Goal: Task Accomplishment & Management: Manage account settings

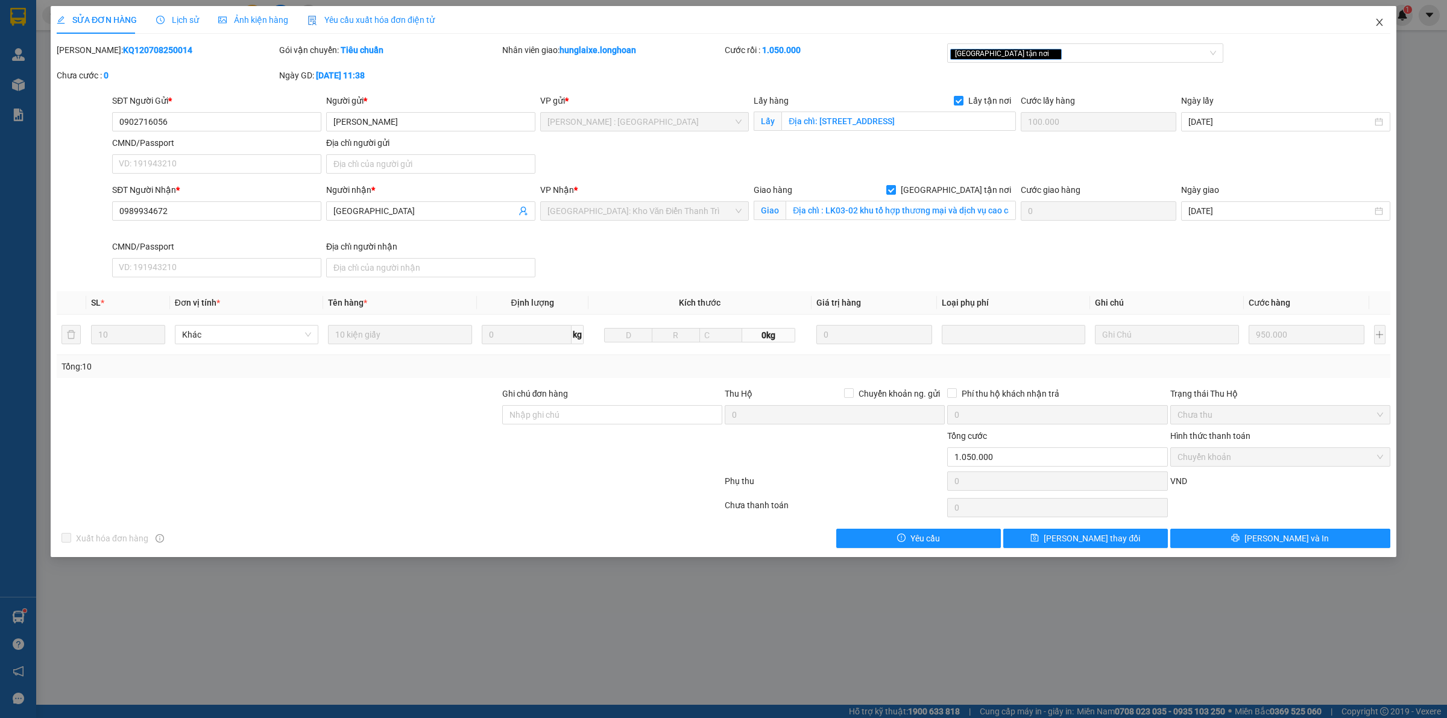
click at [1379, 25] on icon "close" at bounding box center [1380, 22] width 10 height 10
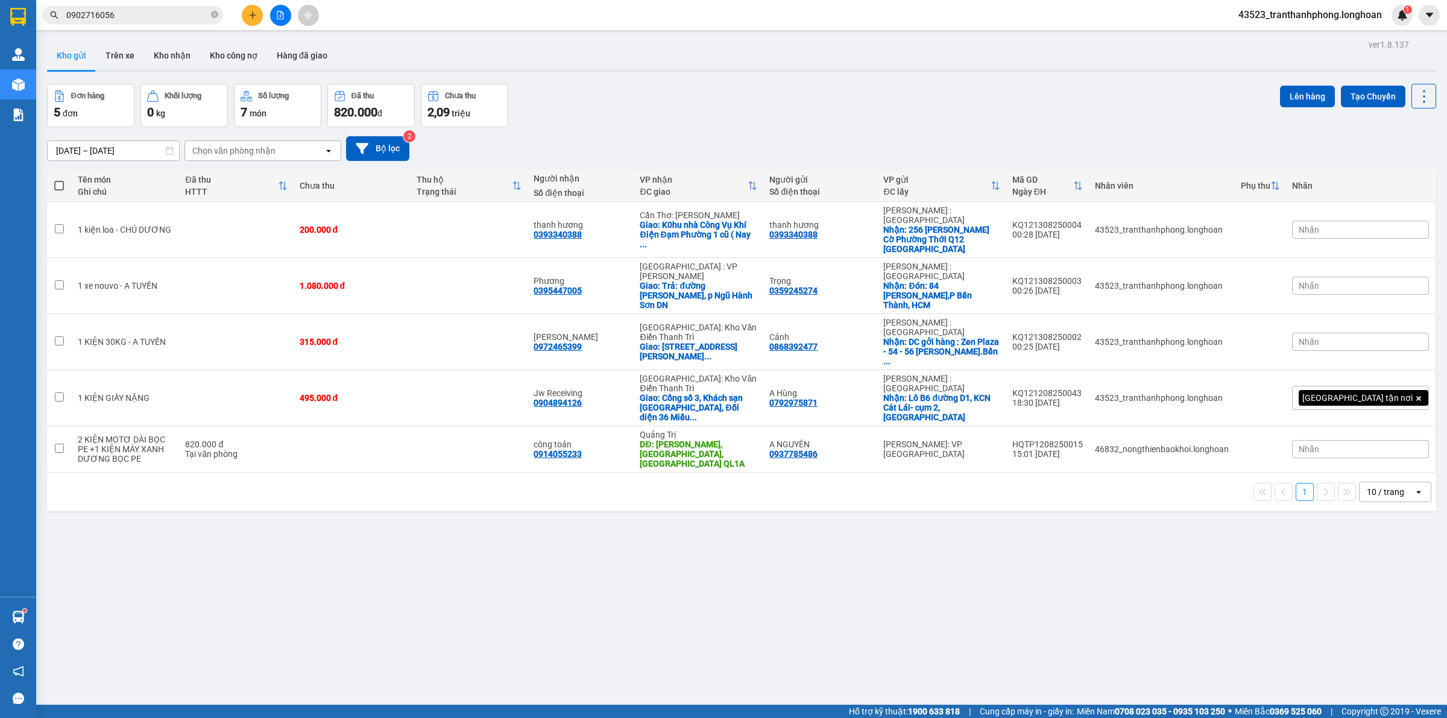
click at [151, 8] on input "0902716056" at bounding box center [137, 14] width 142 height 13
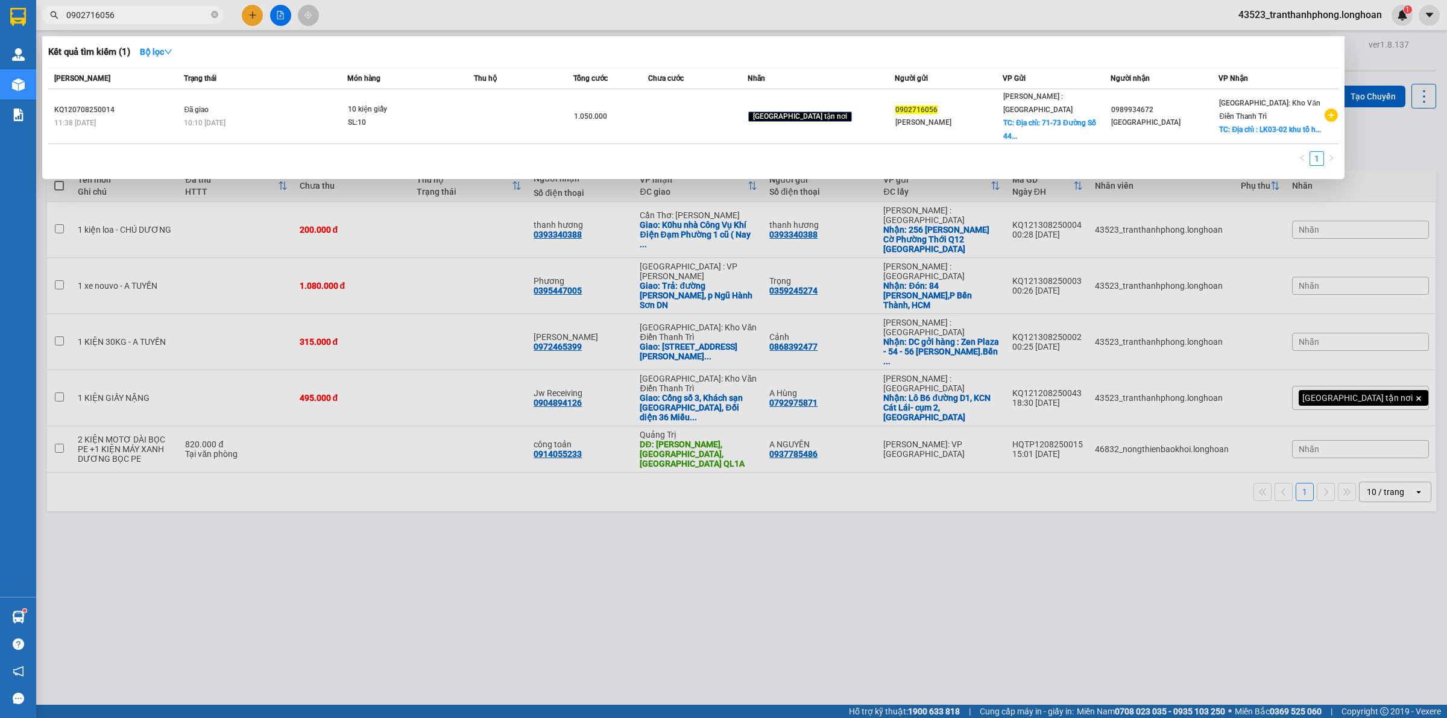
click at [151, 8] on input "0902716056" at bounding box center [137, 14] width 142 height 13
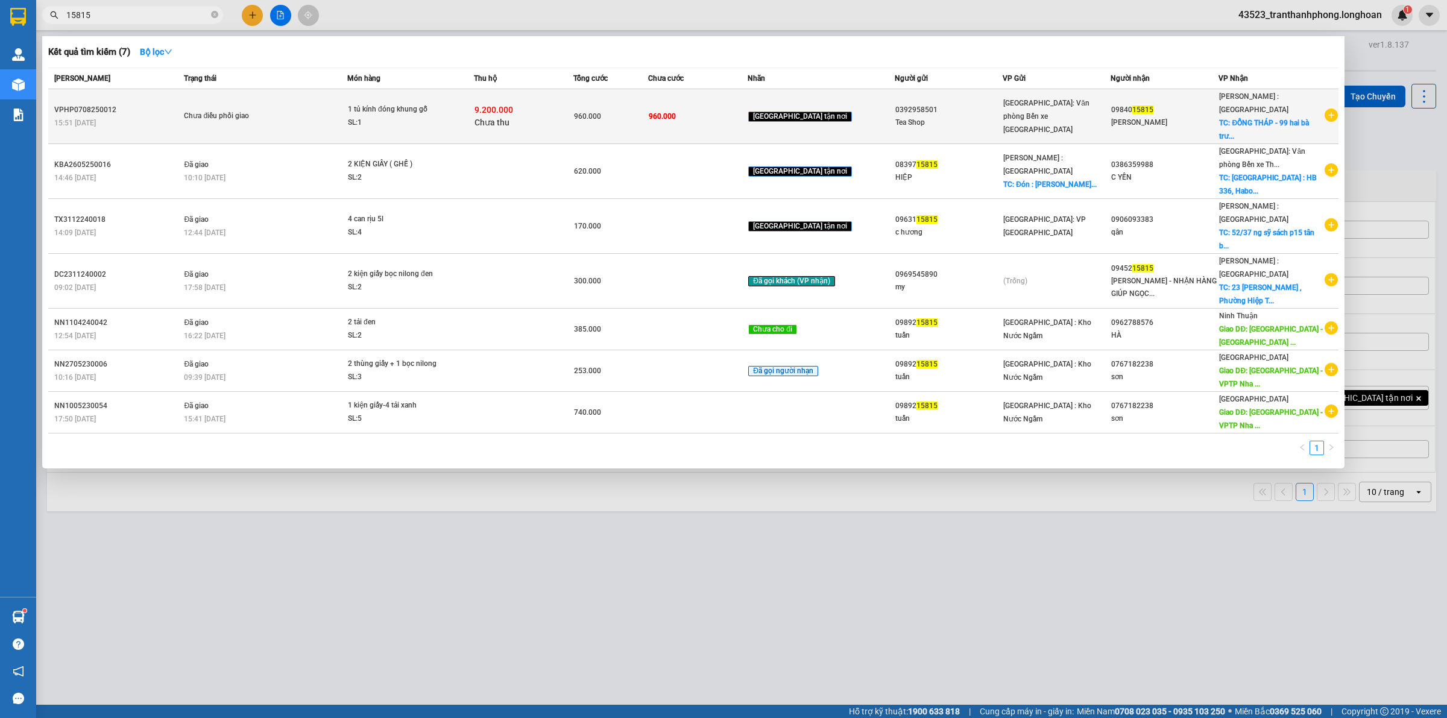
type input "15815"
click at [279, 121] on td "Chưa điều phối giao" at bounding box center [264, 116] width 166 height 55
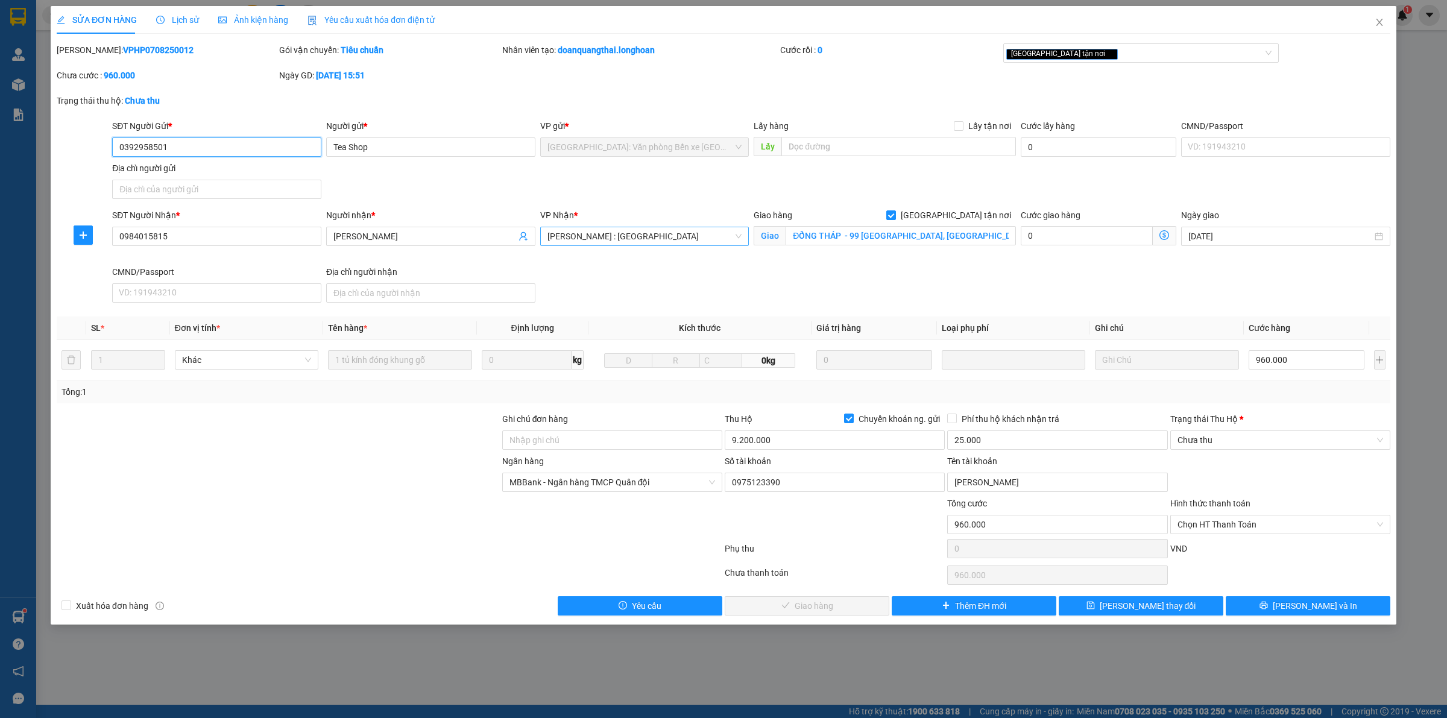
click at [667, 239] on span "[PERSON_NAME] : [GEOGRAPHIC_DATA]" at bounding box center [645, 236] width 195 height 18
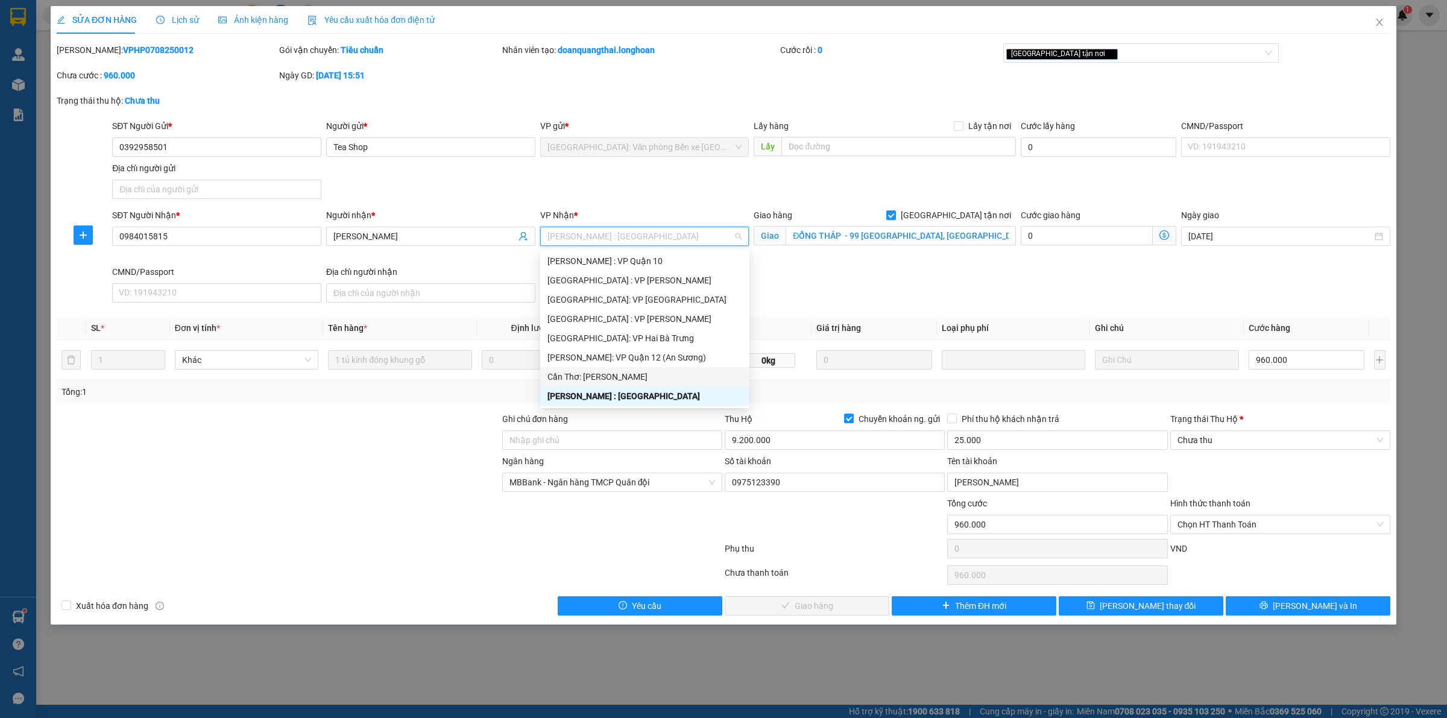
click at [630, 371] on div "Cần Thơ: [PERSON_NAME]" at bounding box center [645, 376] width 195 height 13
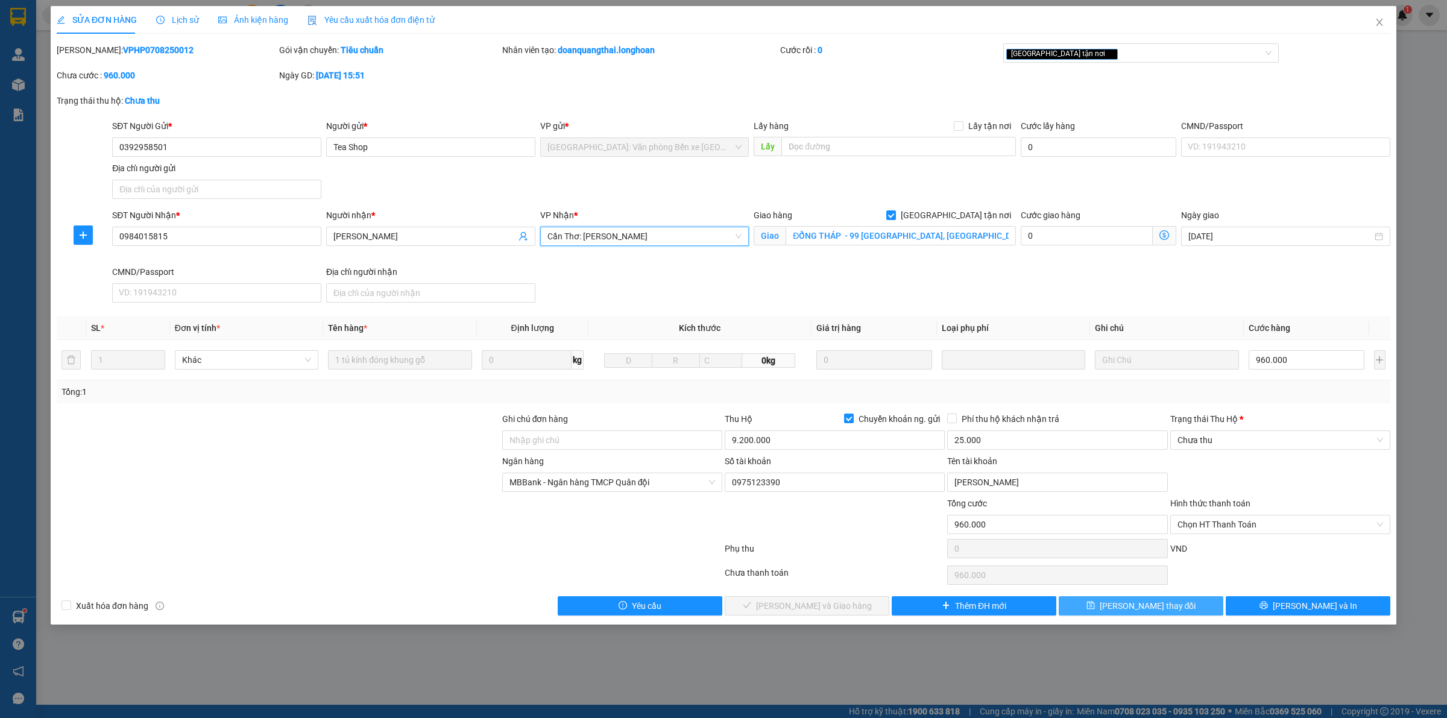
click at [1166, 610] on span "[PERSON_NAME] thay đổi" at bounding box center [1148, 605] width 96 height 13
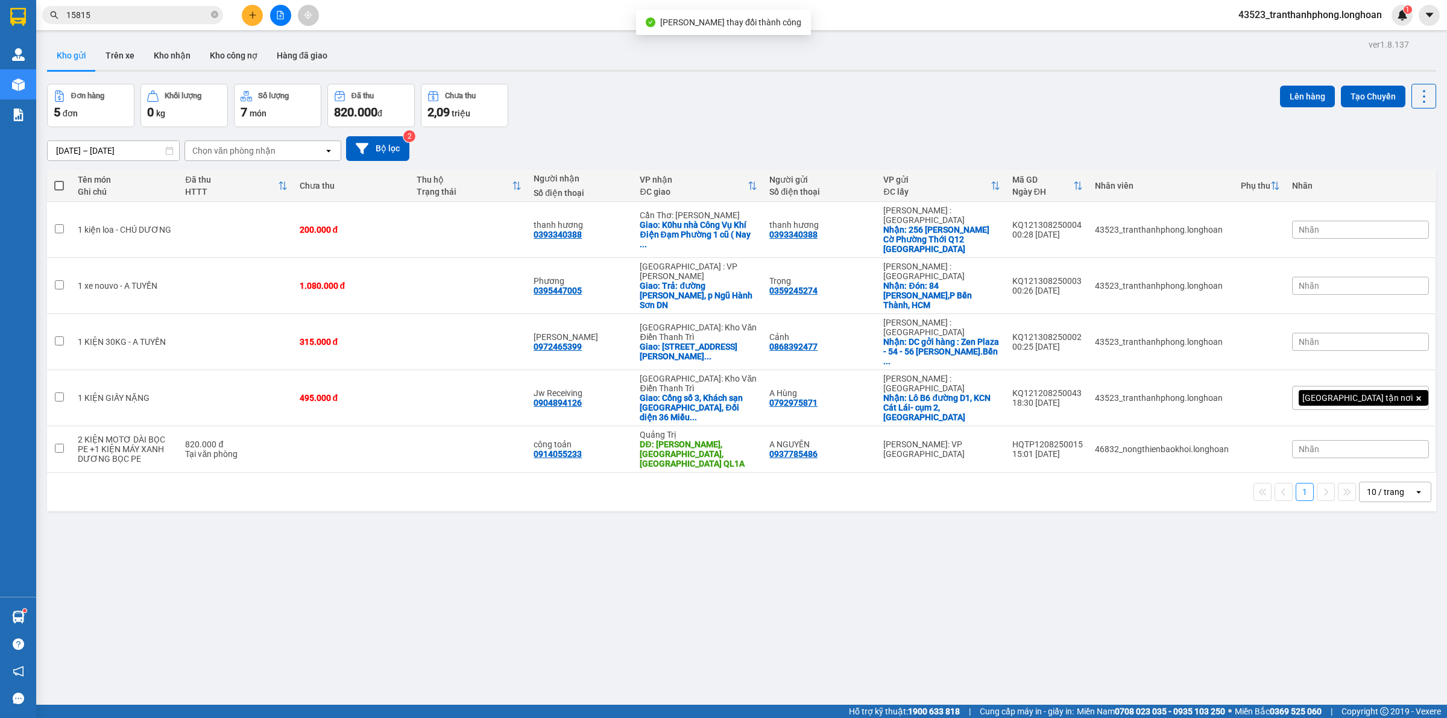
click at [151, 3] on div "Kết quả tìm kiếm ( 7 ) Bộ lọc Mã ĐH Trạng thái Món hàng Thu hộ Tổng cước Chưa c…" at bounding box center [723, 15] width 1447 height 30
click at [147, 10] on input "15815" at bounding box center [137, 14] width 142 height 13
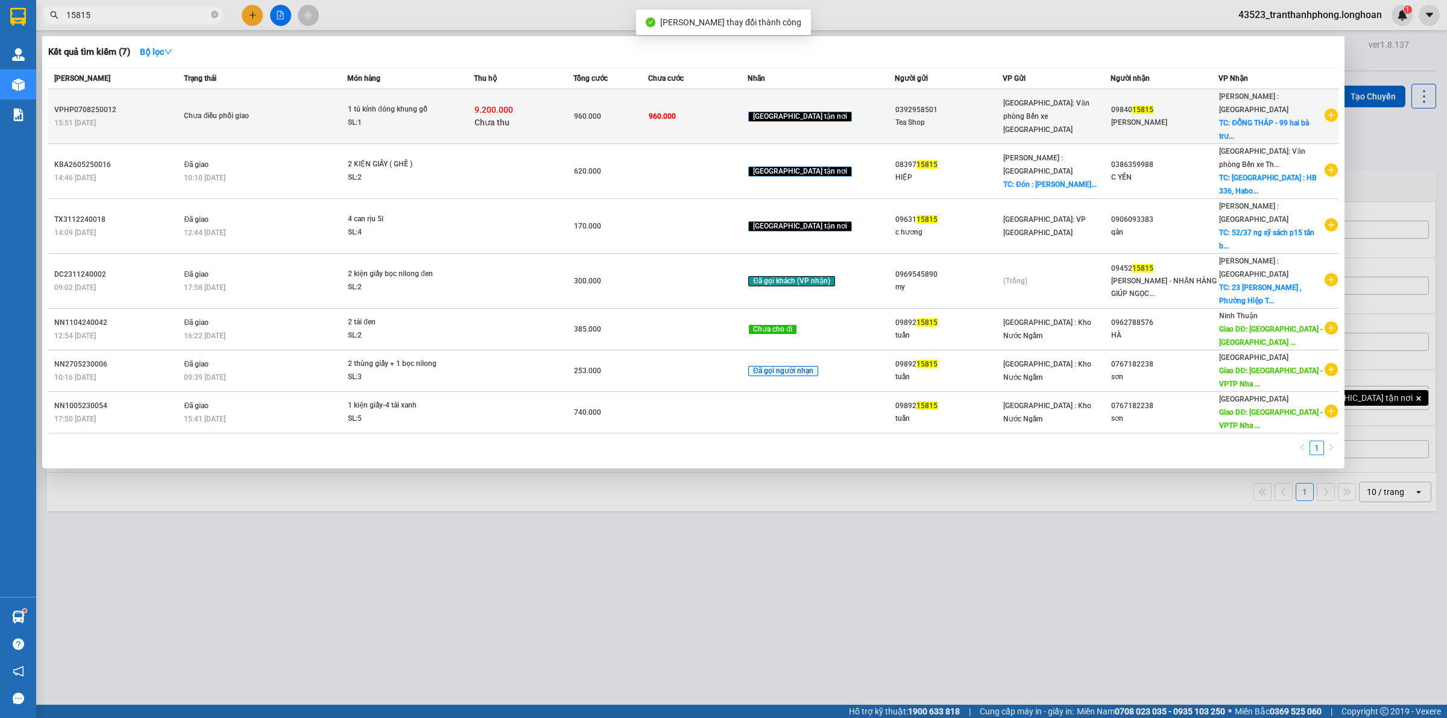
click at [263, 98] on td "Chưa điều phối giao" at bounding box center [264, 116] width 166 height 55
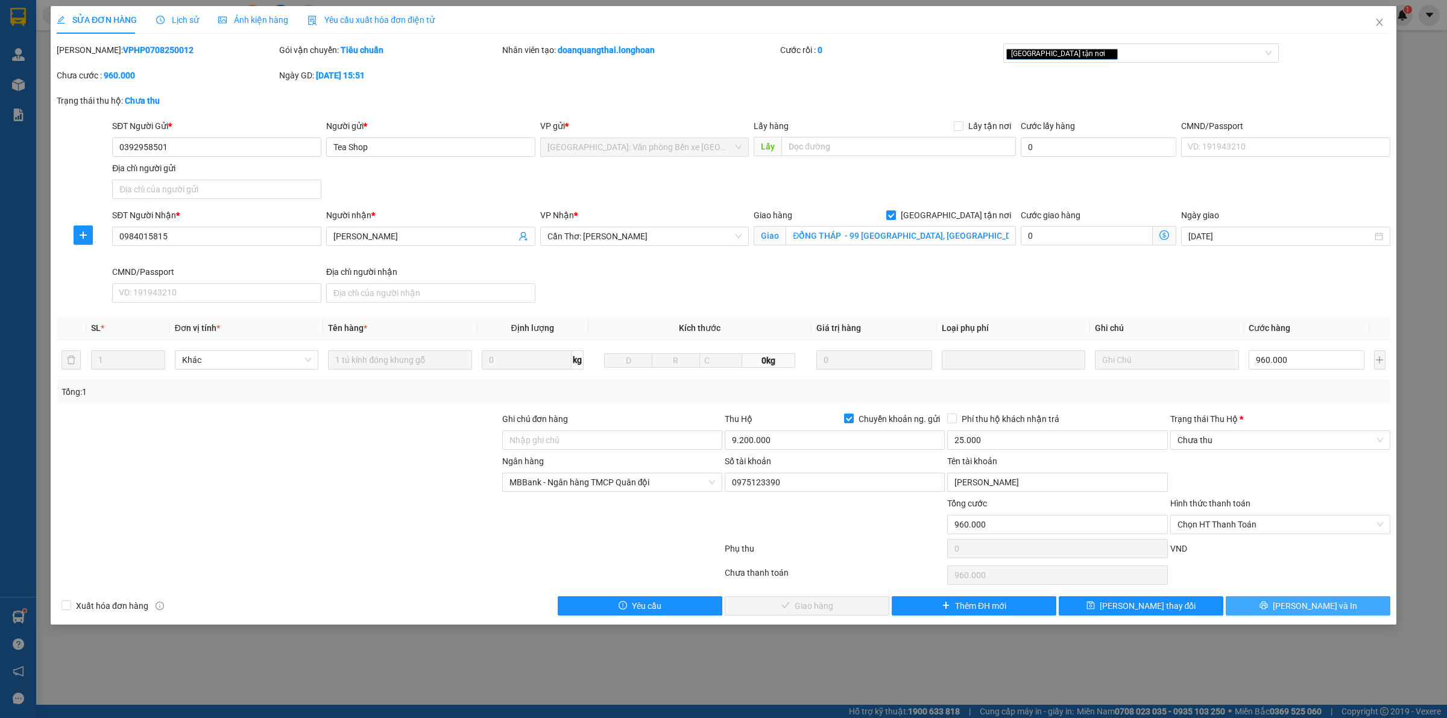
click at [1301, 607] on span "[PERSON_NAME] và In" at bounding box center [1315, 605] width 84 height 13
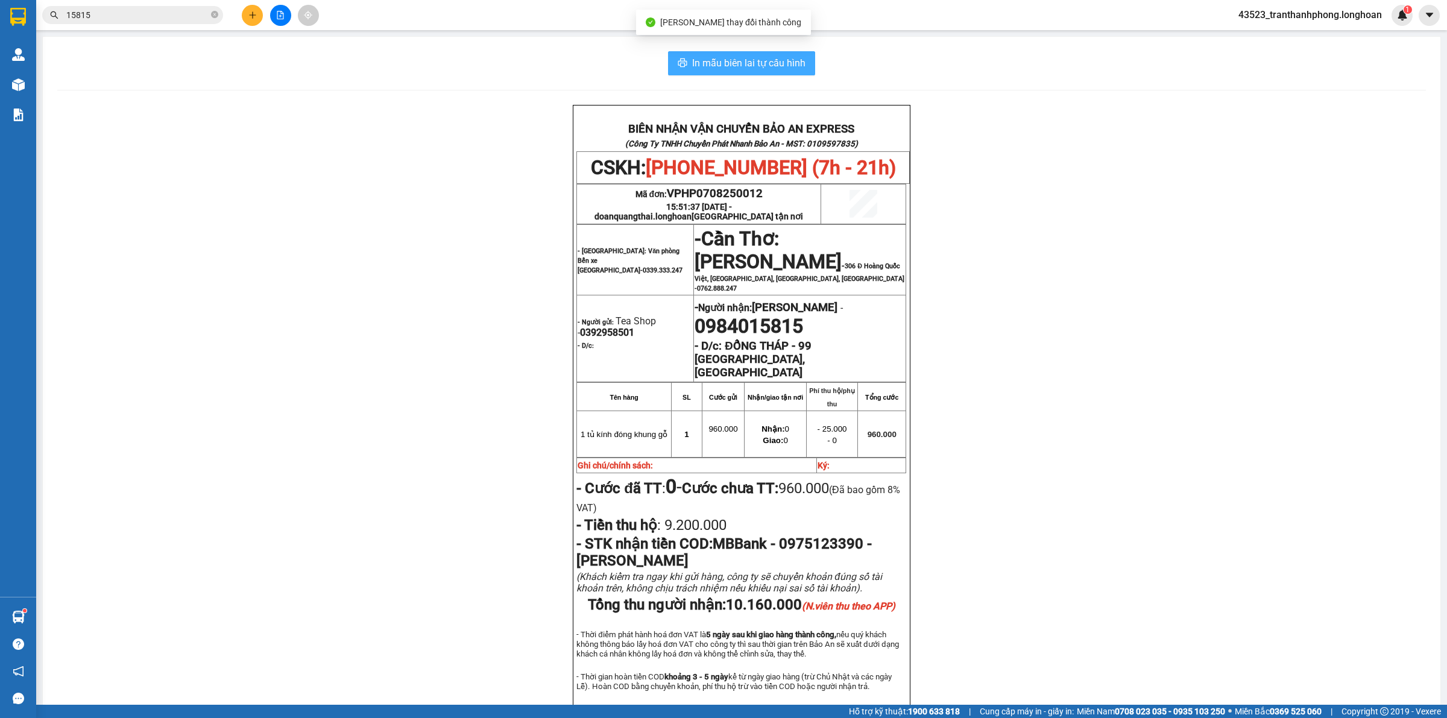
click at [742, 64] on span "In mẫu biên lai tự cấu hình" at bounding box center [748, 62] width 113 height 15
click at [1094, 450] on div "BIÊN NHẬN VẬN CHUYỂN BẢO AN EXPRESS (Công Ty TNHH Chuyển Phát Nhanh Bảo An - MS…" at bounding box center [741, 428] width 1369 height 647
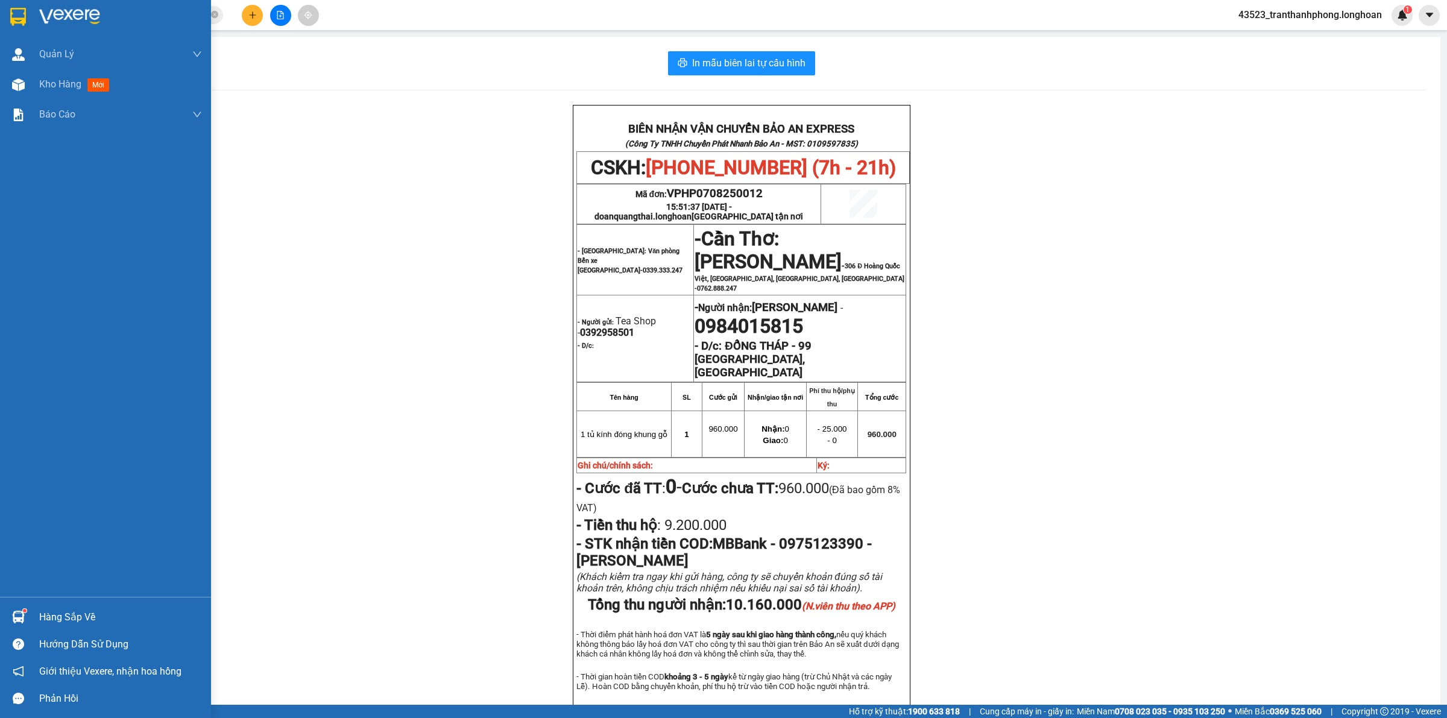
click at [8, 11] on div at bounding box center [18, 16] width 21 height 21
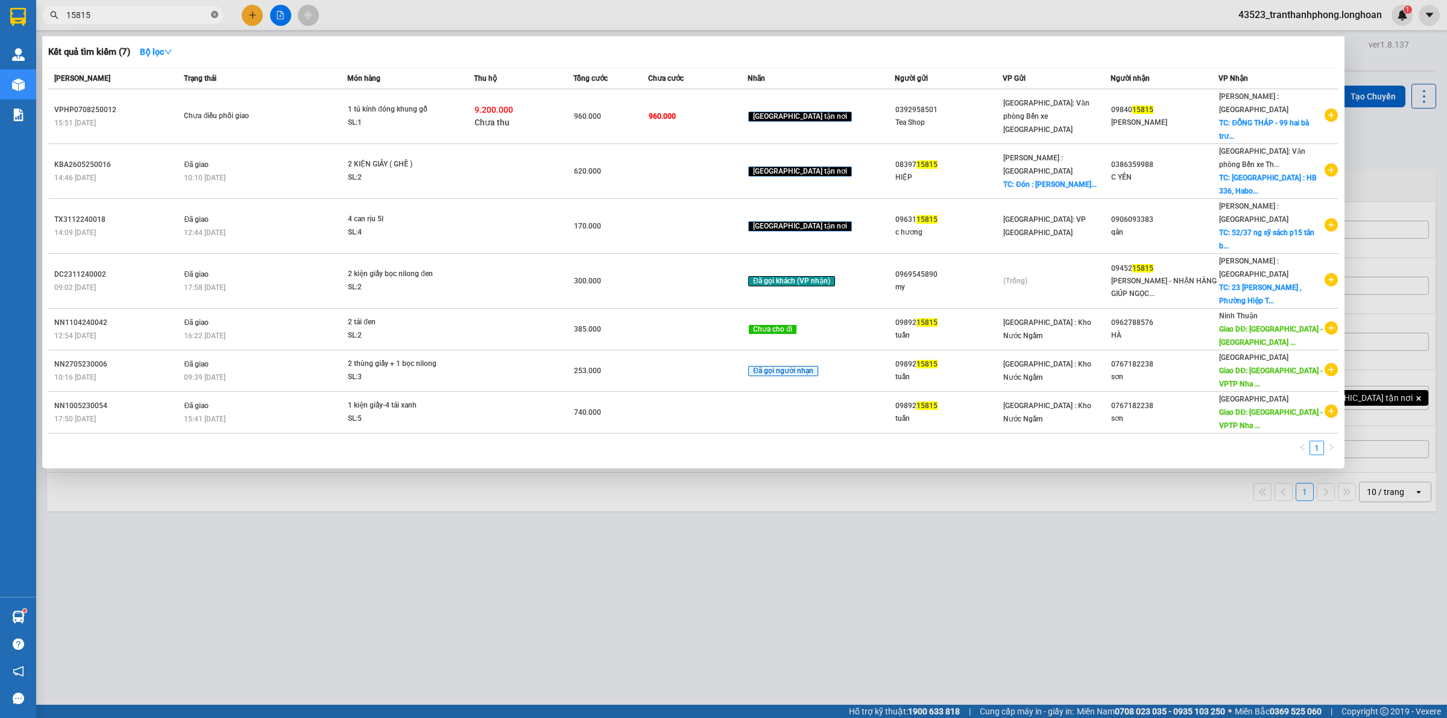
click at [213, 17] on icon "close-circle" at bounding box center [214, 14] width 7 height 7
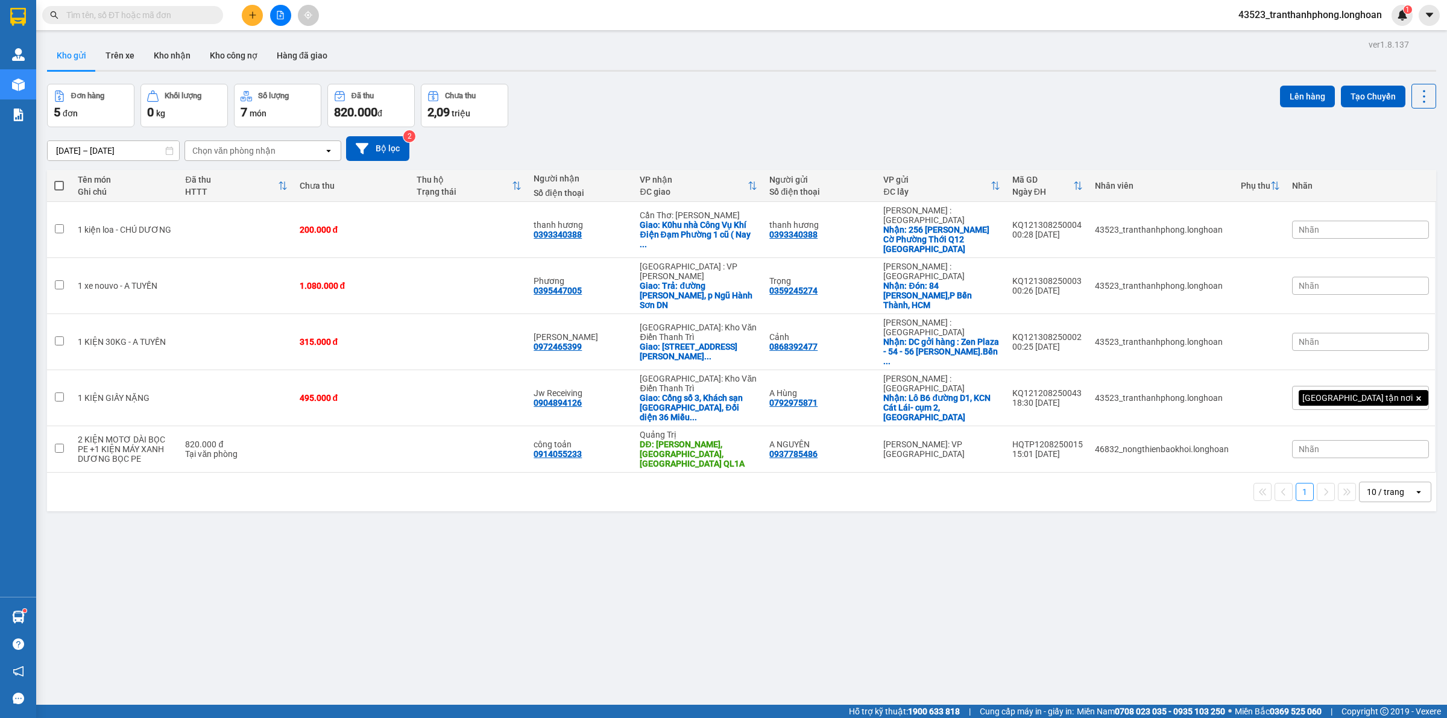
click at [254, 22] on button at bounding box center [252, 15] width 21 height 21
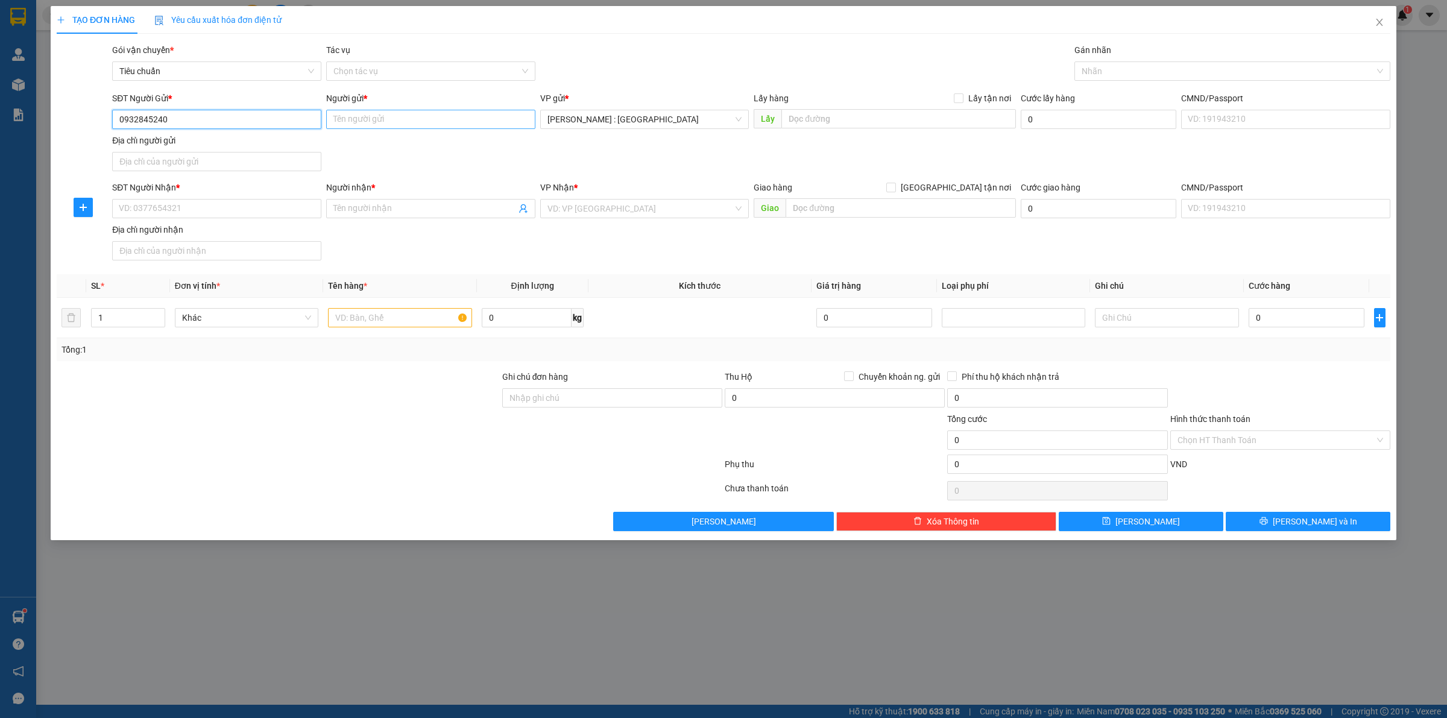
type input "0932845240"
click at [436, 128] on input "Người gửi *" at bounding box center [430, 119] width 209 height 19
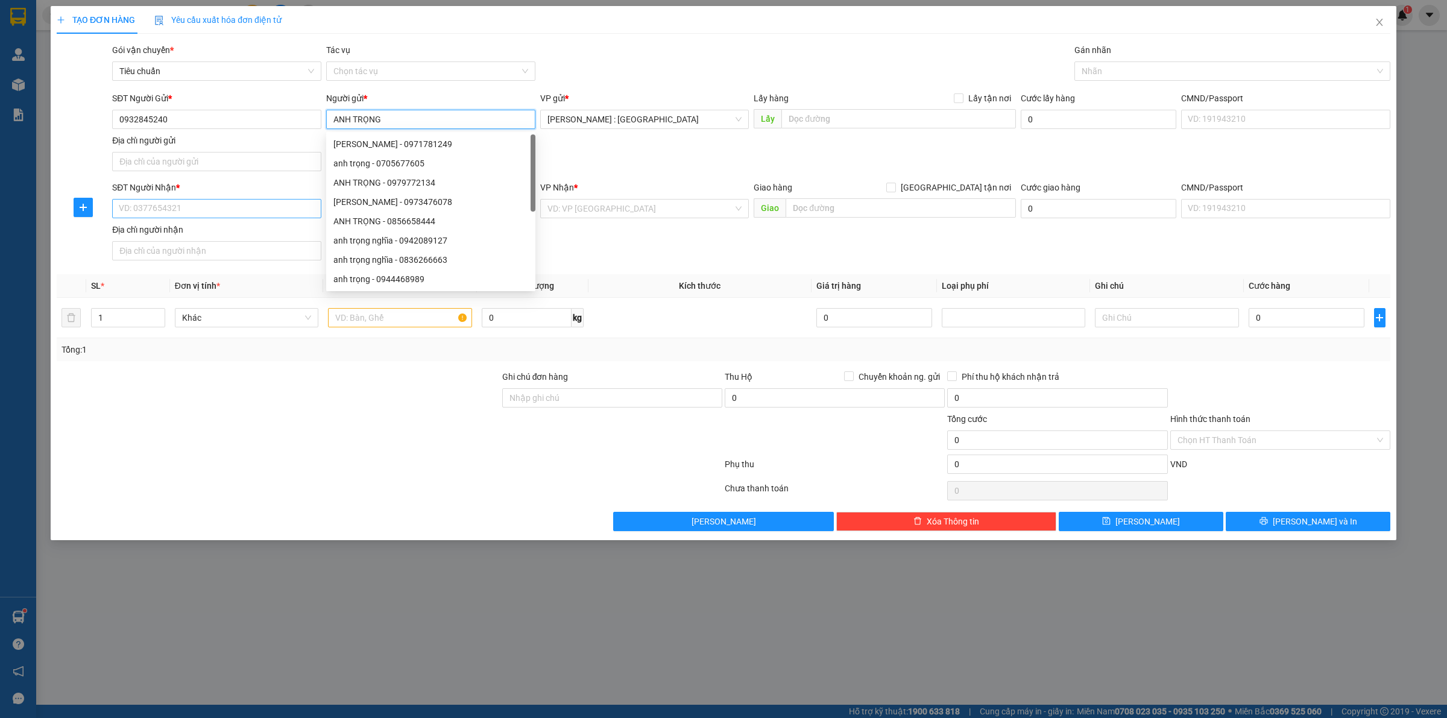
type input "ANH TRỌNG"
click at [180, 207] on input "SĐT Người Nhận *" at bounding box center [216, 208] width 209 height 19
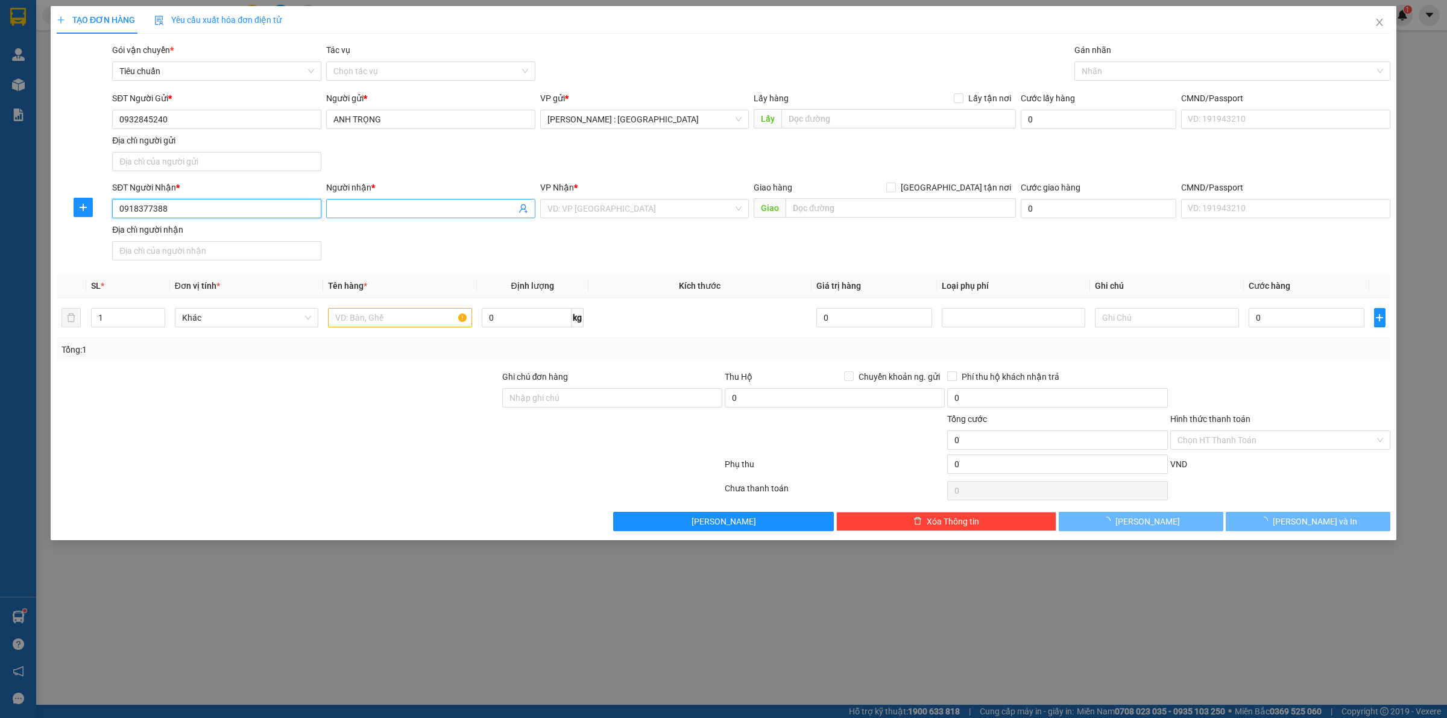
type input "0918377388"
click at [369, 212] on input "Người nhận *" at bounding box center [424, 208] width 183 height 13
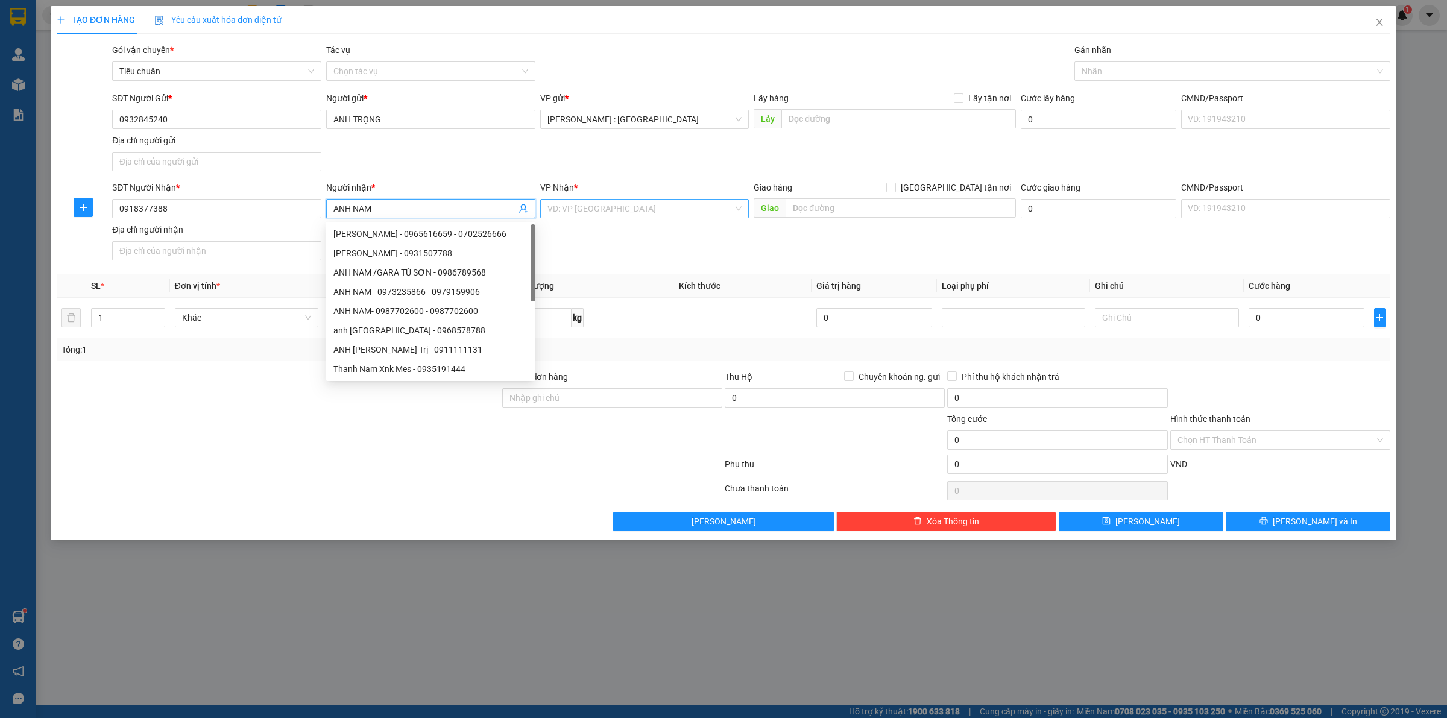
type input "ANH NAM"
click at [667, 207] on input "search" at bounding box center [641, 209] width 186 height 18
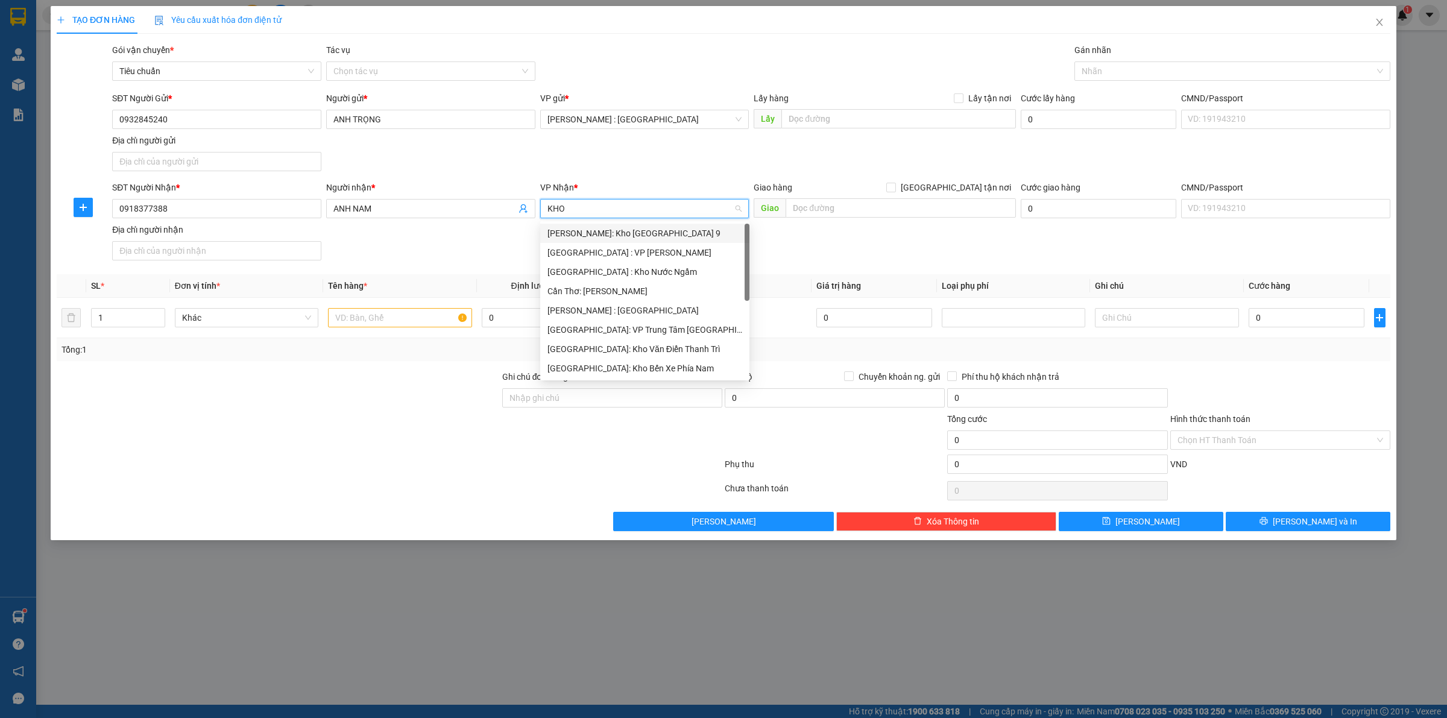
type input "KHO"
click at [607, 306] on div "[GEOGRAPHIC_DATA]: Kho Văn Điển Thanh Trì" at bounding box center [645, 310] width 195 height 13
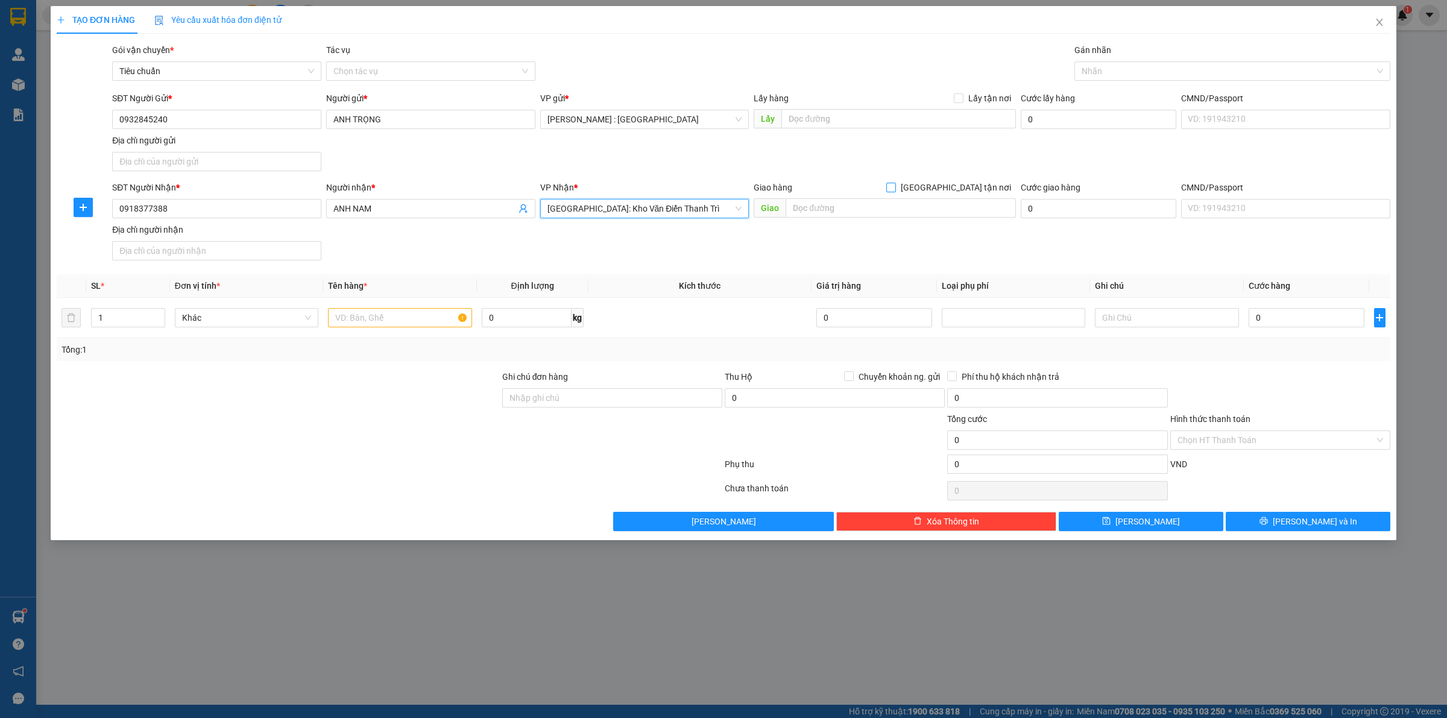
click at [968, 181] on span "[GEOGRAPHIC_DATA] tận nơi" at bounding box center [956, 187] width 120 height 13
click at [895, 183] on input "[GEOGRAPHIC_DATA] tận nơi" at bounding box center [890, 187] width 8 height 8
checkbox input "true"
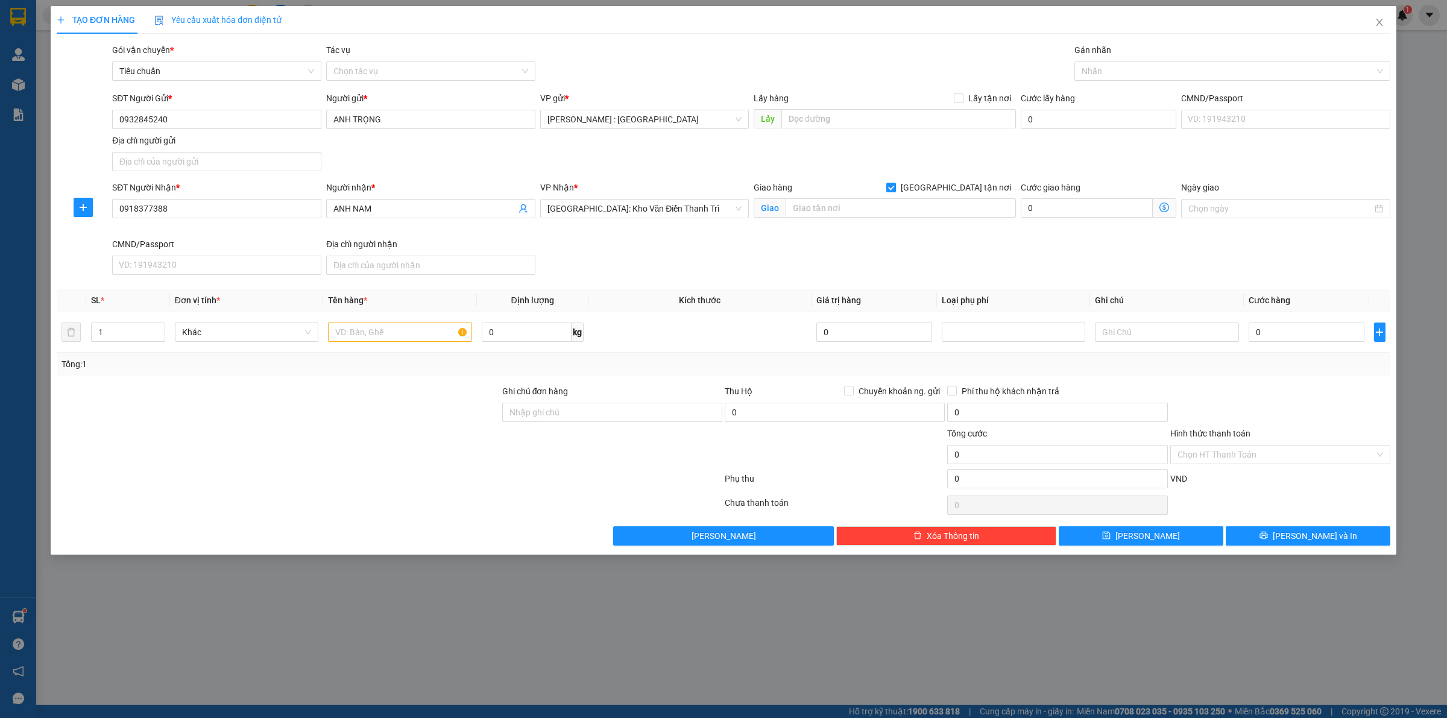
click at [951, 219] on div "Giao hàng Giao tận nơi Giao" at bounding box center [885, 202] width 262 height 42
click at [950, 213] on input "text" at bounding box center [901, 207] width 230 height 19
drag, startPoint x: 1108, startPoint y: 69, endPoint x: 1119, endPoint y: 65, distance: 12.2
click at [1108, 68] on div at bounding box center [1227, 71] width 298 height 14
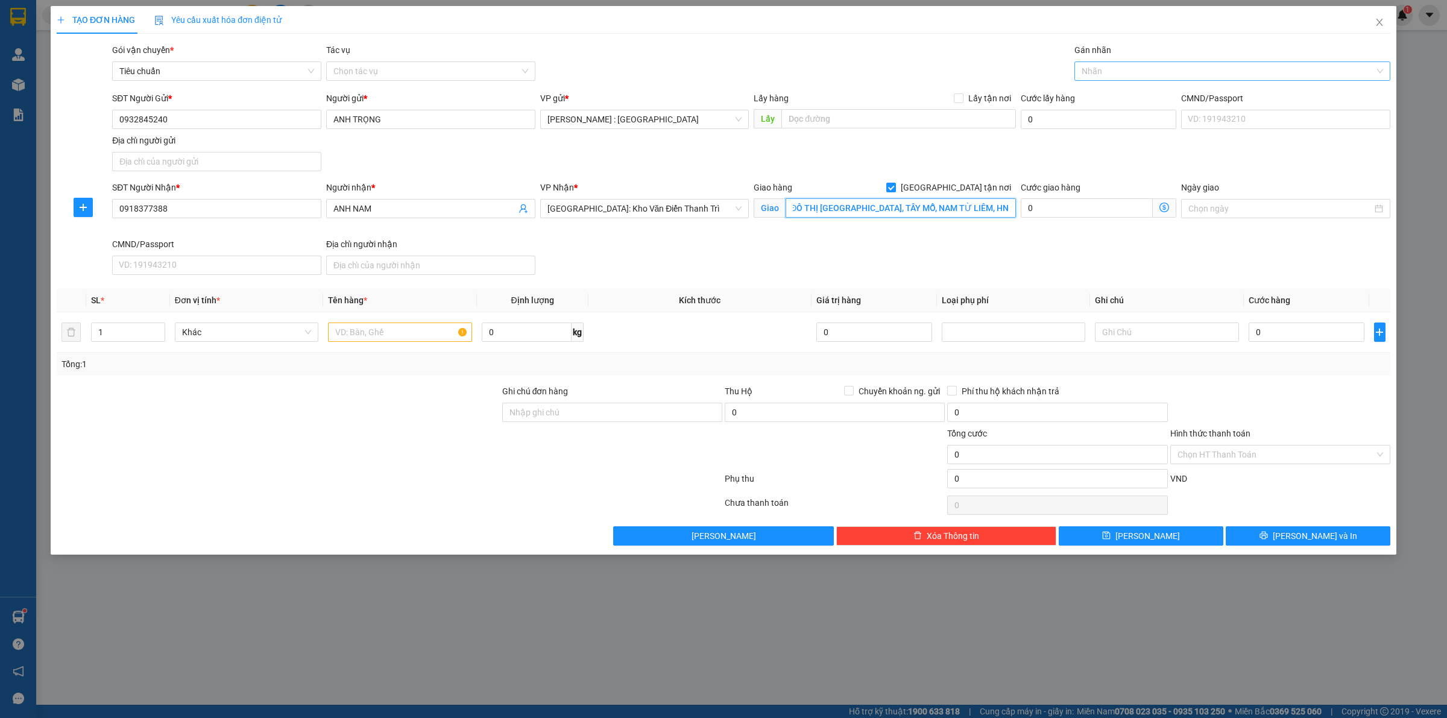
type input "CANW HỘ 15A 09 TÒA S303, KHU ĐÔ THỊ VINHOMES SMART CITY, TÂY MỖ, NAM TỪ LIÊM, HN"
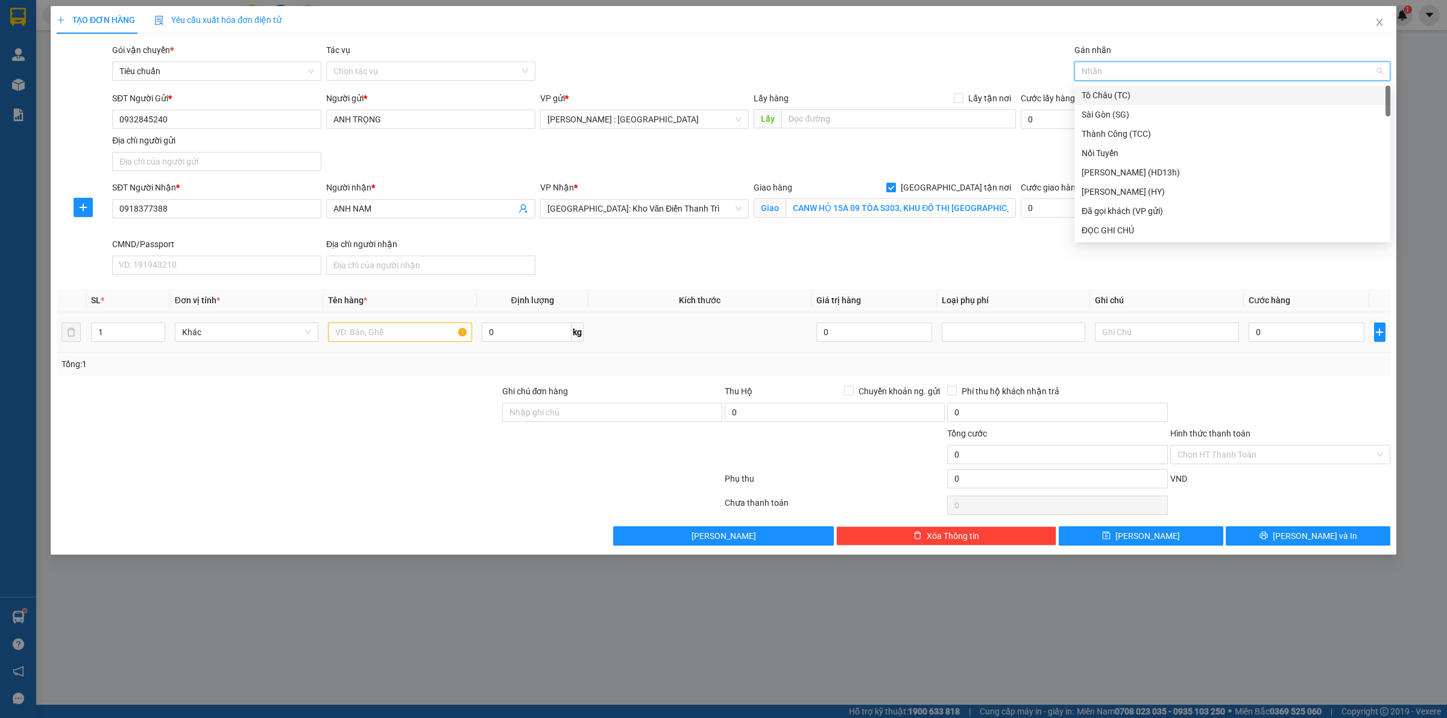
type input "G"
click at [1100, 225] on div "[GEOGRAPHIC_DATA] tận nơi" at bounding box center [1232, 230] width 301 height 13
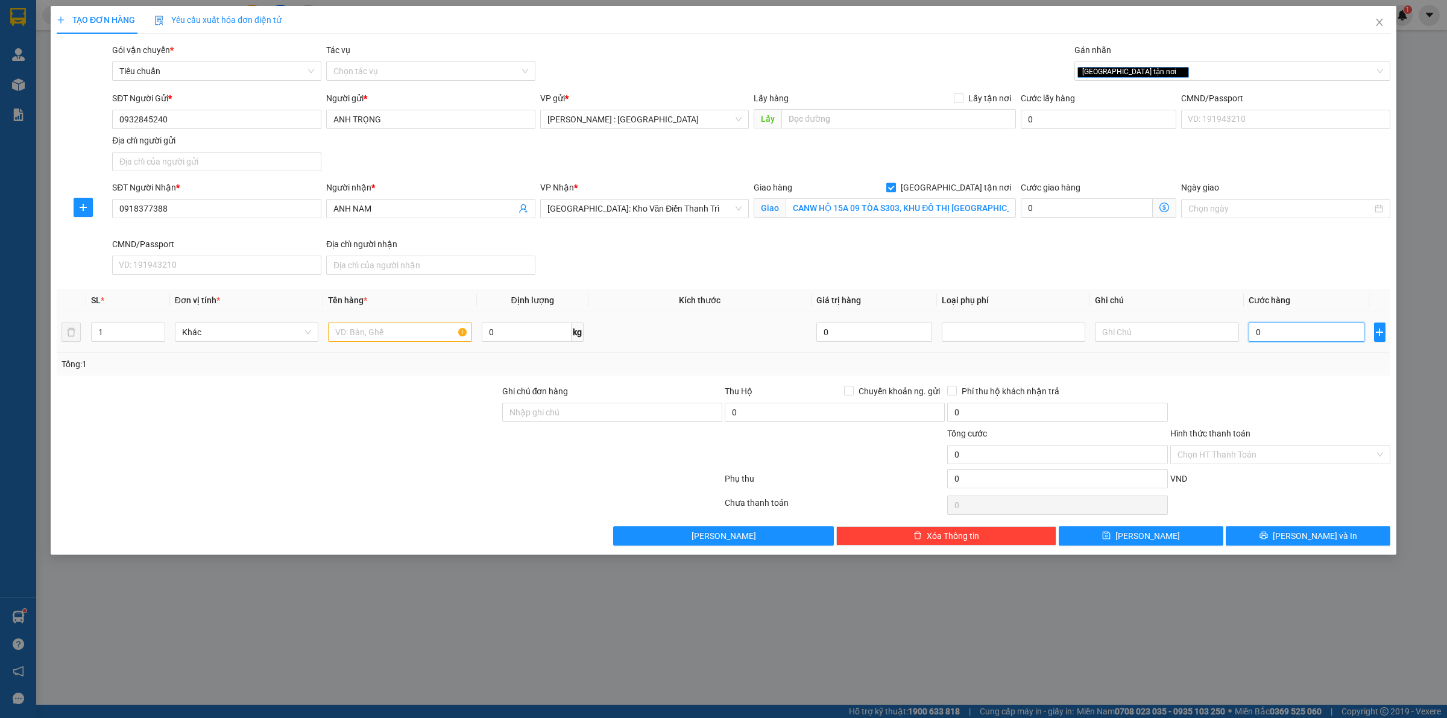
click at [1268, 324] on input "0" at bounding box center [1307, 332] width 116 height 19
click at [157, 327] on span "up" at bounding box center [158, 329] width 7 height 7
click at [158, 335] on icon "down" at bounding box center [158, 336] width 4 height 4
type input "2"
click at [154, 326] on span "Increase Value" at bounding box center [157, 328] width 13 height 11
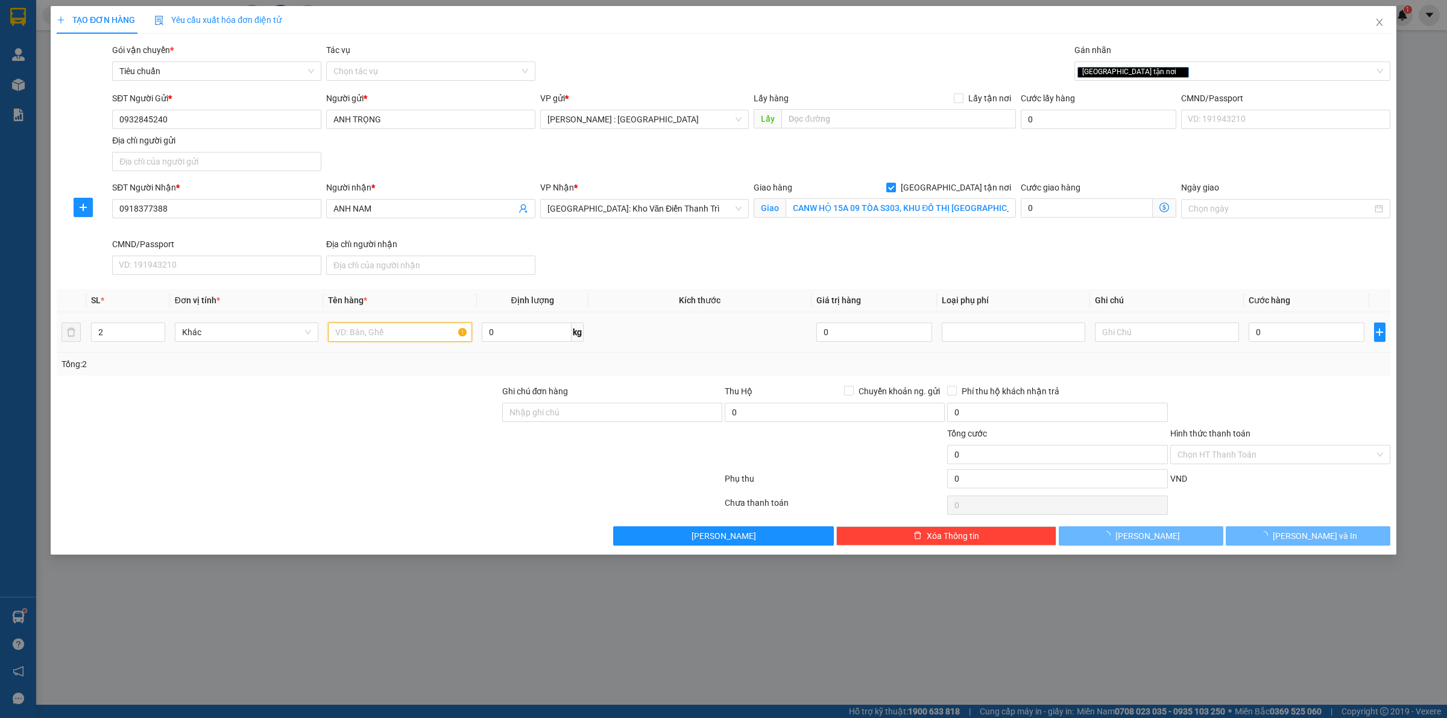
click at [348, 341] on input "text" at bounding box center [400, 332] width 144 height 19
type input "2 KIỆN GIẤY ( GHẾ SOFA )"
click at [1264, 332] on input "0" at bounding box center [1307, 332] width 116 height 19
type input "1"
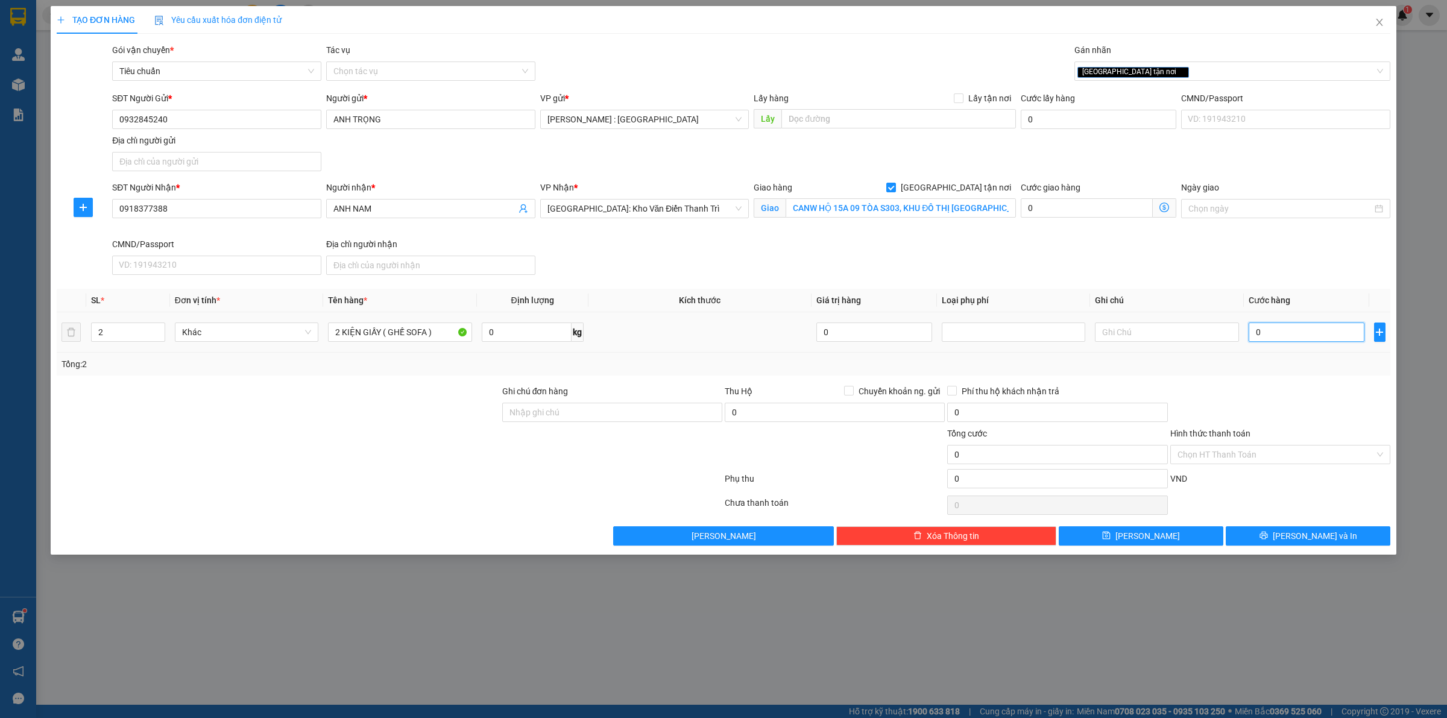
type input "1"
type input "11"
type input "110"
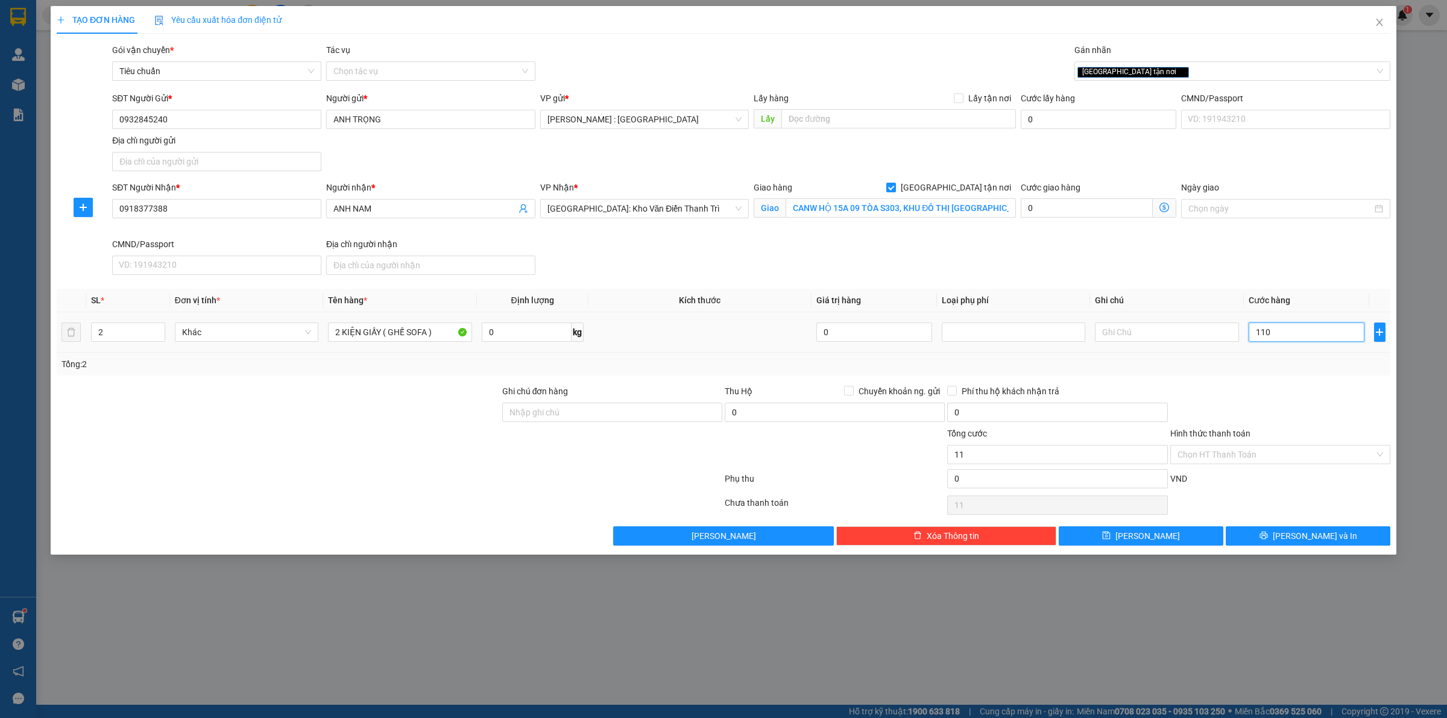
type input "110"
type input "1.100"
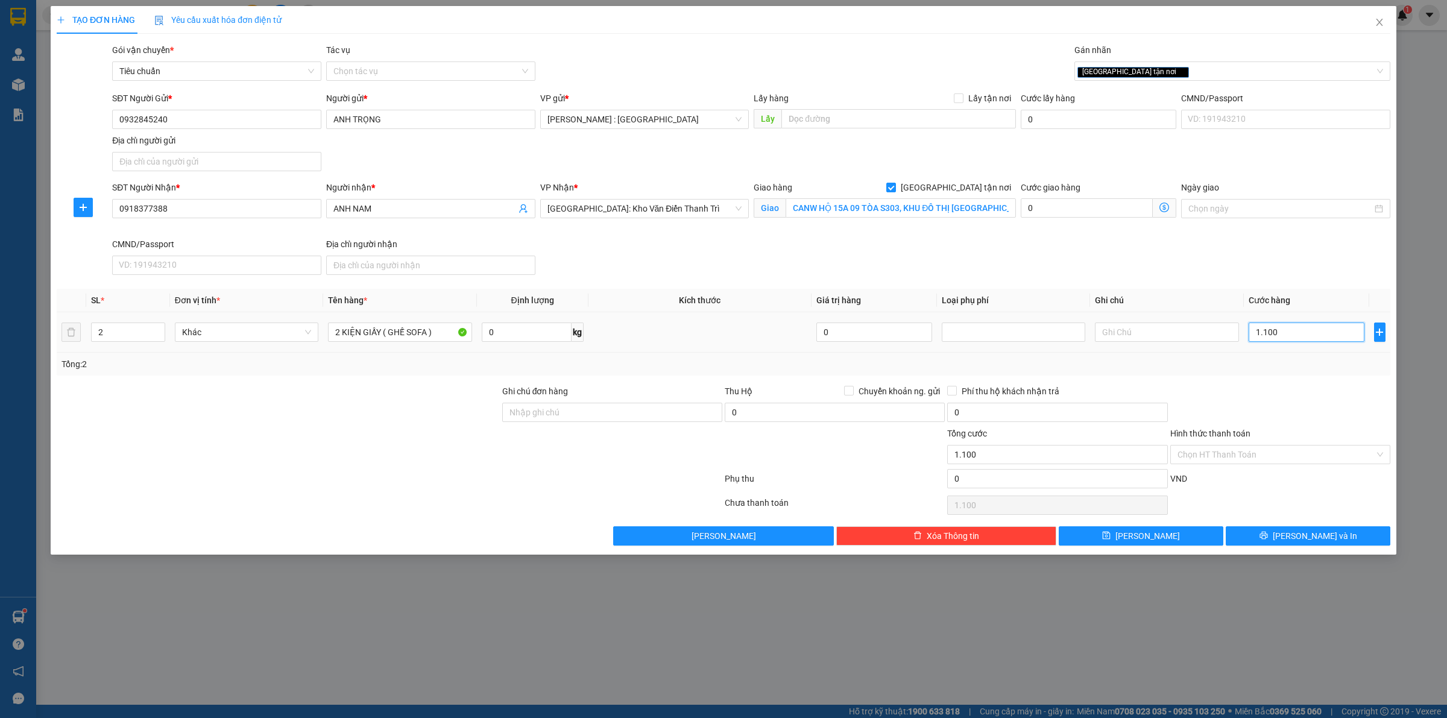
type input "11.000"
type input "110.000"
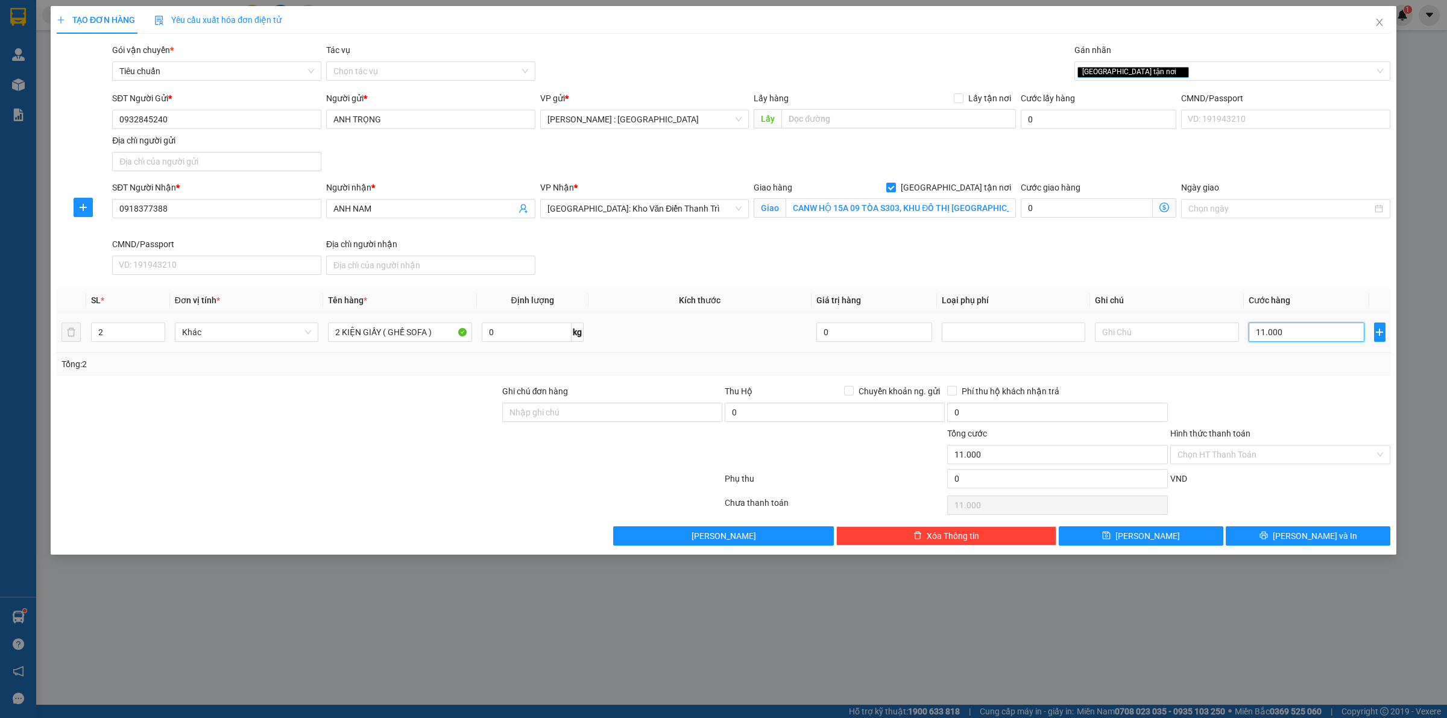
type input "110.000"
type input "1.100.000"
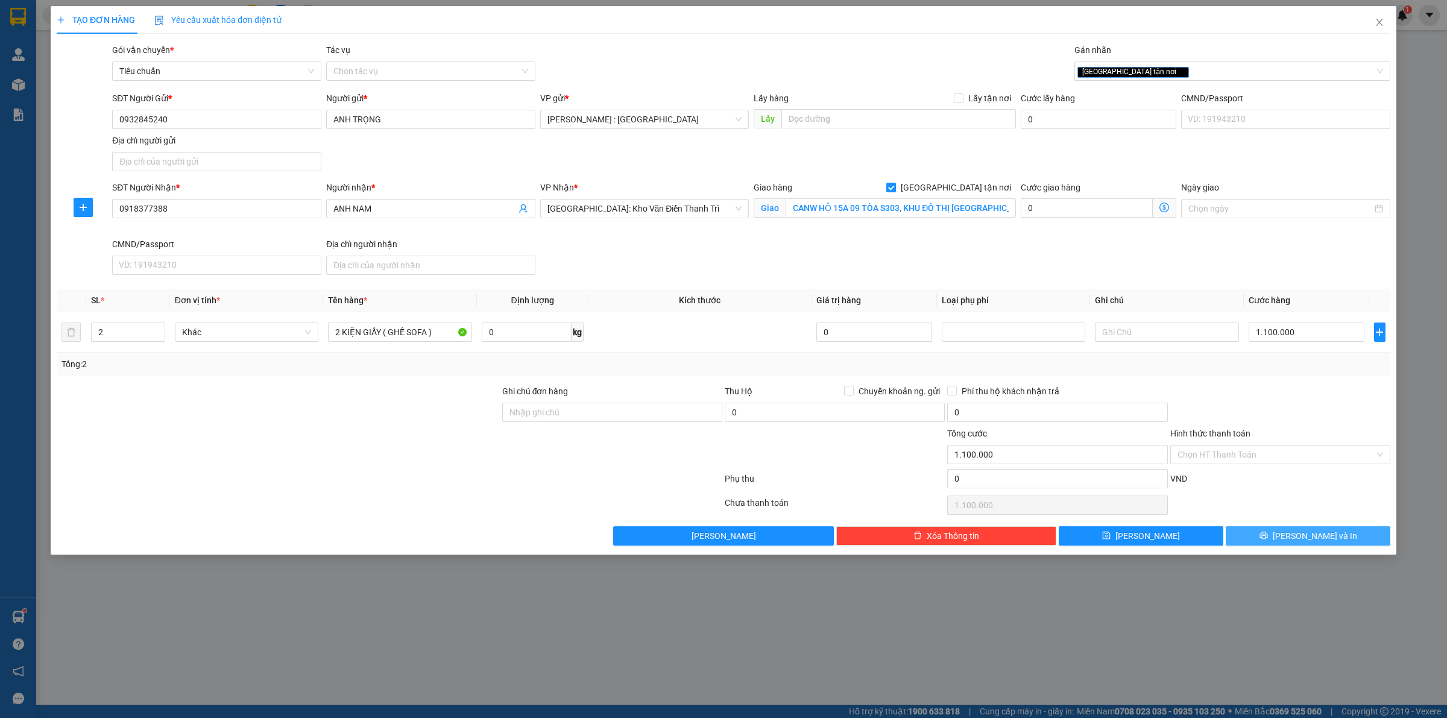
click at [1368, 532] on button "[PERSON_NAME] và In" at bounding box center [1308, 535] width 165 height 19
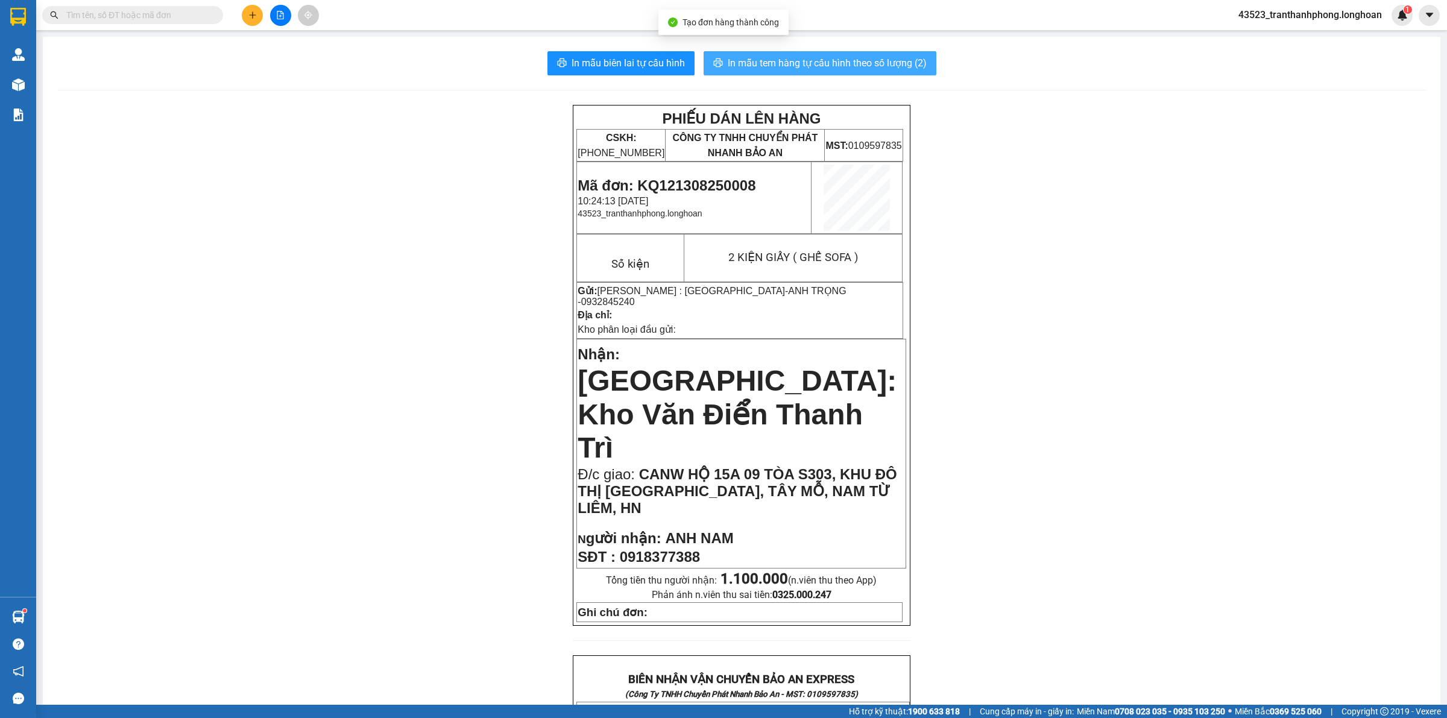
click at [883, 64] on span "In mẫu tem hàng tự cấu hình theo số lượng (2)" at bounding box center [827, 62] width 199 height 15
click at [625, 75] on button "In mẫu biên lai tự cấu hình" at bounding box center [621, 63] width 147 height 24
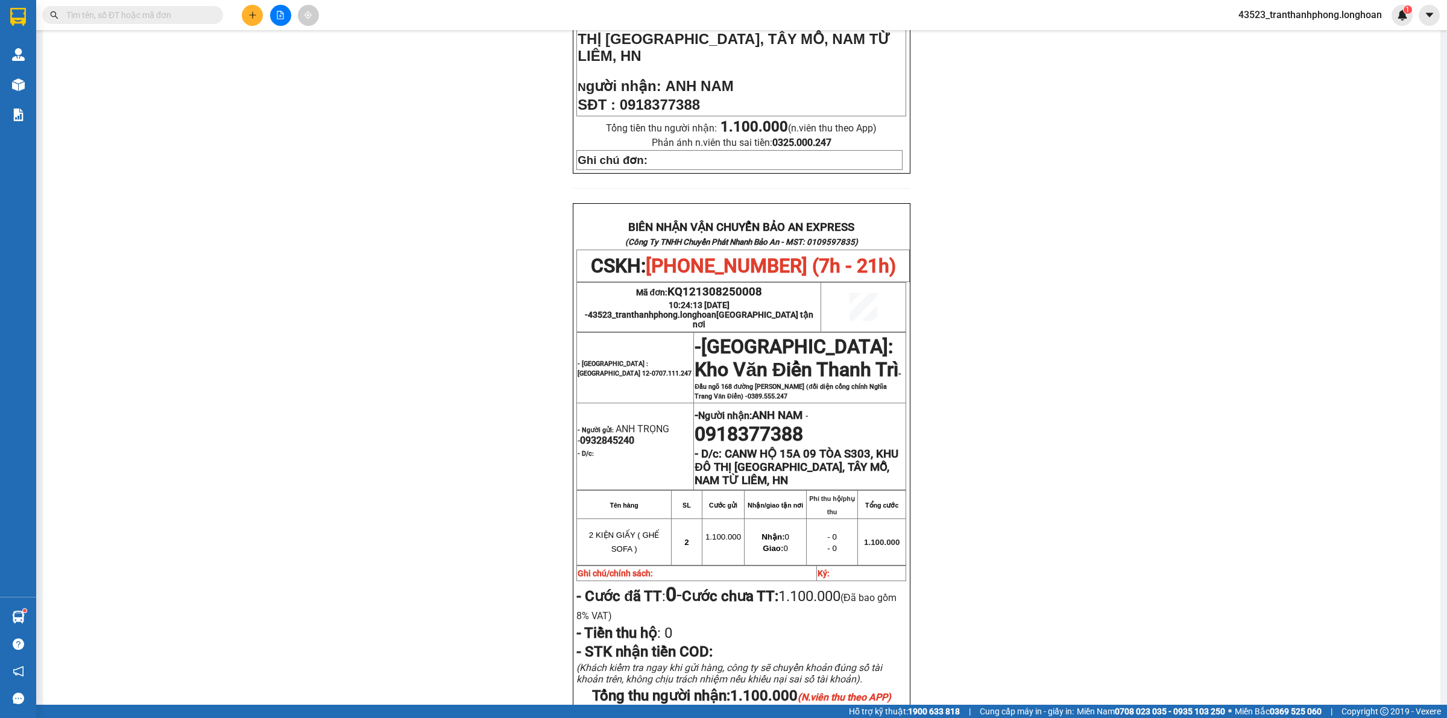
scroll to position [584, 0]
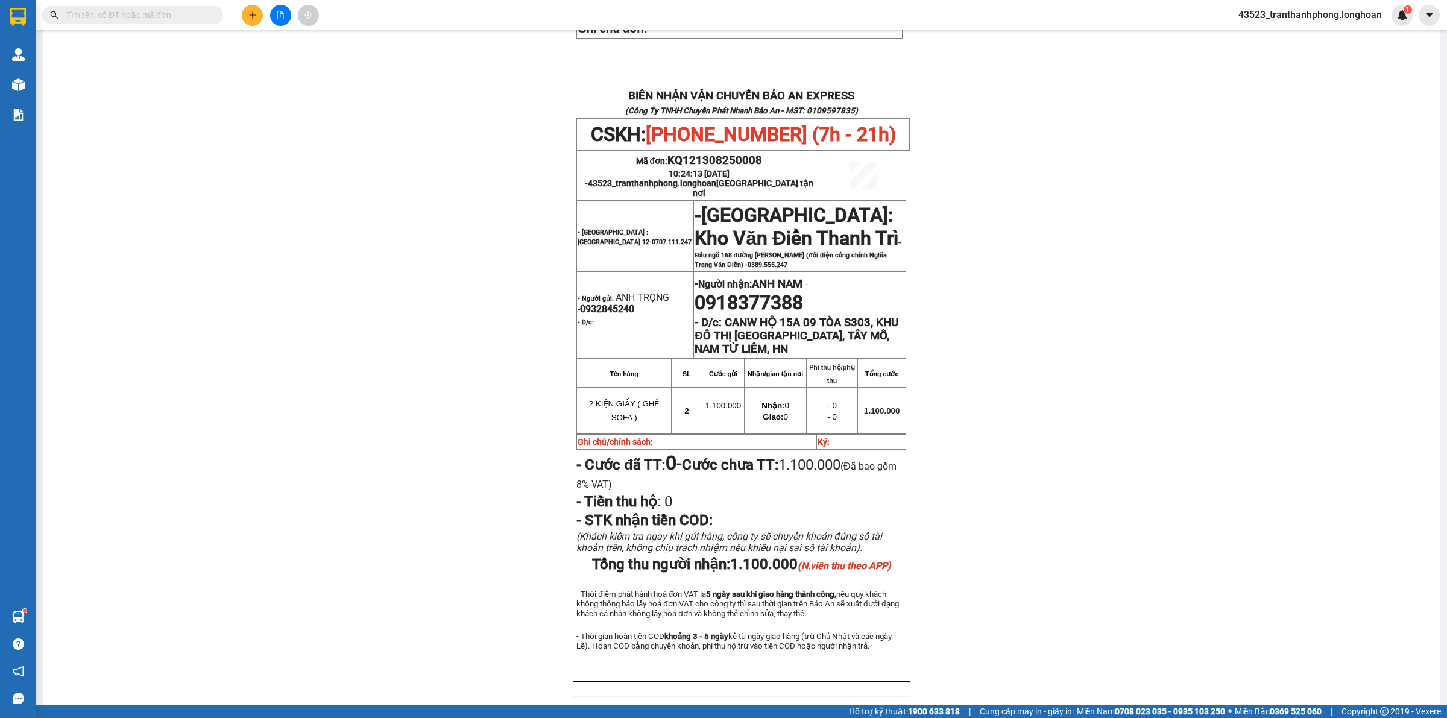
click at [600, 303] on span "0932845240" at bounding box center [607, 308] width 54 height 11
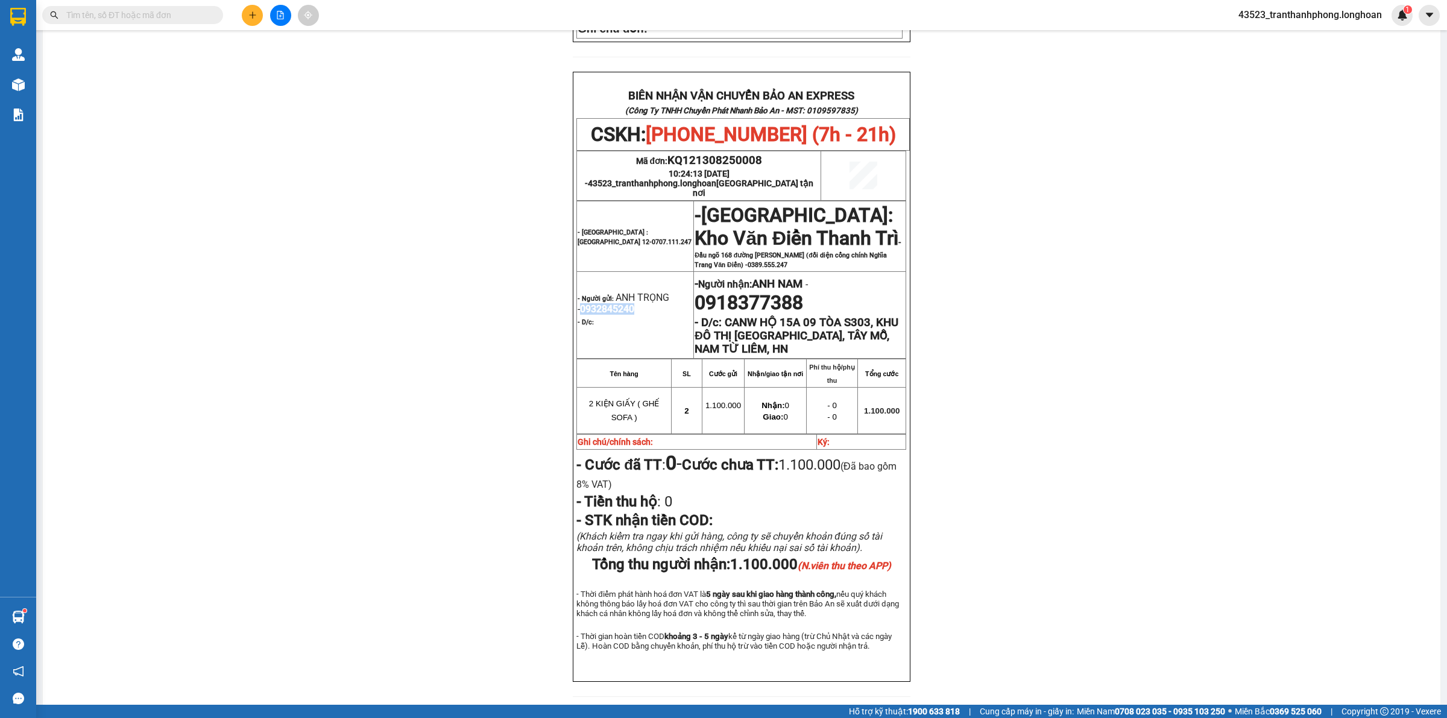
copy span "0932845240"
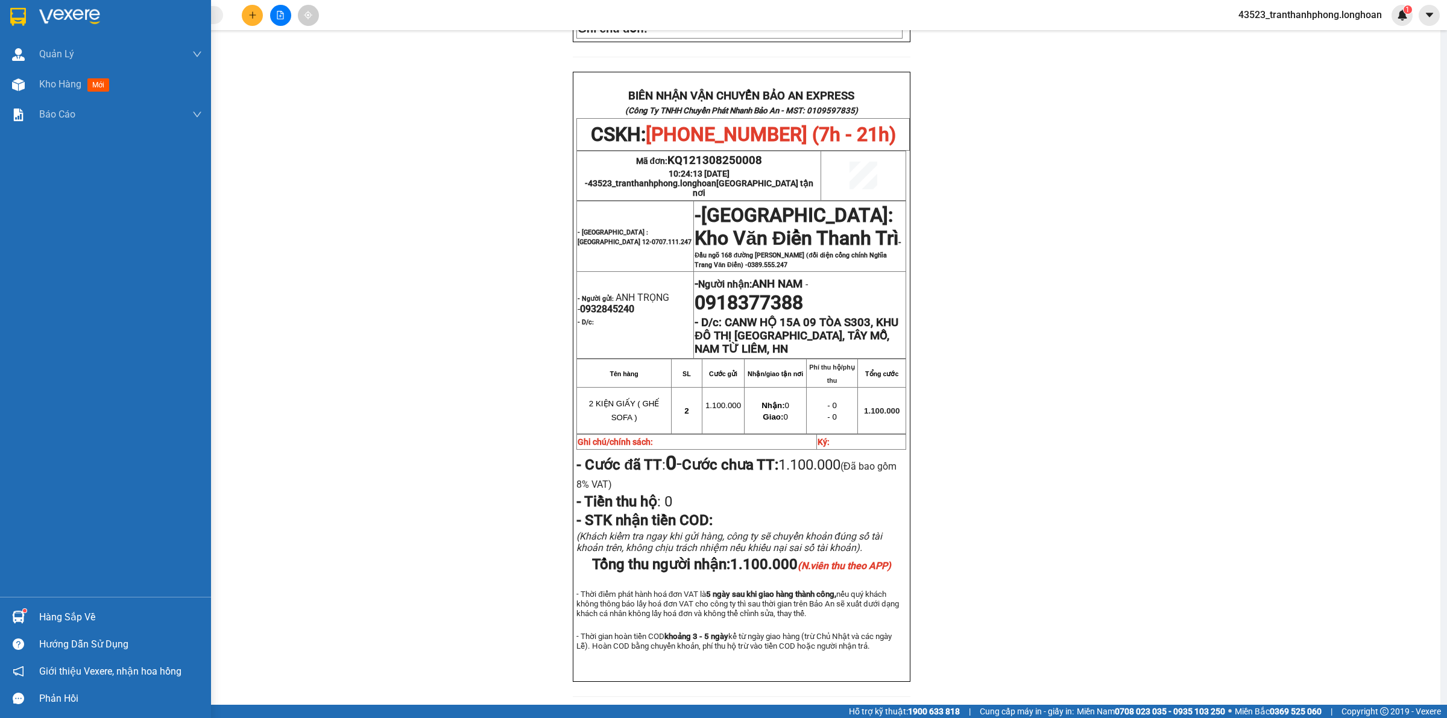
click at [1, 13] on div at bounding box center [105, 19] width 211 height 39
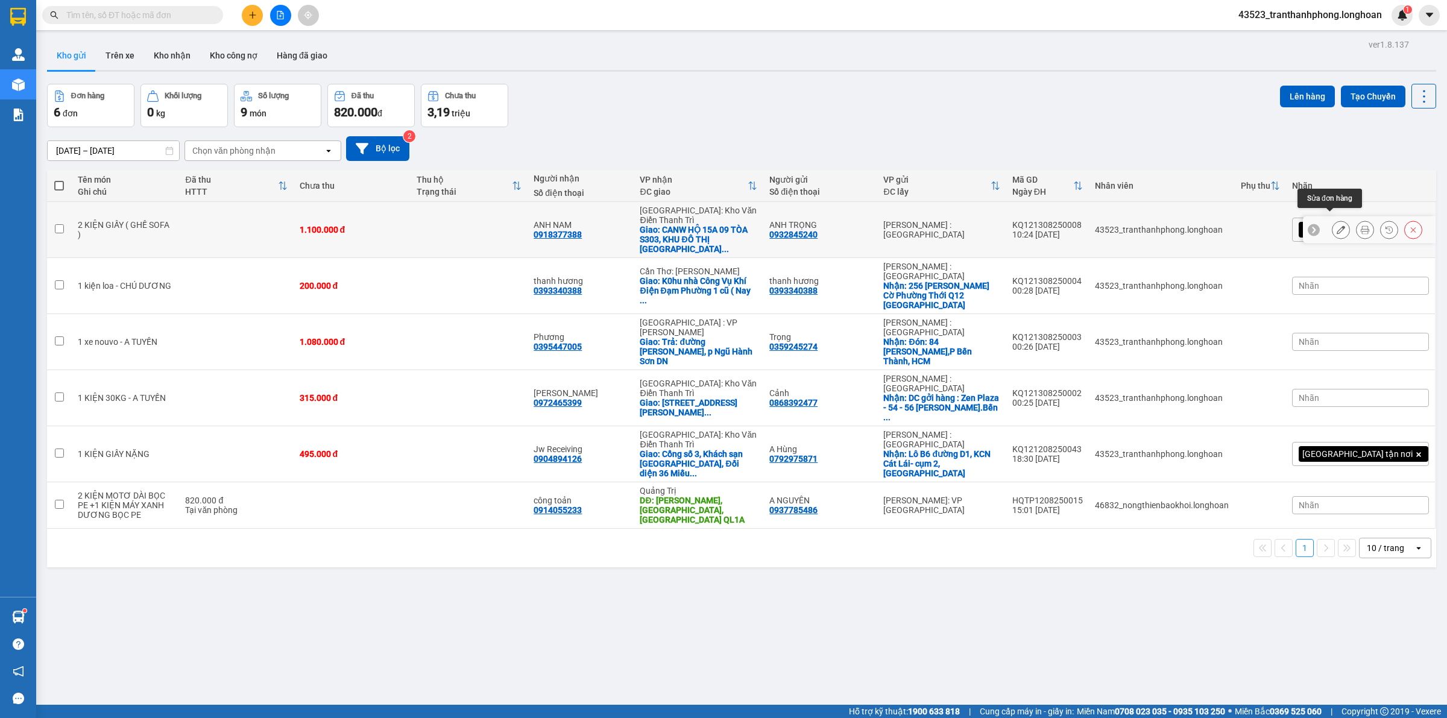
click at [1337, 226] on icon at bounding box center [1341, 230] width 8 height 8
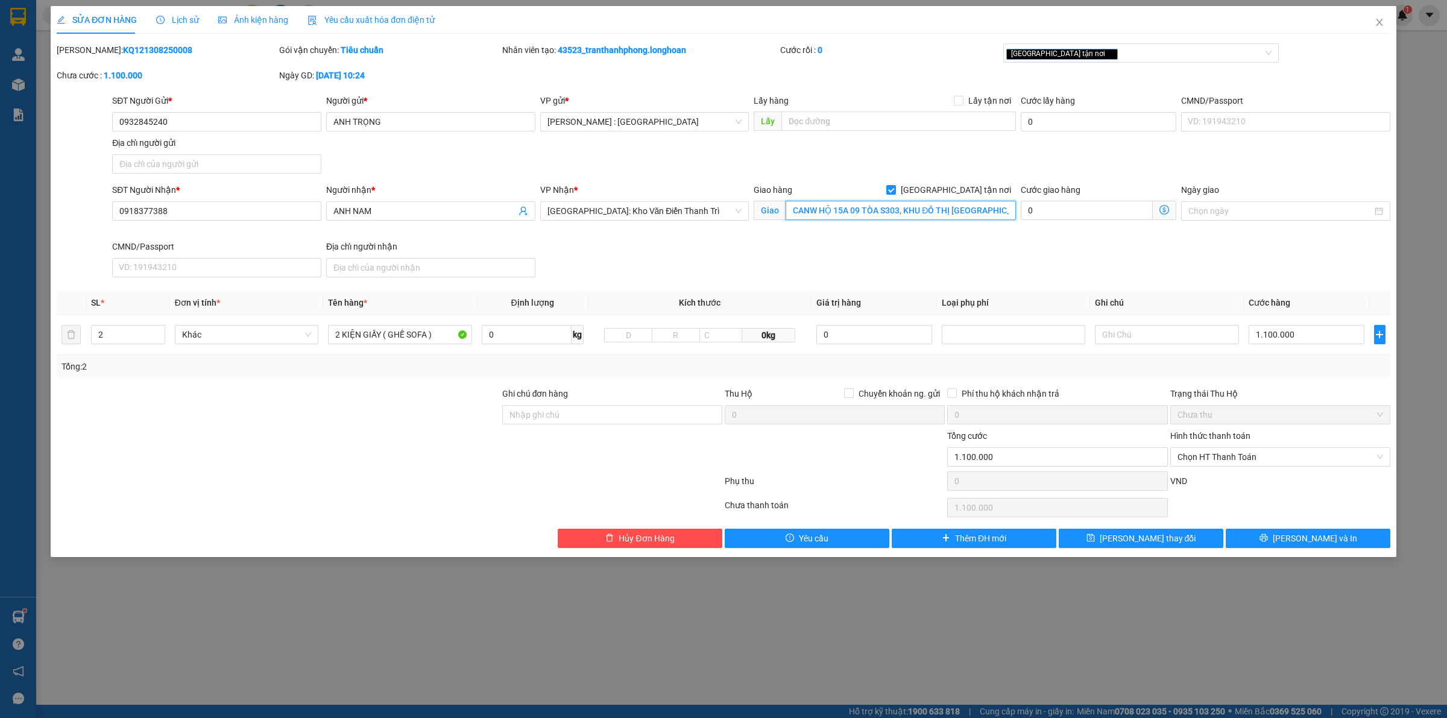
click at [818, 208] on input "CANW HỘ 15A 09 TÒA S303, KHU ĐÔ THỊ VINHOMES SMART CITY, TÂY MỖ, NAM TỪ LIÊM, HN" at bounding box center [901, 210] width 230 height 19
type input "CĂN HỘ 15A 09 TÒA S303, KHU ĐÔ THỊ VINHOMES SMART CITY, TÂY MỖ, NAM TỪ LIÊM, HN"
click at [1349, 537] on button "[PERSON_NAME] và In" at bounding box center [1308, 538] width 165 height 19
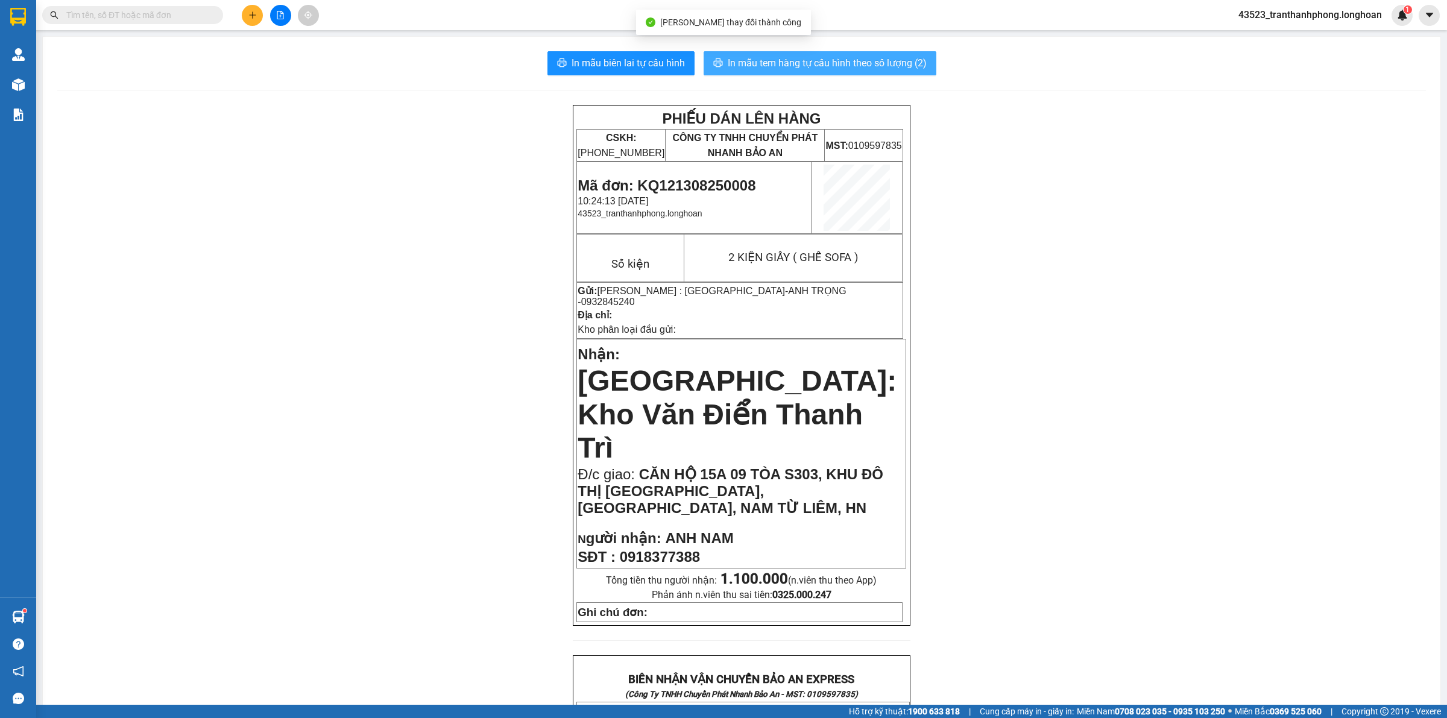
click at [866, 52] on button "In mẫu tem hàng tự cấu hình theo số lượng (2)" at bounding box center [820, 63] width 233 height 24
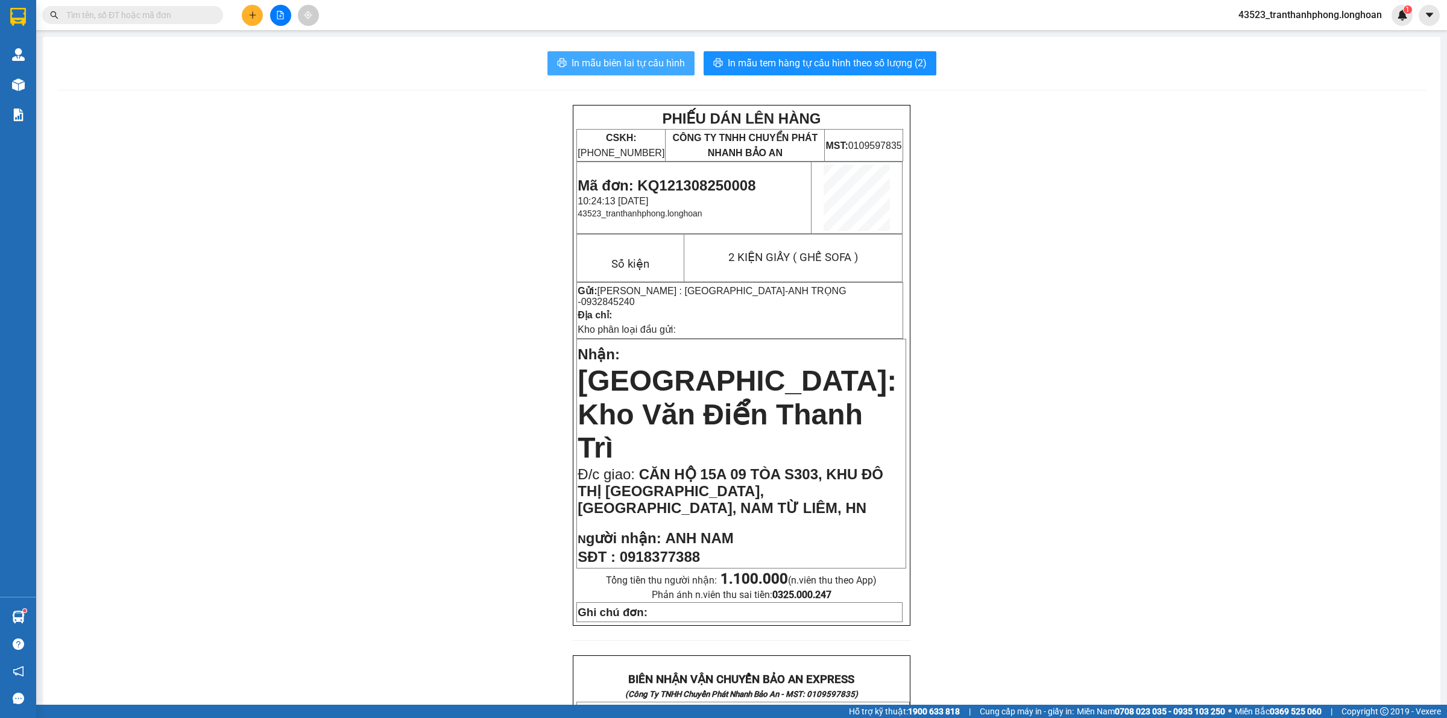
click at [646, 71] on button "In mẫu biên lai tự cấu hình" at bounding box center [621, 63] width 147 height 24
click at [879, 58] on span "In mẫu tem hàng tự cấu hình theo số lượng (2)" at bounding box center [827, 62] width 199 height 15
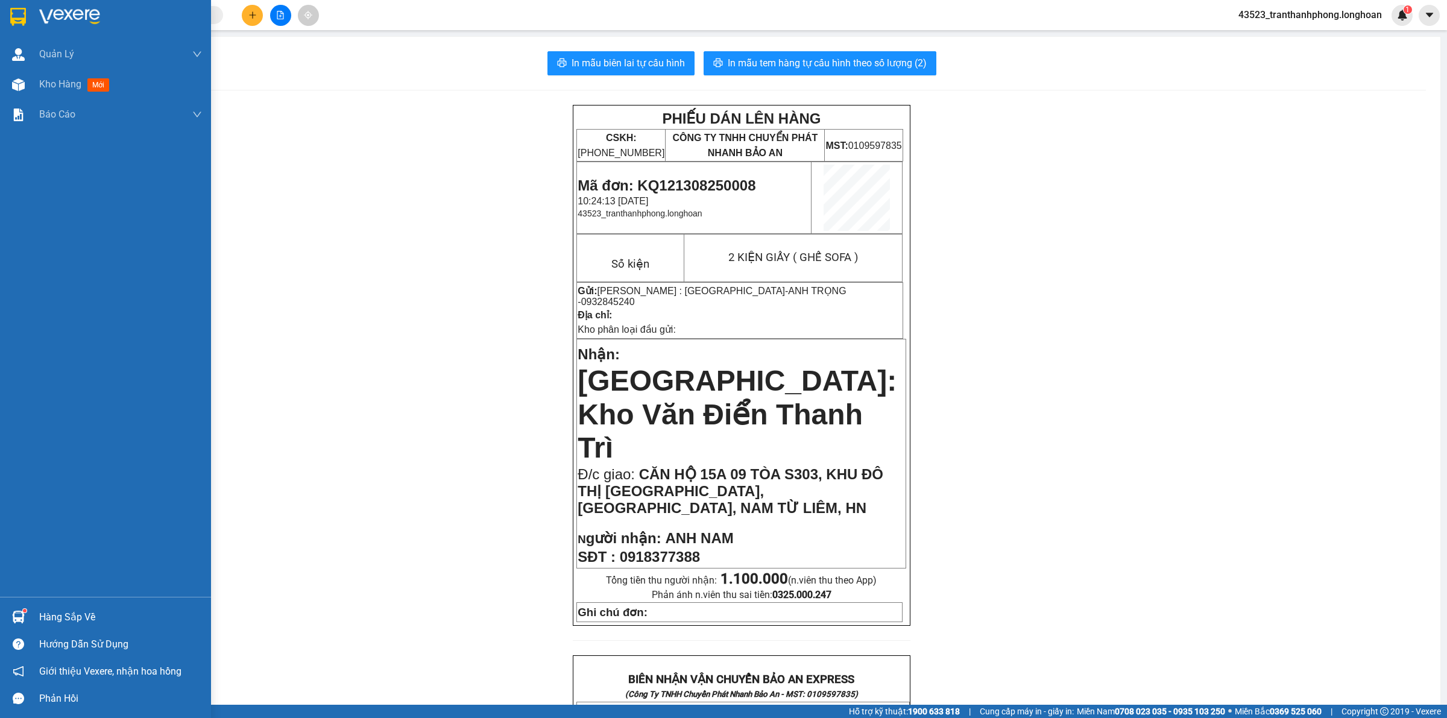
click at [9, 29] on div at bounding box center [105, 19] width 211 height 39
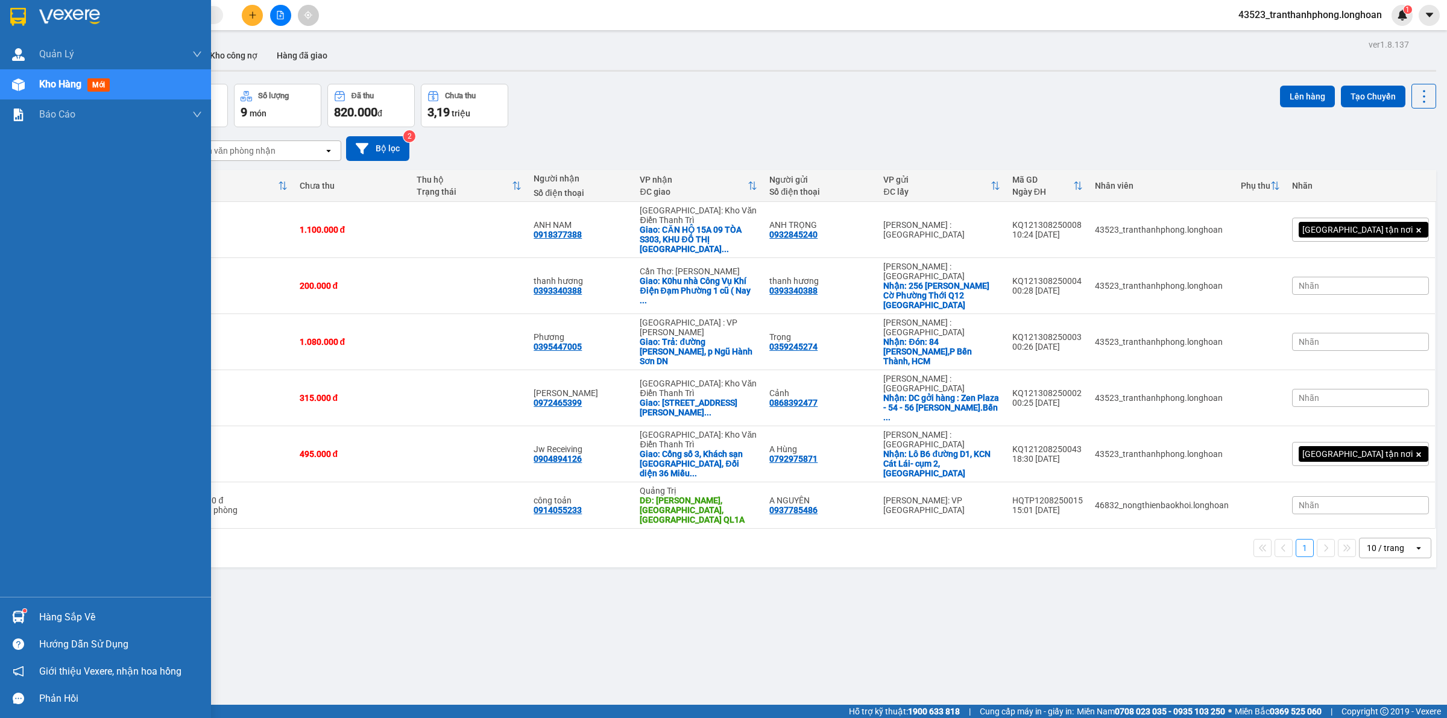
click at [12, 16] on img at bounding box center [18, 17] width 16 height 18
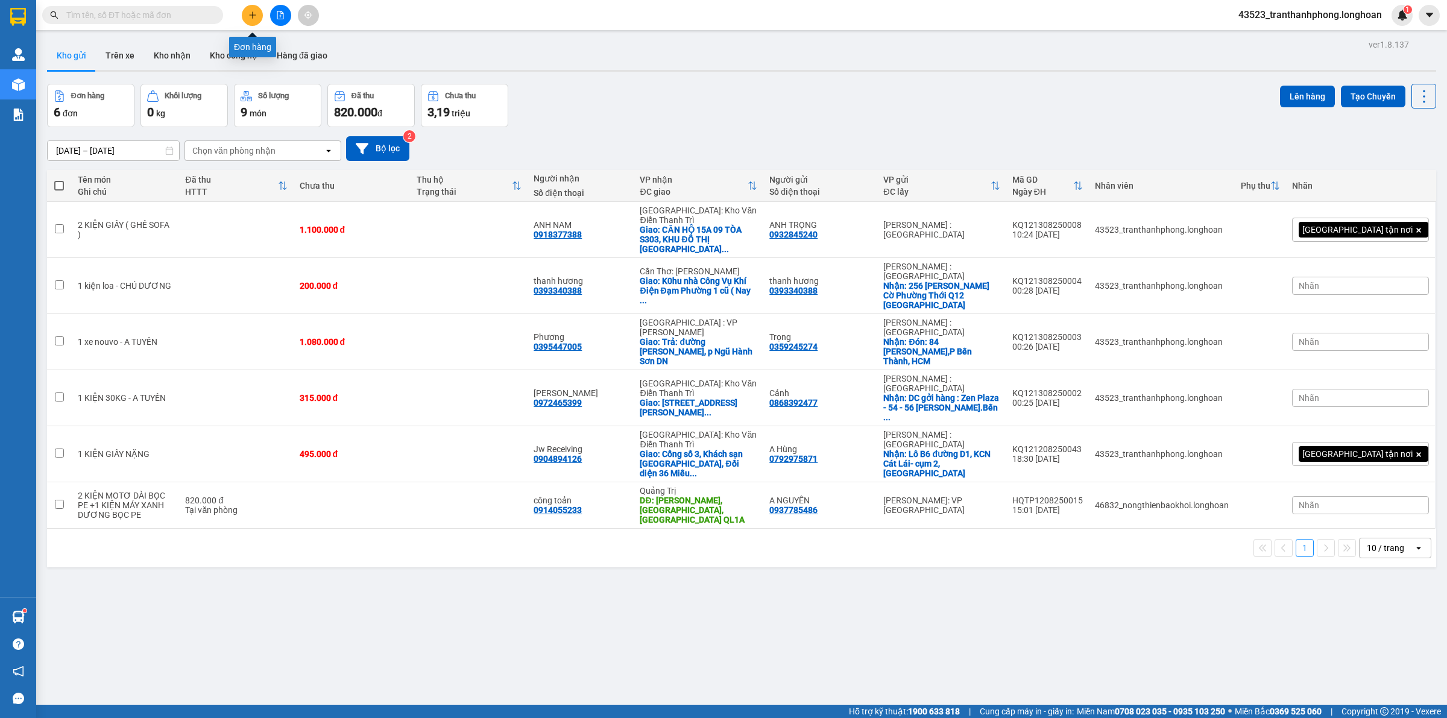
click at [251, 13] on icon "plus" at bounding box center [252, 15] width 8 height 8
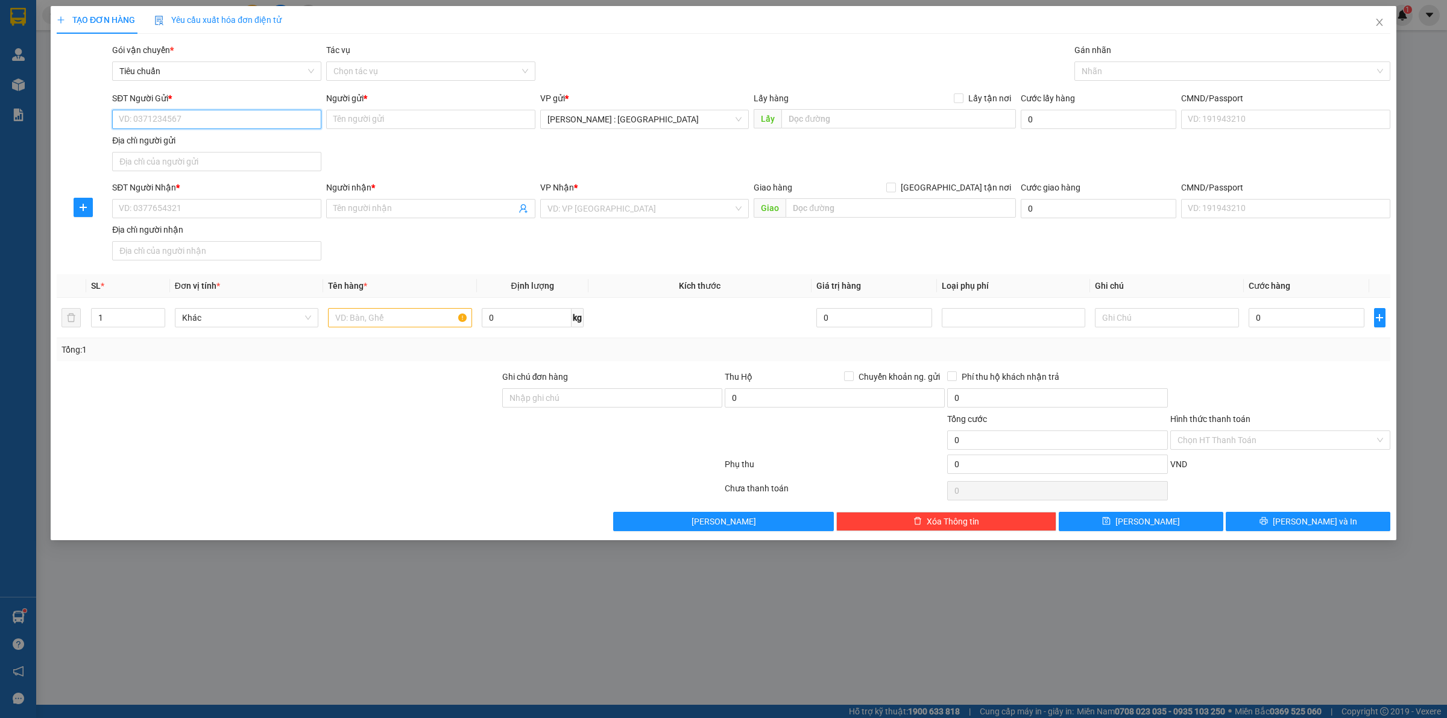
paste input "0977239986"
type input "0977239986"
click at [248, 212] on input "SĐT Người Nhận *" at bounding box center [216, 208] width 209 height 19
paste input "0977239986"
type input "0977239986"
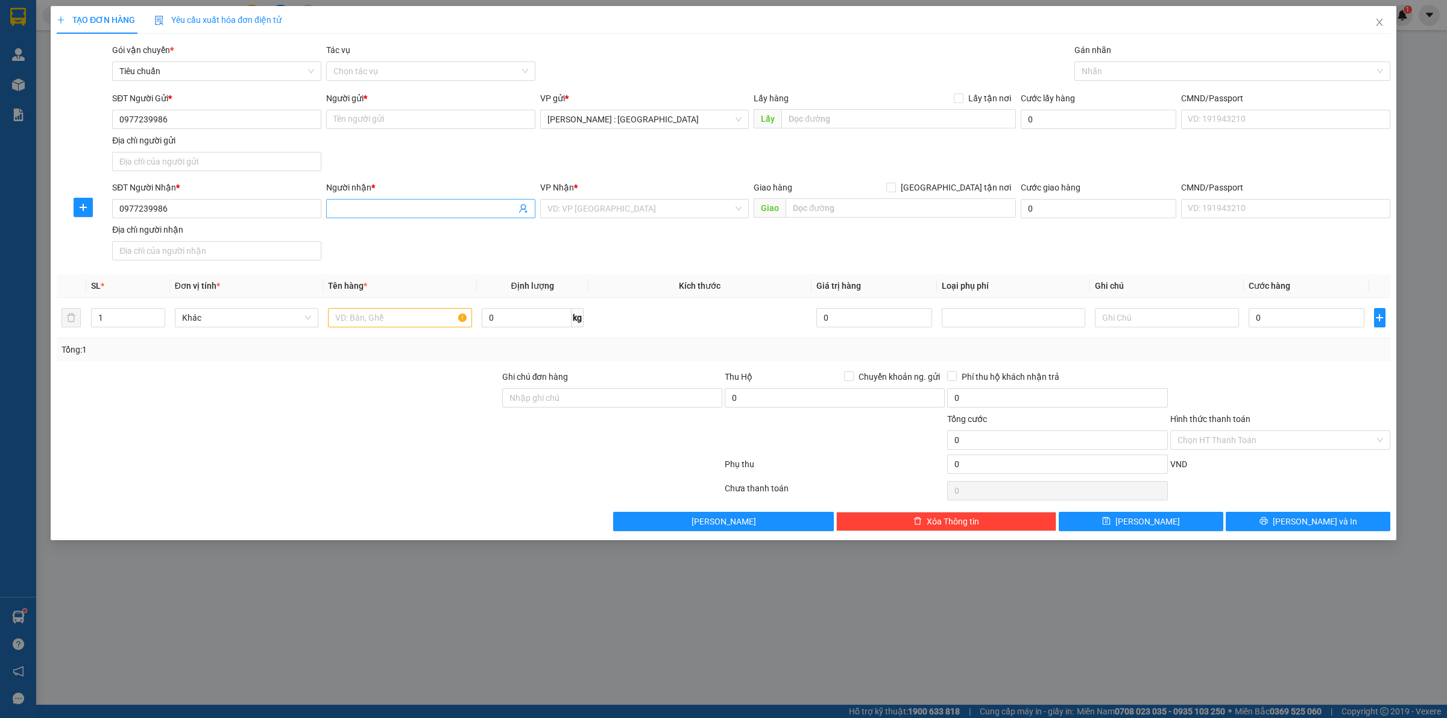
paste input "[PERSON_NAME]"
click at [435, 206] on input "Người nhận *" at bounding box center [424, 208] width 183 height 13
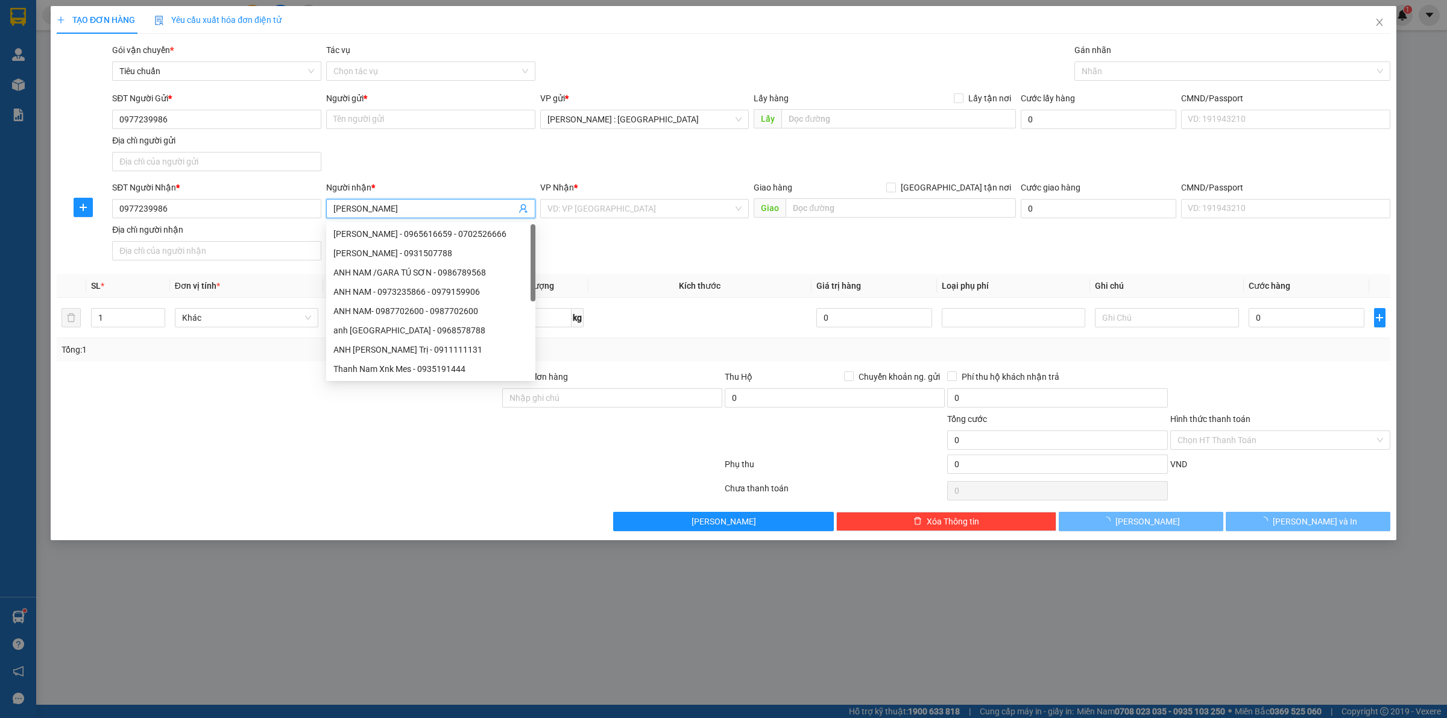
type input "[PERSON_NAME]"
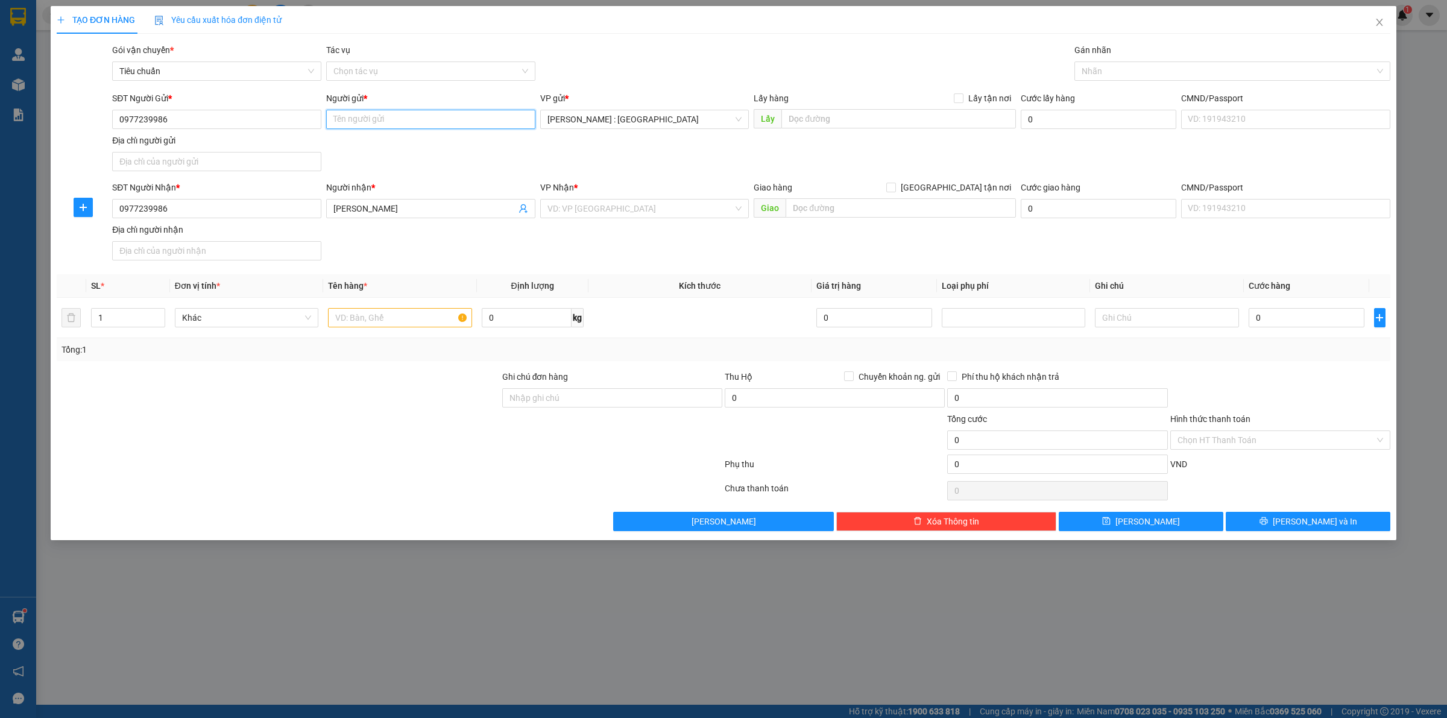
click at [368, 125] on input "Người gửi *" at bounding box center [430, 119] width 209 height 19
paste input "[PERSON_NAME]"
type input "[PERSON_NAME]"
paste input "Lữ đoàn 98, đường N11, khu phố 3, phường Phú Tân, tp Thủ Dầu 1, Bình Dương"
click at [924, 125] on input "Lữ đoàn 98, đường N11, khu phố 3, phường Phú Tân, tp Thủ Dầu 1, Bình Dương" at bounding box center [898, 118] width 235 height 19
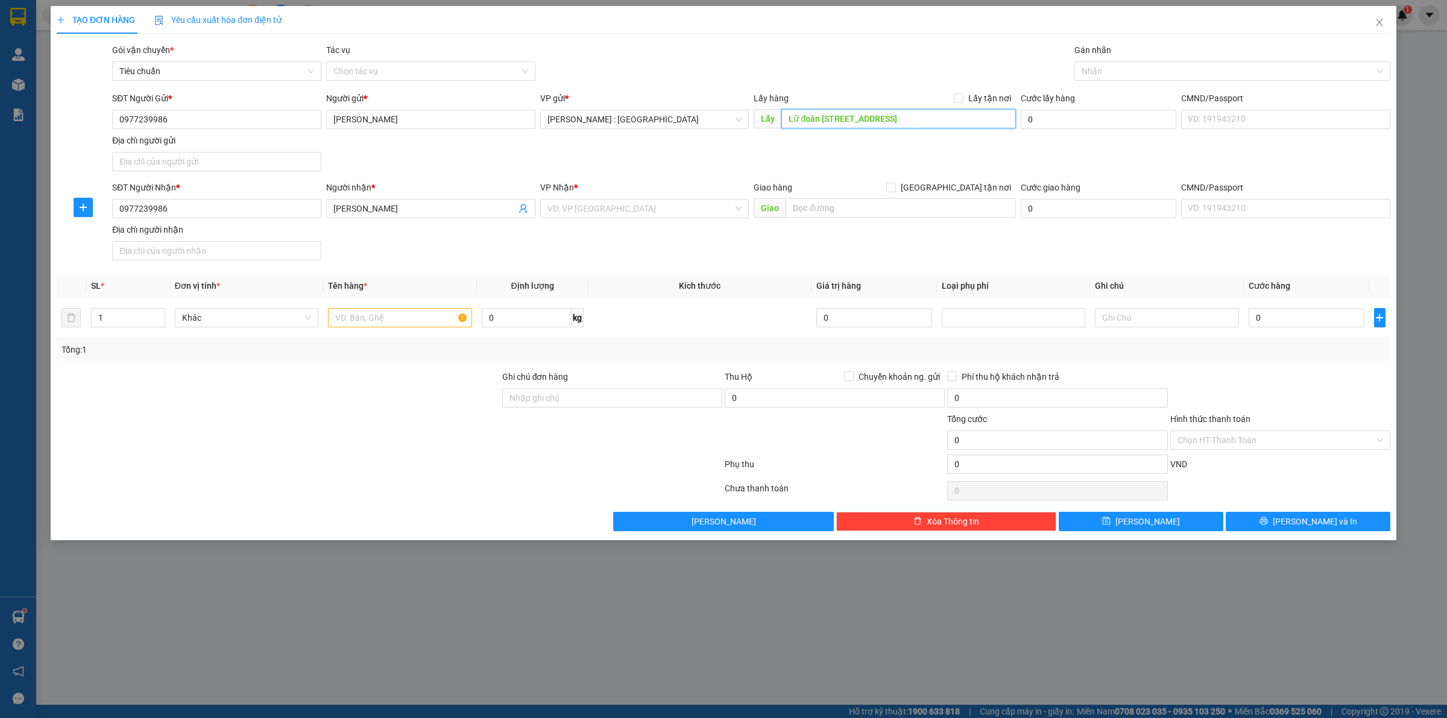
scroll to position [0, 87]
type input "Lữ đoàn 98, đường N11, khu phố 3, phường Phú Tân, tp Thủ Dầu 1, Bình Dương"
click at [962, 101] on input "Lấy tận nơi" at bounding box center [958, 97] width 8 height 8
checkbox input "true"
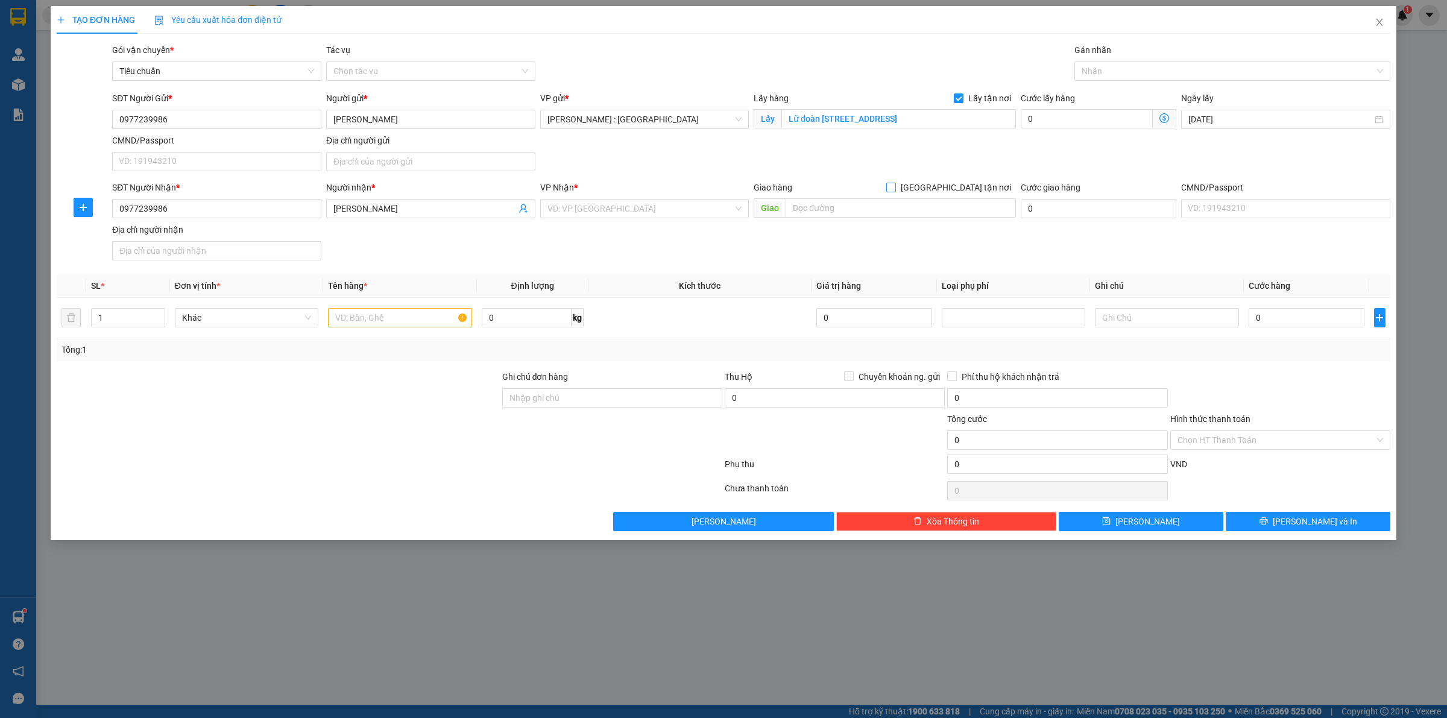
click at [895, 188] on input "[GEOGRAPHIC_DATA] tận nơi" at bounding box center [890, 187] width 8 height 8
checkbox input "true"
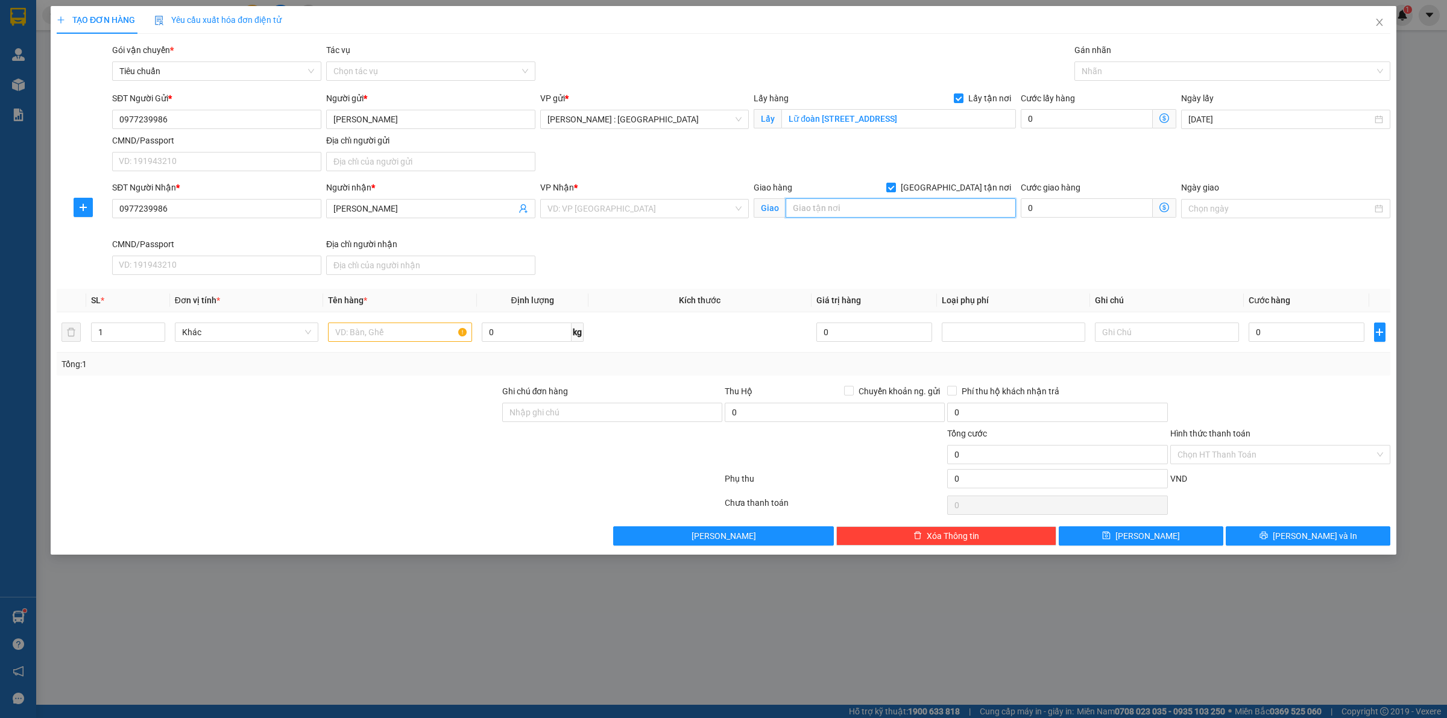
click at [938, 206] on input "text" at bounding box center [901, 207] width 230 height 19
paste input "Khu nhà công vụ quân đội, An Đào C, thị trấn Trâu Quỳ, Gia Lâm, Hà Nội"
type input "Khu nhà công vụ quân đội, An Đào C, thị trấn Trâu Quỳ, Gia Lâm, Hà Nội"
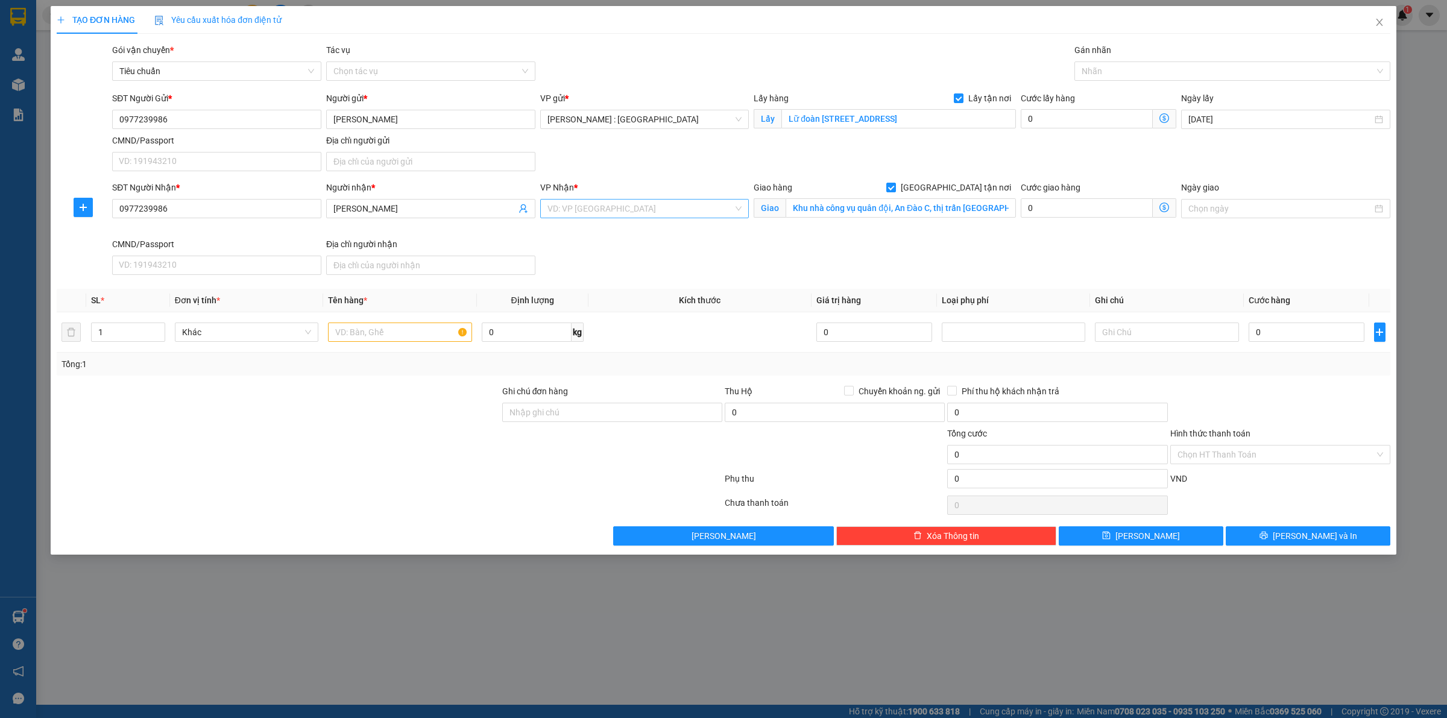
drag, startPoint x: 713, startPoint y: 219, endPoint x: 707, endPoint y: 216, distance: 6.7
click at [712, 218] on div "VP Nhận * VD: VP Sài Gòn" at bounding box center [644, 202] width 209 height 42
click at [692, 206] on input "search" at bounding box center [641, 209] width 186 height 18
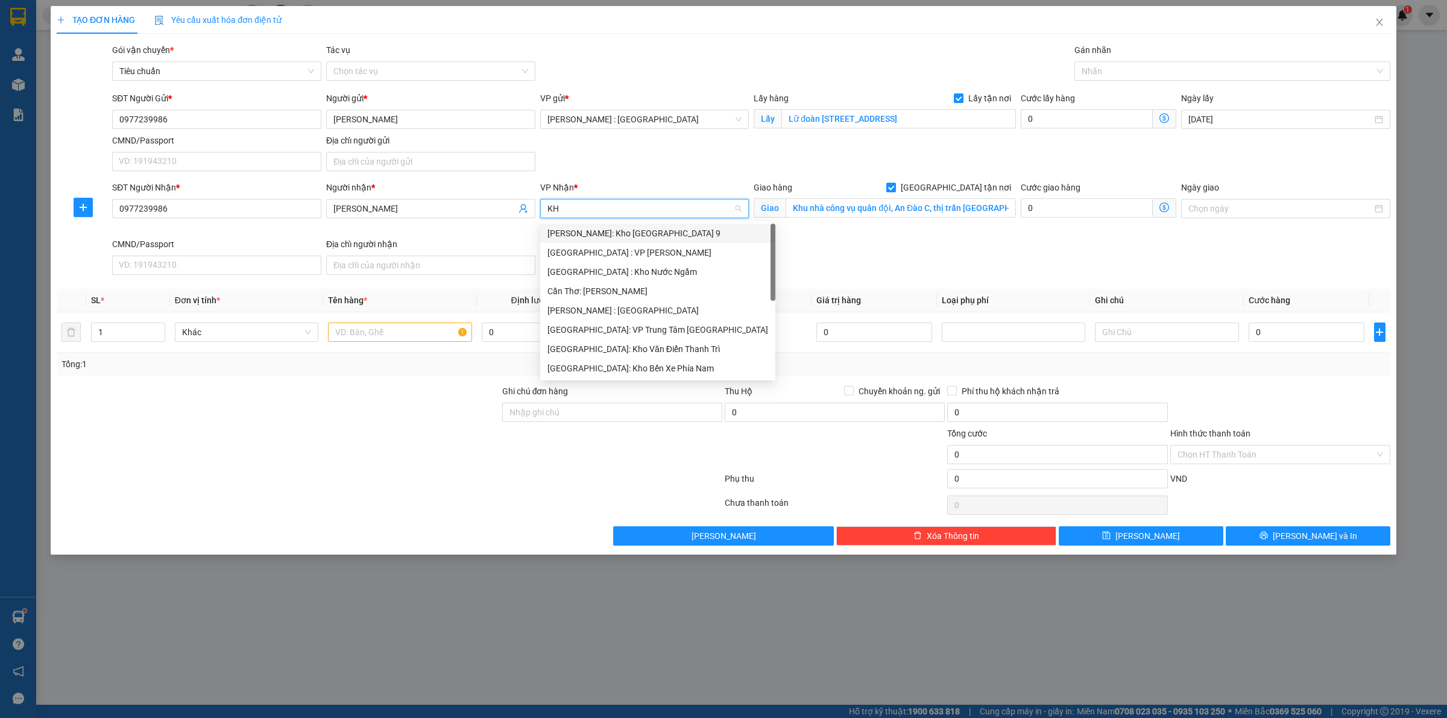
type input "KHO"
drag, startPoint x: 635, startPoint y: 309, endPoint x: 633, endPoint y: 294, distance: 14.6
click at [634, 308] on div "[GEOGRAPHIC_DATA]: Kho Văn Điển Thanh Trì" at bounding box center [645, 310] width 195 height 13
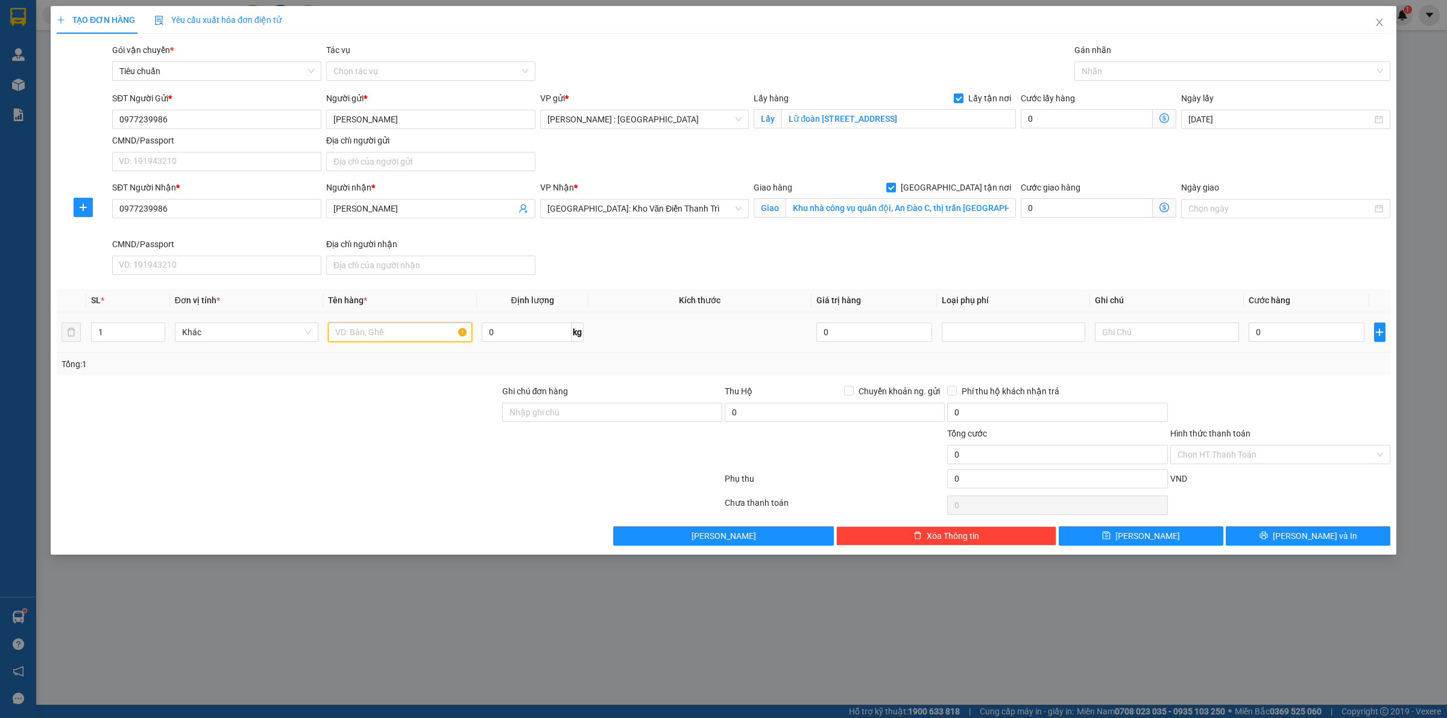
click at [378, 326] on input "text" at bounding box center [400, 332] width 144 height 19
paste input "1 xe ab"
type input "1 xe ab - A TRÍ"
click at [1313, 330] on input "0" at bounding box center [1307, 332] width 116 height 19
type input "1"
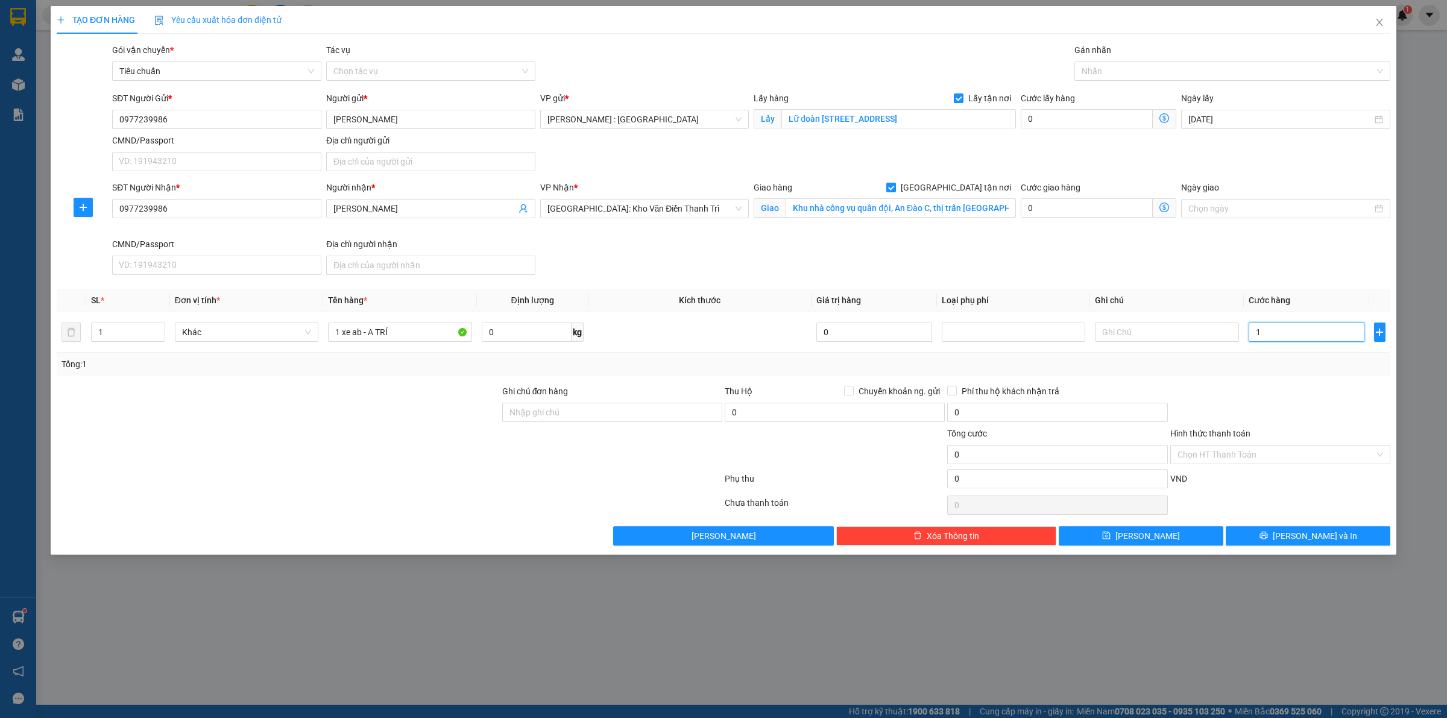
type input "1"
type input "14"
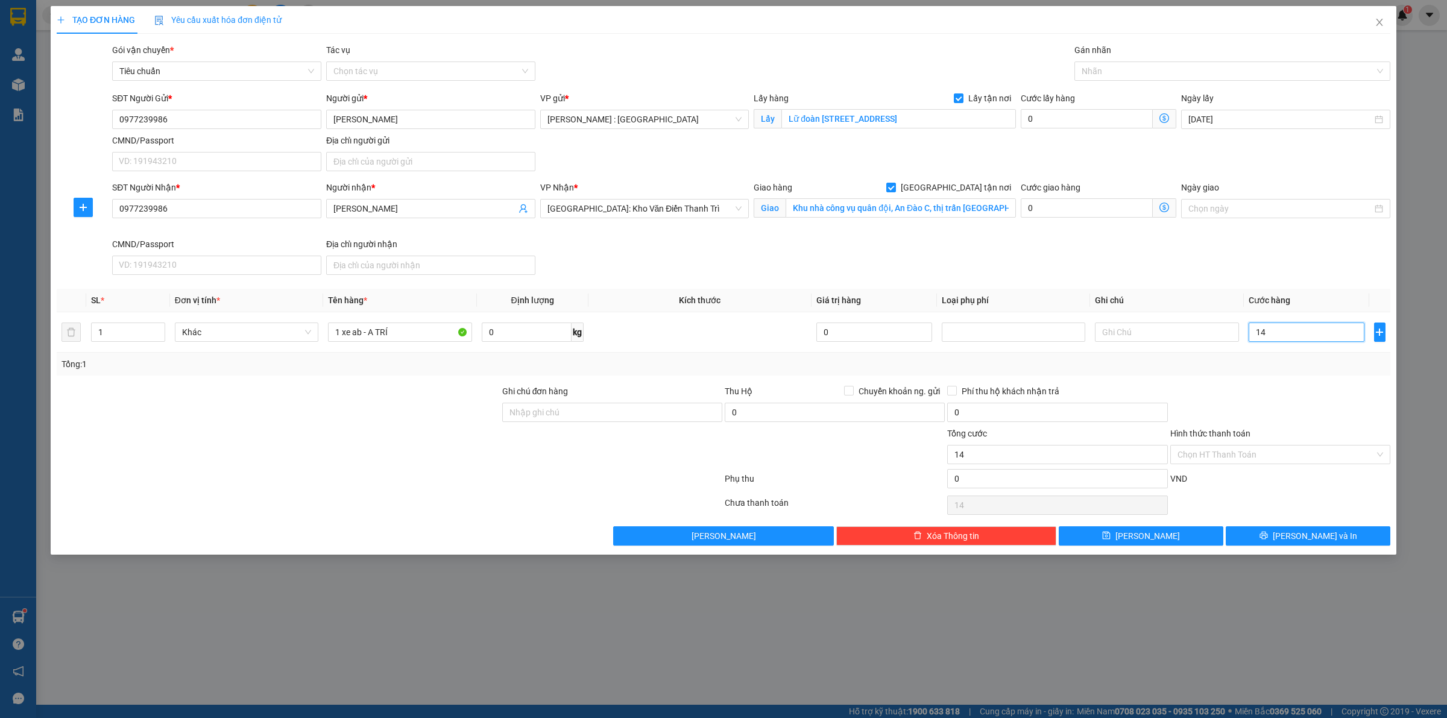
type input "148"
type input "1.480"
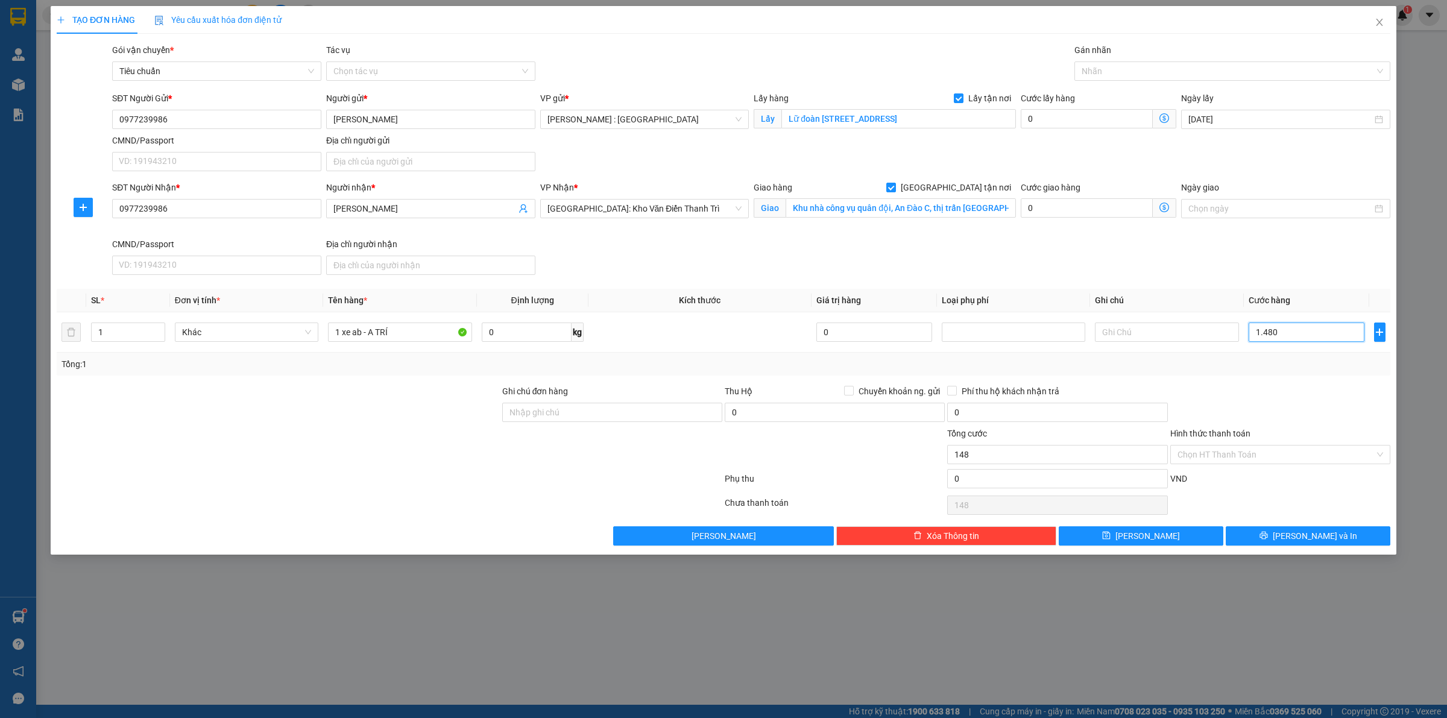
type input "1.480"
type input "1.480.000"
click at [1111, 538] on icon "save" at bounding box center [1106, 535] width 8 height 8
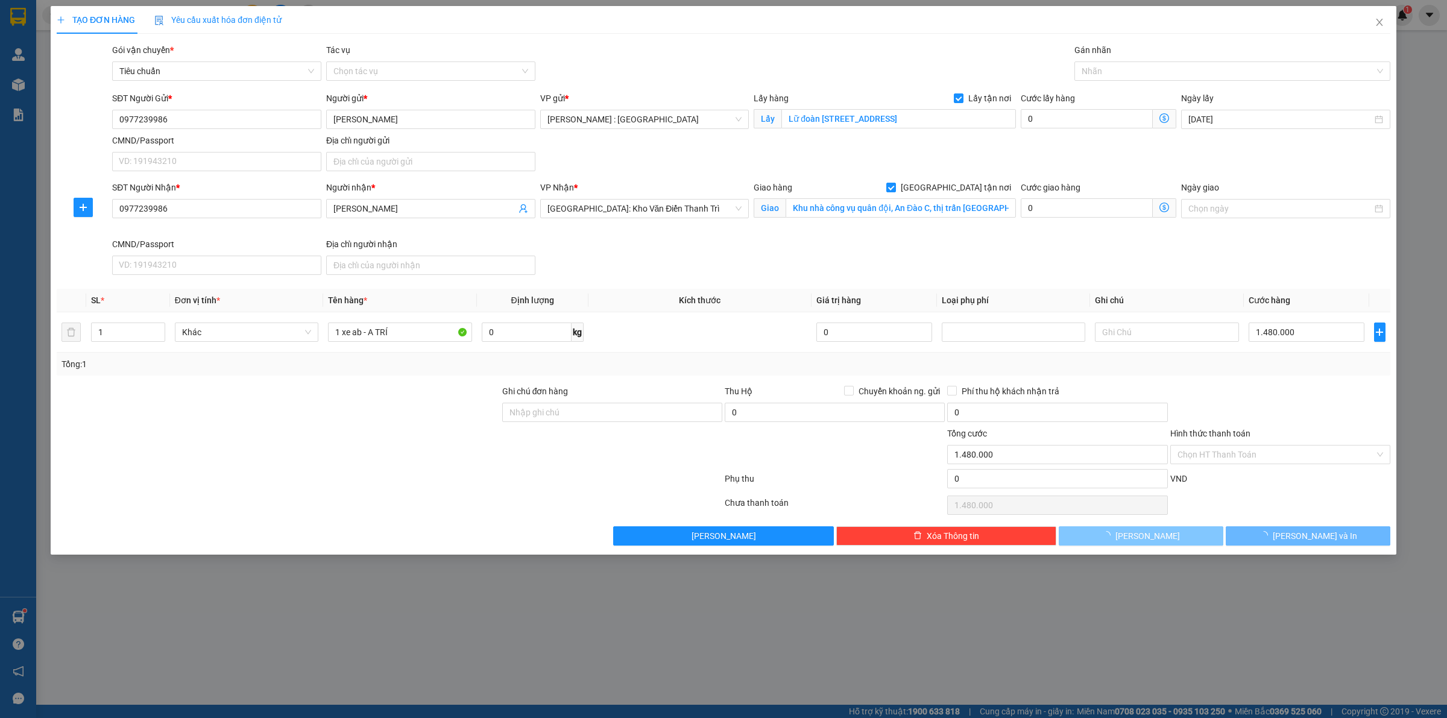
checkbox input "false"
type input "0"
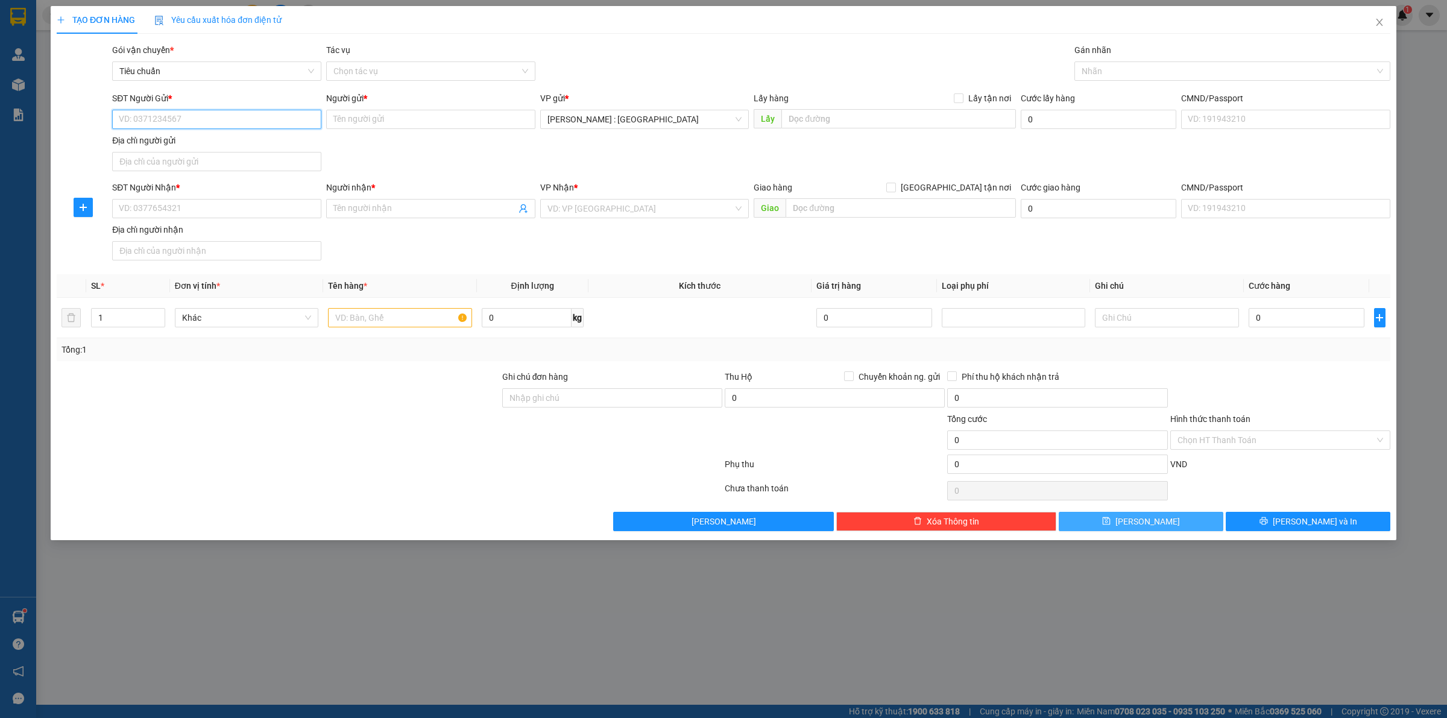
click at [248, 112] on input "SĐT Người Gửi *" at bounding box center [216, 119] width 209 height 19
paste input "0919292138"
type input "0919292138"
click at [166, 206] on input "SĐT Người Nhận *" at bounding box center [216, 208] width 209 height 19
paste input "0904373868"
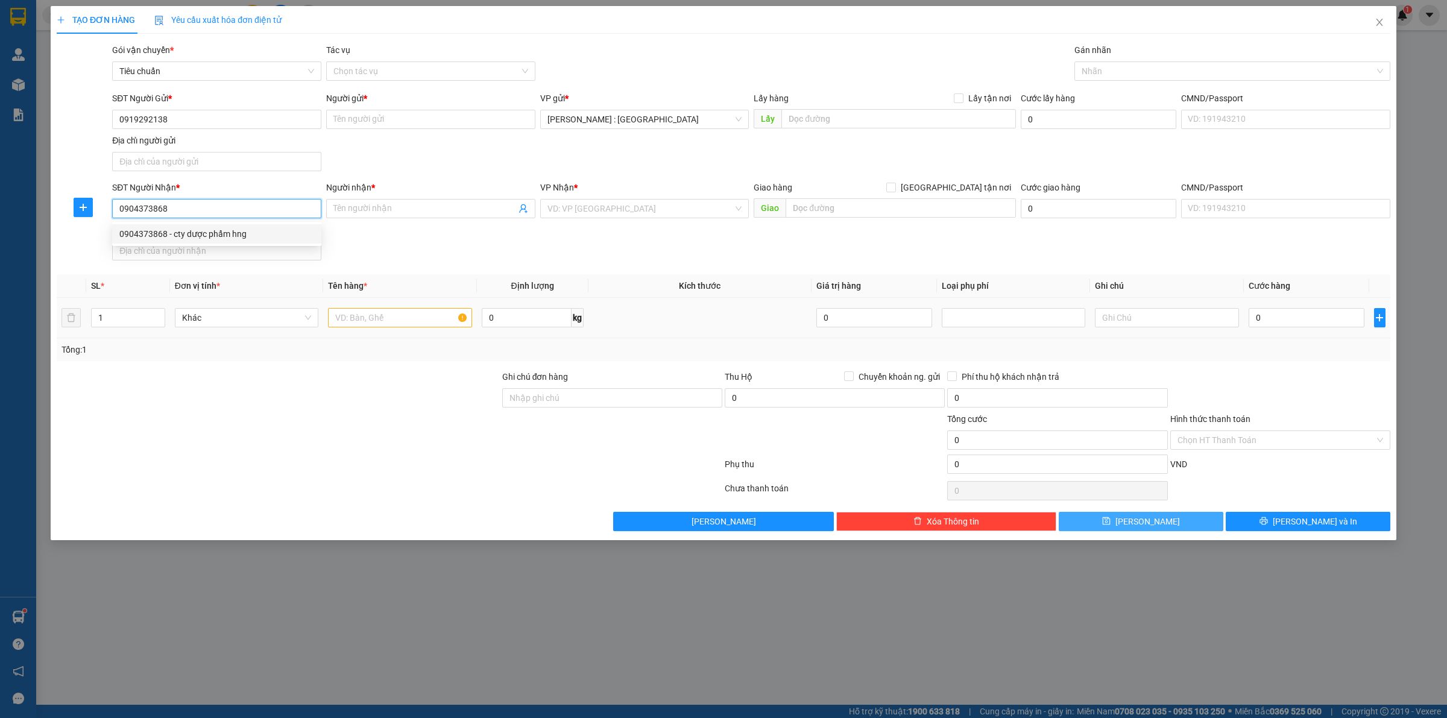
type input "0904373868"
click at [444, 211] on input "Người nhận *" at bounding box center [424, 208] width 183 height 13
paste input "cty dược phẩm hng"
type input "cty dược phẩm hng"
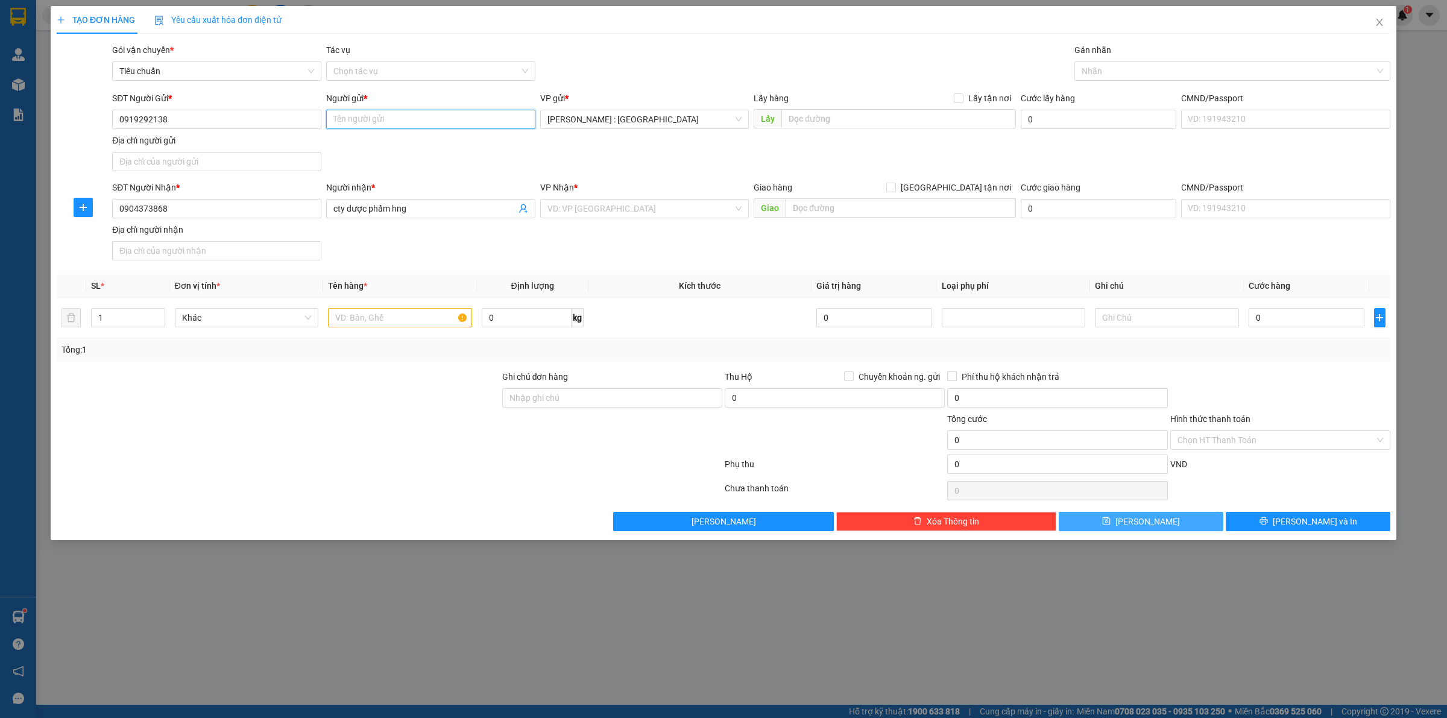
click at [415, 112] on input "Người gửi *" at bounding box center [430, 119] width 209 height 19
paste input "cty dược phúc"
type input "cty dược phúc"
click at [667, 209] on input "search" at bounding box center [641, 209] width 186 height 18
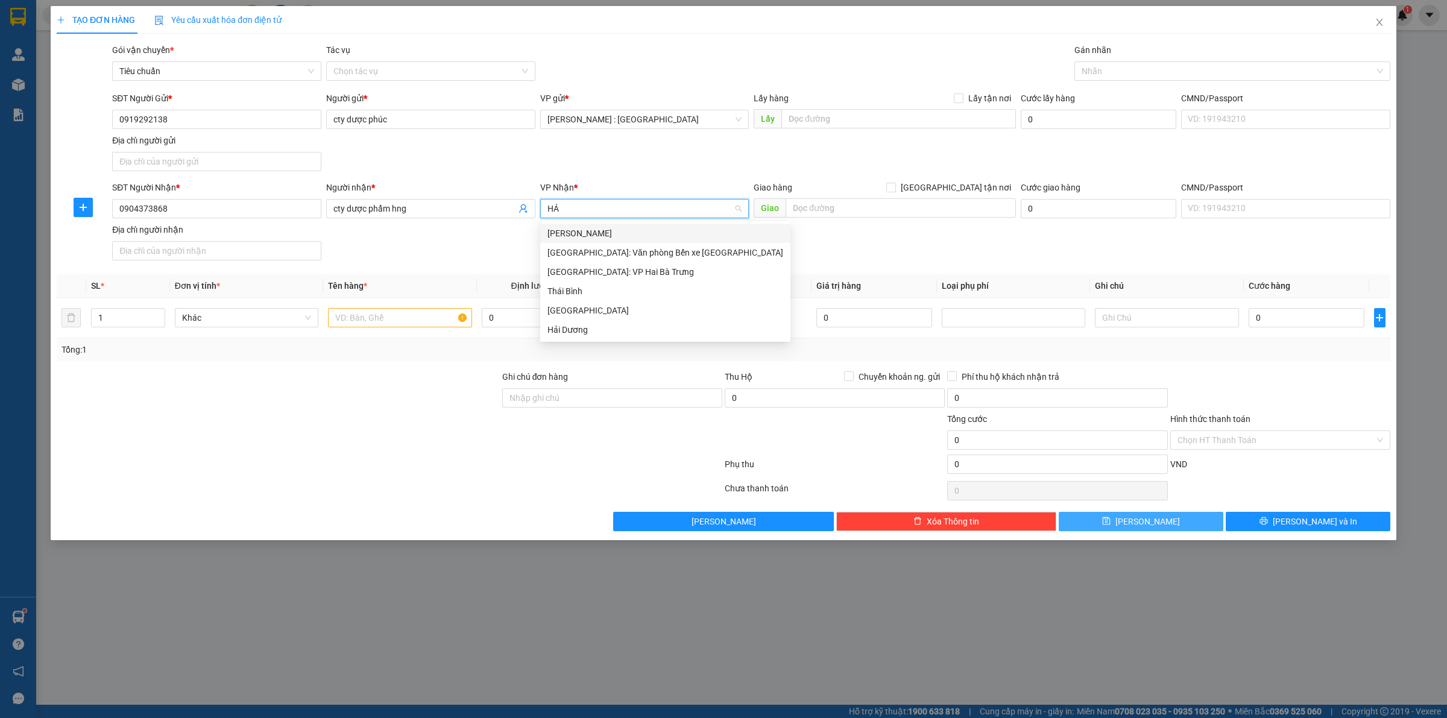
type input "HẢI"
click at [622, 250] on div "[GEOGRAPHIC_DATA]: Văn phòng Bến xe [GEOGRAPHIC_DATA]" at bounding box center [666, 252] width 236 height 13
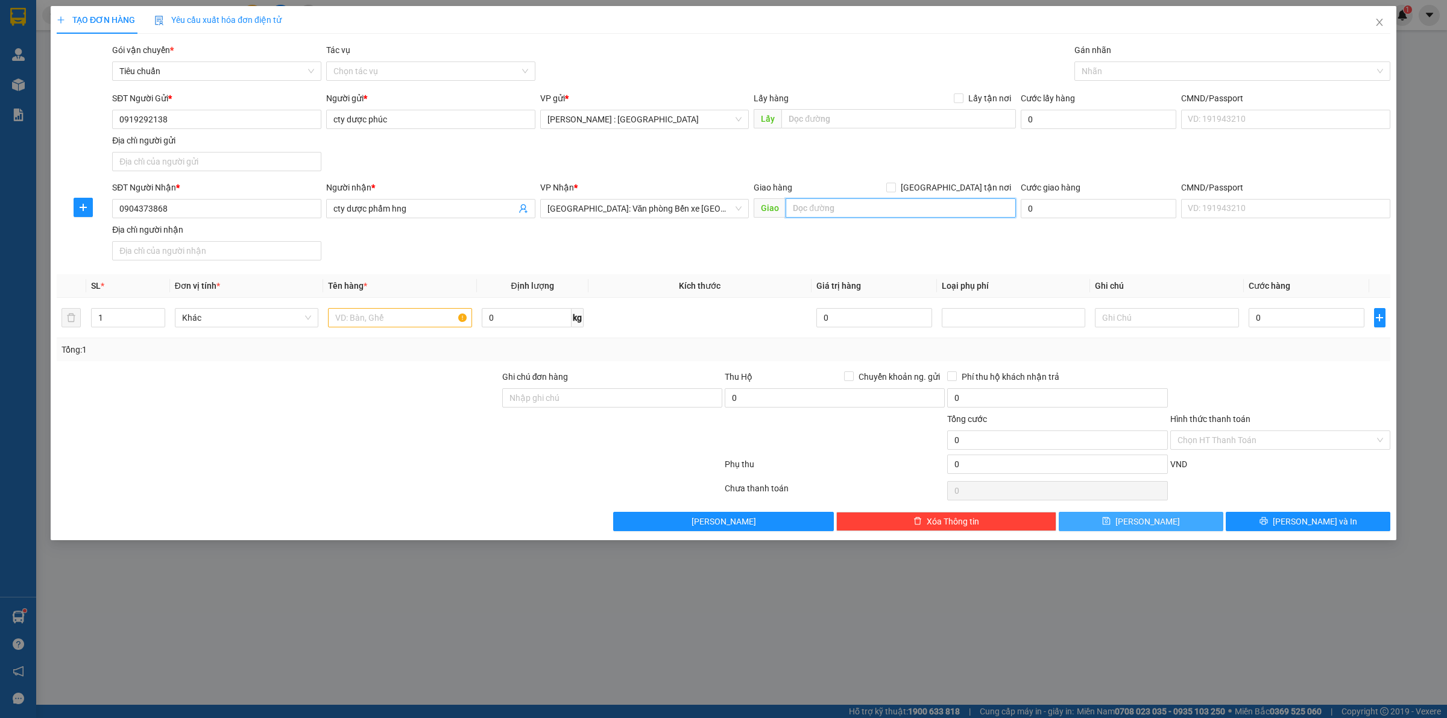
click at [956, 212] on input "text" at bounding box center [901, 207] width 230 height 19
paste input "30 minh khai, tổ 12, khu 4, p hà lầm, tp hạ long, qn"
type input "30 minh khai, tổ 12, khu 4, p hà lầm, tp hạ long, qn"
click at [968, 190] on span "[GEOGRAPHIC_DATA] tận nơi" at bounding box center [956, 187] width 120 height 13
click at [895, 190] on input "[GEOGRAPHIC_DATA] tận nơi" at bounding box center [890, 187] width 8 height 8
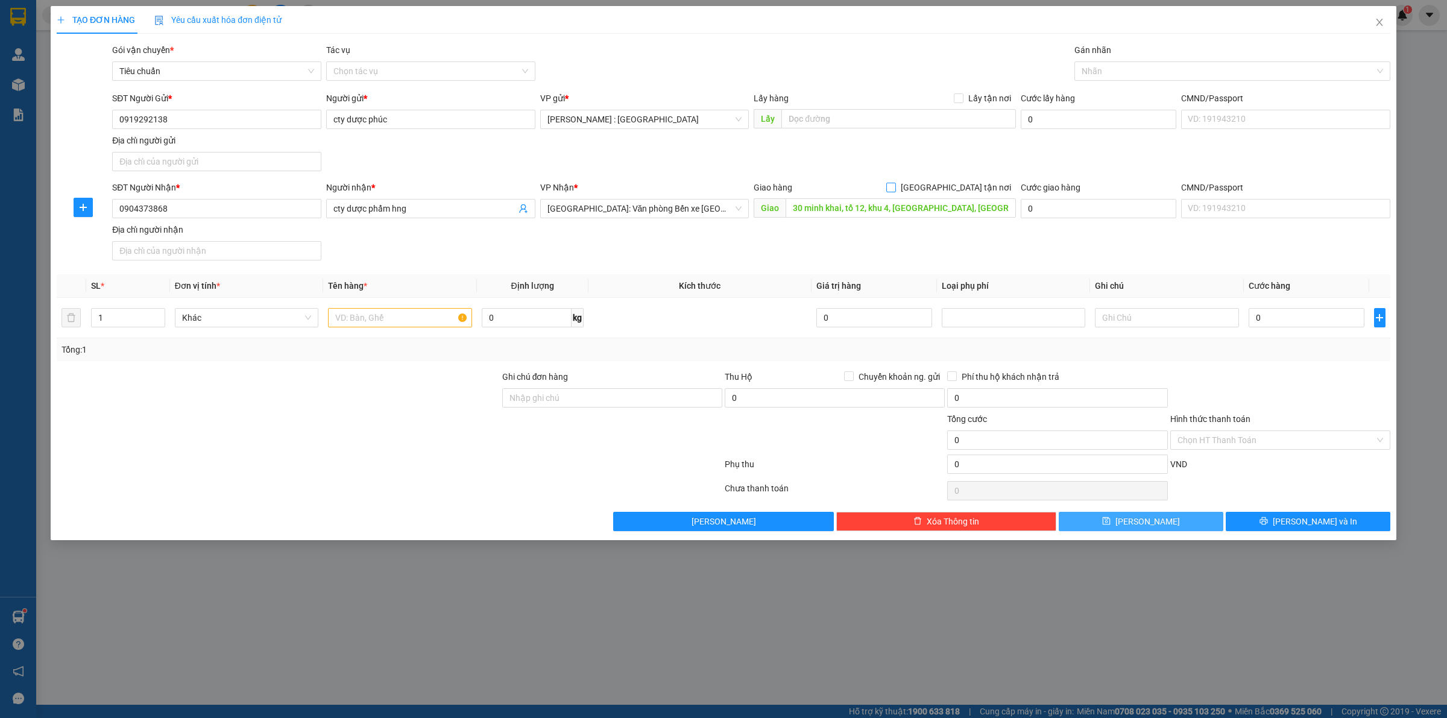
checkbox input "true"
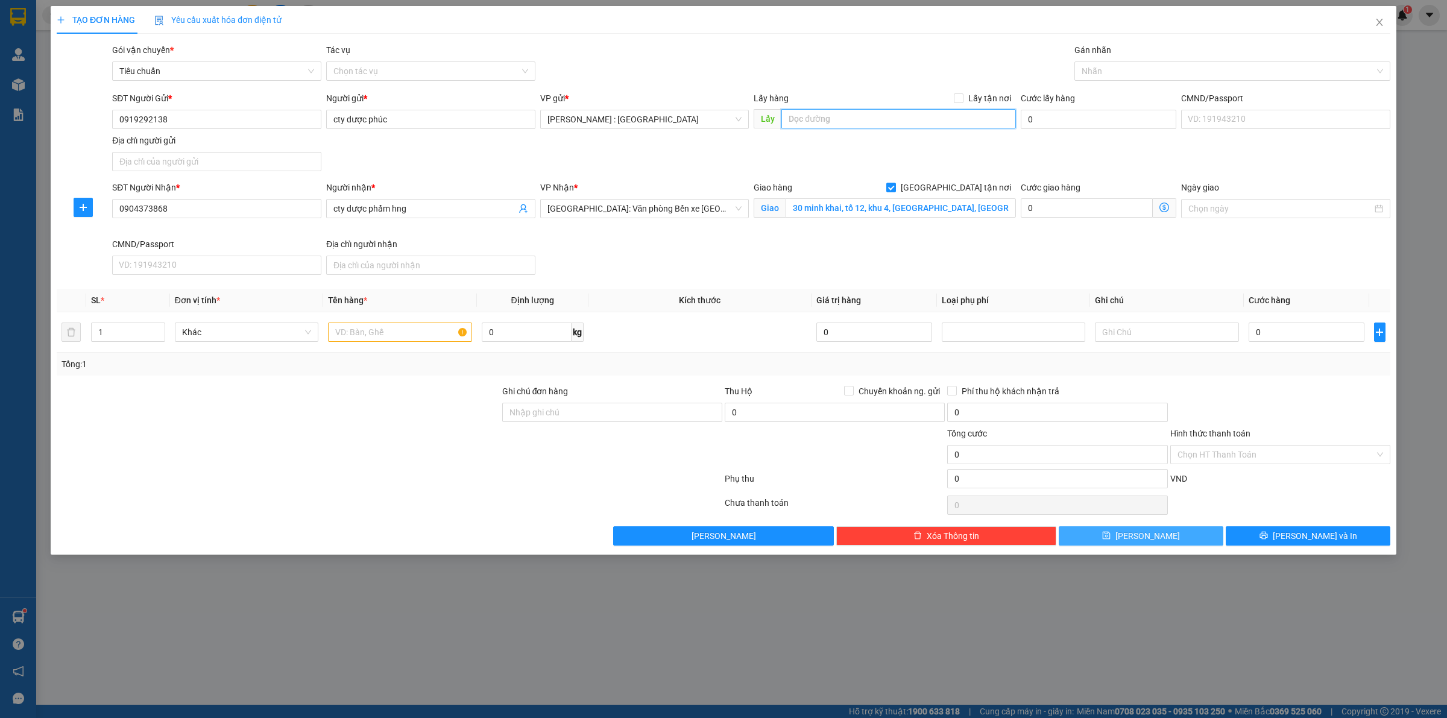
click at [953, 110] on input "text" at bounding box center [898, 118] width 235 height 19
paste input "1145-12a5 an bình, [GEOGRAPHIC_DATA], dn"
type input "1145-12a5 an bình, [GEOGRAPHIC_DATA], dn"
click at [964, 101] on span at bounding box center [959, 98] width 10 height 10
click at [962, 101] on input "Lấy tận nơi" at bounding box center [958, 97] width 8 height 8
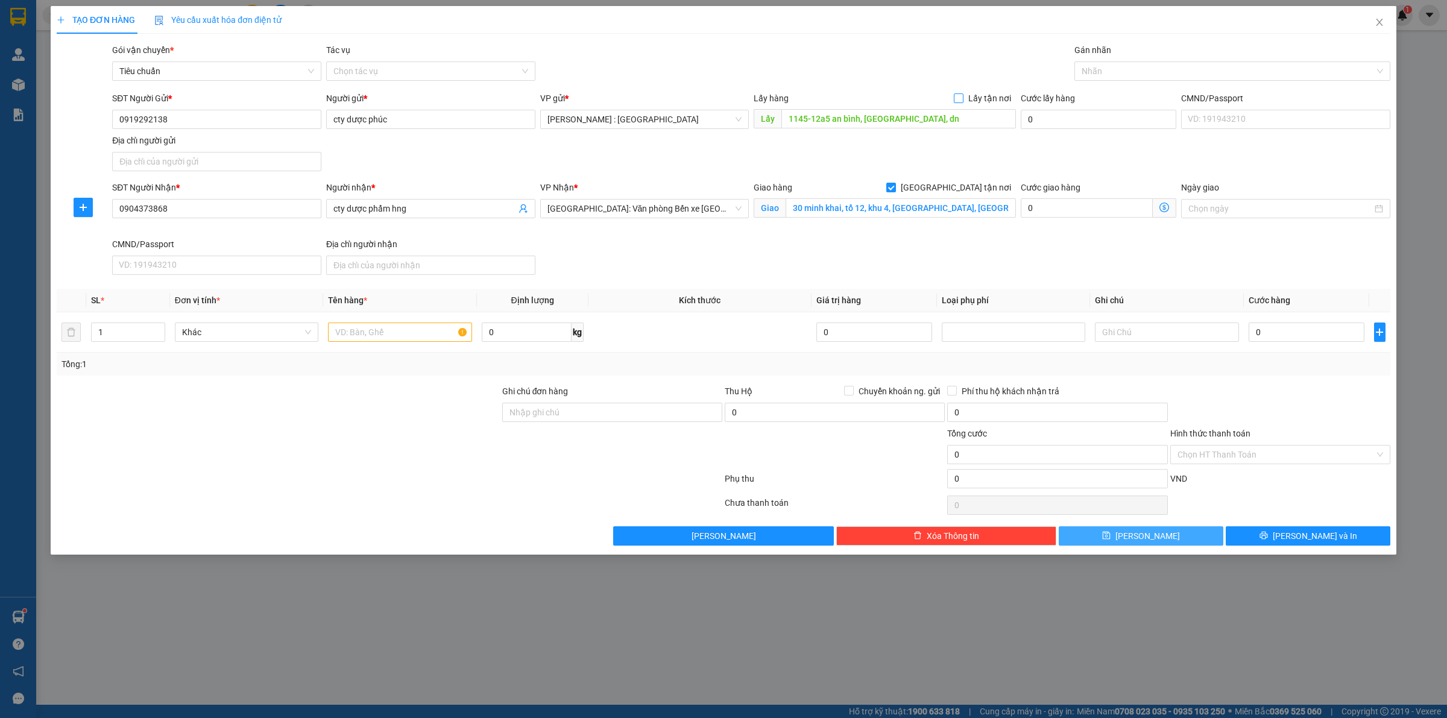
checkbox input "true"
click at [374, 332] on input "text" at bounding box center [400, 332] width 144 height 19
type input "7 kiện hàng - a xuân"
click at [1285, 335] on input "0" at bounding box center [1307, 332] width 116 height 19
type input "8"
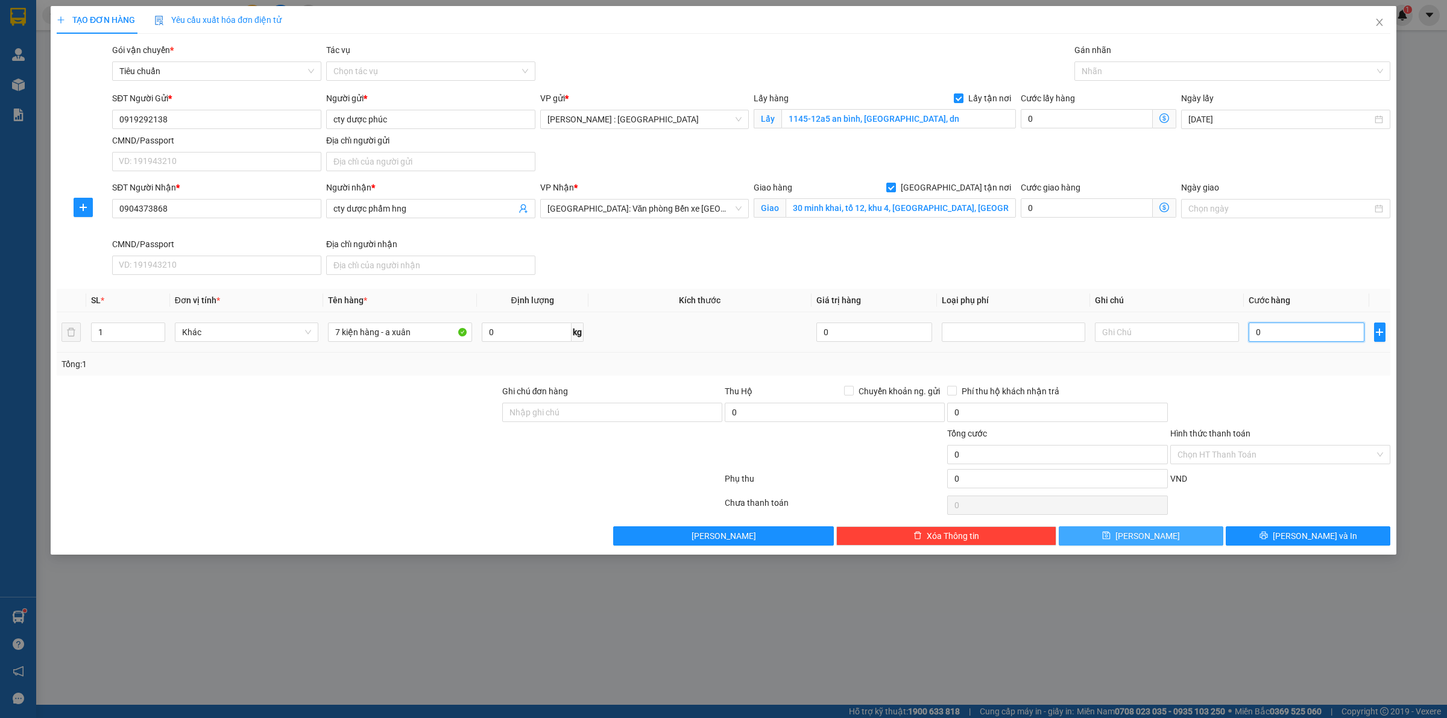
type input "8"
type input "88"
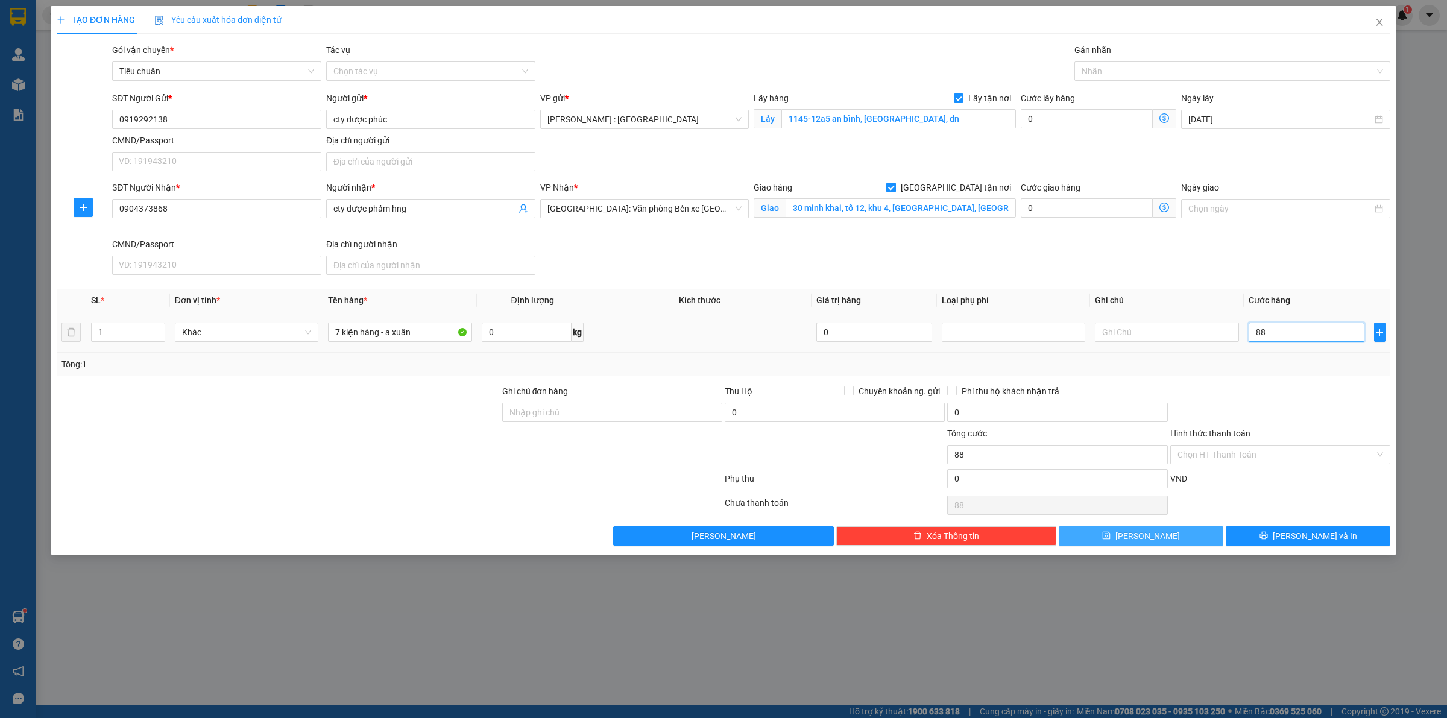
type input "880"
type input "880.000"
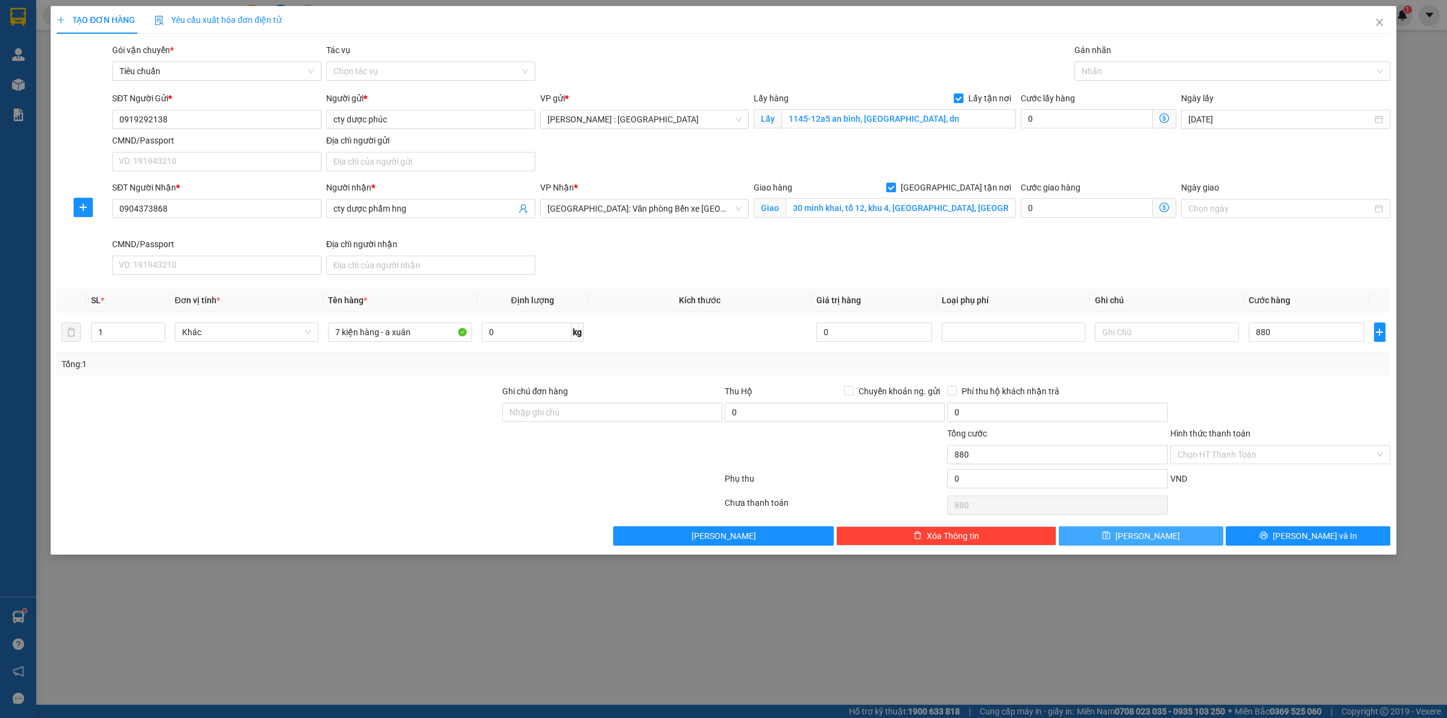
type input "880.000"
click at [1110, 535] on button "[PERSON_NAME]" at bounding box center [1141, 535] width 165 height 19
checkbox input "false"
type input "0"
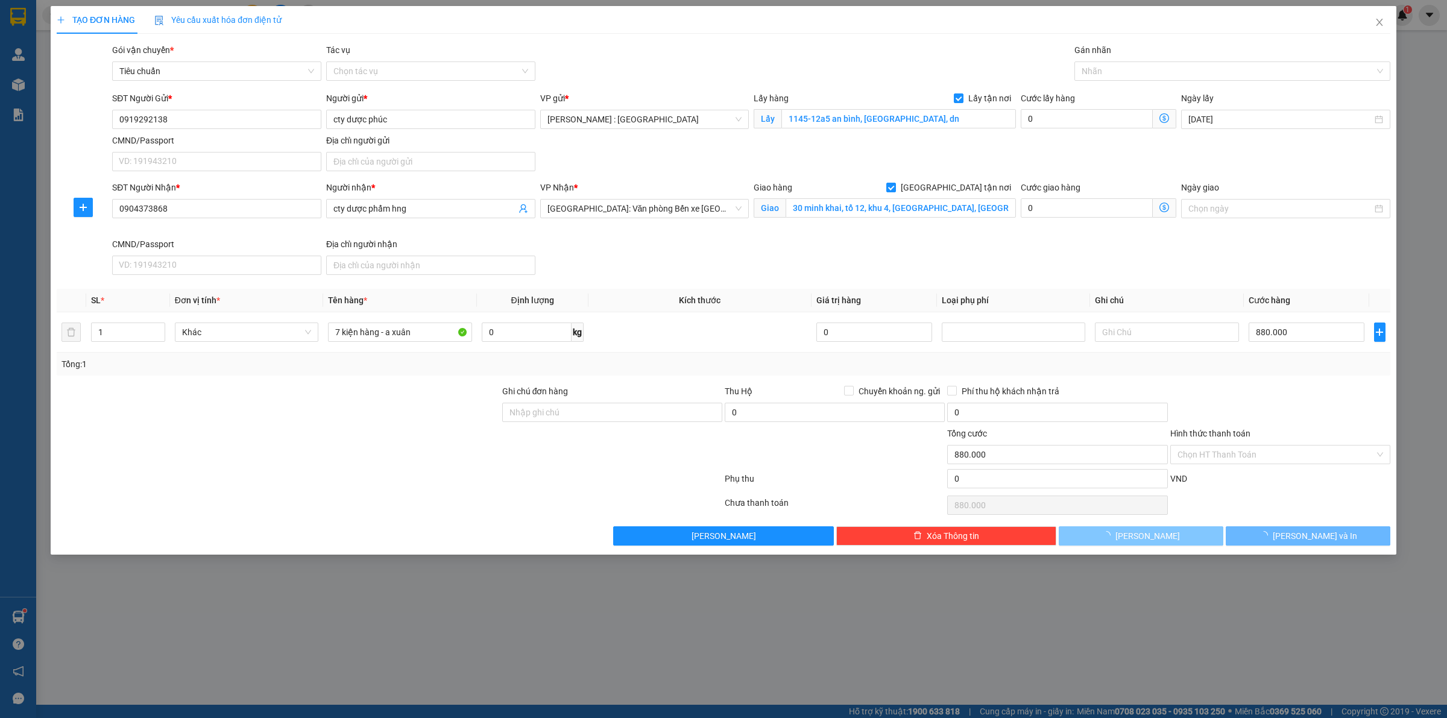
type input "0"
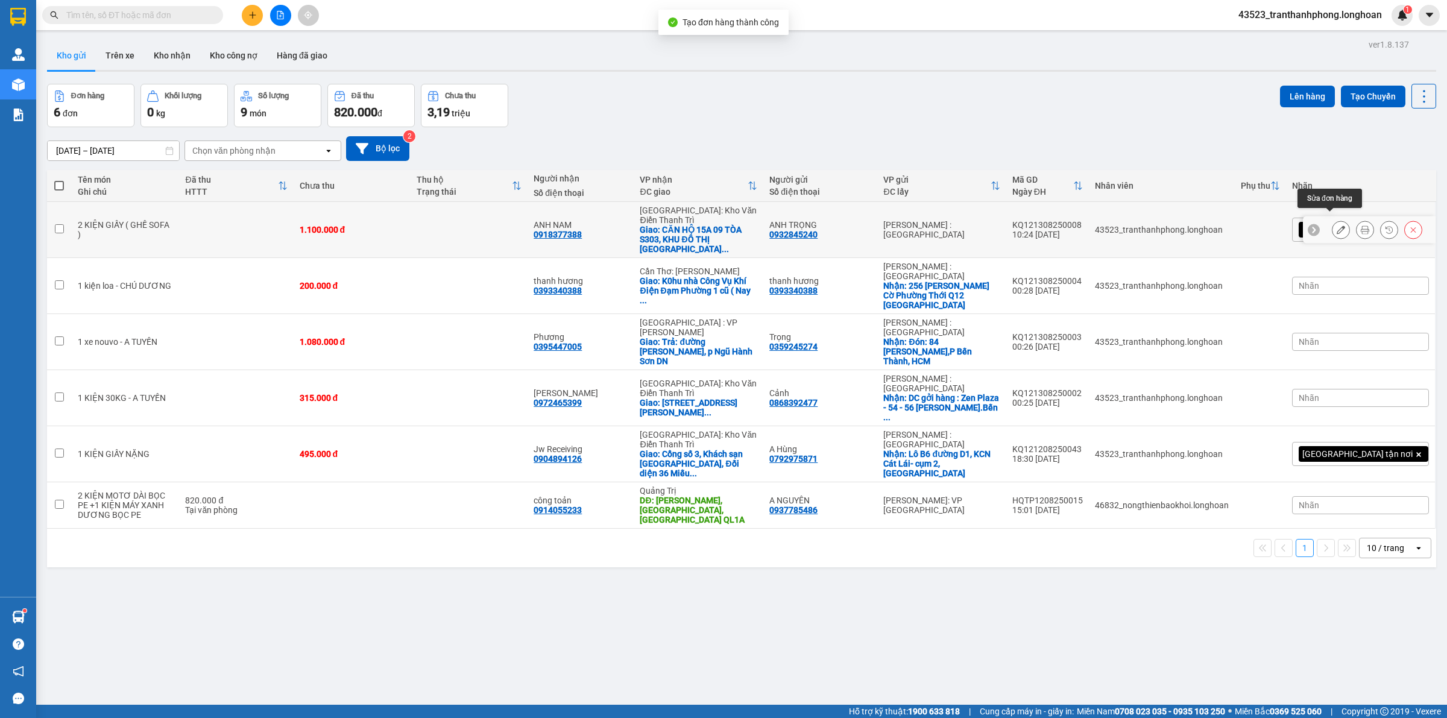
click at [1334, 221] on button at bounding box center [1341, 229] width 17 height 21
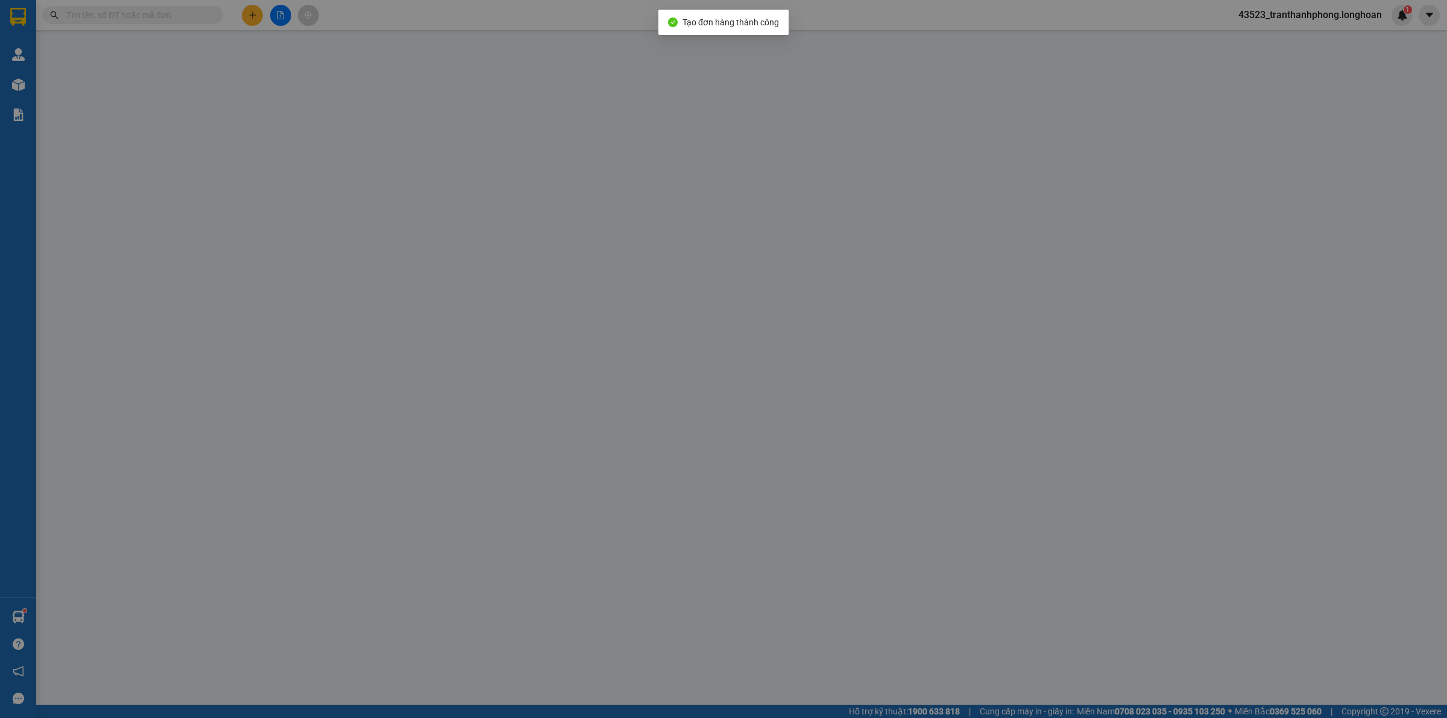
type input "0932845240"
type input "ANH TRỌNG"
type input "0918377388"
type input "ANH NAM"
checkbox input "true"
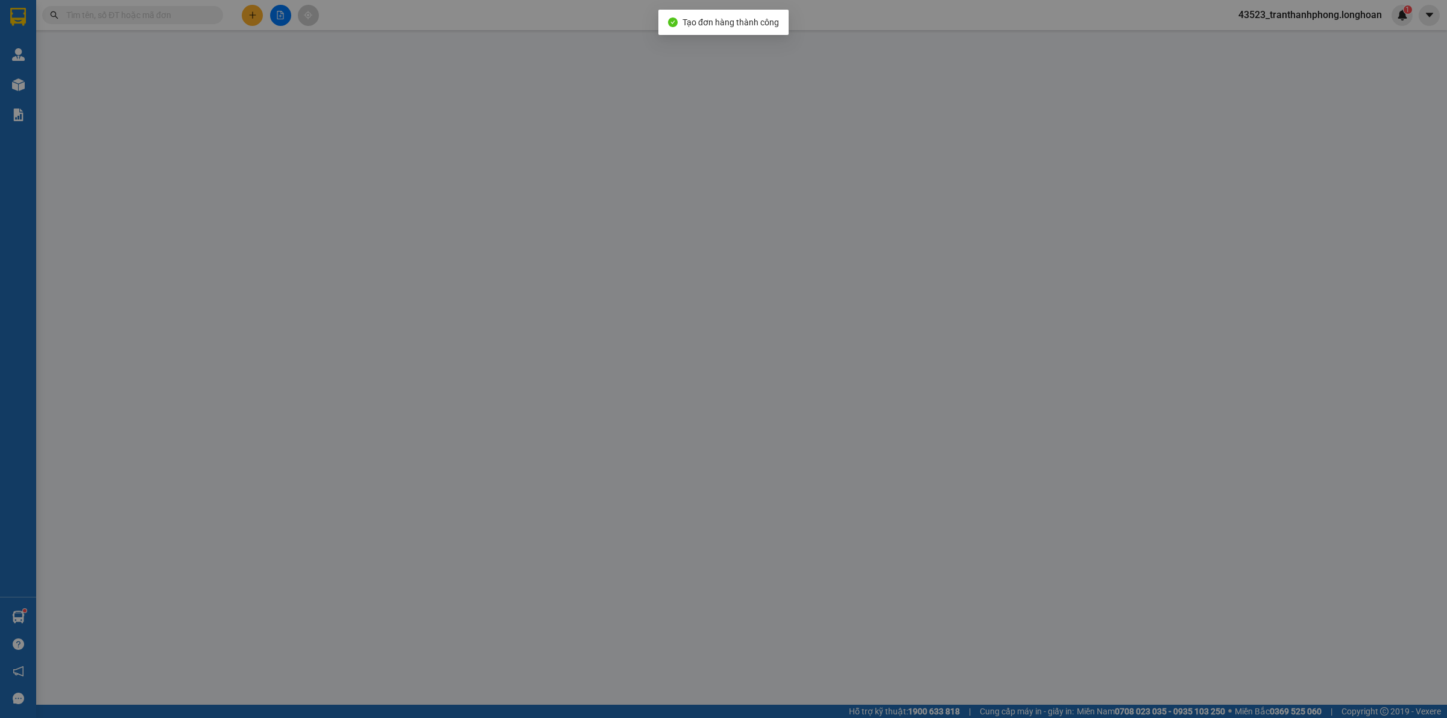
type input "CĂN HỘ 15A 09 TÒA S303, KHU ĐÔ THỊ VINHOMES SMART CITY, TÂY MỖ, NAM TỪ LIÊM, HN"
type input "1.100.000"
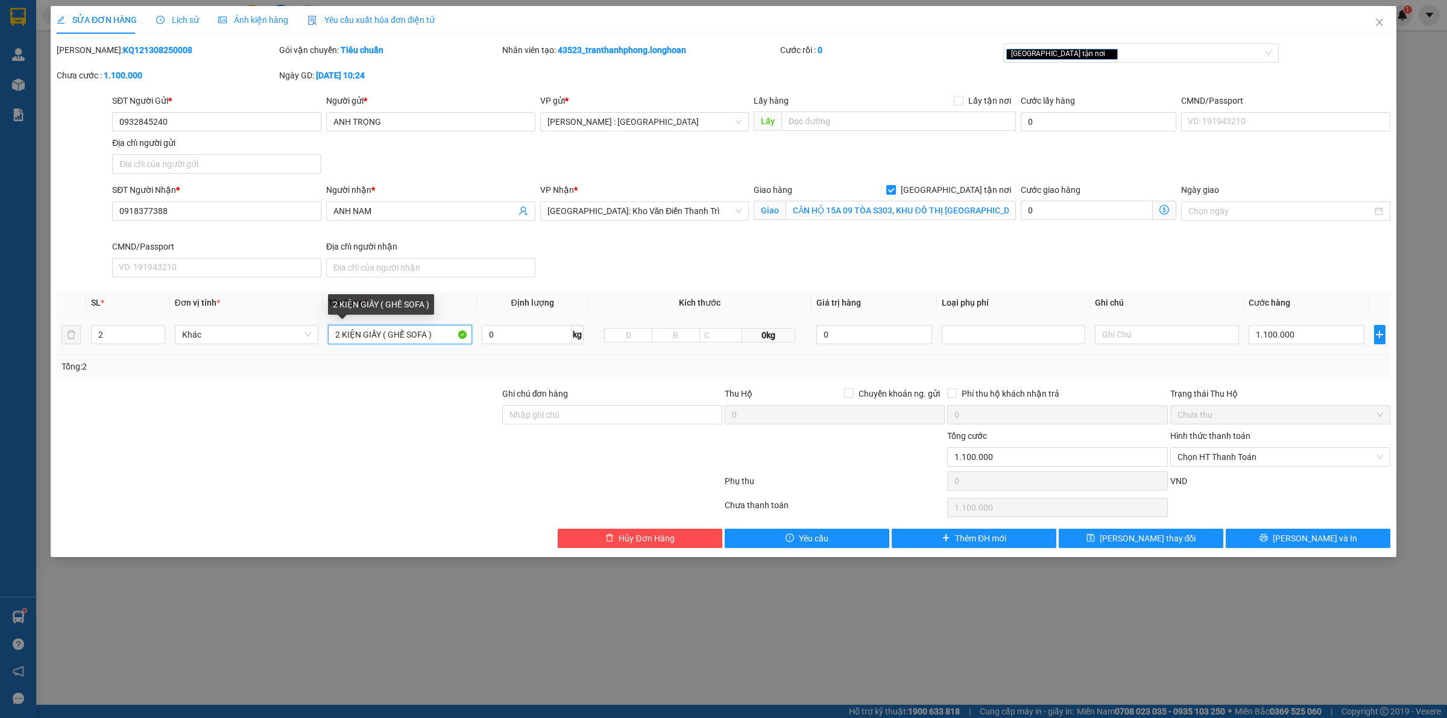
click at [397, 339] on input "2 KIỆN GIẤY ( GHẾ SOFA )" at bounding box center [400, 334] width 144 height 19
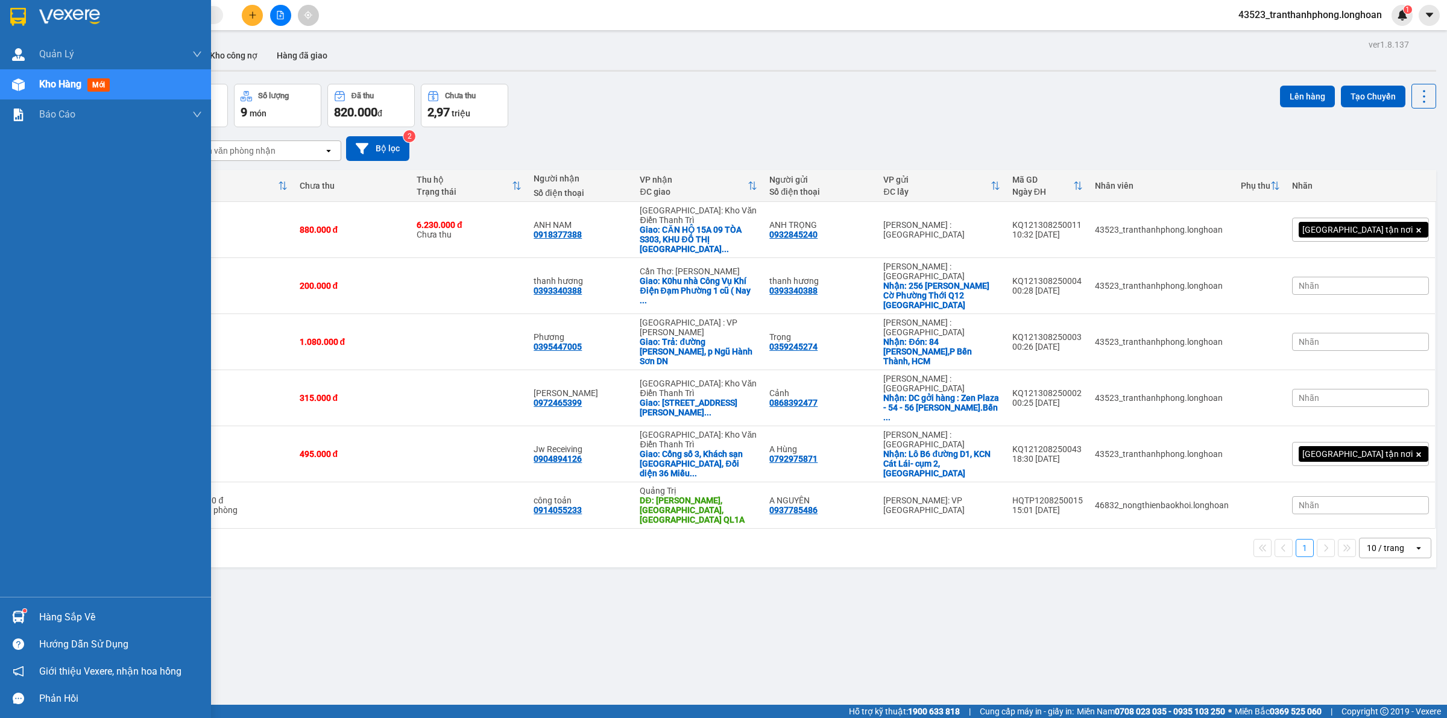
click at [13, 10] on img at bounding box center [18, 17] width 16 height 18
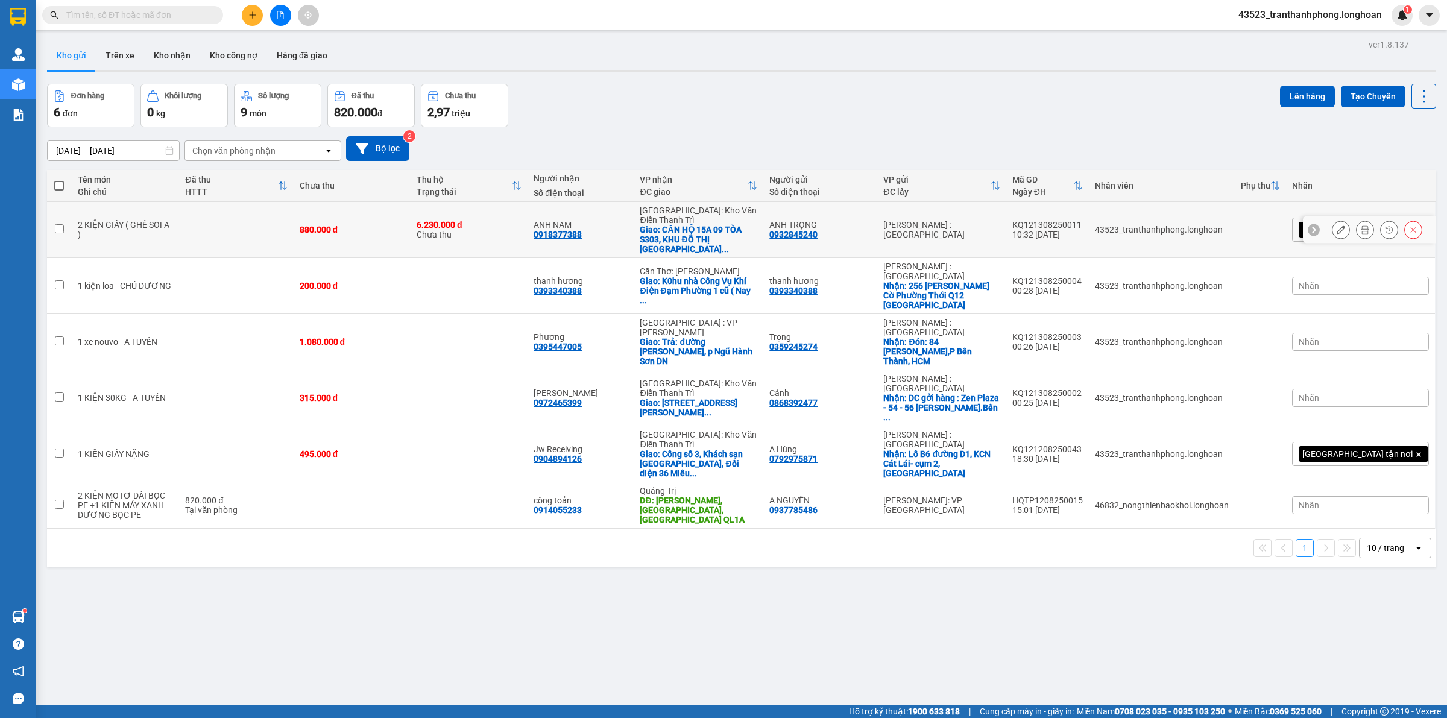
click at [1333, 219] on button at bounding box center [1341, 229] width 17 height 21
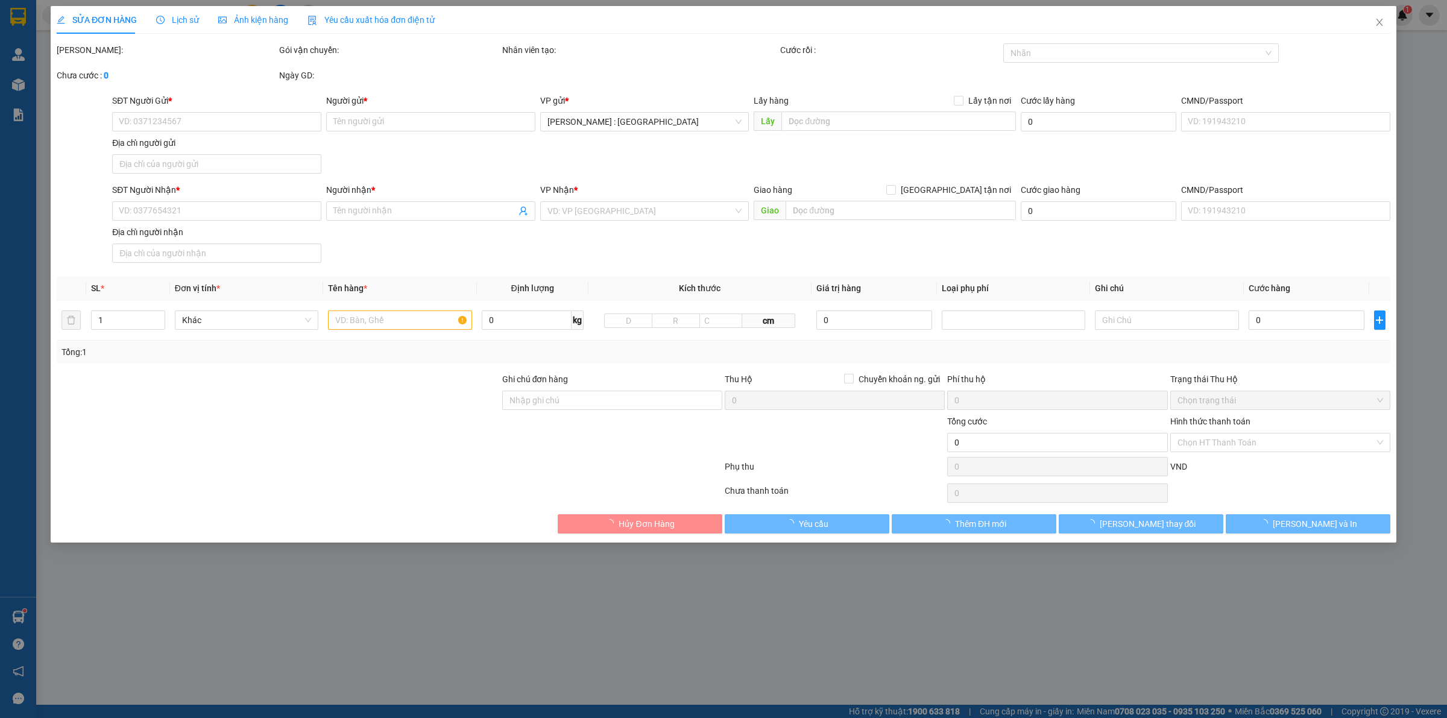
type input "0932845240"
type input "ANH TRỌNG"
type input "0918377388"
type input "ANH NAM"
checkbox input "true"
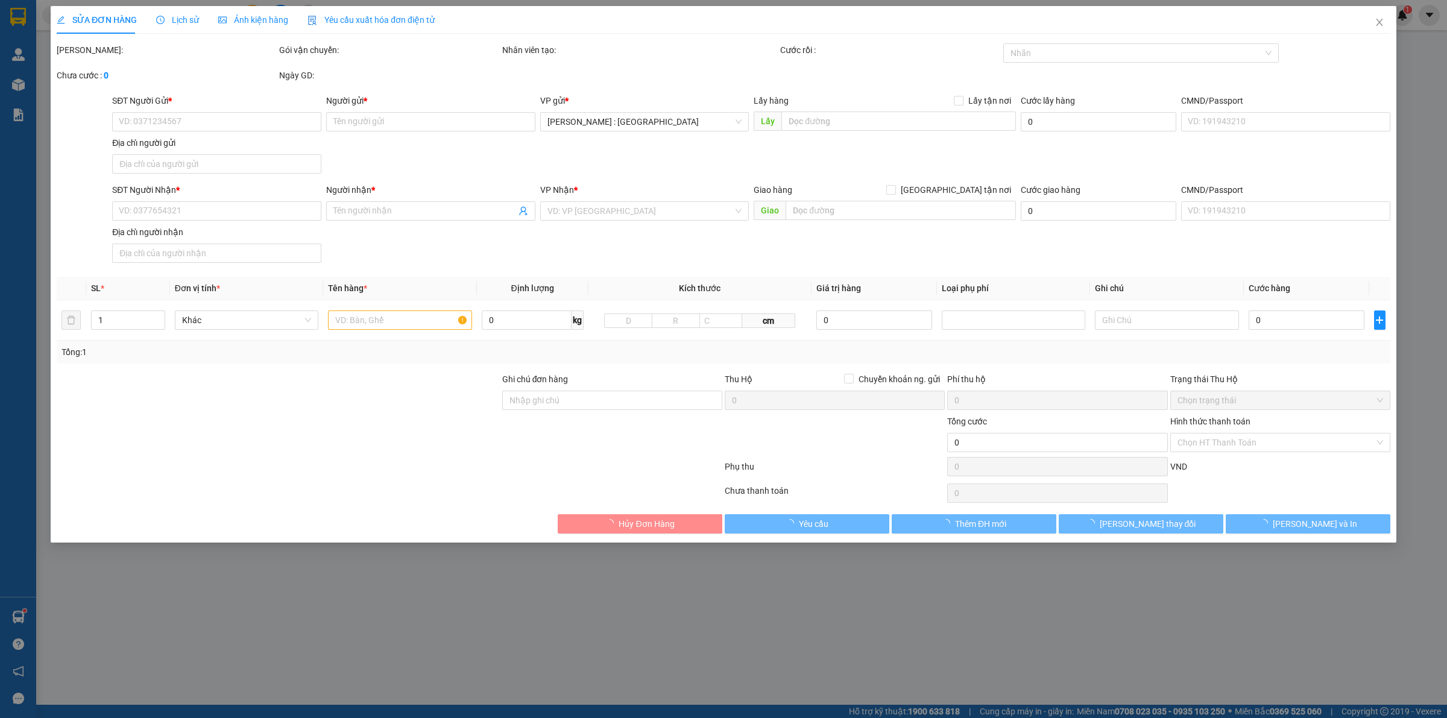
type input "CĂN HỘ 15A 09 TÒA S303, KHU ĐÔ THỊ VINHOMES SMART CITY, TÂY MỖ, NAM TỪ LIÊM, HN"
type input "880.000"
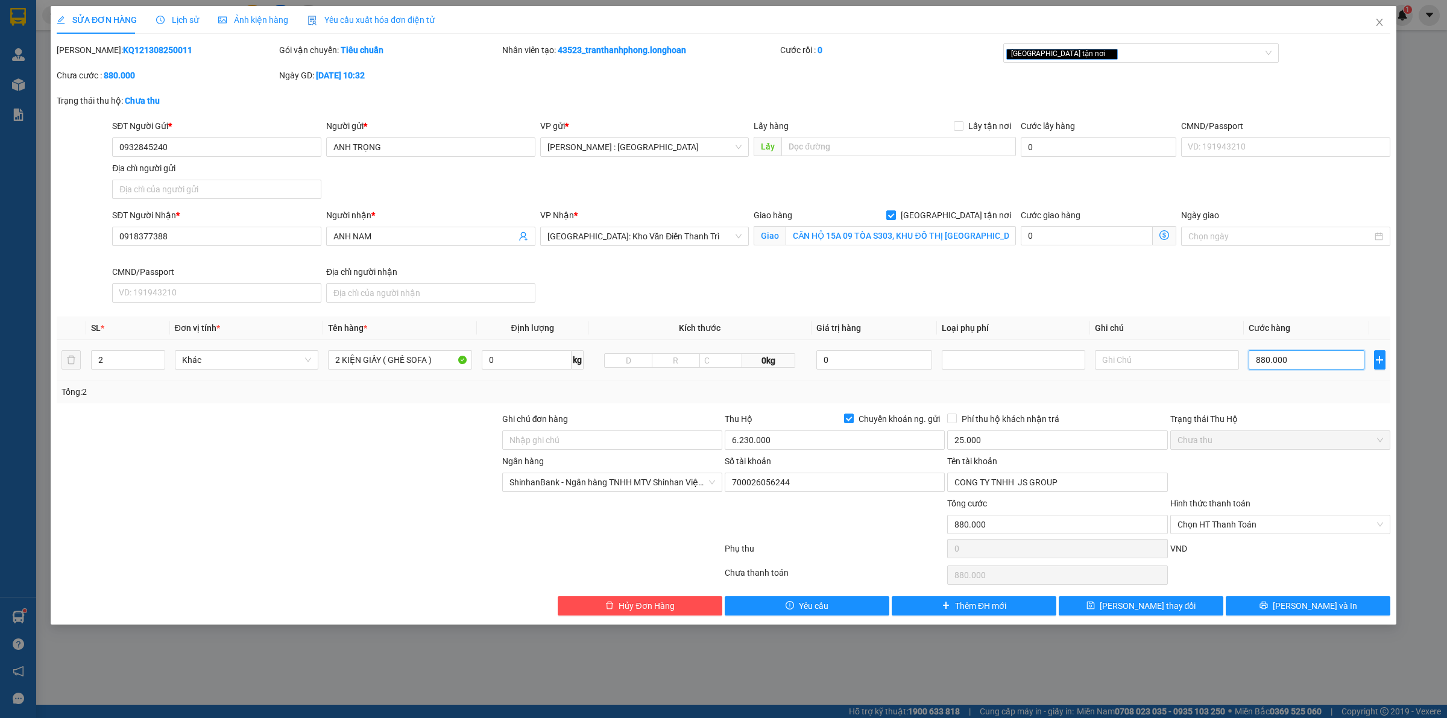
click at [1273, 355] on input "880.000" at bounding box center [1307, 359] width 116 height 19
type input "7"
type input "71"
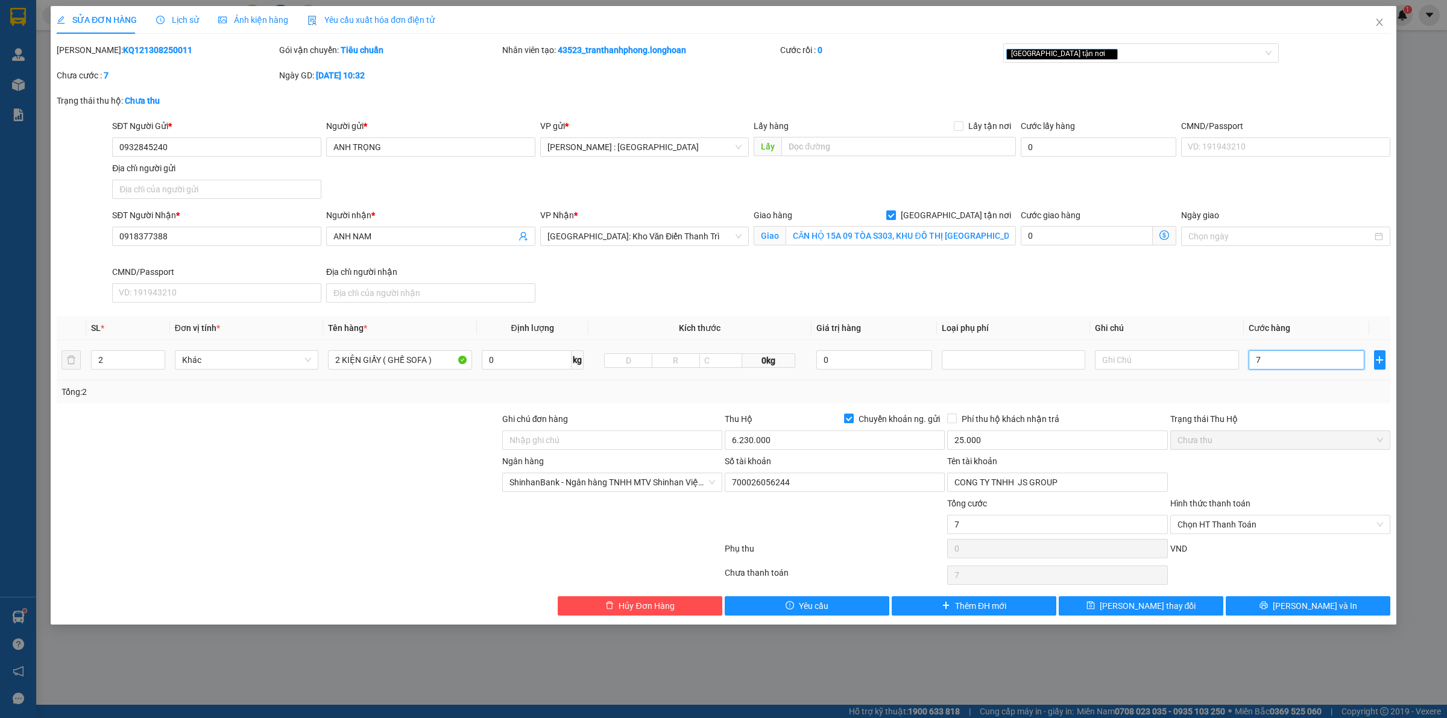
type input "71"
type input "711"
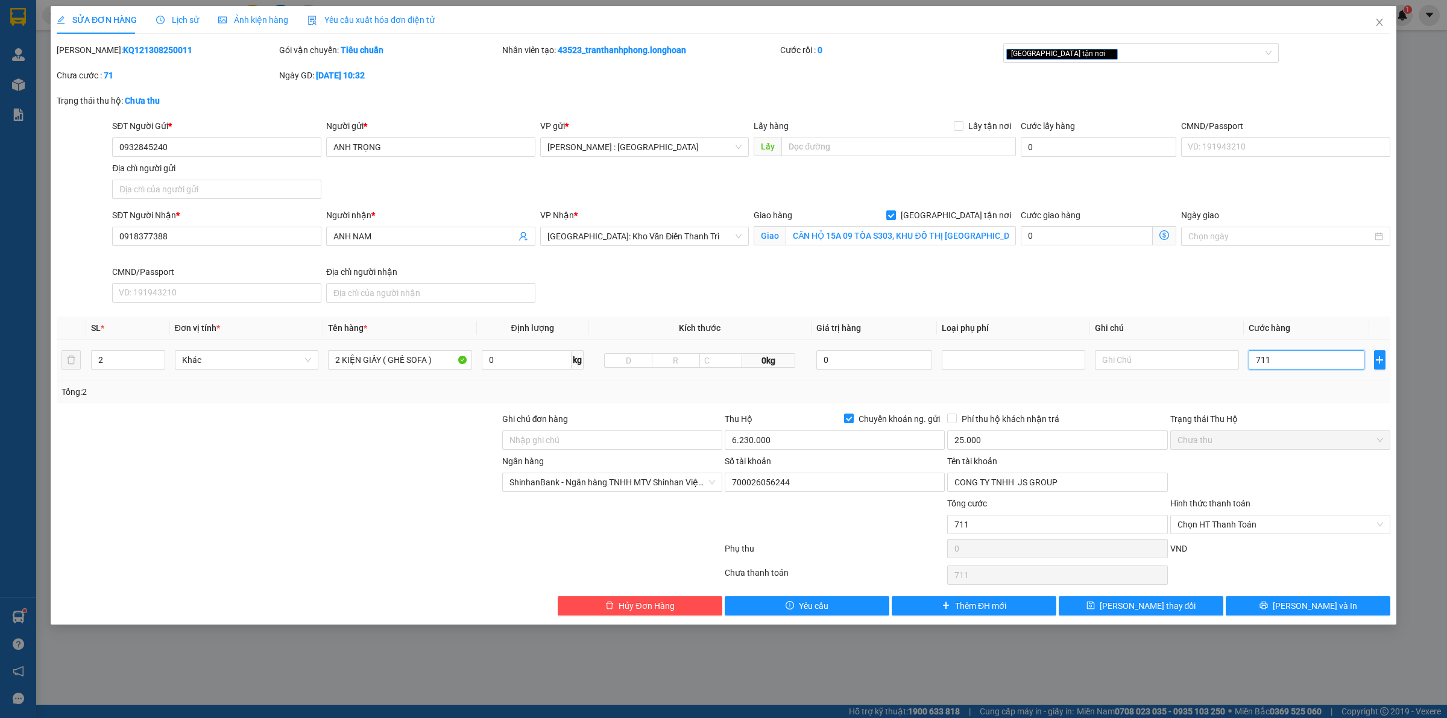
type input "7.110"
type input "71.100"
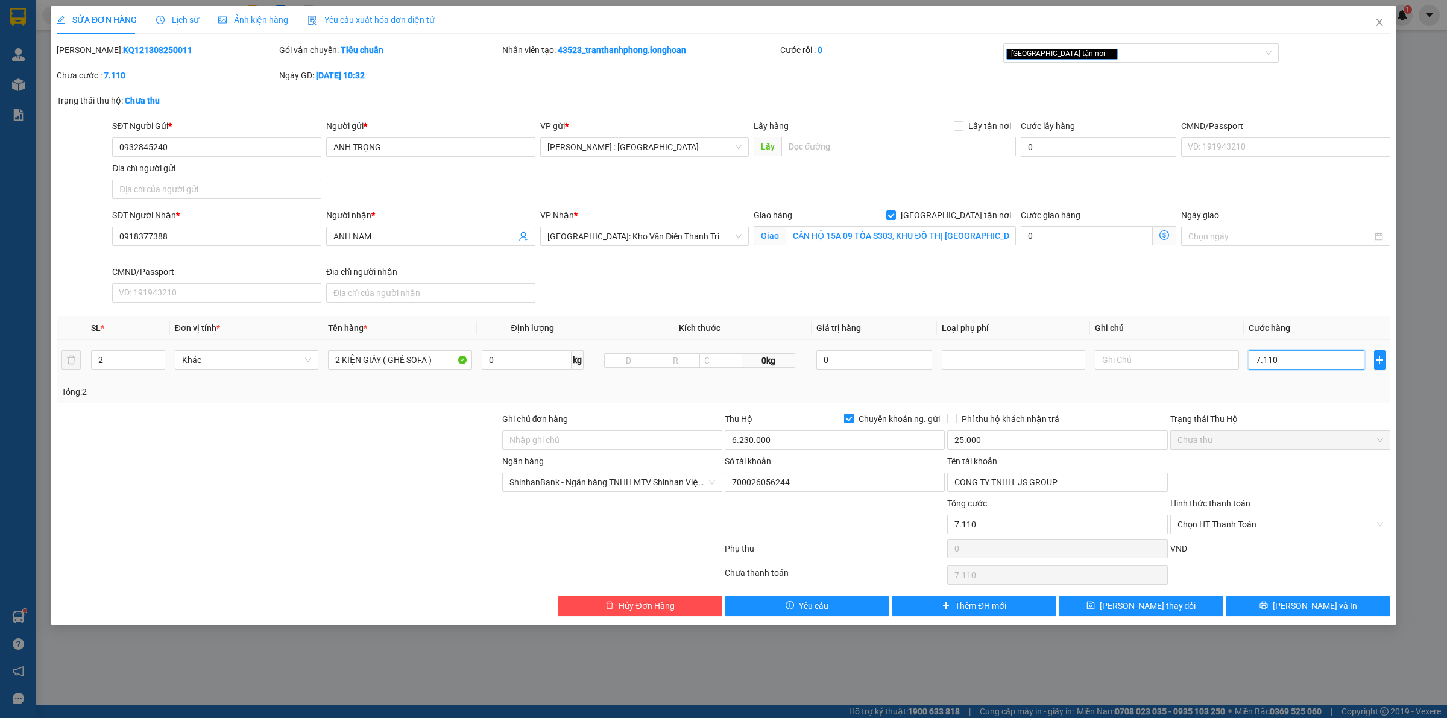
type input "71.100"
type input "711.000"
type input "7.110.000"
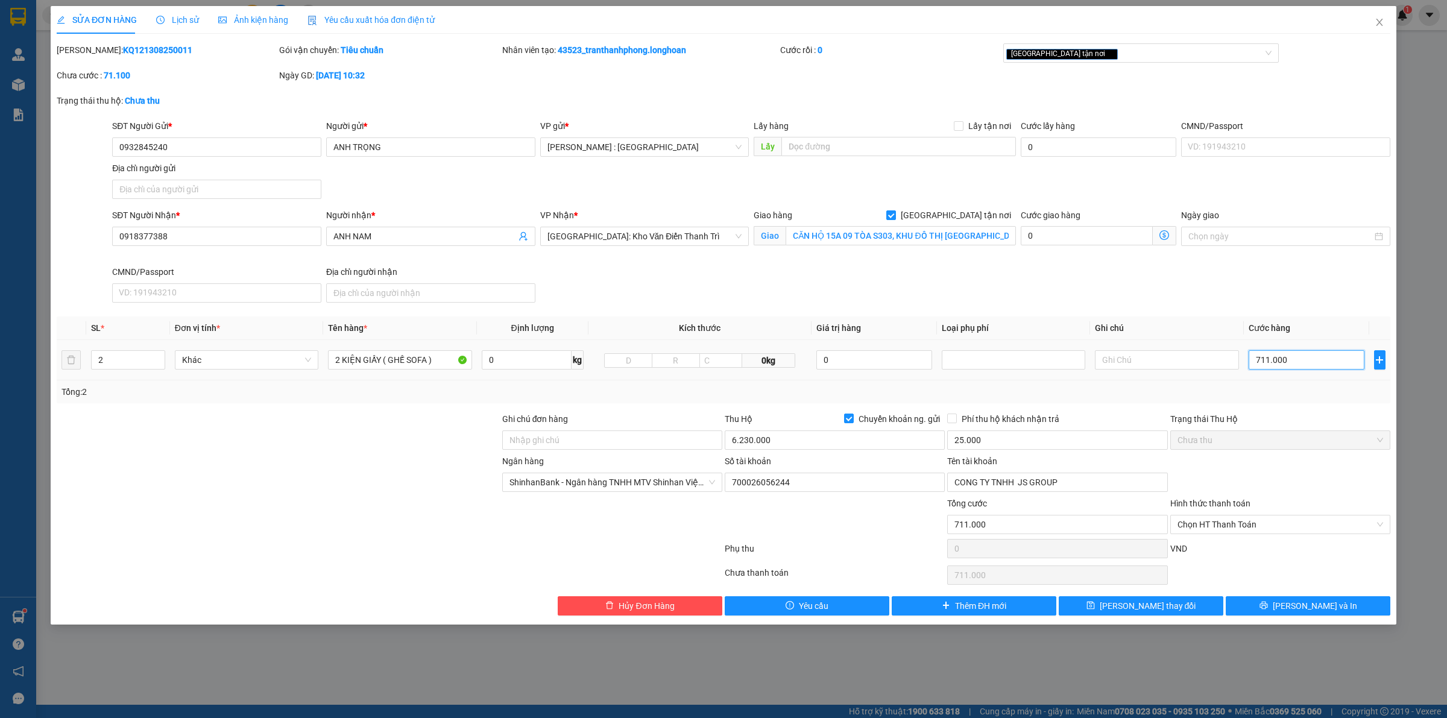
type input "7.110.000"
type input "711.000"
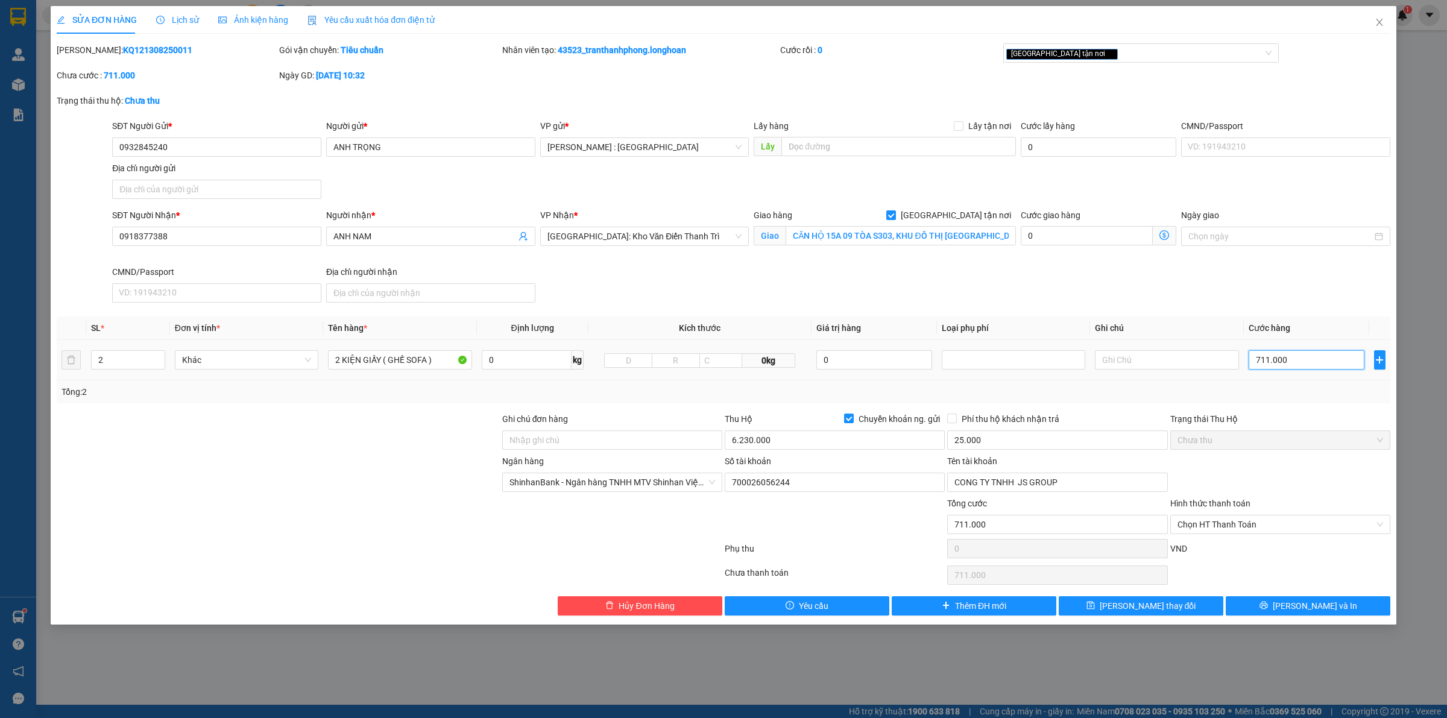
type input "71.100"
type input "7.110"
type input "711"
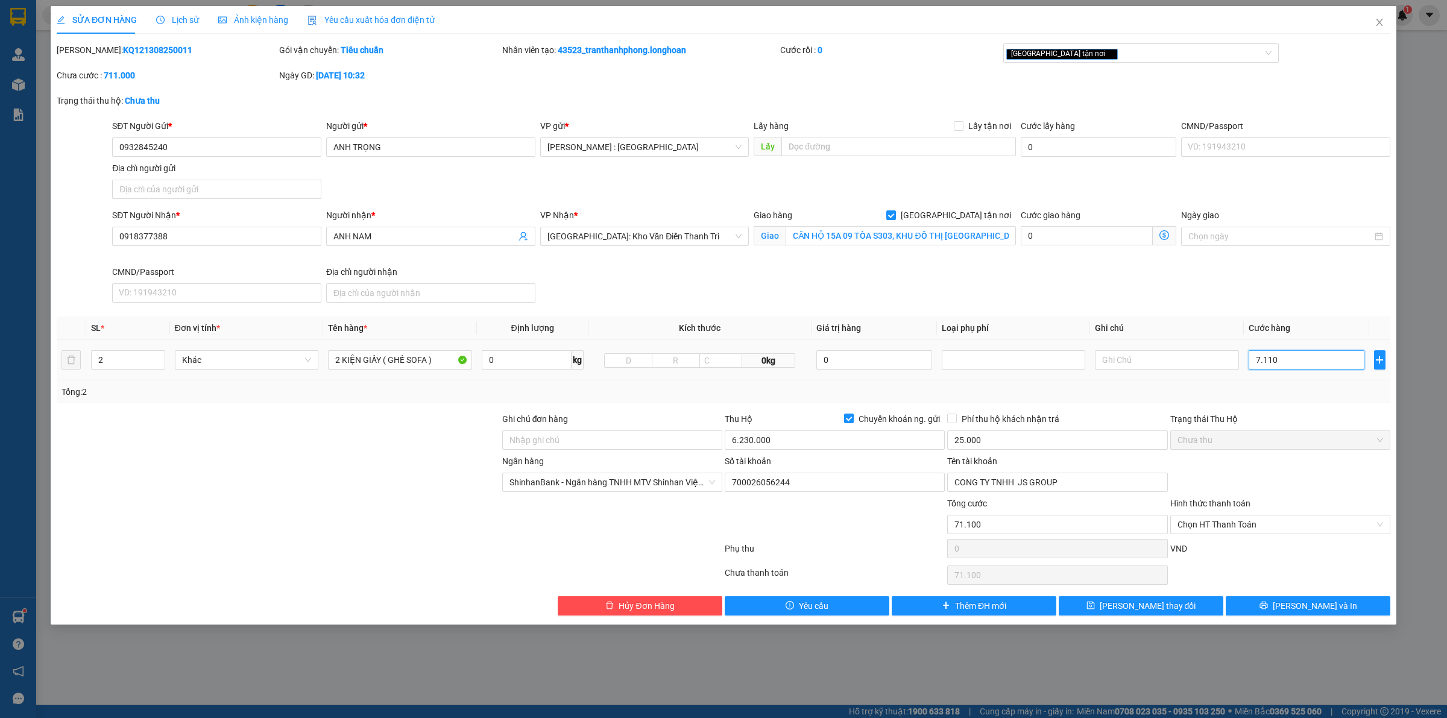
type input "711"
type input "71"
type input "7"
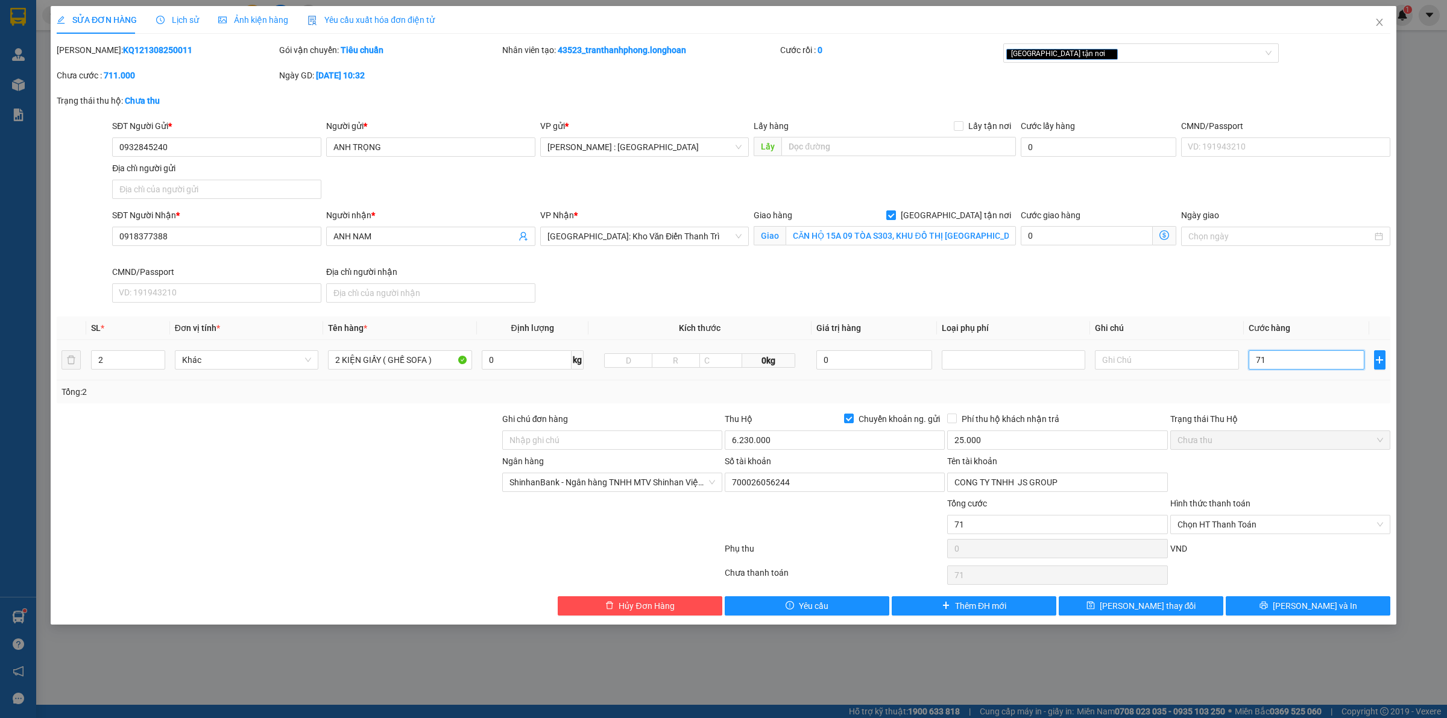
type input "7"
type input "0"
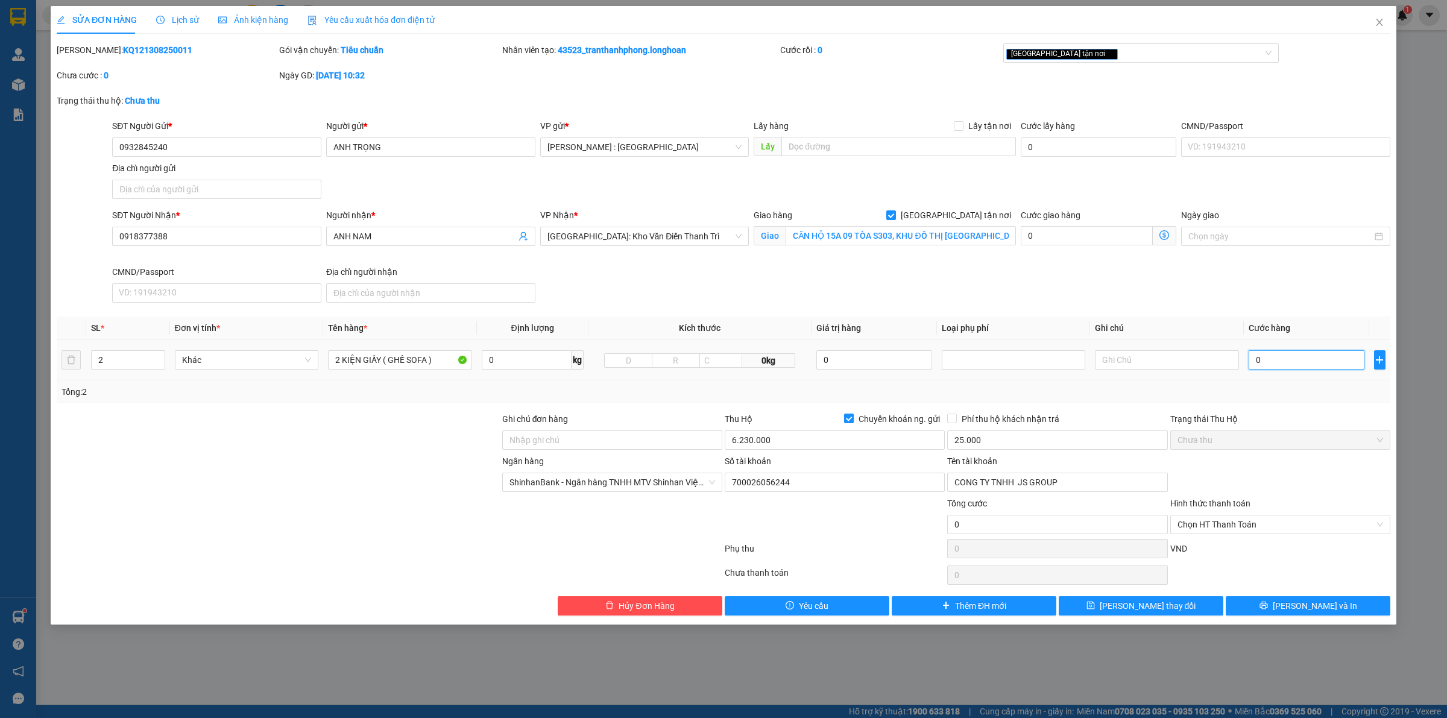
type input "1"
type input "01"
type input "11"
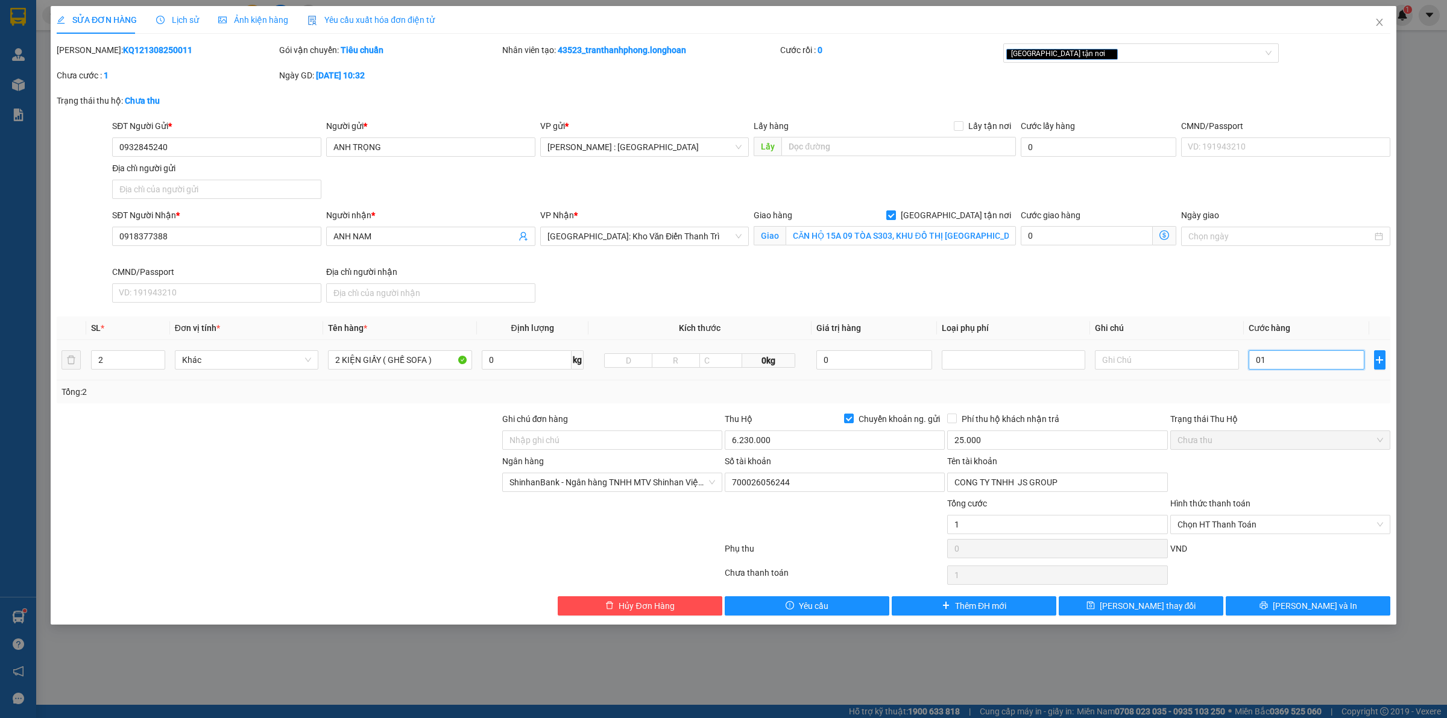
type input "011"
type input "110"
type input "0.110"
type input "1.100"
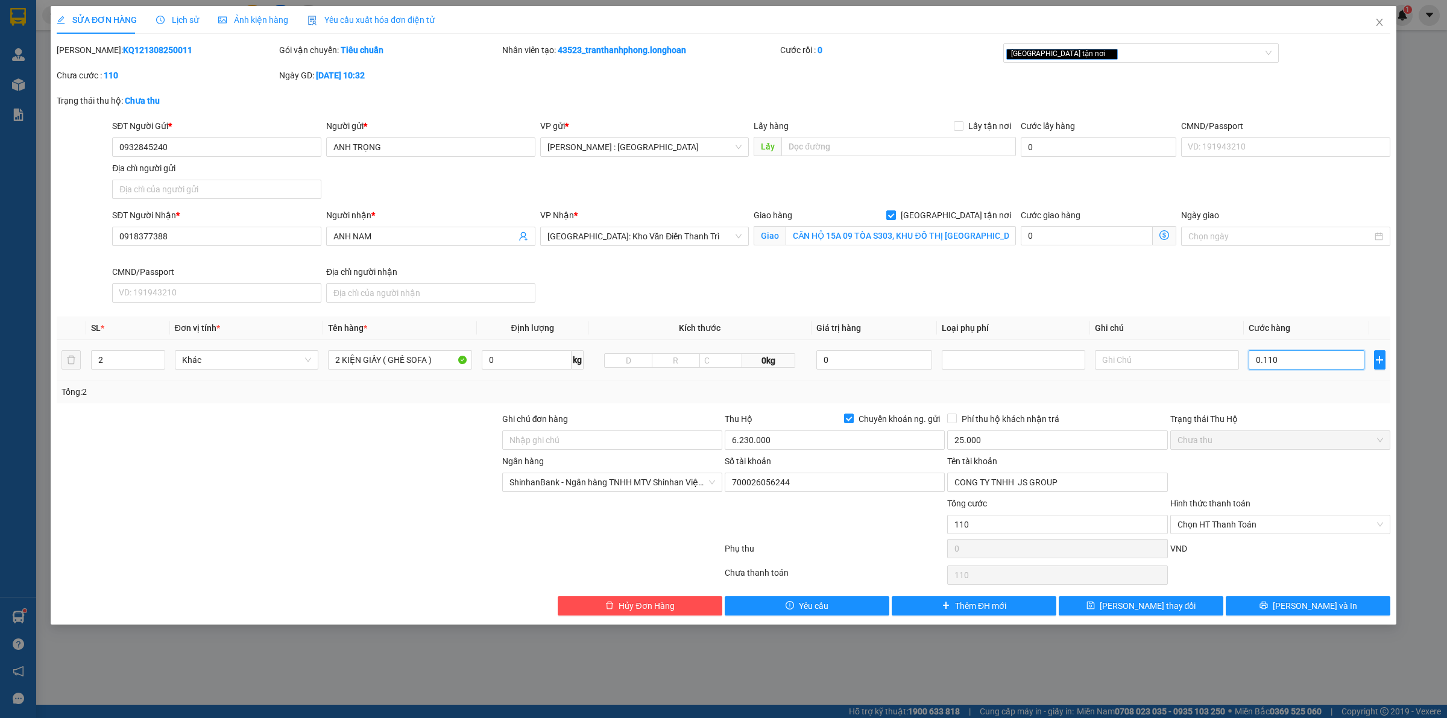
type input "1.100"
type input "01.100"
type input "11.000"
type input "011.000"
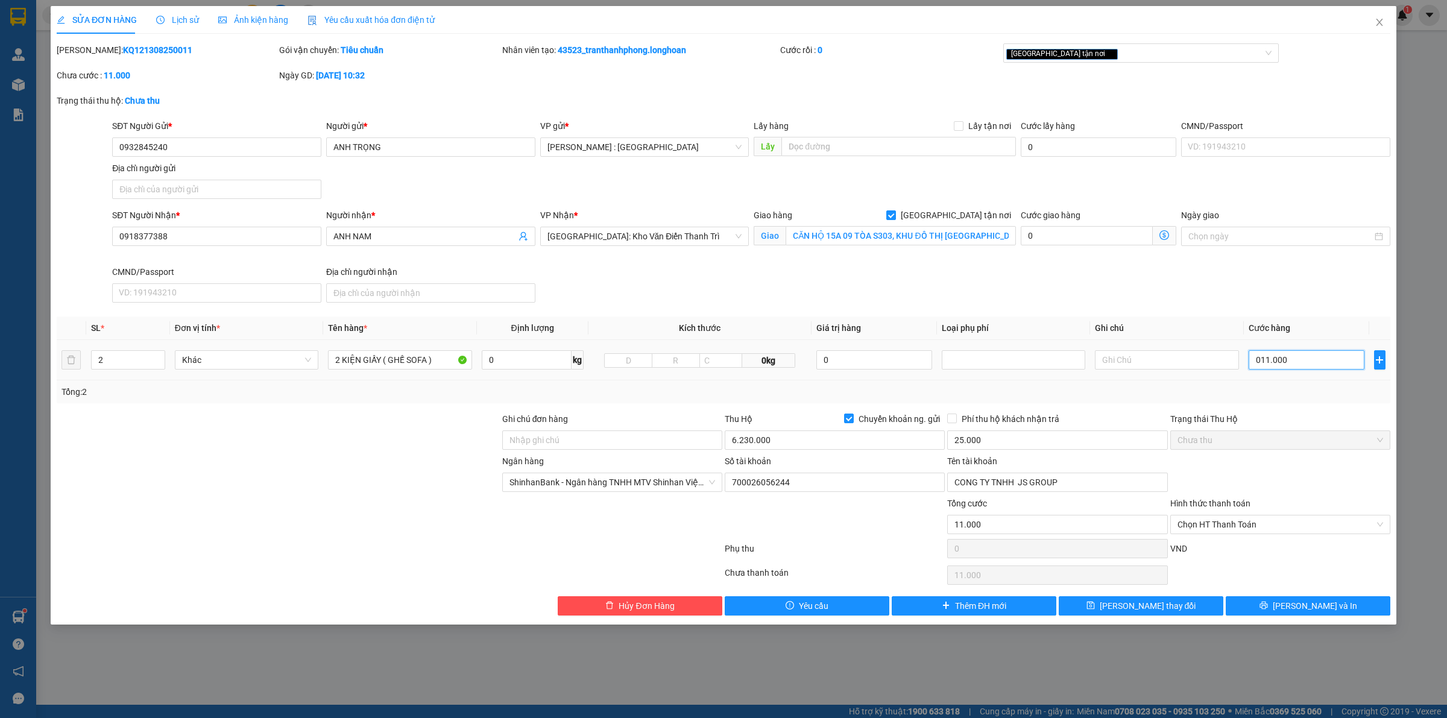
type input "110.000"
type input "0.110.000"
type input "1.100.000"
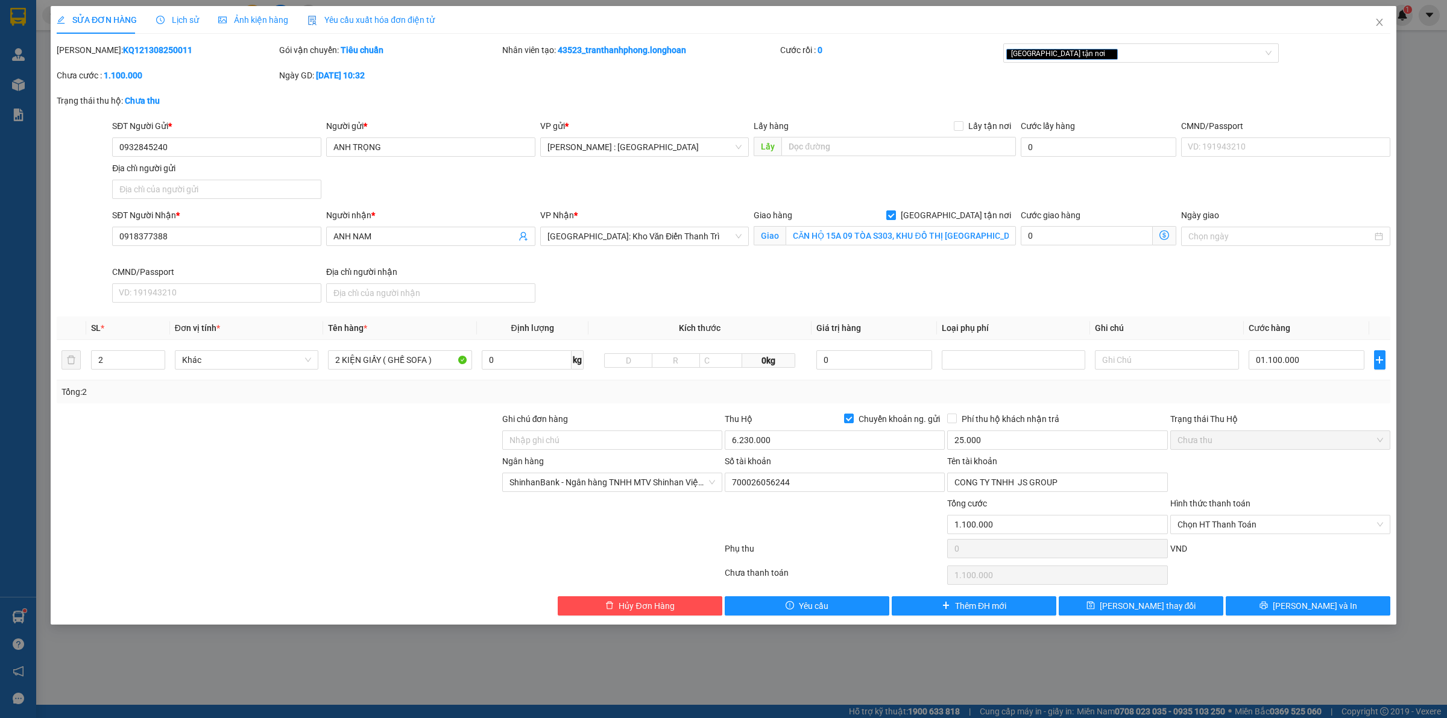
type input "1.100.000"
click at [897, 543] on div "Phụ thu 0 VND" at bounding box center [723, 551] width 1336 height 24
click at [857, 444] on input "6.230.000" at bounding box center [835, 440] width 220 height 19
type input "6.010.000"
click at [1251, 607] on button "[PERSON_NAME] và In" at bounding box center [1308, 605] width 165 height 19
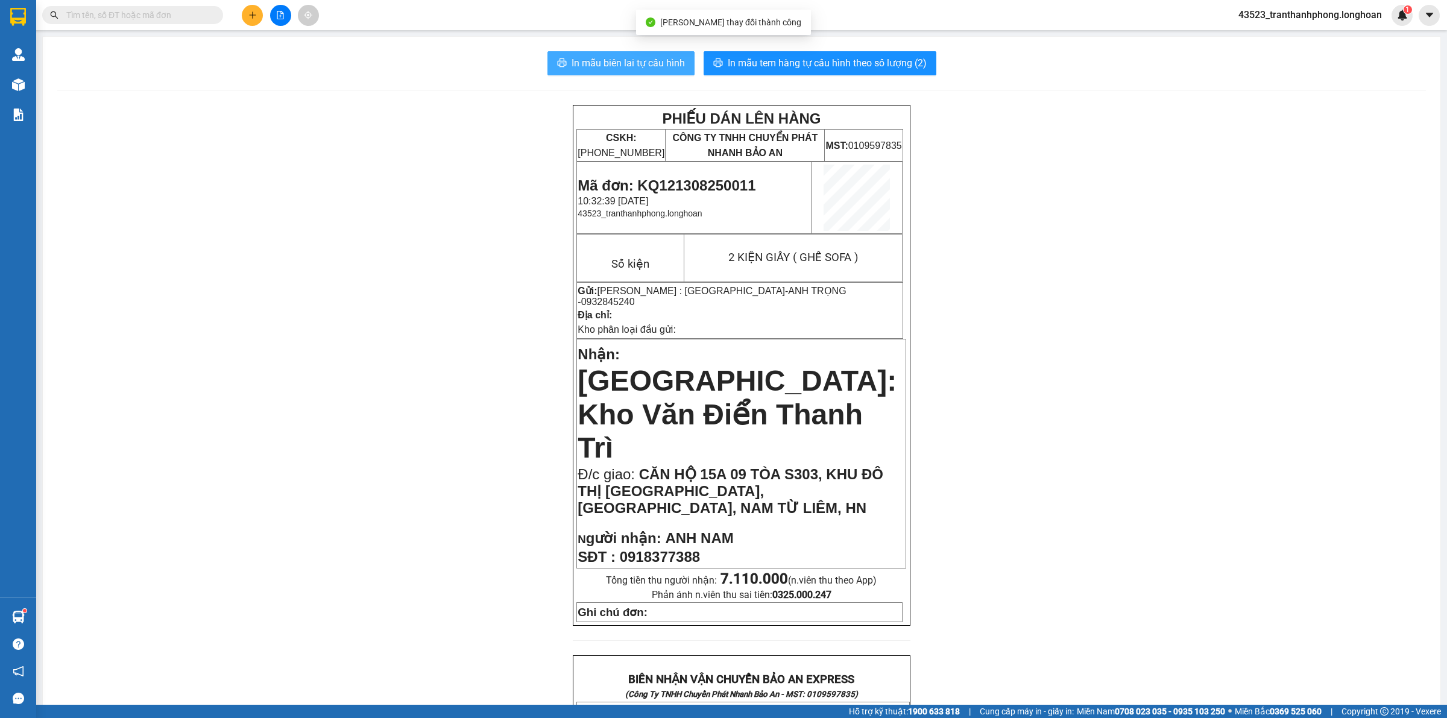
click at [622, 51] on button "In mẫu biên lai tự cấu hình" at bounding box center [621, 63] width 147 height 24
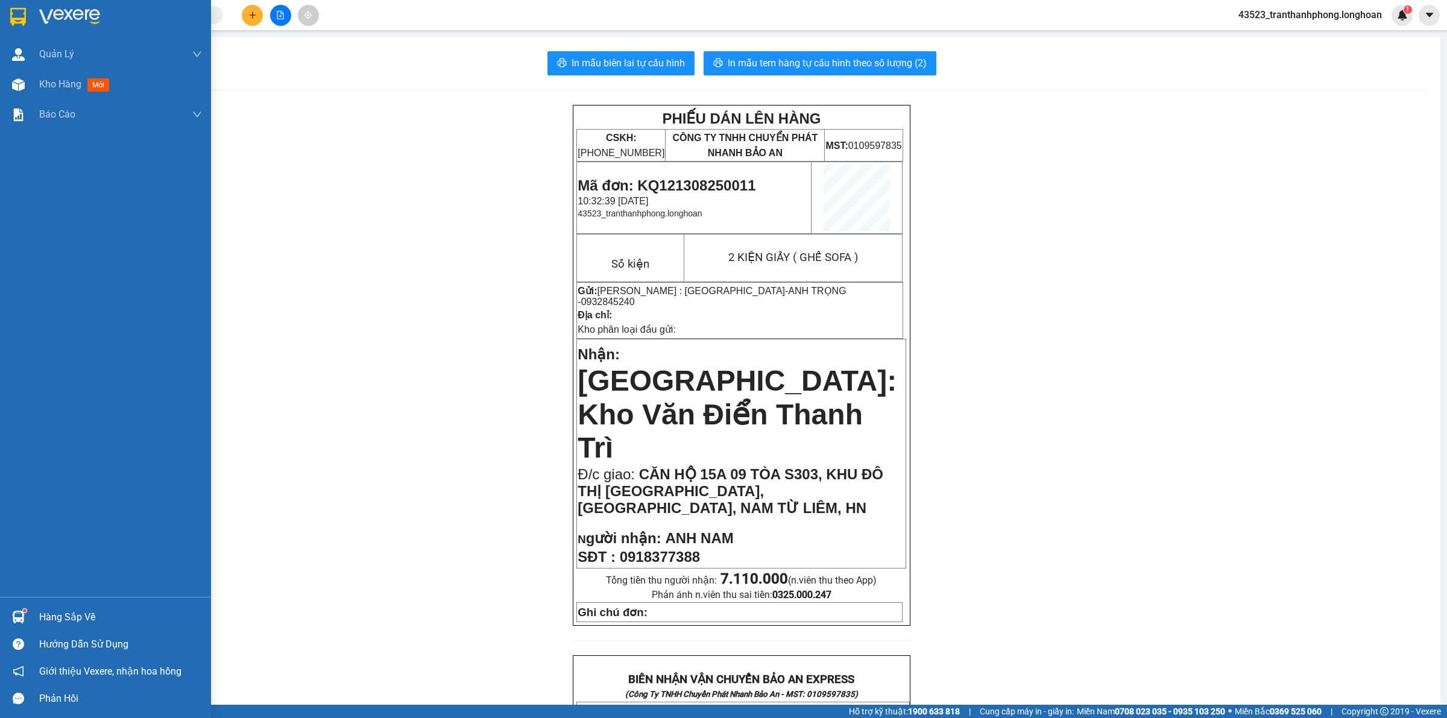
drag, startPoint x: 16, startPoint y: 32, endPoint x: 46, endPoint y: 27, distance: 30.5
click at [16, 32] on div at bounding box center [105, 19] width 211 height 39
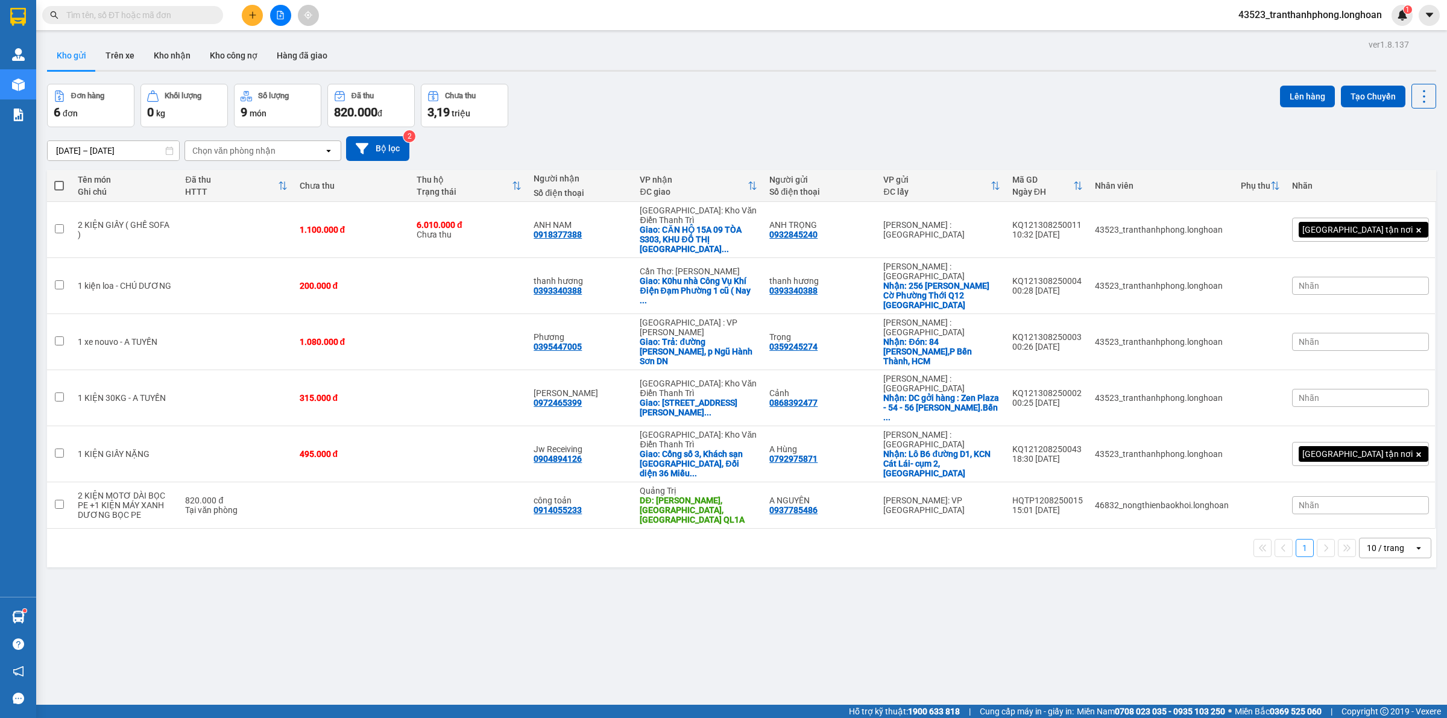
click at [182, 17] on input "text" at bounding box center [137, 14] width 142 height 13
paste input "0919292138"
type input "0919292138"
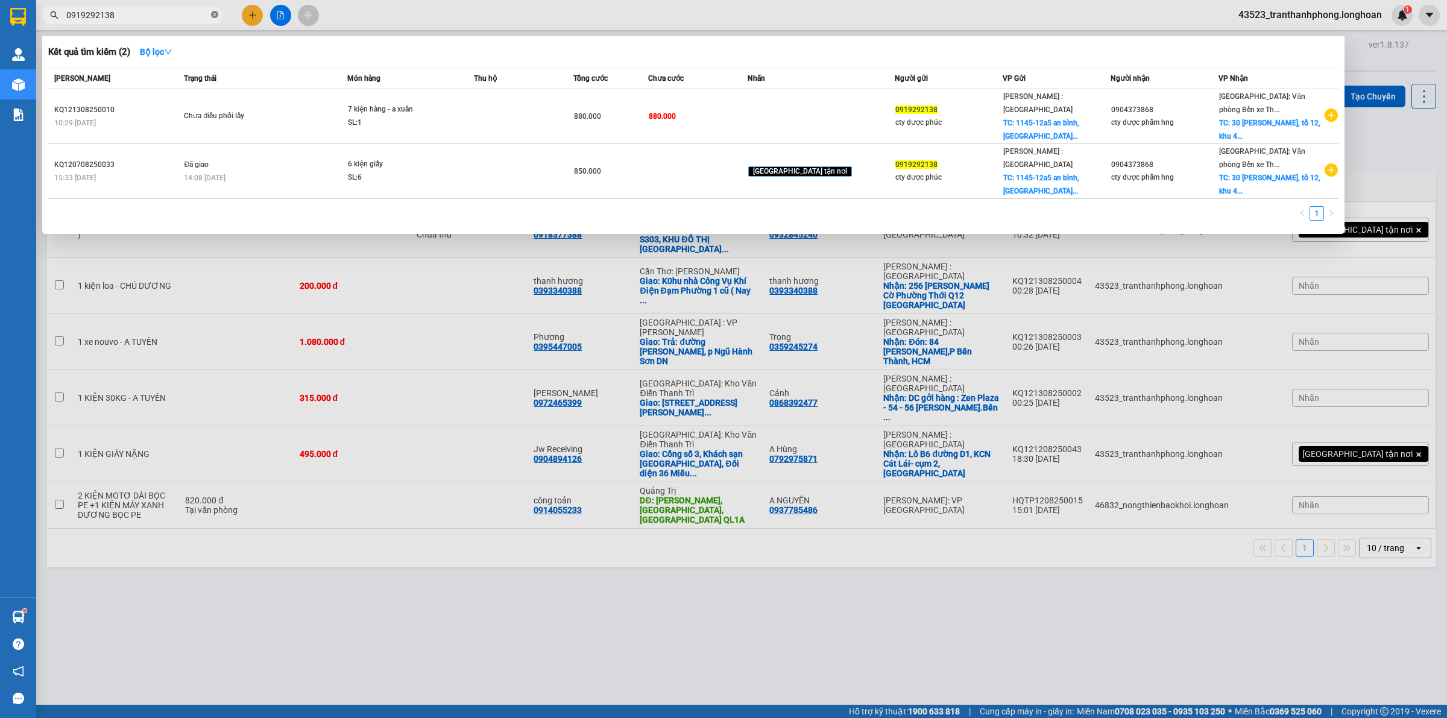
click at [213, 14] on icon "close-circle" at bounding box center [214, 14] width 7 height 7
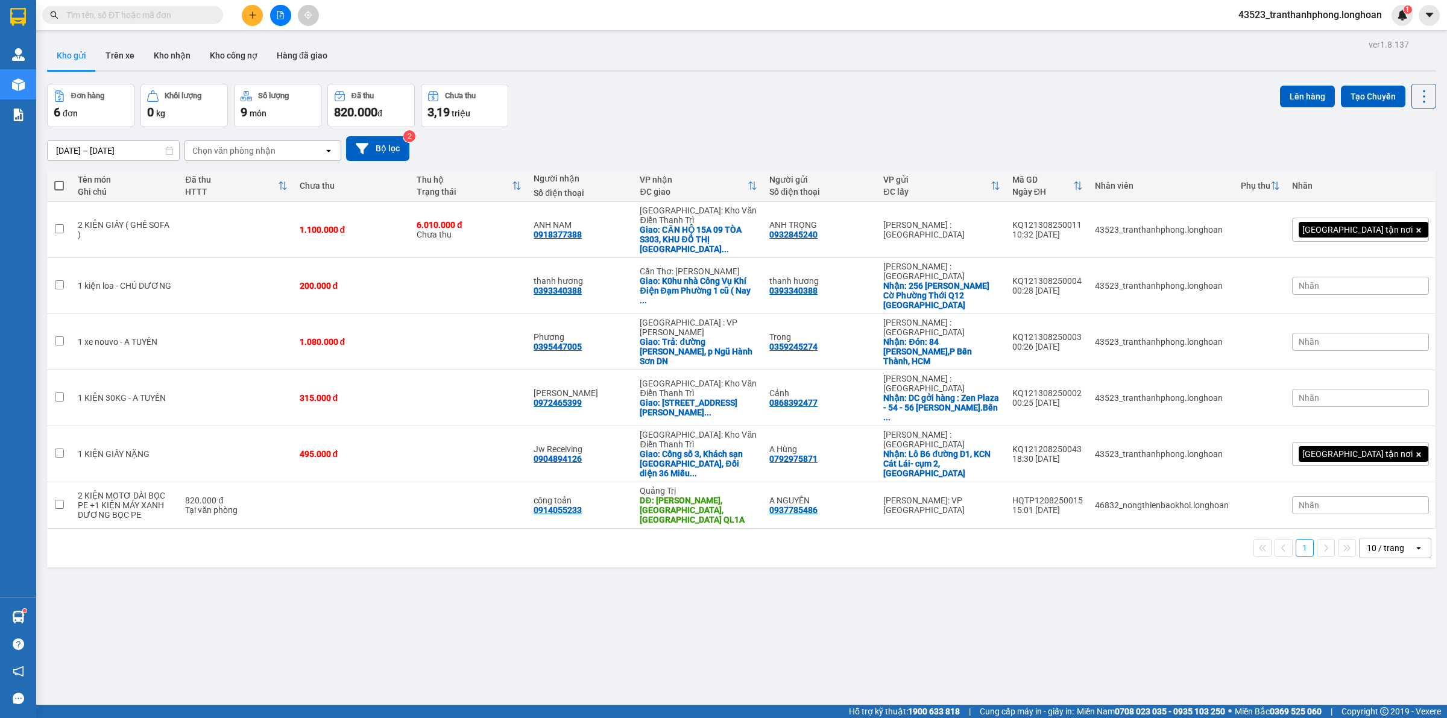
click at [248, 14] on icon "plus" at bounding box center [252, 15] width 8 height 8
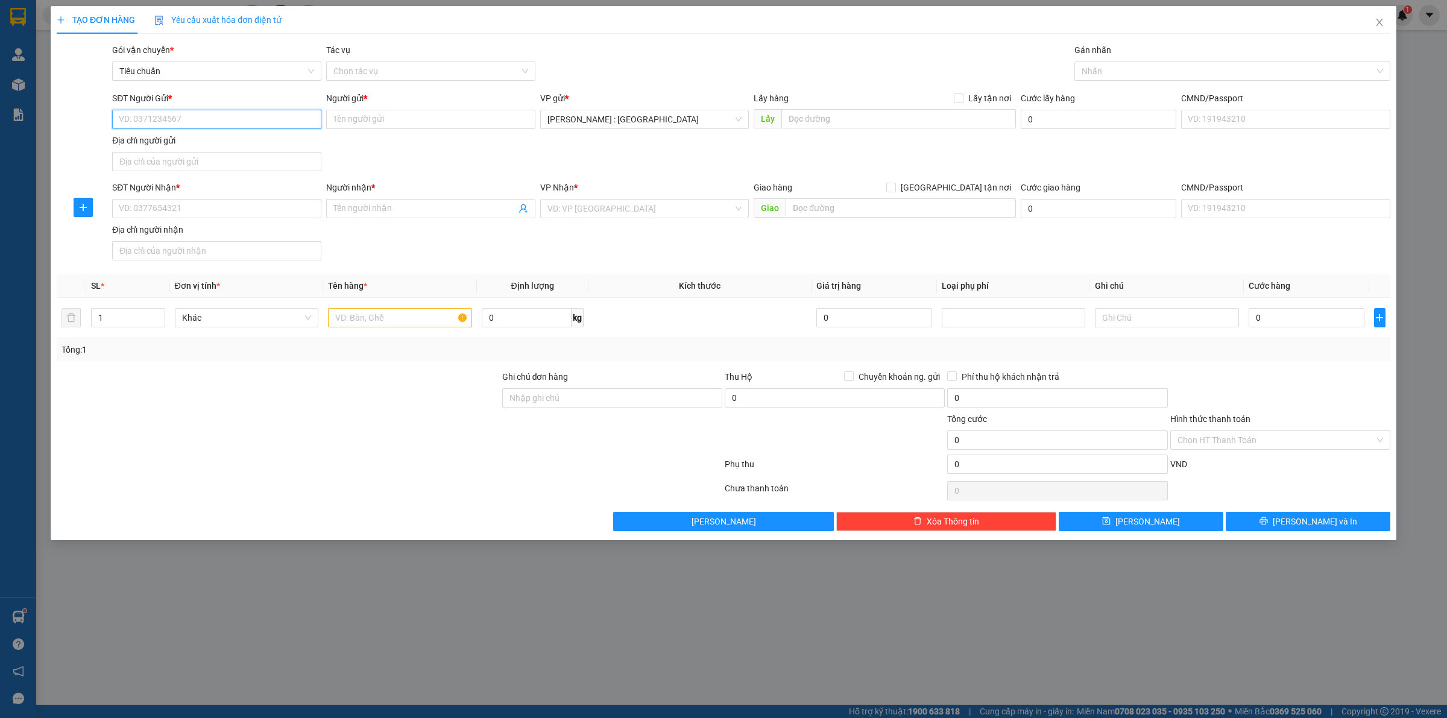
paste input "0931304806"
type input "0931304806"
click at [175, 212] on input "SĐT Người Nhận *" at bounding box center [216, 208] width 209 height 19
paste input "0986004016"
type input "0986004016"
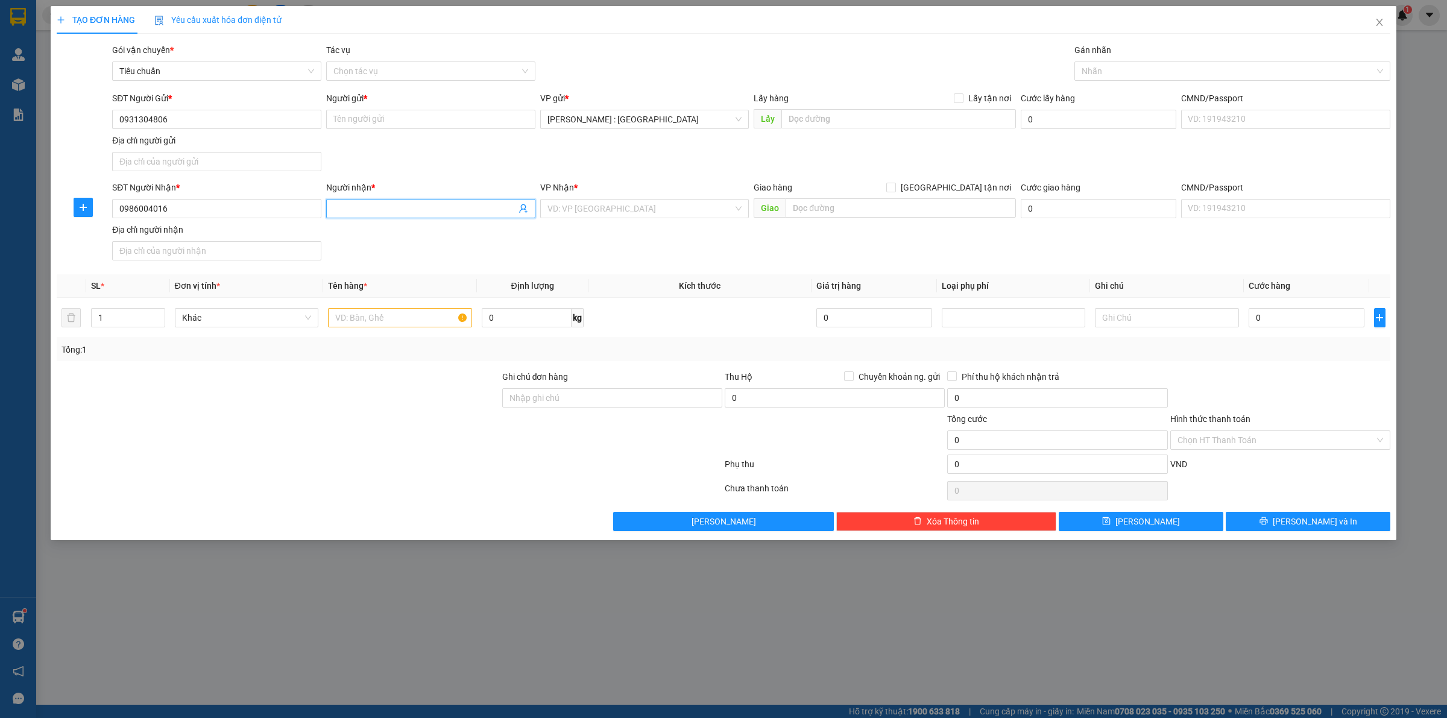
paste input "A Đoan"
click at [402, 213] on input "A Đoan" at bounding box center [424, 208] width 183 height 13
type input "A Đoan"
click at [472, 122] on input "Người gửi *" at bounding box center [430, 119] width 209 height 19
paste input "công ty thiên phúc"
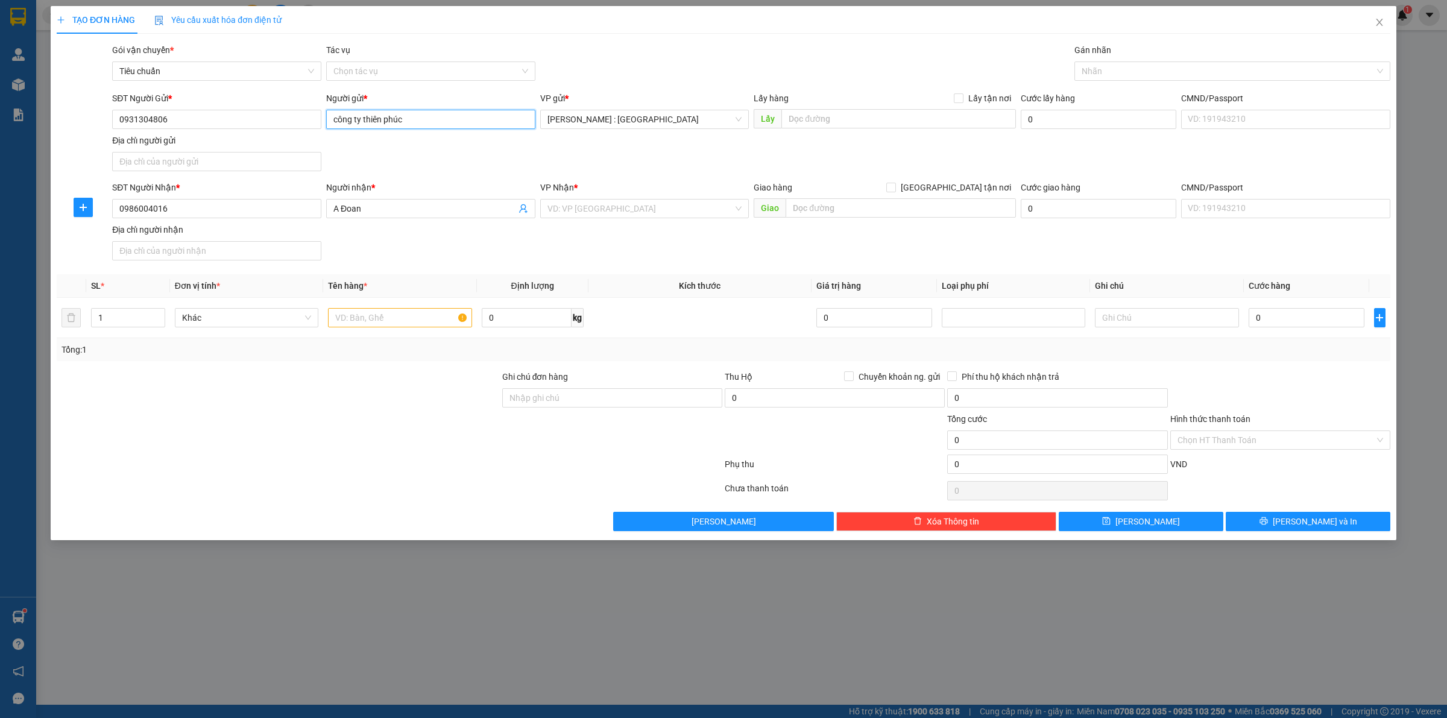
type input "công ty thiên phúc"
paste input "Đón : 506/37 Lạc Long Quân Phường 5, Quận 11 HCM"
drag, startPoint x: 863, startPoint y: 116, endPoint x: 900, endPoint y: 121, distance: 37.0
click at [897, 121] on input "Đón : 506/37 Lạc Long Quân Phường 5, Quận 11 HCM" at bounding box center [898, 118] width 235 height 19
type input "Đón : 506/37 Lạc Long Quân Phường 5, Quận 11 HCM"
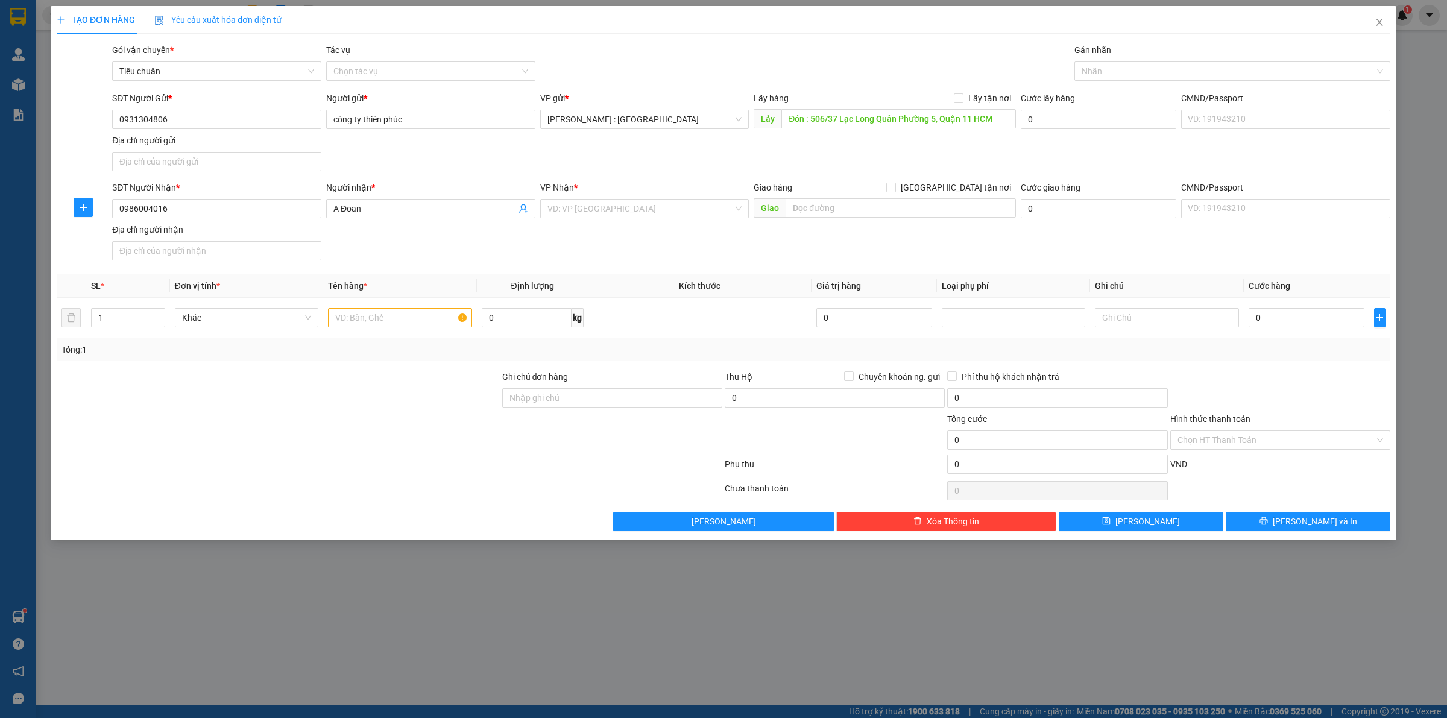
click at [974, 107] on div "Lấy hàng Lấy tận nơi" at bounding box center [885, 101] width 262 height 18
drag, startPoint x: 971, startPoint y: 101, endPoint x: 822, endPoint y: 186, distance: 171.5
click at [970, 99] on span "Lấy tận nơi" at bounding box center [990, 98] width 52 height 13
click at [962, 99] on input "Lấy tận nơi" at bounding box center [958, 97] width 8 height 8
checkbox input "true"
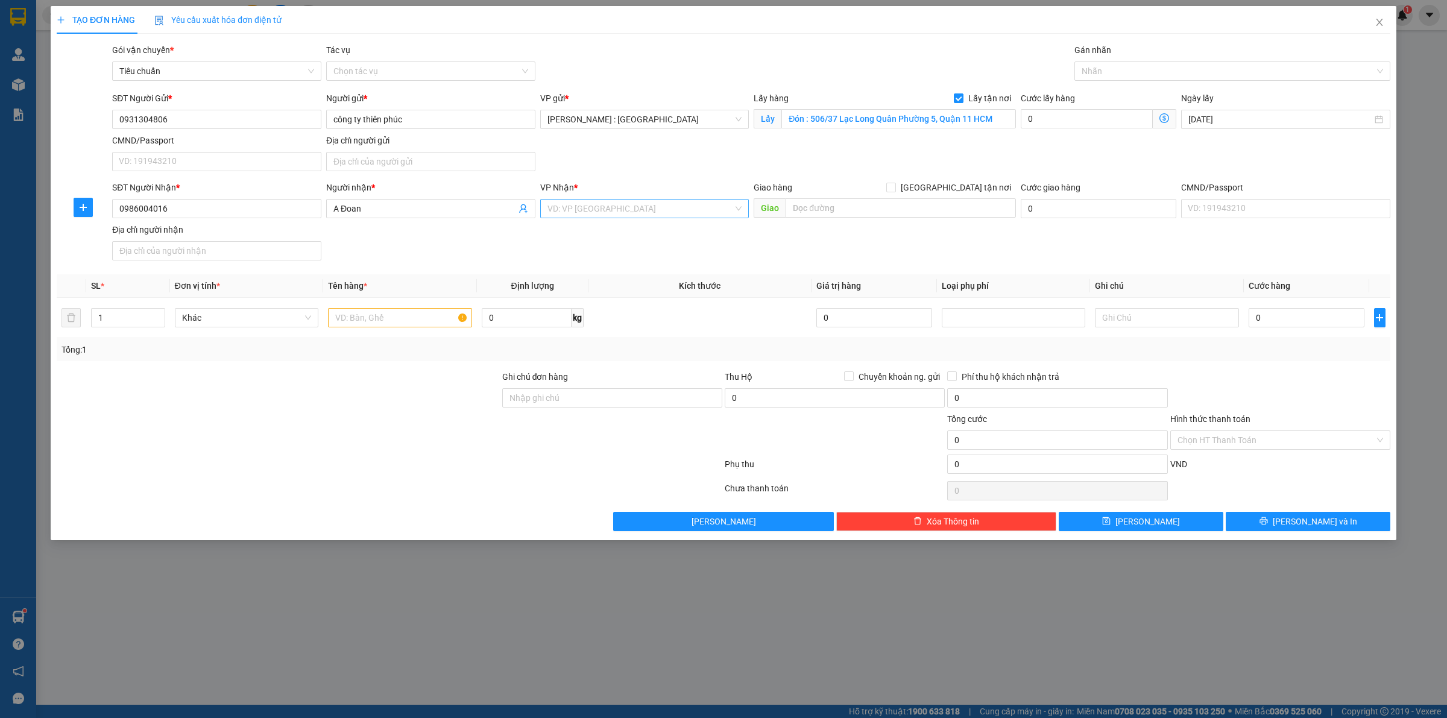
click at [663, 209] on input "search" at bounding box center [641, 209] width 186 height 18
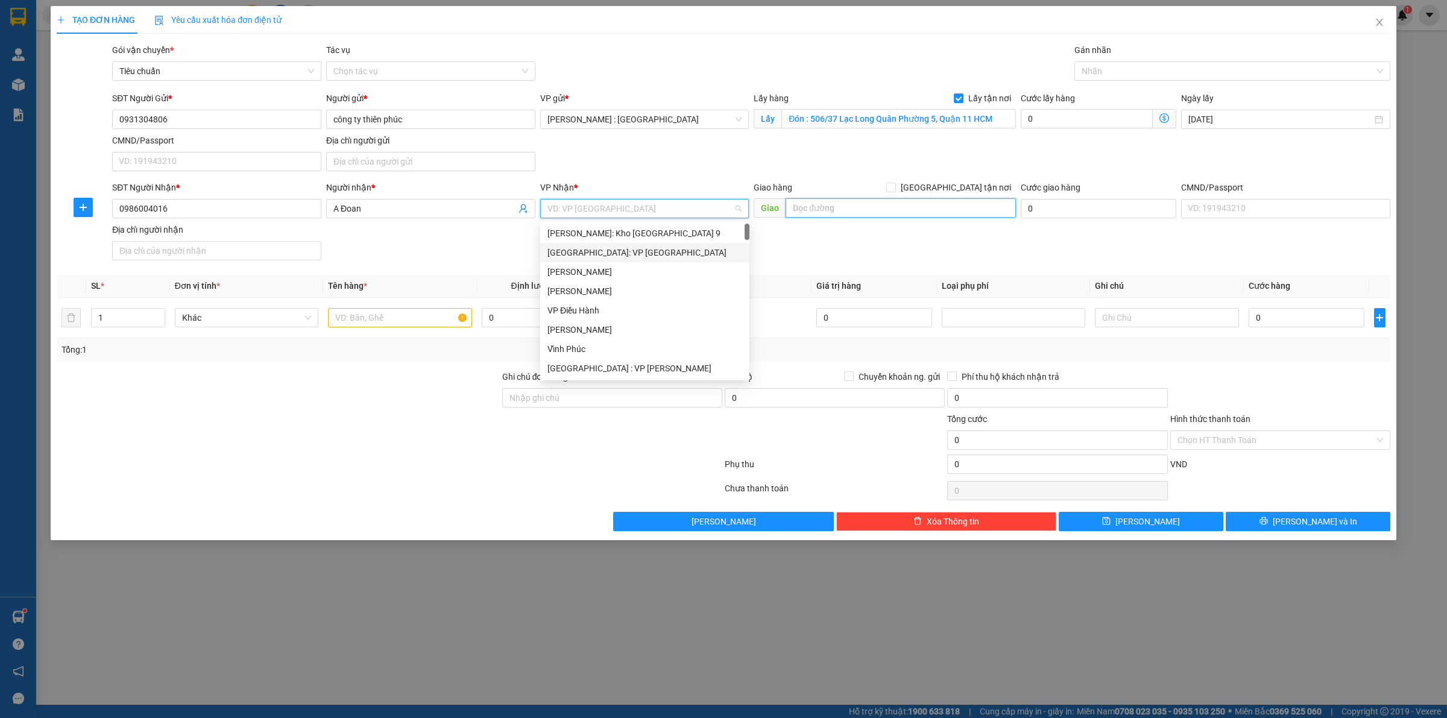
paste input "Trả : Hà Châu , Tiên Lữ, Hưng Yên"
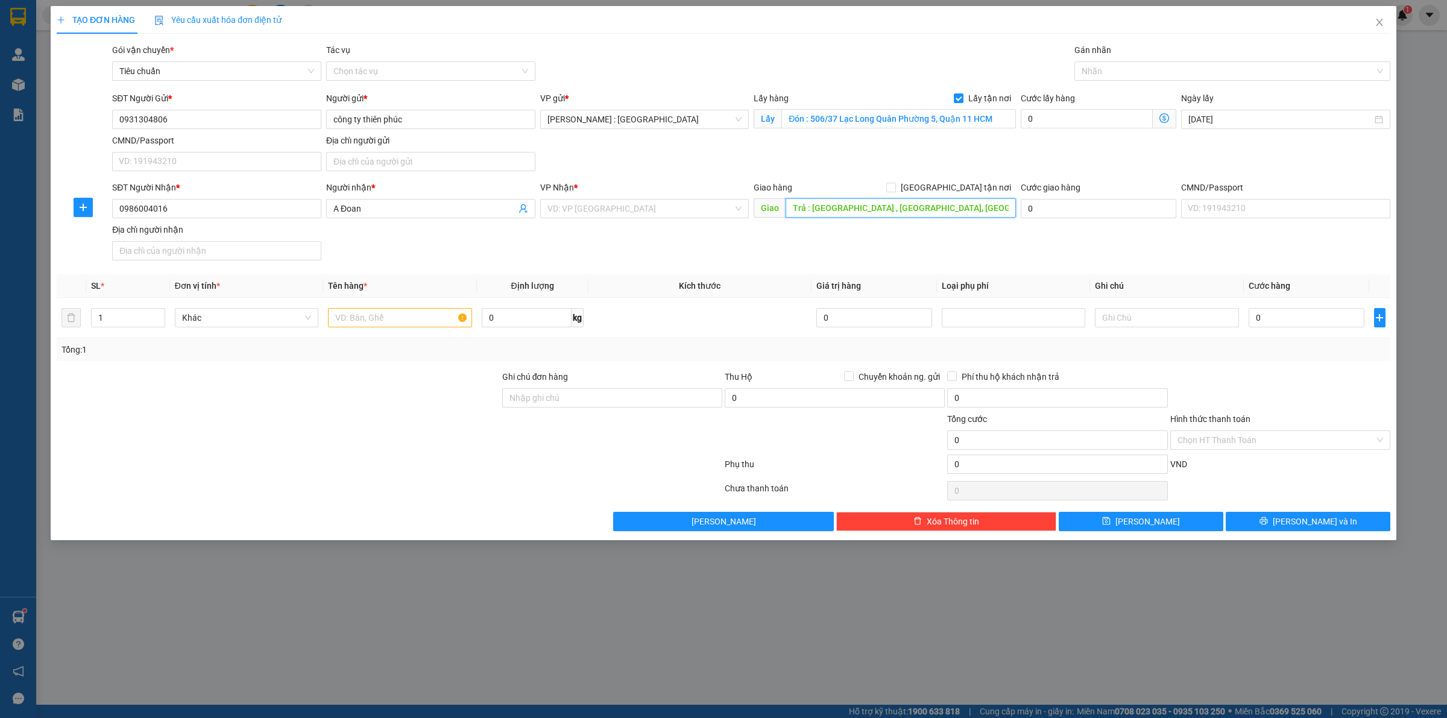
drag, startPoint x: 881, startPoint y: 209, endPoint x: 941, endPoint y: 209, distance: 60.3
click at [882, 209] on input "Trả : Hà Châu , Tiên Lữ, Hưng Yên" at bounding box center [901, 207] width 230 height 19
type input "Trả : Hà Châu , Tiên Lữ, Hưng Yên"
drag, startPoint x: 956, startPoint y: 191, endPoint x: 886, endPoint y: 200, distance: 70.5
click at [896, 192] on span at bounding box center [891, 188] width 10 height 10
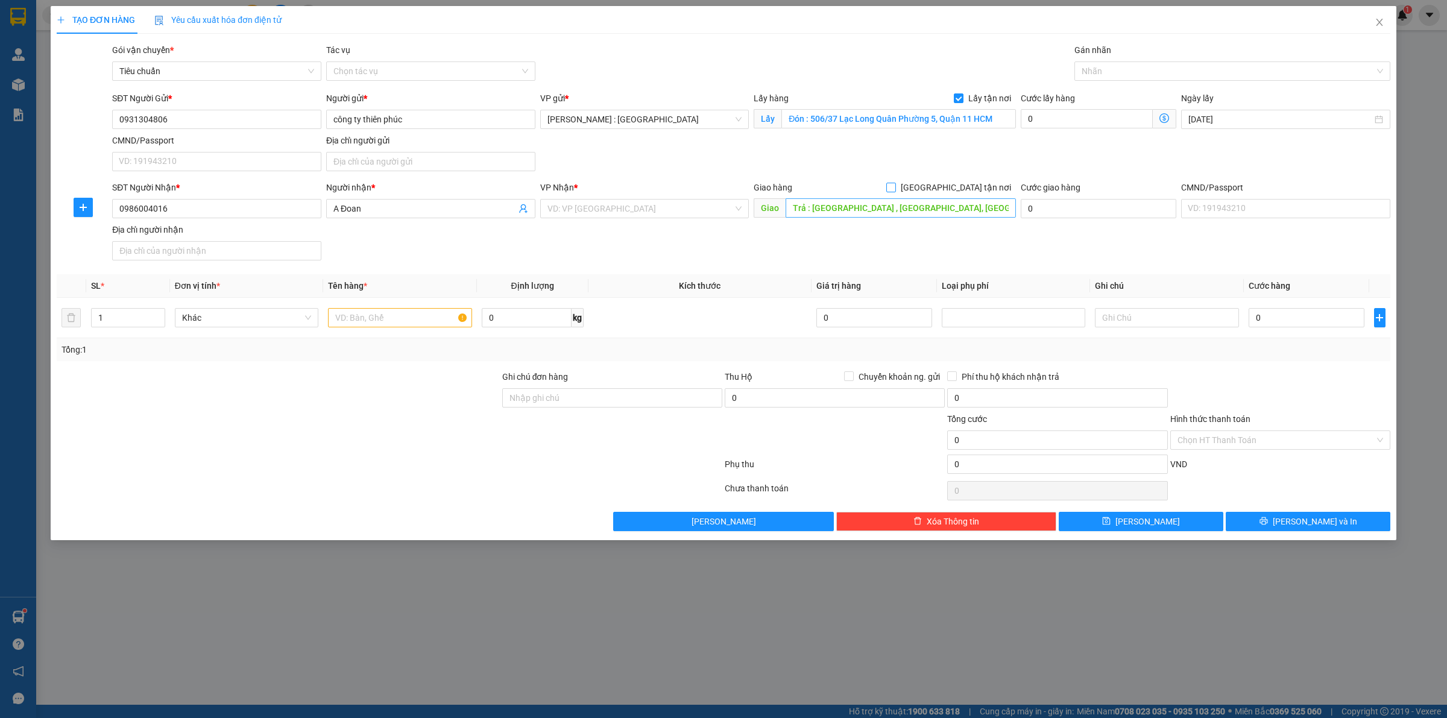
click at [895, 191] on input "[GEOGRAPHIC_DATA] tận nơi" at bounding box center [890, 187] width 8 height 8
checkbox input "true"
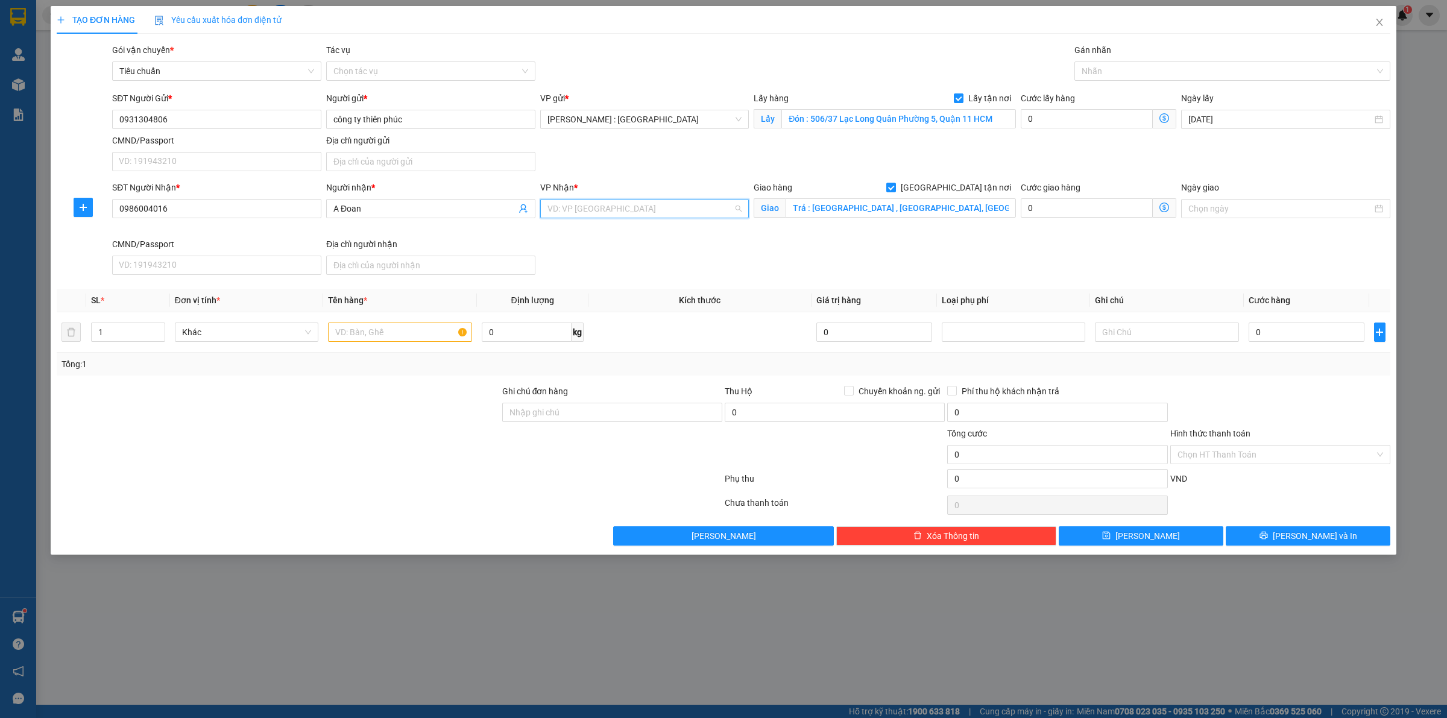
drag, startPoint x: 688, startPoint y: 210, endPoint x: 679, endPoint y: 205, distance: 10.3
click at [686, 209] on input "search" at bounding box center [641, 209] width 186 height 18
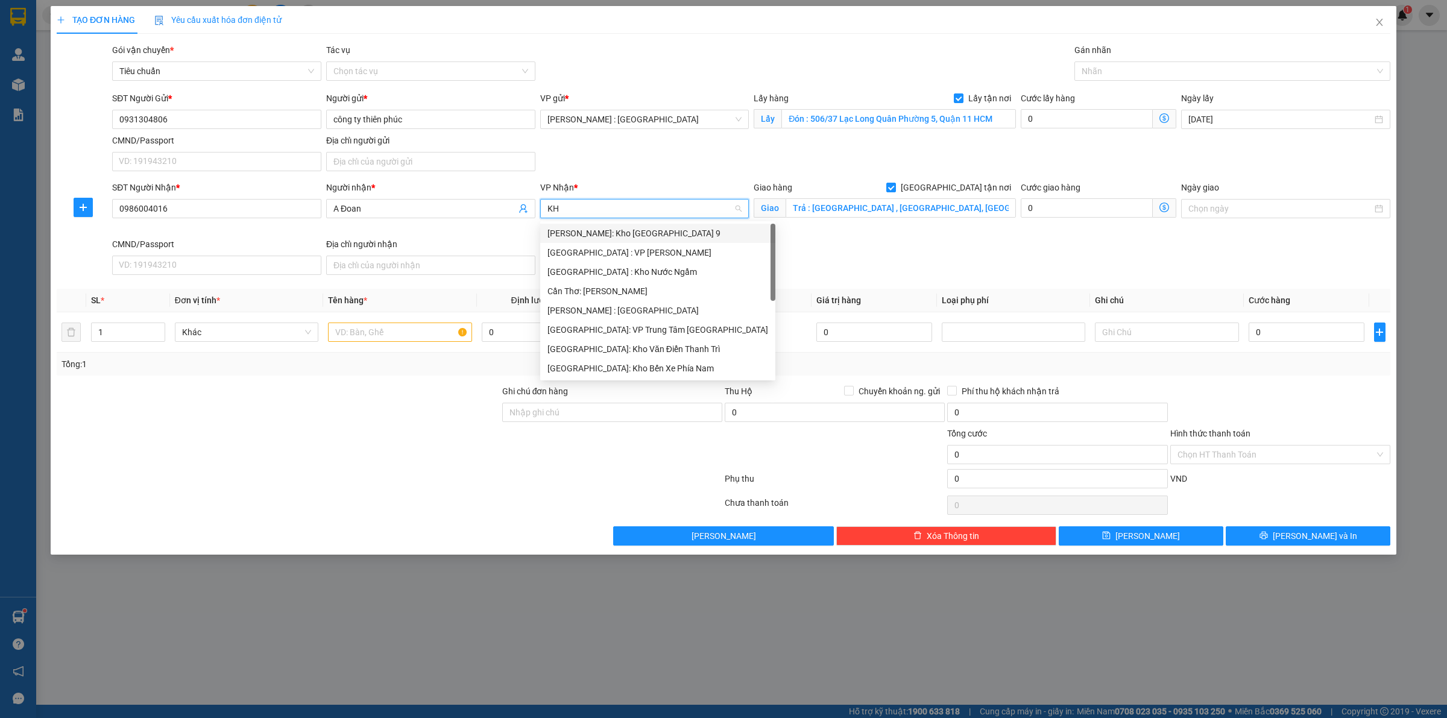
type input "KHO"
click at [602, 308] on div "[GEOGRAPHIC_DATA]: Kho Văn Điển Thanh Trì" at bounding box center [645, 310] width 195 height 13
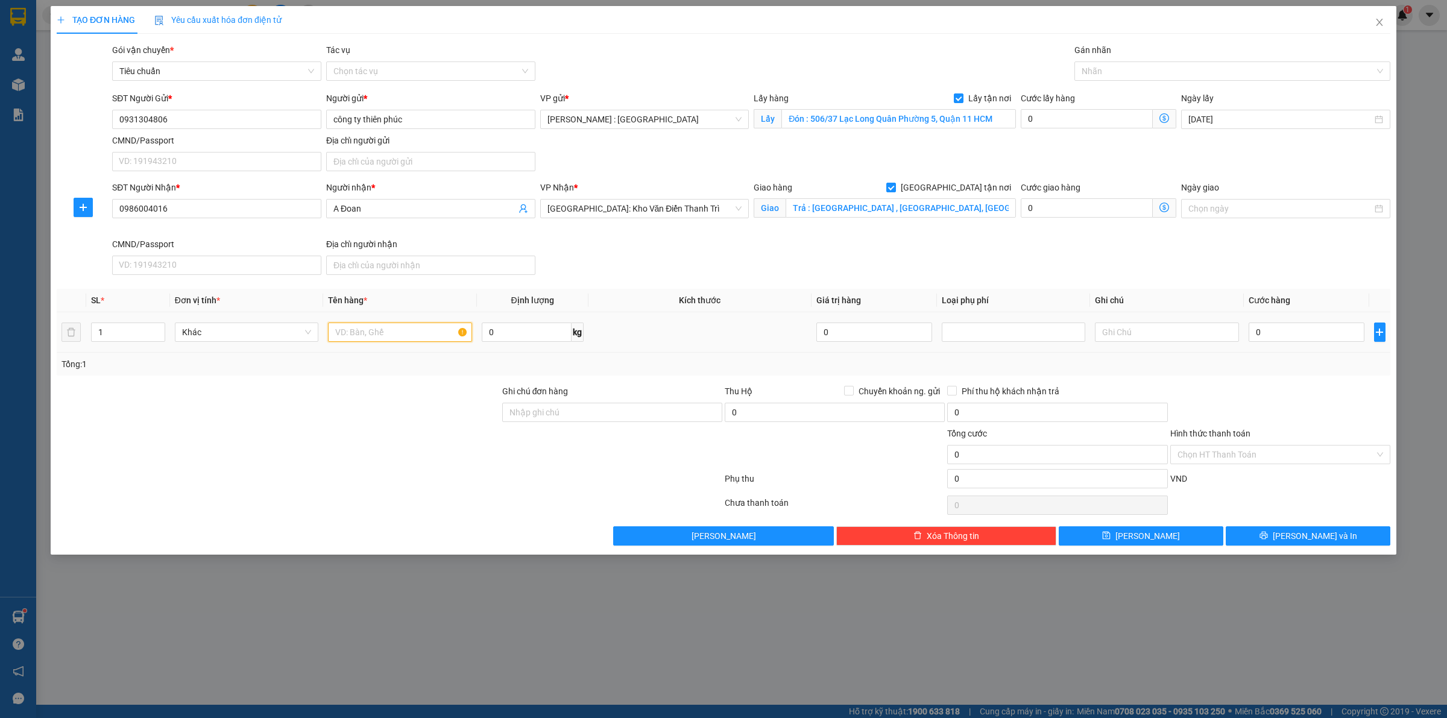
click at [435, 335] on input "text" at bounding box center [400, 332] width 144 height 19
paste input "1 kiện xe bán nước"
click at [1321, 336] on input "0" at bounding box center [1307, 332] width 116 height 19
click at [1087, 127] on input "0" at bounding box center [1087, 118] width 132 height 19
click at [869, 396] on span "Chuyển khoản ng. gửi" at bounding box center [899, 391] width 91 height 13
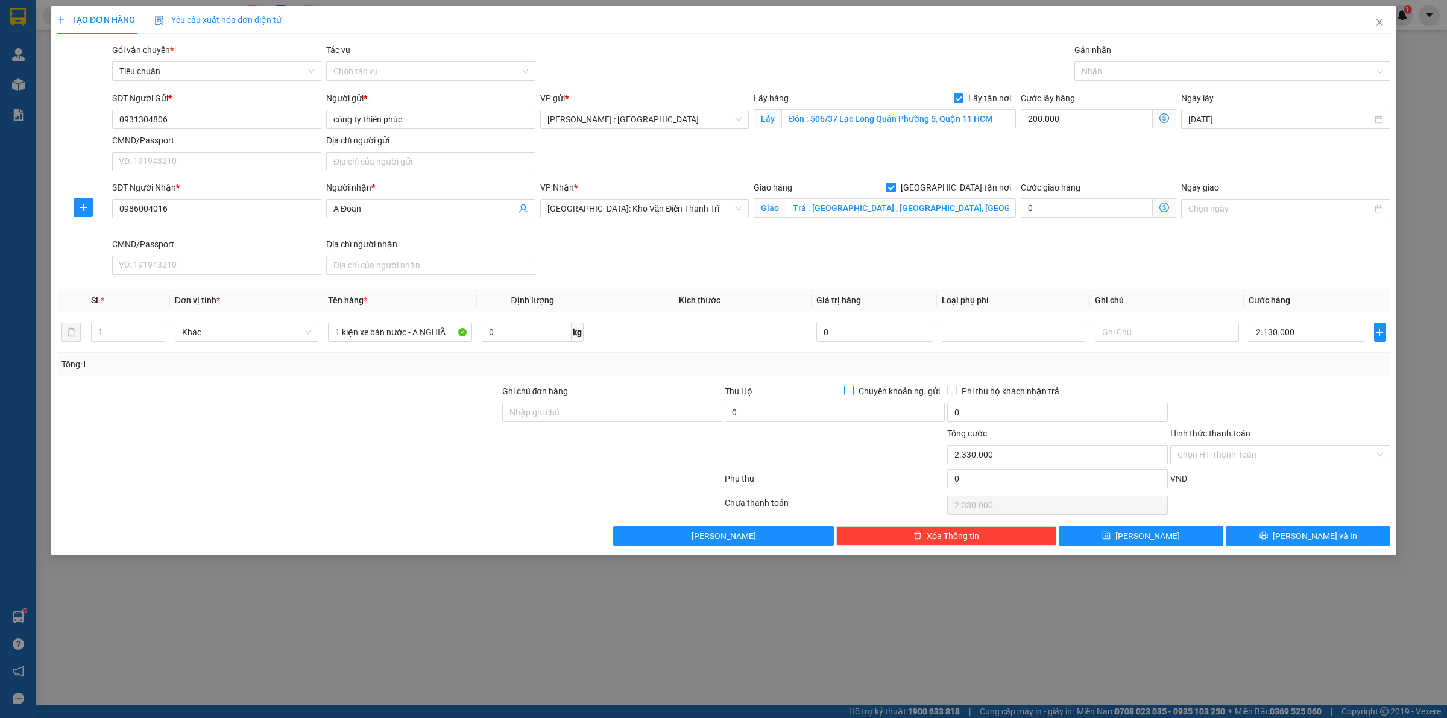
click at [853, 394] on input "Chuyển khoản ng. gửi" at bounding box center [848, 390] width 8 height 8
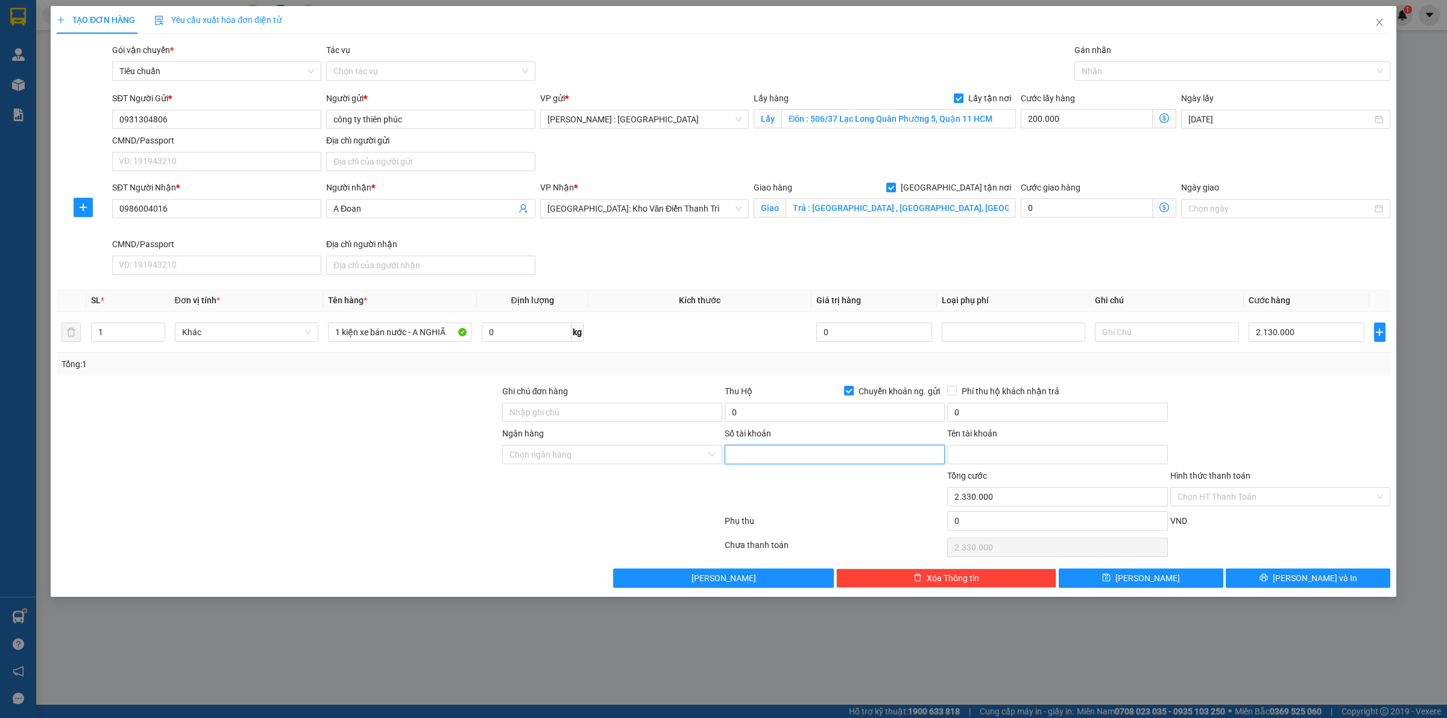
click at [785, 453] on input "Số tài khoản" at bounding box center [835, 454] width 220 height 19
paste input "0421000402415"
paste input "Phạm Thị Nga"
click at [1078, 454] on input "Phạm Thị Nga" at bounding box center [1057, 454] width 220 height 19
click at [604, 456] on input "Ngân hàng" at bounding box center [608, 455] width 197 height 18
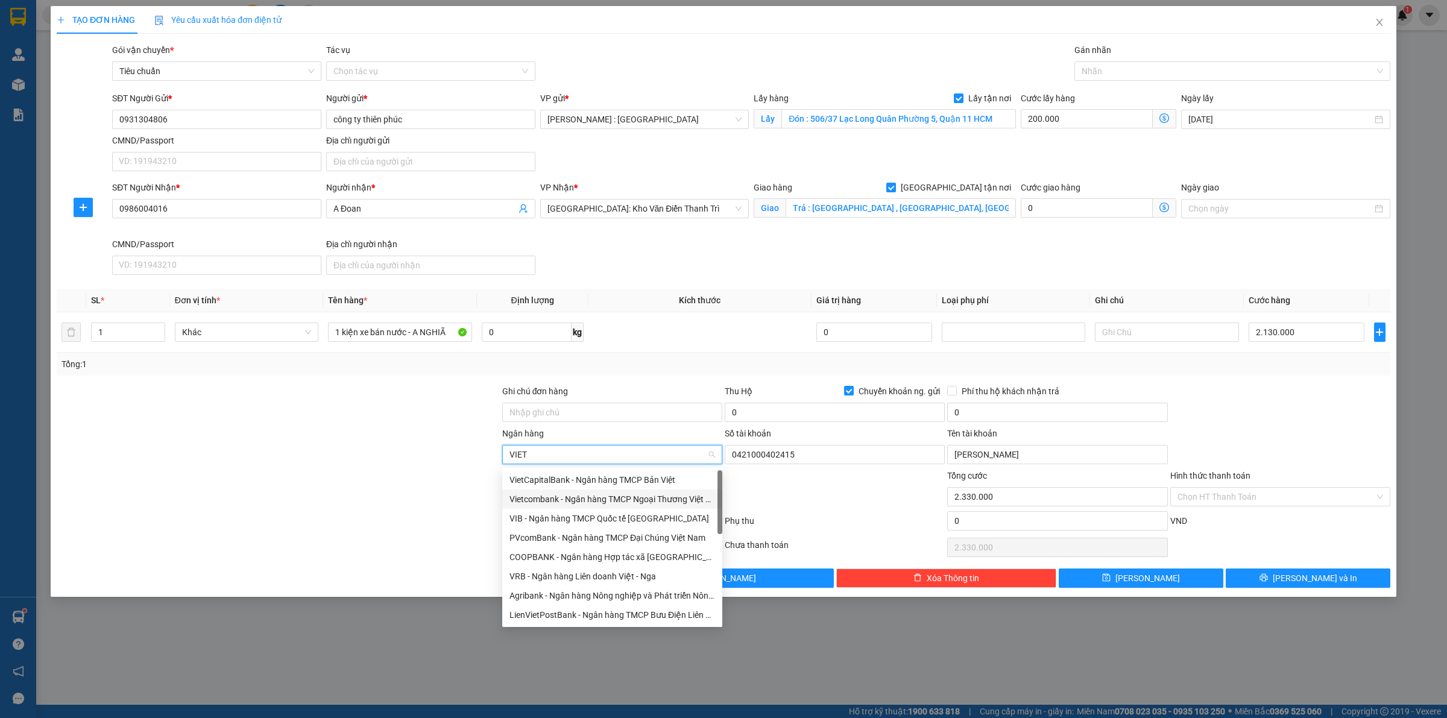
click at [604, 502] on div "Vietcombank - Ngân hàng TMCP Ngoại Thương Việt Nam" at bounding box center [613, 499] width 206 height 13
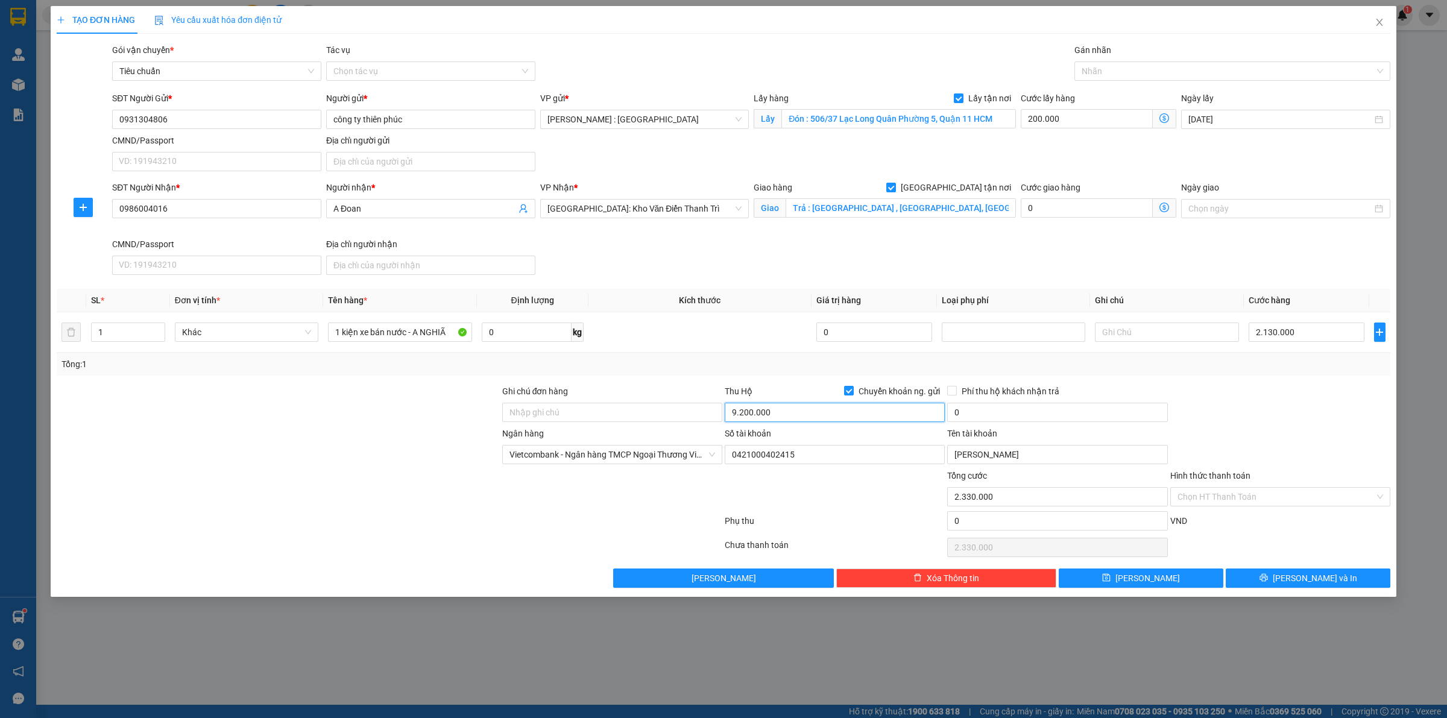
click at [797, 413] on input "9.200.000" at bounding box center [835, 412] width 220 height 19
drag, startPoint x: 806, startPoint y: 412, endPoint x: 683, endPoint y: 418, distance: 123.2
click at [683, 418] on div "Ghi chú đơn hàng Thu Hộ Chuyển khoản ng. gửi 9.200.000 Phí thu hộ khách nhận tr…" at bounding box center [723, 406] width 1336 height 42
click at [1123, 75] on div at bounding box center [1227, 71] width 298 height 14
click at [1140, 587] on button "Lưu" at bounding box center [1141, 578] width 165 height 19
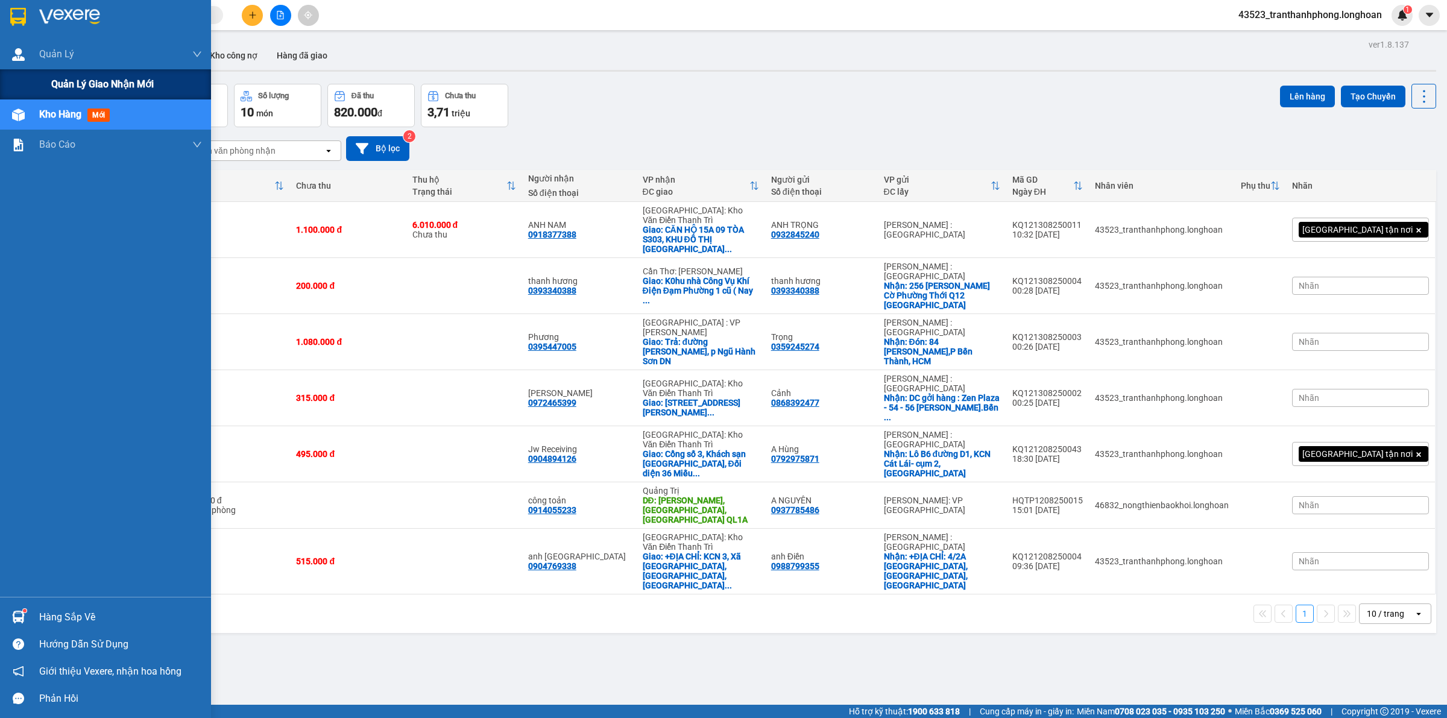
click at [58, 76] on div "Quản lý giao nhận mới" at bounding box center [126, 84] width 151 height 30
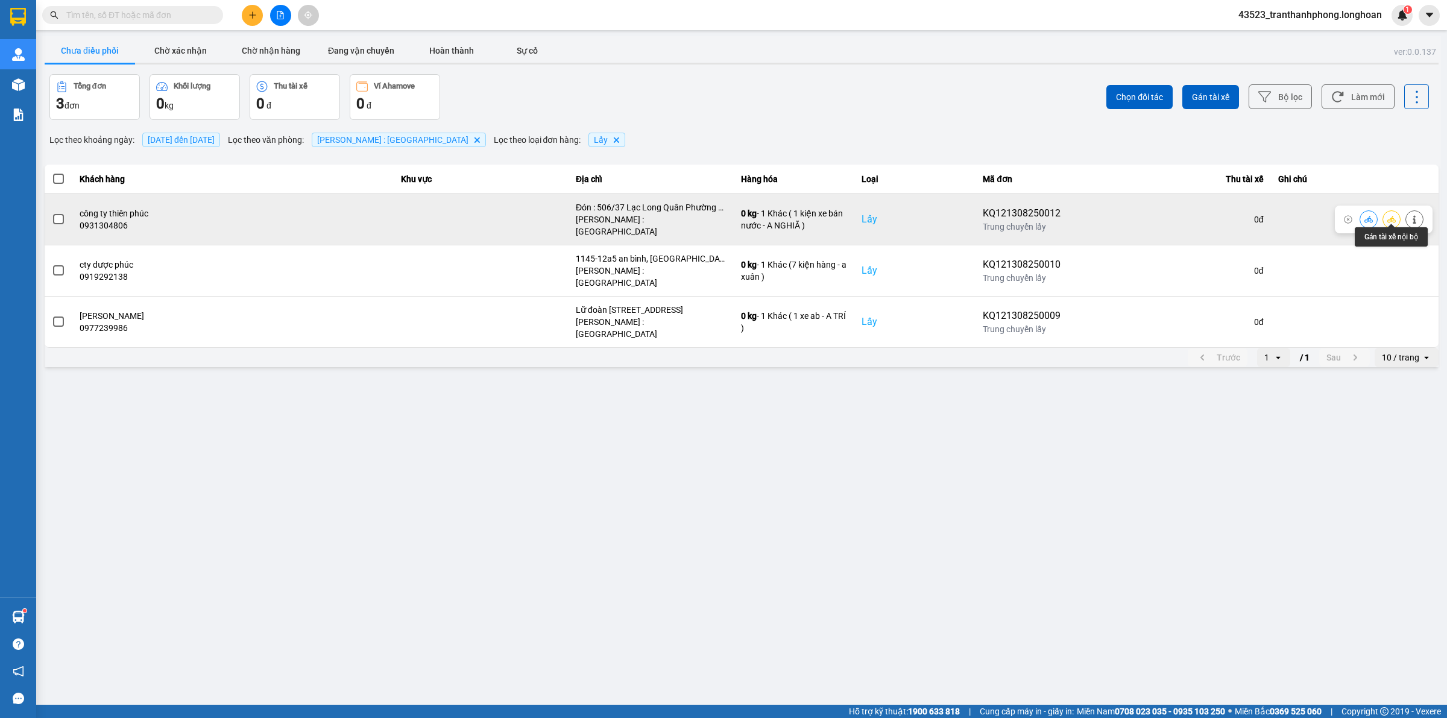
click at [1419, 210] on button at bounding box center [1414, 219] width 17 height 21
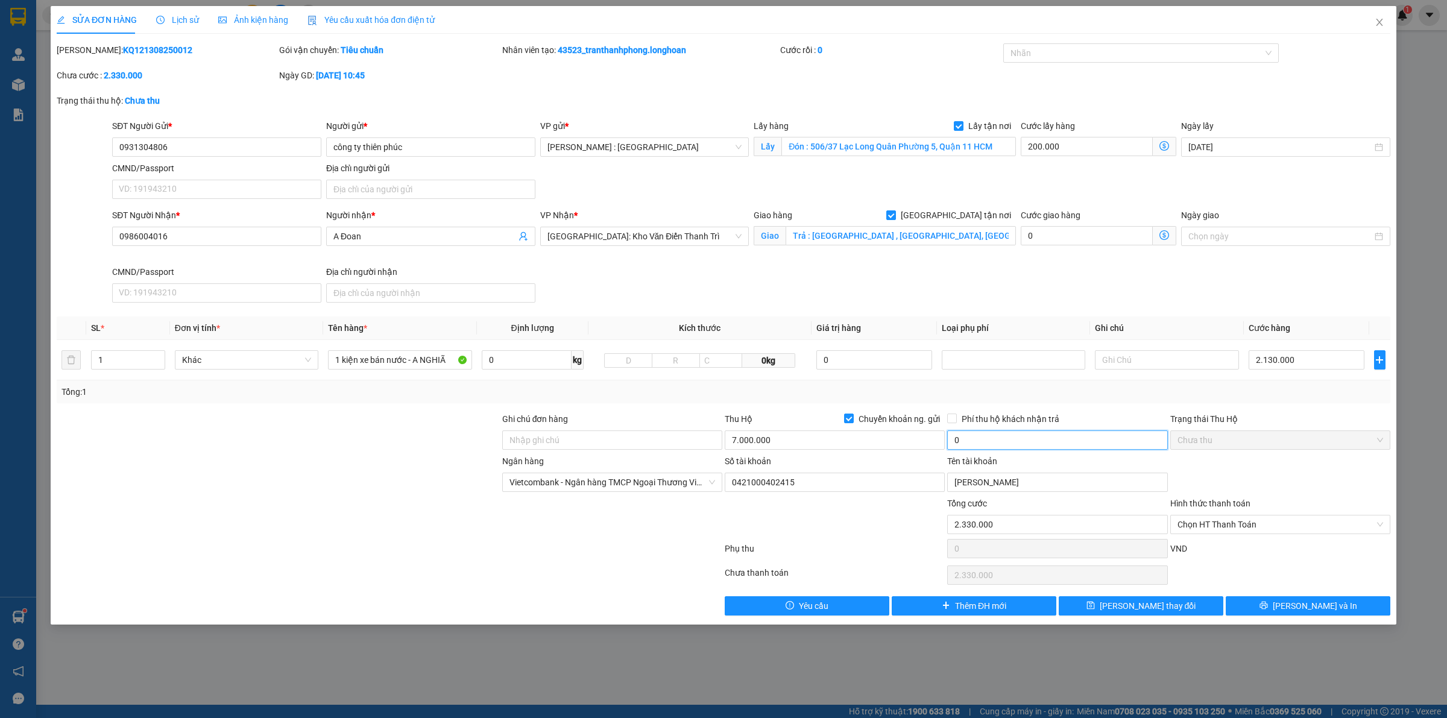
click at [1002, 447] on input "0" at bounding box center [1057, 440] width 220 height 19
click at [1184, 610] on button "Lưu thay đổi" at bounding box center [1141, 605] width 165 height 19
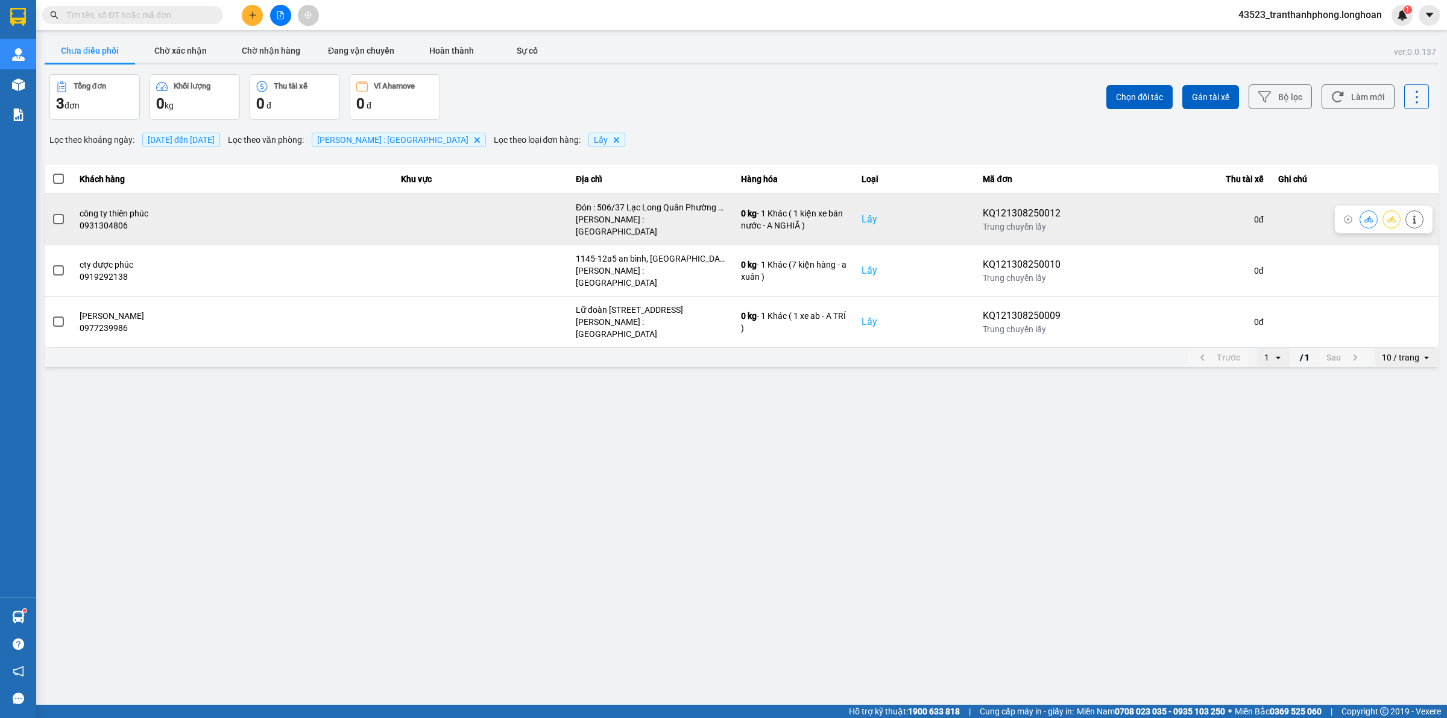
click at [53, 214] on span at bounding box center [58, 219] width 11 height 11
click at [52, 213] on input "checkbox" at bounding box center [52, 213] width 0 height 0
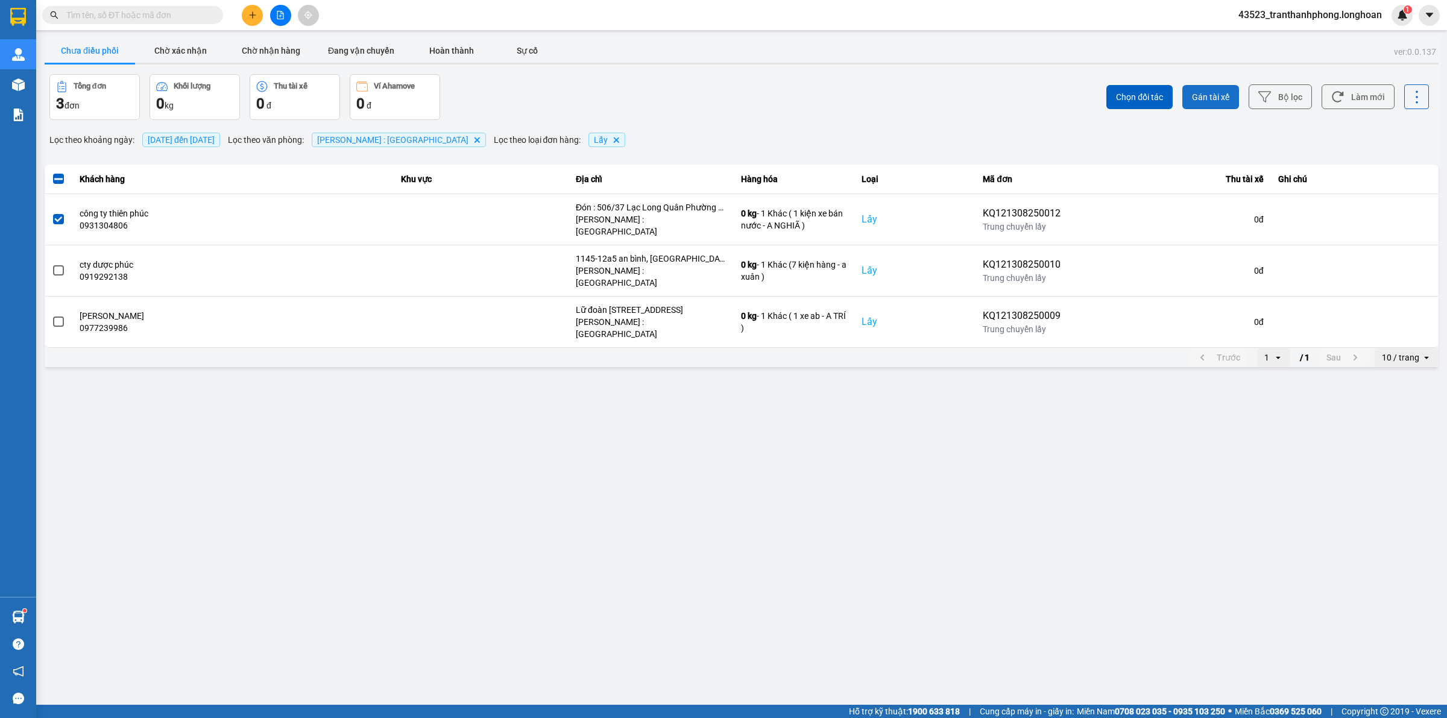
click at [1211, 99] on span "Gán tài xế" at bounding box center [1210, 97] width 37 height 12
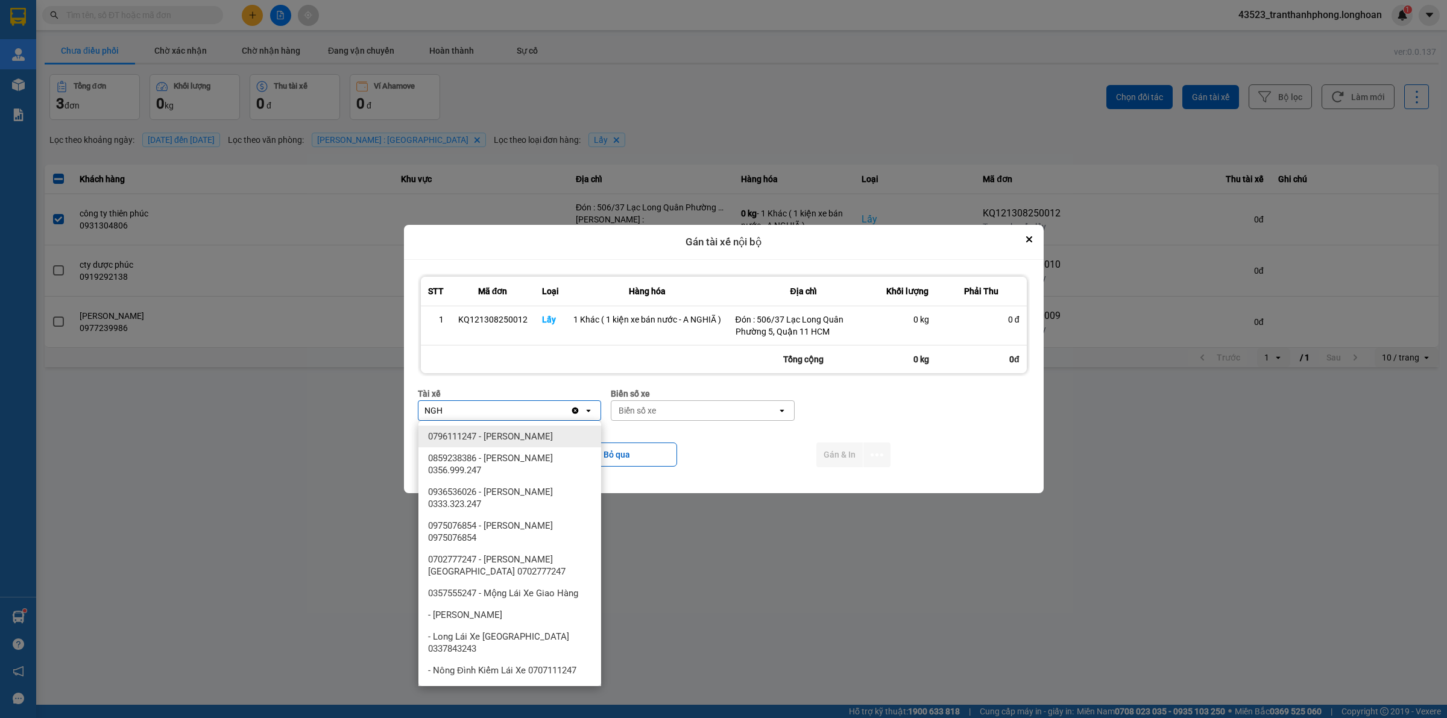
drag, startPoint x: 505, startPoint y: 430, endPoint x: 724, endPoint y: 426, distance: 218.9
click at [508, 429] on div "0796111247 - Nguyễn Văn Nghĩa" at bounding box center [509, 437] width 183 height 22
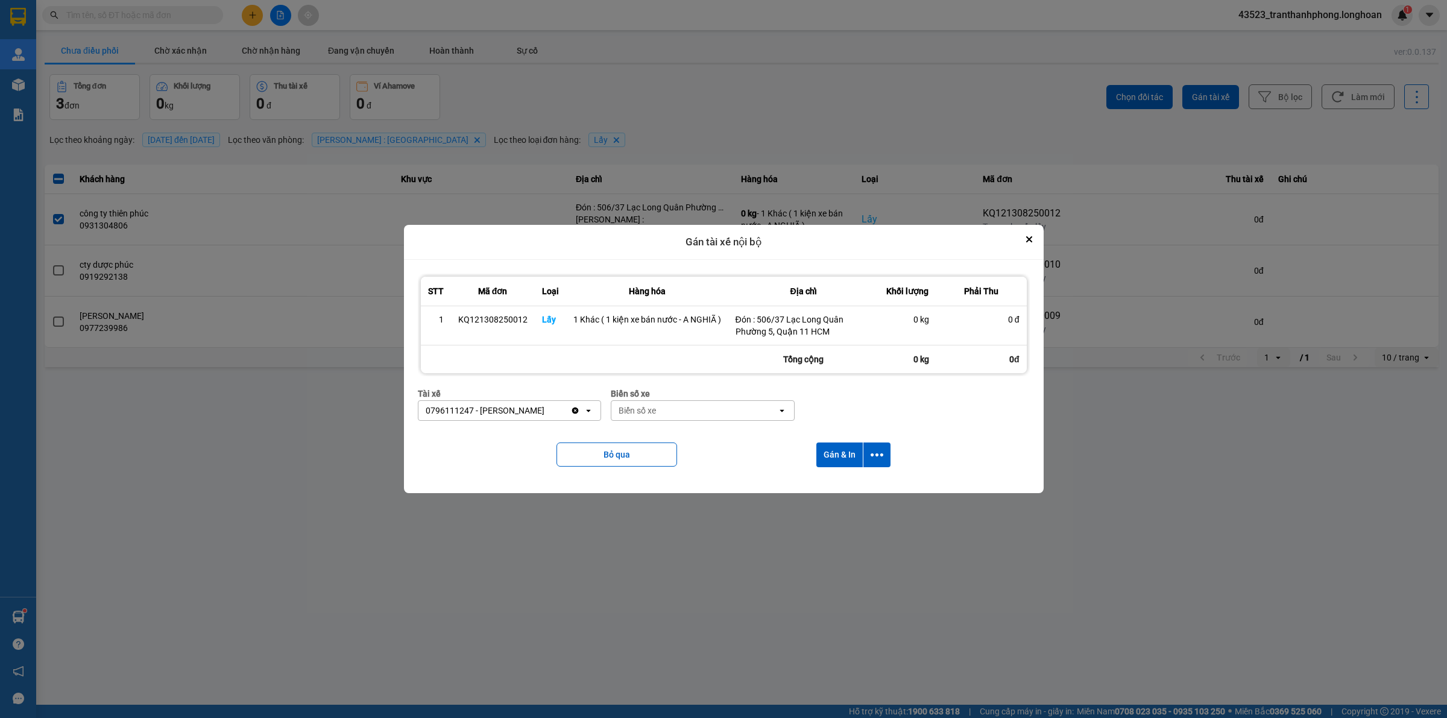
click at [727, 413] on div "Biển số xe" at bounding box center [694, 410] width 166 height 19
click at [657, 487] on div "29E-080.67" at bounding box center [702, 480] width 183 height 22
drag, startPoint x: 851, startPoint y: 459, endPoint x: 841, endPoint y: 462, distance: 10.7
click at [851, 459] on button "Gán & In" at bounding box center [839, 455] width 46 height 25
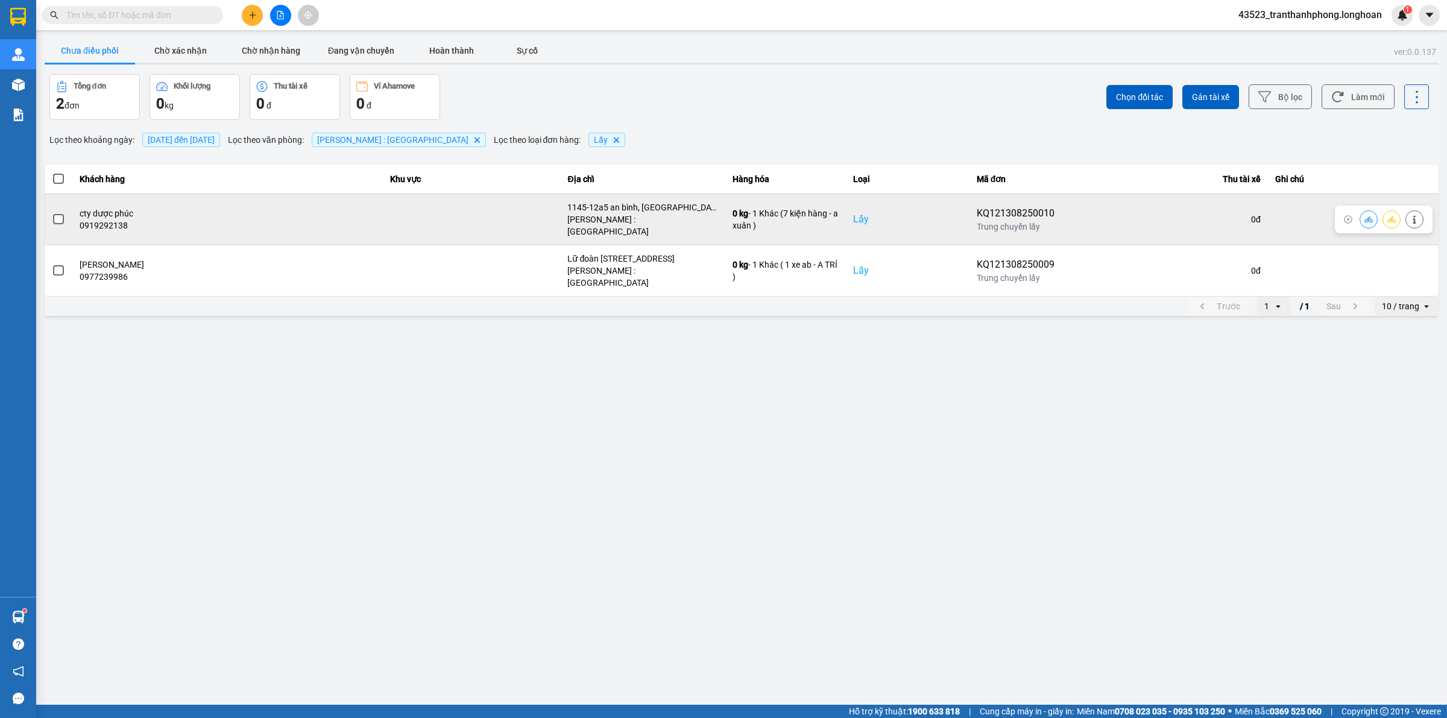
click at [54, 214] on span at bounding box center [58, 219] width 11 height 11
click at [52, 213] on input "checkbox" at bounding box center [52, 213] width 0 height 0
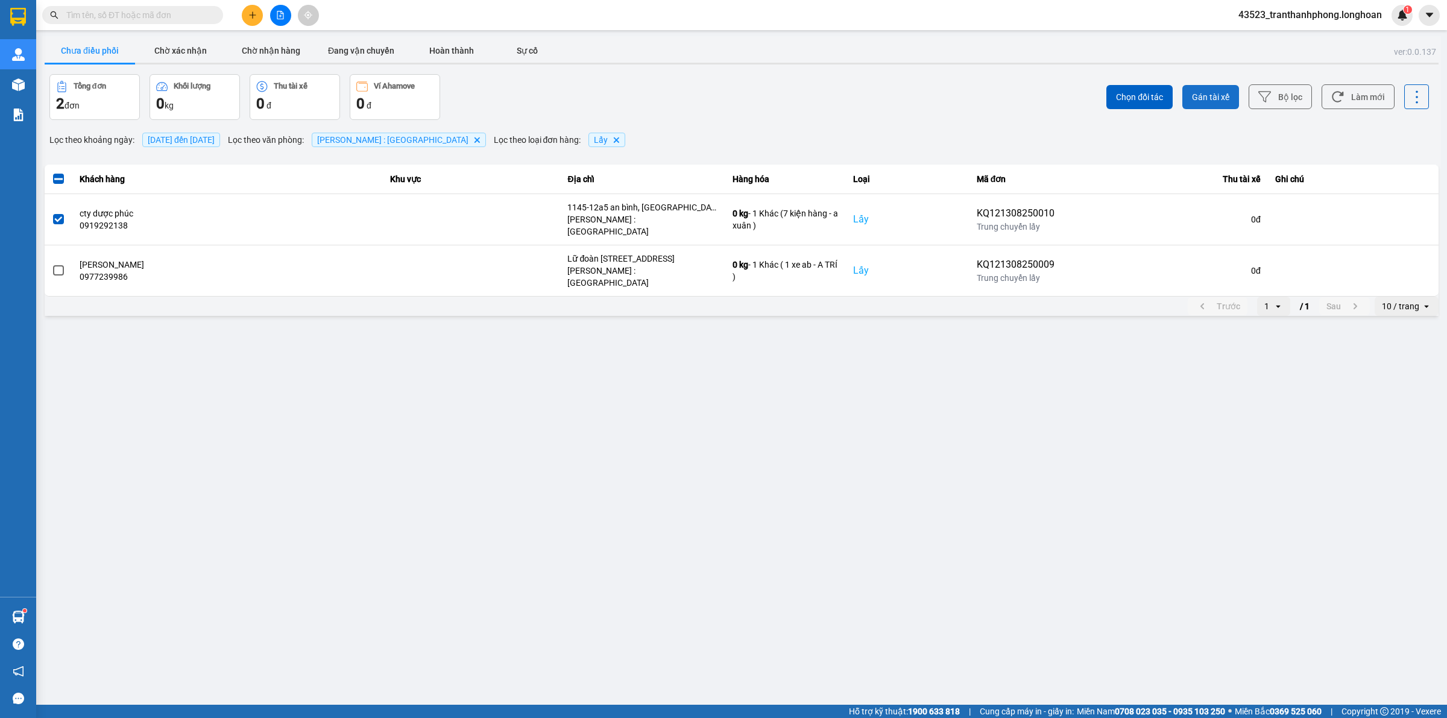
click at [1210, 89] on button "Gán tài xế" at bounding box center [1210, 97] width 57 height 24
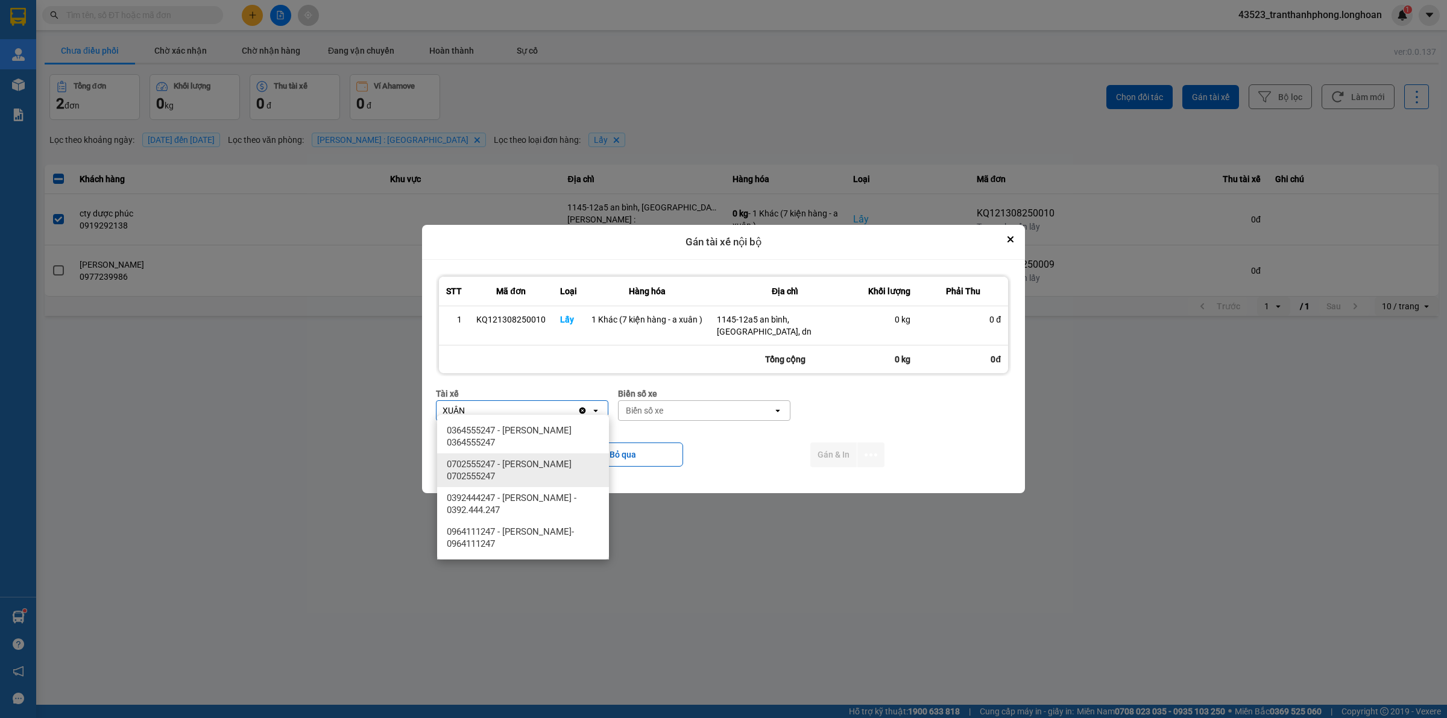
click at [573, 456] on div "0702555247 - TRẦN XUÂN TOÀN 0702555247" at bounding box center [523, 470] width 172 height 34
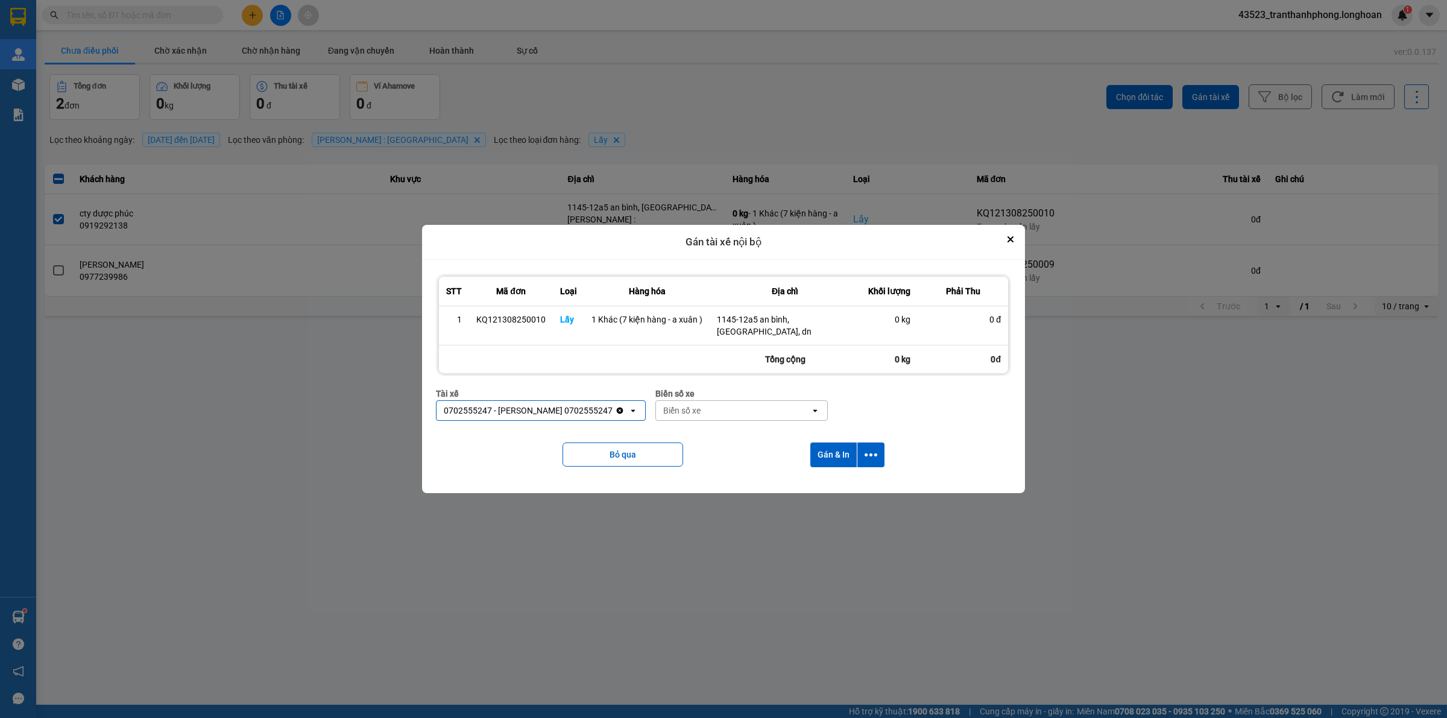
click at [556, 405] on div "0702555247 - TRẦN XUÂN TOÀN 0702555247" at bounding box center [528, 411] width 169 height 12
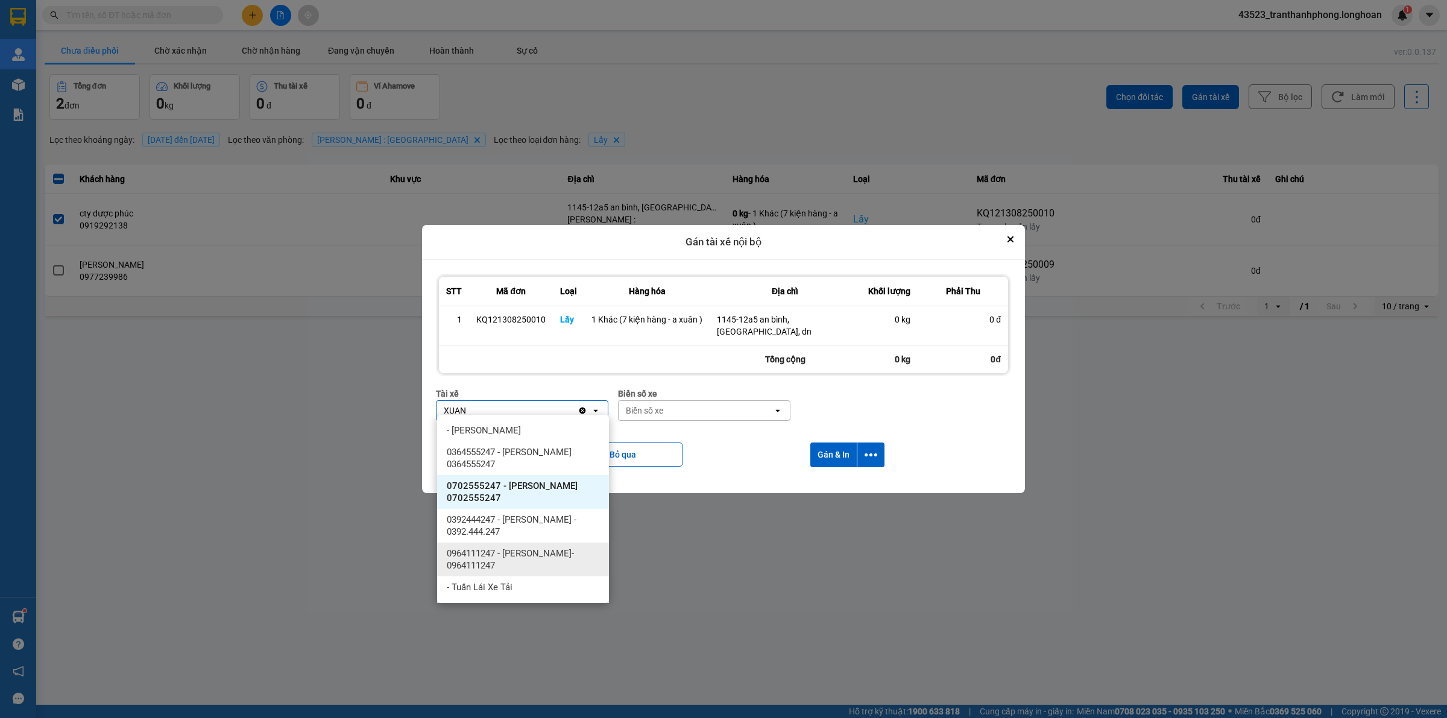
click at [477, 558] on span "0964111247 - TRẦN THANH XUÂN- 0964111247" at bounding box center [525, 560] width 157 height 24
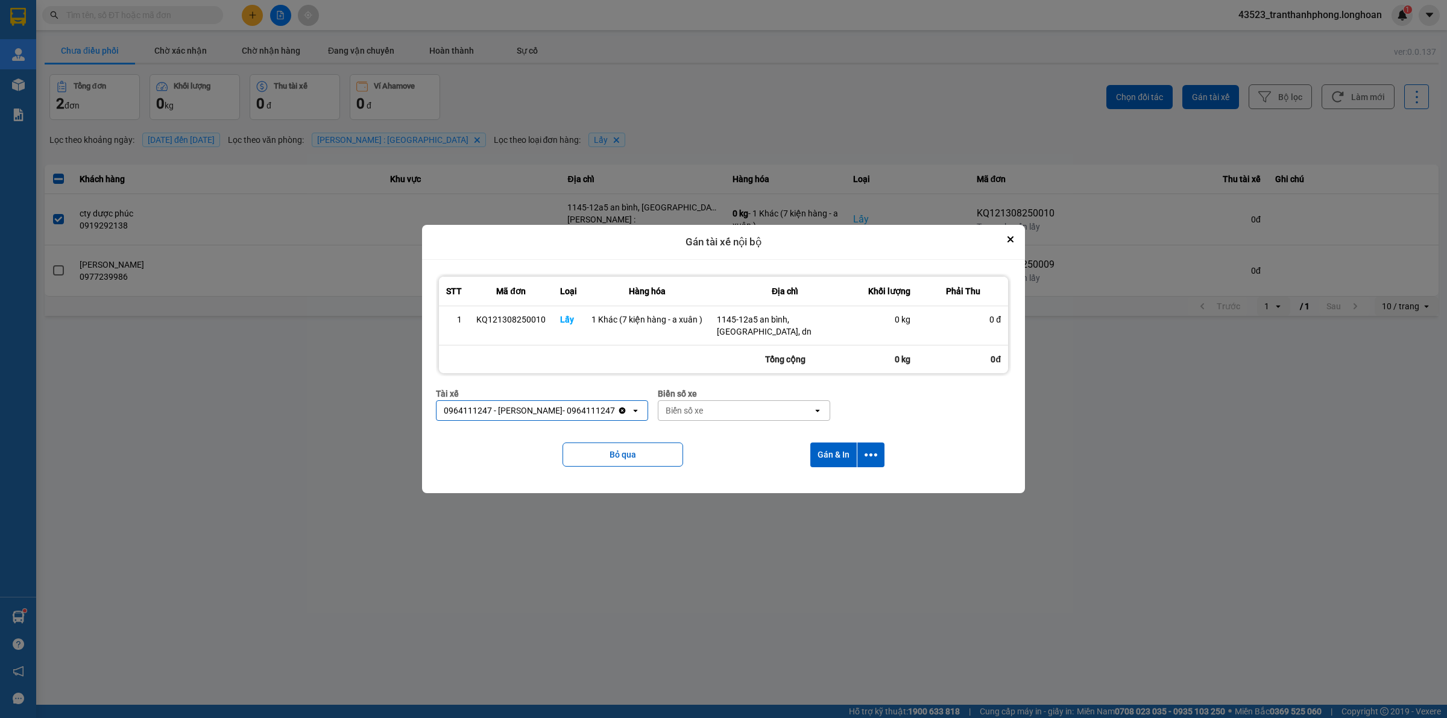
click at [725, 414] on div "Biển số xe" at bounding box center [735, 410] width 154 height 19
click at [715, 425] on span "29E-376.94" at bounding box center [702, 430] width 44 height 12
click at [833, 444] on button "Gán & In" at bounding box center [833, 455] width 46 height 25
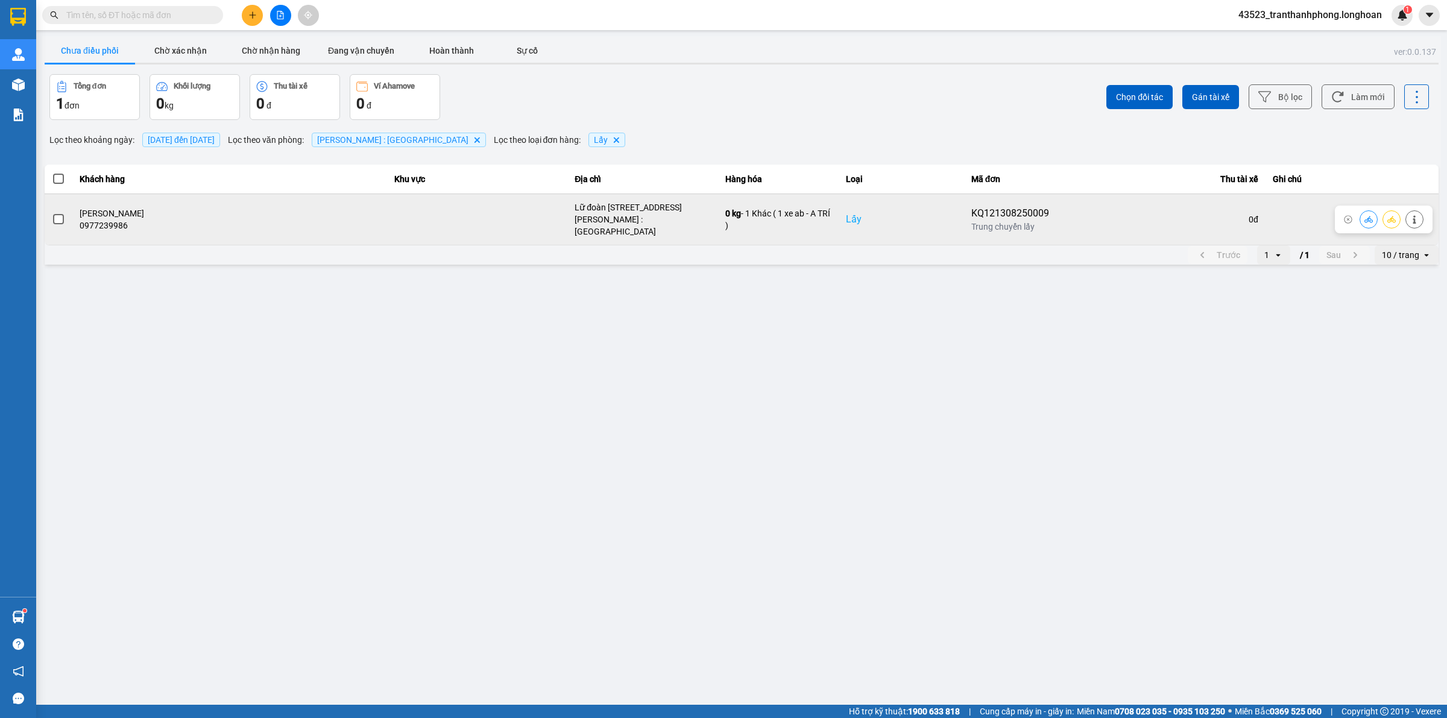
click at [63, 214] on span at bounding box center [58, 219] width 11 height 11
click at [52, 213] on input "checkbox" at bounding box center [52, 213] width 0 height 0
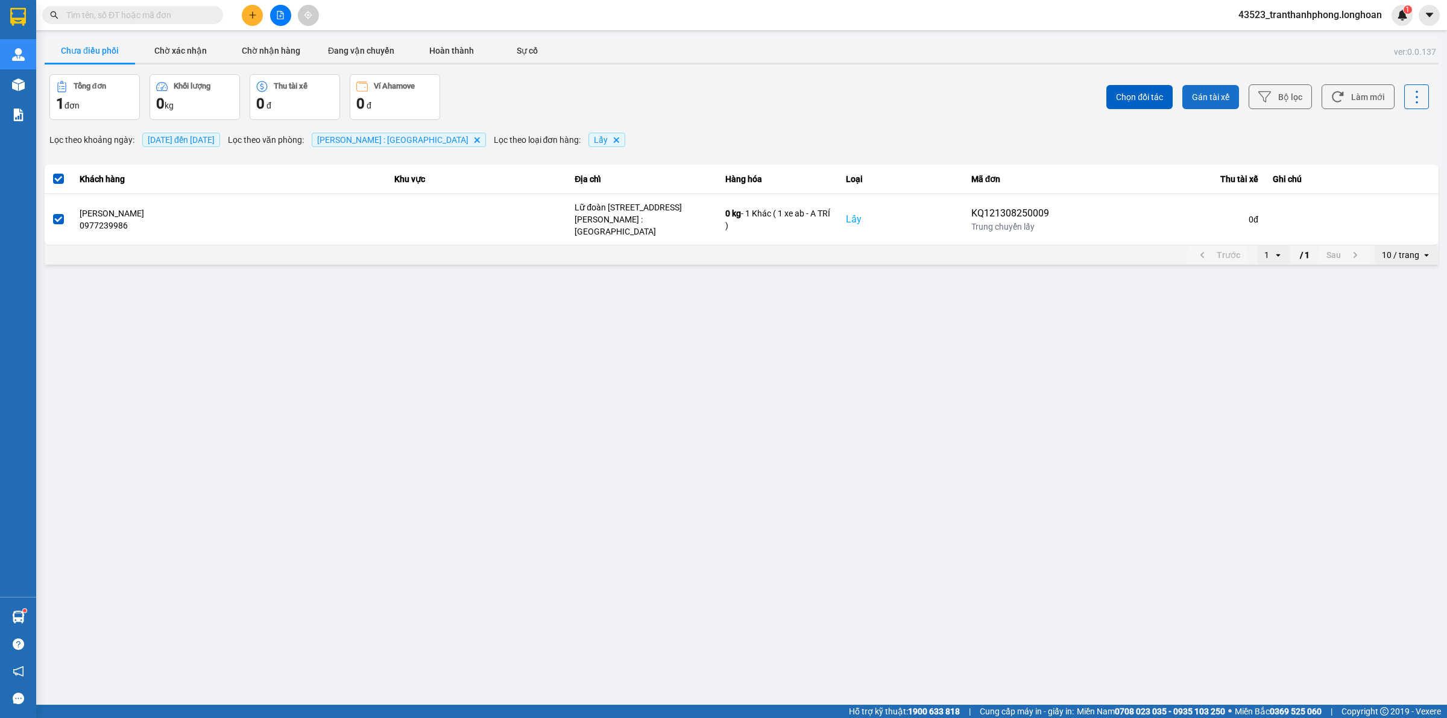
drag, startPoint x: 1212, startPoint y: 95, endPoint x: 1220, endPoint y: 95, distance: 7.8
click at [1214, 97] on span "Gán tài xế" at bounding box center [1210, 97] width 37 height 12
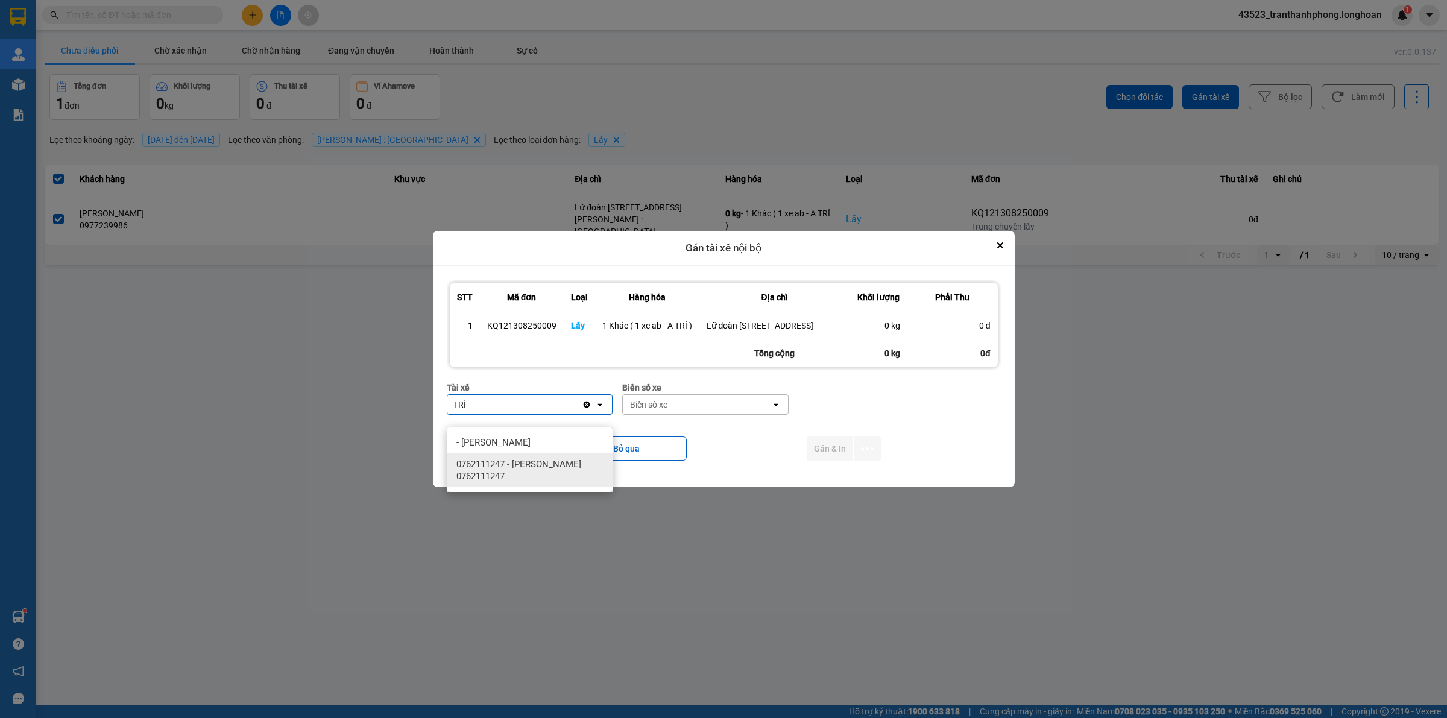
click at [567, 467] on span "0762111247 - ĐINH HÒA TRÍ 0762111247" at bounding box center [531, 470] width 151 height 24
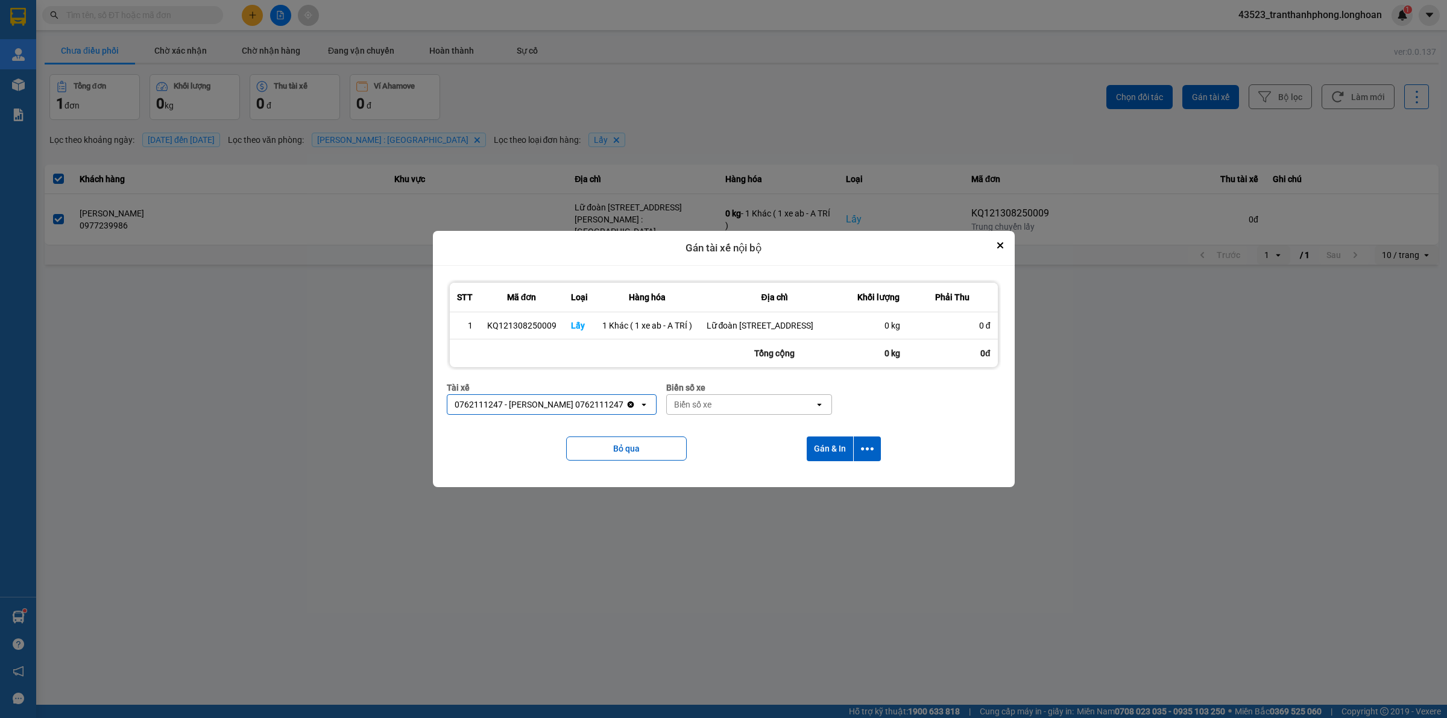
click at [681, 424] on div "Biển số xe Biển số xe open" at bounding box center [749, 402] width 166 height 43
click at [693, 411] on div "Biển số xe" at bounding box center [692, 405] width 37 height 12
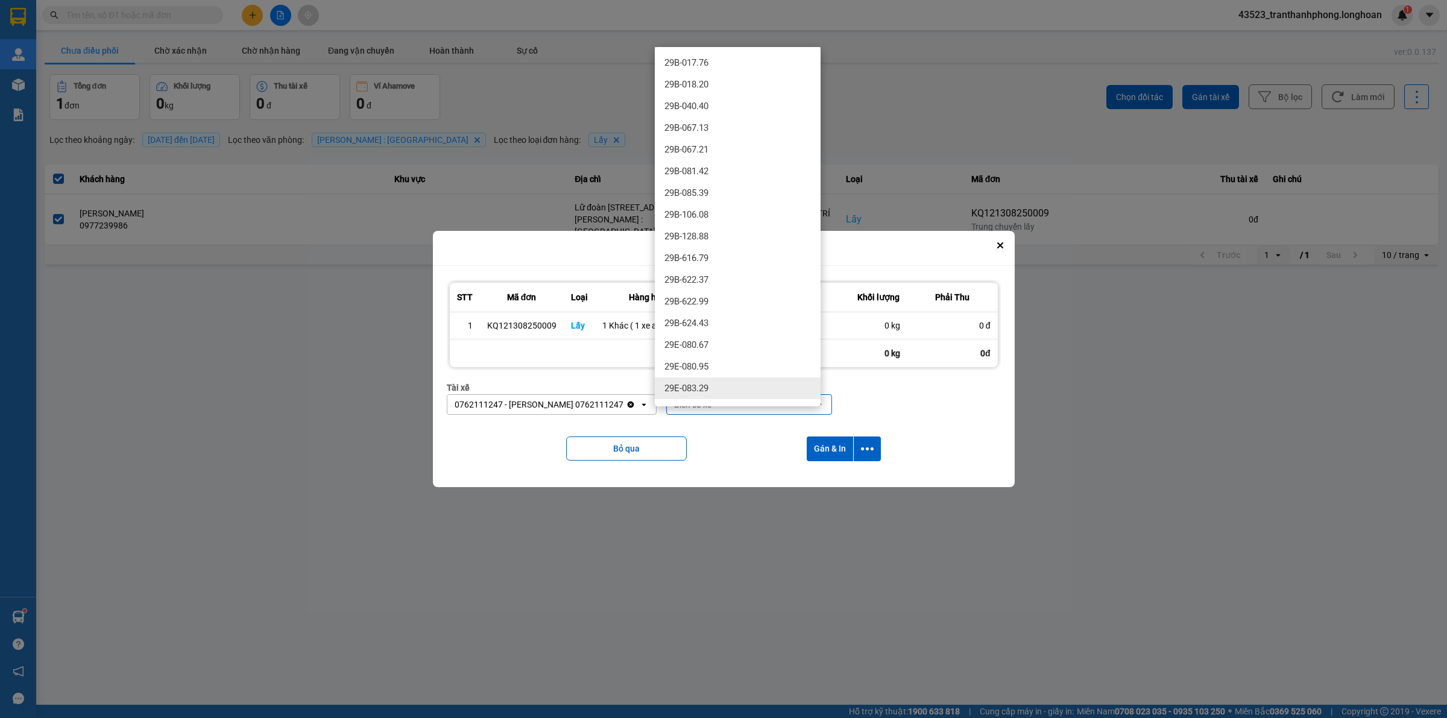
click at [704, 390] on span "29E-083.29" at bounding box center [686, 388] width 44 height 12
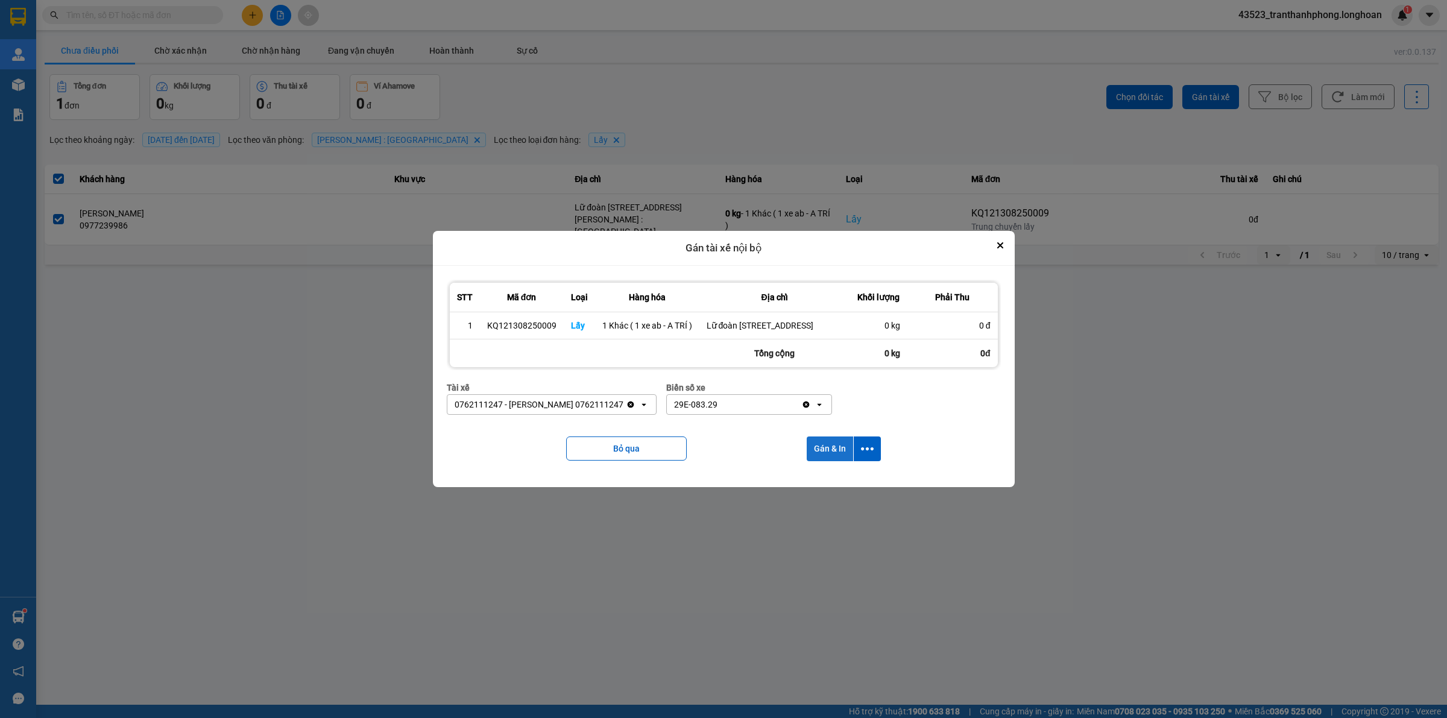
click at [833, 461] on button "Gán & In" at bounding box center [830, 449] width 46 height 25
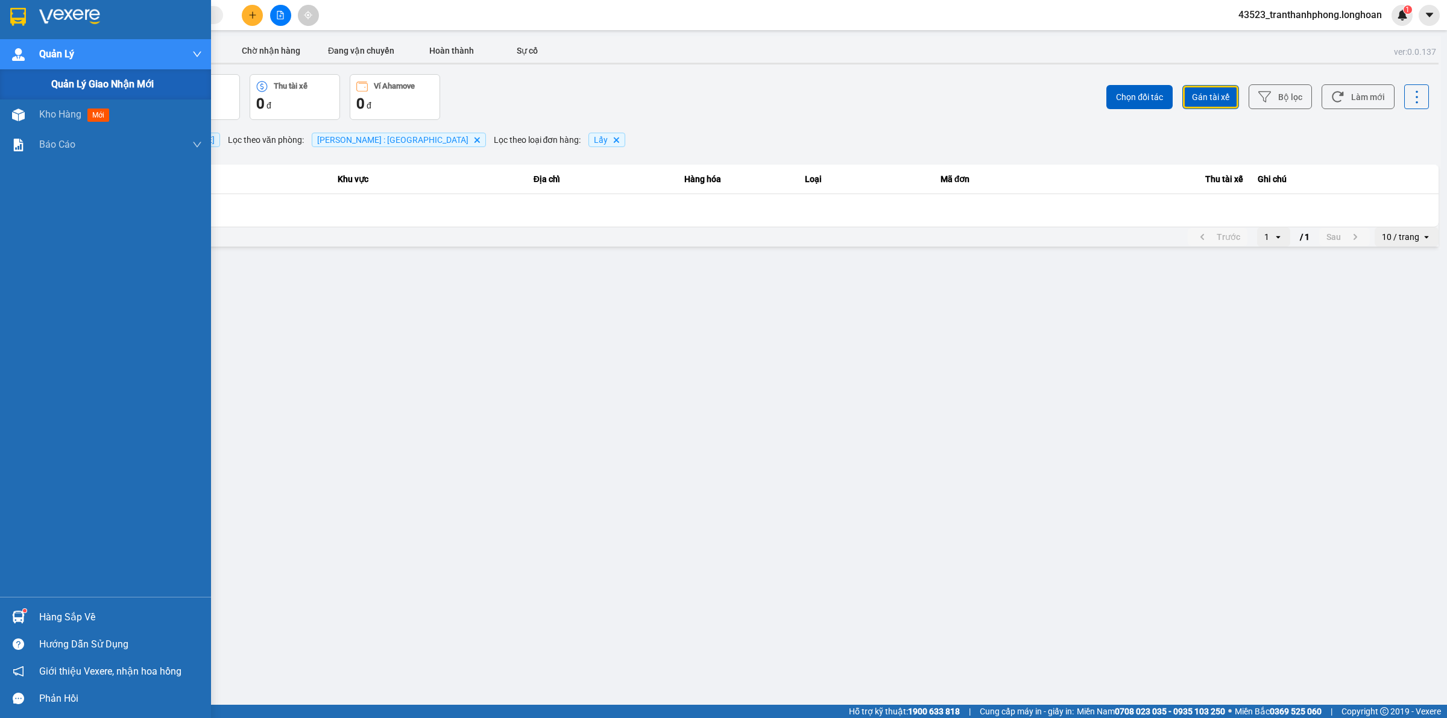
click at [50, 86] on div "Quản lý giao nhận mới" at bounding box center [105, 84] width 211 height 30
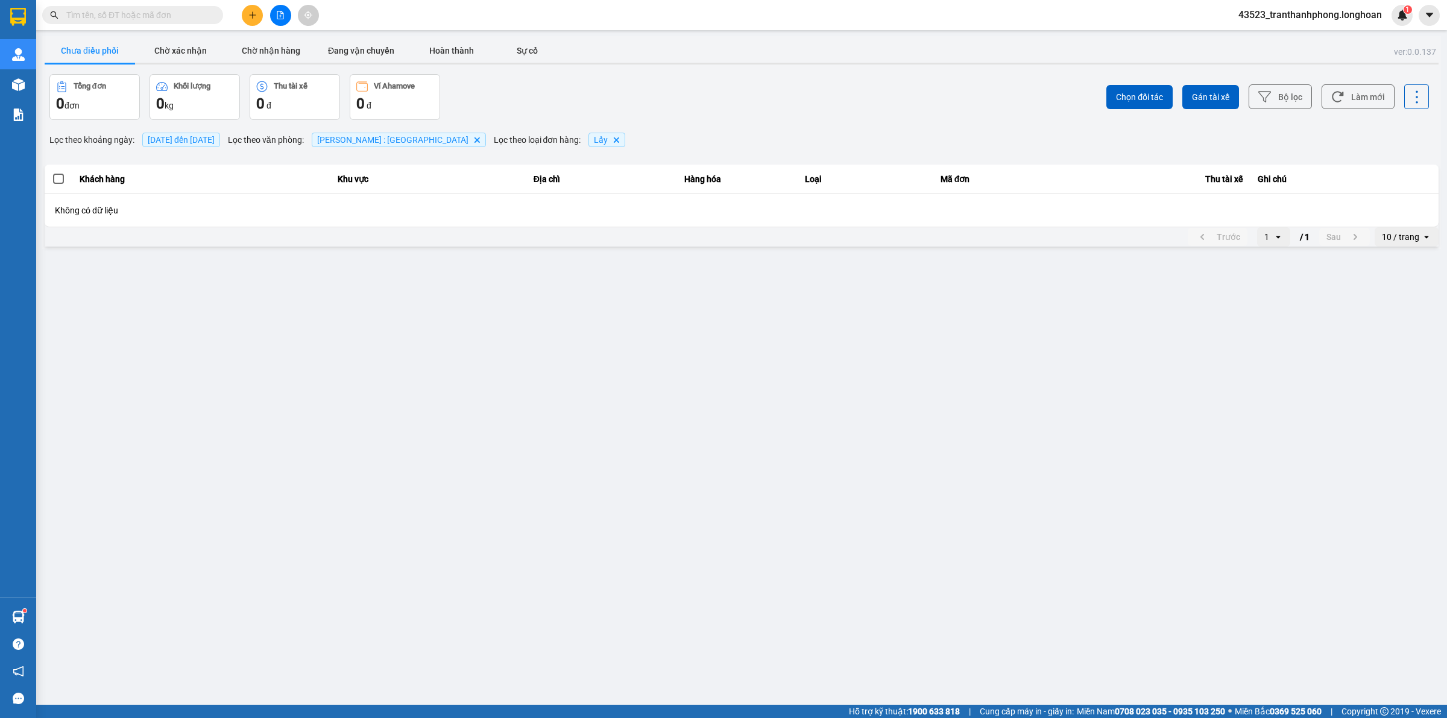
click at [176, 136] on span "13/08/2025 đến 13/08/2025" at bounding box center [181, 140] width 67 height 10
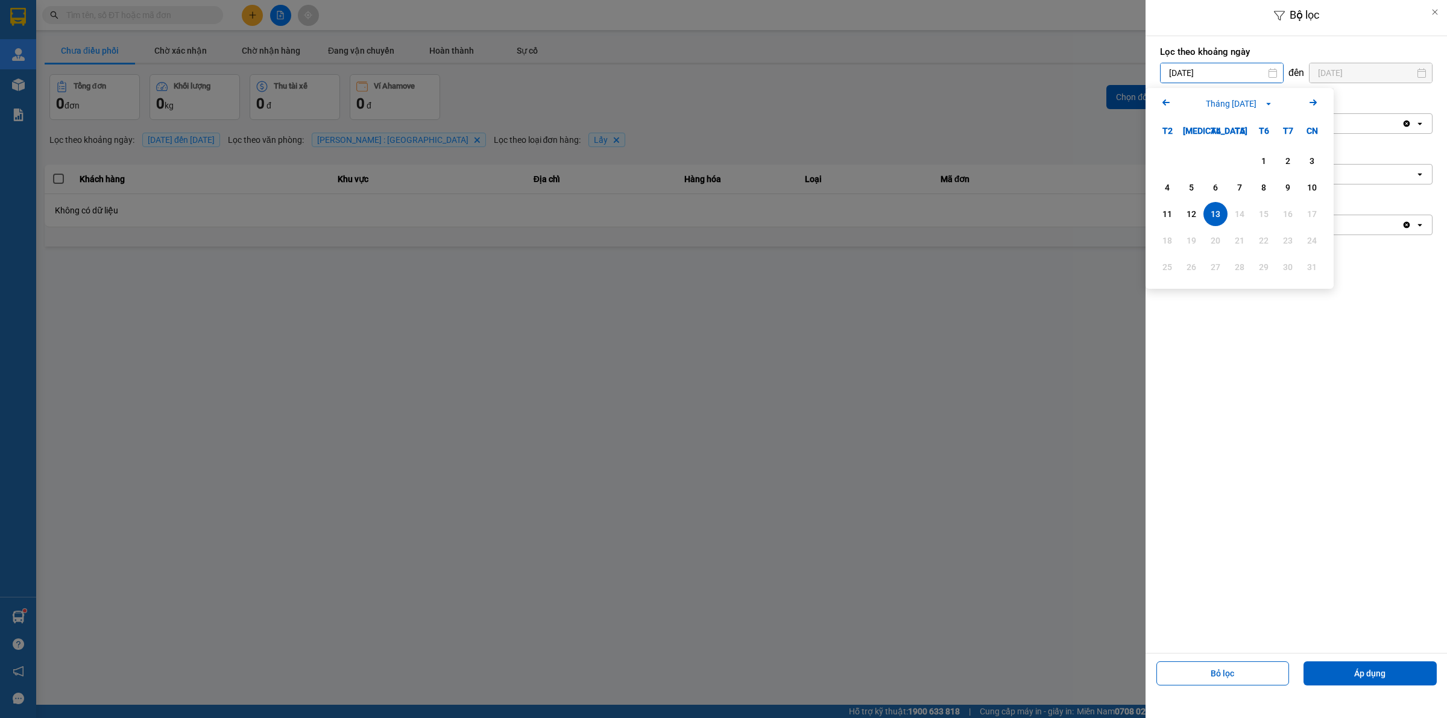
click at [1191, 66] on input "13/08/2025" at bounding box center [1222, 72] width 122 height 19
drag, startPoint x: 1267, startPoint y: 166, endPoint x: 1346, endPoint y: 376, distance: 224.2
click at [1267, 166] on div "1" at bounding box center [1263, 161] width 17 height 14
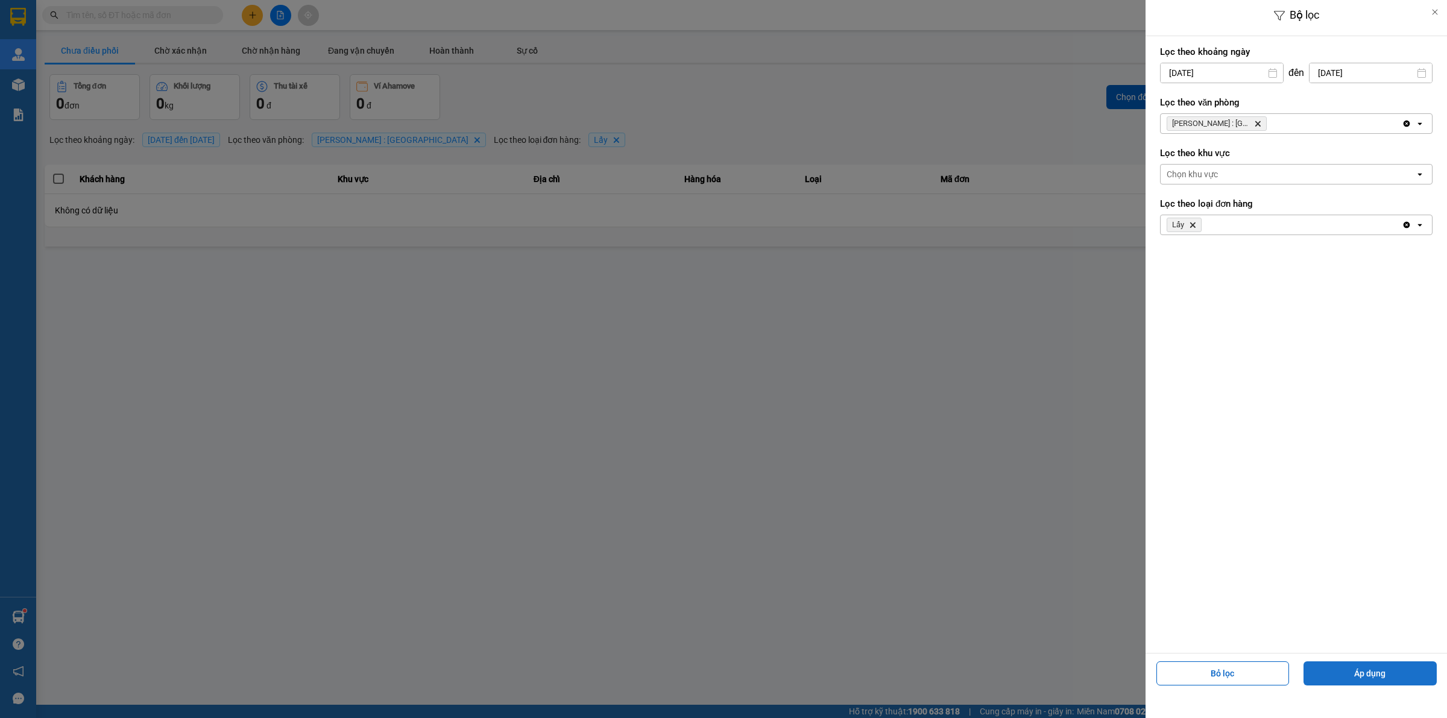
click at [1387, 670] on button "Áp dụng" at bounding box center [1370, 673] width 133 height 24
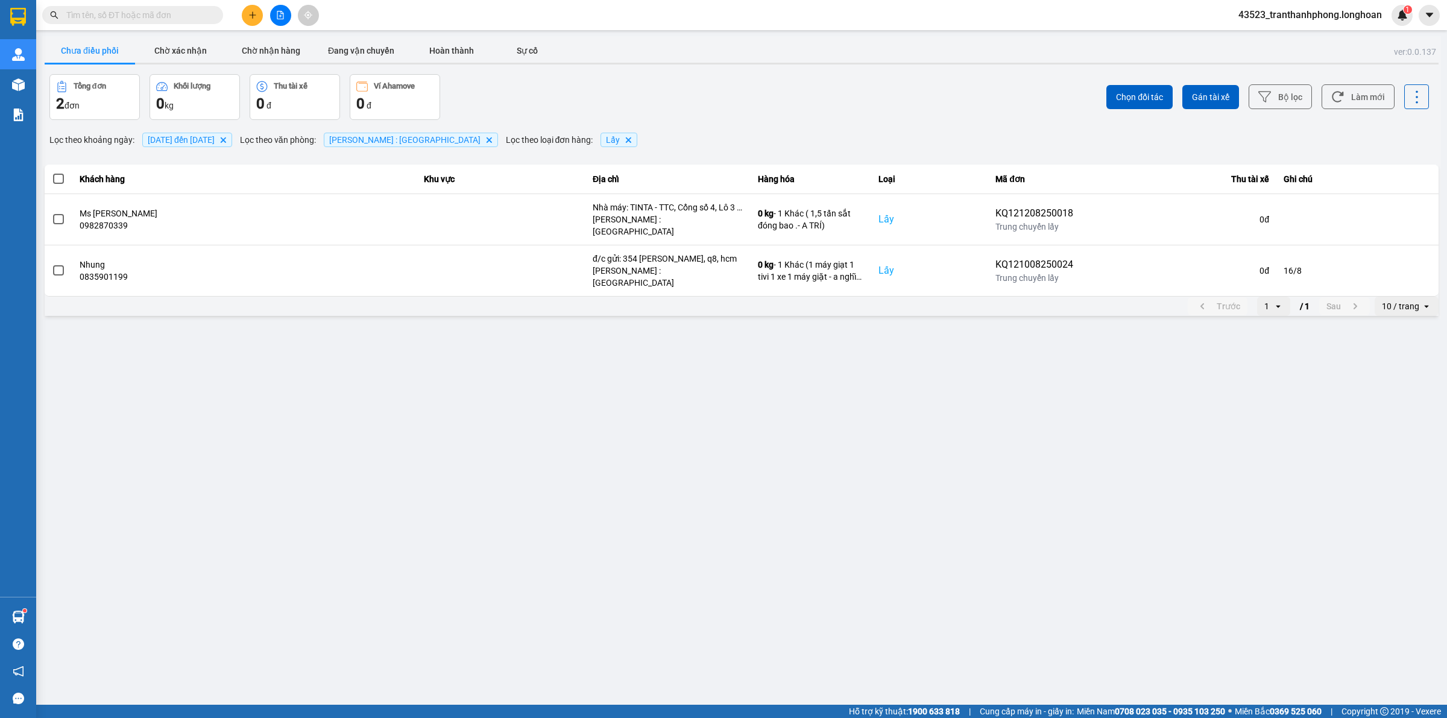
click at [151, 10] on input "text" at bounding box center [137, 14] width 142 height 13
paste input "0792 975 871"
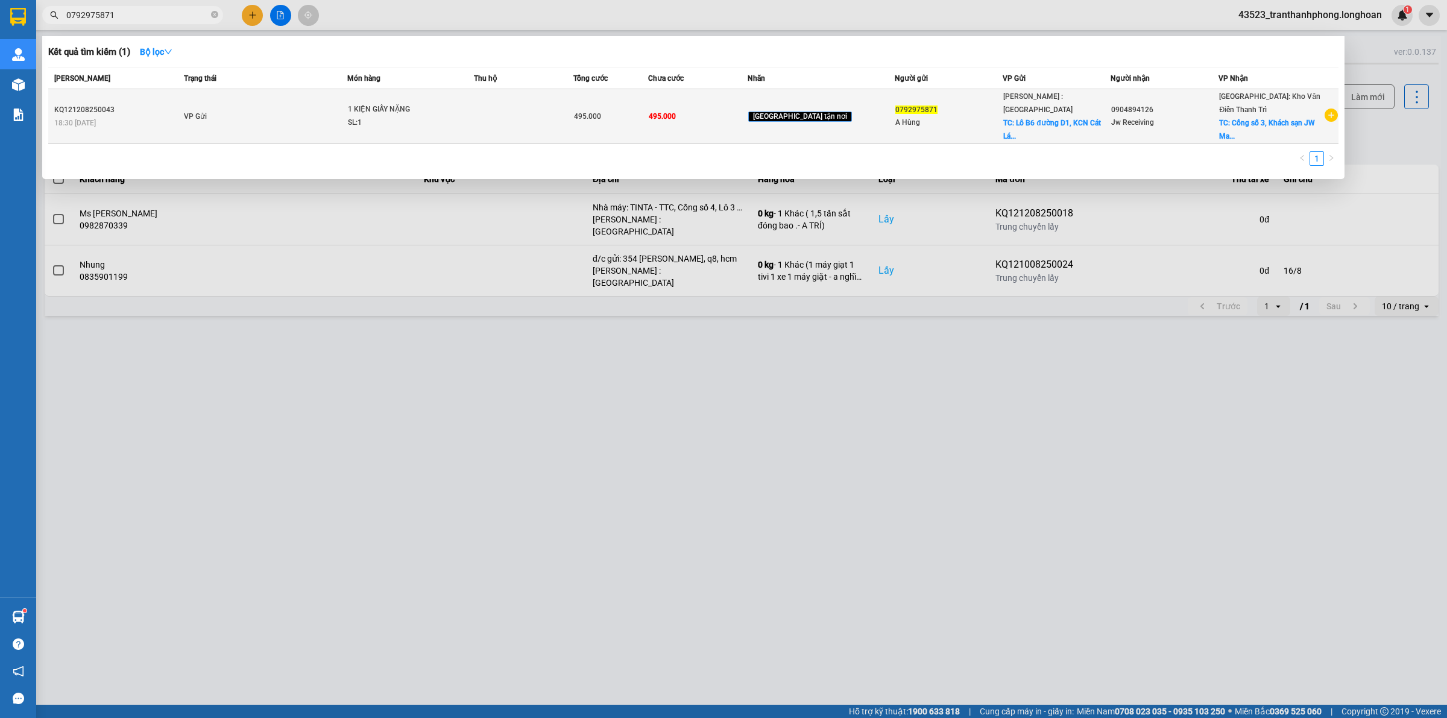
click at [501, 124] on td at bounding box center [523, 116] width 99 height 55
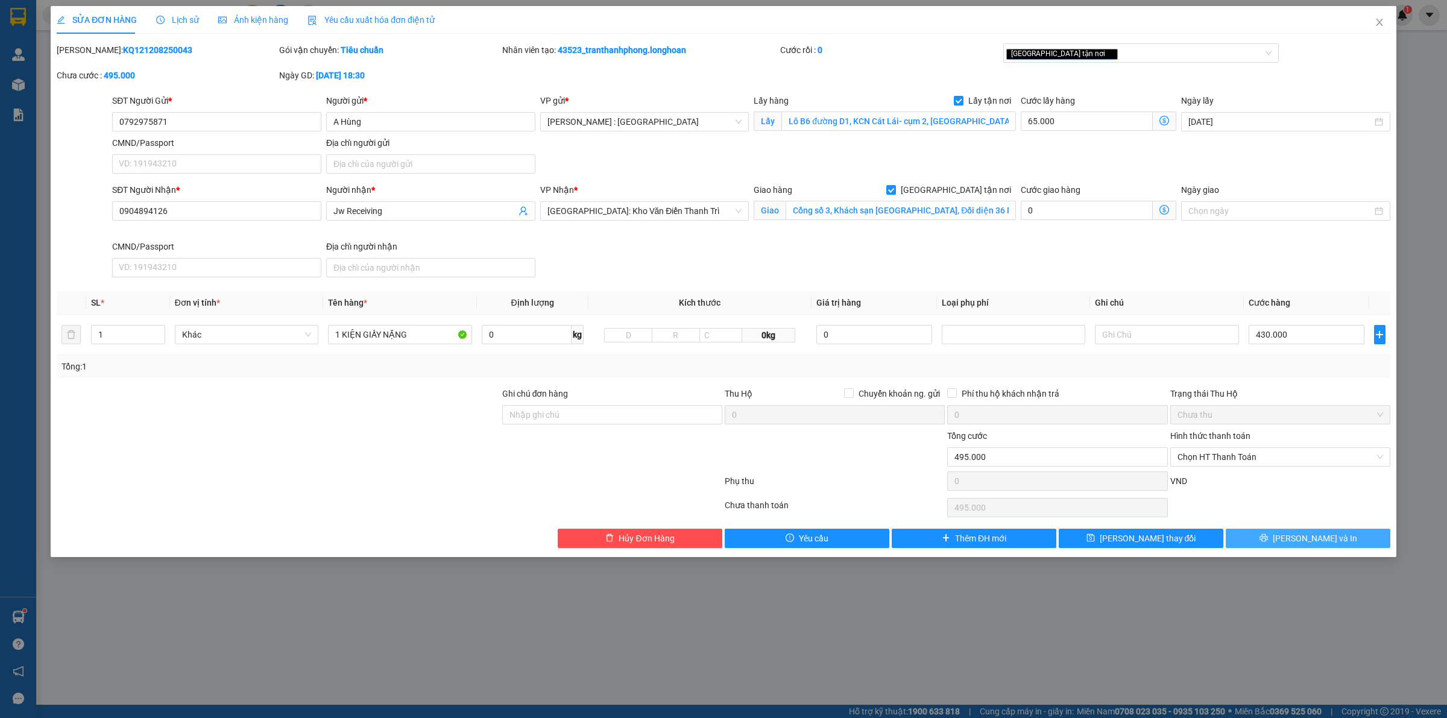
click at [1276, 532] on button "Lưu và In" at bounding box center [1308, 538] width 165 height 19
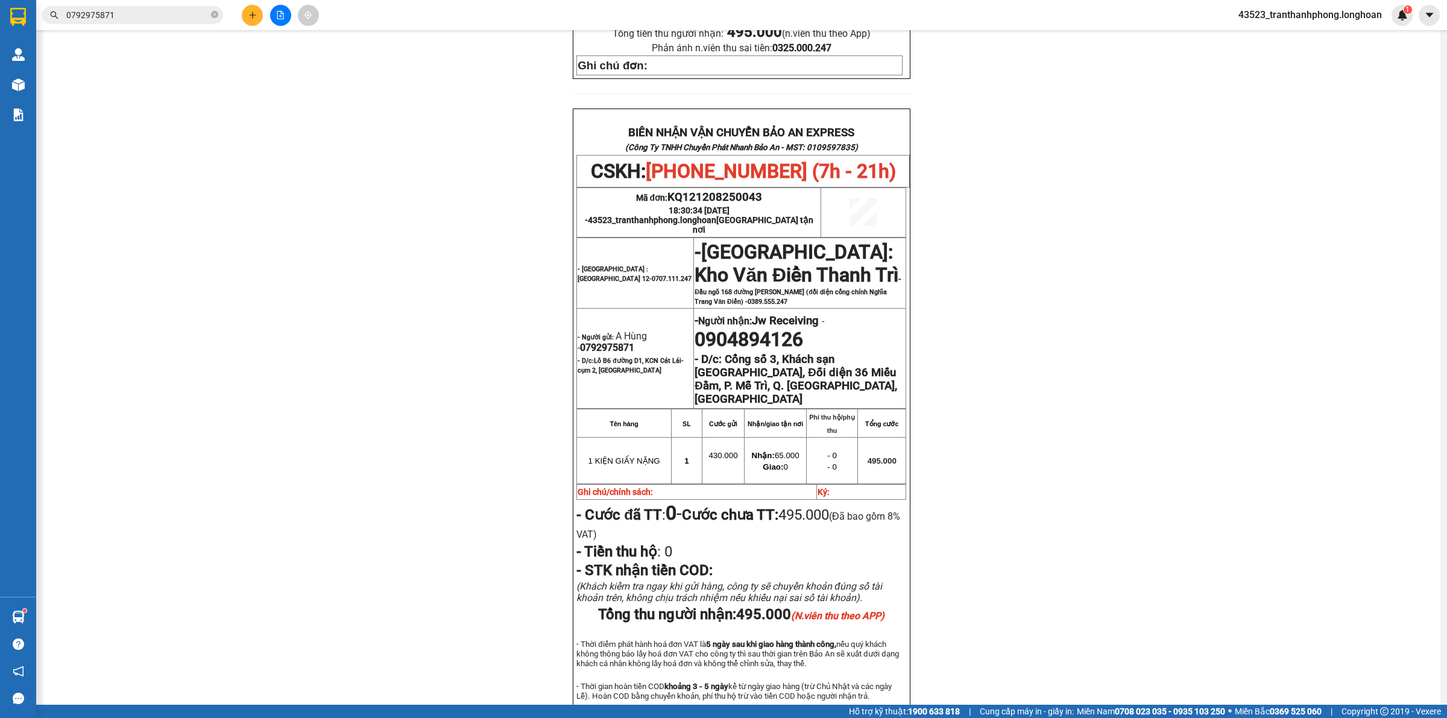
scroll to position [556, 0]
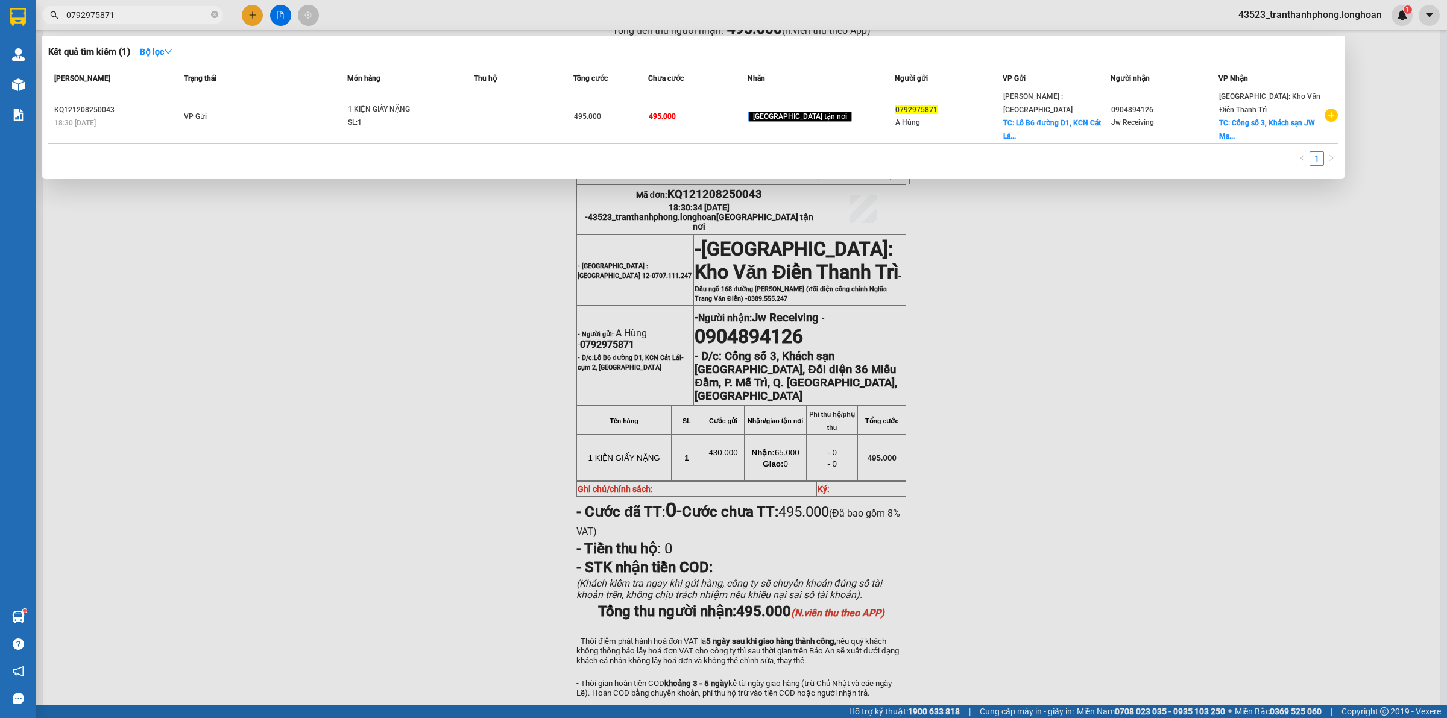
click at [210, 18] on span "0792975871" at bounding box center [132, 15] width 181 height 18
click at [218, 13] on icon "close-circle" at bounding box center [214, 14] width 7 height 7
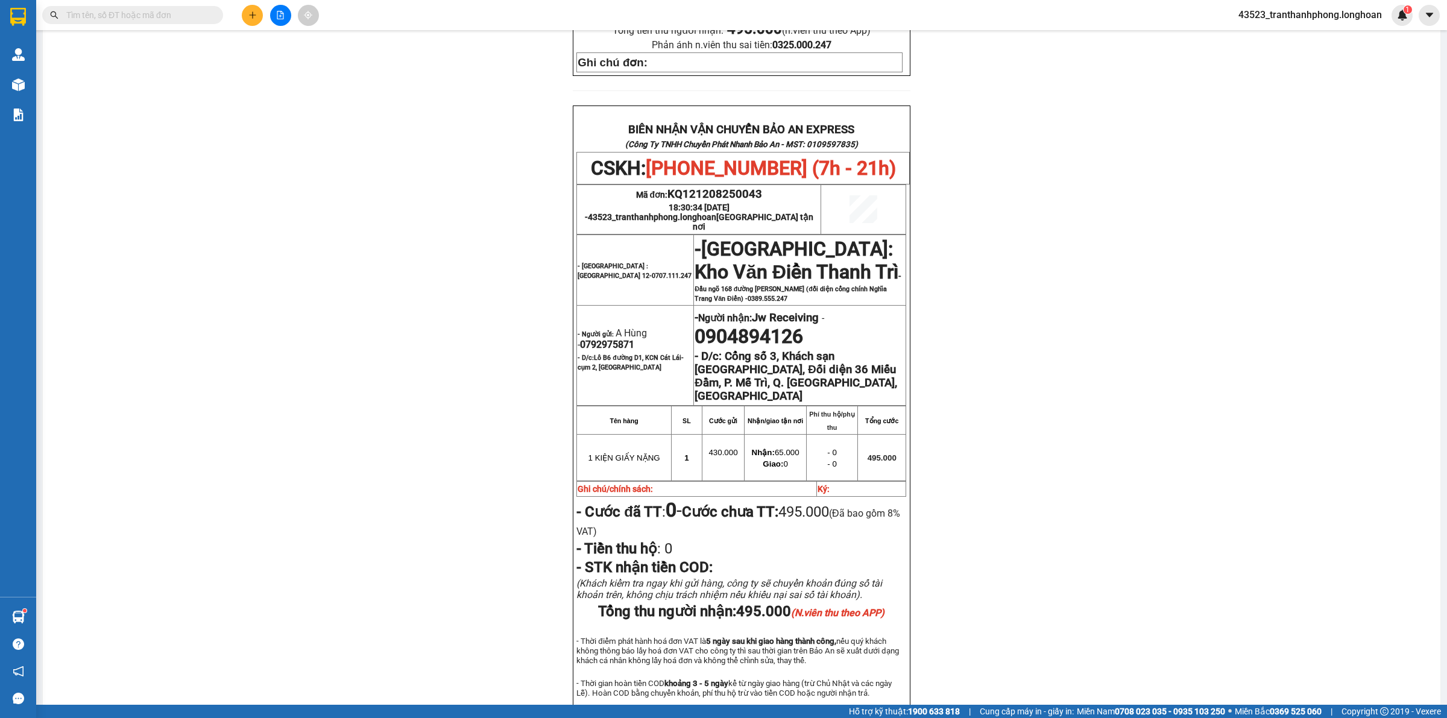
paste input "0397785531"
click at [198, 12] on input "0397785531" at bounding box center [137, 14] width 142 height 13
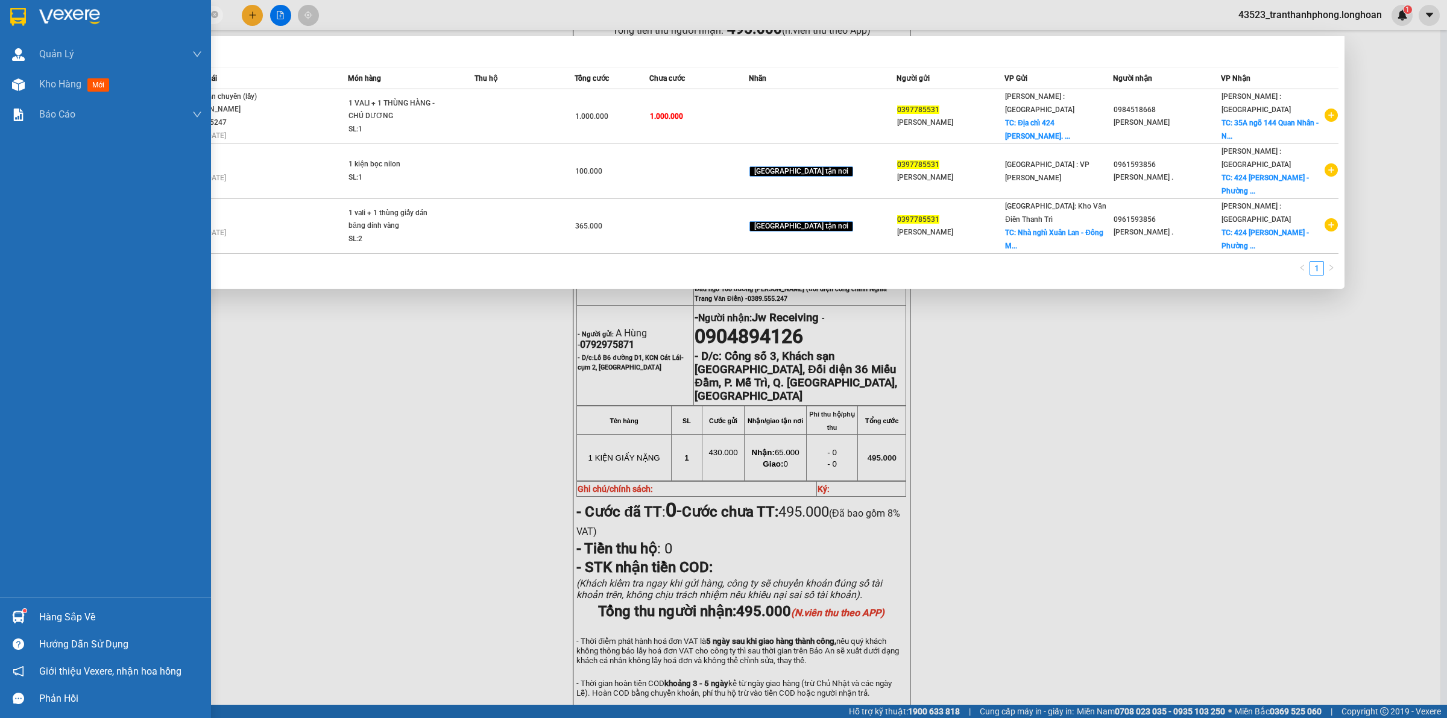
click at [25, 7] on div at bounding box center [18, 16] width 21 height 21
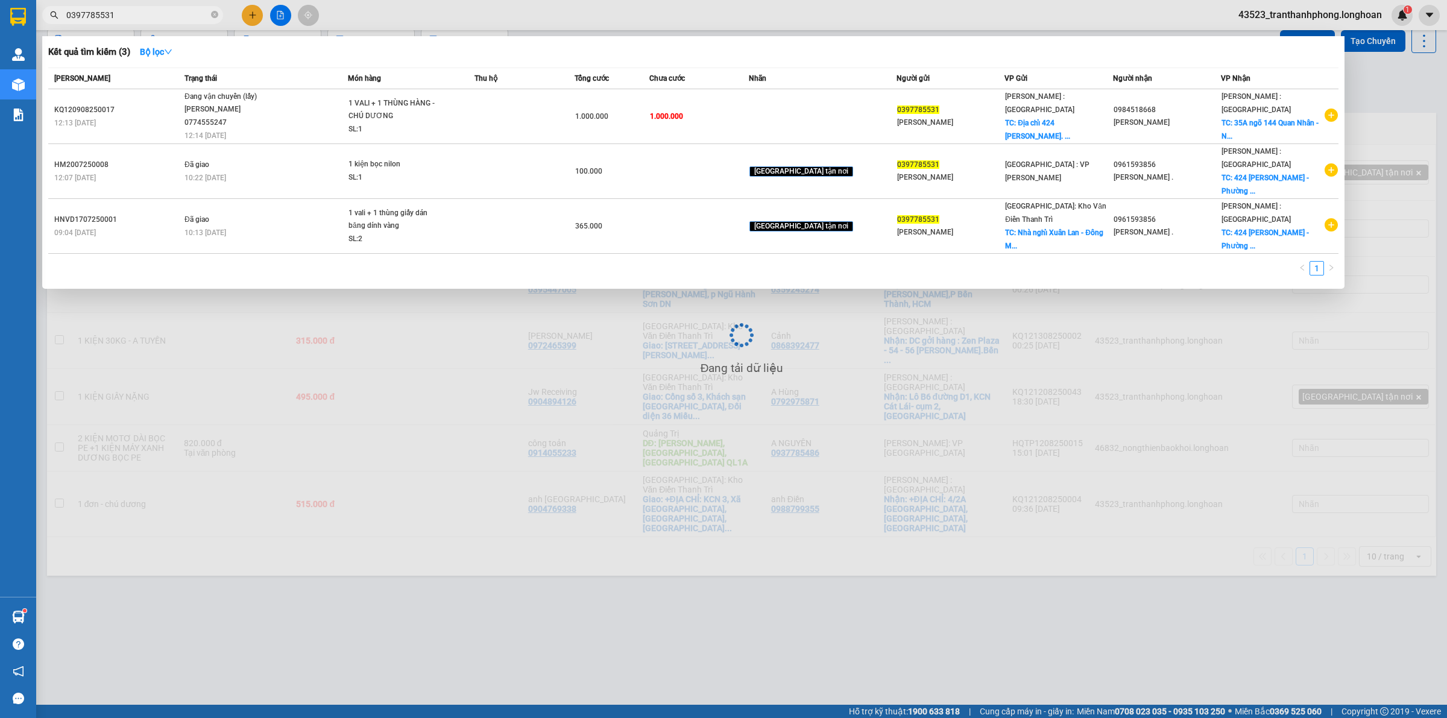
scroll to position [55, 0]
click at [667, 38] on div "Kết quả tìm kiếm ( 3 ) Bộ lọc Mã ĐH Trạng thái Món hàng Thu hộ Tổng cước Chưa c…" at bounding box center [693, 162] width 1302 height 253
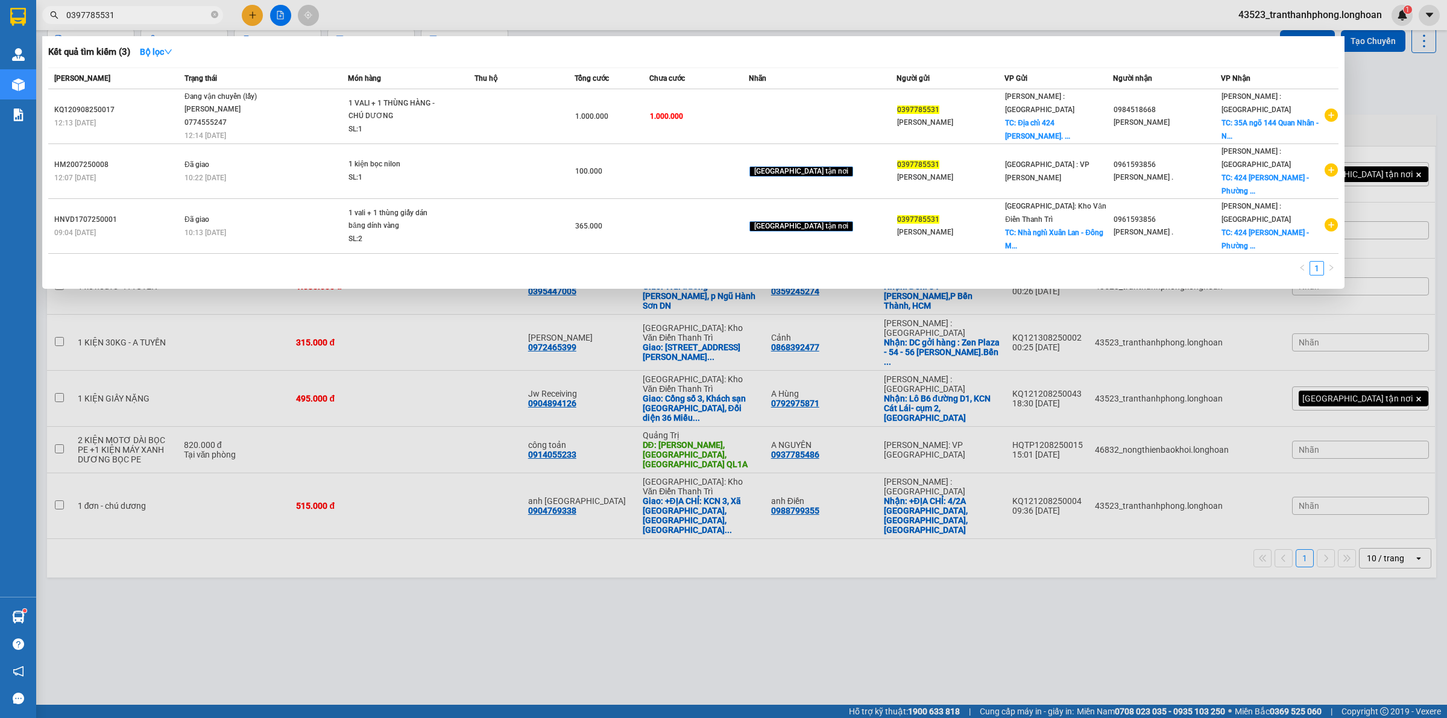
click at [620, 346] on div at bounding box center [723, 359] width 1447 height 718
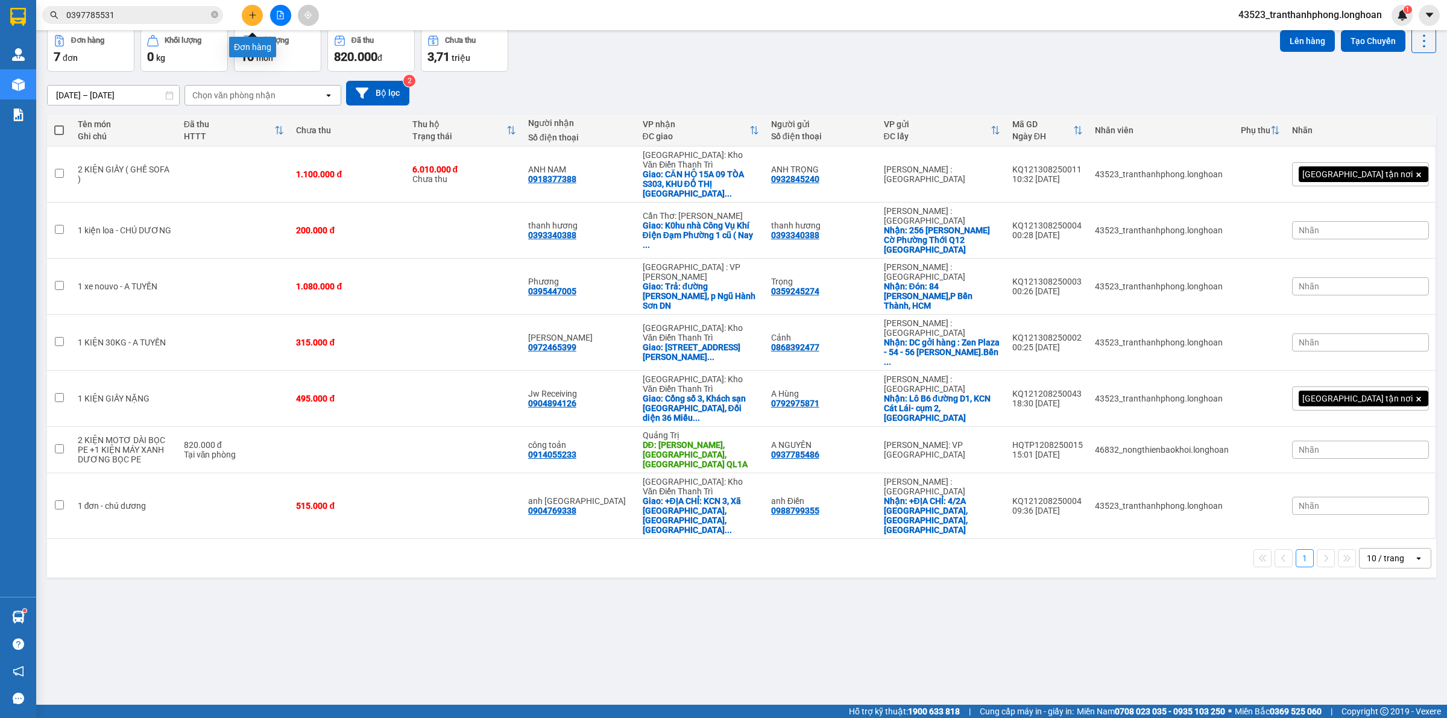
click at [254, 5] on button at bounding box center [252, 15] width 21 height 21
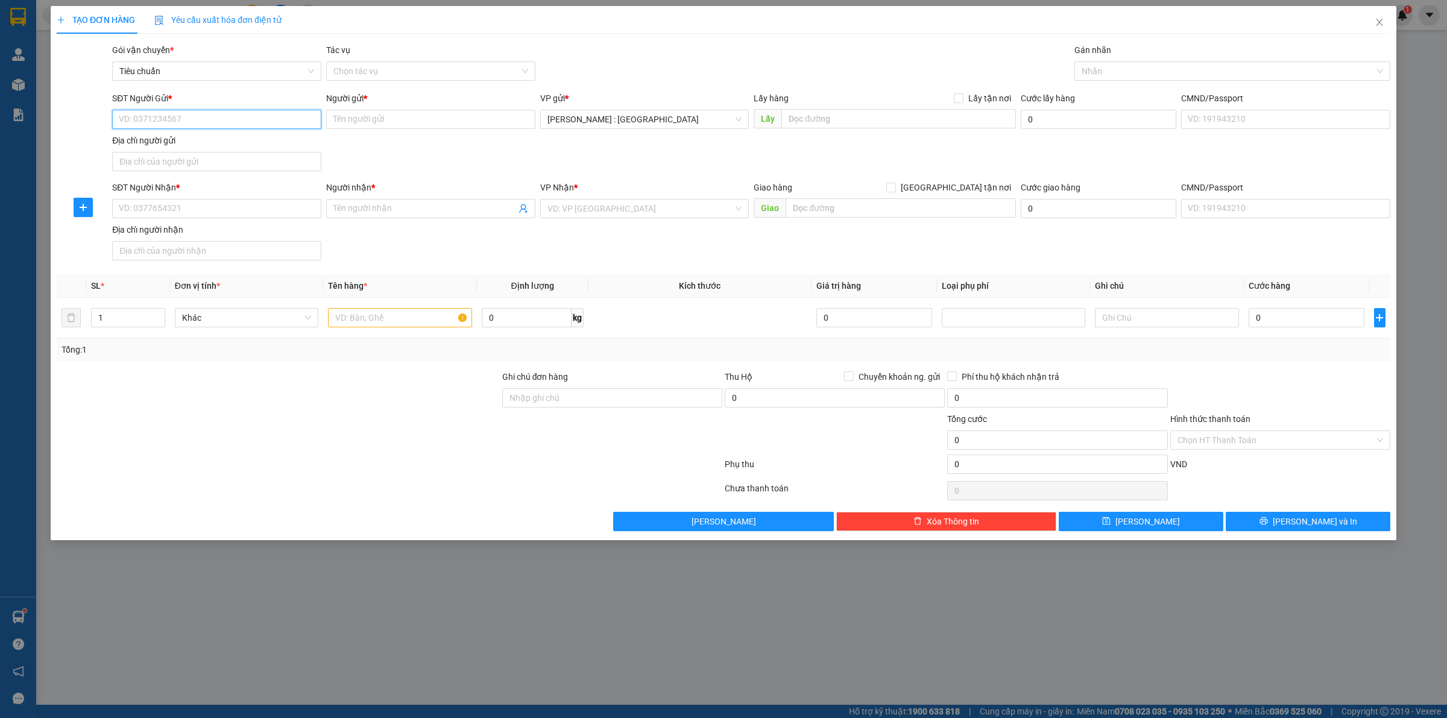
paste input "0962430800"
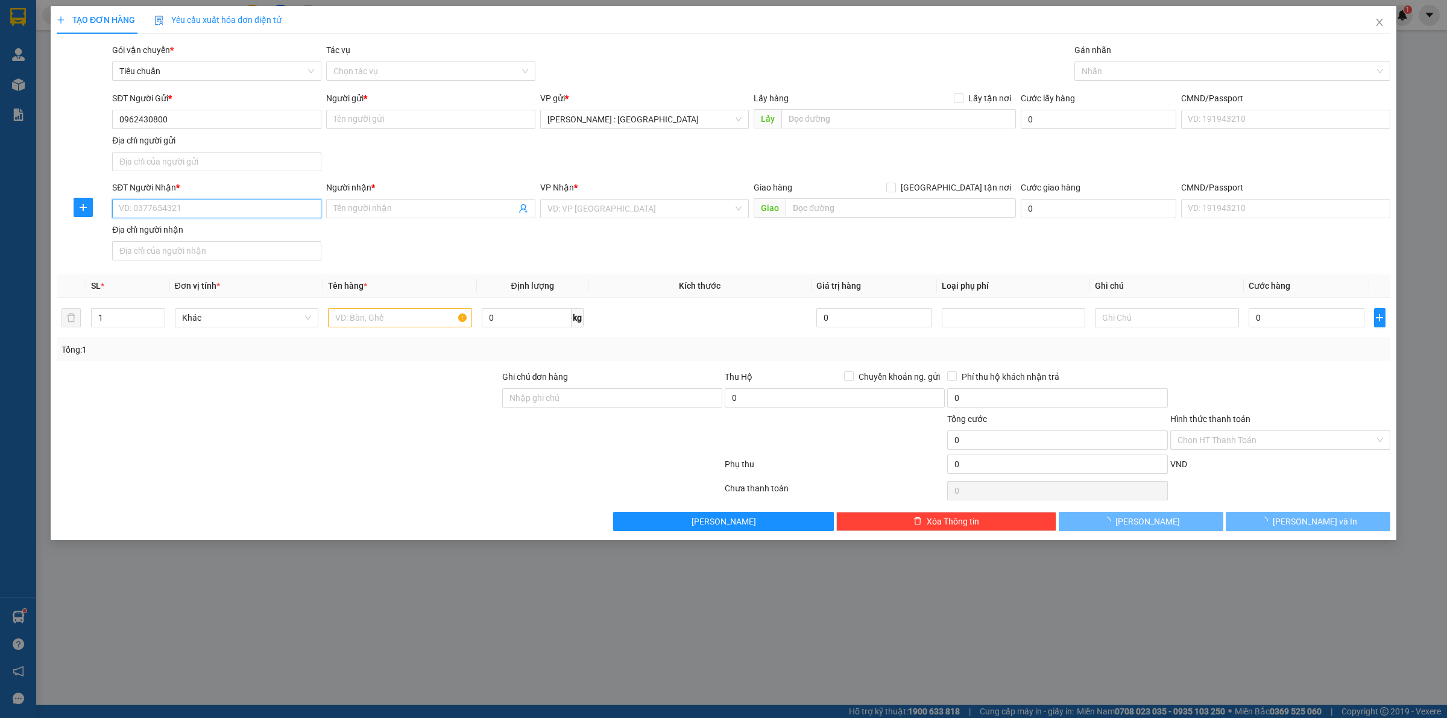
click at [266, 215] on input "SĐT Người Nhận *" at bounding box center [216, 208] width 209 height 19
paste input "0962430800"
click at [427, 217] on span at bounding box center [430, 208] width 209 height 19
paste input "Hoài An"
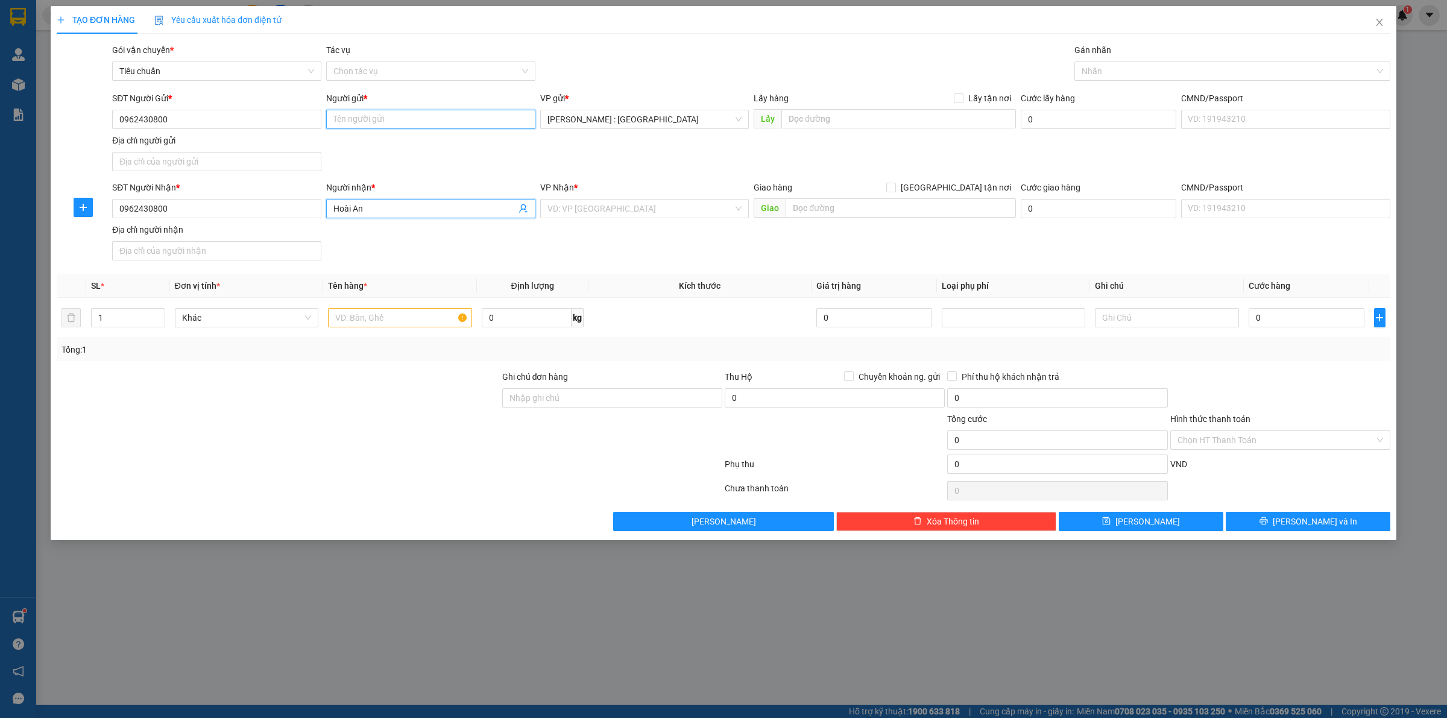
paste input "Hoài An"
click at [414, 121] on input "Hoài An" at bounding box center [430, 119] width 209 height 19
paste input "đón: 66-68 đường số 19 phường [GEOGRAPHIC_DATA][GEOGRAPHIC_DATA][GEOGRAPHIC_DAT…"
click at [875, 121] on input "đón: 66-68 đường số 19 phường [GEOGRAPHIC_DATA][GEOGRAPHIC_DATA][GEOGRAPHIC_DAT…" at bounding box center [898, 118] width 235 height 19
click at [964, 94] on span at bounding box center [959, 98] width 10 height 10
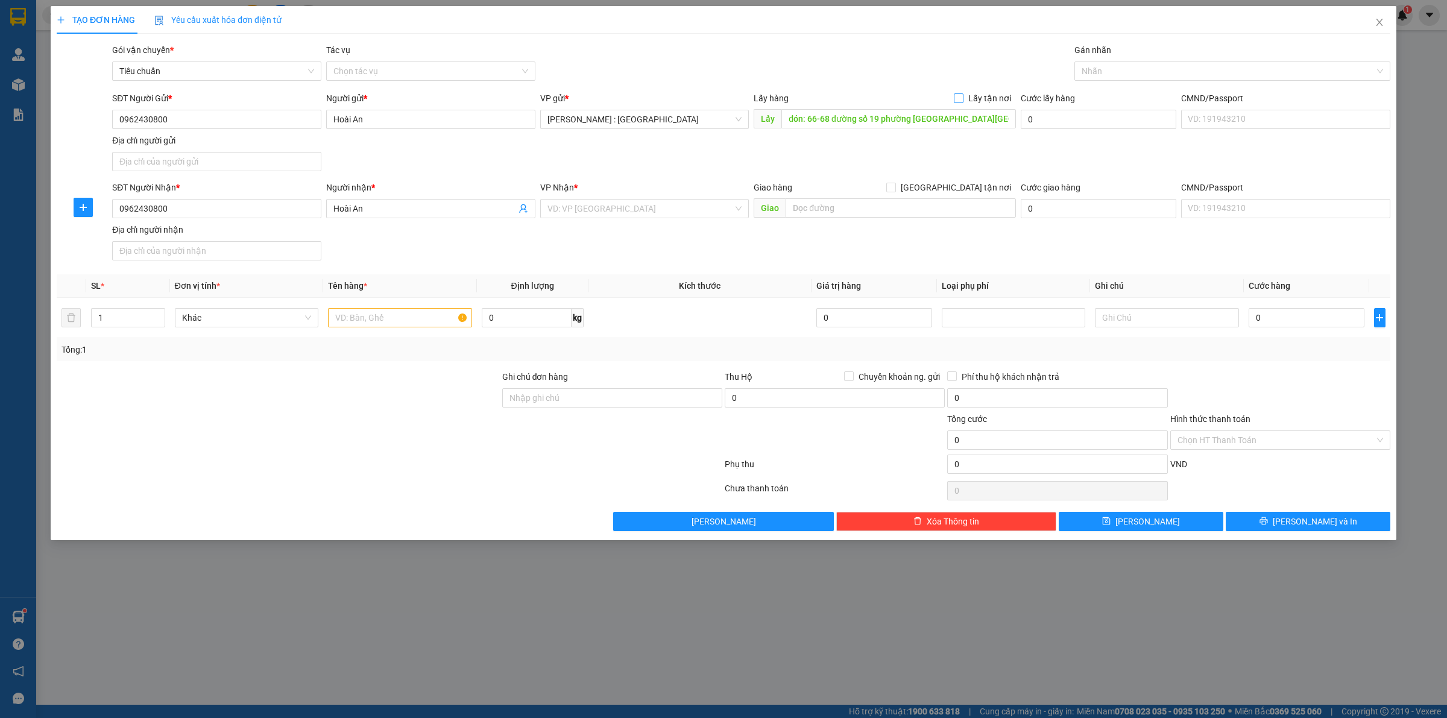
click at [962, 94] on input "Lấy tận nơi" at bounding box center [958, 97] width 8 height 8
click at [613, 212] on input "search" at bounding box center [641, 209] width 186 height 18
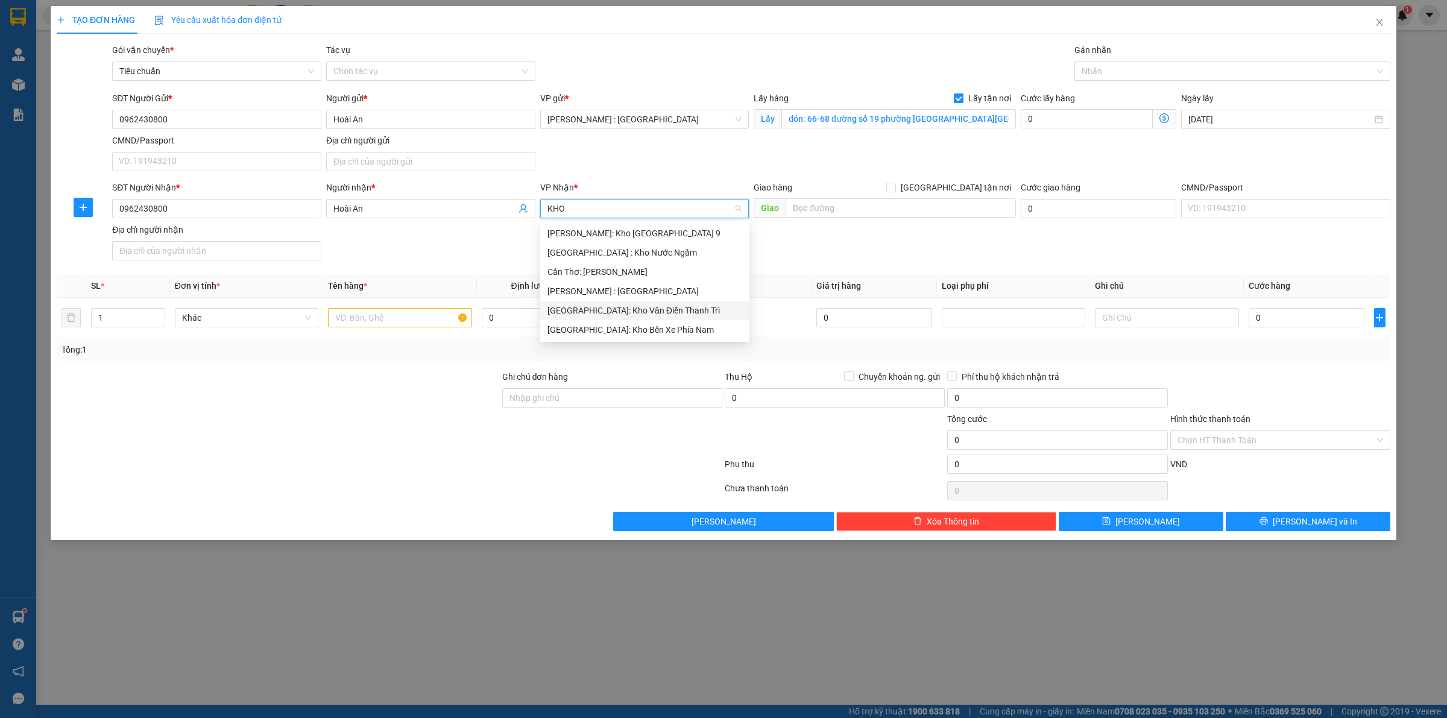
click at [669, 315] on div "[GEOGRAPHIC_DATA]: Kho Văn Điển Thanh Trì" at bounding box center [645, 310] width 195 height 13
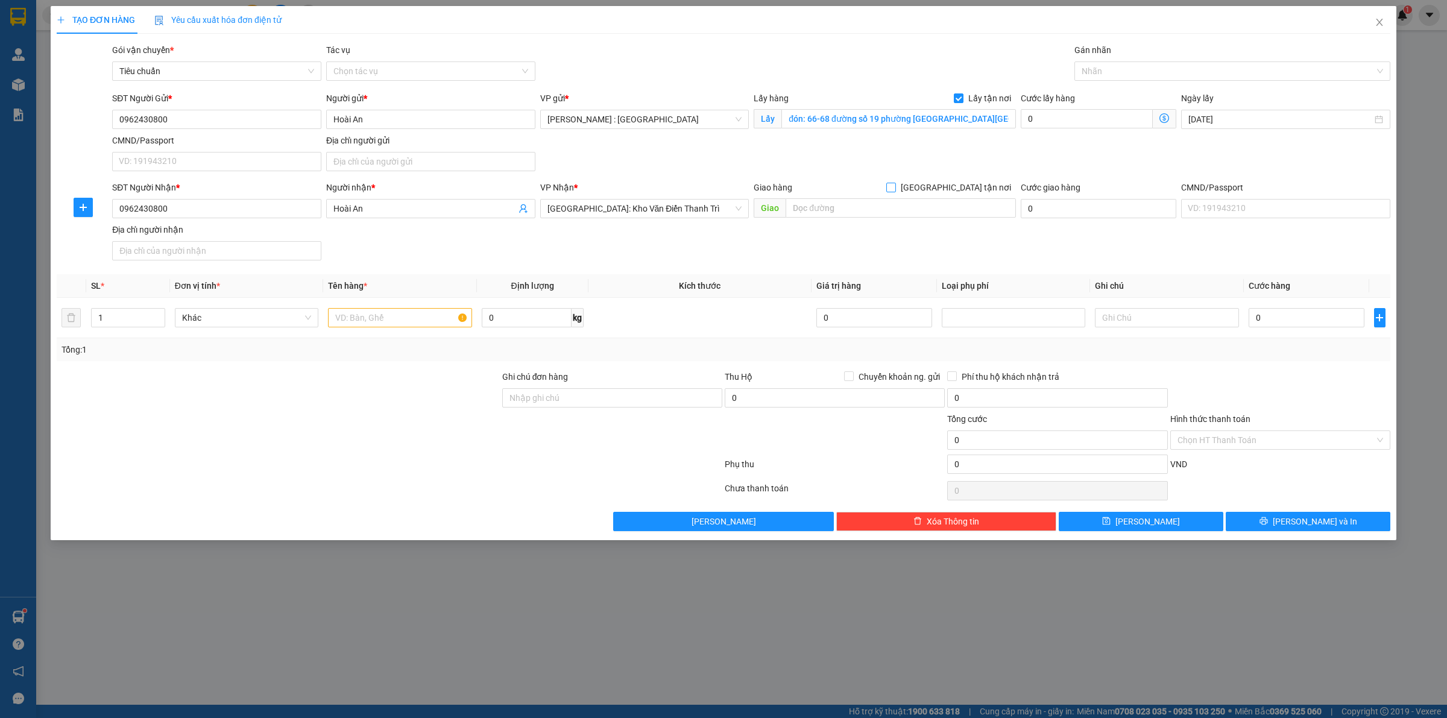
click at [971, 191] on span "[GEOGRAPHIC_DATA] tận nơi" at bounding box center [956, 187] width 120 height 13
click at [895, 191] on input "[GEOGRAPHIC_DATA] tận nơi" at bounding box center [890, 187] width 8 height 8
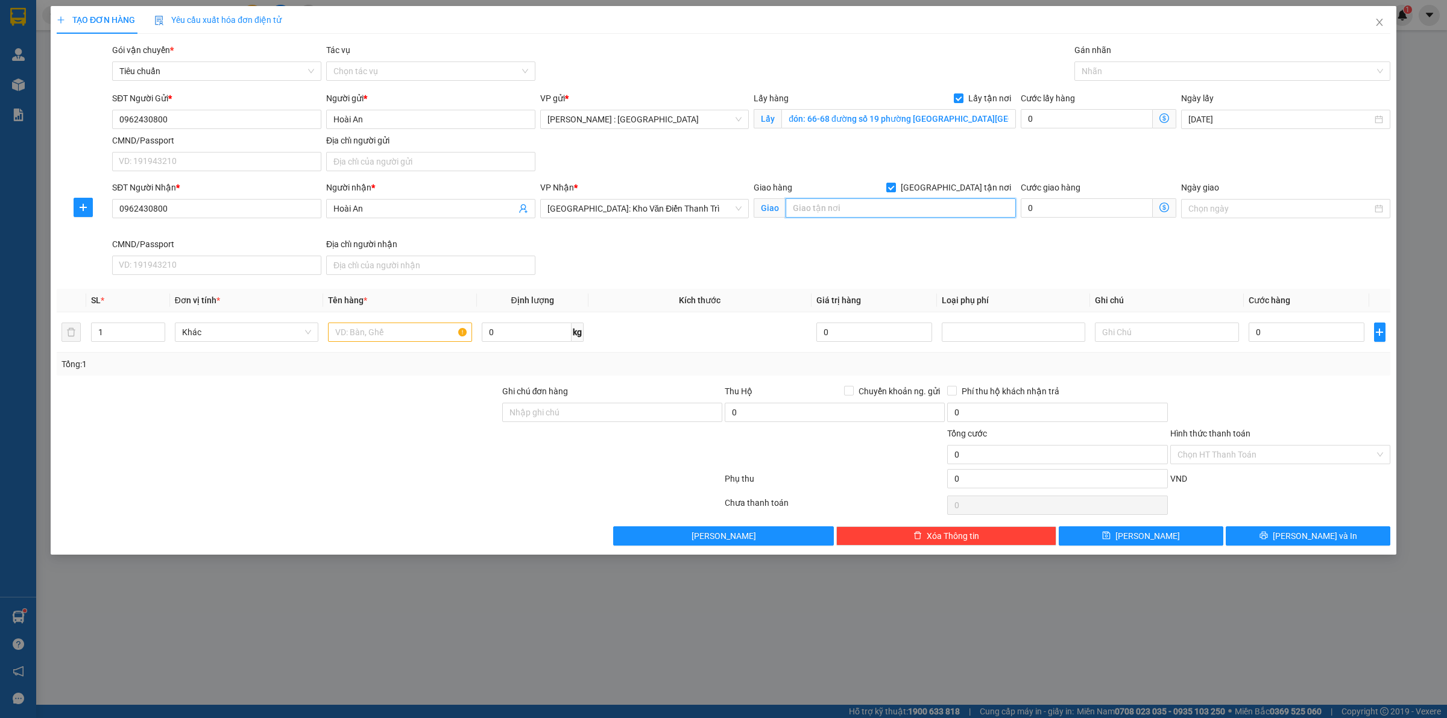
click at [942, 205] on input "text" at bounding box center [901, 207] width 230 height 19
paste input "trả: 173 Lâm du bồ đề .long Biên.ha nội"
click at [410, 332] on input "text" at bounding box center [400, 332] width 144 height 19
click at [1283, 335] on input "0" at bounding box center [1307, 332] width 116 height 19
click at [1113, 125] on input "0" at bounding box center [1087, 118] width 132 height 19
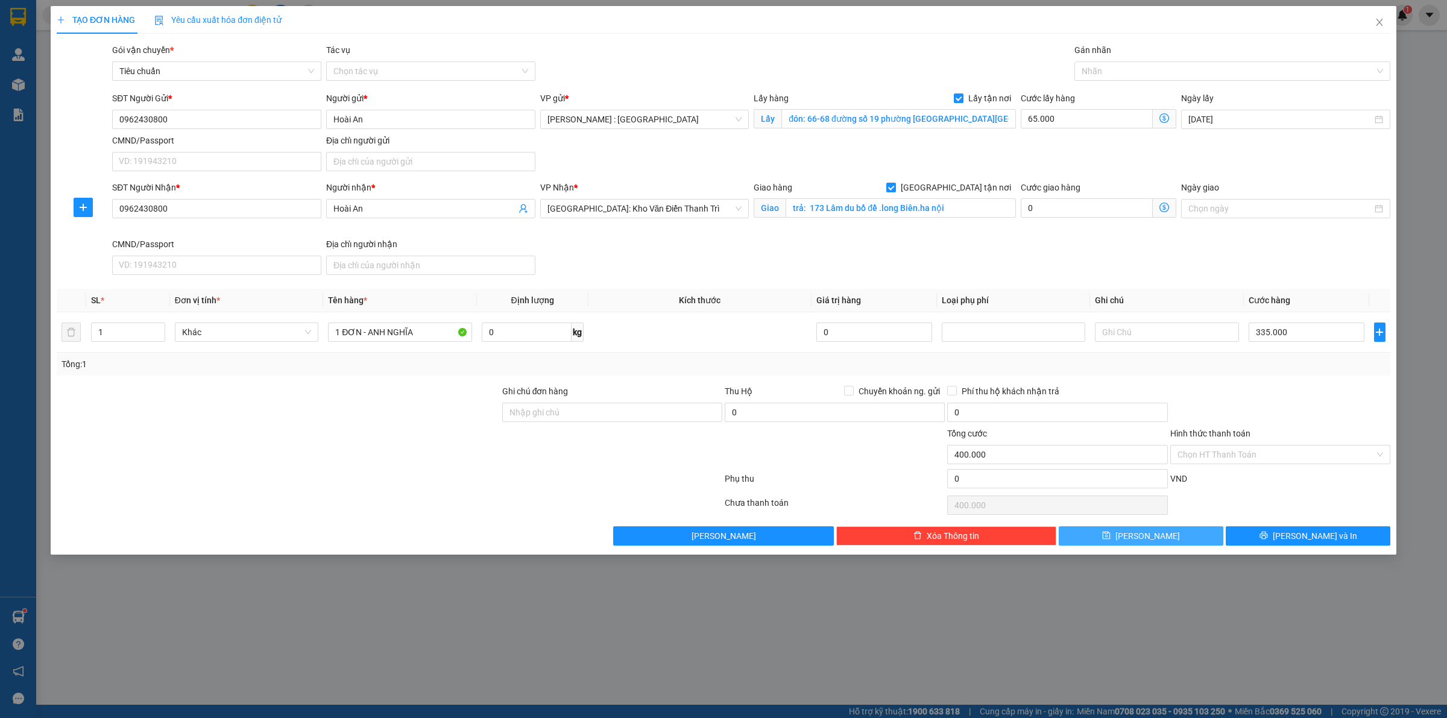
click at [1177, 540] on button "[PERSON_NAME]" at bounding box center [1141, 535] width 165 height 19
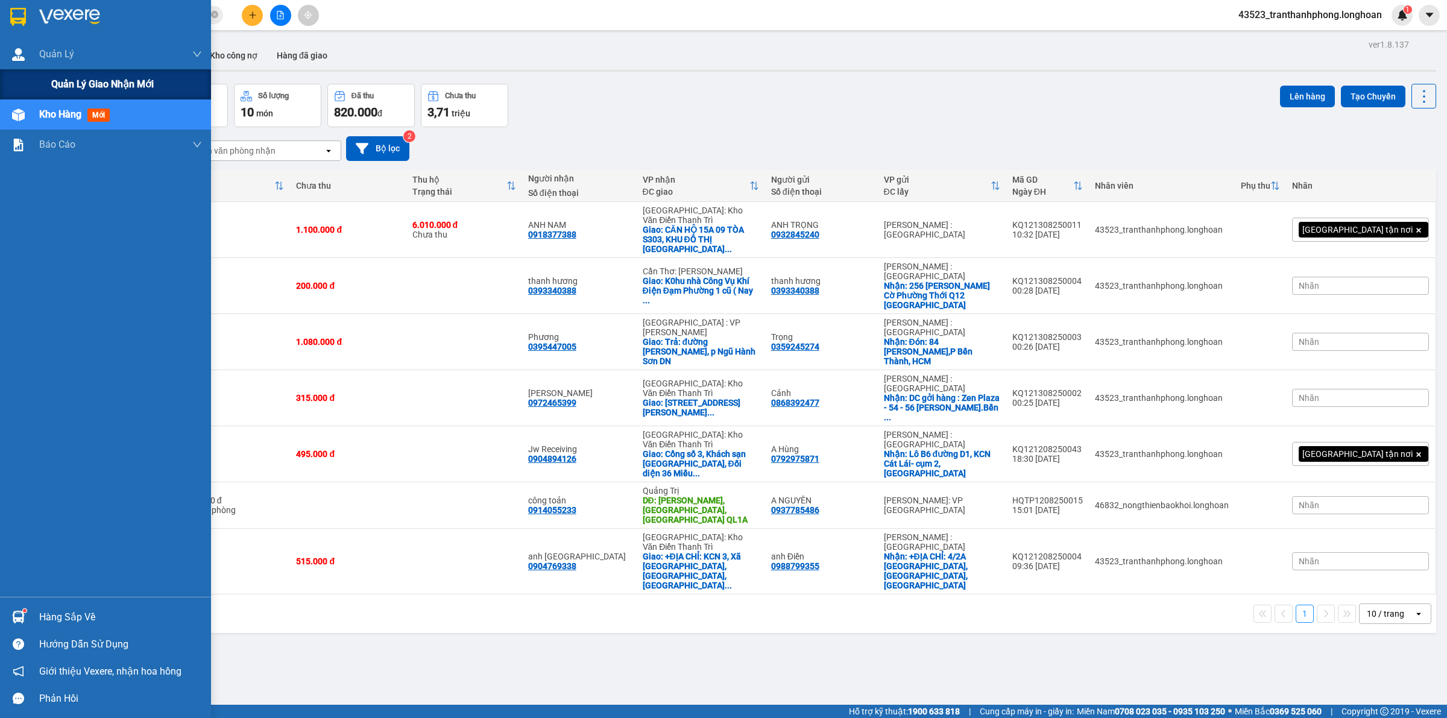
click at [58, 77] on span "Quản lý giao nhận mới" at bounding box center [102, 84] width 103 height 15
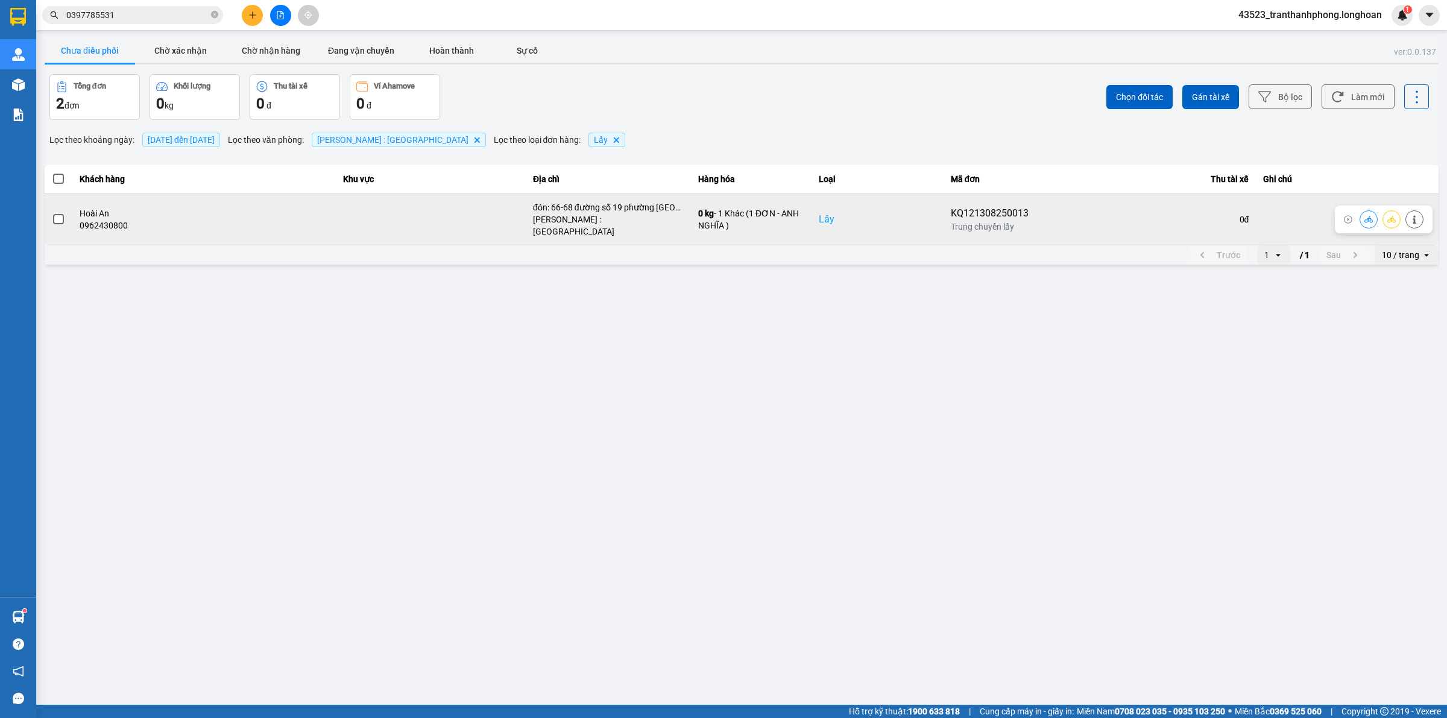
click at [62, 214] on span at bounding box center [58, 219] width 11 height 11
click at [52, 213] on input "checkbox" at bounding box center [52, 213] width 0 height 0
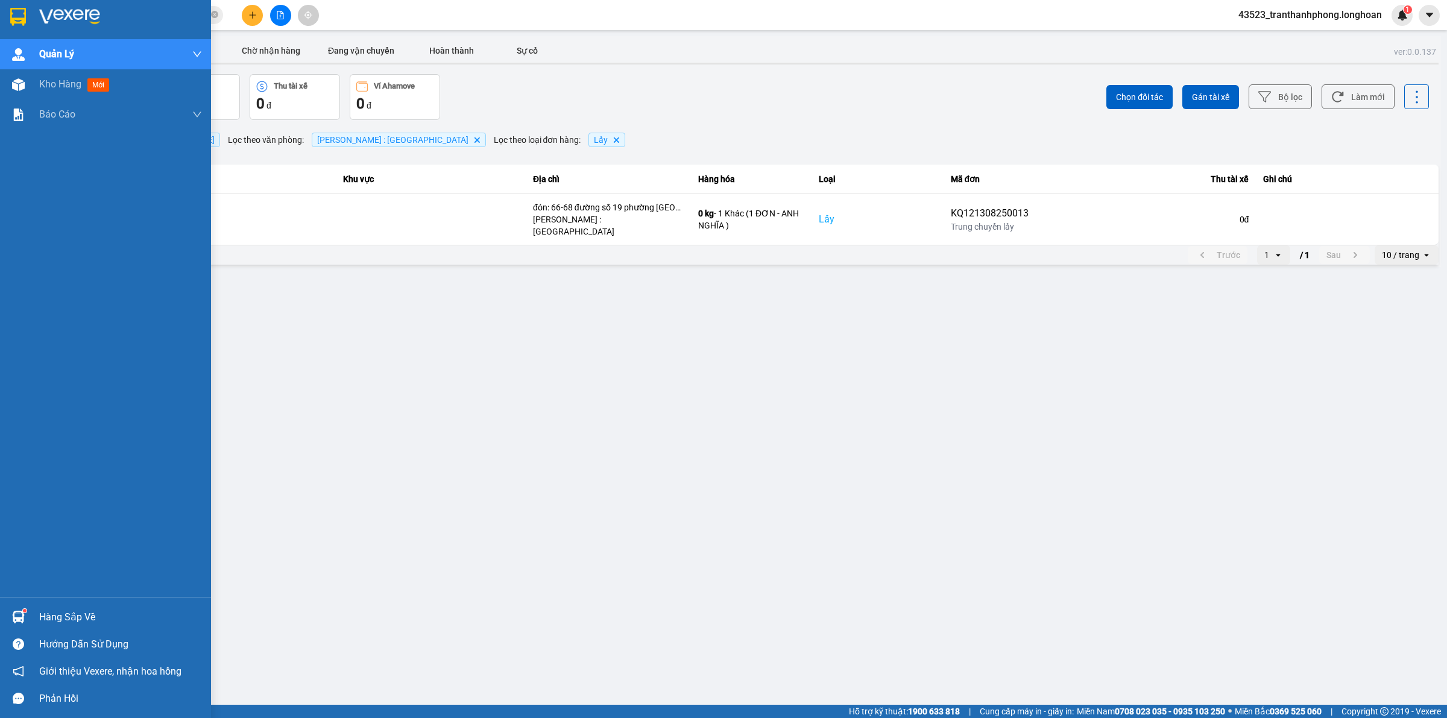
click at [16, 25] on div at bounding box center [18, 16] width 21 height 21
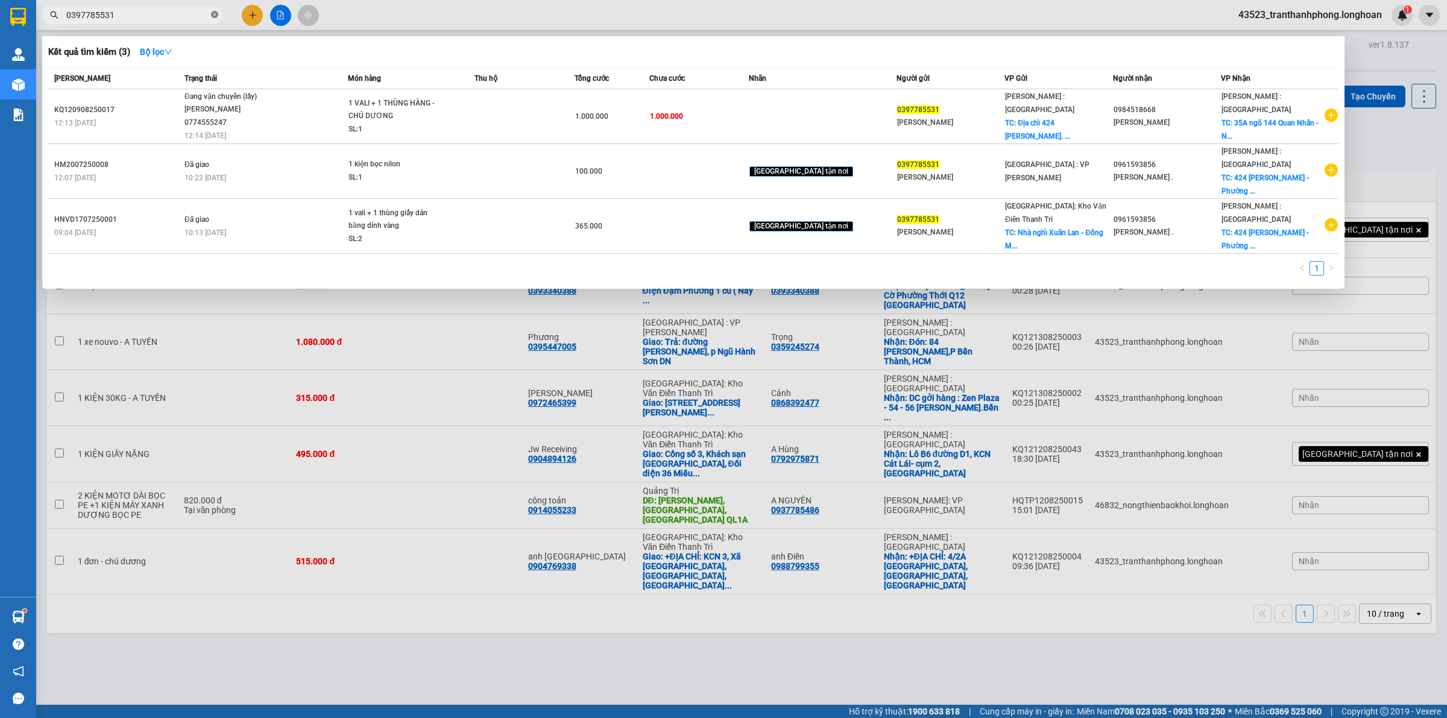
click at [214, 13] on icon "close-circle" at bounding box center [214, 14] width 7 height 7
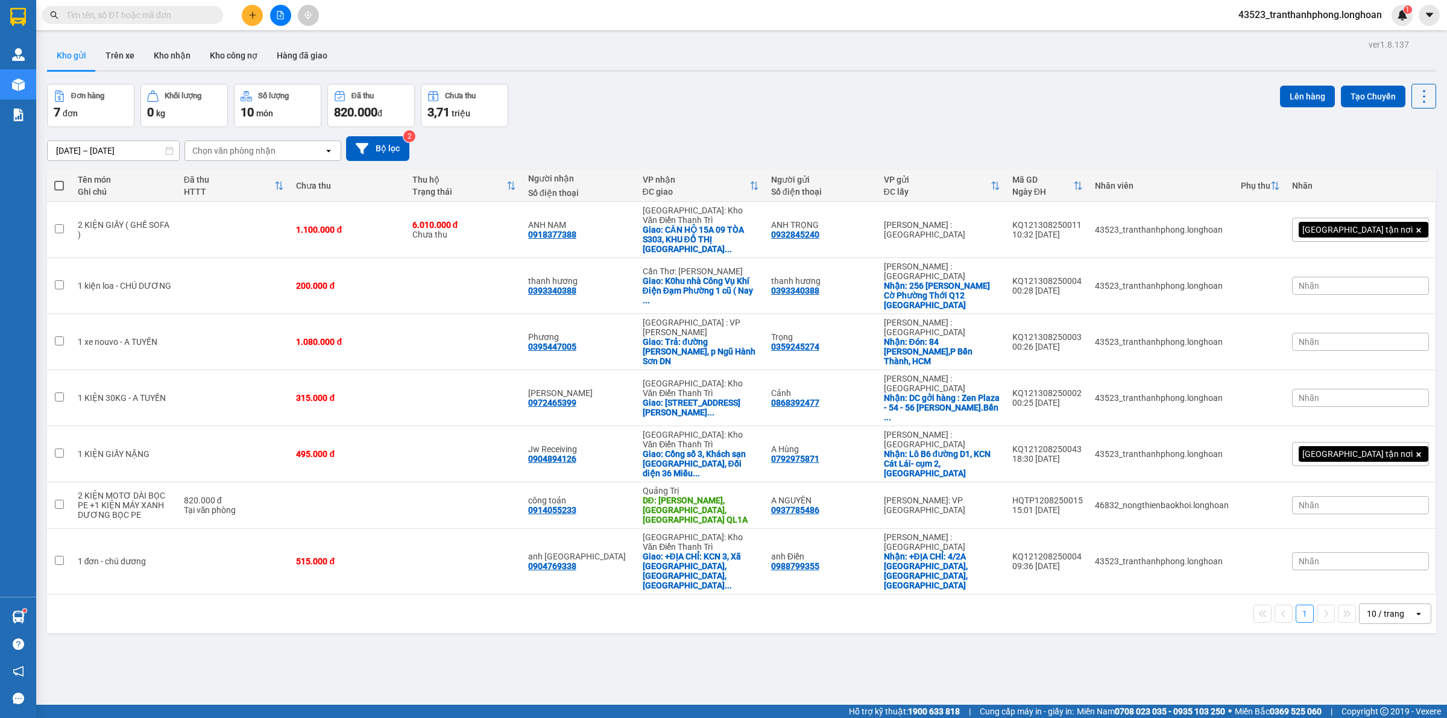
click at [189, 15] on input "text" at bounding box center [137, 14] width 142 height 13
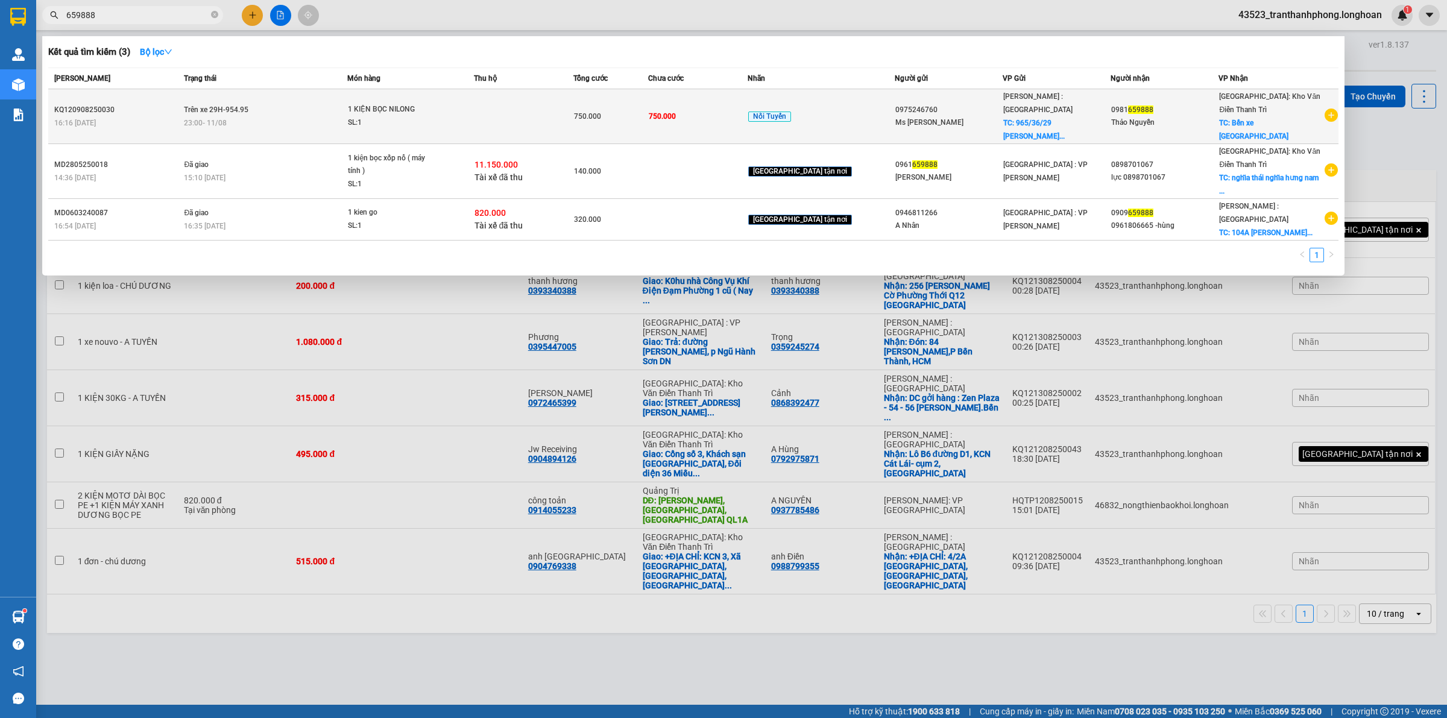
click at [1190, 118] on div "Thảo Nguyễn" at bounding box center [1164, 122] width 107 height 13
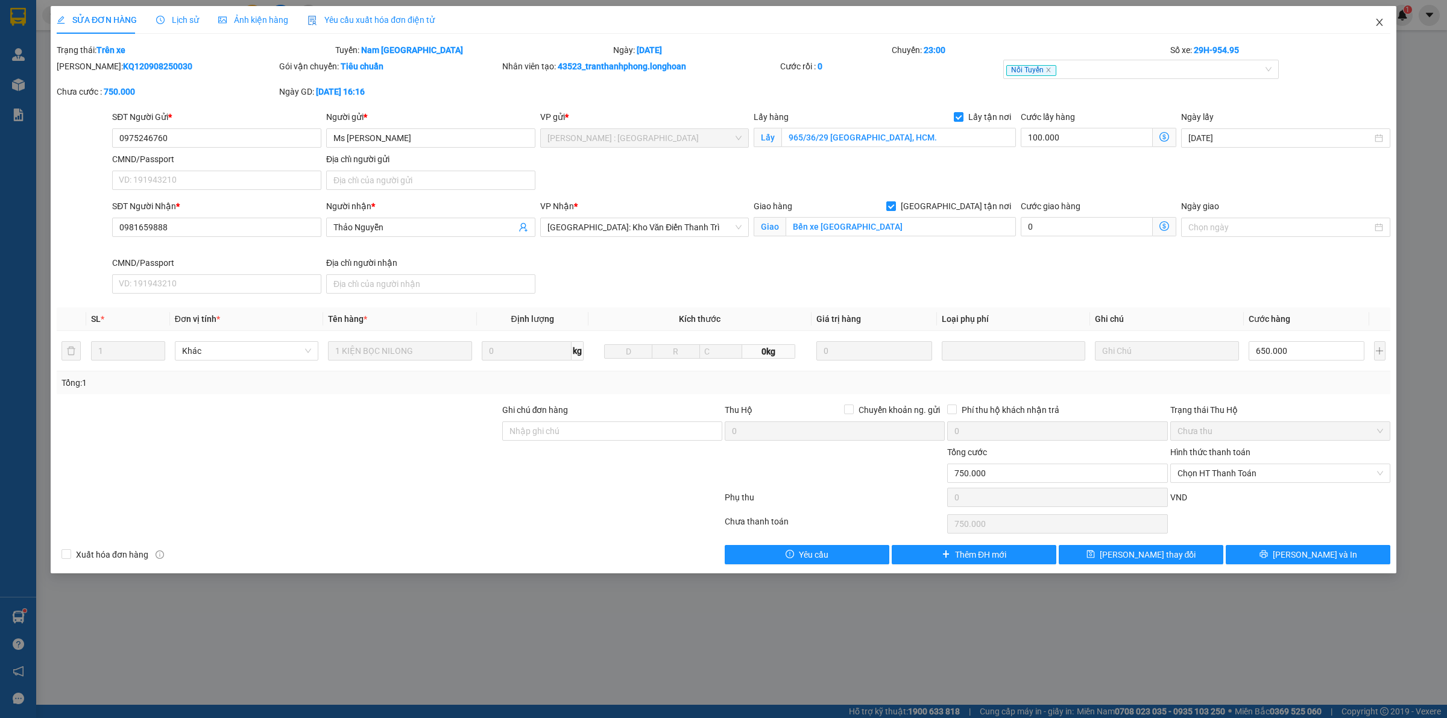
click at [1379, 19] on icon "close" at bounding box center [1380, 22] width 10 height 10
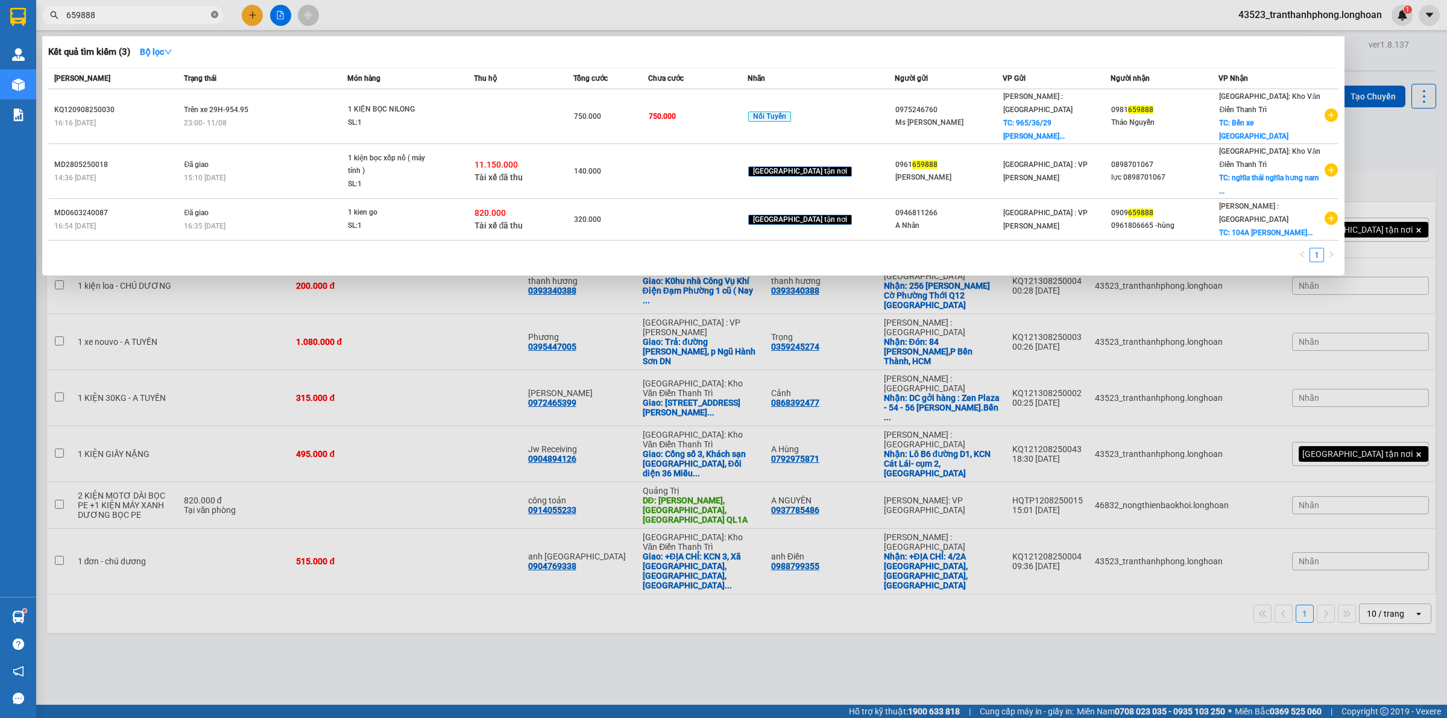
click at [217, 11] on icon "close-circle" at bounding box center [214, 14] width 7 height 7
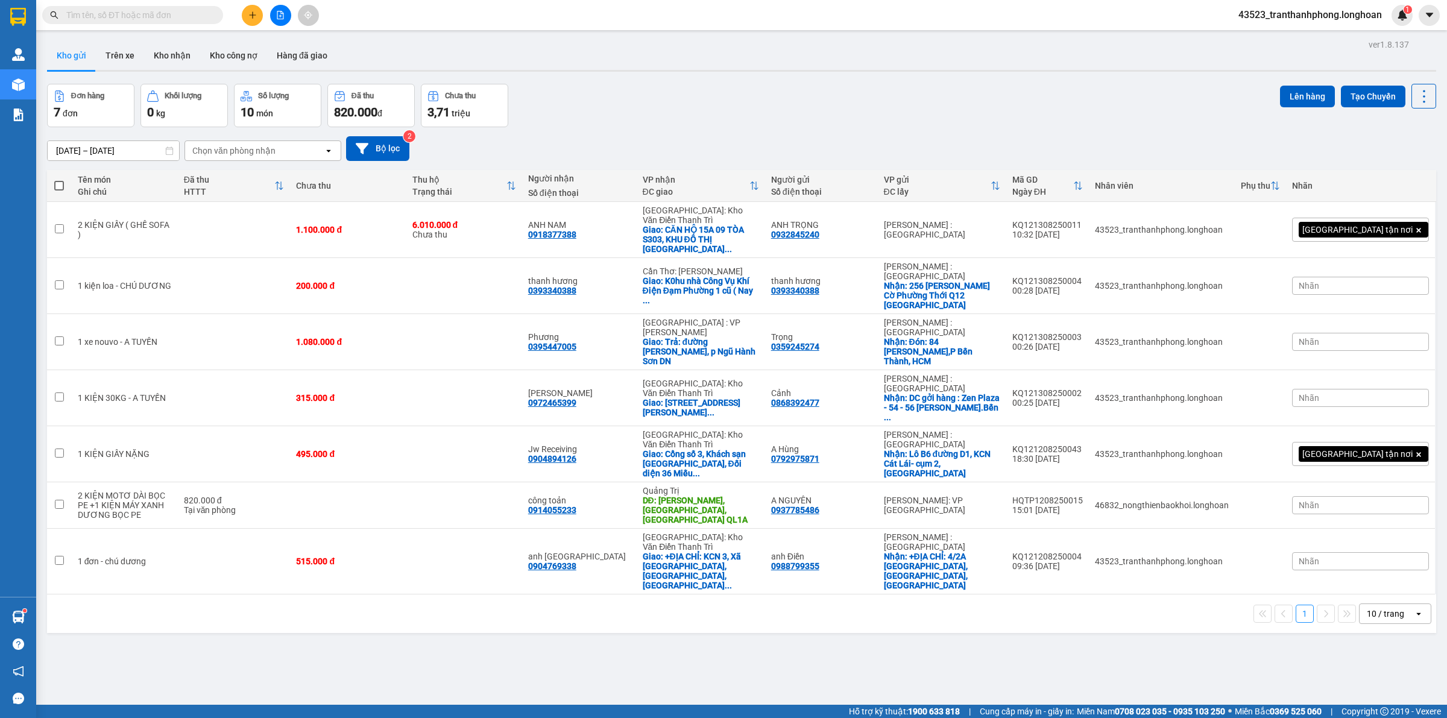
click at [163, 11] on input "text" at bounding box center [137, 14] width 142 height 13
paste input "0932335141"
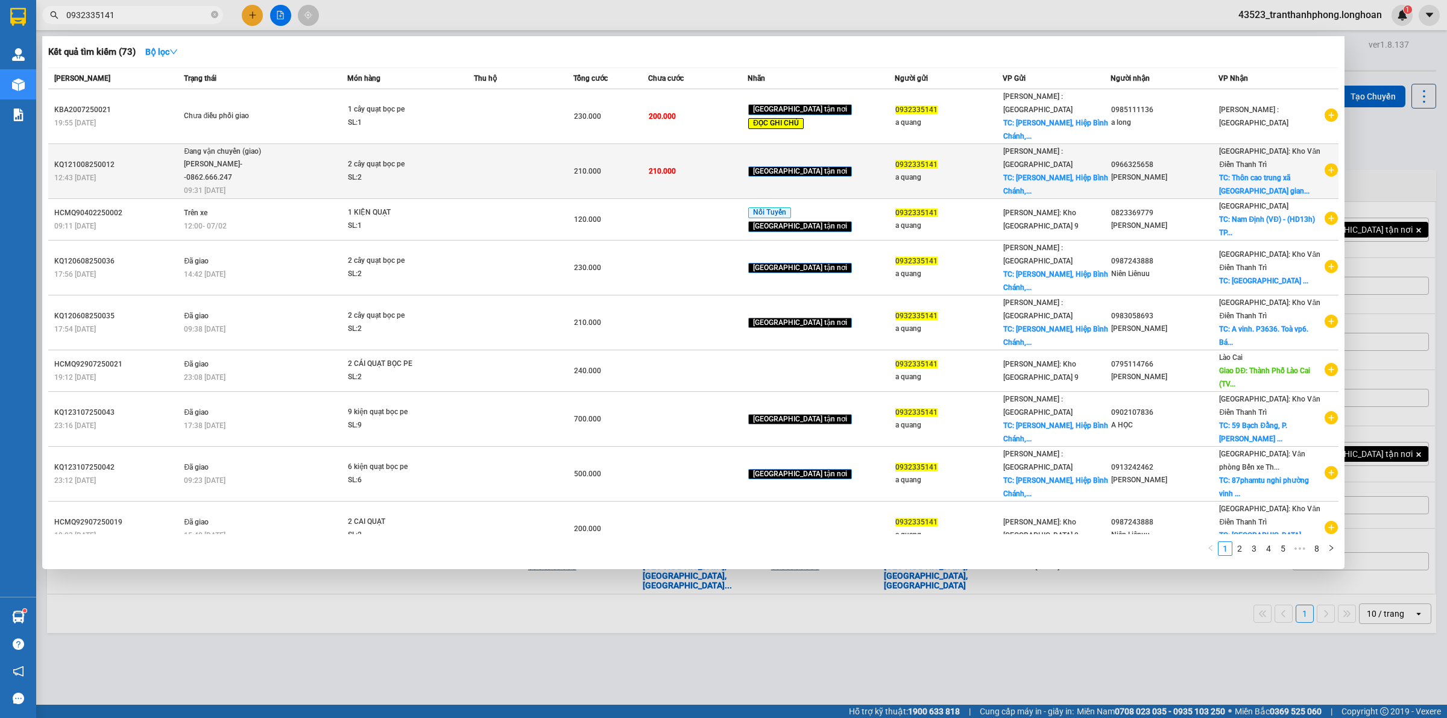
click at [1270, 157] on div "Hà Nội: Kho Văn Điển Thanh Trì TC: Thôn cao trung xã đức gian..." at bounding box center [1271, 171] width 104 height 53
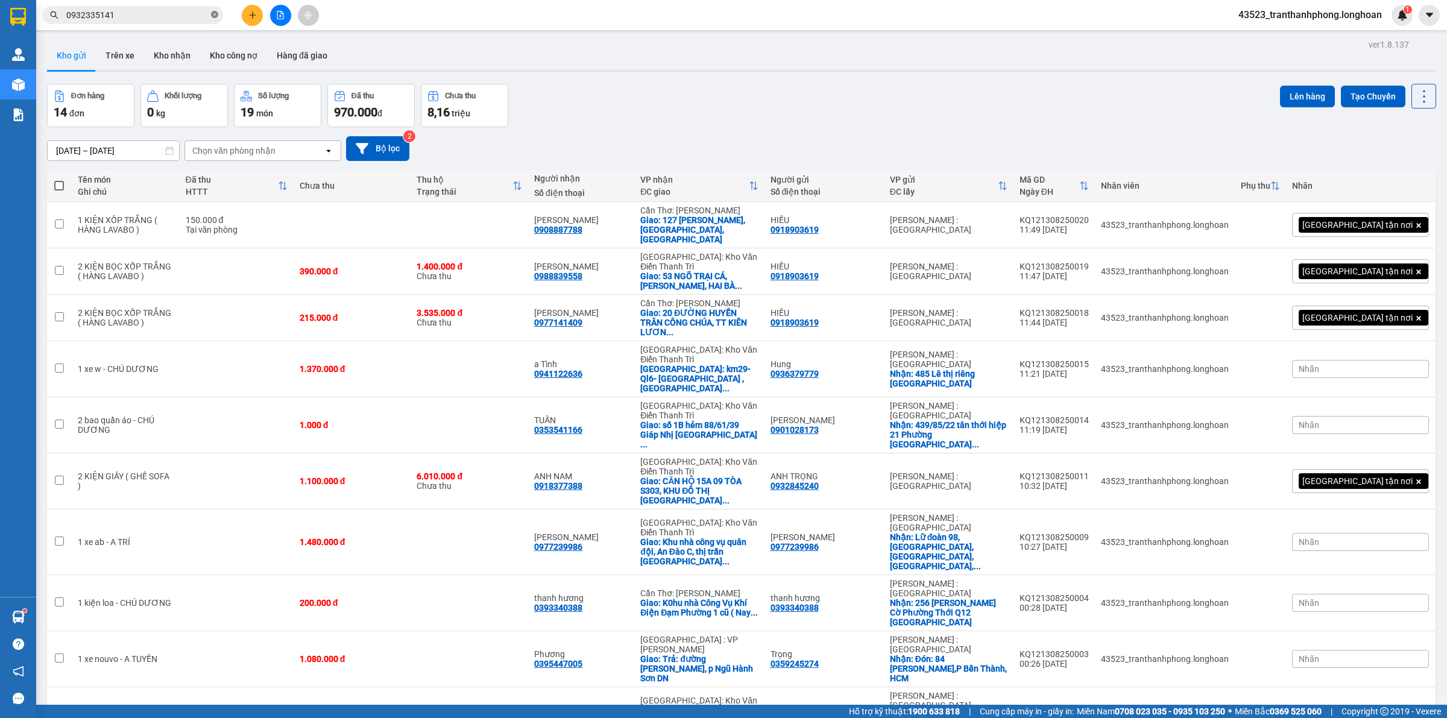
click at [213, 16] on icon "close-circle" at bounding box center [214, 14] width 7 height 7
drag, startPoint x: 184, startPoint y: 13, endPoint x: 1446, endPoint y: 178, distance: 1272.8
click at [183, 13] on input "text" at bounding box center [137, 14] width 142 height 13
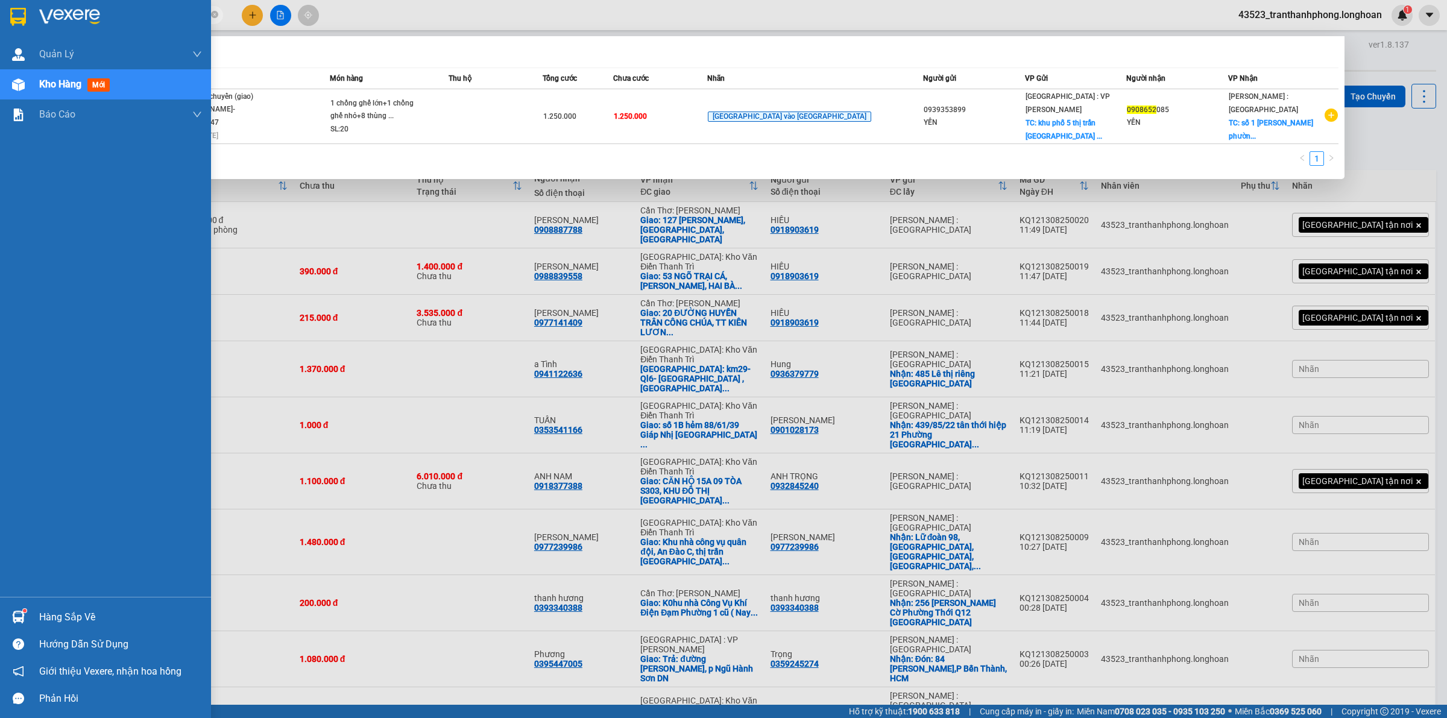
drag, startPoint x: 1, startPoint y: 25, endPoint x: 13, endPoint y: 366, distance: 341.5
click at [1, 24] on div at bounding box center [105, 19] width 211 height 39
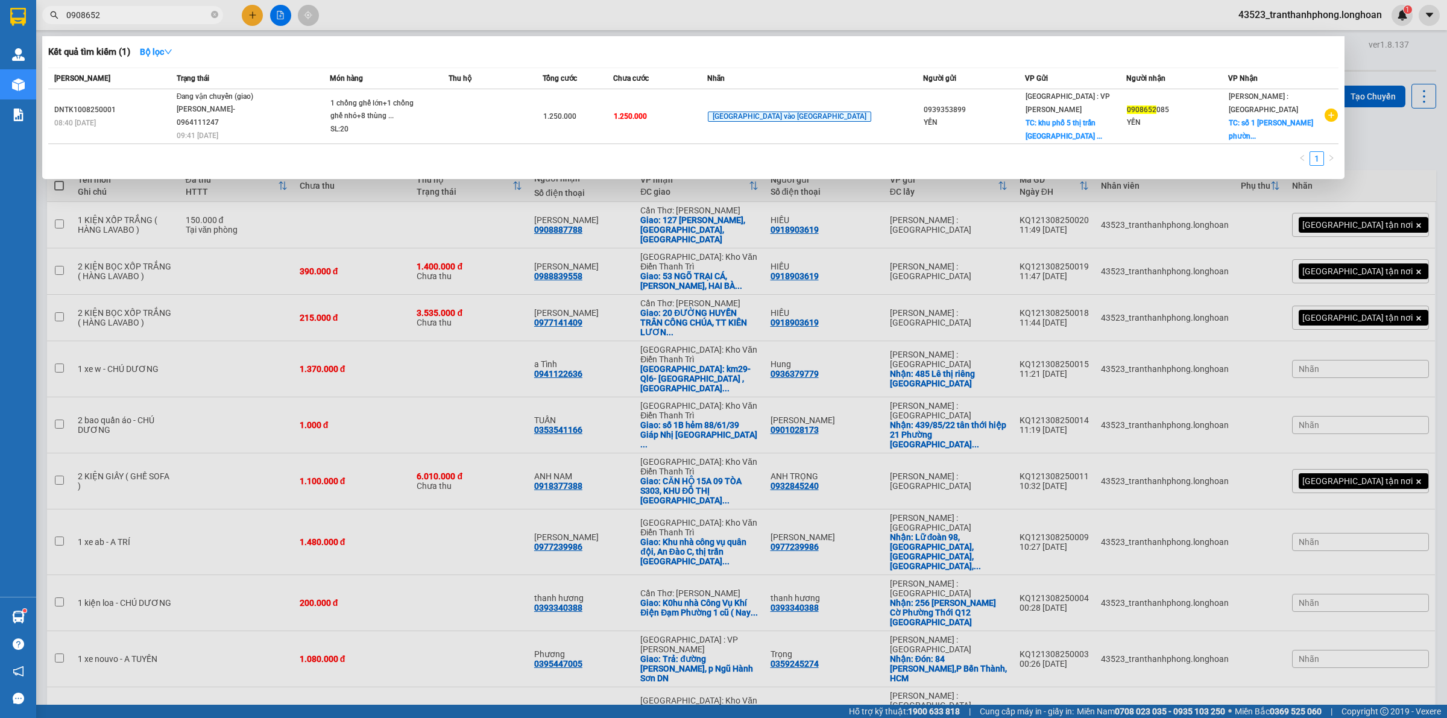
click at [825, 500] on div at bounding box center [723, 359] width 1447 height 718
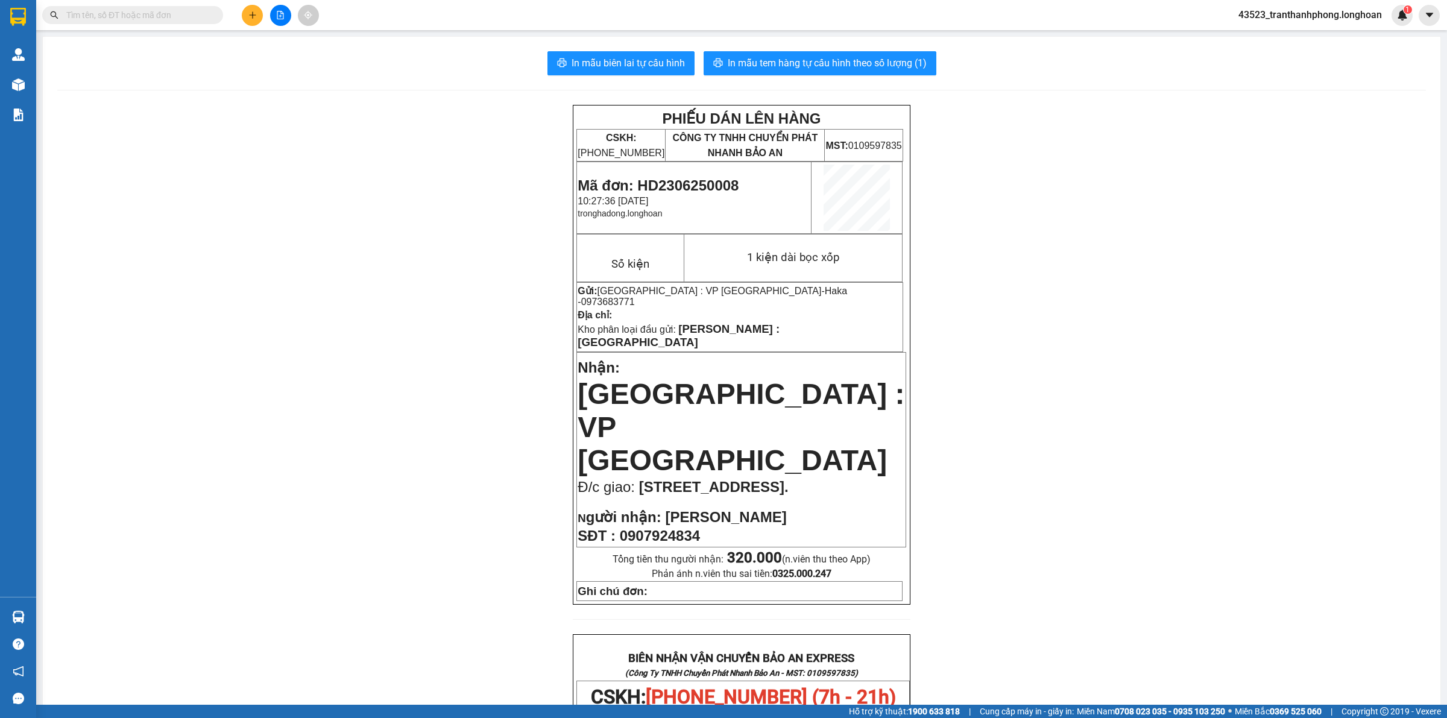
click at [252, 20] on button at bounding box center [252, 15] width 21 height 21
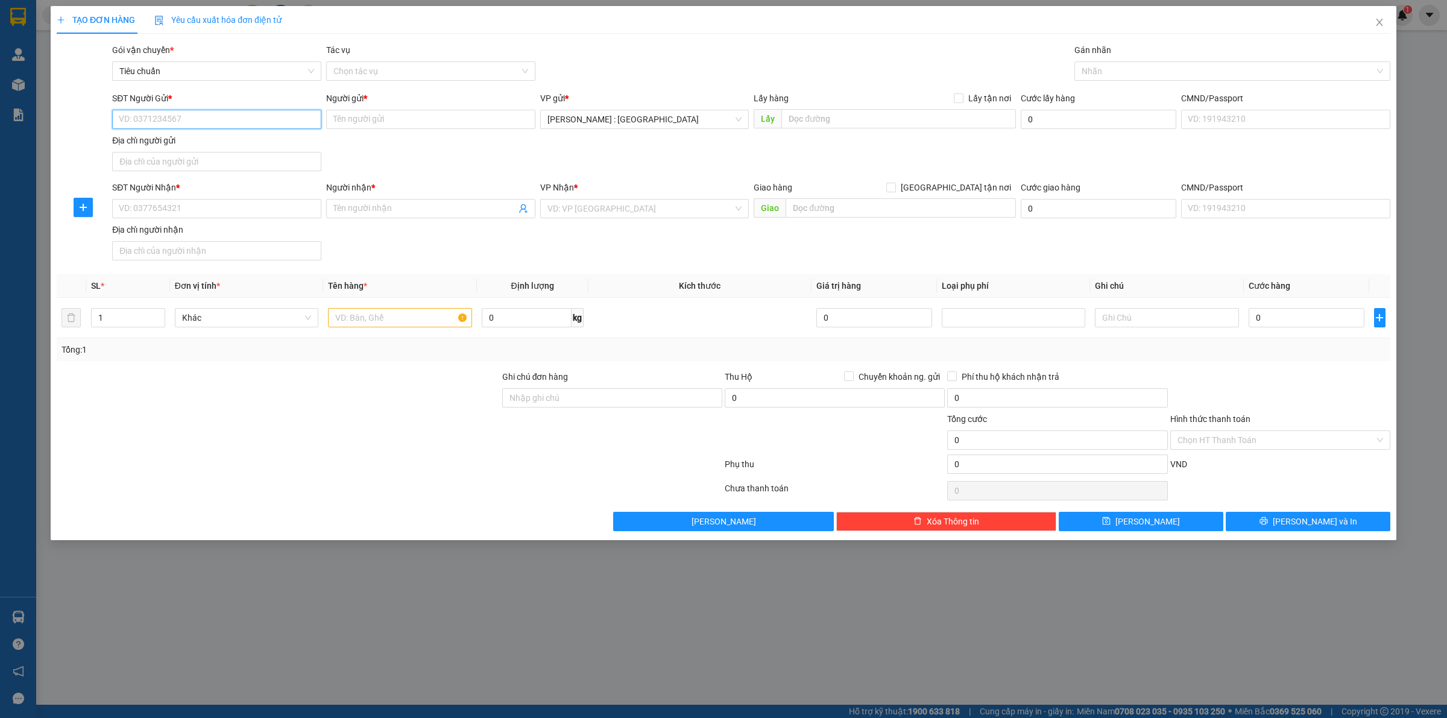
paste input "0932845240"
type input "0932845240"
click at [175, 122] on input "0932845240" at bounding box center [216, 119] width 209 height 19
click at [173, 142] on div "0932845240 - ANH TRỌNG" at bounding box center [216, 143] width 195 height 13
type input "ANH TRỌNG"
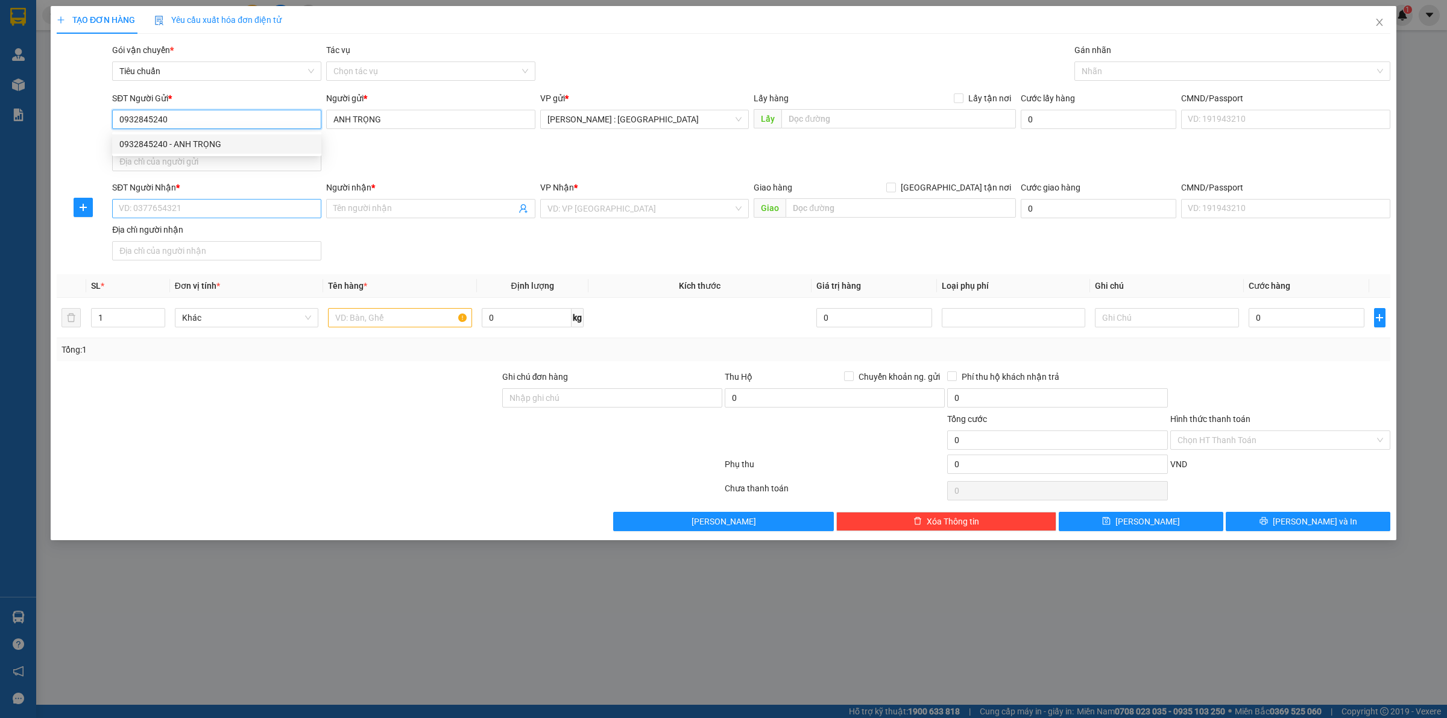
type input "0932845240"
click at [182, 210] on input "SĐT Người Nhận *" at bounding box center [216, 208] width 209 height 19
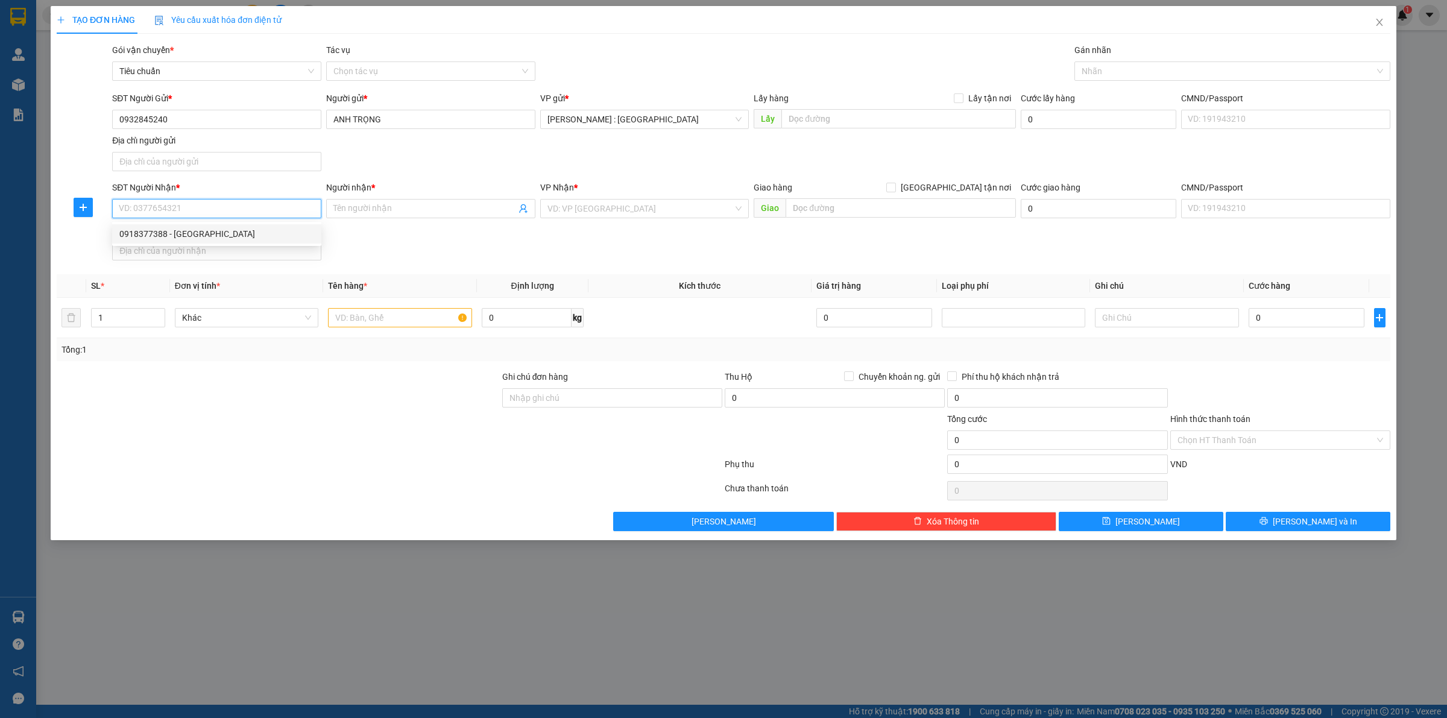
click at [181, 227] on div "0918377388 - [GEOGRAPHIC_DATA]" at bounding box center [216, 233] width 195 height 13
type input "0918377388"
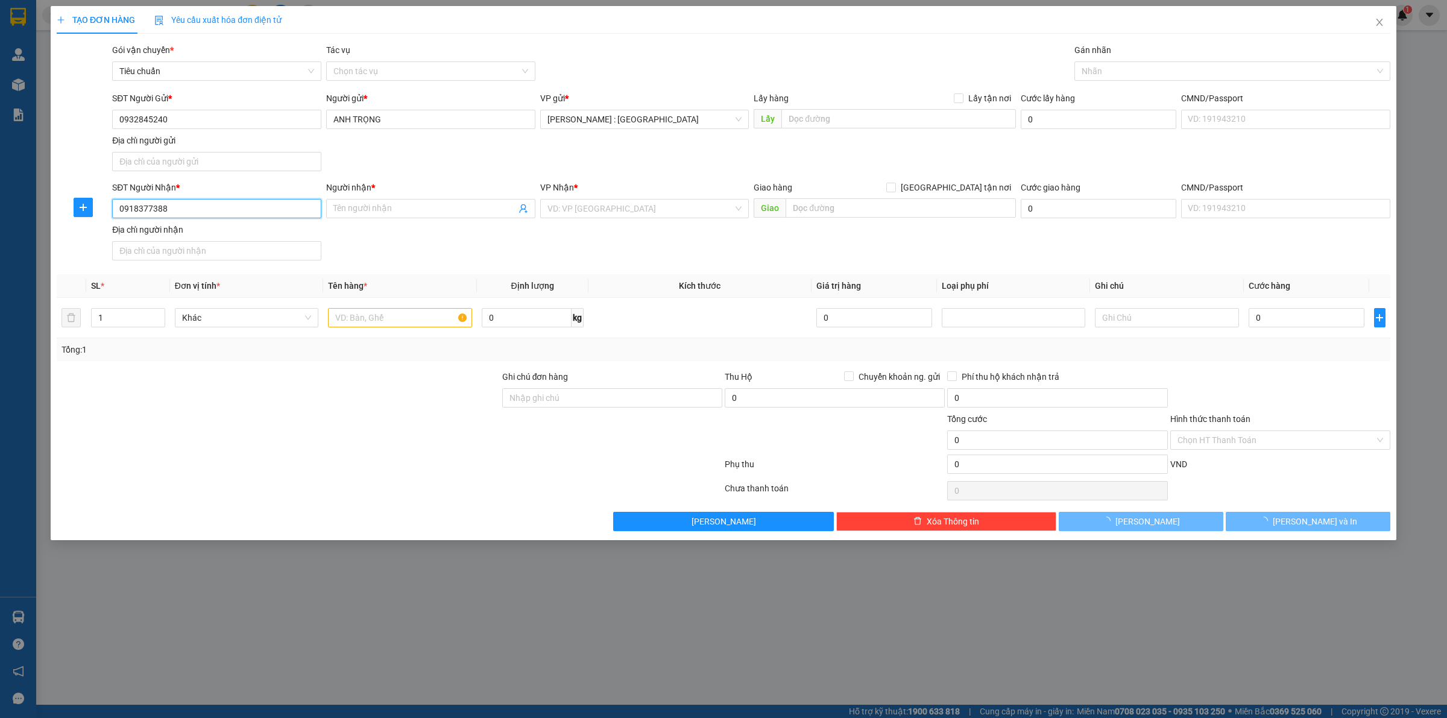
type input "ANH NAM"
checkbox input "true"
type input "CĂN HỘ 15A 09 TÒA S303, KHU ĐÔ THỊ [GEOGRAPHIC_DATA], [GEOGRAPHIC_DATA], NAM TỪ…"
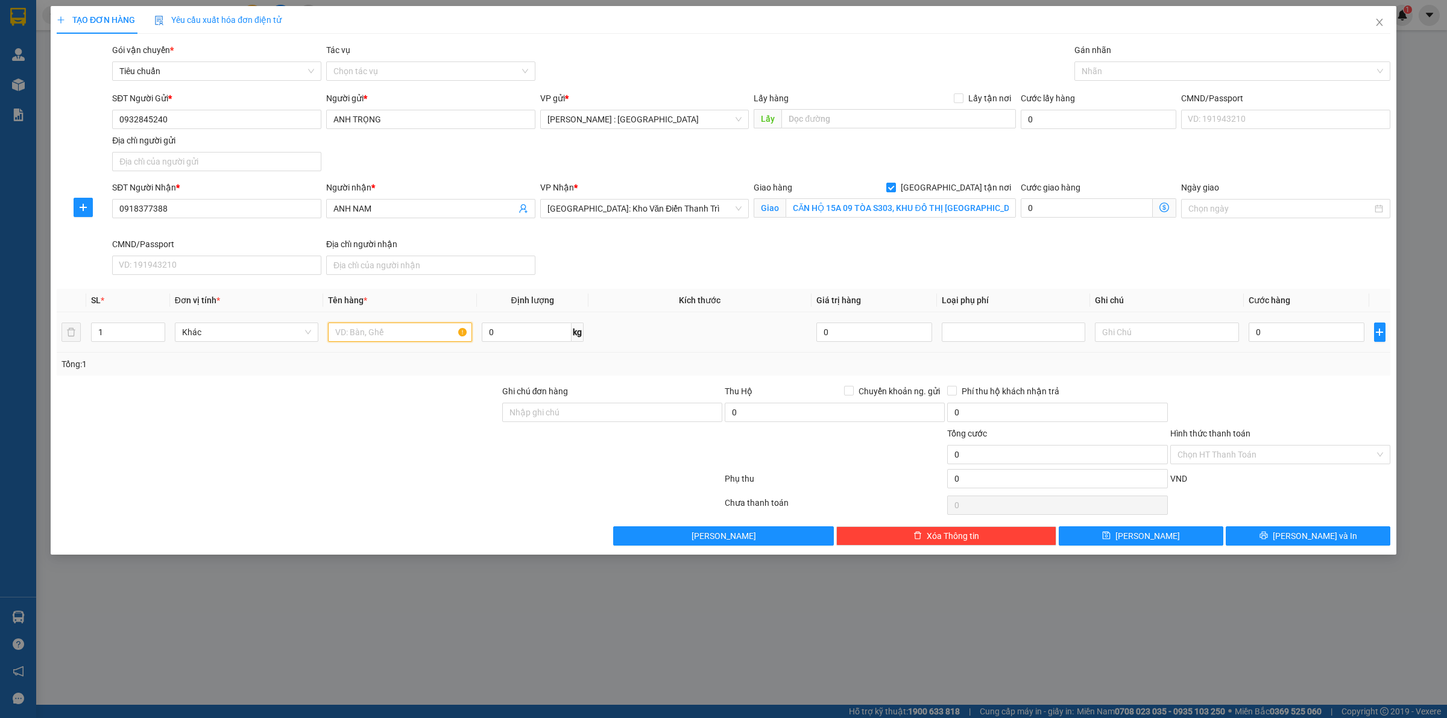
click at [377, 342] on input "text" at bounding box center [400, 332] width 144 height 19
paste input "2 KIỆN GIẤY ( GHẾ SOFA )"
type input "2 KIỆN GIẤY ( GHẾ SOFA )"
type input "2"
click at [156, 330] on icon "up" at bounding box center [158, 329] width 4 height 4
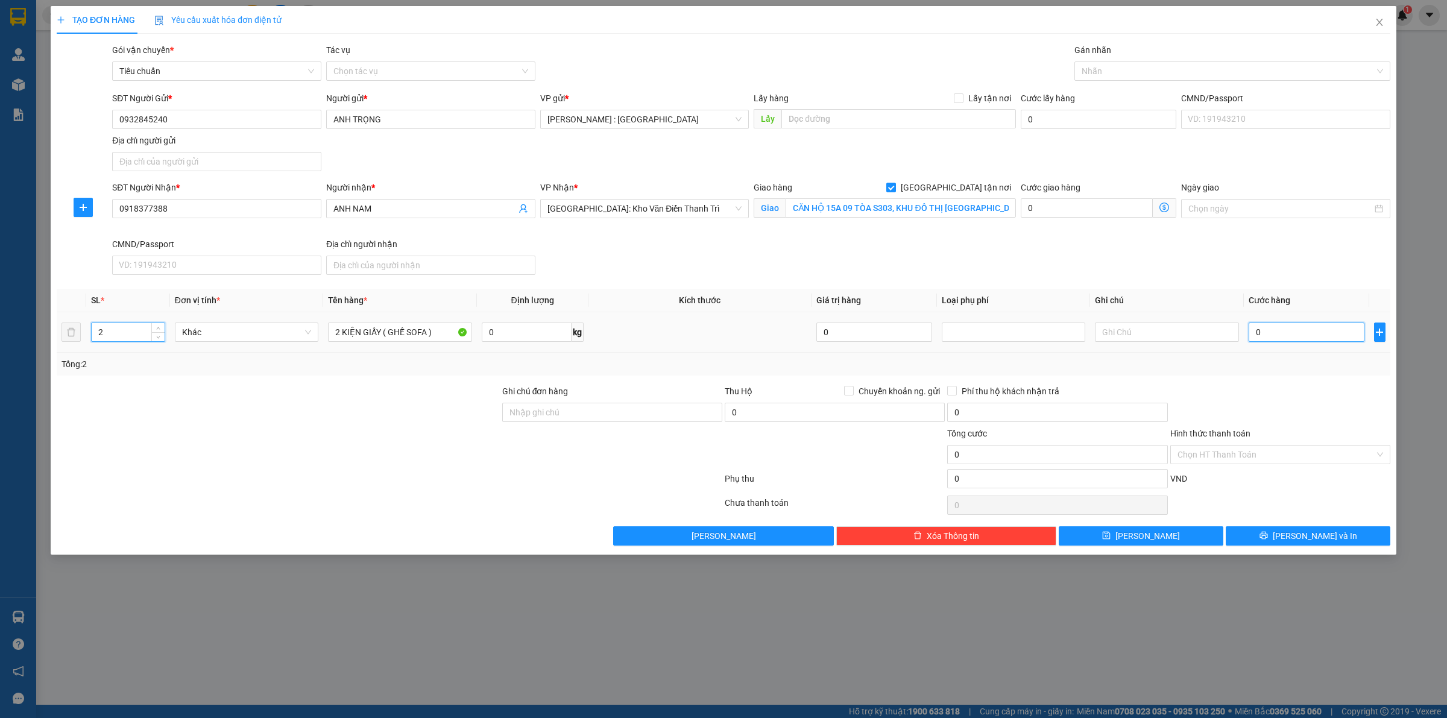
click at [1303, 338] on input "0" at bounding box center [1307, 332] width 116 height 19
type input "8"
type input "88"
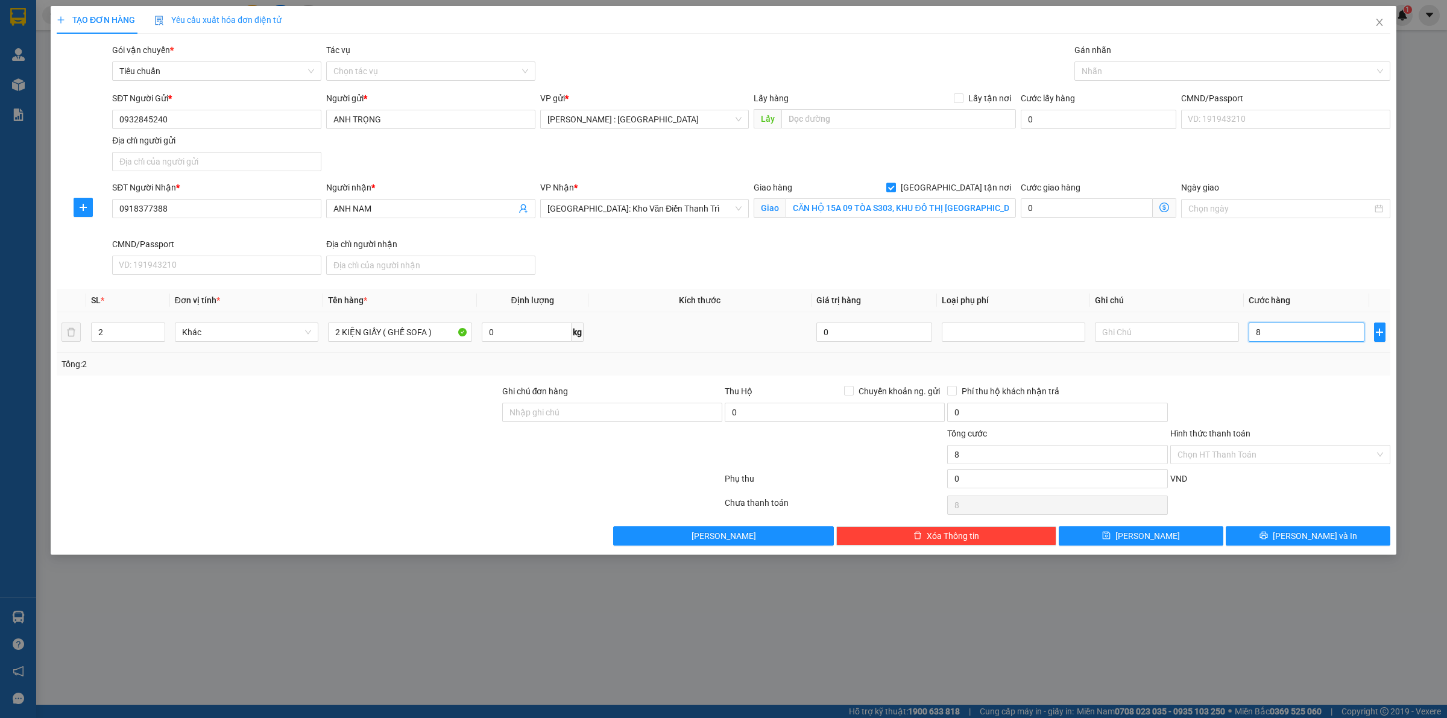
type input "88"
type input "880"
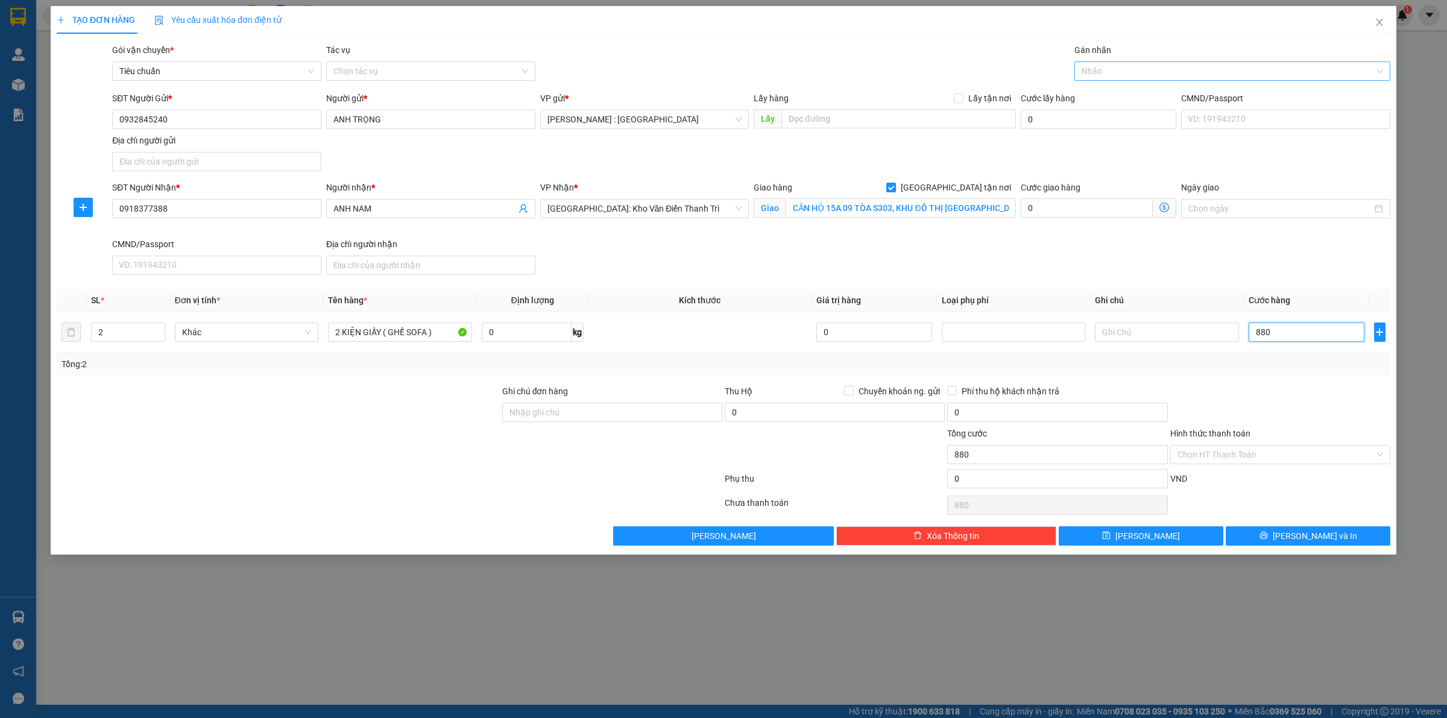
click at [1144, 74] on div at bounding box center [1227, 71] width 298 height 14
type input "880.000"
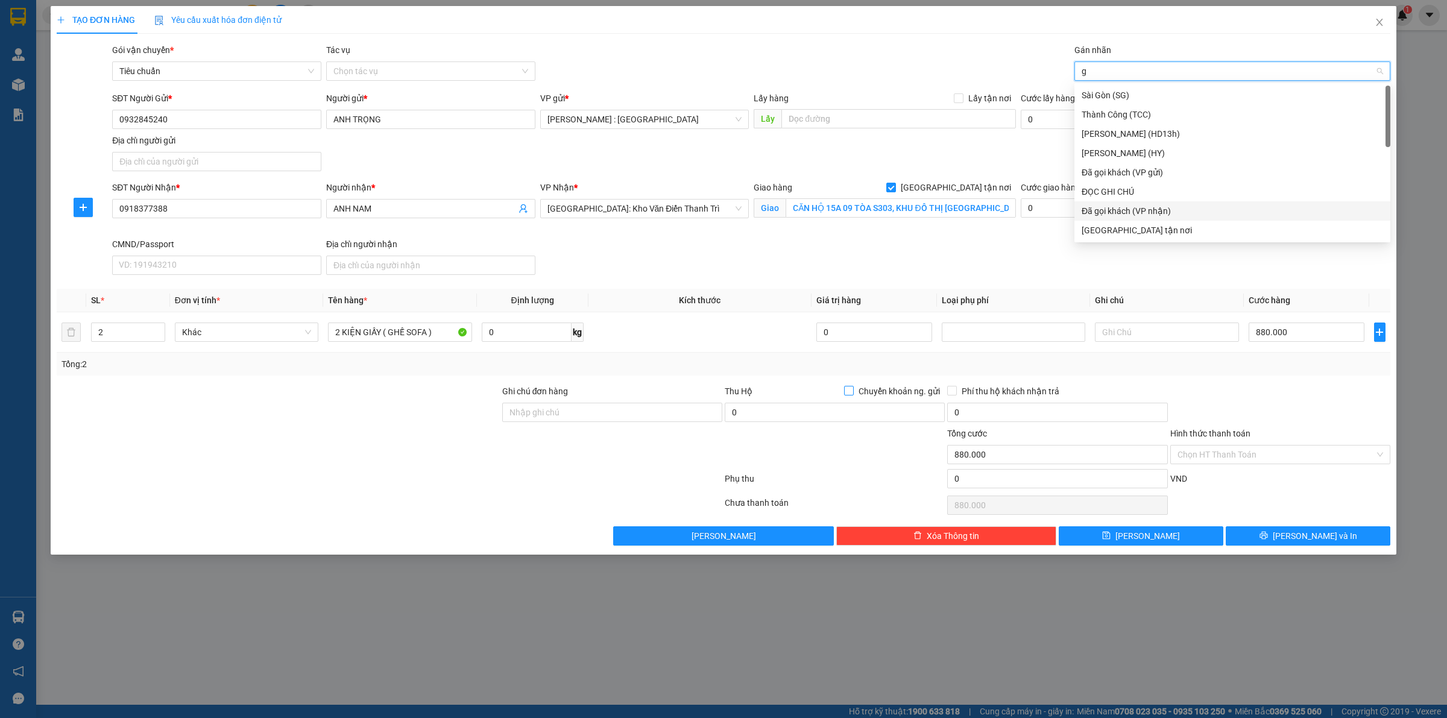
type input "g"
click at [853, 392] on span at bounding box center [849, 391] width 10 height 10
click at [853, 392] on input "Chuyển khoản ng. gửi" at bounding box center [848, 390] width 8 height 8
checkbox input "true"
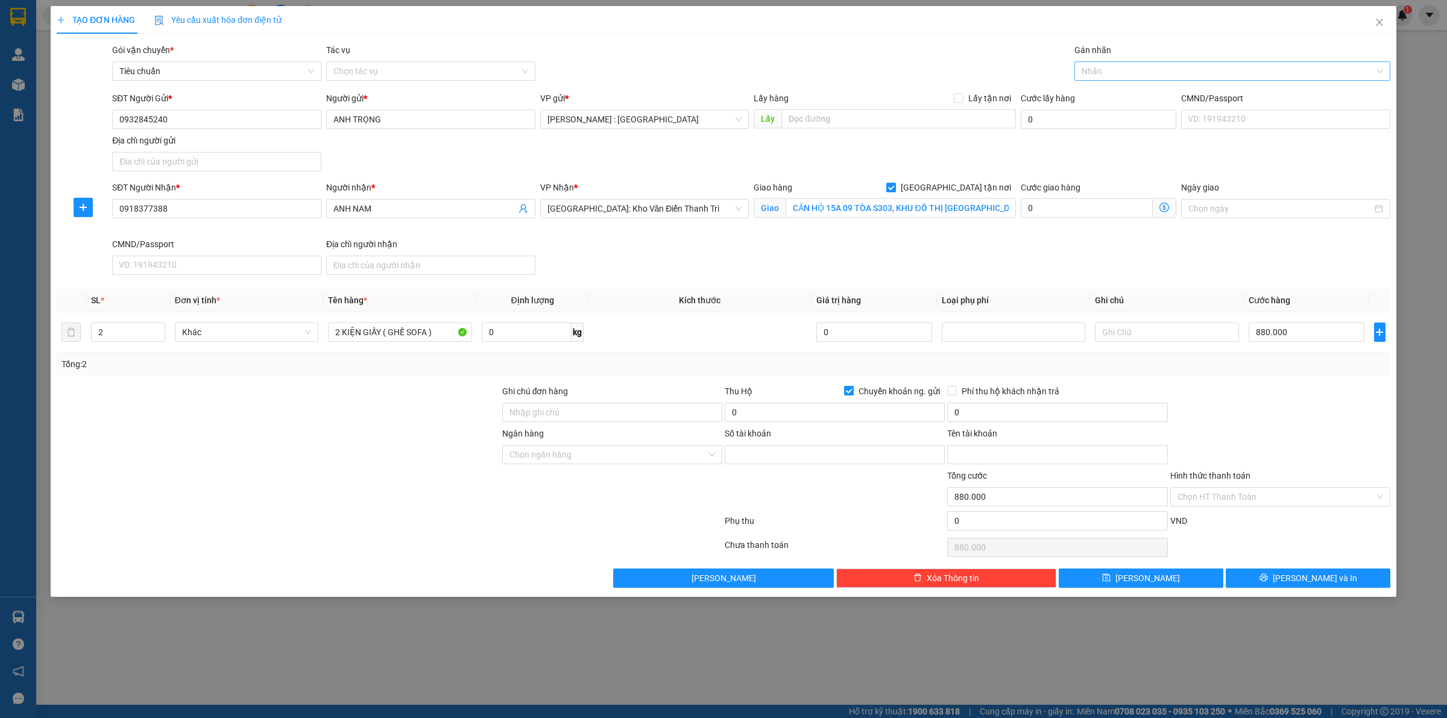
click at [1129, 77] on div at bounding box center [1227, 71] width 298 height 14
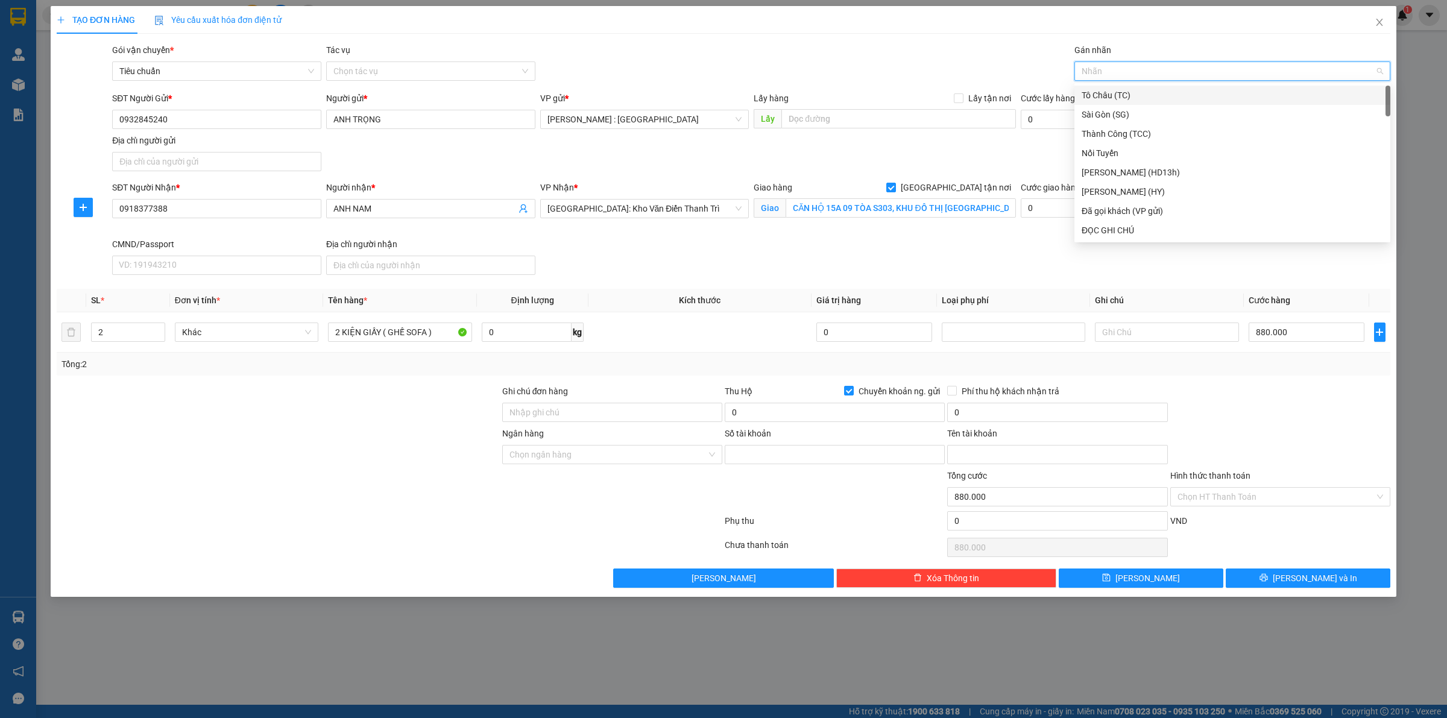
type input "g"
click at [1098, 225] on div "[GEOGRAPHIC_DATA] tận nơi" at bounding box center [1232, 230] width 301 height 13
click at [677, 459] on input "Ngân hàng" at bounding box center [608, 455] width 197 height 18
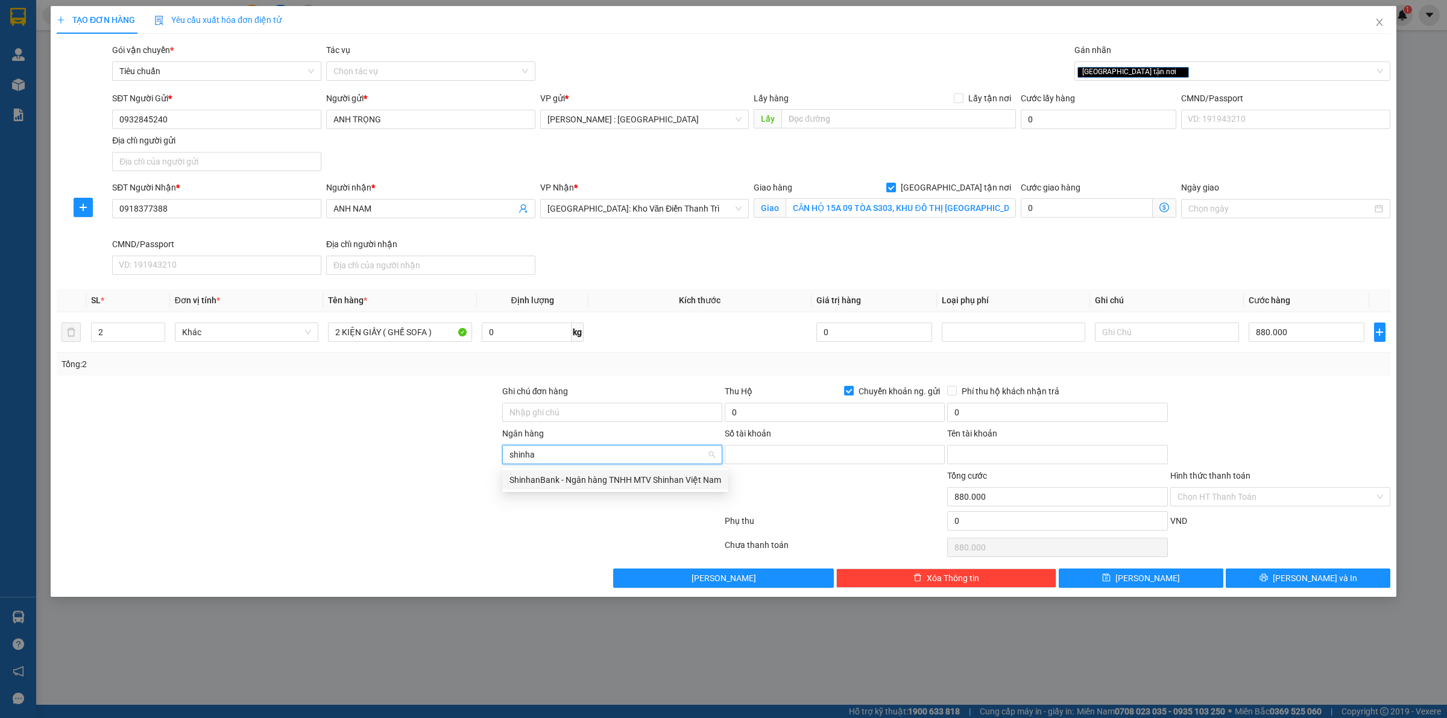
type input "shinhan"
click at [576, 476] on div "ShinhanBank - Ngân hàng TNHH MTV Shinhan Việt Nam" at bounding box center [616, 479] width 212 height 13
click at [794, 452] on input "Số tài khoản" at bounding box center [835, 454] width 220 height 19
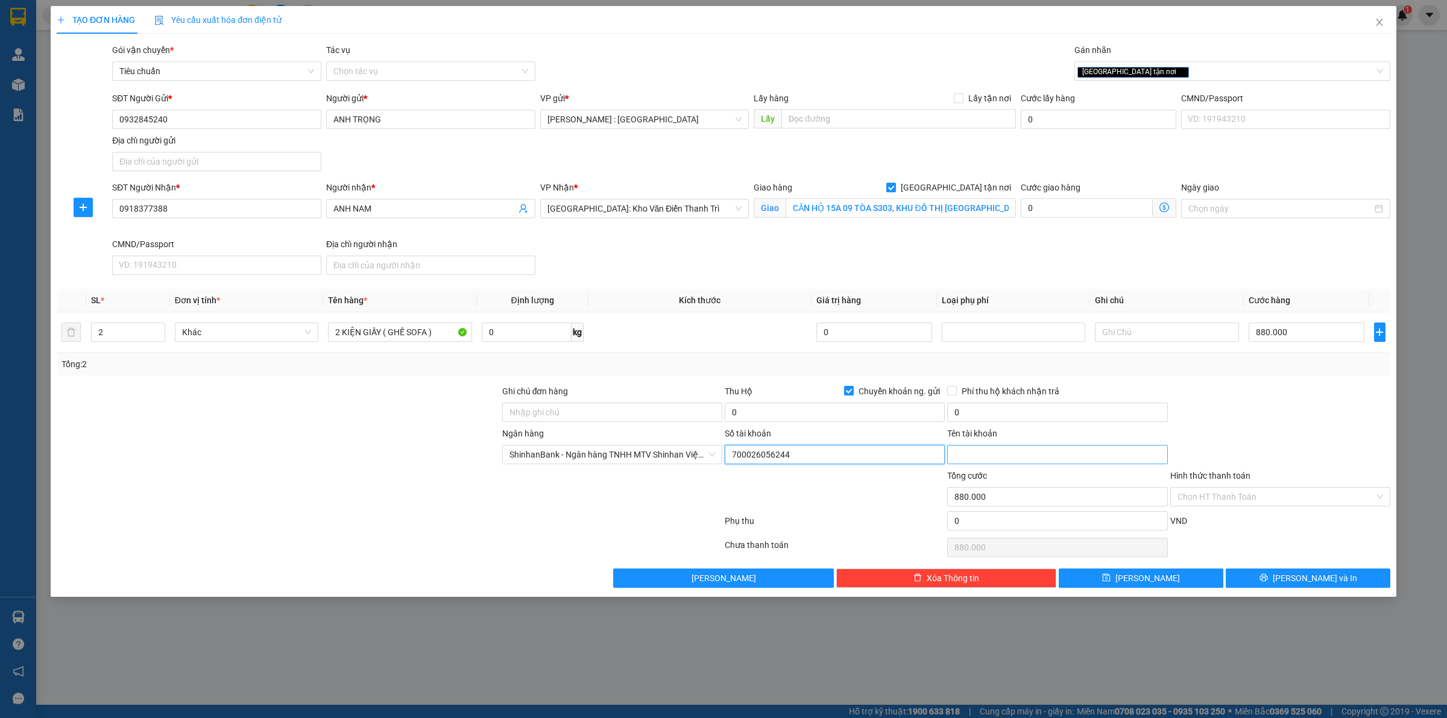
type input "700026056244"
click at [974, 458] on input "Tên tài khoản" at bounding box center [1057, 454] width 220 height 19
click at [791, 423] on div "0" at bounding box center [835, 415] width 220 height 24
click at [795, 411] on input "0" at bounding box center [835, 412] width 220 height 19
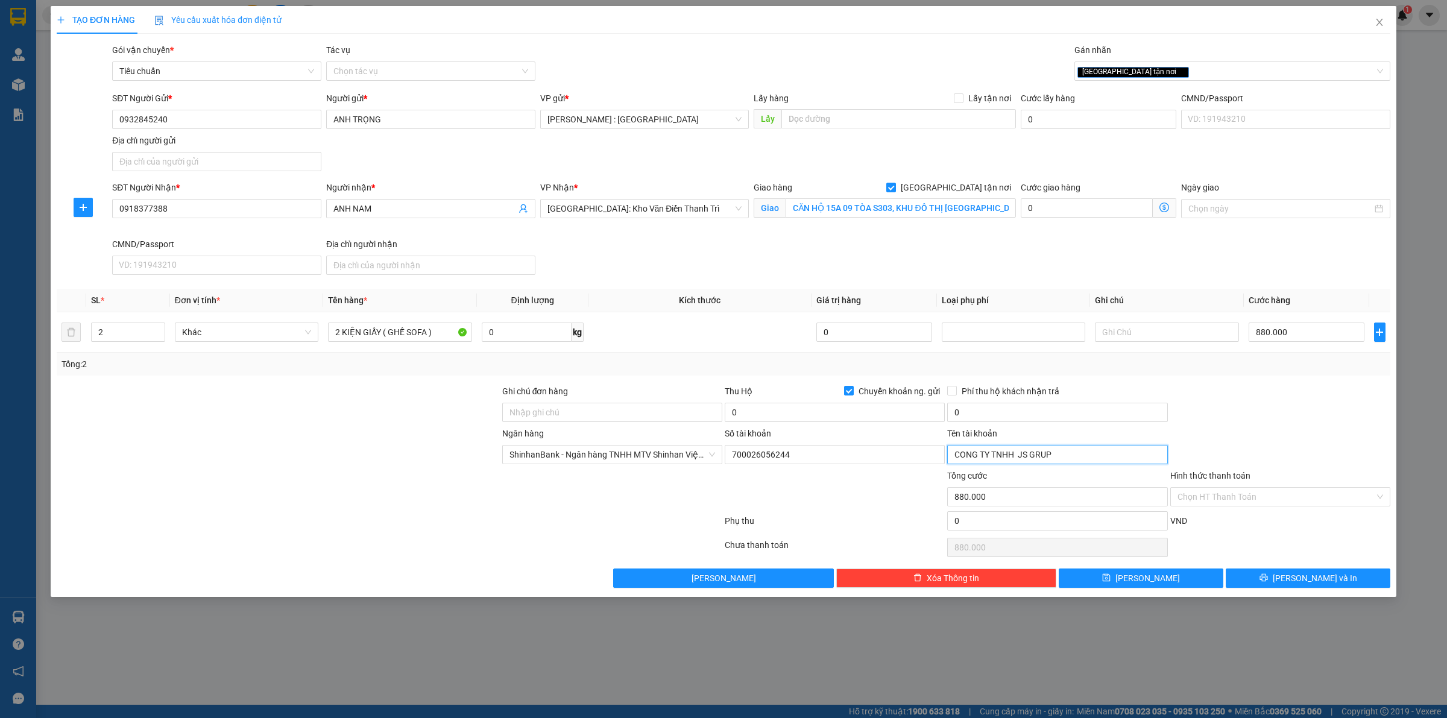
click at [1042, 459] on input "CONG TY TNHH JS GRUP" at bounding box center [1057, 454] width 220 height 19
click at [1064, 458] on input "CONG TY TNHH JS GRUP" at bounding box center [1057, 454] width 220 height 19
click at [1040, 455] on input "CONG TY TNHH JS GRUP" at bounding box center [1057, 454] width 220 height 19
type input "CONG TY TNHH JS GROUP"
click at [839, 409] on input "0" at bounding box center [835, 412] width 220 height 19
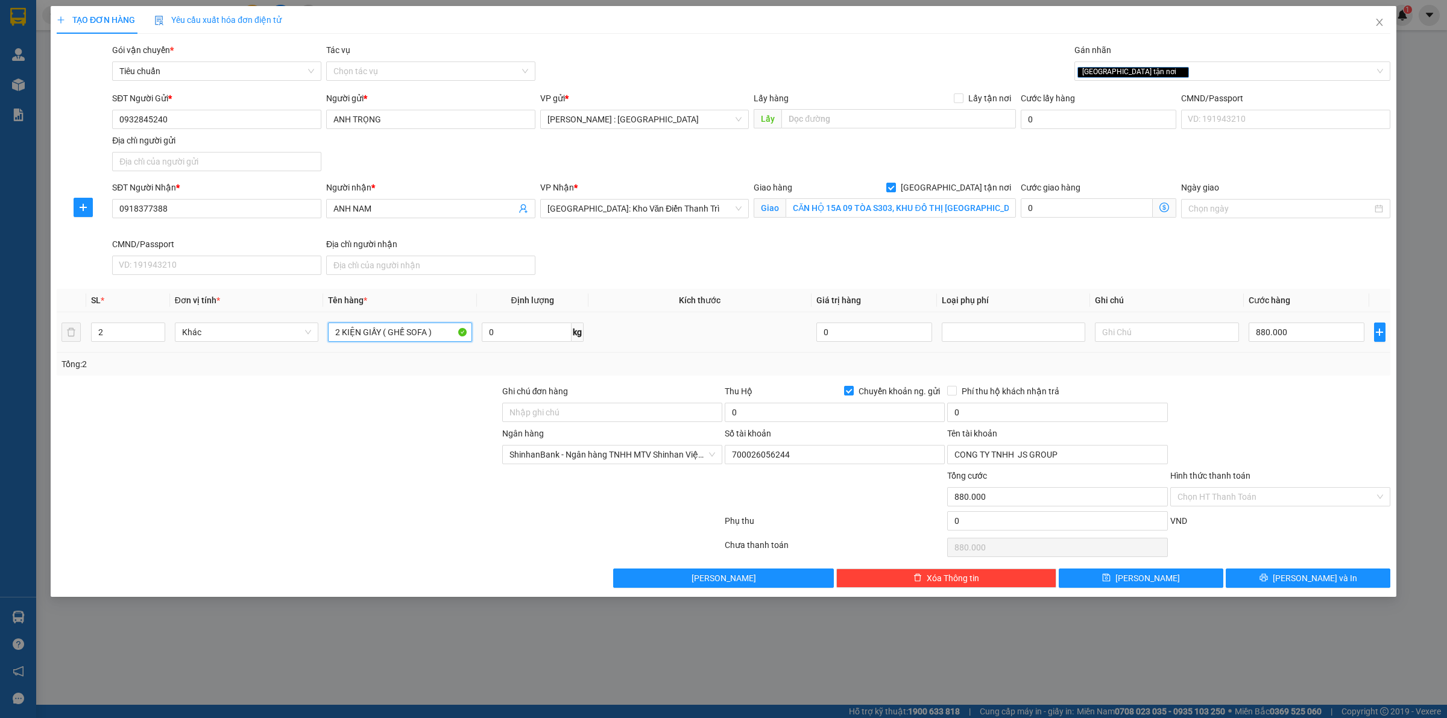
drag, startPoint x: 371, startPoint y: 336, endPoint x: 391, endPoint y: 335, distance: 19.9
click at [373, 336] on input "2 KIỆN GIẤY ( GHẾ SOFA )" at bounding box center [400, 332] width 144 height 19
click at [810, 411] on input "0" at bounding box center [835, 412] width 220 height 19
type input "6.230.000"
click at [1023, 409] on input "0" at bounding box center [1057, 412] width 220 height 19
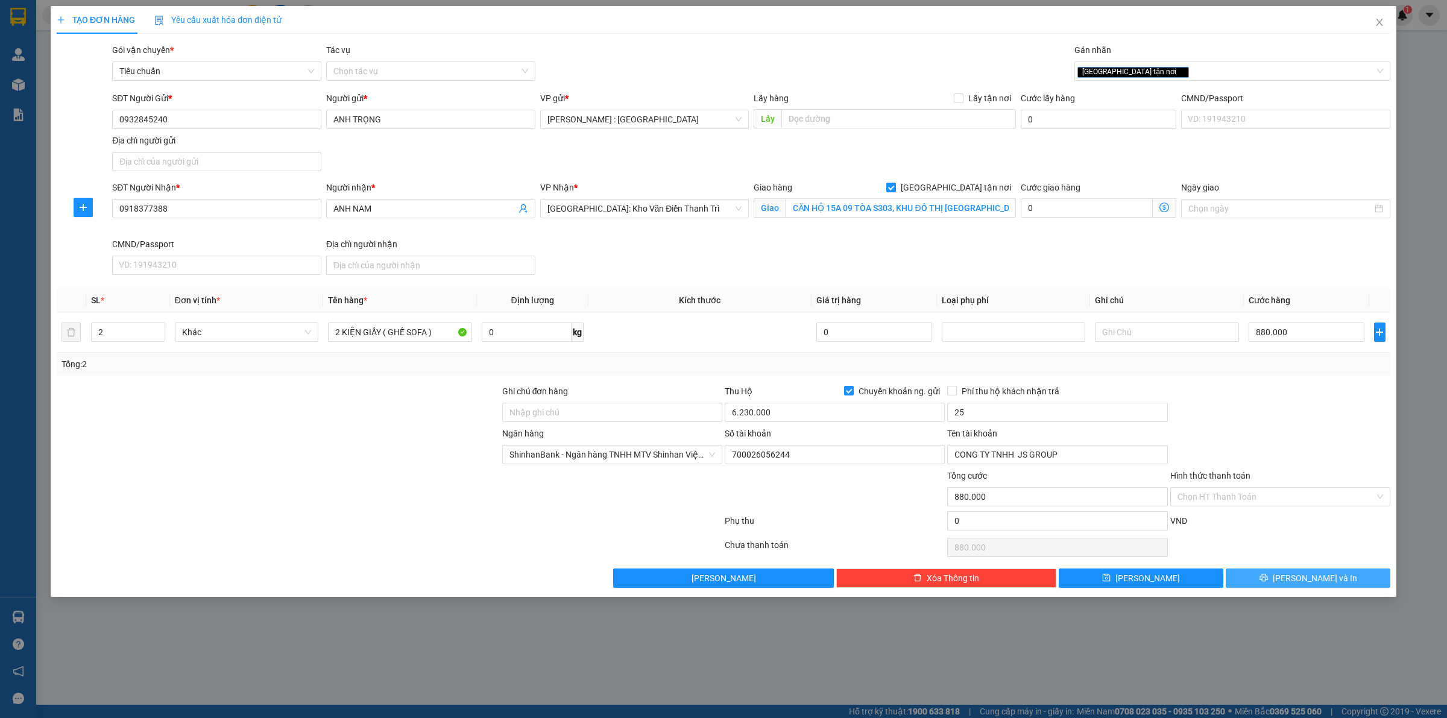
type input "25.000"
click at [1310, 579] on span "[PERSON_NAME] và In" at bounding box center [1315, 578] width 84 height 13
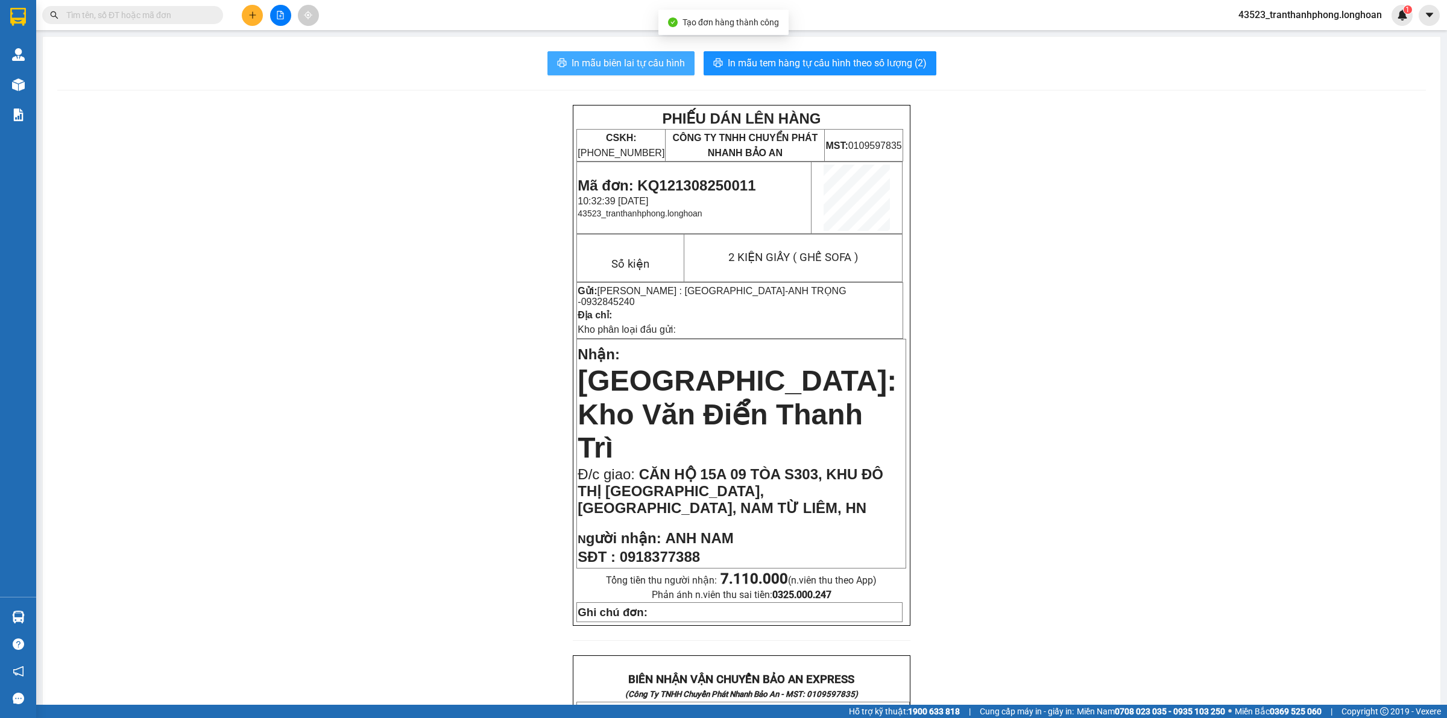
click at [598, 65] on span "In mẫu biên lai tự cấu hình" at bounding box center [628, 62] width 113 height 15
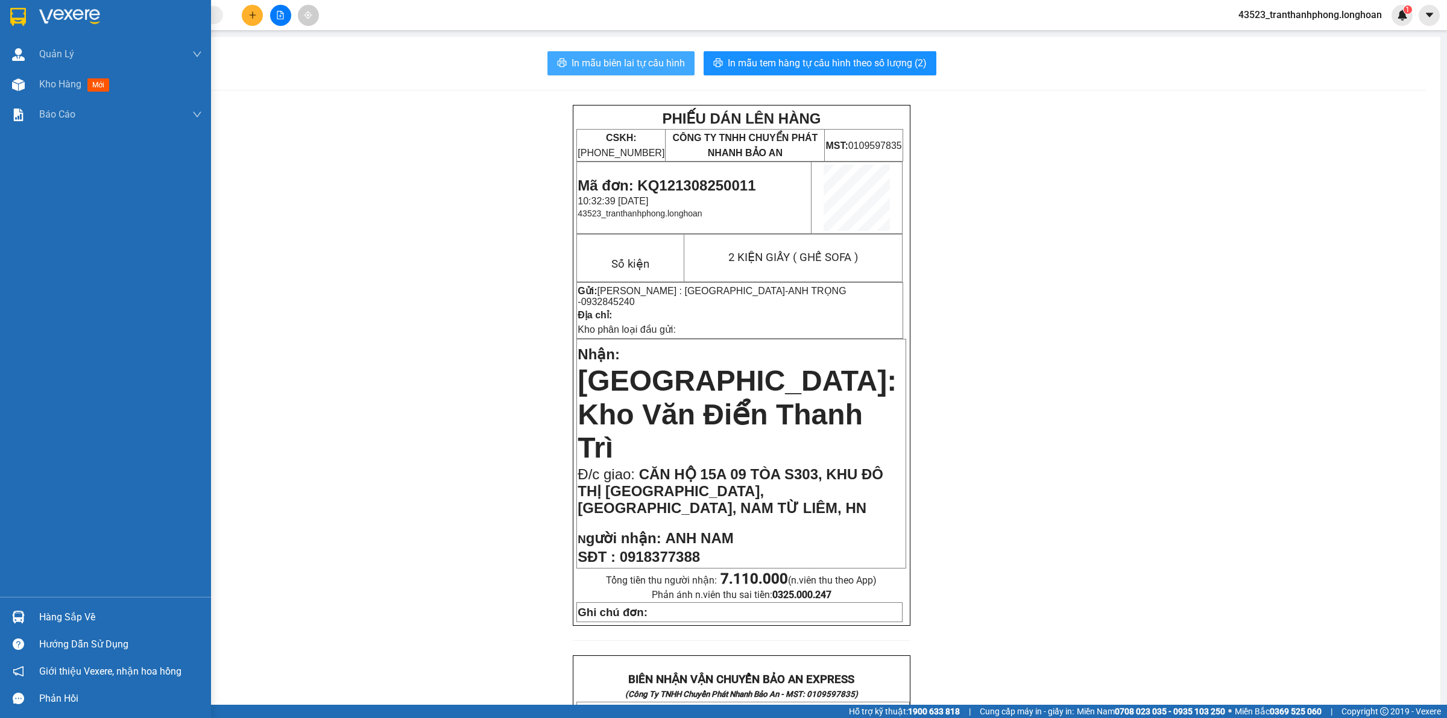
click at [4, 8] on div at bounding box center [105, 19] width 211 height 39
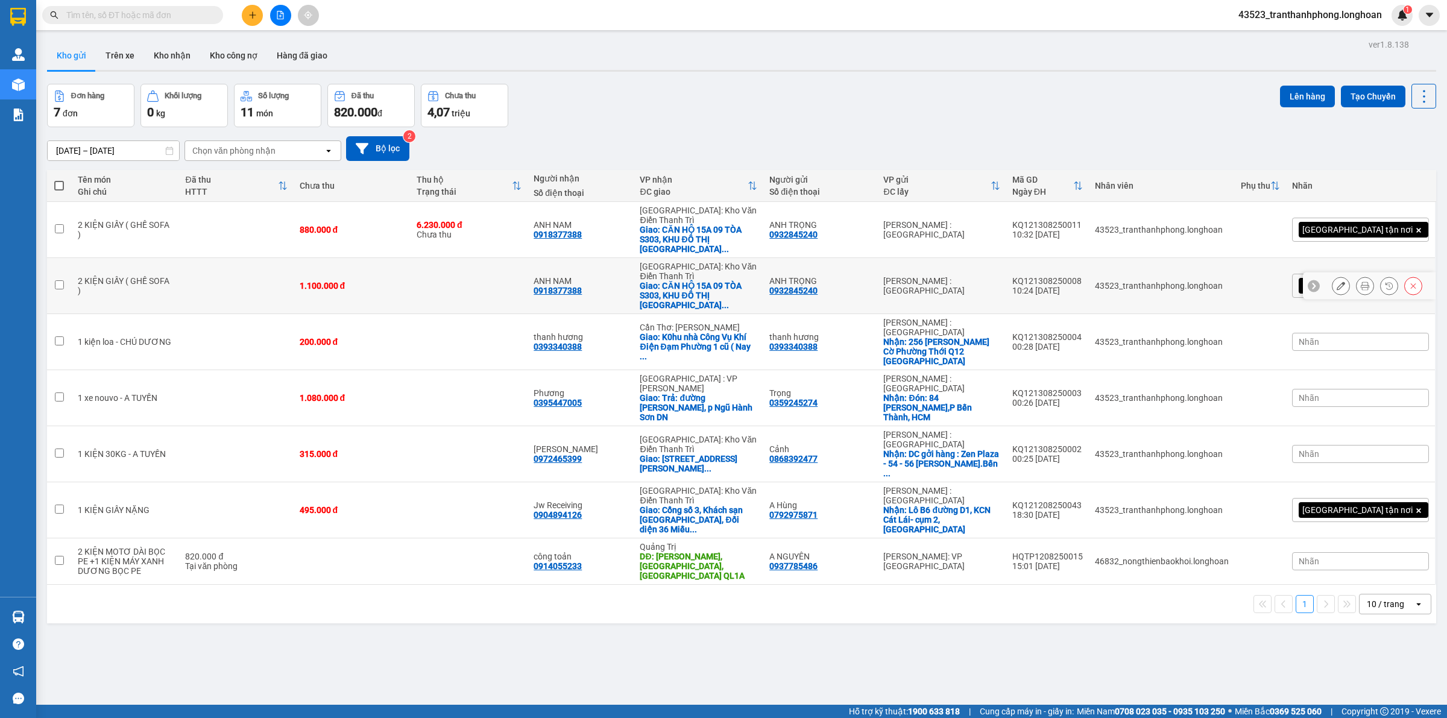
click at [1333, 276] on button at bounding box center [1341, 286] width 17 height 21
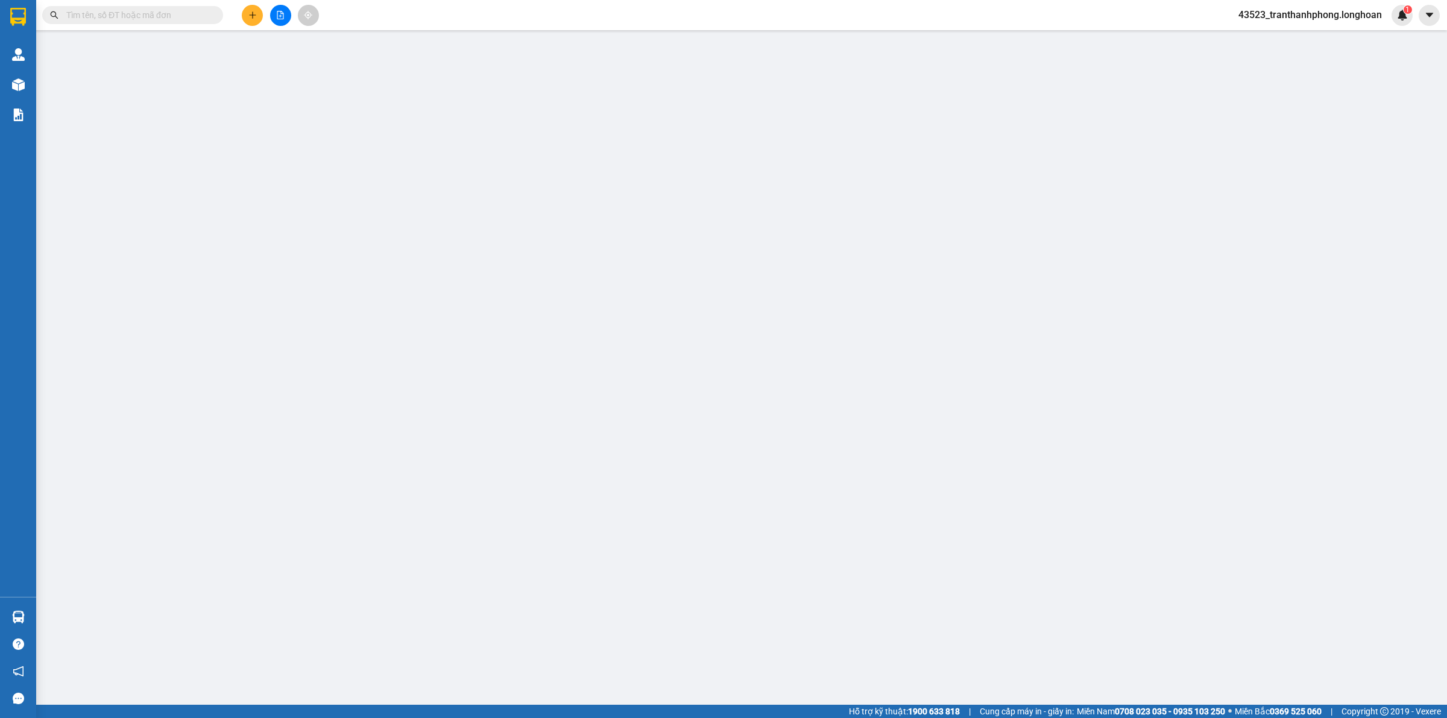
type input "0932845240"
type input "ANH TRỌNG"
type input "0918377388"
type input "ANH NAM"
checkbox input "true"
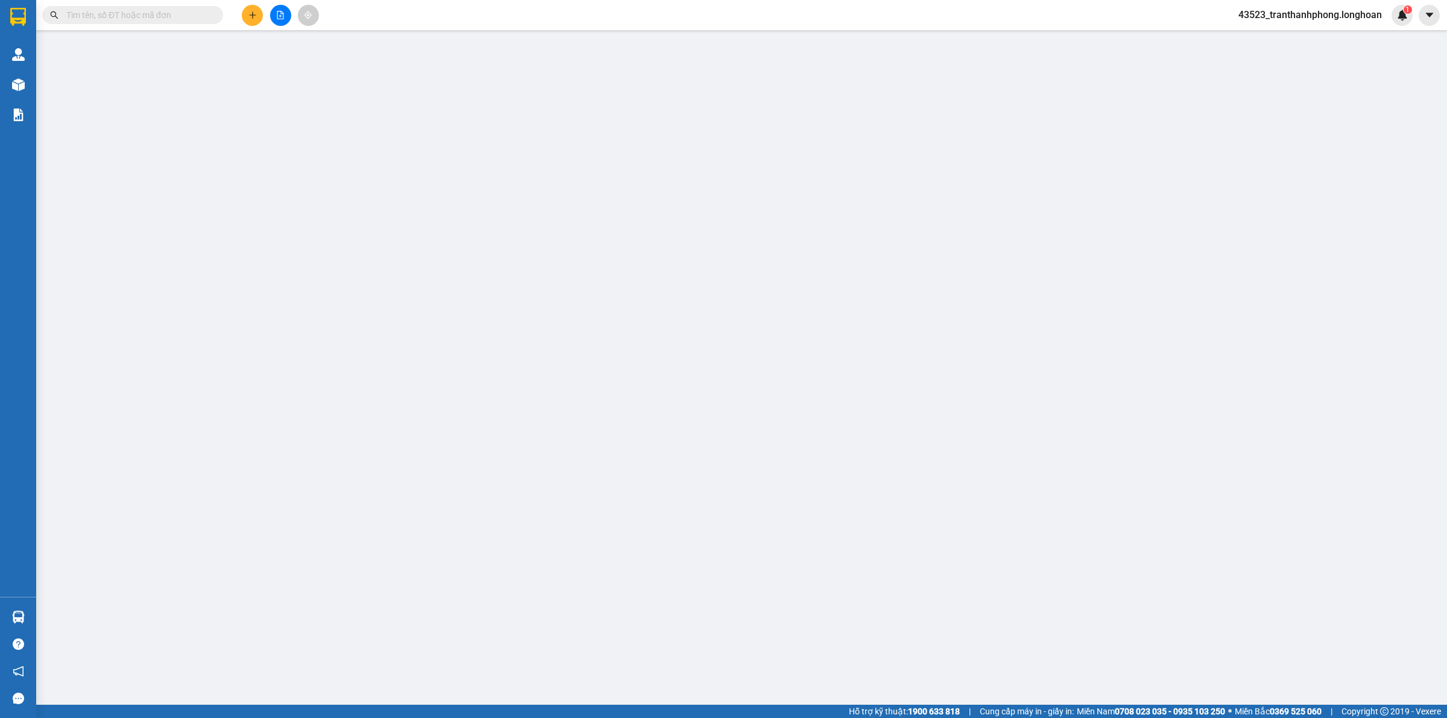
type input "CĂN HỘ 15A 09 TÒA S303, KHU ĐÔ THỊ VINHOMES SMART CITY, TÂY MỖ, NAM TỪ LIÊM, HN"
type input "1.100.000"
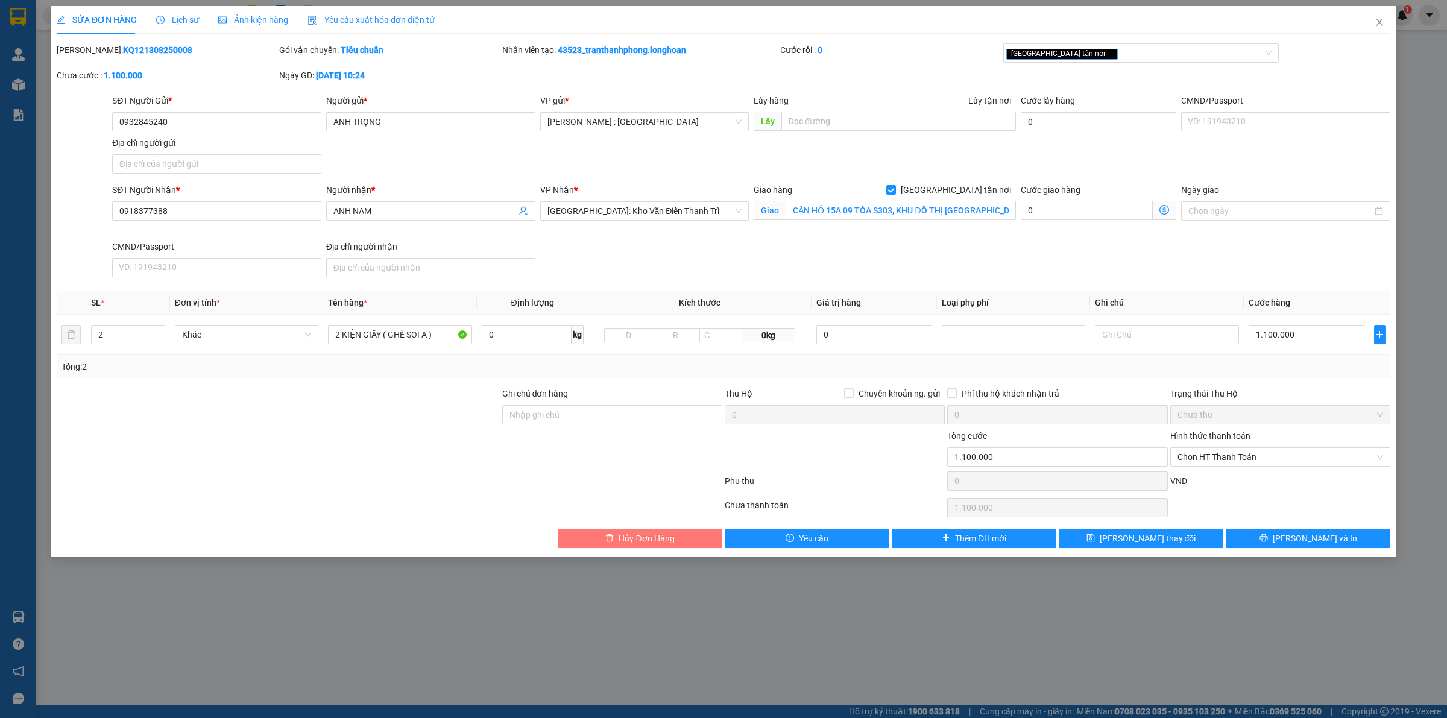
click at [706, 540] on button "Hủy Đơn Hàng" at bounding box center [640, 538] width 165 height 19
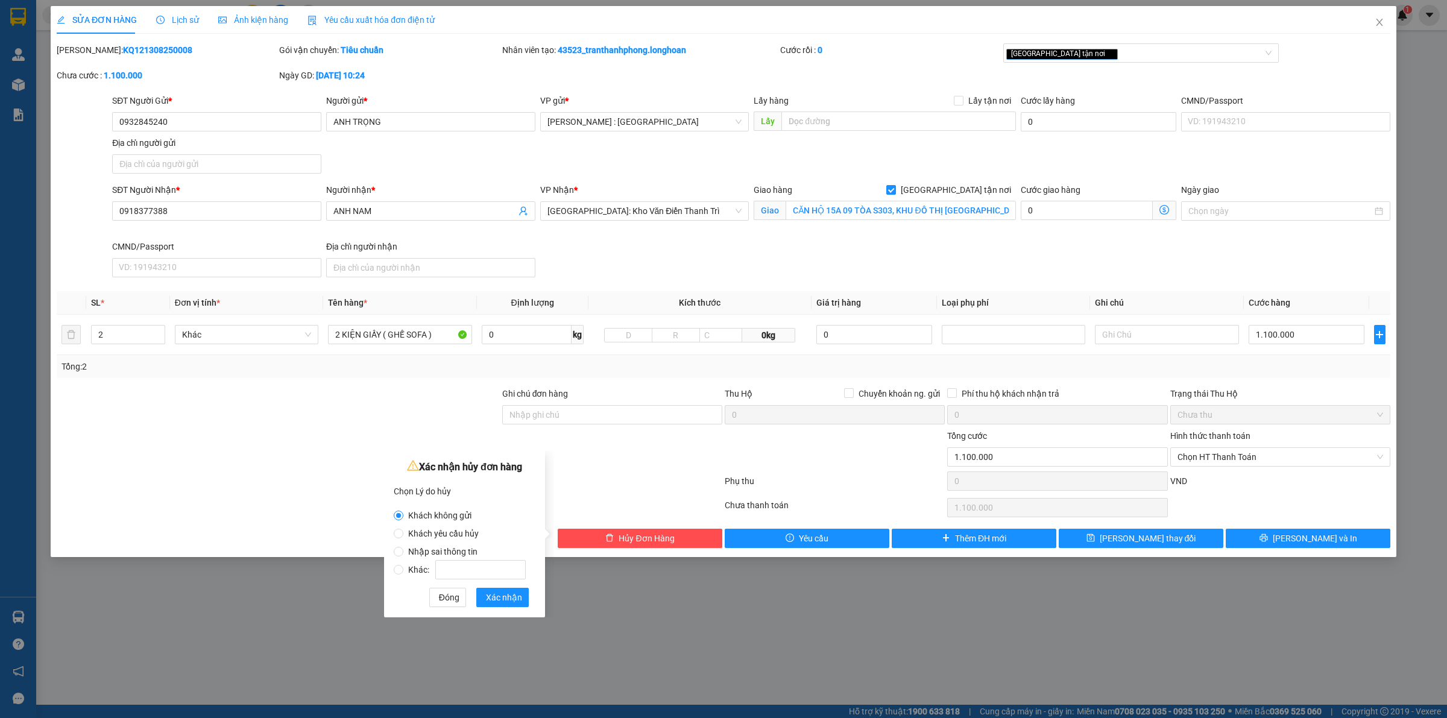
click at [445, 547] on span "Nhập sai thông tin" at bounding box center [442, 552] width 79 height 10
click at [403, 547] on input "Nhập sai thông tin" at bounding box center [399, 552] width 10 height 10
radio input "true"
radio input "false"
click at [501, 596] on span "Xác nhận" at bounding box center [504, 597] width 36 height 13
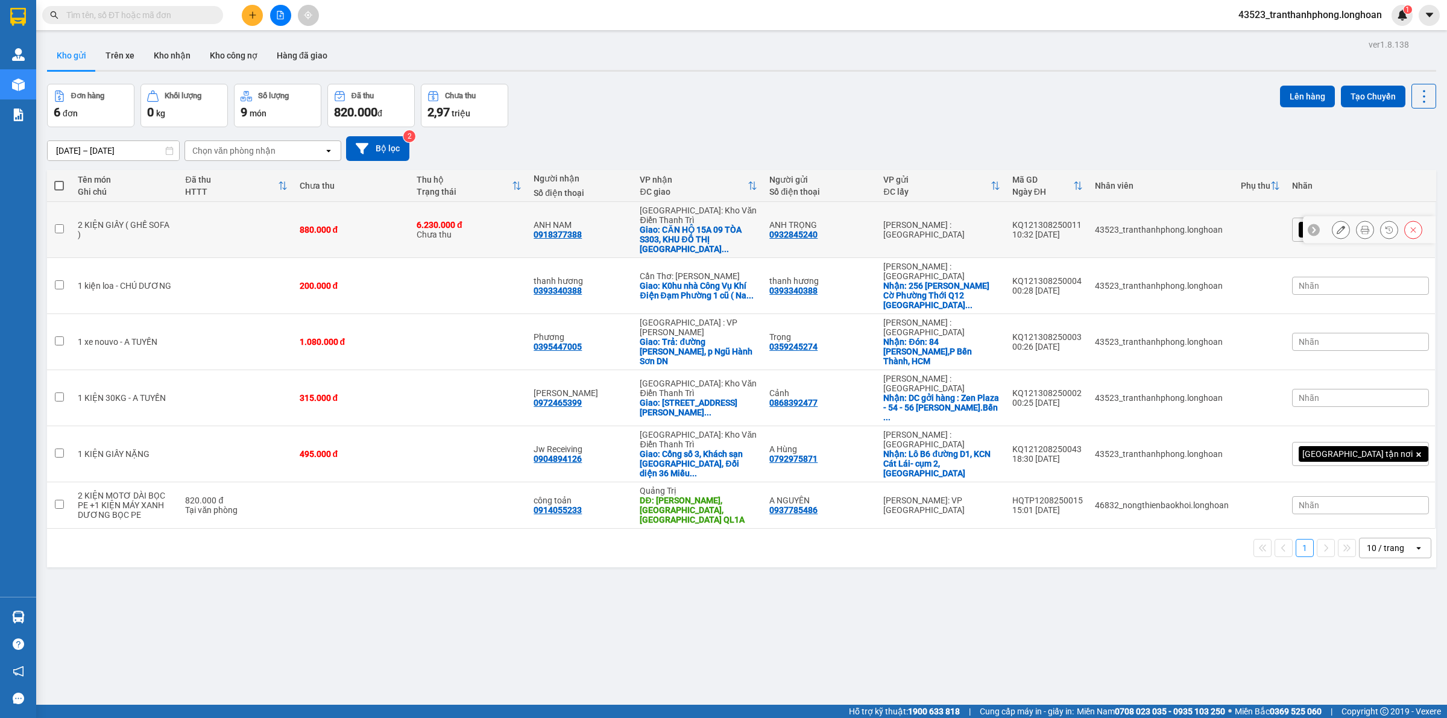
click at [1361, 226] on icon at bounding box center [1365, 230] width 8 height 8
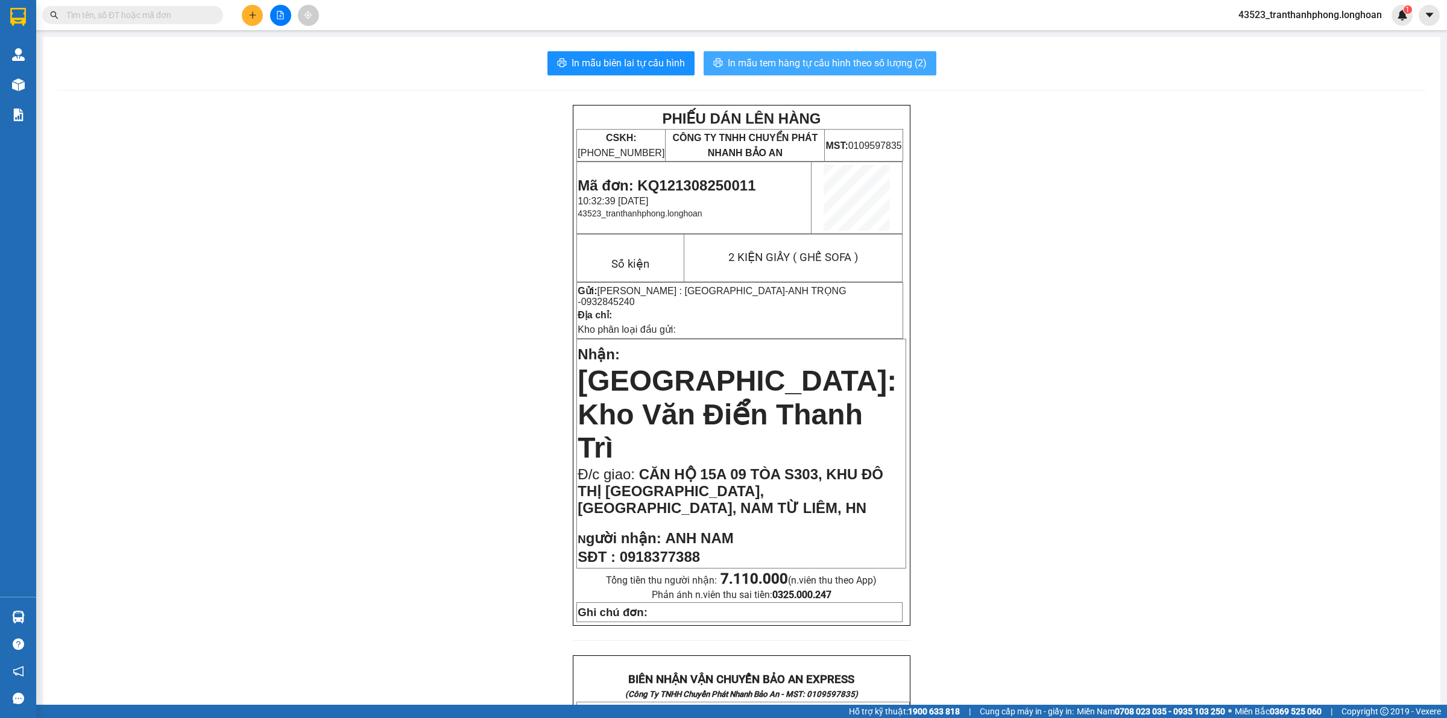
click at [911, 70] on span "In mẫu tem hàng tự cấu hình theo số lượng (2)" at bounding box center [827, 62] width 199 height 15
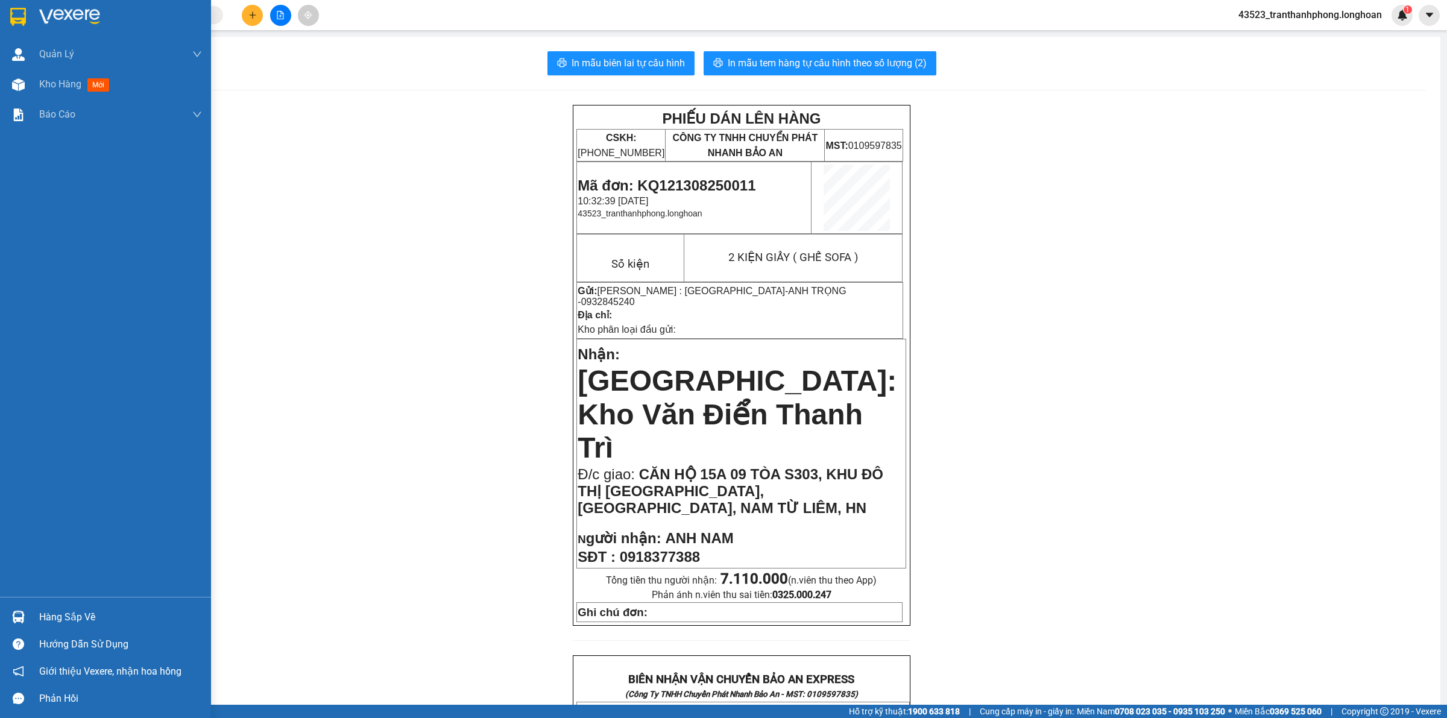
click at [4, 16] on div at bounding box center [105, 19] width 211 height 39
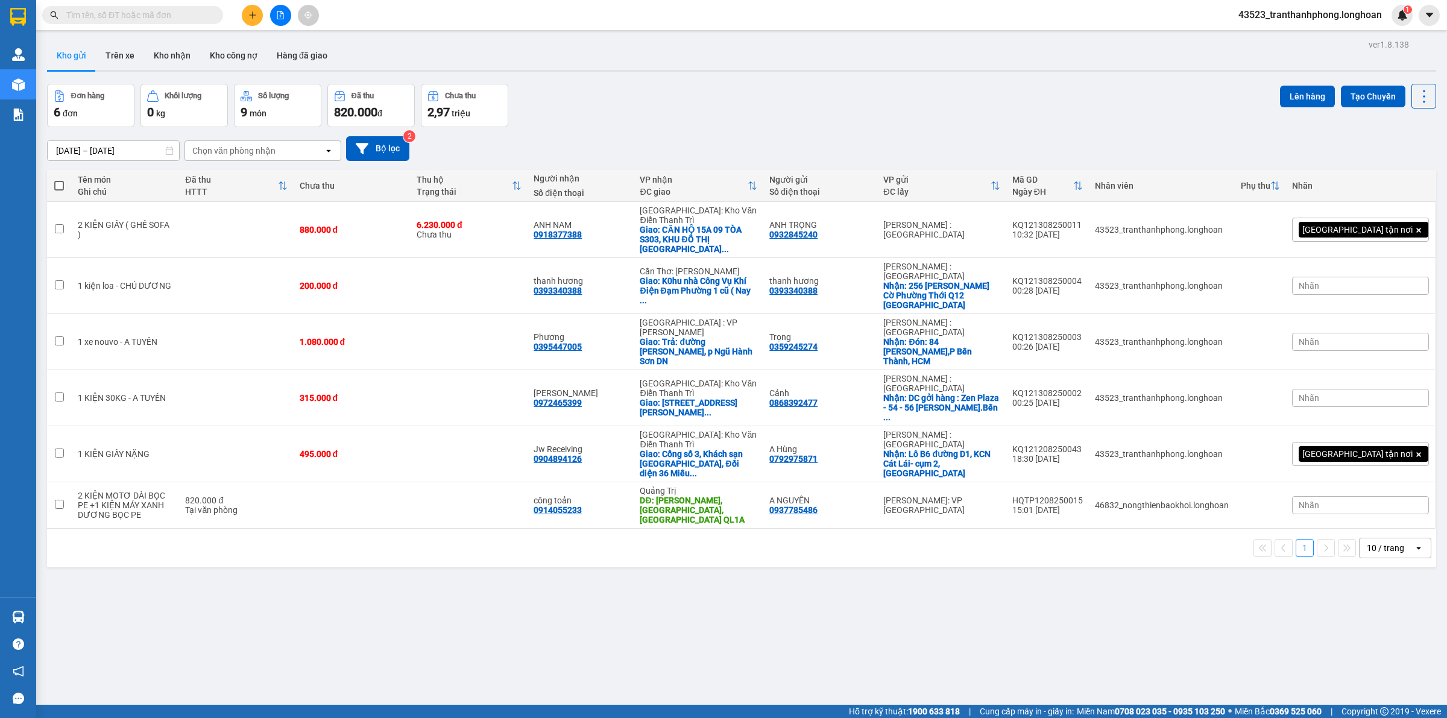
click at [122, 16] on input "text" at bounding box center [137, 14] width 142 height 13
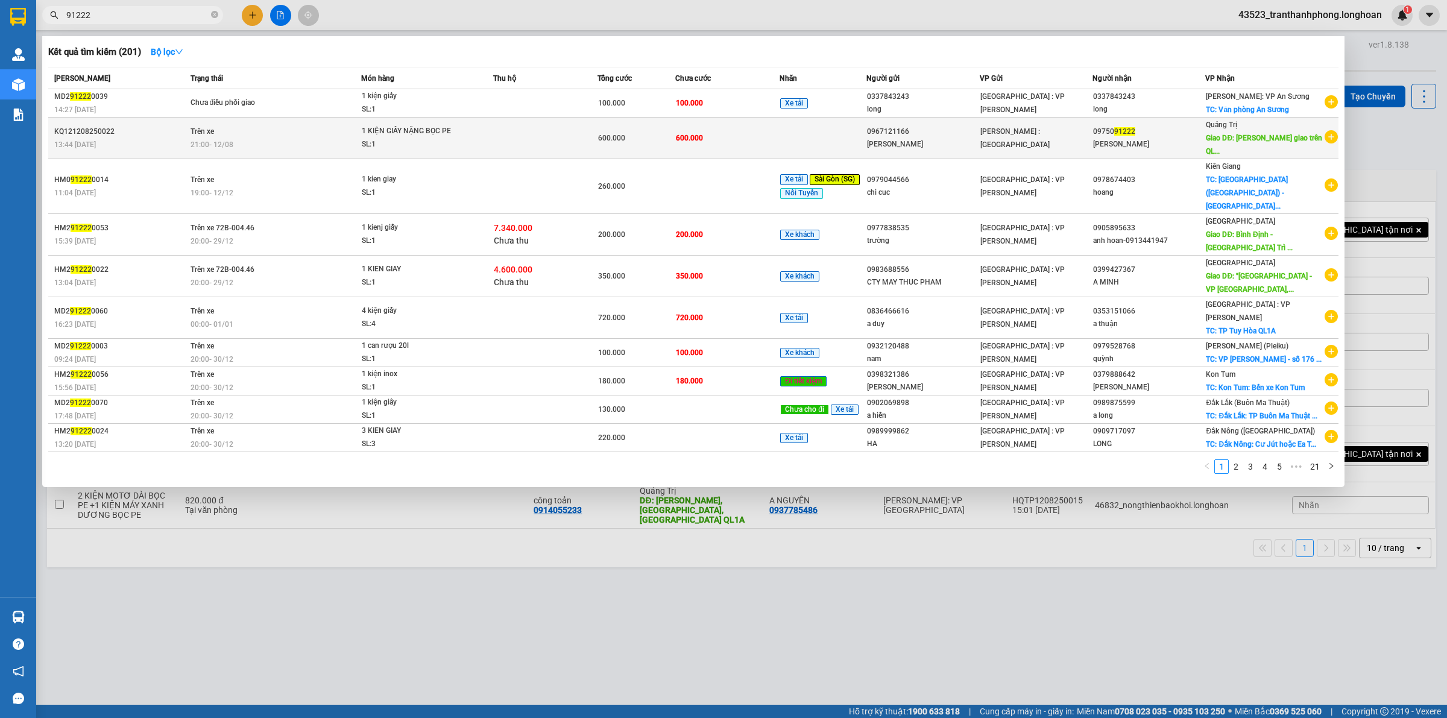
type input "91222"
click at [1037, 134] on span "[PERSON_NAME] : [GEOGRAPHIC_DATA]" at bounding box center [1014, 138] width 69 height 22
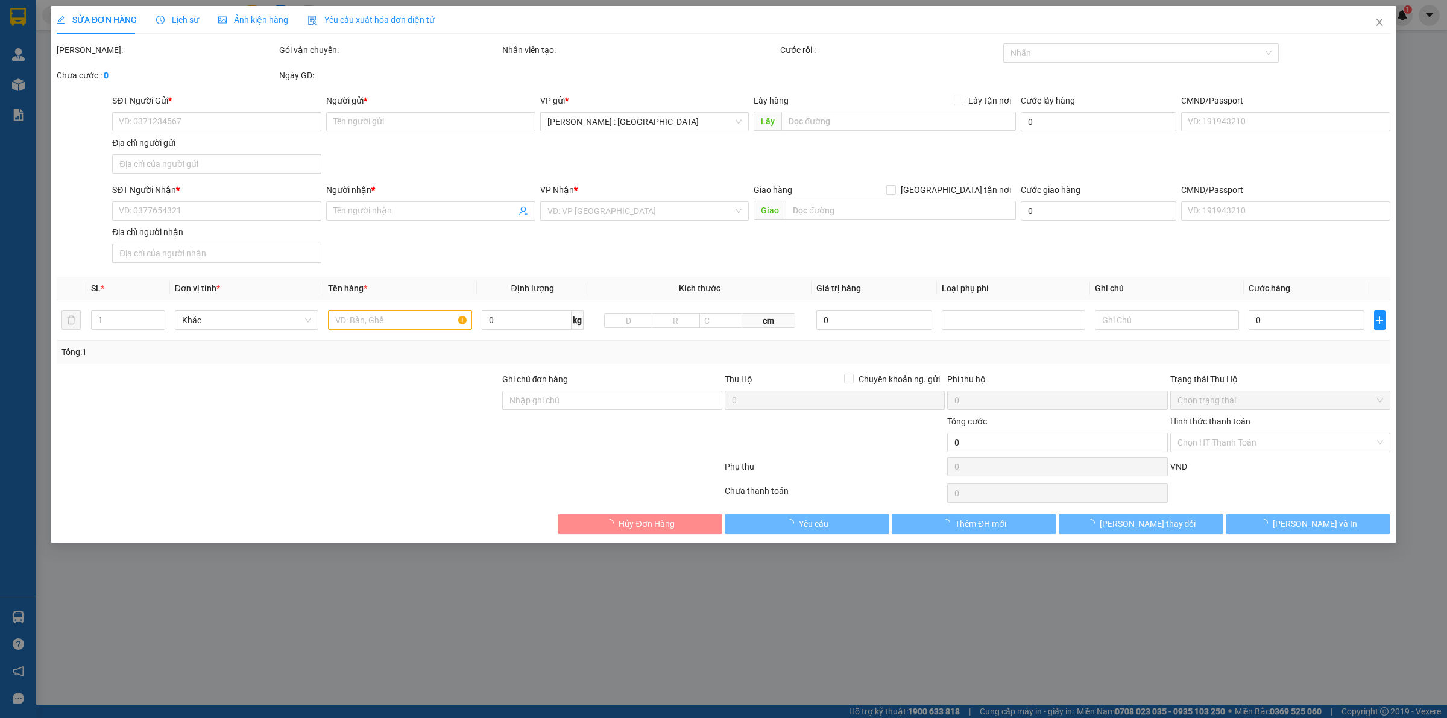
type input "0967121166"
type input "[PERSON_NAME]"
type input "0975091222"
type input "[PERSON_NAME]"
type input "Hải Lăng giao trên QL 1A"
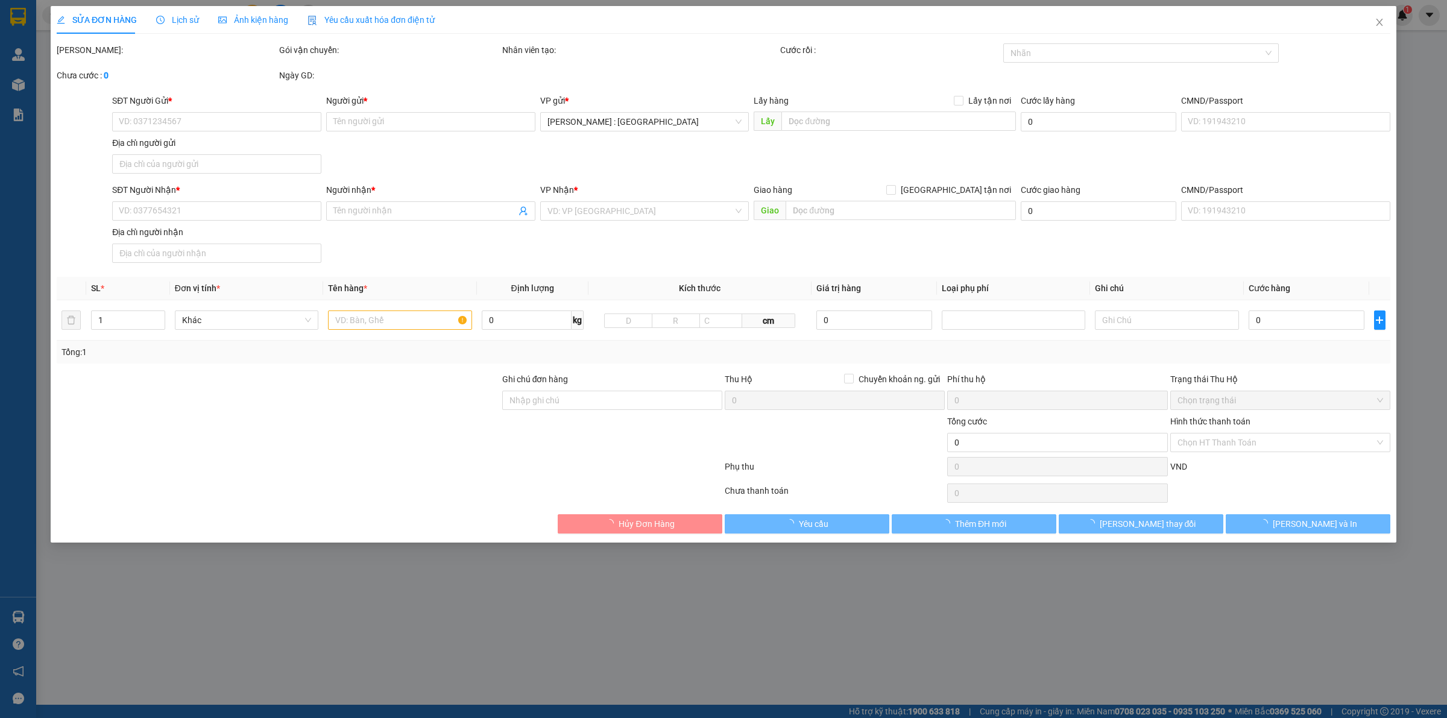
type input "( NHẬN [PERSON_NAME] - GIAO THEO KIỆN - HƯ VỠ KHÔNG ĐỀN - ĐÃ BÁO KHÁCH GỬI )"
type input "600.000"
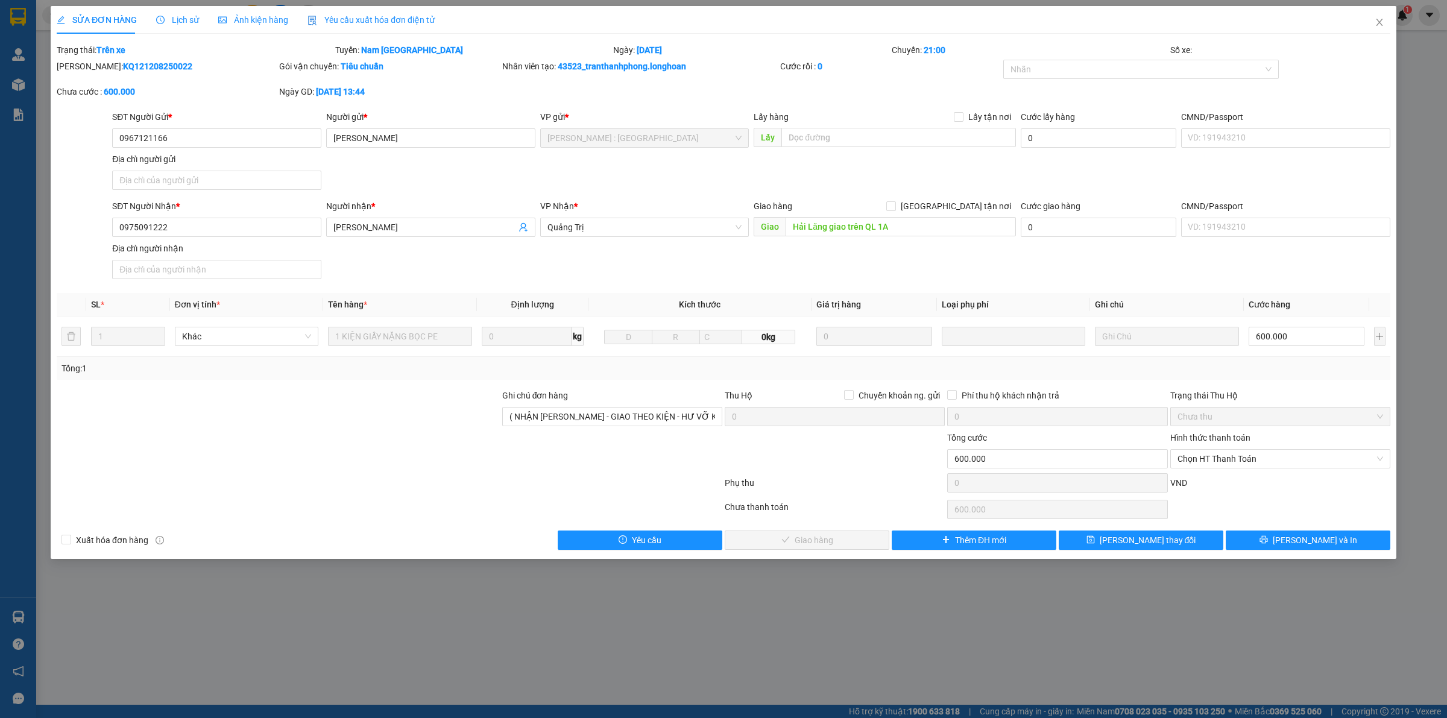
click at [174, 19] on span "Lịch sử" at bounding box center [177, 20] width 43 height 10
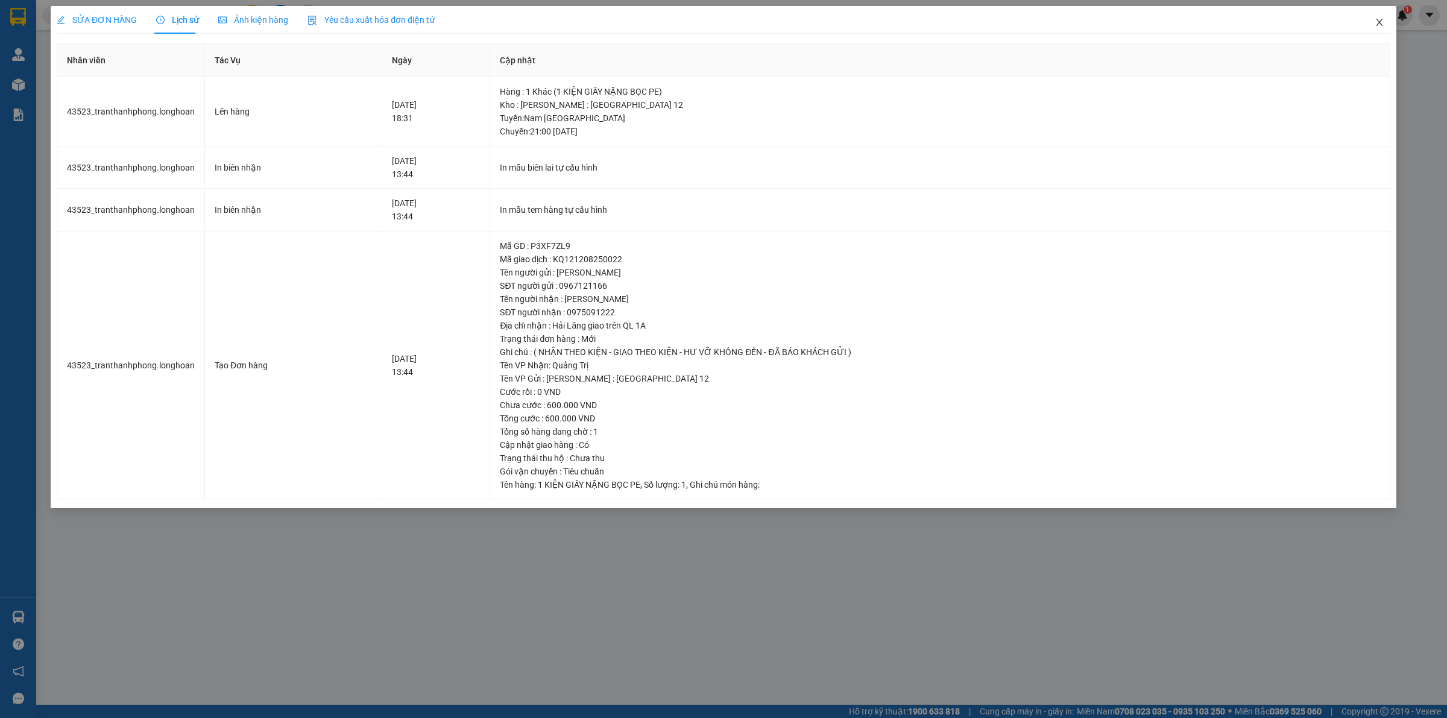
click at [1379, 22] on icon "close" at bounding box center [1379, 22] width 7 height 7
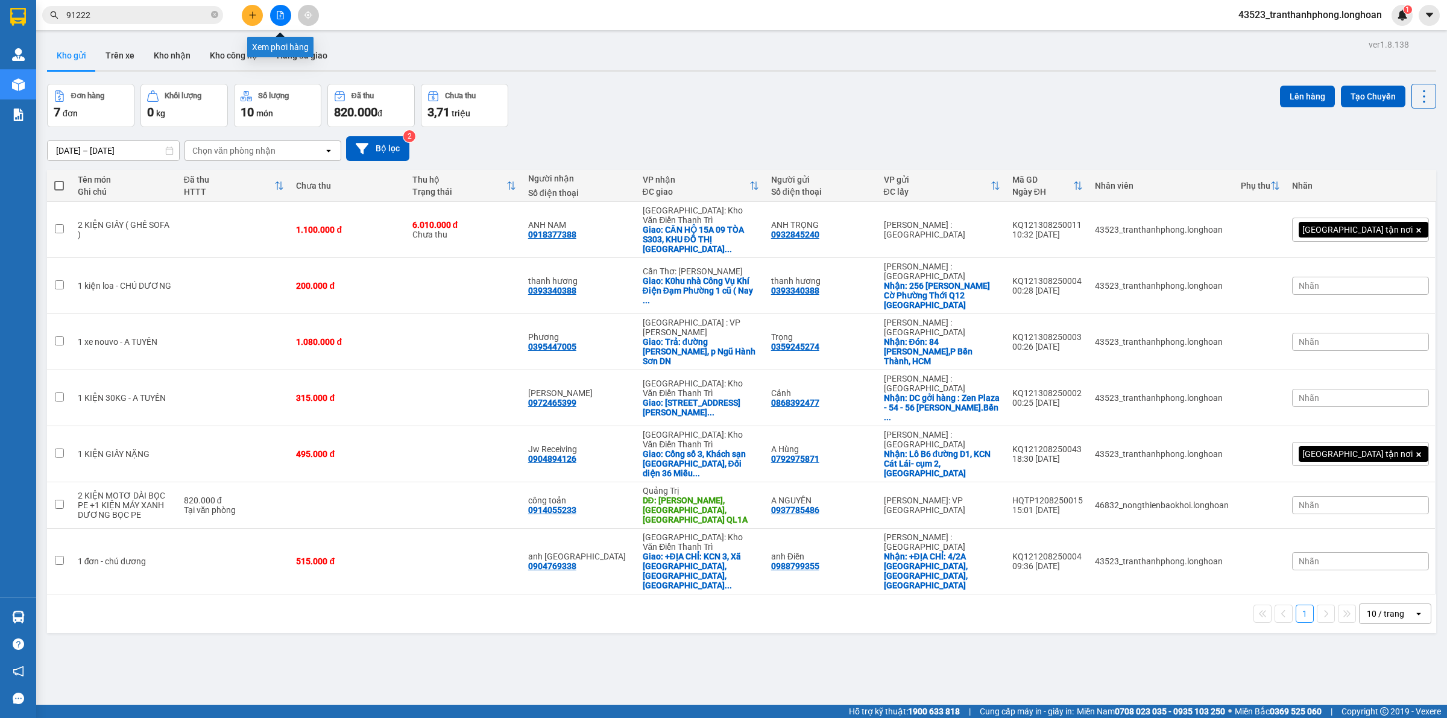
click at [278, 12] on icon "file-add" at bounding box center [280, 15] width 8 height 8
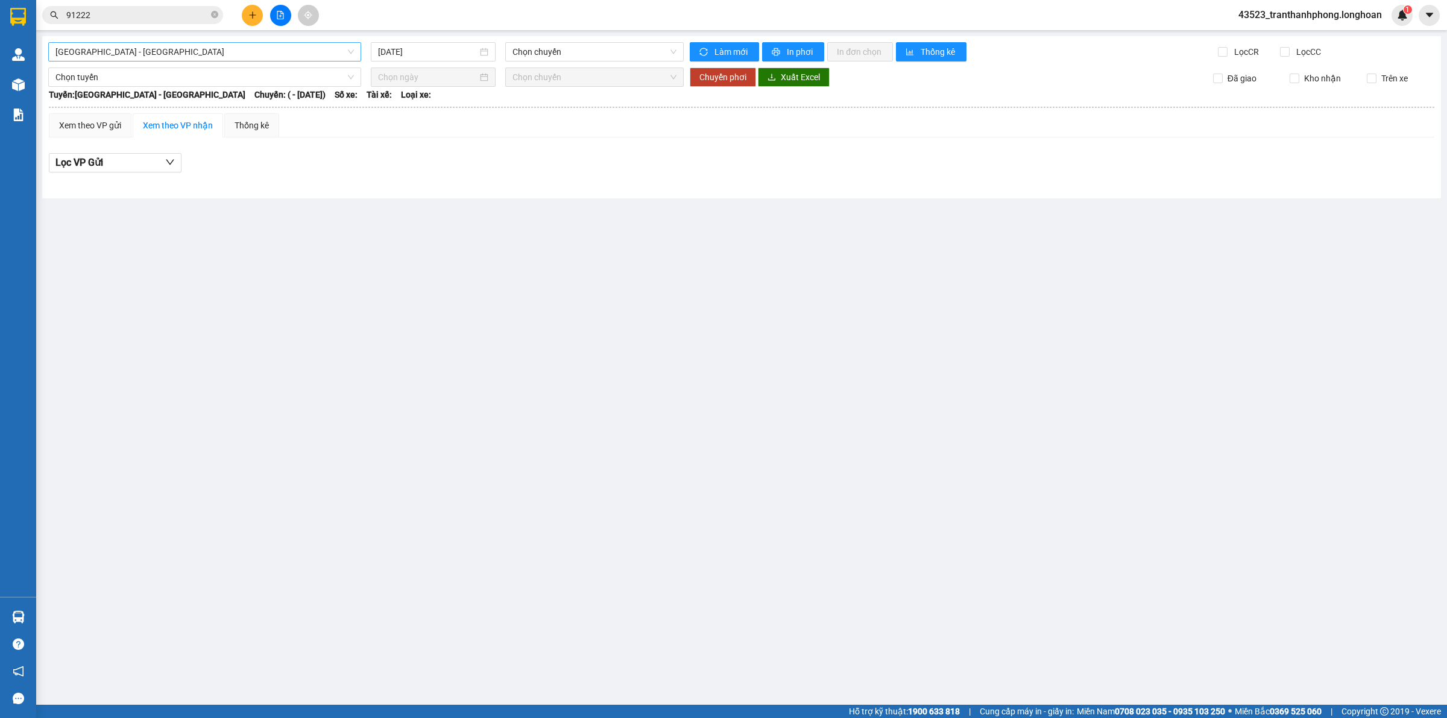
drag, startPoint x: 216, startPoint y: 46, endPoint x: 209, endPoint y: 50, distance: 8.1
click at [216, 46] on span "[GEOGRAPHIC_DATA] - [GEOGRAPHIC_DATA]" at bounding box center [204, 52] width 298 height 18
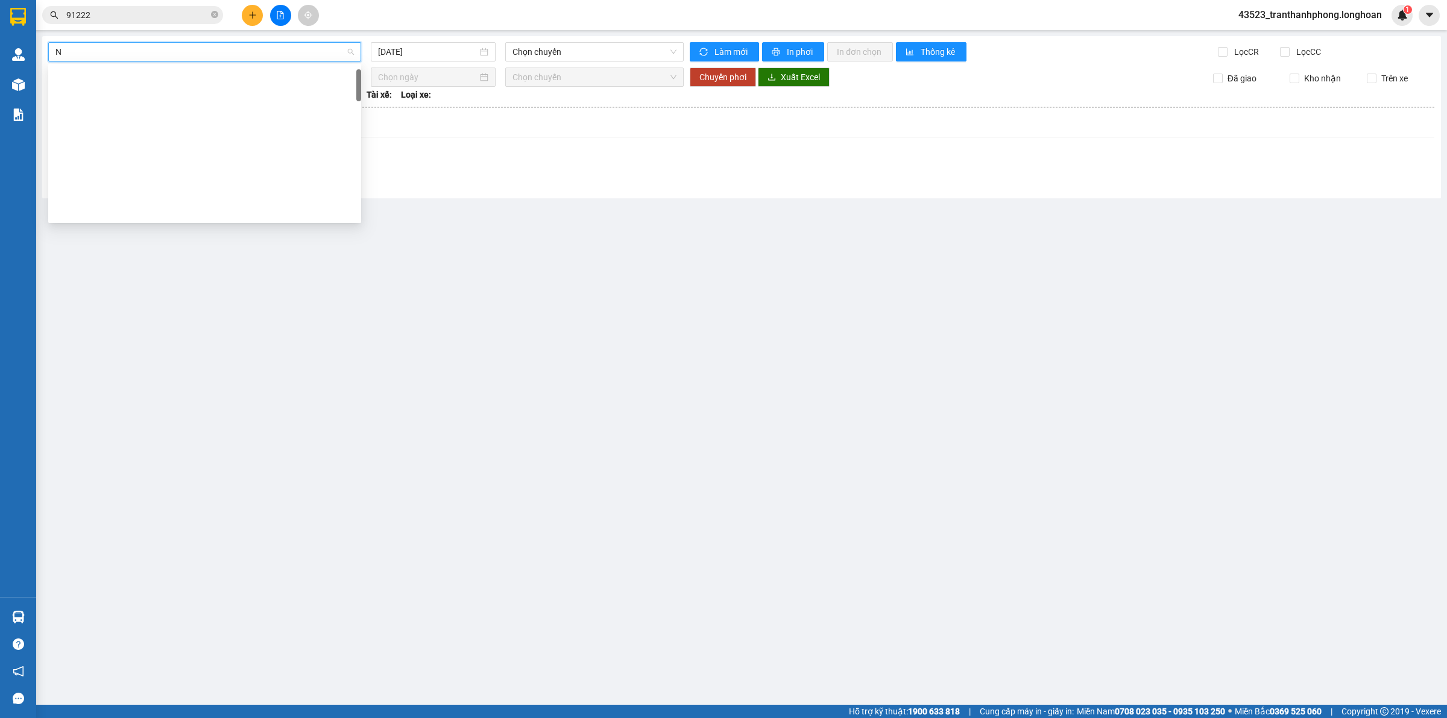
scroll to position [19, 0]
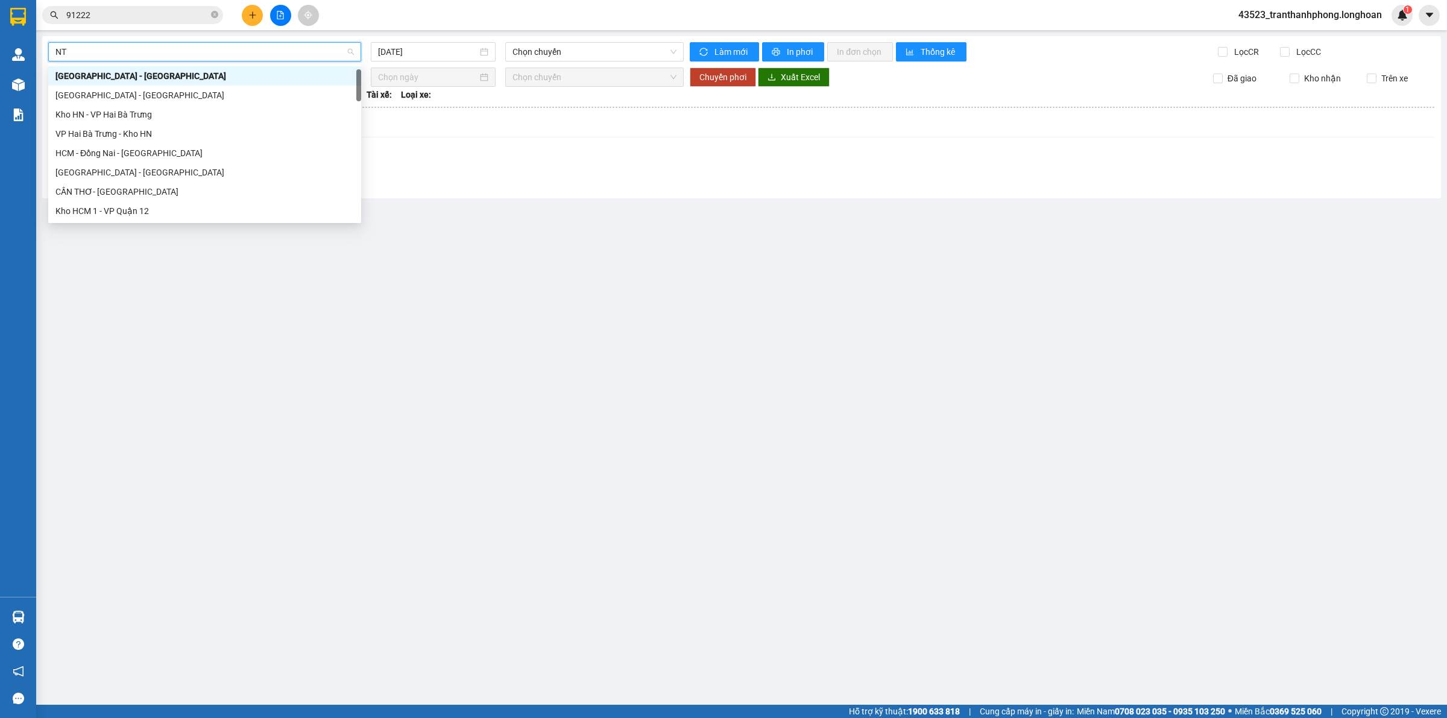
type input "NTB"
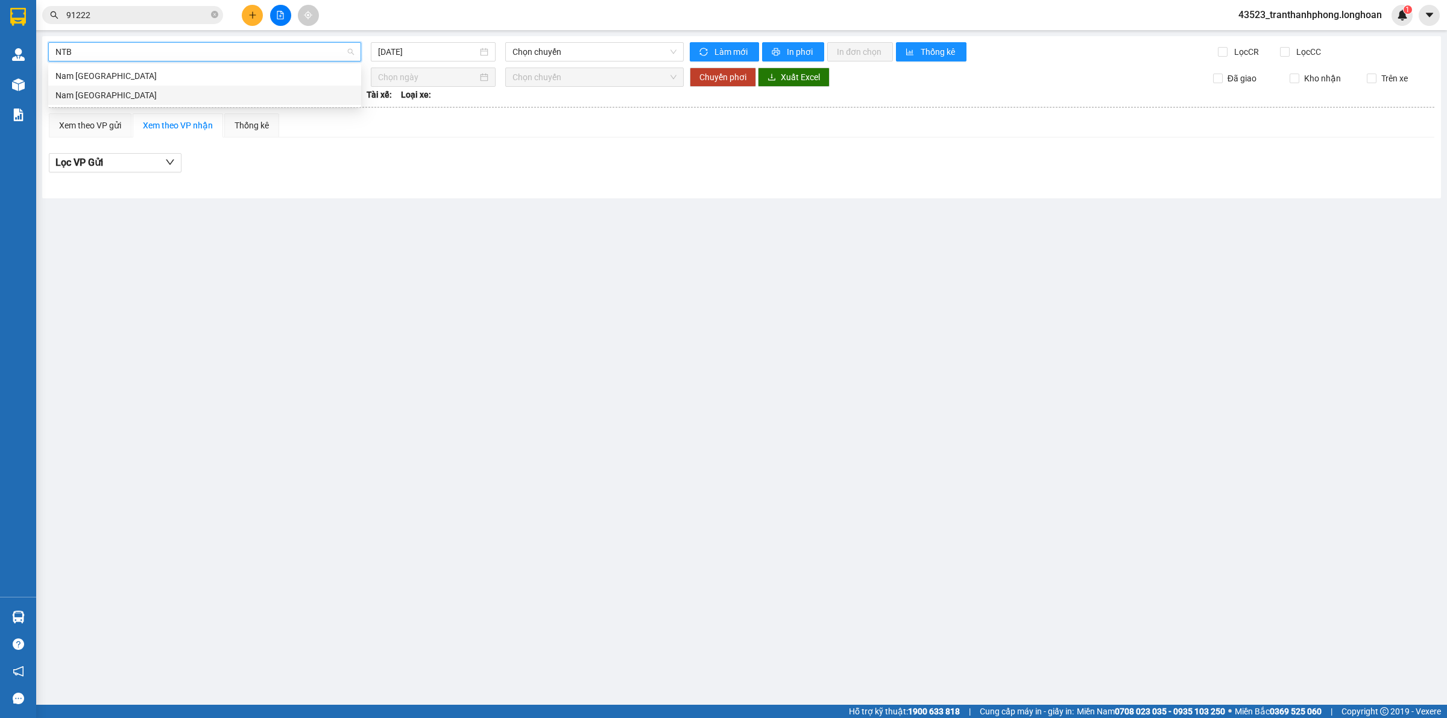
click at [110, 95] on div "Nam [GEOGRAPHIC_DATA]" at bounding box center [204, 95] width 298 height 13
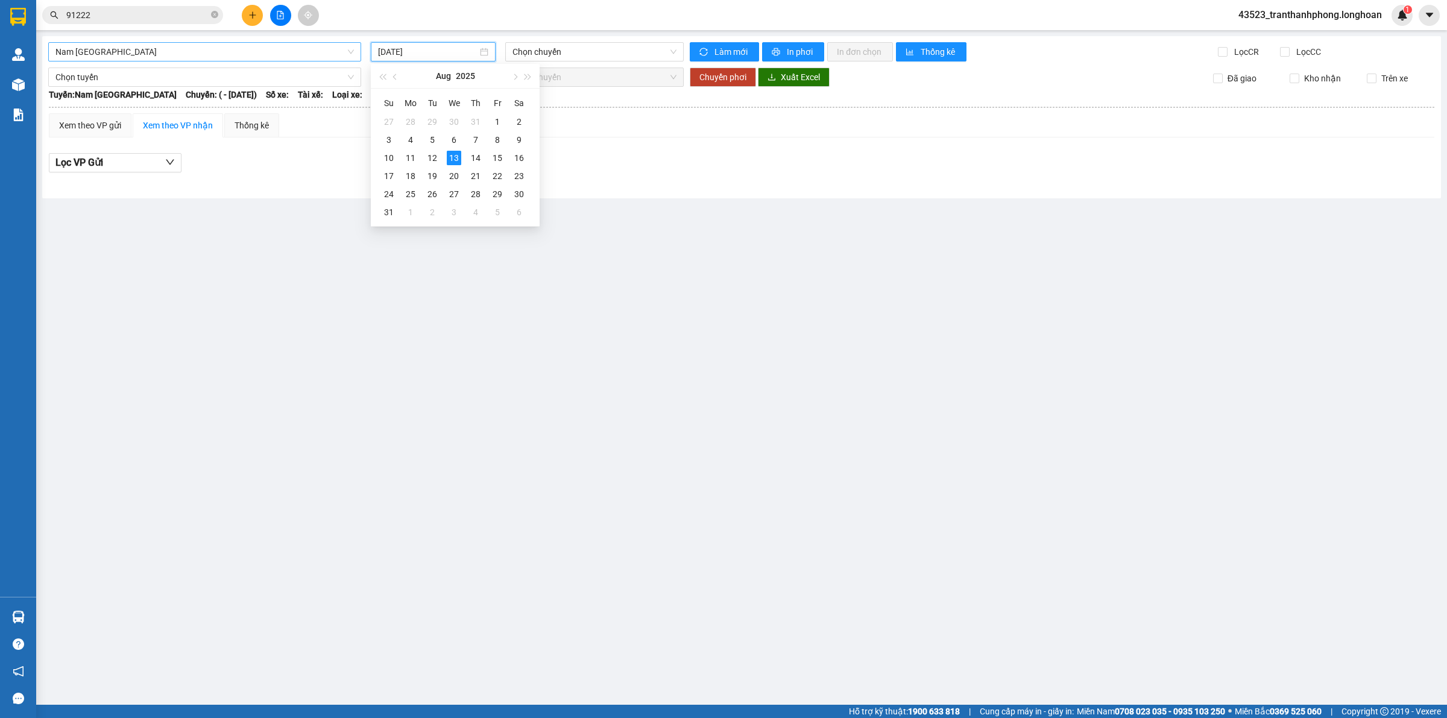
click at [443, 52] on input "[DATE]" at bounding box center [427, 51] width 99 height 13
click at [432, 159] on div "12" at bounding box center [432, 158] width 14 height 14
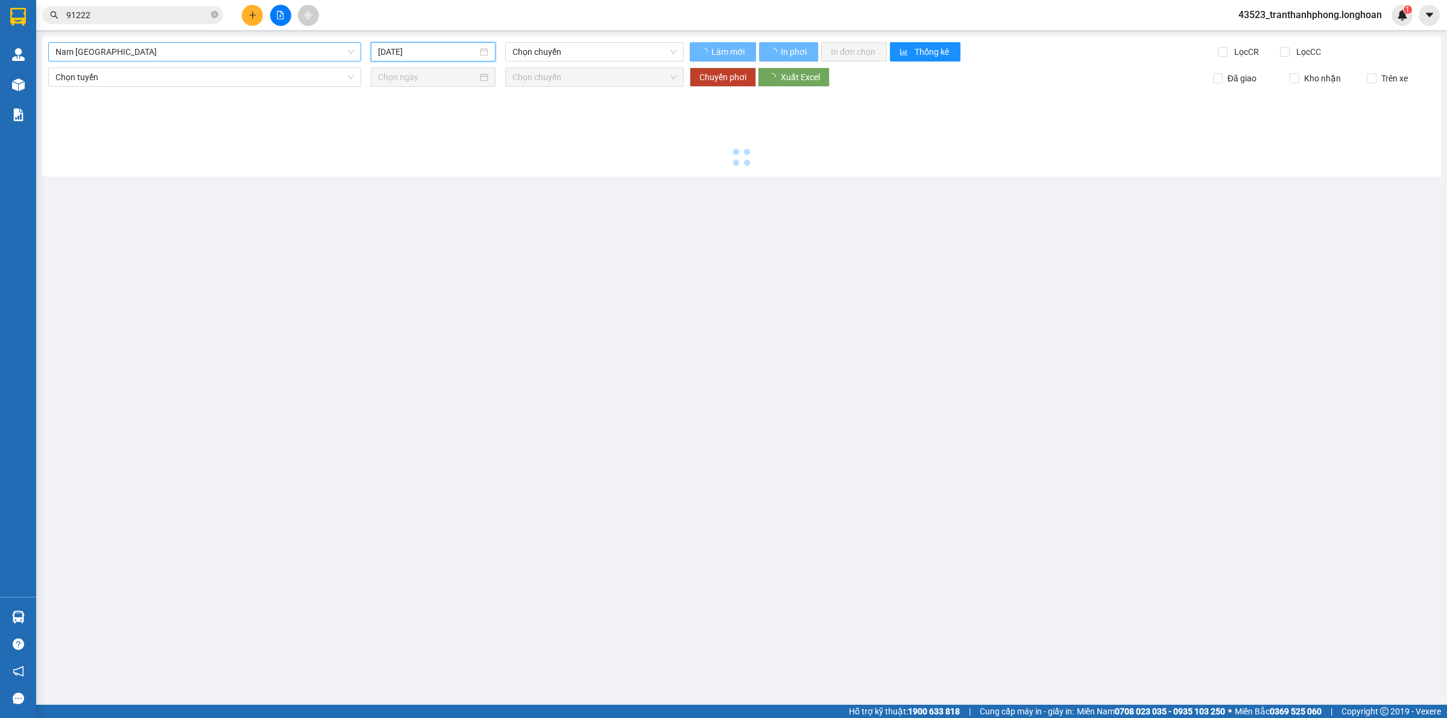
type input "[DATE]"
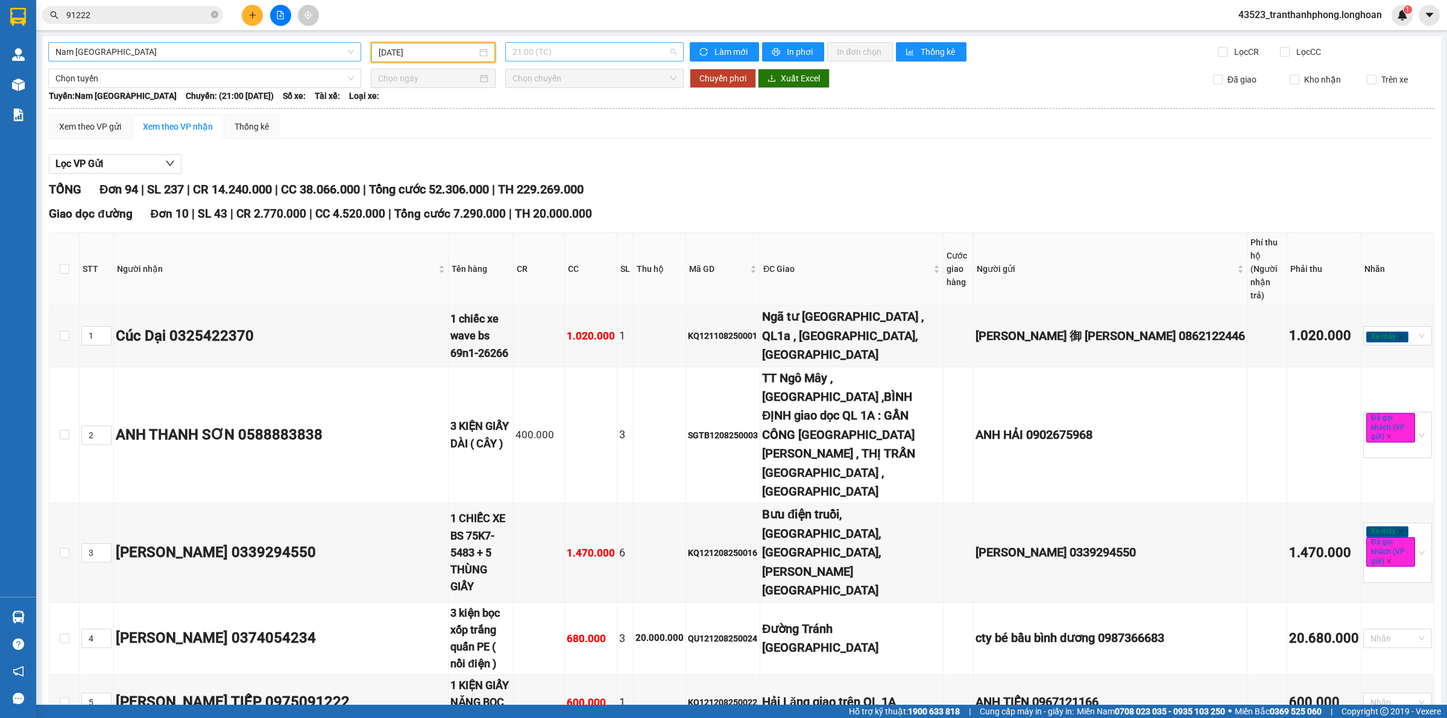
click at [558, 56] on span "21:00 (TC)" at bounding box center [595, 52] width 164 height 18
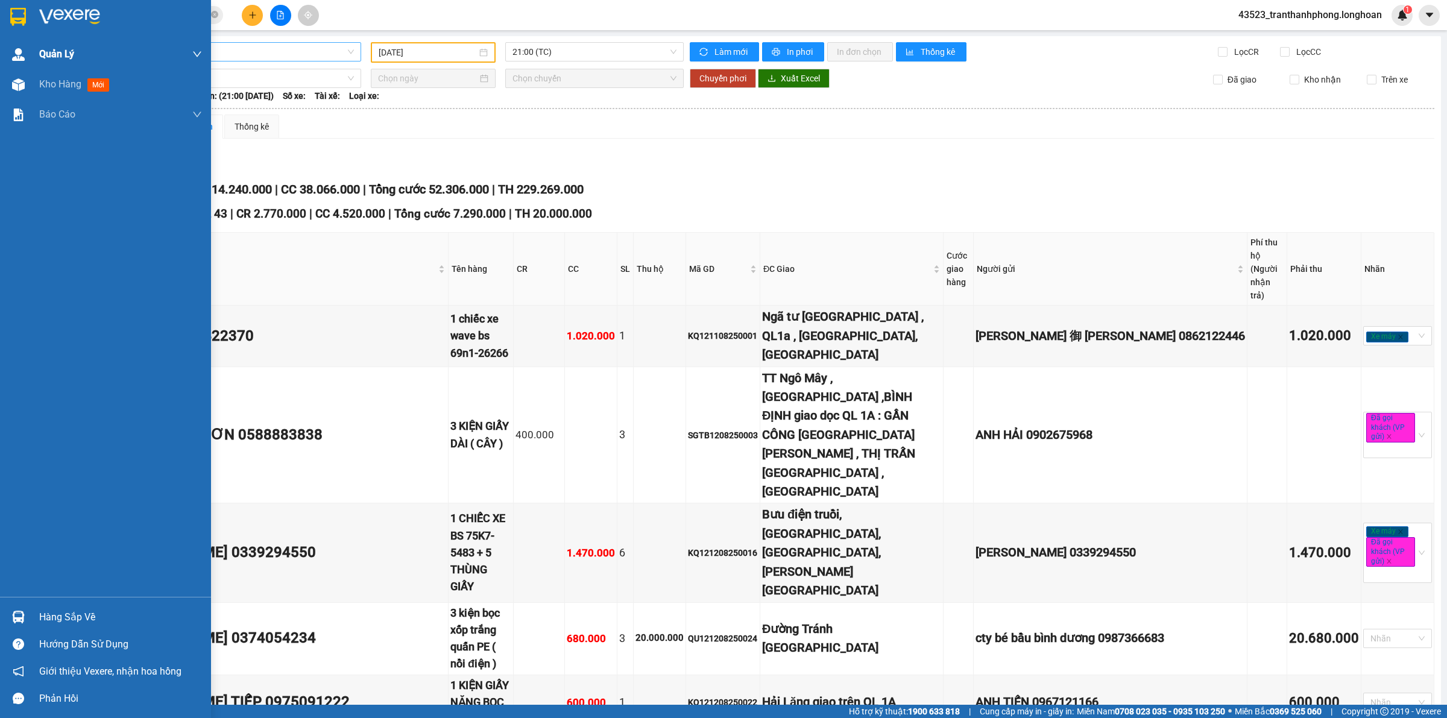
drag, startPoint x: 28, startPoint y: 18, endPoint x: 101, endPoint y: 49, distance: 79.4
click at [28, 15] on div at bounding box center [18, 16] width 21 height 21
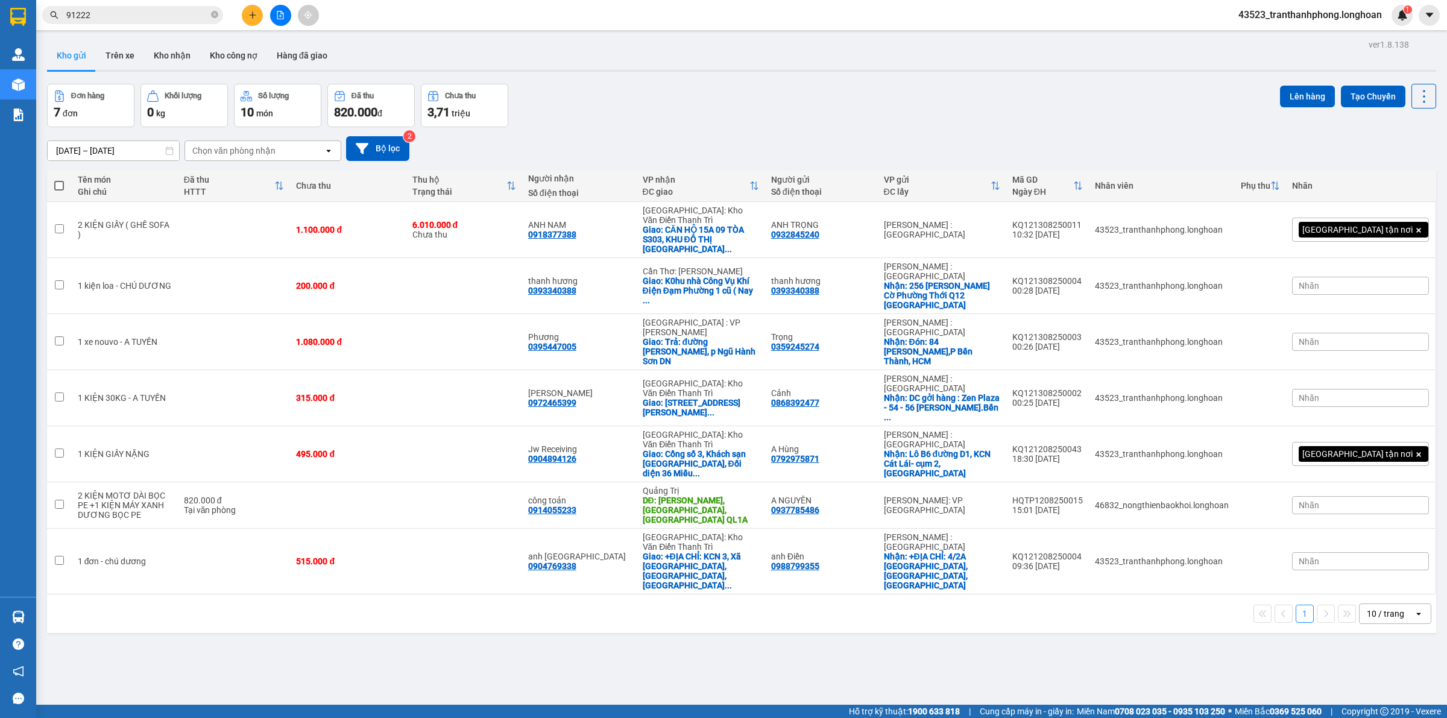
click at [248, 14] on icon "plus" at bounding box center [252, 15] width 8 height 8
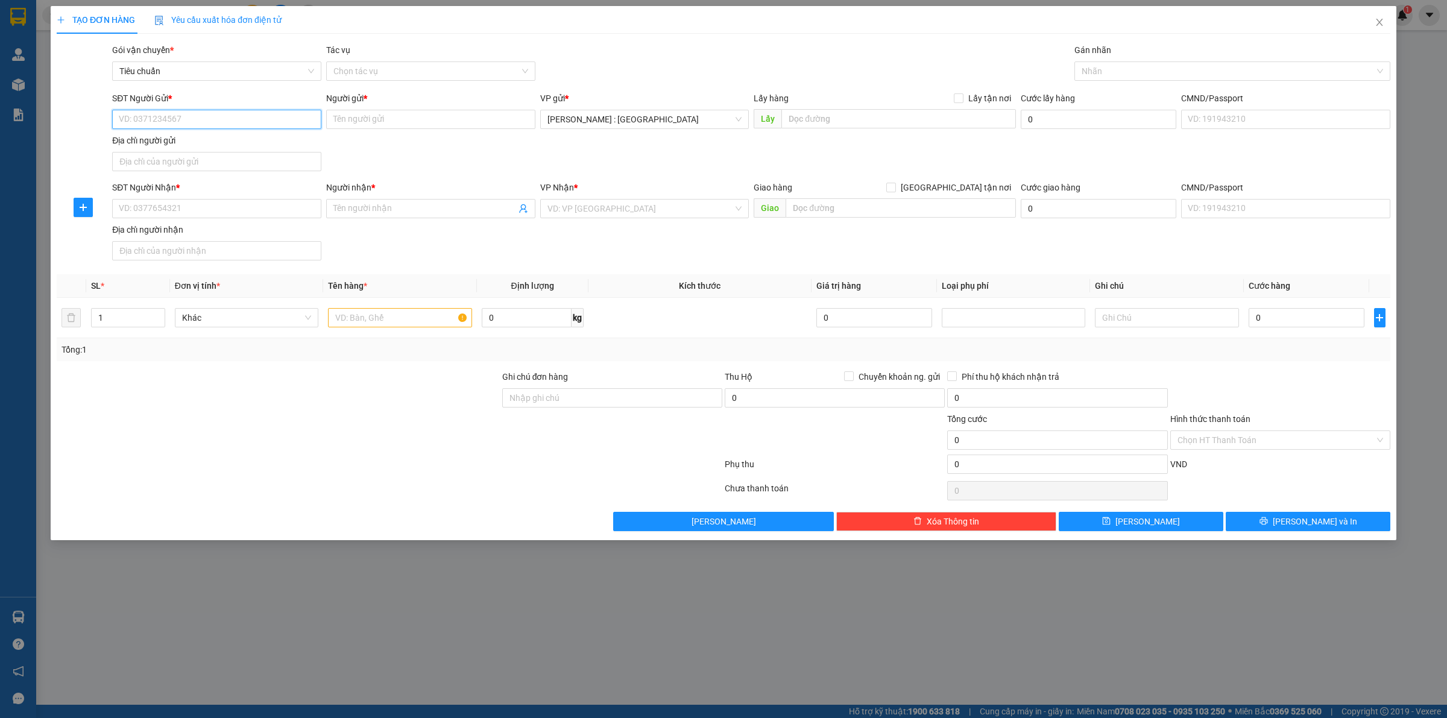
paste input "0901028173"
type input "0901028173"
click at [199, 206] on input "SĐT Người Nhận *" at bounding box center [216, 208] width 209 height 19
paste input "0353541166"
type input "0353541166"
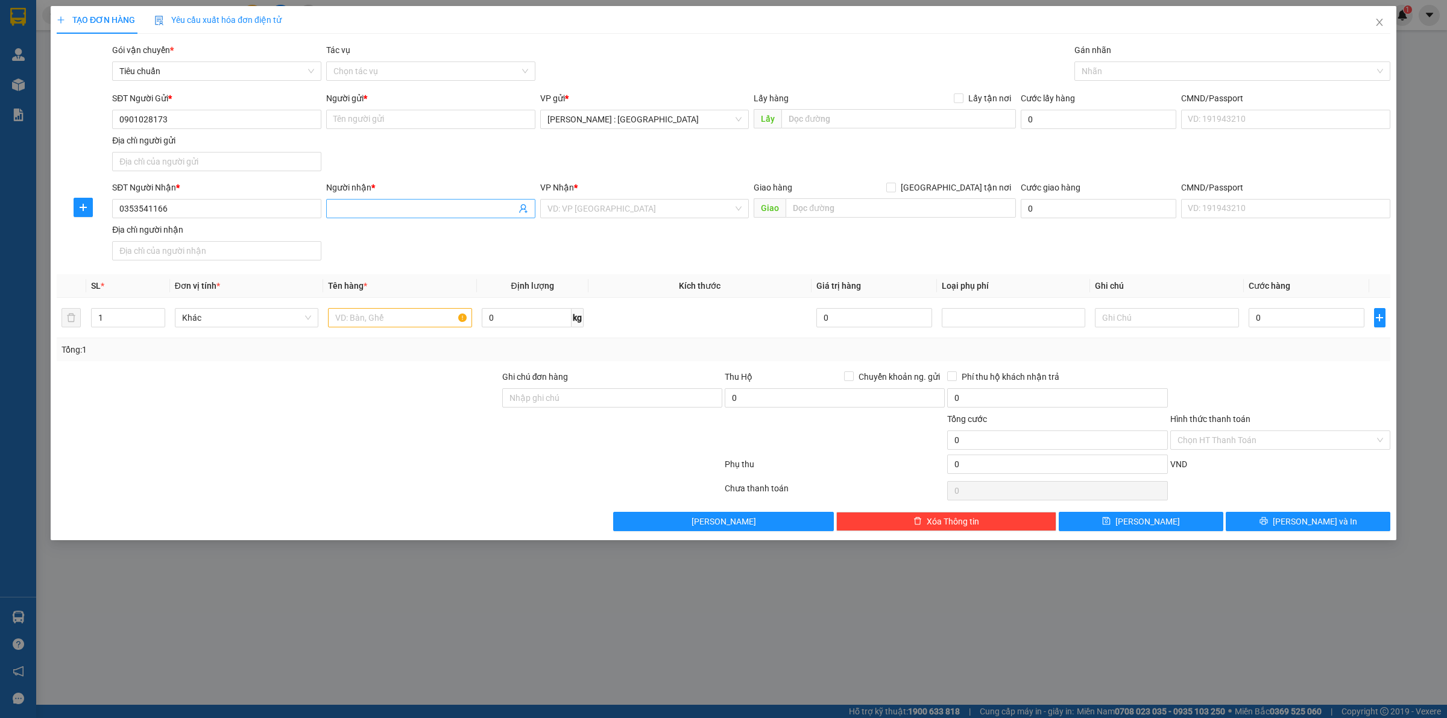
click at [389, 211] on input "Người nhận *" at bounding box center [424, 208] width 183 height 13
paste input "TUẤN"
type input "TUẤN"
paste input "[PERSON_NAME]"
click at [458, 119] on input "[PERSON_NAME]" at bounding box center [430, 119] width 209 height 19
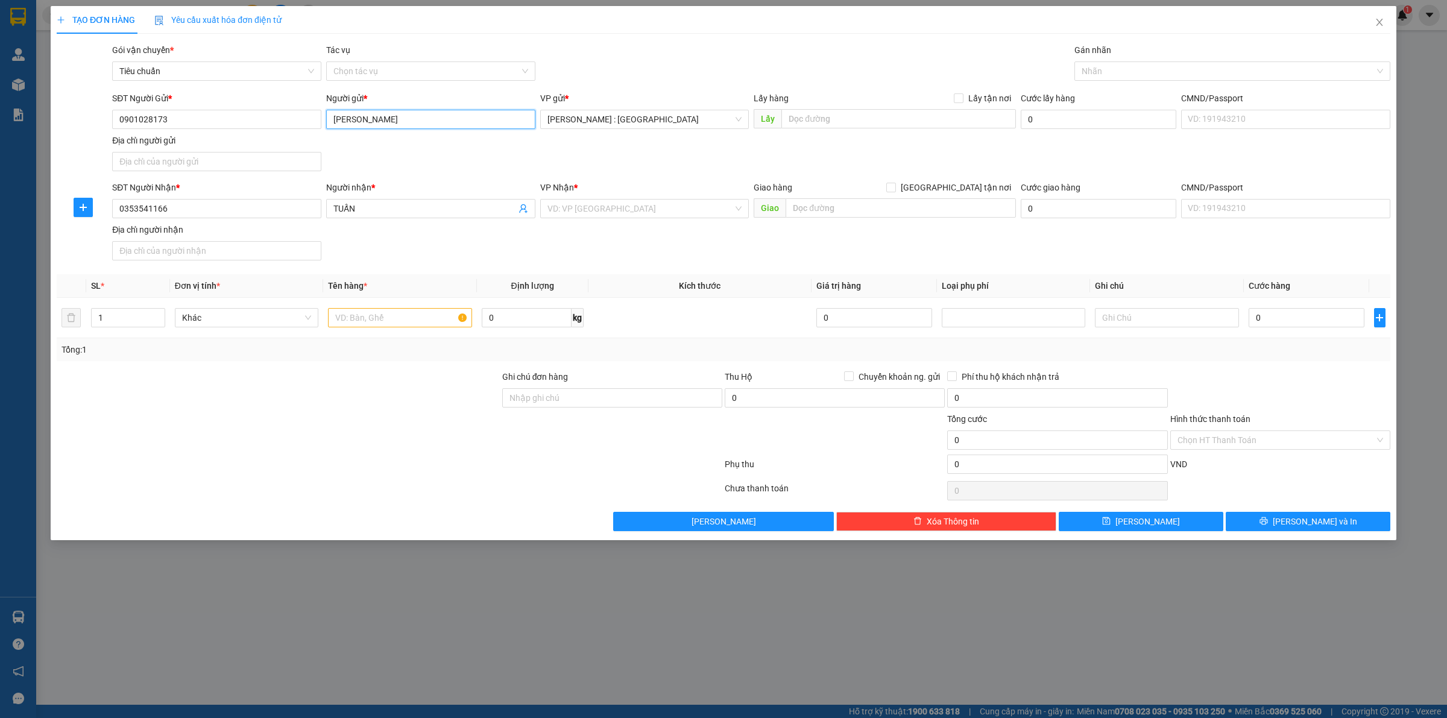
type input "[PERSON_NAME]"
paste input "439/85/22 tân thới hiệp 21 Phường Tân Thới Hiệp Quận 12 TP. Hồ Chí Minh"
click at [874, 118] on input "text" at bounding box center [898, 118] width 235 height 19
type input "439/85/22 tân thới hiệp 21 Phường Tân Thới Hiệp Quận 12 TP. Hồ Chí Minh"
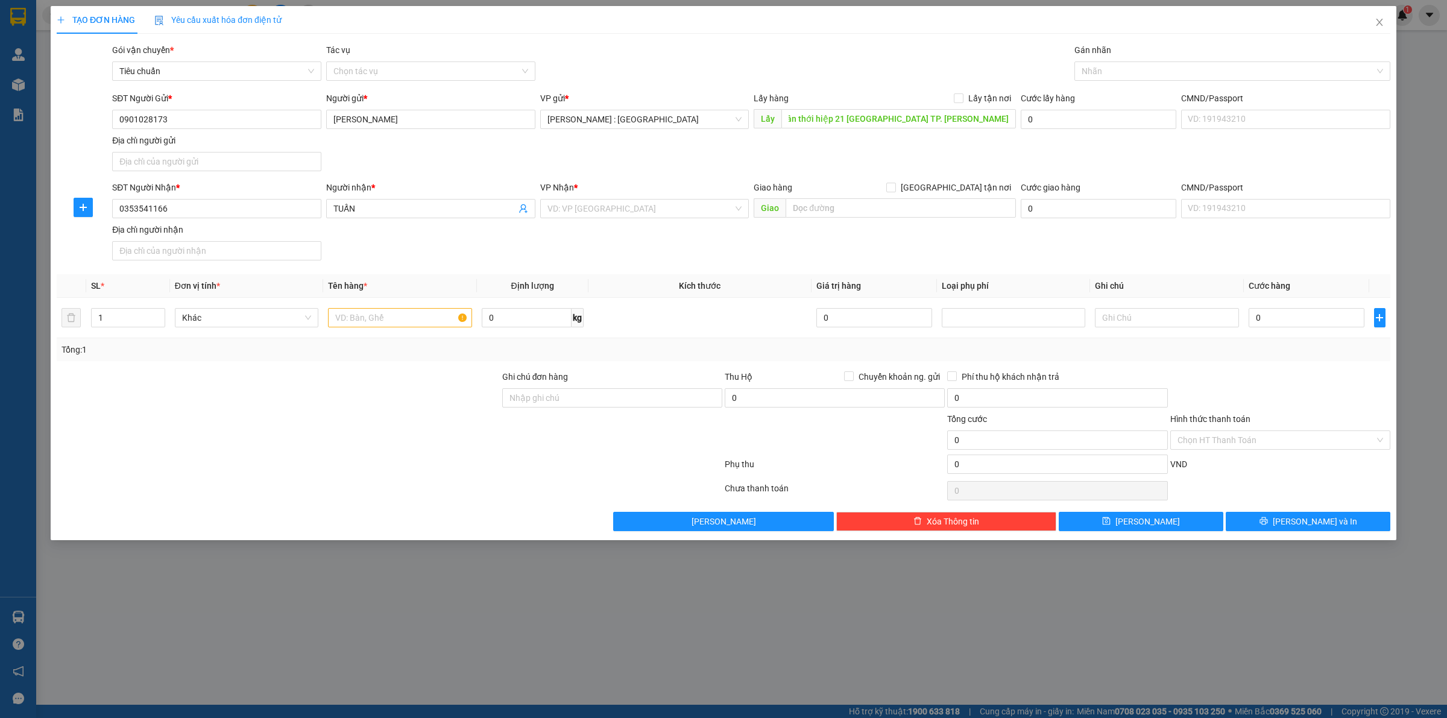
click at [974, 89] on div "Transit Pickup Surcharge Ids Transit Deliver Surcharge Ids Transit Deliver Surc…" at bounding box center [724, 287] width 1334 height 488
click at [969, 96] on span "Lấy tận nơi" at bounding box center [990, 98] width 52 height 13
click at [962, 96] on input "Lấy tận nơi" at bounding box center [958, 97] width 8 height 8
checkbox input "true"
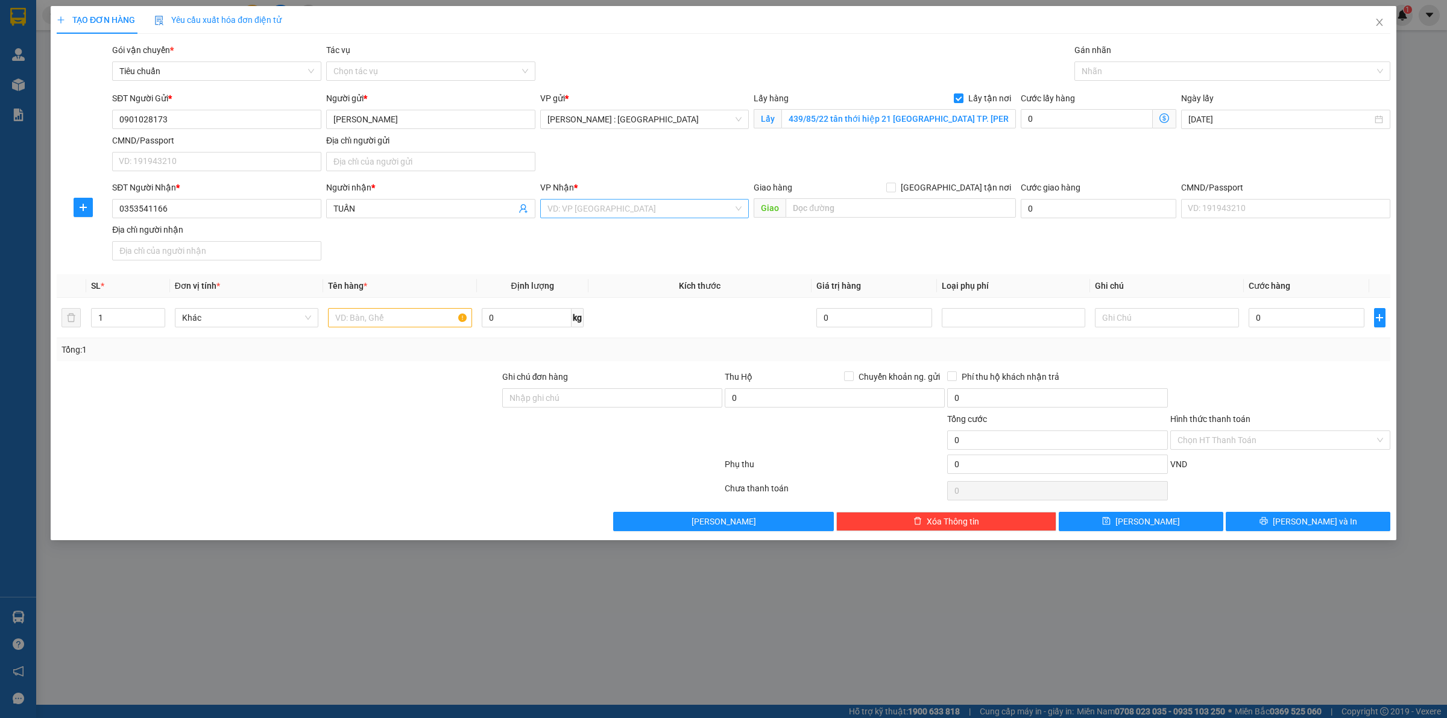
click at [674, 206] on input "search" at bounding box center [641, 209] width 186 height 18
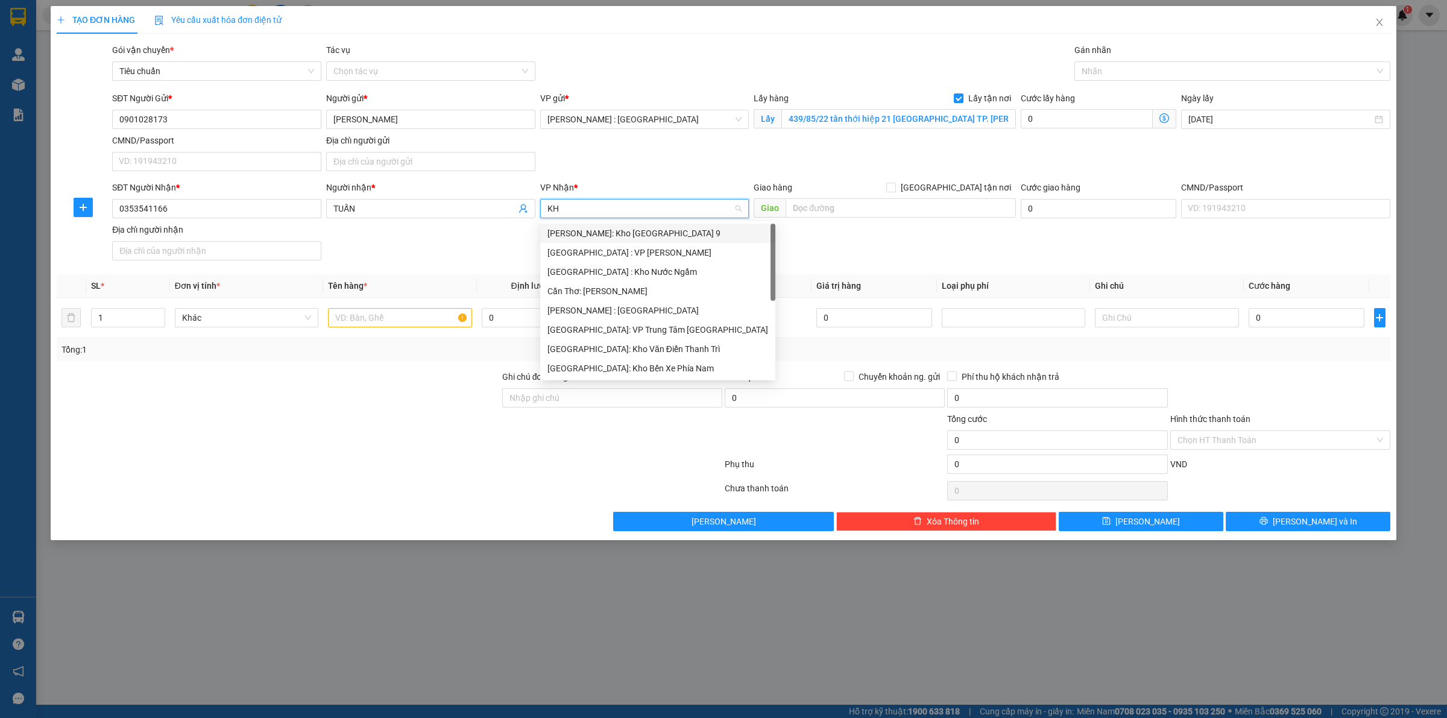
type input "KHO"
click at [652, 308] on div "[GEOGRAPHIC_DATA]: Kho Văn Điển Thanh Trì" at bounding box center [645, 310] width 195 height 13
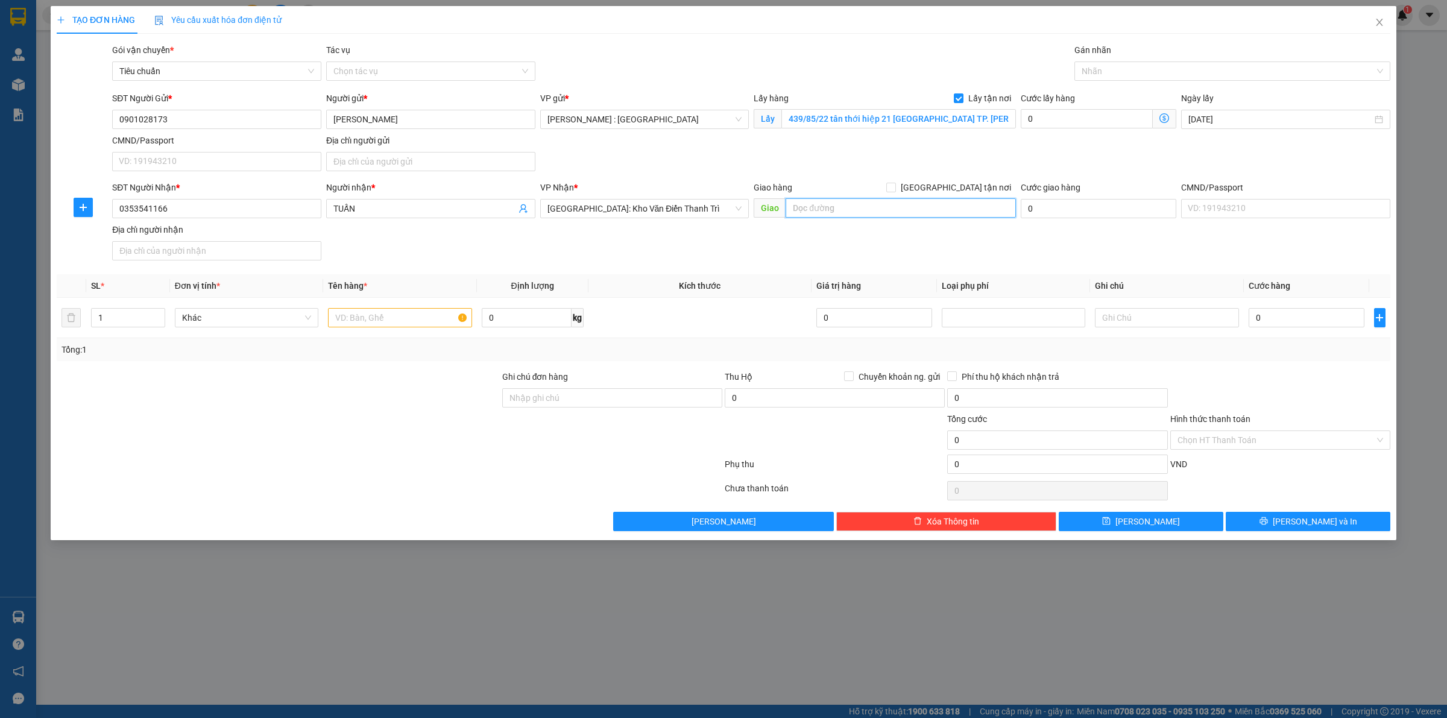
click at [887, 203] on input "text" at bounding box center [901, 207] width 230 height 19
paste input "số 1B hẻm 88/61/39 Giáp Nhị Phường Thịnh Liệt Quận Hoàng Mai Hà Nội"
type input "số 1B hẻm 88/61/39 Giáp Nhị Phường Thịnh Liệt Quận Hoàng Mai Hà Nội"
click at [965, 185] on span "[GEOGRAPHIC_DATA] tận nơi" at bounding box center [956, 187] width 120 height 13
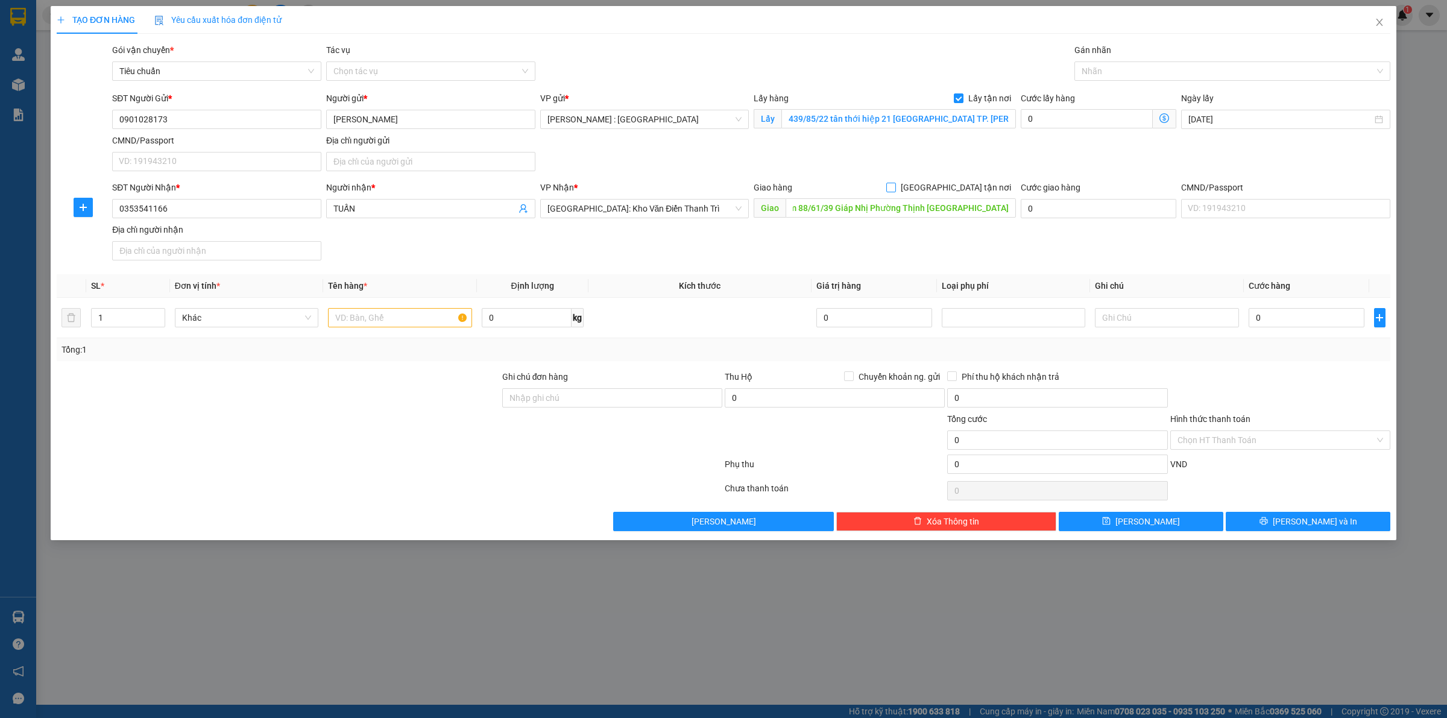
click at [895, 185] on input "[GEOGRAPHIC_DATA] tận nơi" at bounding box center [890, 187] width 8 height 8
checkbox input "true"
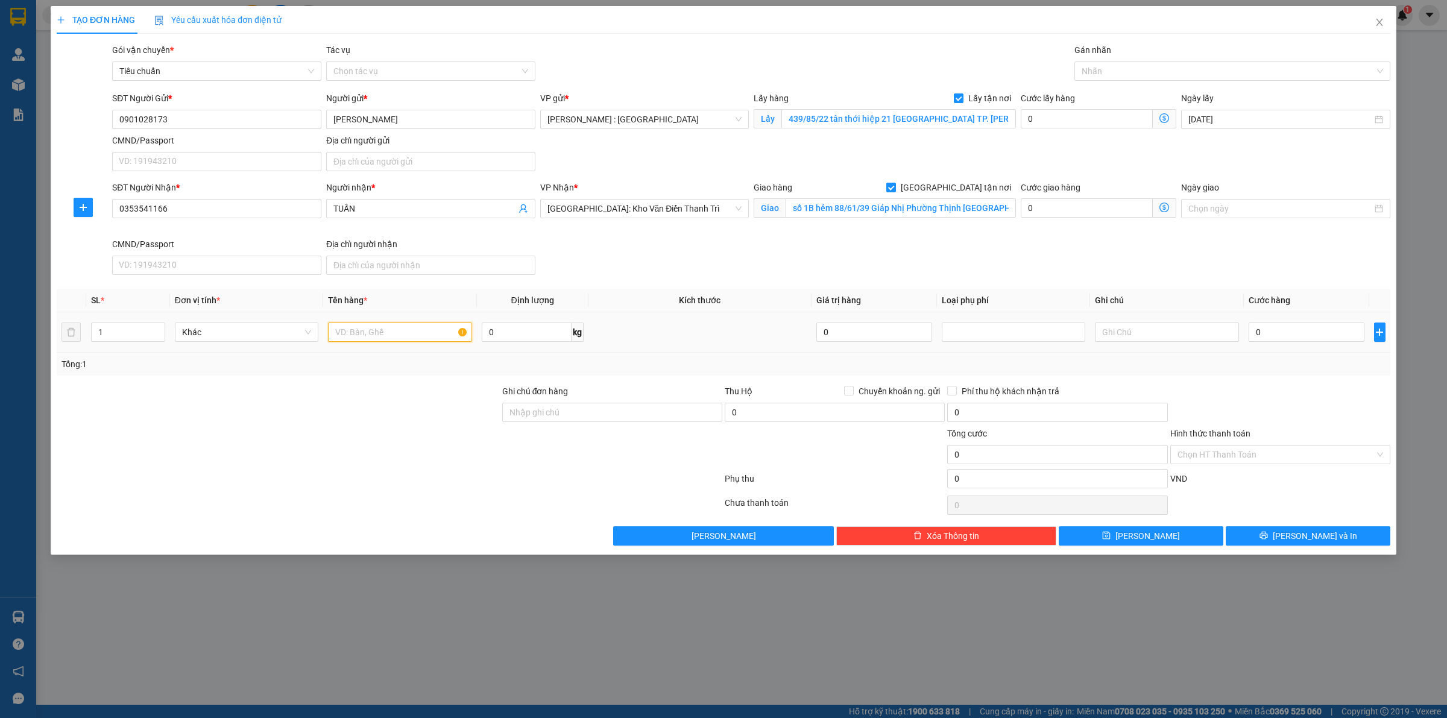
click at [359, 333] on input "text" at bounding box center [400, 332] width 144 height 19
paste input "2 bao quần áo"
type input "2 bao quần áo - CHÚ DƯƠNG"
type input "1"
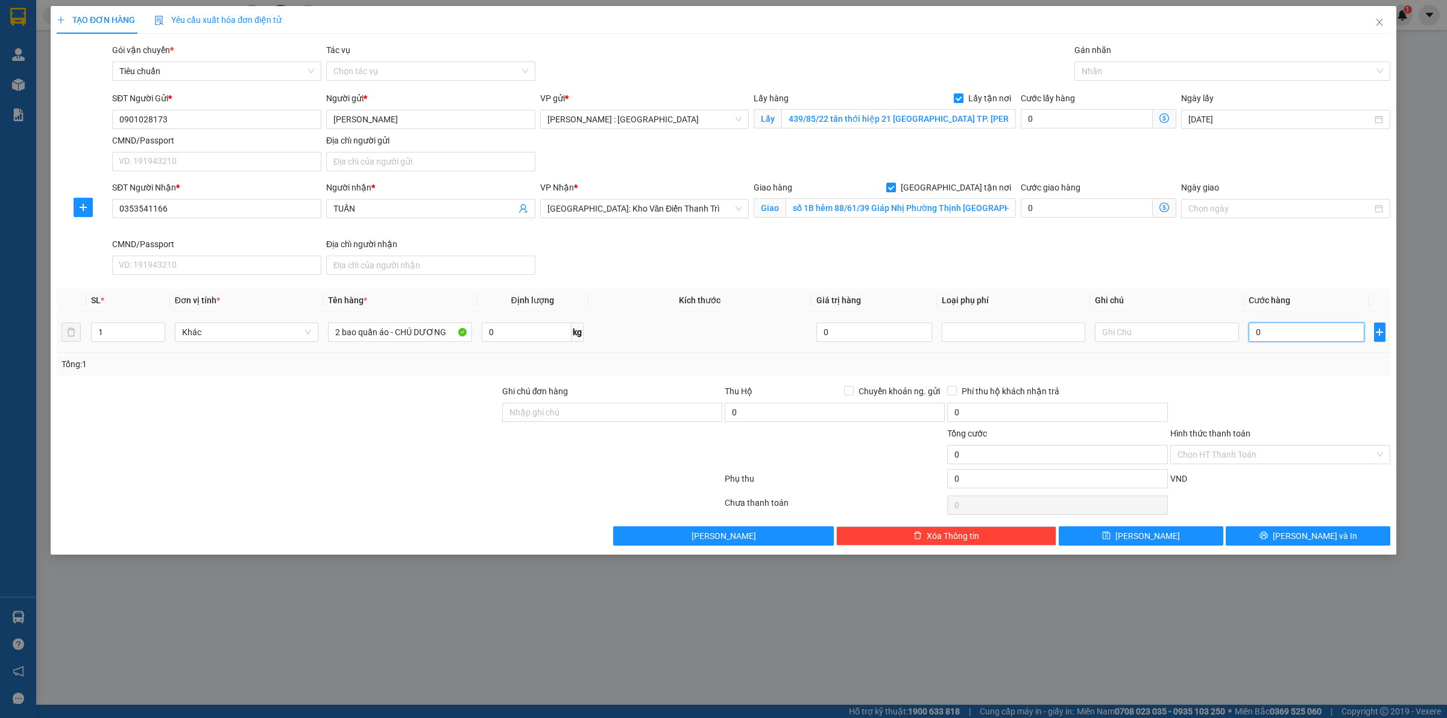
type input "1"
type input "1.000"
click at [1149, 523] on div "Transit Pickup Surcharge Ids Transit Deliver Surcharge Ids Transit Deliver Surc…" at bounding box center [724, 294] width 1334 height 502
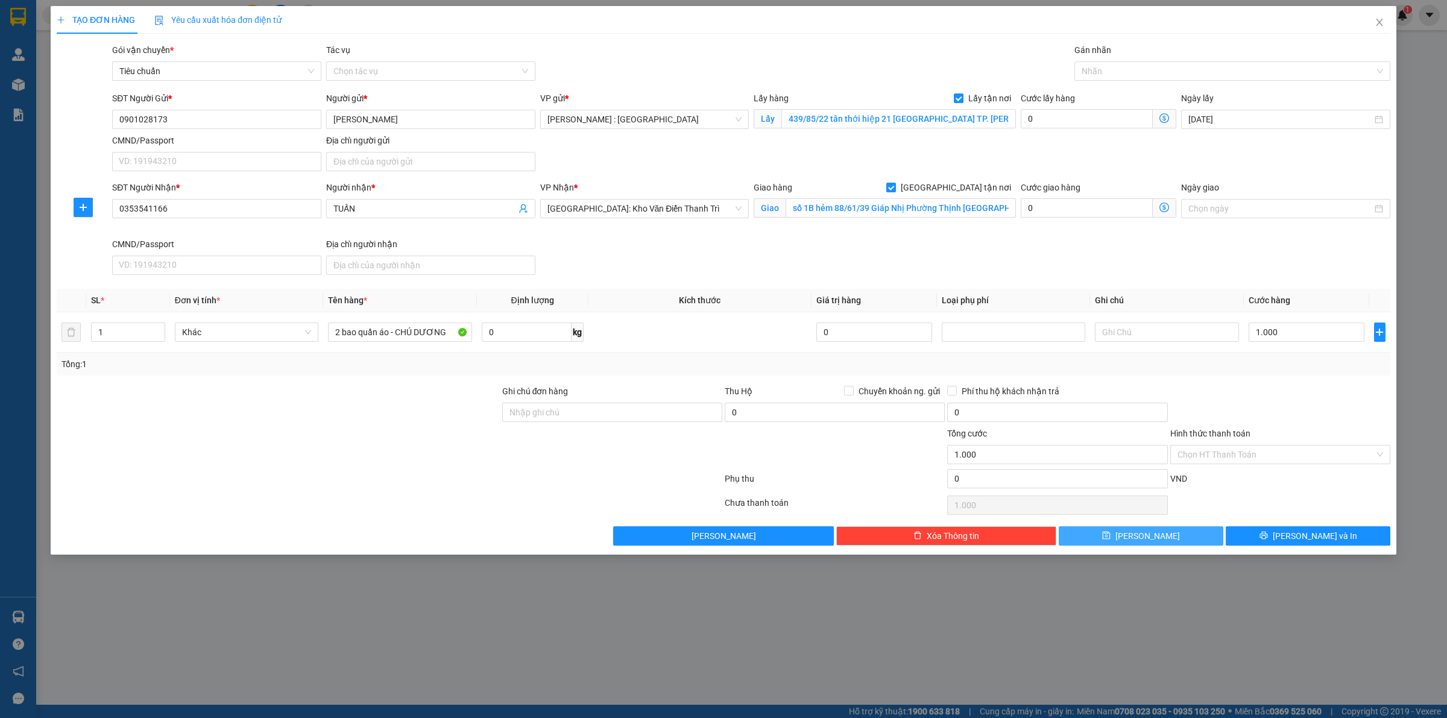
click at [1147, 534] on span "[PERSON_NAME]" at bounding box center [1148, 535] width 65 height 13
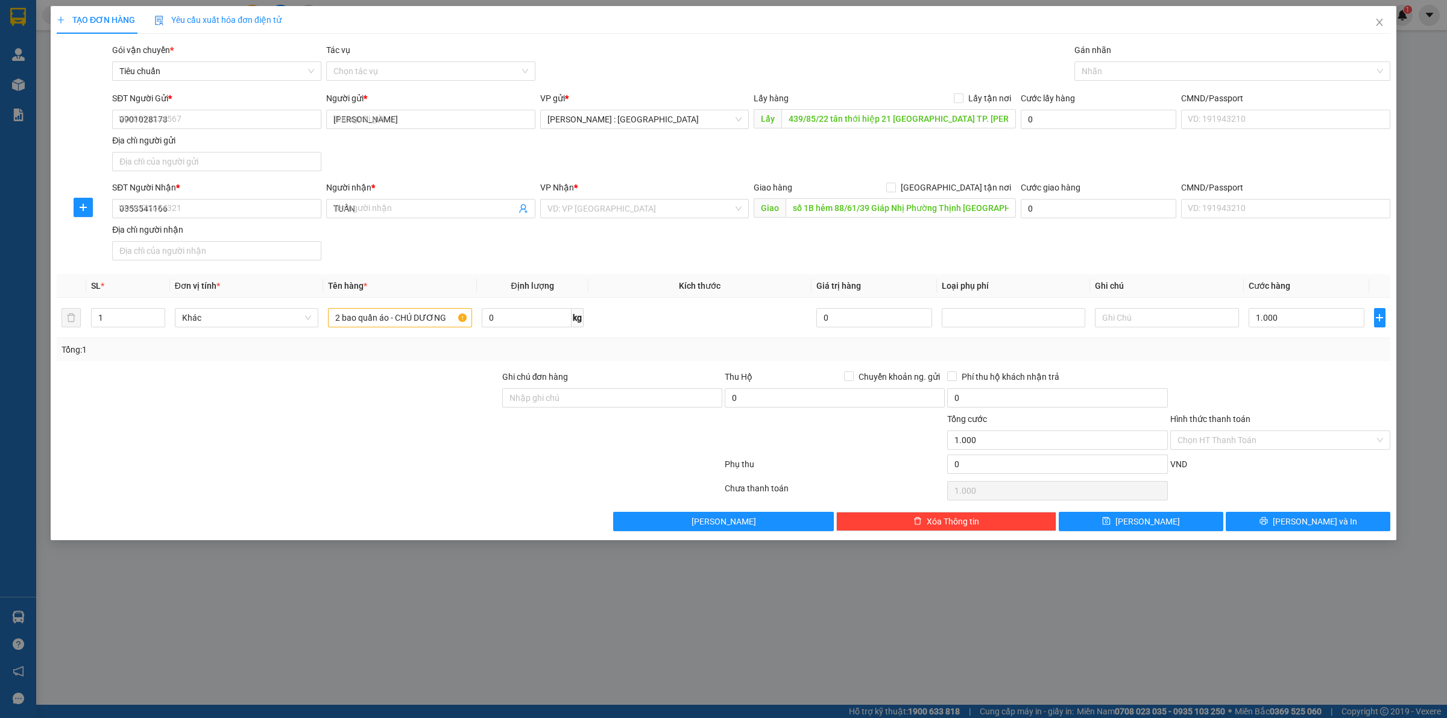
checkbox input "false"
type input "0"
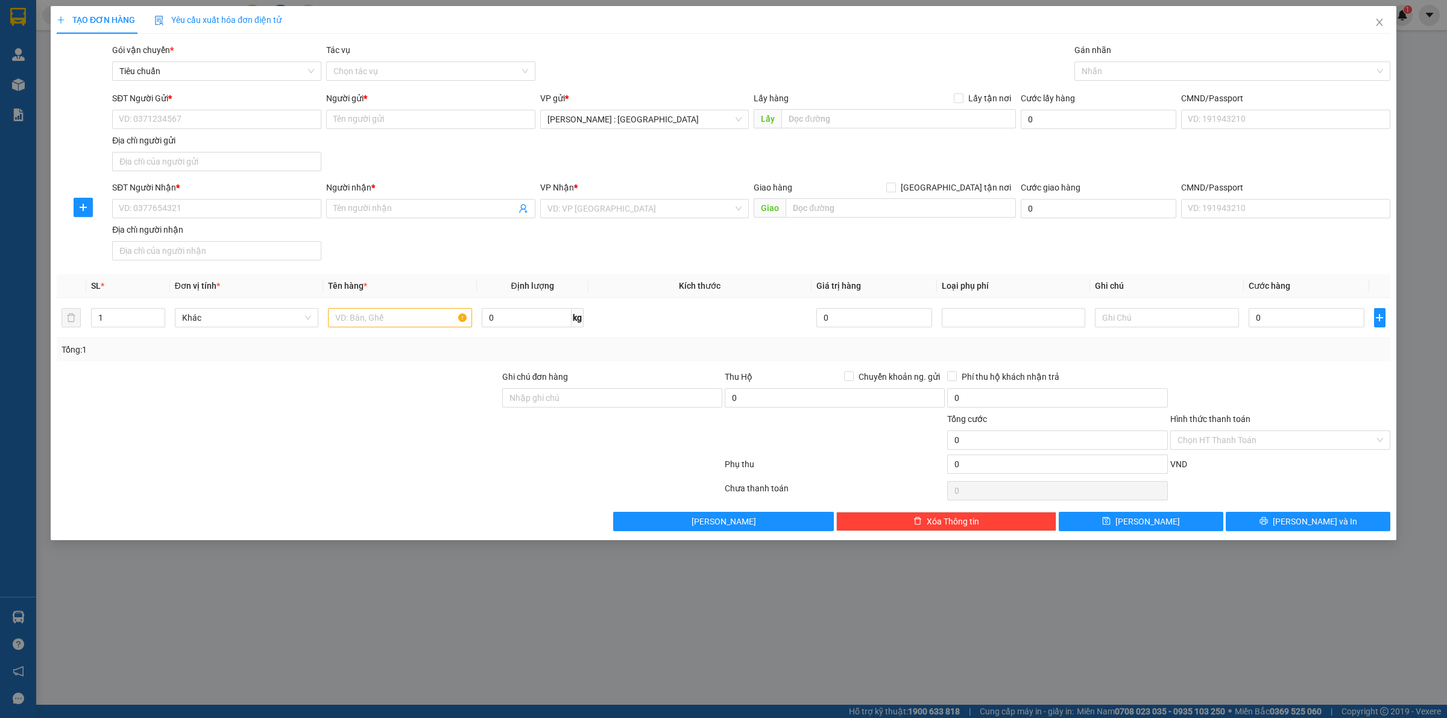
click at [201, 106] on div "SĐT Người Gửi *" at bounding box center [216, 101] width 209 height 18
click at [198, 112] on input "SĐT Người Gửi *" at bounding box center [216, 119] width 209 height 19
paste input "0936379779"
type input "0936379779"
click at [191, 216] on input "SĐT Người Nhận *" at bounding box center [216, 208] width 209 height 19
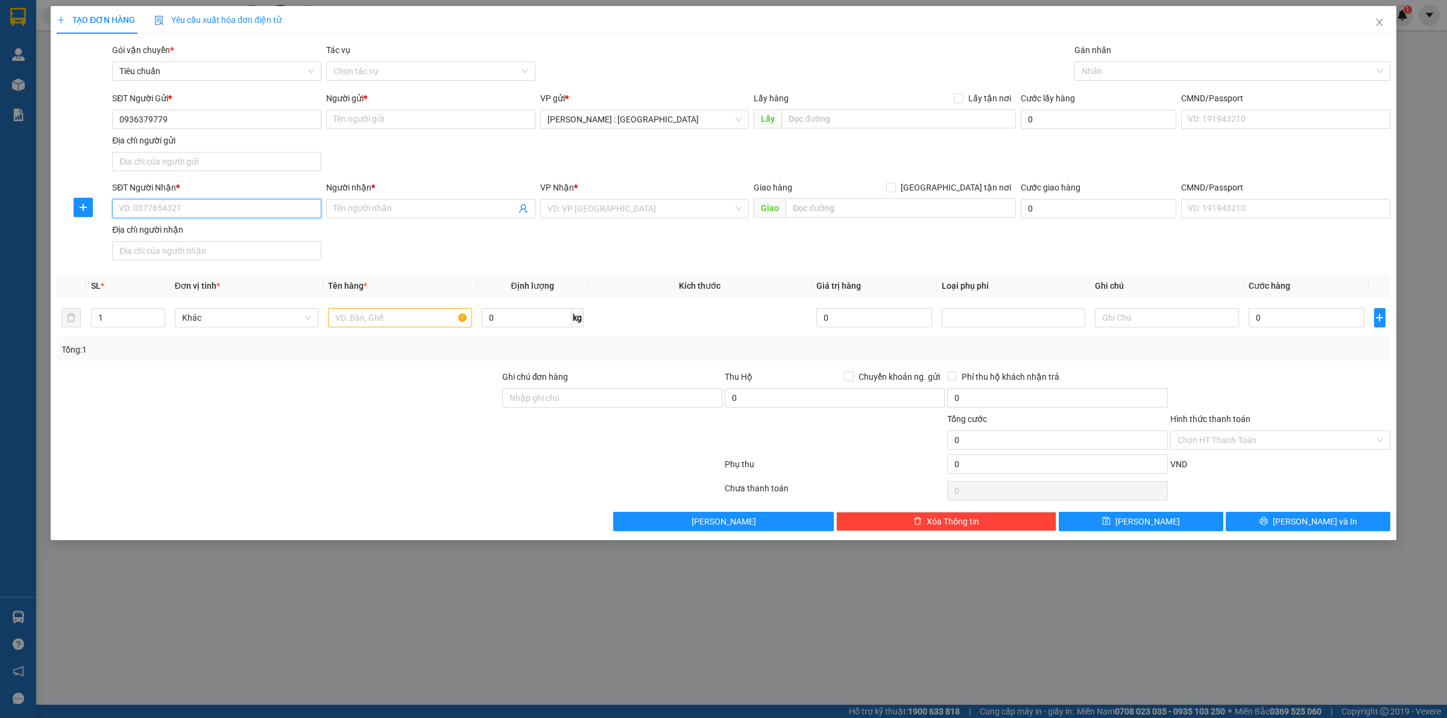
paste input "0941122636"
type input "0941122636"
drag, startPoint x: 851, startPoint y: 212, endPoint x: 891, endPoint y: 208, distance: 39.4
click at [852, 211] on input "text" at bounding box center [901, 207] width 230 height 19
paste input "km29- Ql6- chợ đông phương yên ,huyên chương Mỹ, hà nội."
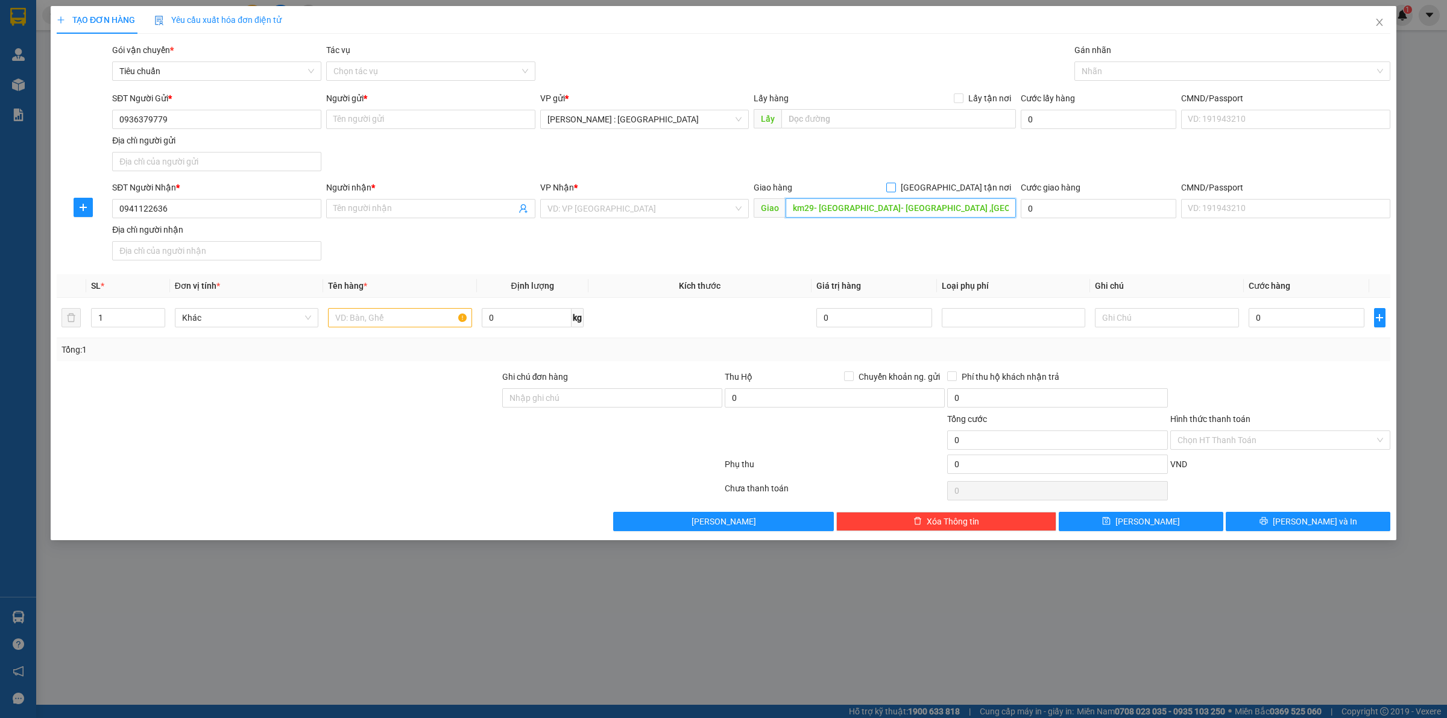
scroll to position [0, 28]
type input "km29- Ql6- chợ đông phương yên ,huyên chương Mỹ, hà nội."
click at [983, 188] on span "[GEOGRAPHIC_DATA] tận nơi" at bounding box center [956, 187] width 120 height 13
click at [895, 188] on input "[GEOGRAPHIC_DATA] tận nơi" at bounding box center [890, 187] width 8 height 8
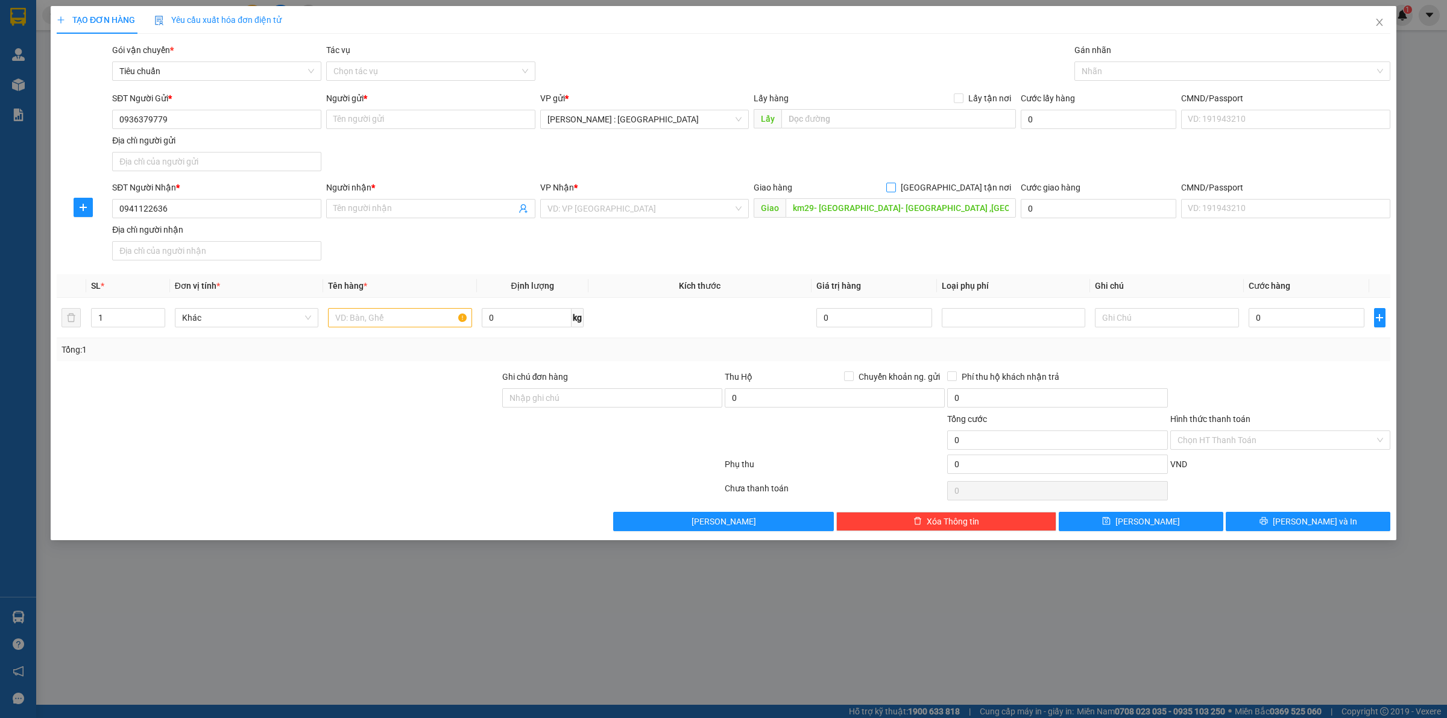
checkbox input "true"
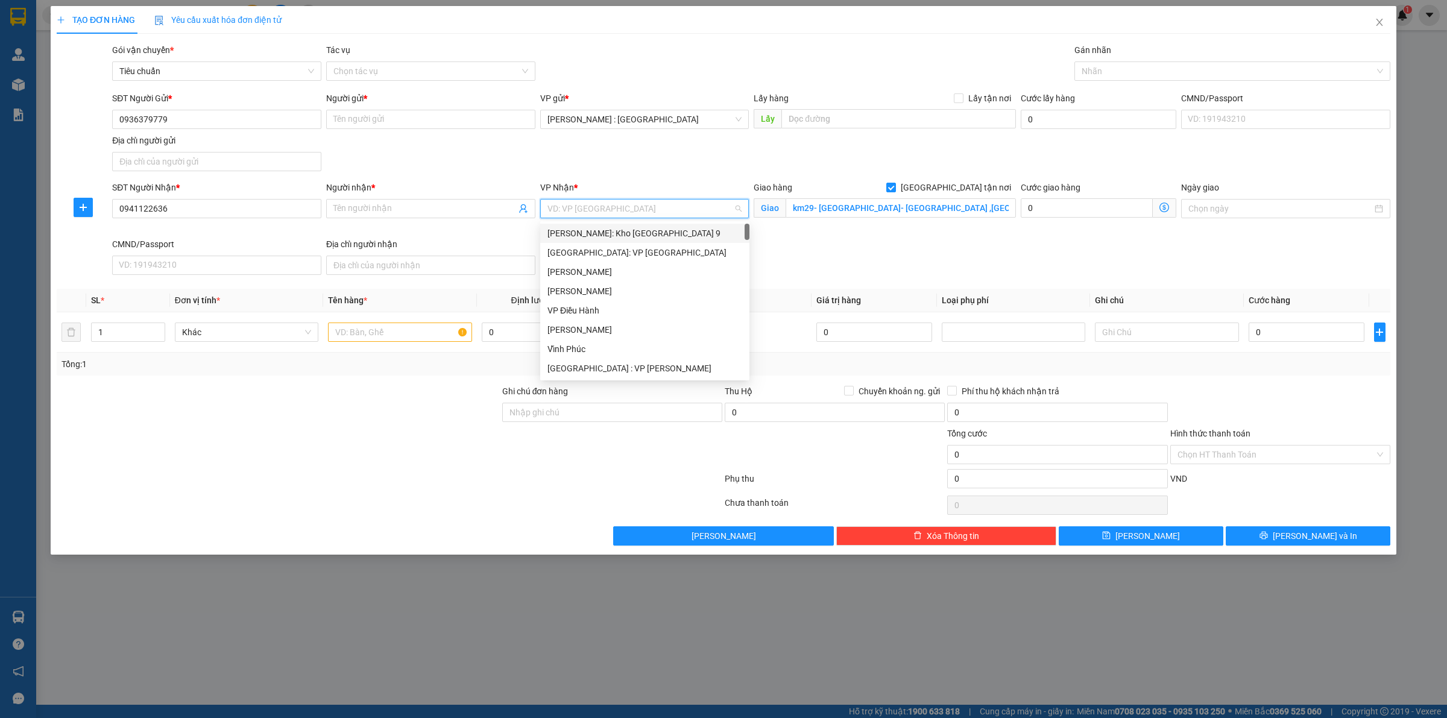
click at [688, 214] on input "search" at bounding box center [641, 209] width 186 height 18
type input "KHO"
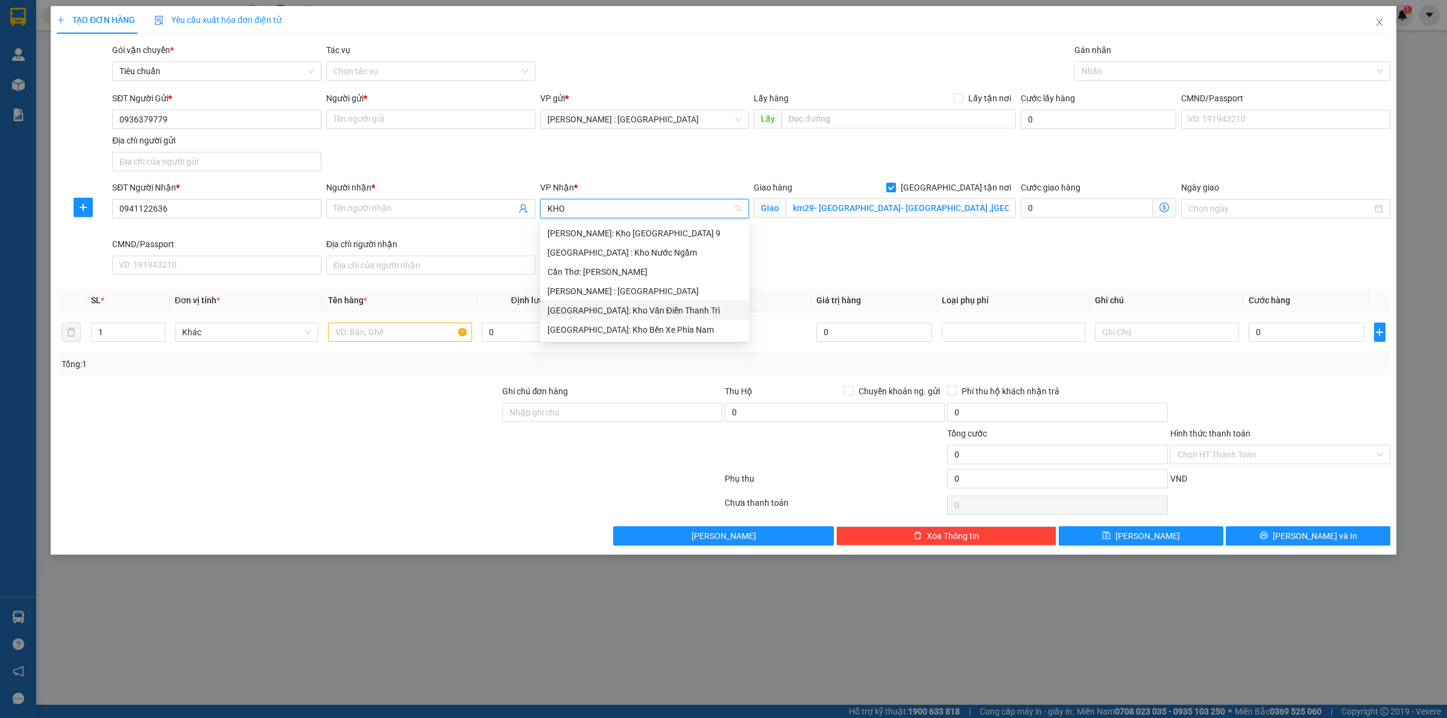
click at [653, 314] on div "[GEOGRAPHIC_DATA]: Kho Văn Điển Thanh Trì" at bounding box center [645, 310] width 195 height 13
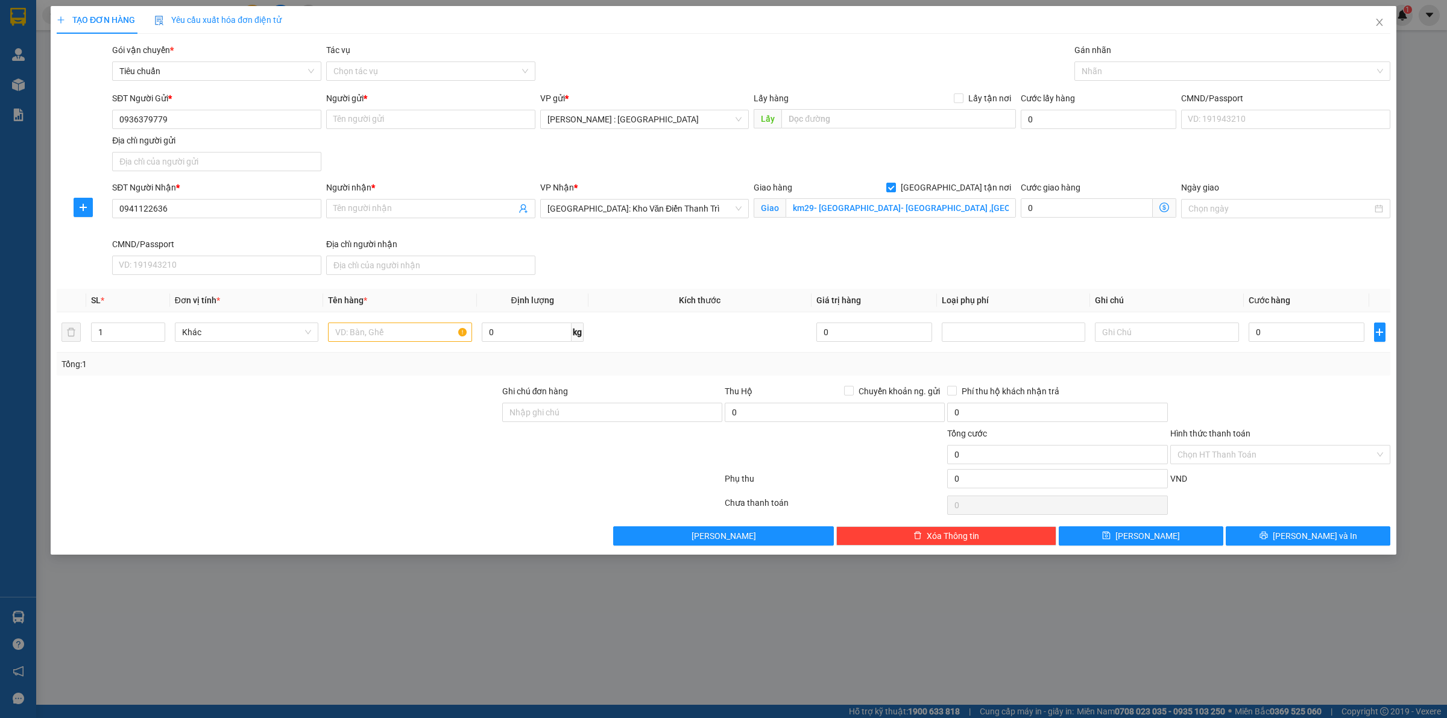
scroll to position [342, 0]
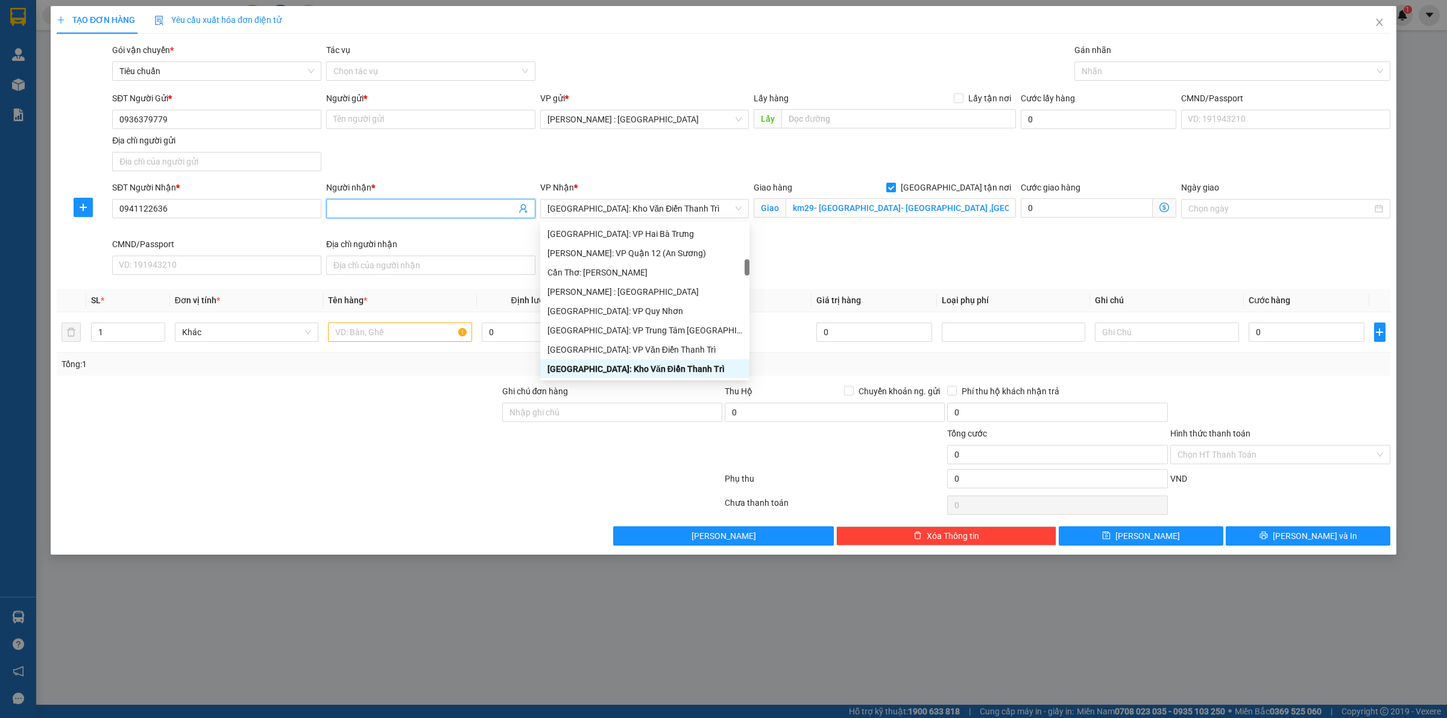
click at [390, 210] on input "Người nhận *" at bounding box center [424, 208] width 183 height 13
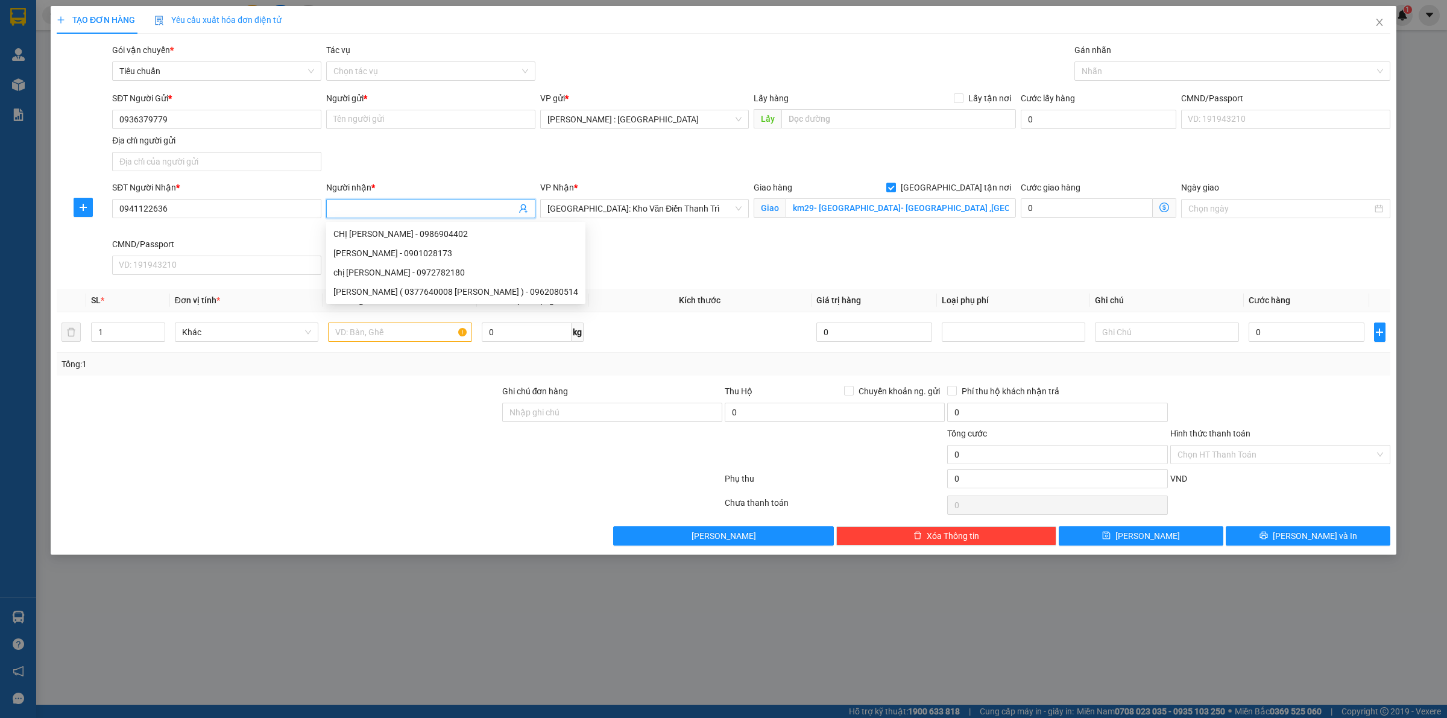
paste input "a Tình"
type input "a Tình"
click at [489, 109] on div "Người gửi *" at bounding box center [430, 101] width 209 height 18
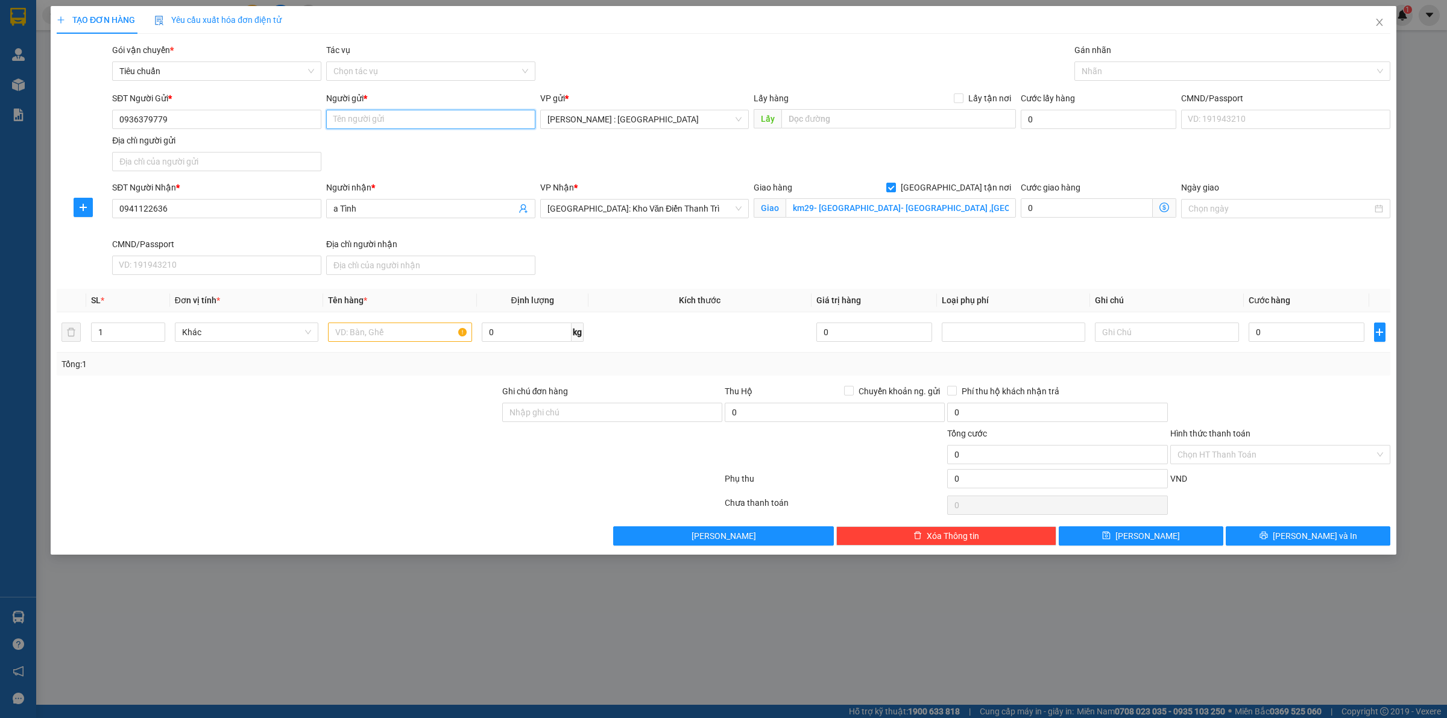
paste input "Hung"
click at [472, 128] on input "Người gửi *" at bounding box center [430, 119] width 209 height 19
type input "Hung"
paste input "485 Lê thị riêng phường thới an quận 12 tphcm"
click at [871, 113] on input "485 Lê thị riêng phường thới an quận 12 tphcm" at bounding box center [898, 118] width 235 height 19
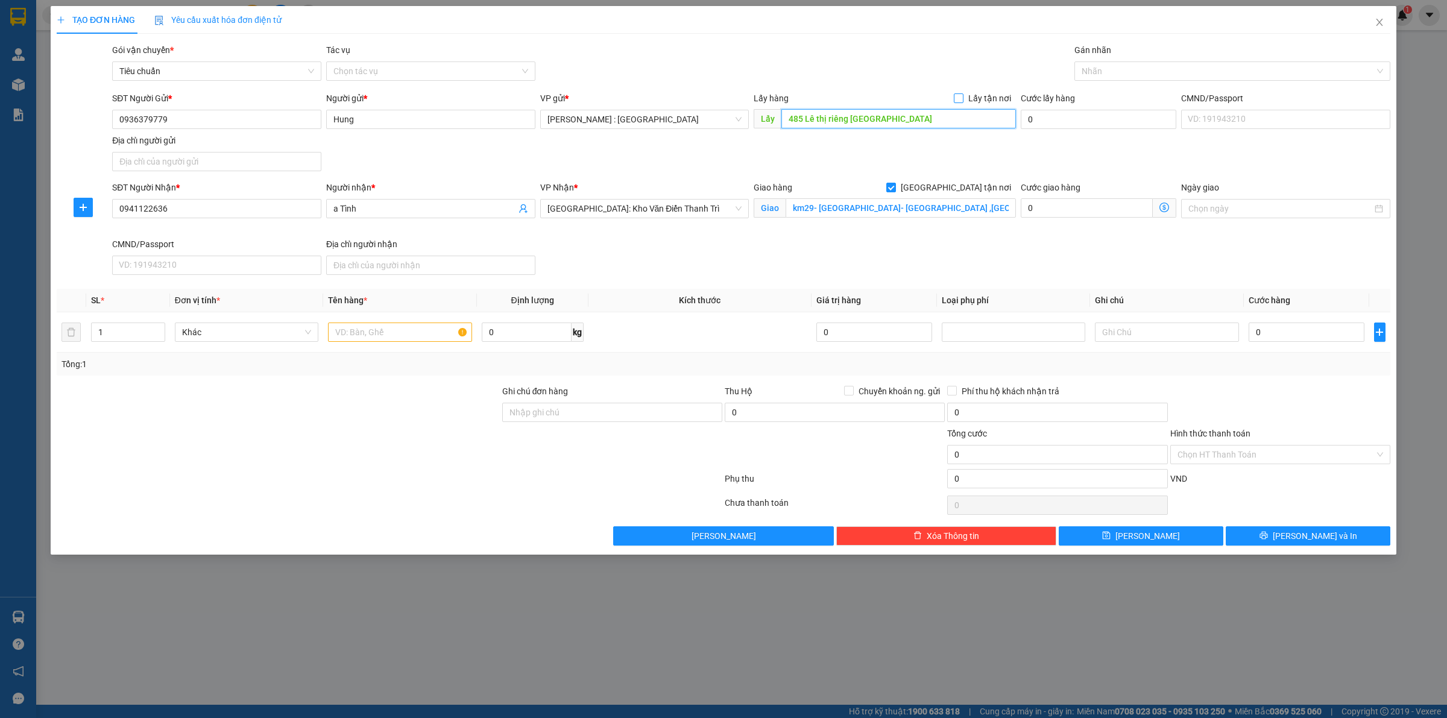
type input "485 Lê thị riêng phường thới an quận 12 tphcm"
click at [967, 95] on span "Lấy tận nơi" at bounding box center [990, 98] width 52 height 13
click at [962, 95] on input "Lấy tận nơi" at bounding box center [958, 97] width 8 height 8
checkbox input "true"
click at [437, 324] on input "text" at bounding box center [400, 332] width 144 height 19
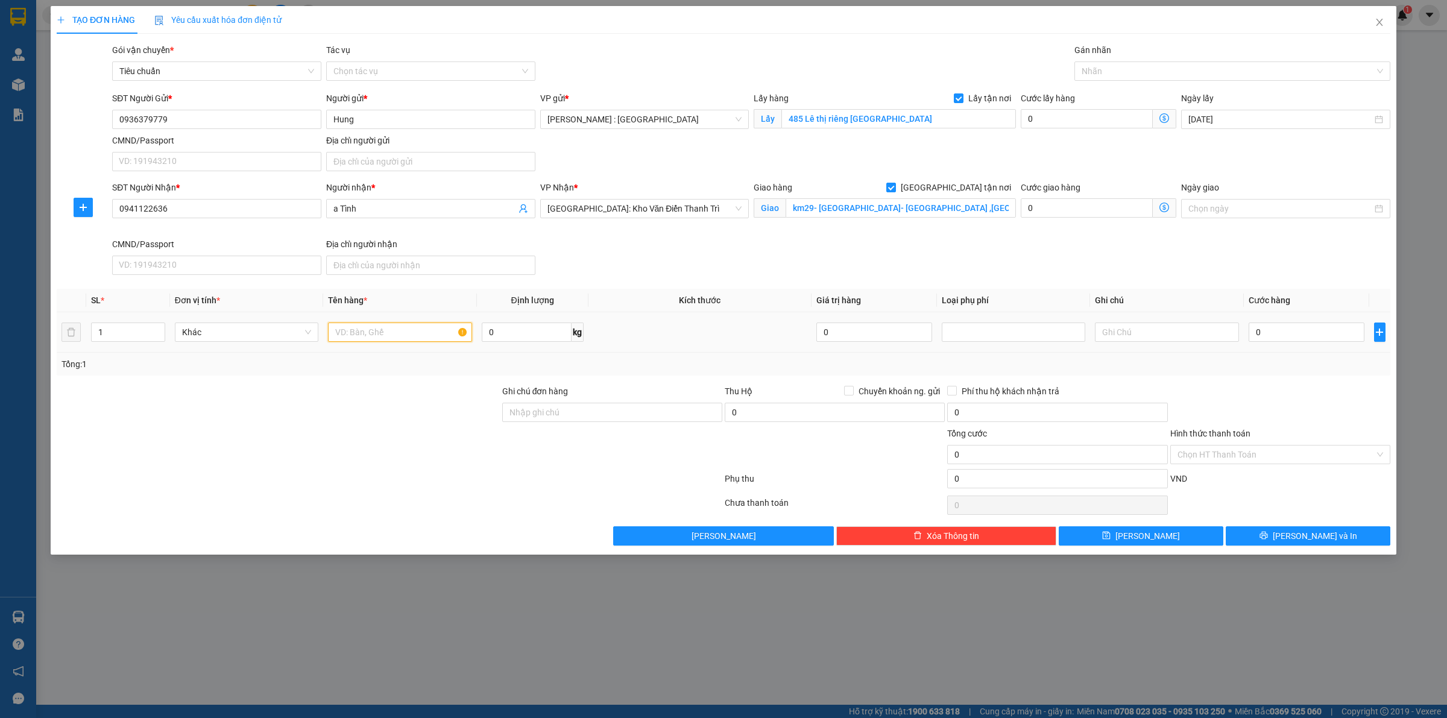
paste input "1 xe w"
type input "1 xe w - CHÚ DƯƠNG"
click at [1321, 344] on div "0" at bounding box center [1307, 332] width 116 height 24
click at [1271, 324] on input "0" at bounding box center [1307, 332] width 116 height 19
type input "1"
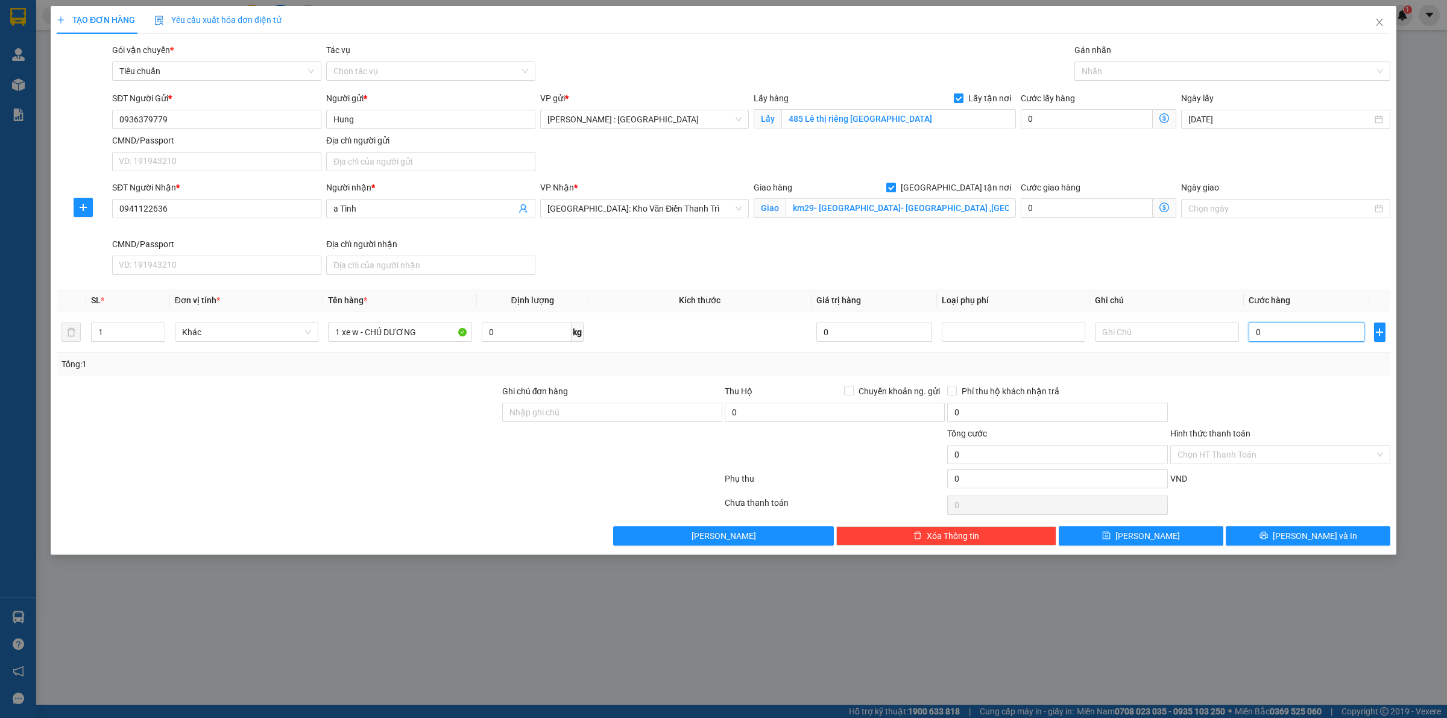
type input "1"
type input "12"
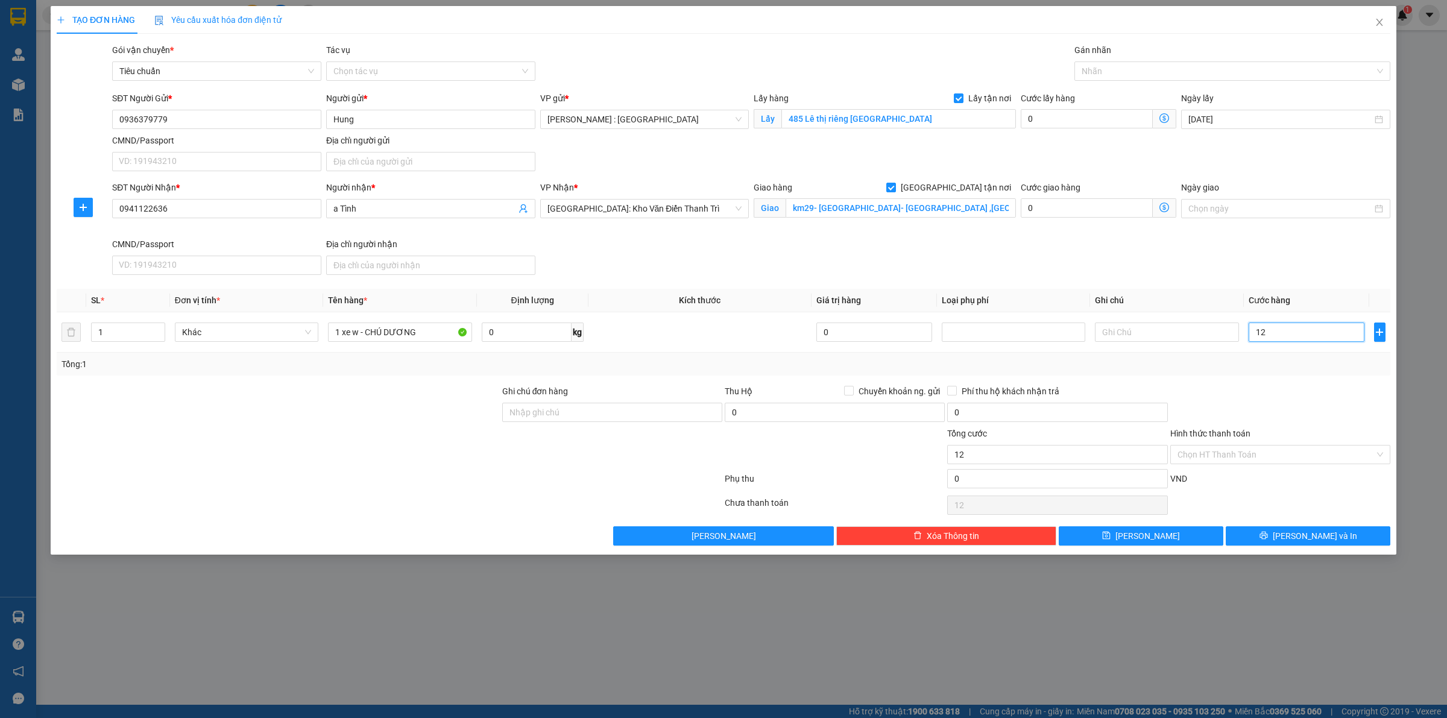
type input "122"
type input "1.220"
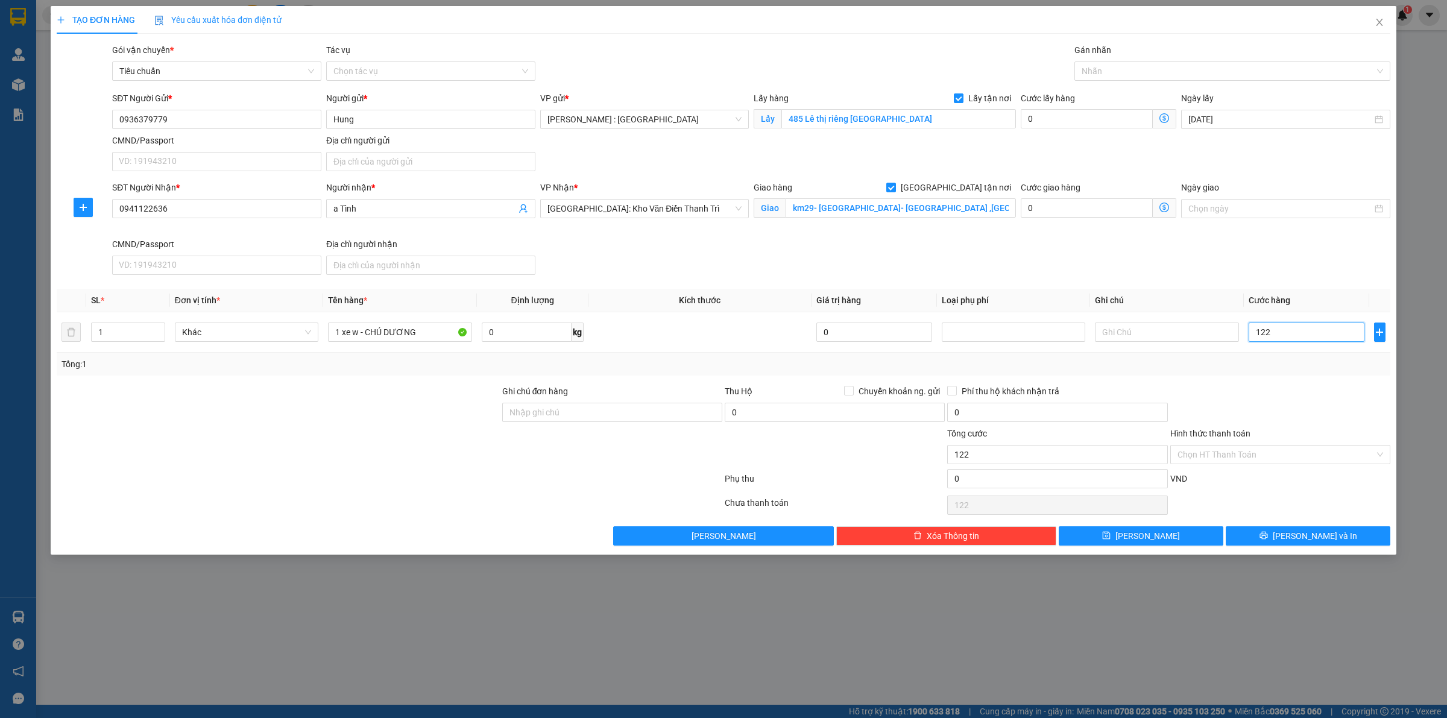
type input "1.220"
type input "1.220.000"
click at [1114, 122] on input "0" at bounding box center [1087, 118] width 132 height 19
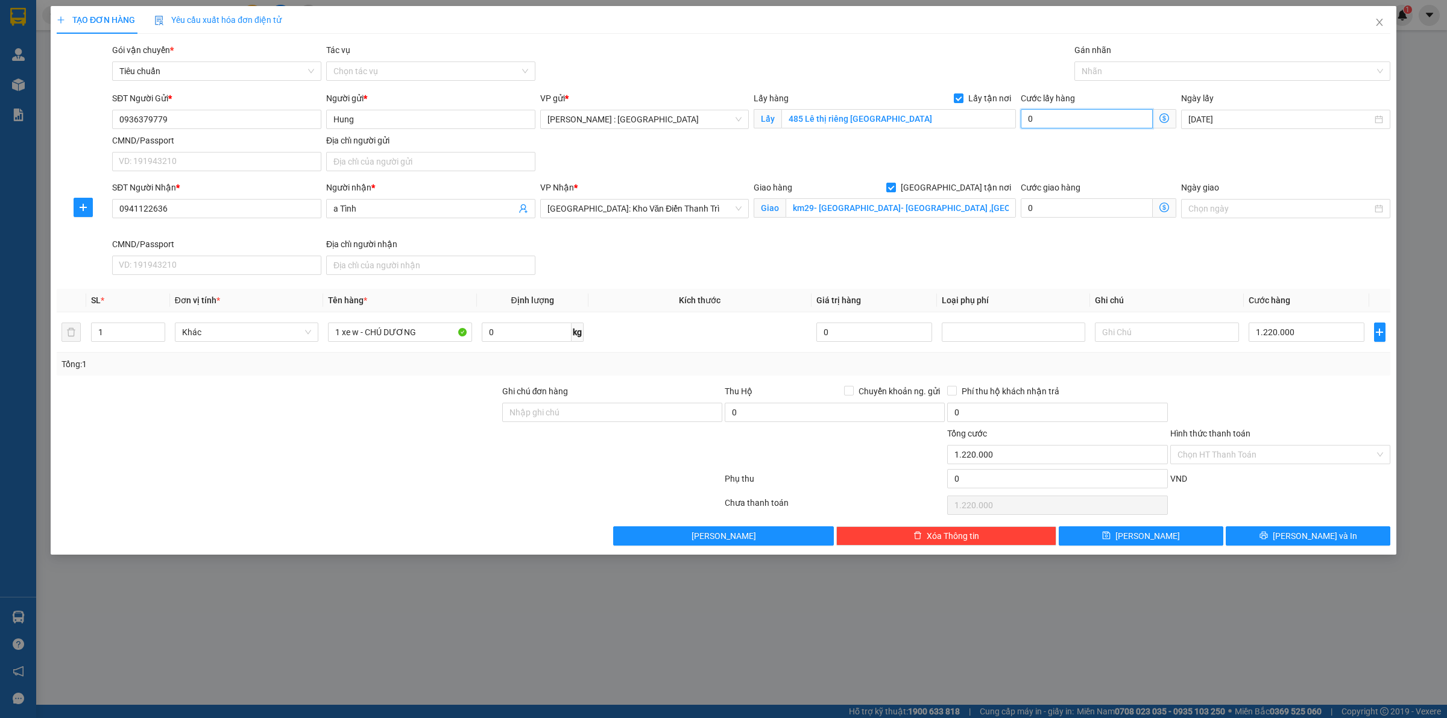
type input "1.220.001"
type input "1"
type input "1.220.015"
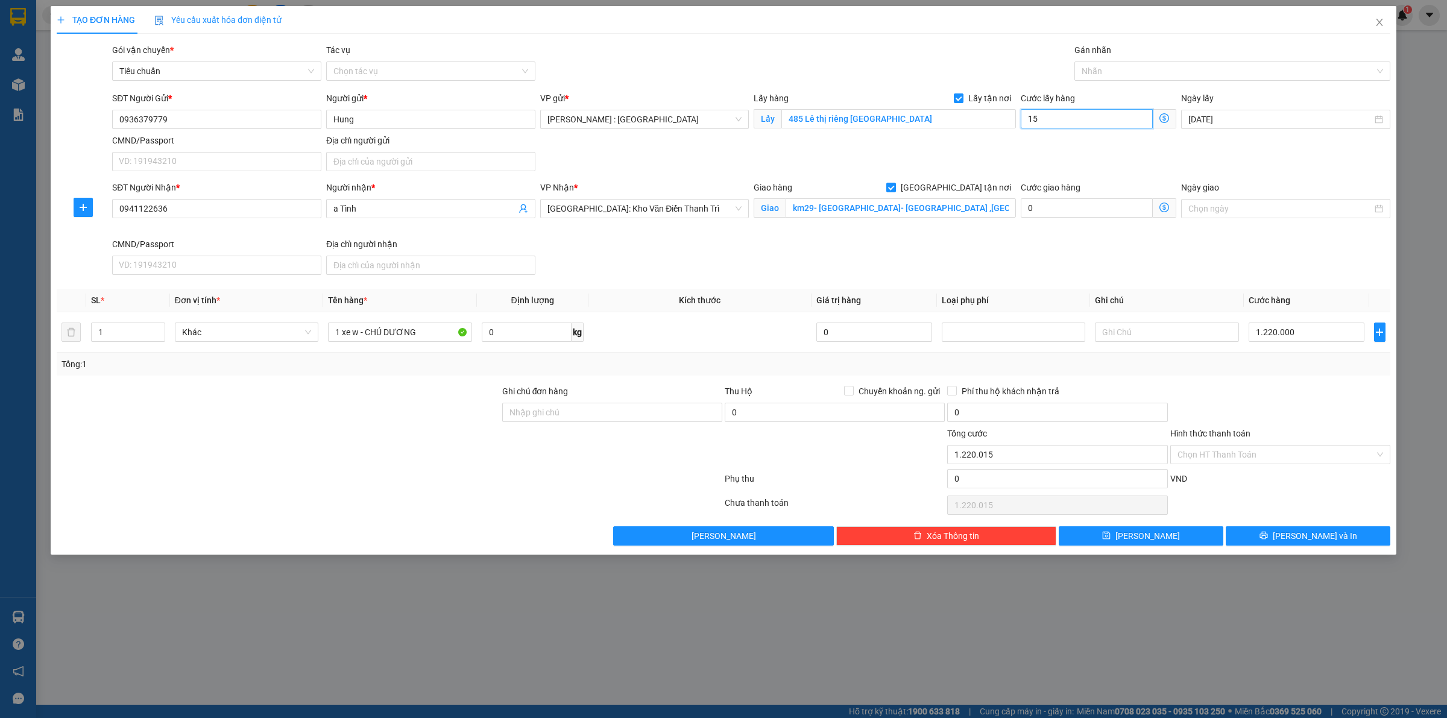
type input "150"
type input "1.220.150"
type input "150"
type input "1.370.000"
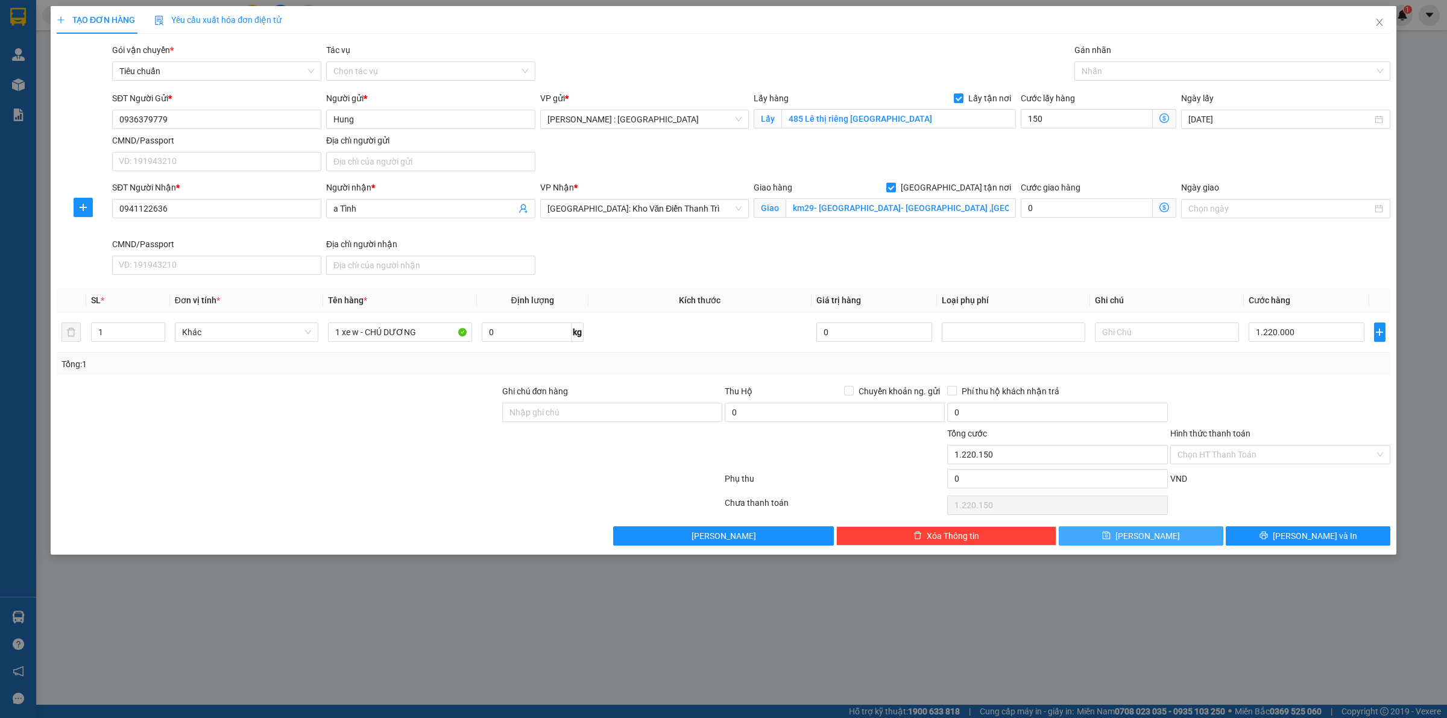
type input "1.370.000"
type input "150.000"
click at [1159, 537] on button "[PERSON_NAME]" at bounding box center [1141, 535] width 165 height 19
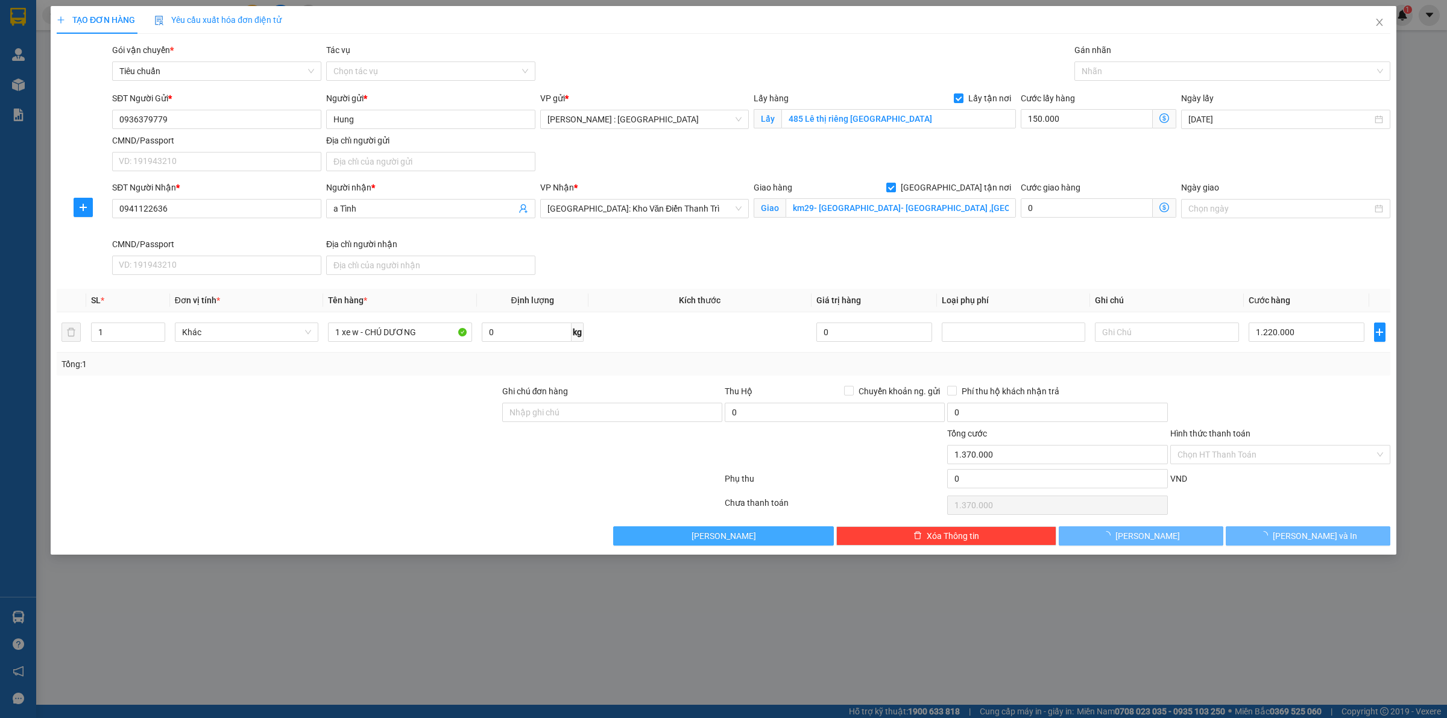
checkbox input "false"
type input "0"
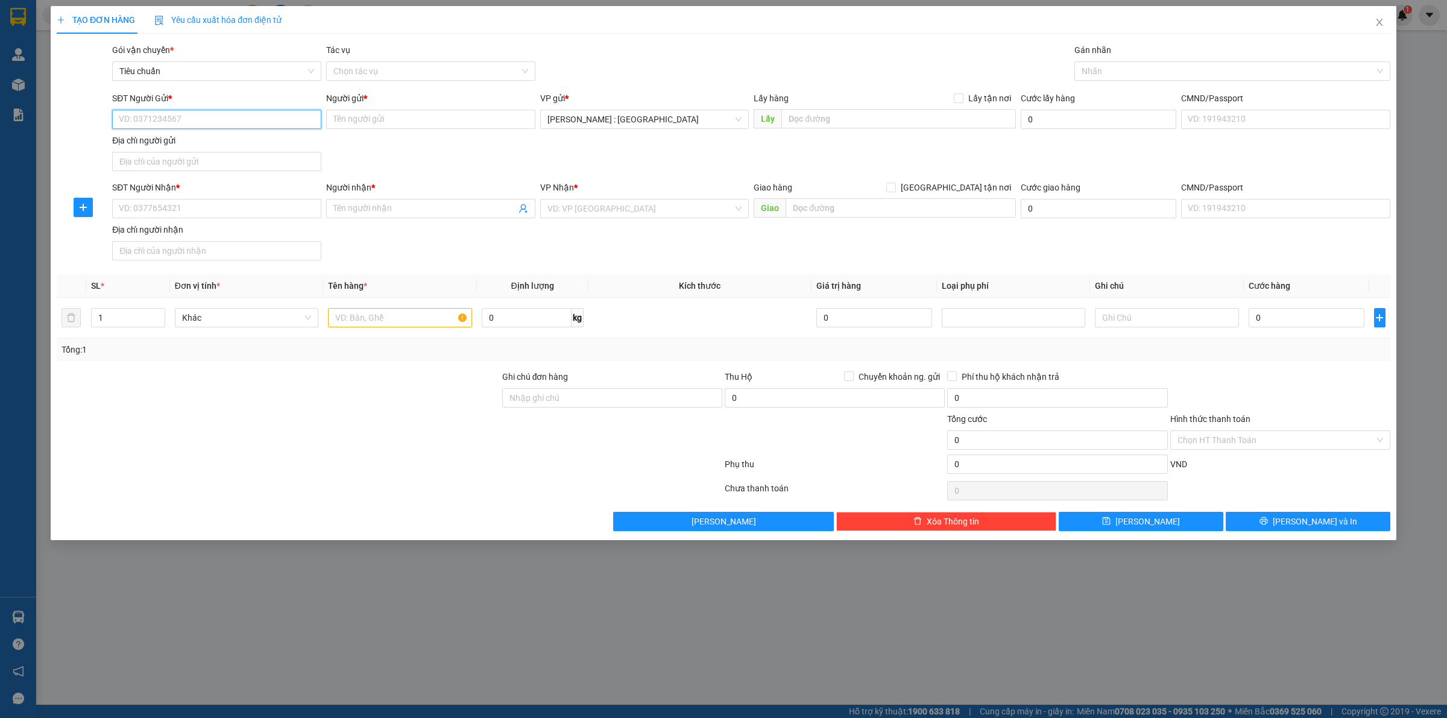
click at [279, 127] on input "SĐT Người Gửi *" at bounding box center [216, 119] width 209 height 19
paste input "0899062266"
type input "0899062266"
drag, startPoint x: 228, startPoint y: 224, endPoint x: 228, endPoint y: 212, distance: 12.7
click at [228, 220] on div "SĐT Người Nhận * VD: 0377654321 Người nhận * Tên người nhận VP Nhận * VD: VP Sà…" at bounding box center [751, 223] width 1283 height 84
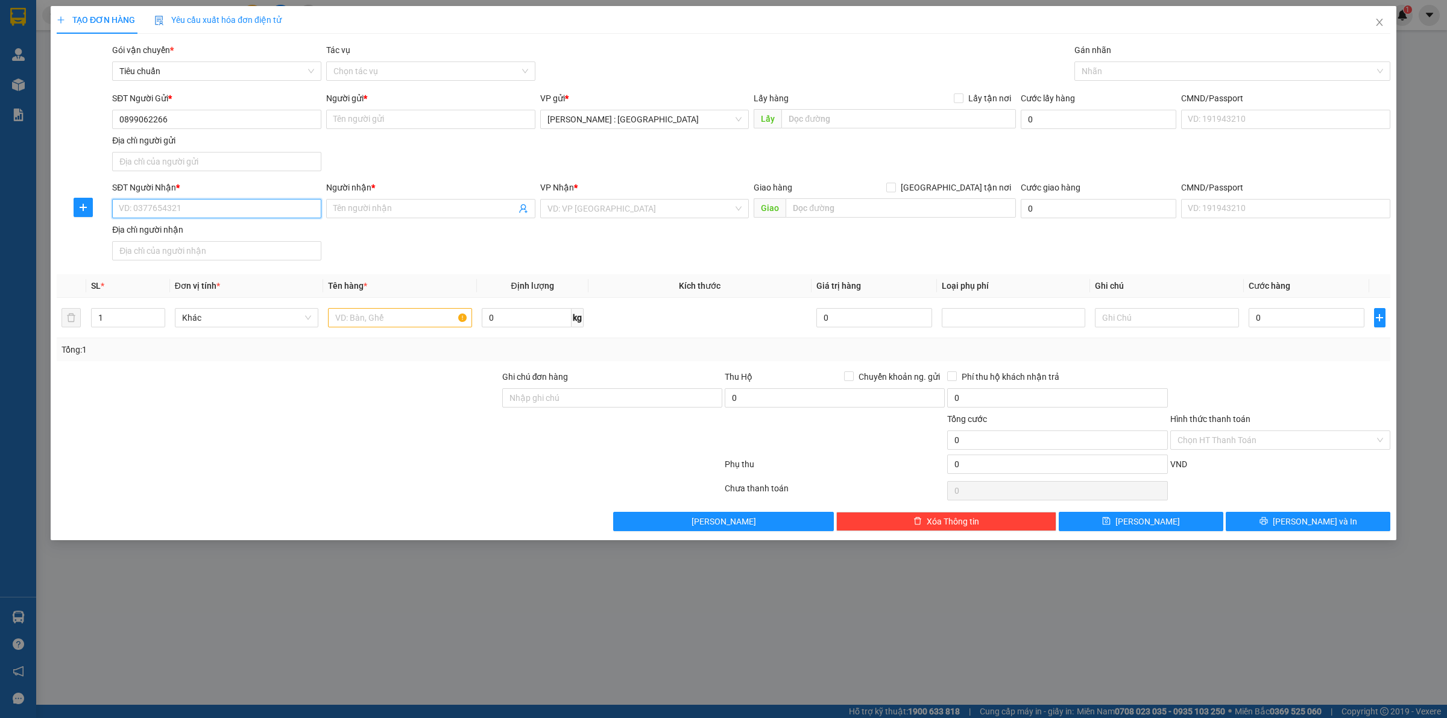
click at [229, 211] on input "SĐT Người Nhận *" at bounding box center [216, 208] width 209 height 19
paste input "0973947713"
type input "0973947713"
paste input "Thôn 3. Mỹ đồng , Thuỷ nguyên , Hải phòng"
click at [853, 212] on input "Thôn 3. Mỹ đồng , Thuỷ nguyên , Hải phòng" at bounding box center [901, 207] width 230 height 19
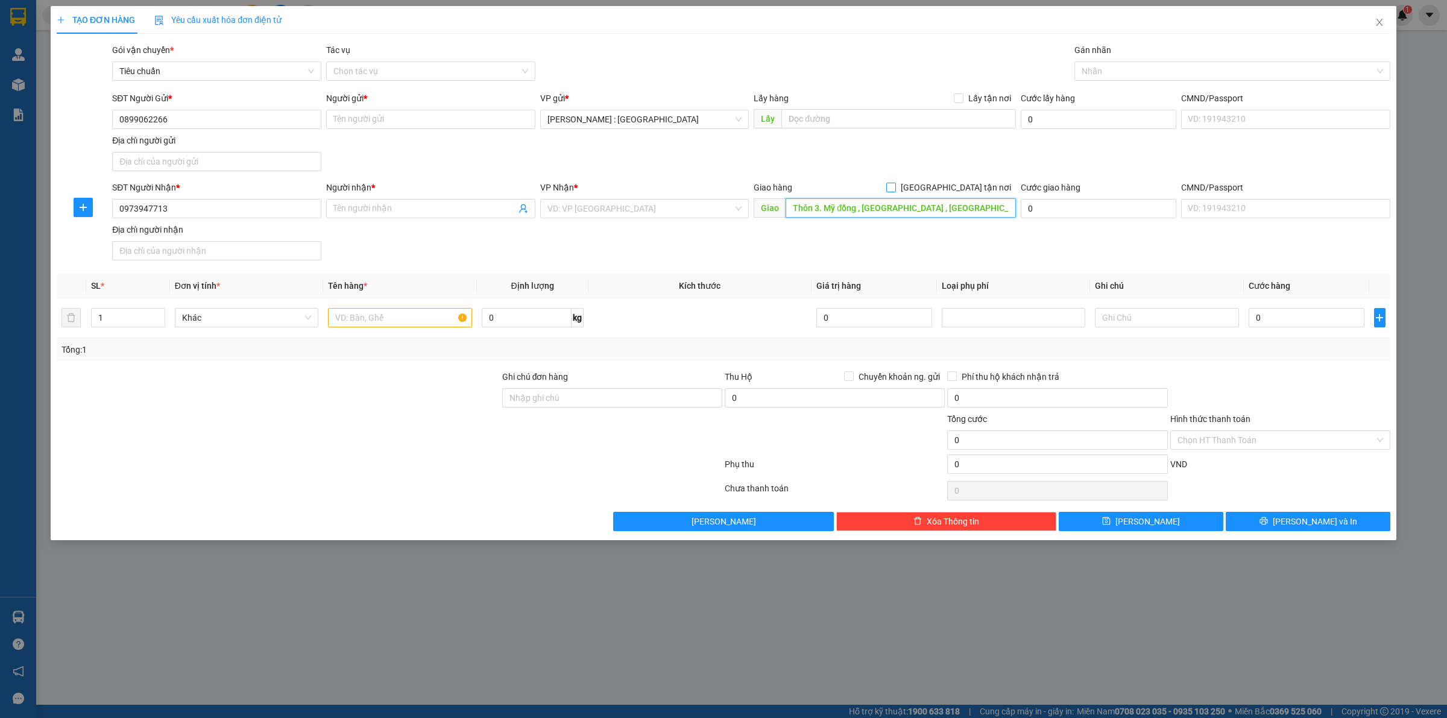
type input "Thôn 3. Mỹ đồng , Thuỷ nguyên , Hải phòng"
click at [965, 194] on span "[GEOGRAPHIC_DATA] tận nơi" at bounding box center [956, 187] width 120 height 13
click at [895, 191] on input "[GEOGRAPHIC_DATA] tận nơi" at bounding box center [890, 187] width 8 height 8
checkbox input "true"
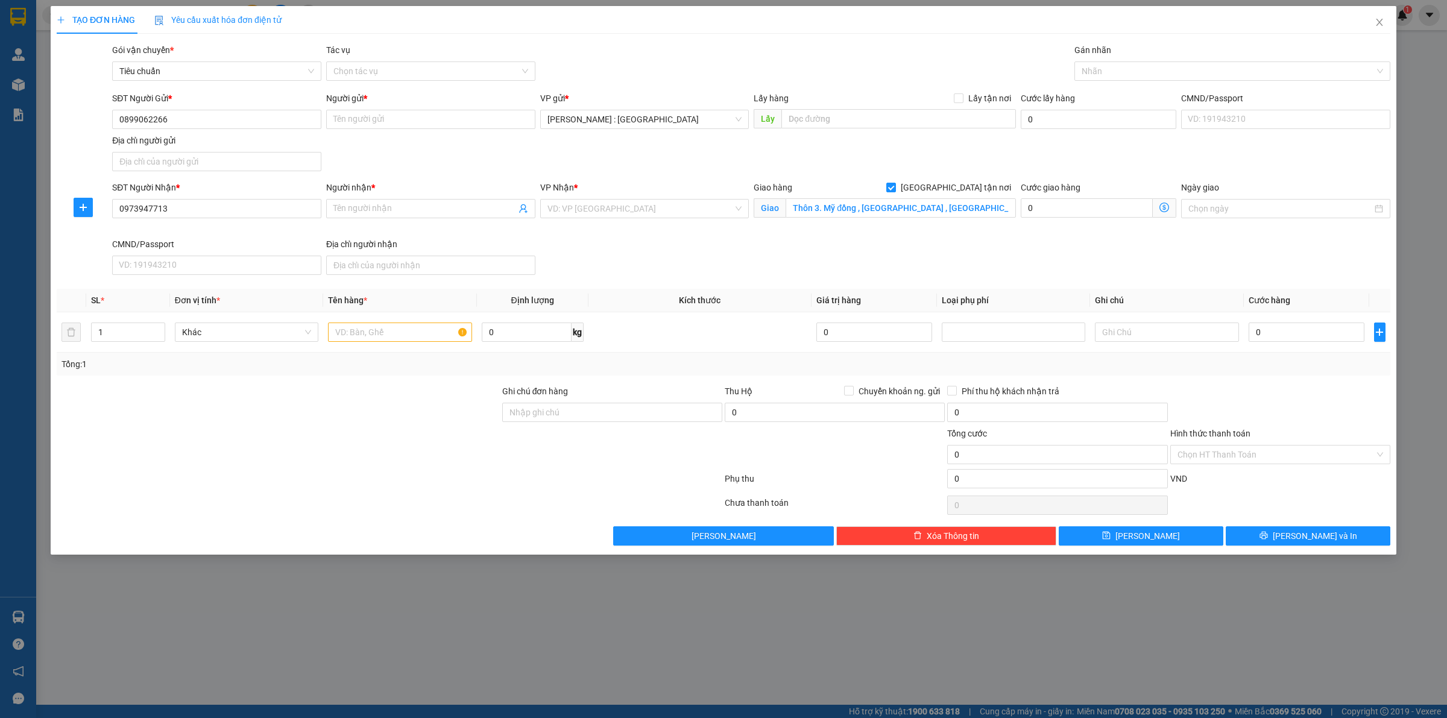
click at [973, 86] on div "Transit Pickup Surcharge Ids Transit Deliver Surcharge Ids Transit Deliver Surc…" at bounding box center [724, 294] width 1334 height 502
click at [969, 92] on span "Lấy tận nơi" at bounding box center [990, 98] width 52 height 13
click at [962, 93] on input "Lấy tận nơi" at bounding box center [958, 97] width 8 height 8
checkbox input "true"
click at [961, 116] on input "text" at bounding box center [898, 118] width 235 height 19
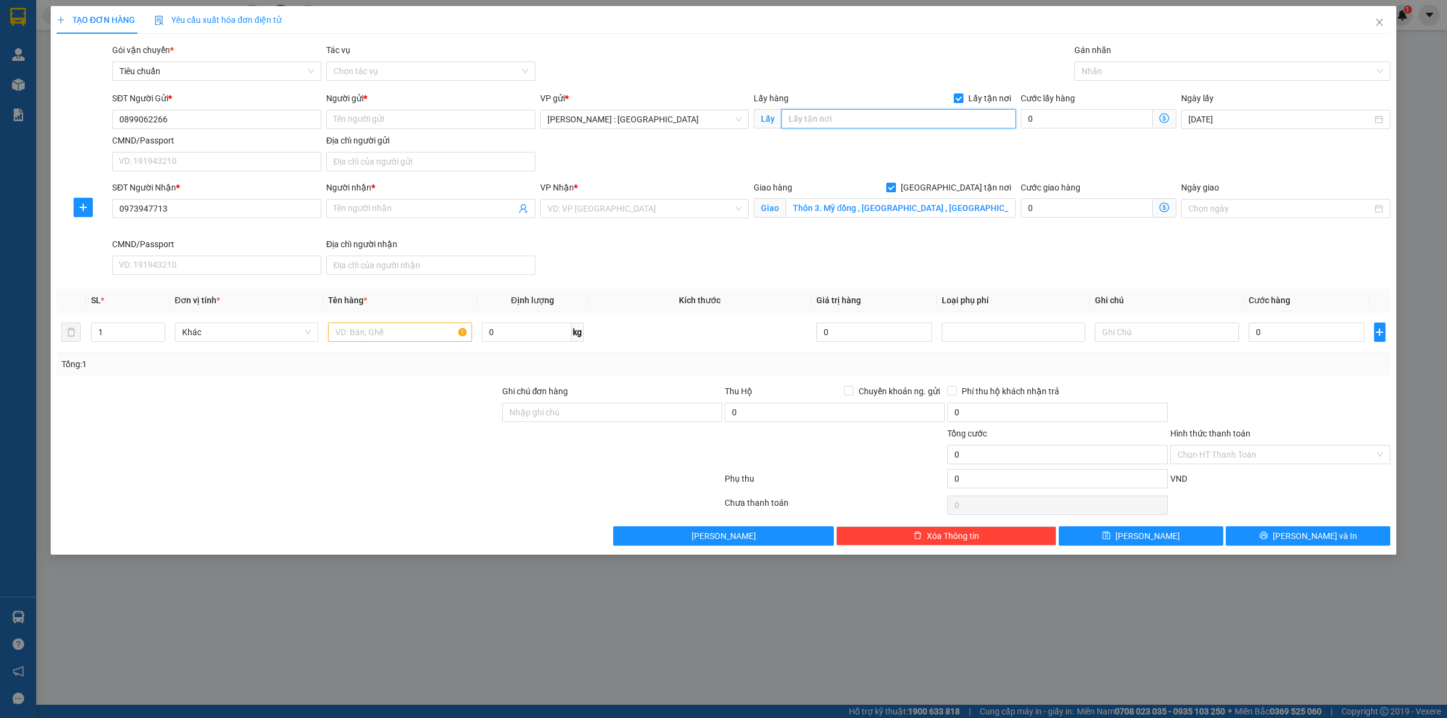
paste input "4/11a bàu bàng - P13 Tân bình"
type input "4/11a bàu bàng - P13 Tân bình"
click at [658, 212] on input "search" at bounding box center [641, 209] width 186 height 18
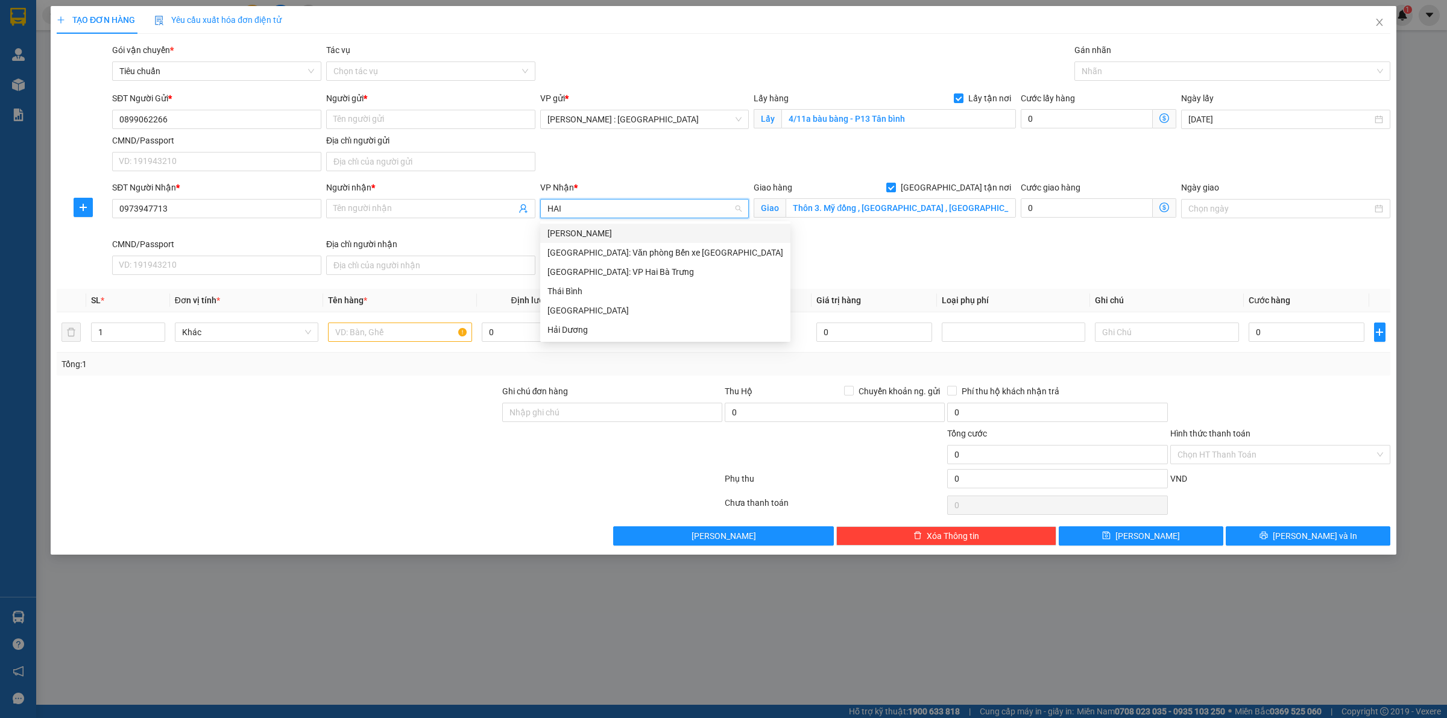
scroll to position [0, 0]
type input "HẢI"
click at [639, 245] on div "[GEOGRAPHIC_DATA]: Văn phòng Bến xe [GEOGRAPHIC_DATA]" at bounding box center [665, 252] width 250 height 19
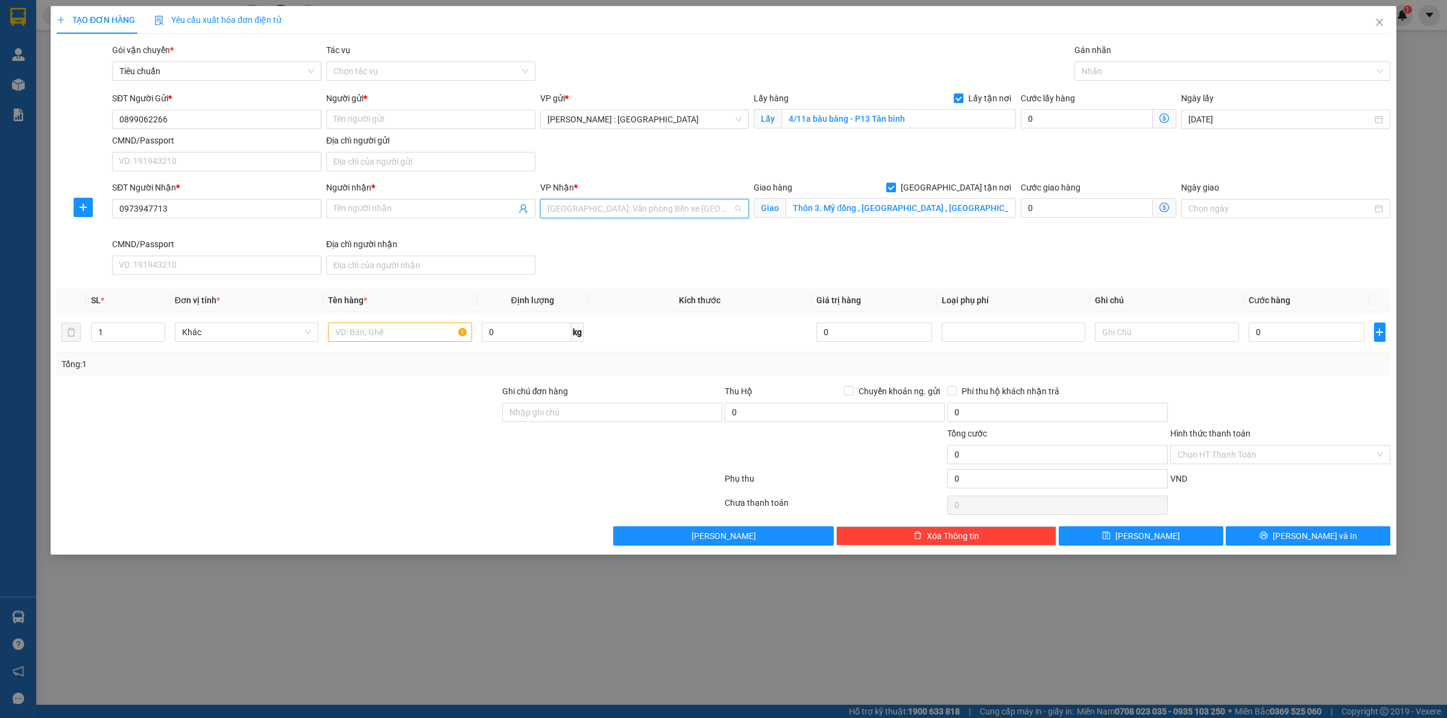
scroll to position [134, 0]
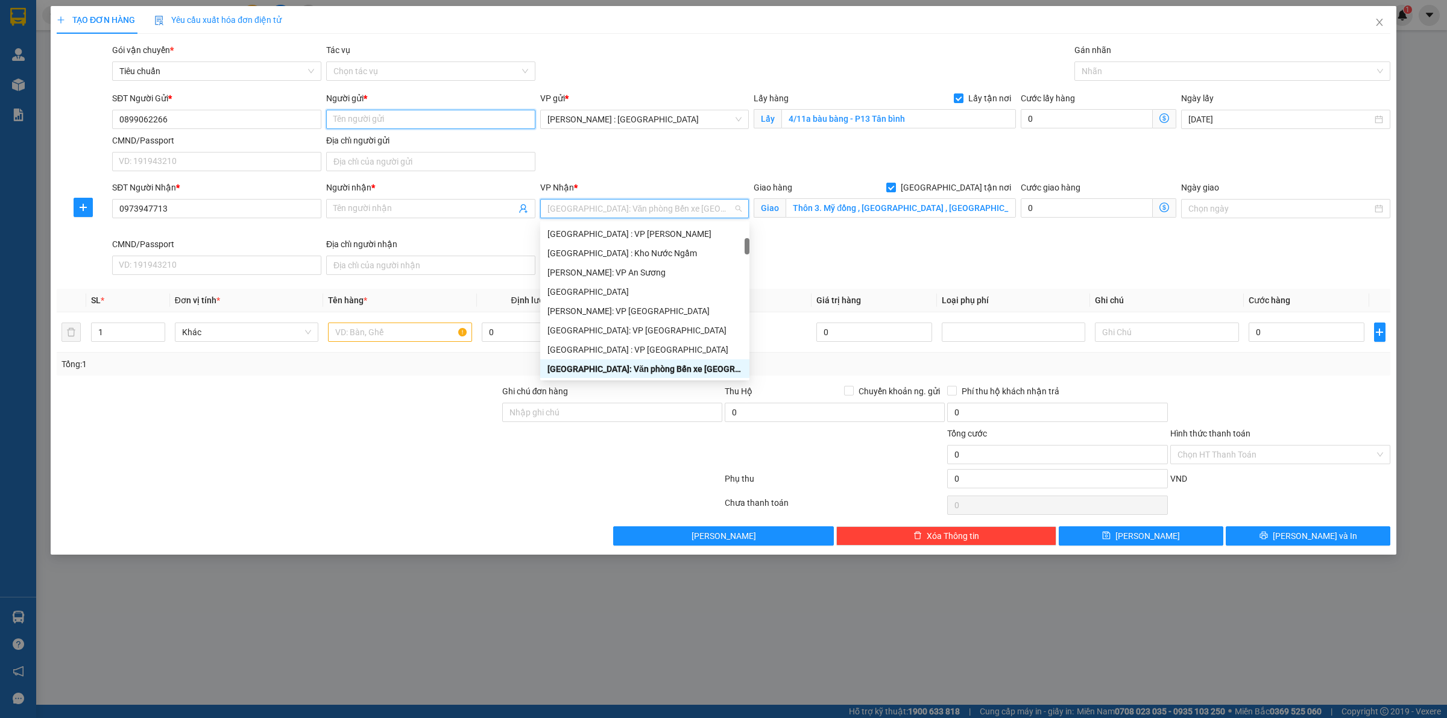
click at [420, 122] on input "Người gửi *" at bounding box center [430, 119] width 209 height 19
paste input "[PERSON_NAME]"
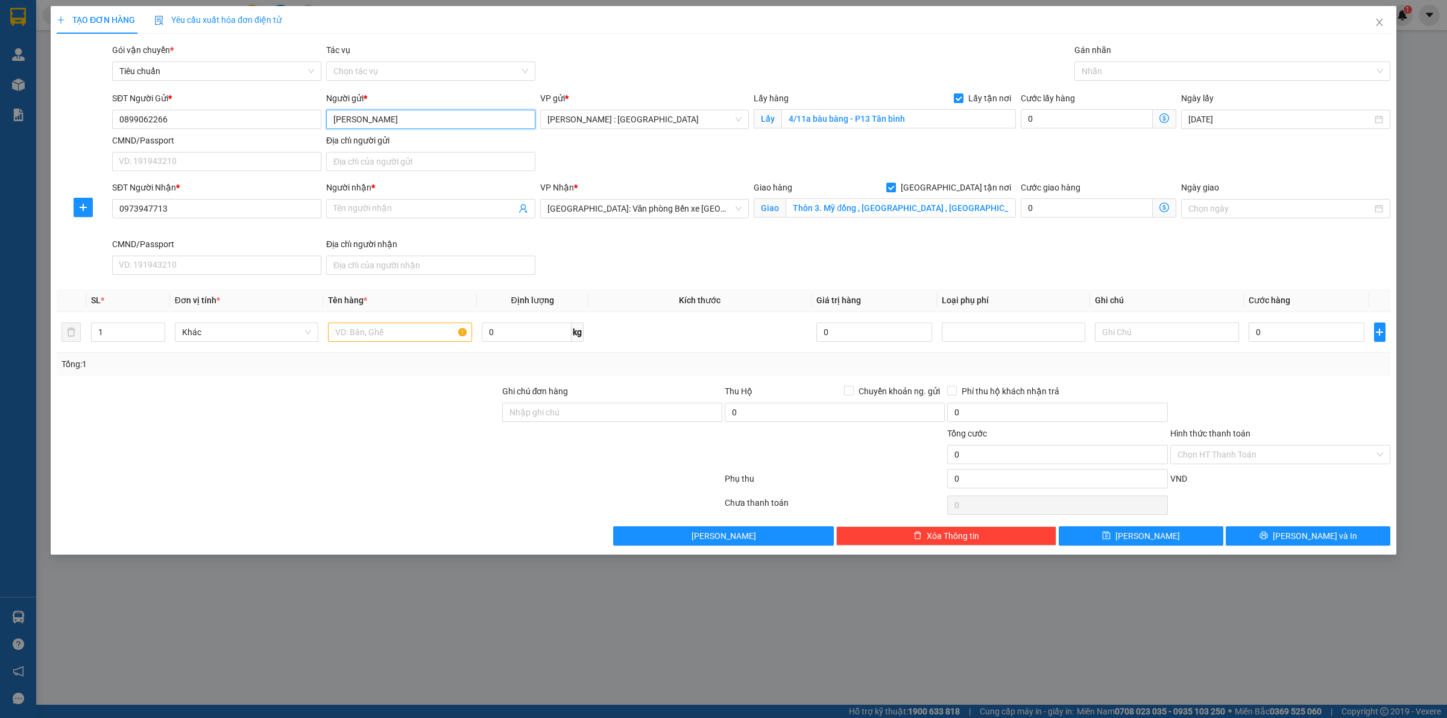
type input "[PERSON_NAME]"
click at [425, 223] on div "Người nhận * Tên người nhận" at bounding box center [430, 202] width 209 height 42
click at [426, 214] on input "Người nhận *" at bounding box center [424, 208] width 183 height 13
paste input "Nguyễn Nhan"
type input "Nguyễn Nhan"
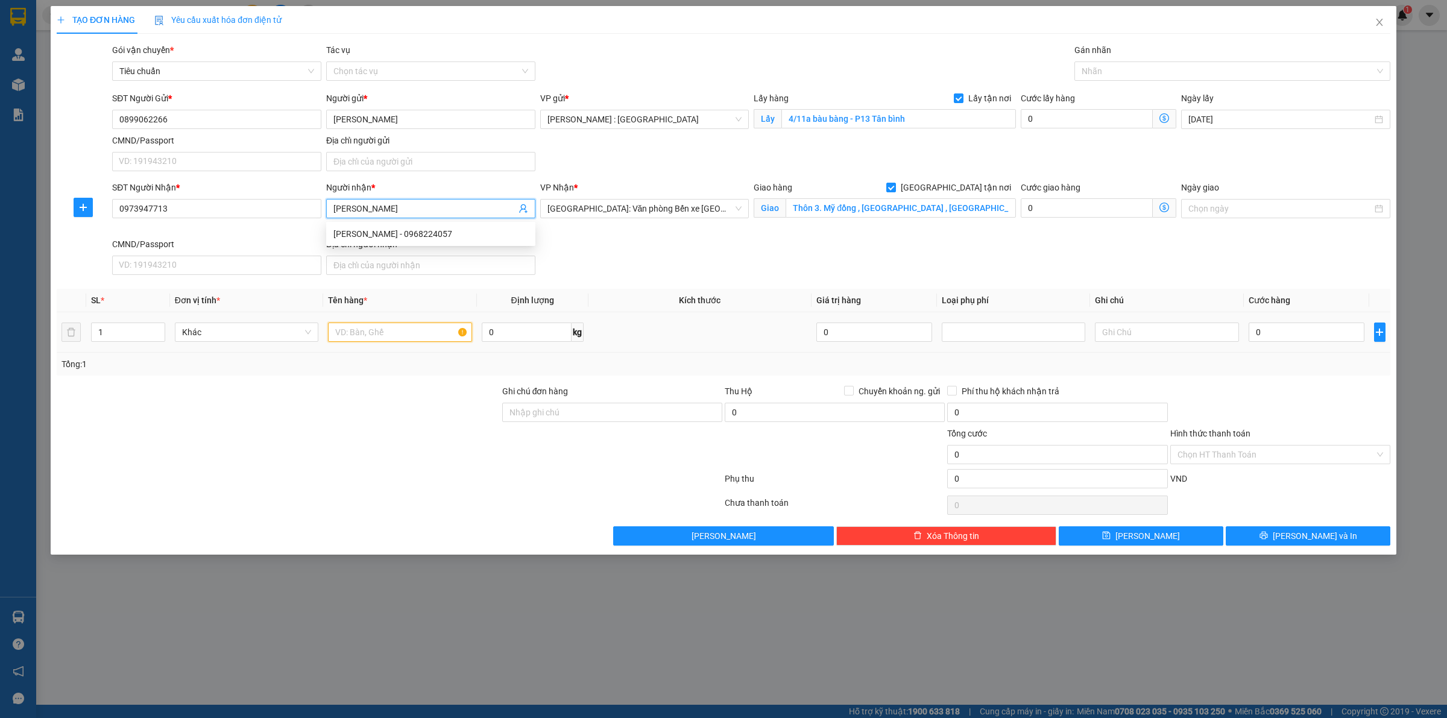
click at [387, 323] on input "text" at bounding box center [400, 332] width 144 height 19
paste input "4 thùng catong và 1 vali"
type input "4 thùng catong và 1 vali - ANH NAM"
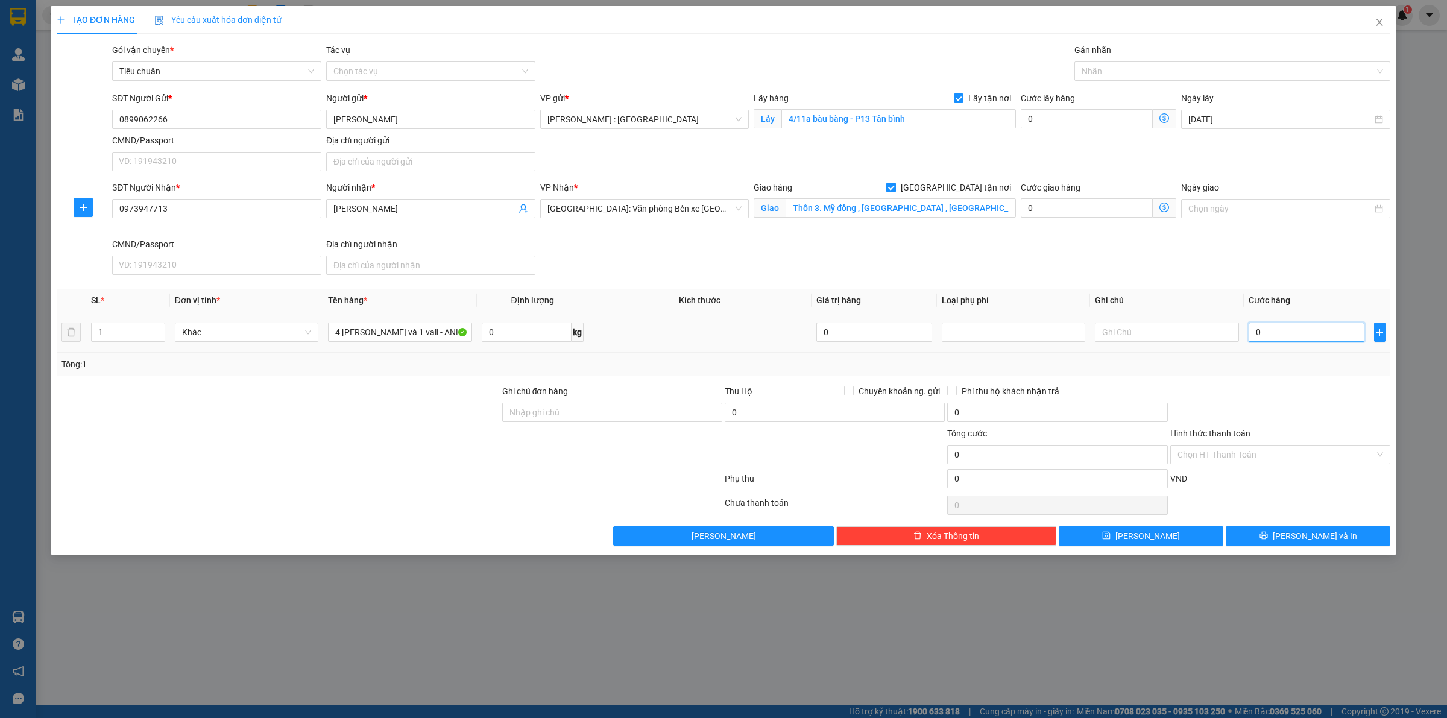
click at [1280, 323] on input "0" at bounding box center [1307, 332] width 116 height 19
type input "1"
type input "1.000"
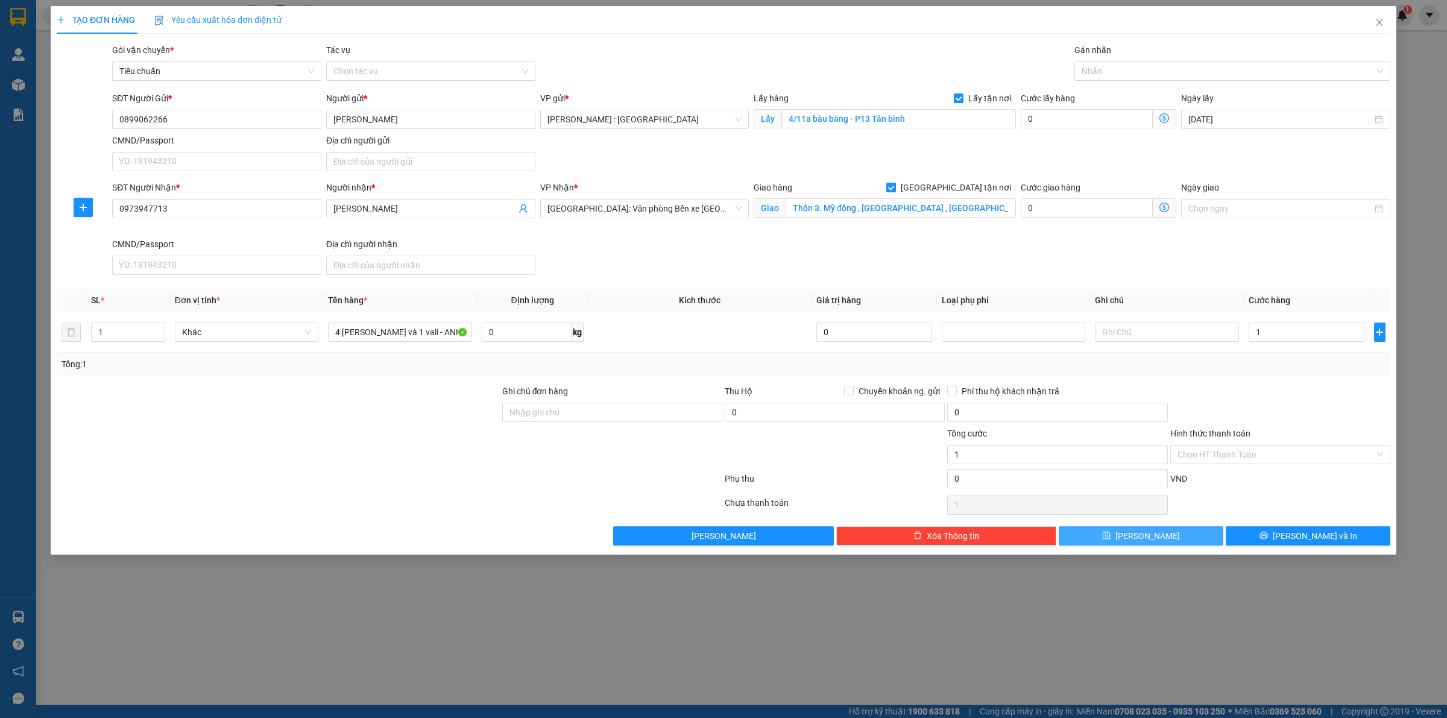
type input "1.000"
click at [1194, 546] on button "[PERSON_NAME]" at bounding box center [1141, 535] width 165 height 19
checkbox input "false"
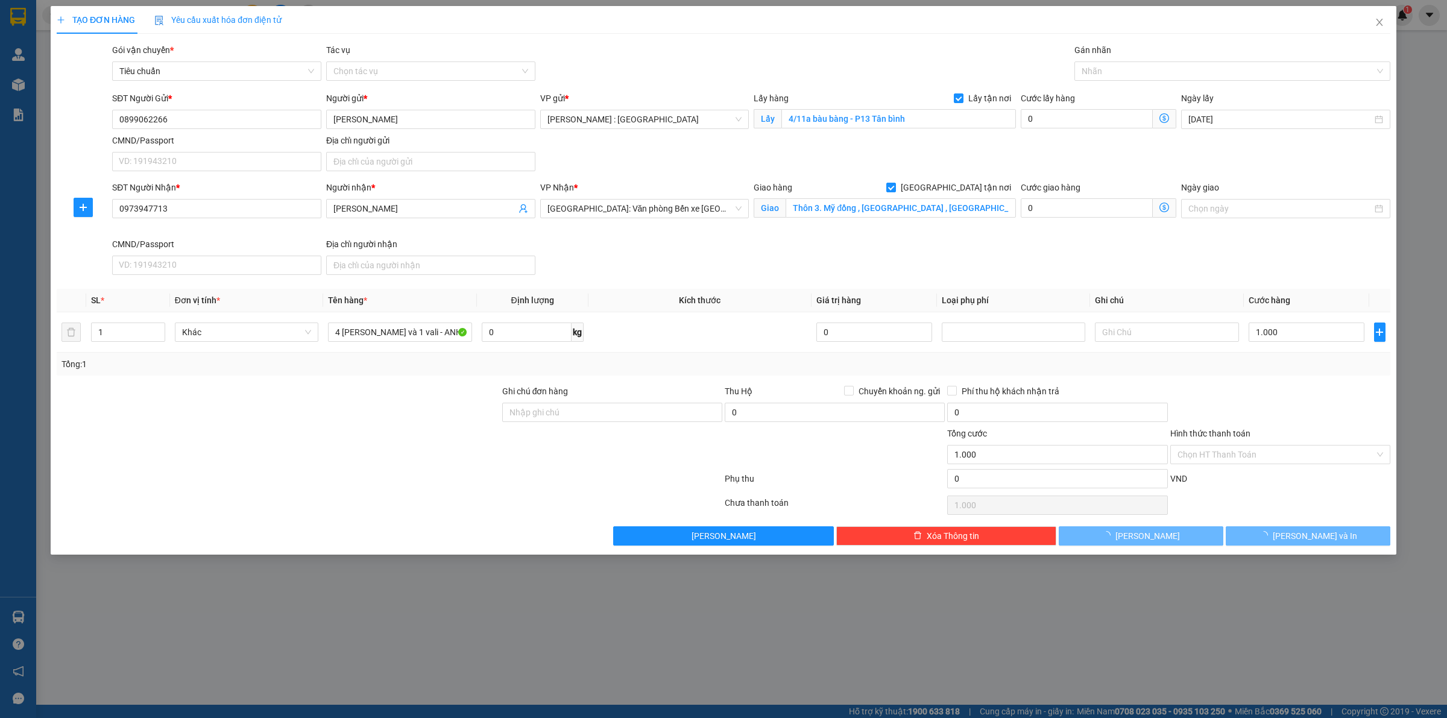
type input "0"
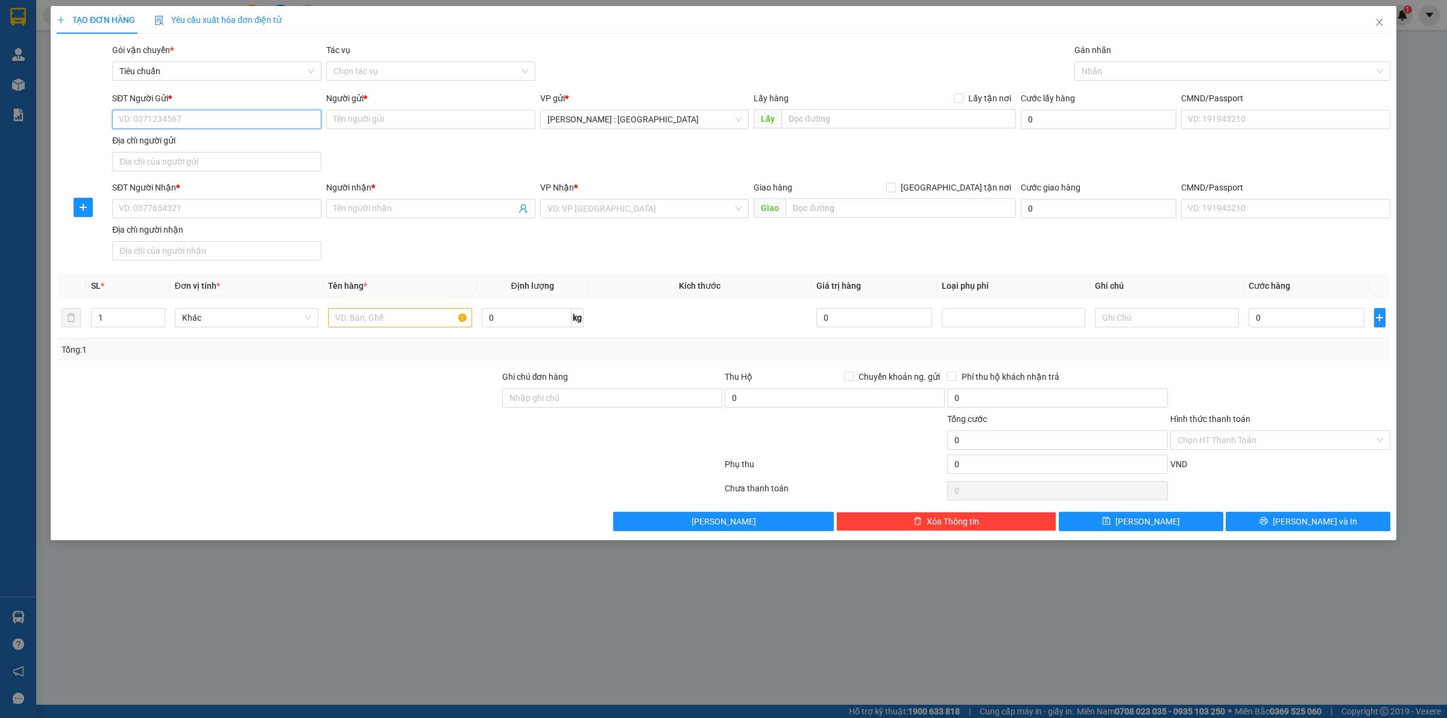
click at [243, 121] on input "SĐT Người Gửi *" at bounding box center [216, 119] width 209 height 19
paste input "091 559 2533"
type input "0915592533"
paste input "0939426245"
click at [288, 212] on input "SĐT Người Nhận *" at bounding box center [216, 208] width 209 height 19
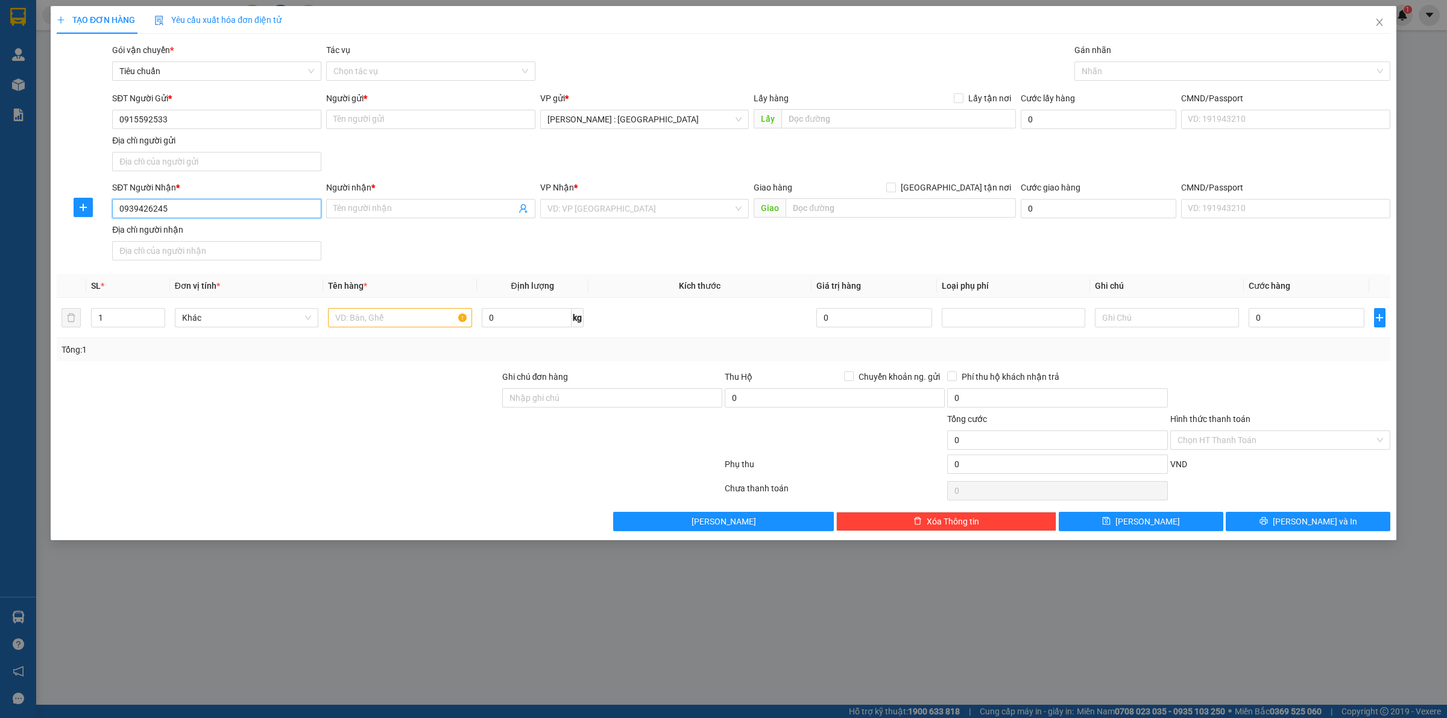
type input "0939426245"
click at [444, 217] on span at bounding box center [430, 208] width 209 height 19
paste input "Nguyenducnamtong"
type input "Nguyenducnamtong"
paste input "Sam"
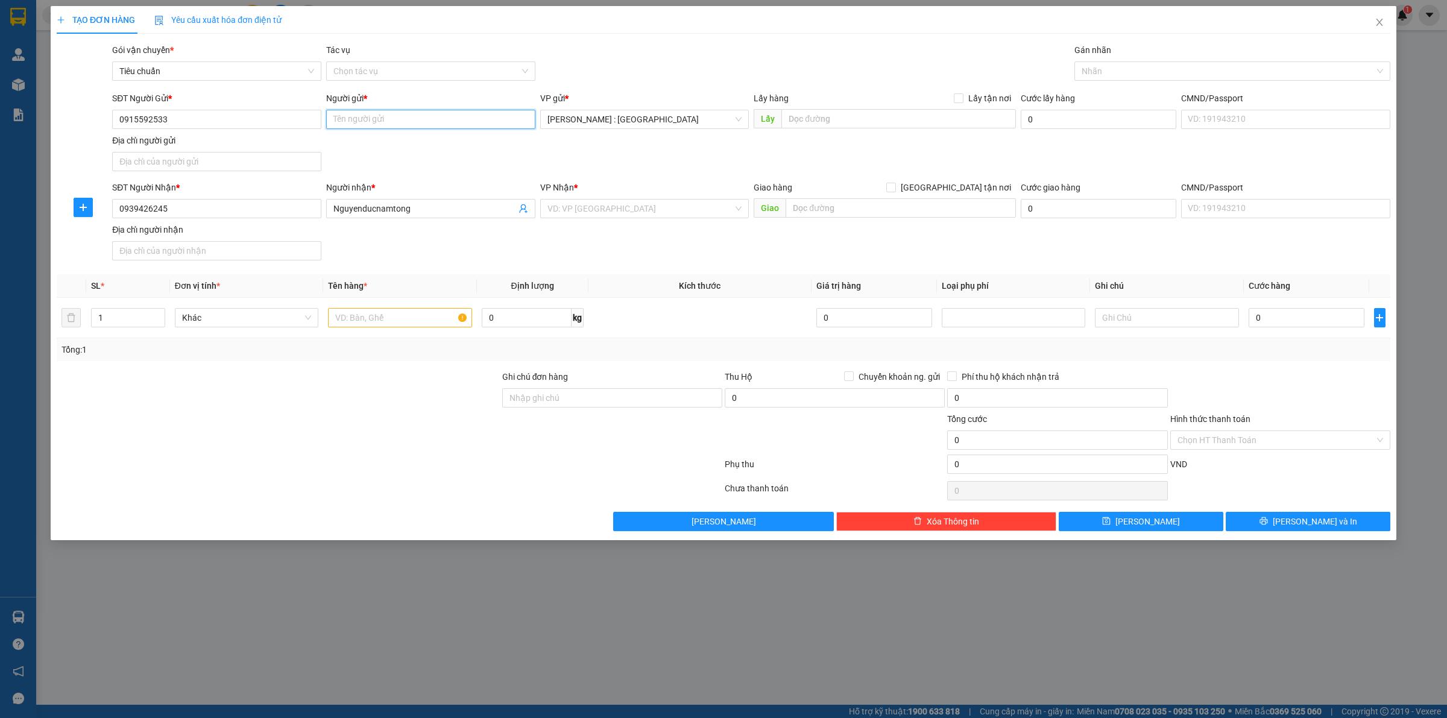
click at [467, 116] on input "Người gửi *" at bounding box center [430, 119] width 209 height 19
type input "Sam"
click at [854, 212] on input "text" at bounding box center [901, 207] width 230 height 19
paste input "TTTM TTC Bạc Liêu, số 7A, đường Trần Phú, Bạc Liêu ( Nguyễn Kim Cũ đối diện khá…"
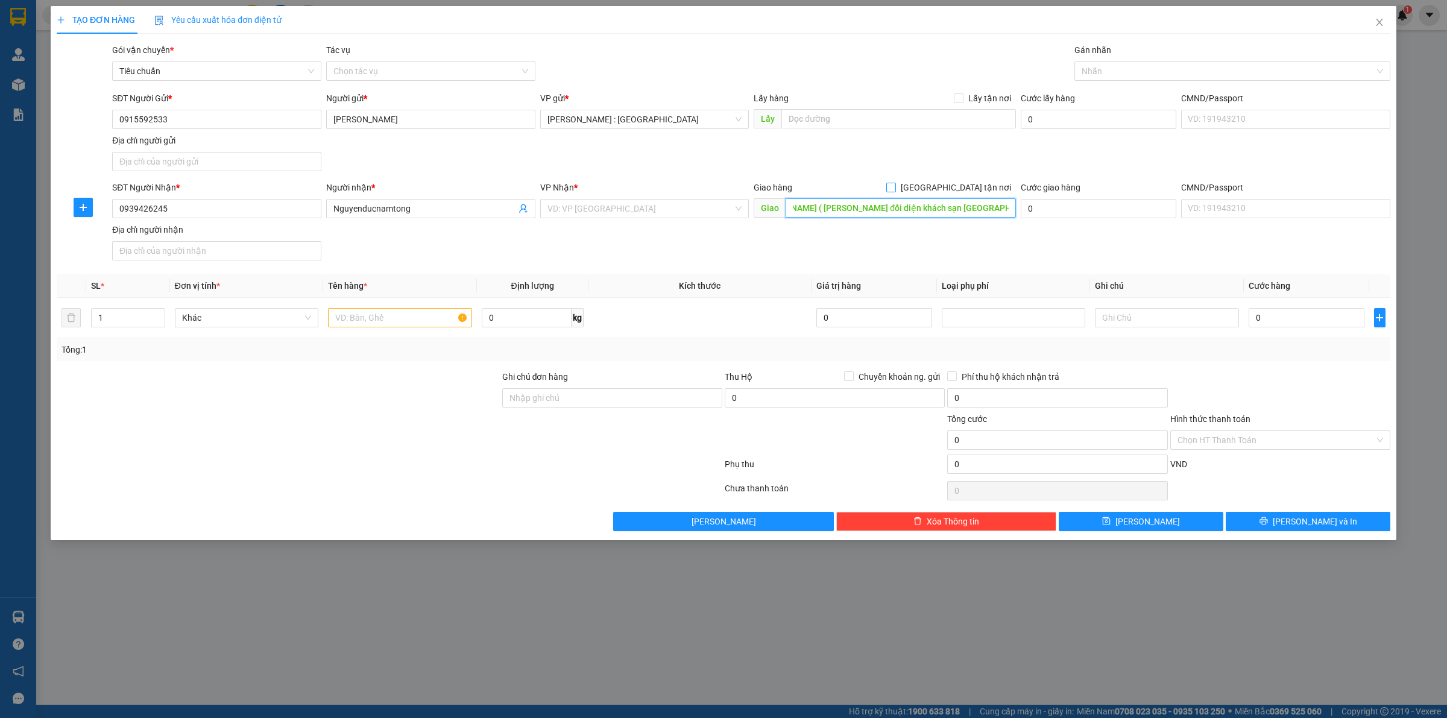
type input "TTTM TTC Bạc Liêu, số 7A, đường Trần Phú, Bạc Liêu ( Nguyễn Kim Cũ đối diện khá…"
click at [962, 185] on span "[GEOGRAPHIC_DATA] tận nơi" at bounding box center [956, 187] width 120 height 13
click at [895, 185] on input "[GEOGRAPHIC_DATA] tận nơi" at bounding box center [890, 187] width 8 height 8
checkbox input "true"
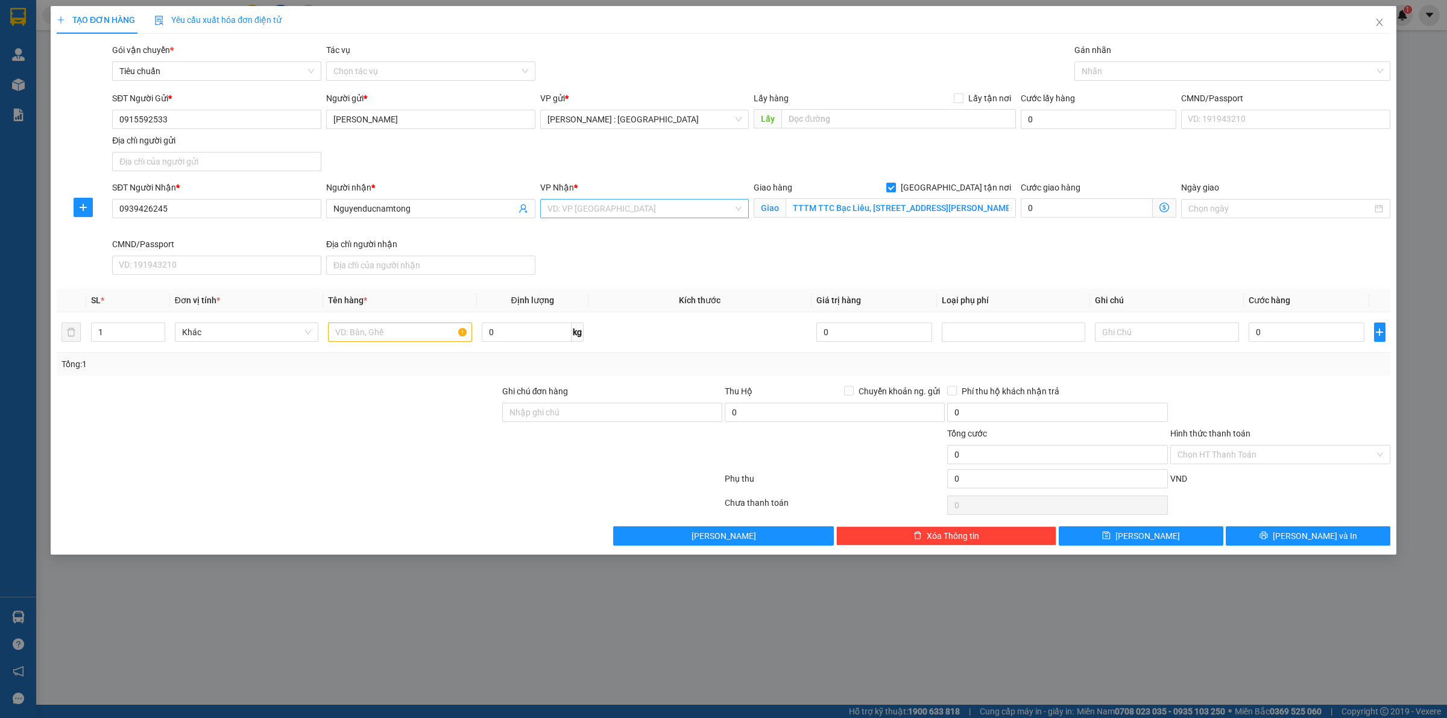
click at [614, 207] on input "search" at bounding box center [641, 209] width 186 height 18
type input "CẦN"
click at [636, 233] on div "Cần Thơ: [PERSON_NAME]" at bounding box center [645, 233] width 195 height 13
click at [956, 101] on input "Lấy tận nơi" at bounding box center [958, 97] width 8 height 8
checkbox input "true"
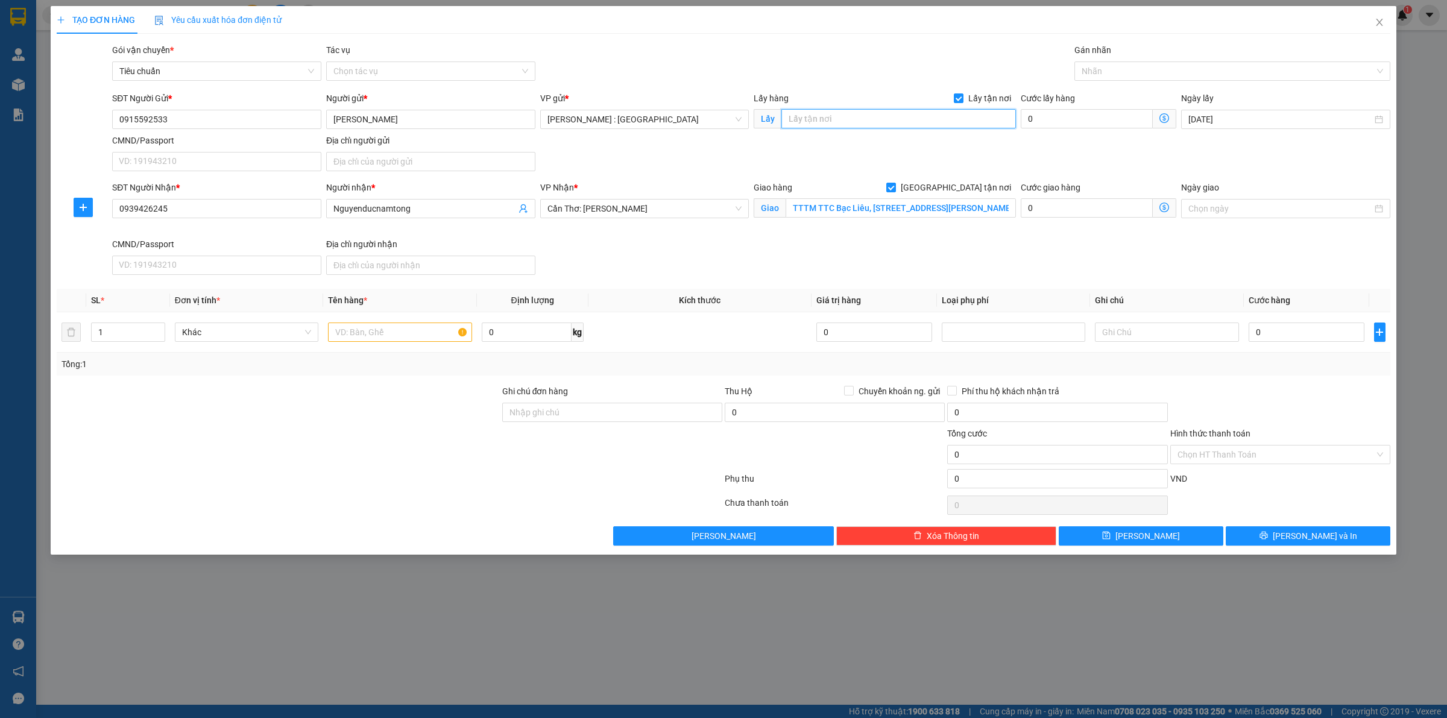
click at [954, 116] on input "text" at bounding box center [898, 118] width 235 height 19
paste input "91-93 Hoàng Trọng Mậu, Tân Hưng, Q7"
type input "91-93 Hoàng Trọng Mậu, Tân Hưng, Q7"
click at [376, 346] on td at bounding box center [399, 332] width 153 height 40
click at [379, 335] on input "text" at bounding box center [400, 332] width 144 height 19
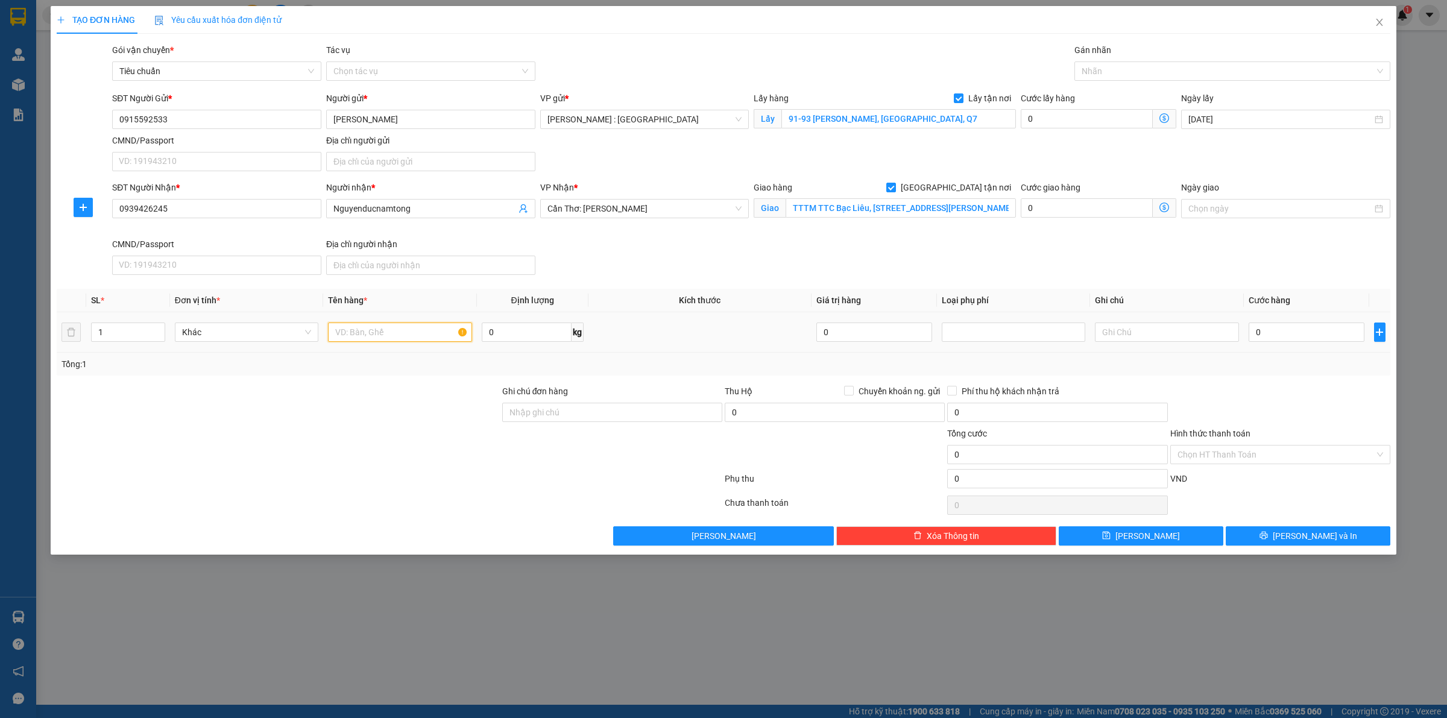
paste input "1 thùng"
type input "1 thùng - A NAM"
click at [1298, 329] on input "0" at bounding box center [1307, 332] width 116 height 19
type input "2"
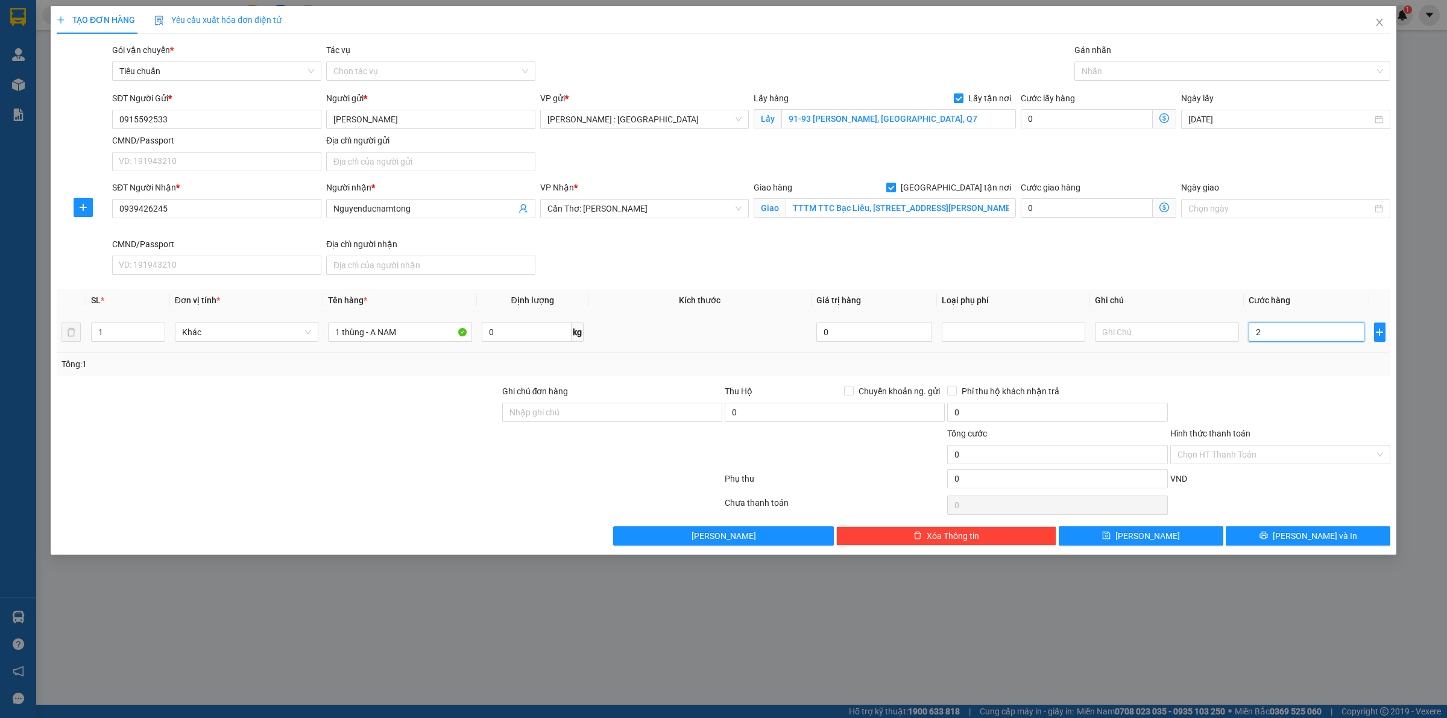
type input "2"
type input "23"
type input "230"
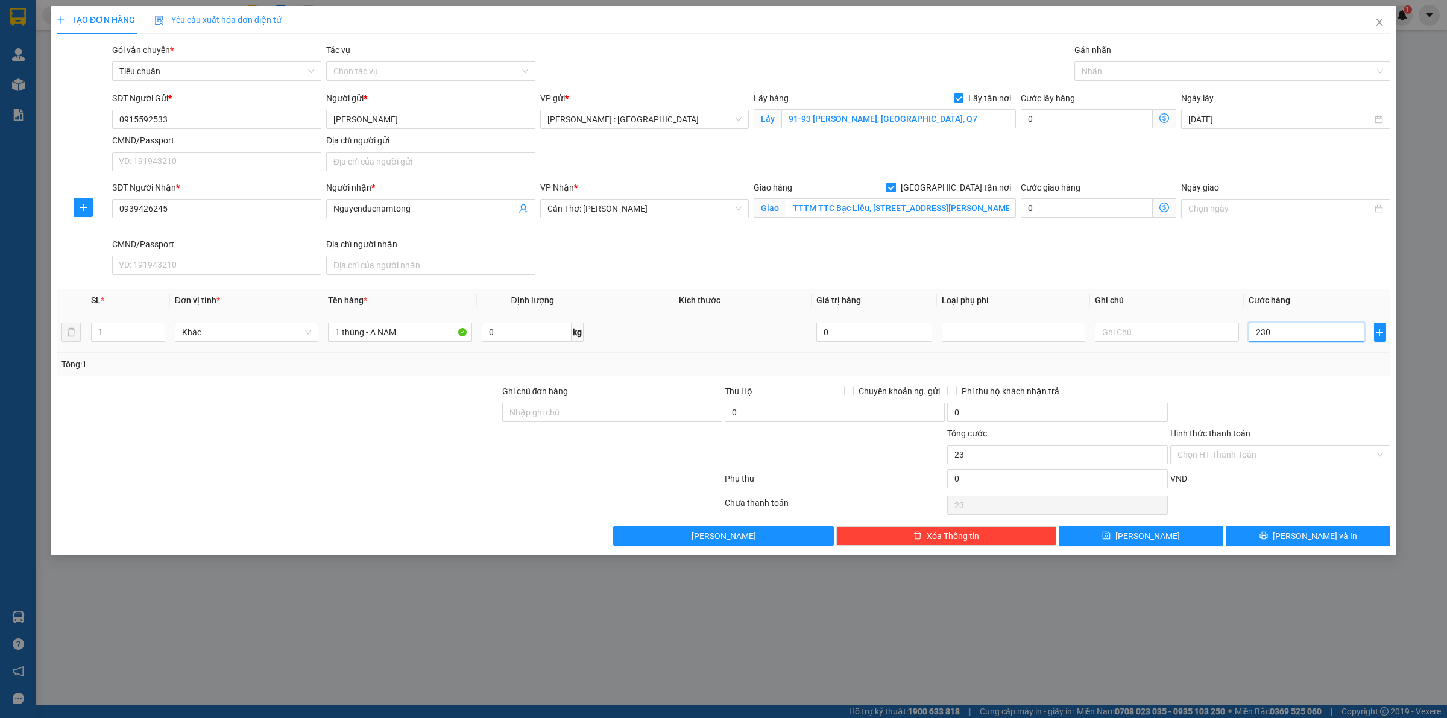
type input "230"
type input "230.000"
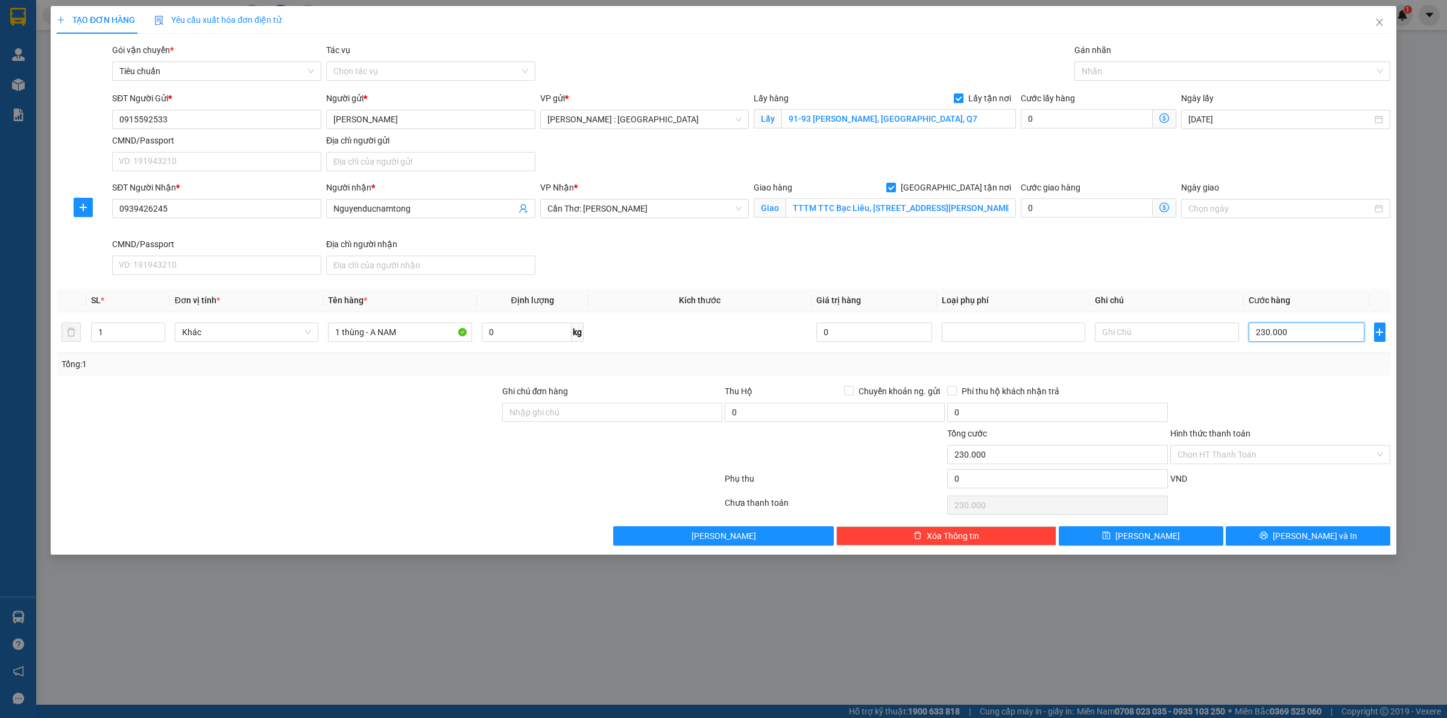
type input "0"
type input "01"
type input "1"
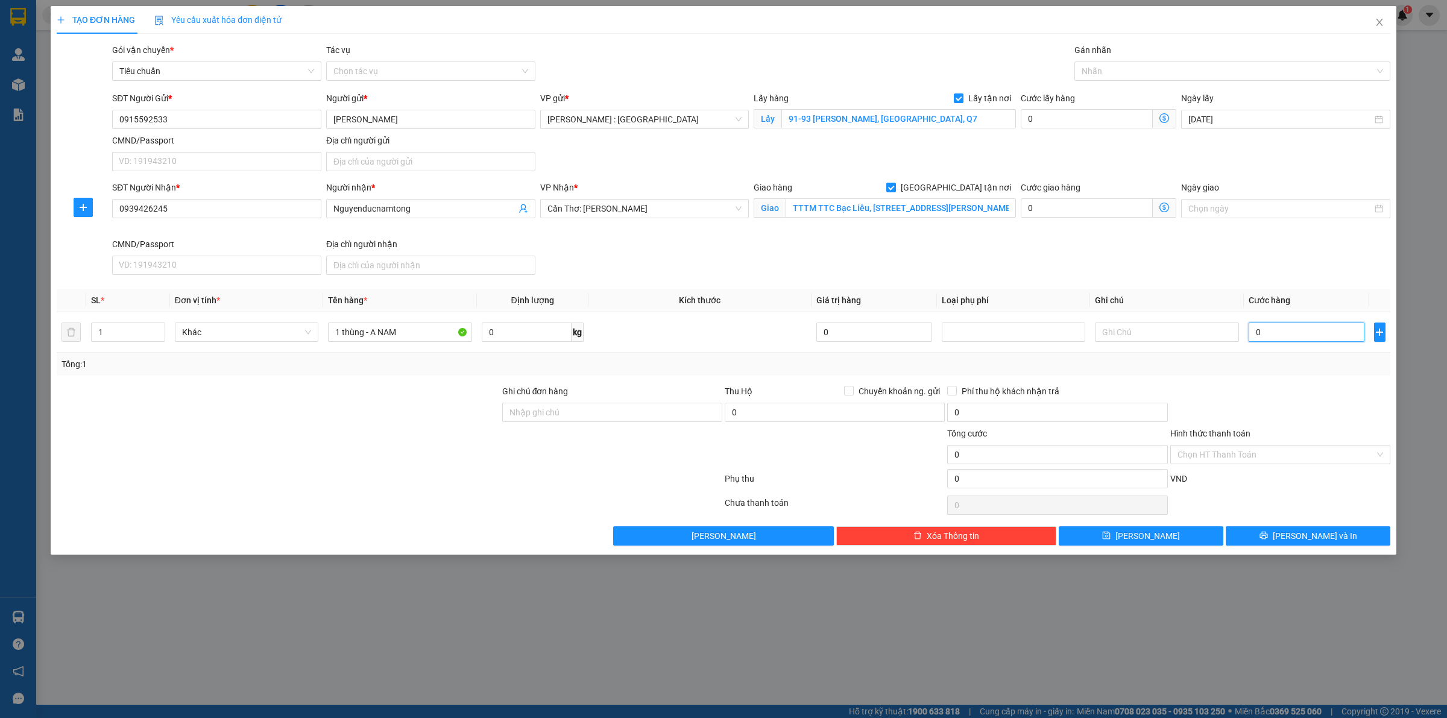
type input "1"
type input "012"
type input "12"
type input "0.120"
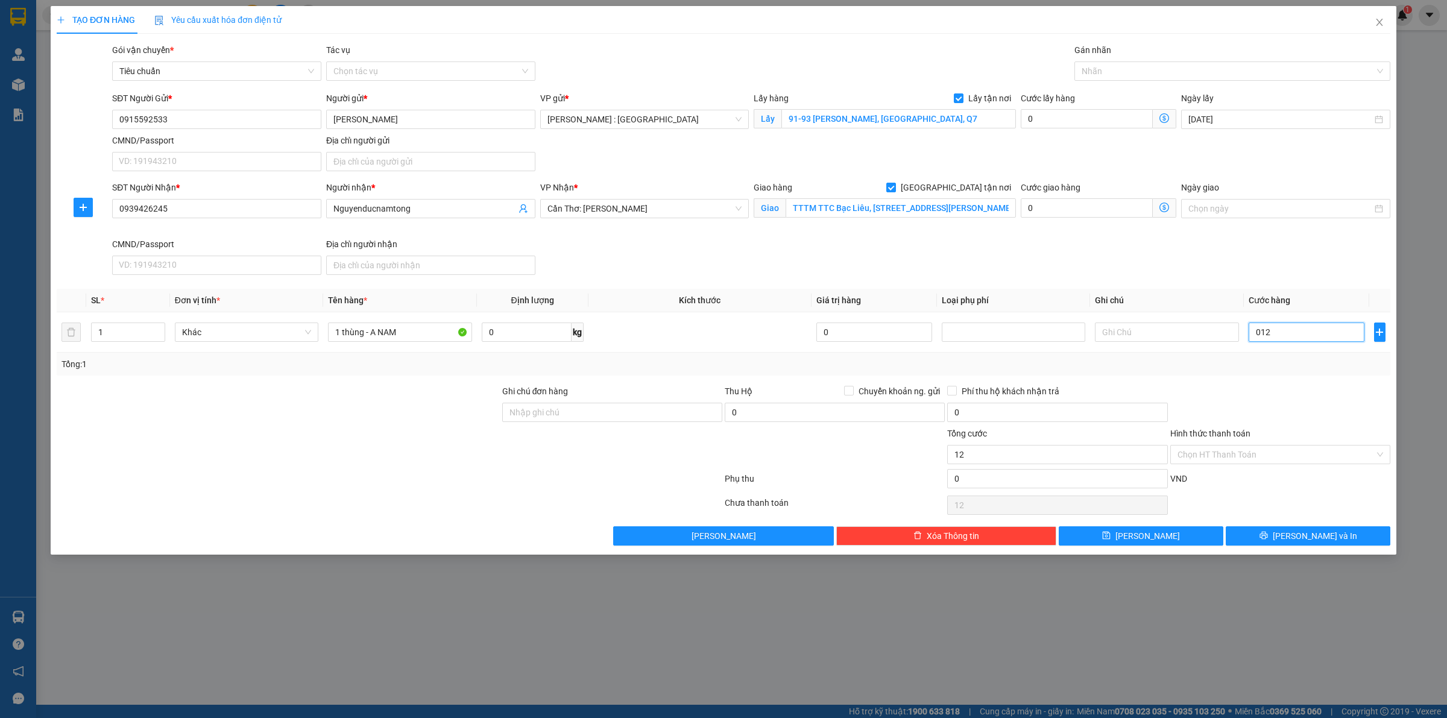
type input "120"
type input "120.000"
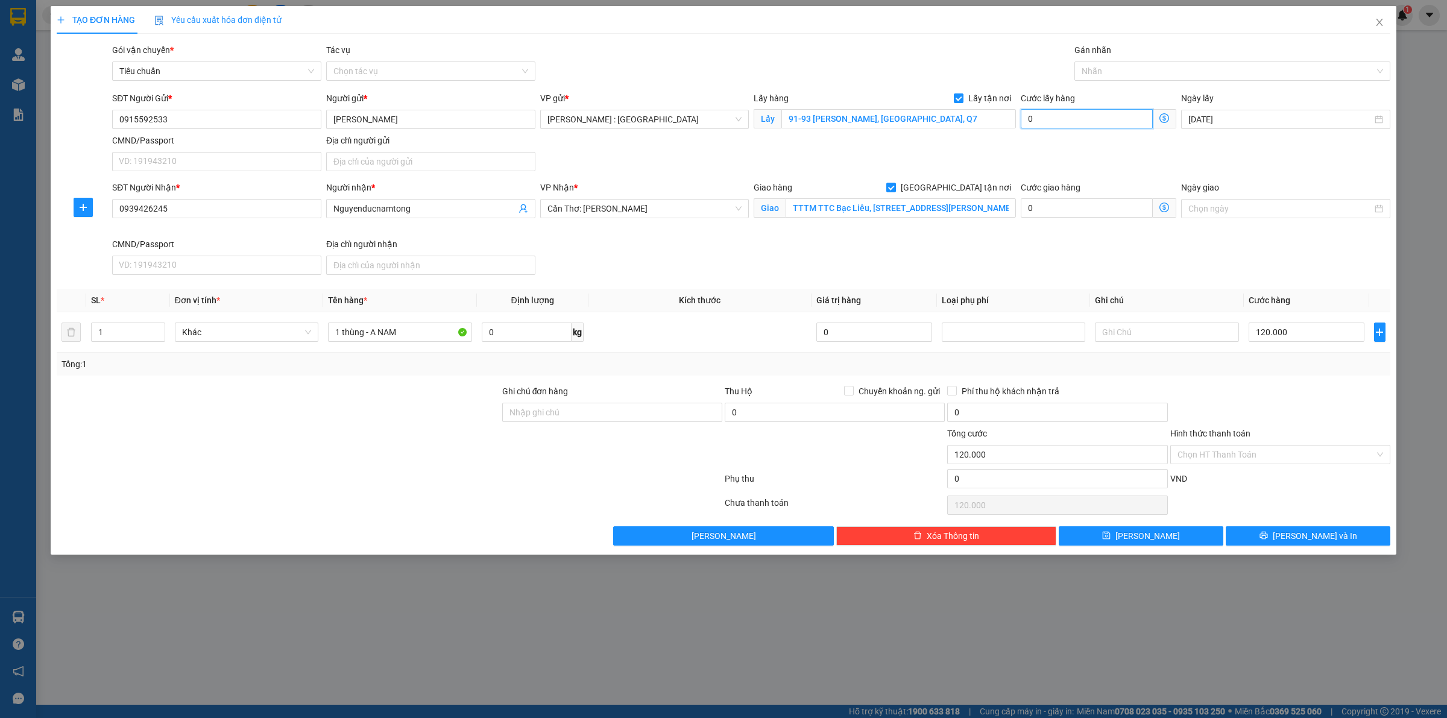
click at [1056, 119] on input "0" at bounding box center [1087, 118] width 132 height 19
type input "120.001"
type input "1"
type input "120.011"
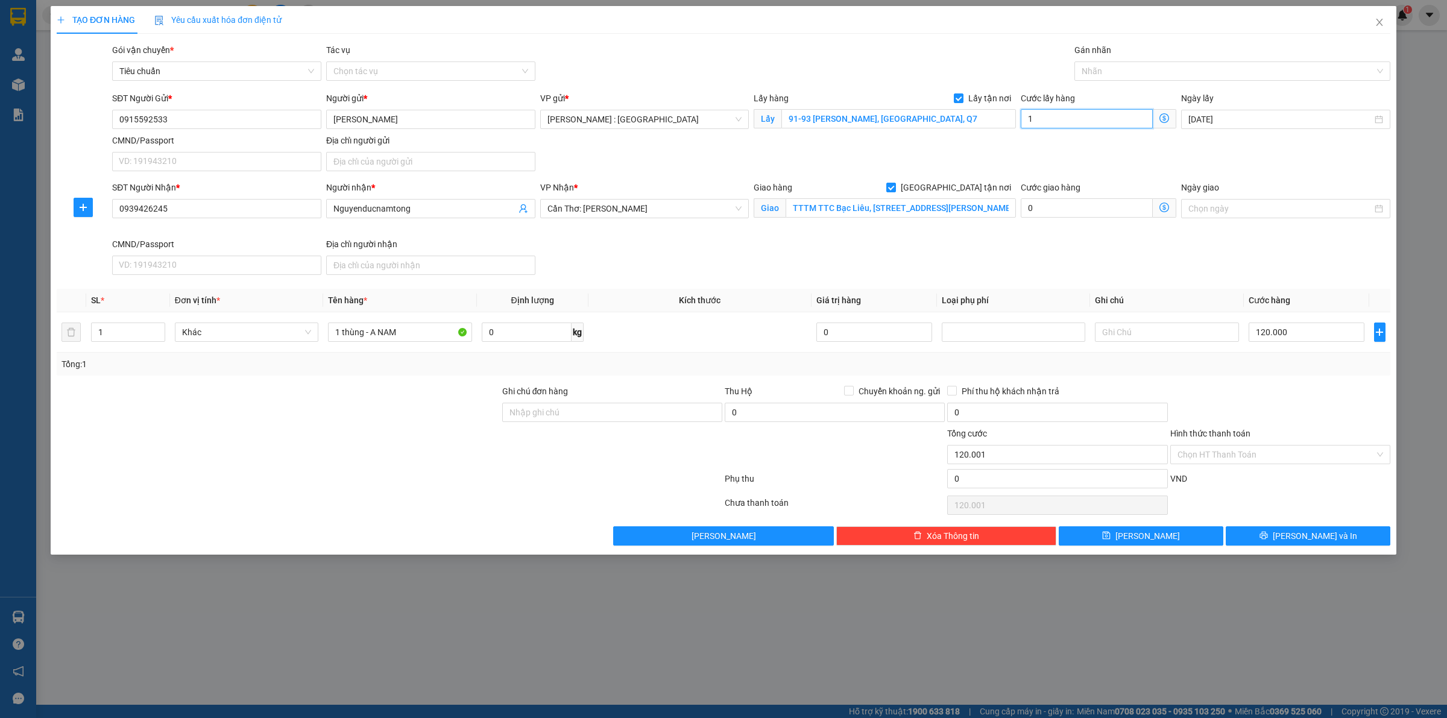
type input "120.011"
type input "11"
type input "120.115"
type input "115"
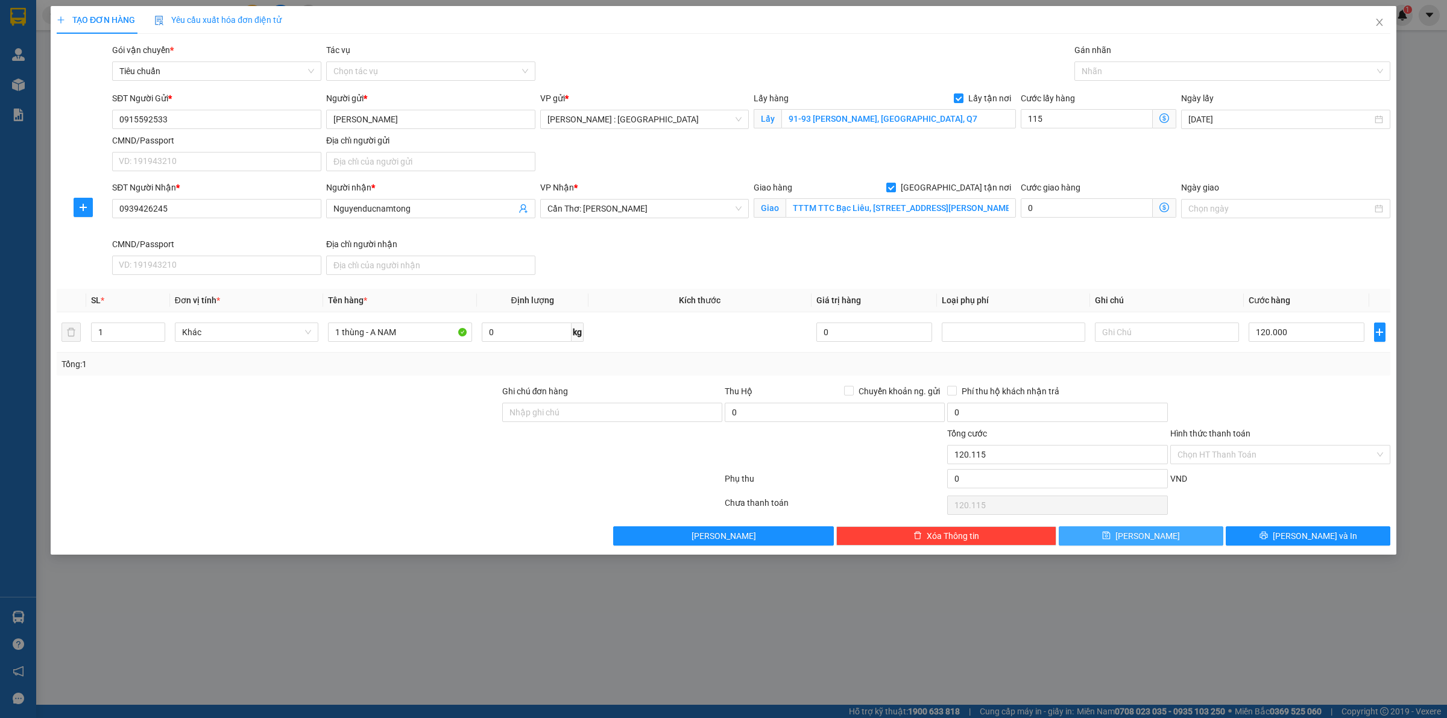
type input "235.000"
type input "115.000"
click at [1158, 543] on button "Lưu" at bounding box center [1141, 535] width 165 height 19
checkbox input "false"
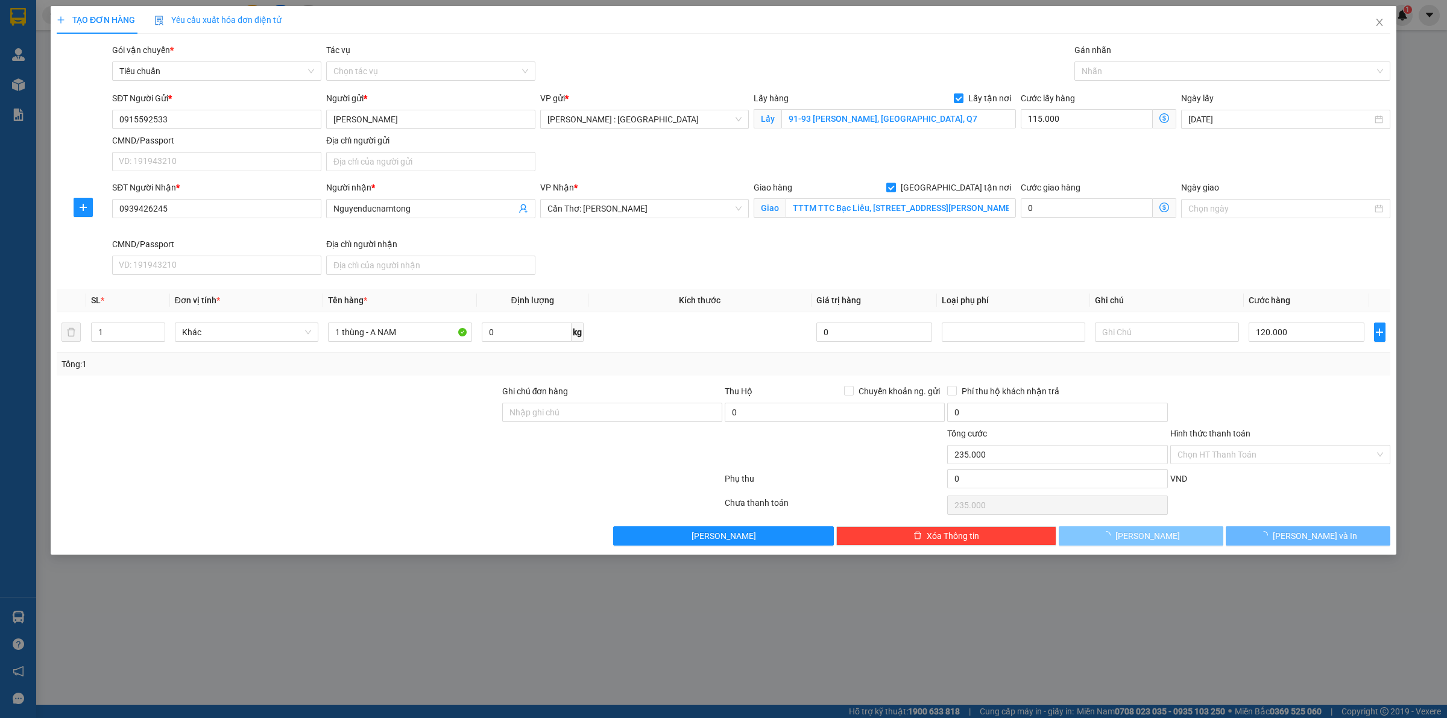
checkbox input "false"
type input "0"
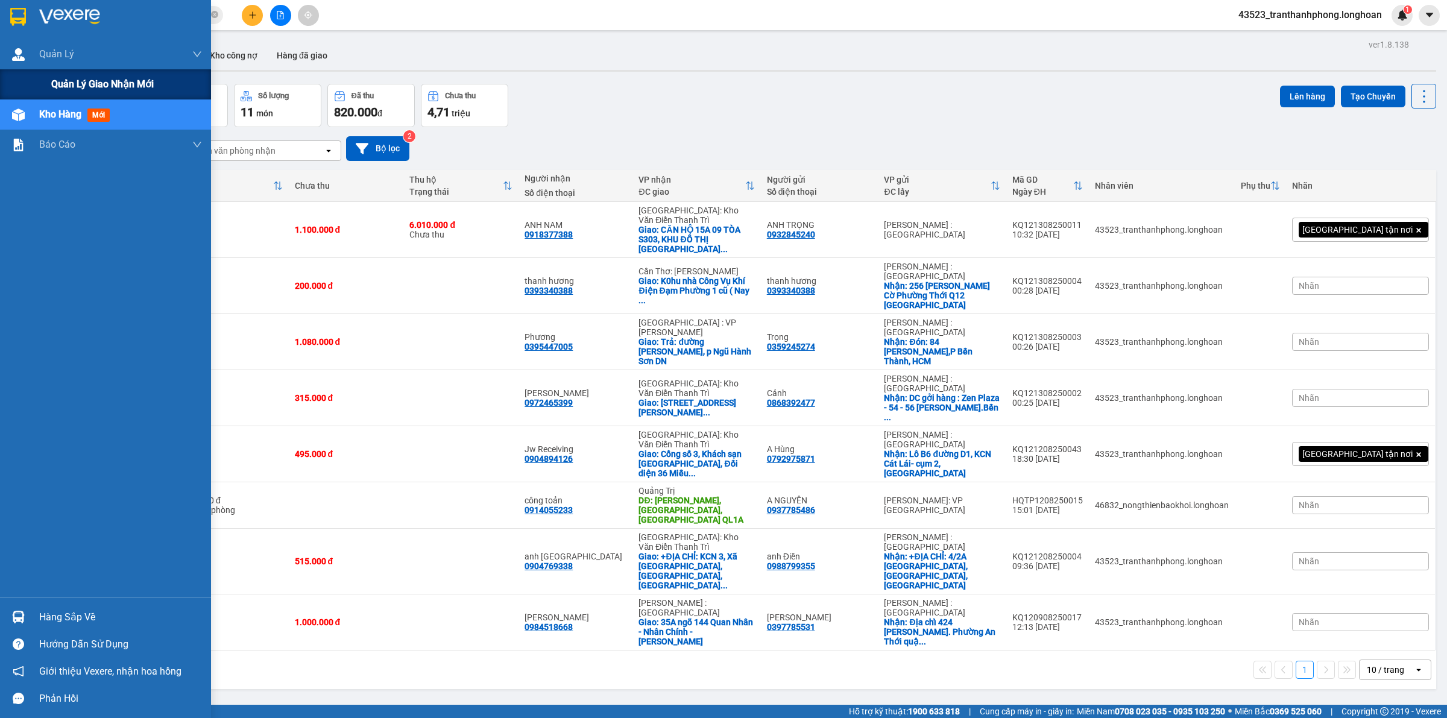
click at [35, 78] on div "Quản lý giao nhận mới" at bounding box center [105, 84] width 211 height 30
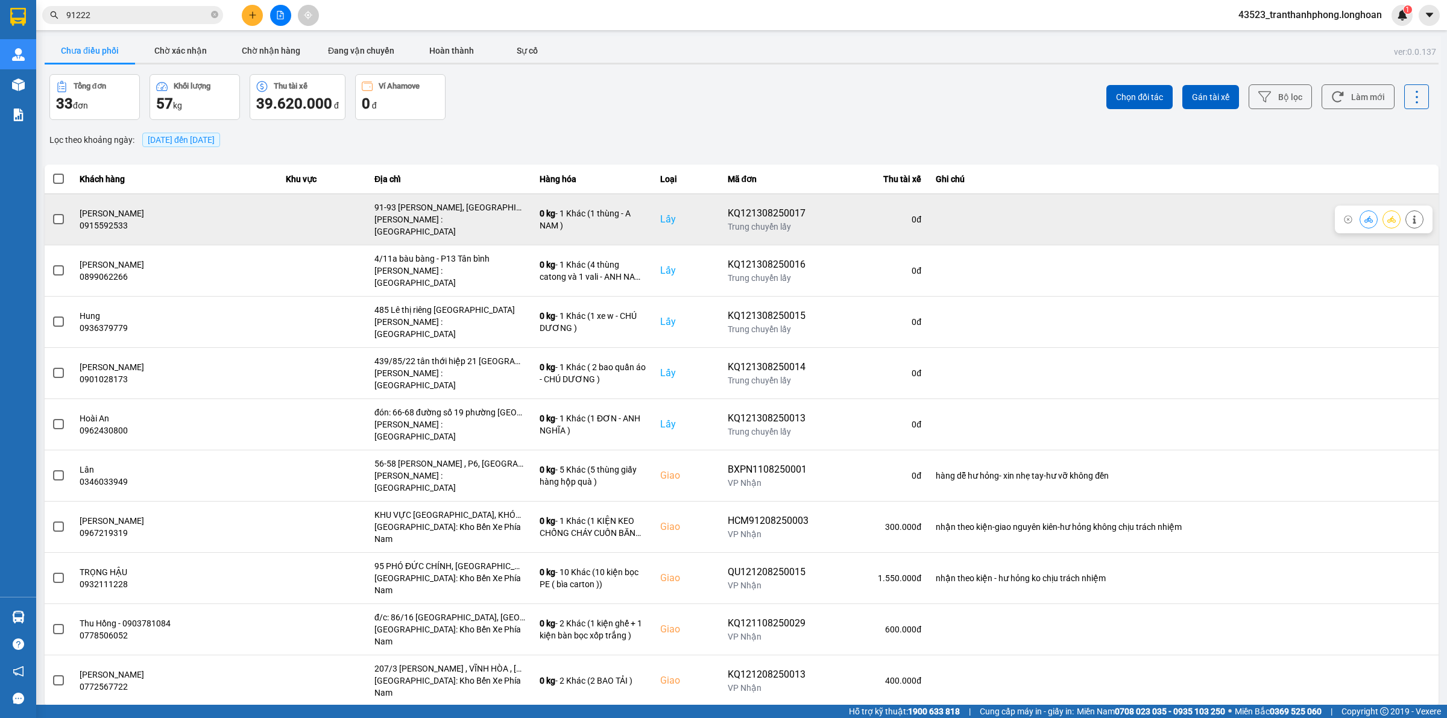
click at [52, 214] on label at bounding box center [58, 219] width 13 height 13
click at [52, 213] on input "checkbox" at bounding box center [52, 213] width 0 height 0
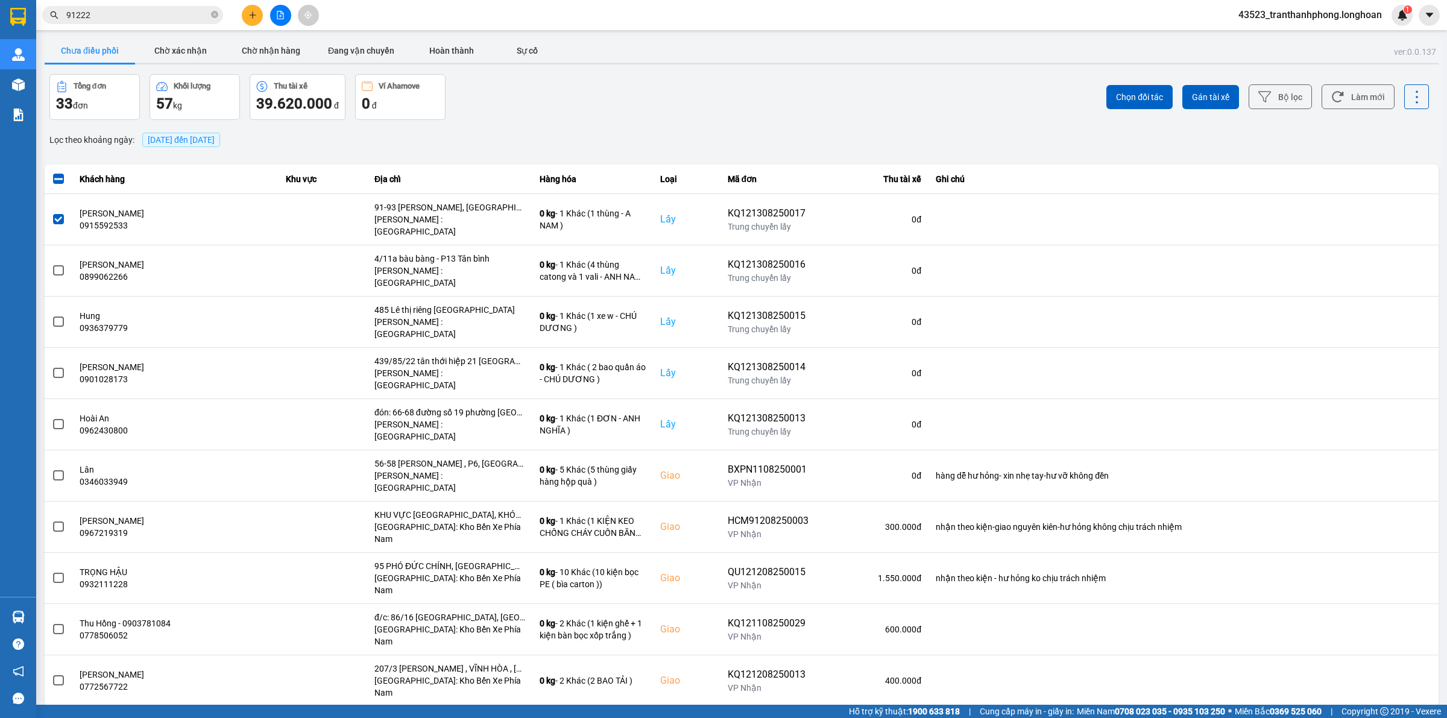
click at [191, 133] on span "13/08/2025 đến 13/08/2025" at bounding box center [181, 140] width 78 height 14
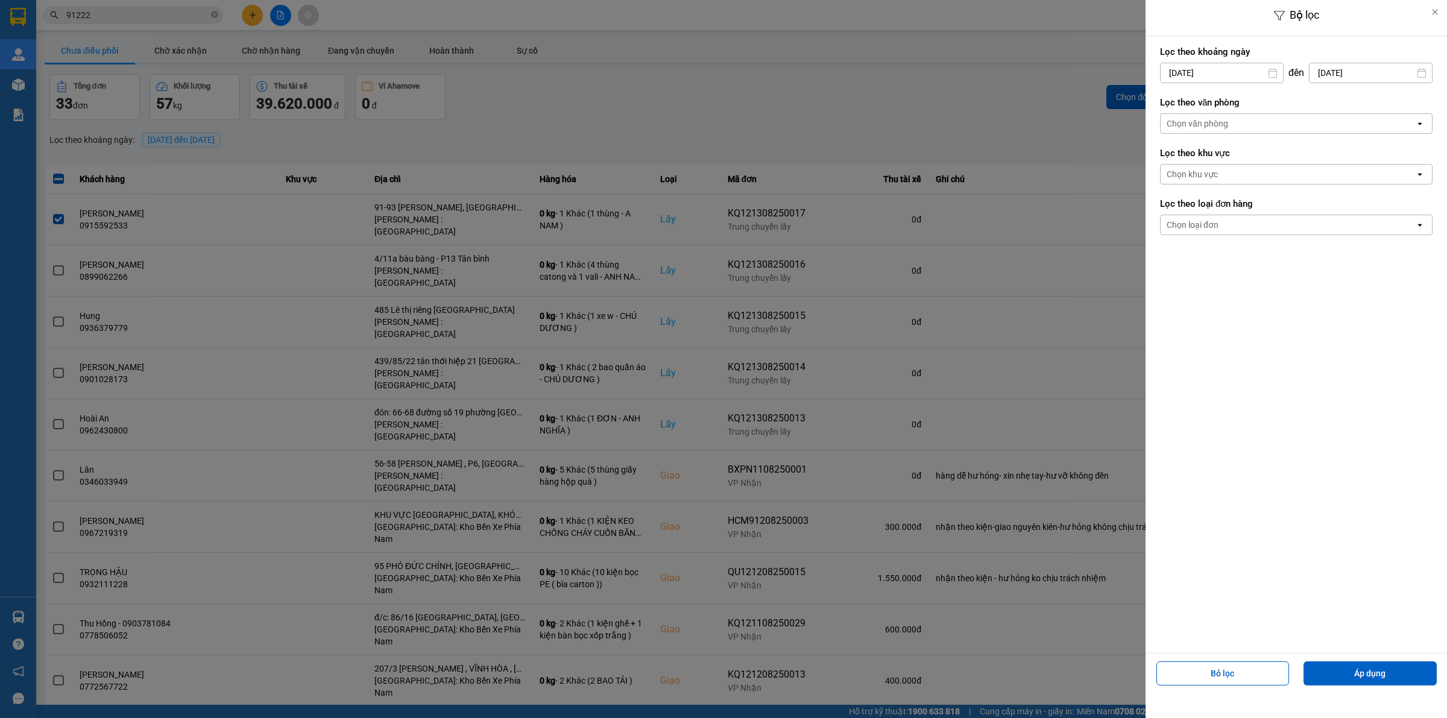
click at [1203, 226] on div "Chọn loại đơn" at bounding box center [1193, 225] width 52 height 12
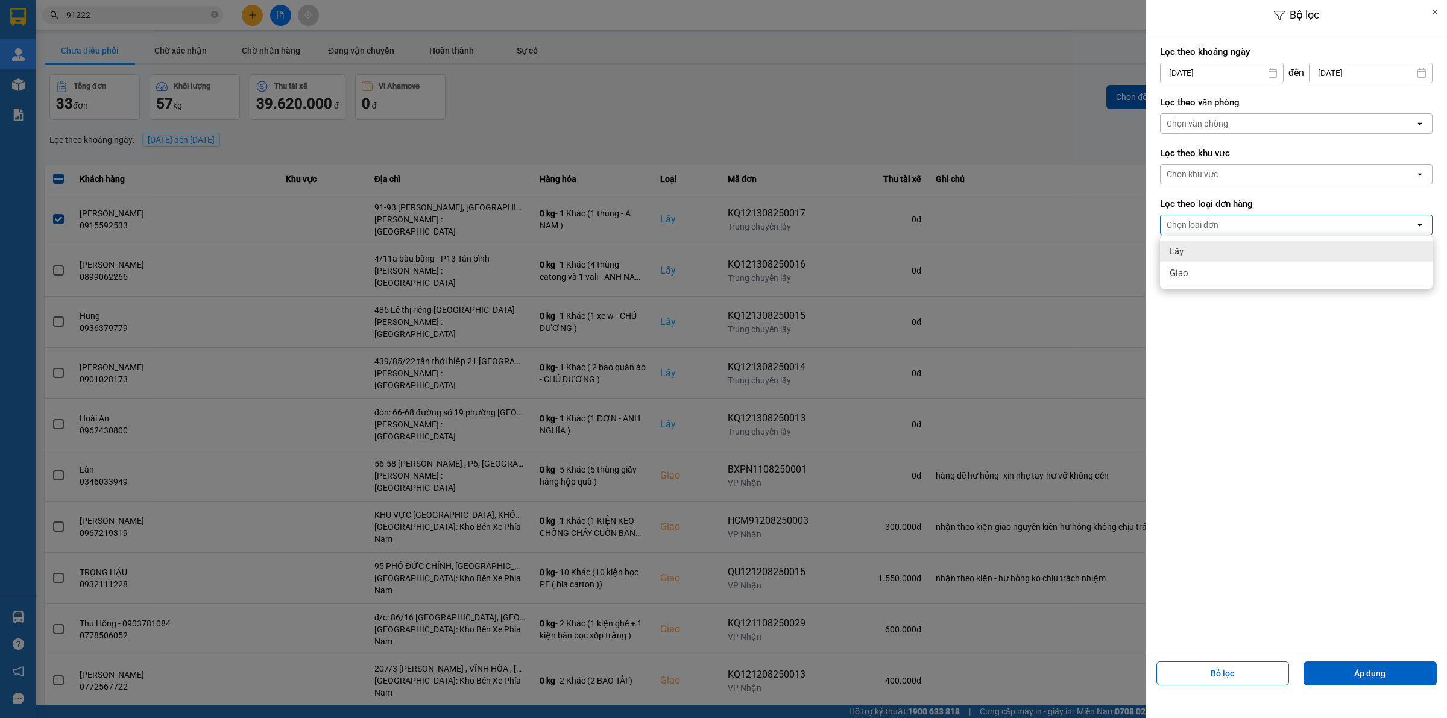
click at [1191, 243] on div "Lấy" at bounding box center [1296, 252] width 273 height 22
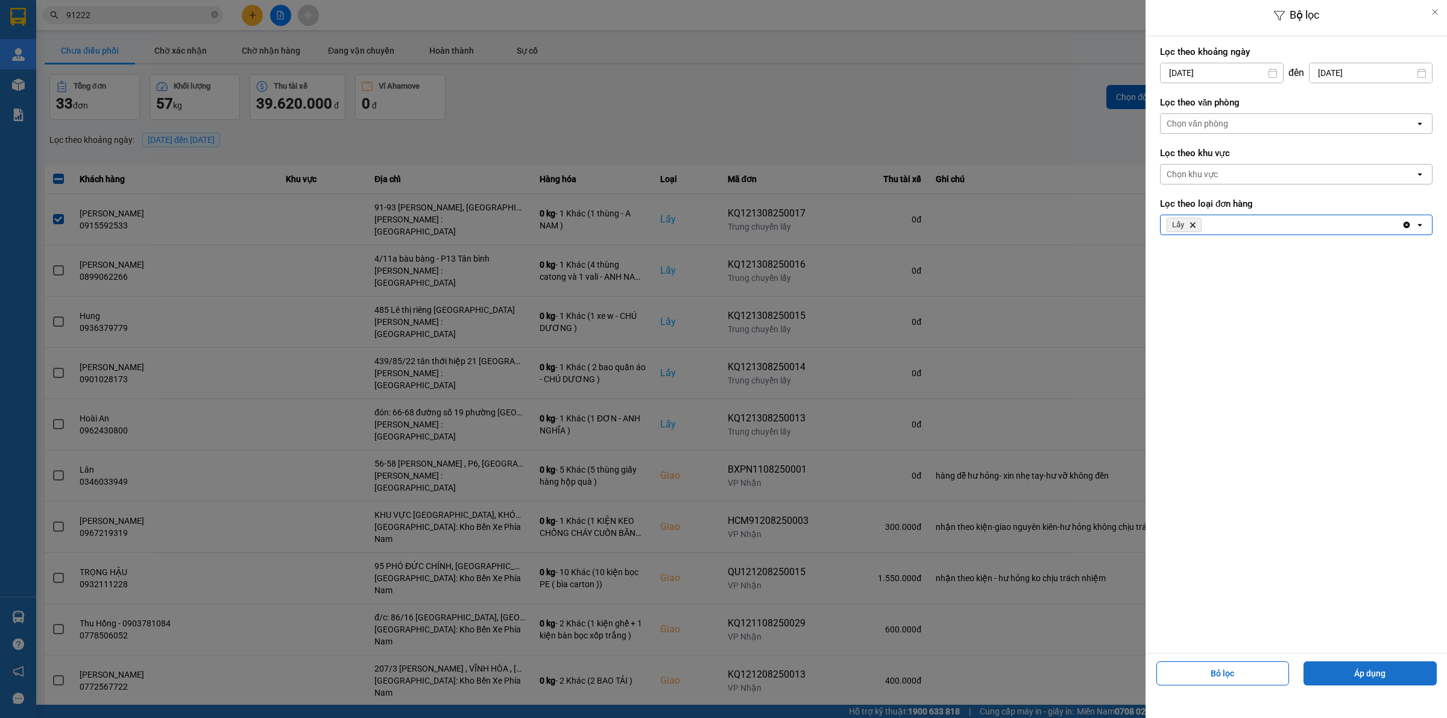
click at [1365, 671] on button "Áp dụng" at bounding box center [1370, 673] width 133 height 24
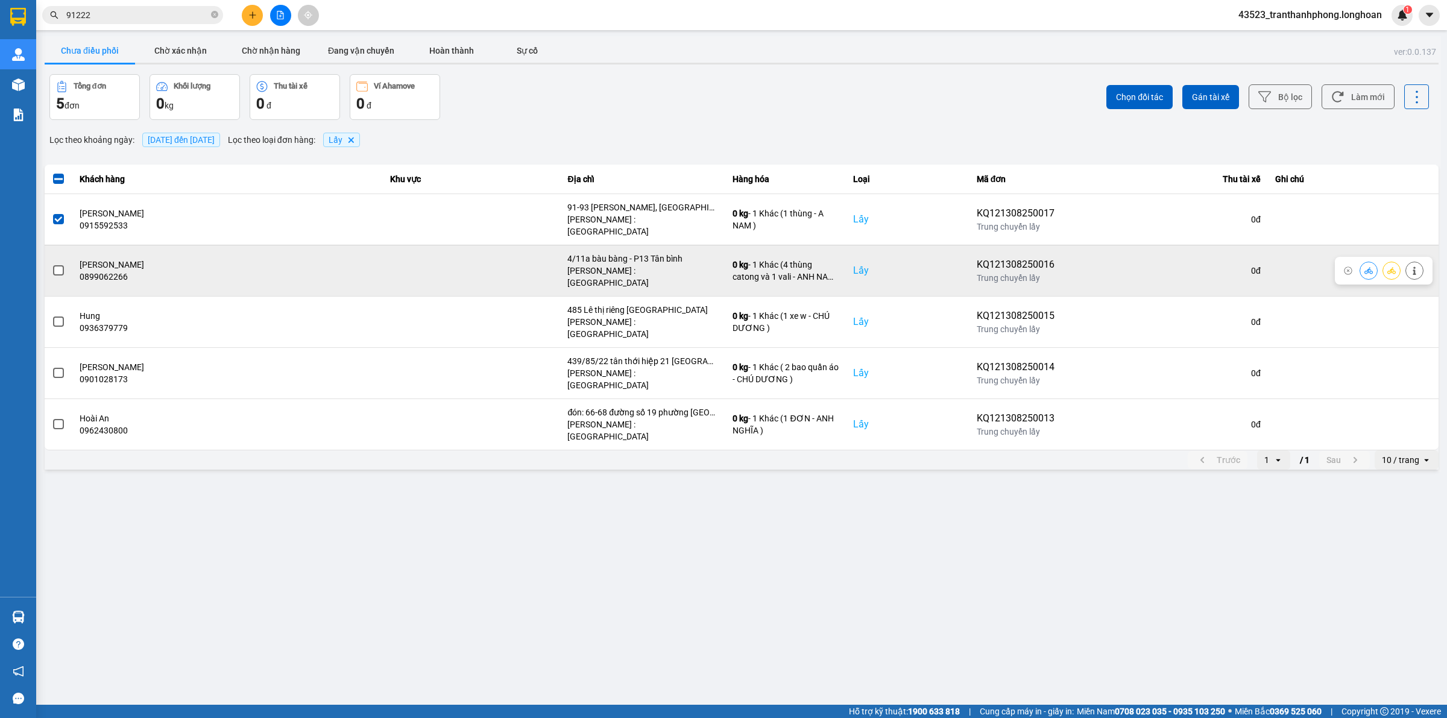
click at [58, 265] on span at bounding box center [58, 270] width 11 height 11
click at [52, 264] on input "checkbox" at bounding box center [52, 264] width 0 height 0
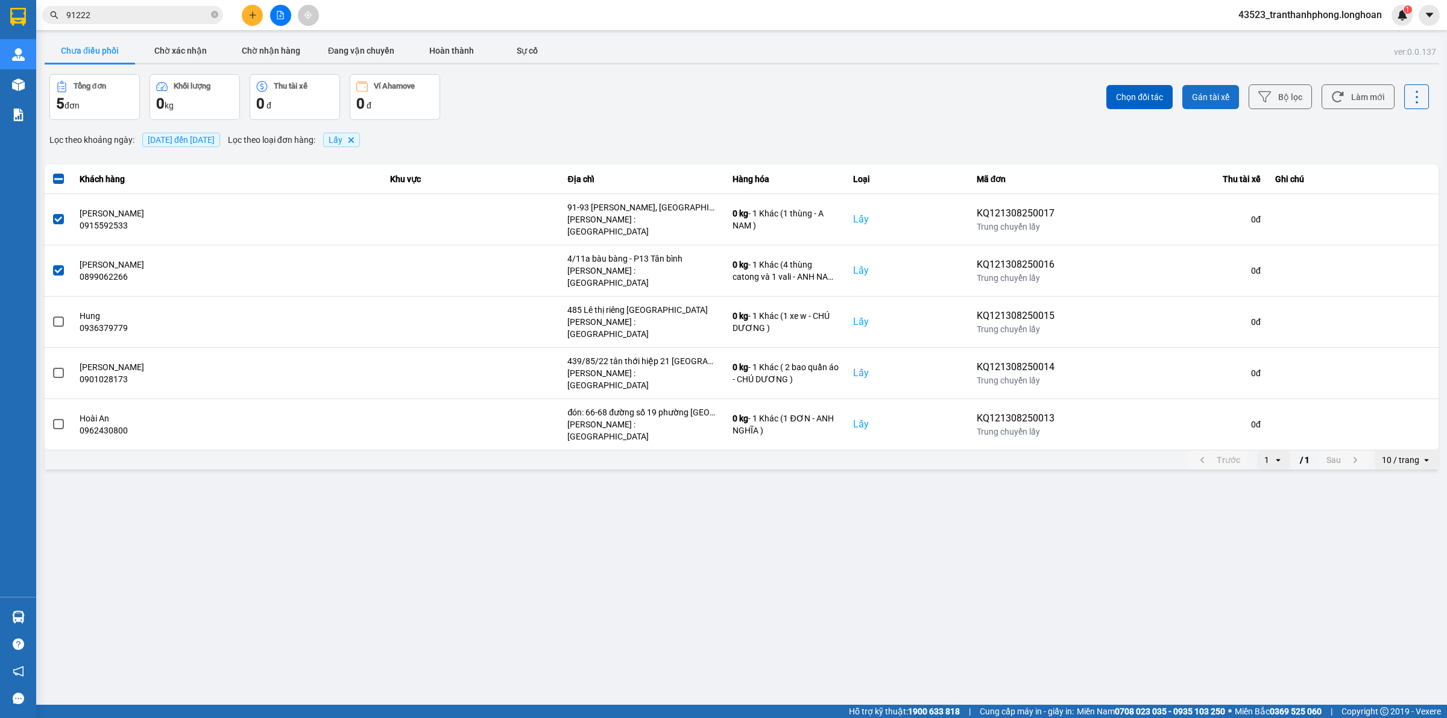
click at [1222, 97] on span "Gán tài xế" at bounding box center [1210, 97] width 37 height 12
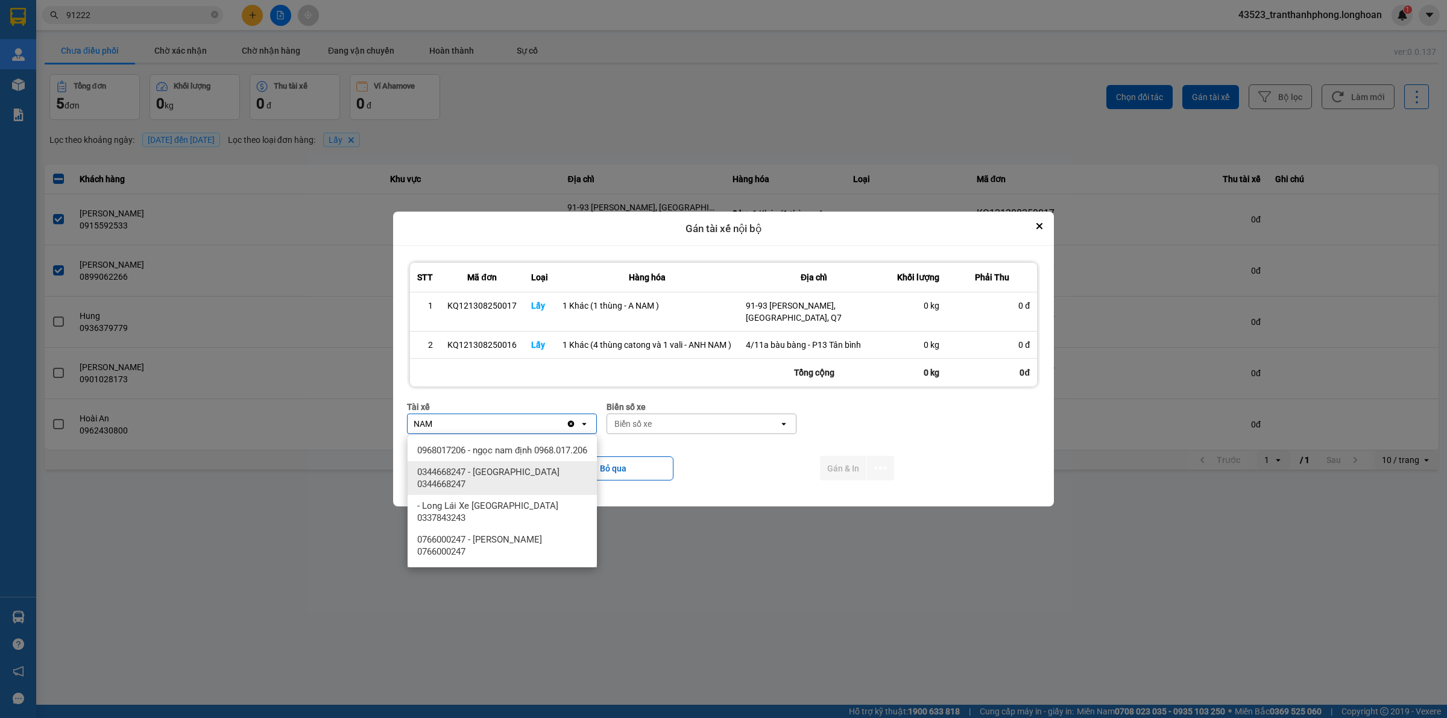
type input "NAM"
click at [514, 484] on span "0344668247 - Lê Đình Nam 0344668247" at bounding box center [504, 478] width 175 height 24
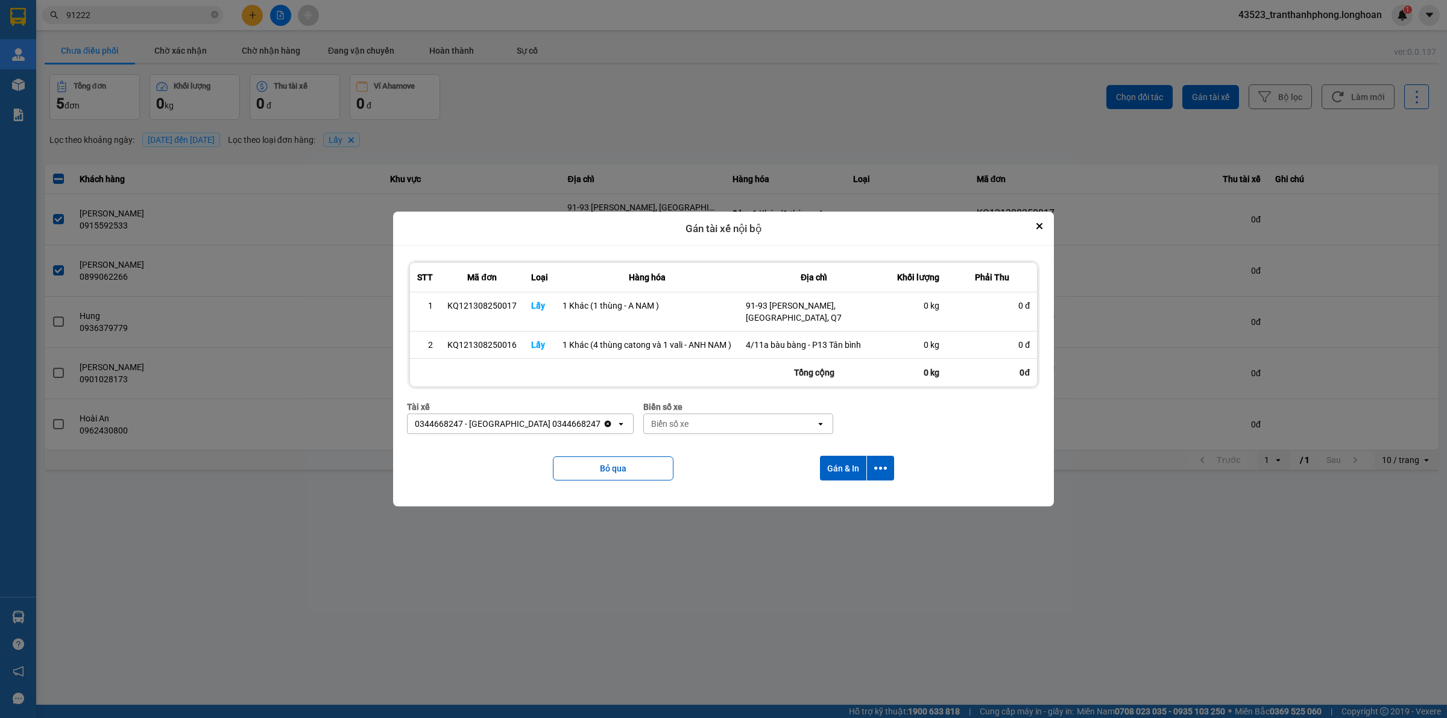
drag, startPoint x: 695, startPoint y: 426, endPoint x: 1446, endPoint y: 505, distance: 754.9
click at [701, 424] on div "Biển số xe" at bounding box center [730, 423] width 172 height 19
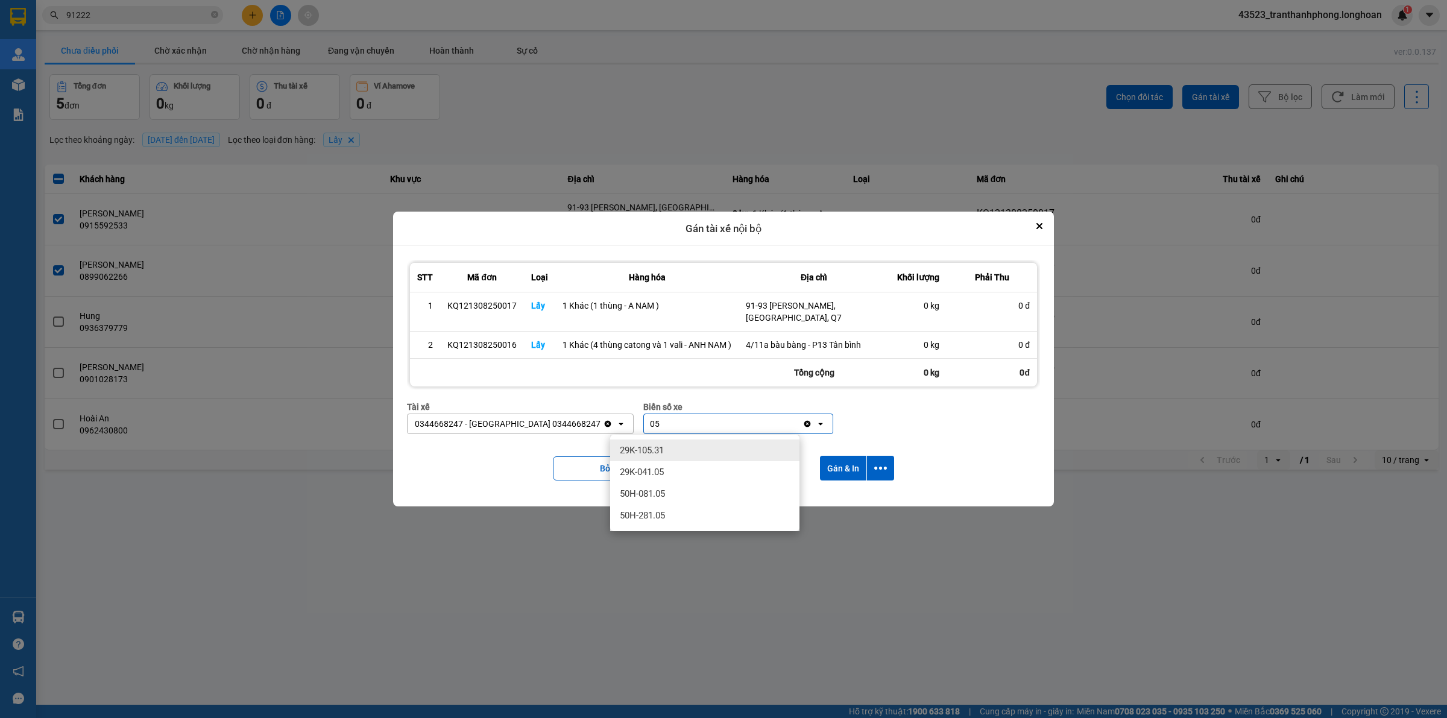
type input "0"
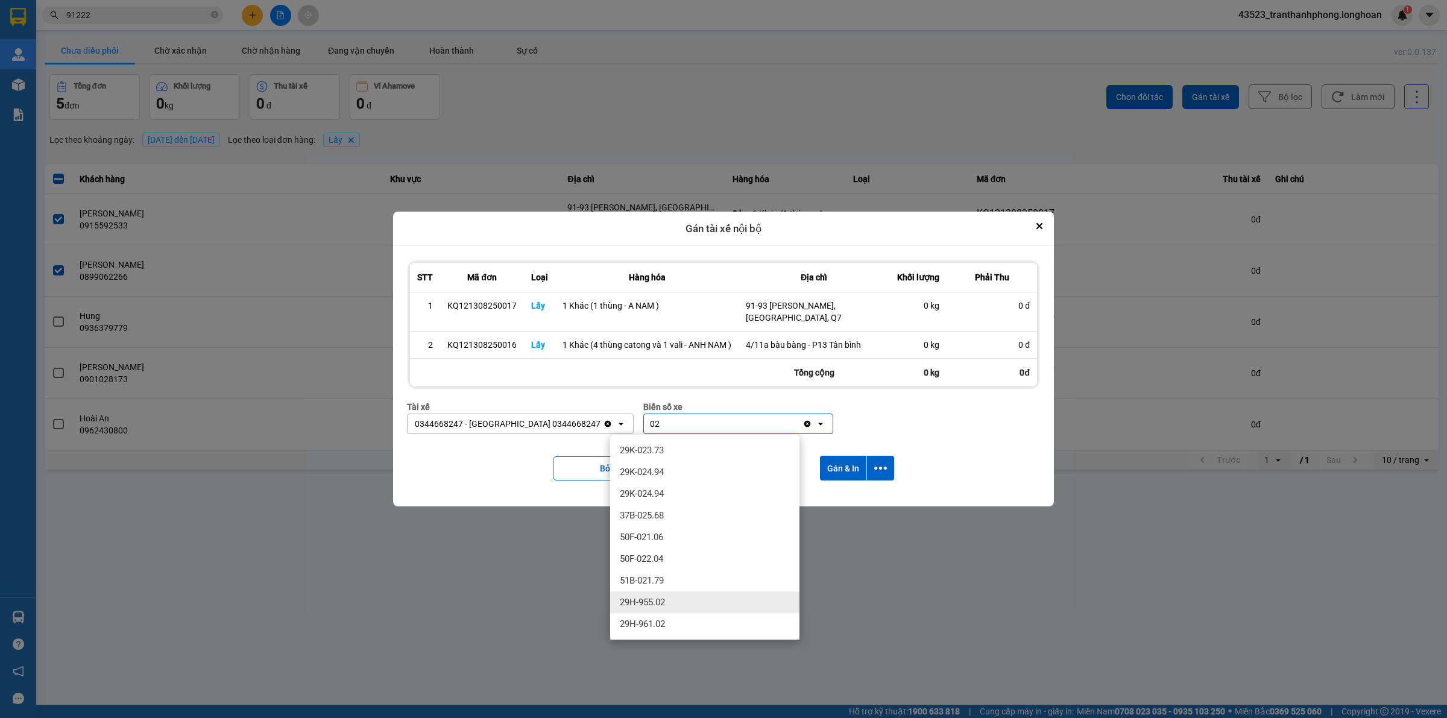
type input "02"
drag, startPoint x: 700, startPoint y: 600, endPoint x: 786, endPoint y: 555, distance: 96.8
click at [699, 599] on div "29H-955.02" at bounding box center [704, 603] width 189 height 22
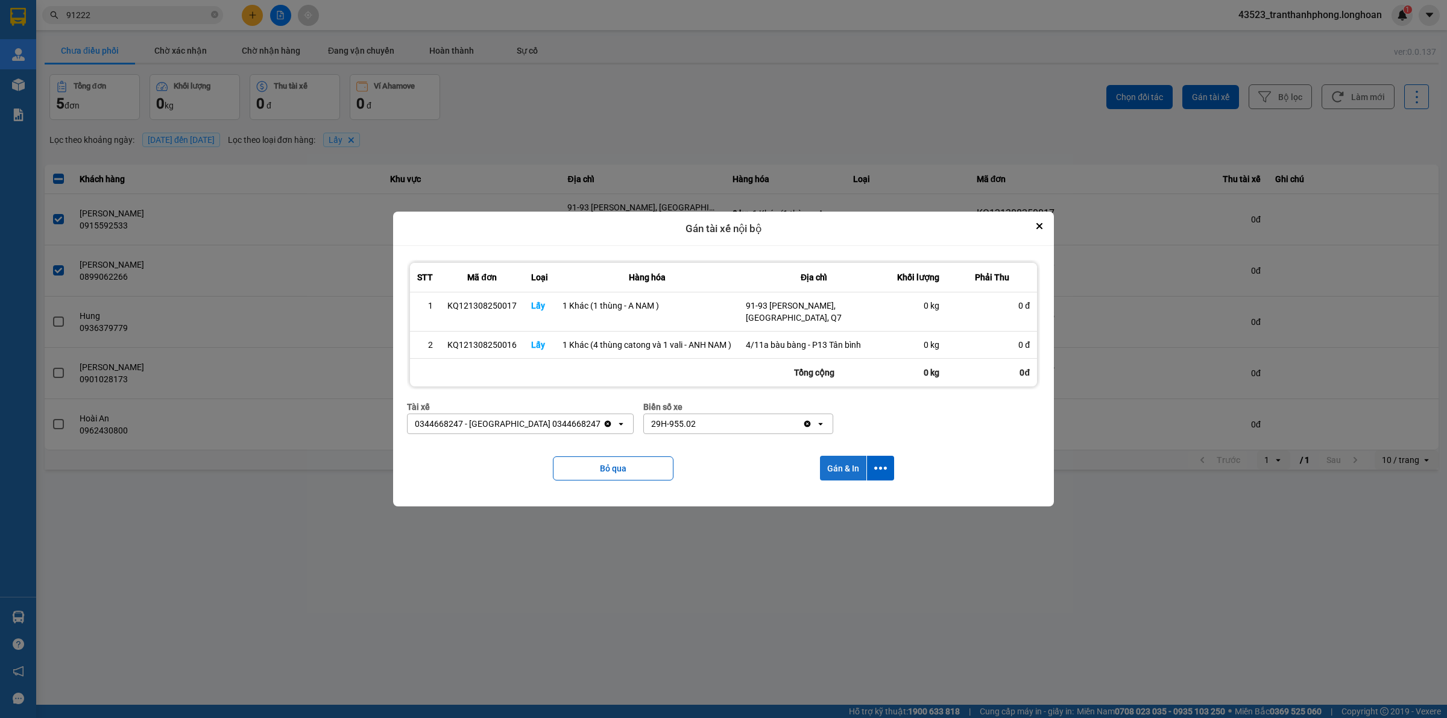
click at [848, 465] on button "Gán & In" at bounding box center [843, 468] width 46 height 25
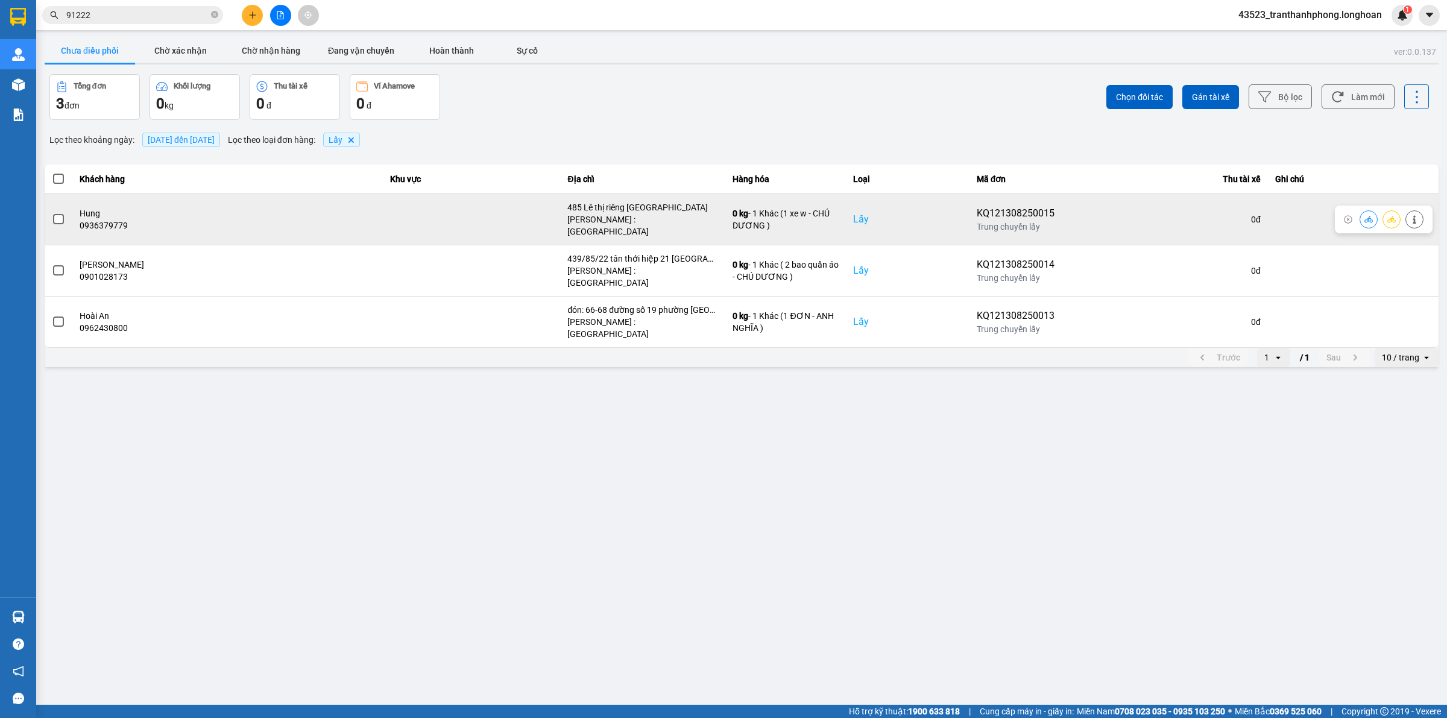
click at [62, 214] on span at bounding box center [58, 219] width 11 height 11
click at [52, 213] on input "checkbox" at bounding box center [52, 213] width 0 height 0
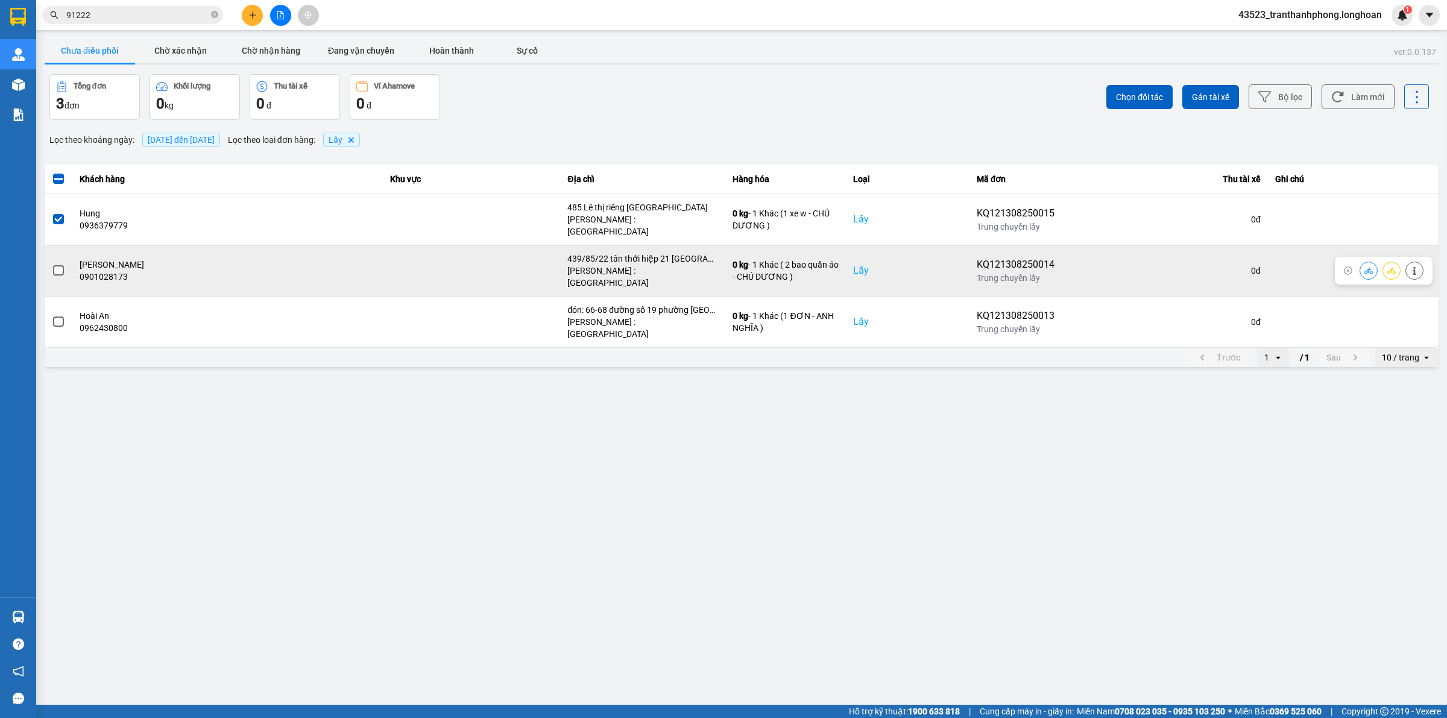
click at [59, 246] on td at bounding box center [59, 270] width 28 height 51
click at [59, 265] on span at bounding box center [58, 270] width 11 height 11
click at [52, 264] on input "checkbox" at bounding box center [52, 264] width 0 height 0
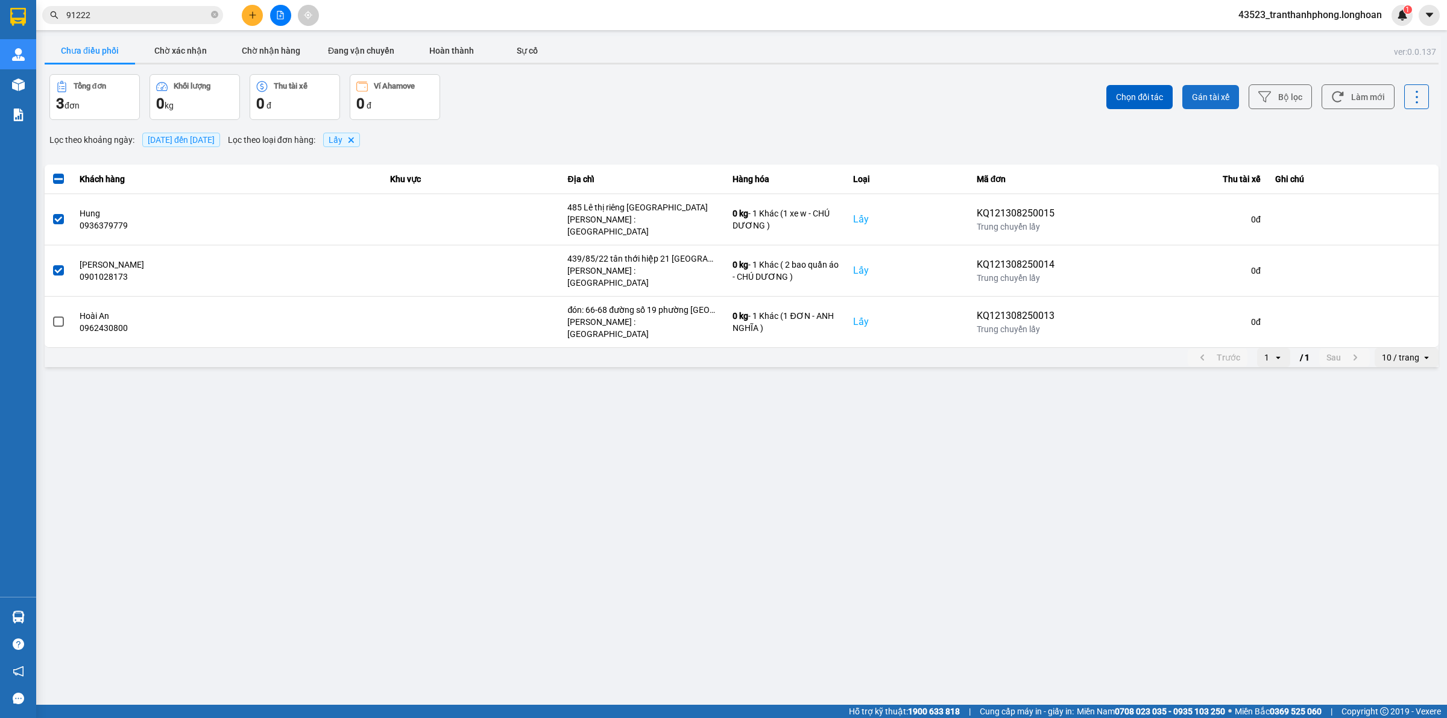
click at [1201, 100] on span "Gán tài xế" at bounding box center [1210, 97] width 37 height 12
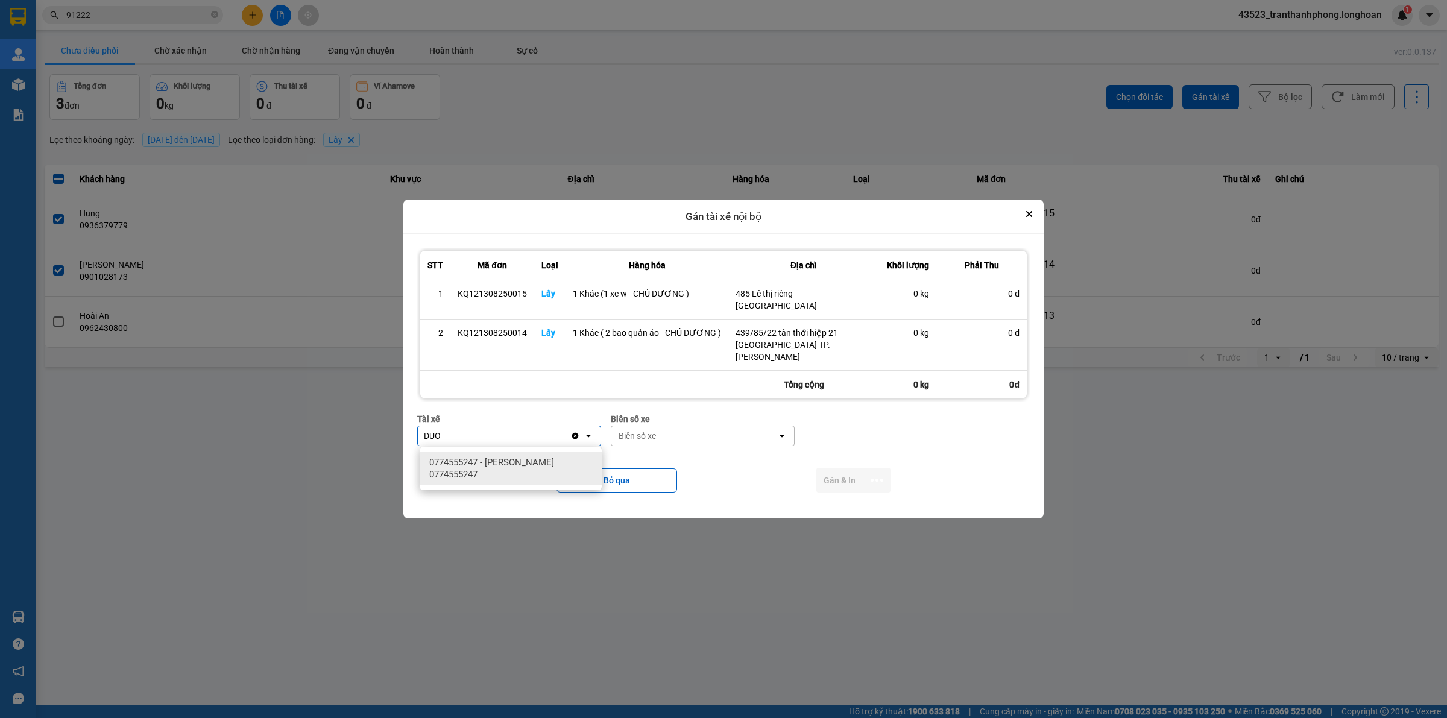
type input "DUO"
drag, startPoint x: 564, startPoint y: 461, endPoint x: 594, endPoint y: 456, distance: 30.5
click at [565, 460] on span "0774555247 - TRƯƠNG DUY DƯƠNG 0774555247" at bounding box center [513, 468] width 168 height 24
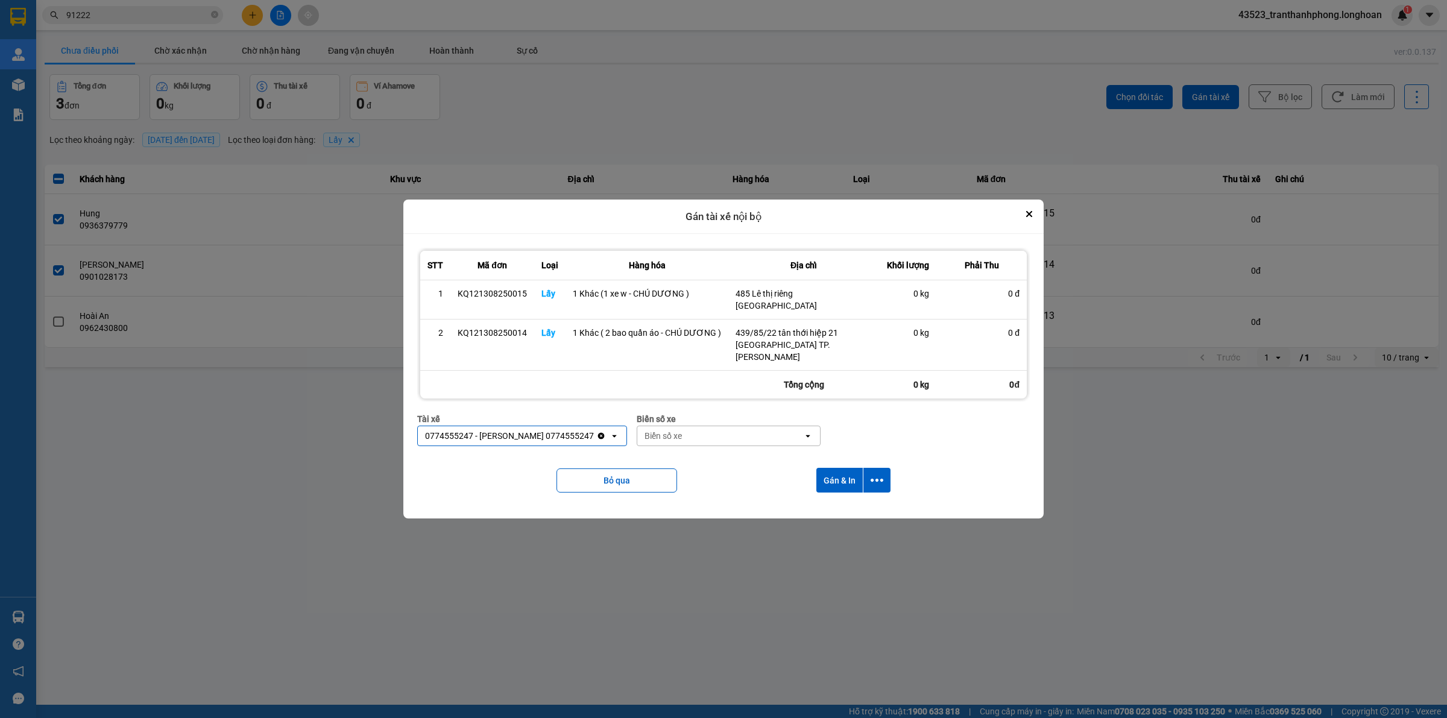
drag, startPoint x: 707, startPoint y: 437, endPoint x: 715, endPoint y: 432, distance: 9.7
click at [710, 438] on div "Biển số xe" at bounding box center [720, 435] width 166 height 19
type input "05"
click at [715, 526] on div "50H-281.05" at bounding box center [748, 528] width 182 height 22
click at [839, 484] on button "Gán & In" at bounding box center [839, 480] width 46 height 25
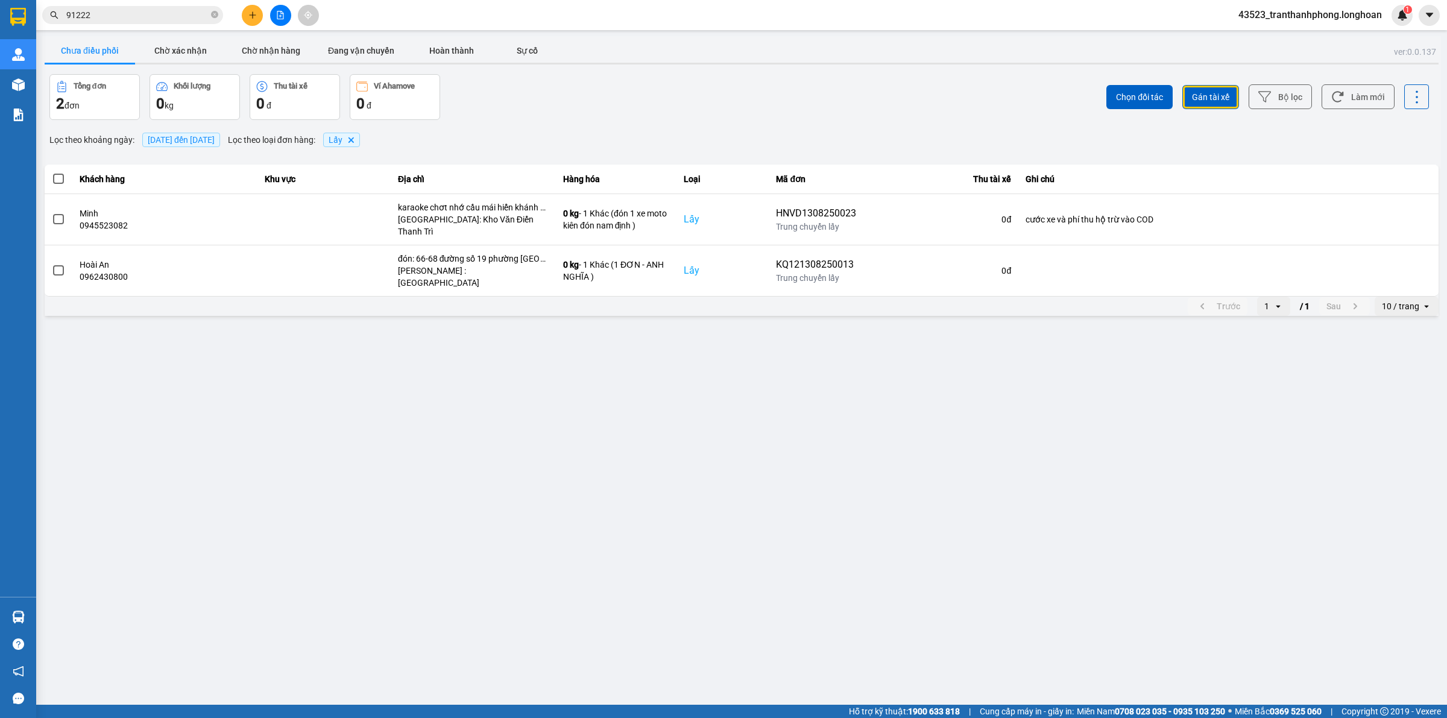
click at [220, 133] on span "[DATE] đến [DATE]" at bounding box center [181, 140] width 78 height 14
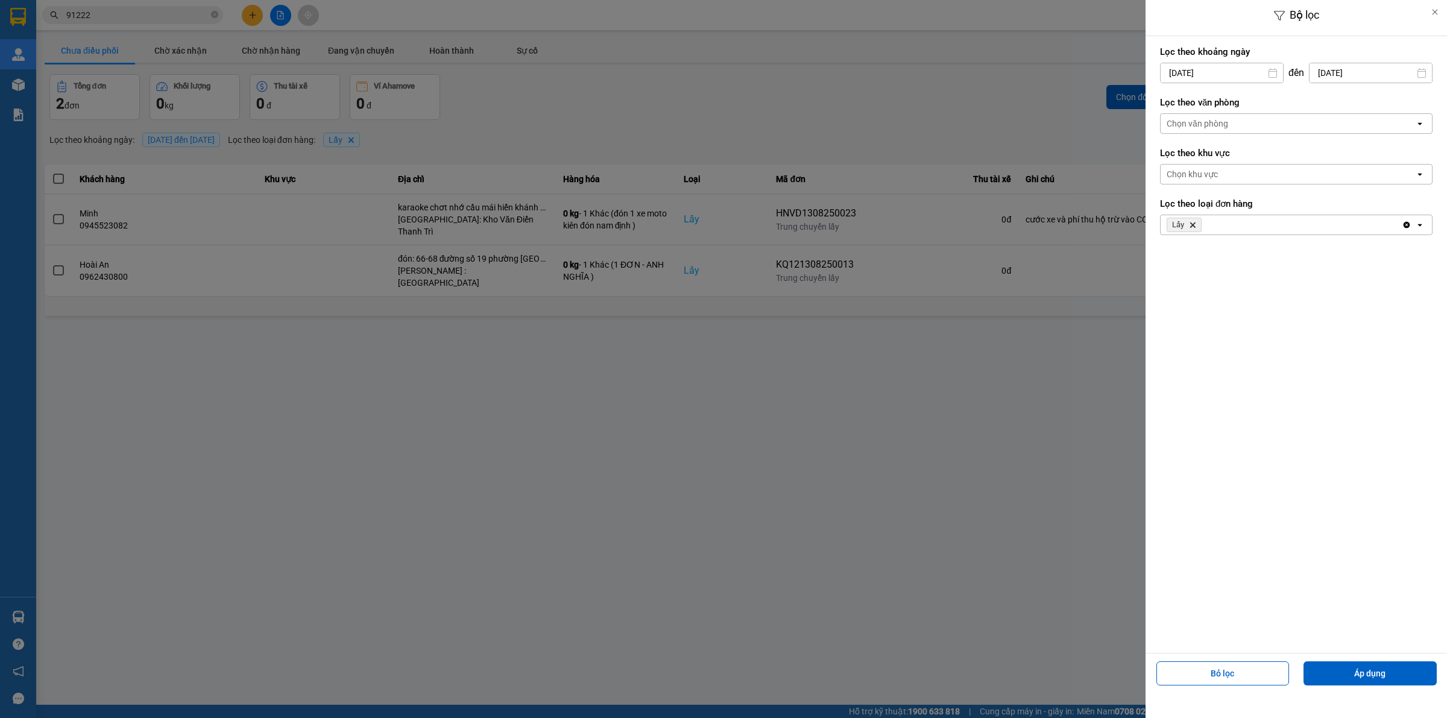
click at [1222, 63] on div "[DATE]" at bounding box center [1222, 73] width 124 height 21
click at [1225, 66] on input "[DATE]" at bounding box center [1222, 72] width 122 height 19
click at [1266, 155] on div "1" at bounding box center [1263, 161] width 17 height 14
type input "01/08/2025"
click at [1210, 122] on div "Chọn văn phòng" at bounding box center [1198, 124] width 62 height 12
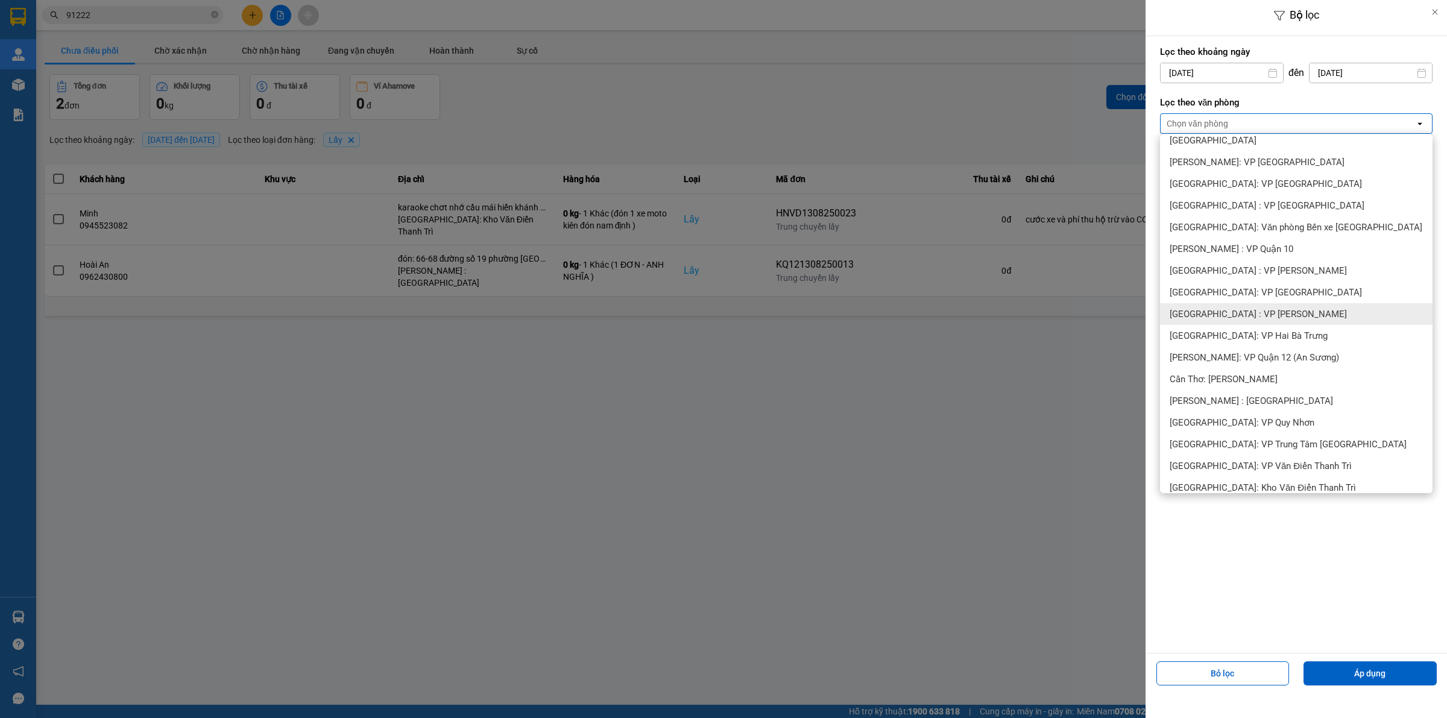
scroll to position [301, 0]
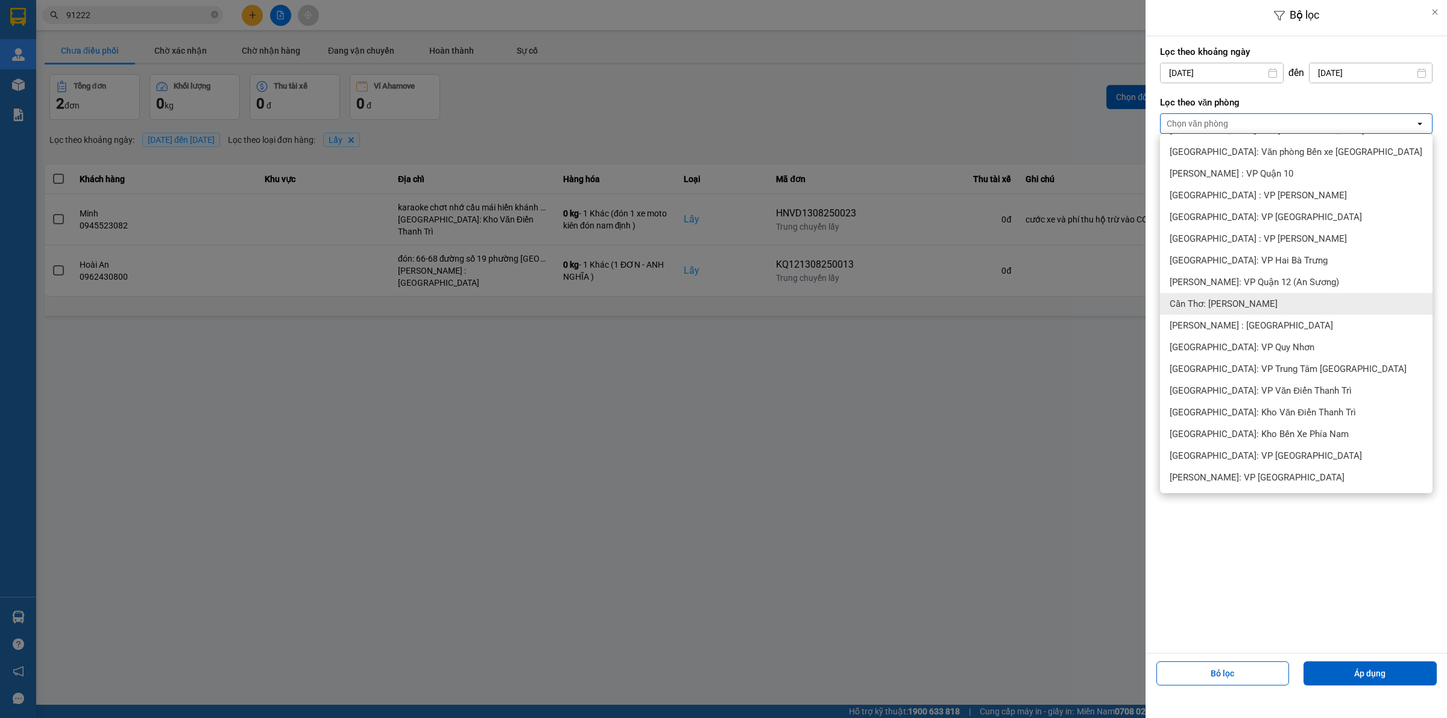
click at [1245, 315] on div "[PERSON_NAME] : [GEOGRAPHIC_DATA]" at bounding box center [1296, 326] width 273 height 22
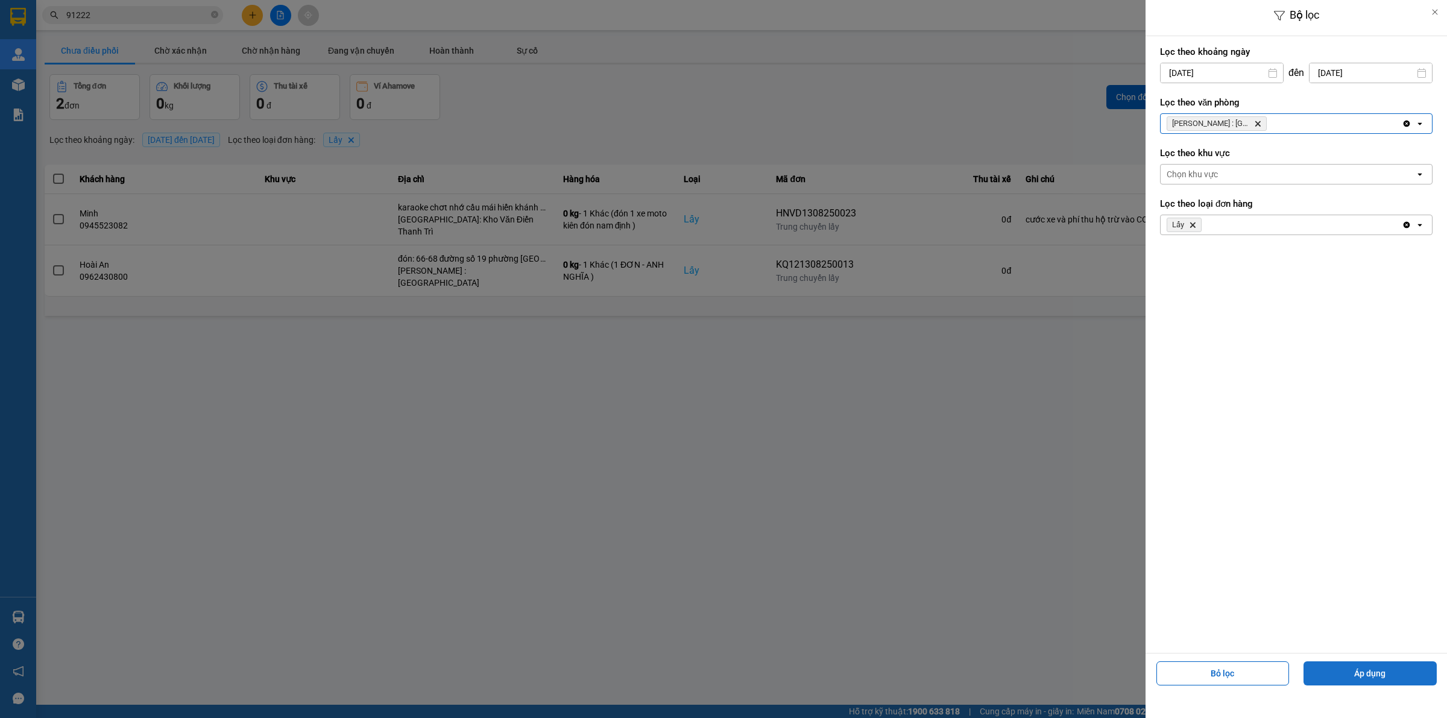
click at [1366, 673] on button "Áp dụng" at bounding box center [1370, 673] width 133 height 24
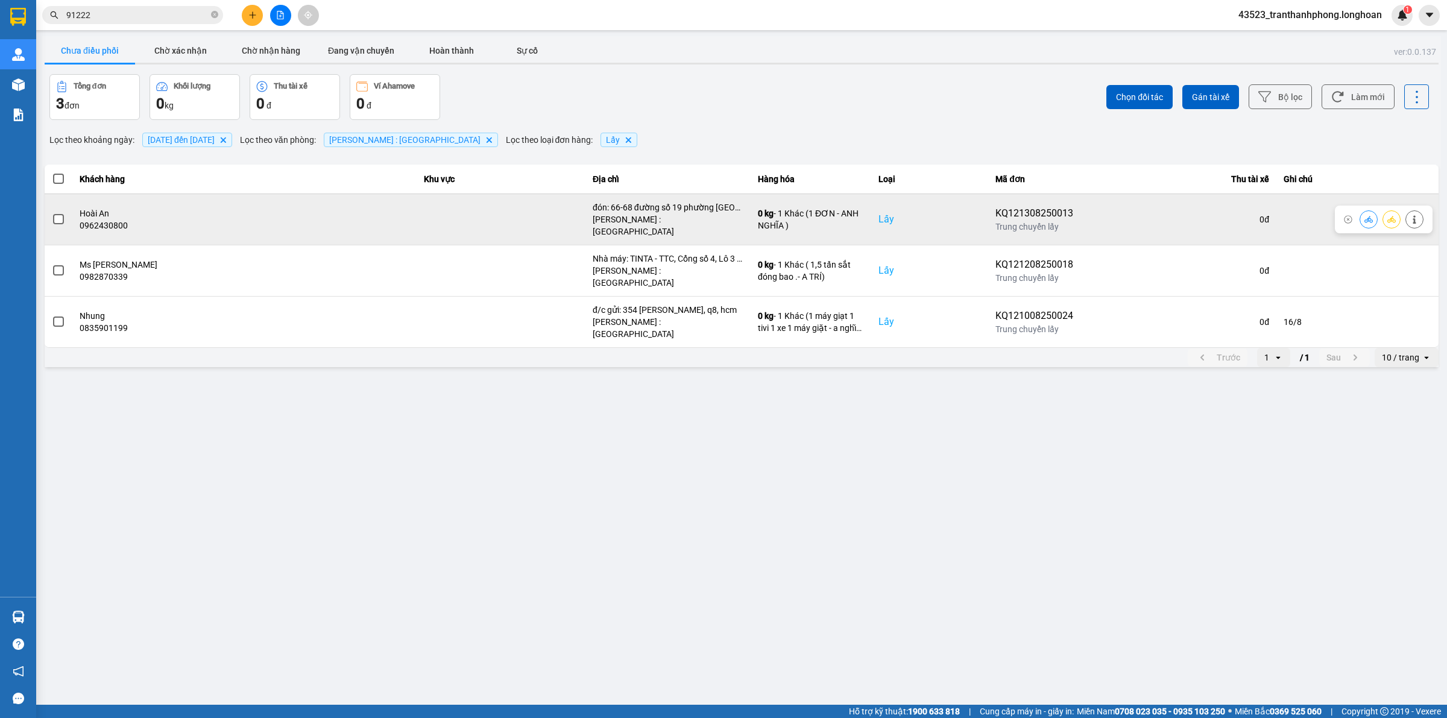
click at [55, 219] on span at bounding box center [58, 219] width 11 height 11
click at [52, 213] on input "checkbox" at bounding box center [52, 213] width 0 height 0
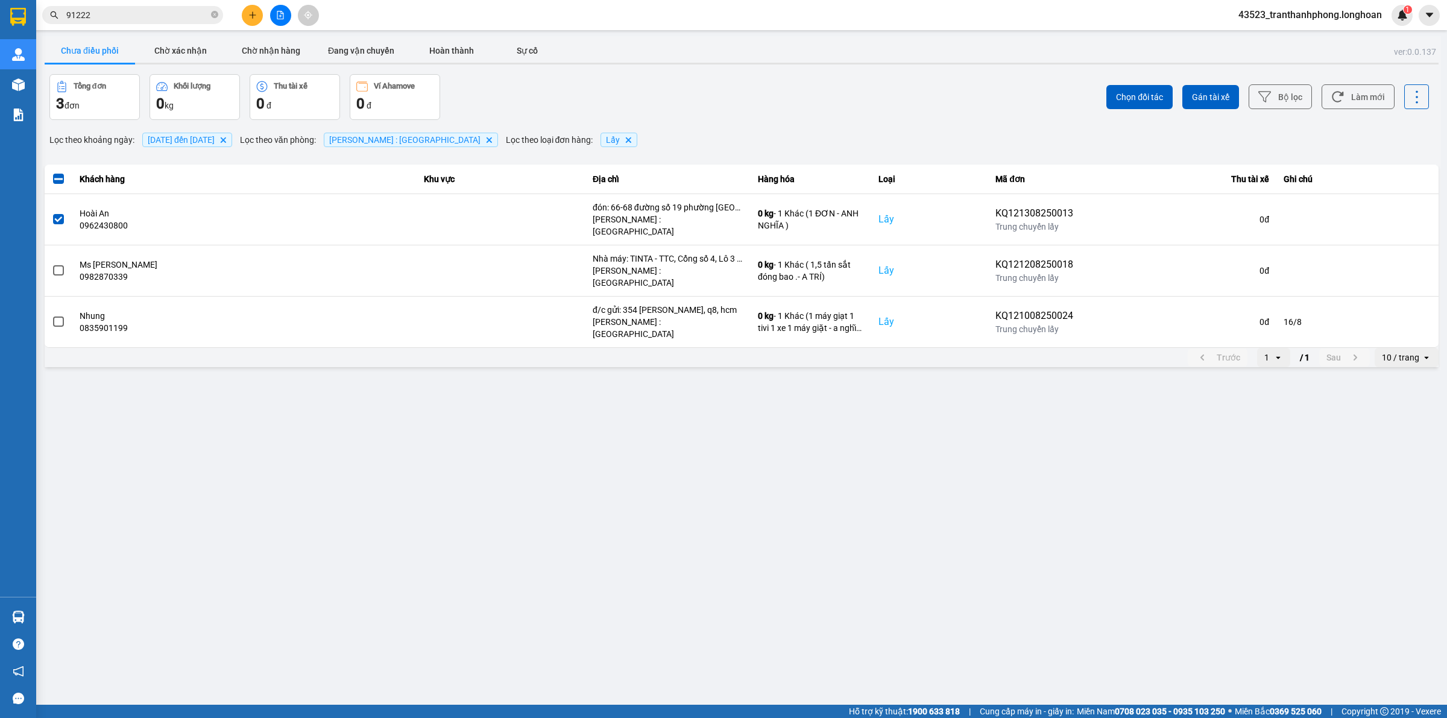
click at [1225, 82] on div "Chọn đối tác Gán tài xế Bộ lọc Làm mới" at bounding box center [1084, 97] width 690 height 46
click at [1215, 103] on button "Gán tài xế" at bounding box center [1210, 97] width 57 height 24
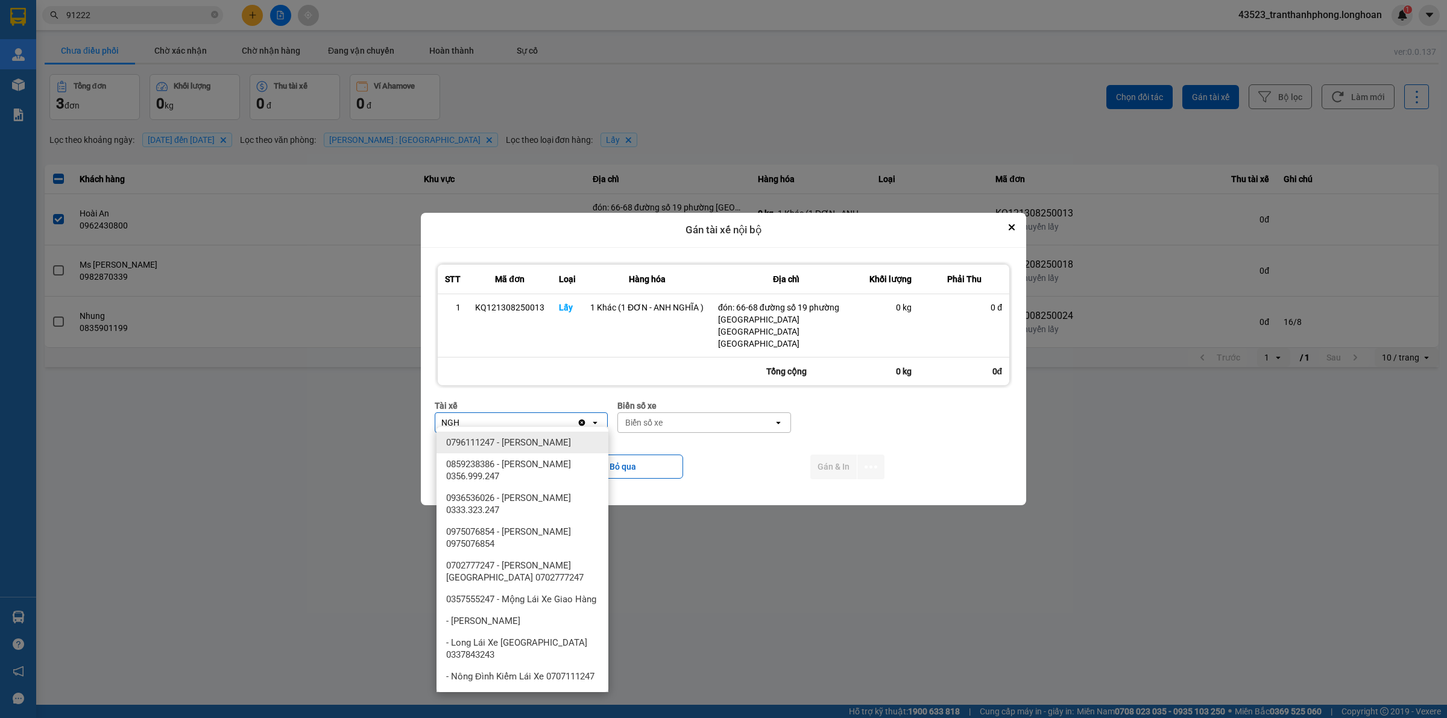
type input "NGH"
click at [567, 441] on span "0796111247 - [PERSON_NAME]" at bounding box center [508, 443] width 125 height 12
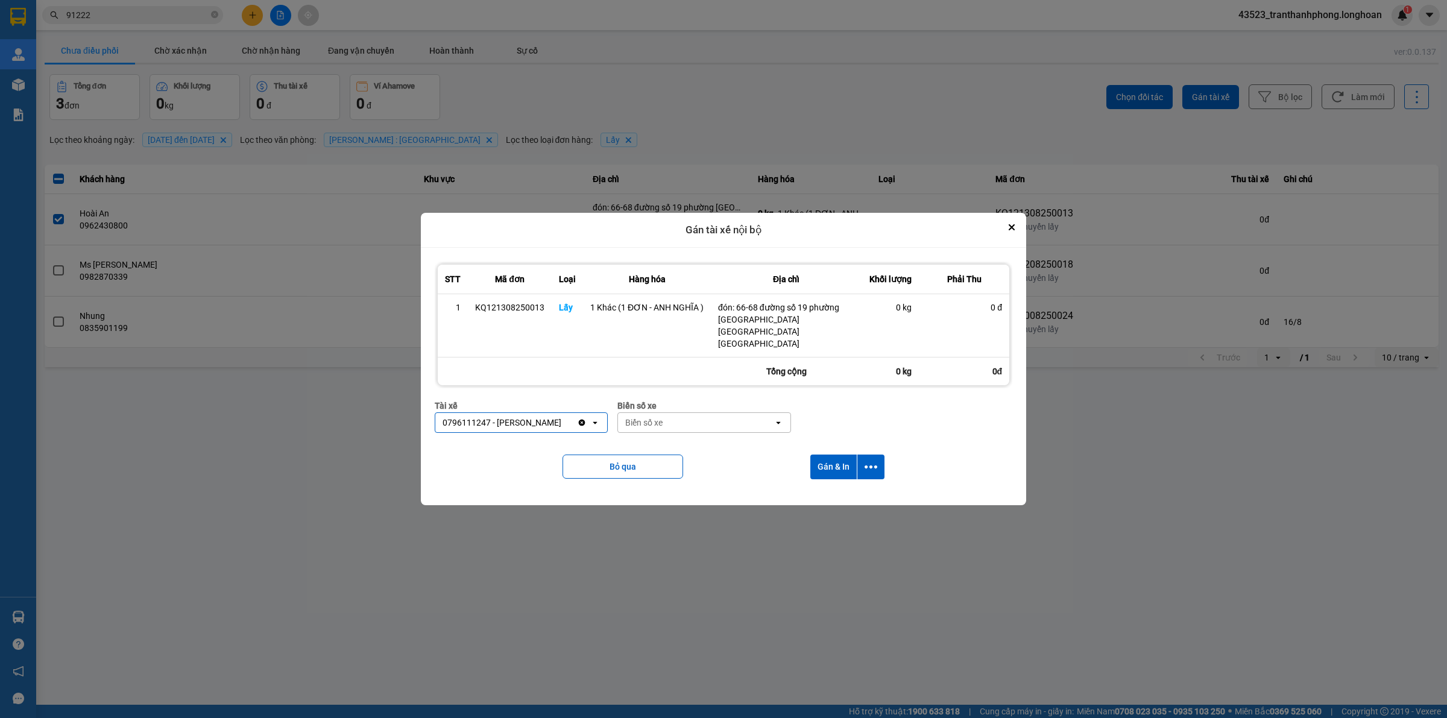
drag, startPoint x: 661, startPoint y: 421, endPoint x: 674, endPoint y: 415, distance: 14.6
click at [663, 421] on div "Biển số xe" at bounding box center [643, 423] width 37 height 12
type input "67"
click at [685, 485] on div "29E-080.67" at bounding box center [704, 486] width 172 height 22
click at [835, 459] on button "Gán & In" at bounding box center [833, 467] width 46 height 25
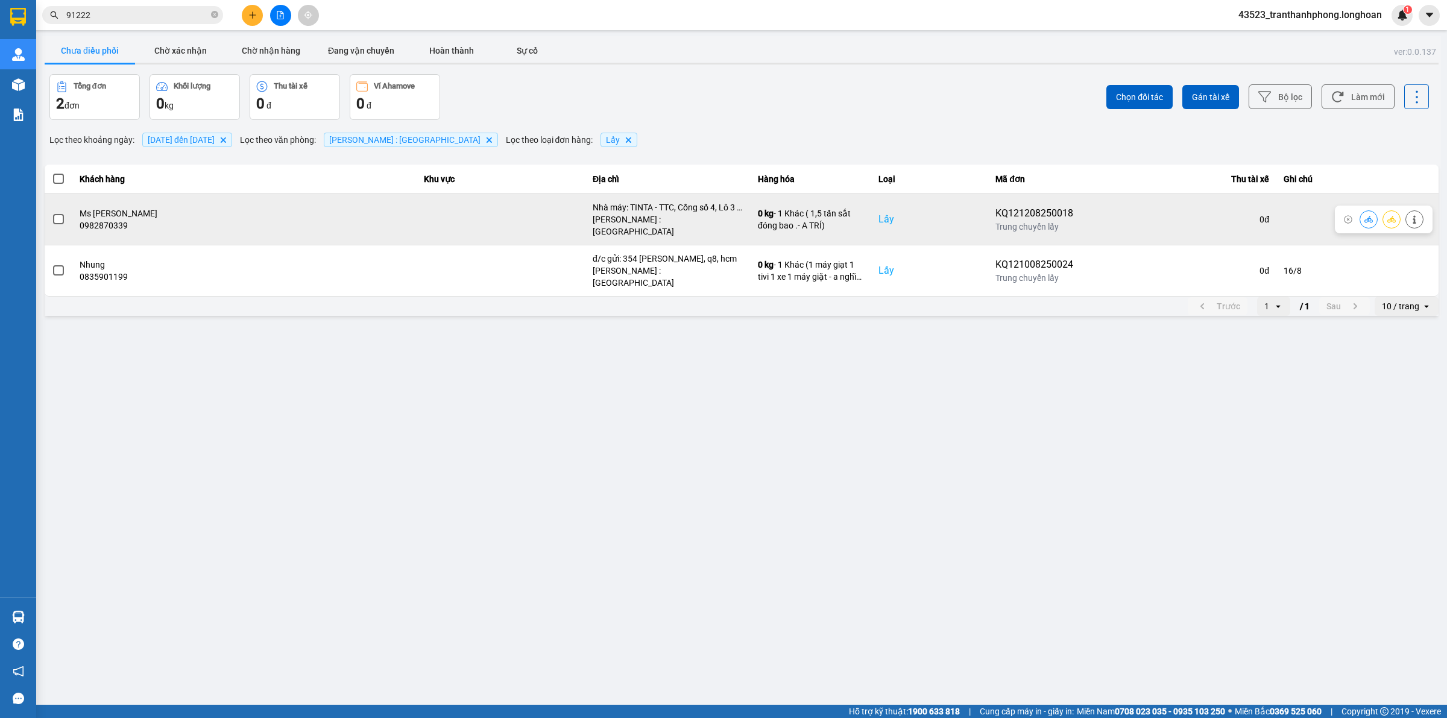
click at [57, 214] on span at bounding box center [58, 219] width 11 height 11
click at [52, 213] on input "checkbox" at bounding box center [52, 213] width 0 height 0
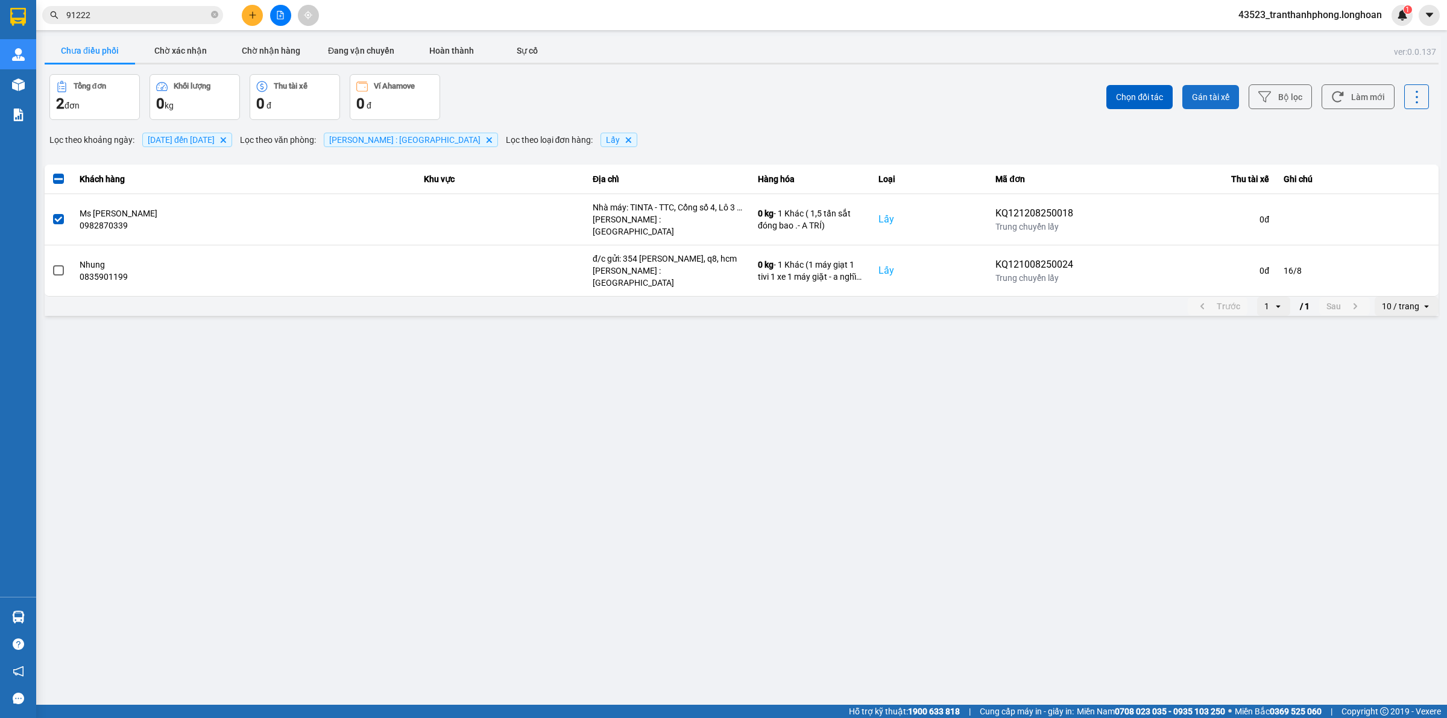
click at [1223, 87] on button "Gán tài xế" at bounding box center [1210, 97] width 57 height 24
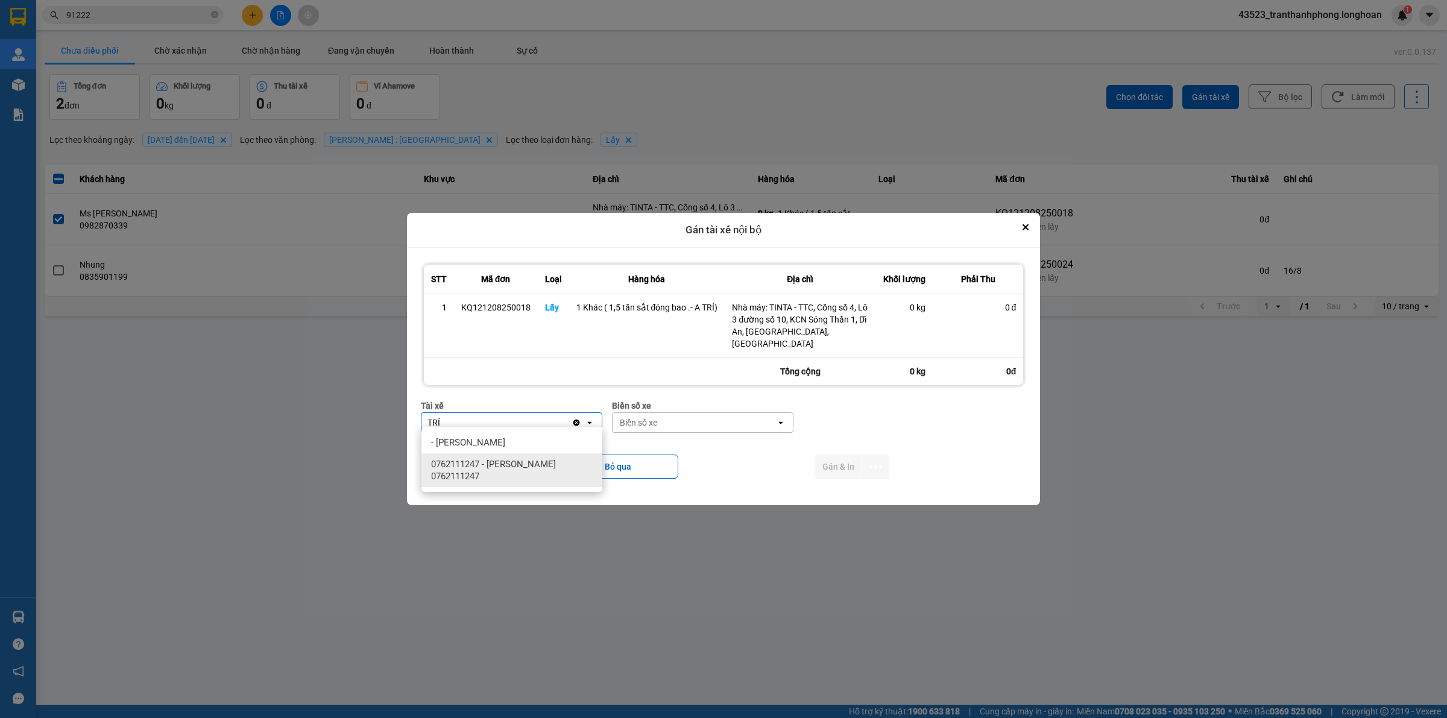
type input "TRÍ"
click at [581, 476] on span "0762111247 - [PERSON_NAME] 0762111247" at bounding box center [514, 470] width 166 height 24
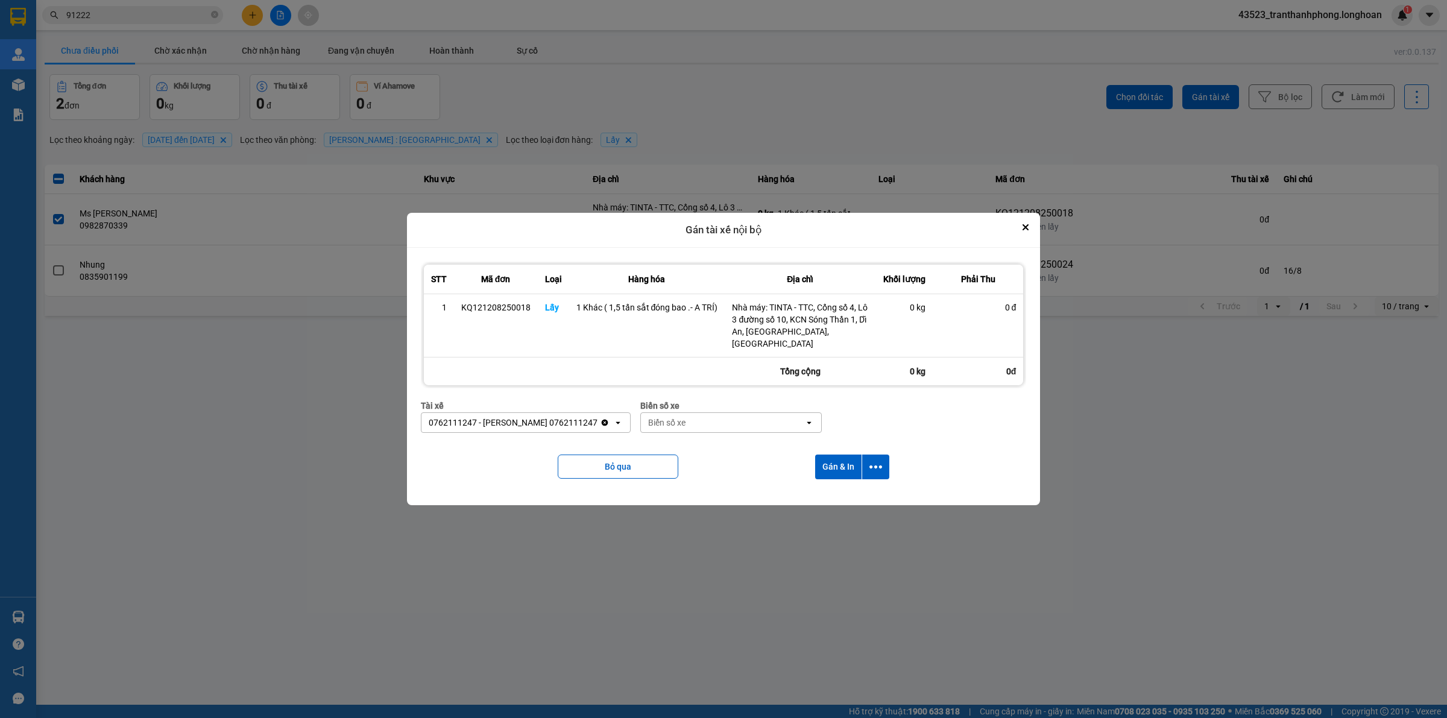
click at [676, 405] on div "Biển số xe" at bounding box center [730, 405] width 181 height 13
click at [674, 418] on div "Biển số xe" at bounding box center [666, 423] width 37 height 12
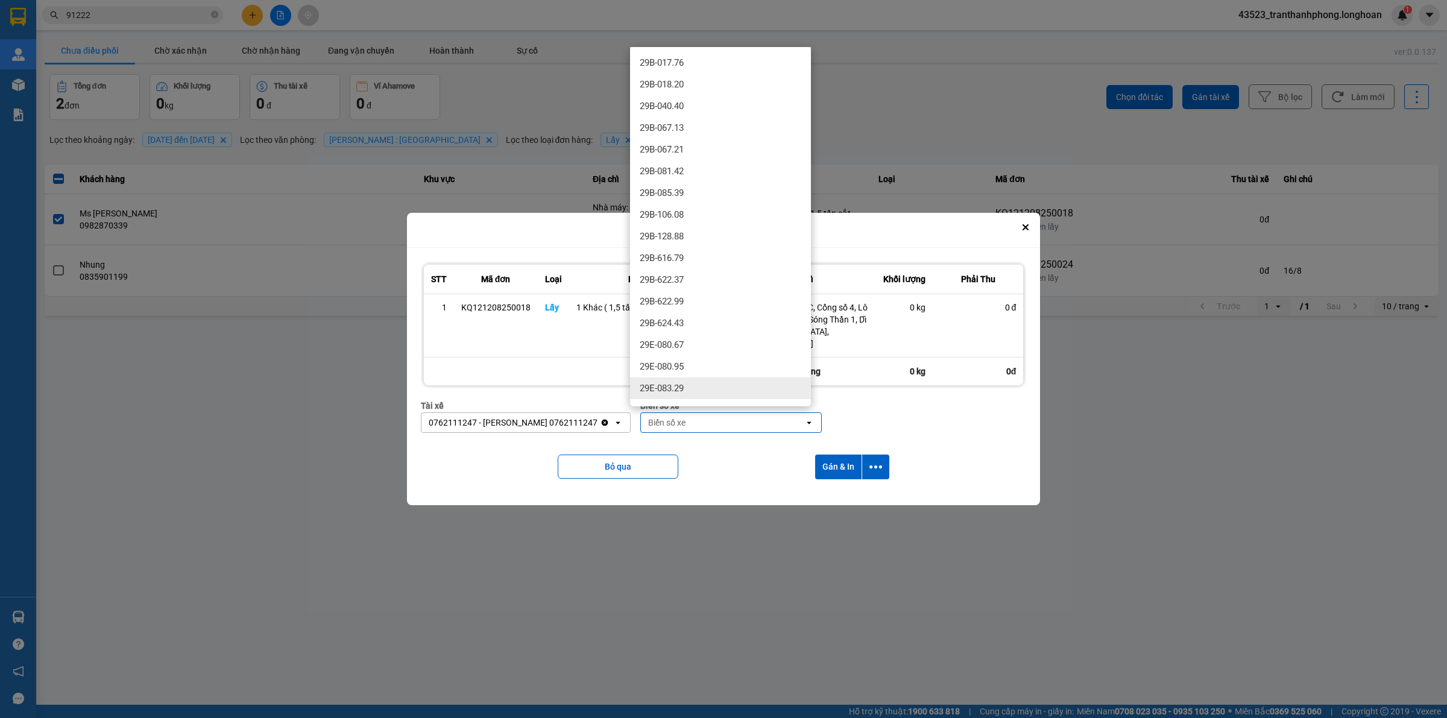
click at [695, 380] on div "29E-083.29" at bounding box center [720, 388] width 181 height 22
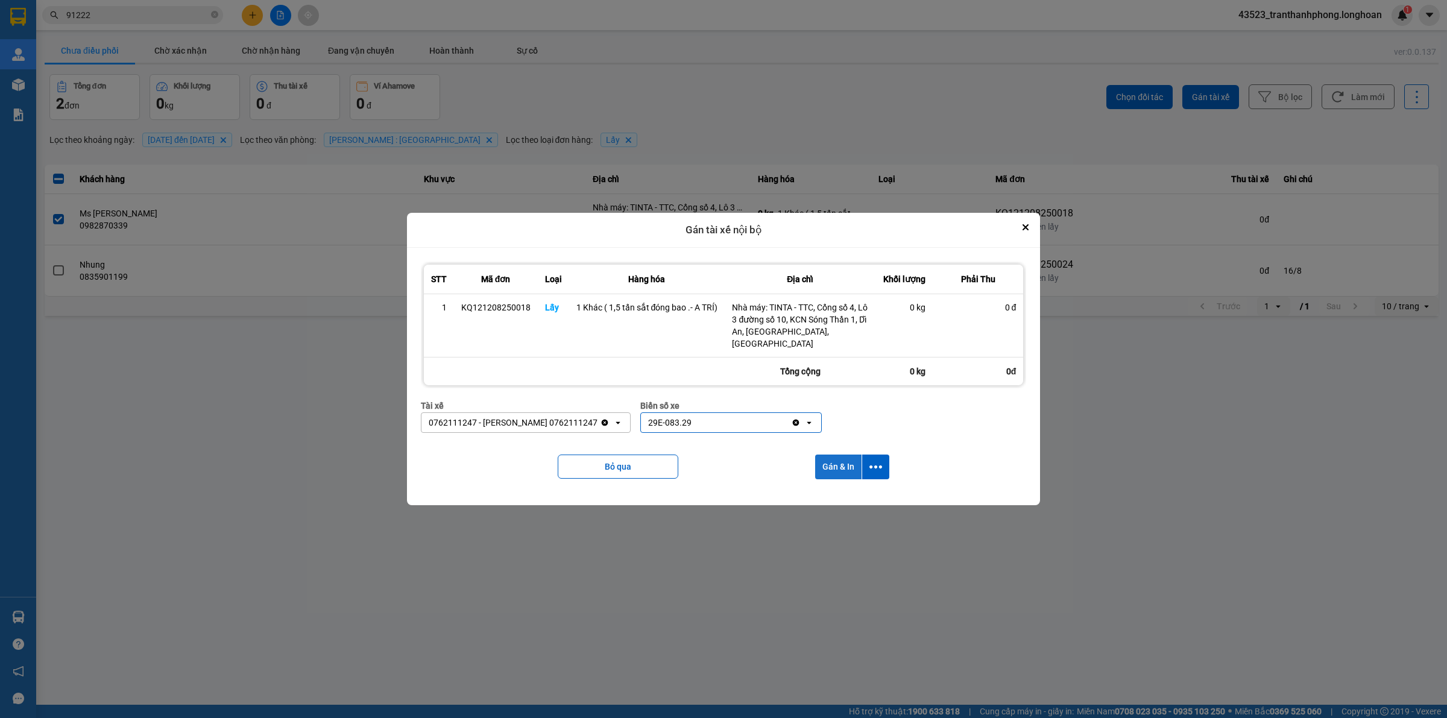
click at [830, 457] on button "Gán & In" at bounding box center [838, 467] width 46 height 25
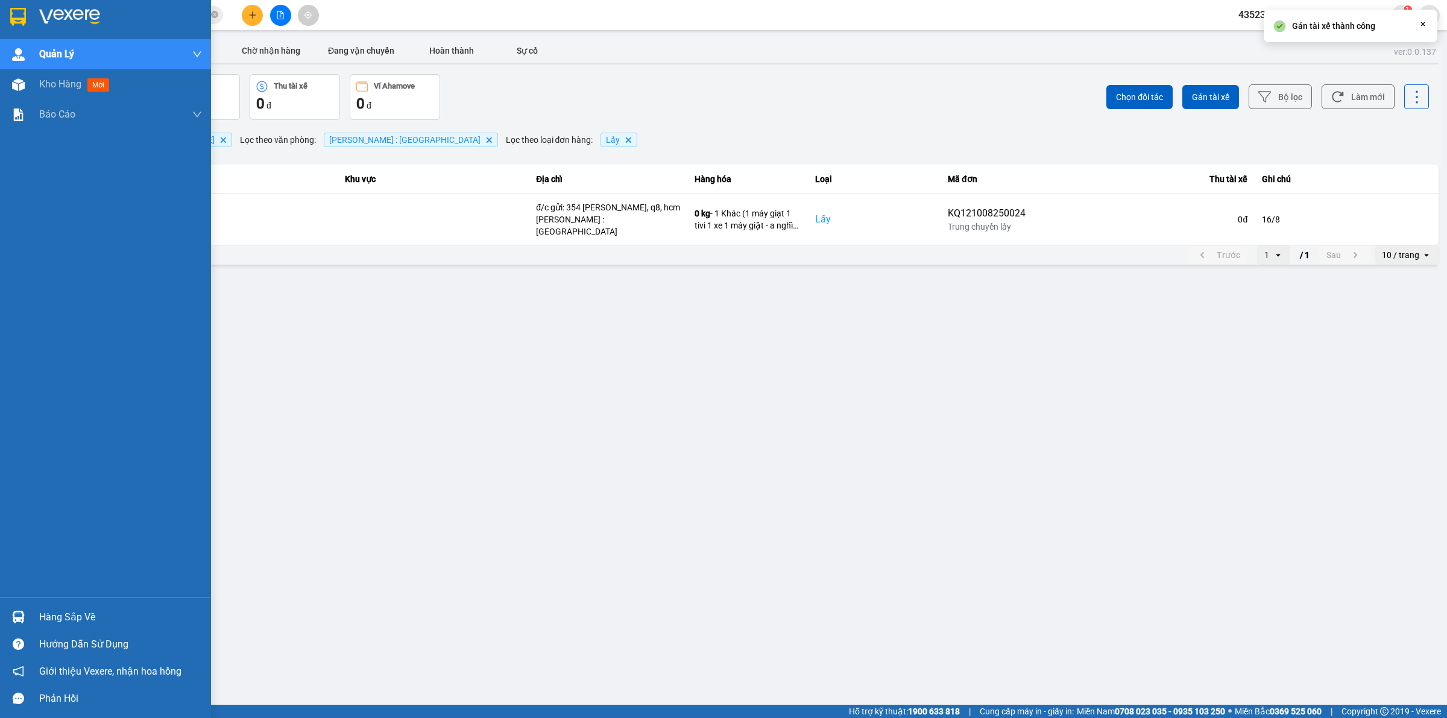
click at [15, 27] on div at bounding box center [105, 19] width 211 height 39
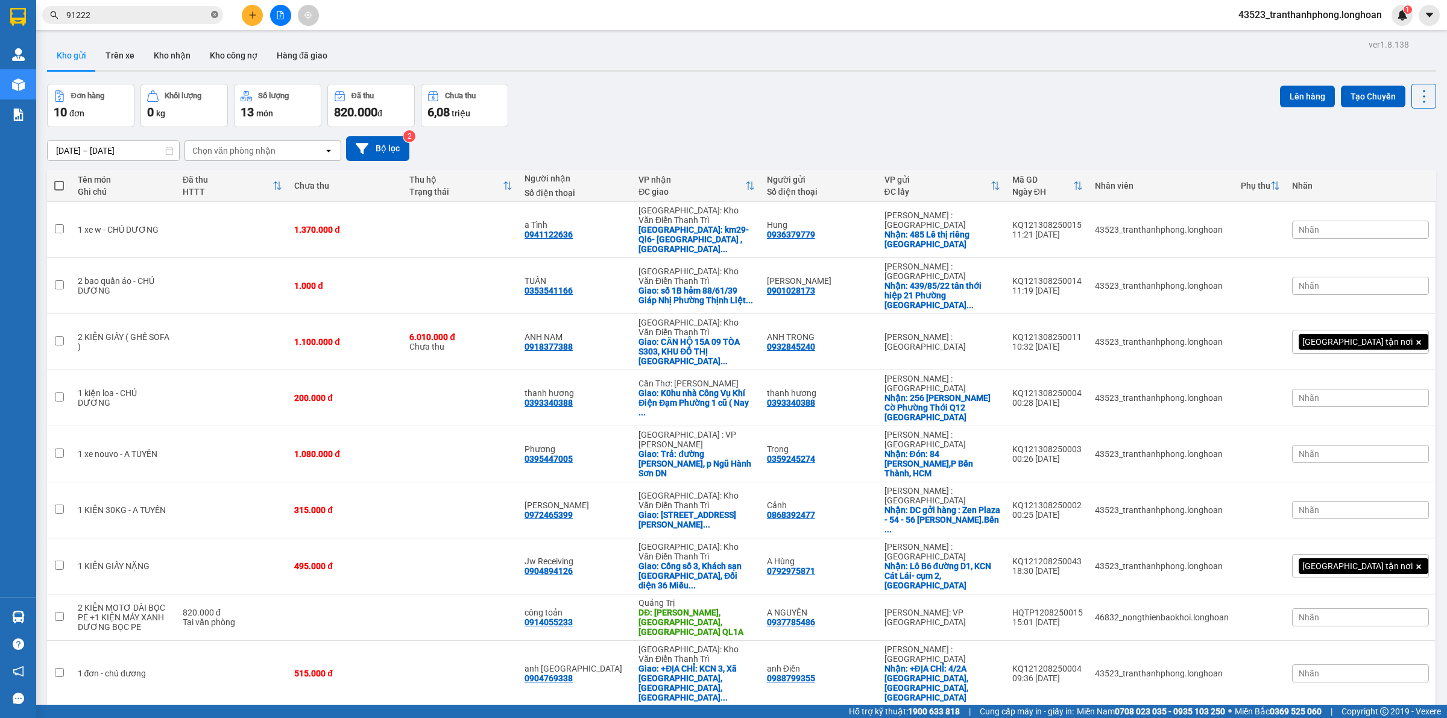
click at [217, 16] on icon "close-circle" at bounding box center [214, 14] width 7 height 7
click at [192, 8] on input "text" at bounding box center [137, 14] width 142 height 13
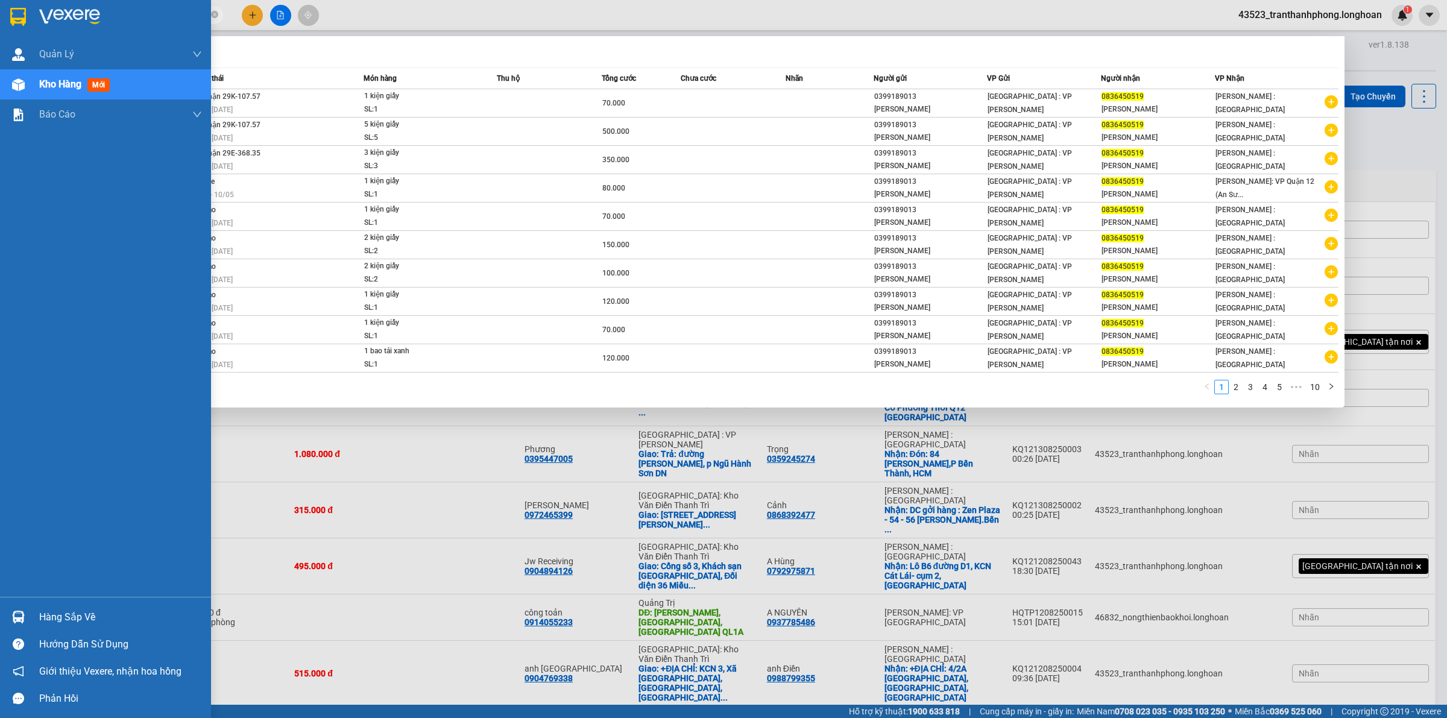
click at [0, 9] on div at bounding box center [105, 19] width 211 height 39
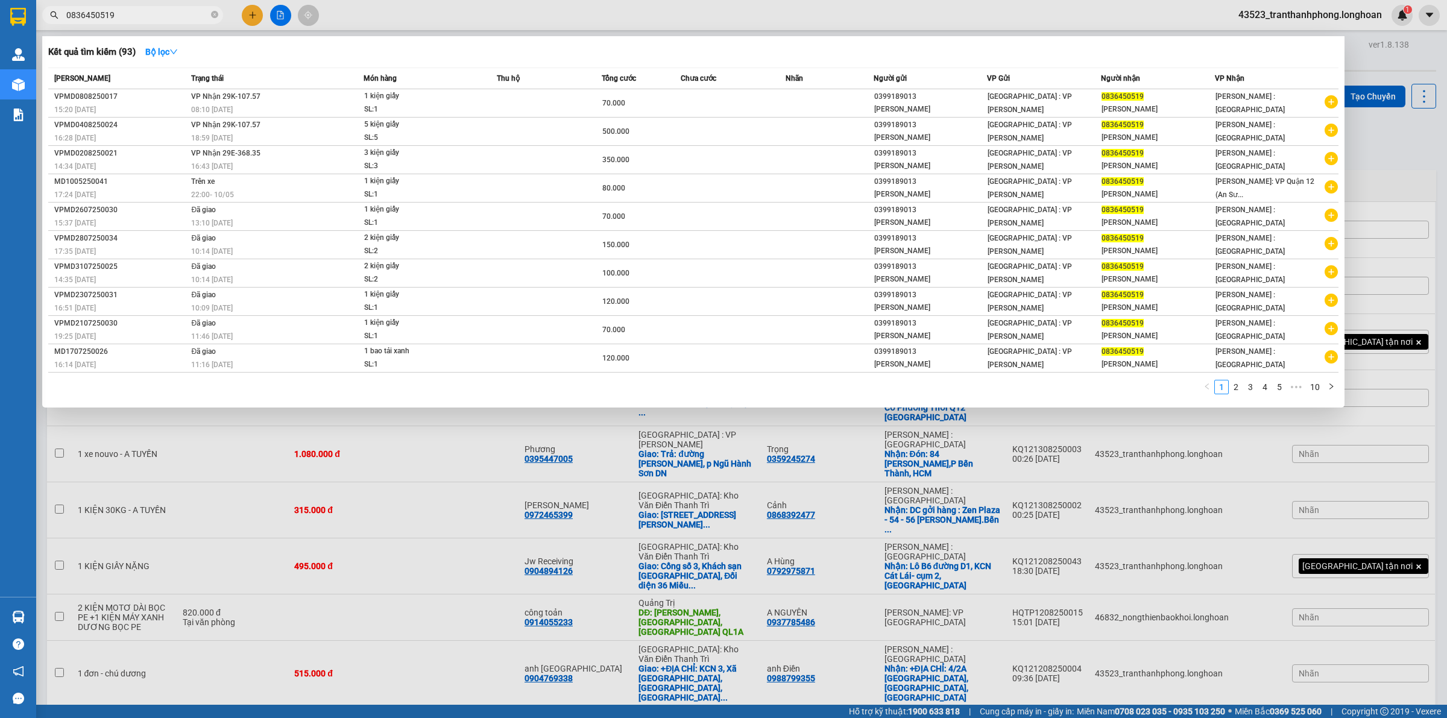
drag, startPoint x: 886, startPoint y: 591, endPoint x: 935, endPoint y: 362, distance: 233.7
click at [888, 589] on div at bounding box center [723, 359] width 1447 height 718
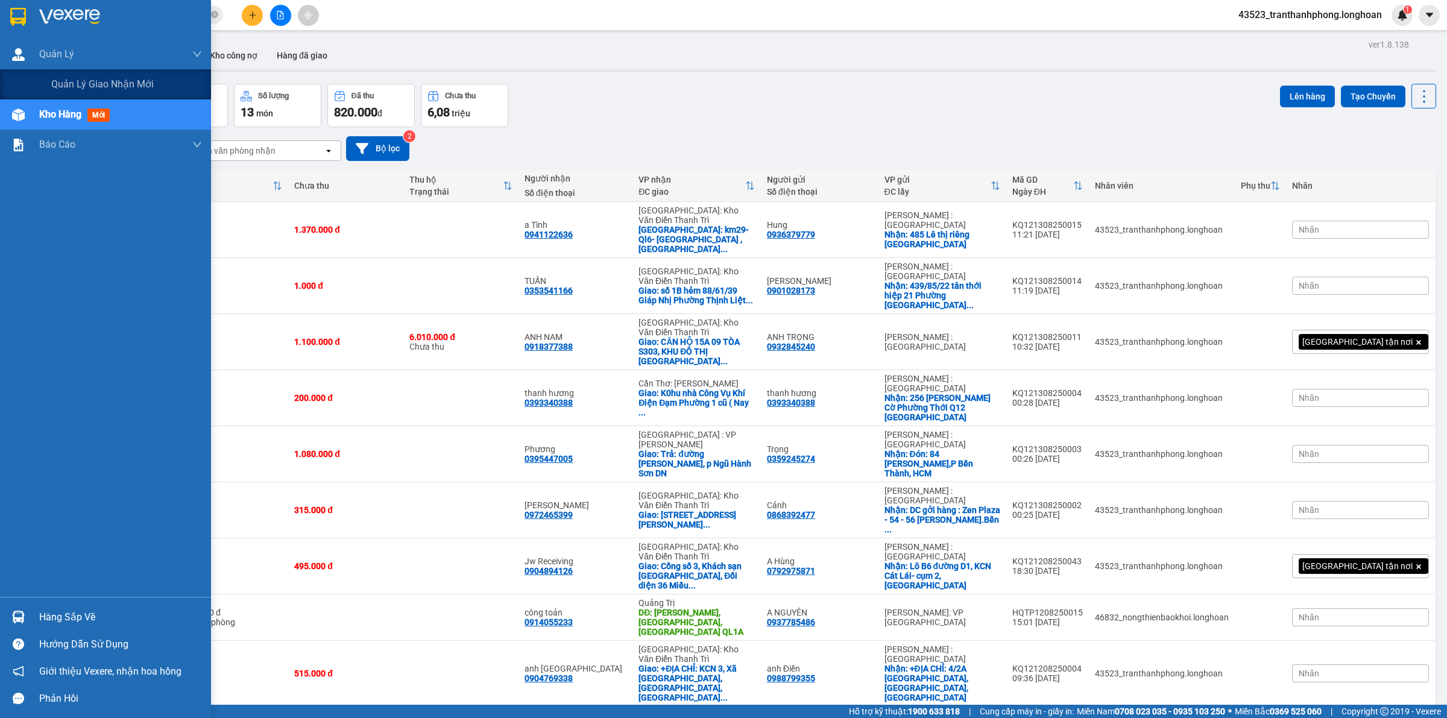
click at [10, 37] on div at bounding box center [105, 19] width 211 height 39
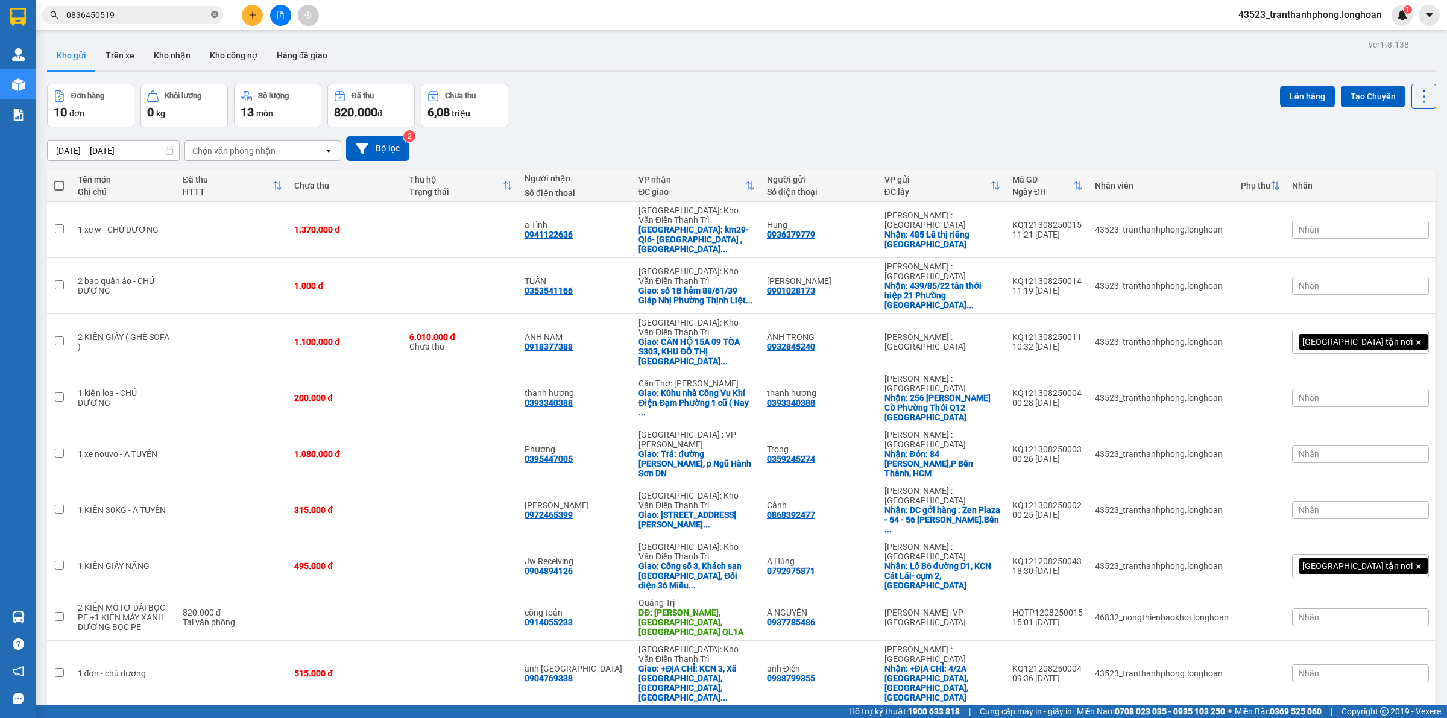
click at [215, 16] on icon "close-circle" at bounding box center [214, 14] width 7 height 7
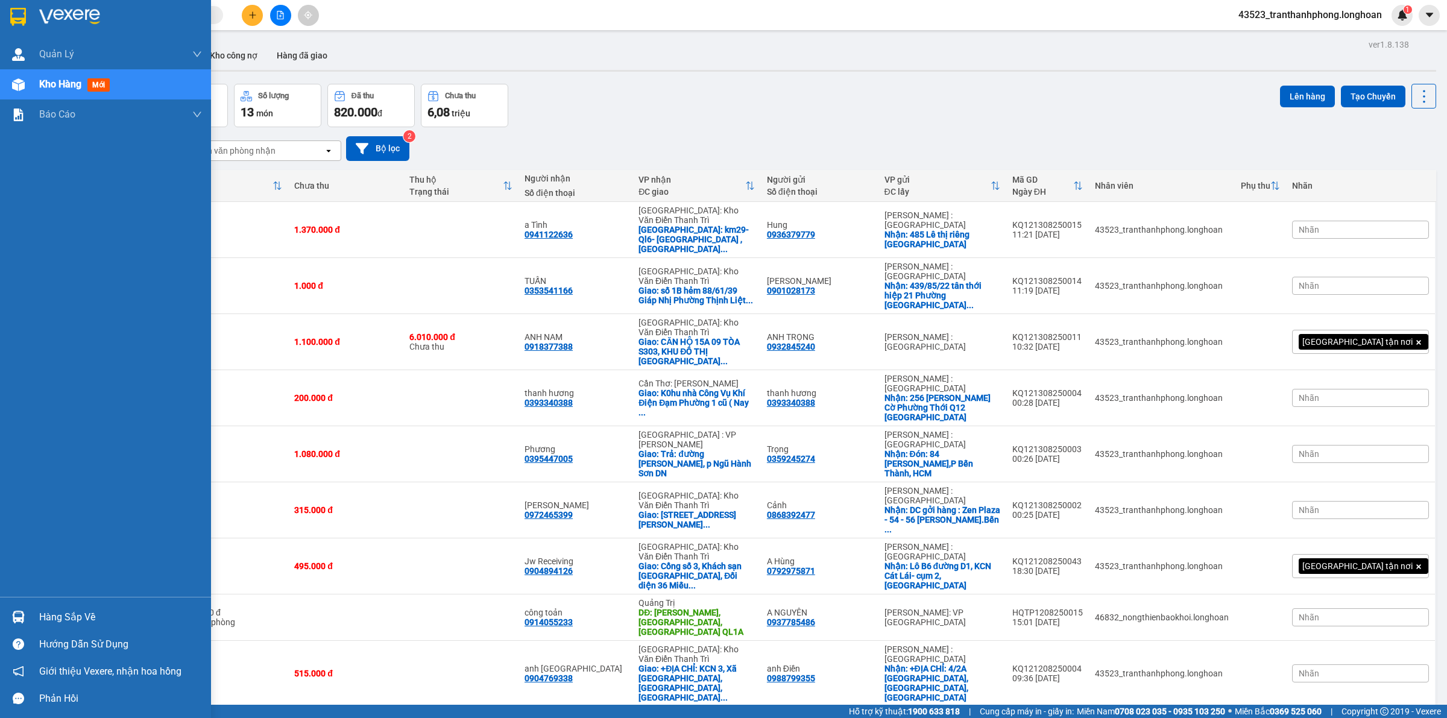
drag, startPoint x: 10, startPoint y: 24, endPoint x: 188, endPoint y: 671, distance: 670.3
click at [10, 22] on div at bounding box center [18, 16] width 21 height 21
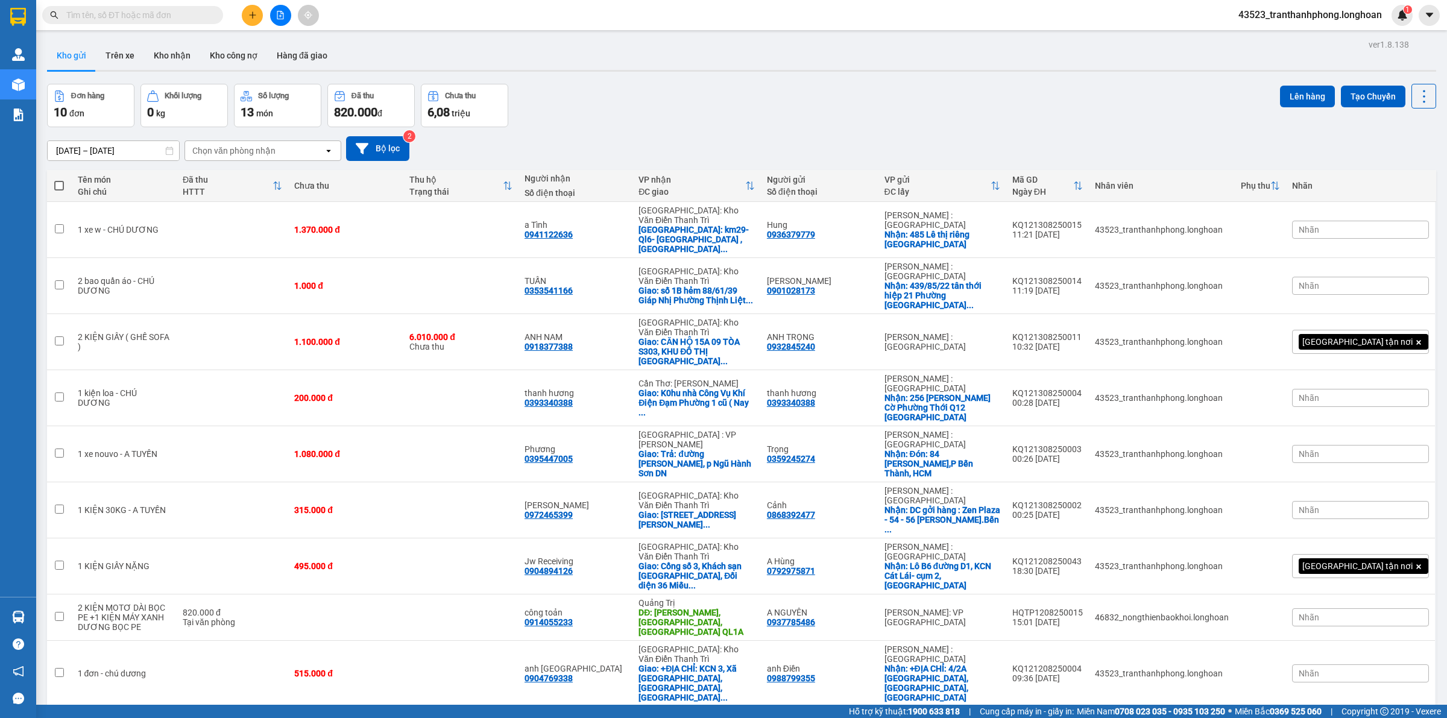
click at [145, 13] on input "text" at bounding box center [137, 14] width 142 height 13
paste input "0909900667"
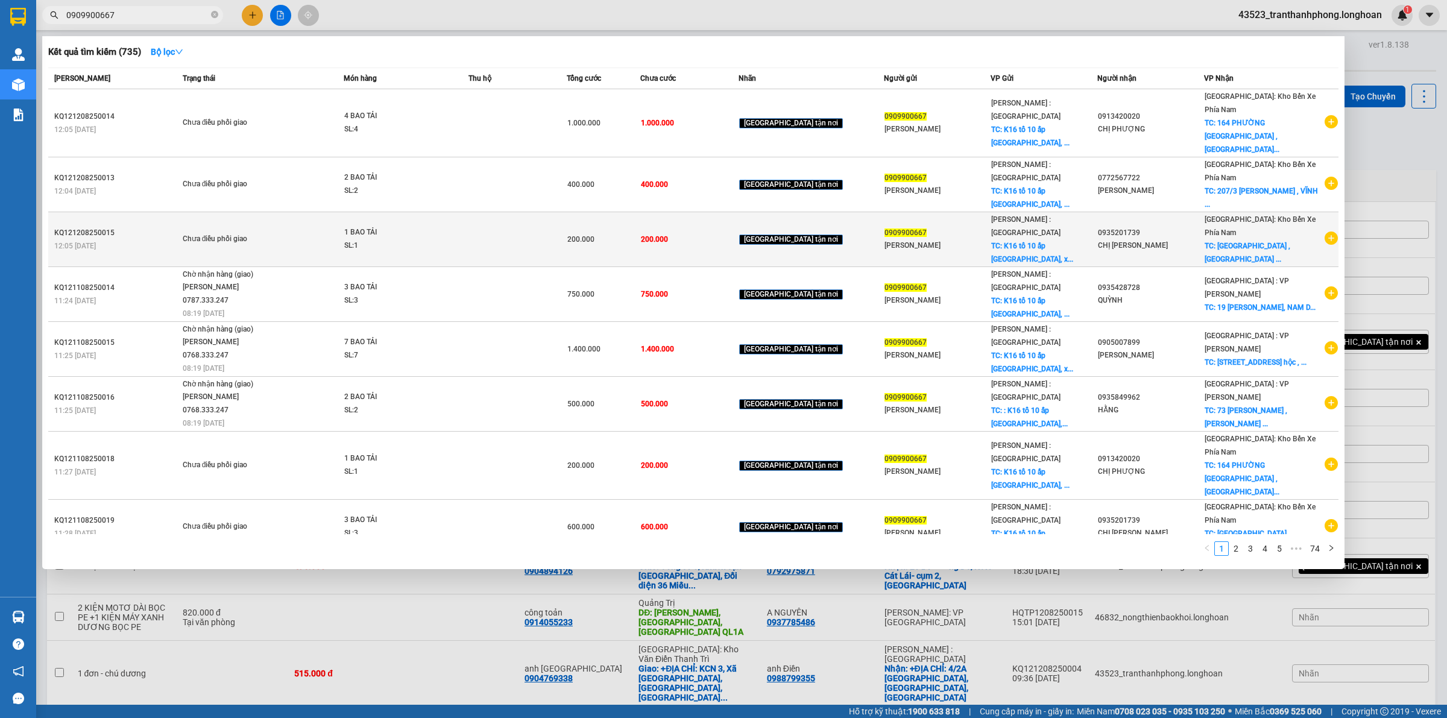
click at [1117, 227] on div "0935201739" at bounding box center [1151, 233] width 106 height 13
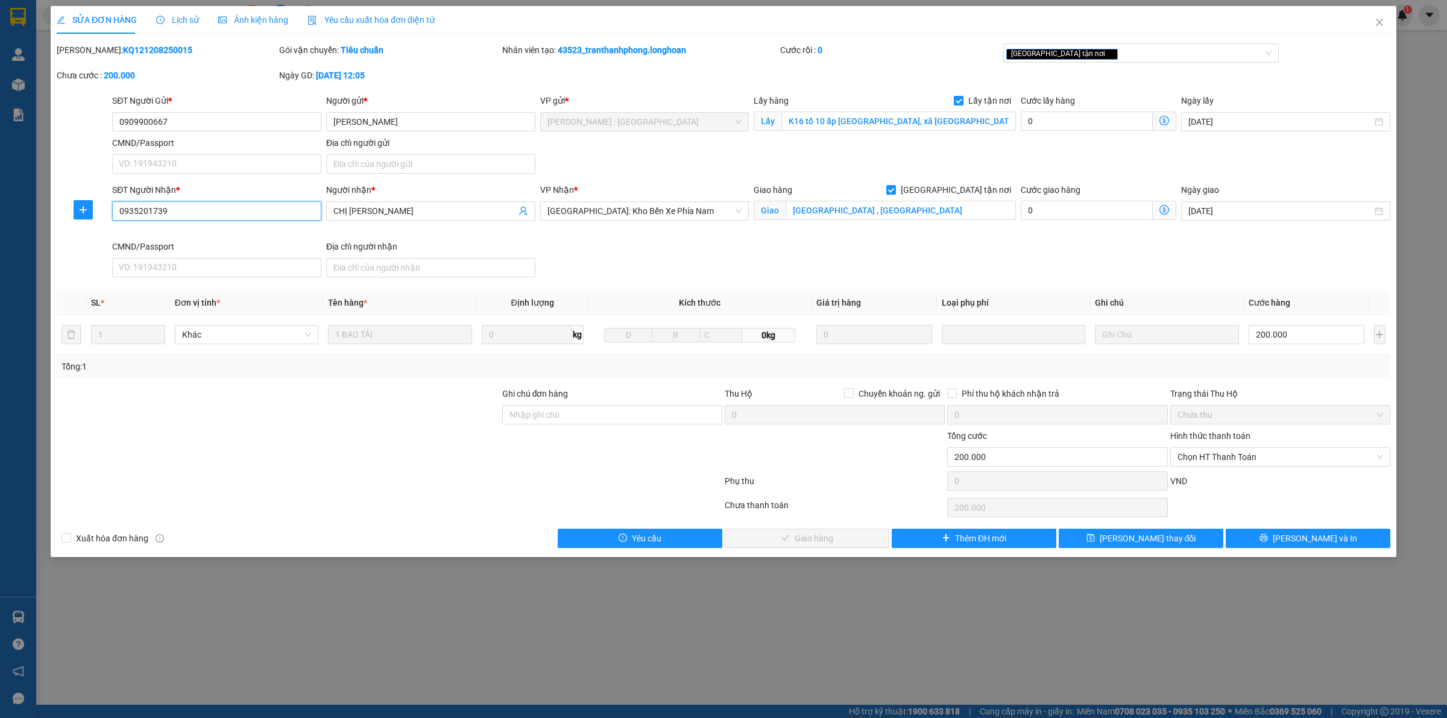
click at [178, 206] on input "0935201739" at bounding box center [216, 210] width 209 height 19
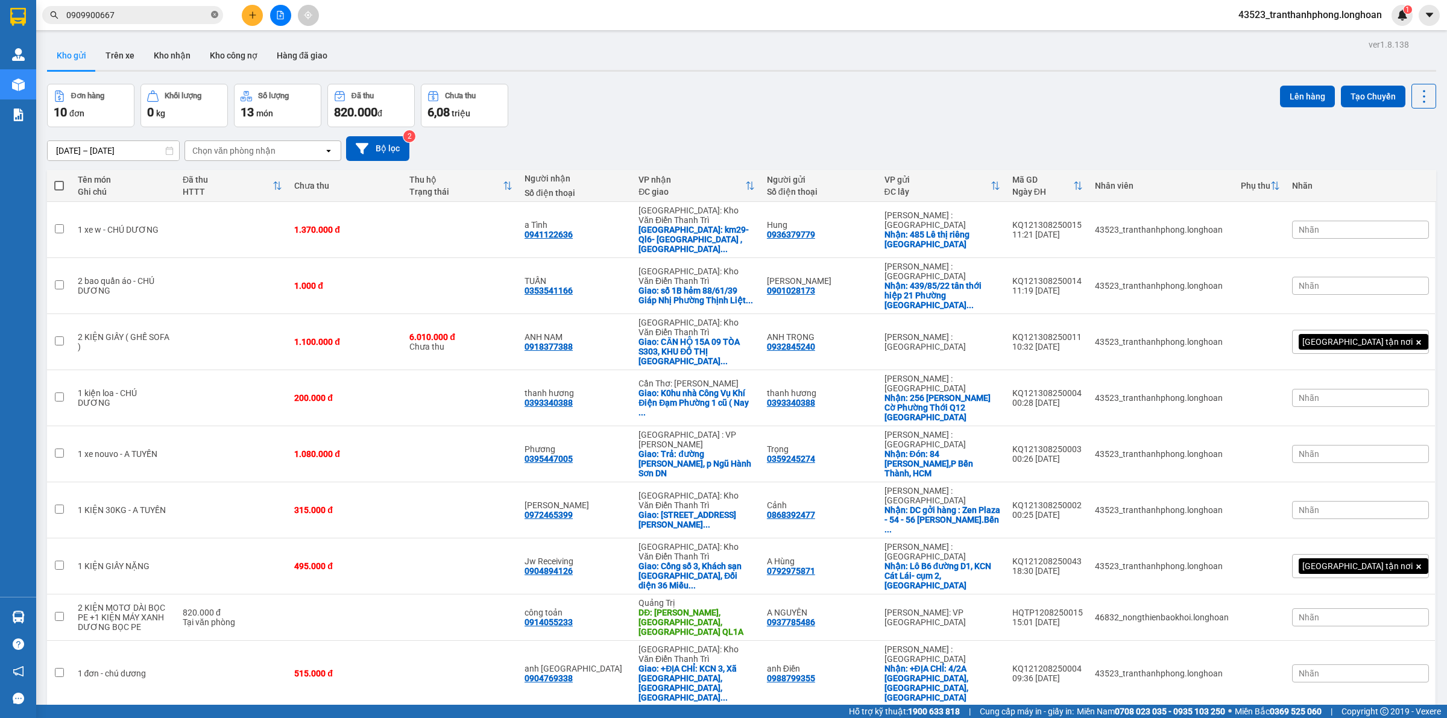
click at [215, 13] on icon "close-circle" at bounding box center [214, 14] width 7 height 7
paste input "0935201739"
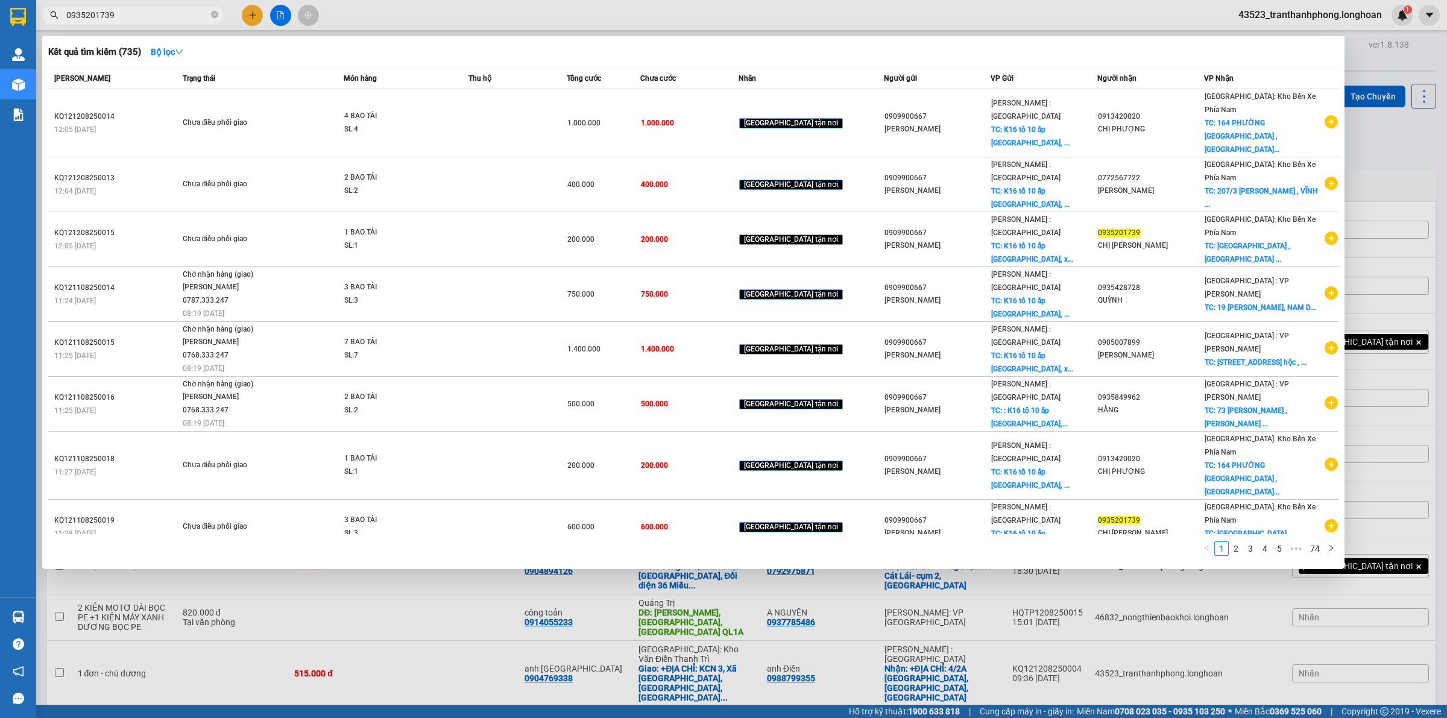
click at [187, 13] on input "0935201739" at bounding box center [137, 14] width 142 height 13
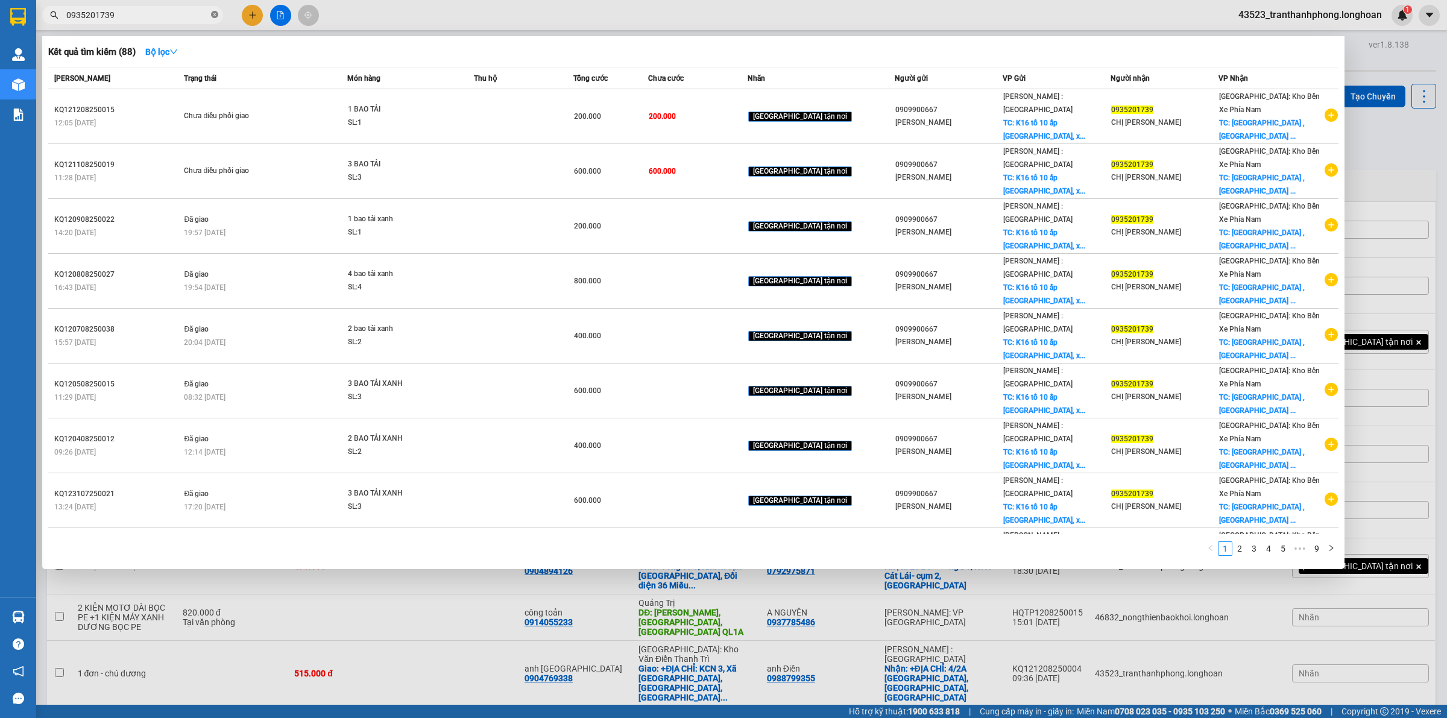
click at [212, 13] on icon "close-circle" at bounding box center [214, 14] width 7 height 7
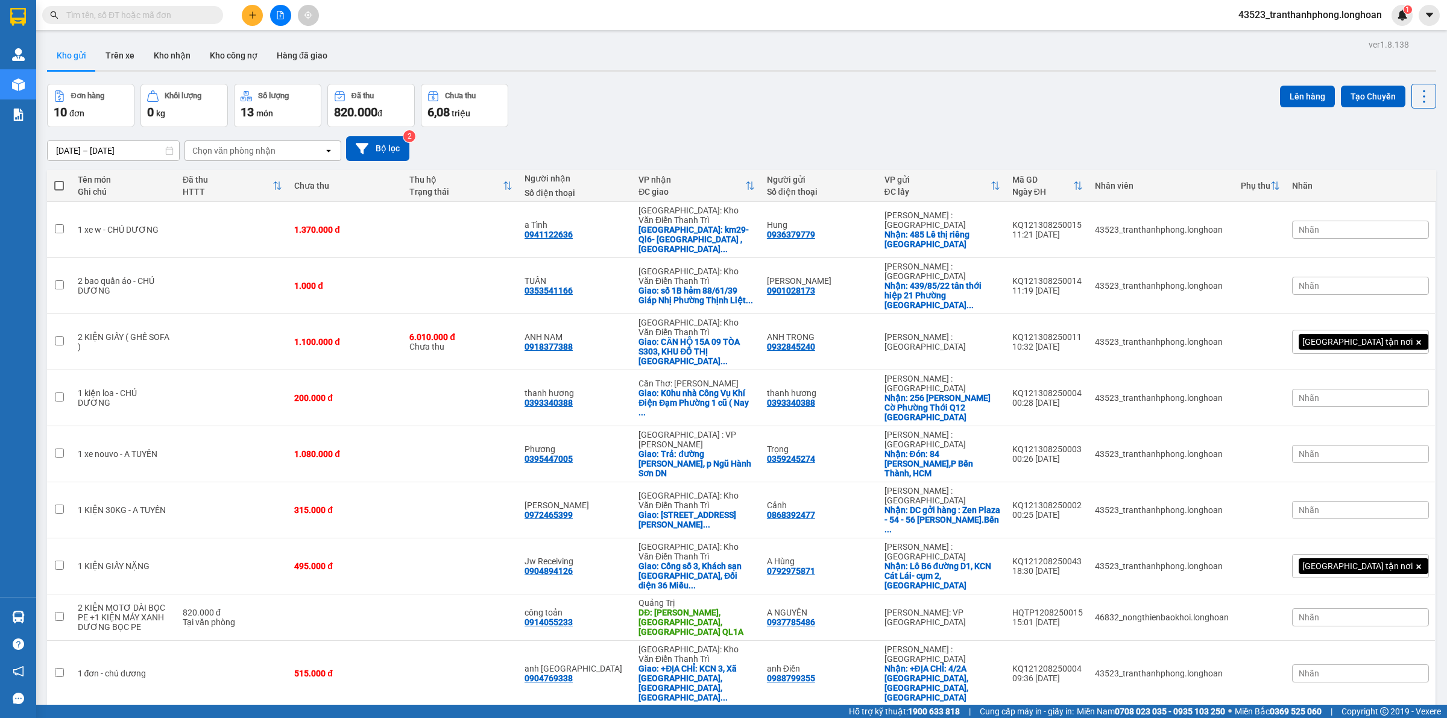
click at [257, 12] on button at bounding box center [252, 15] width 21 height 21
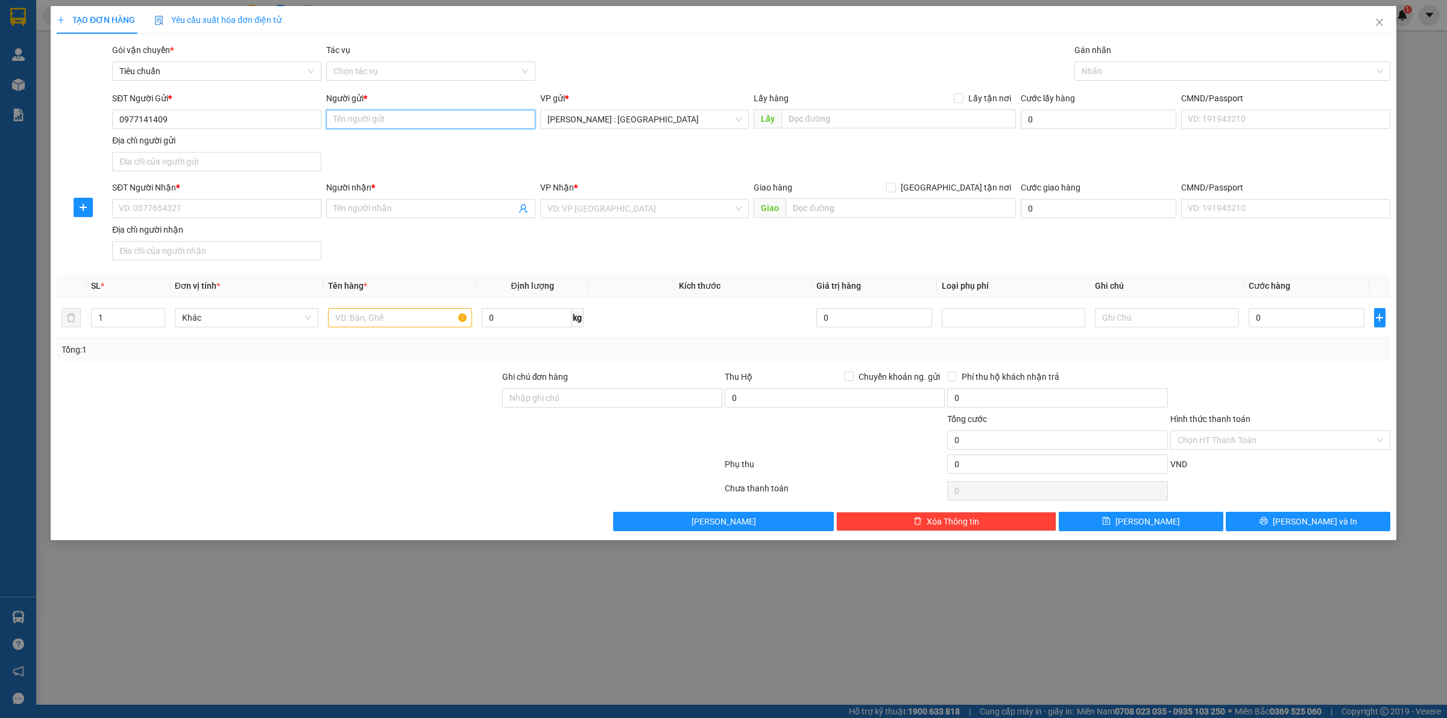
click at [447, 125] on input "Người gửi *" at bounding box center [430, 119] width 209 height 19
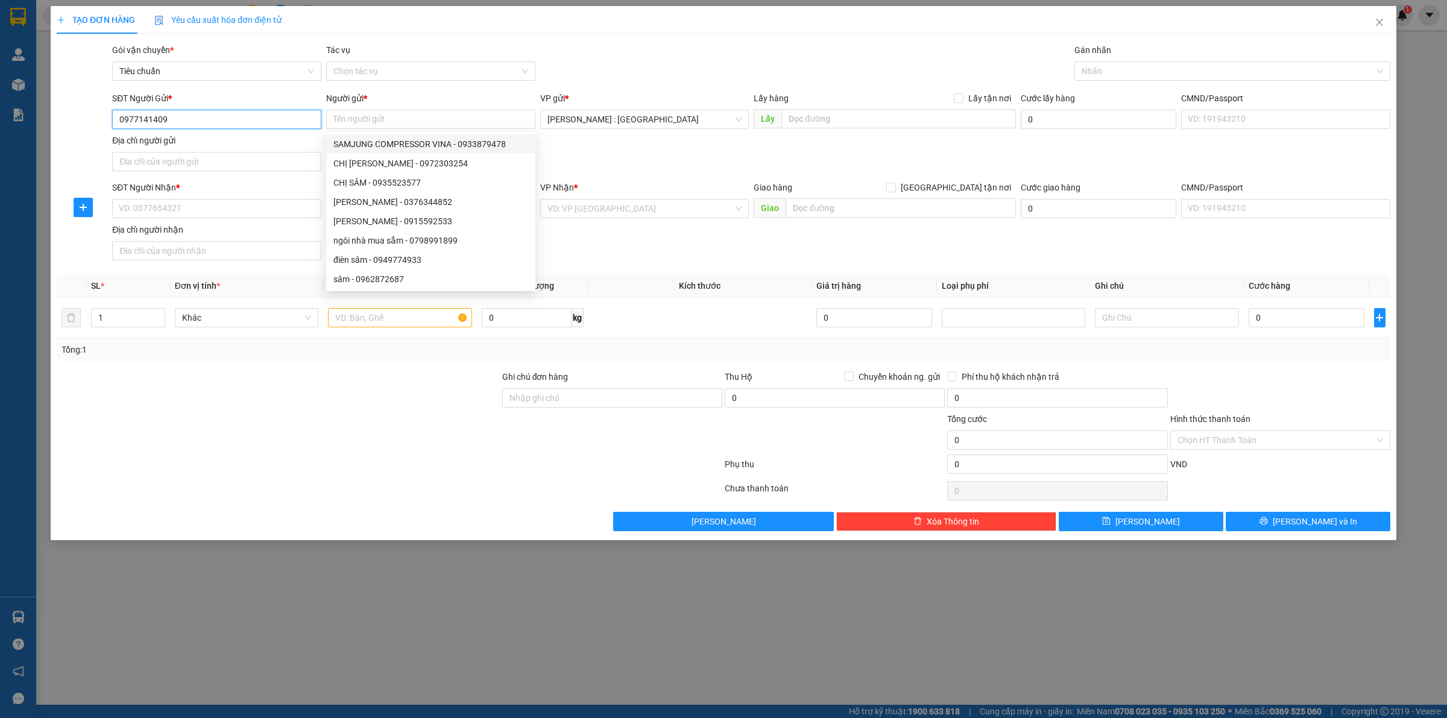
click at [181, 127] on input "0977141409" at bounding box center [216, 119] width 209 height 19
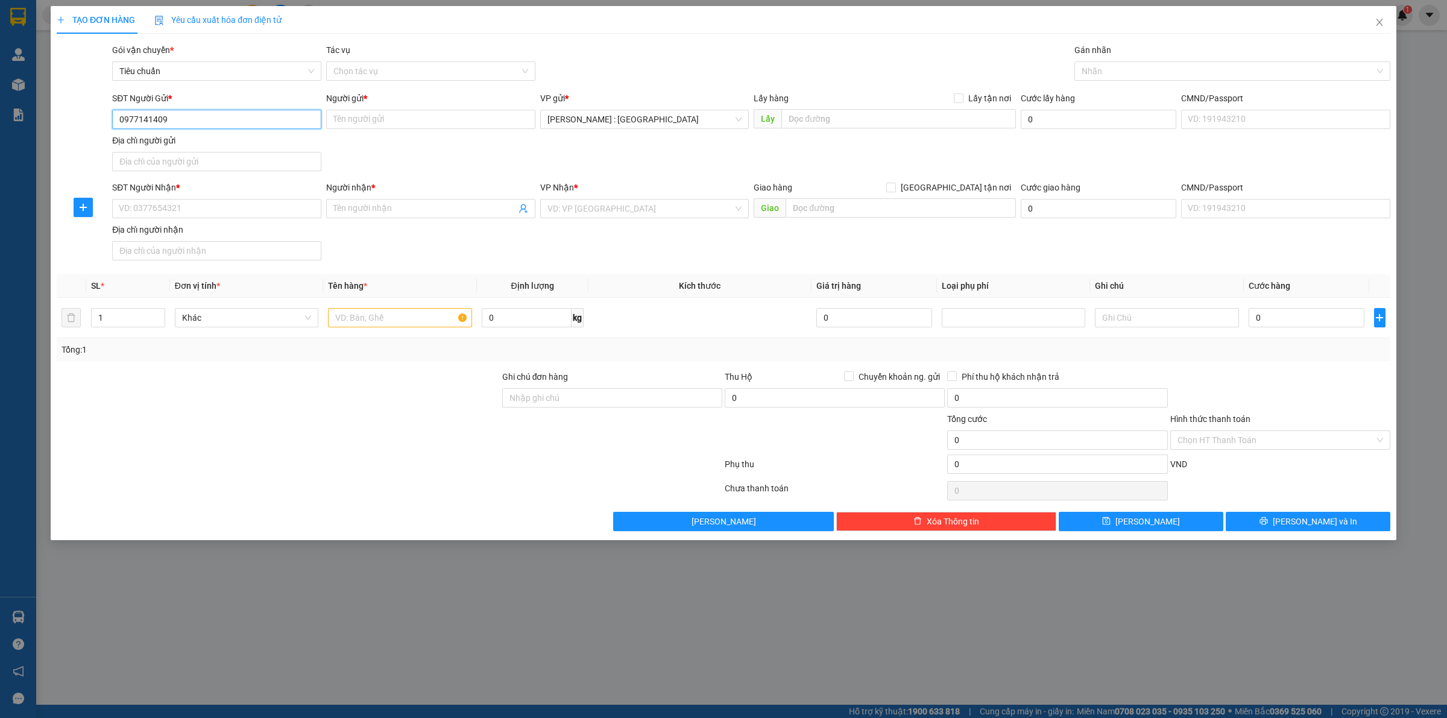
drag, startPoint x: 181, startPoint y: 127, endPoint x: 31, endPoint y: 44, distance: 171.4
click at [75, 101] on div "SĐT Người Gửi * 0977141409 0977141409 Người gửi * Tên người gửi VP gửi * Hồ Chí…" at bounding box center [723, 134] width 1336 height 84
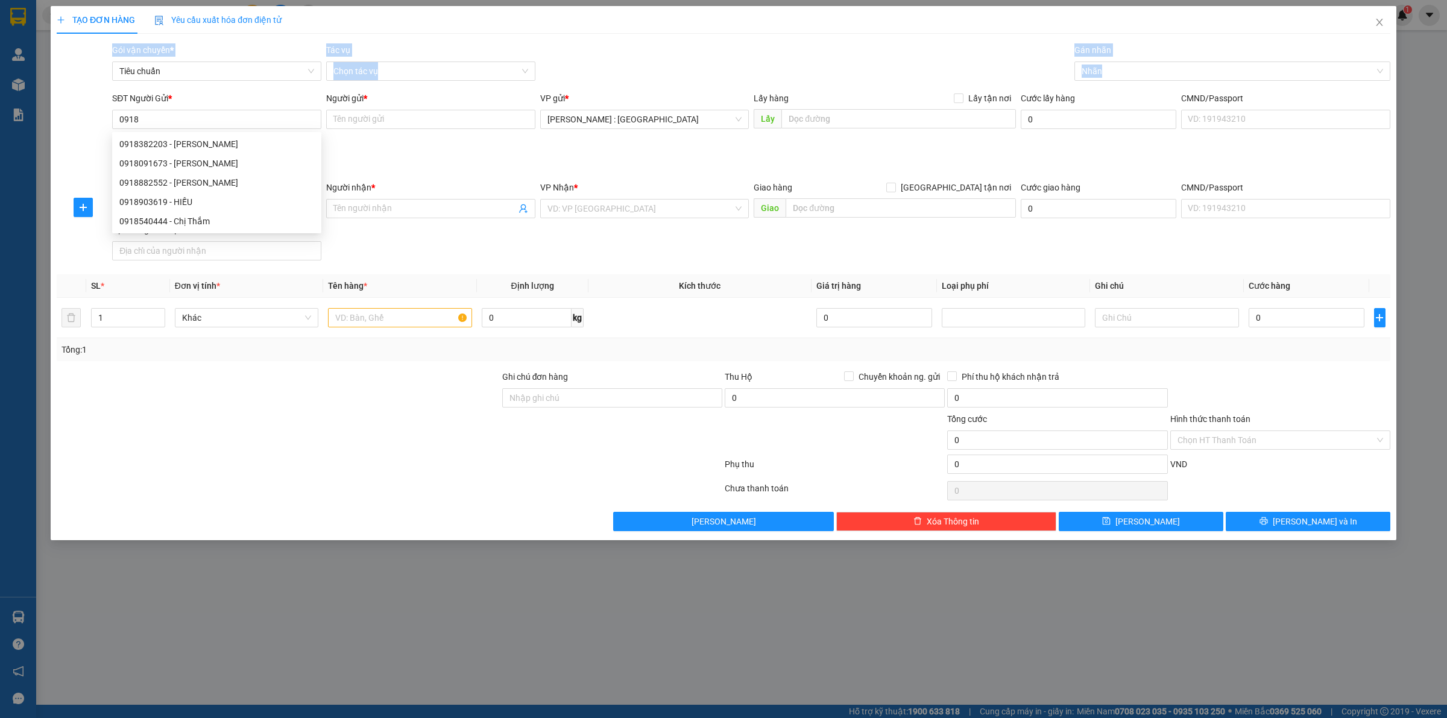
drag, startPoint x: 40, startPoint y: 76, endPoint x: 67, endPoint y: 100, distance: 35.9
click at [67, 100] on div "TẠO ĐƠN HÀNG Yêu cầu xuất hóa đơn điện tử Transit Pickup Surcharge Ids Transit …" at bounding box center [723, 359] width 1447 height 718
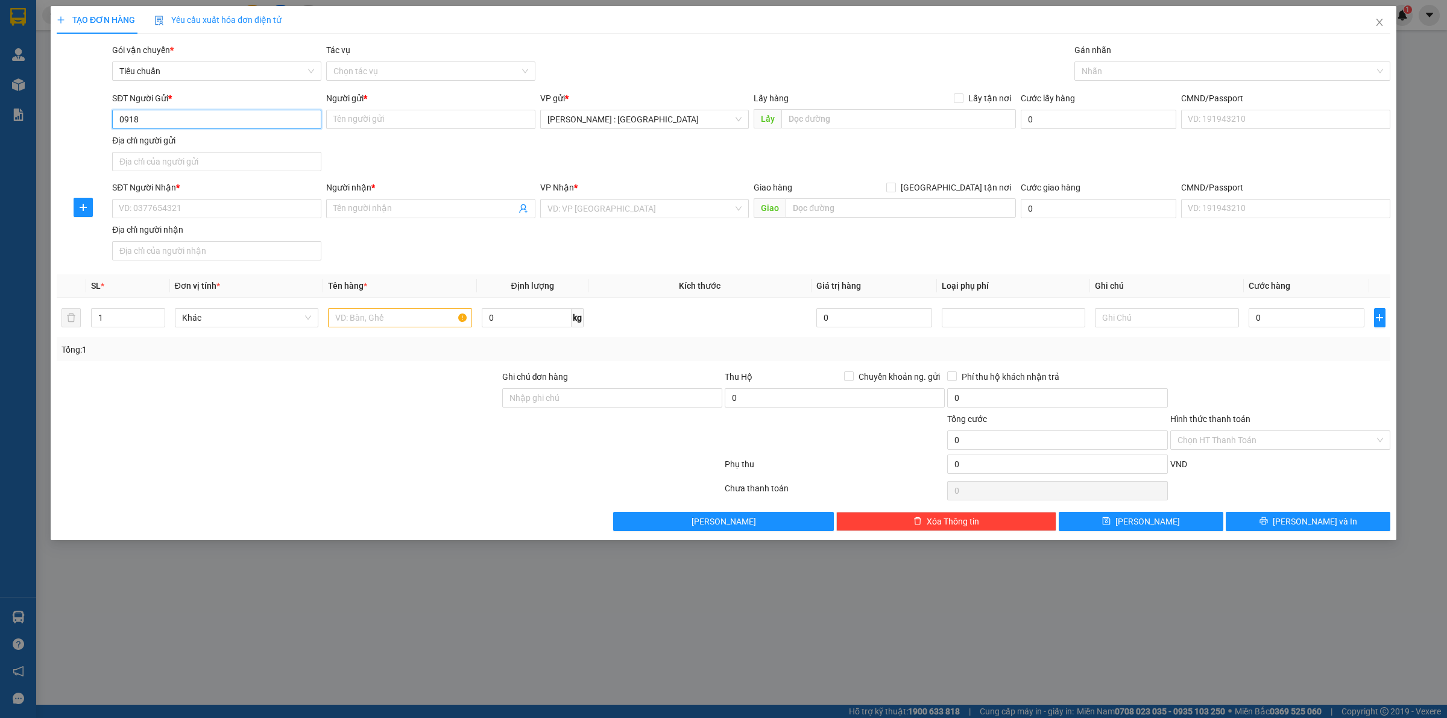
click at [146, 121] on input "0918" at bounding box center [216, 119] width 209 height 19
click at [160, 206] on div "0918903619 - HIẾU" at bounding box center [216, 201] width 195 height 13
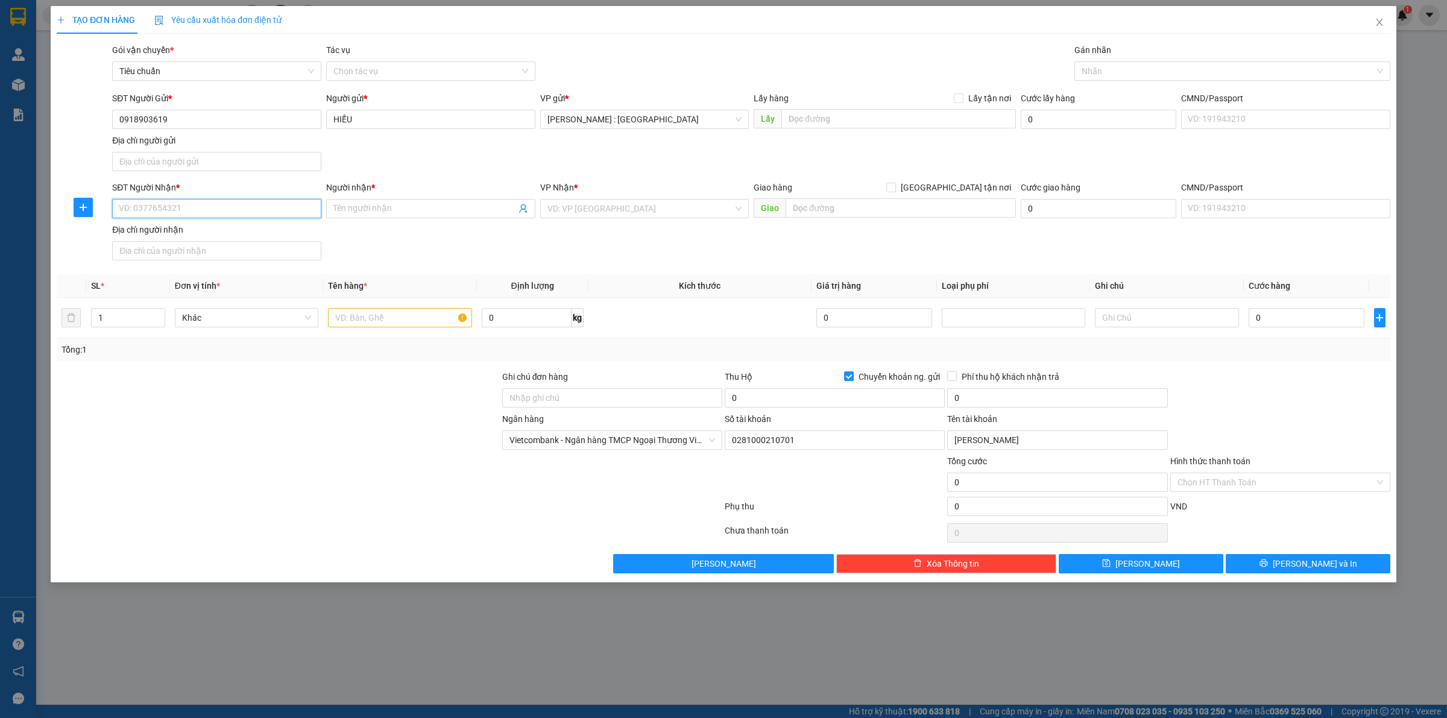
click at [228, 208] on input "SĐT Người Nhận *" at bounding box center [216, 208] width 209 height 19
click at [382, 203] on input "Người nhận *" at bounding box center [424, 208] width 183 height 13
drag, startPoint x: 661, startPoint y: 224, endPoint x: 655, endPoint y: 220, distance: 7.9
click at [658, 223] on div "SĐT Người Nhận * 0977141409 Người nhận * TRẦN LOAN IẾT TRẦN LOAN IẾT VP Nhận * …" at bounding box center [751, 223] width 1283 height 84
click at [646, 213] on input "search" at bounding box center [641, 209] width 186 height 18
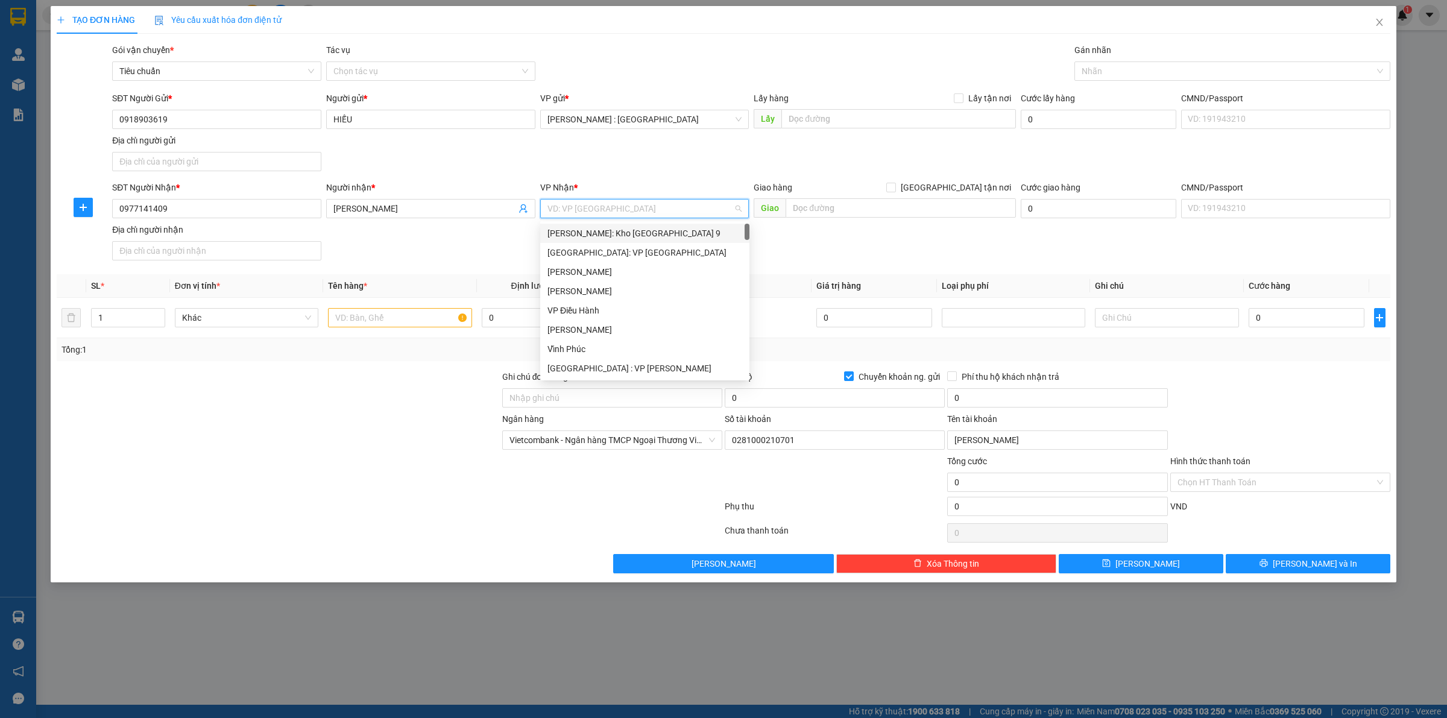
drag, startPoint x: 674, startPoint y: 168, endPoint x: 669, endPoint y: 28, distance: 139.4
click at [675, 142] on form "SĐT Người Gửi * 0918903619 Người gửi * HIẾU VP gửi * Hồ Chí Minh : Kho Quận 12 …" at bounding box center [724, 179] width 1334 height 174
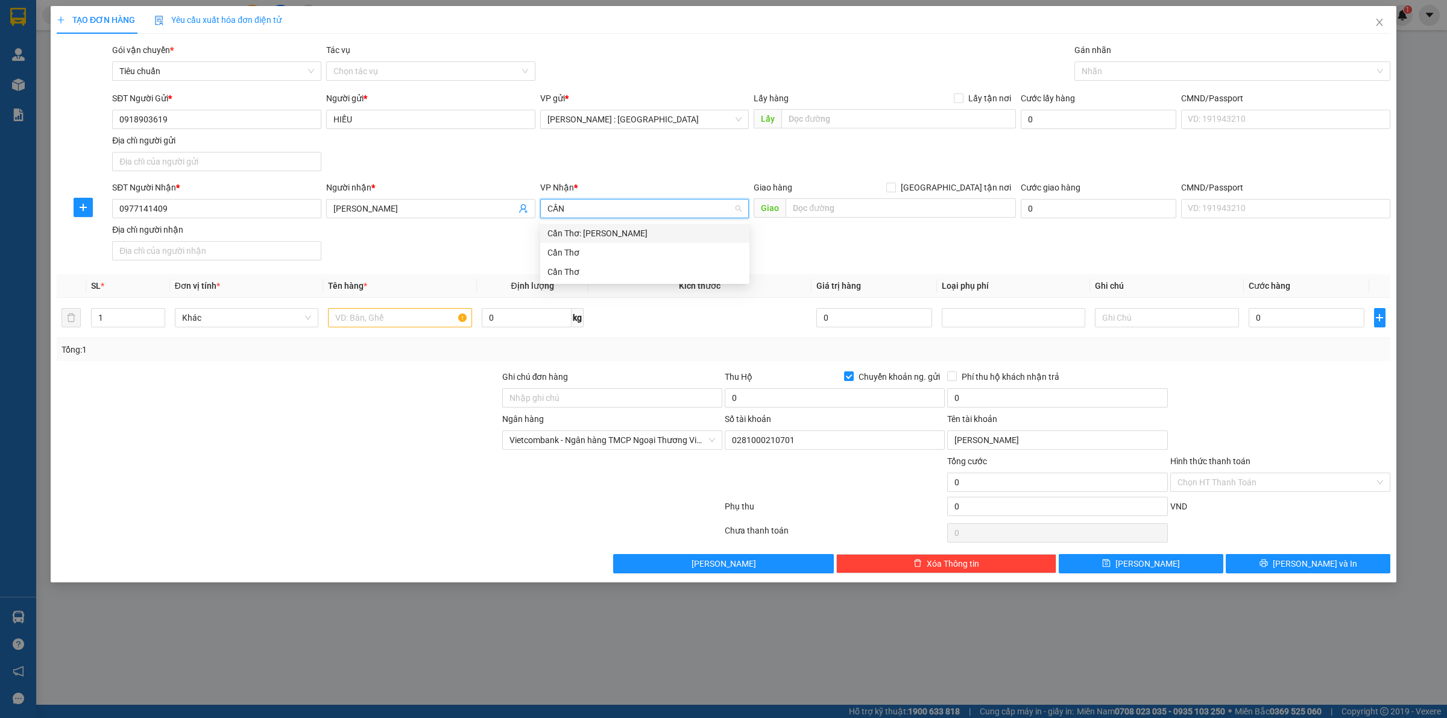
click at [588, 233] on div "Cần Thơ: [PERSON_NAME]" at bounding box center [645, 233] width 195 height 13
click at [948, 209] on input "text" at bounding box center [901, 207] width 230 height 19
click at [962, 182] on span "[GEOGRAPHIC_DATA] tận nơi" at bounding box center [956, 187] width 120 height 13
click at [895, 183] on input "[GEOGRAPHIC_DATA] tận nơi" at bounding box center [890, 187] width 8 height 8
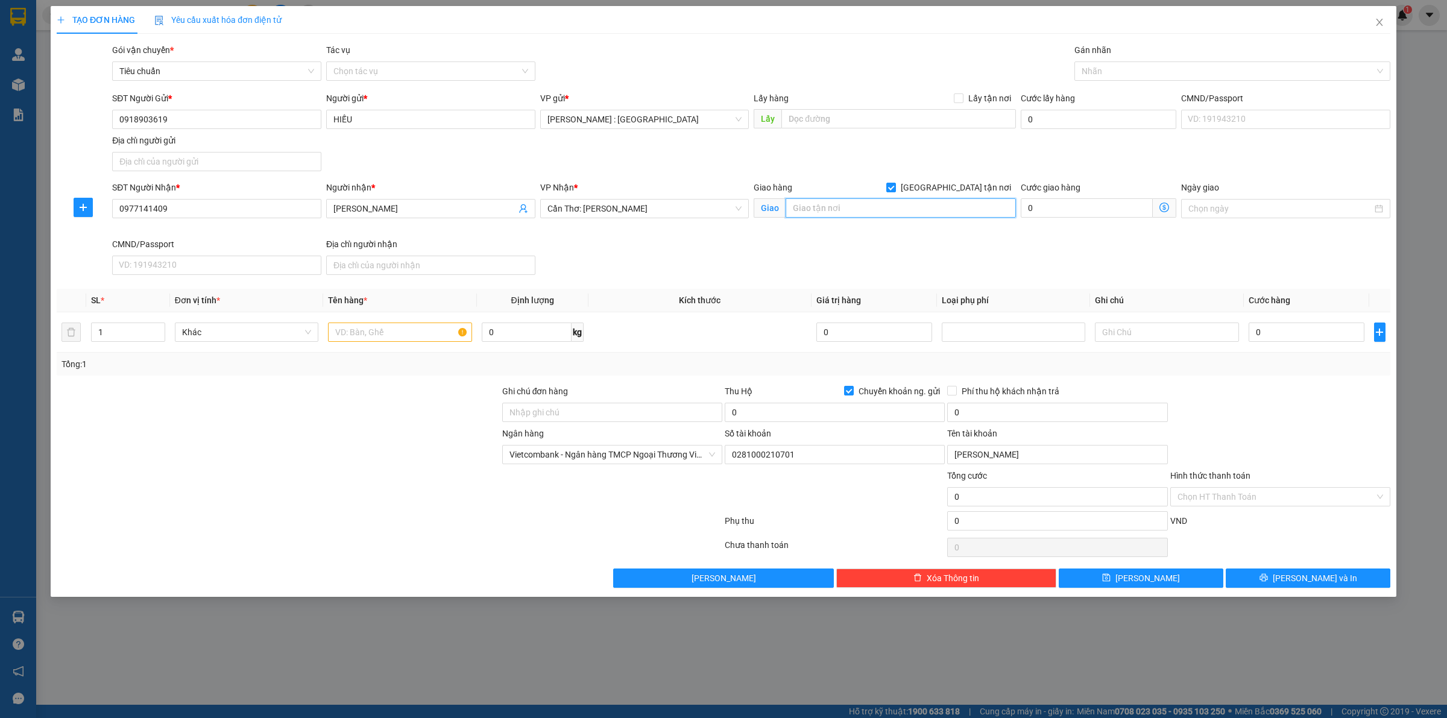
click at [911, 218] on input "text" at bounding box center [901, 207] width 230 height 19
click at [1131, 64] on div at bounding box center [1227, 71] width 298 height 14
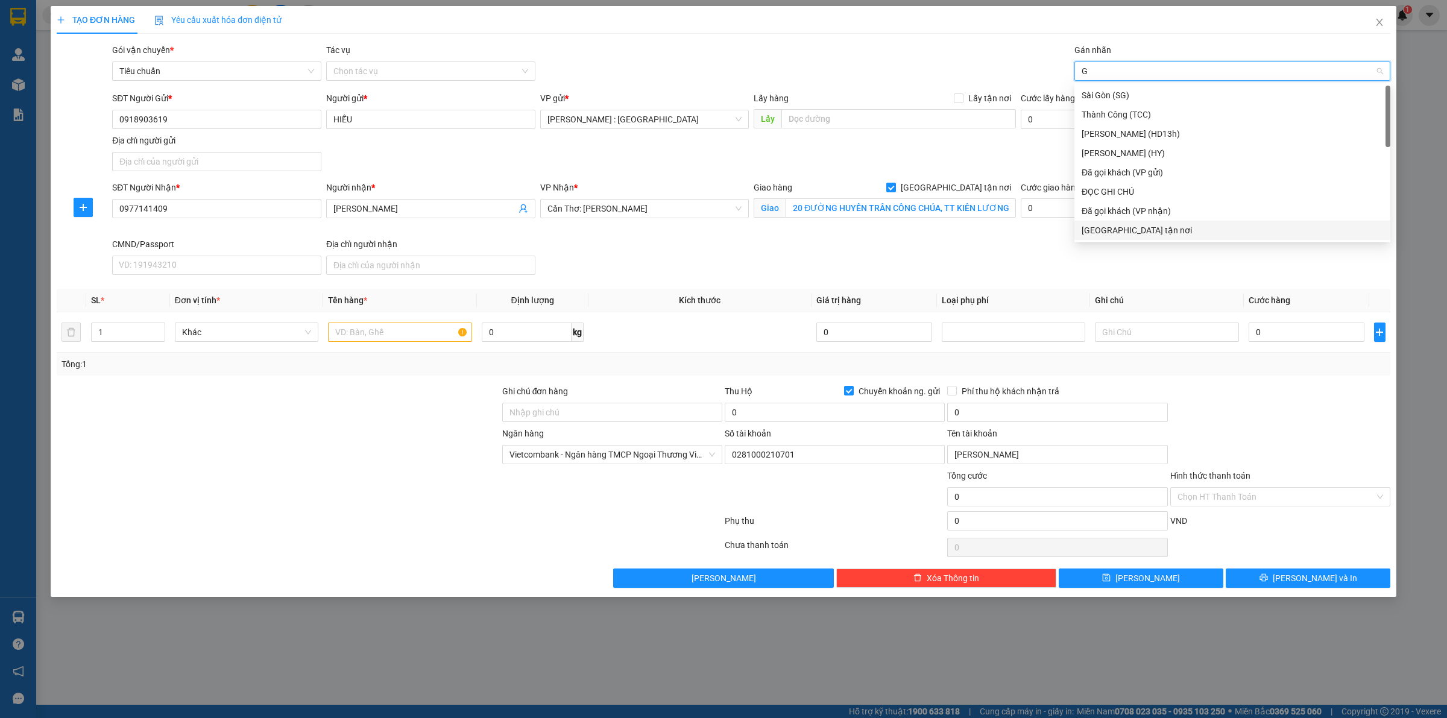
drag, startPoint x: 1102, startPoint y: 228, endPoint x: 1075, endPoint y: 225, distance: 27.3
click at [1102, 230] on div "[GEOGRAPHIC_DATA] tận nơi" at bounding box center [1232, 230] width 301 height 13
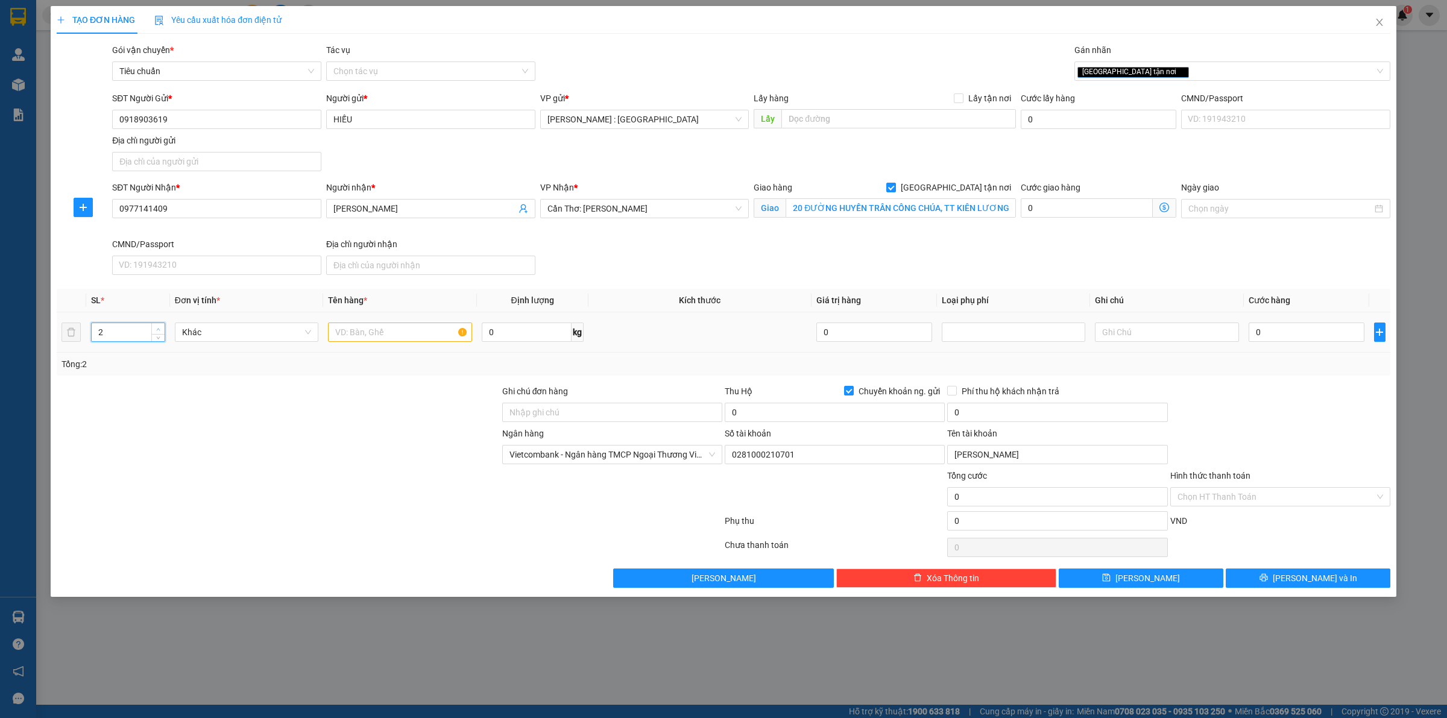
click at [153, 329] on span "Increase Value" at bounding box center [157, 328] width 13 height 11
click at [396, 336] on input "text" at bounding box center [400, 332] width 144 height 19
click at [1270, 330] on input "0" at bounding box center [1307, 332] width 116 height 19
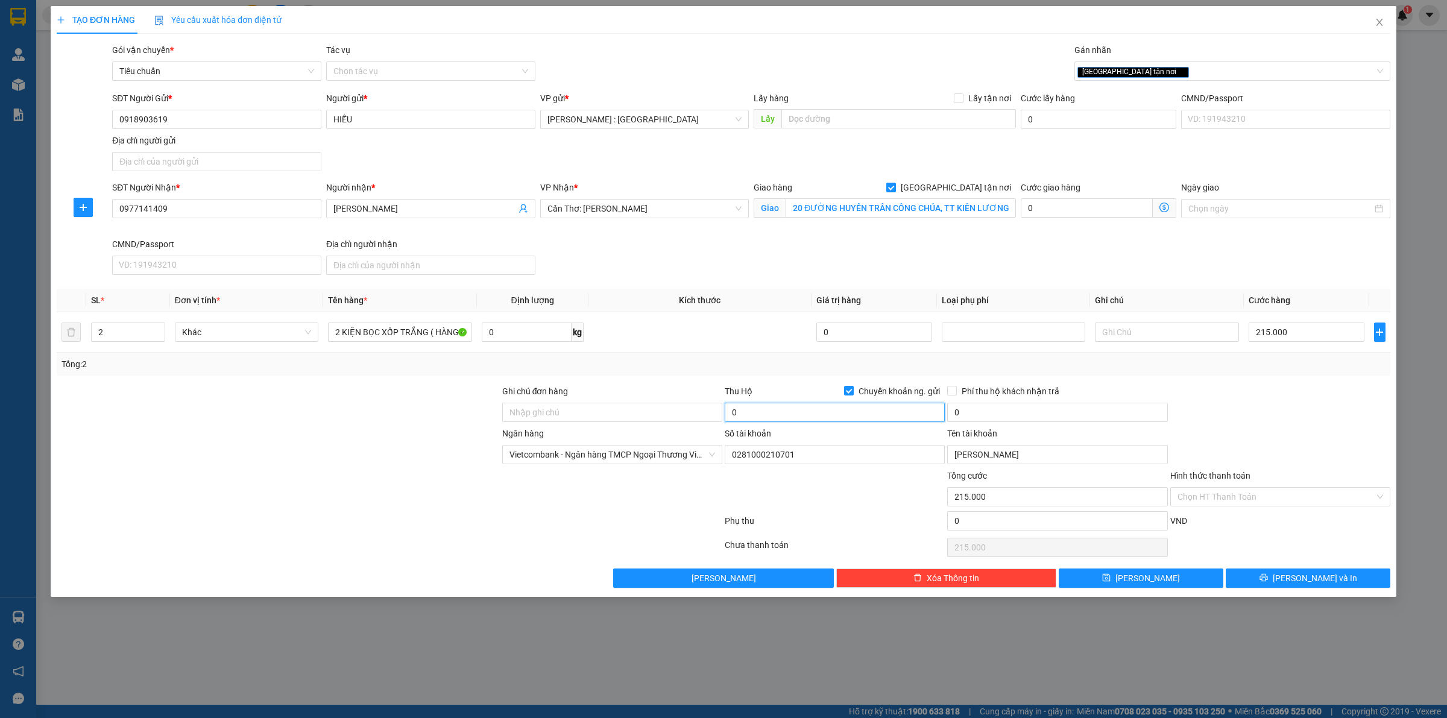
click at [768, 404] on input "0" at bounding box center [835, 412] width 220 height 19
click at [775, 416] on input "0" at bounding box center [835, 412] width 220 height 19
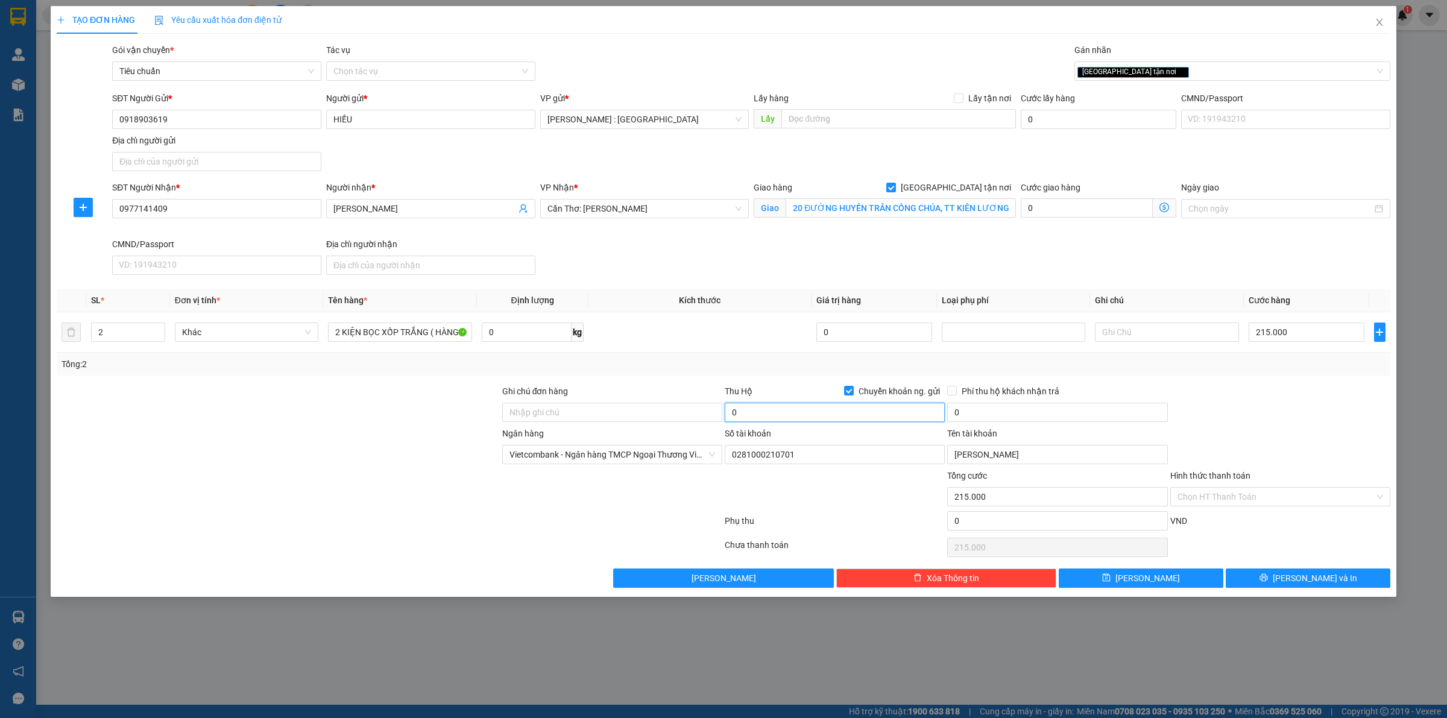
click at [775, 416] on input "0" at bounding box center [835, 412] width 220 height 19
click at [791, 405] on input "0" at bounding box center [835, 412] width 220 height 19
click at [860, 412] on input "0" at bounding box center [835, 412] width 220 height 19
drag, startPoint x: 820, startPoint y: 511, endPoint x: 819, endPoint y: 494, distance: 16.3
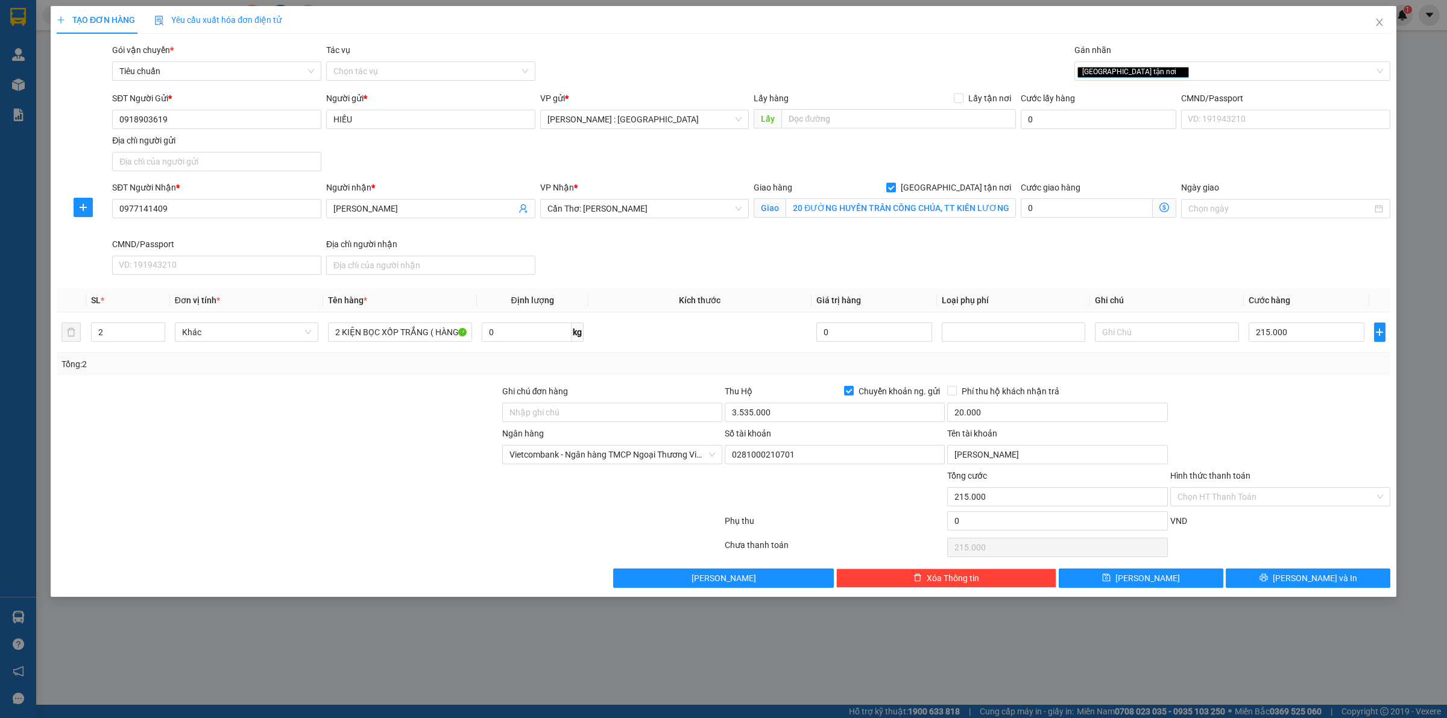
click at [820, 501] on div at bounding box center [835, 490] width 222 height 42
click at [632, 411] on input "Ghi chú đơn hàng" at bounding box center [612, 412] width 220 height 19
click at [1268, 577] on icon "printer" at bounding box center [1264, 577] width 8 height 8
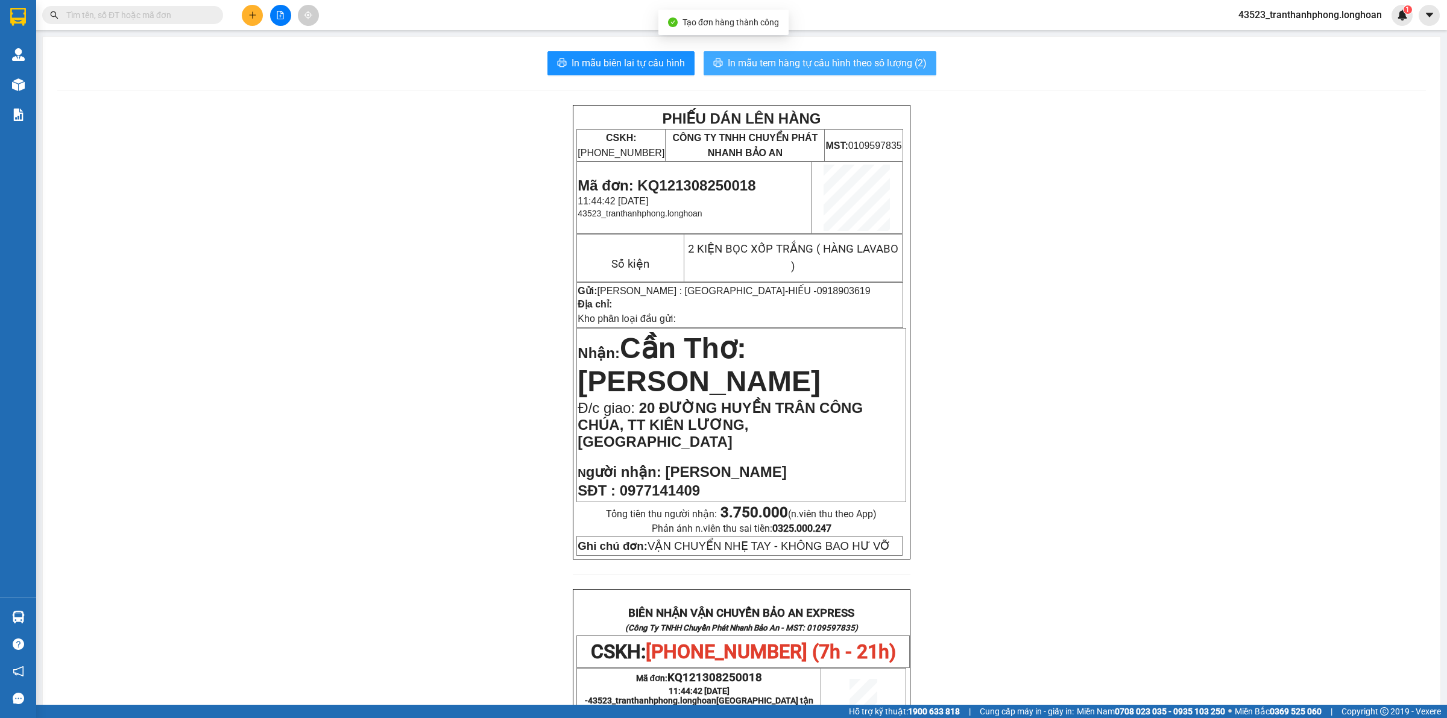
click at [777, 60] on span "In mẫu tem hàng tự cấu hình theo số lượng (2)" at bounding box center [827, 62] width 199 height 15
click at [610, 53] on button "In mẫu biên lai tự cấu hình" at bounding box center [621, 63] width 147 height 24
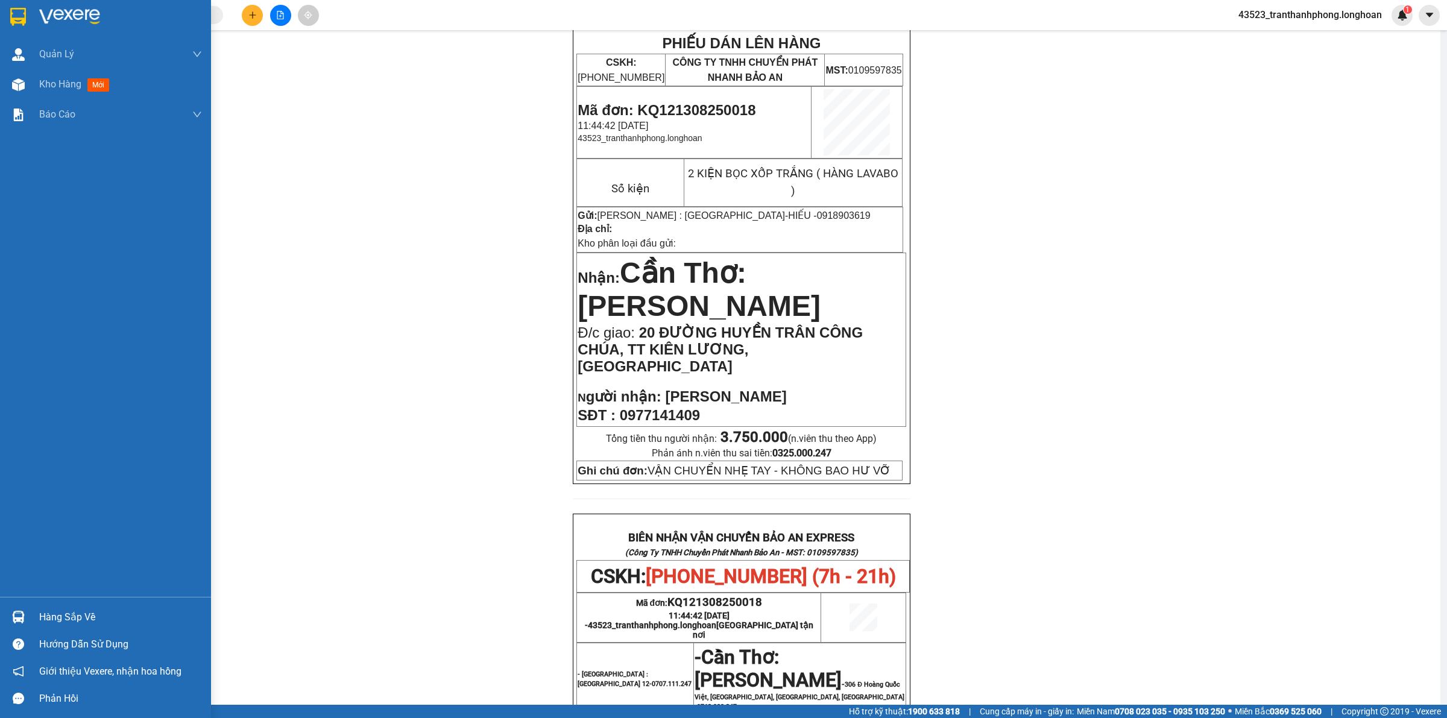
click at [11, 16] on img at bounding box center [18, 17] width 16 height 18
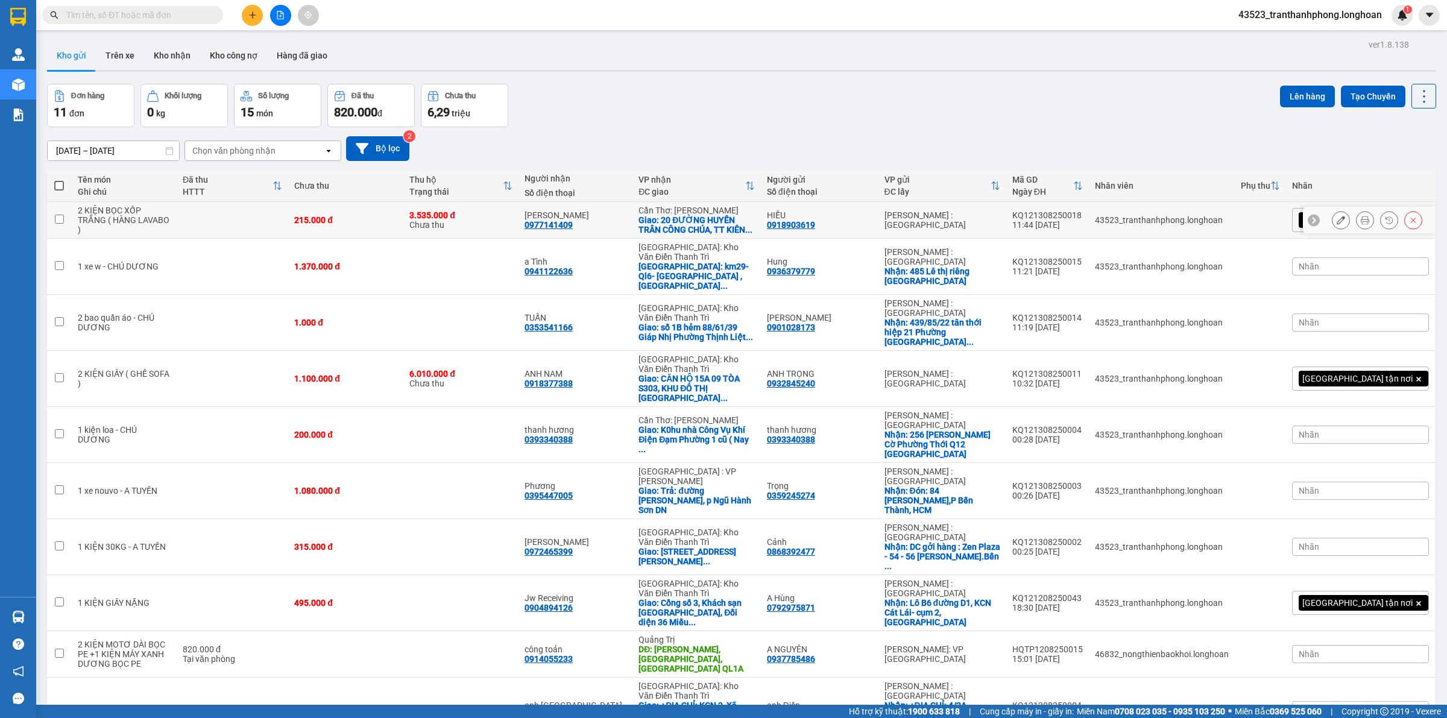
click at [815, 225] on div "0918903619" at bounding box center [791, 225] width 48 height 10
copy div "0918903619"
click at [257, 9] on button at bounding box center [252, 15] width 21 height 21
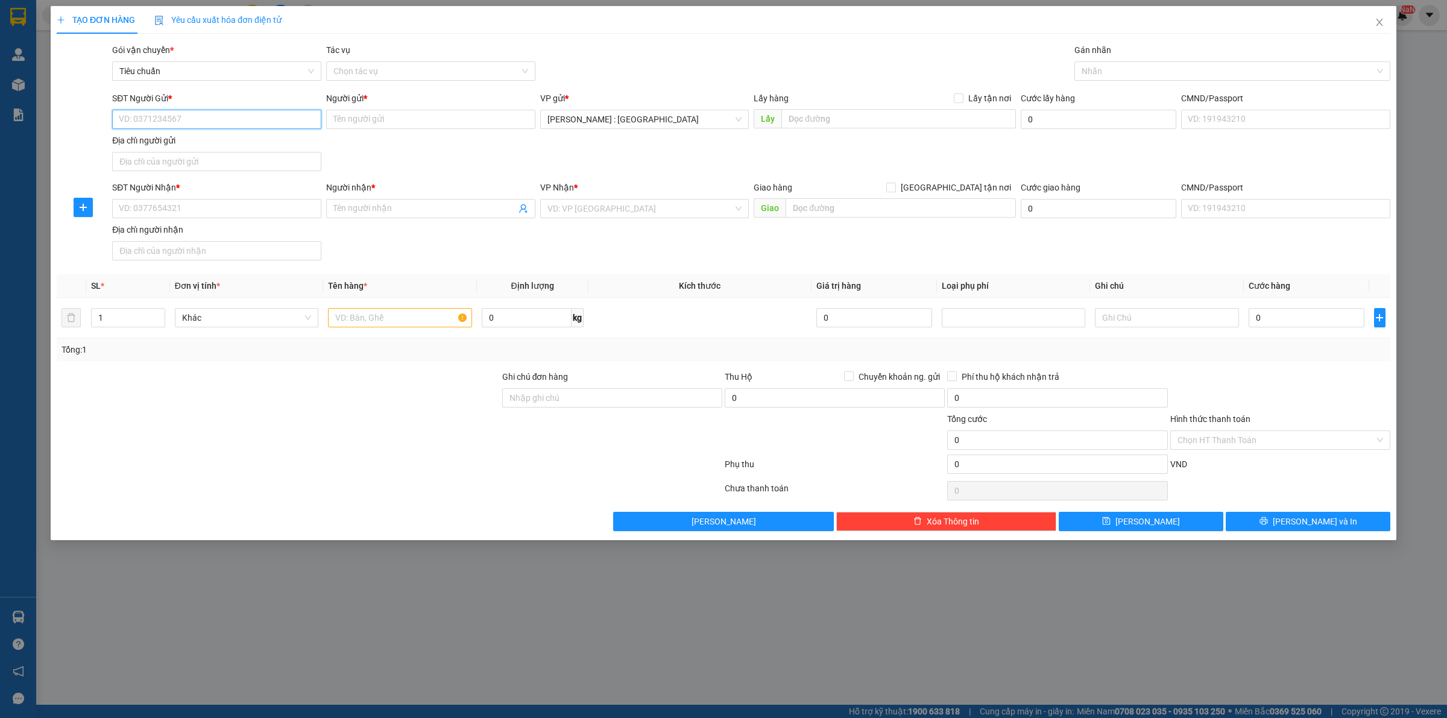
paste input "0918903619"
click at [206, 154] on div "0918903619 0918903619 - HIẾU" at bounding box center [216, 144] width 209 height 24
click at [208, 125] on input "0918903619" at bounding box center [216, 119] width 209 height 19
click at [197, 149] on div "0918903619 - HIẾU" at bounding box center [216, 143] width 195 height 13
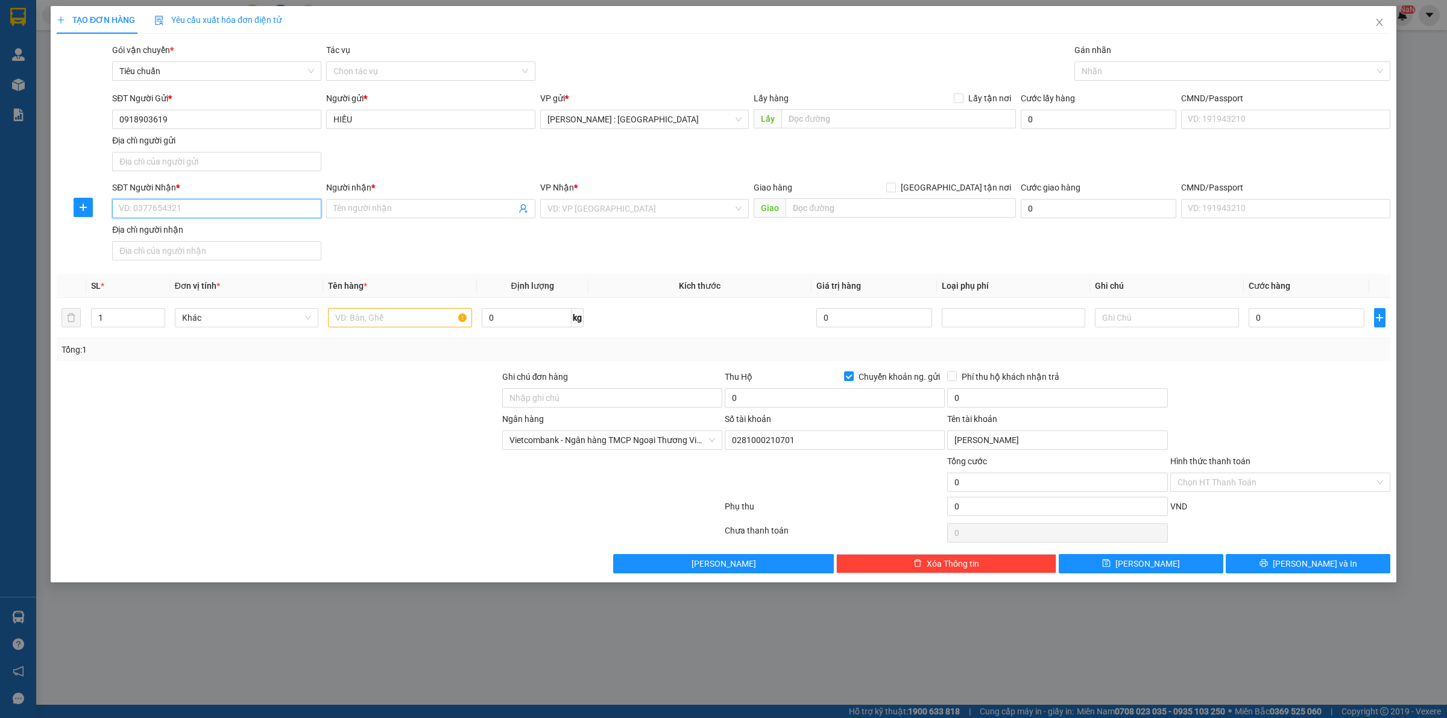
click at [183, 210] on input "SĐT Người Nhận *" at bounding box center [216, 208] width 209 height 19
click at [395, 210] on input "Người nhận *" at bounding box center [424, 208] width 183 height 13
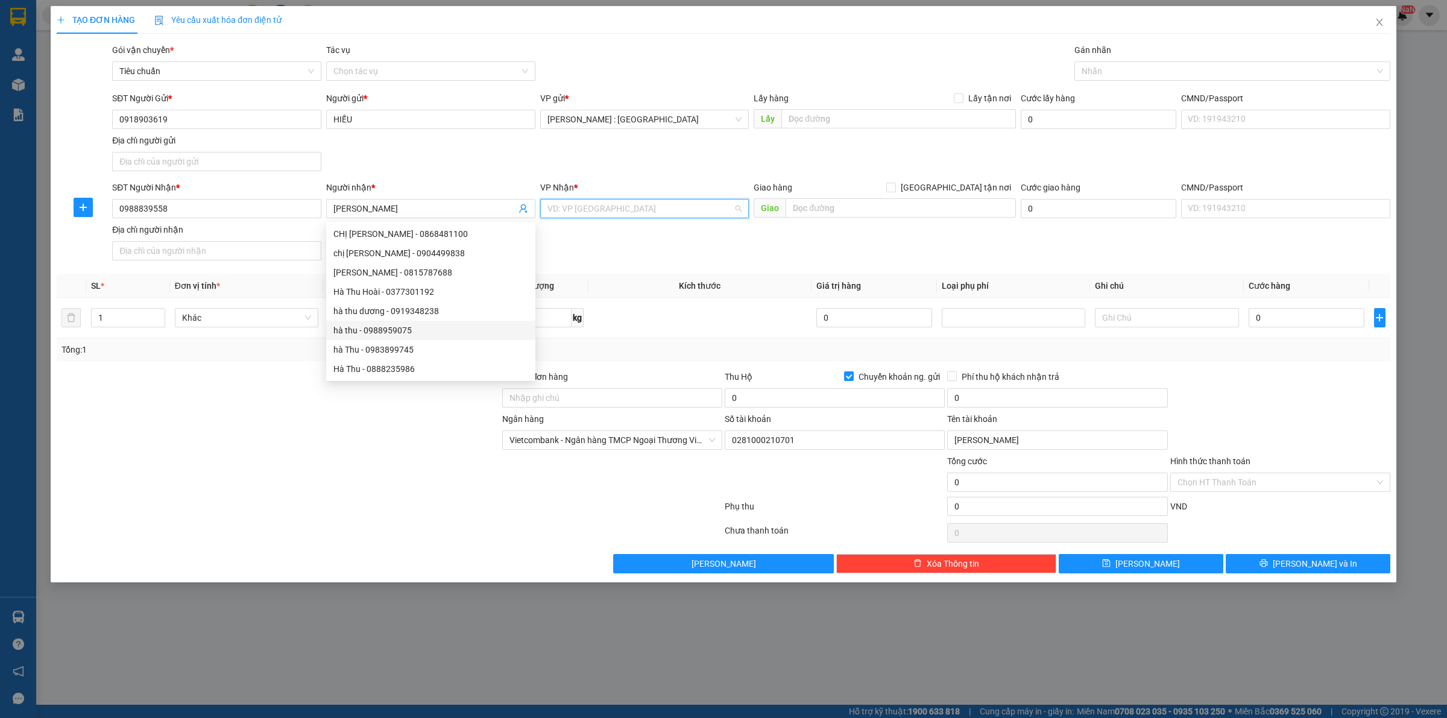
click at [630, 214] on input "search" at bounding box center [641, 209] width 186 height 18
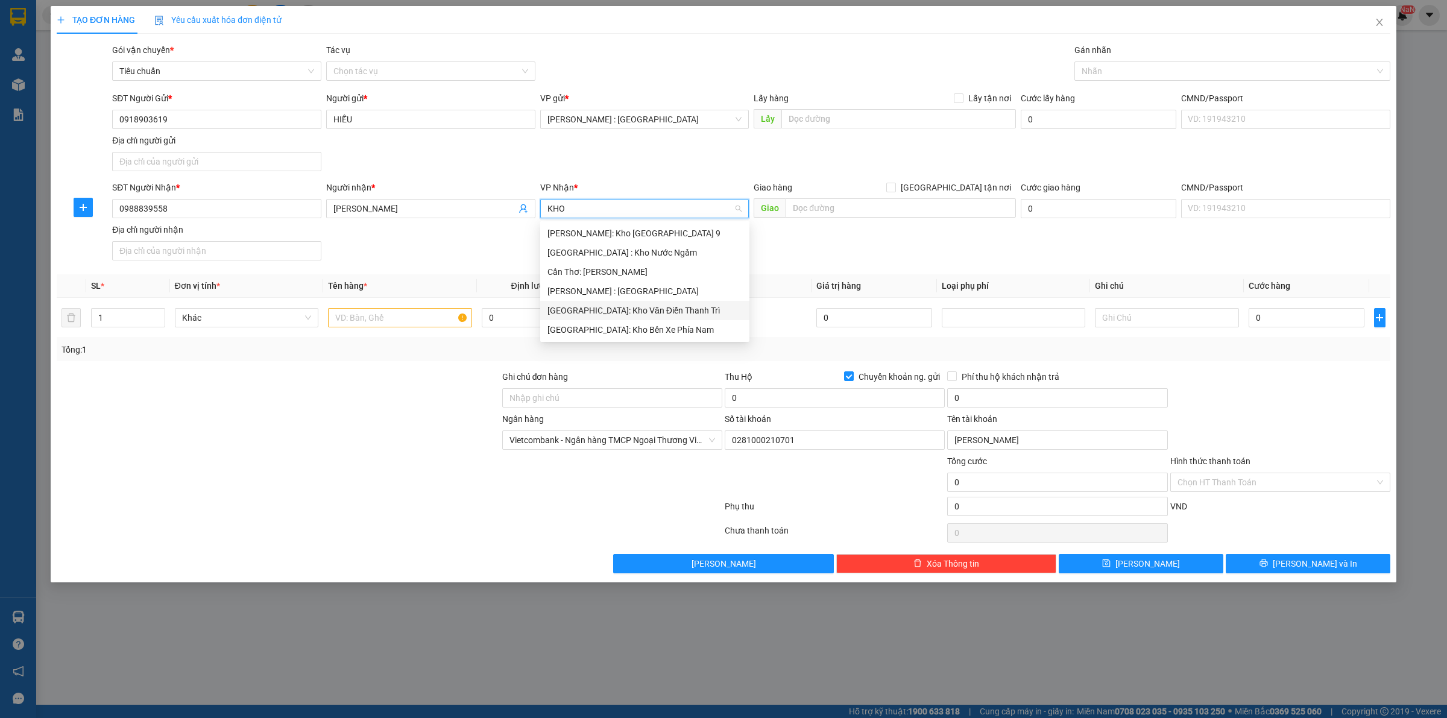
click at [623, 306] on div "[GEOGRAPHIC_DATA]: Kho Văn Điển Thanh Trì" at bounding box center [645, 310] width 195 height 13
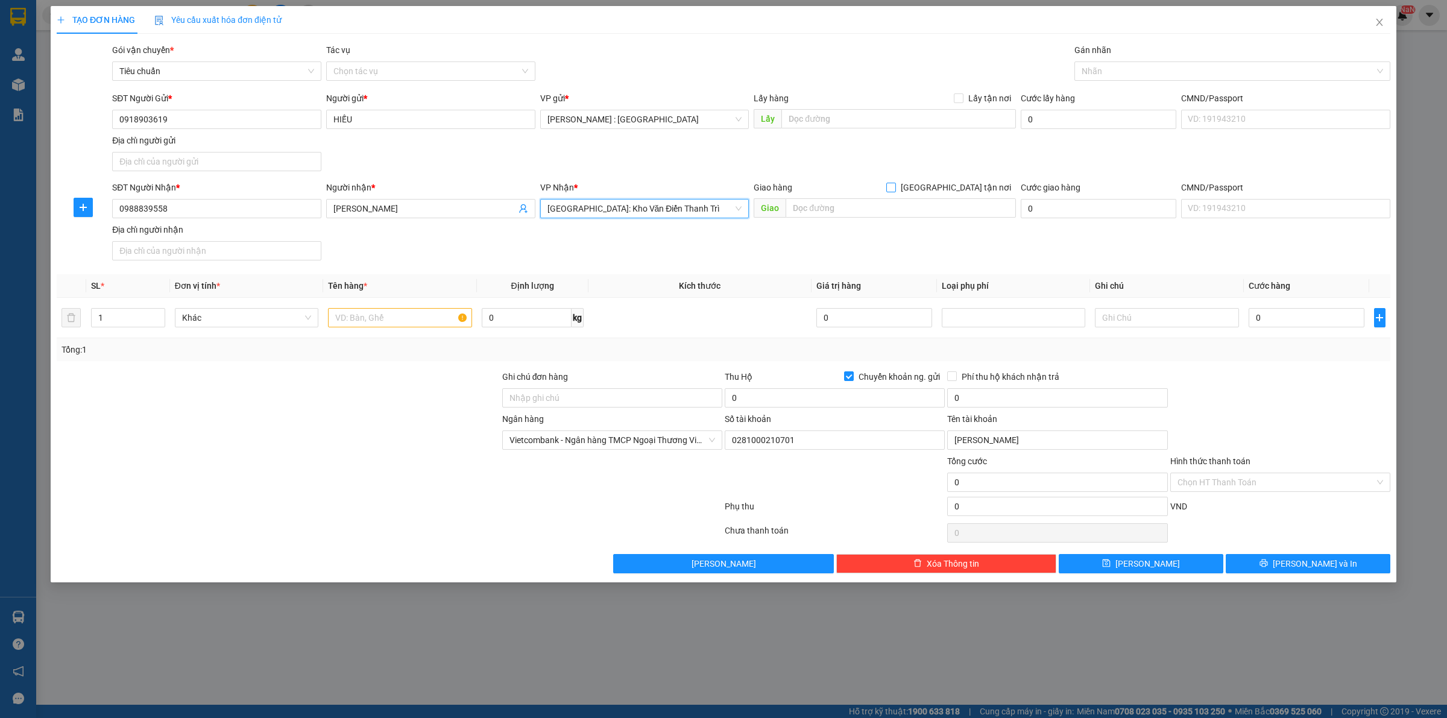
click at [973, 186] on span "[GEOGRAPHIC_DATA] tận nơi" at bounding box center [956, 187] width 120 height 13
click at [895, 186] on input "[GEOGRAPHIC_DATA] tận nơi" at bounding box center [890, 187] width 8 height 8
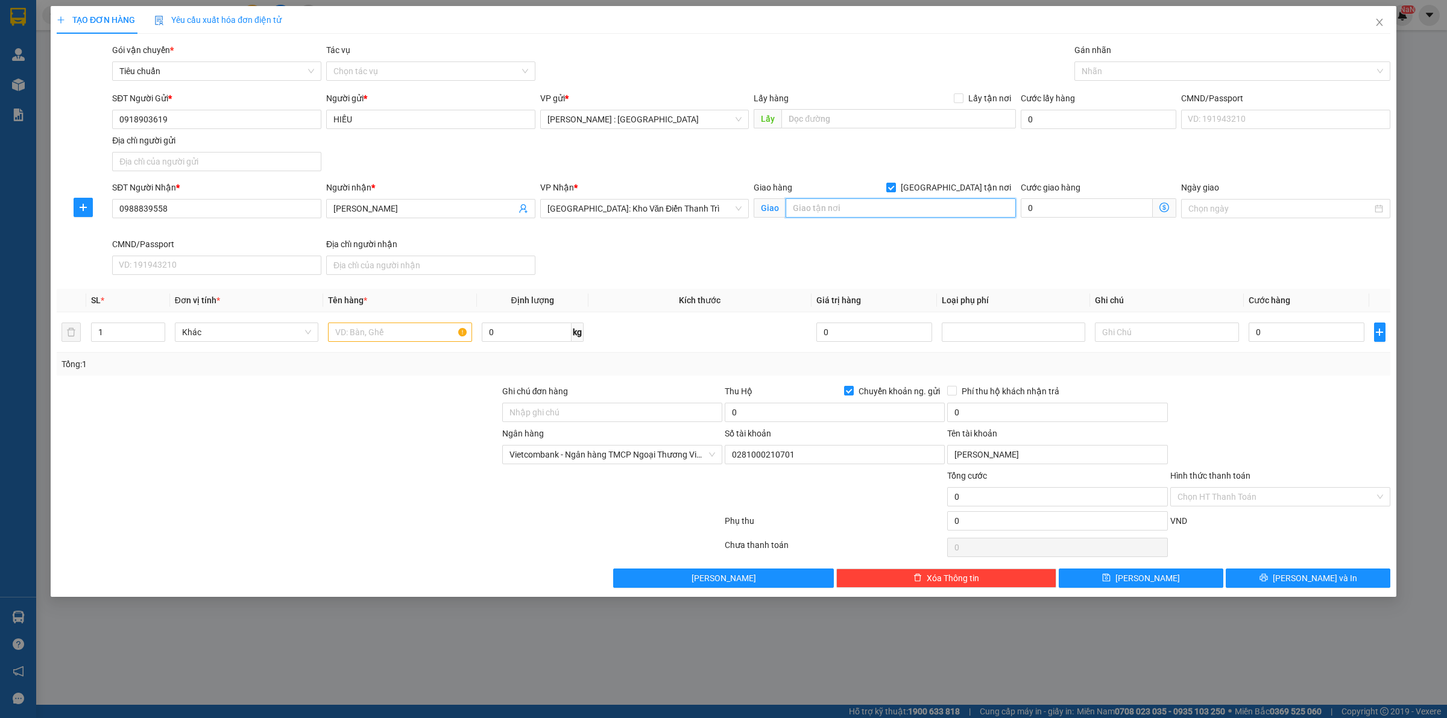
click at [953, 212] on input "text" at bounding box center [901, 207] width 230 height 19
drag, startPoint x: 933, startPoint y: 185, endPoint x: 1144, endPoint y: 73, distance: 239.2
click at [1144, 73] on div at bounding box center [1227, 71] width 298 height 14
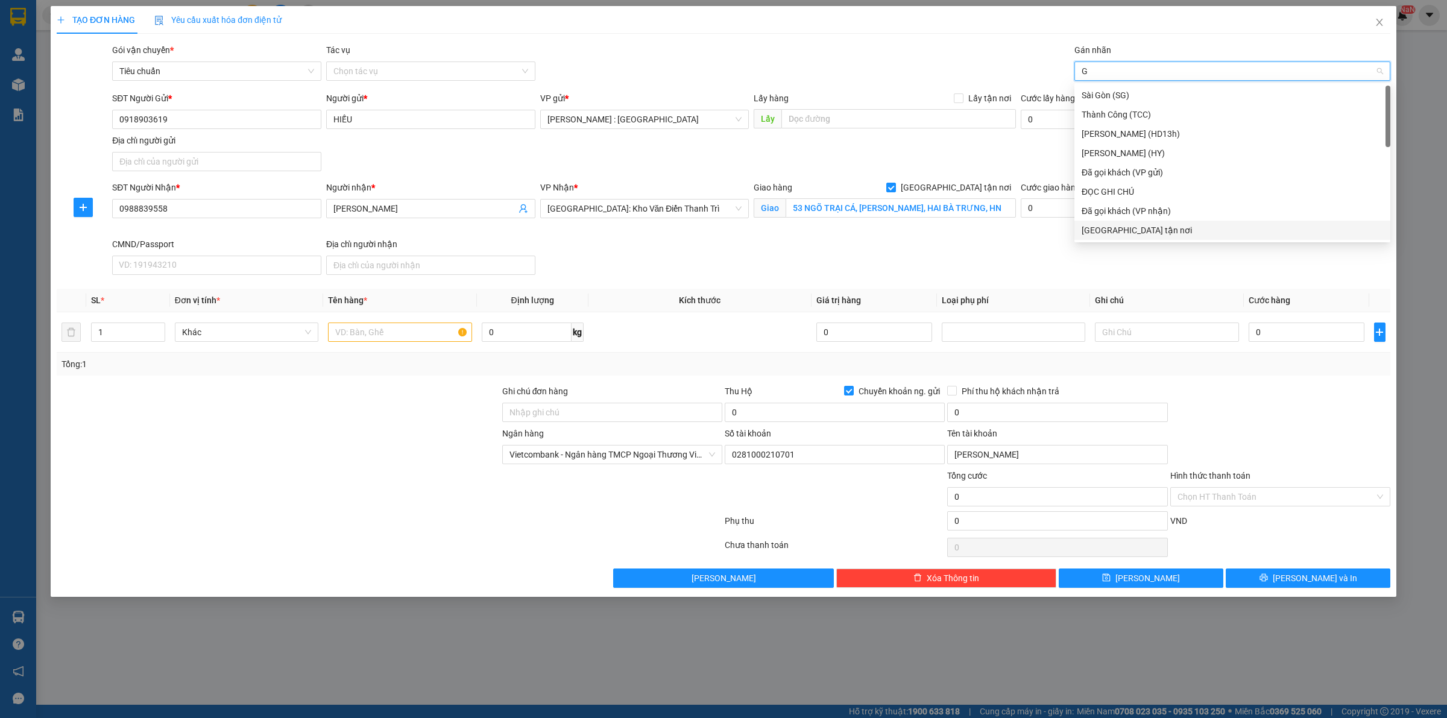
click at [1120, 236] on div "[GEOGRAPHIC_DATA] tận nơi" at bounding box center [1232, 230] width 301 height 13
drag, startPoint x: 159, startPoint y: 327, endPoint x: 288, endPoint y: 330, distance: 129.1
click at [159, 326] on span "up" at bounding box center [158, 329] width 7 height 7
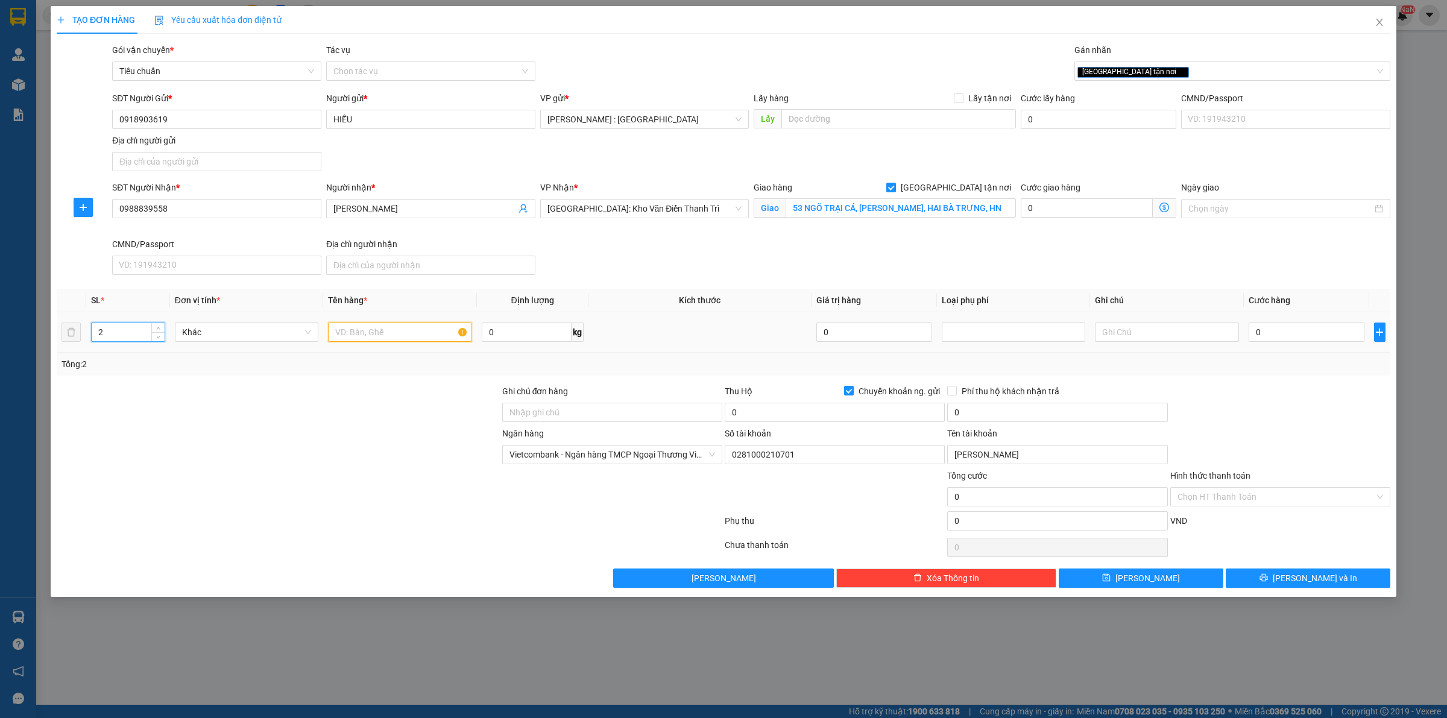
drag, startPoint x: 377, startPoint y: 324, endPoint x: 429, endPoint y: 362, distance: 65.1
click at [392, 327] on input "text" at bounding box center [400, 332] width 144 height 19
click at [456, 329] on input "2 KIỆN BỌC XỐP TRẮNG ( HÀNG LAABO" at bounding box center [400, 332] width 144 height 19
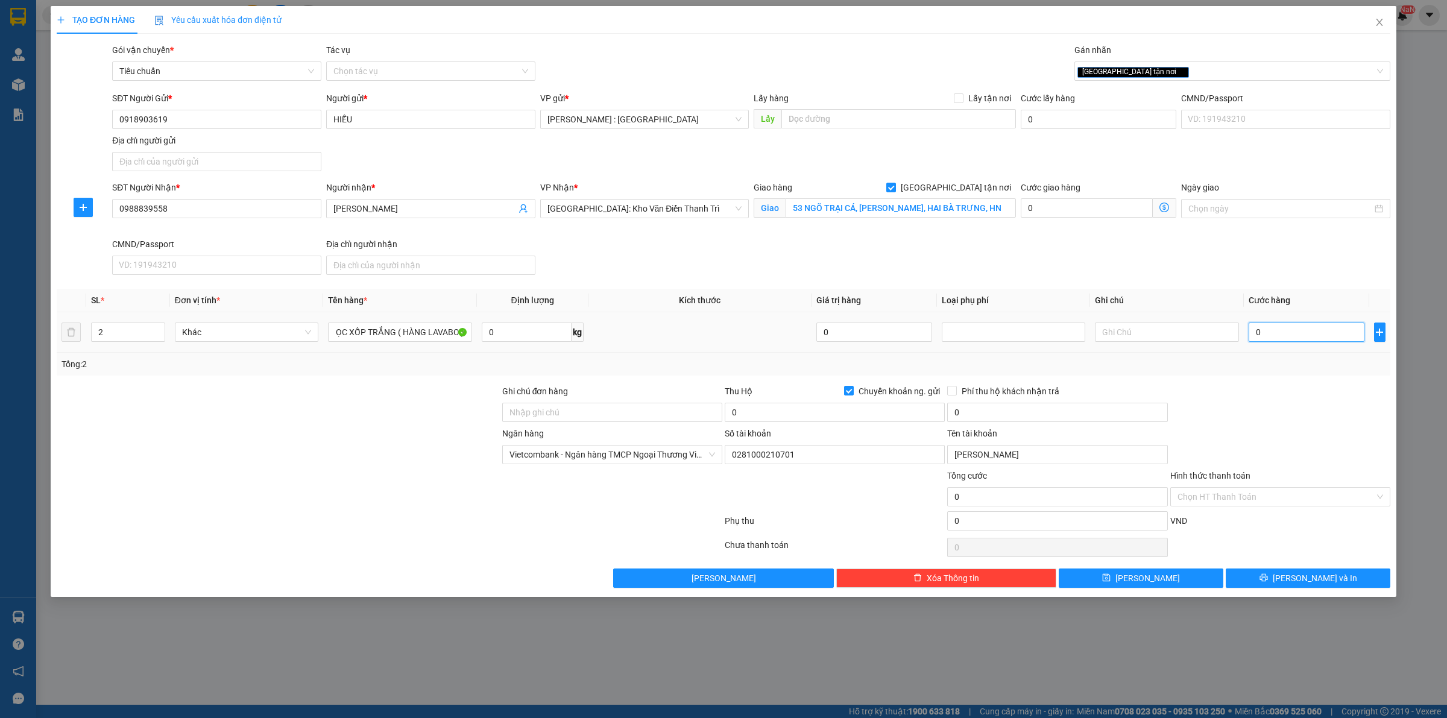
click at [1273, 327] on input "0" at bounding box center [1307, 332] width 116 height 19
drag, startPoint x: 1305, startPoint y: 335, endPoint x: 1307, endPoint y: 327, distance: 8.0
click at [1306, 333] on input "0" at bounding box center [1307, 332] width 116 height 19
click at [793, 423] on div "0" at bounding box center [835, 415] width 220 height 24
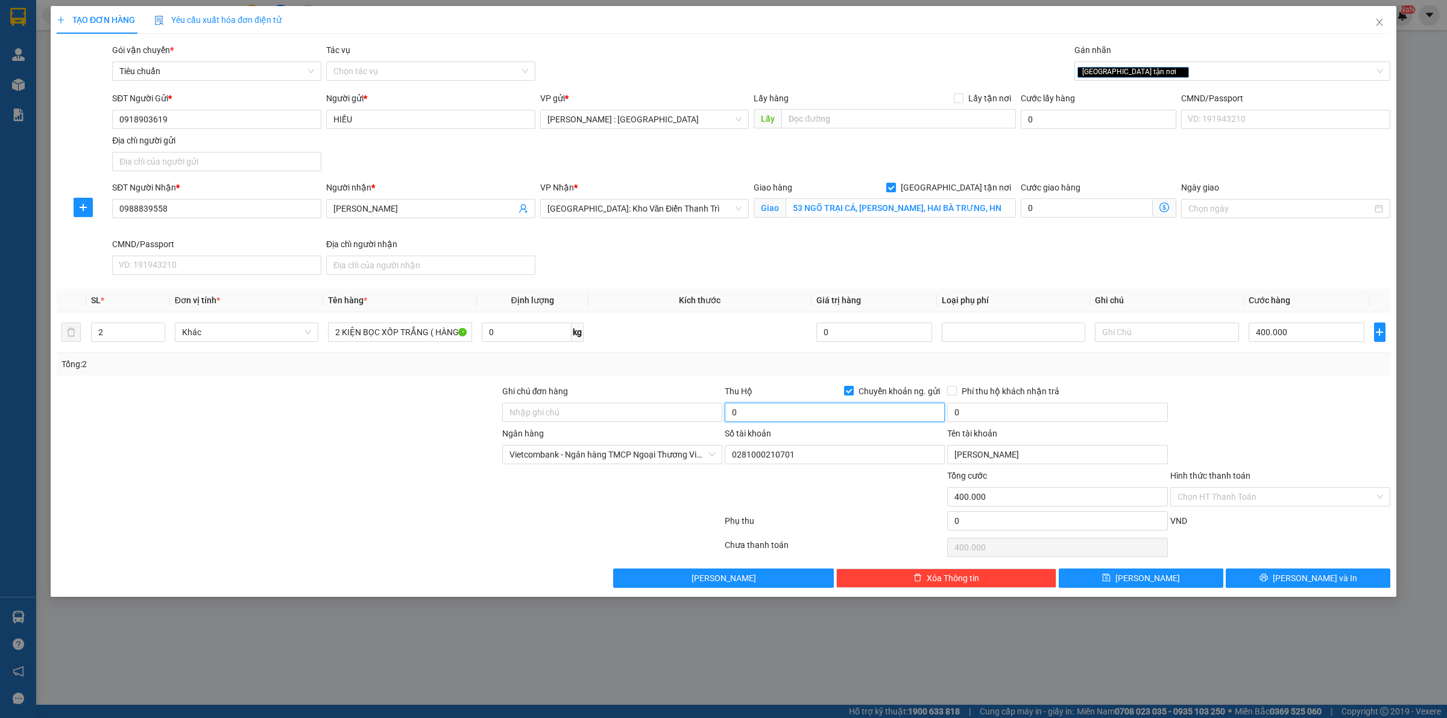
click at [791, 418] on input "0" at bounding box center [835, 412] width 220 height 19
click at [765, 407] on input "0" at bounding box center [835, 412] width 220 height 19
click at [1300, 333] on input "400.000" at bounding box center [1307, 332] width 116 height 19
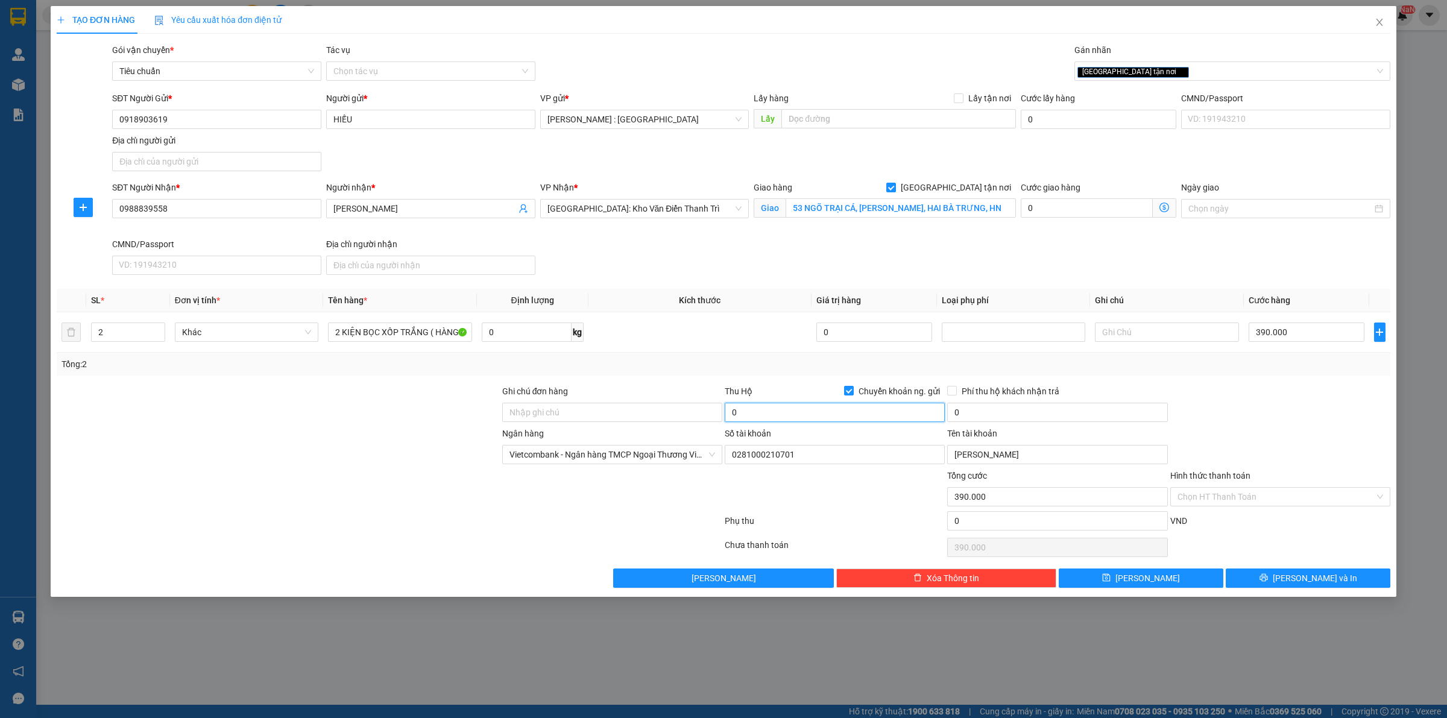
click at [764, 414] on input "0" at bounding box center [835, 412] width 220 height 19
click at [985, 413] on input "0" at bounding box center [1057, 412] width 220 height 19
click at [657, 420] on input "Ghi chú đơn hàng" at bounding box center [612, 412] width 220 height 19
click at [1296, 585] on button "[PERSON_NAME] và In" at bounding box center [1308, 578] width 165 height 19
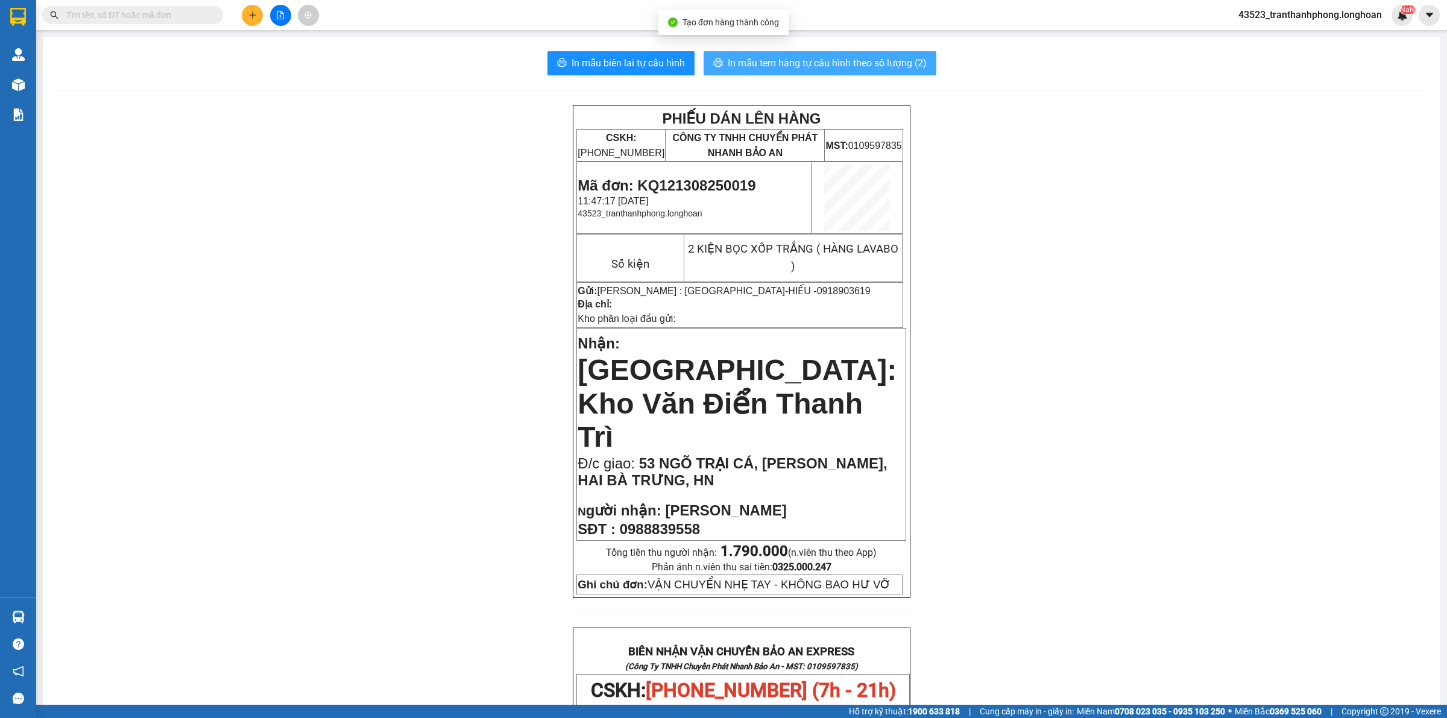
click at [828, 67] on span "In mẫu tem hàng tự cấu hình theo số lượng (2)" at bounding box center [827, 62] width 199 height 15
click at [572, 52] on button "In mẫu biên lai tự cấu hình" at bounding box center [621, 63] width 147 height 24
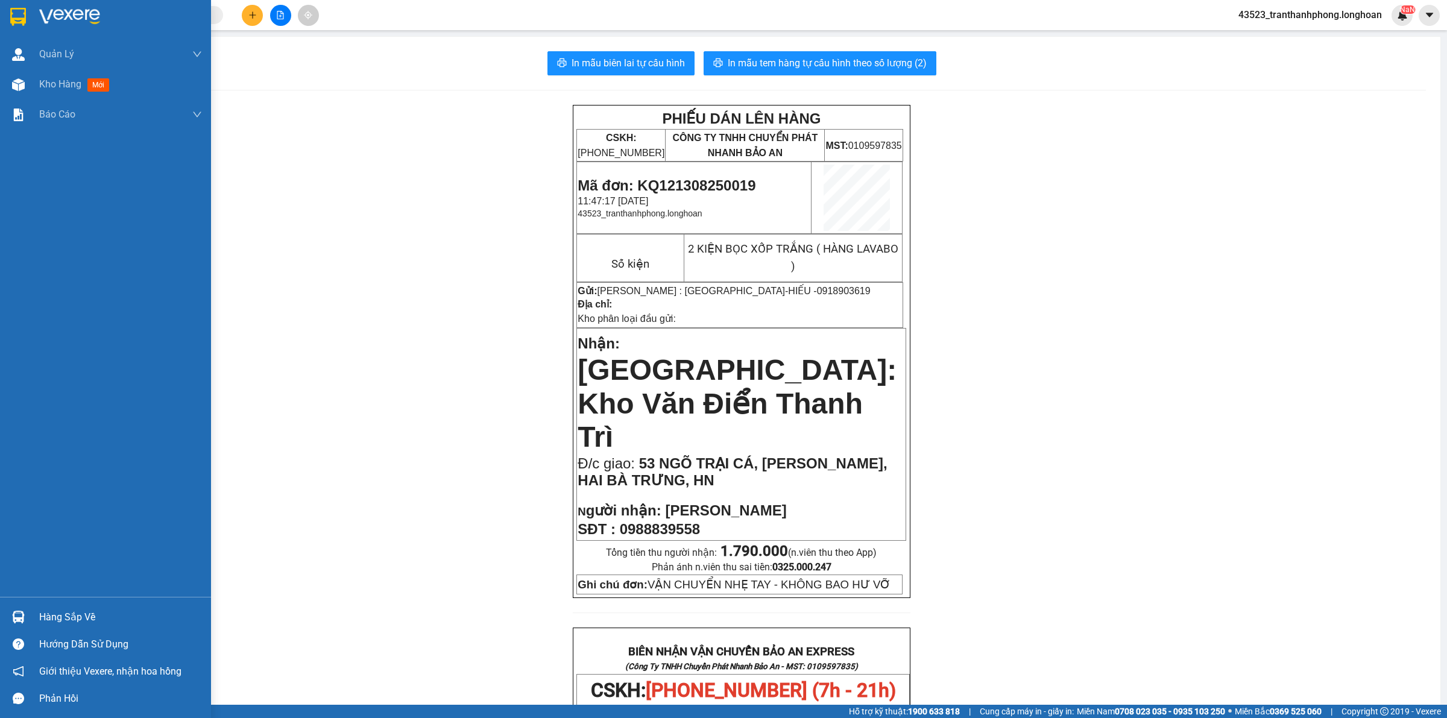
click at [19, 29] on div at bounding box center [105, 19] width 211 height 39
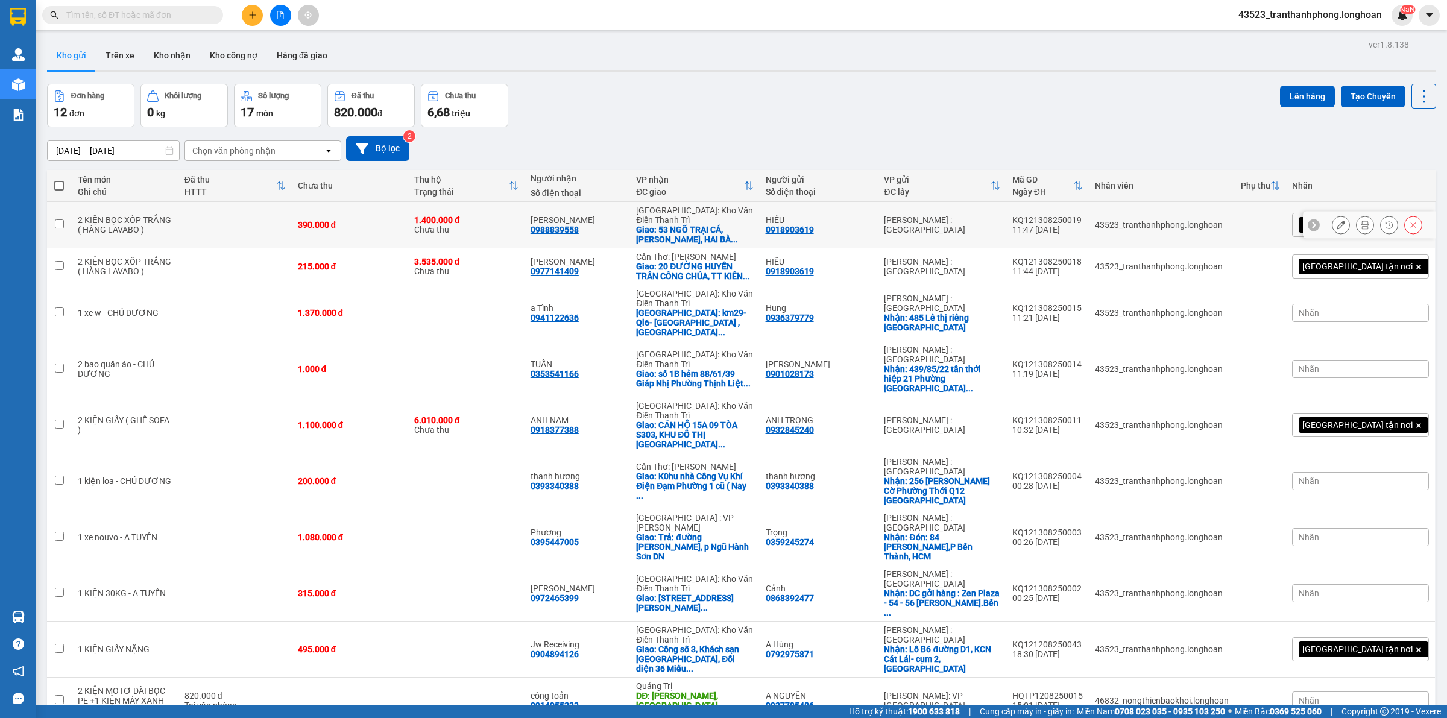
click at [814, 225] on div "0918903619" at bounding box center [790, 230] width 48 height 10
copy div "0918903619"
click at [254, 13] on icon "plus" at bounding box center [252, 15] width 8 height 8
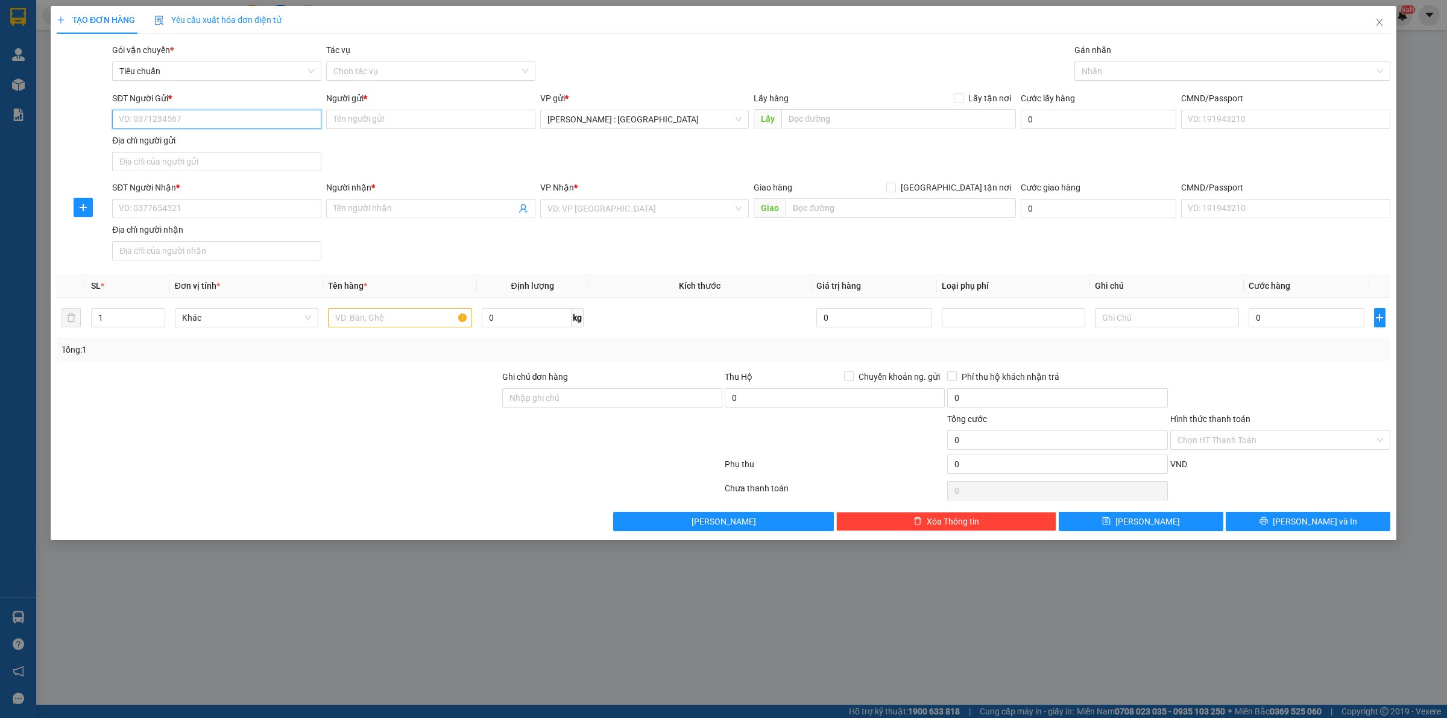
paste input "0918903619"
click at [160, 142] on div "0918903619 - HIẾU" at bounding box center [216, 143] width 195 height 13
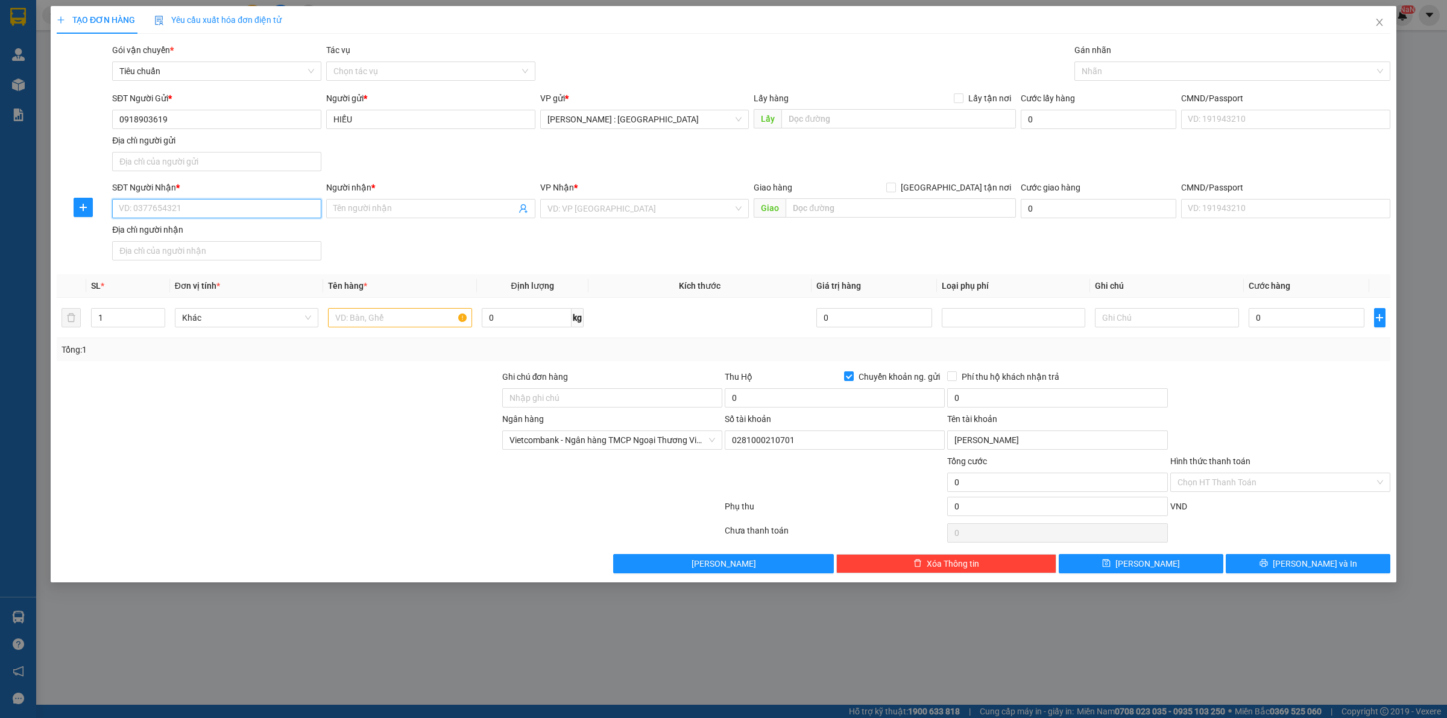
click at [185, 214] on input "SĐT Người Nhận *" at bounding box center [216, 208] width 209 height 19
click at [350, 209] on input "Người nhận *" at bounding box center [424, 208] width 183 height 13
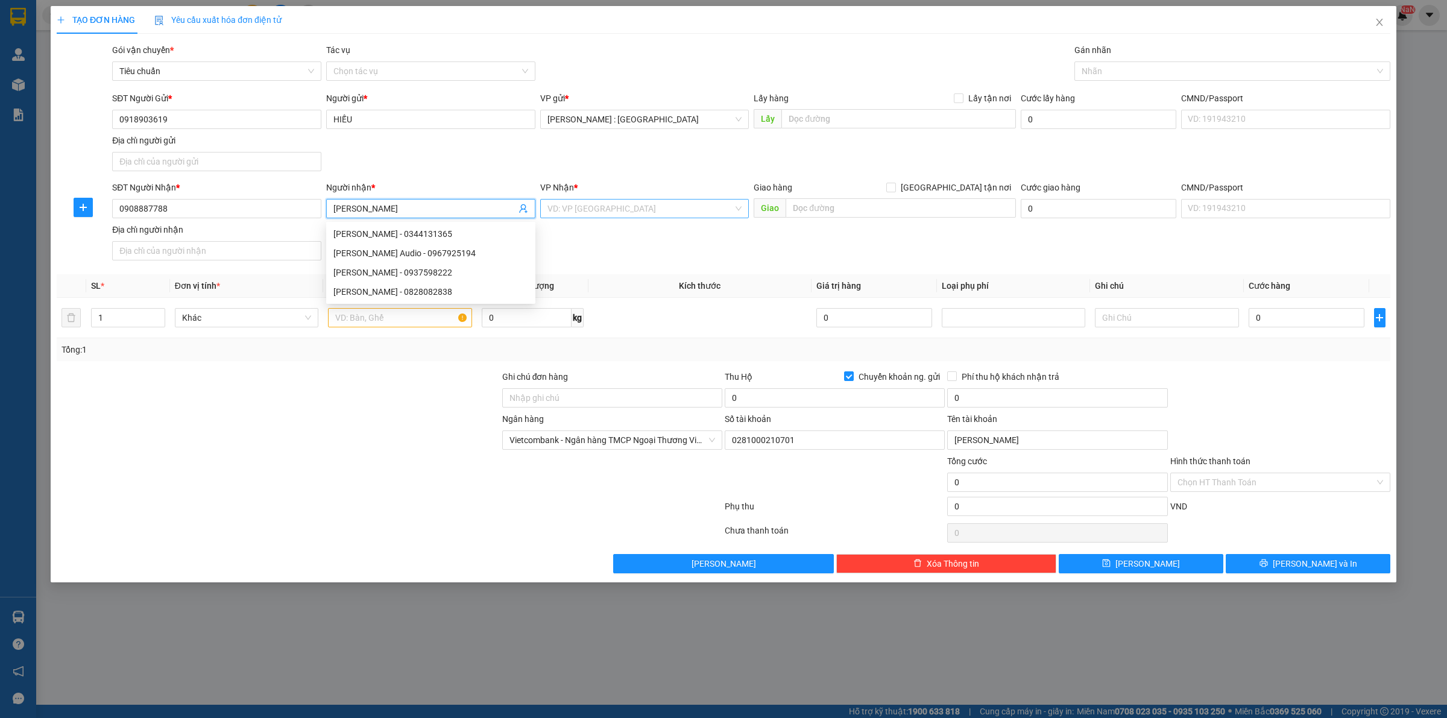
click at [644, 201] on input "search" at bounding box center [641, 209] width 186 height 18
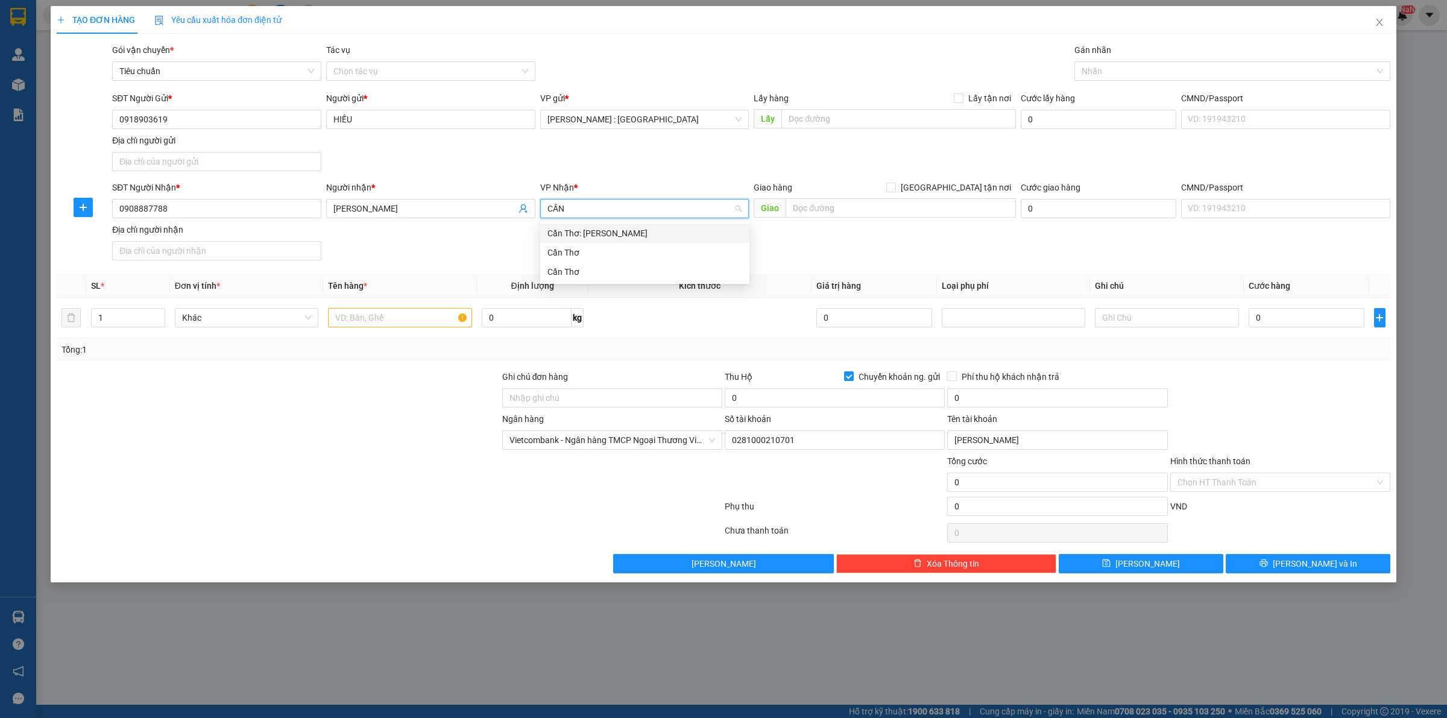
click at [659, 232] on div "Cần Thơ: [PERSON_NAME]" at bounding box center [645, 233] width 195 height 13
drag, startPoint x: 885, startPoint y: 188, endPoint x: 929, endPoint y: 188, distance: 43.4
click at [887, 188] on div "Giao hàng Giao tận nơi" at bounding box center [885, 187] width 262 height 13
click at [986, 192] on span "[GEOGRAPHIC_DATA] tận nơi" at bounding box center [956, 187] width 120 height 13
click at [895, 191] on input "[GEOGRAPHIC_DATA] tận nơi" at bounding box center [890, 187] width 8 height 8
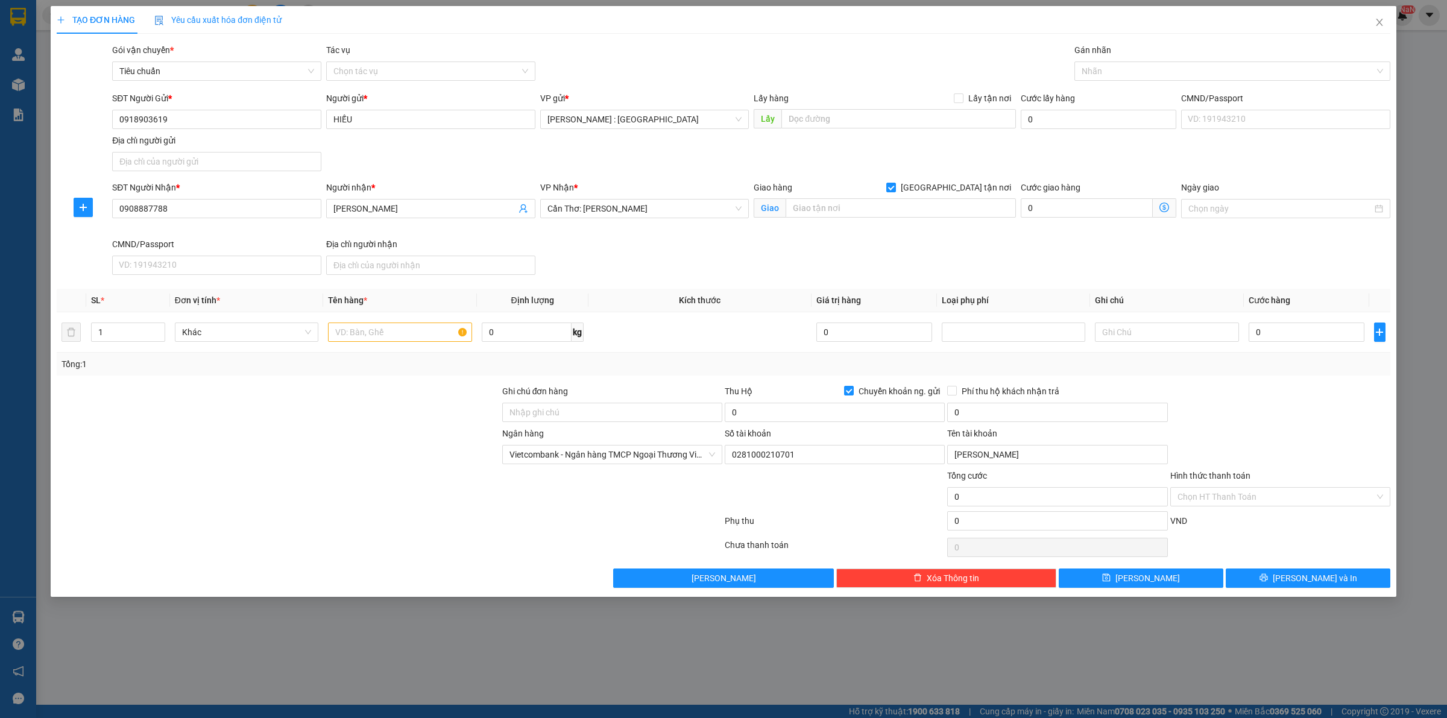
click at [927, 220] on div "Giao hàng Giao tận nơi Giao" at bounding box center [885, 202] width 262 height 42
click at [914, 215] on input "text" at bounding box center [901, 207] width 230 height 19
click at [1119, 78] on div at bounding box center [1227, 71] width 298 height 14
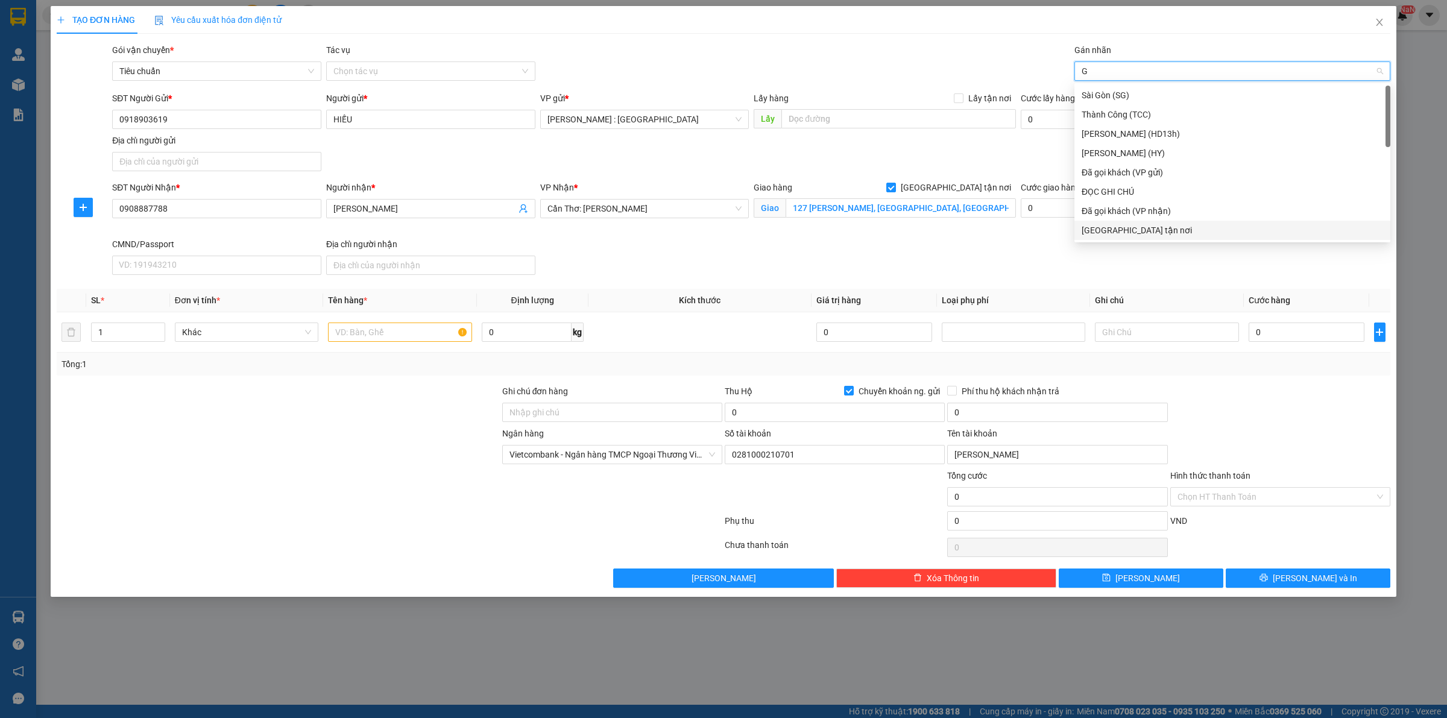
drag, startPoint x: 1105, startPoint y: 237, endPoint x: 487, endPoint y: 247, distance: 618.1
click at [1102, 236] on div "[GEOGRAPHIC_DATA] tận nơi" at bounding box center [1233, 230] width 316 height 19
drag, startPoint x: 368, startPoint y: 332, endPoint x: 365, endPoint y: 323, distance: 9.5
click at [368, 332] on input "text" at bounding box center [400, 332] width 144 height 19
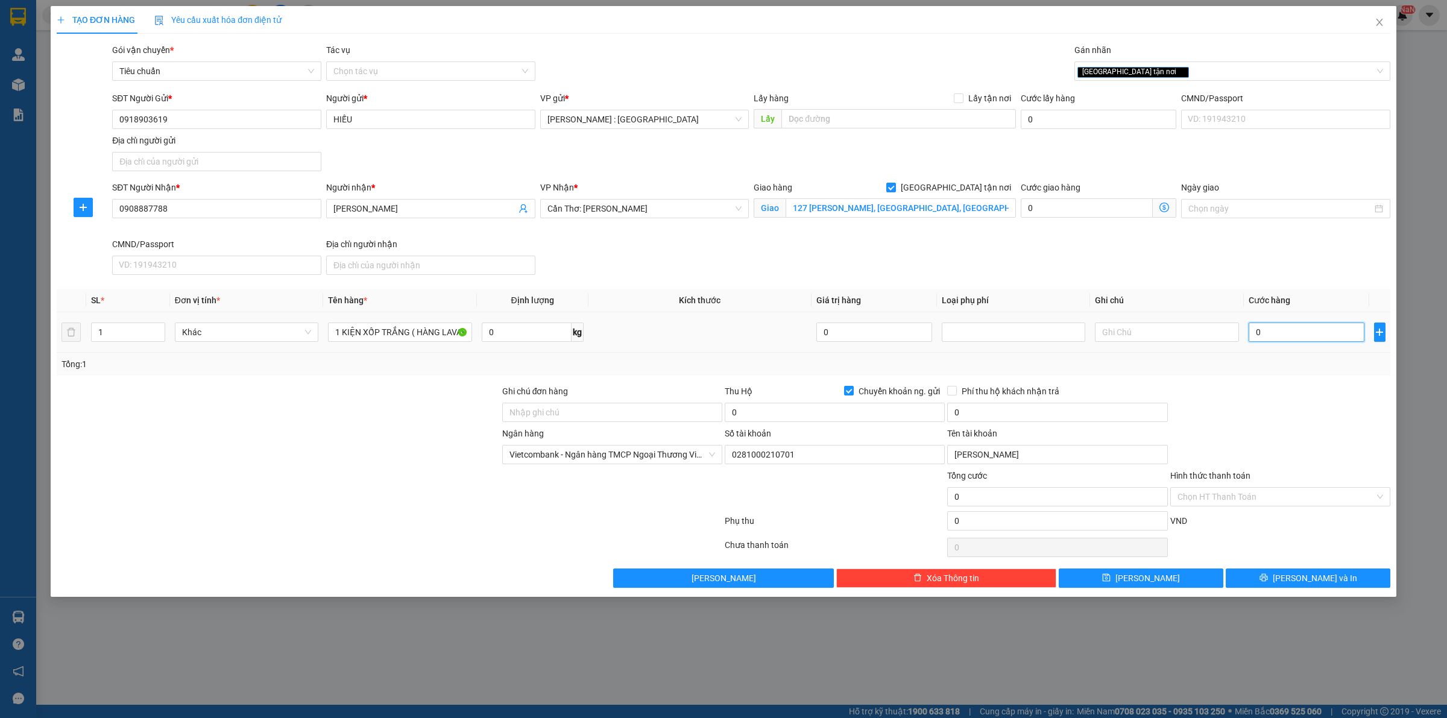
click at [1265, 335] on input "0" at bounding box center [1307, 332] width 116 height 19
click at [776, 409] on input "0" at bounding box center [835, 412] width 220 height 19
click at [857, 388] on span "Chuyển khoản ng. gửi" at bounding box center [899, 391] width 91 height 13
click at [853, 388] on input "Chuyển khoản ng. gửi" at bounding box center [848, 390] width 8 height 8
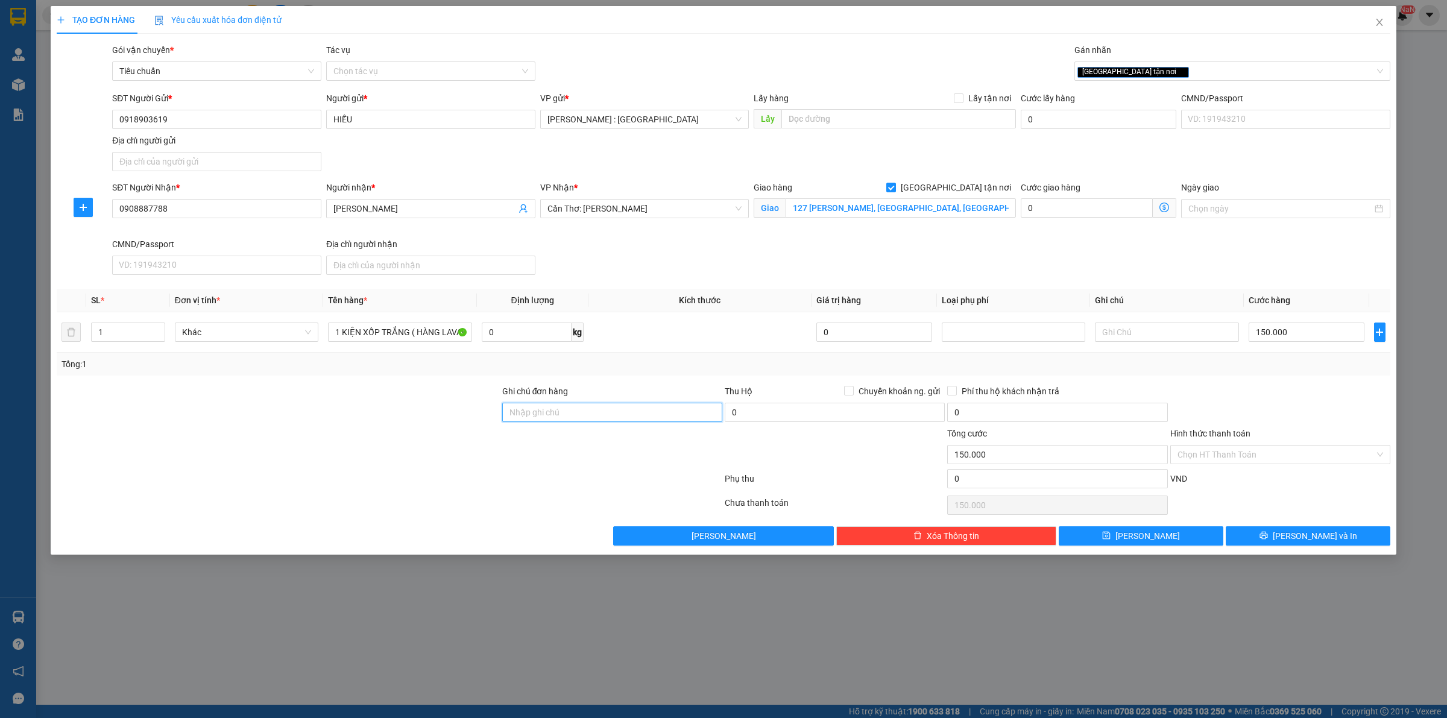
click at [665, 411] on input "Ghi chú đơn hàng" at bounding box center [612, 412] width 220 height 19
click at [622, 417] on input "CÓ CHÌA KHOÁ QUẤN TAY LÁI - KHÔNG CAVET" at bounding box center [612, 412] width 220 height 19
click at [691, 411] on input "CÓ CHÌA KHOÁ QUẤN TAY LÁI - KHÔNG CAVET" at bounding box center [612, 412] width 220 height 19
click at [667, 422] on input "Ghi chú đơn hàng" at bounding box center [612, 412] width 220 height 19
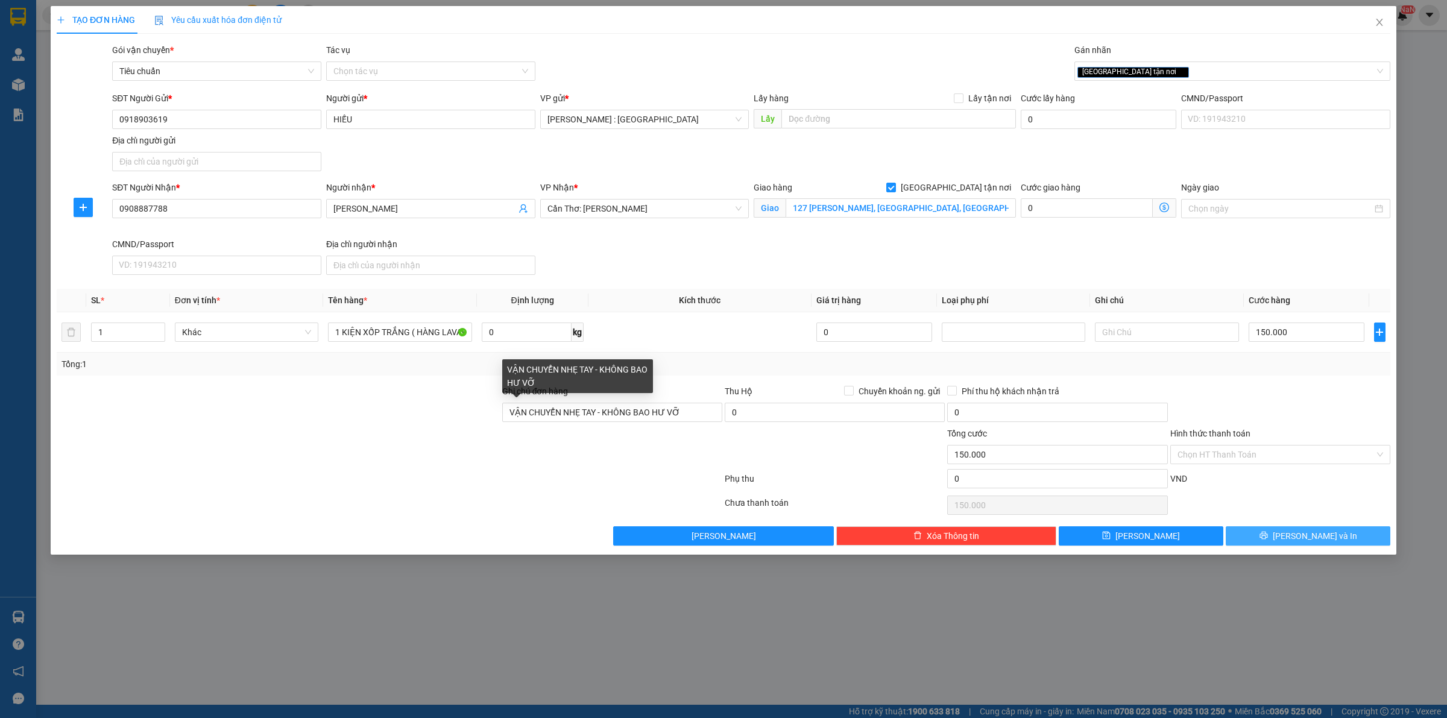
click at [1360, 538] on button "[PERSON_NAME] và In" at bounding box center [1308, 535] width 165 height 19
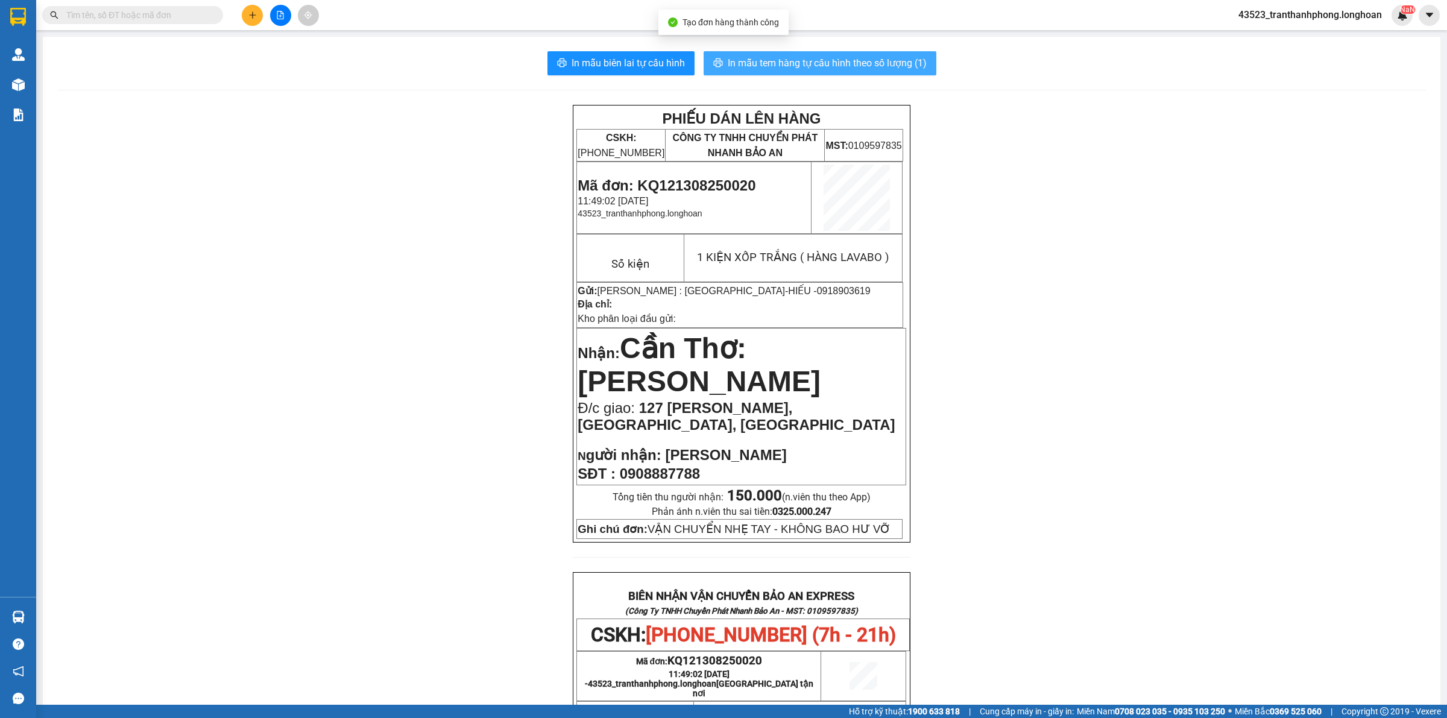
click at [830, 66] on span "In mẫu tem hàng tự cấu hình theo số lượng (1)" at bounding box center [827, 62] width 199 height 15
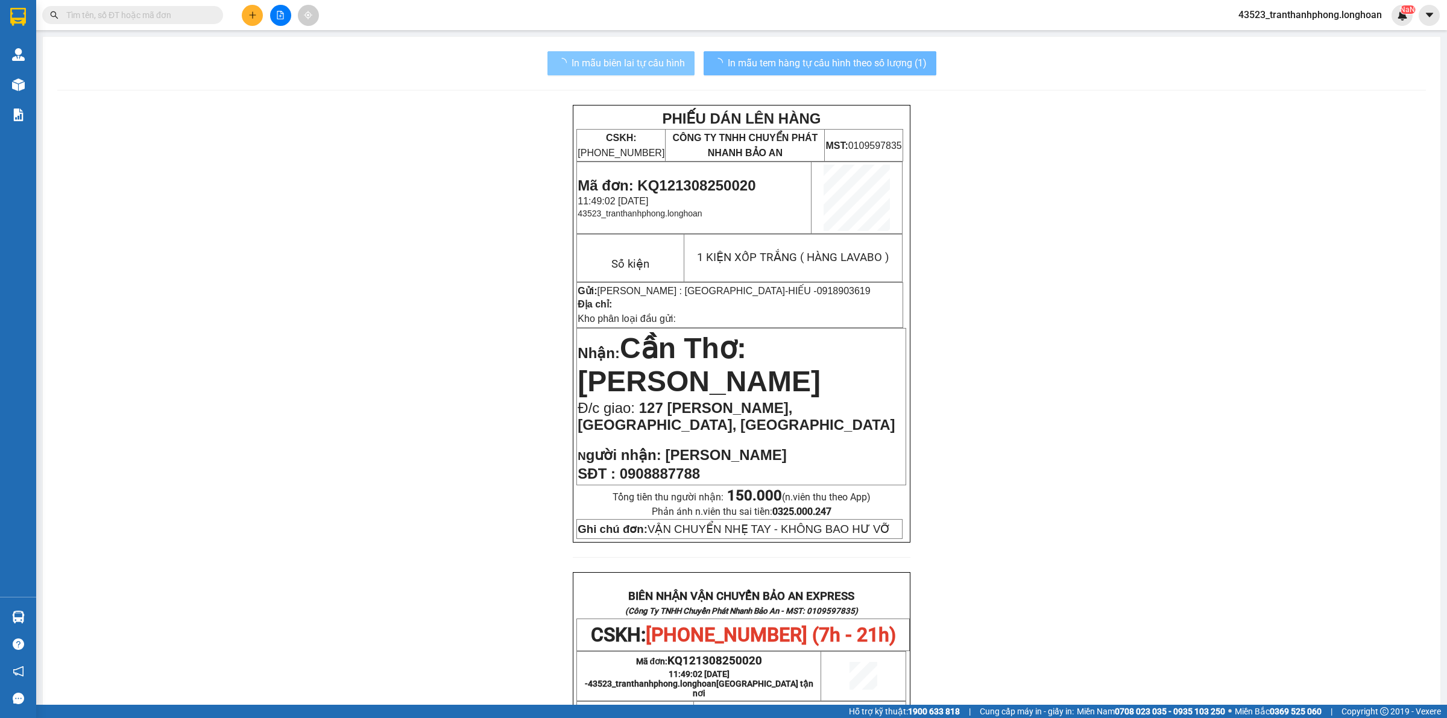
click at [592, 56] on span "In mẫu biên lai tự cấu hình" at bounding box center [628, 62] width 113 height 15
click at [595, 56] on span "In mẫu biên lai tự cấu hình" at bounding box center [628, 62] width 113 height 15
click at [597, 56] on span "In mẫu biên lai tự cấu hình" at bounding box center [628, 62] width 113 height 15
click at [595, 56] on span "In mẫu biên lai tự cấu hình" at bounding box center [628, 62] width 113 height 15
click at [595, 59] on span "In mẫu biên lai tự cấu hình" at bounding box center [628, 62] width 113 height 15
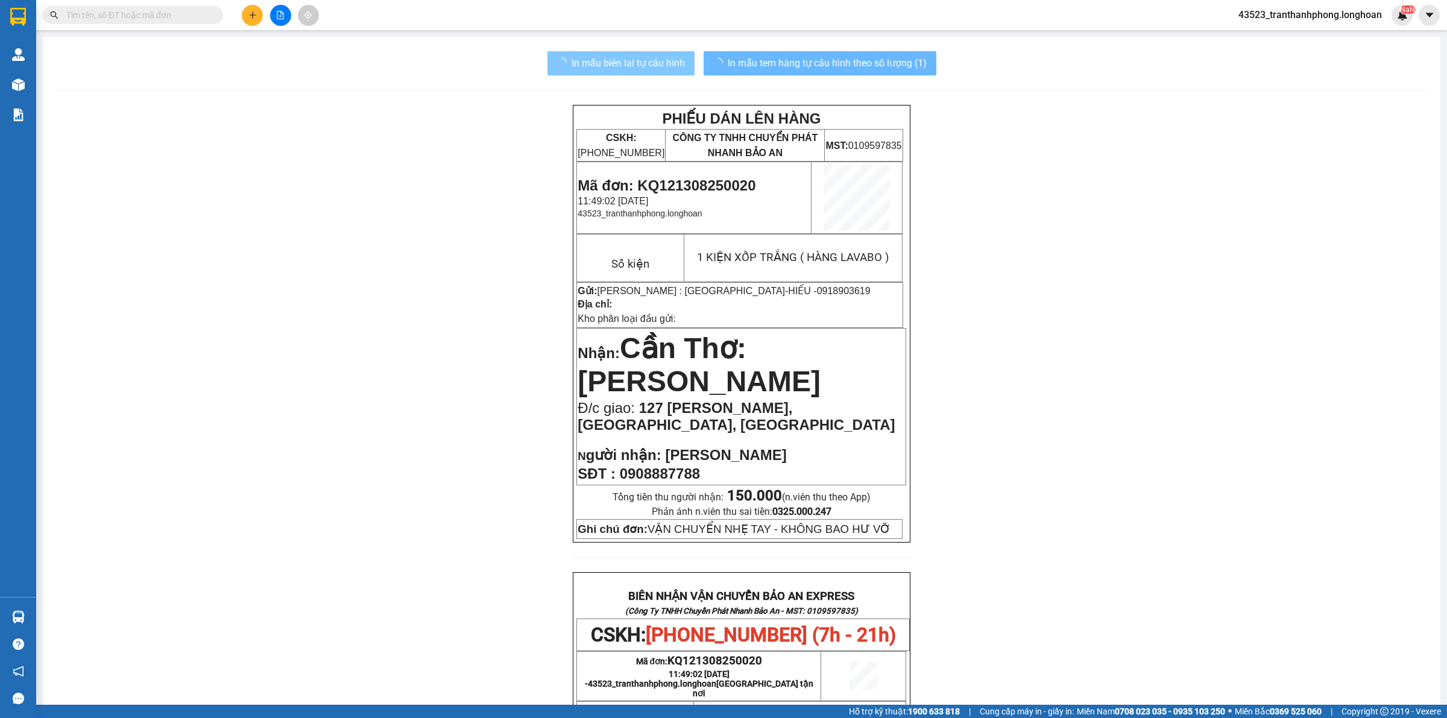
click at [594, 62] on span "In mẫu biên lai tự cấu hình" at bounding box center [628, 62] width 113 height 15
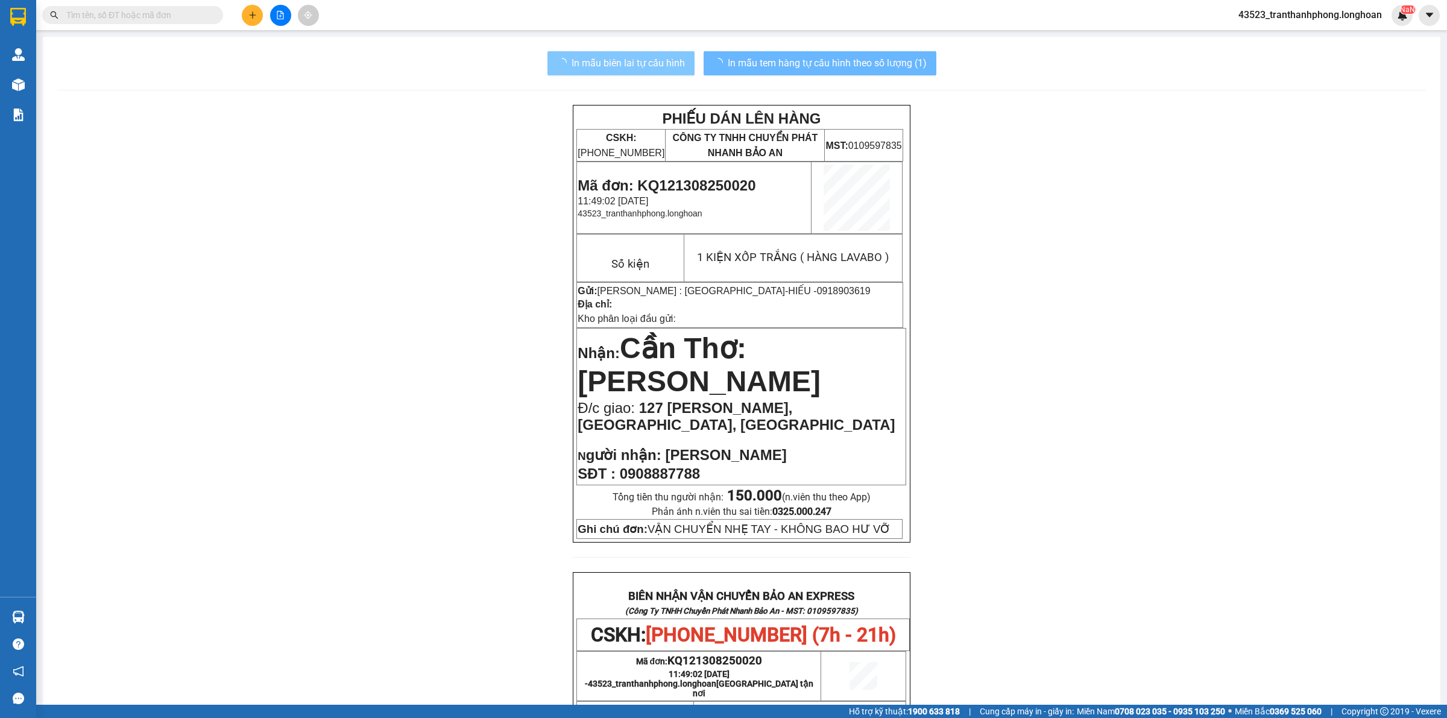
click at [593, 62] on span "In mẫu biên lai tự cấu hình" at bounding box center [628, 62] width 113 height 15
click at [592, 63] on span "In mẫu biên lai tự cấu hình" at bounding box center [628, 62] width 113 height 15
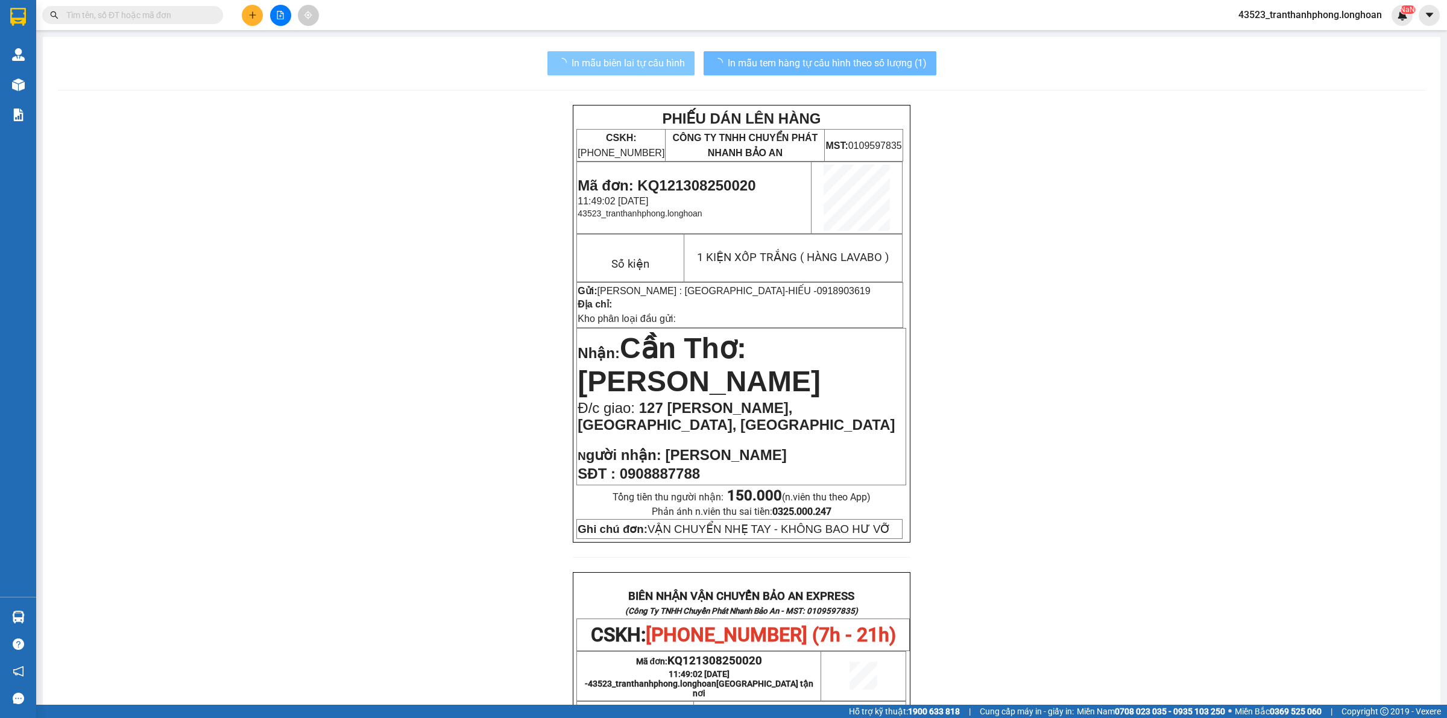
click at [593, 63] on span "In mẫu biên lai tự cấu hình" at bounding box center [628, 62] width 113 height 15
click at [594, 63] on span "In mẫu biên lai tự cấu hình" at bounding box center [628, 62] width 113 height 15
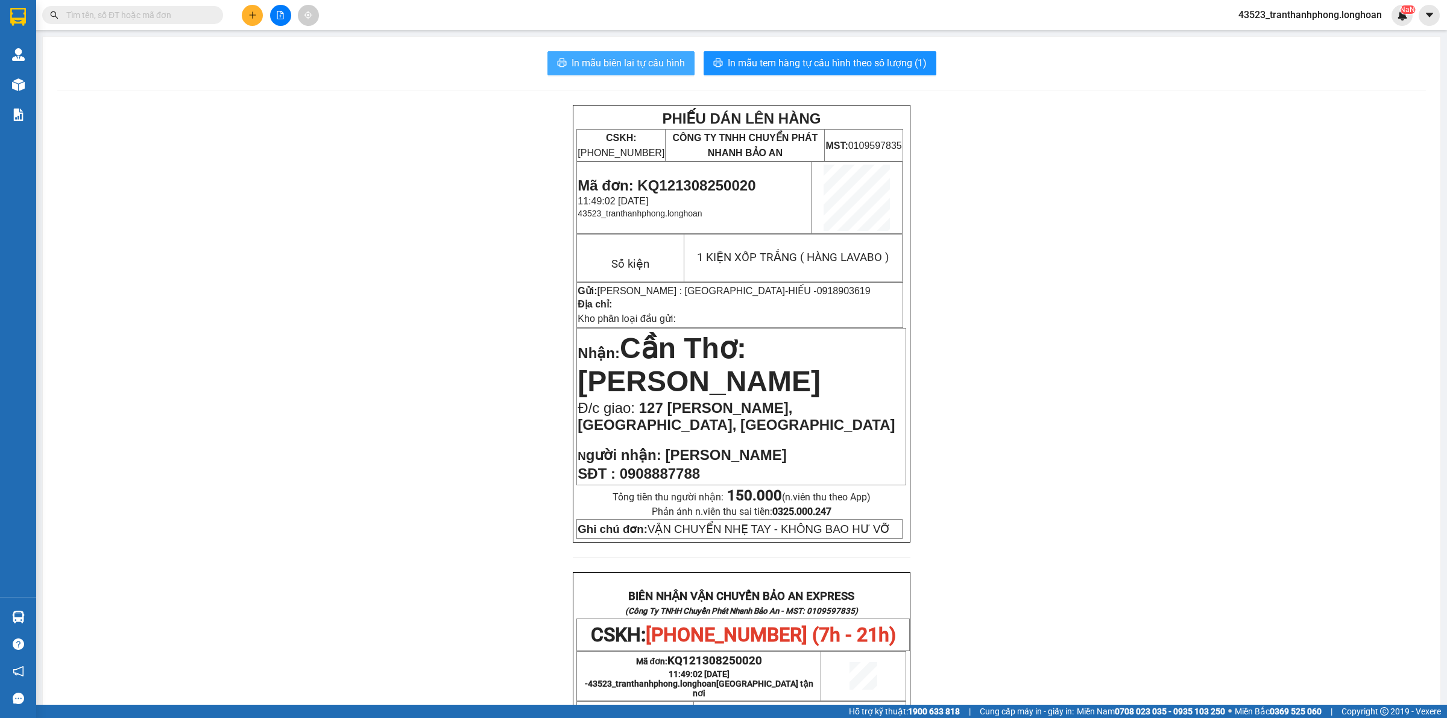
click at [596, 64] on span "In mẫu biên lai tự cấu hình" at bounding box center [628, 62] width 113 height 15
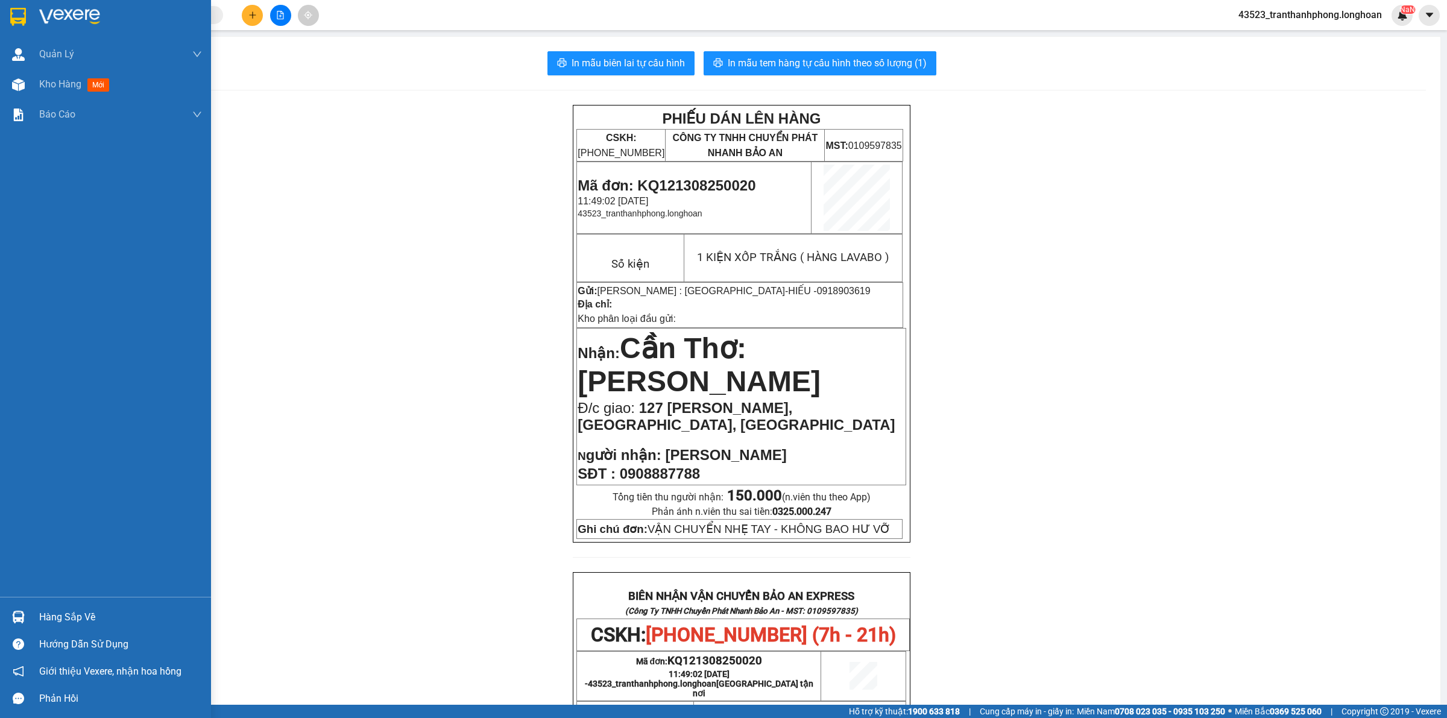
click at [15, 34] on div at bounding box center [105, 19] width 211 height 39
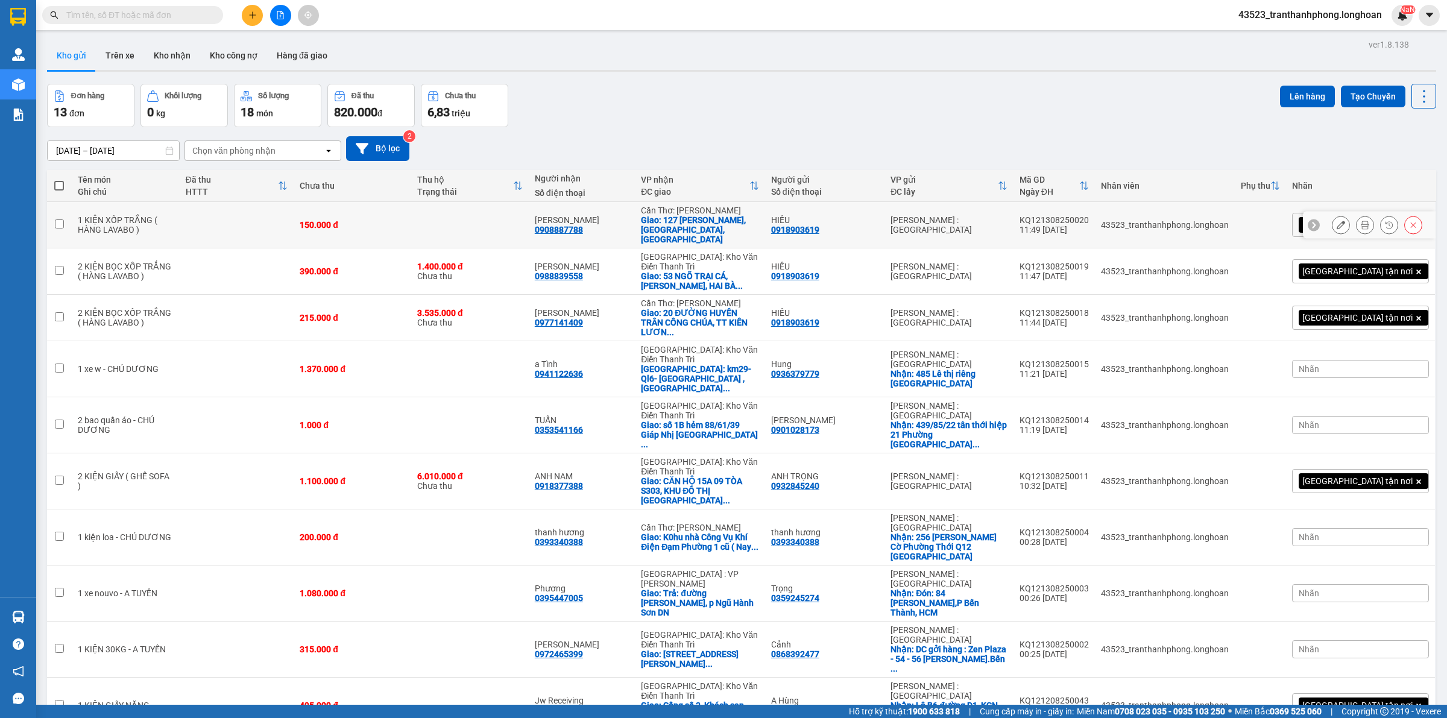
click at [879, 215] on div "HIẾU" at bounding box center [824, 220] width 107 height 10
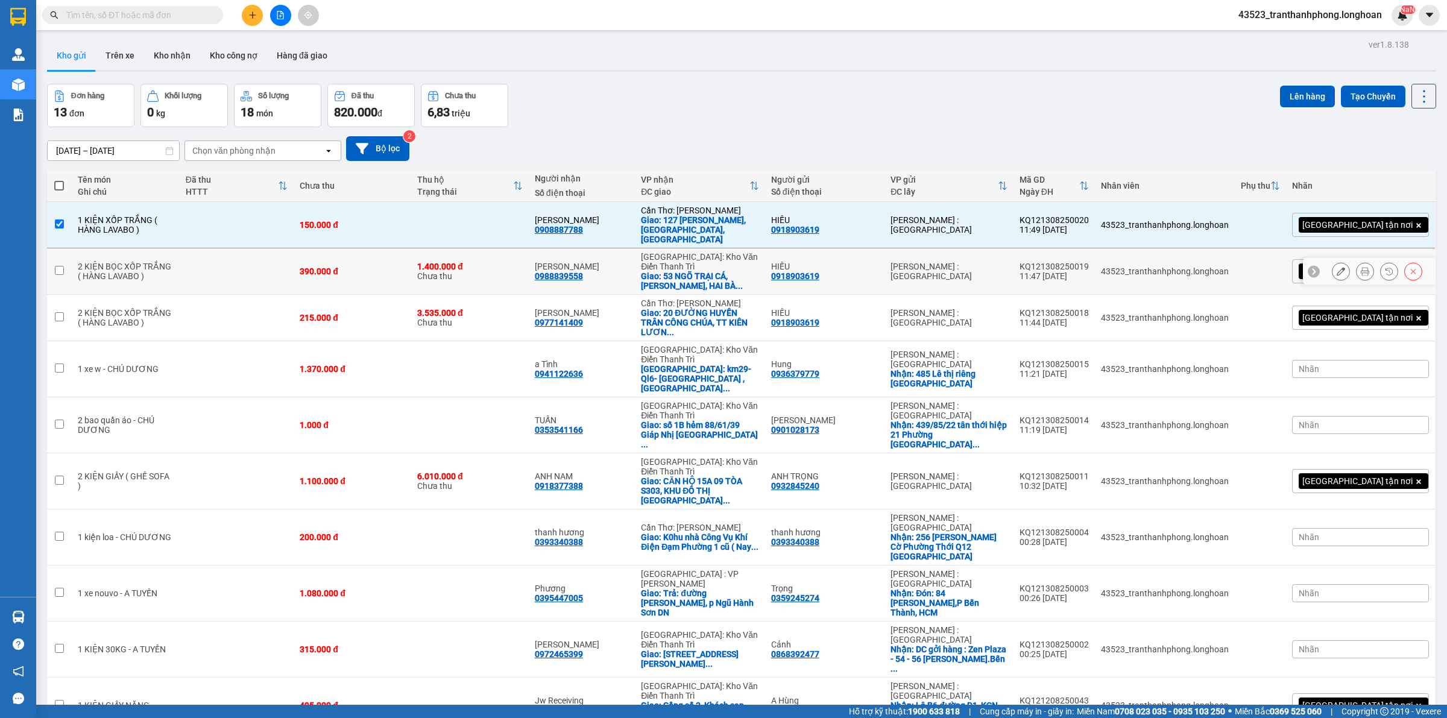
click at [885, 270] on td "HIẾU 0918903619" at bounding box center [824, 271] width 119 height 46
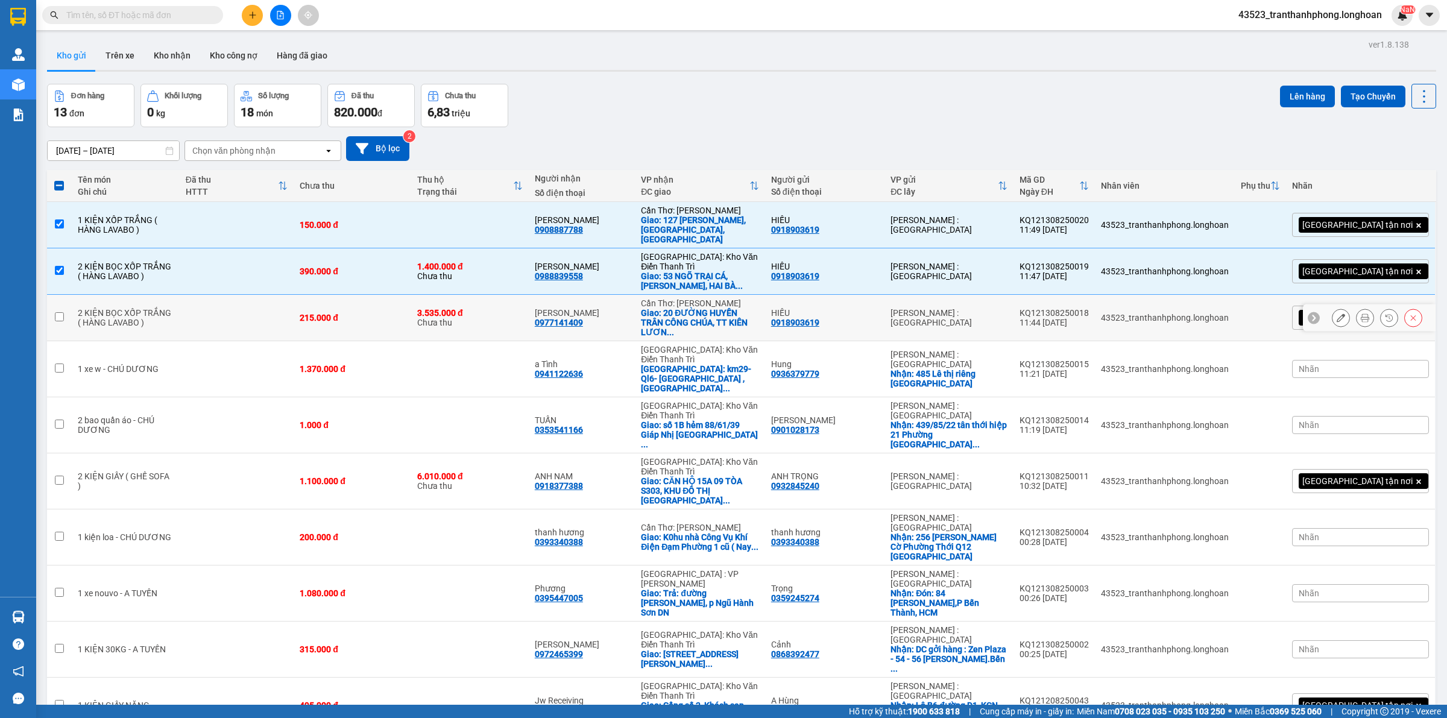
click at [879, 308] on div "HIẾU 0918903619" at bounding box center [824, 317] width 107 height 19
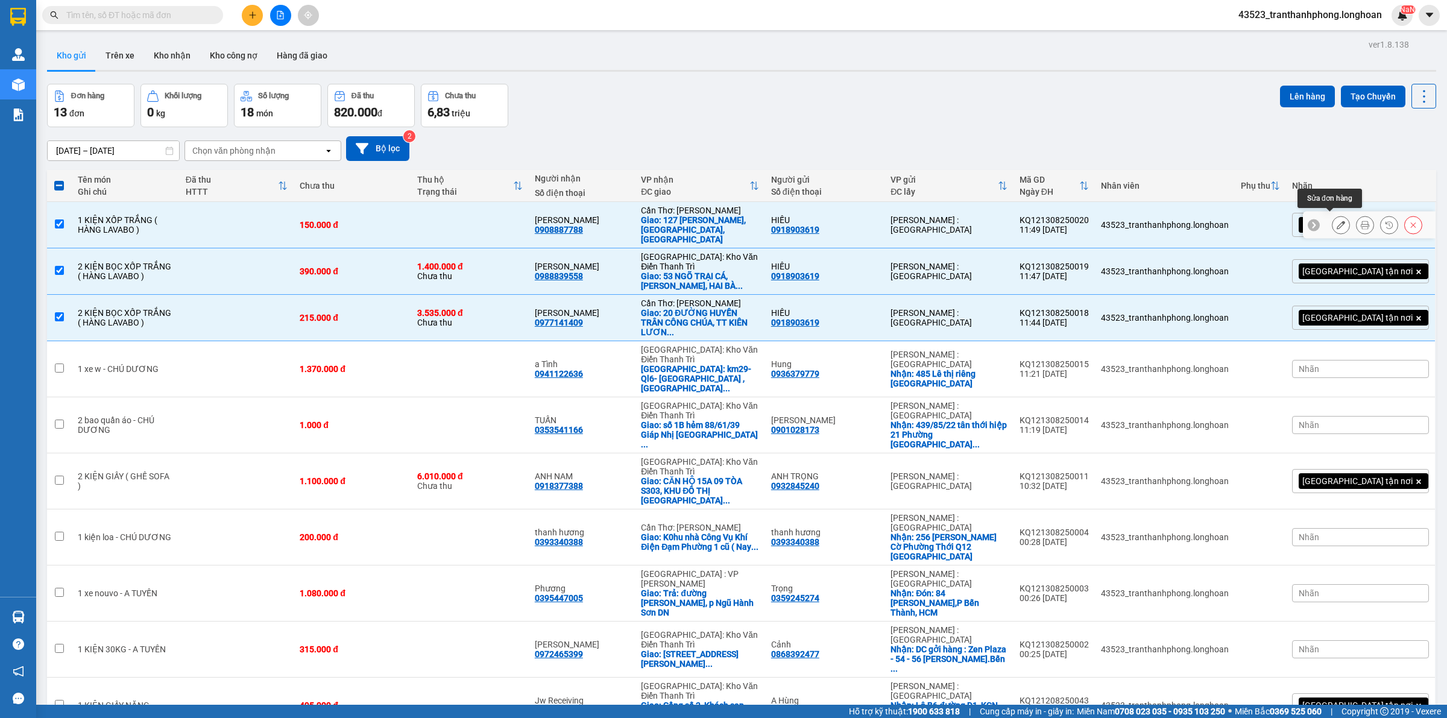
click at [1336, 221] on button at bounding box center [1341, 225] width 17 height 21
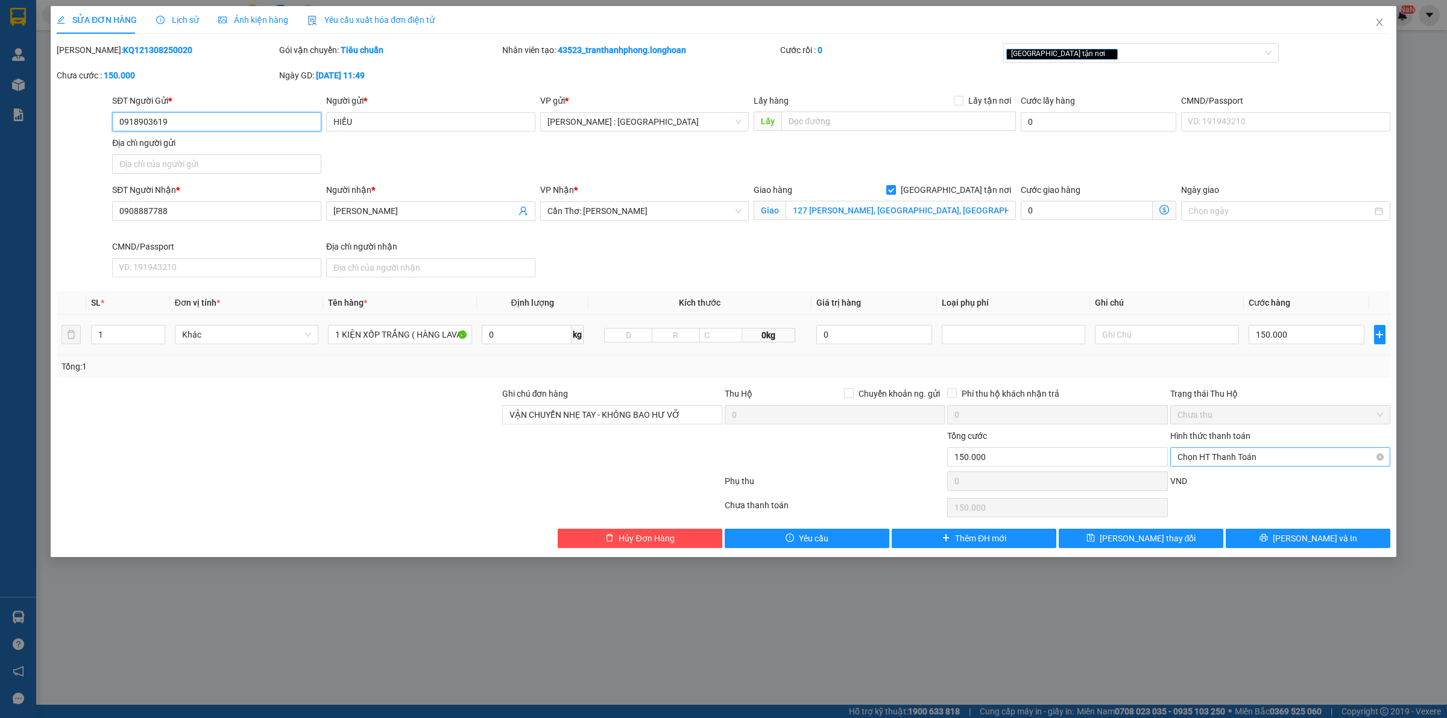
click at [1231, 459] on span "Chọn HT Thanh Toán" at bounding box center [1281, 457] width 206 height 18
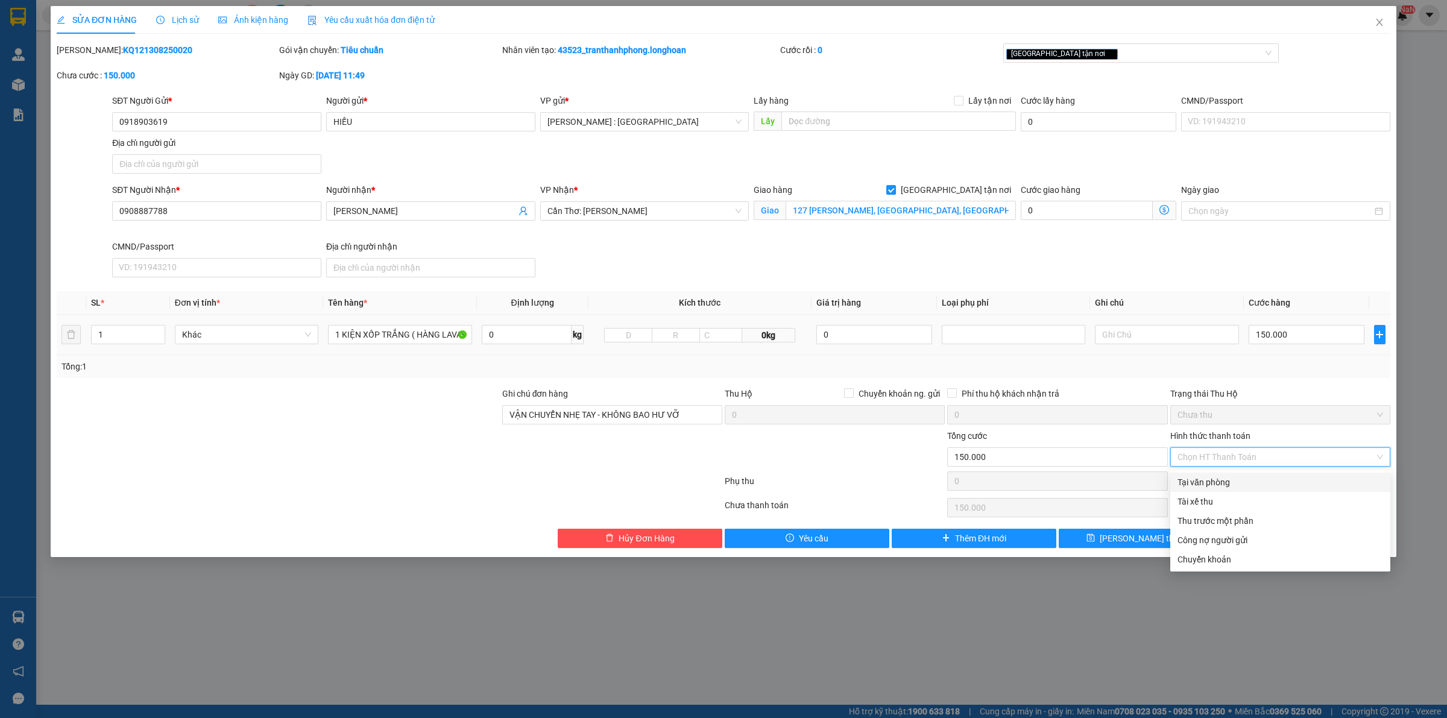
click at [1205, 484] on div "Tại văn phòng" at bounding box center [1281, 482] width 206 height 13
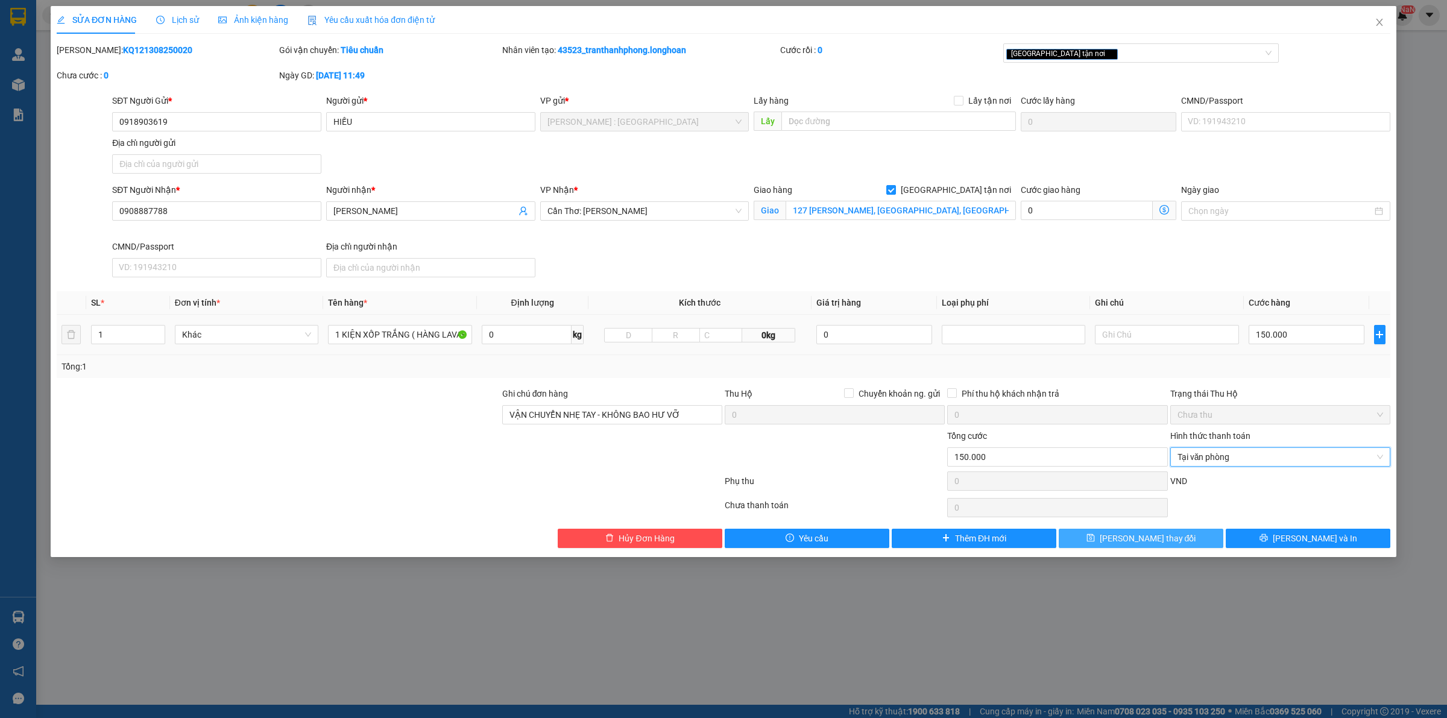
drag, startPoint x: 1176, startPoint y: 535, endPoint x: 1177, endPoint y: 548, distance: 12.1
click at [1176, 535] on button "[PERSON_NAME] thay đổi" at bounding box center [1141, 538] width 165 height 19
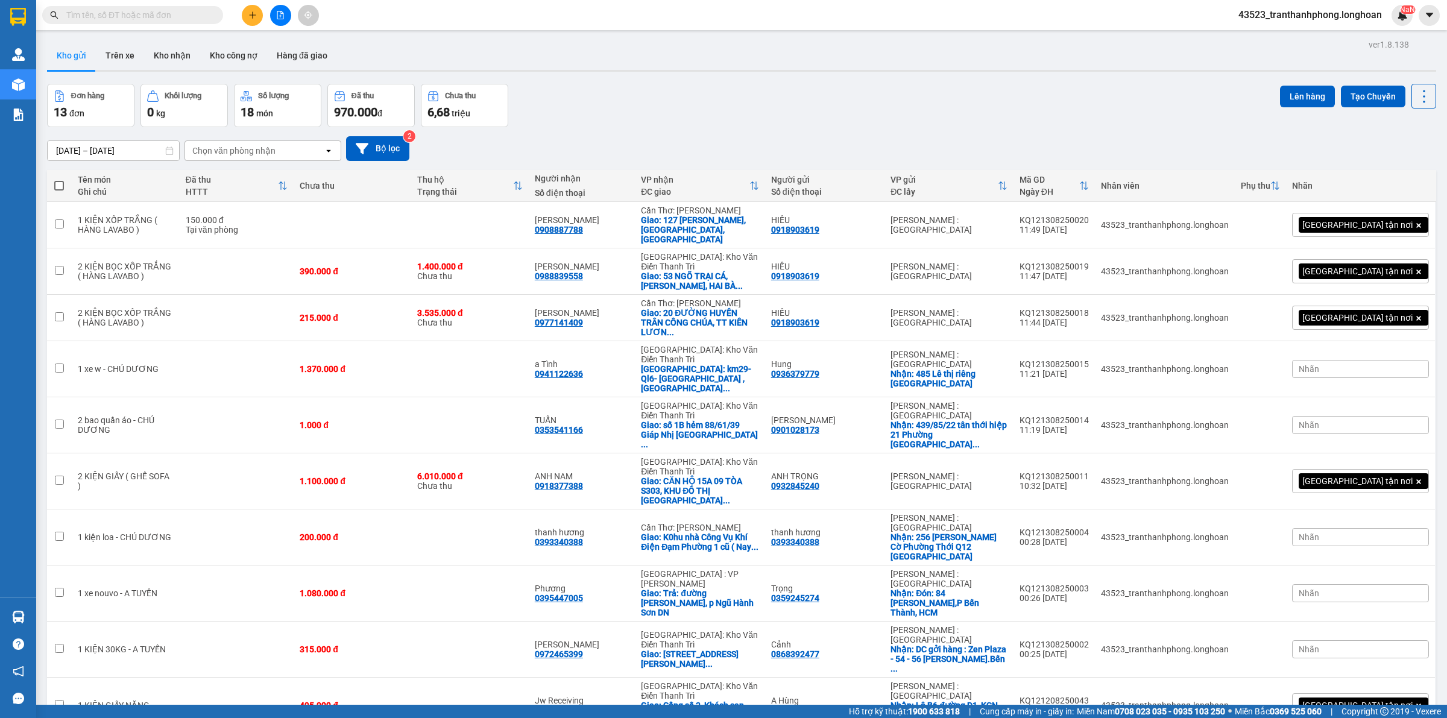
click at [1371, 586] on div "100 / trang" at bounding box center [1384, 594] width 72 height 22
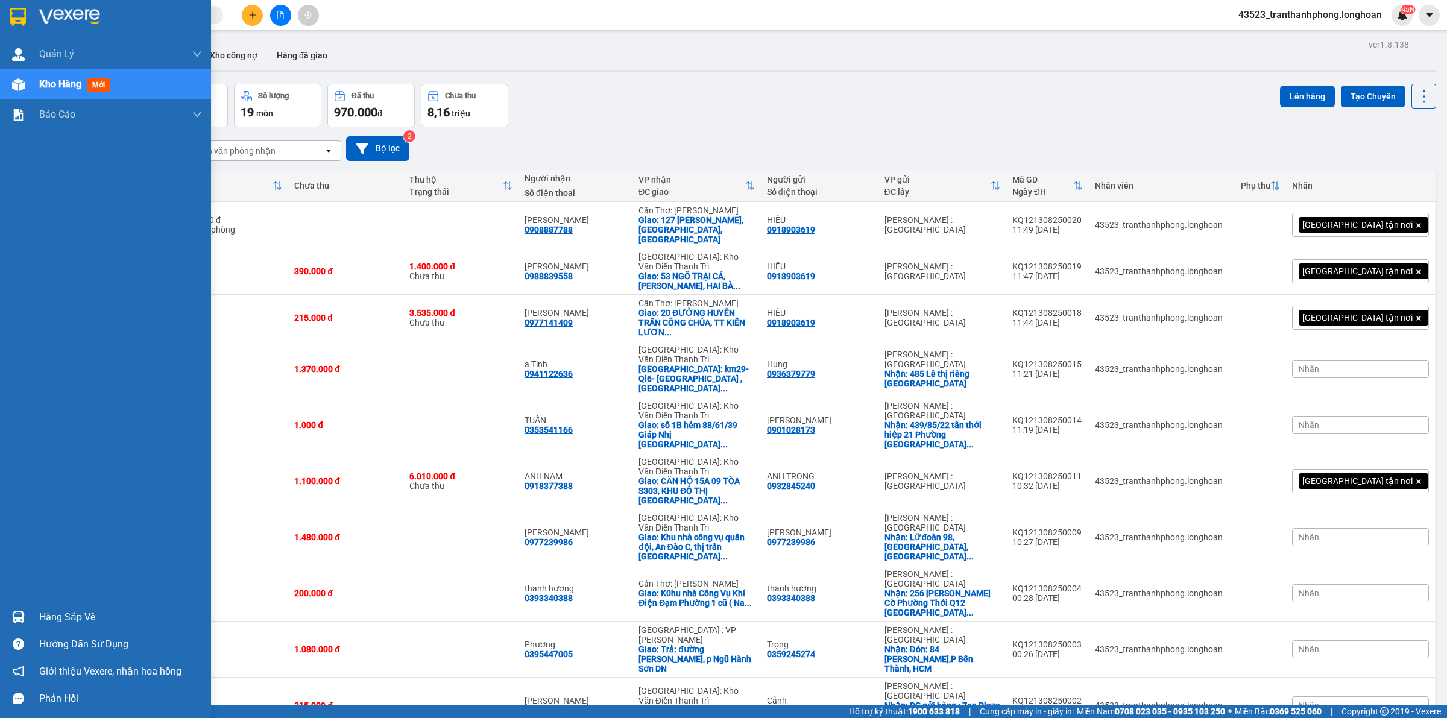
click at [9, 17] on div at bounding box center [18, 16] width 21 height 21
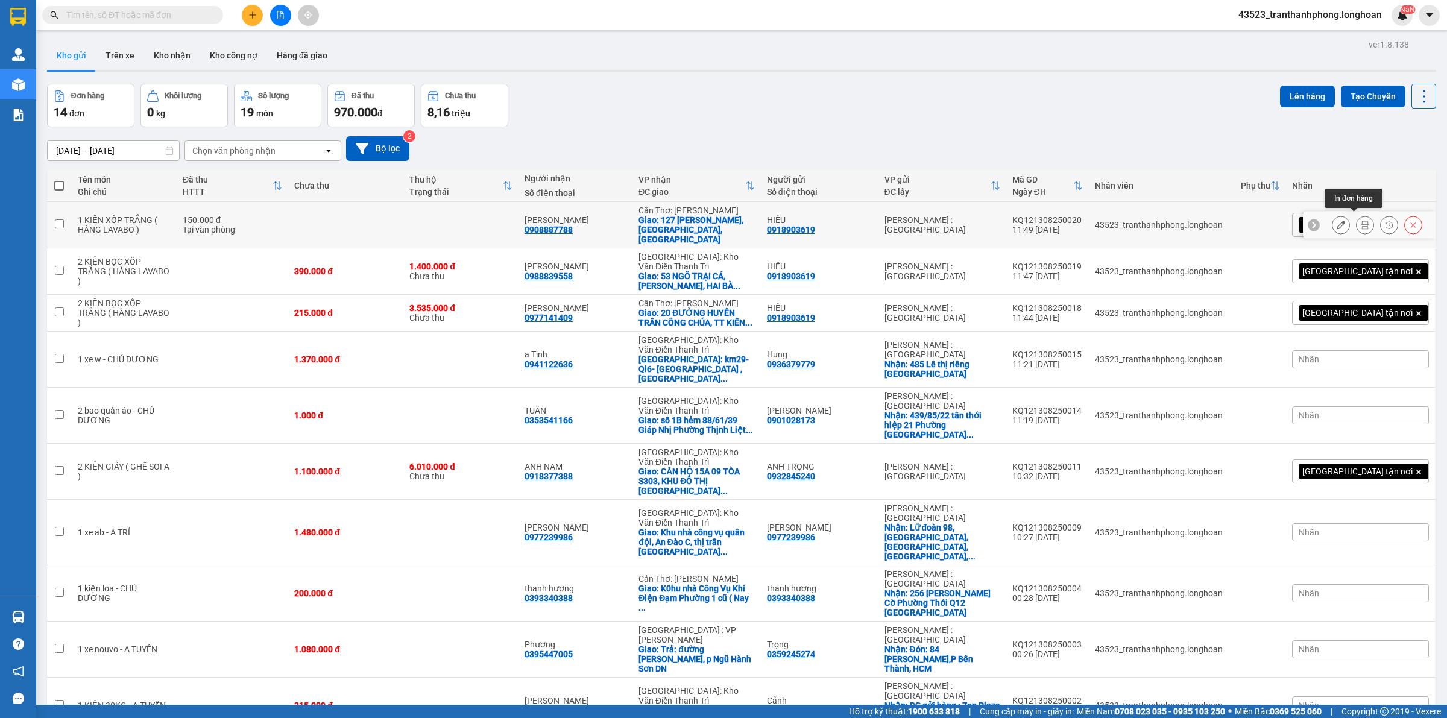
click at [1357, 221] on button at bounding box center [1365, 225] width 17 height 21
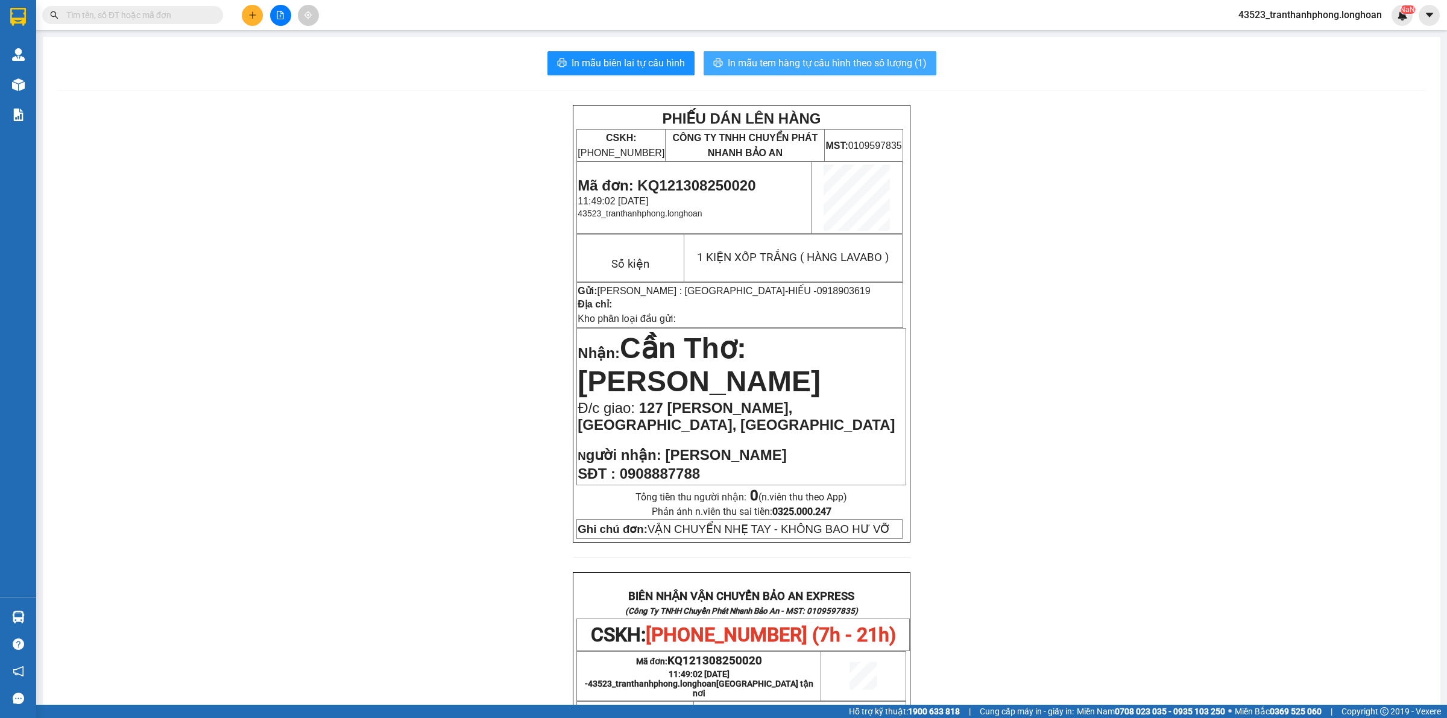
click at [896, 65] on span "In mẫu tem hàng tự cấu hình theo số lượng (1)" at bounding box center [827, 62] width 199 height 15
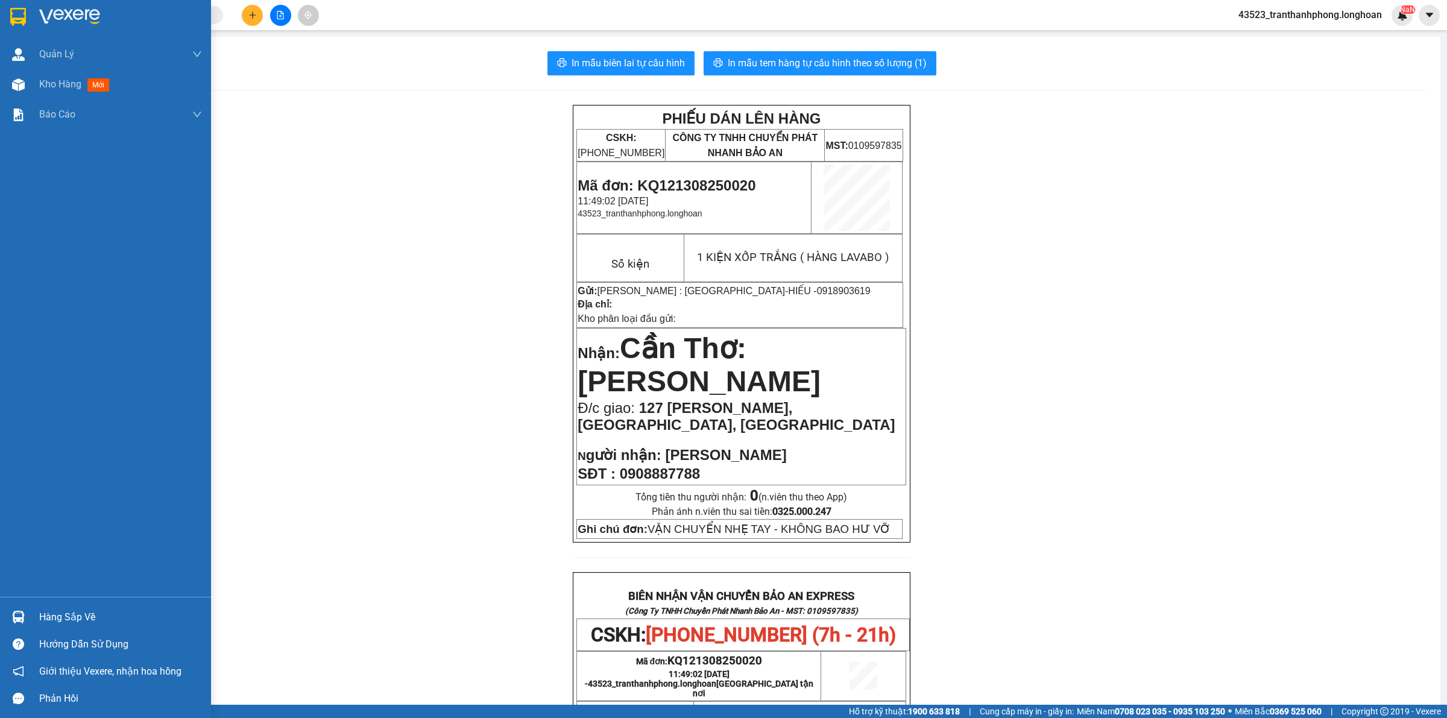
click at [25, 25] on div at bounding box center [18, 16] width 21 height 21
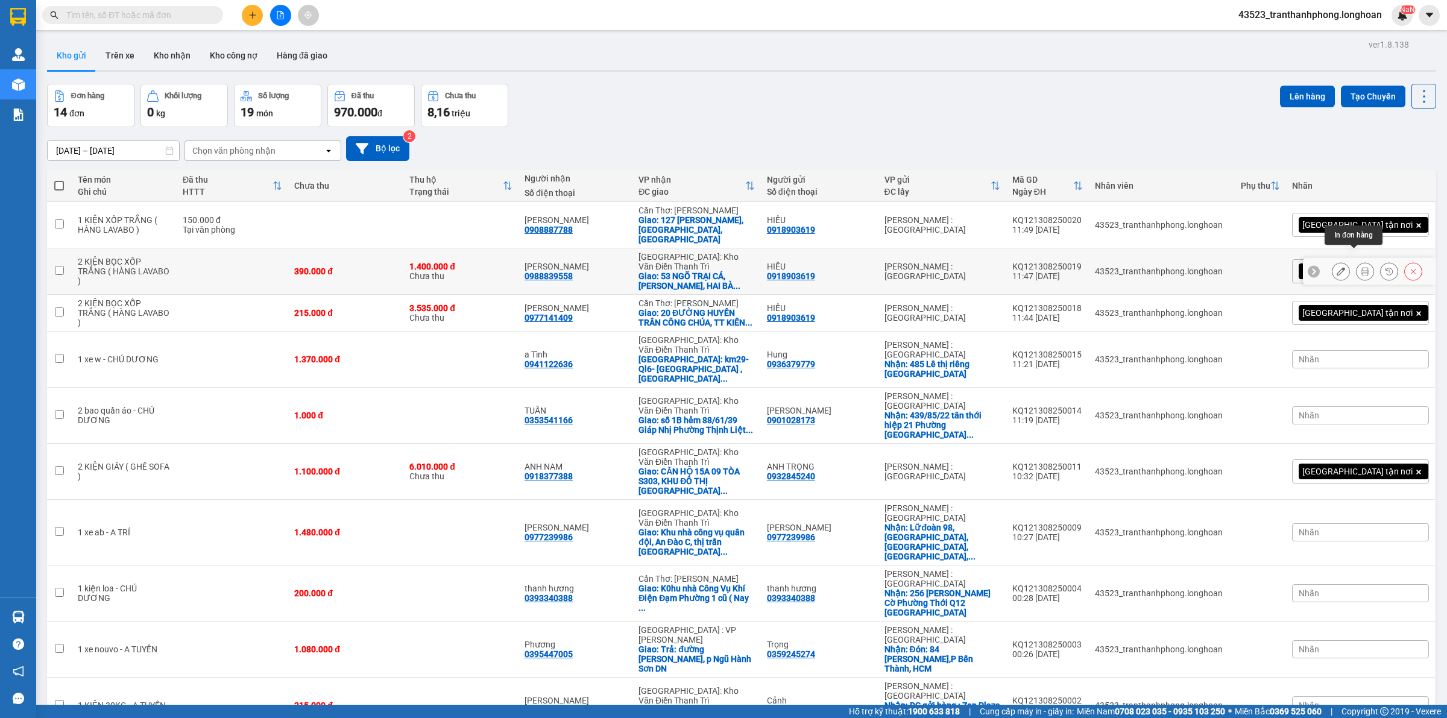
click at [1357, 262] on button at bounding box center [1365, 271] width 17 height 21
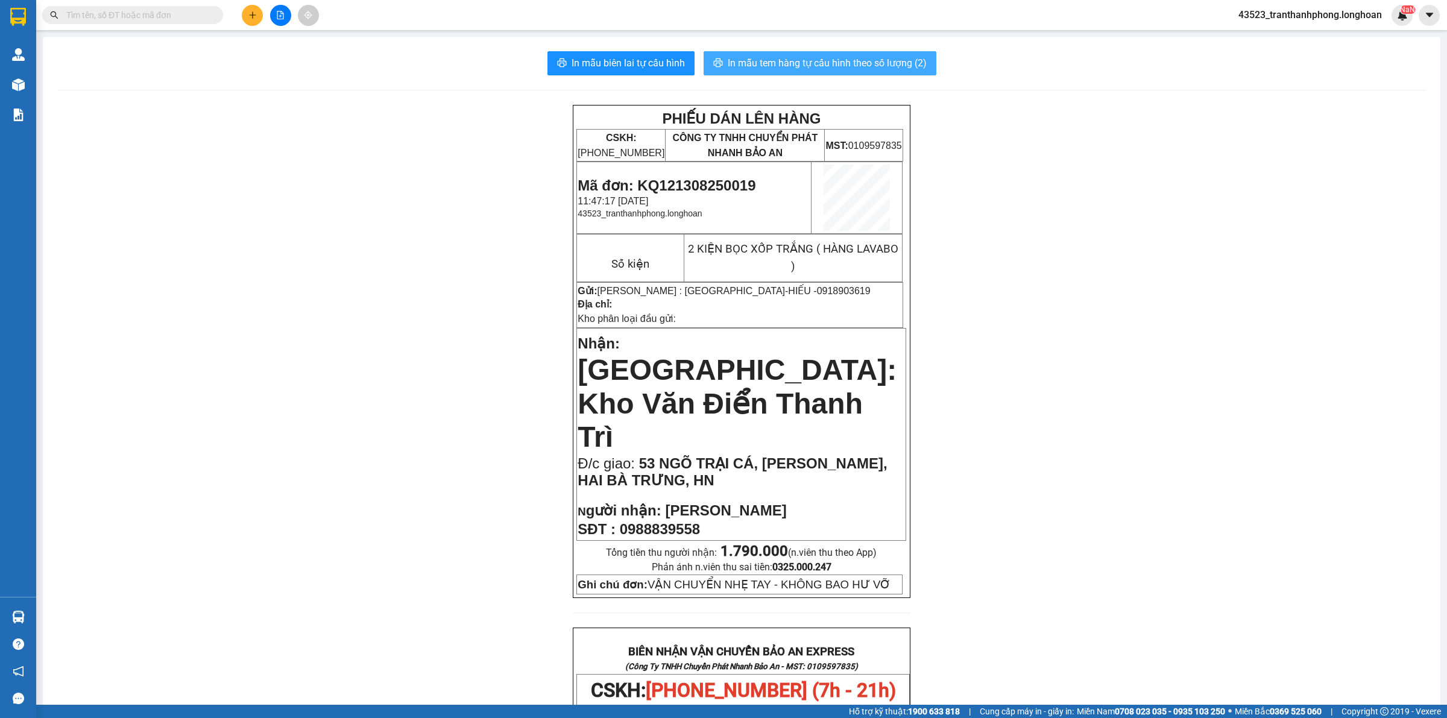
click at [882, 64] on span "In mẫu tem hàng tự cấu hình theo số lượng (2)" at bounding box center [827, 62] width 199 height 15
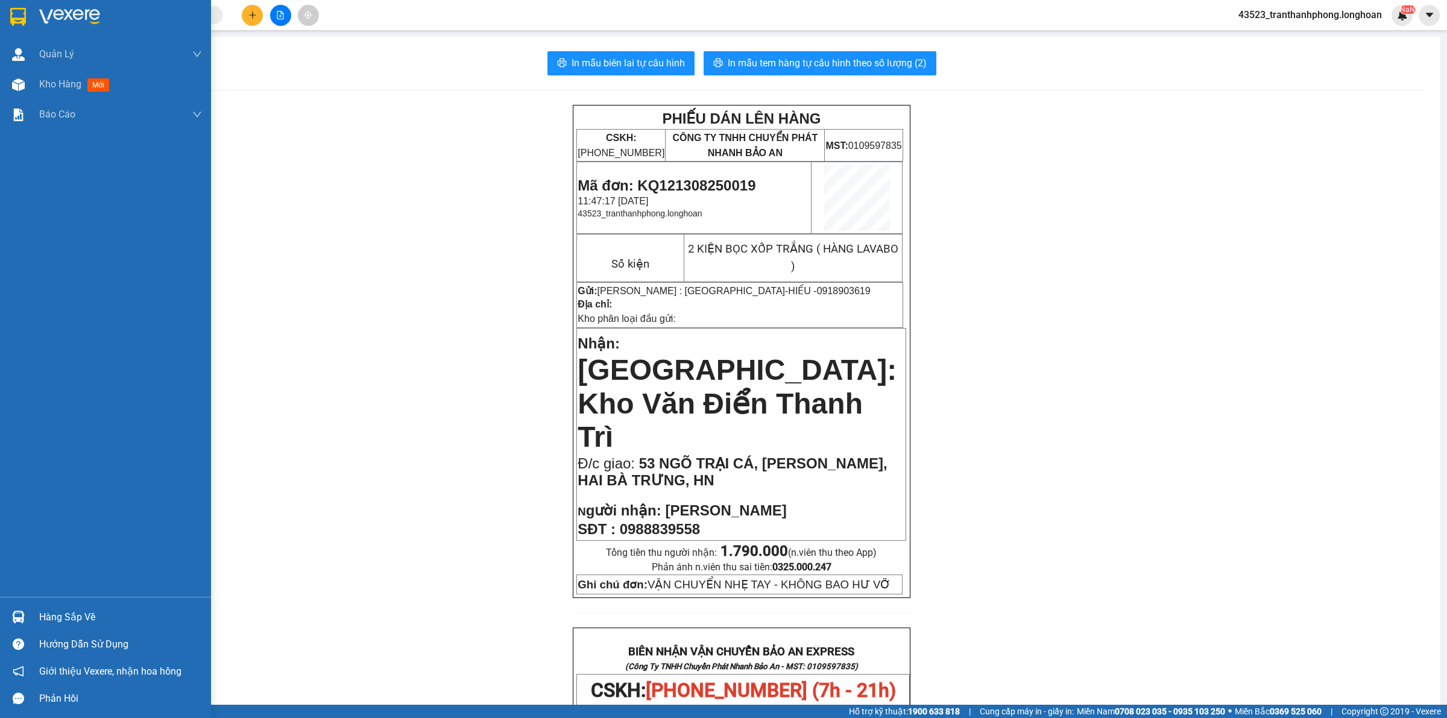
click at [6, 1] on div at bounding box center [105, 19] width 211 height 39
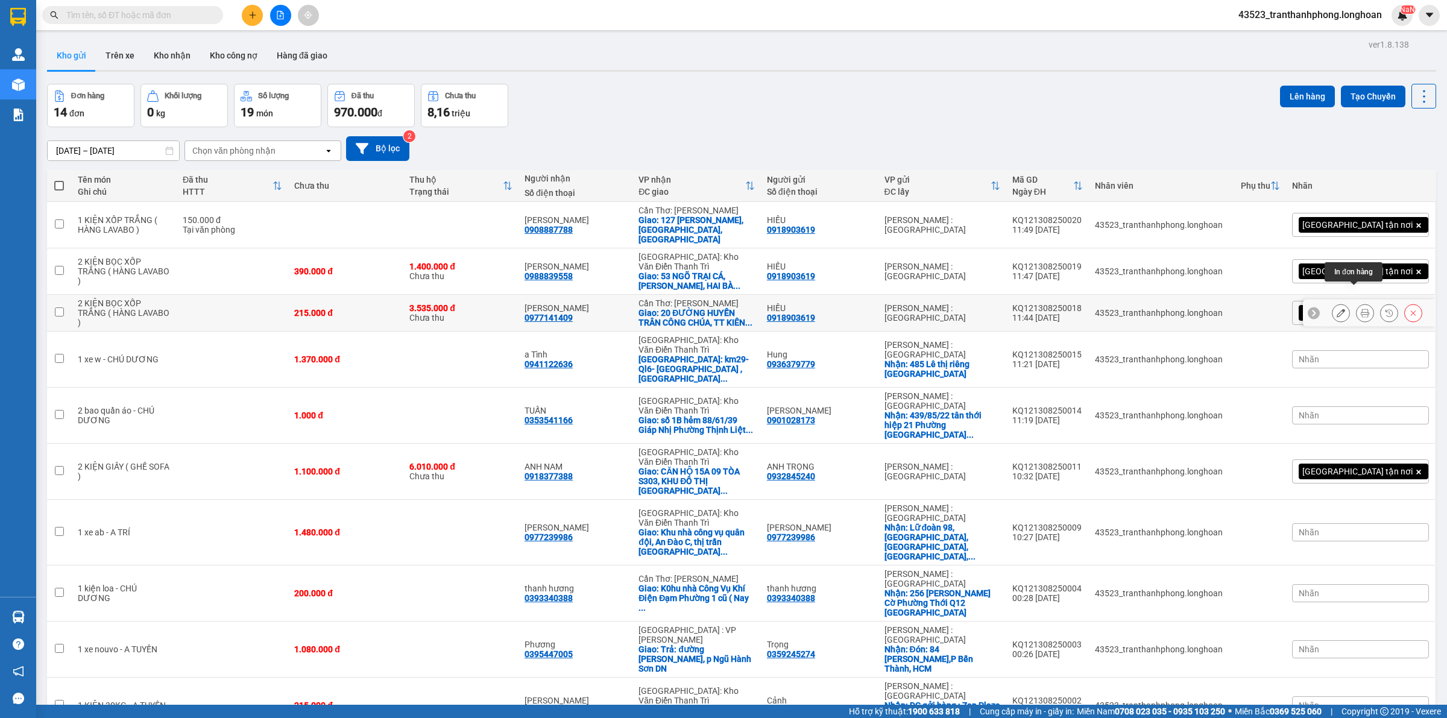
click at [1361, 309] on icon at bounding box center [1365, 313] width 8 height 8
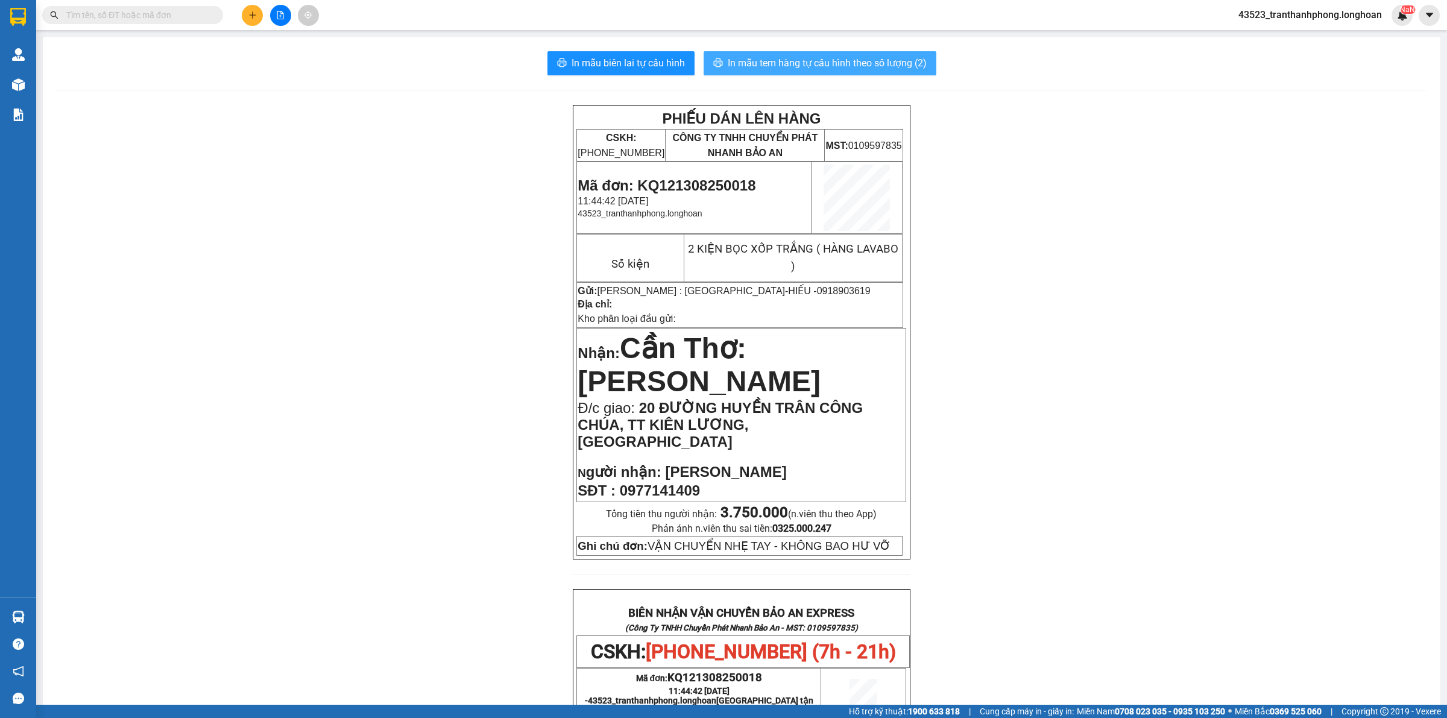
click at [854, 63] on span "In mẫu tem hàng tự cấu hình theo số lượng (2)" at bounding box center [827, 62] width 199 height 15
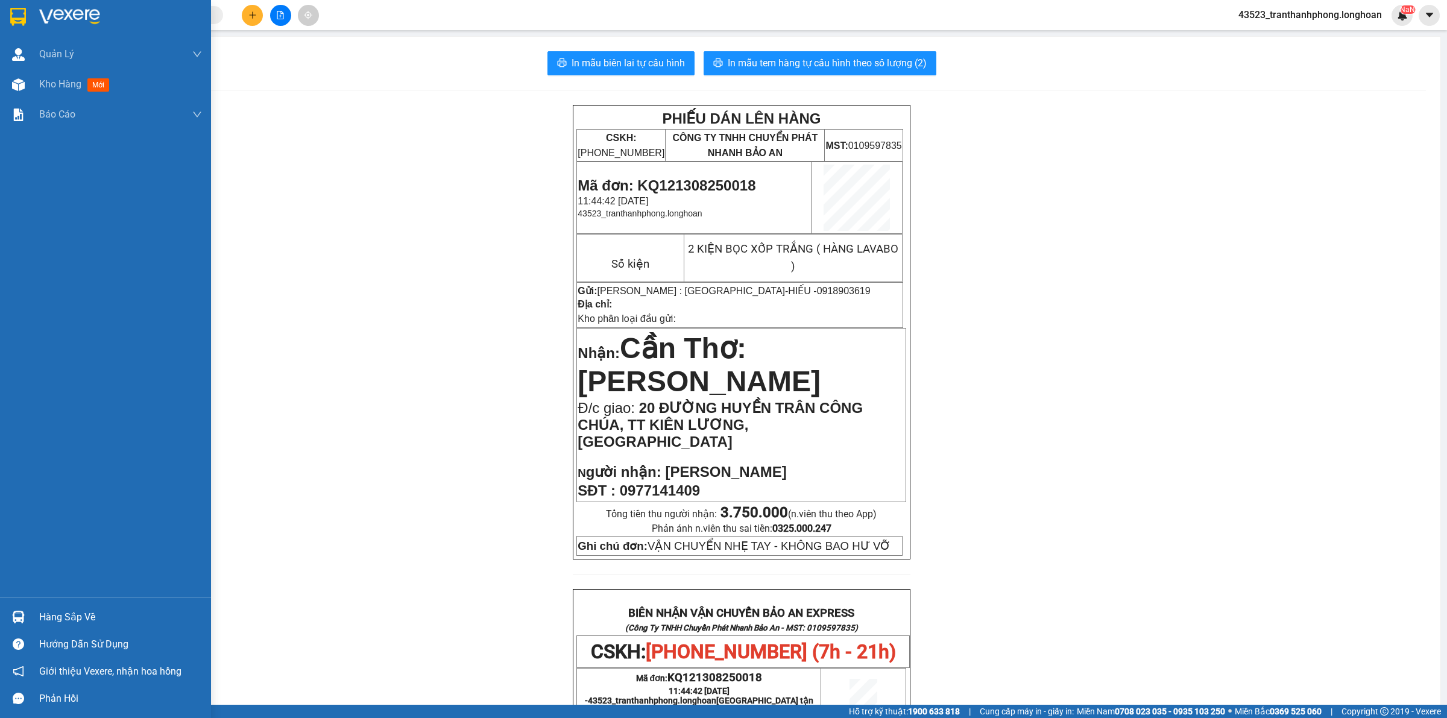
click at [0, 19] on div at bounding box center [105, 19] width 211 height 39
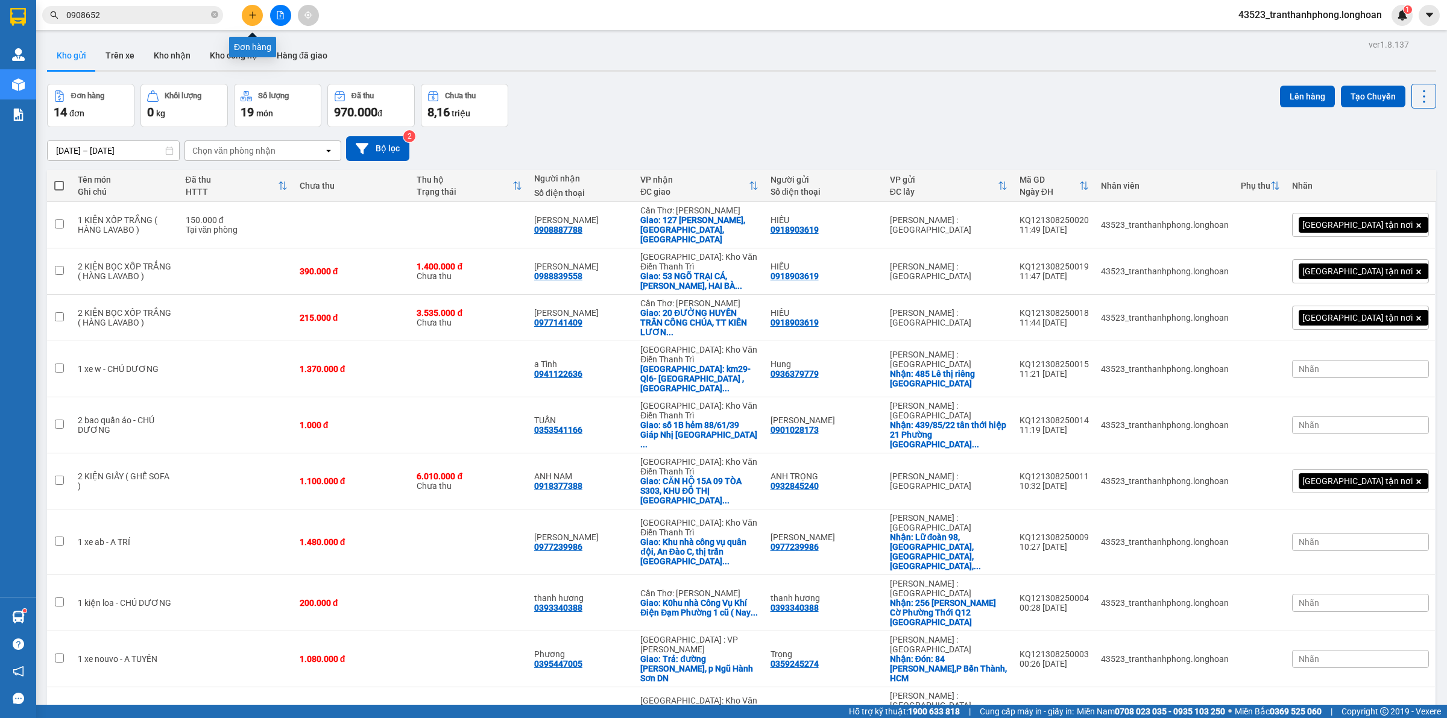
click at [253, 15] on icon "plus" at bounding box center [252, 14] width 7 height 1
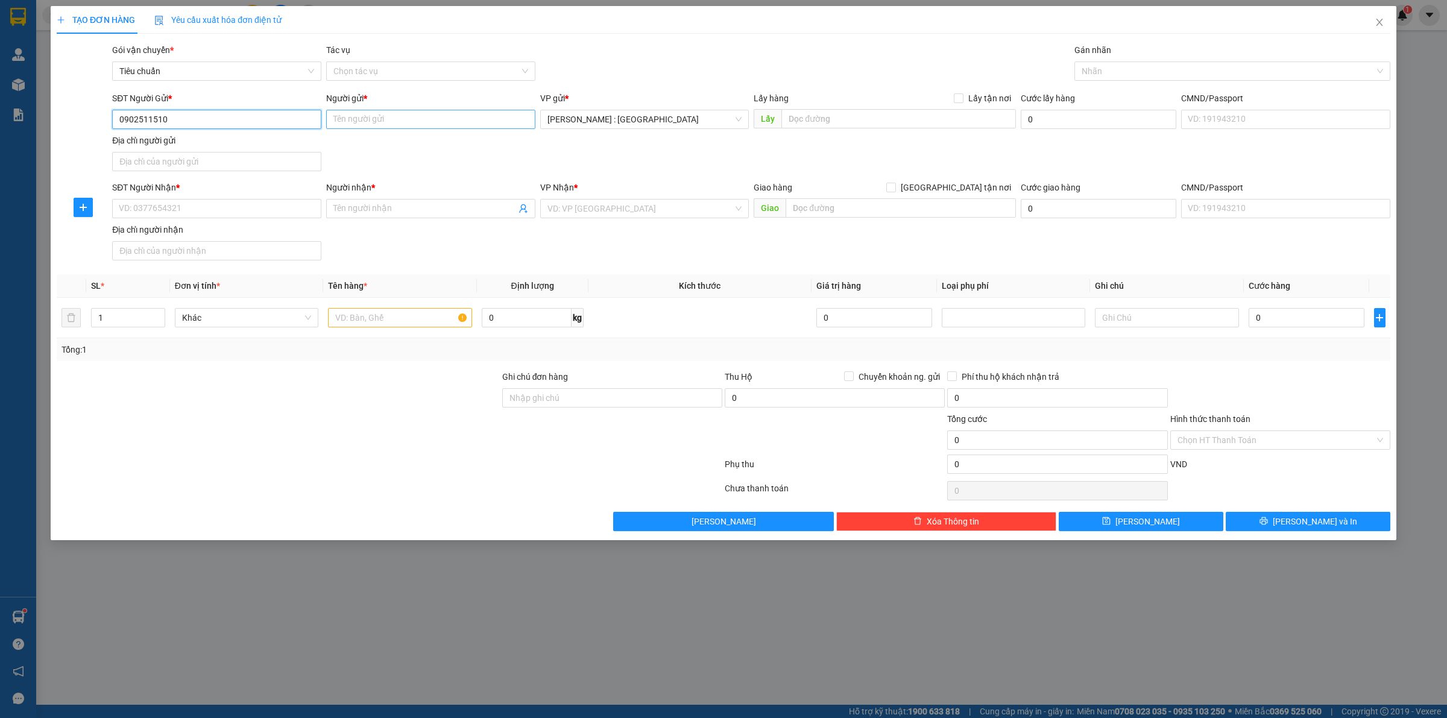
type input "0902511510"
click at [359, 122] on input "Người gửi *" at bounding box center [430, 119] width 209 height 19
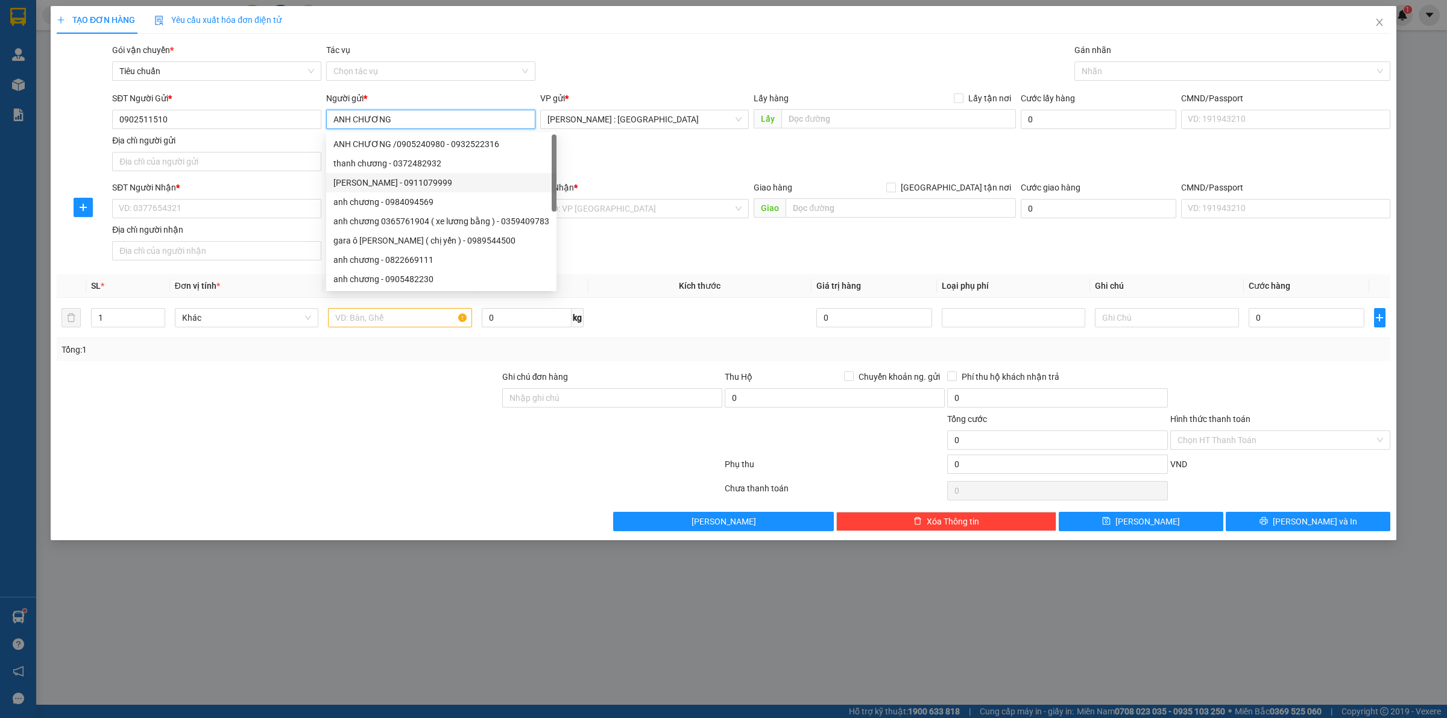
type input "ANH CHƯƠNG"
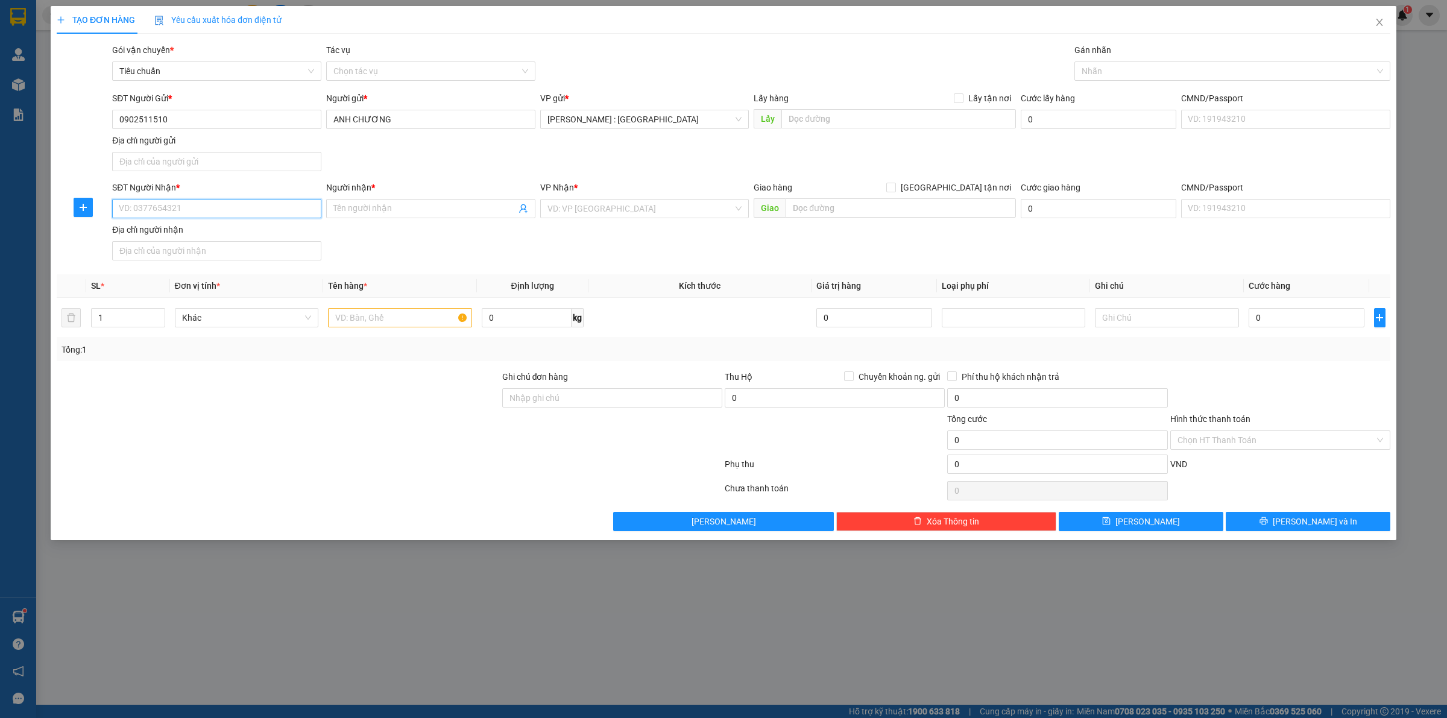
click at [183, 200] on input "SĐT Người Nhận *" at bounding box center [216, 208] width 209 height 19
type input "0823371922"
click at [397, 191] on div "Người nhận *" at bounding box center [430, 187] width 209 height 13
click at [397, 202] on input "Người nhận *" at bounding box center [424, 208] width 183 height 13
click at [396, 215] on input "Người nhận *" at bounding box center [424, 208] width 183 height 13
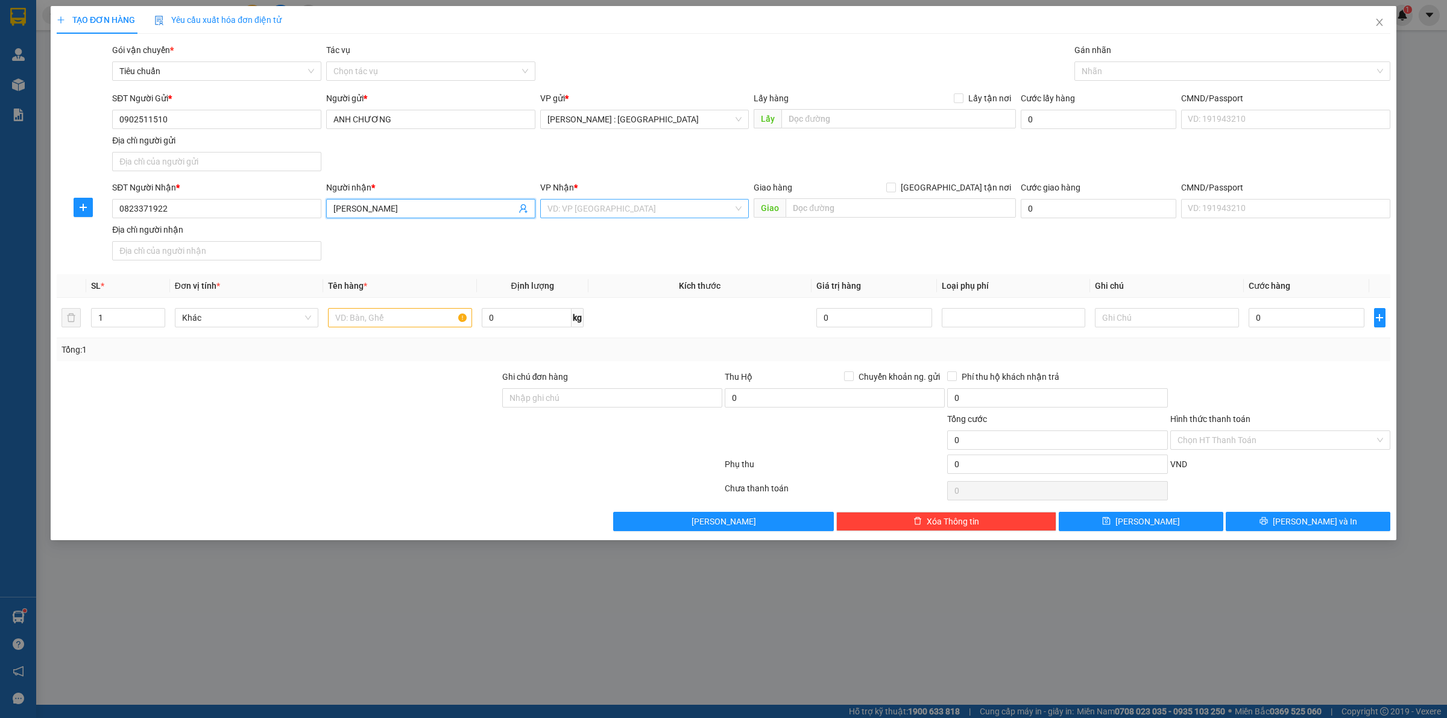
type input "[PERSON_NAME]"
click at [592, 211] on input "search" at bounding box center [641, 209] width 186 height 18
type input "K"
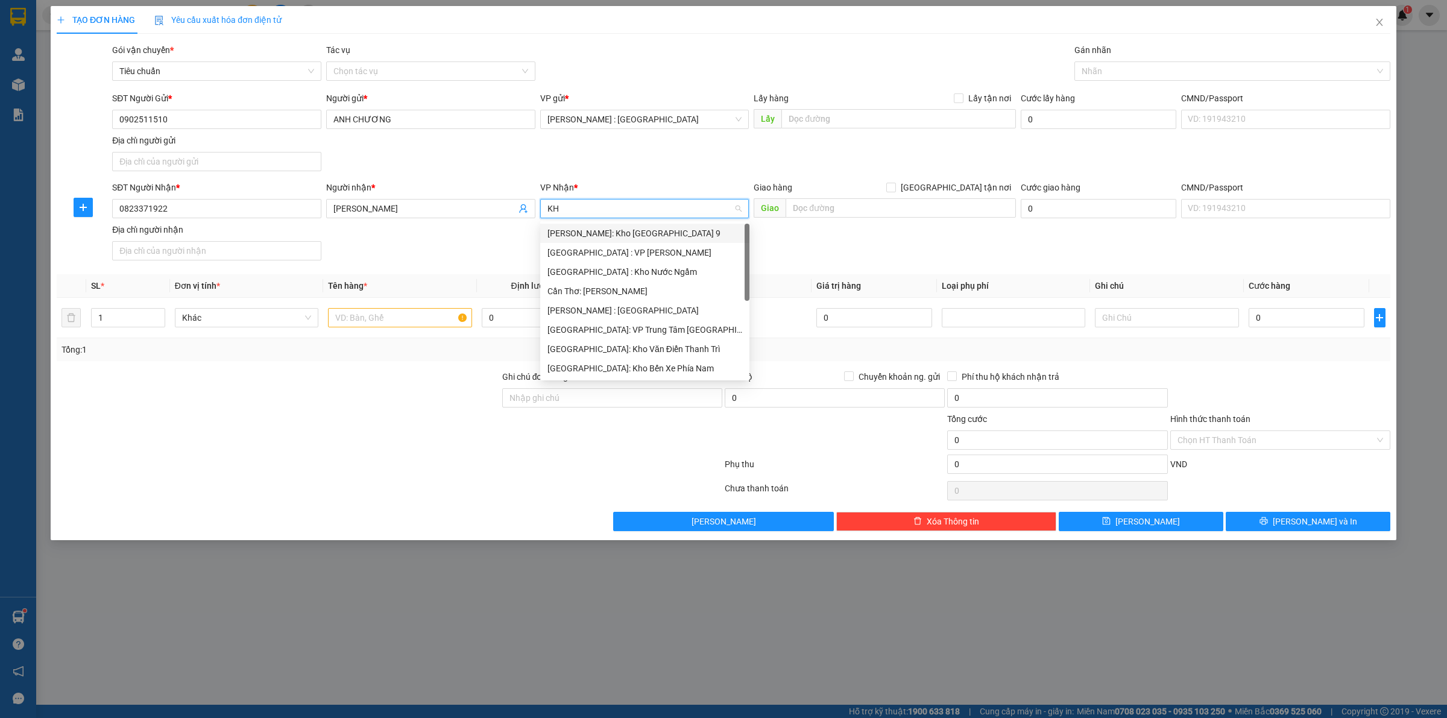
type input "KHO"
click at [653, 309] on div "[GEOGRAPHIC_DATA]: Kho Văn Điển Thanh Trì" at bounding box center [645, 310] width 195 height 13
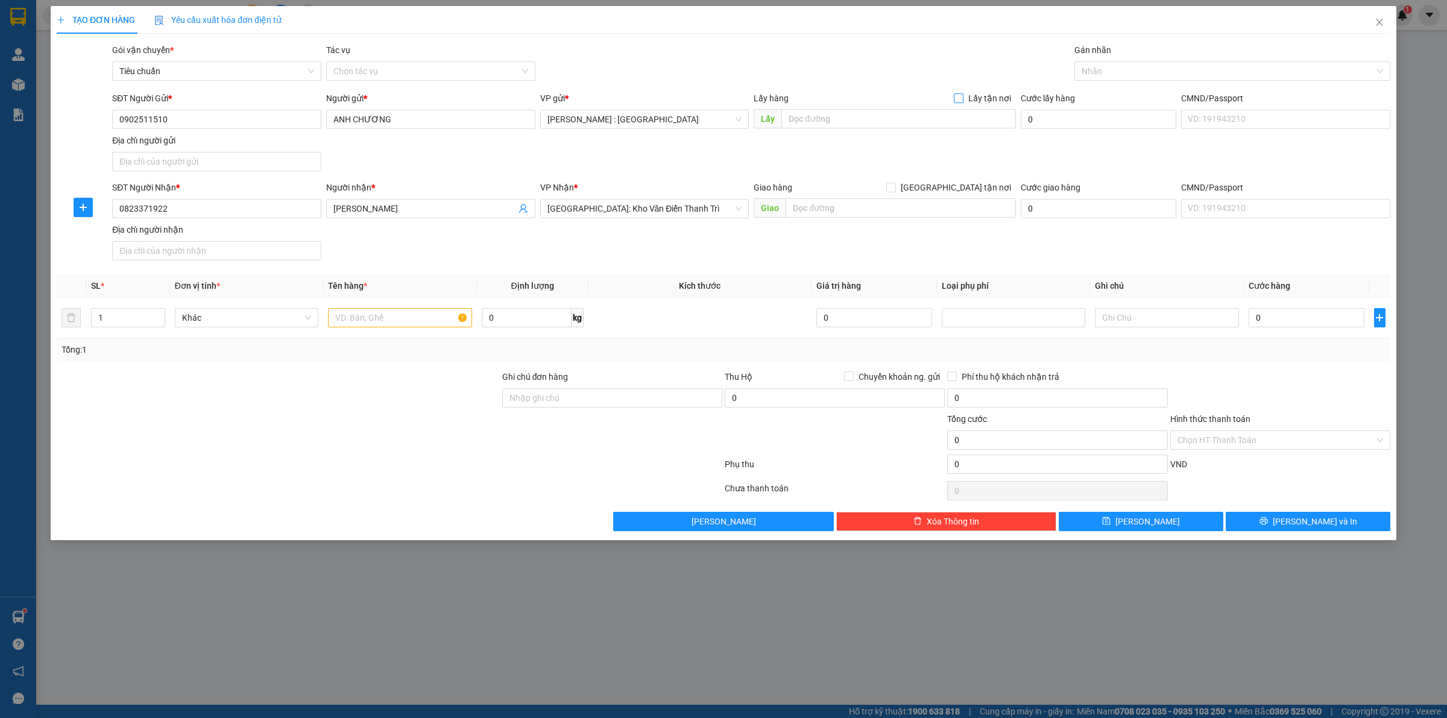
click at [961, 94] on input "Lấy tận nơi" at bounding box center [958, 97] width 8 height 8
checkbox input "true"
click at [948, 124] on input "text" at bounding box center [898, 118] width 235 height 19
click at [961, 195] on div "Giao hàng [GEOGRAPHIC_DATA] tận nơi" at bounding box center [885, 190] width 262 height 18
click at [963, 180] on form "SĐT Người Gửi * 0902511510 Người gửi * ANH CHƯƠNG VP gửi * [GEOGRAPHIC_DATA] : …" at bounding box center [724, 179] width 1334 height 174
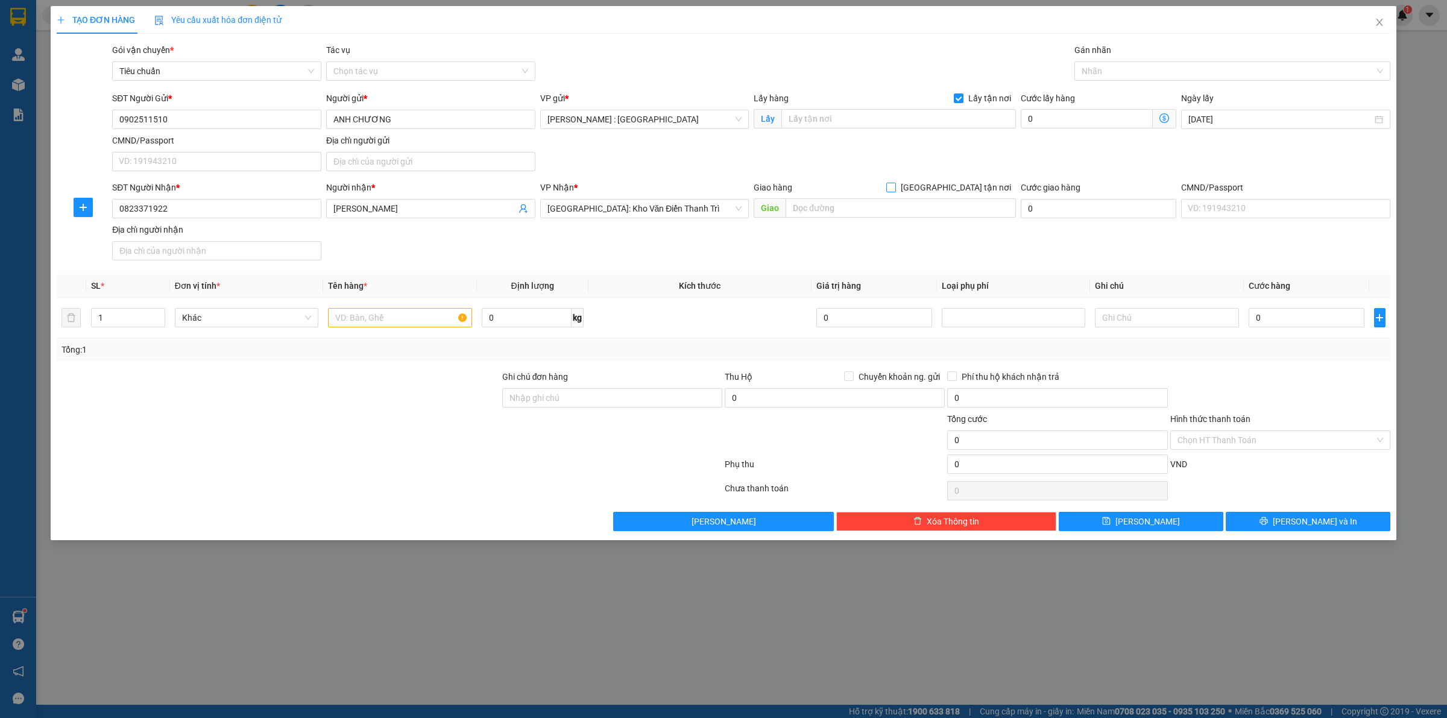
click at [962, 184] on span "[GEOGRAPHIC_DATA] tận nơi" at bounding box center [956, 187] width 120 height 13
click at [895, 184] on input "[GEOGRAPHIC_DATA] tận nơi" at bounding box center [890, 187] width 8 height 8
checkbox input "true"
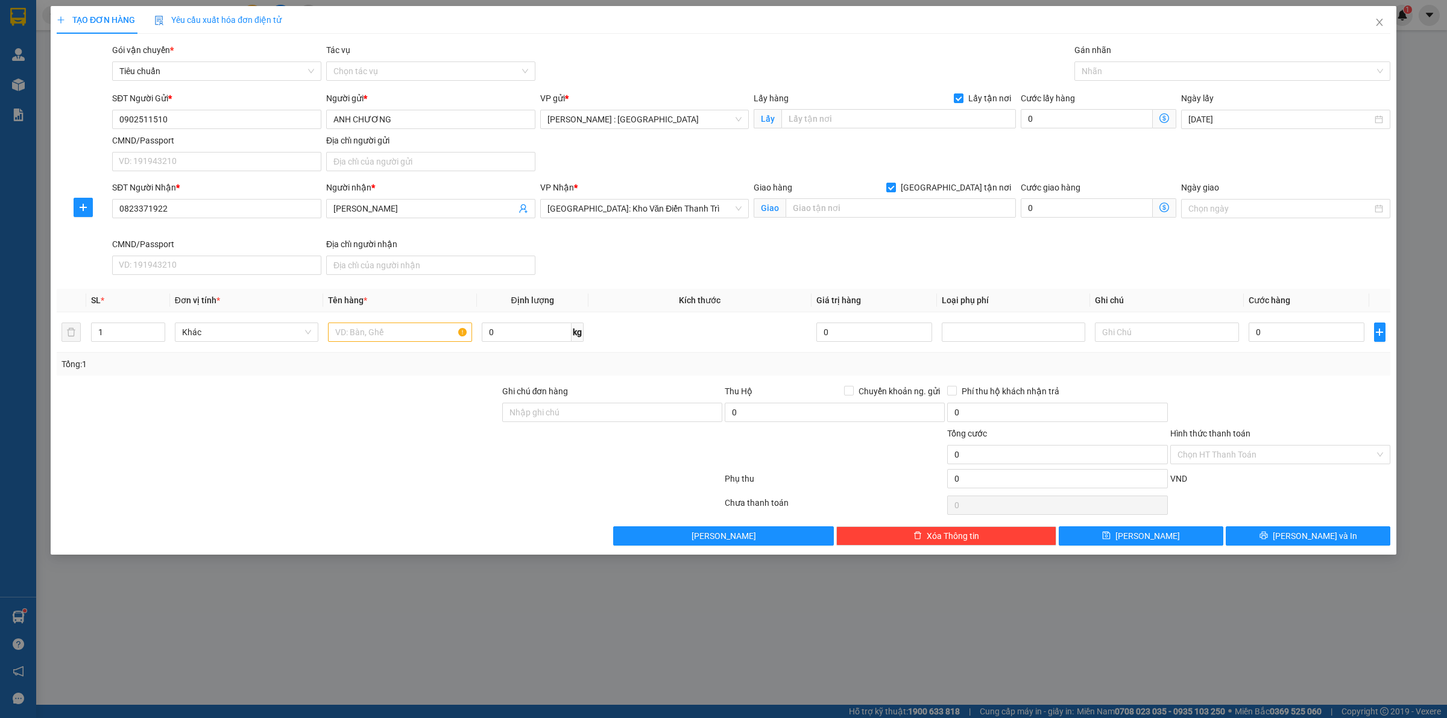
click at [968, 88] on div "Transit Pickup Surcharge Ids Transit Deliver Surcharge Ids Transit Deliver Surc…" at bounding box center [724, 294] width 1334 height 502
click at [967, 96] on span "Lấy tận nơi" at bounding box center [990, 98] width 52 height 13
click at [962, 96] on input "Lấy tận nơi" at bounding box center [958, 97] width 8 height 8
checkbox input "false"
click at [253, 122] on input "0902511510" at bounding box center [216, 119] width 209 height 19
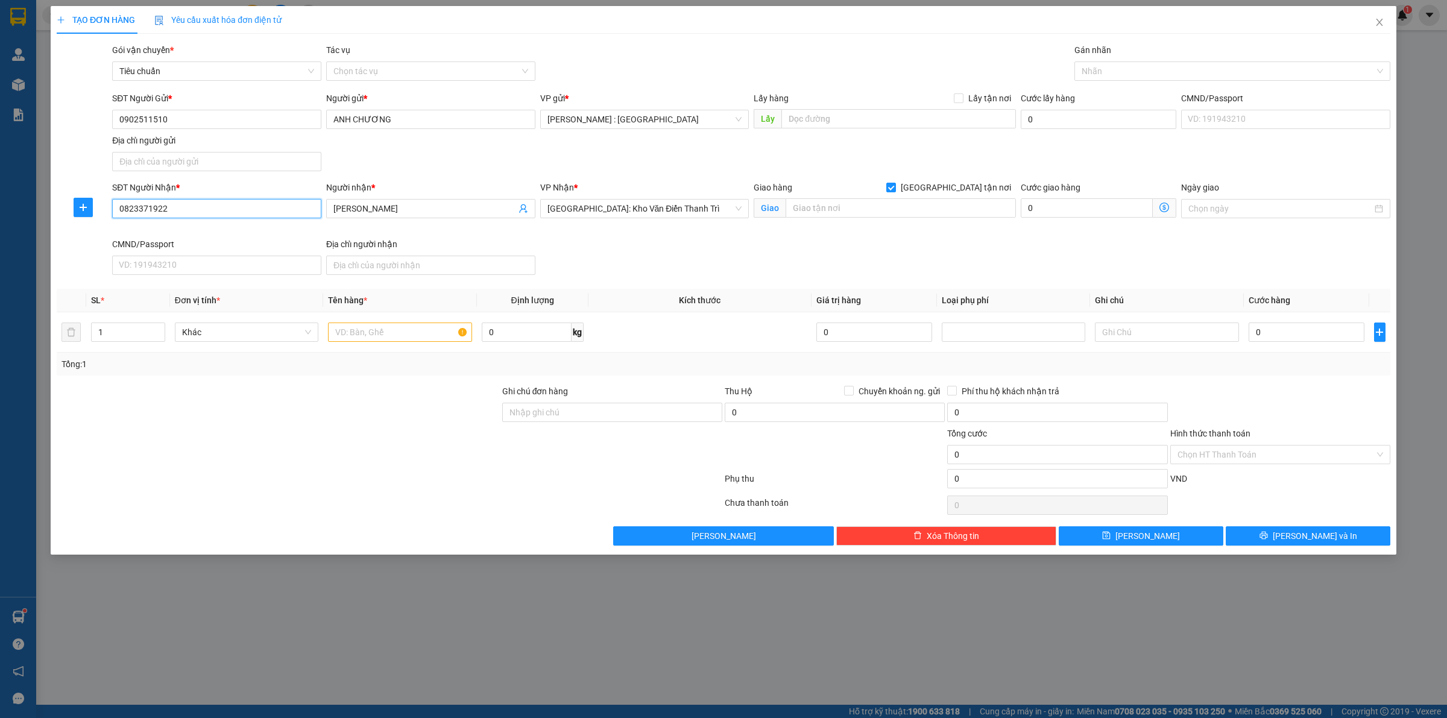
click at [247, 207] on input "0823371922" at bounding box center [216, 208] width 209 height 19
click at [865, 215] on input "text" at bounding box center [901, 207] width 230 height 19
type input "BẾN XE THÀNH PHỐ THÁI NGUYÊN"
click at [381, 330] on input "text" at bounding box center [400, 332] width 144 height 19
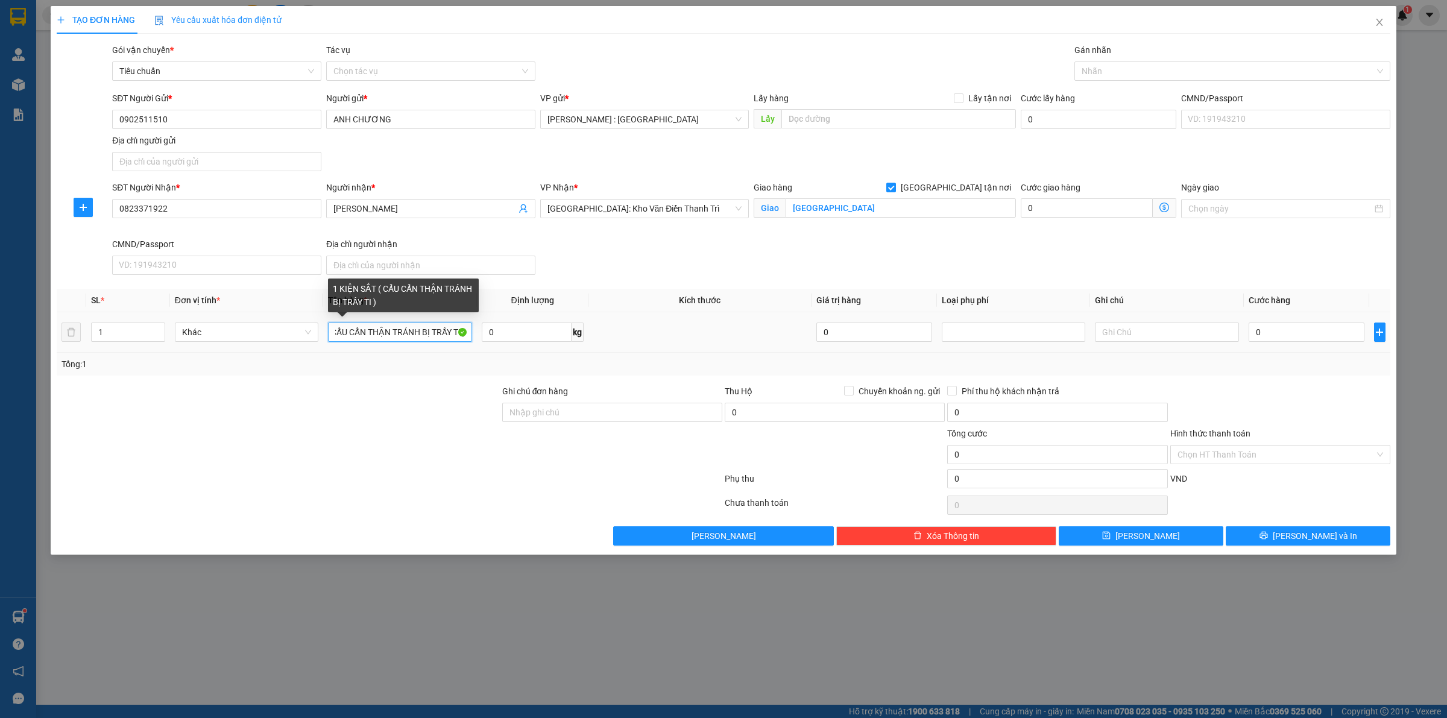
scroll to position [0, 56]
type input "1 KIỆN SẮT ( CẨU CẨN THẬN TRÁNH BỊ TRẦY TI )"
click at [1274, 323] on input "0" at bounding box center [1307, 332] width 116 height 19
type input "3"
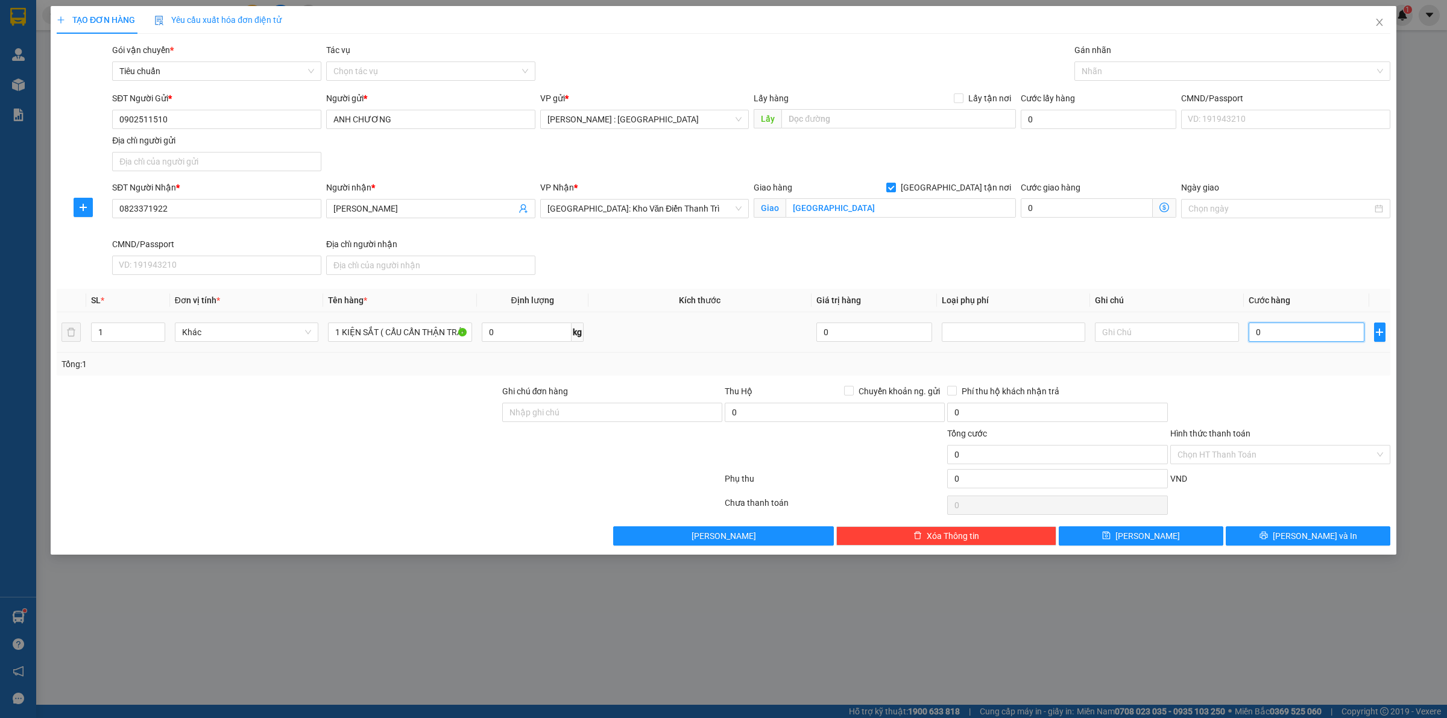
type input "3"
type input "39"
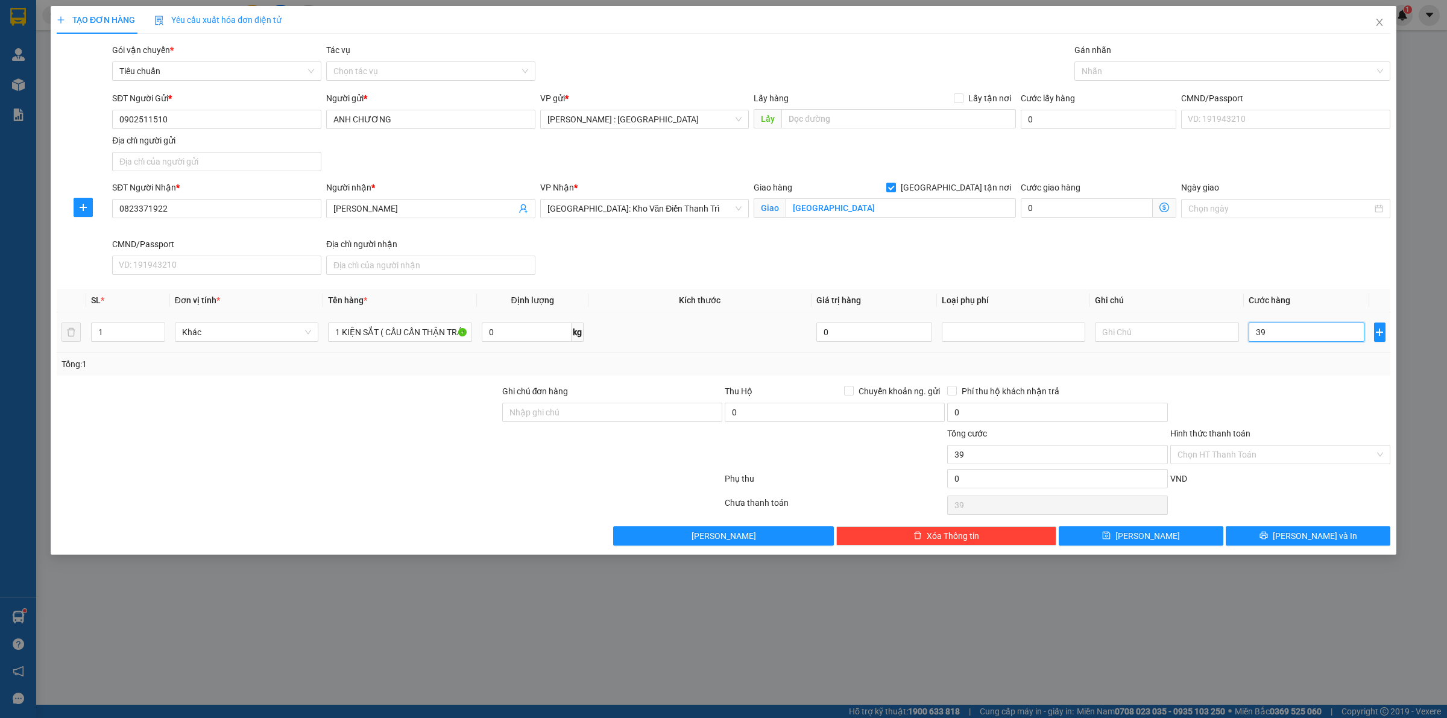
type input "3"
type input "38"
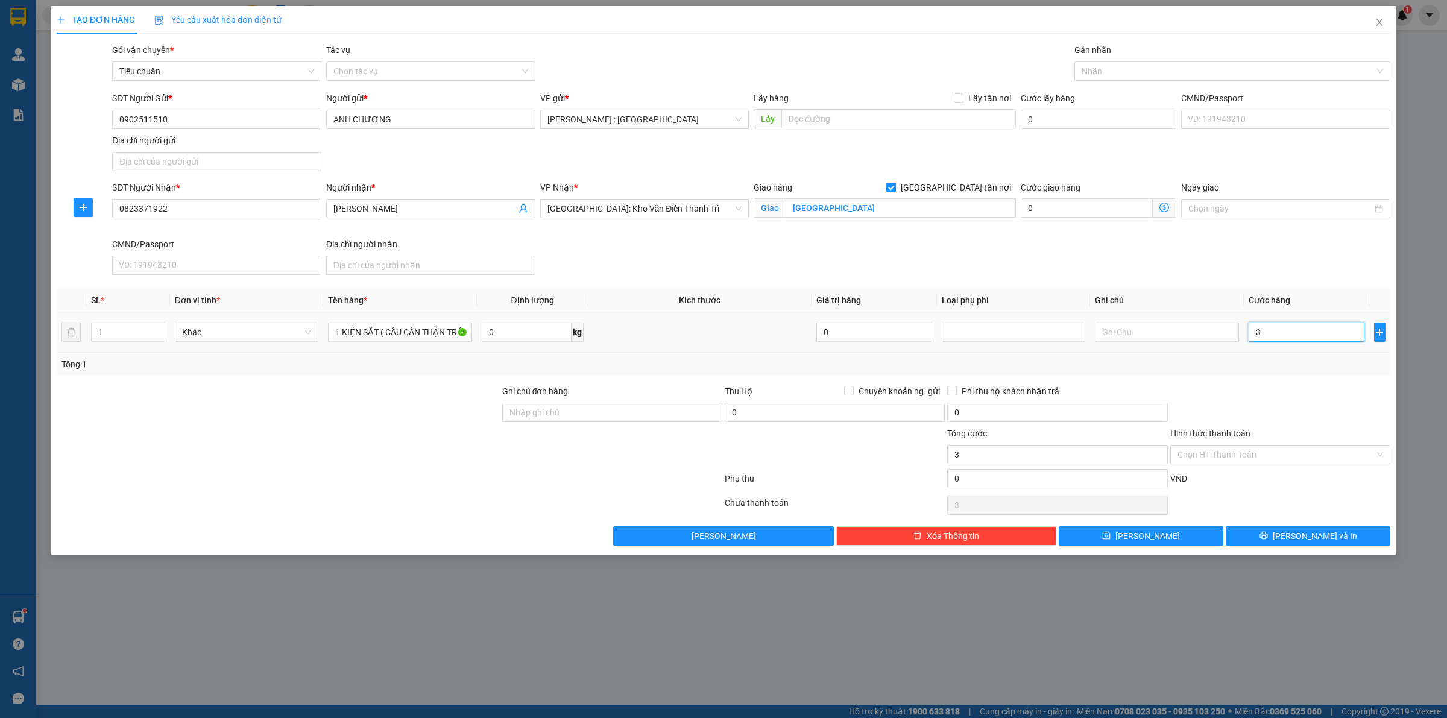
type input "38"
type input "380"
type input "3.800"
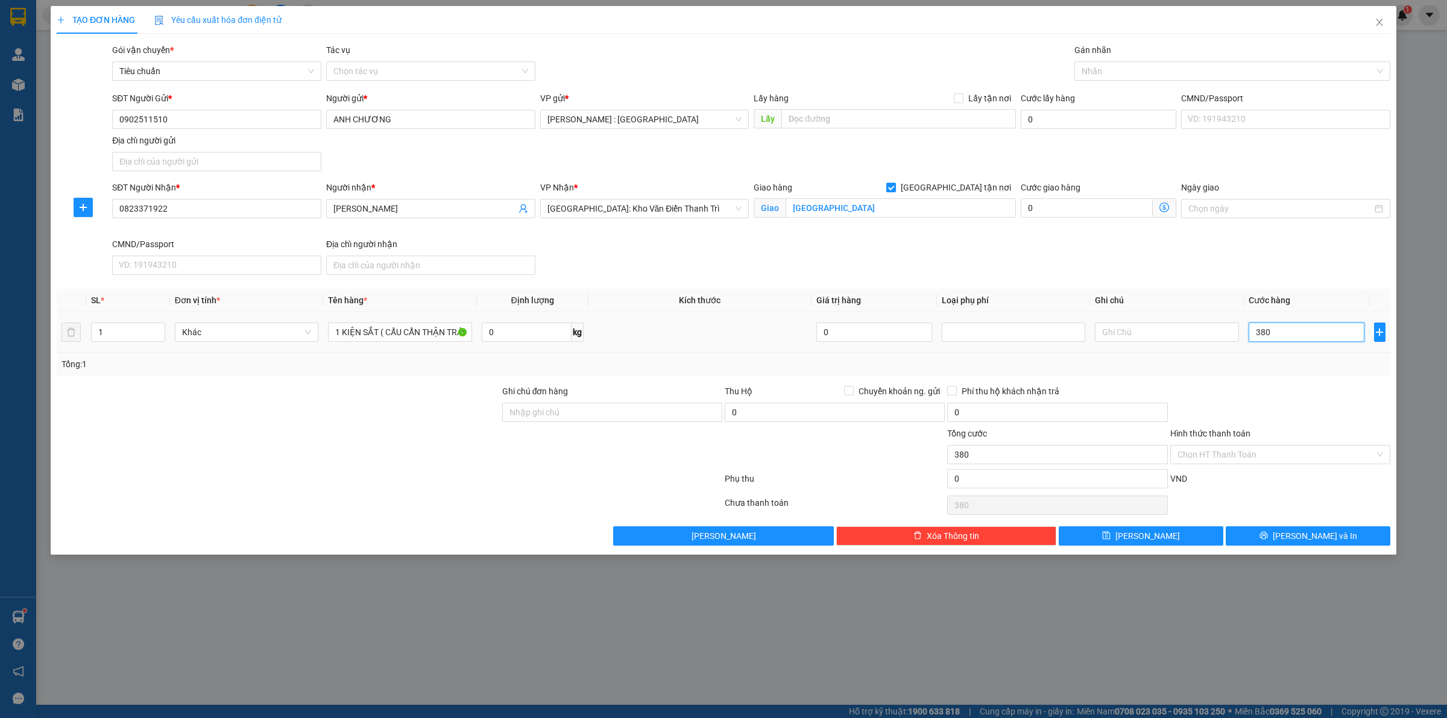
type input "3.800"
type input "38.000"
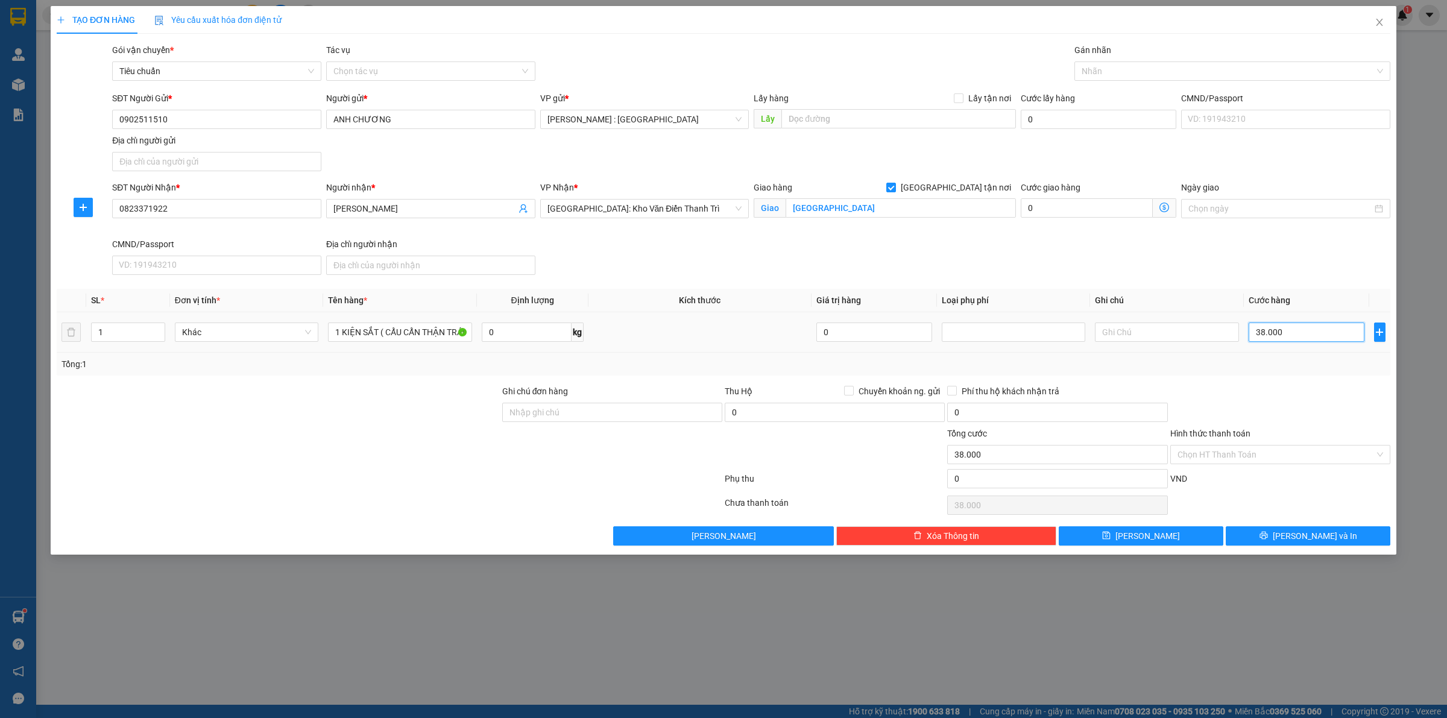
type input "380.000"
type input "3.800.000"
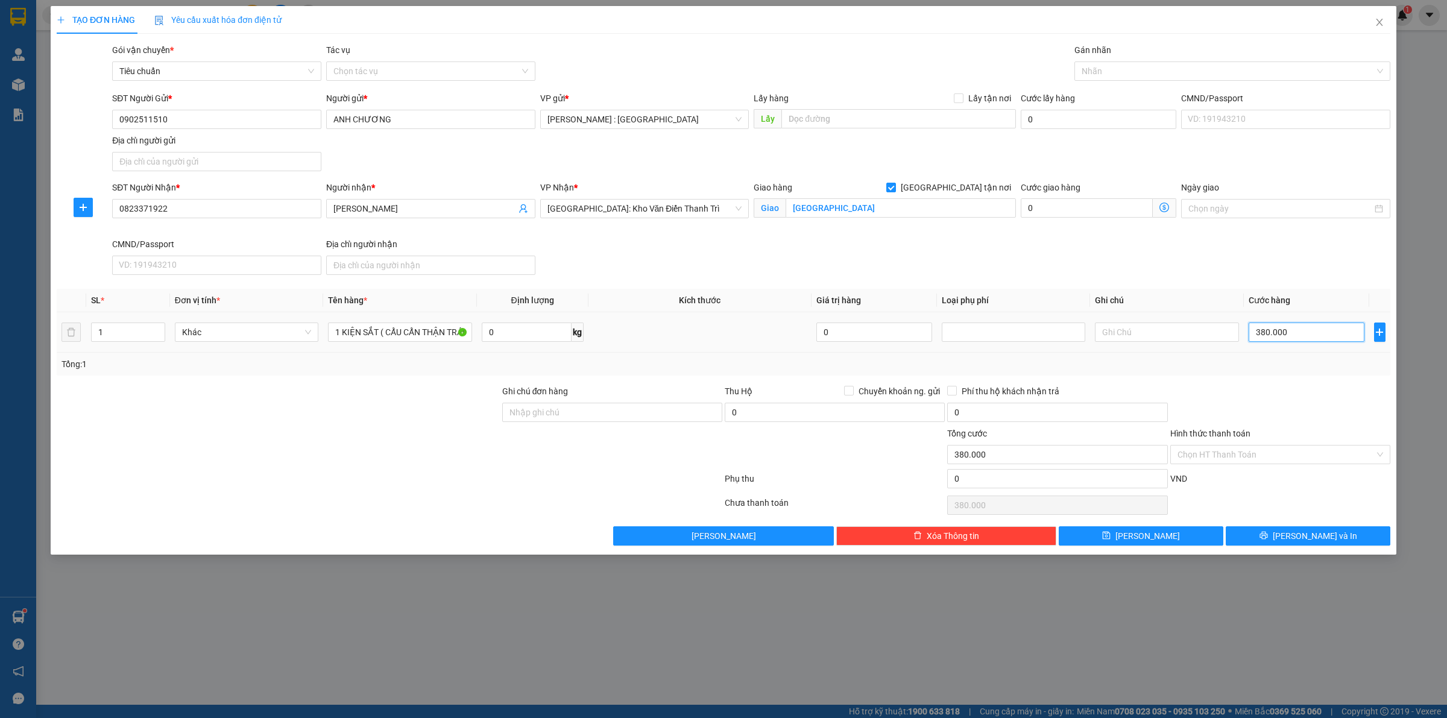
type input "3.800.000"
click at [1099, 79] on div "Nhãn" at bounding box center [1233, 71] width 316 height 19
type input "3.800.000"
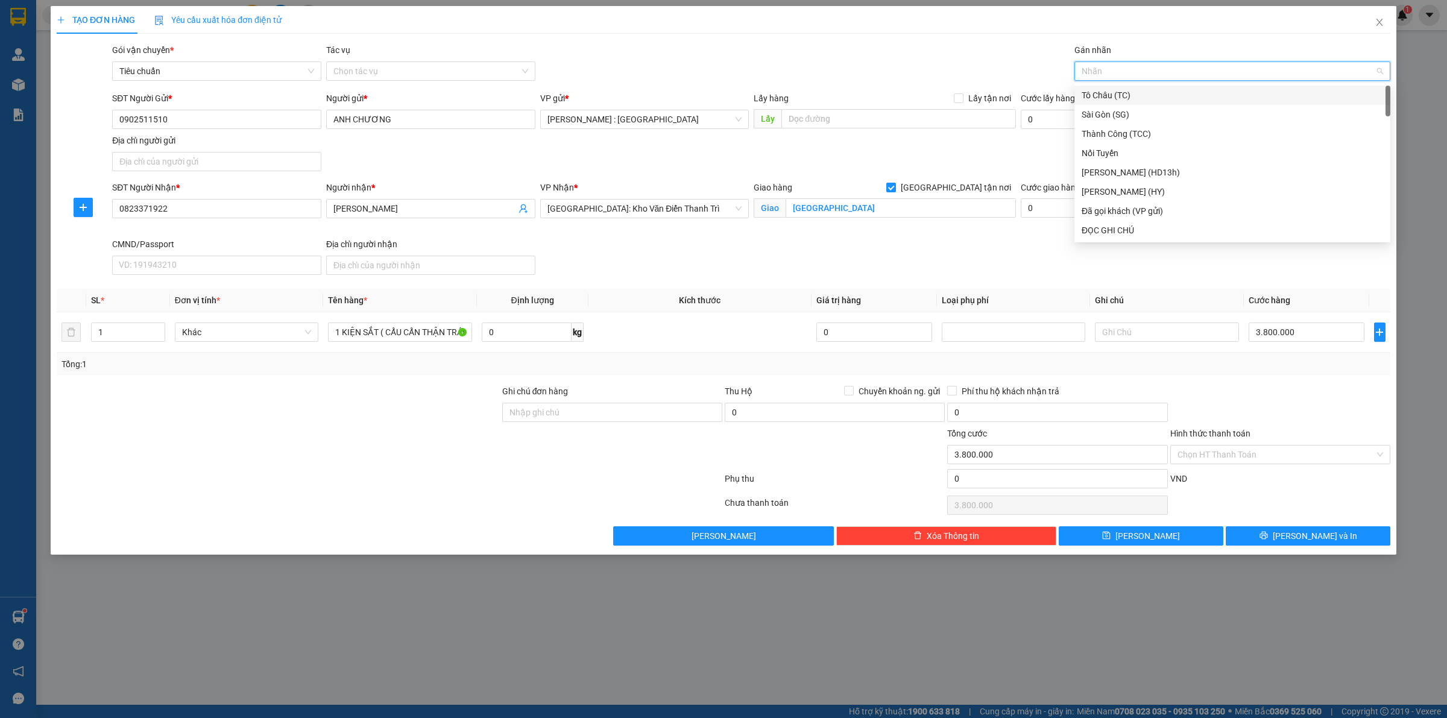
type input "G"
click at [1123, 225] on div "[GEOGRAPHIC_DATA] tận nơi" at bounding box center [1232, 230] width 301 height 13
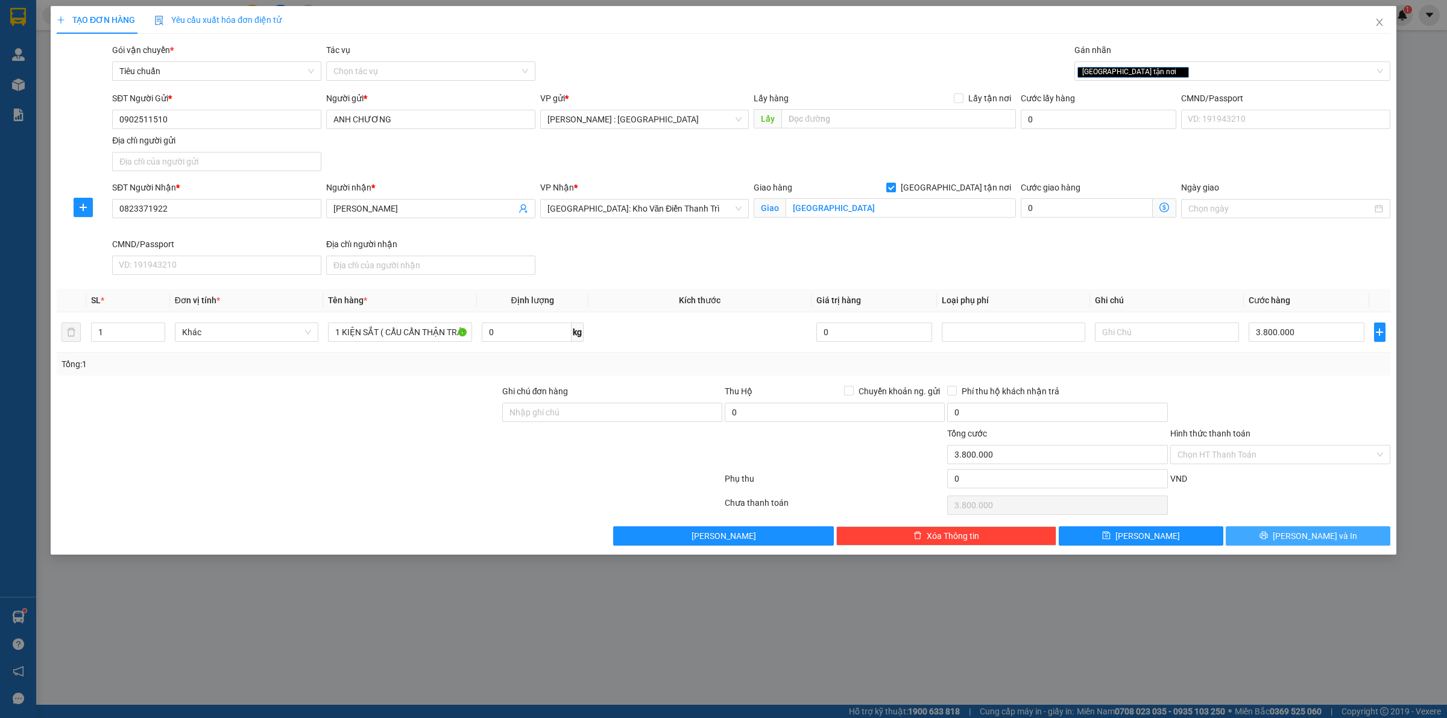
drag, startPoint x: 1257, startPoint y: 535, endPoint x: 1243, endPoint y: 523, distance: 18.8
click at [1255, 535] on button "[PERSON_NAME] và In" at bounding box center [1308, 535] width 165 height 19
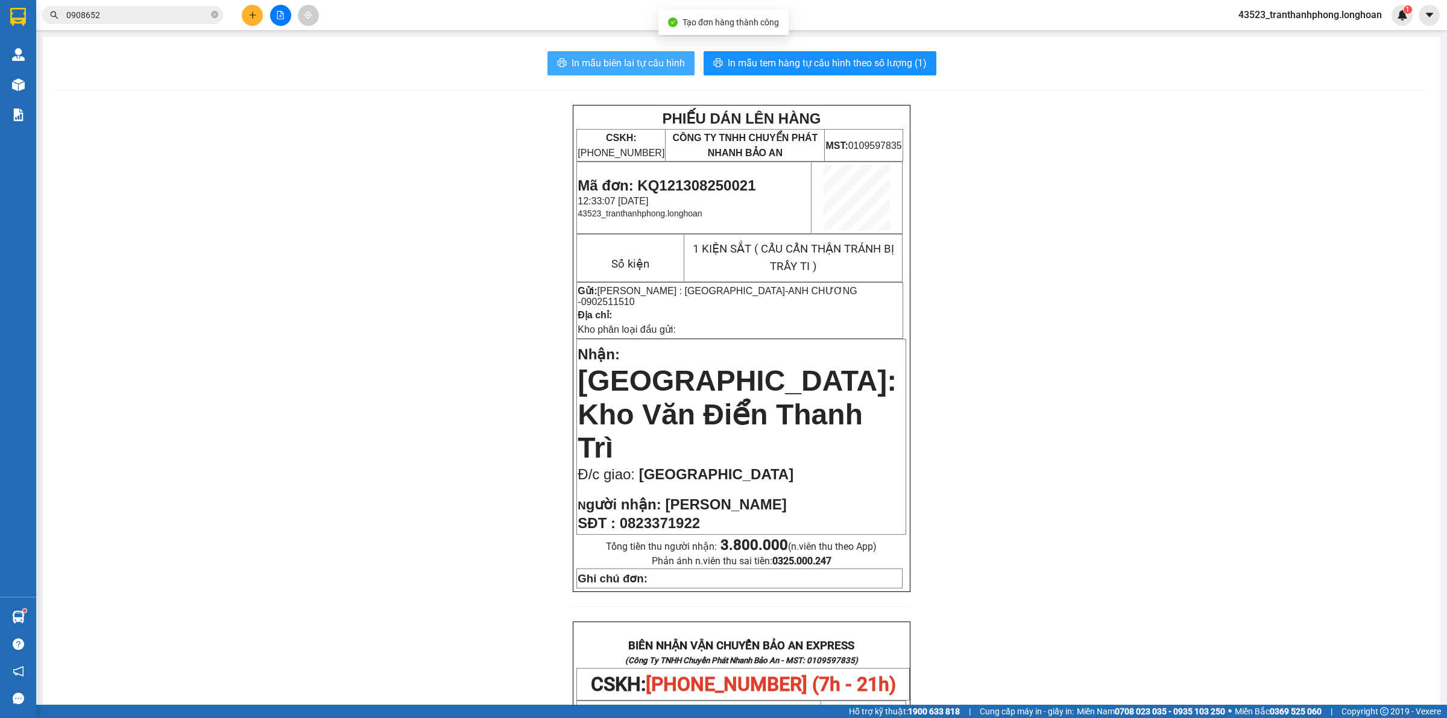
click at [589, 62] on span "In mẫu biên lai tự cấu hình" at bounding box center [628, 62] width 113 height 15
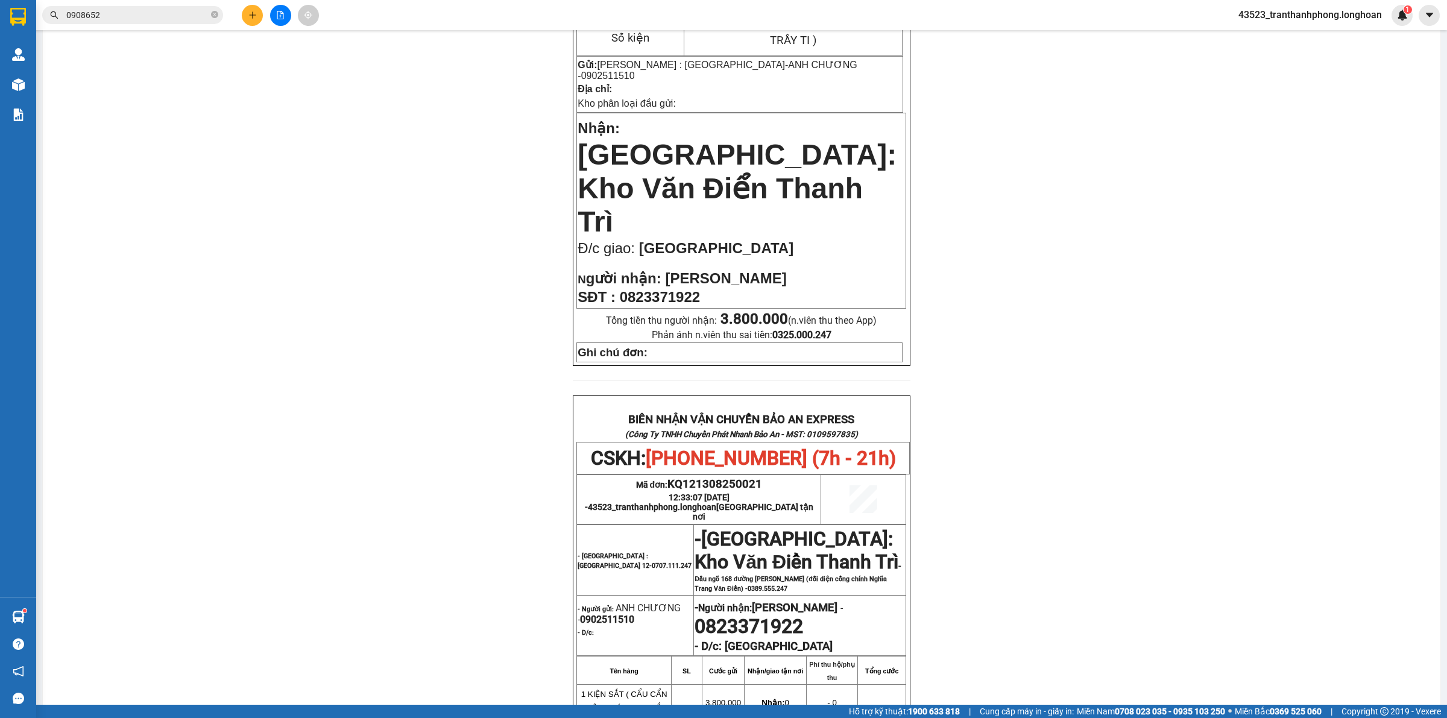
scroll to position [301, 0]
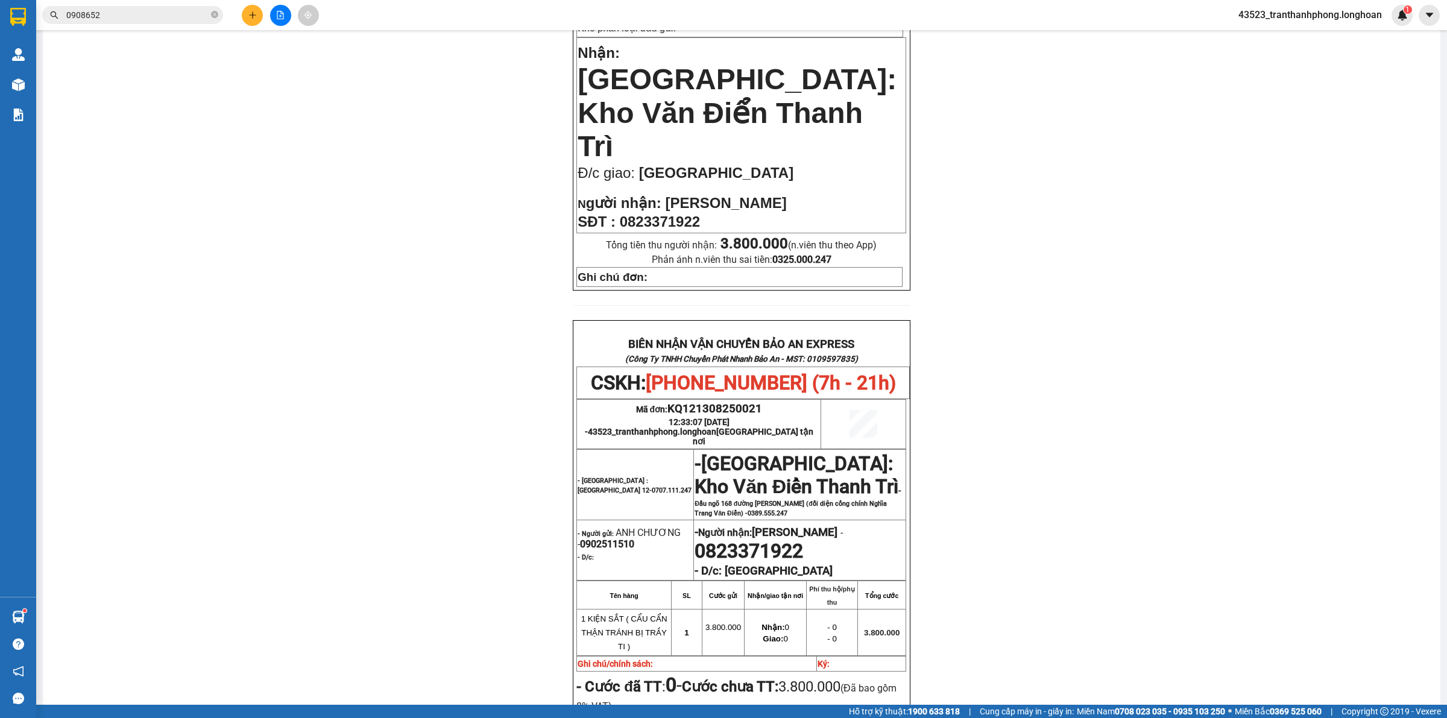
click at [625, 538] on span "0902511510" at bounding box center [607, 543] width 54 height 11
copy span "0902511510"
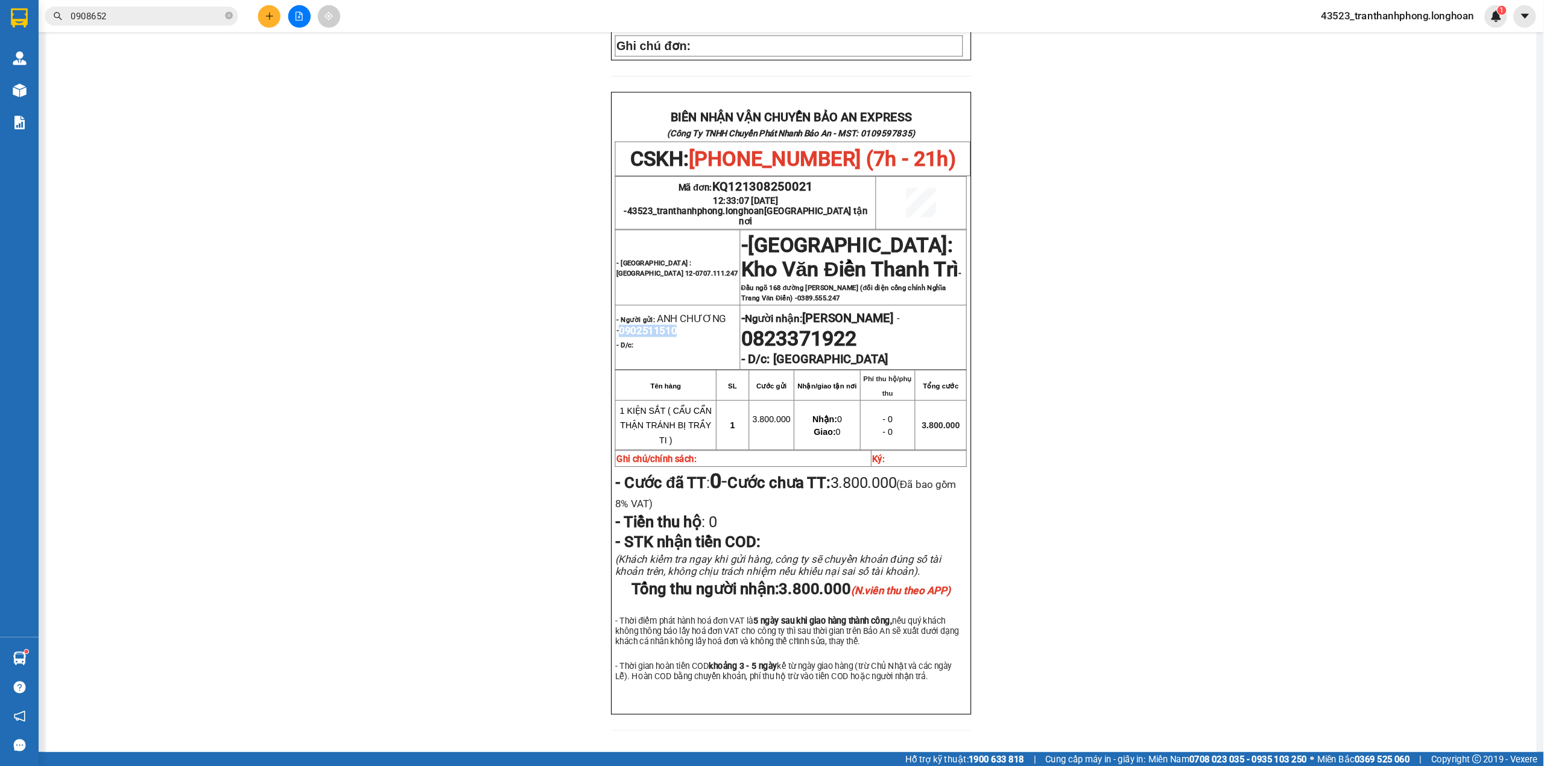
scroll to position [490, 0]
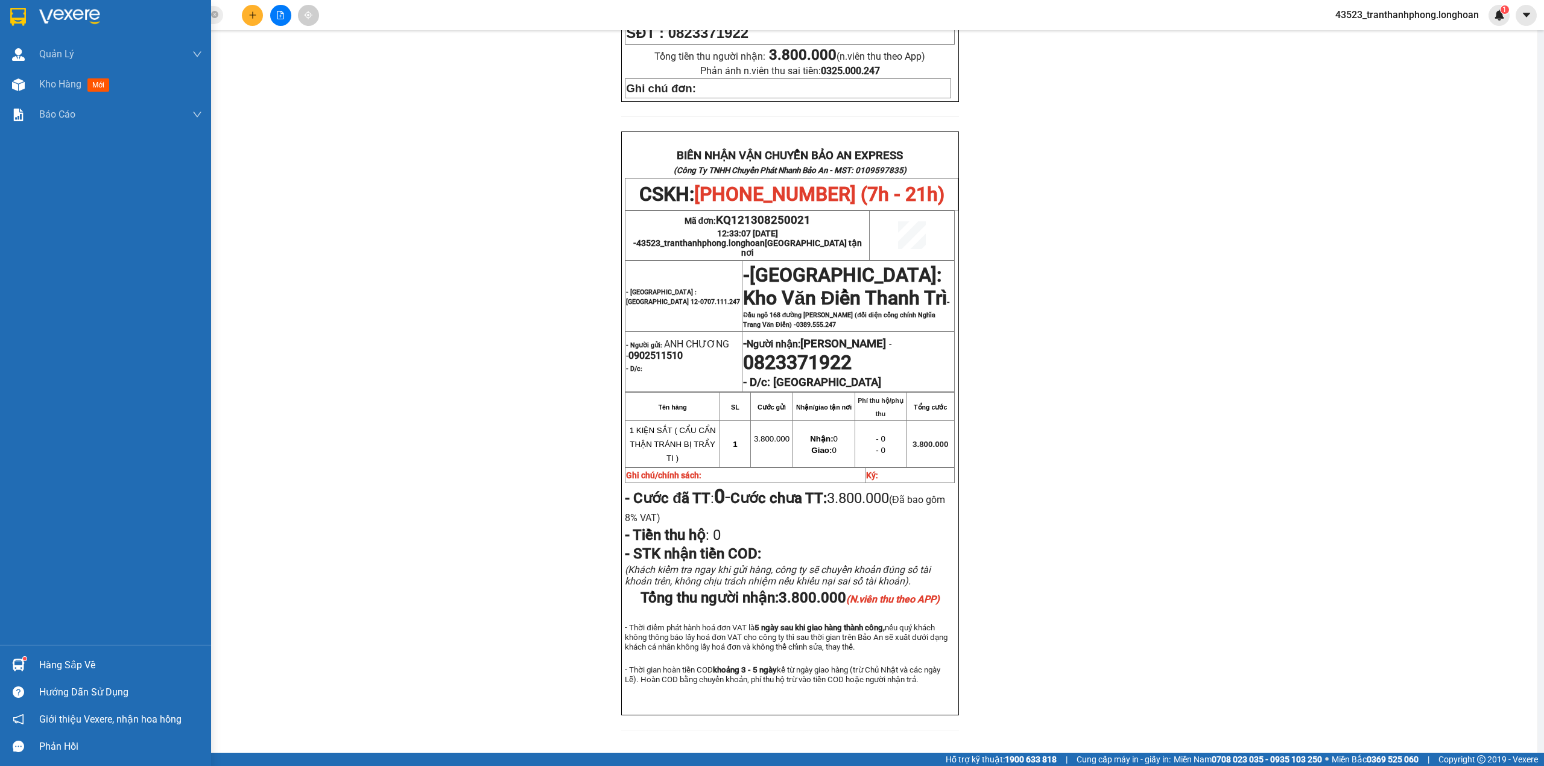
click at [1, 15] on div at bounding box center [105, 19] width 211 height 39
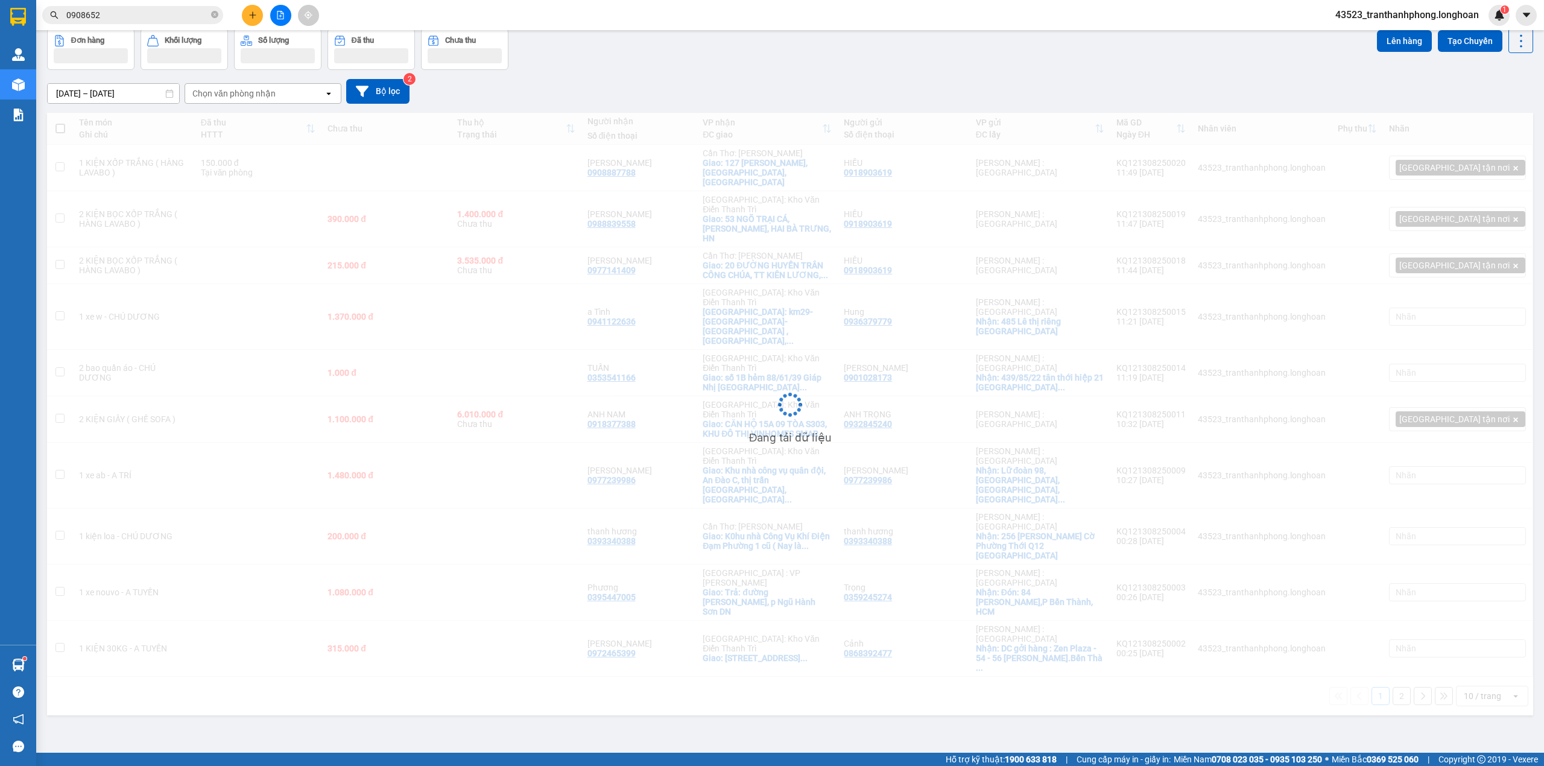
scroll to position [55, 0]
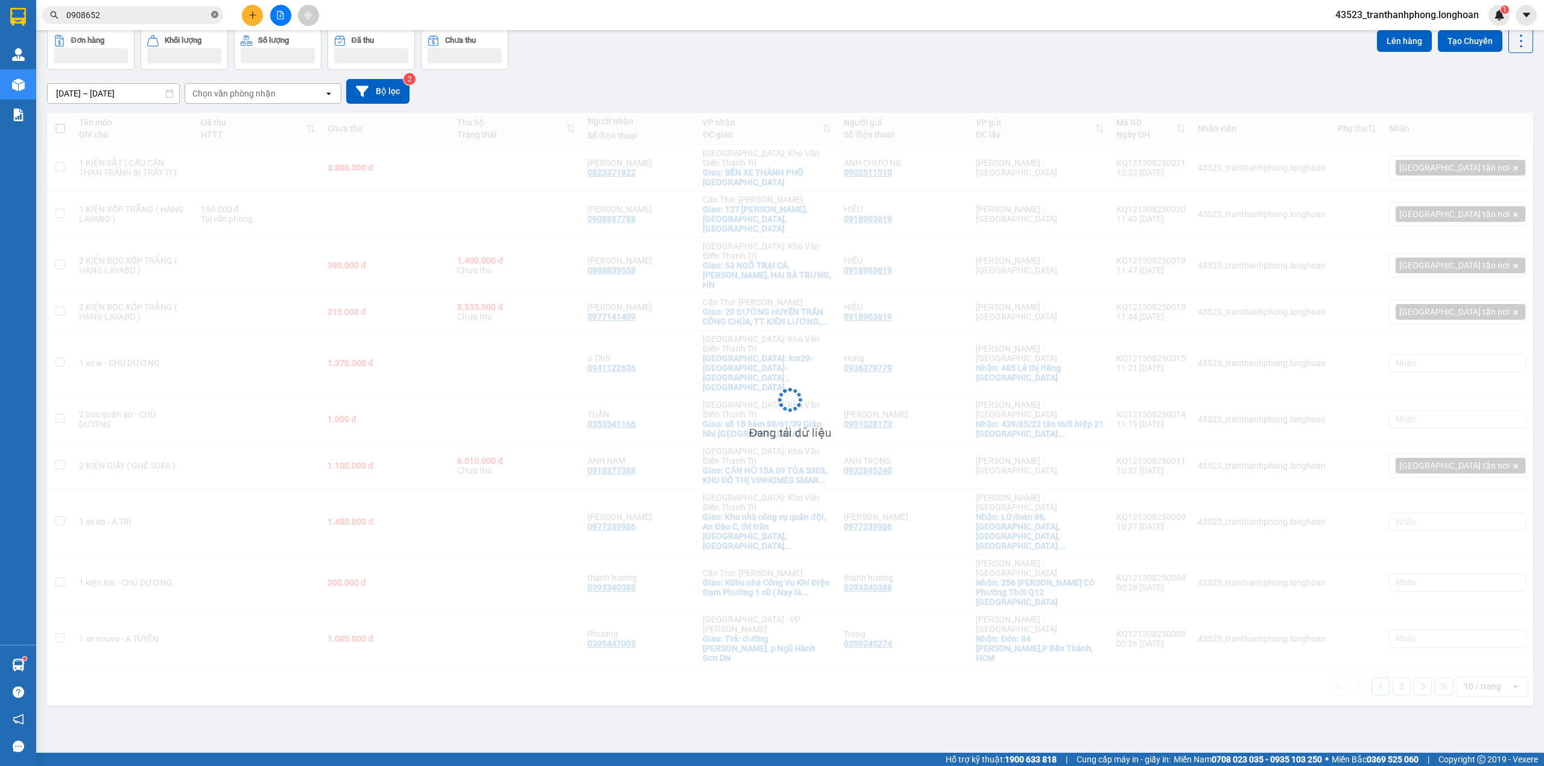
click at [212, 17] on icon "close-circle" at bounding box center [214, 14] width 7 height 7
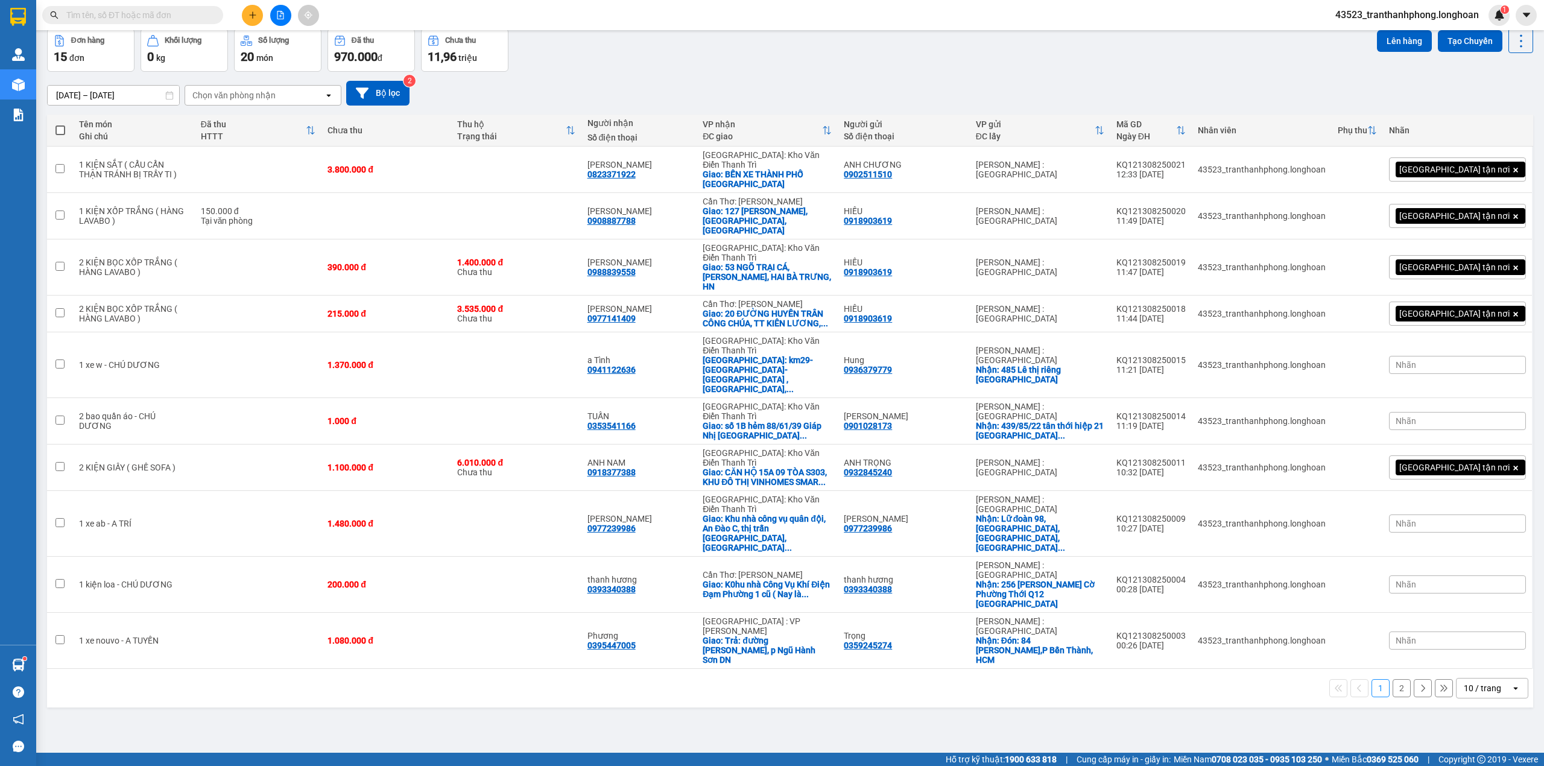
click at [247, 14] on button at bounding box center [252, 15] width 21 height 21
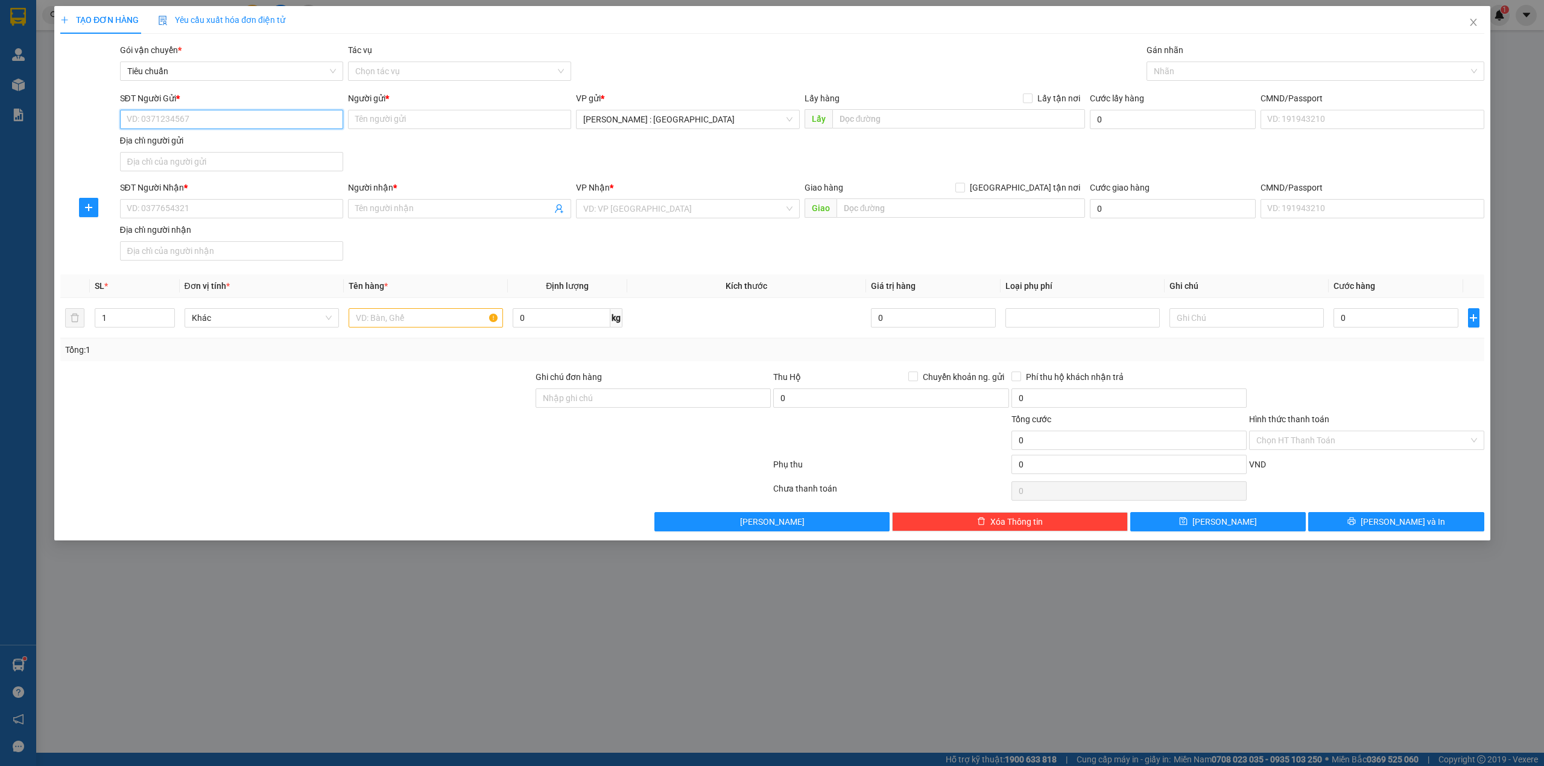
paste input "0937131812"
type input "0937131812"
click at [251, 213] on input "SĐT Người Nhận *" at bounding box center [230, 208] width 223 height 19
paste input "0387889114"
type input "0387889114"
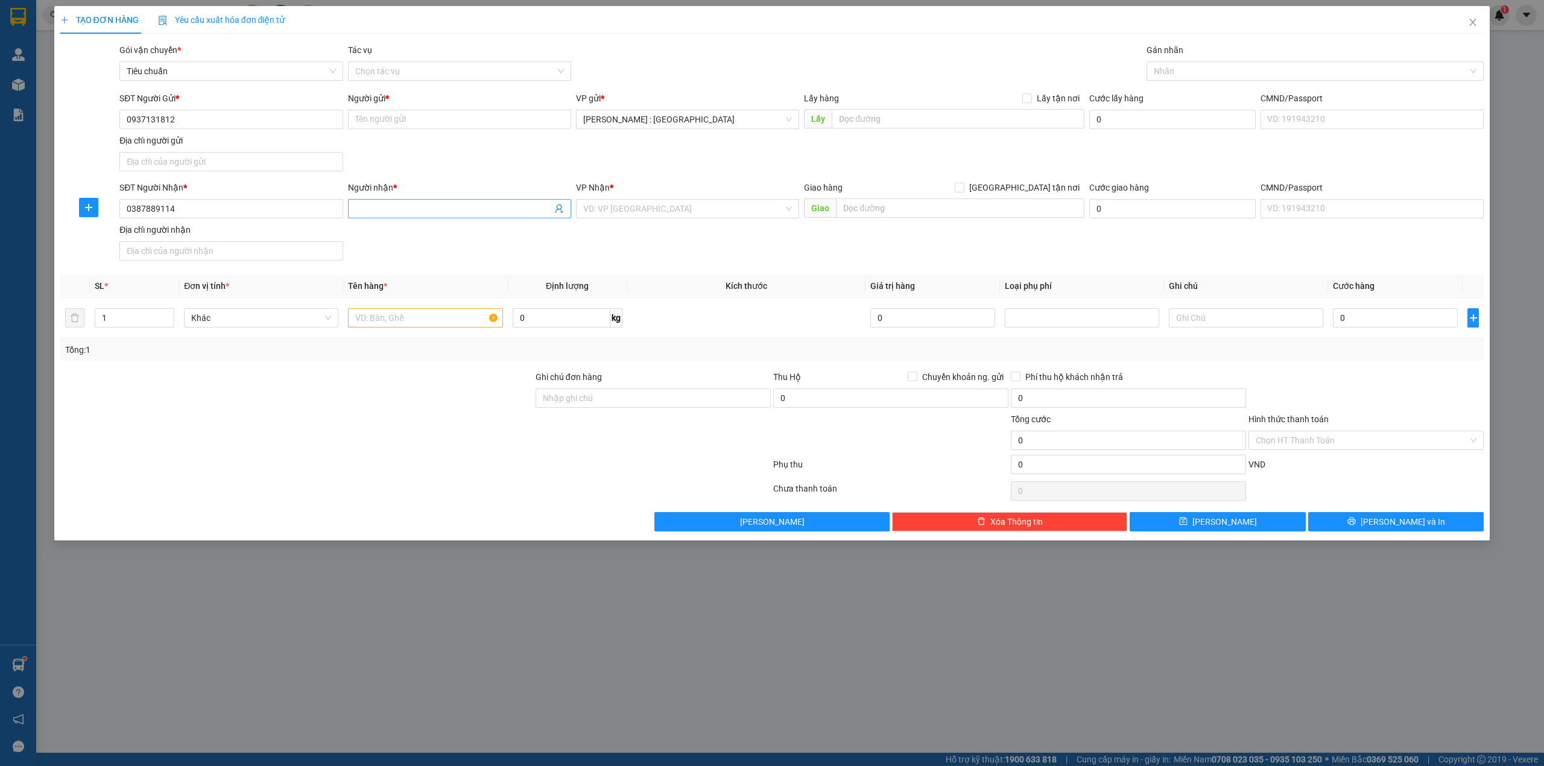
click at [413, 213] on input "Người nhận *" at bounding box center [453, 208] width 197 height 13
paste input "Quỳnh Như"
type input "Quỳnh Như"
click at [427, 128] on input "Người gửi *" at bounding box center [459, 119] width 223 height 19
paste input "[PERSON_NAME]"
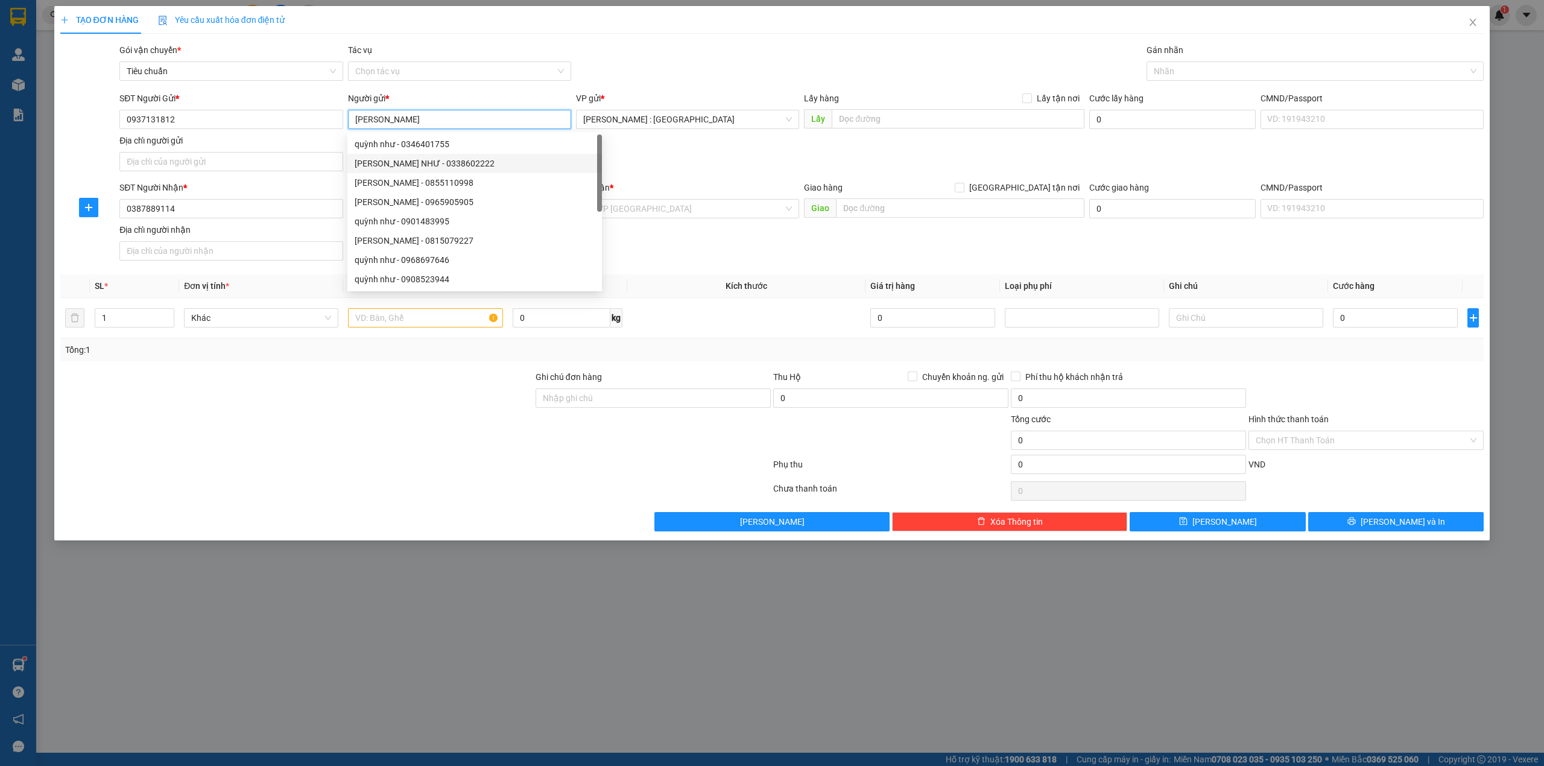
type input "[PERSON_NAME]"
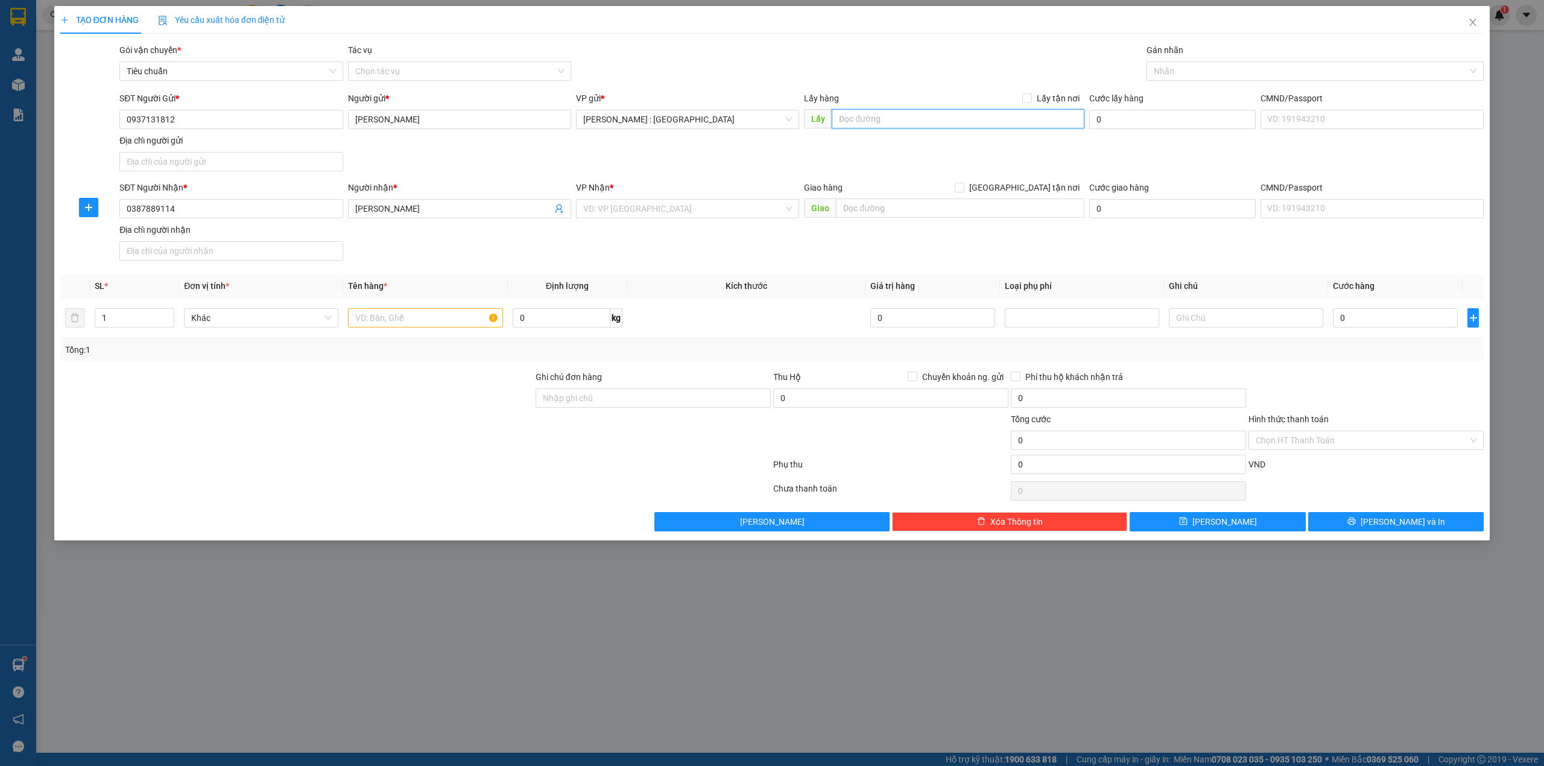
click at [917, 121] on input "text" at bounding box center [958, 118] width 253 height 19
paste input "Địa chỉ lấy hàng 76/2B Lê văn Chí Linh [GEOGRAPHIC_DATA]"
type input "Địa chỉ lấy hàng 76/2B Lê văn Chí Linh [GEOGRAPHIC_DATA]"
click at [1030, 97] on input "Lấy tận nơi" at bounding box center [1026, 97] width 8 height 8
checkbox input "true"
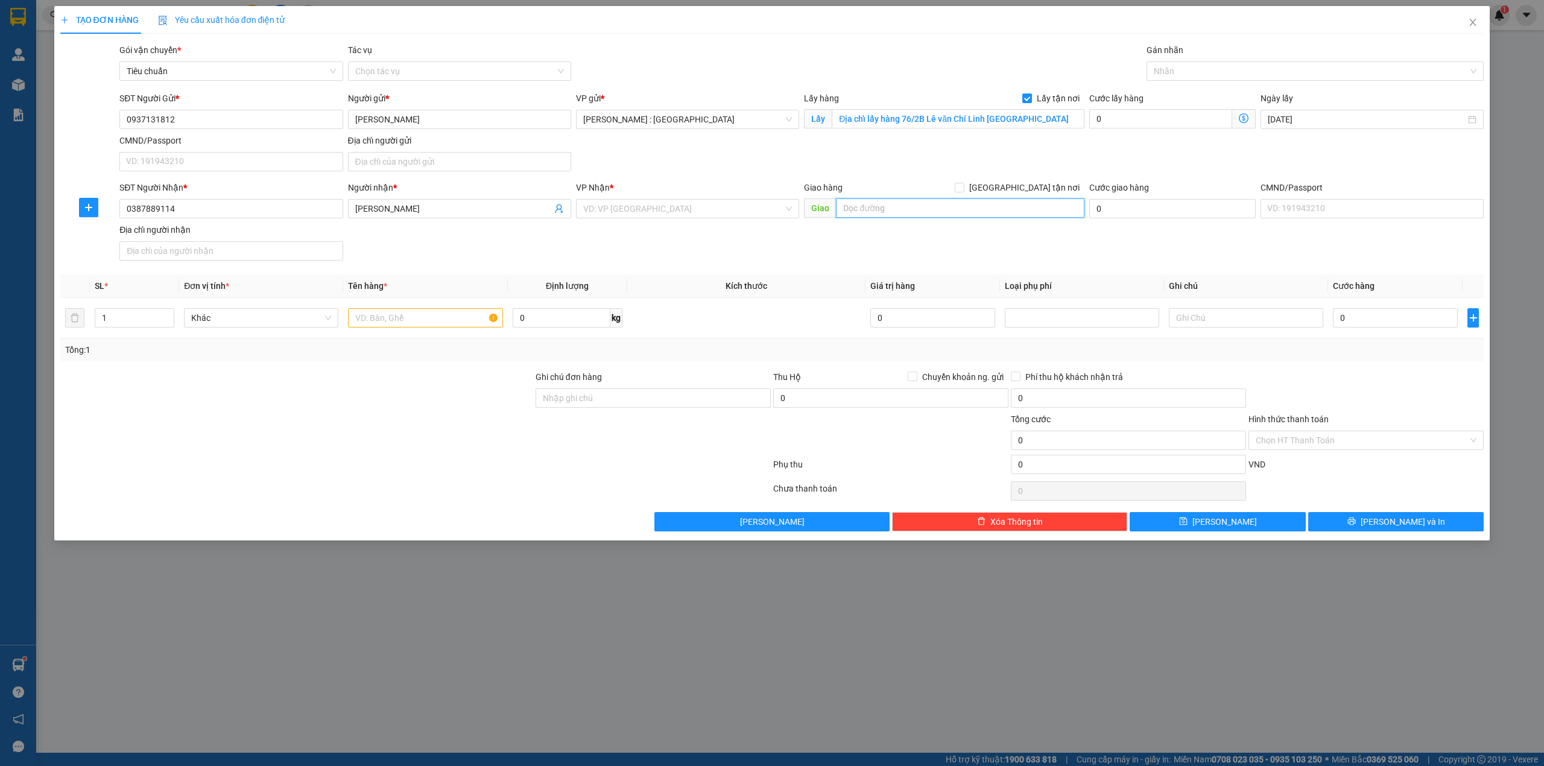
click at [905, 210] on input "text" at bounding box center [960, 207] width 248 height 19
paste input "76/4 xã An Bình ( gần Nhà Thờ Tin Lành Hoà Ninh ) Tỉnh Vĩnh Long"
type input "76/4 xã An Bình ( gần Nhà Thờ Tin Lành Hoà Ninh ) Tỉnh Vĩnh Long"
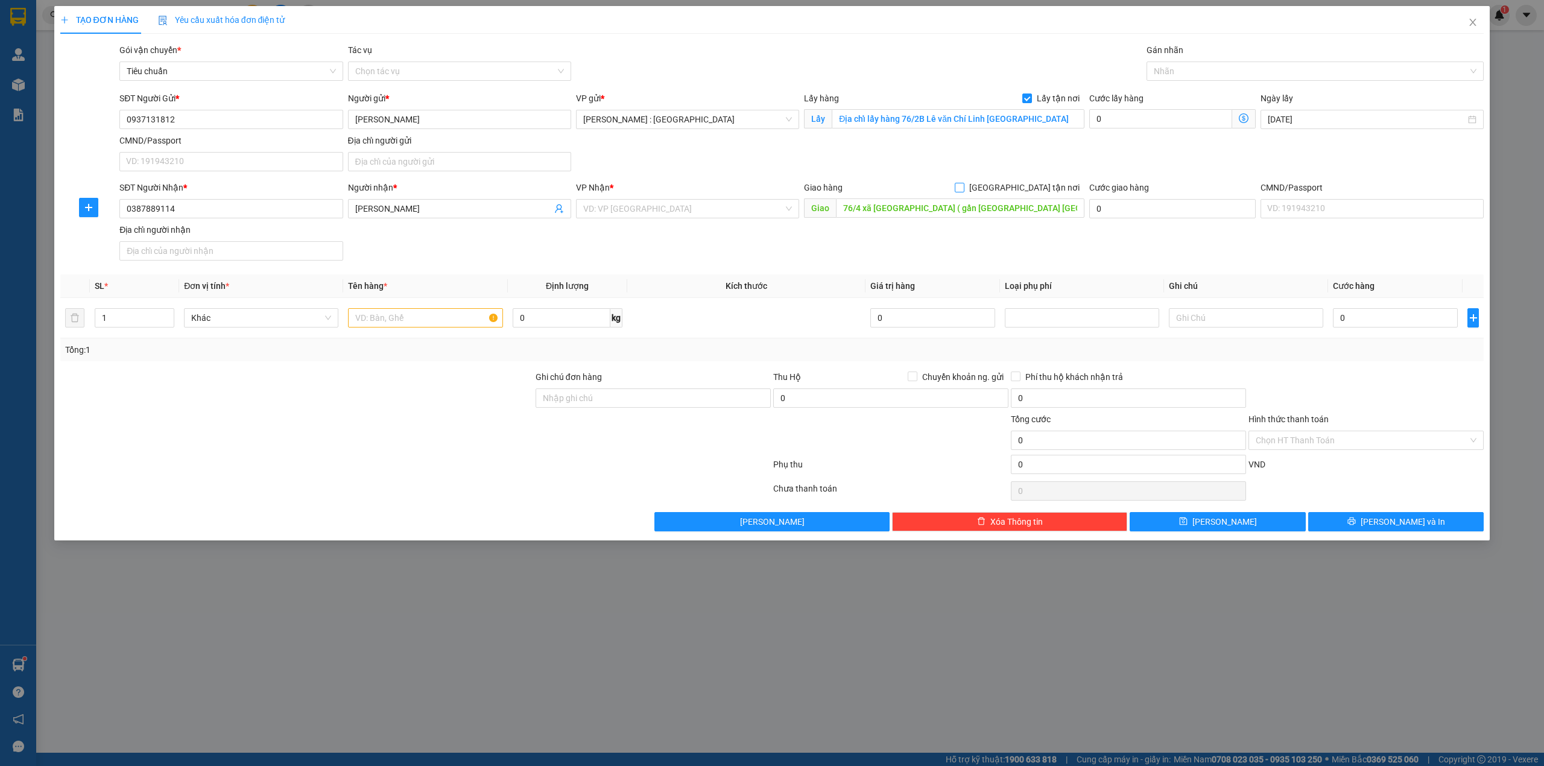
click at [1062, 189] on span "[GEOGRAPHIC_DATA] tận nơi" at bounding box center [1024, 187] width 120 height 13
click at [963, 189] on input "[GEOGRAPHIC_DATA] tận nơi" at bounding box center [959, 187] width 8 height 8
checkbox input "true"
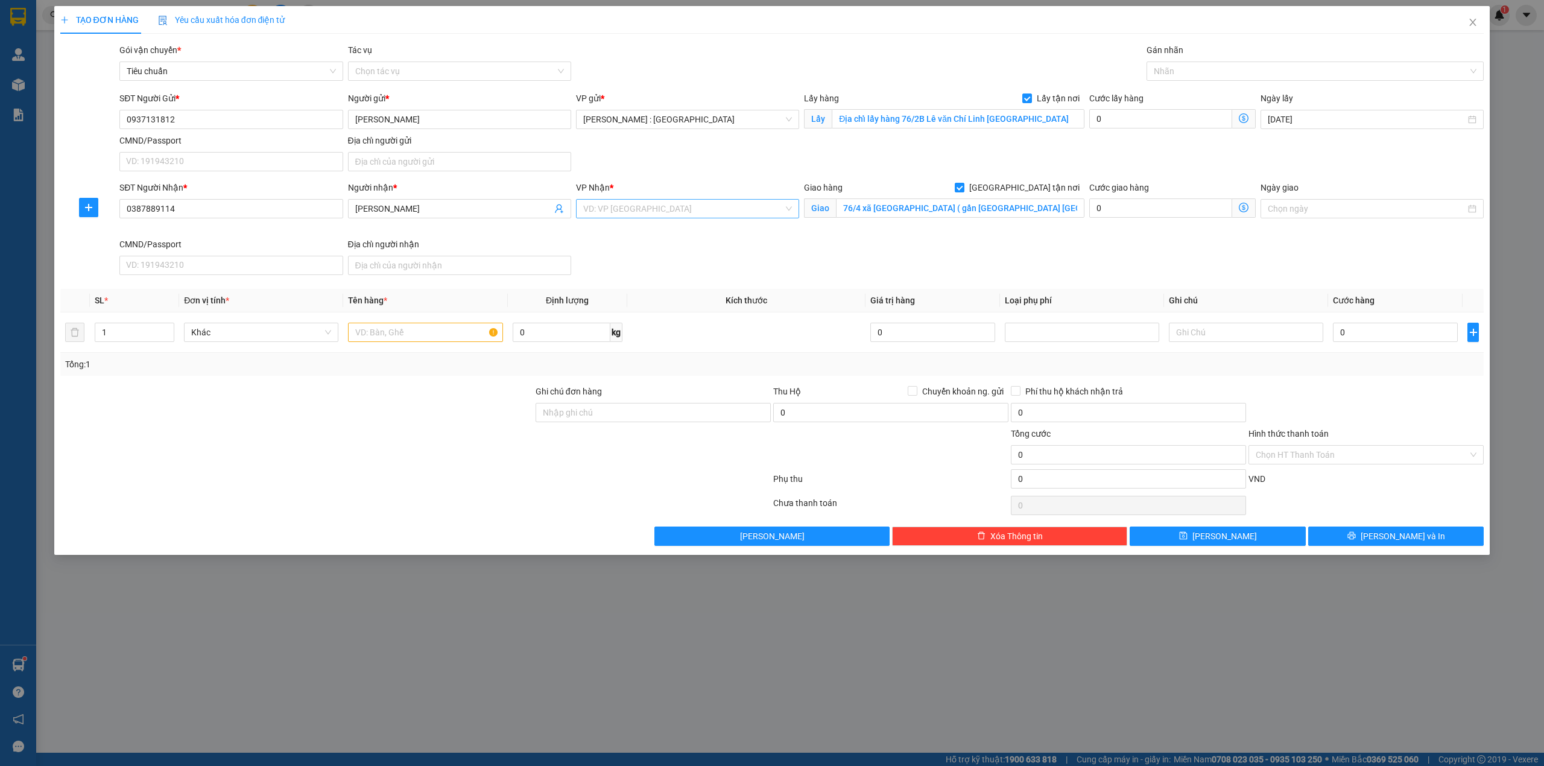
click at [716, 210] on input "search" at bounding box center [683, 209] width 200 height 18
type input "cần"
click at [642, 235] on div "Cần Thơ: [PERSON_NAME]" at bounding box center [687, 233] width 209 height 13
click at [382, 324] on div at bounding box center [425, 332] width 154 height 24
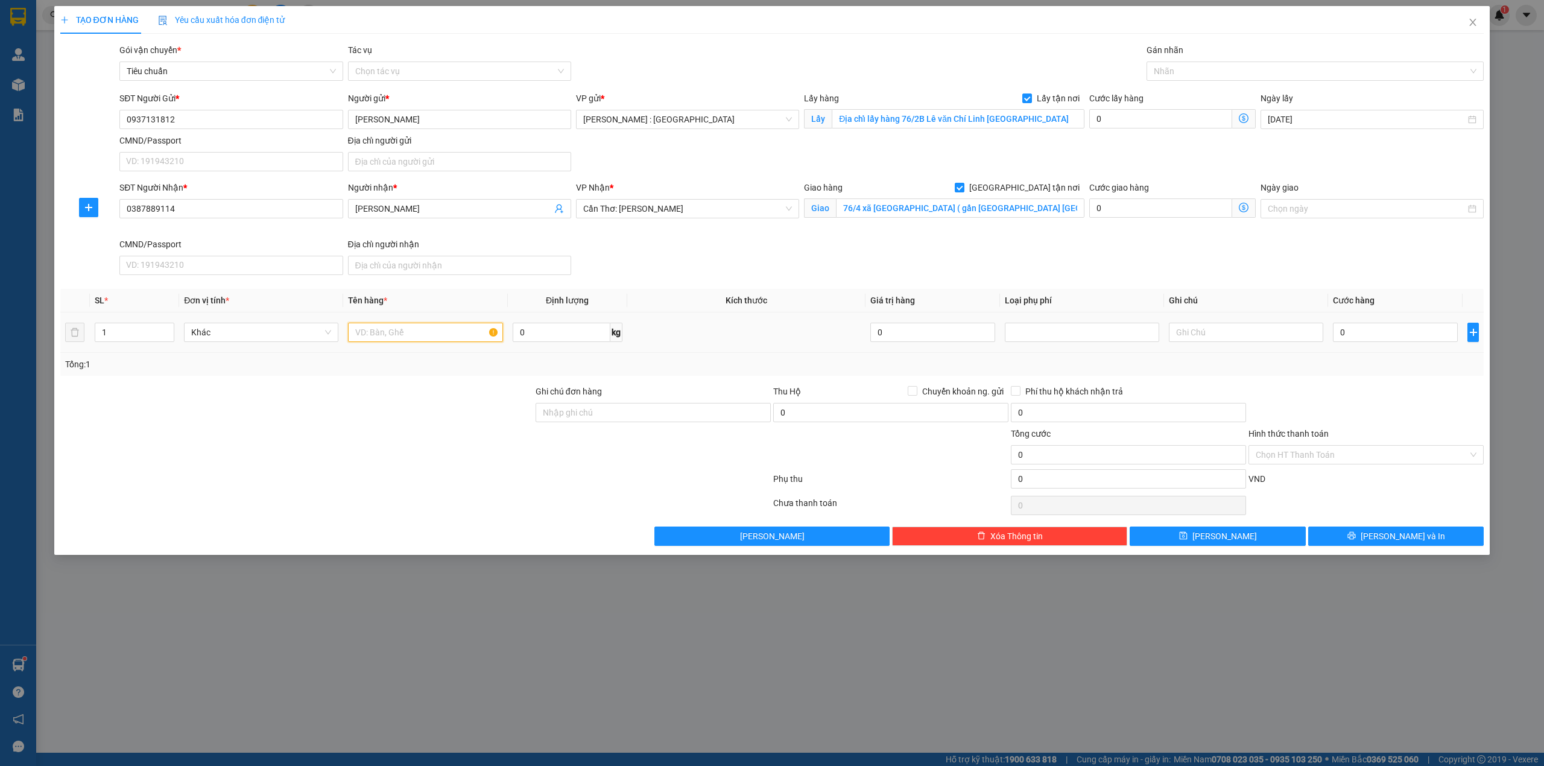
click at [428, 332] on input "text" at bounding box center [425, 332] width 154 height 19
type input "1 đơn - a tùng"
click at [1392, 336] on input "0" at bounding box center [1395, 332] width 125 height 19
type input "2"
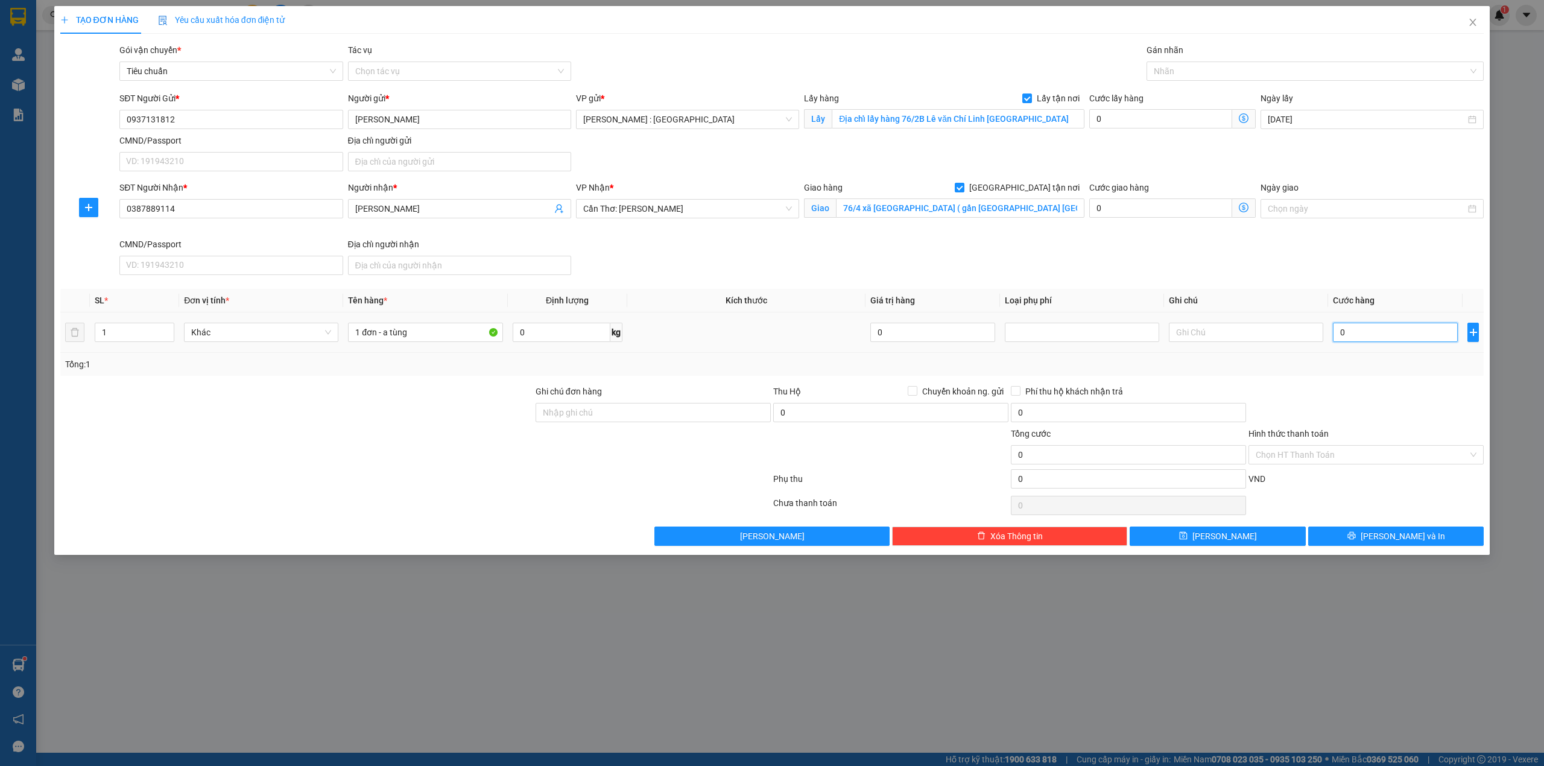
type input "2"
type input "22"
type input "220"
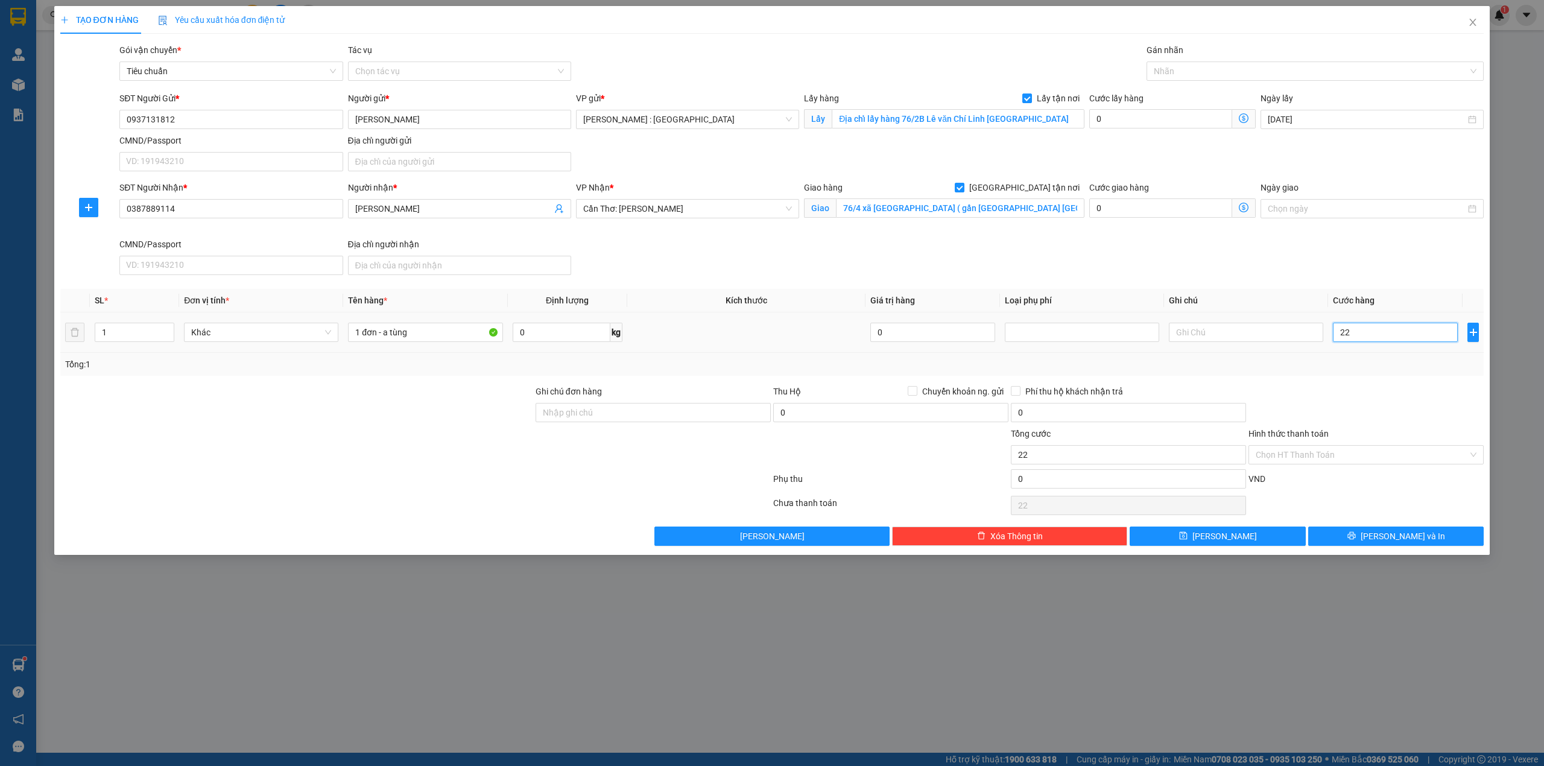
type input "220"
type input "220.000"
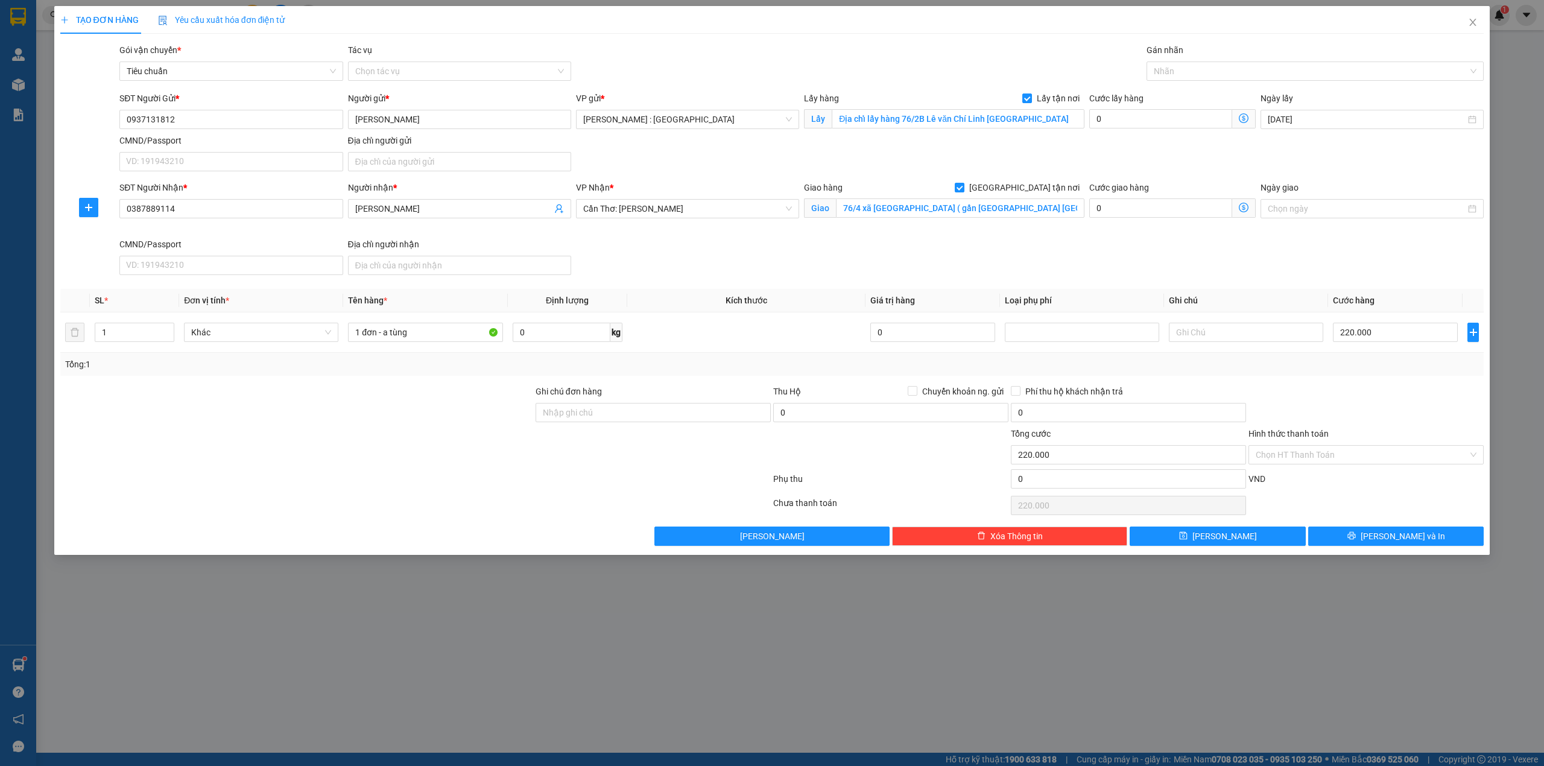
click at [1189, 106] on div "Cước lấy hàng" at bounding box center [1172, 101] width 166 height 18
click at [1187, 124] on input "0" at bounding box center [1160, 118] width 143 height 19
type input "220.006"
type input "6"
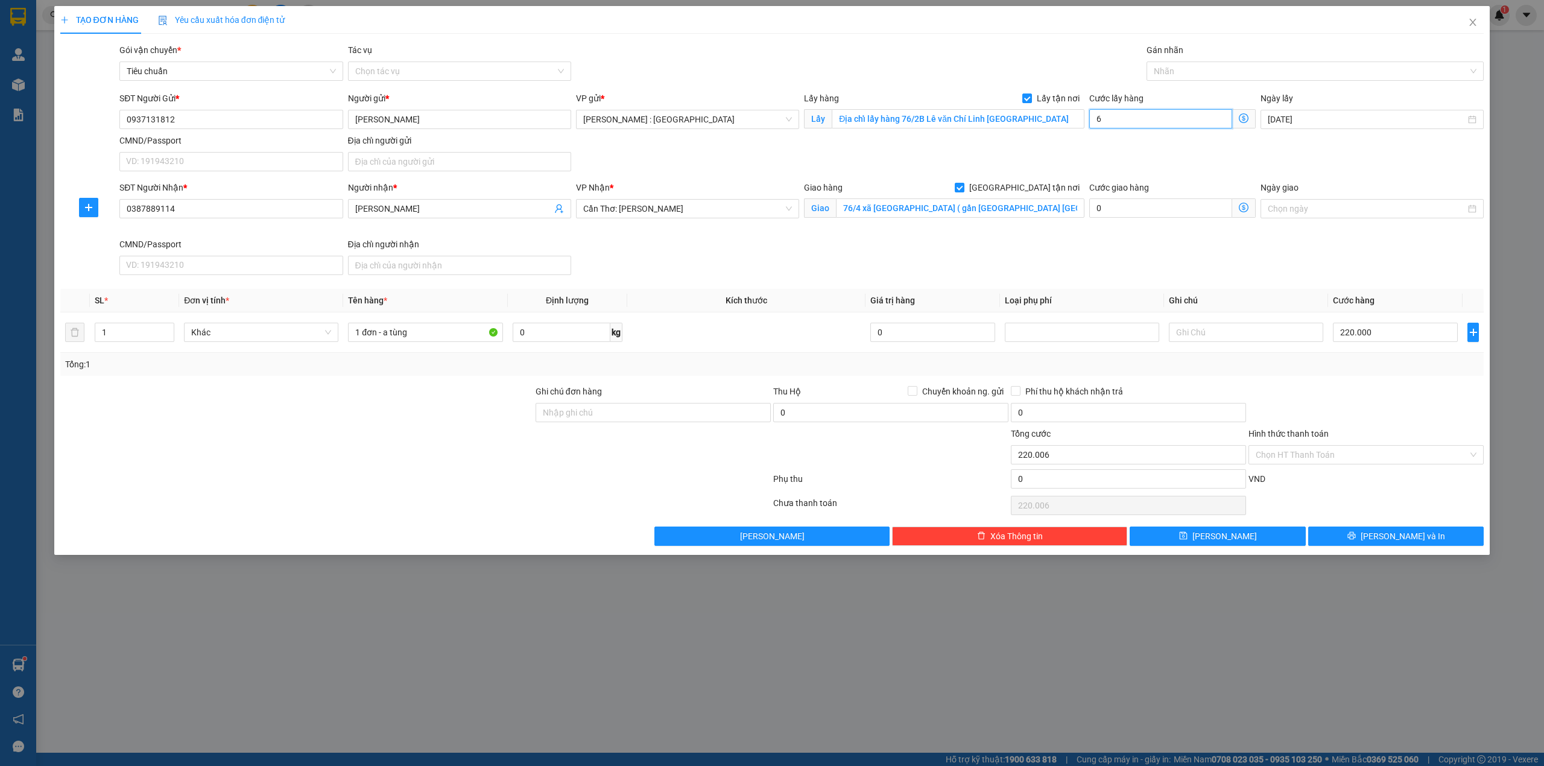
type input "220.065"
type input "65"
type input "285.000"
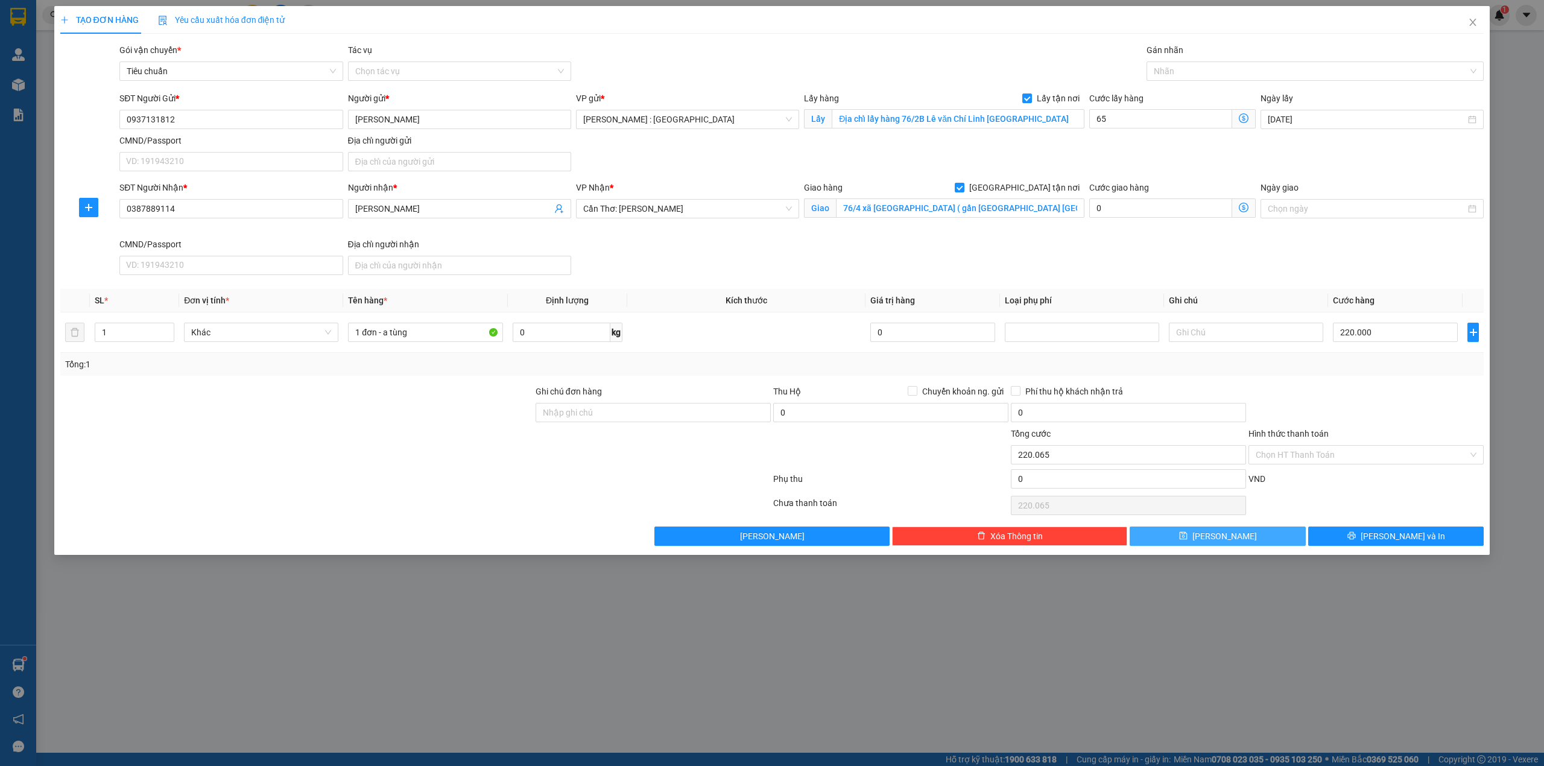
type input "65.000"
click at [1187, 541] on button "[PERSON_NAME]" at bounding box center [1217, 535] width 176 height 19
checkbox input "false"
type input "0"
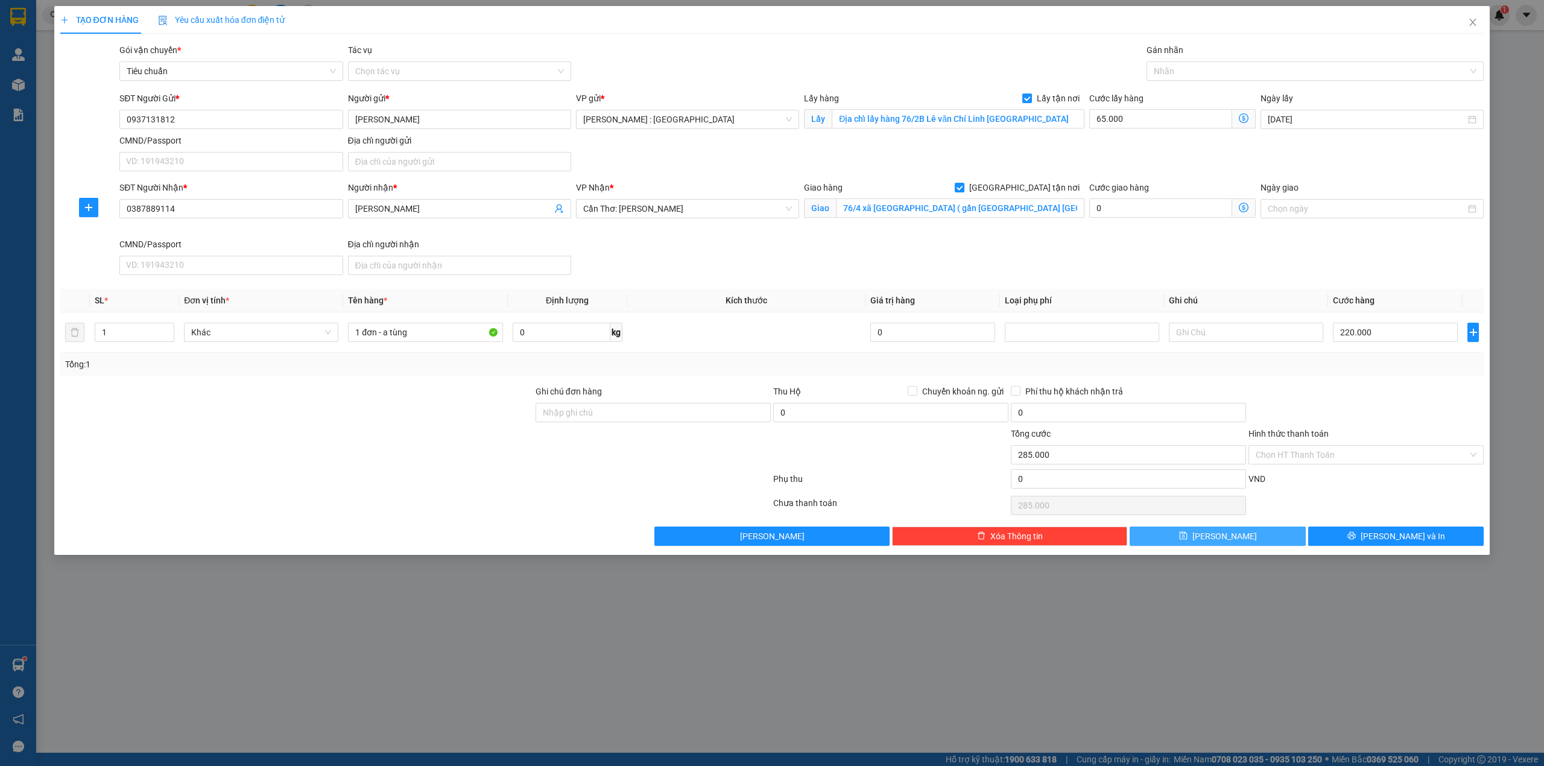
type input "0"
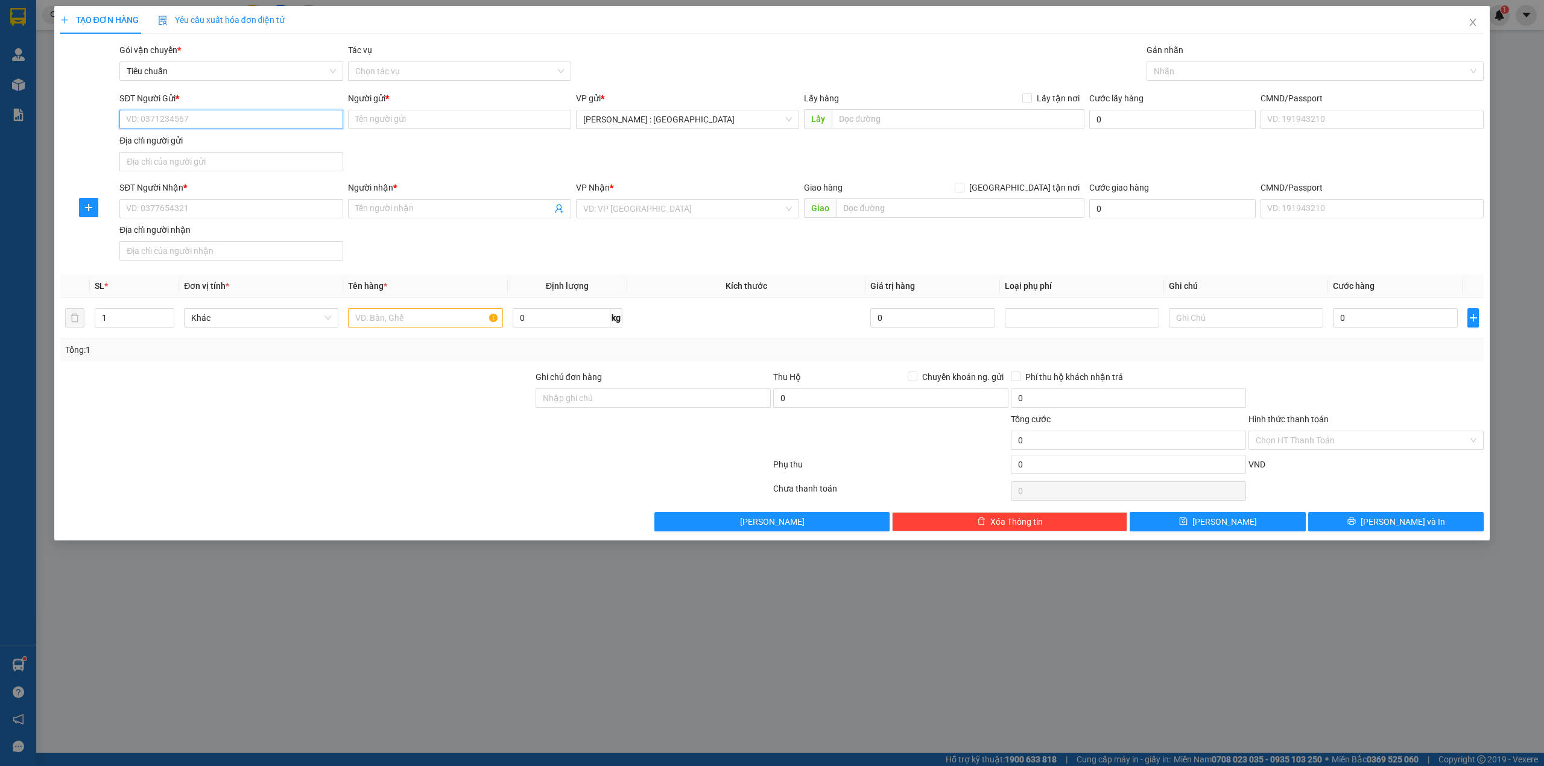
click at [273, 116] on input "SĐT Người Gửi *" at bounding box center [230, 119] width 223 height 19
paste input "0979629674"
type input "0979629674"
click at [408, 119] on input "Người gửi *" at bounding box center [459, 119] width 223 height 19
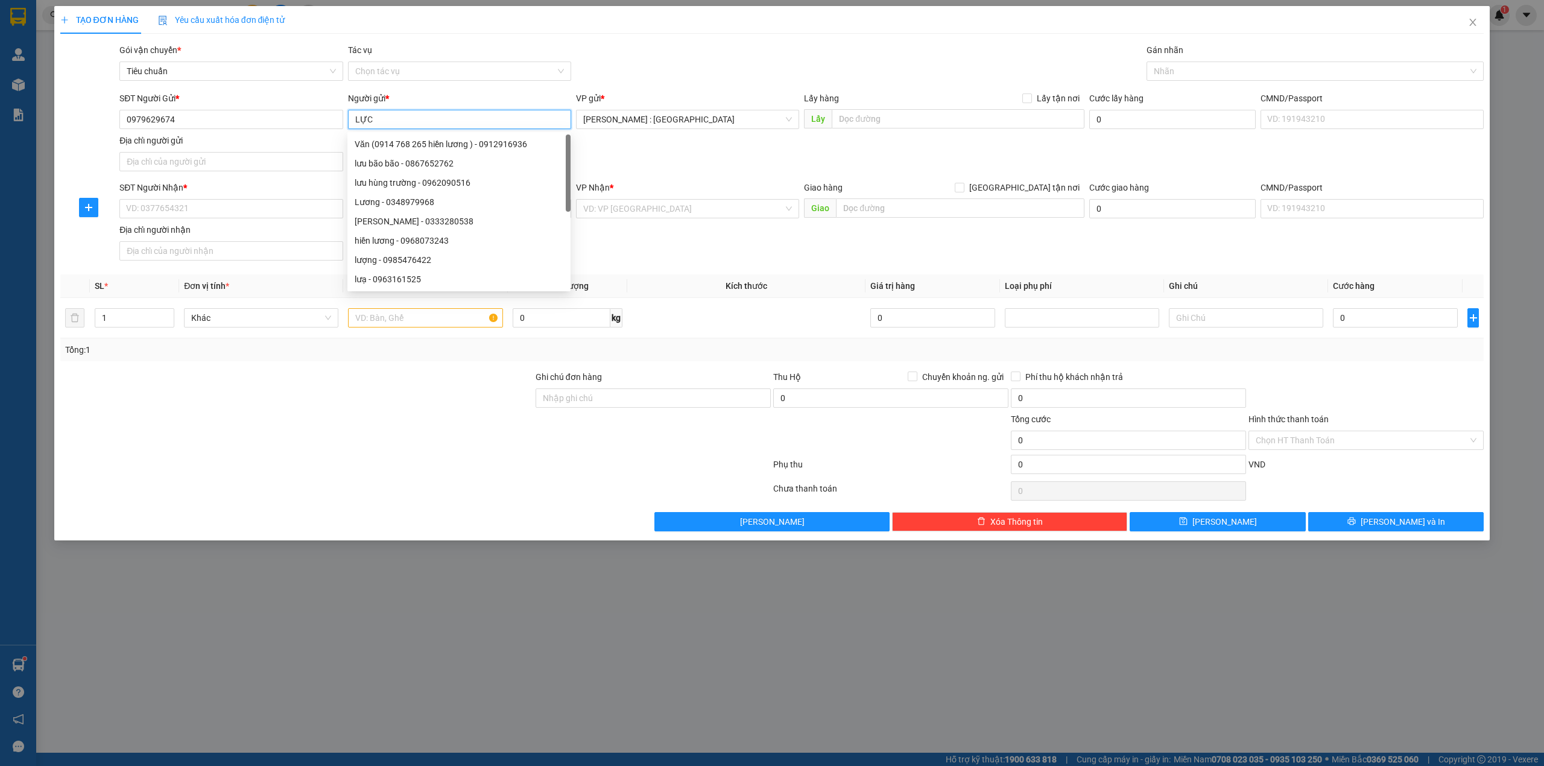
type input "LỰC"
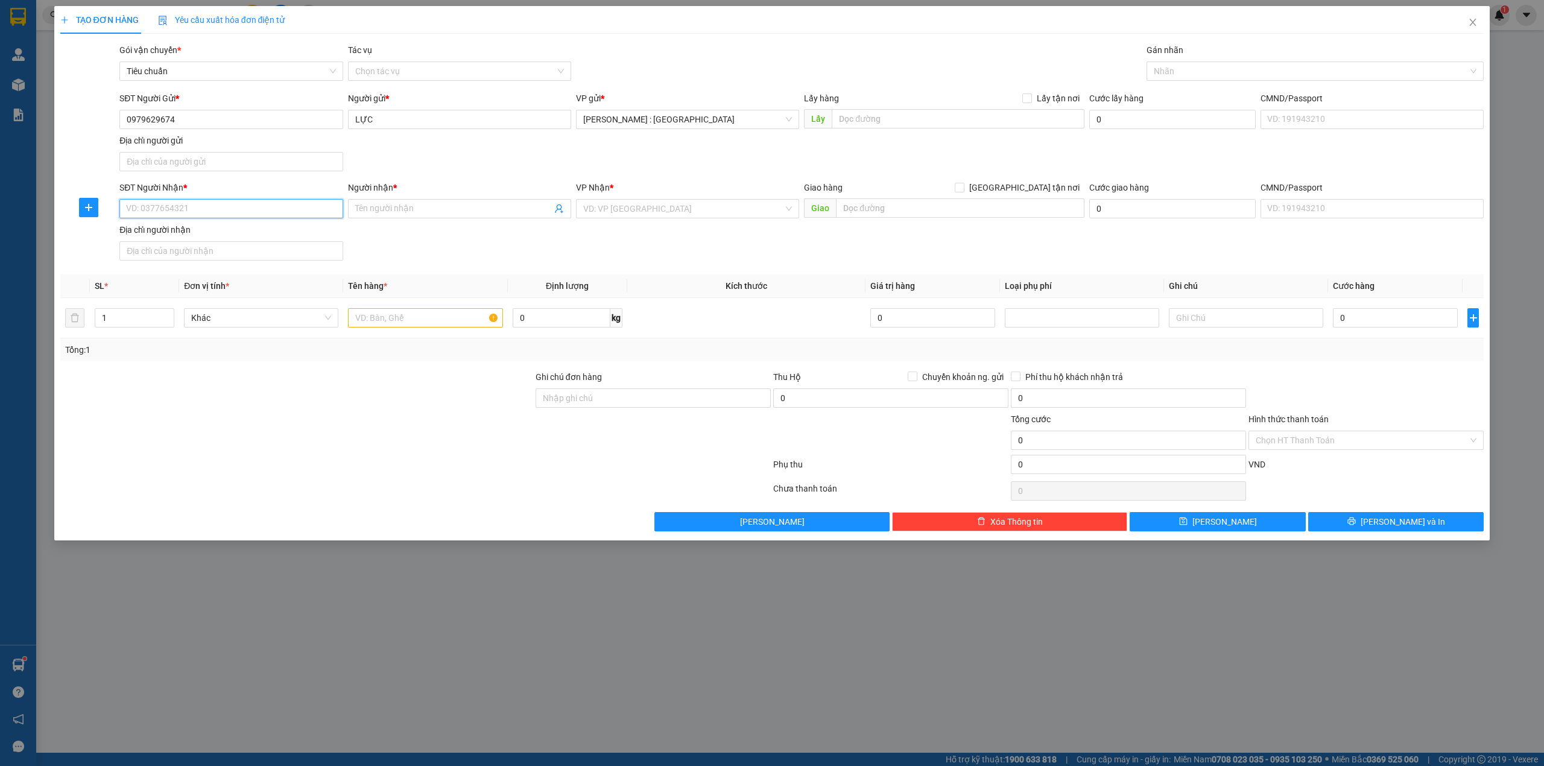
drag, startPoint x: 261, startPoint y: 204, endPoint x: 264, endPoint y: 210, distance: 6.7
click at [263, 205] on input "SĐT Người Nhận *" at bounding box center [230, 208] width 223 height 19
paste input "0978312010"
type input "0978312010"
paste input "Chu Thanh Hằng"
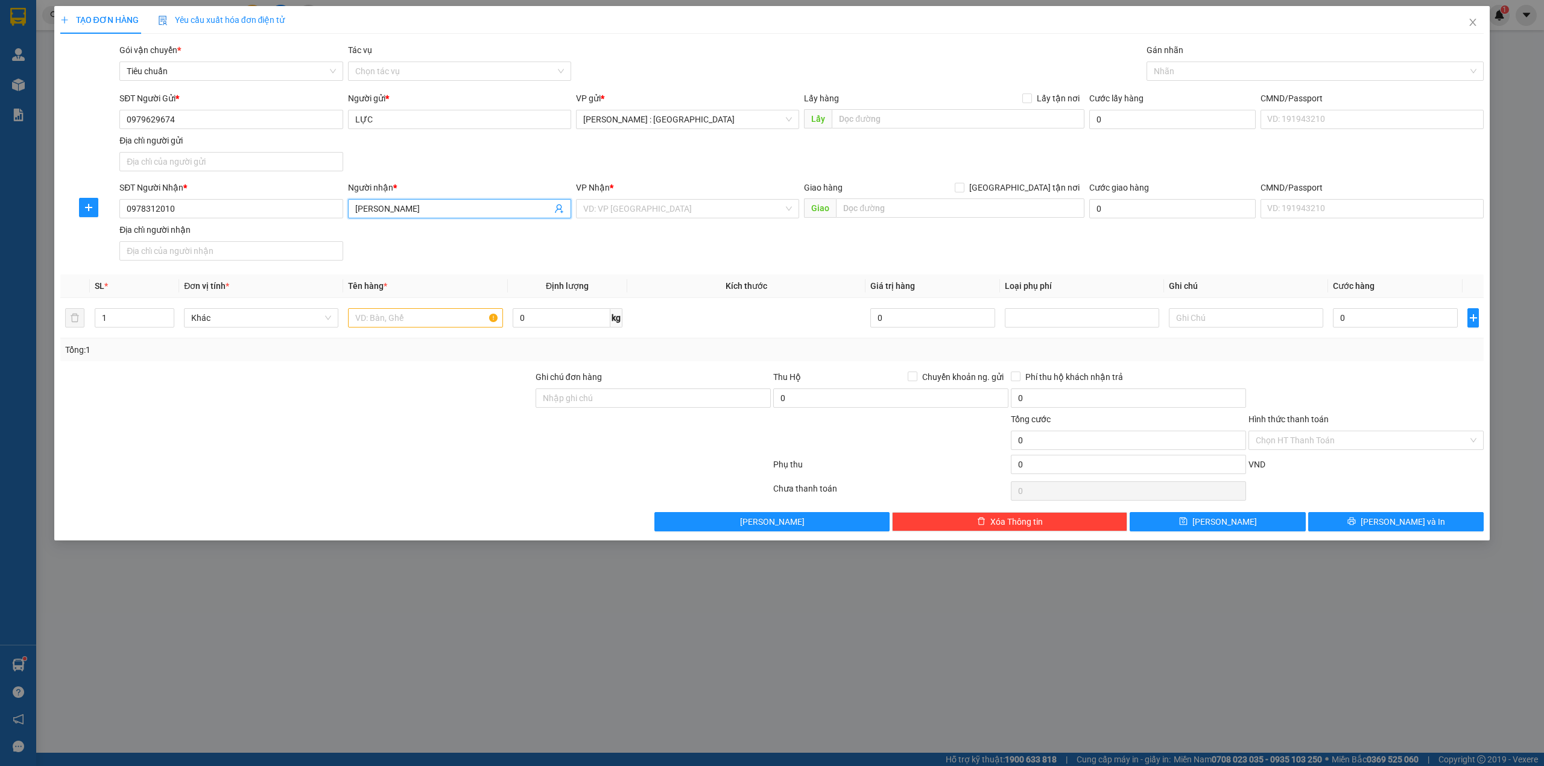
click at [459, 208] on input "Chu Thanh Hằng" at bounding box center [453, 208] width 197 height 13
type input "Chu Thanh Hằng"
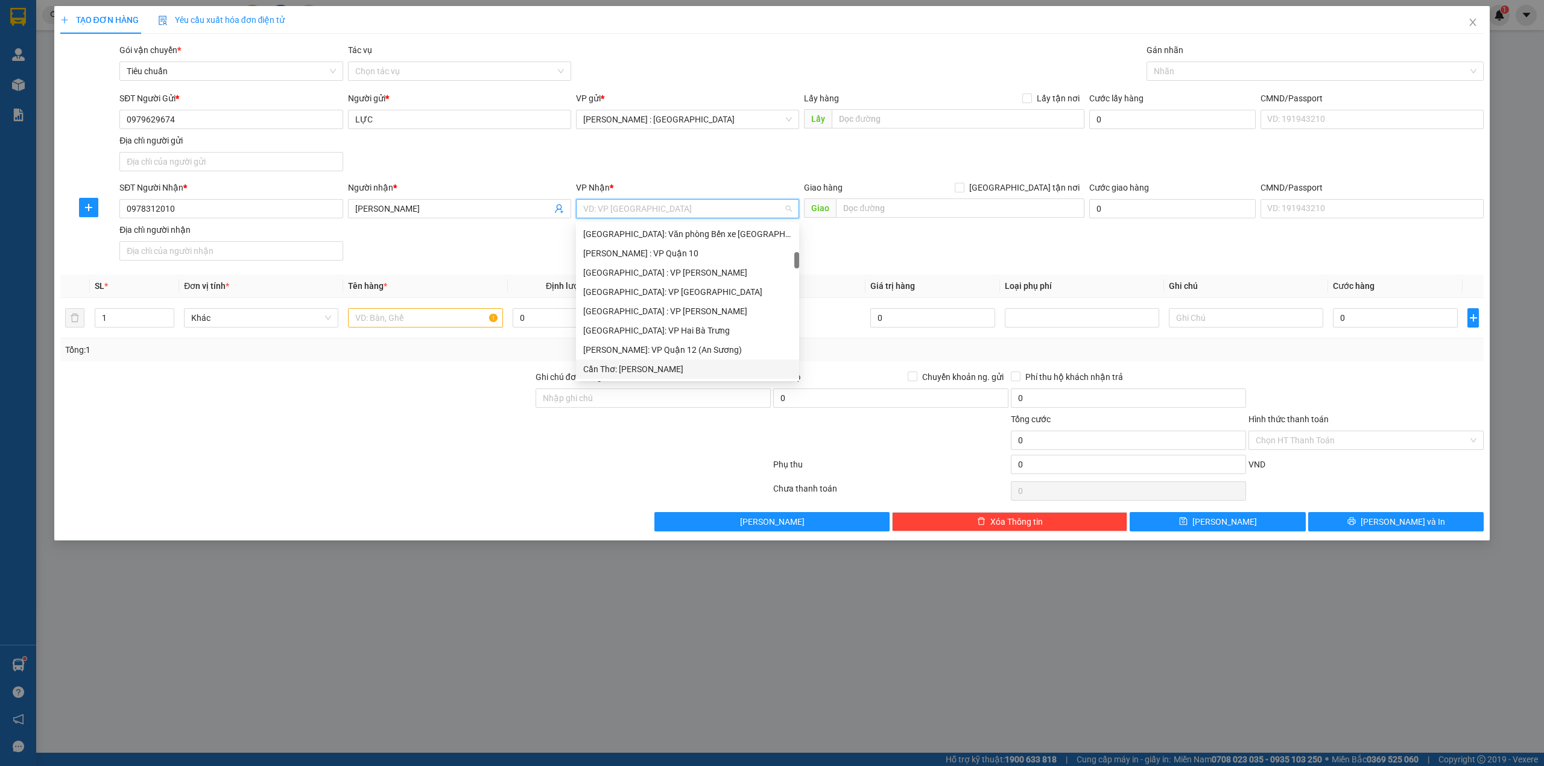
click at [704, 206] on input "search" at bounding box center [683, 209] width 200 height 18
type input "KHO"
click at [700, 303] on div "[GEOGRAPHIC_DATA]: Kho Văn Điển Thanh Trì" at bounding box center [687, 310] width 223 height 19
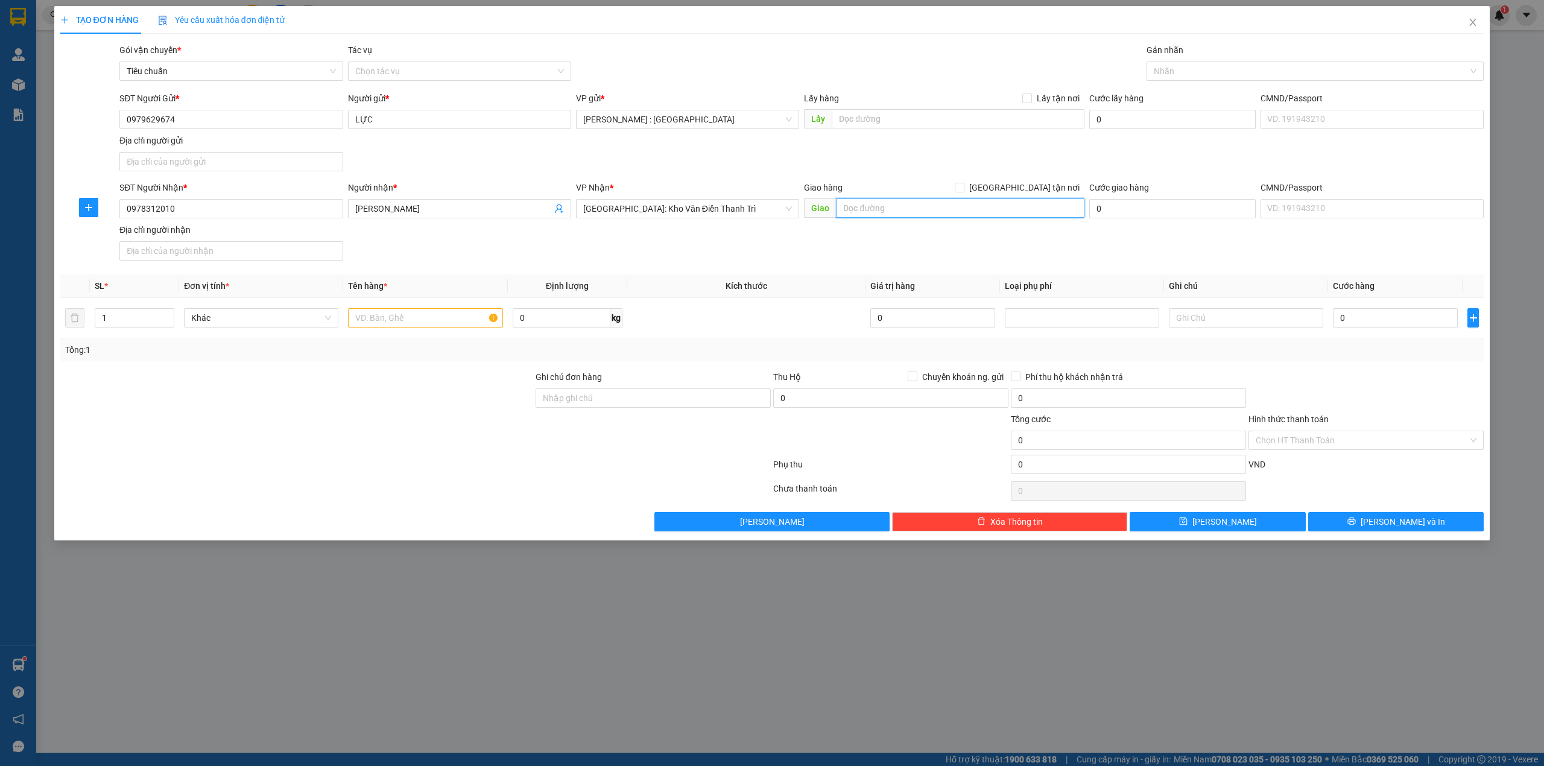
click at [1006, 207] on input "text" at bounding box center [960, 207] width 248 height 19
paste input "540 phố Chùa Thông - Sơn Lộc - Thị Xã Sơn Tây - HN"
type input "540 phố Chùa Thông - Sơn Lộc - Thị Xã Sơn Tây - HN"
click at [1064, 185] on span "[GEOGRAPHIC_DATA] tận nơi" at bounding box center [1024, 187] width 120 height 13
click at [963, 185] on input "[GEOGRAPHIC_DATA] tận nơi" at bounding box center [959, 187] width 8 height 8
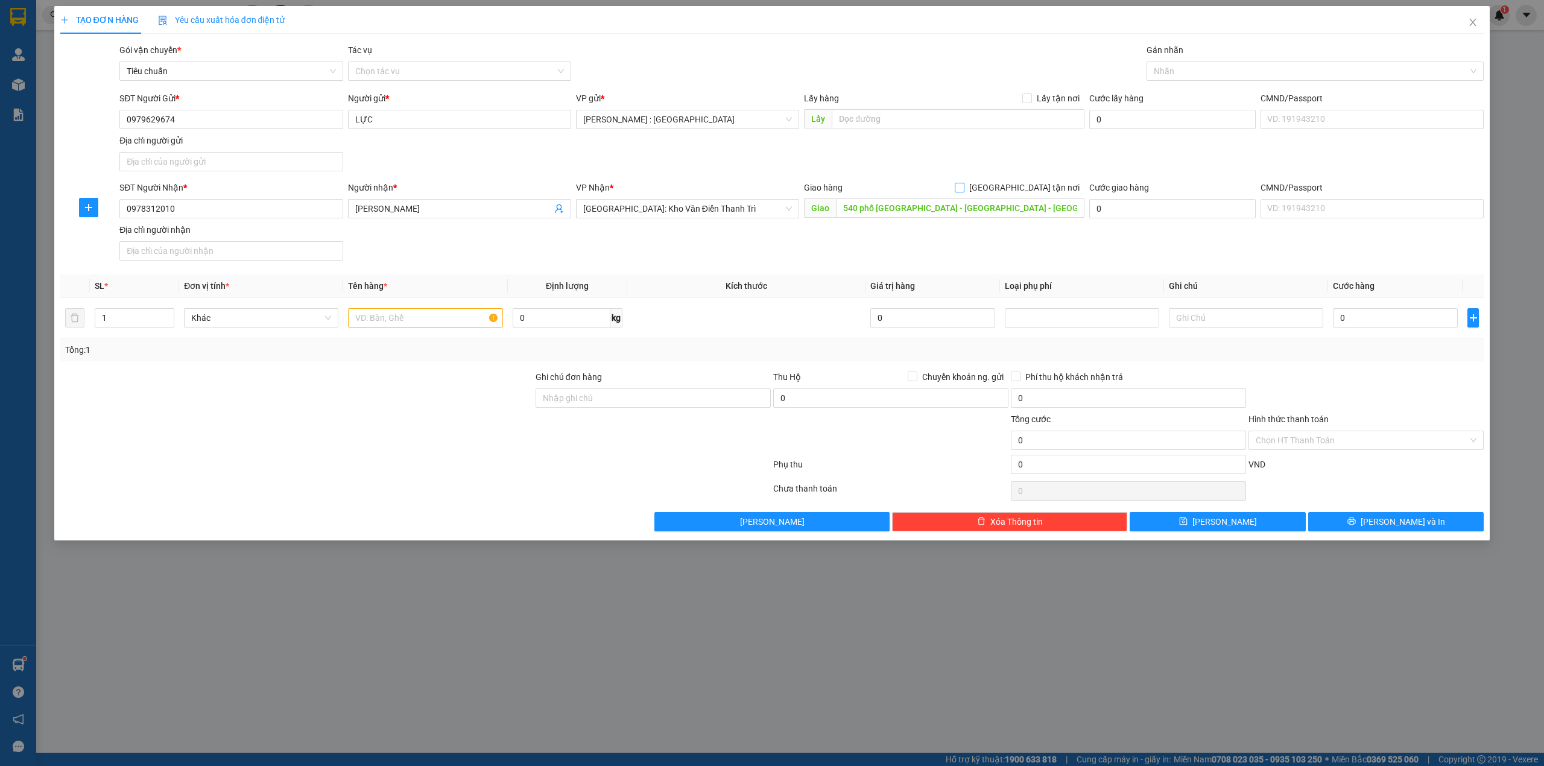
checkbox input "true"
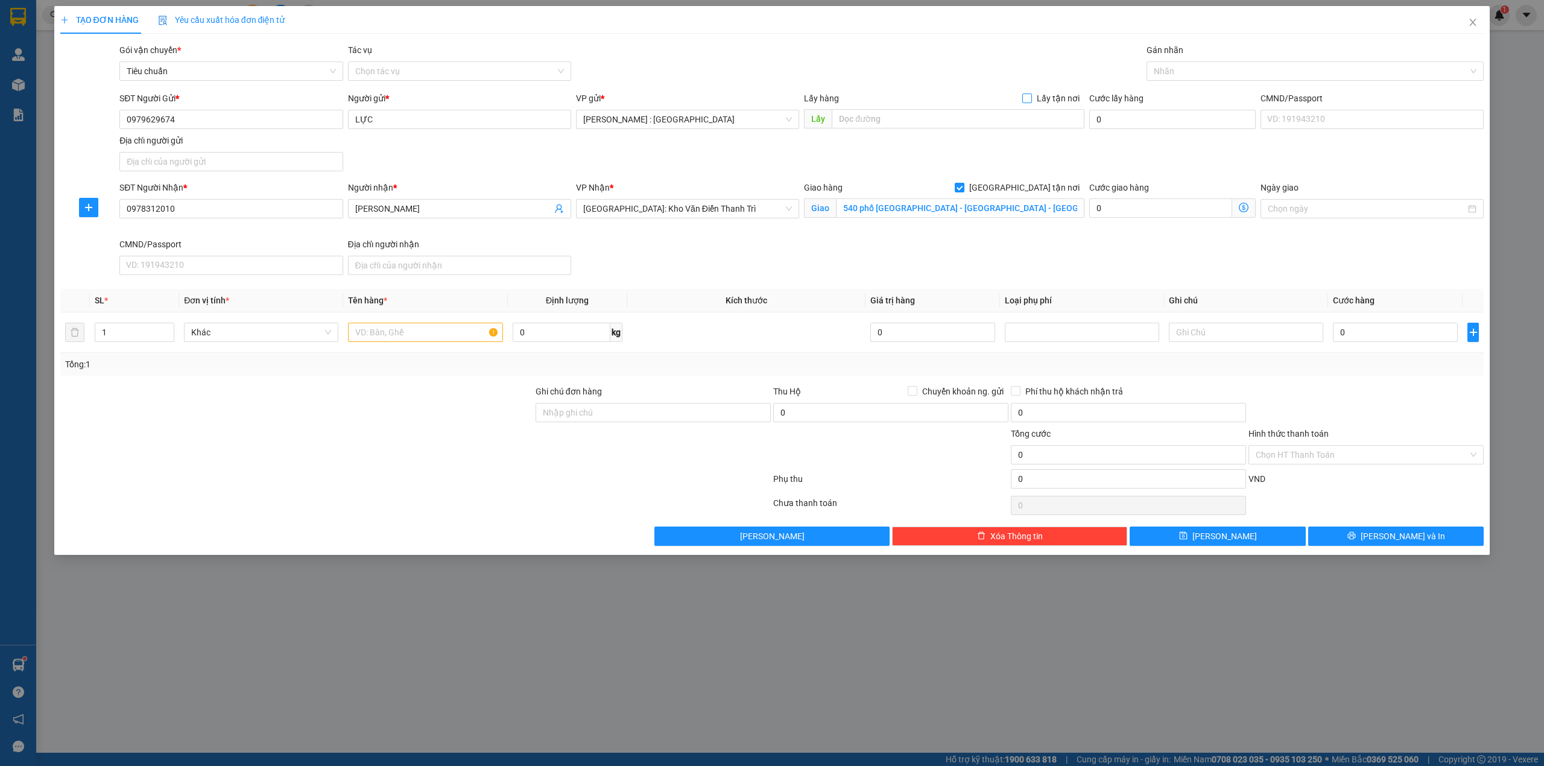
click at [1027, 102] on input "Lấy tận nơi" at bounding box center [1026, 97] width 8 height 8
checkbox input "true"
click at [1005, 125] on input "text" at bounding box center [958, 118] width 253 height 19
paste input "1139 [PERSON_NAME] Go vấp"
type input "1139 [PERSON_NAME] Go vấp"
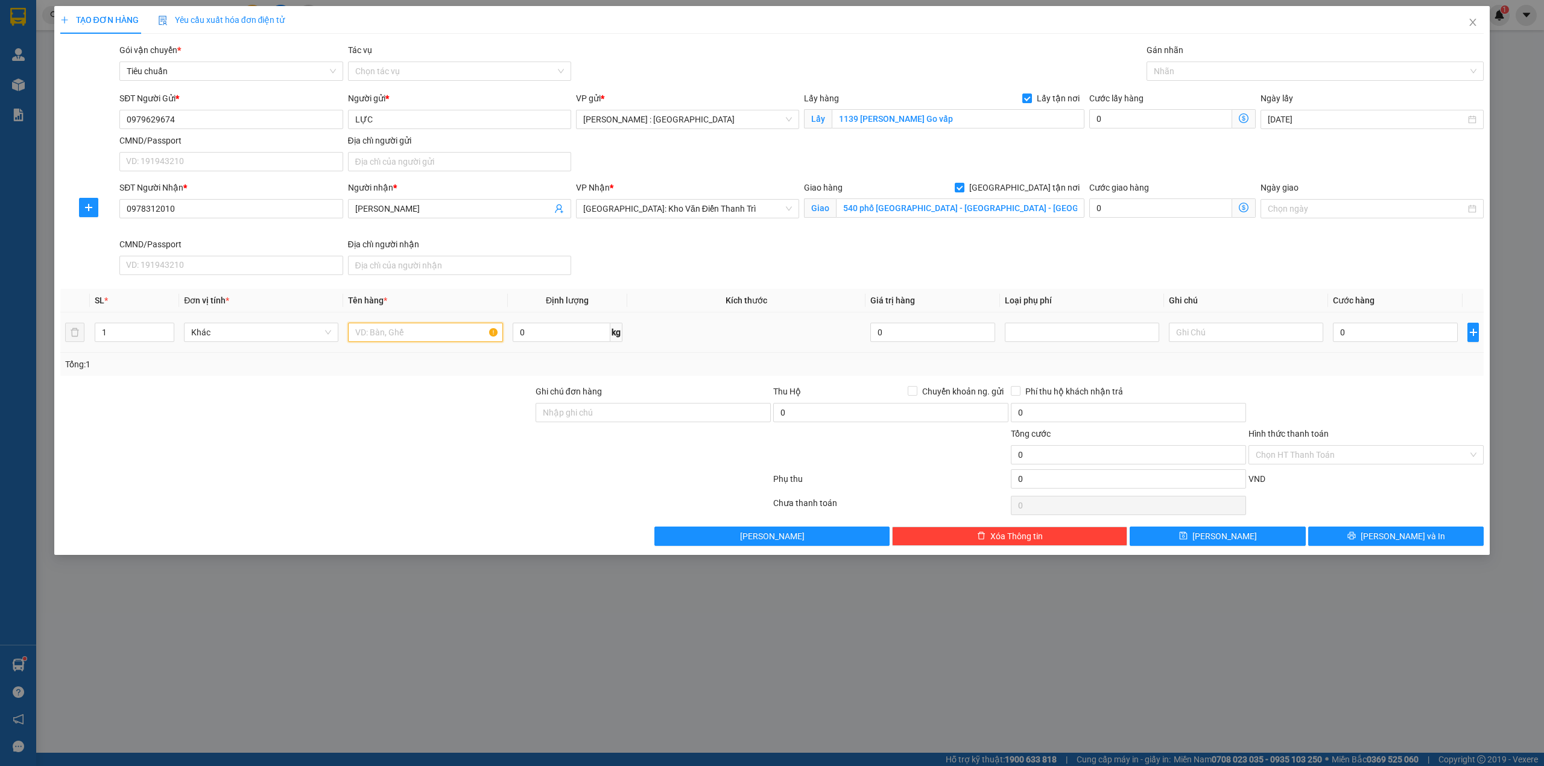
click at [465, 341] on input "text" at bounding box center [425, 332] width 154 height 19
type input "2 KIỆN - A TÙNG"
click at [1406, 338] on input "0" at bounding box center [1395, 332] width 125 height 19
type input "4"
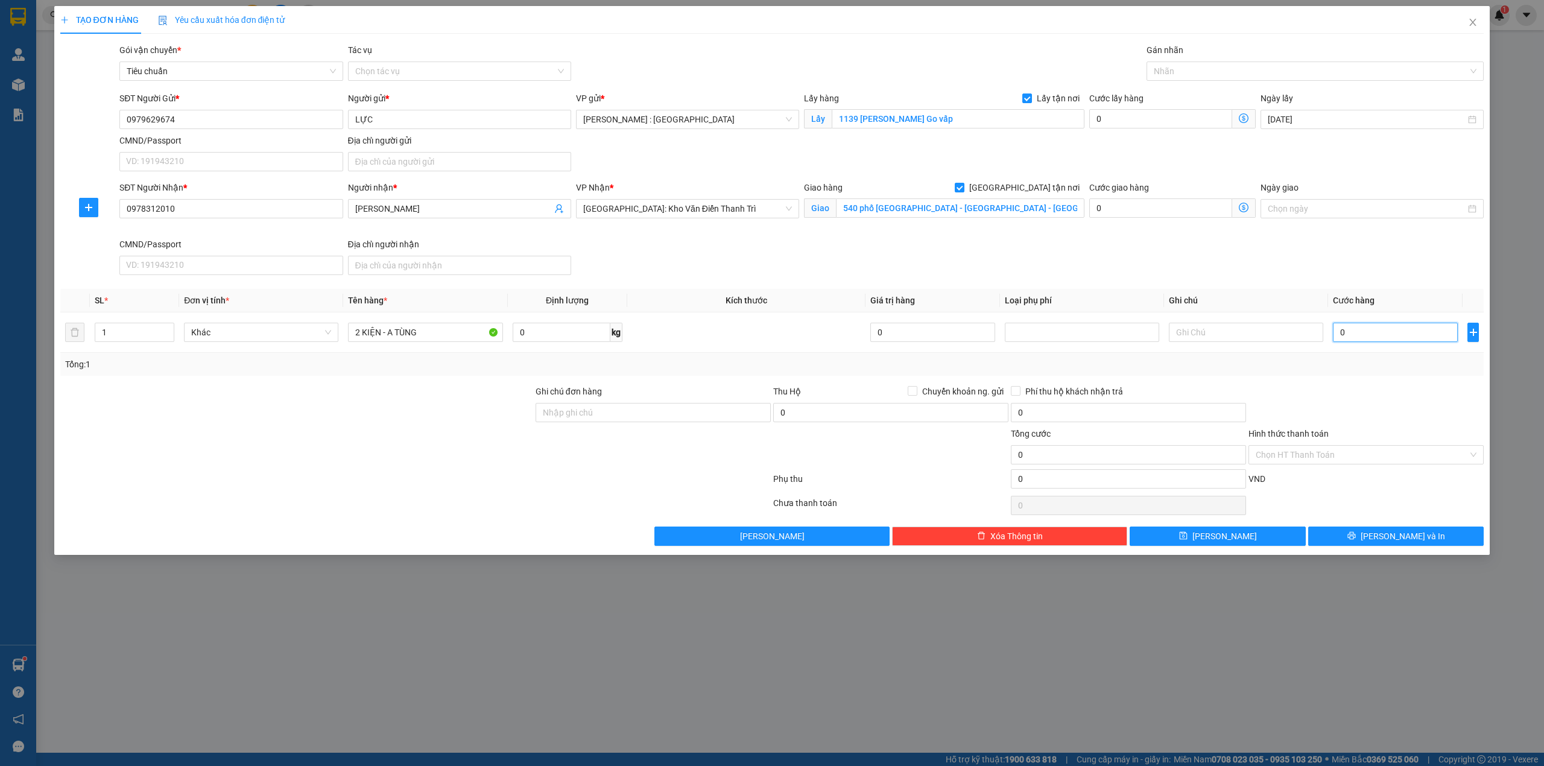
type input "4"
type input "41"
type input "410"
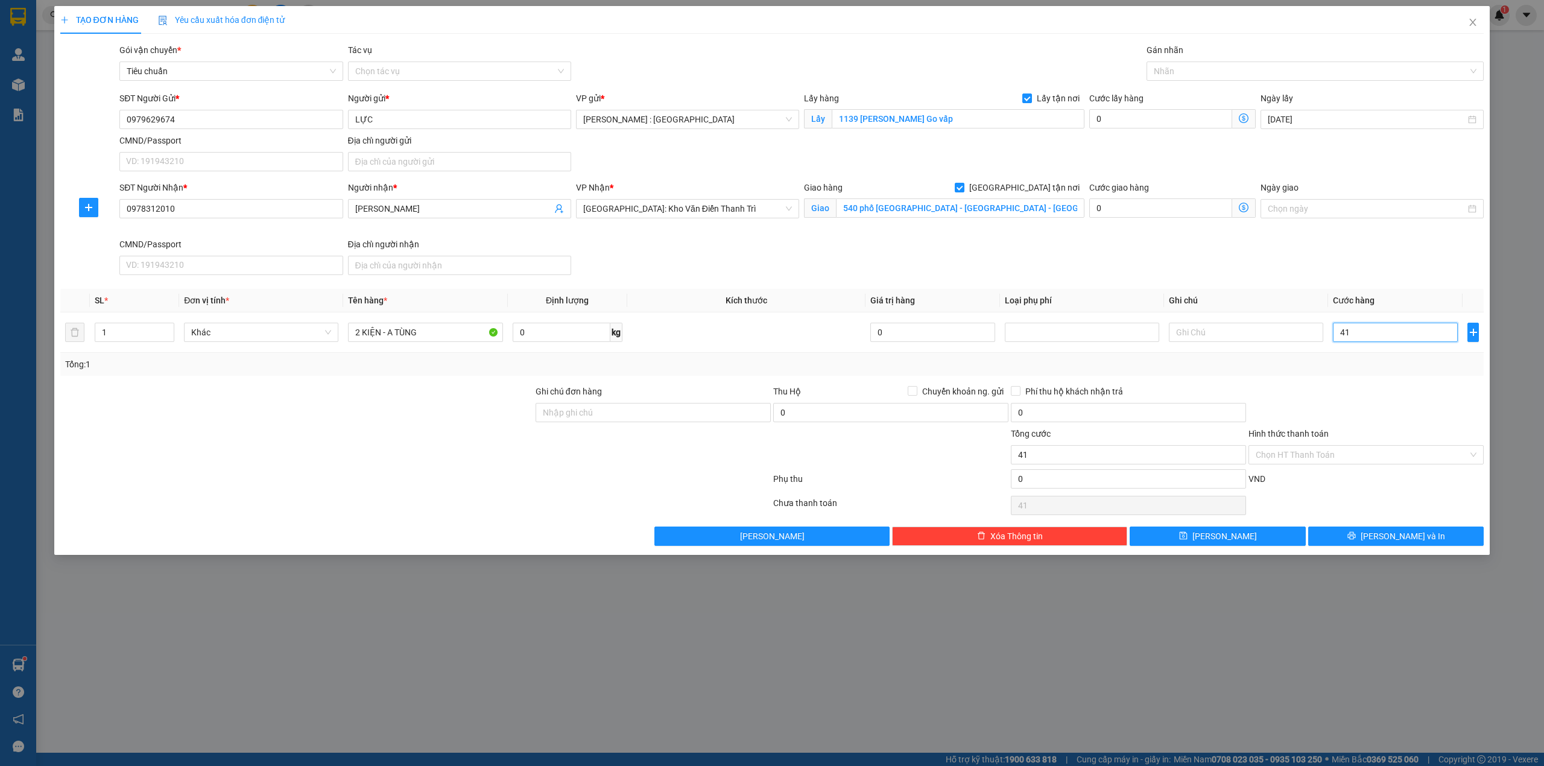
type input "410"
type input "41"
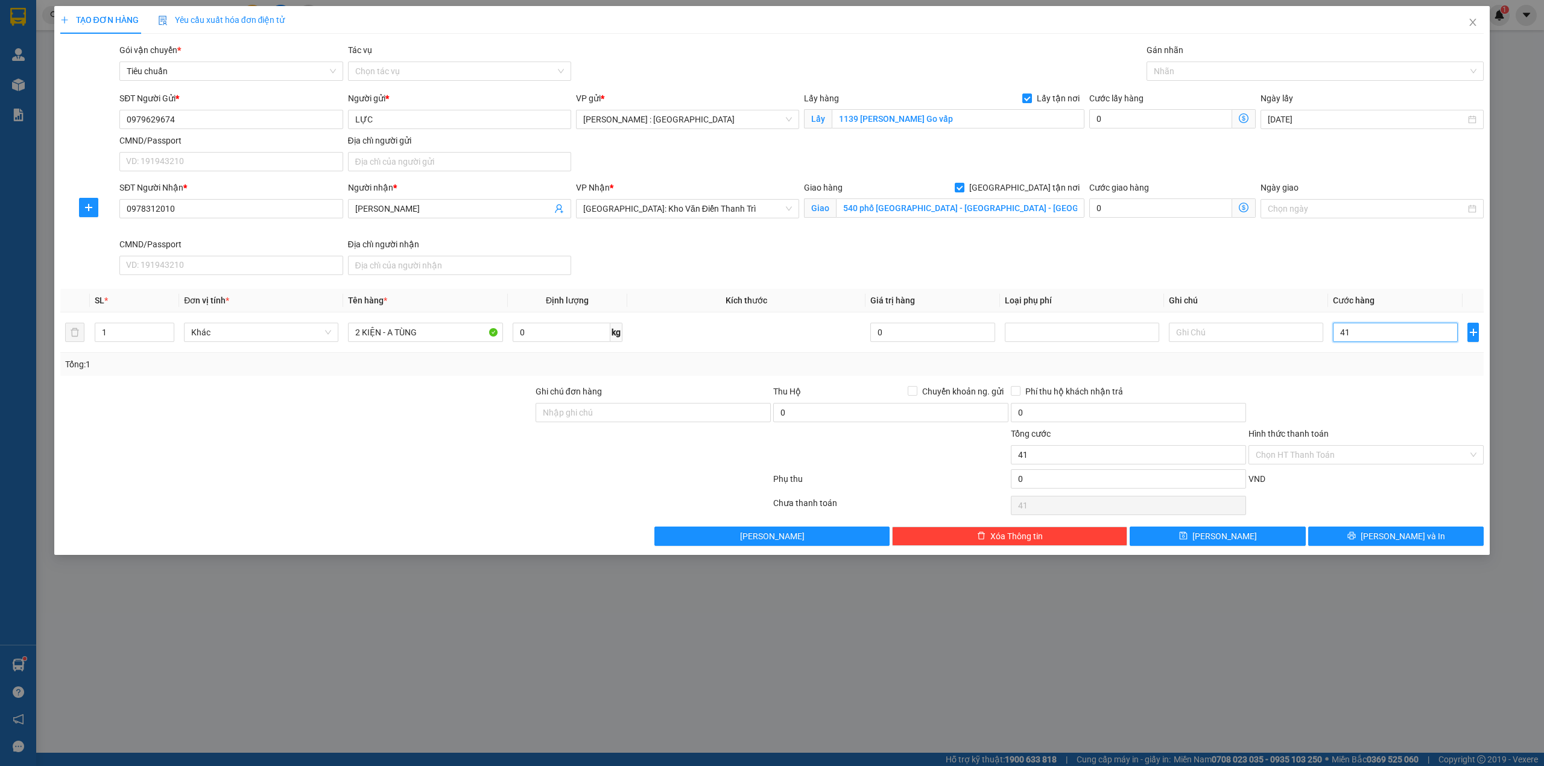
type input "4"
type input "0"
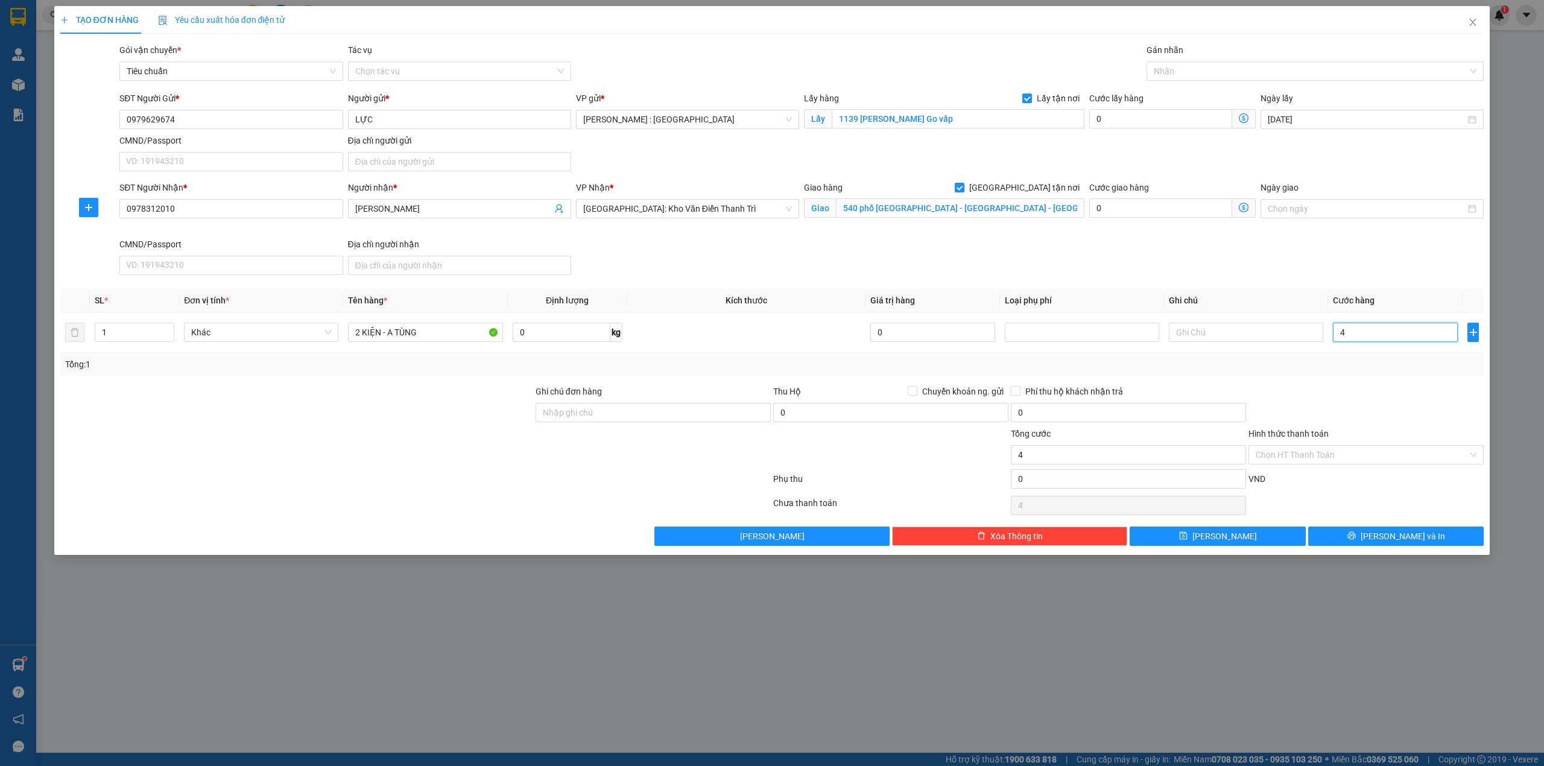
type input "0"
click at [1207, 133] on div "Cước lấy hàng 0" at bounding box center [1172, 113] width 166 height 42
click at [1194, 126] on input "0" at bounding box center [1160, 118] width 143 height 19
type input "1"
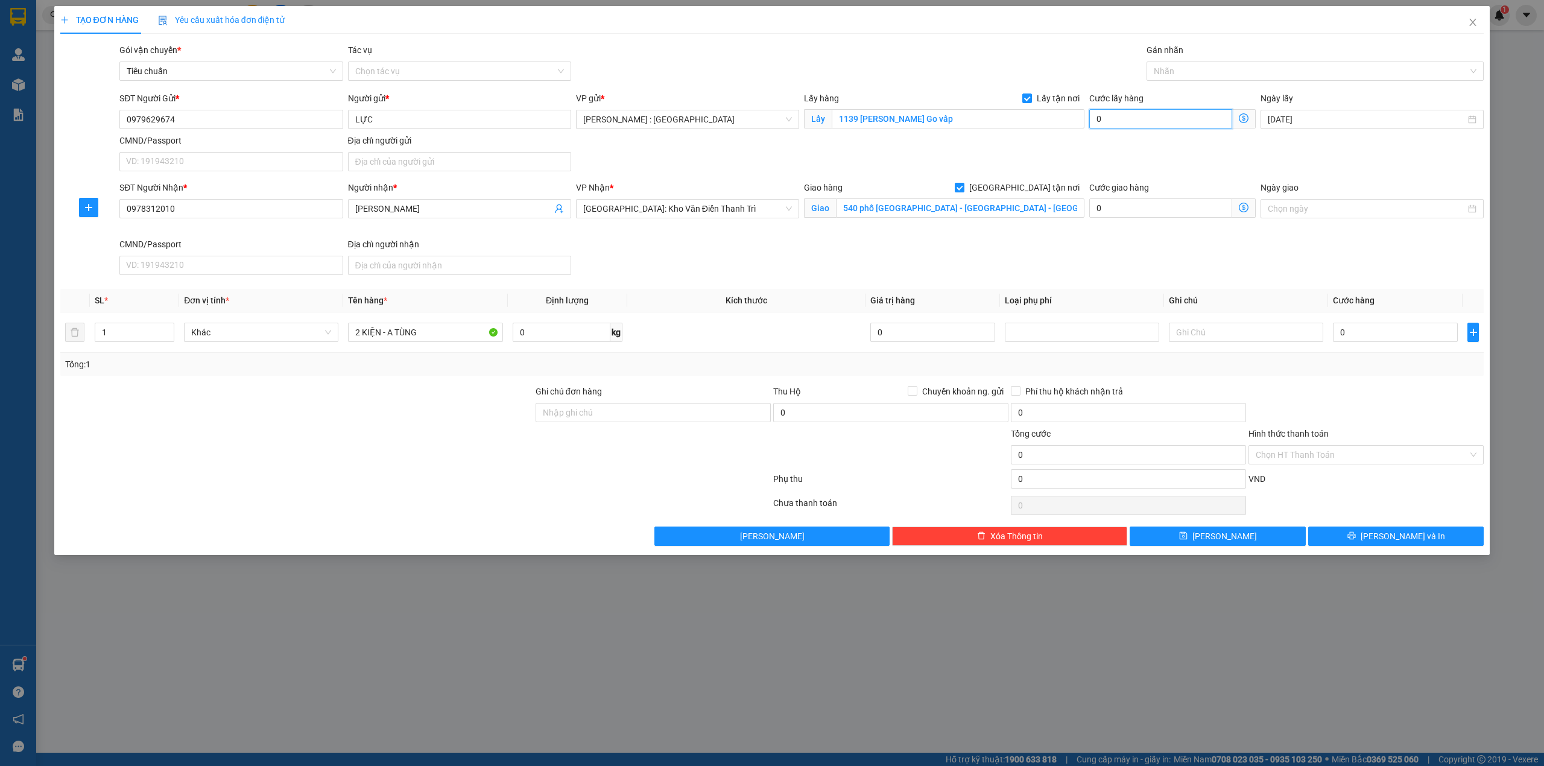
type input "1"
type input "10"
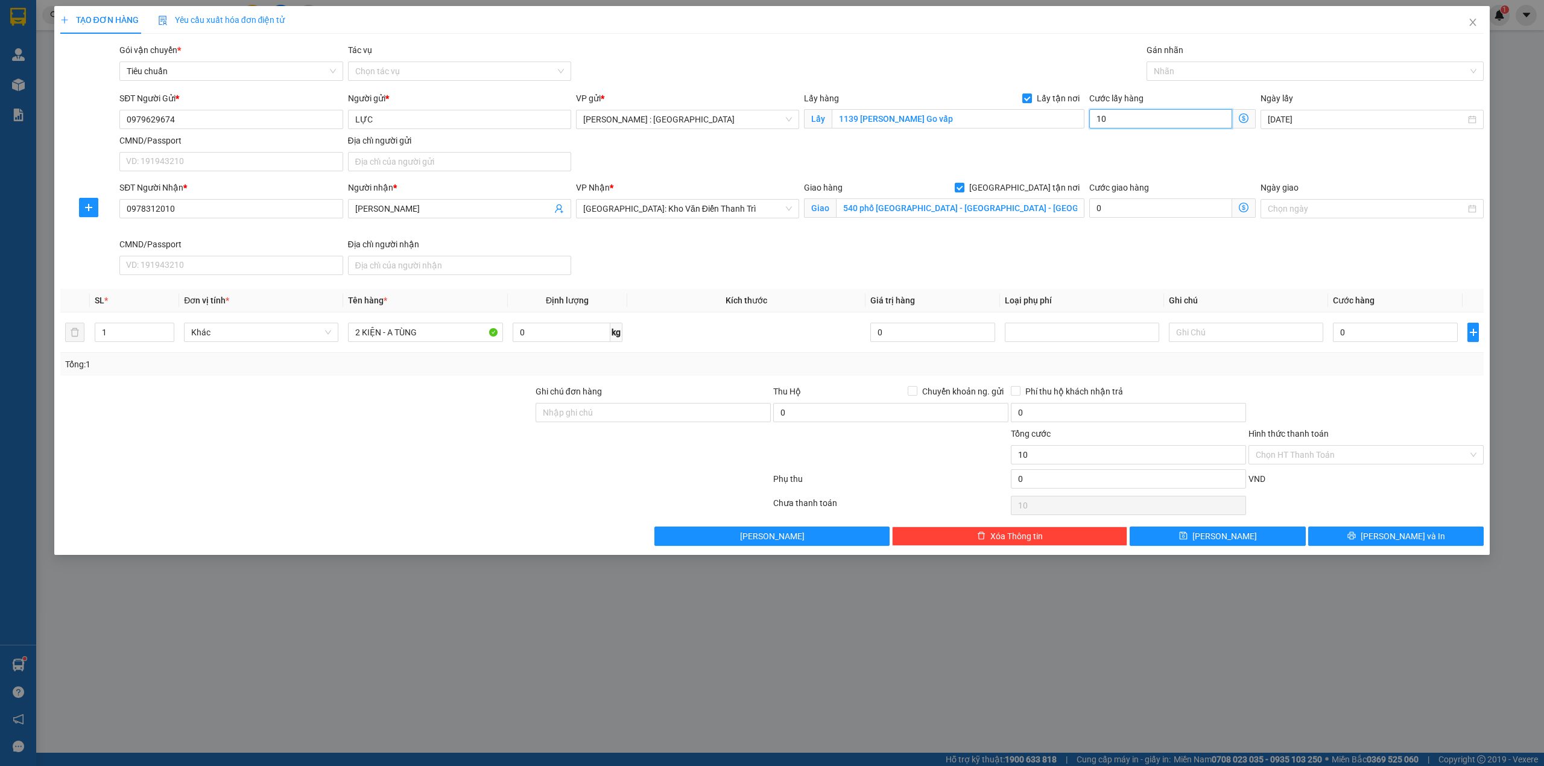
type input "100"
type input "100.000"
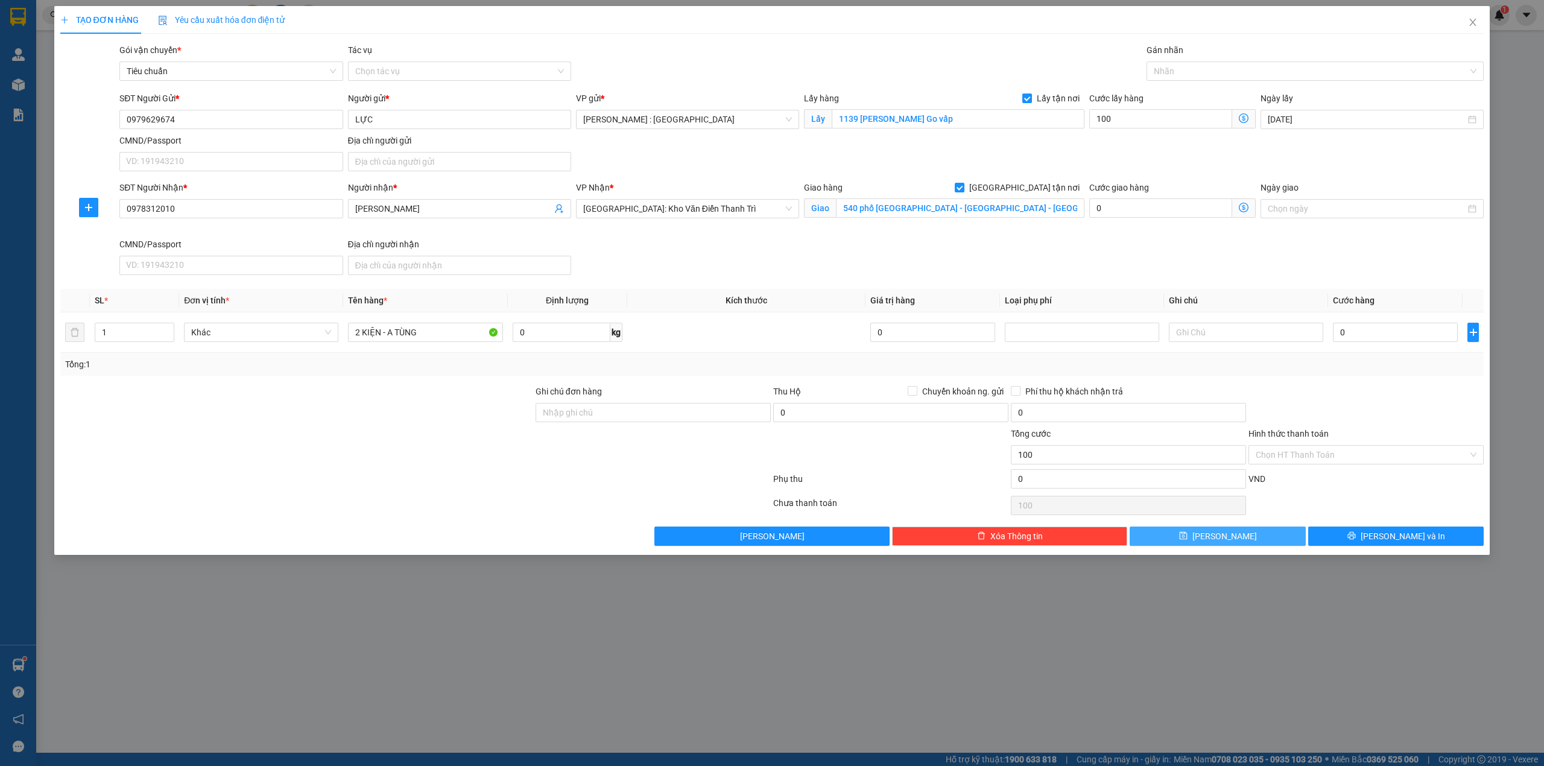
type input "100.000"
click at [1172, 534] on button "[PERSON_NAME]" at bounding box center [1217, 535] width 176 height 19
click at [1352, 342] on input "0" at bounding box center [1395, 332] width 125 height 19
type input "1"
type input "100.001"
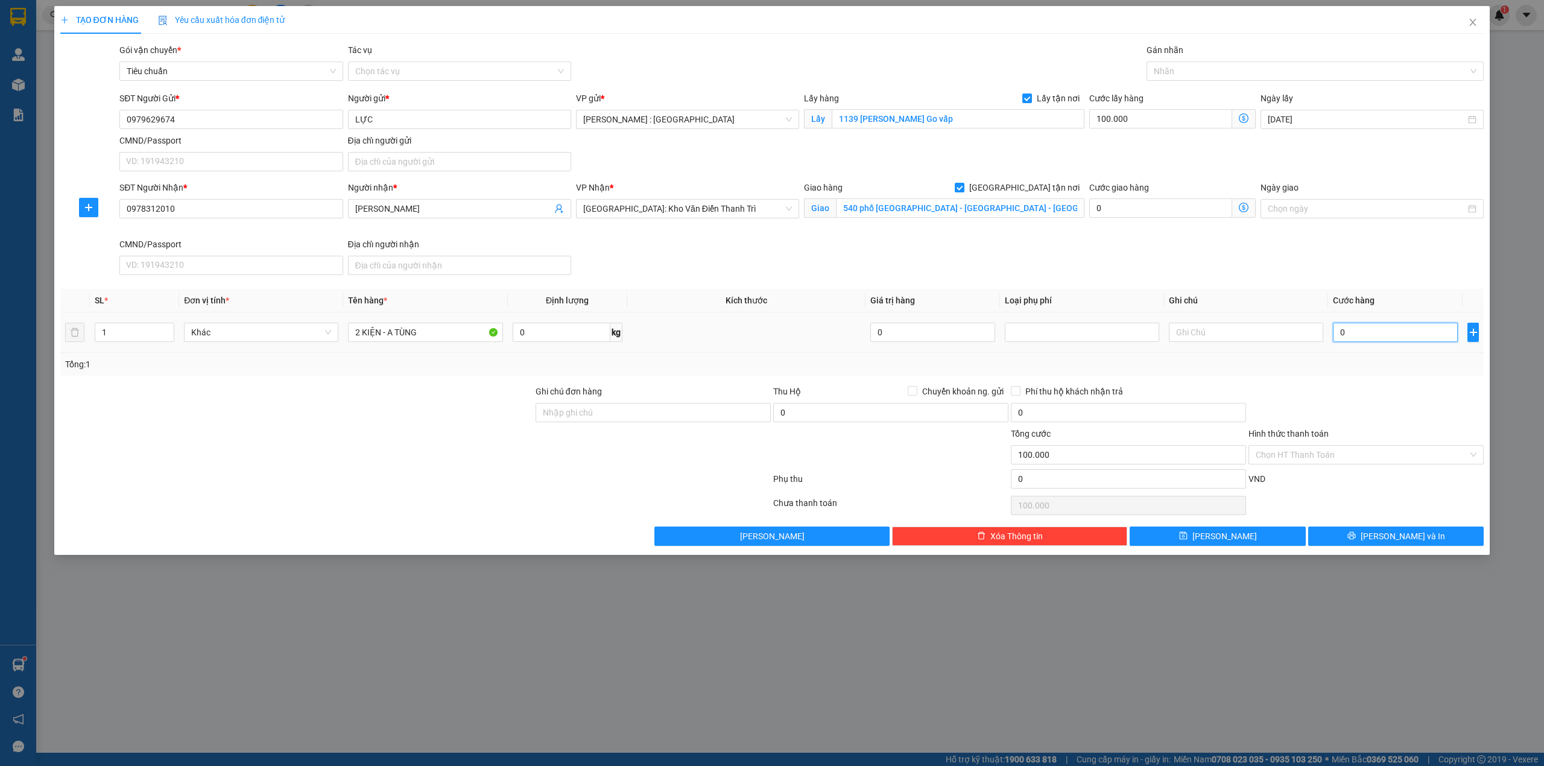
type input "100.001"
type input "1.000"
type input "101.000"
click at [1224, 543] on span "[PERSON_NAME]" at bounding box center [1224, 535] width 65 height 13
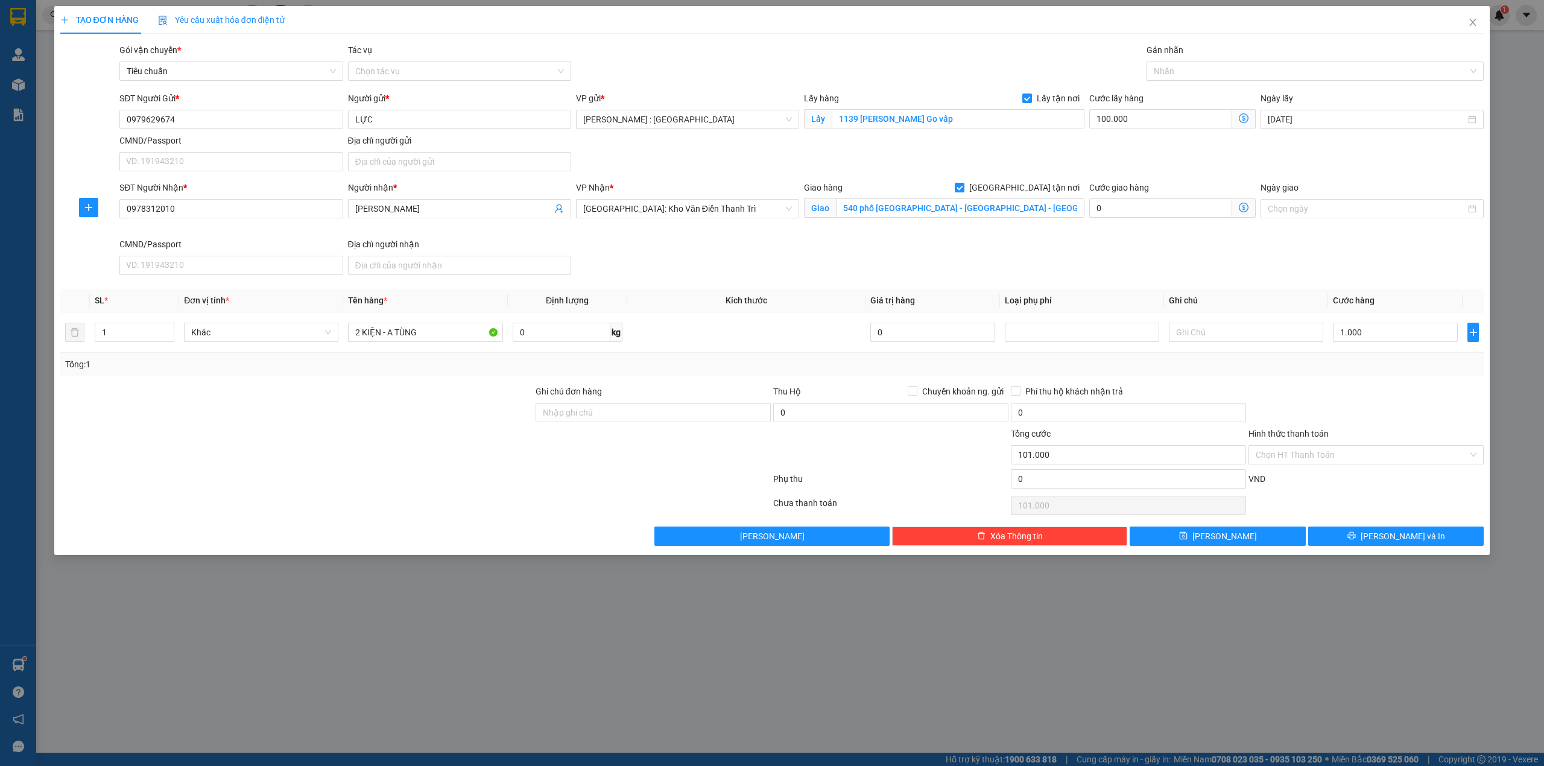
checkbox input "false"
type input "0"
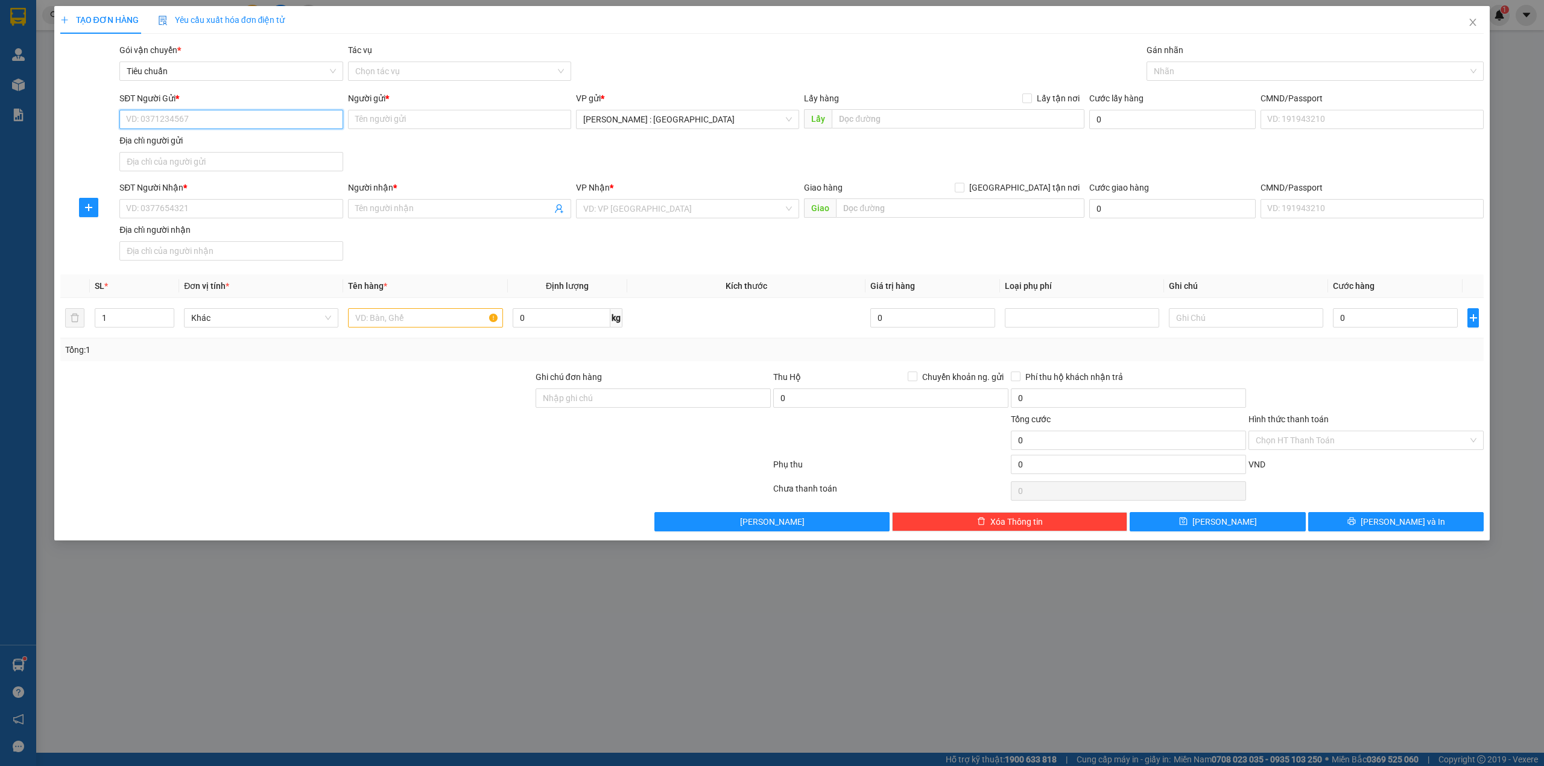
paste input "0372378573"
click at [308, 128] on input "SĐT Người Gửi *" at bounding box center [230, 119] width 223 height 19
type input "0372378573"
click at [298, 217] on input "SĐT Người Nhận *" at bounding box center [230, 208] width 223 height 19
paste input "0962999130"
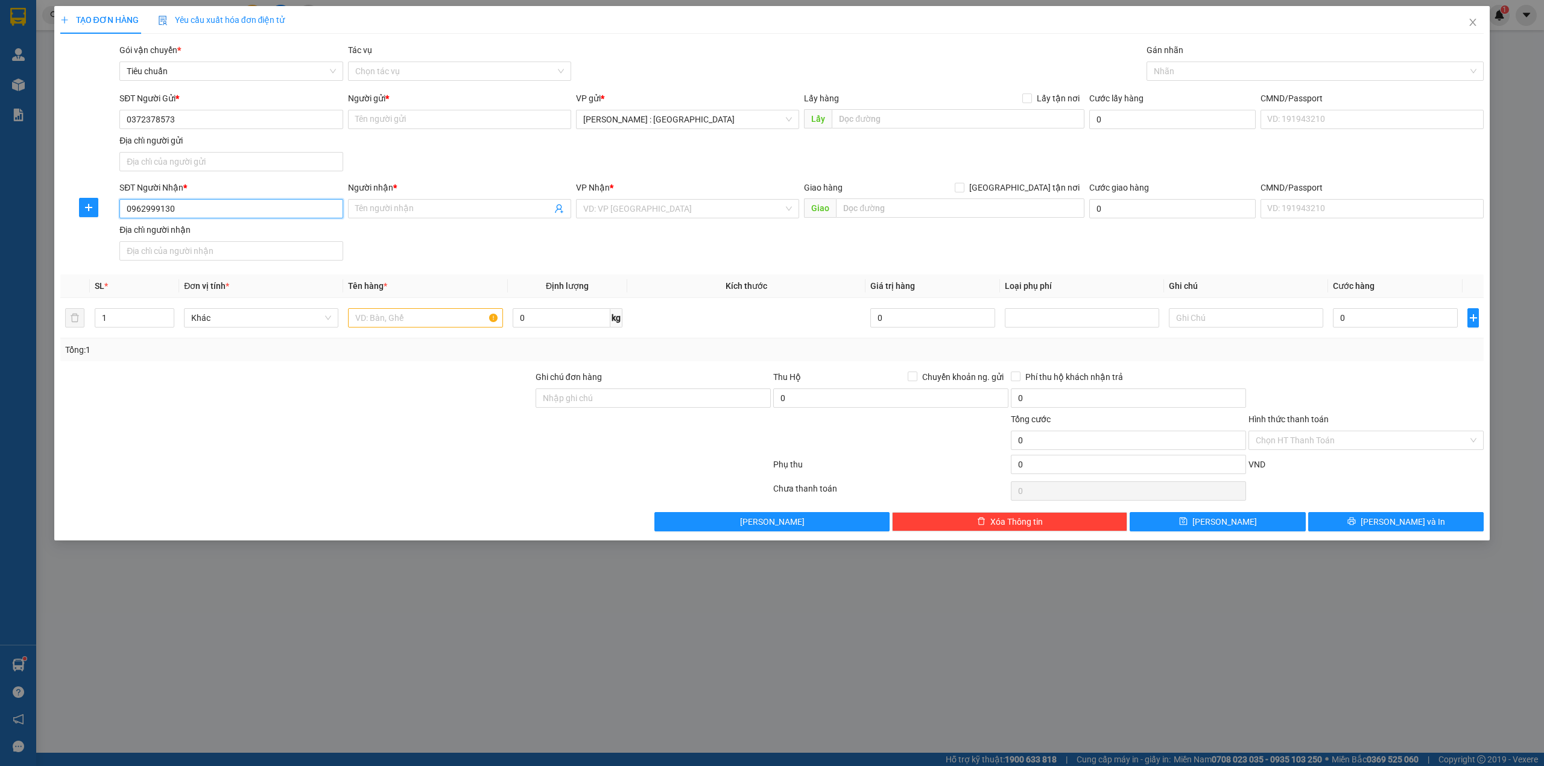
type input "0962999130"
click at [505, 196] on div "Người nhận *" at bounding box center [459, 190] width 223 height 18
click at [490, 206] on input "Người nhận *" at bounding box center [453, 208] width 197 height 13
paste input "Benaras Hà Nội"
type input "Benaras Hà Nội"
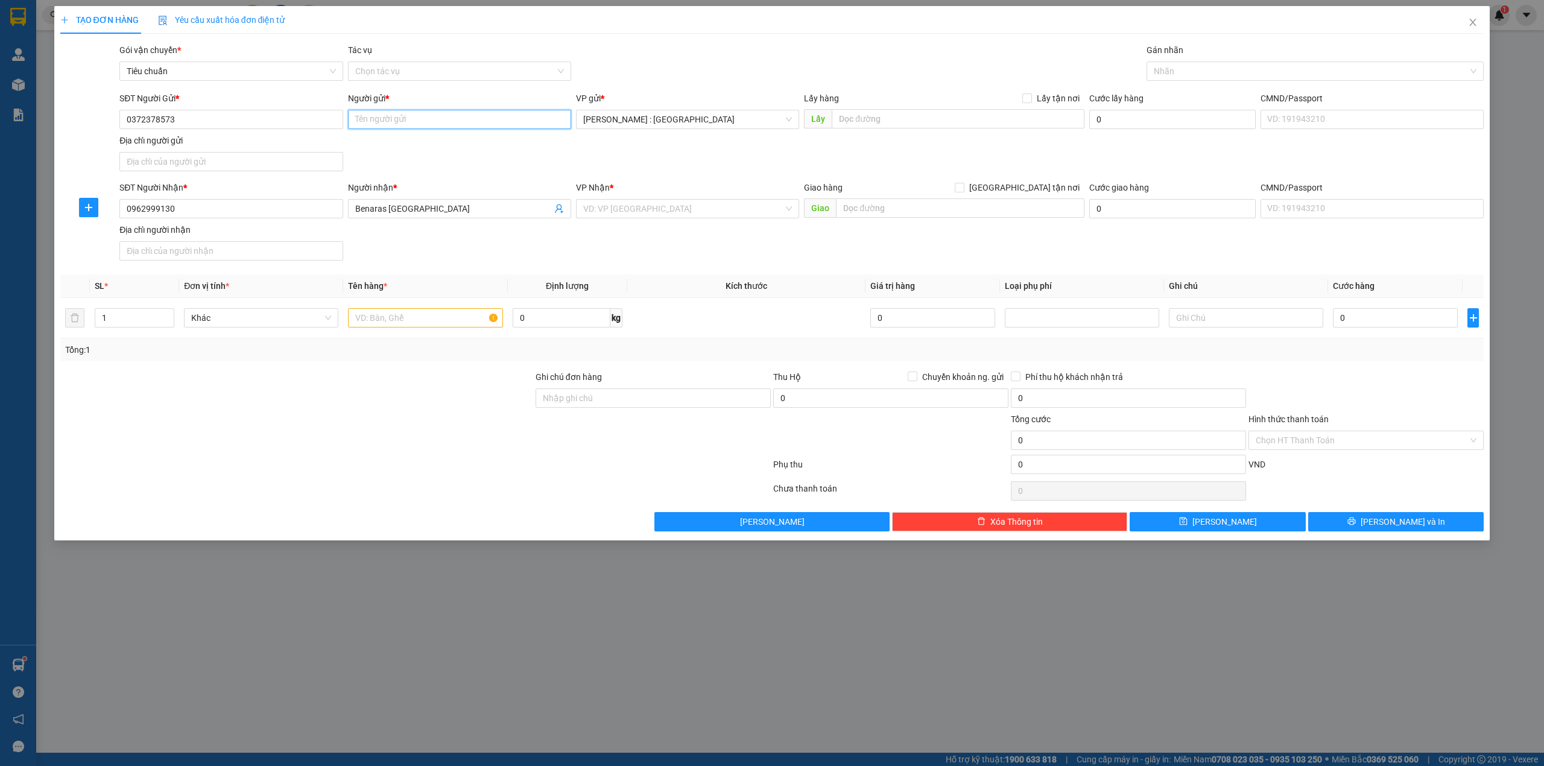
click at [527, 127] on input "Người gửi *" at bounding box center [459, 119] width 223 height 19
paste input "Cúc"
type input "Cúc"
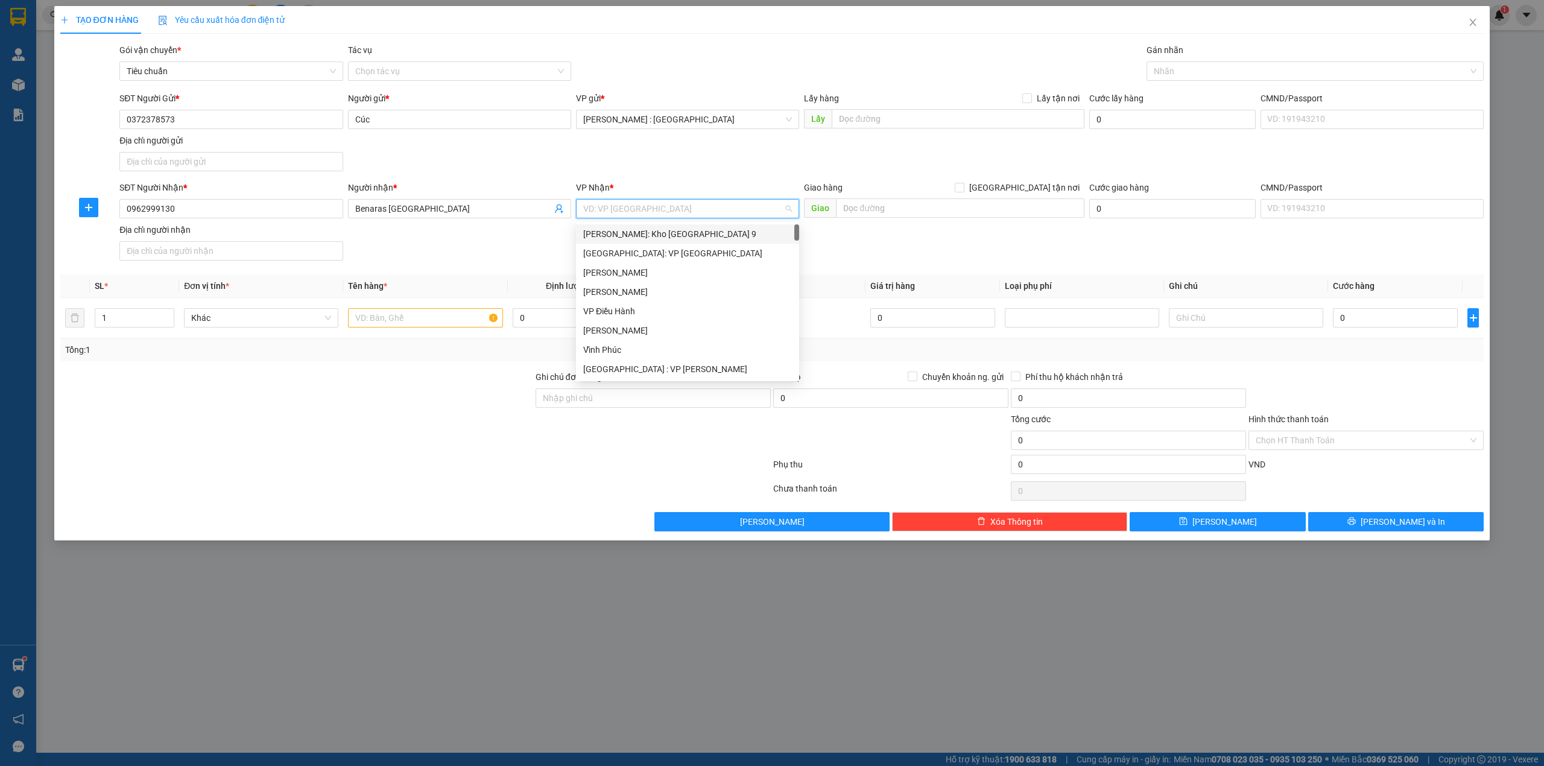
click at [687, 205] on input "search" at bounding box center [683, 209] width 200 height 18
type input "KHO"
click at [688, 305] on div "[GEOGRAPHIC_DATA]: Kho Văn Điển Thanh Trì" at bounding box center [687, 311] width 209 height 13
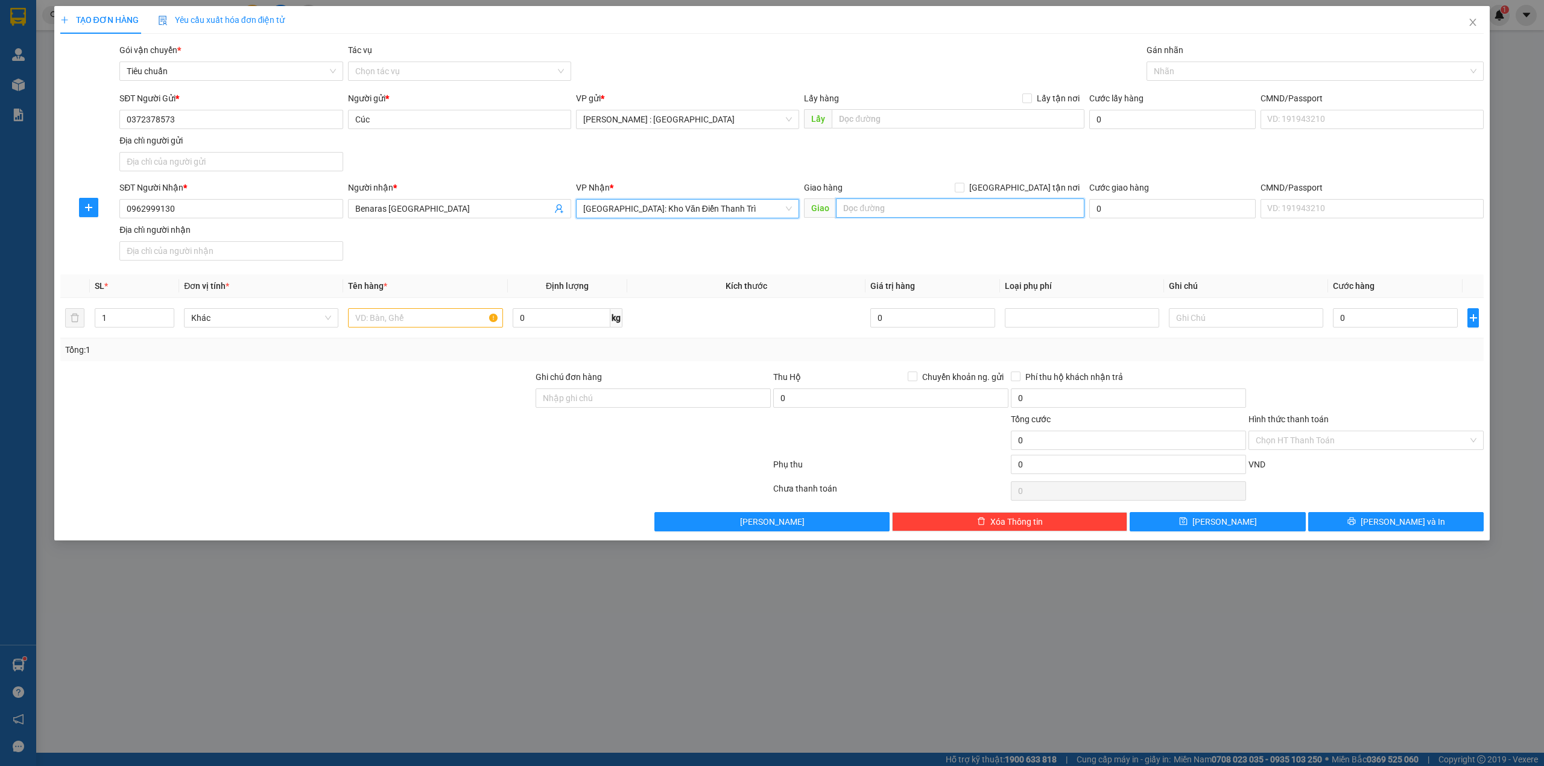
paste input "Trả : 46 Chương Dương Độ, P Chương Dương, Hoàn Kiếm, Hn"
click at [982, 204] on input "Trả : 46 Chương Dương Độ, P Chương Dương, Hoàn Kiếm, Hn" at bounding box center [960, 207] width 248 height 19
type input "Trả : 46 Chương Dương Độ, P Chương Dương, Hoàn Kiếm, Hn"
click at [1031, 186] on span "[GEOGRAPHIC_DATA] tận nơi" at bounding box center [1024, 187] width 120 height 13
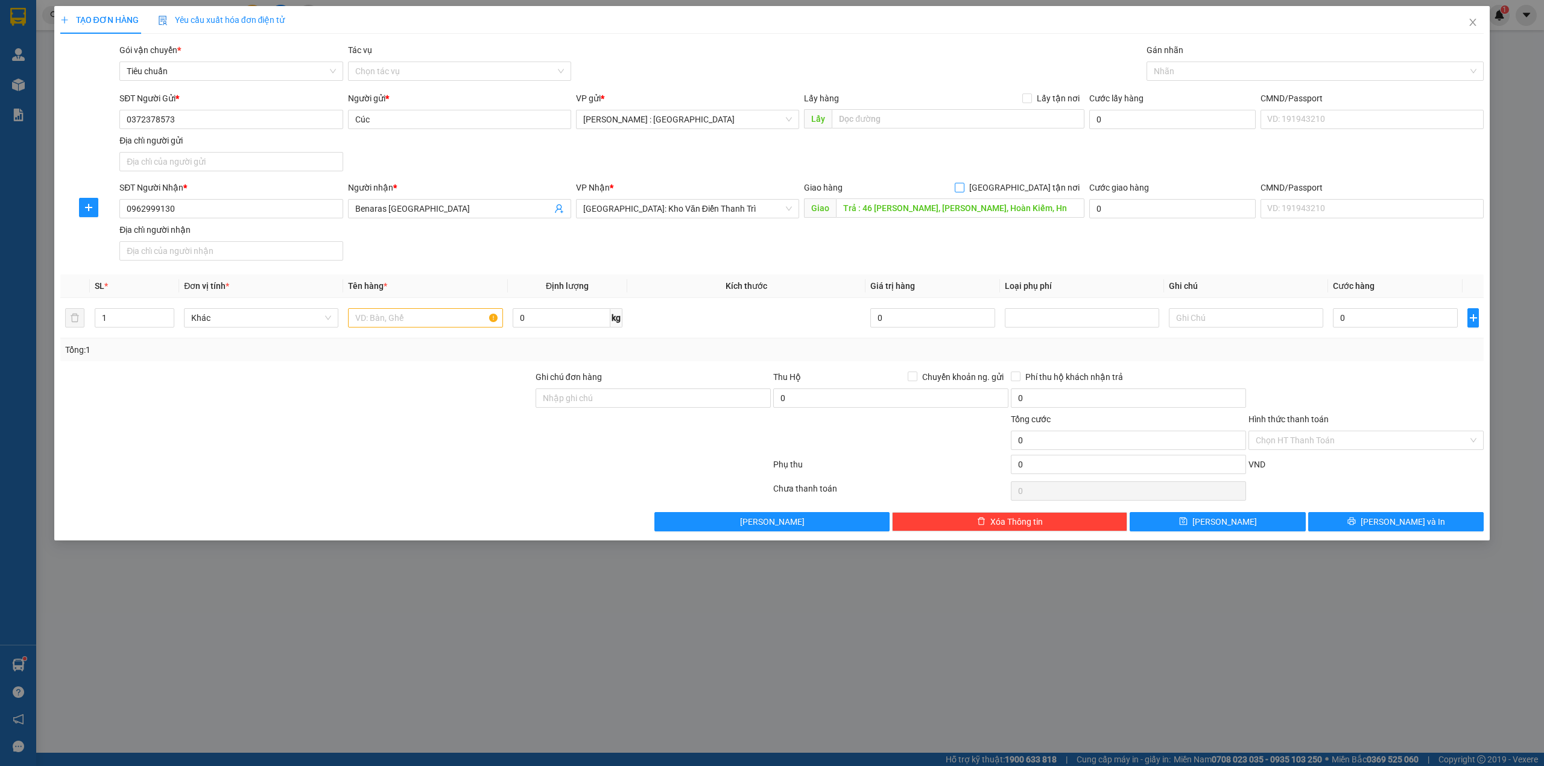
click at [963, 186] on input "[GEOGRAPHIC_DATA] tận nơi" at bounding box center [959, 187] width 8 height 8
checkbox input "true"
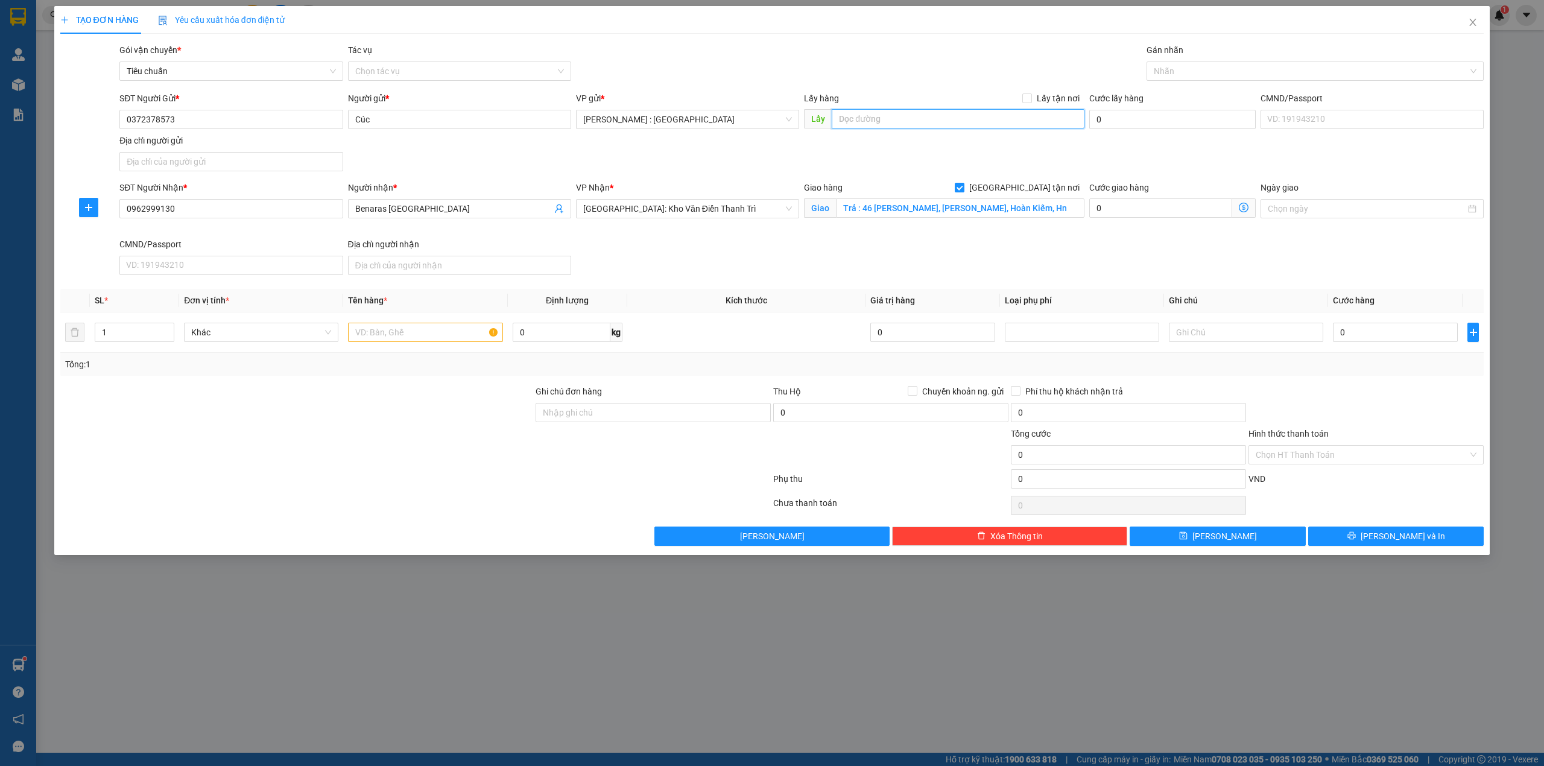
drag, startPoint x: 962, startPoint y: 117, endPoint x: 1045, endPoint y: 110, distance: 82.9
click at [962, 116] on input "text" at bounding box center [958, 118] width 253 height 19
paste input "Đón : 16-18 Võ Thị Sáu, Tân Định, Quận 1 HCM"
type input "Đón : 16-18 Võ Thị Sáu, Tân Định, Quận 1 HCM"
click at [1055, 95] on span "Lấy tận nơi" at bounding box center [1058, 98] width 52 height 13
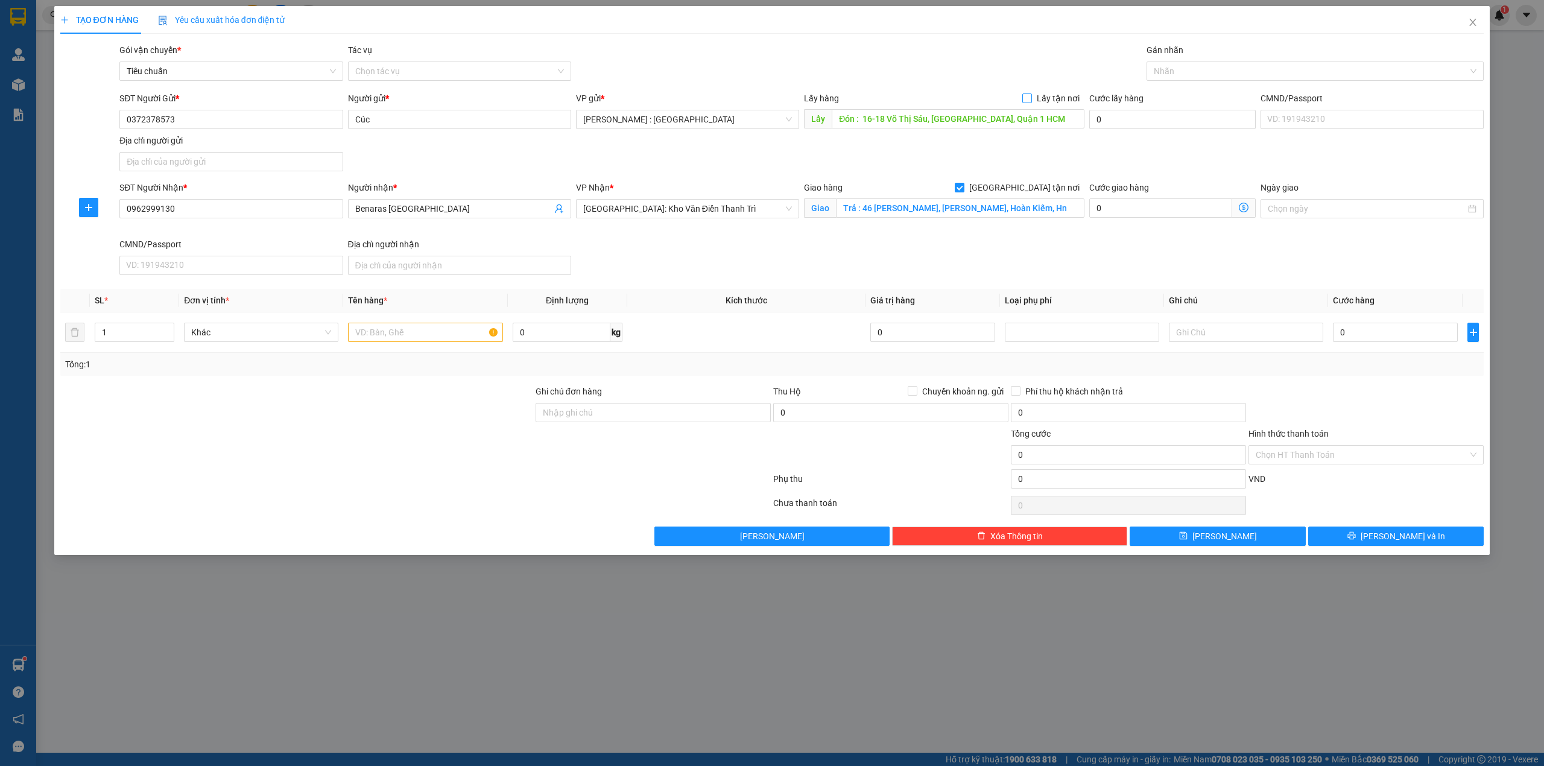
click at [1030, 95] on input "Lấy tận nơi" at bounding box center [1026, 97] width 8 height 8
checkbox input "true"
click at [1041, 110] on input "Đón : 16-18 Võ Thị Sáu, Tân Định, Quận 1 HCM" at bounding box center [958, 118] width 253 height 19
click at [401, 335] on input "text" at bounding box center [425, 332] width 154 height 19
click at [1383, 347] on td "0" at bounding box center [1395, 332] width 134 height 40
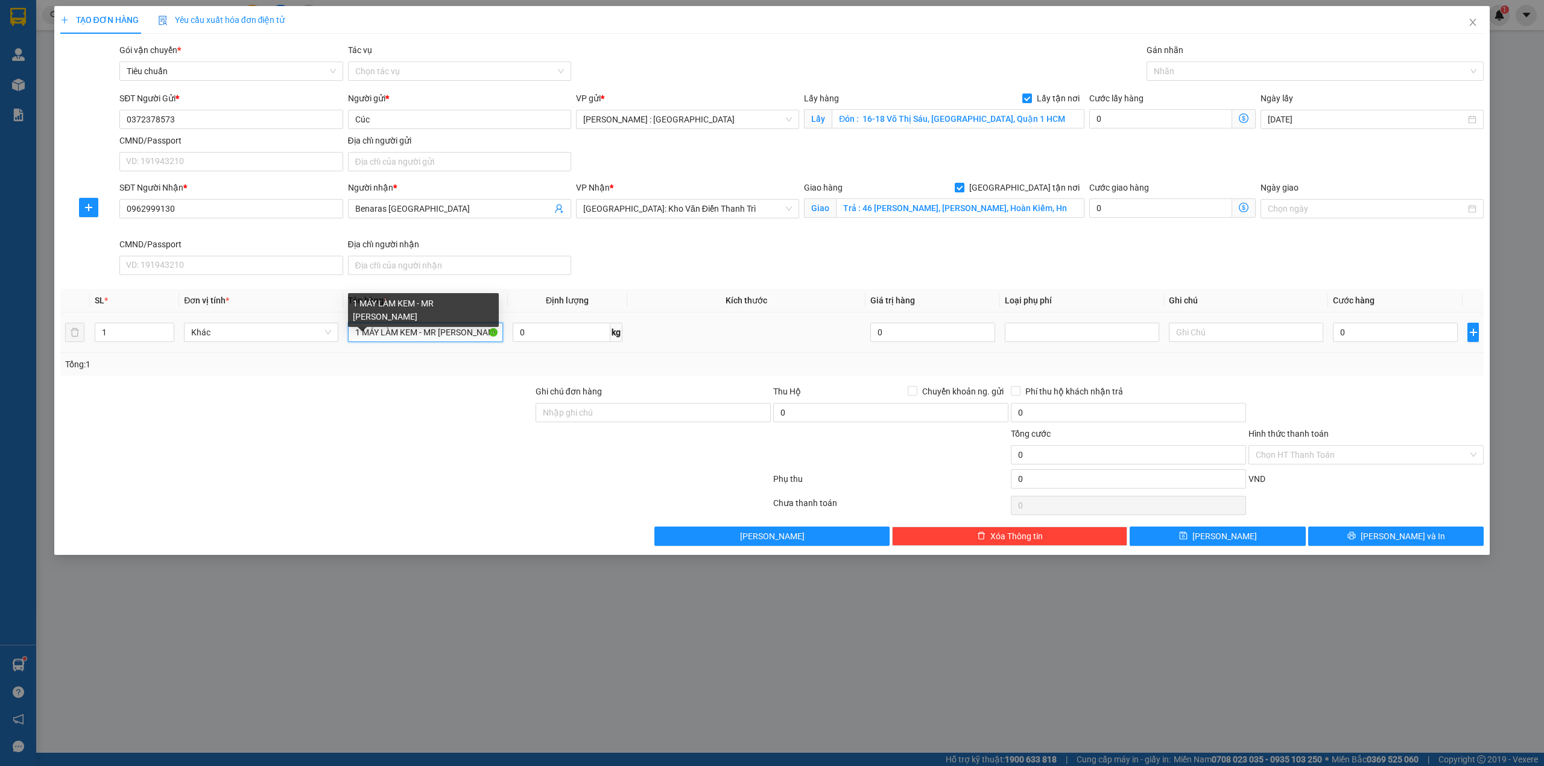
click at [433, 333] on input "1 MÁY LÀM KEM - MR TUYẾN" at bounding box center [425, 332] width 154 height 19
click at [437, 333] on input "1 MÁY LÀM KEM - MR TUYẾN" at bounding box center [425, 332] width 154 height 19
type input "1 MÁY LÀM KEM - A TUYẾN"
click at [1392, 331] on input "0" at bounding box center [1395, 332] width 125 height 19
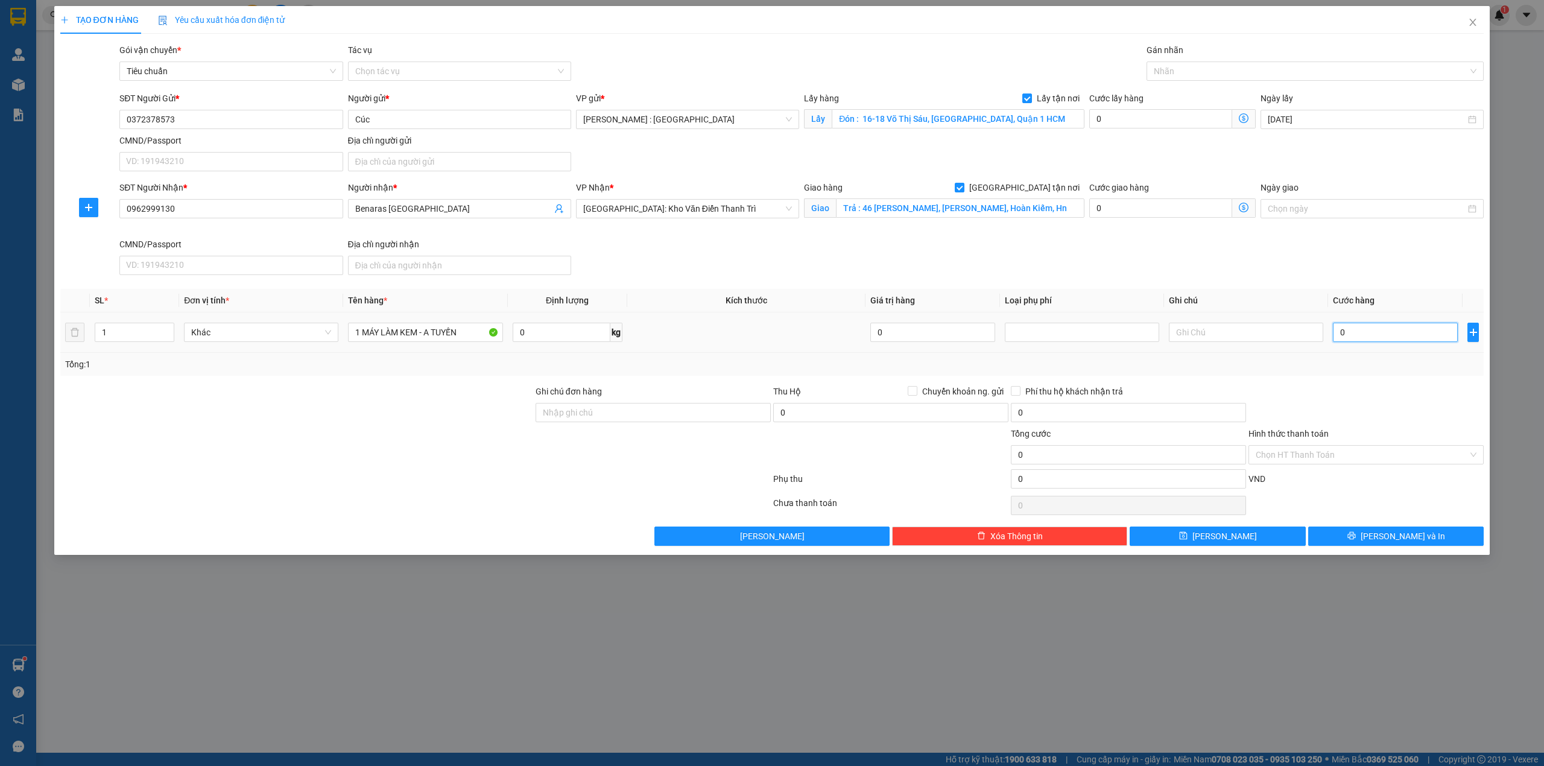
type input "2"
type input "23"
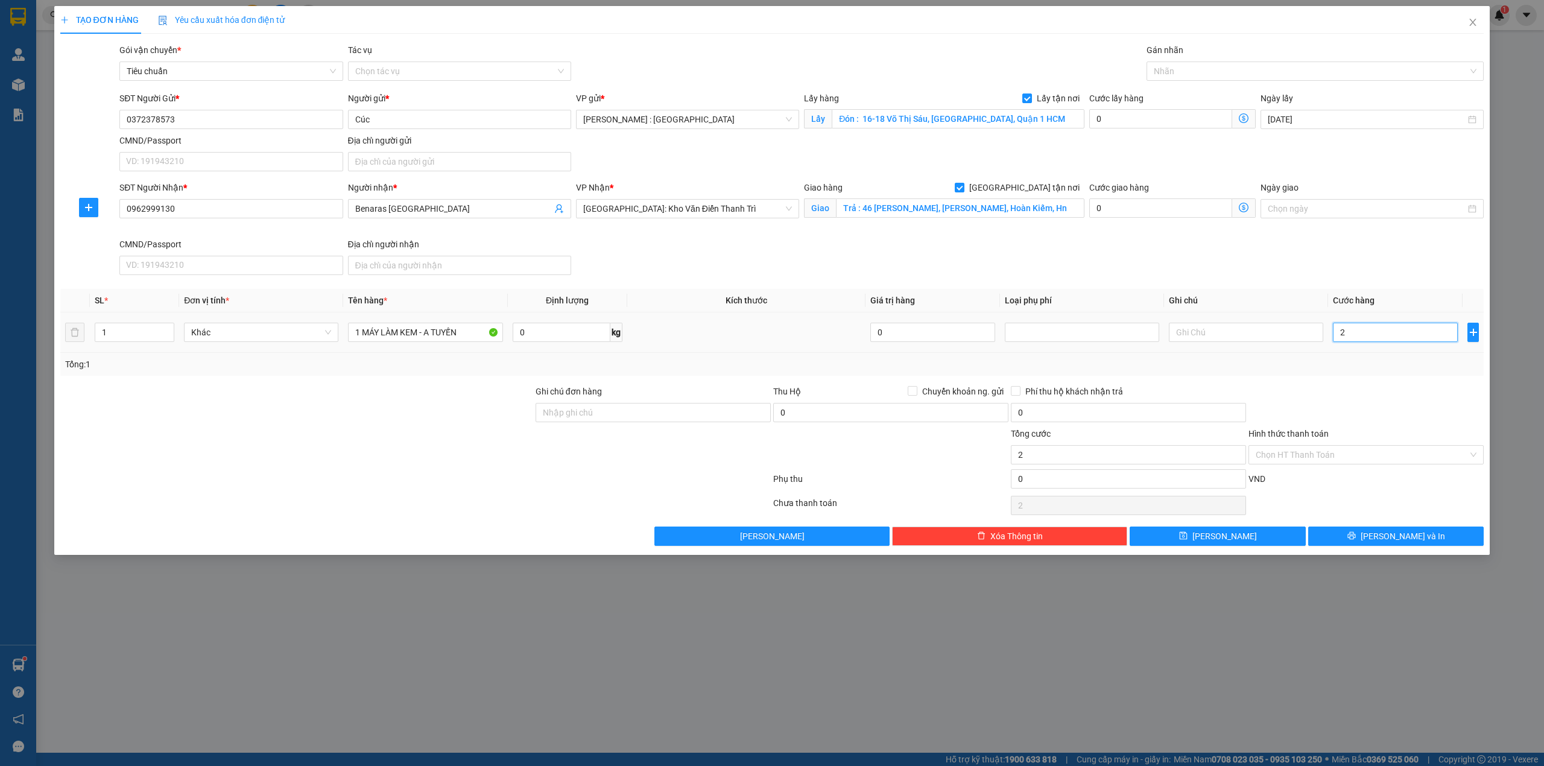
type input "23"
type input "2.358"
type input "235"
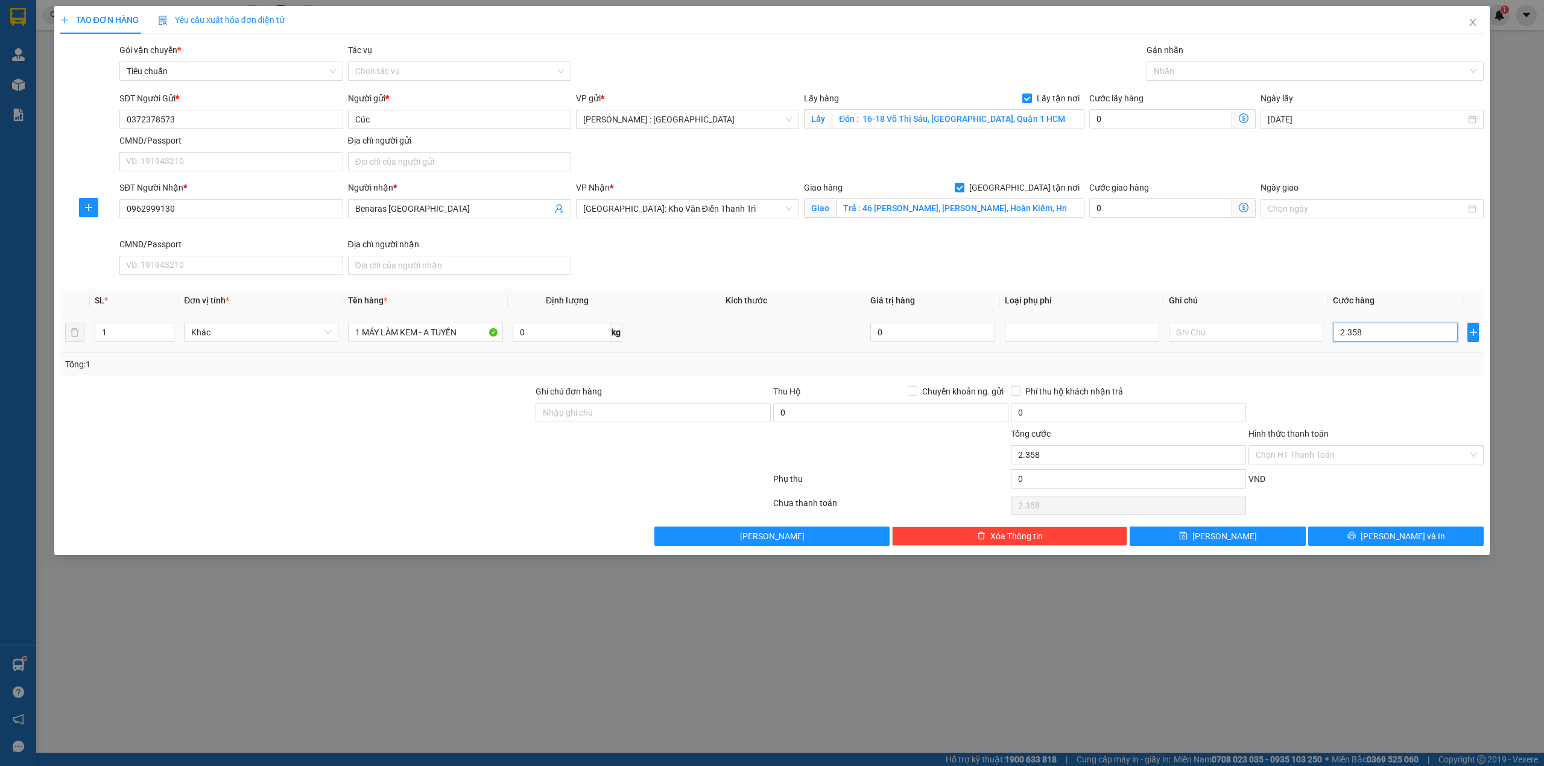
type input "235"
type input "23"
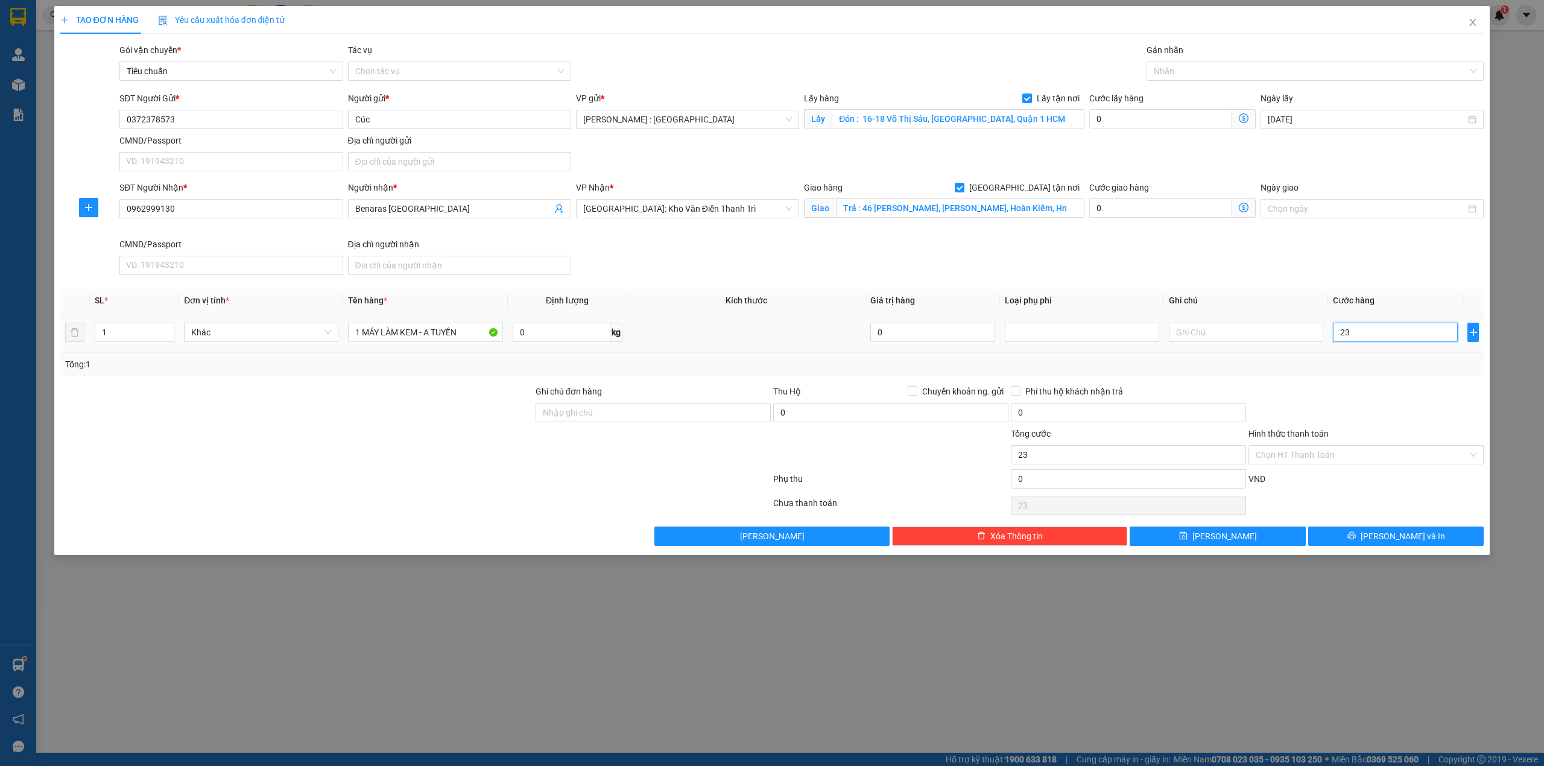
type input "235"
type input "235.000"
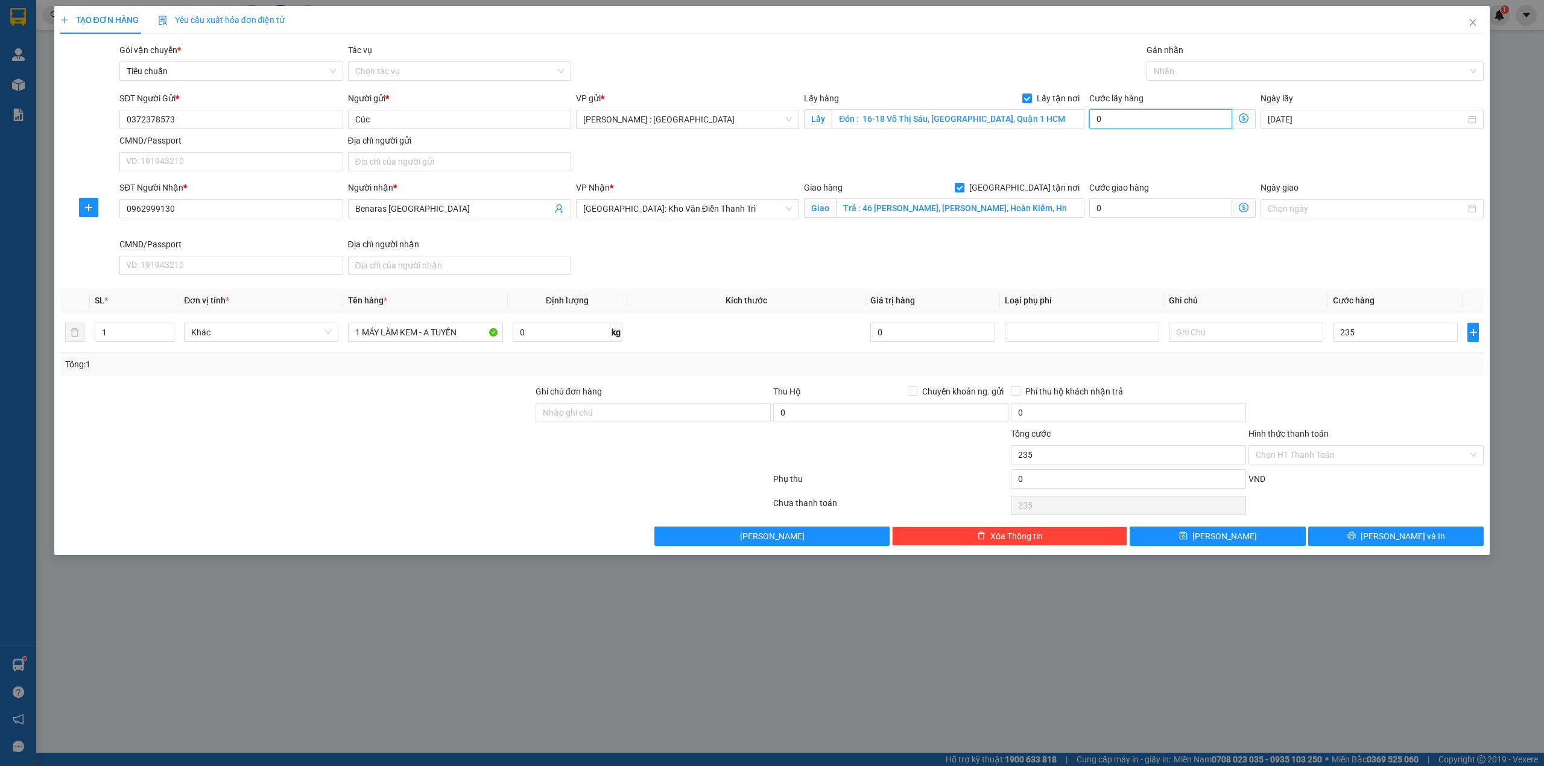
type input "235.000"
click at [1194, 124] on input "0" at bounding box center [1160, 118] width 143 height 19
type input "235.006"
type input "6"
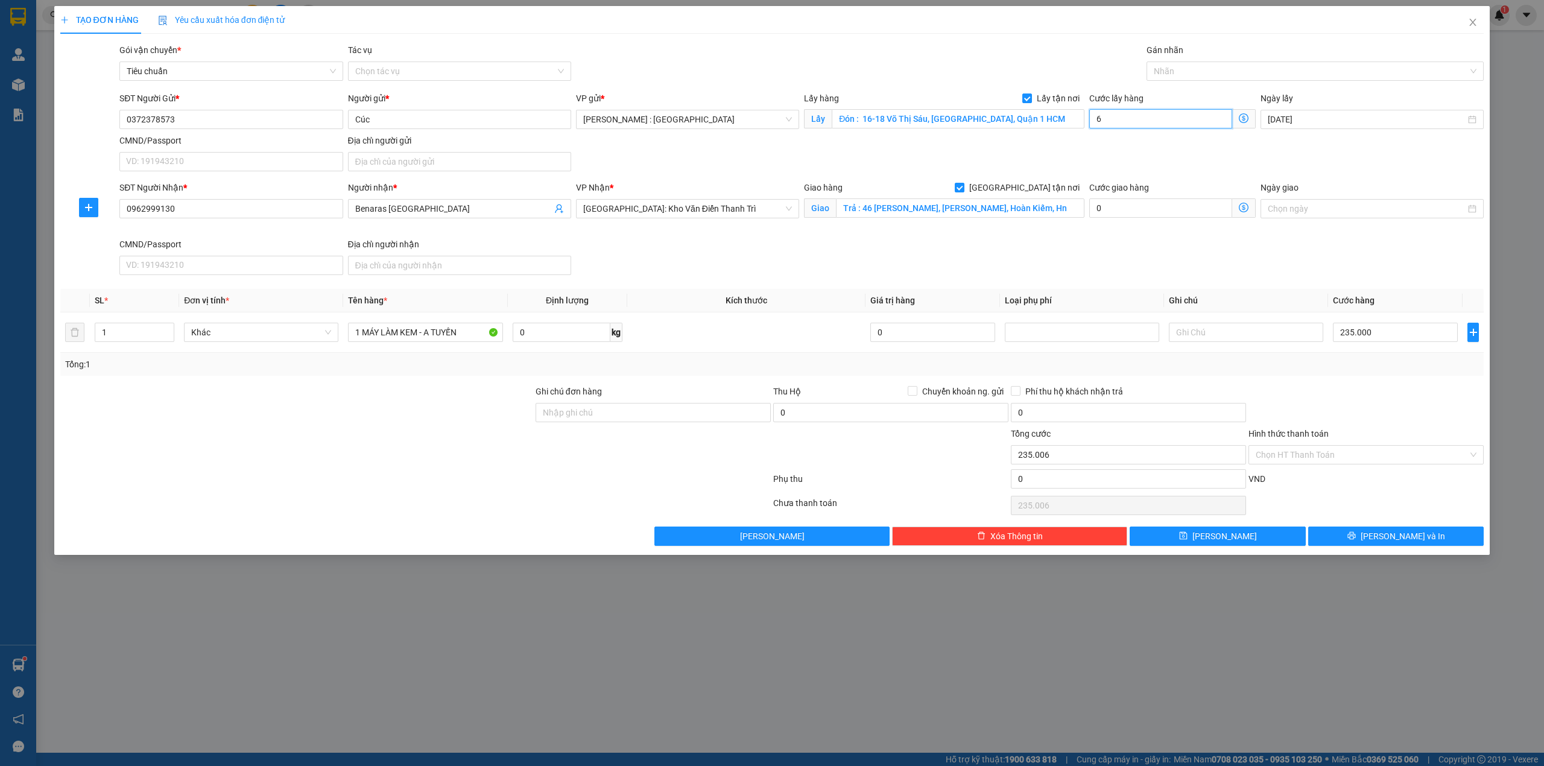
type input "235.065"
type input "65"
type input "300.000"
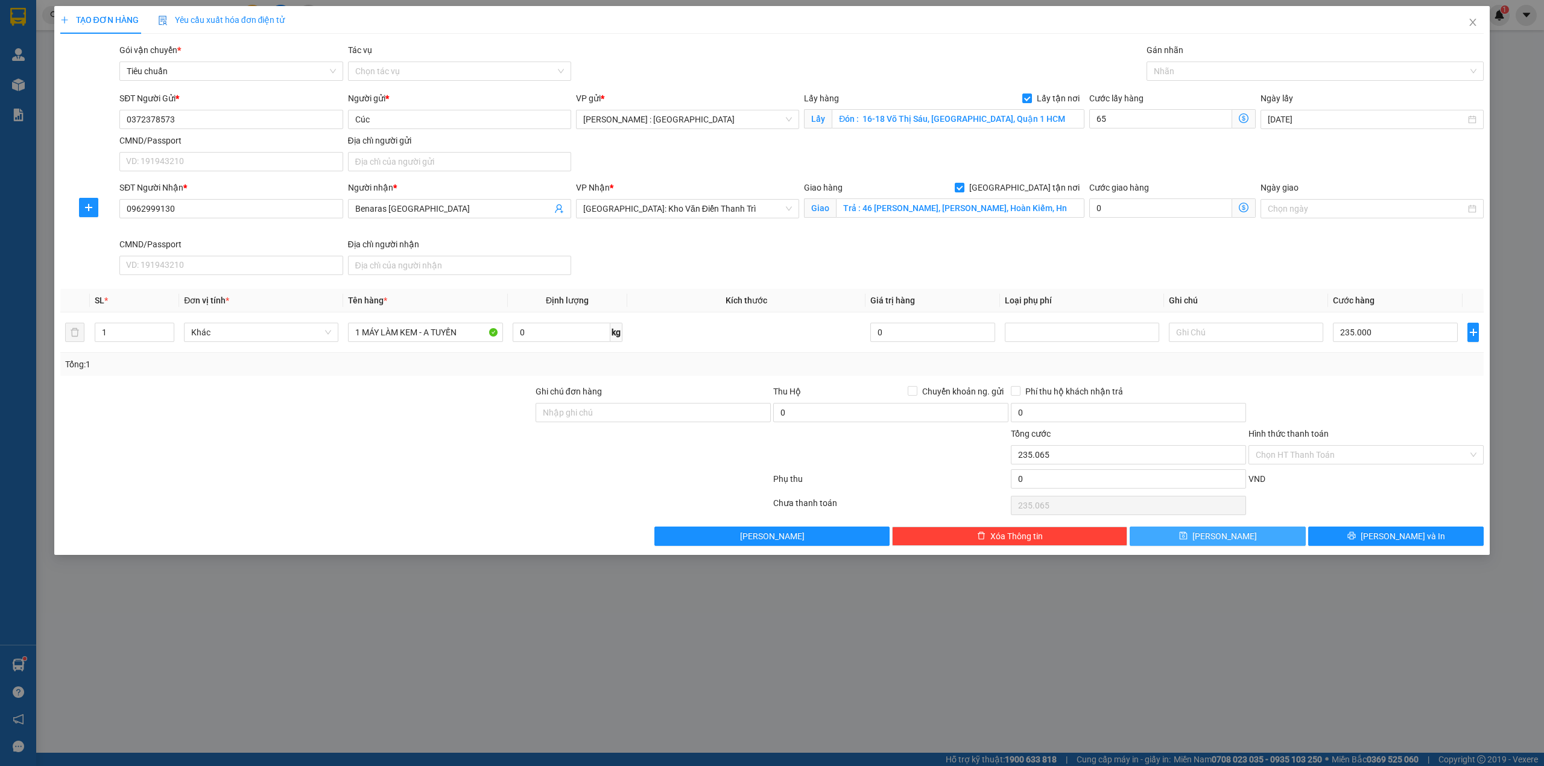
type input "65.000"
click at [1232, 543] on button "Lưu" at bounding box center [1217, 535] width 176 height 19
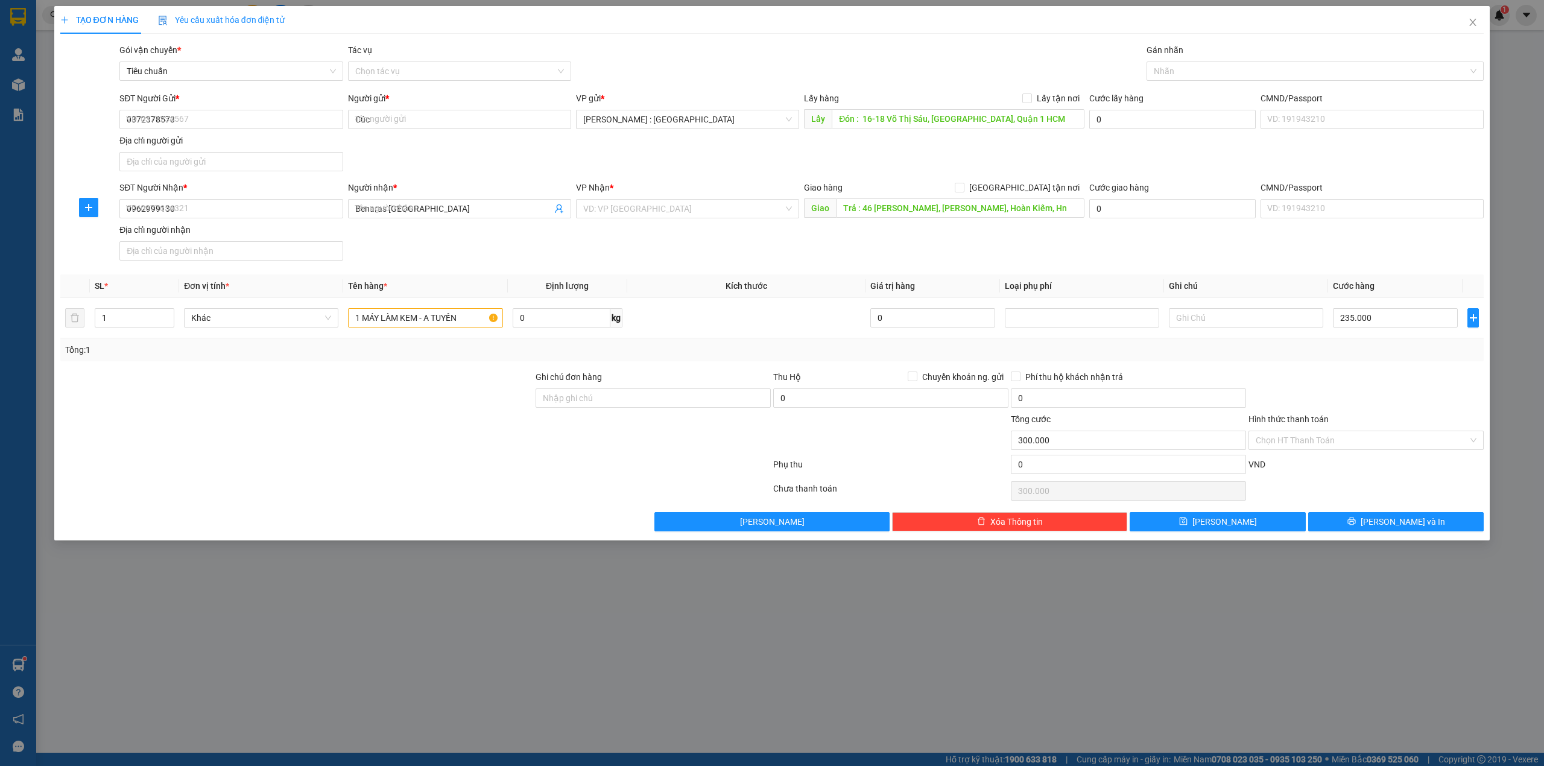
checkbox input "false"
type input "0"
click at [292, 105] on div "SĐT Người Gửi *" at bounding box center [230, 101] width 223 height 18
drag, startPoint x: 279, startPoint y: 113, endPoint x: 275, endPoint y: 119, distance: 7.0
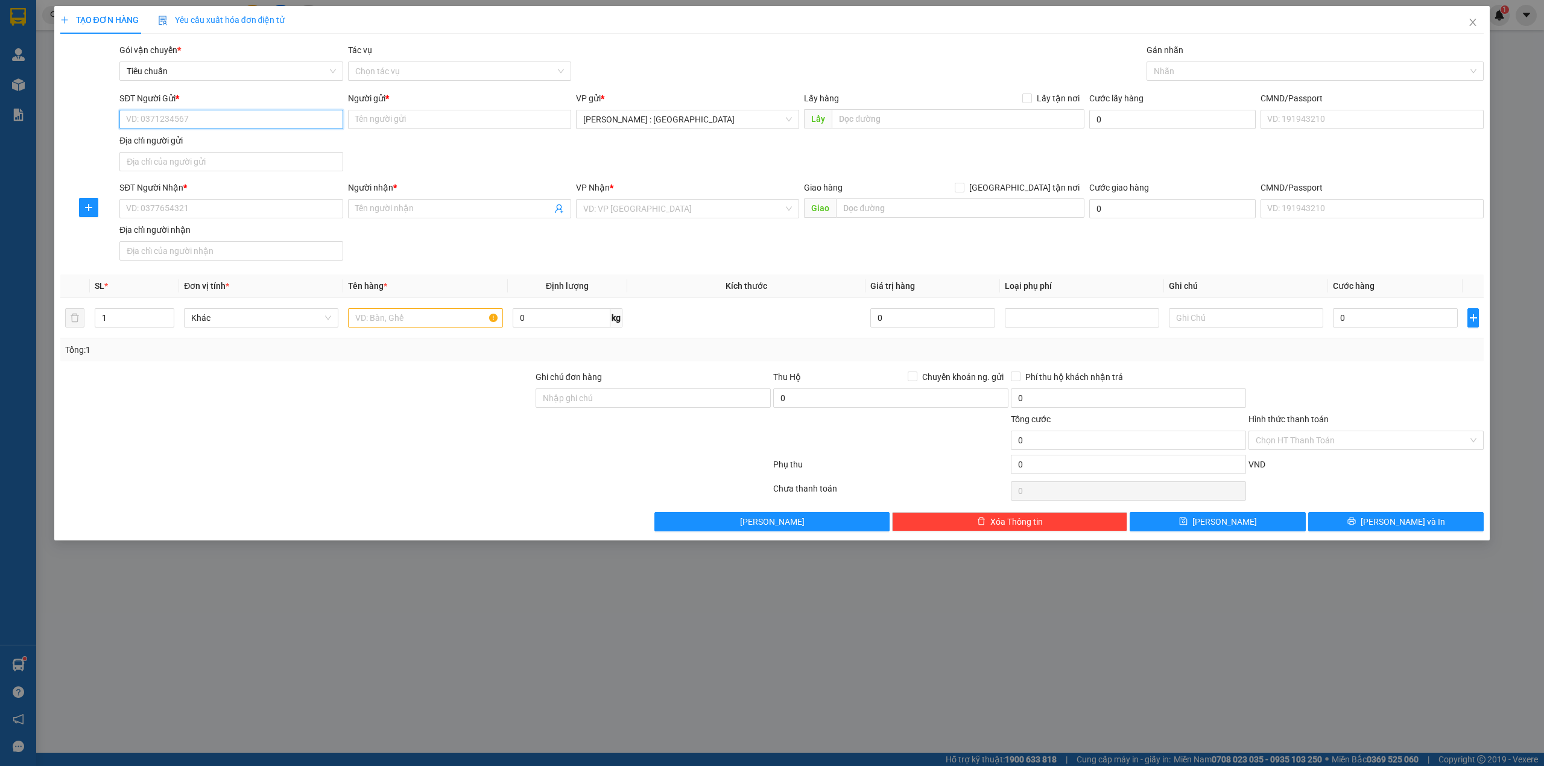
click at [278, 114] on input "SĐT Người Gửi *" at bounding box center [230, 119] width 223 height 19
paste input "Hiền Người gửi : Dũng 0963509851 Đón : công ty stronkin khu công nghiệp châu đứ…"
paste input "0963509851"
click at [266, 124] on input "SĐT Người Gửi *" at bounding box center [230, 119] width 223 height 19
paste input "0942134808"
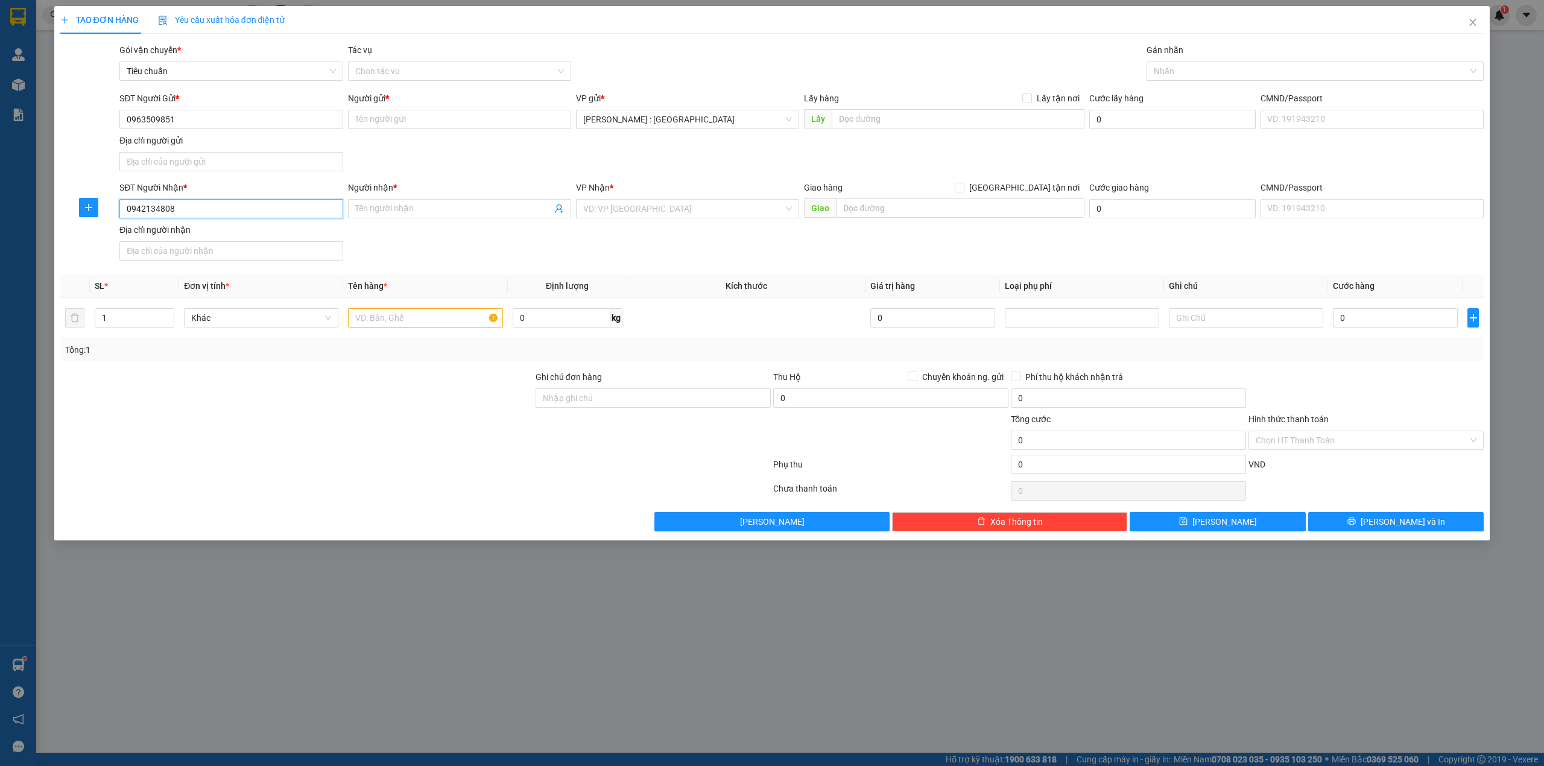
click at [290, 210] on input "0942134808" at bounding box center [230, 208] width 223 height 19
paste input ": BÍCH"
click at [534, 213] on input ": BÍCH" at bounding box center [453, 208] width 197 height 13
click at [519, 124] on input "Người gửi *" at bounding box center [459, 119] width 223 height 19
paste input "Dũng"
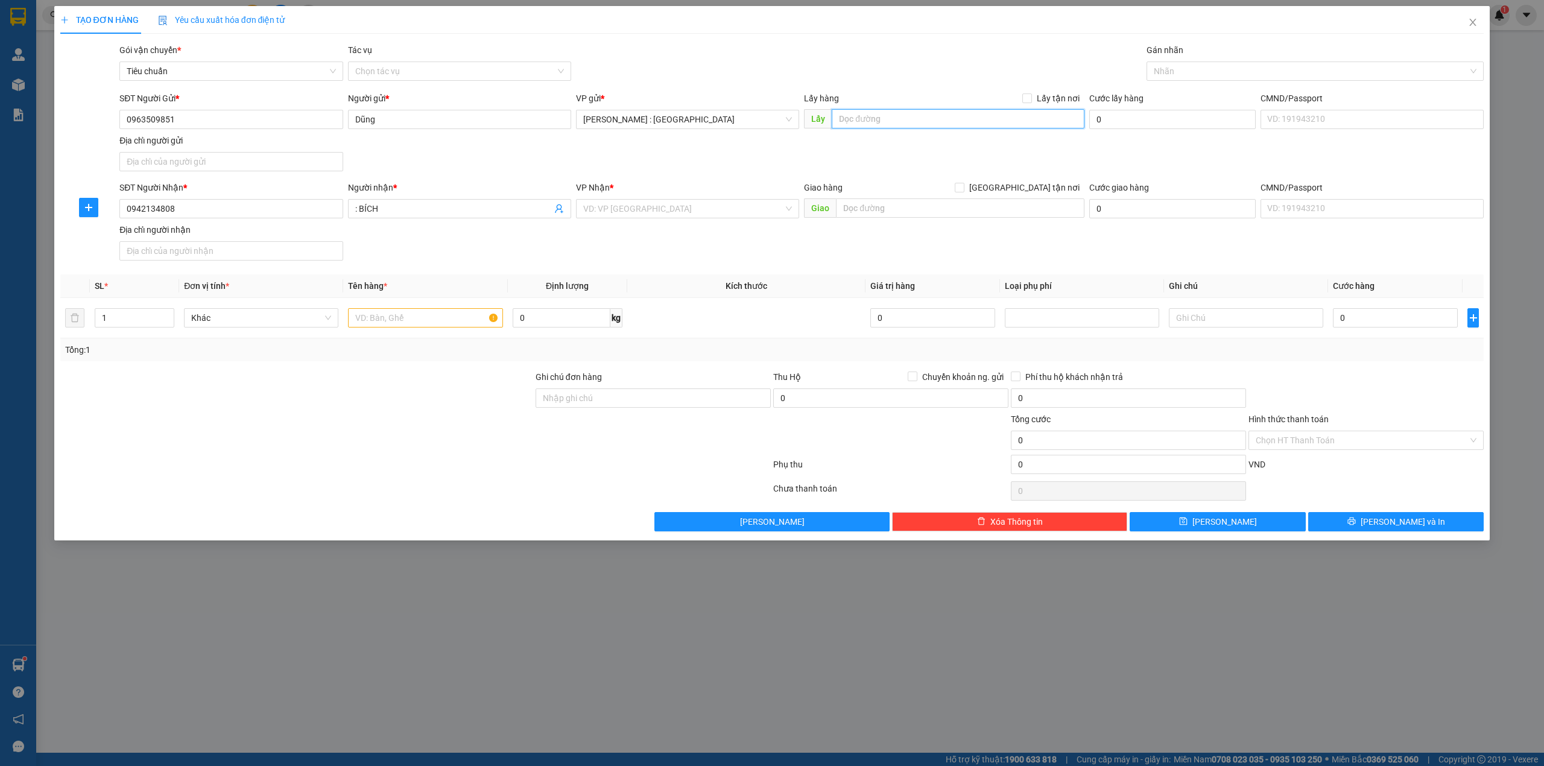
click at [898, 125] on input "text" at bounding box center [958, 118] width 253 height 19
paste input "Đón : công ty stronkin khu công nghiệp châu đức ba ria vung tàu"
click at [1054, 90] on div "Transit Pickup Surcharge Ids Transit Deliver Surcharge Ids Transit Deliver Surc…" at bounding box center [772, 287] width 1424 height 488
click at [1053, 92] on span "Lấy tận nơi" at bounding box center [1058, 98] width 52 height 13
click at [1030, 93] on input "Lấy tận nơi" at bounding box center [1026, 97] width 8 height 8
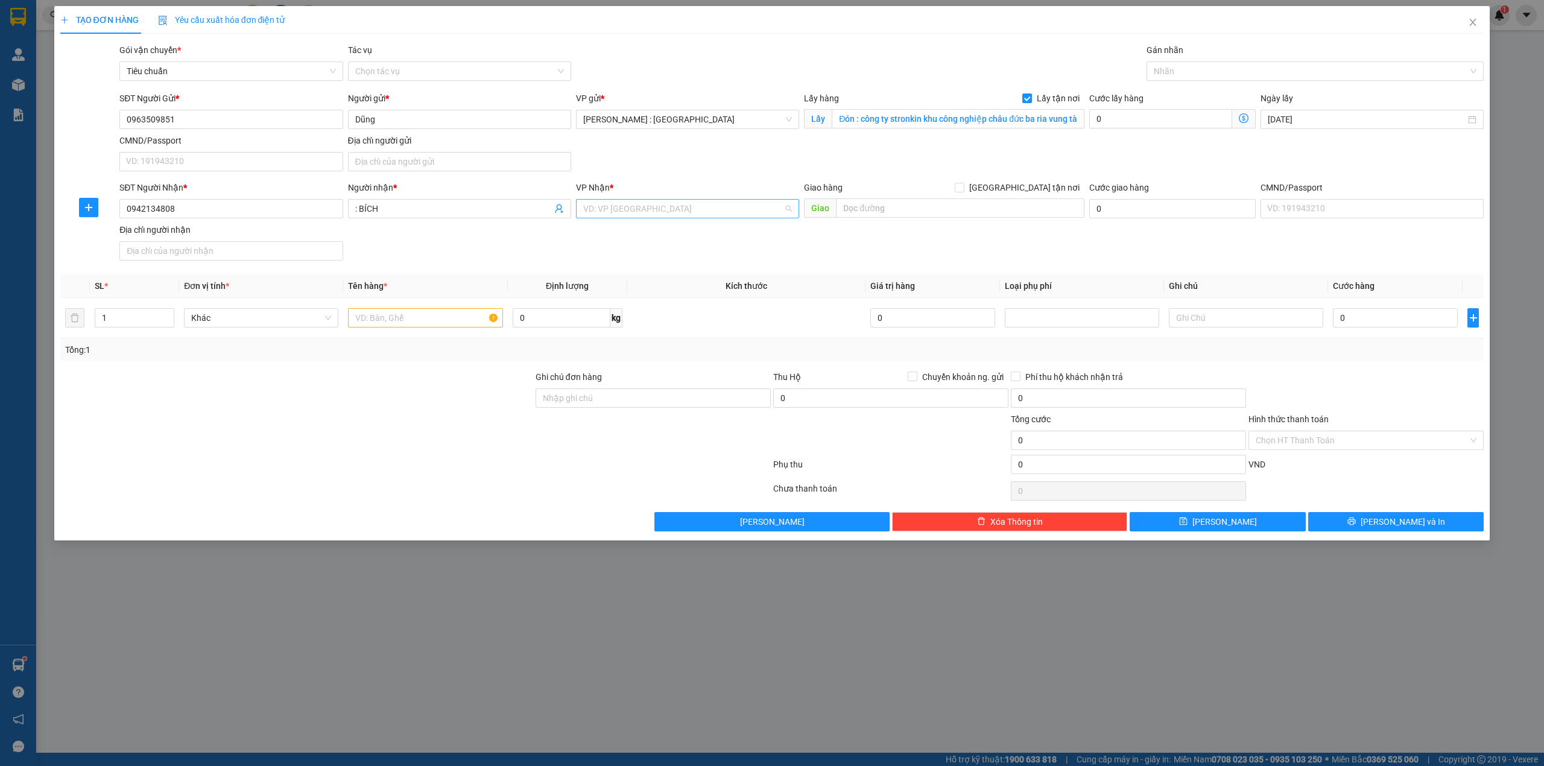
click at [744, 212] on input "search" at bounding box center [683, 209] width 200 height 18
click at [631, 232] on div "Nghệ An" at bounding box center [687, 233] width 209 height 13
click at [888, 215] on input "text" at bounding box center [960, 207] width 248 height 19
paste input "Trả : Bến xe miền Trung-Nghệ An"
click at [432, 327] on input "text" at bounding box center [425, 317] width 154 height 19
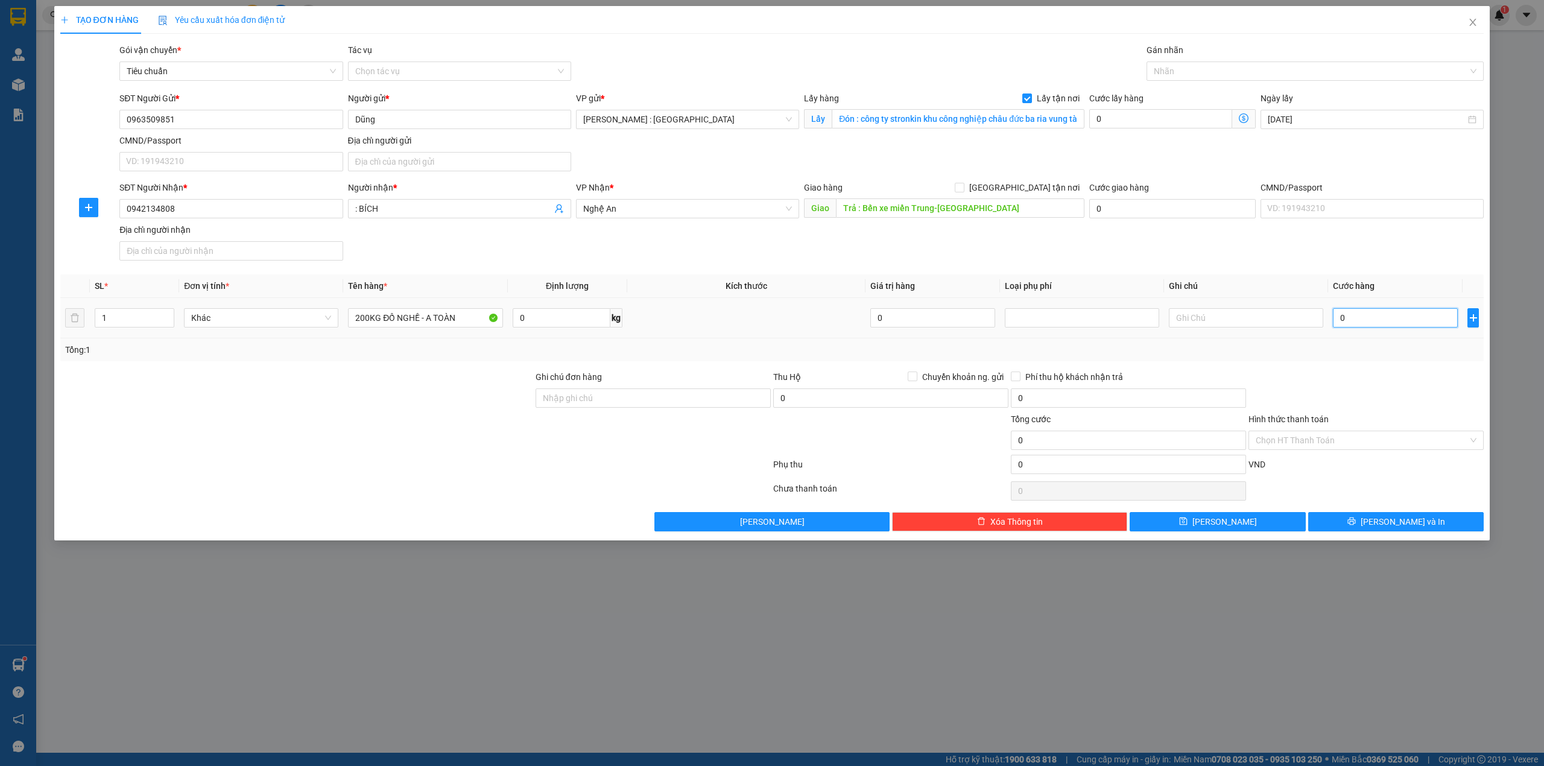
click at [1392, 312] on input "0" at bounding box center [1395, 317] width 125 height 19
click at [1380, 327] on input "110.000" at bounding box center [1395, 317] width 125 height 19
click at [1378, 324] on input "110.000" at bounding box center [1395, 317] width 125 height 19
click at [1231, 528] on button "[PERSON_NAME]" at bounding box center [1217, 521] width 176 height 19
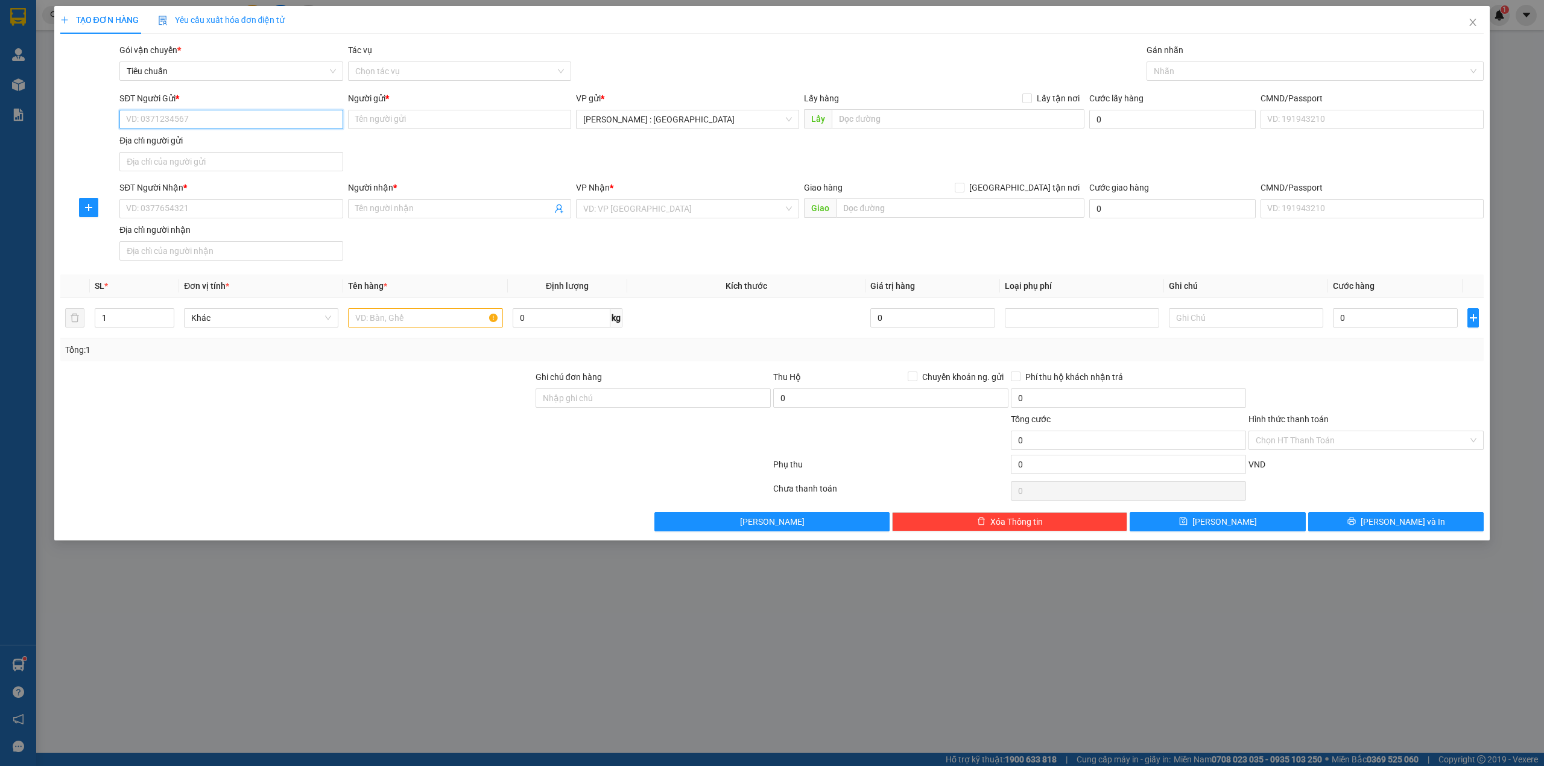
click at [300, 111] on input "SĐT Người Gửi *" at bounding box center [230, 119] width 223 height 19
paste input "0984765333"
click at [493, 113] on input "Người gửi *" at bounding box center [459, 119] width 223 height 19
paste input "[PERSON_NAME]"
paste input "0362313042"
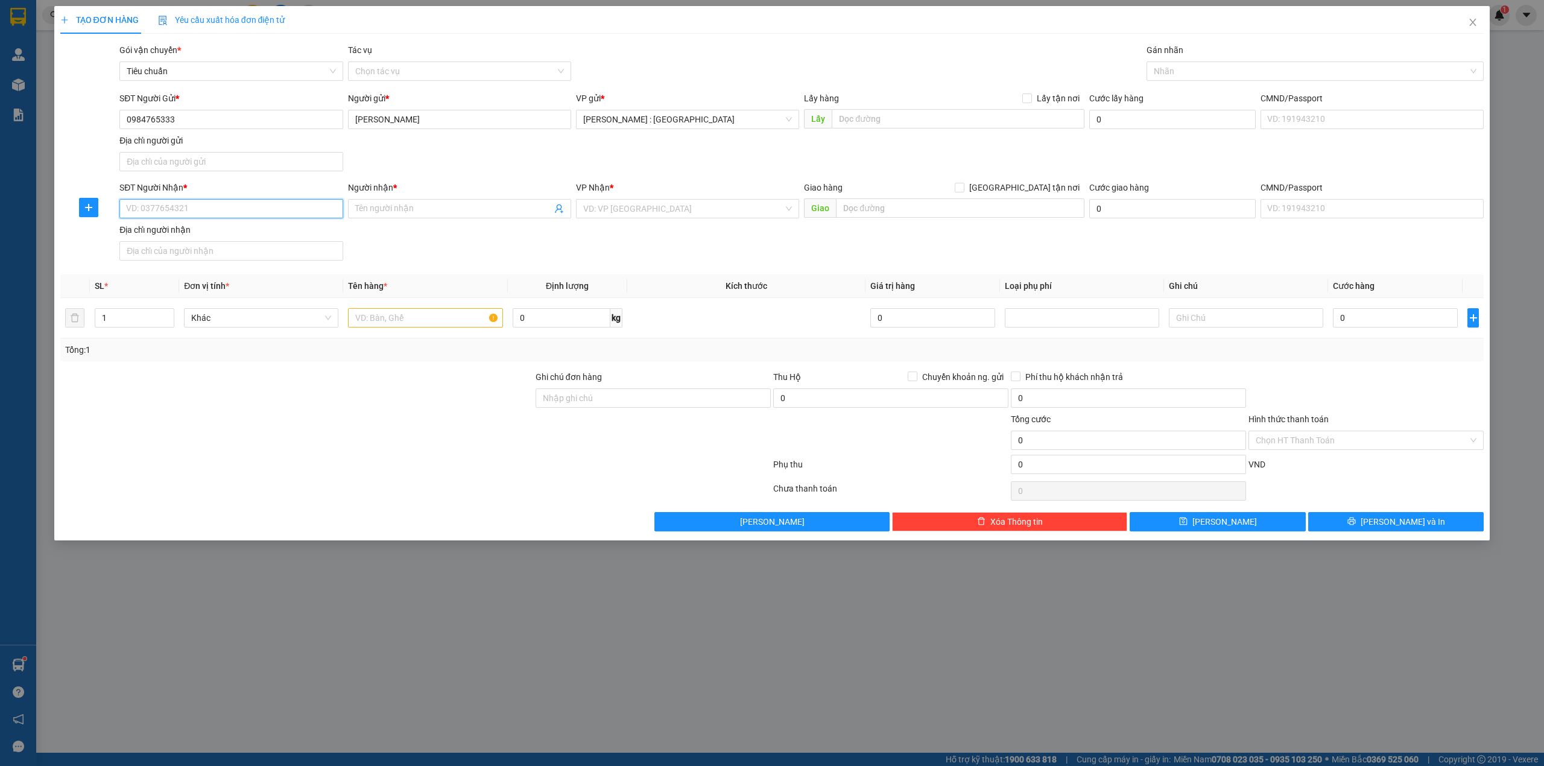
click at [261, 206] on input "SĐT Người Nhận *" at bounding box center [230, 208] width 223 height 19
click at [386, 212] on input "Người nhận *" at bounding box center [453, 208] width 197 height 13
paste input "Anthony Thang"
click at [953, 119] on input "text" at bounding box center [958, 118] width 253 height 19
paste input "Cần Giuộc, Long An"
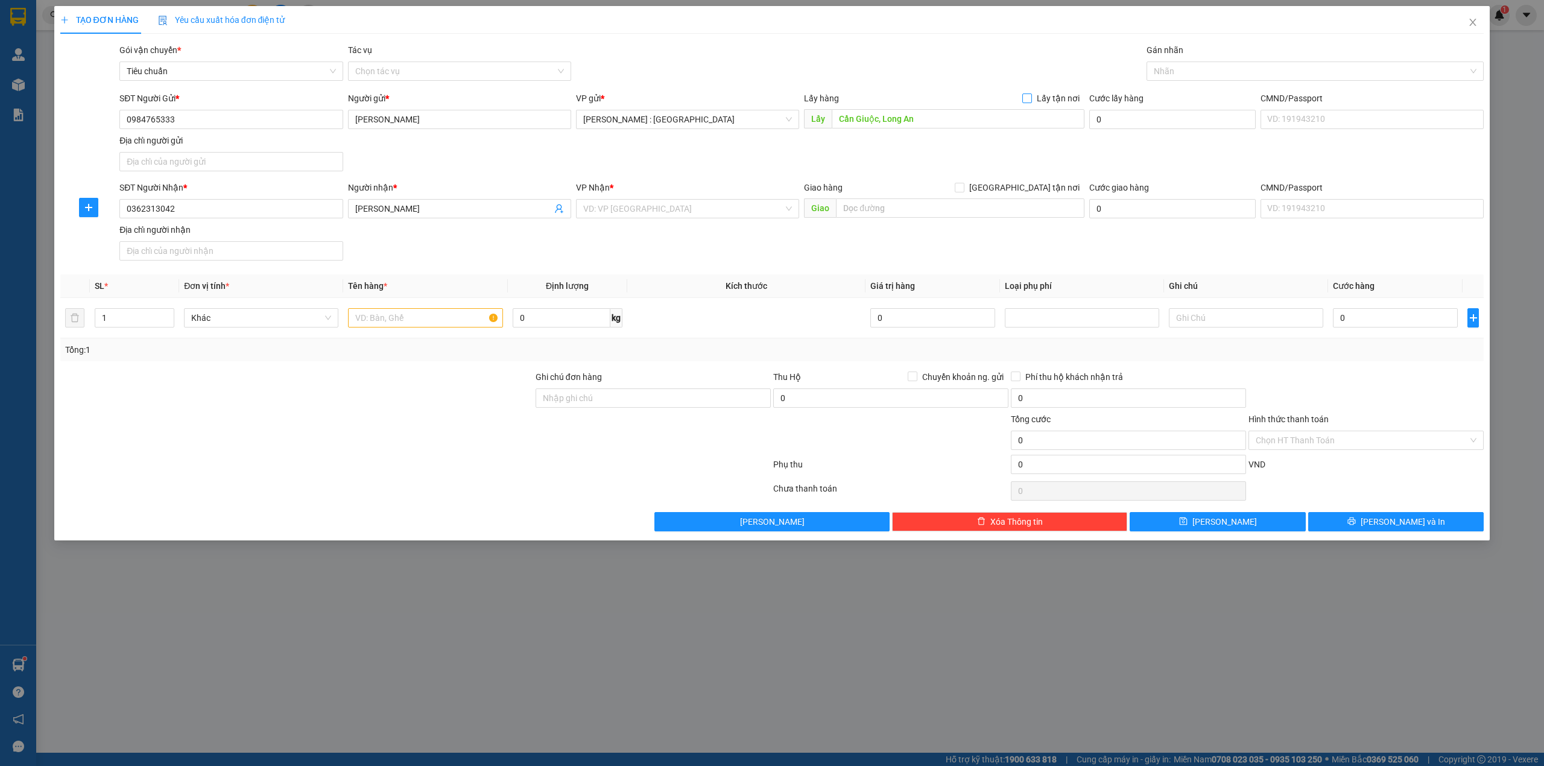
click at [1030, 94] on input "Lấy tận nơi" at bounding box center [1026, 97] width 8 height 8
paste input "Trung Hiếu, Thanh Hải, Thanh Liêm, Hà Nam"
click at [904, 217] on input "Trung Hiếu, Thanh Hải, Thanh Liêm, Hà Nam" at bounding box center [960, 207] width 248 height 19
drag, startPoint x: 1036, startPoint y: 188, endPoint x: 608, endPoint y: 222, distance: 428.9
click at [1035, 188] on span "[GEOGRAPHIC_DATA] tận nơi" at bounding box center [1024, 187] width 120 height 13
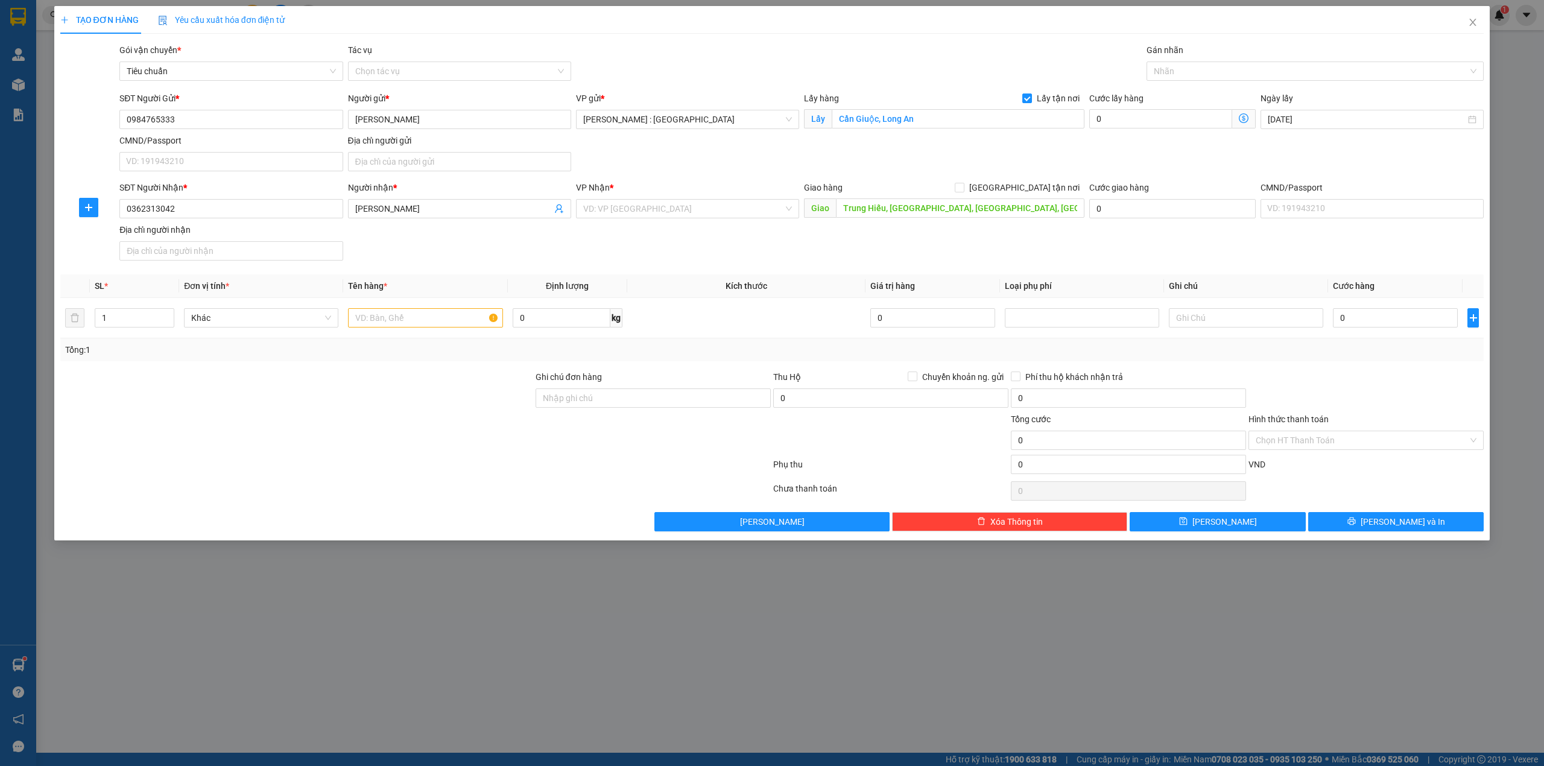
click at [963, 188] on input "[GEOGRAPHIC_DATA] tận nơi" at bounding box center [959, 187] width 8 height 8
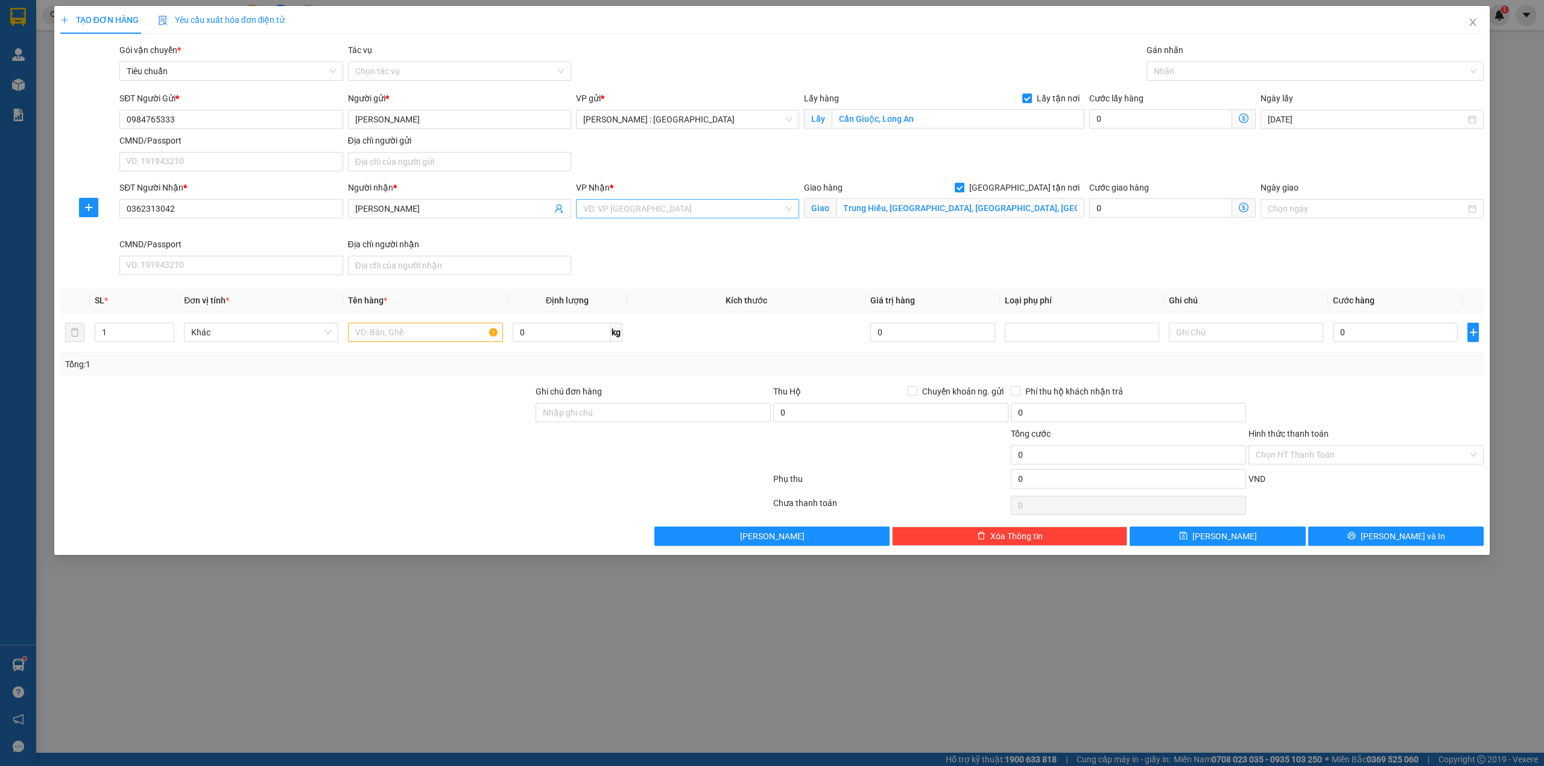
click at [636, 206] on input "search" at bounding box center [683, 209] width 200 height 18
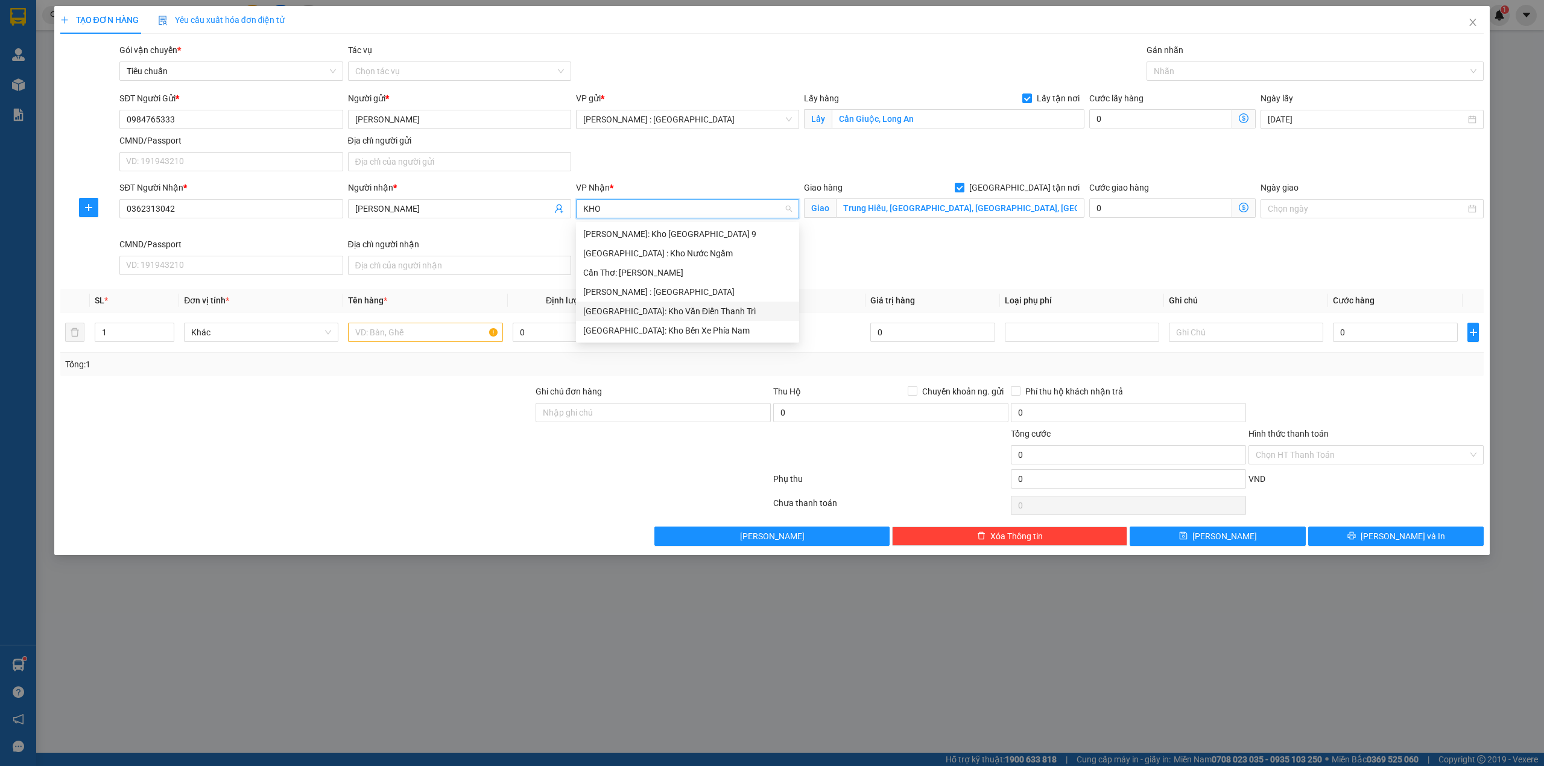
click at [649, 309] on div "[GEOGRAPHIC_DATA]: Kho Văn Điển Thanh Trì" at bounding box center [687, 311] width 209 height 13
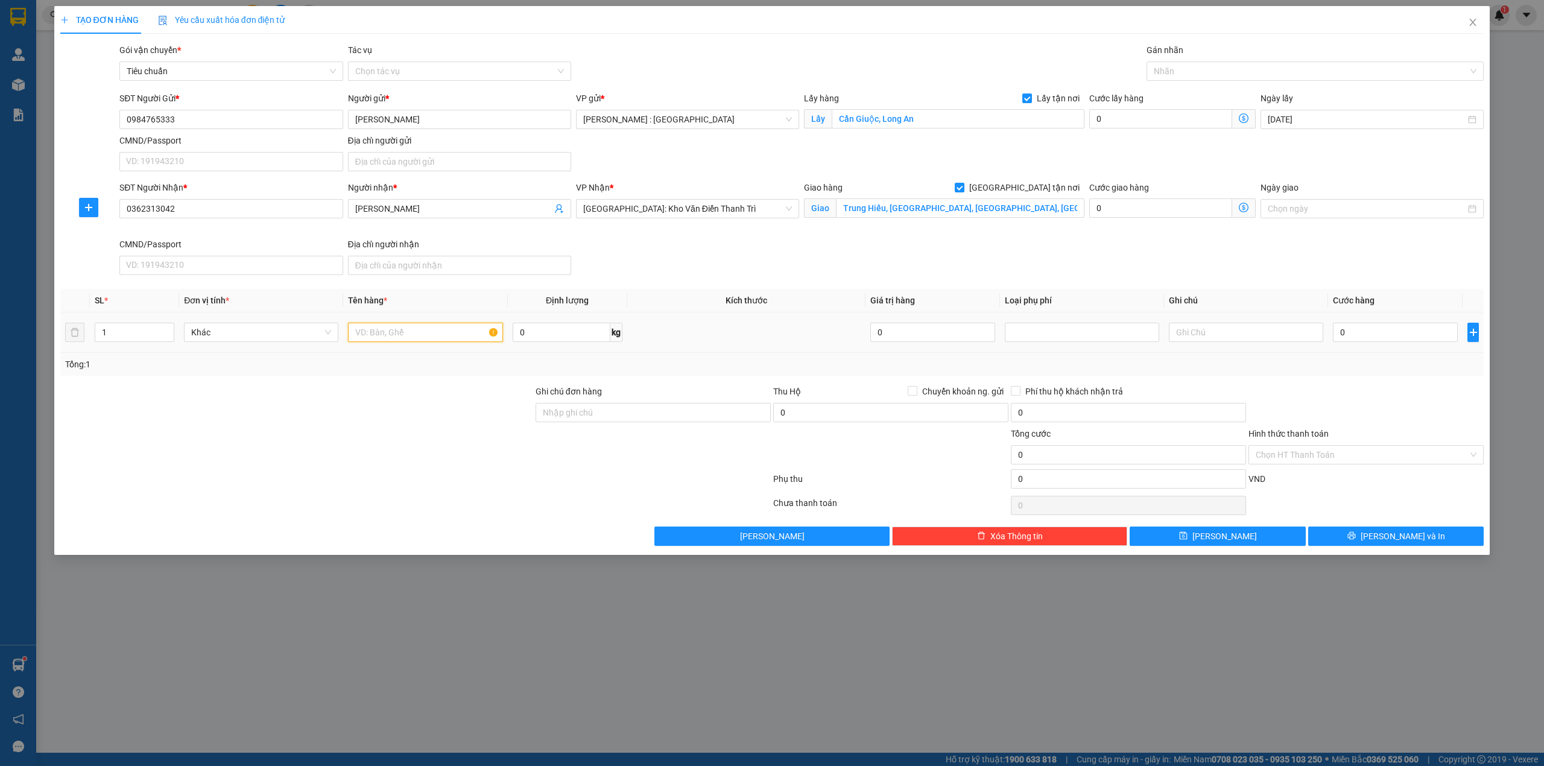
click at [394, 336] on input "text" at bounding box center [425, 332] width 154 height 19
click at [1390, 329] on input "0" at bounding box center [1395, 332] width 125 height 19
click at [1392, 329] on input "110.000" at bounding box center [1395, 332] width 125 height 19
click at [1211, 534] on button "[PERSON_NAME]" at bounding box center [1217, 535] width 176 height 19
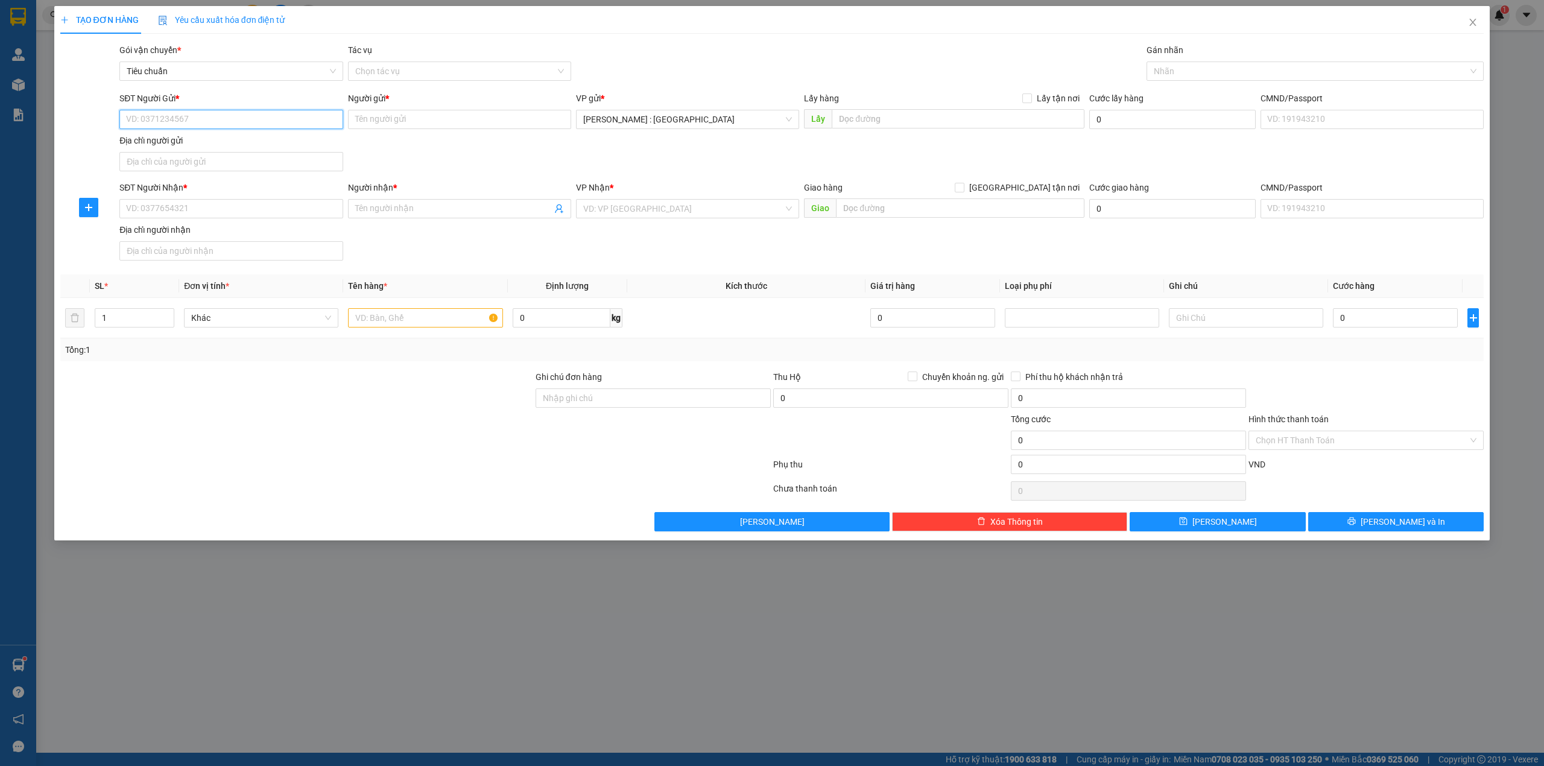
click at [230, 121] on input "SĐT Người Gửi *" at bounding box center [230, 119] width 223 height 19
paste input "0984765333"
click at [212, 126] on input "0984765333" at bounding box center [230, 119] width 223 height 19
click at [198, 139] on div "0984765333 - Huỳnh Văn Tiên" at bounding box center [231, 143] width 209 height 13
click at [266, 207] on input "SĐT Người Nhận *" at bounding box center [230, 208] width 223 height 19
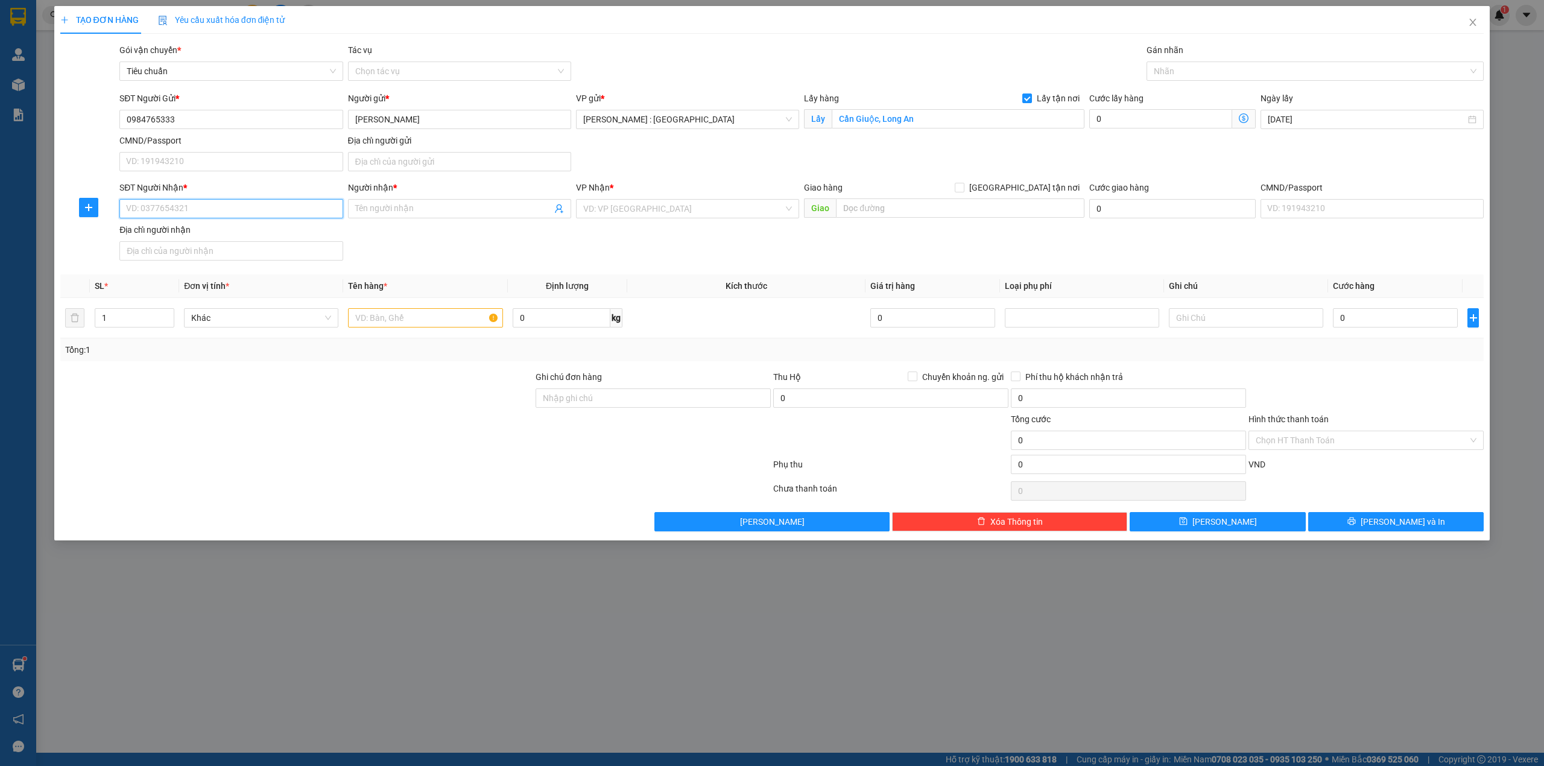
paste input "0396198866"
paste input "Le Anh"
click at [426, 204] on input "Người nhận *" at bounding box center [453, 208] width 197 height 13
click at [731, 211] on input "search" at bounding box center [683, 209] width 200 height 18
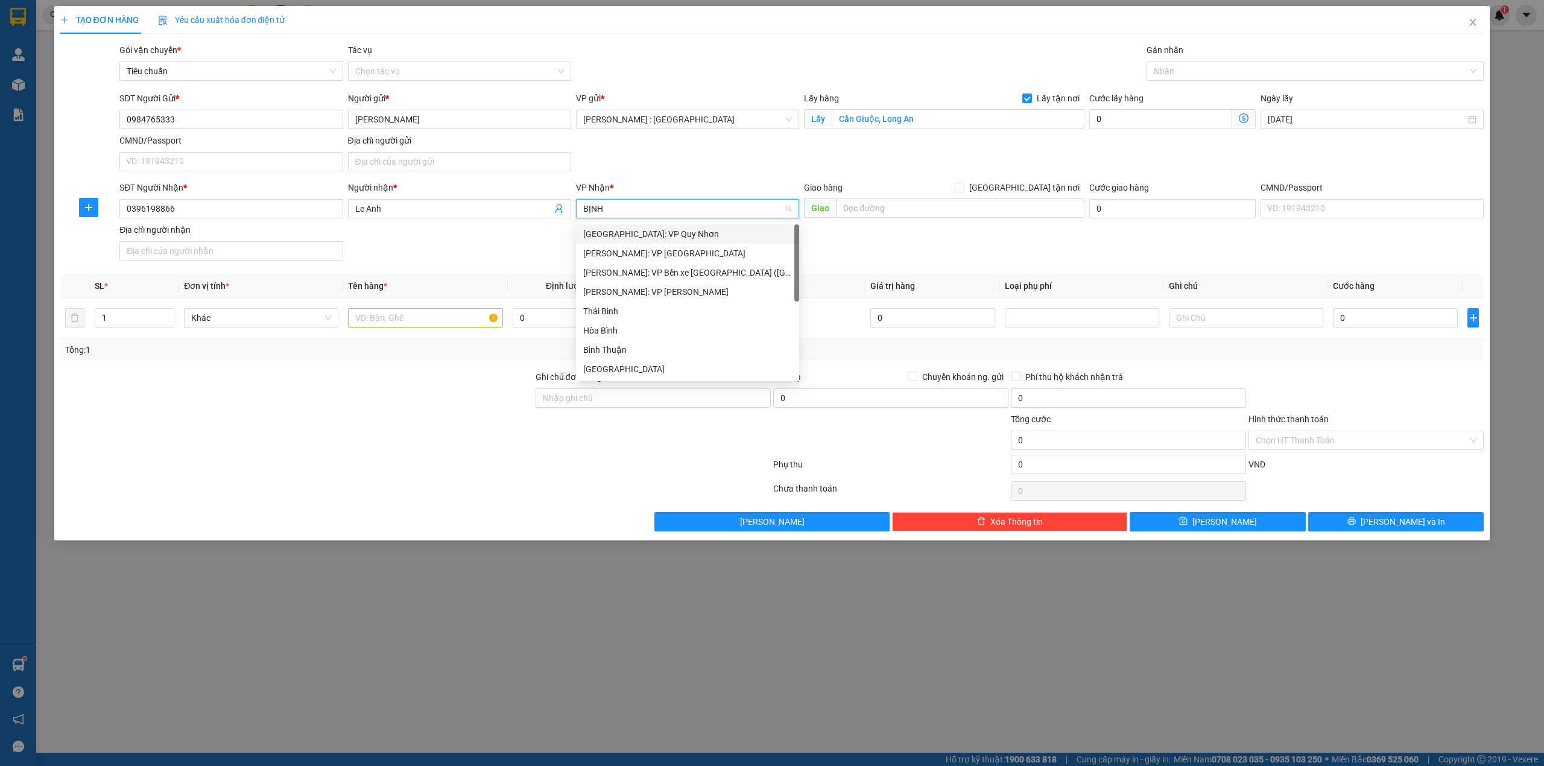
drag, startPoint x: 672, startPoint y: 230, endPoint x: 878, endPoint y: 193, distance: 209.6
click at [673, 230] on div "[GEOGRAPHIC_DATA]: VP Quy Nhơn" at bounding box center [687, 233] width 209 height 13
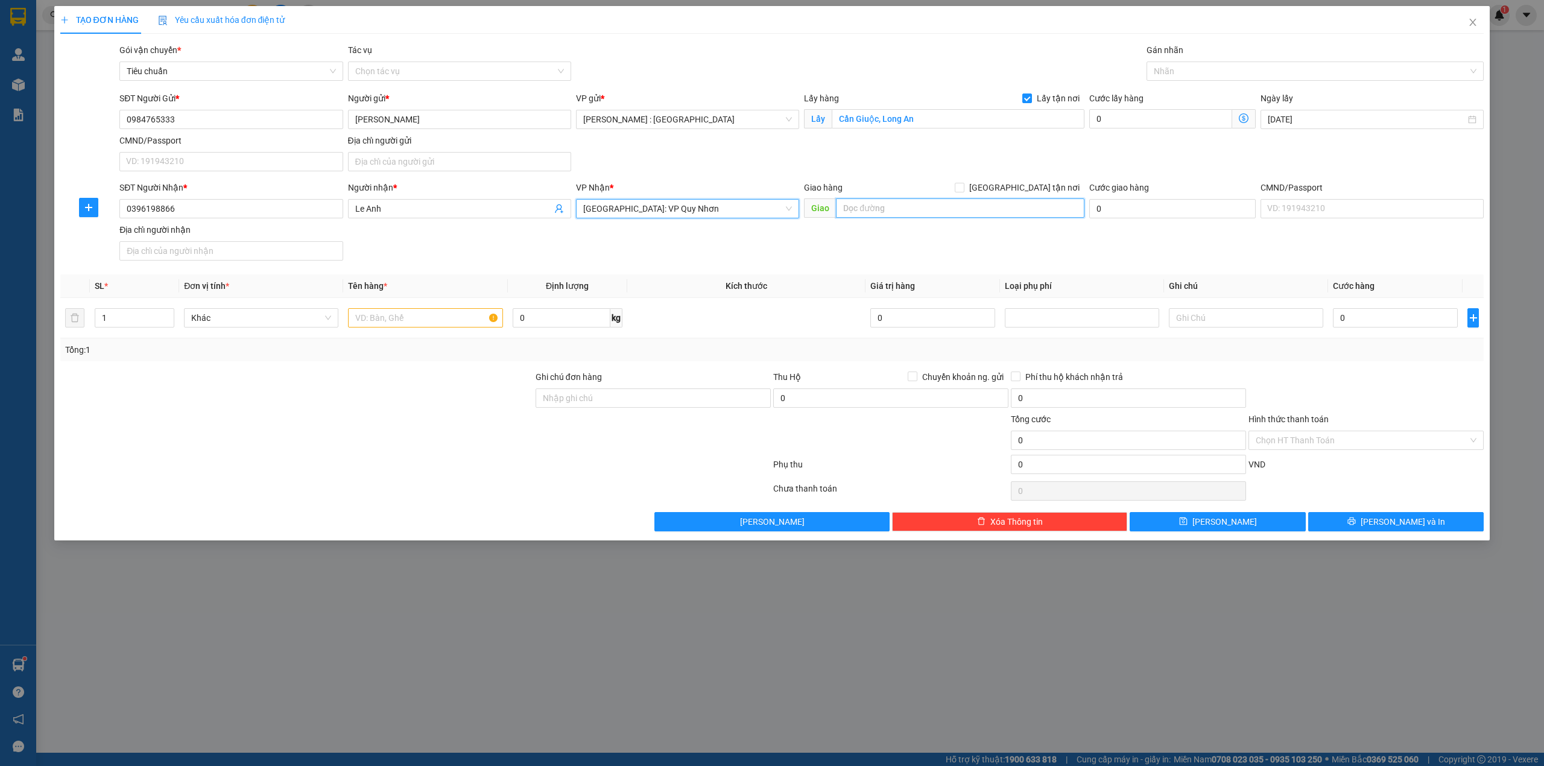
paste input "142 Ngô Mây, thành phố Quy Nhơn"
drag, startPoint x: 934, startPoint y: 218, endPoint x: 953, endPoint y: 213, distance: 19.5
click at [934, 218] on div "Giao 142 Ngô Mây, thành phố Quy Nhơn" at bounding box center [944, 208] width 280 height 19
click at [1046, 189] on span "[GEOGRAPHIC_DATA] tận nơi" at bounding box center [1024, 187] width 120 height 13
click at [963, 189] on input "[GEOGRAPHIC_DATA] tận nơi" at bounding box center [959, 187] width 8 height 8
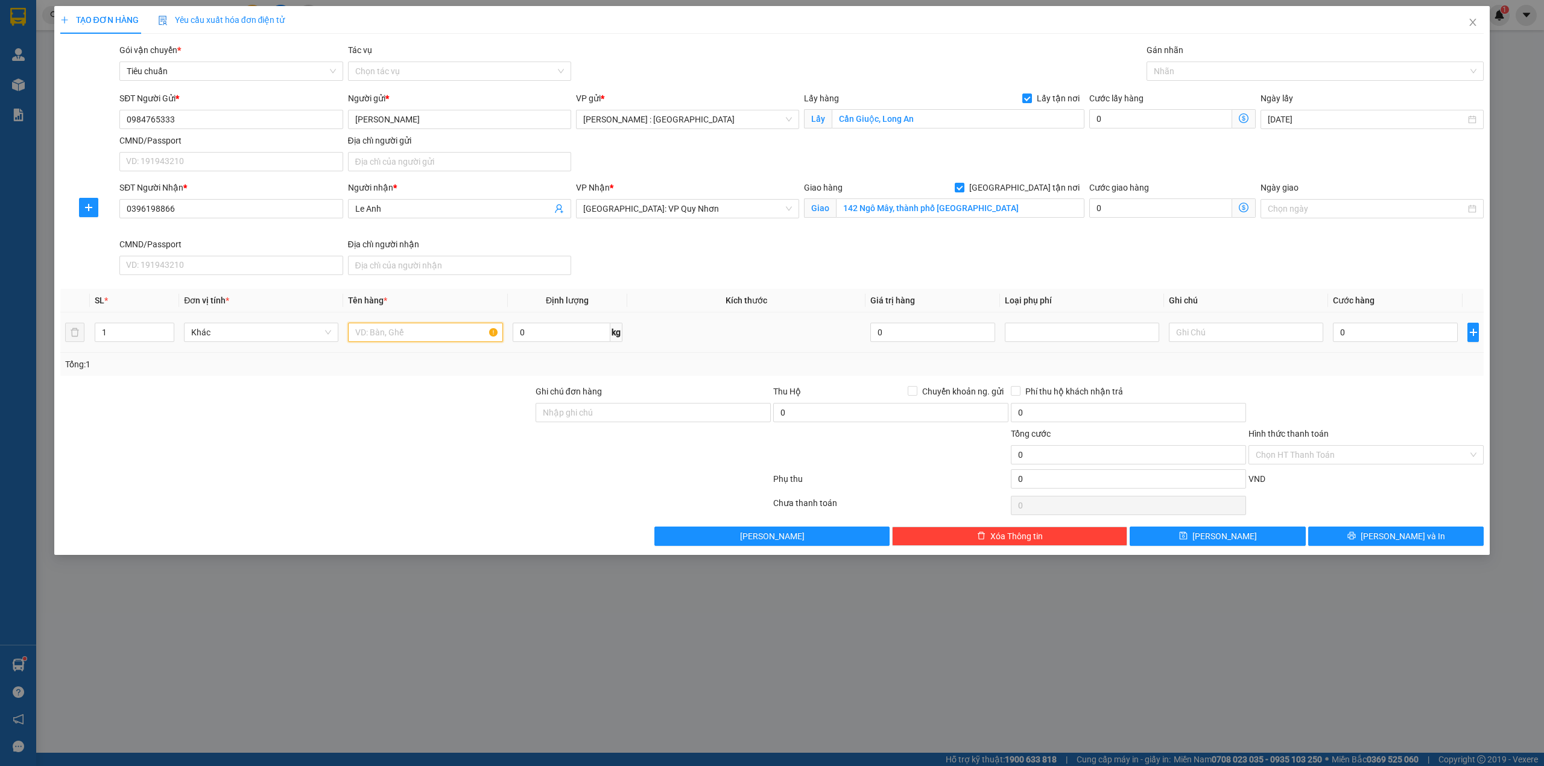
click at [416, 331] on input "text" at bounding box center [425, 332] width 154 height 19
click at [1392, 331] on input "0" at bounding box center [1395, 332] width 125 height 19
click at [1267, 536] on button "[PERSON_NAME]" at bounding box center [1217, 535] width 176 height 19
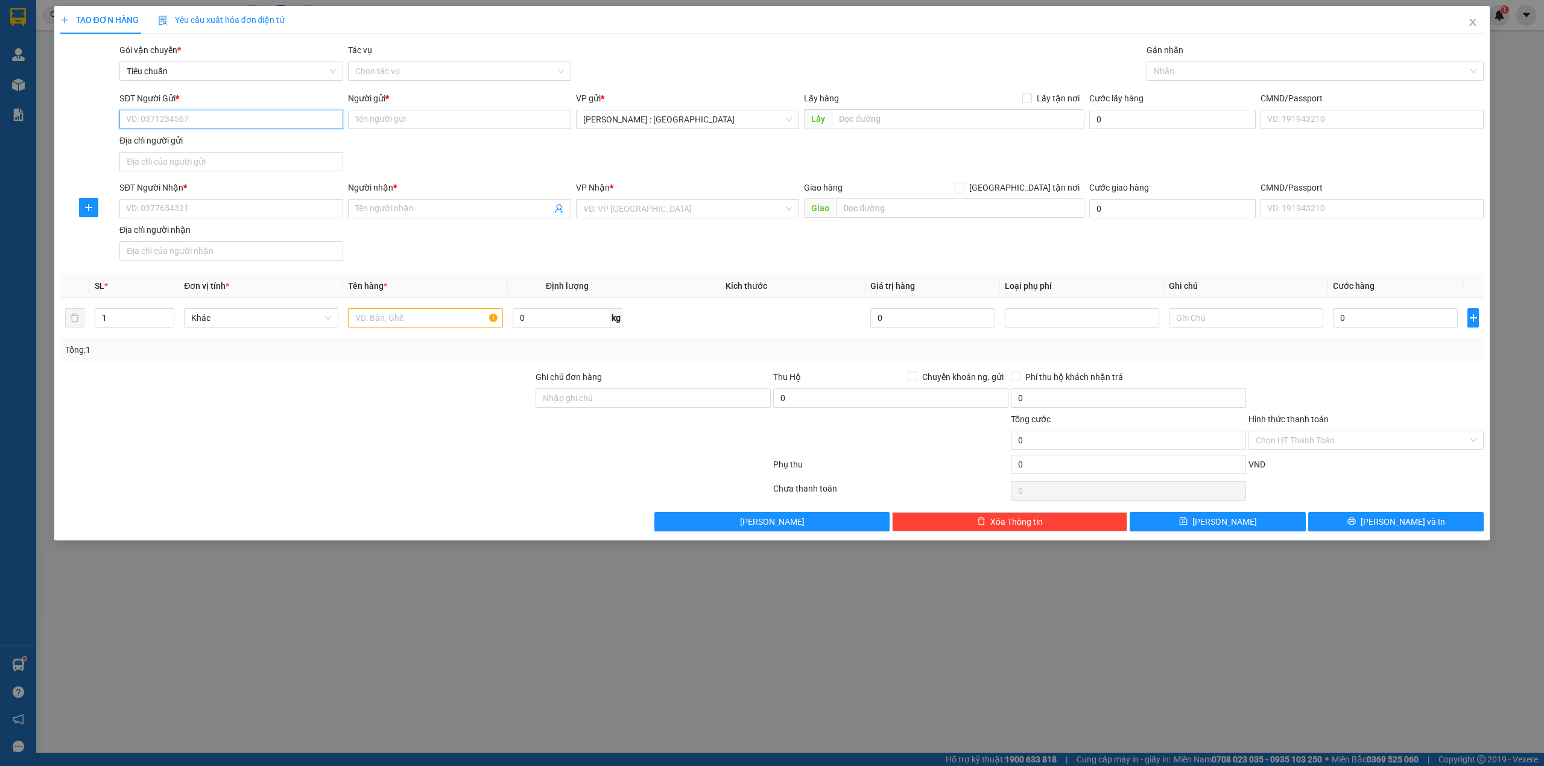
click at [229, 115] on input "SĐT Người Gửi *" at bounding box center [230, 119] width 223 height 19
paste input "0984765333"
click at [206, 143] on div "0984765333 - Huỳnh Văn Tiên" at bounding box center [231, 143] width 209 height 13
click at [285, 208] on input "SĐT Người Nhận *" at bounding box center [230, 208] width 223 height 19
paste input "0977844644"
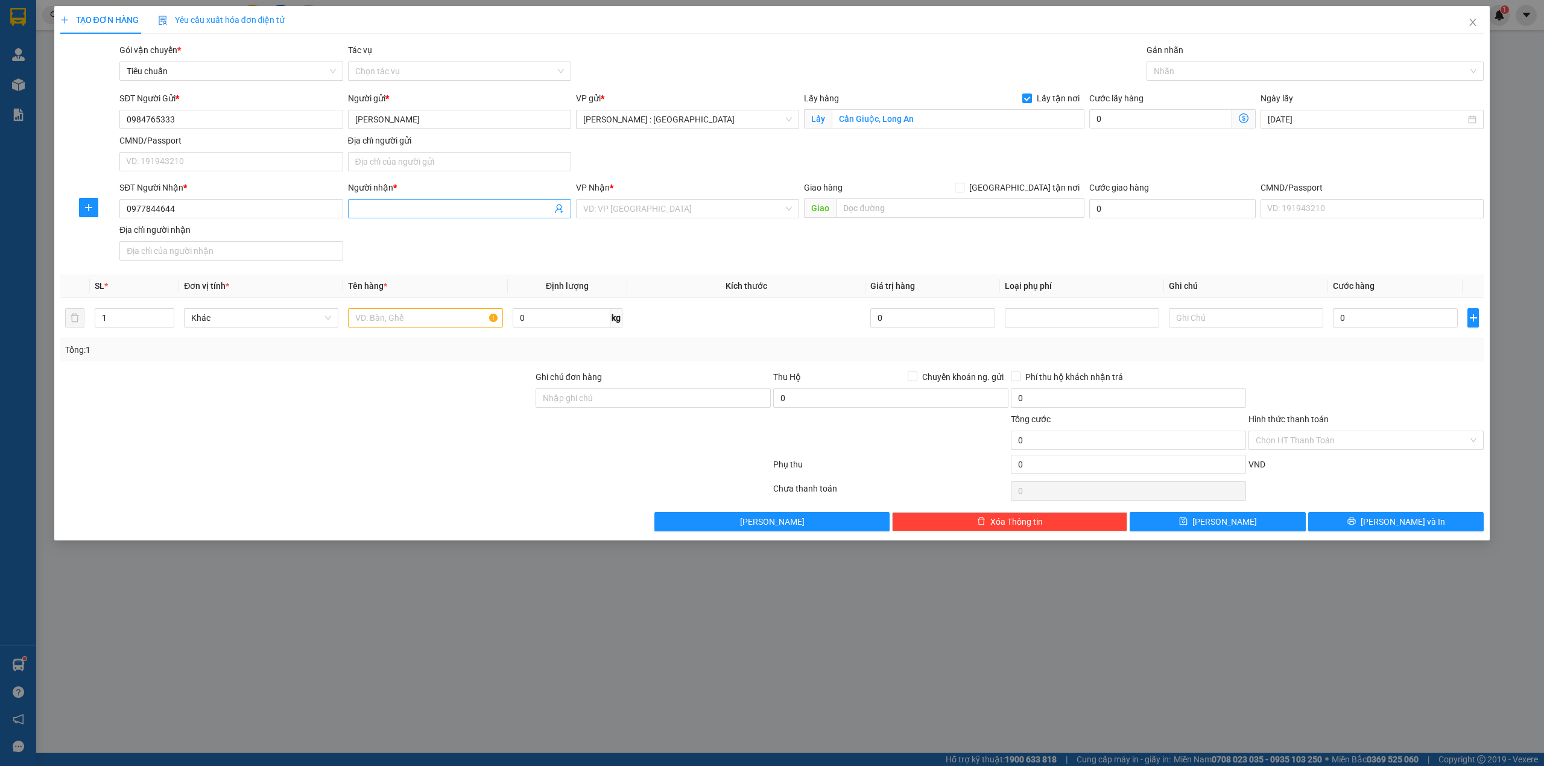
paste input "Nguyễn Xuân Thuyên"
click at [473, 212] on input "Người nhận *" at bounding box center [453, 208] width 197 height 13
click at [749, 201] on input "search" at bounding box center [683, 209] width 200 height 18
click at [705, 240] on div "Phú Yên" at bounding box center [687, 233] width 209 height 13
click at [971, 208] on input "text" at bounding box center [960, 207] width 248 height 19
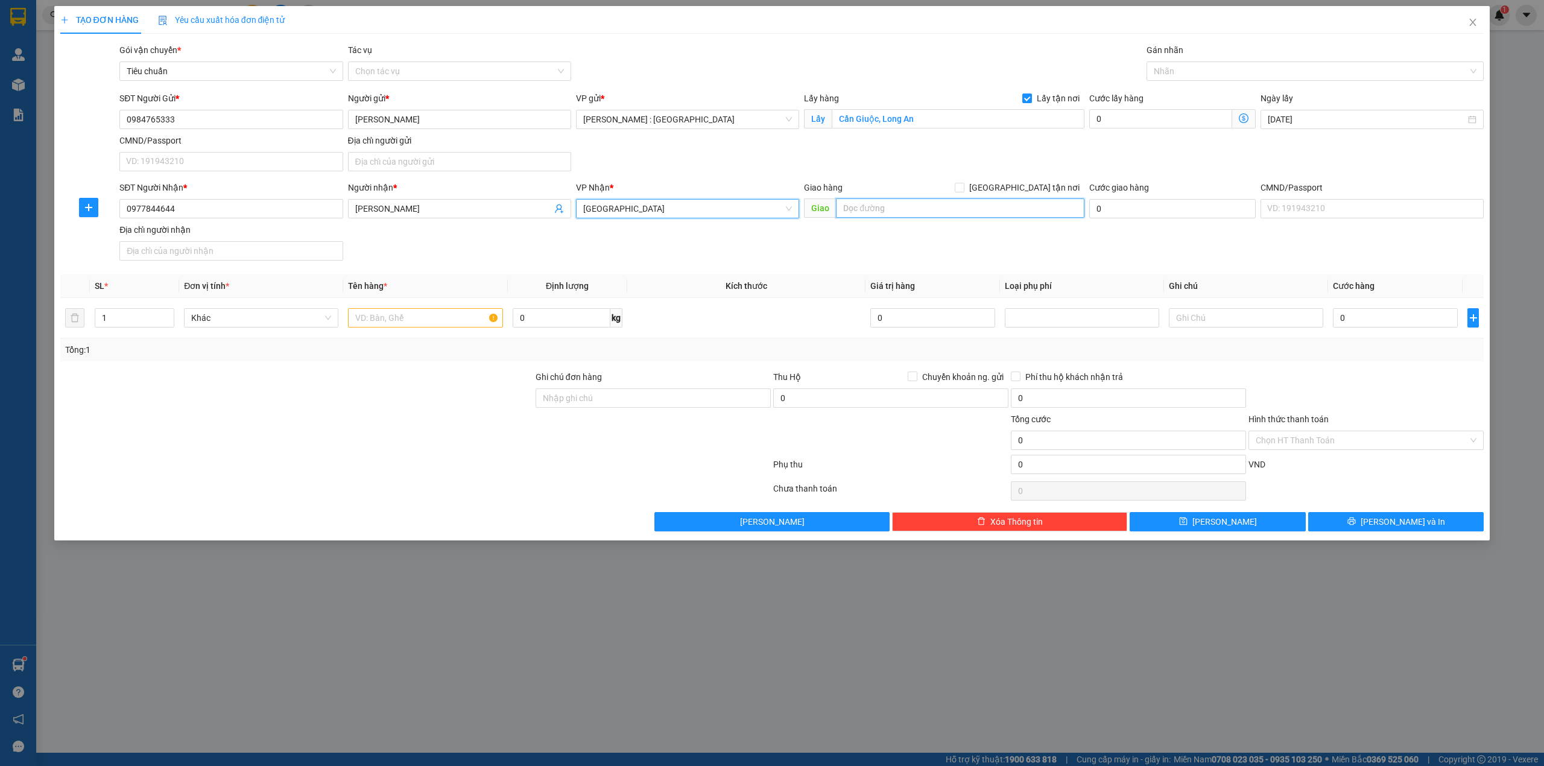
paste input "Giao tại chành xe Ngọc, Vòng xoay Thuận Thảo Tuy Hoà QL 1A"
click at [1034, 185] on span "[GEOGRAPHIC_DATA] tận nơi" at bounding box center [1024, 187] width 120 height 13
click at [963, 185] on input "[GEOGRAPHIC_DATA] tận nơi" at bounding box center [959, 187] width 8 height 8
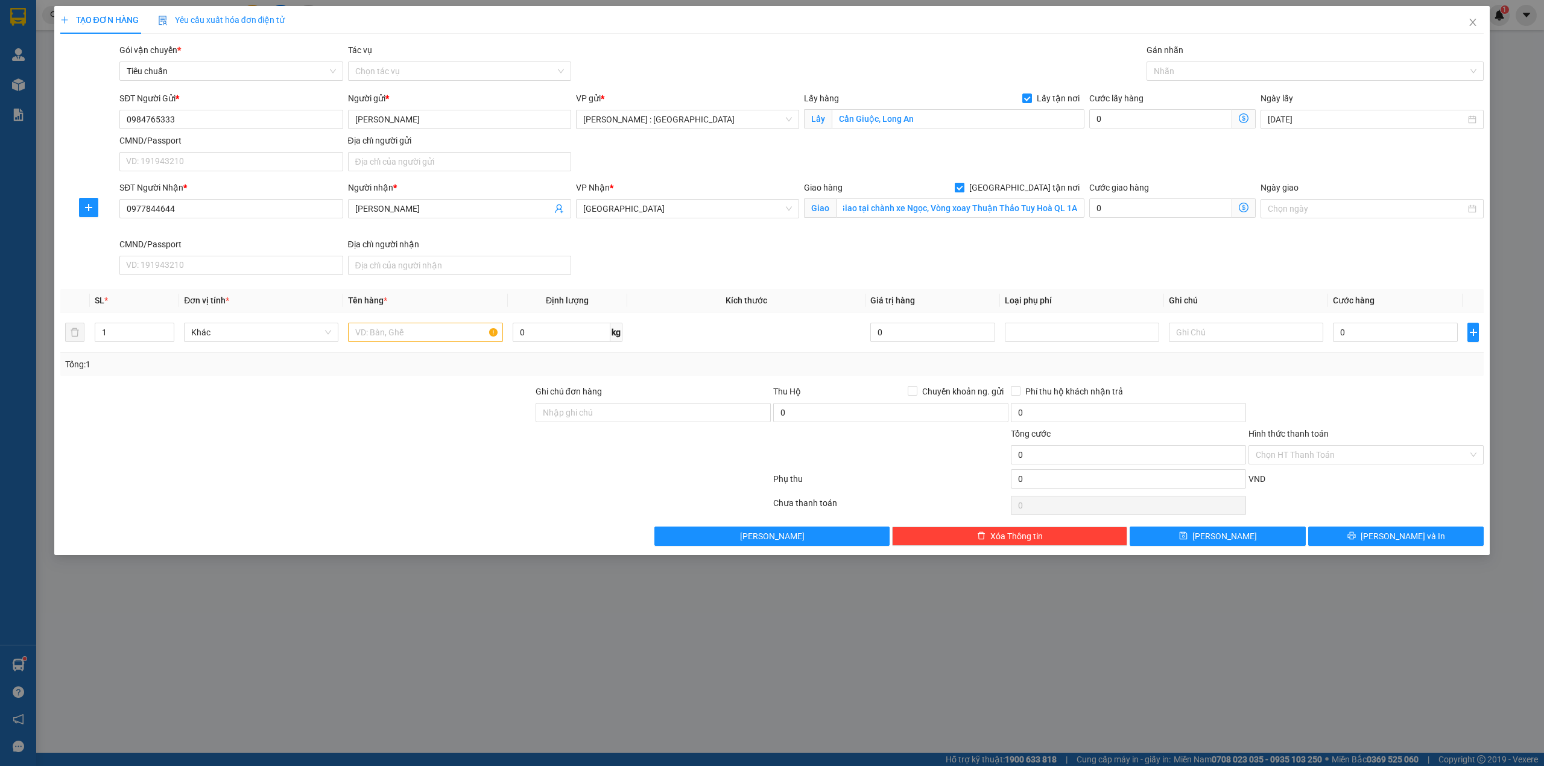
scroll to position [0, 0]
click at [367, 335] on input "text" at bounding box center [425, 332] width 154 height 19
click at [1378, 338] on input "0" at bounding box center [1395, 332] width 125 height 19
click at [1102, 299] on th "Loại phụ phí" at bounding box center [1082, 301] width 164 height 24
click at [1248, 533] on button "[PERSON_NAME]" at bounding box center [1217, 535] width 176 height 19
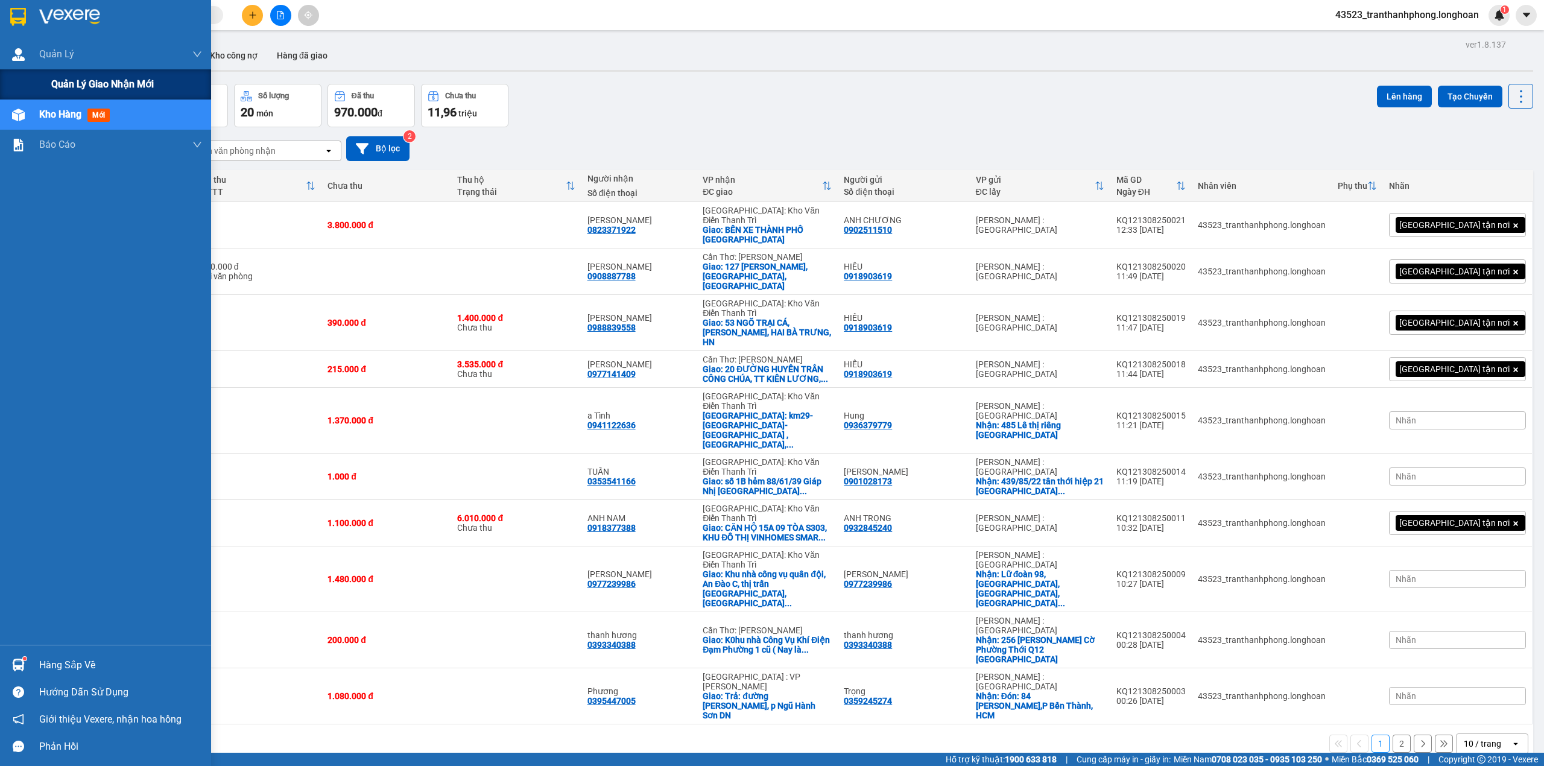
click at [51, 83] on span "Quản lý giao nhận mới" at bounding box center [102, 84] width 103 height 15
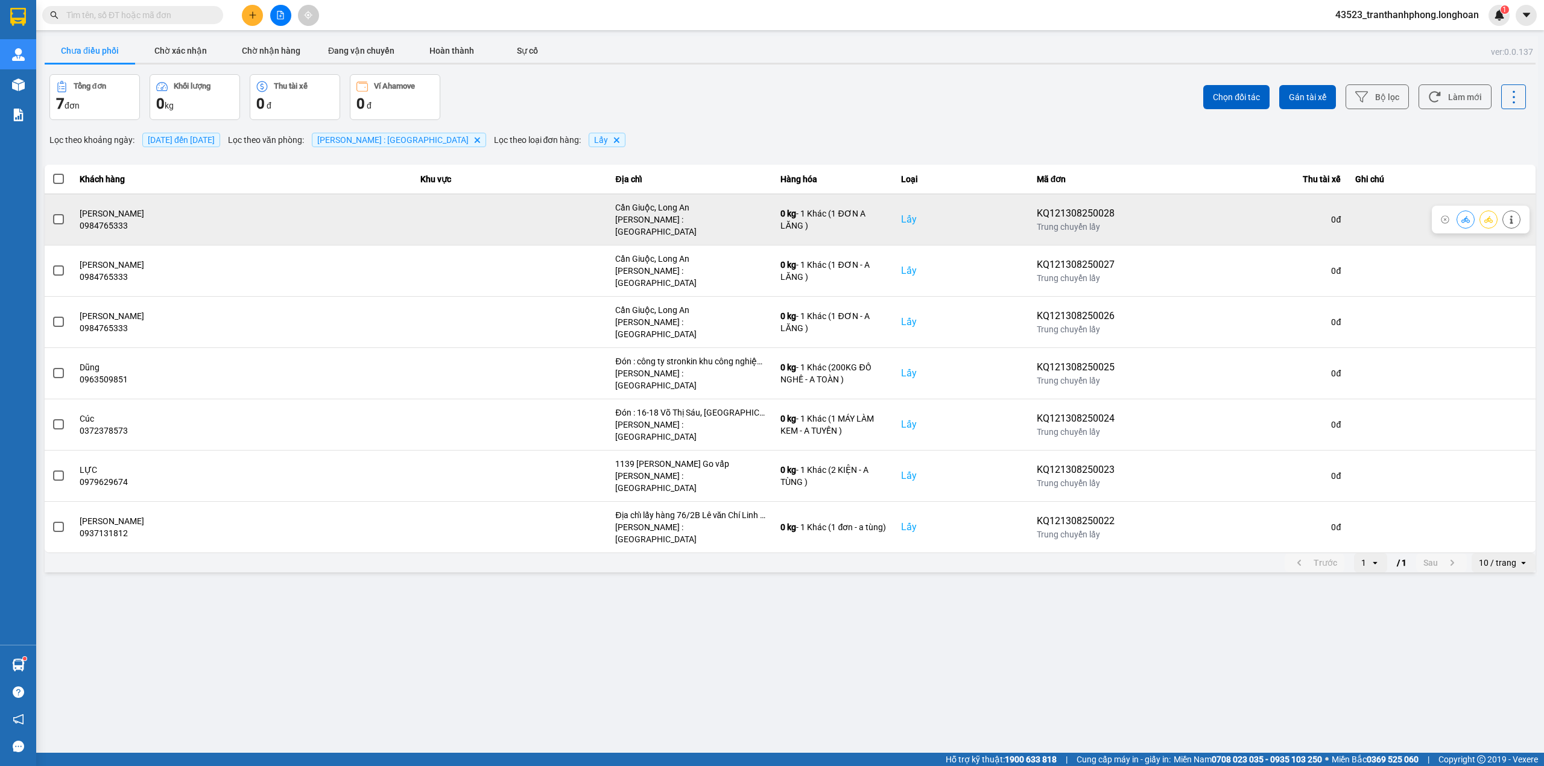
click at [54, 215] on span at bounding box center [58, 219] width 11 height 11
click at [52, 213] on input "checkbox" at bounding box center [52, 213] width 0 height 0
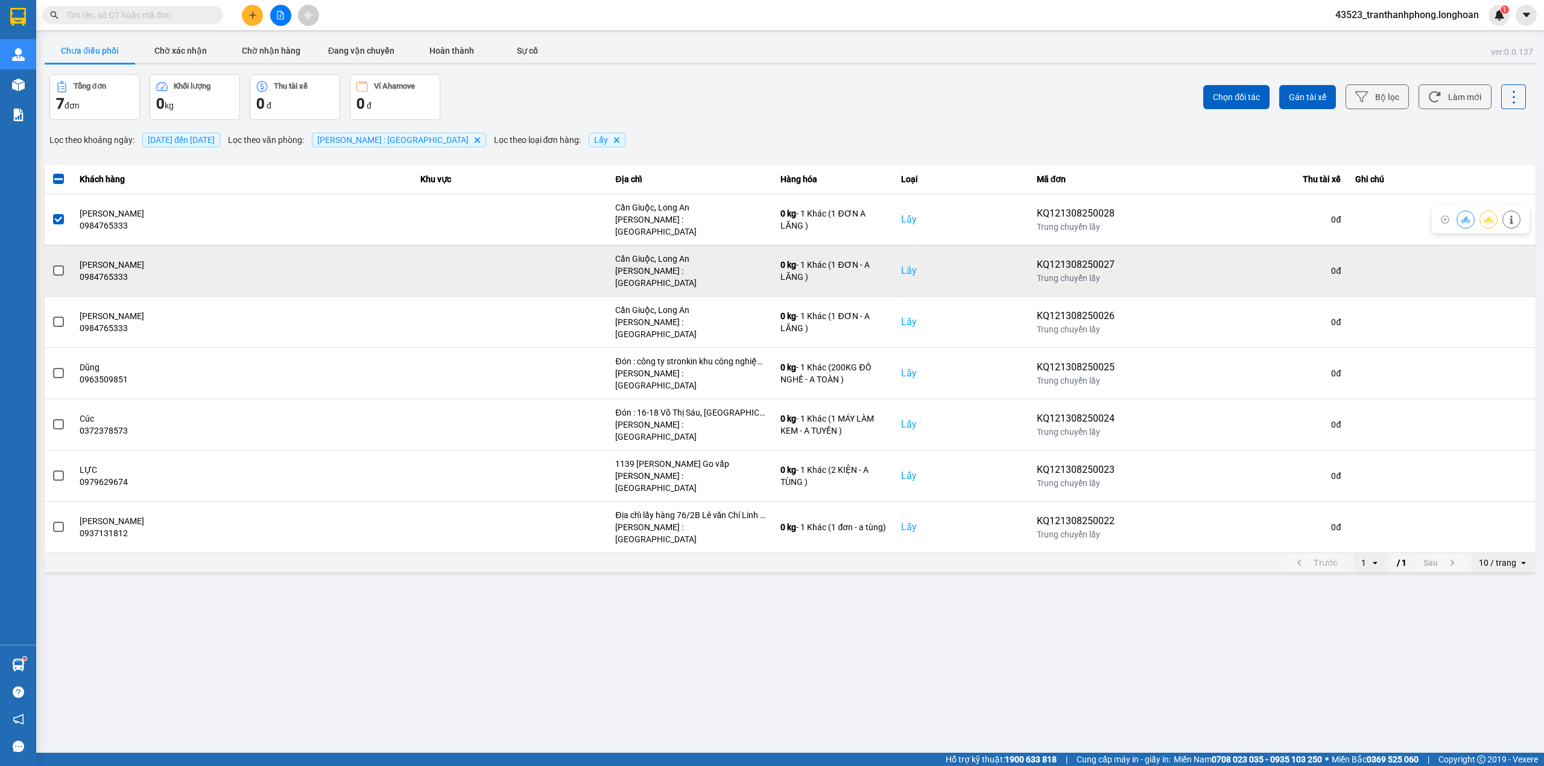
click at [61, 262] on div at bounding box center [58, 271] width 13 height 18
click at [58, 265] on span at bounding box center [58, 270] width 11 height 11
click at [52, 264] on input "checkbox" at bounding box center [52, 264] width 0 height 0
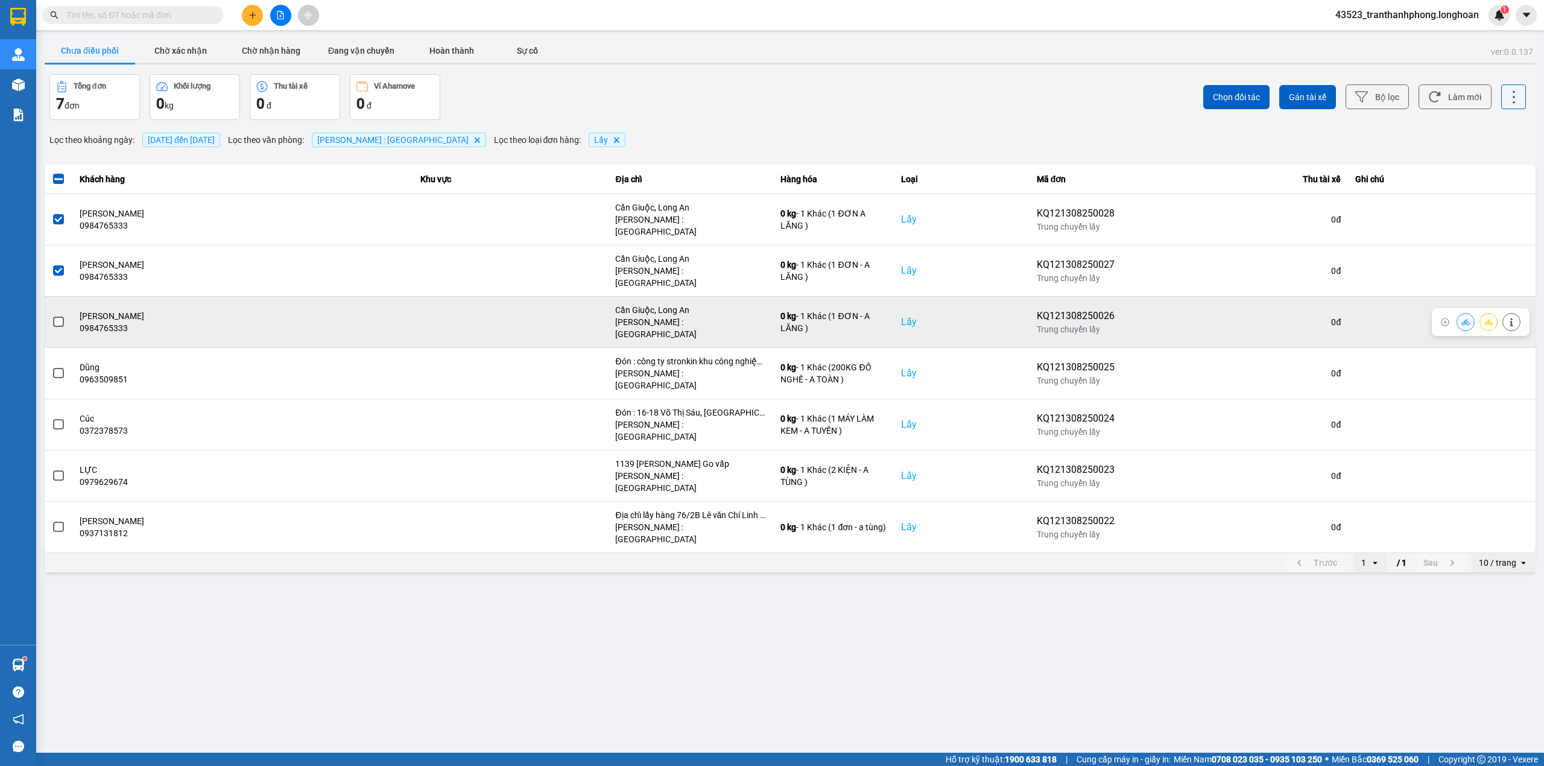
click at [58, 315] on label at bounding box center [58, 321] width 13 height 13
click at [52, 315] on input "checkbox" at bounding box center [52, 315] width 0 height 0
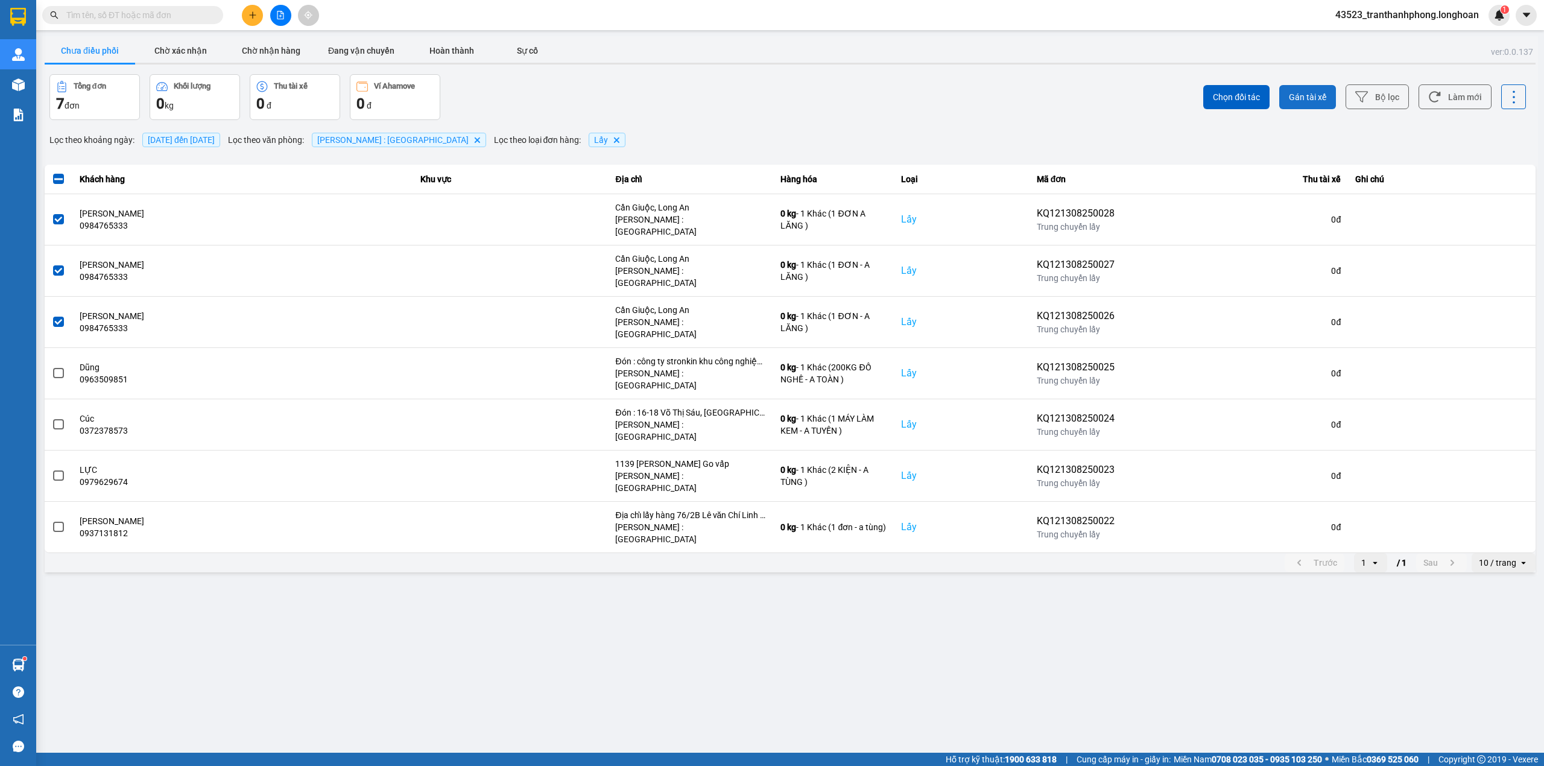
click at [1329, 87] on button "Gán tài xế" at bounding box center [1307, 97] width 57 height 24
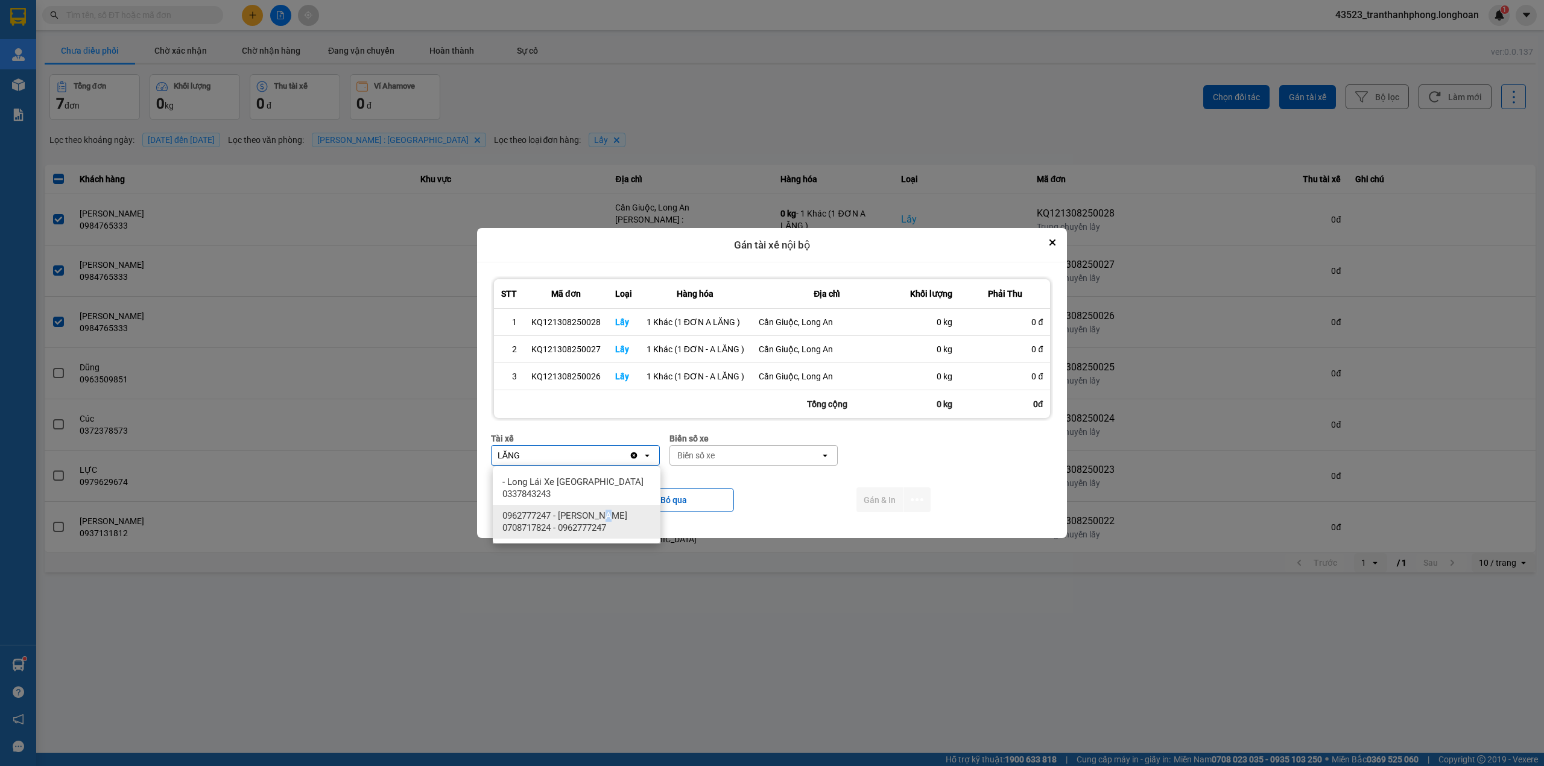
drag, startPoint x: 604, startPoint y: 502, endPoint x: 683, endPoint y: 483, distance: 80.7
click at [601, 510] on span "0962777247 - [PERSON_NAME] 0708717824 - 0962777247" at bounding box center [578, 522] width 153 height 24
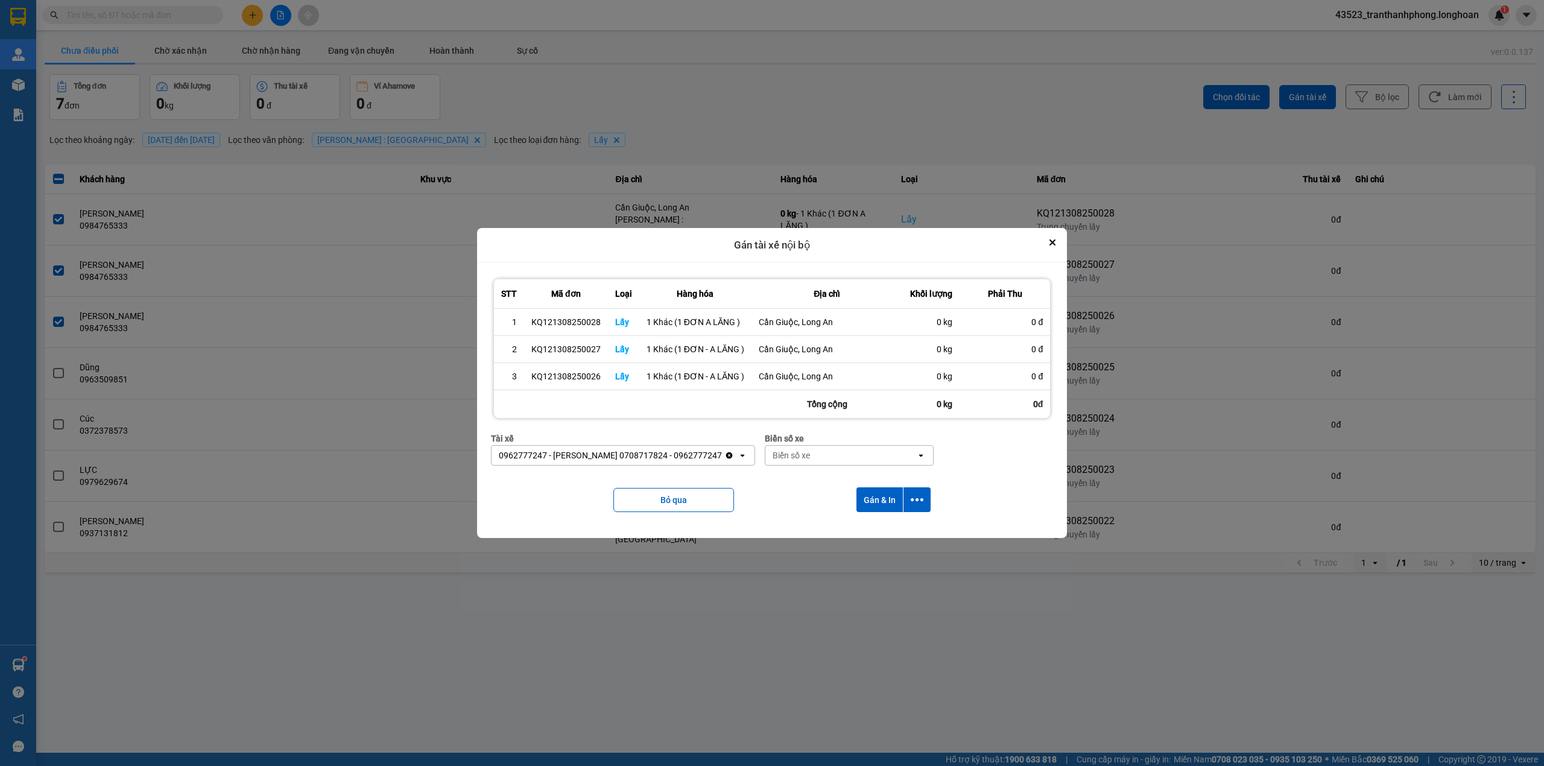
click at [766, 447] on div "Biển số xe" at bounding box center [840, 455] width 151 height 19
click at [794, 507] on span "29E-355.97" at bounding box center [788, 503] width 44 height 12
click at [886, 493] on button "Gán & In" at bounding box center [879, 499] width 46 height 25
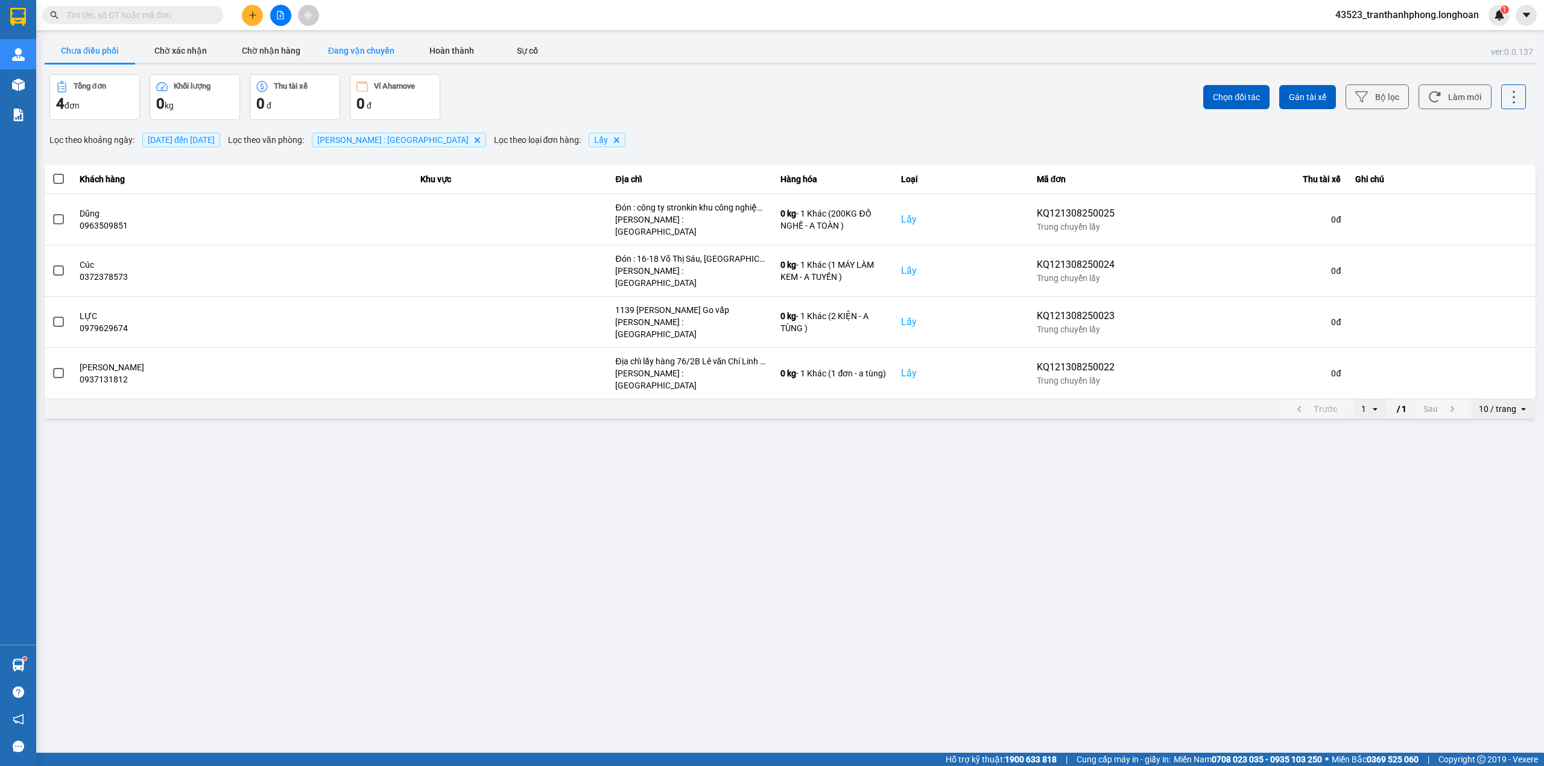
drag, startPoint x: 352, startPoint y: 39, endPoint x: 365, endPoint y: 43, distance: 13.3
click at [358, 41] on button "Đang vận chuyển" at bounding box center [361, 51] width 90 height 24
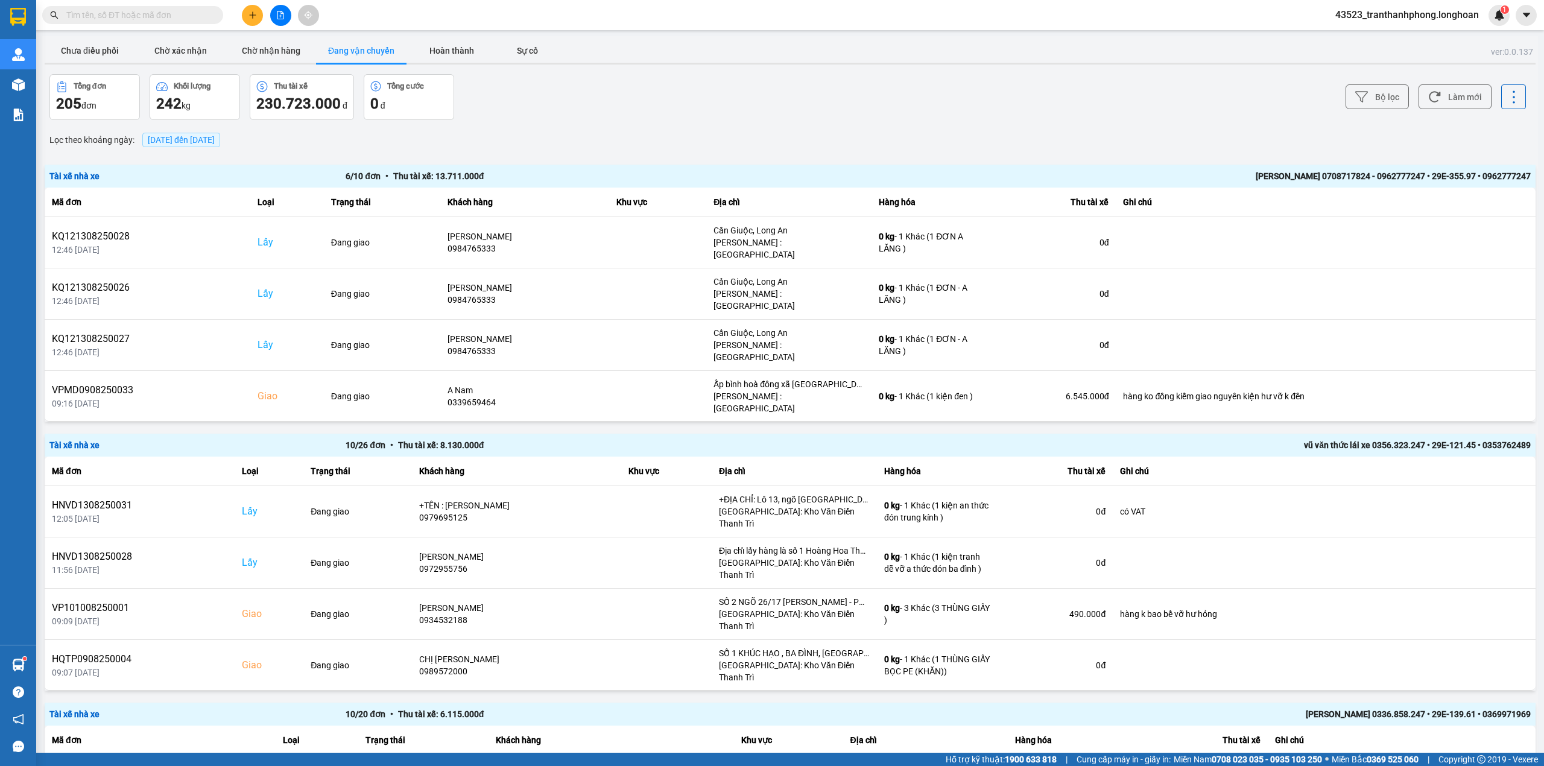
click at [185, 144] on span "[DATE] đến [DATE]" at bounding box center [181, 140] width 67 height 10
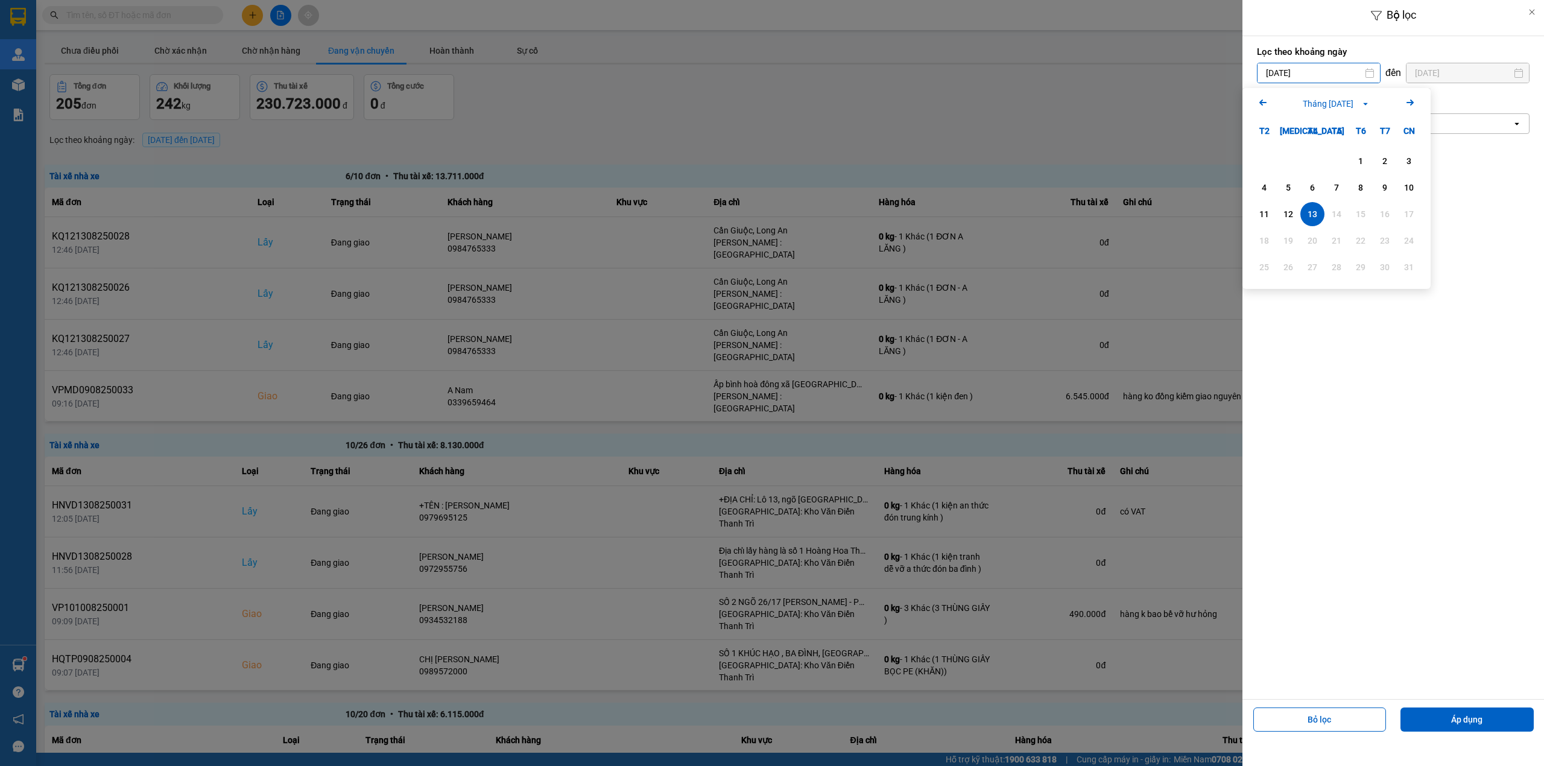
click at [1293, 66] on input "[DATE]" at bounding box center [1318, 72] width 122 height 19
click at [1355, 151] on div "1" at bounding box center [1360, 161] width 24 height 24
click at [1368, 130] on div "Chọn văn phòng" at bounding box center [1384, 123] width 254 height 19
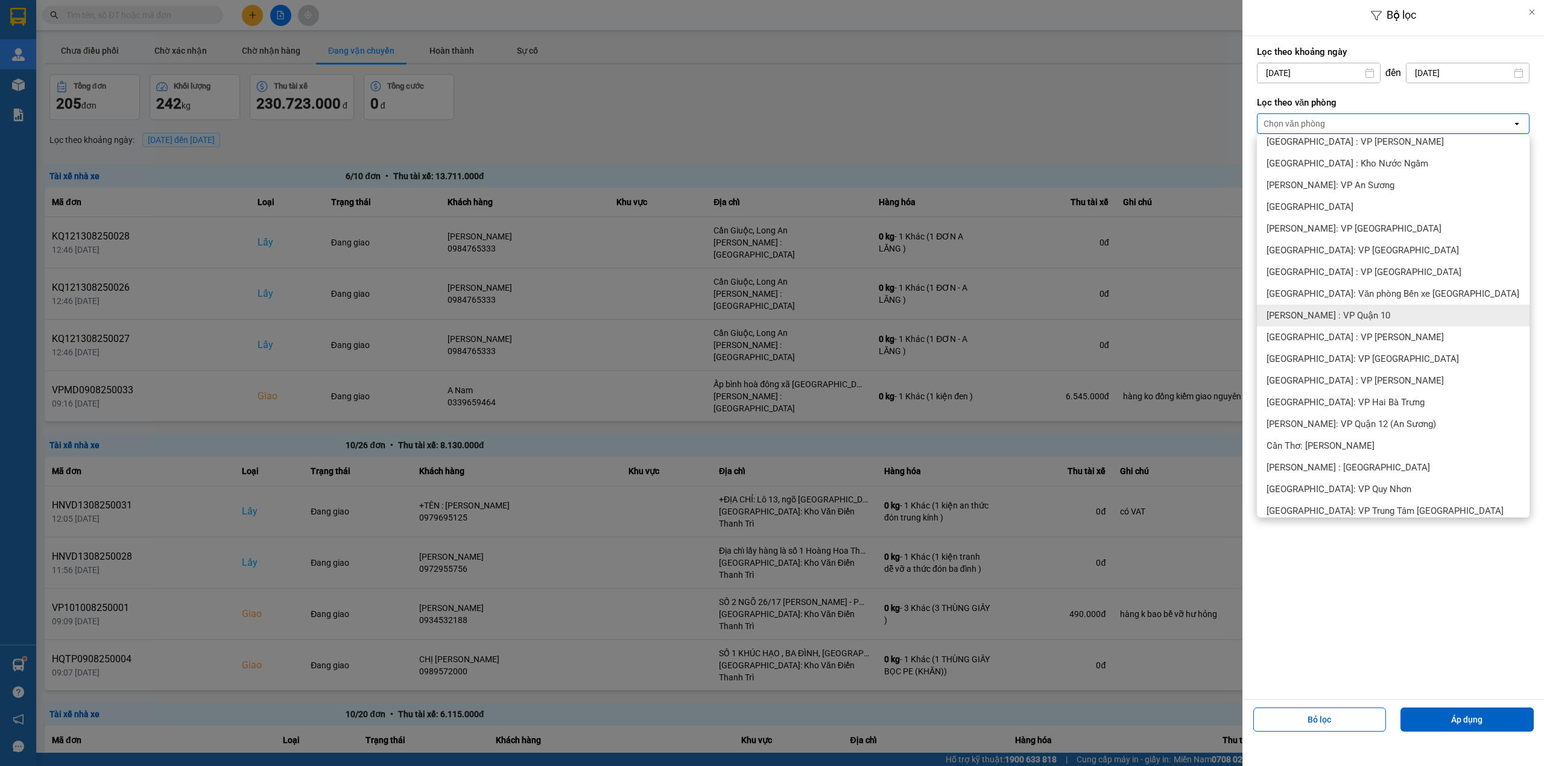
scroll to position [402, 0]
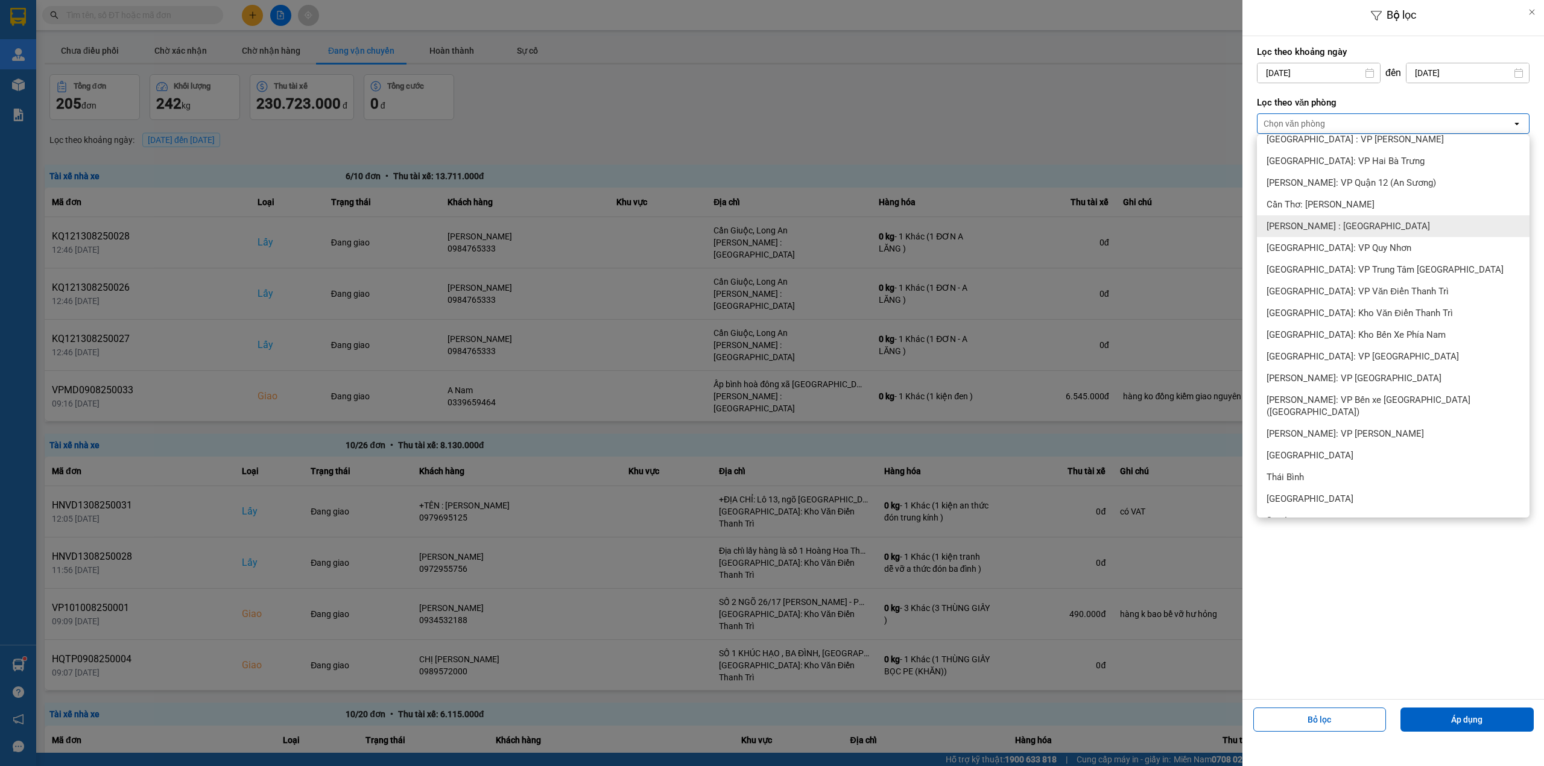
click at [1345, 229] on span "[PERSON_NAME] : [GEOGRAPHIC_DATA]" at bounding box center [1347, 226] width 163 height 12
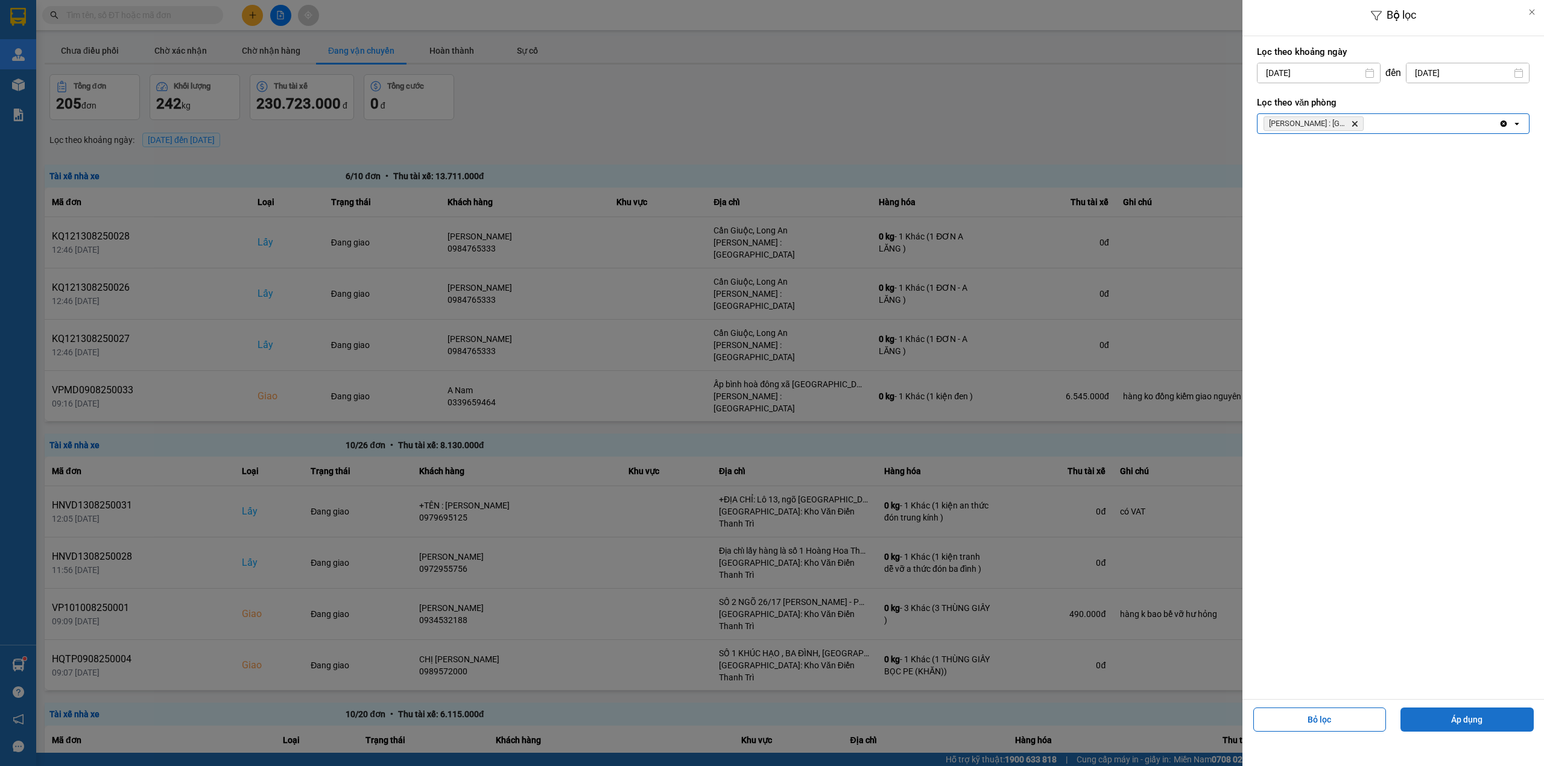
click at [1447, 718] on button "Áp dụng" at bounding box center [1466, 719] width 133 height 24
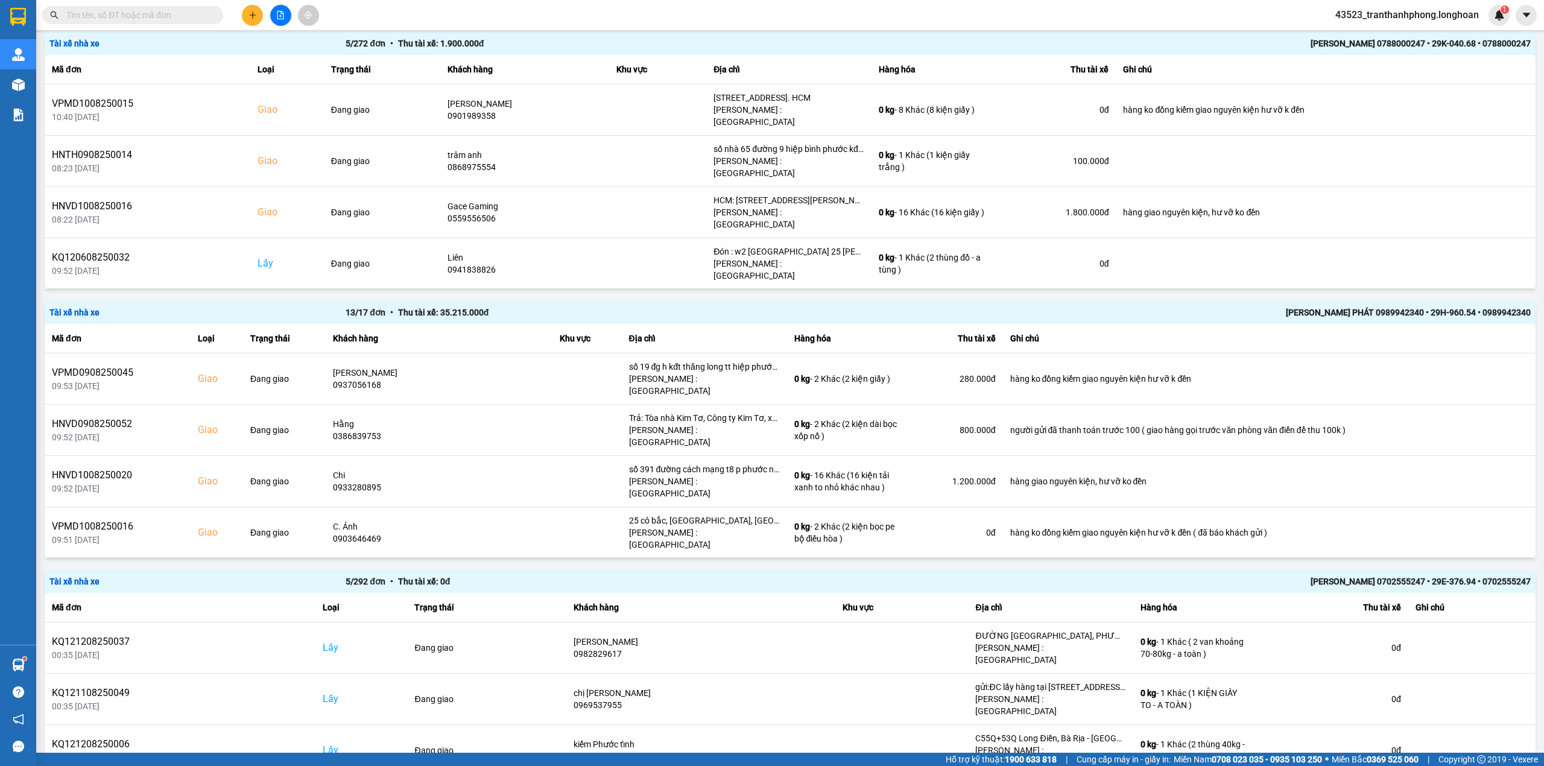
scroll to position [1934, 0]
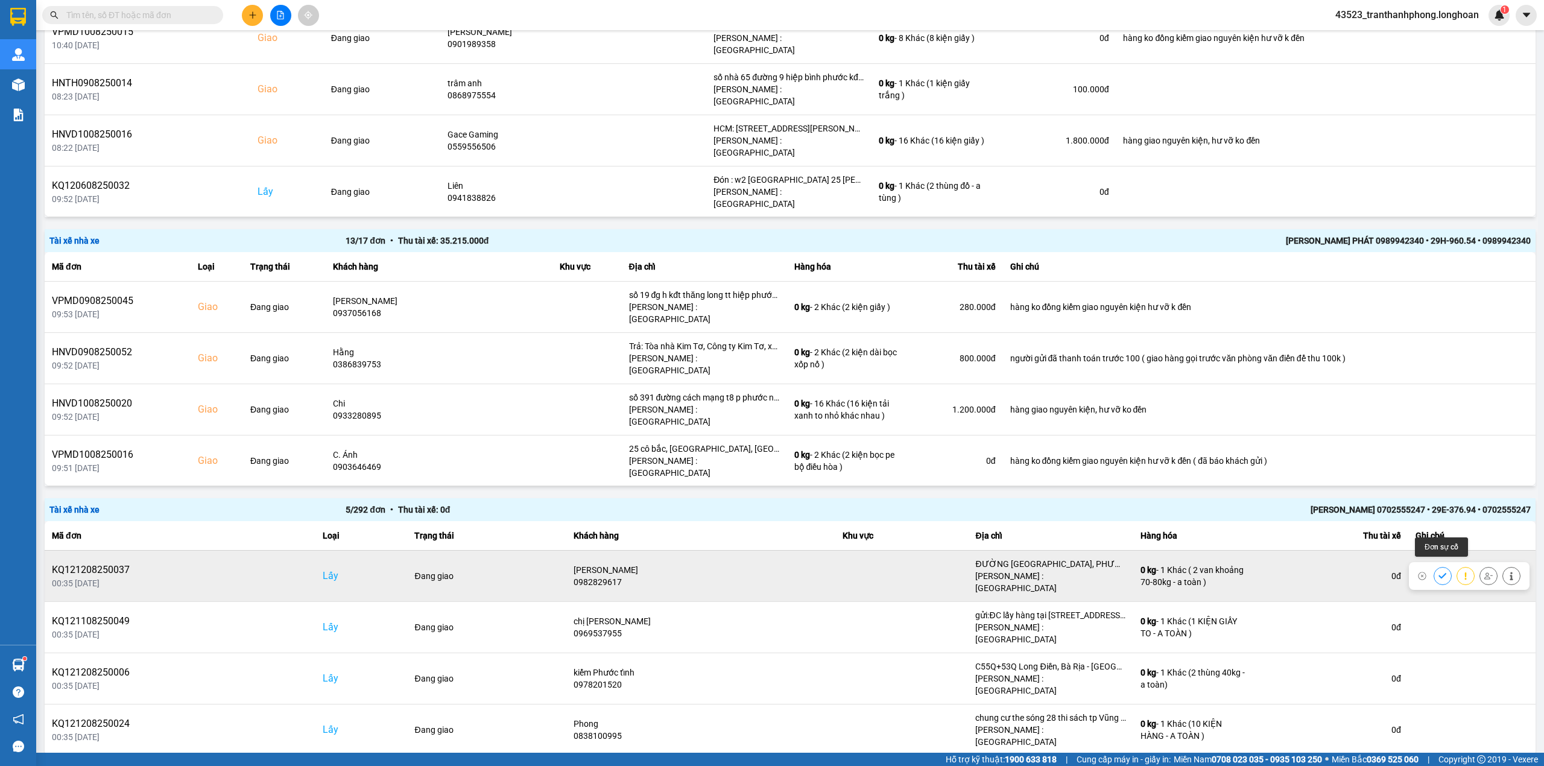
click at [1447, 572] on icon at bounding box center [1488, 576] width 8 height 8
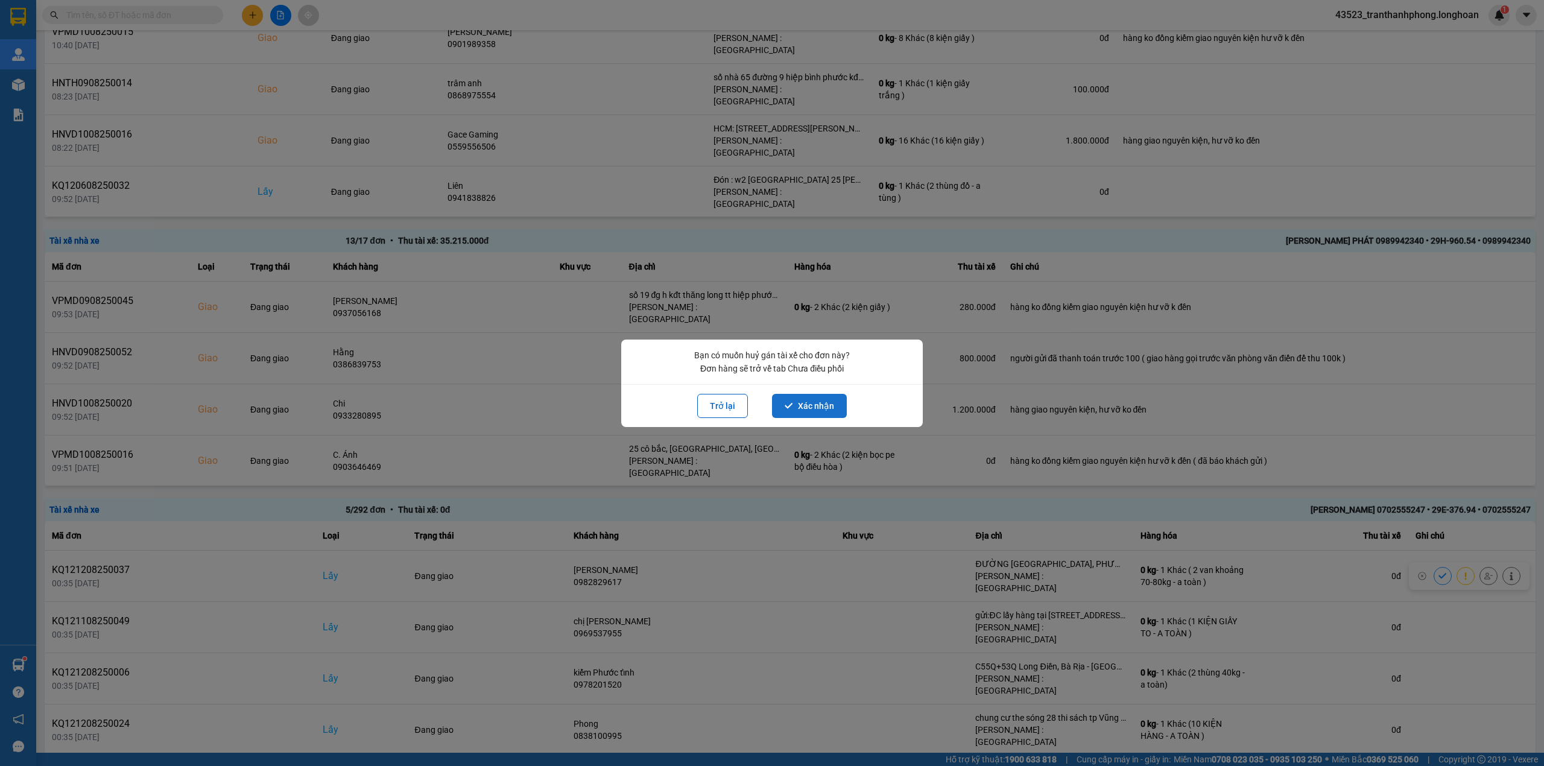
click at [821, 400] on button "Xác nhận" at bounding box center [809, 406] width 75 height 24
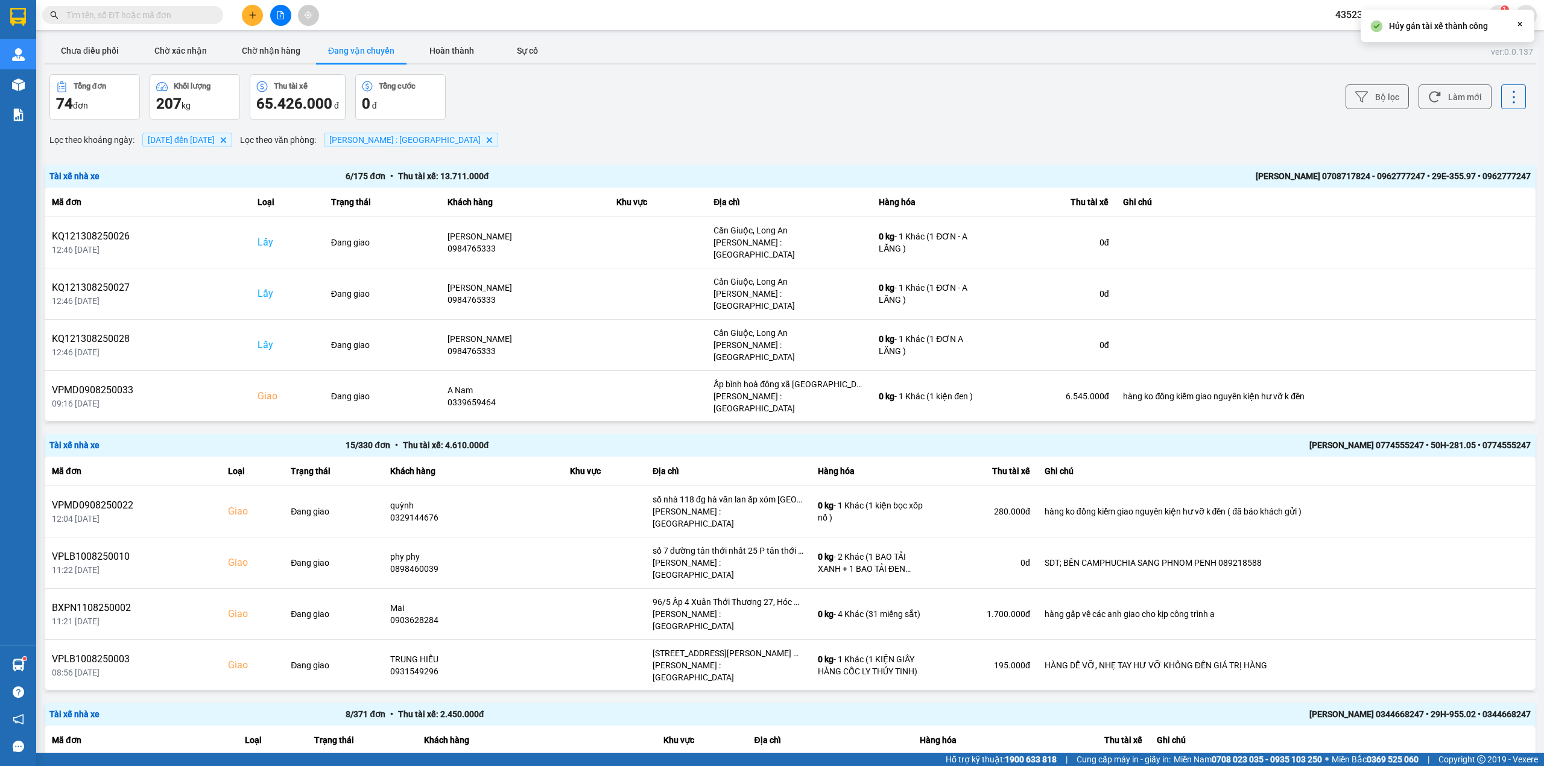
scroll to position [1897, 0]
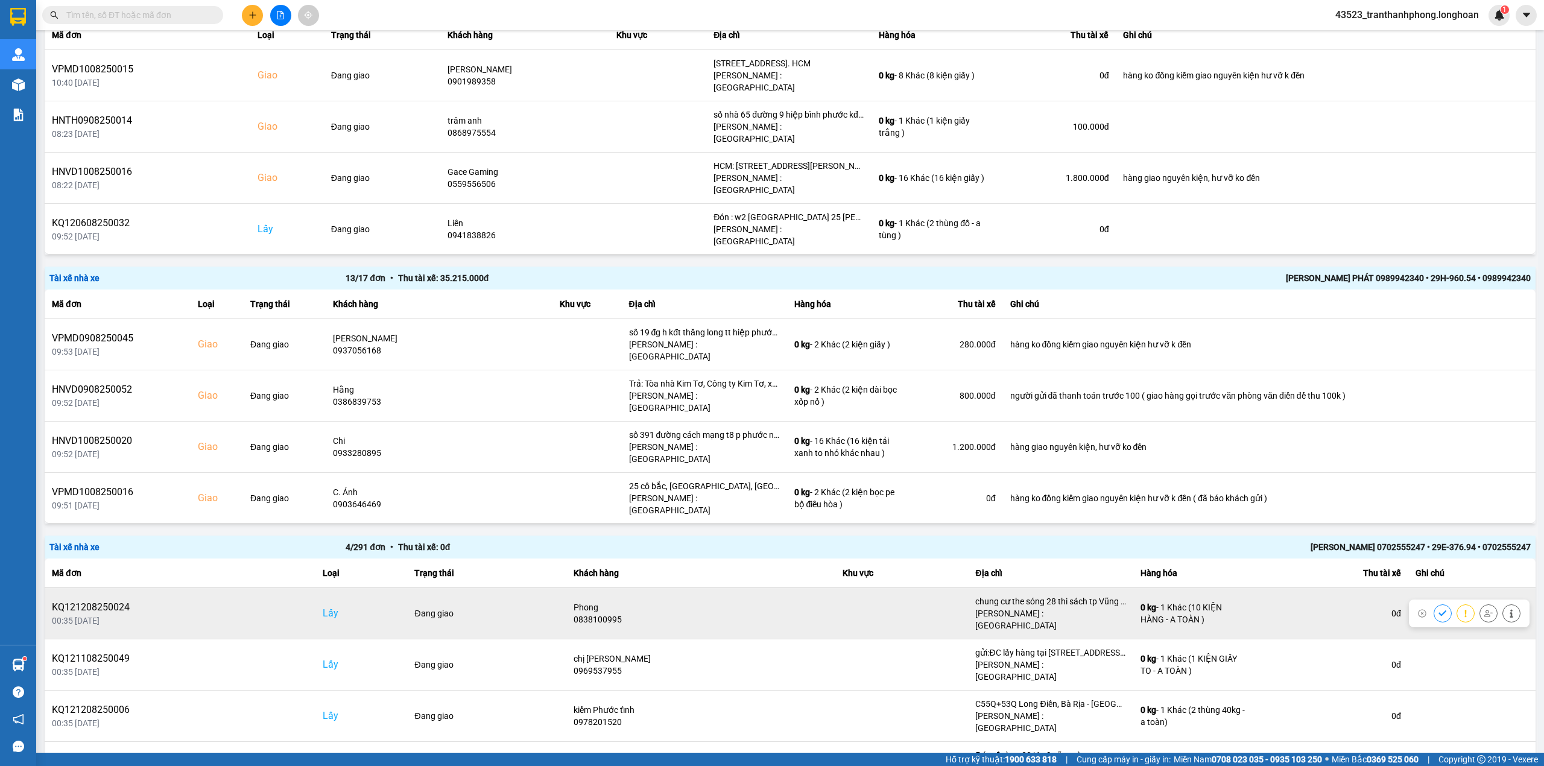
click at [1447, 609] on icon at bounding box center [1488, 613] width 8 height 8
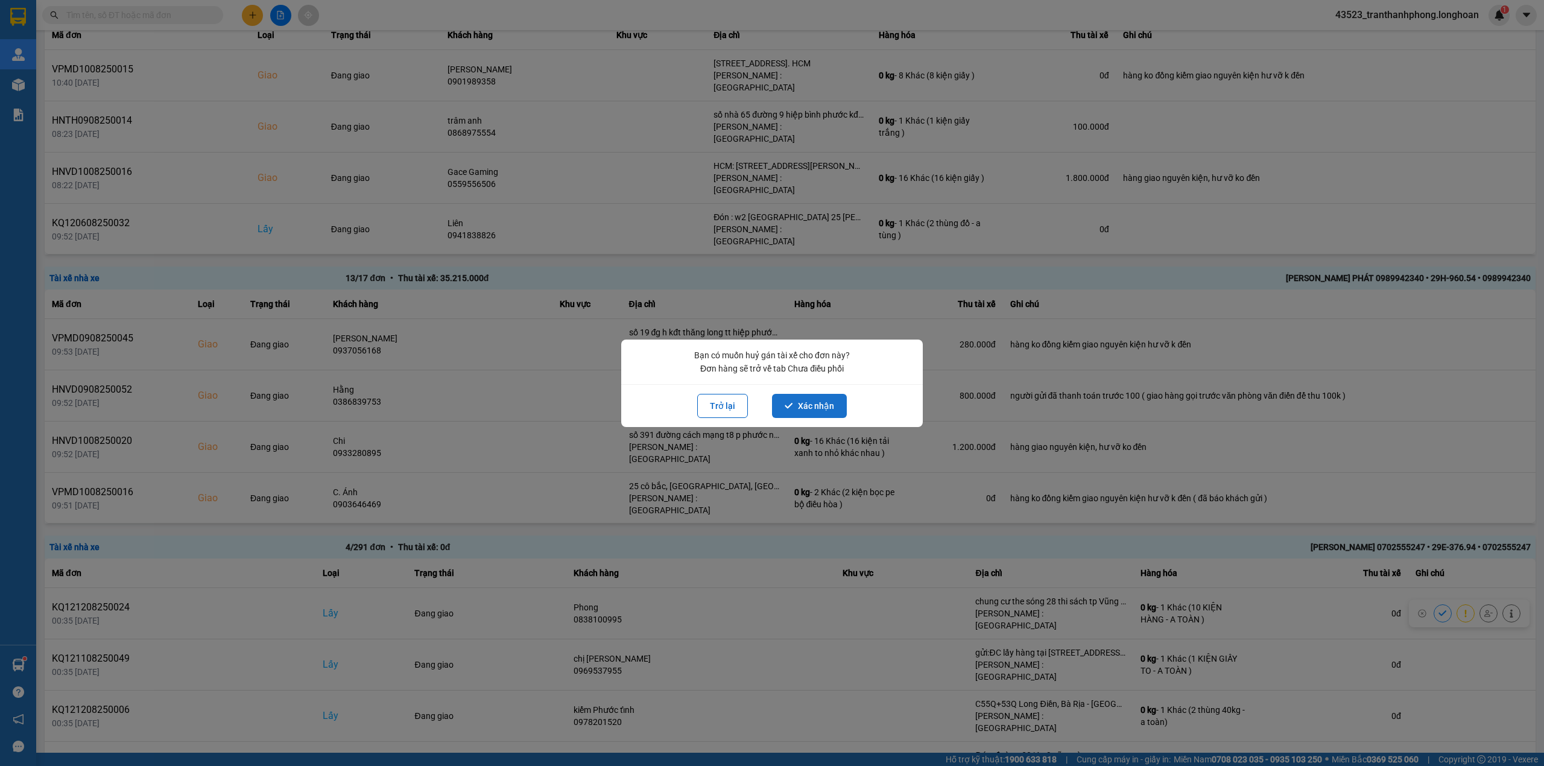
click at [820, 394] on button "Xác nhận" at bounding box center [809, 406] width 75 height 24
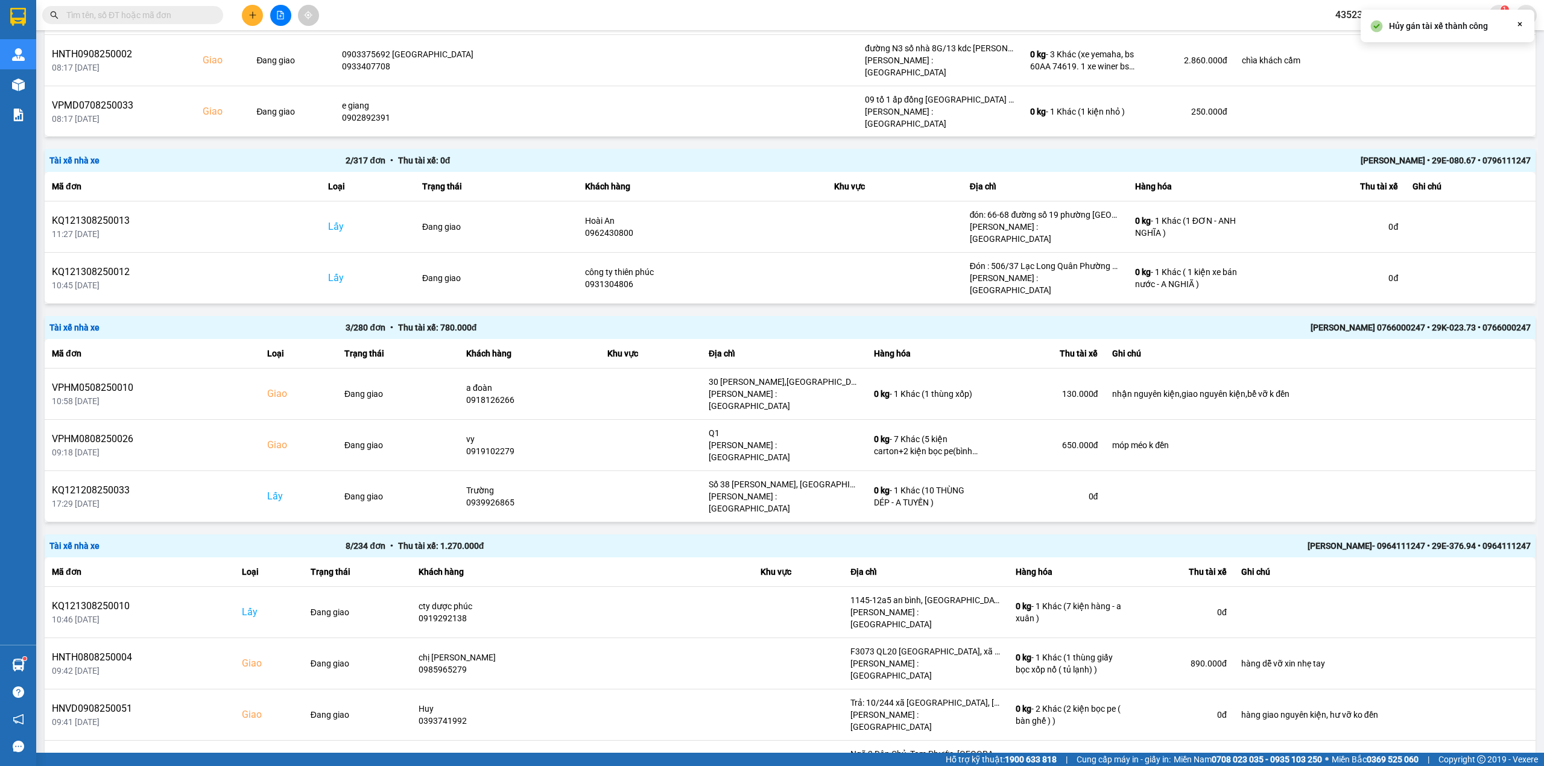
scroll to position [1855, 0]
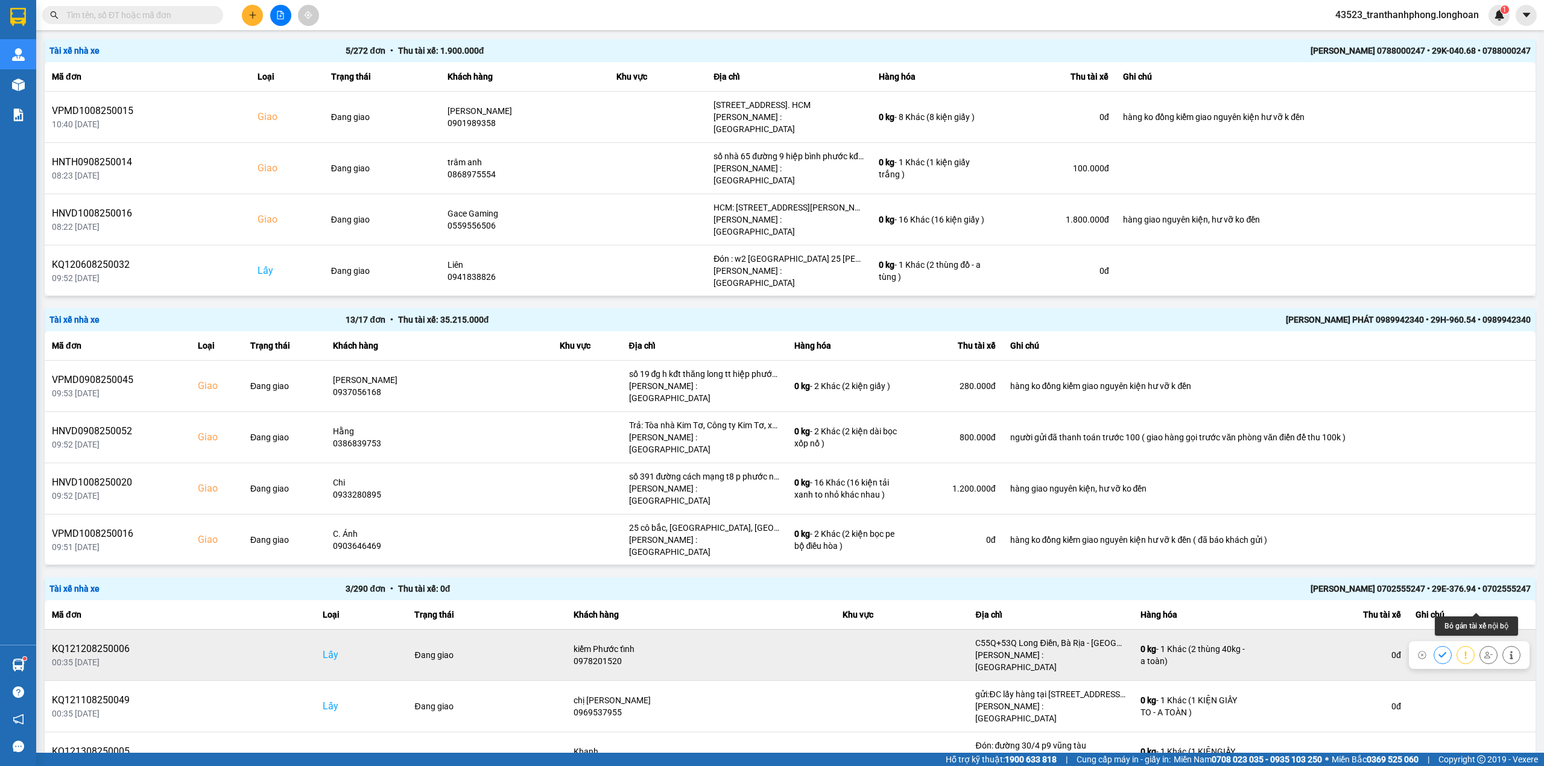
click at [1447, 651] on icon at bounding box center [1488, 654] width 8 height 7
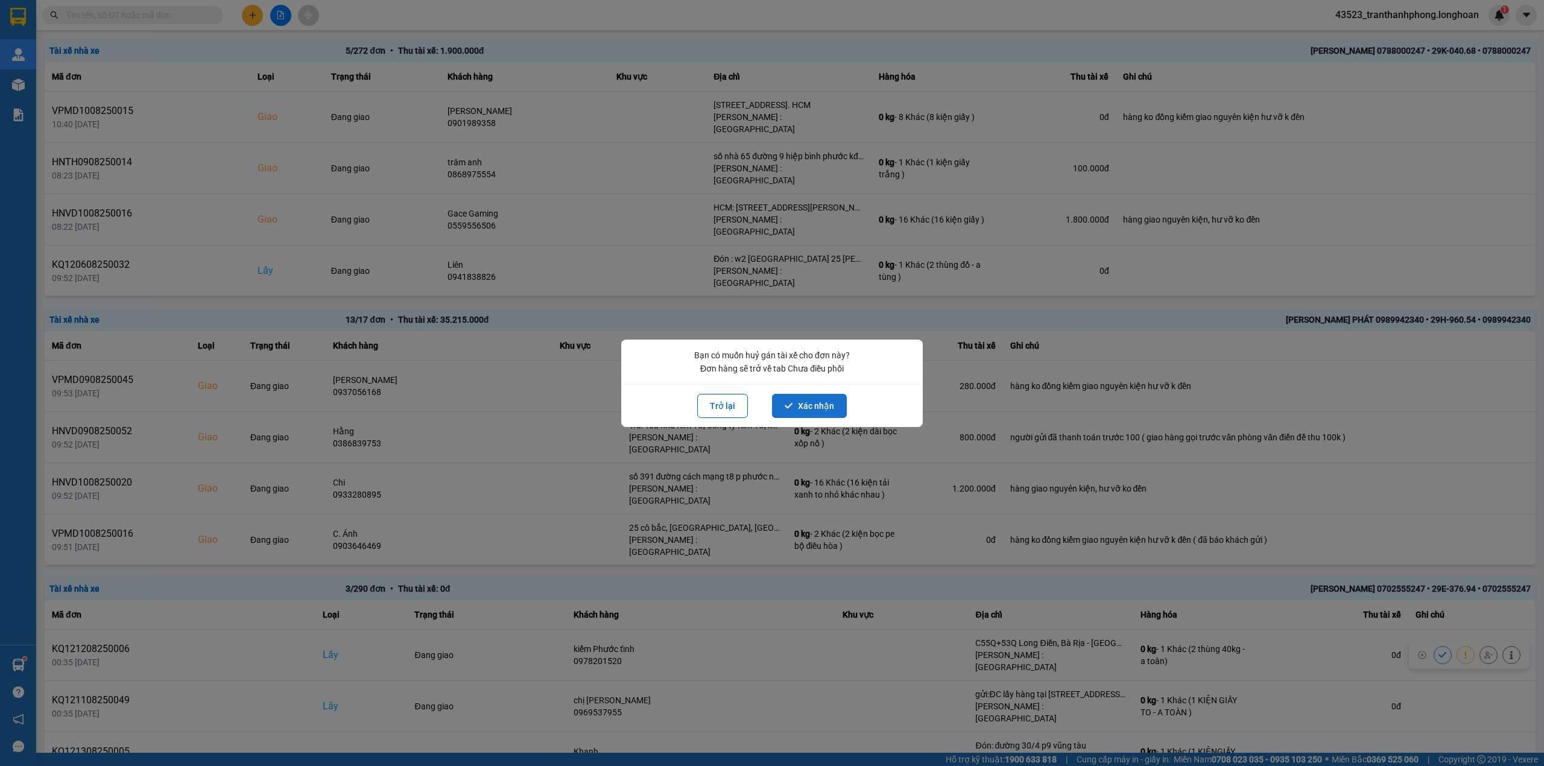
click at [835, 400] on button "Xác nhận" at bounding box center [809, 406] width 75 height 24
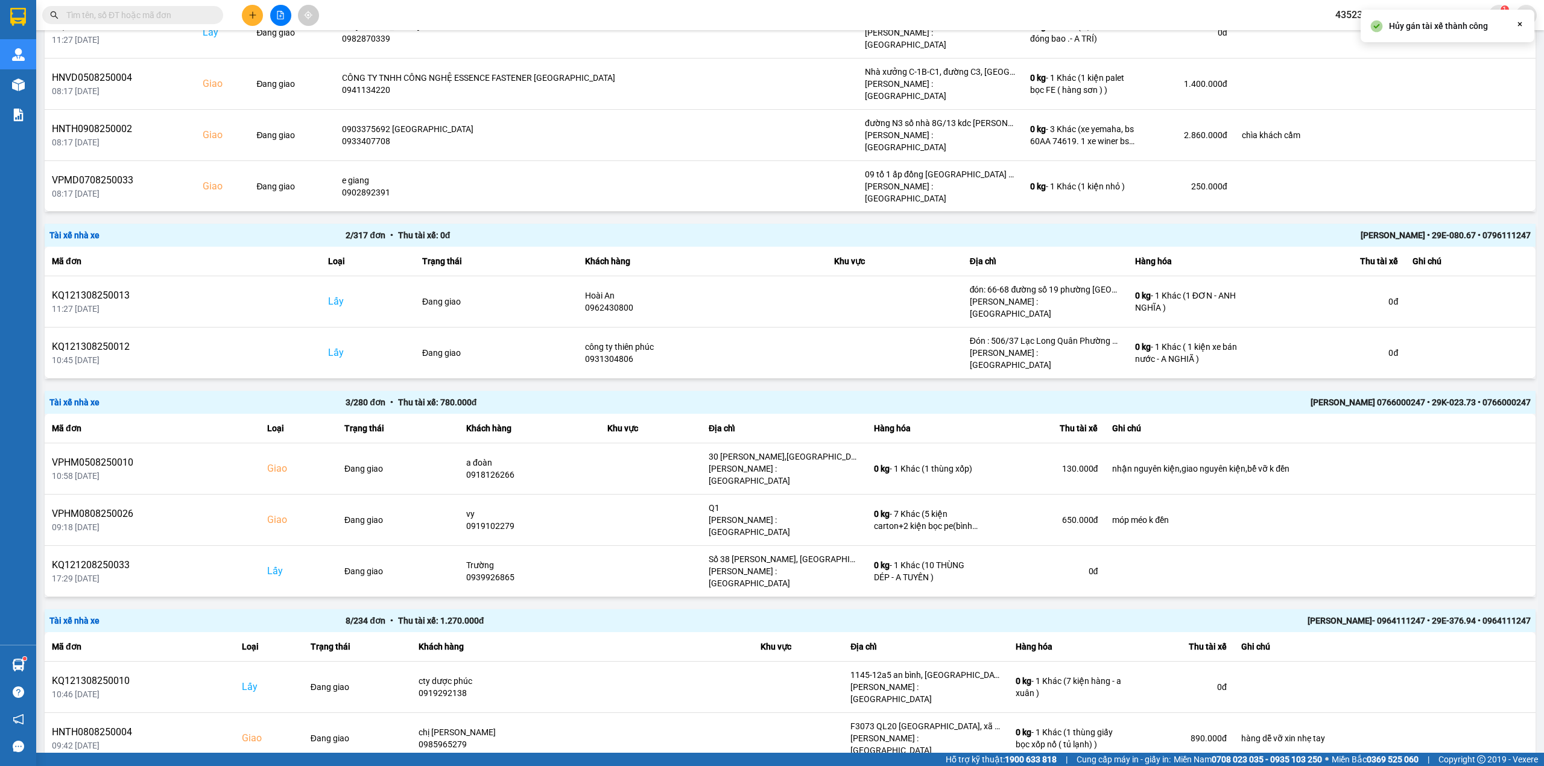
scroll to position [1814, 0]
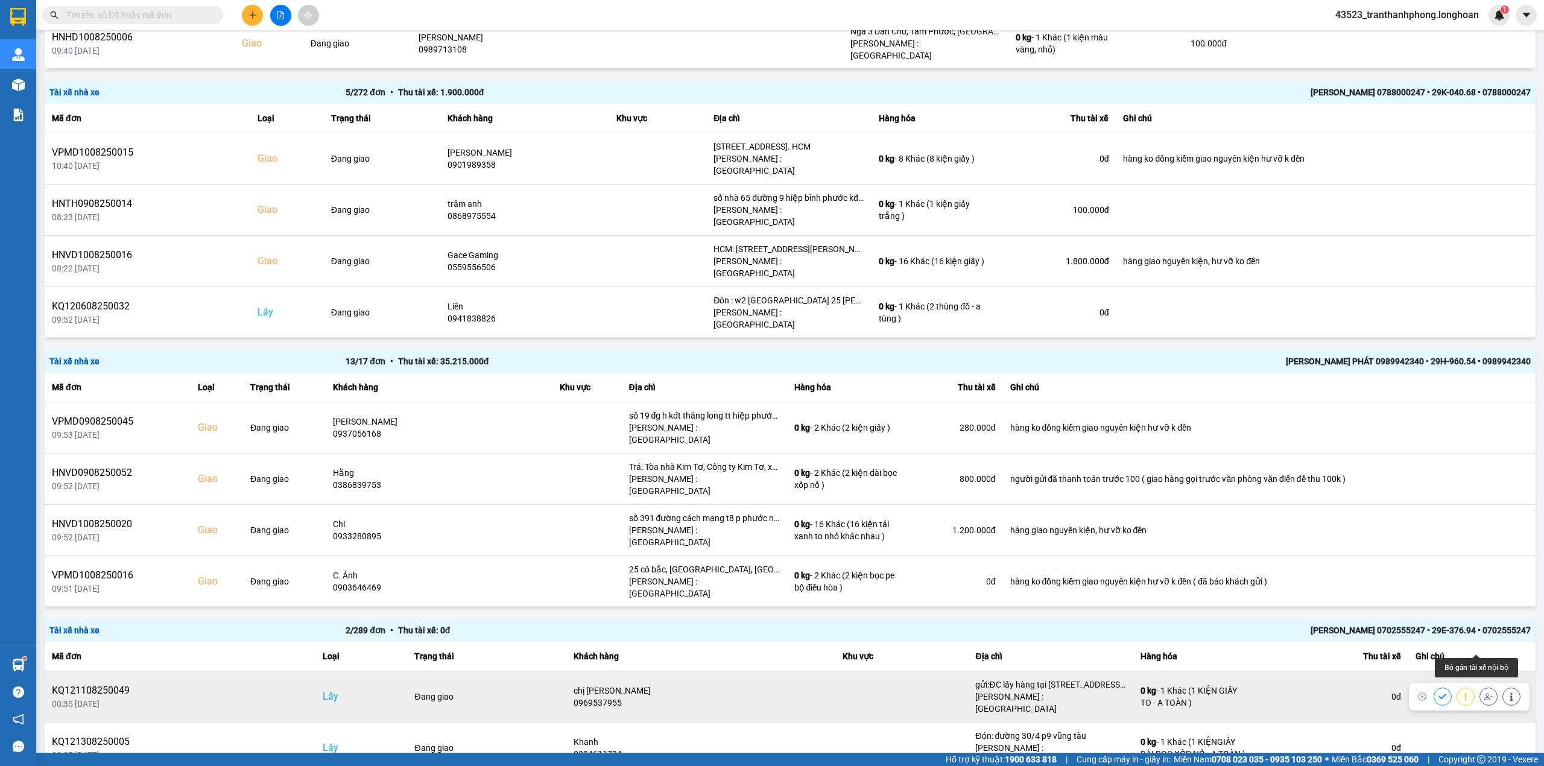
click at [1447, 692] on icon at bounding box center [1488, 696] width 8 height 8
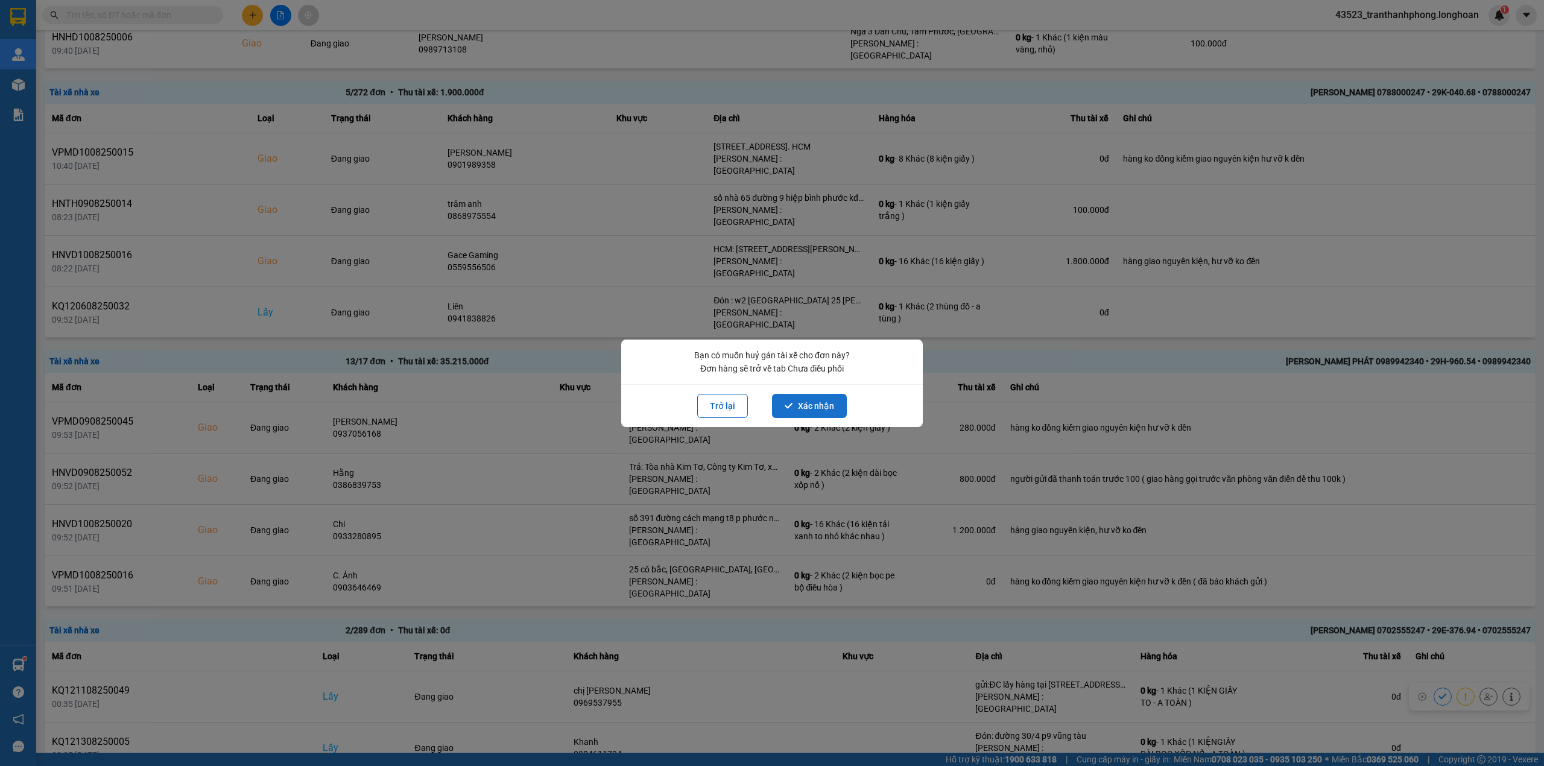
click at [789, 399] on button "Xác nhận" at bounding box center [809, 406] width 75 height 24
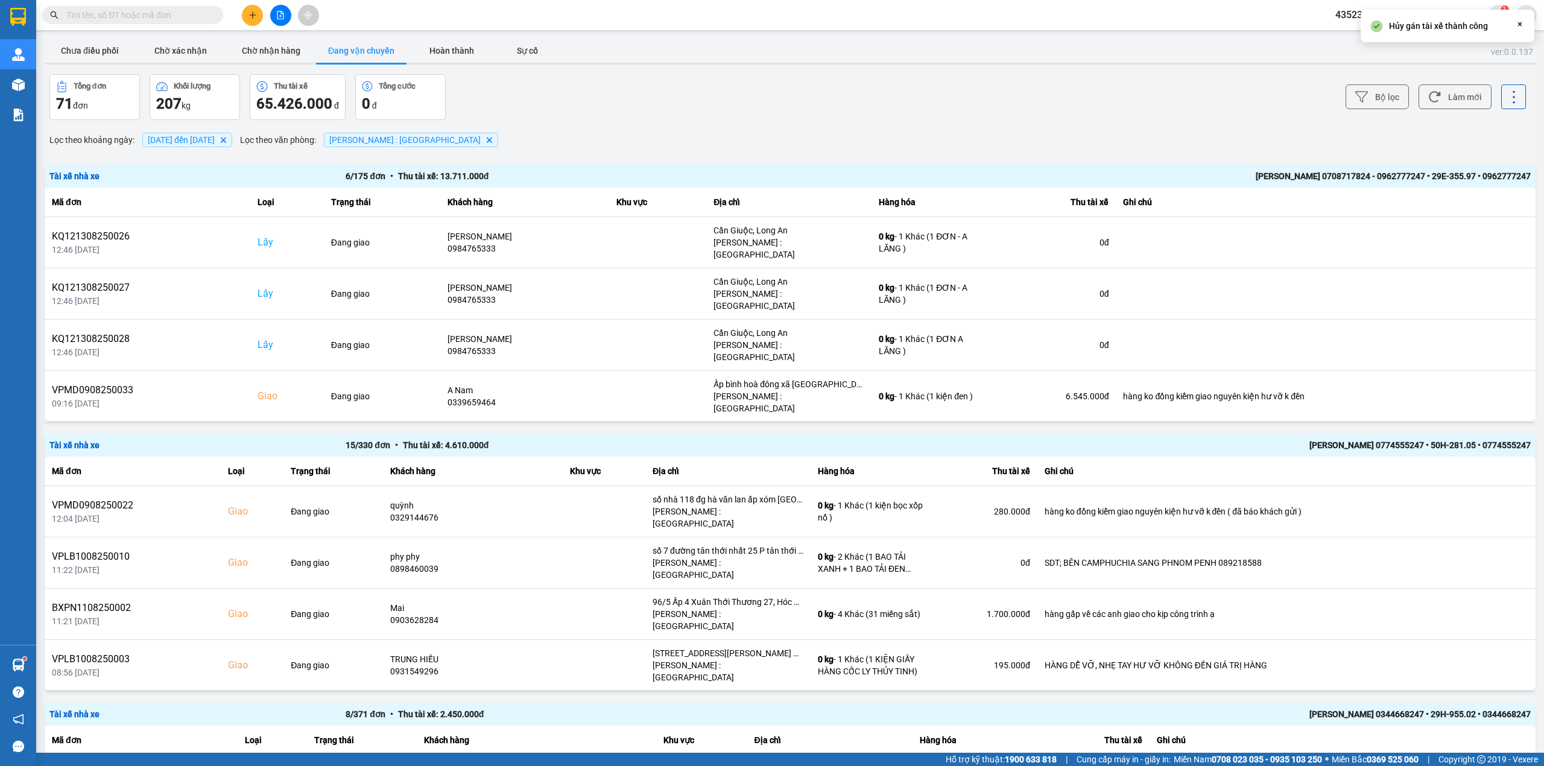
scroll to position [1772, 0]
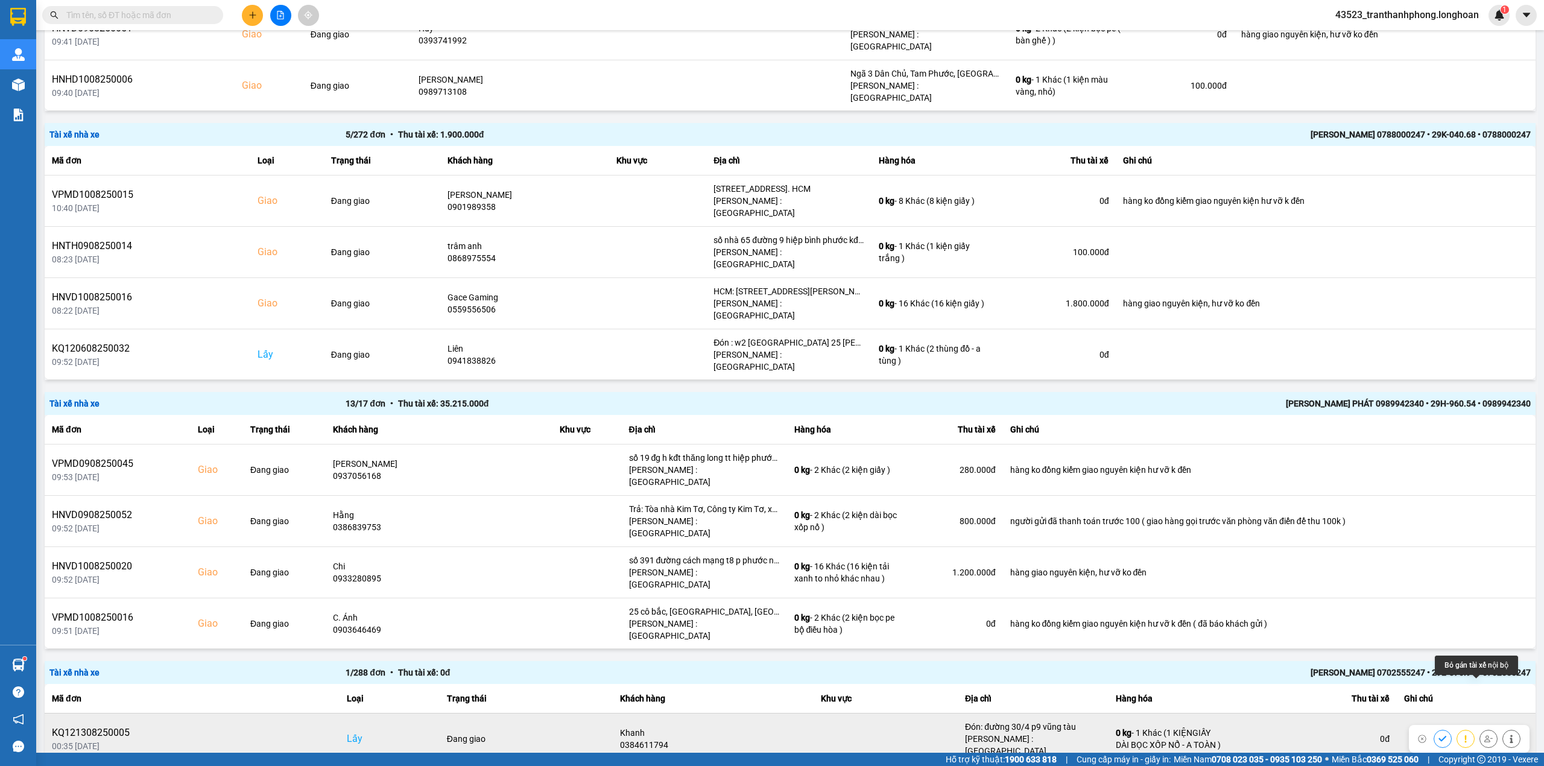
click at [1447, 718] on icon at bounding box center [1488, 738] width 8 height 8
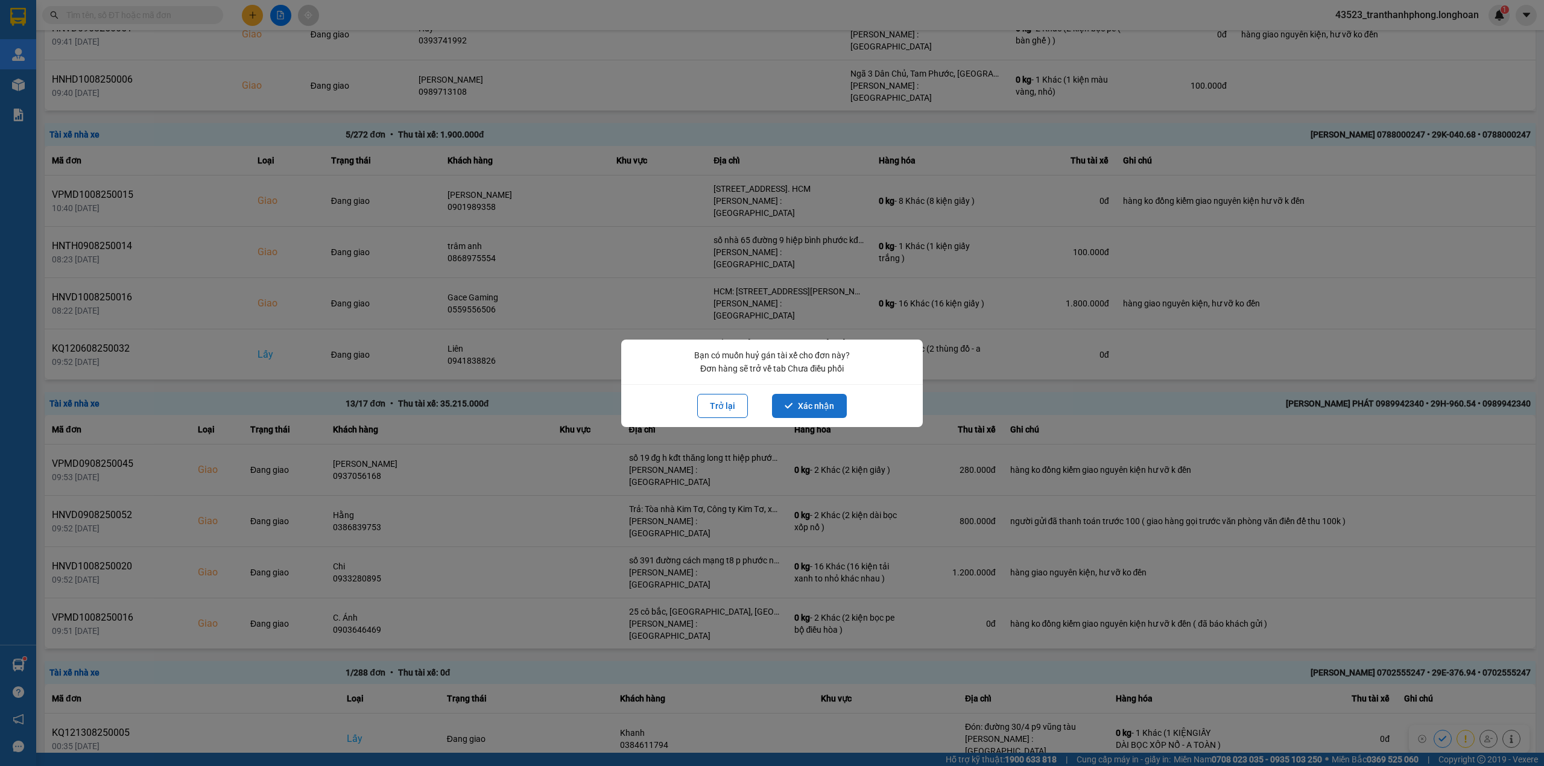
click at [802, 398] on button "Xác nhận" at bounding box center [809, 406] width 75 height 24
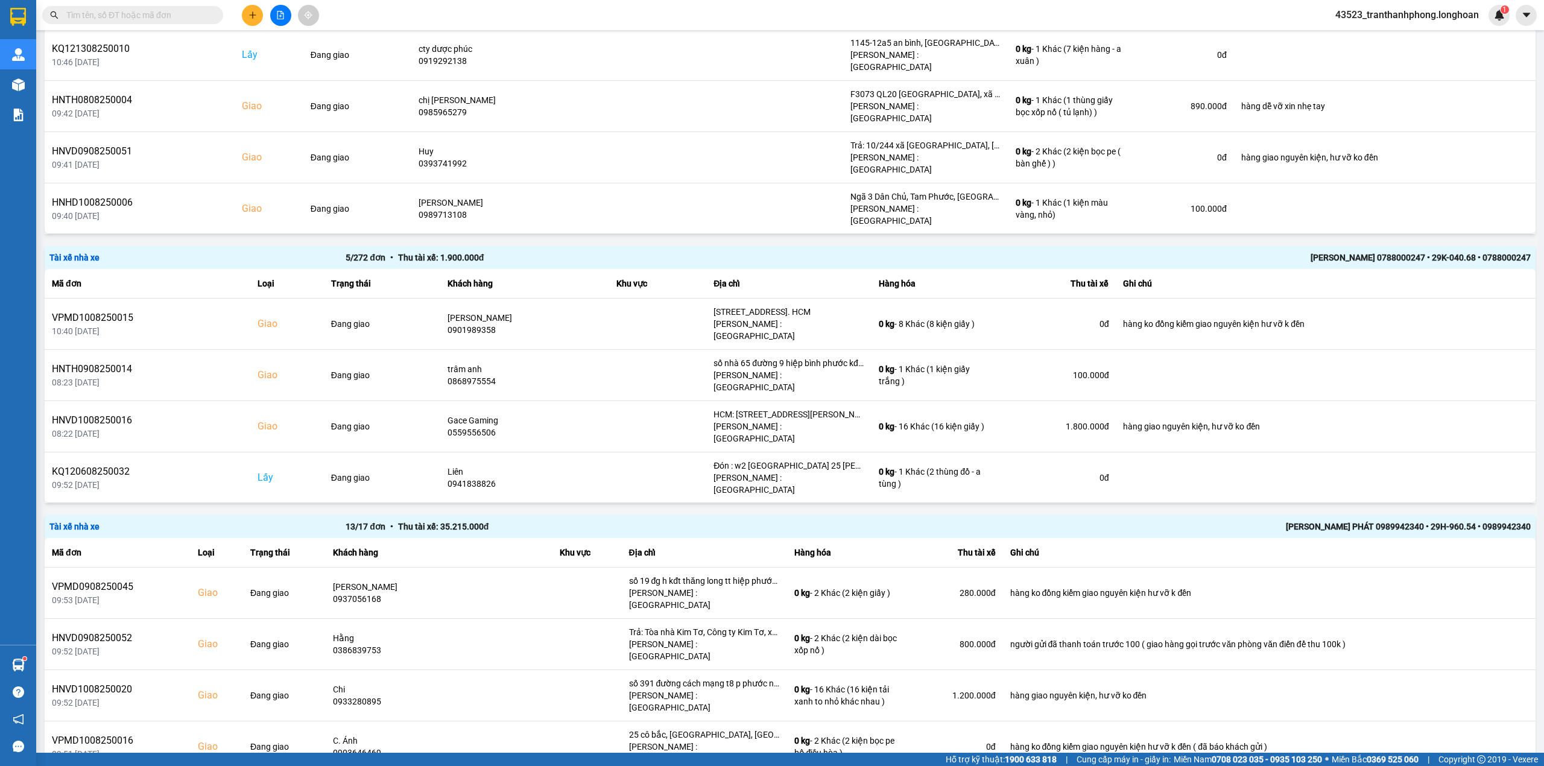
scroll to position [1665, 0]
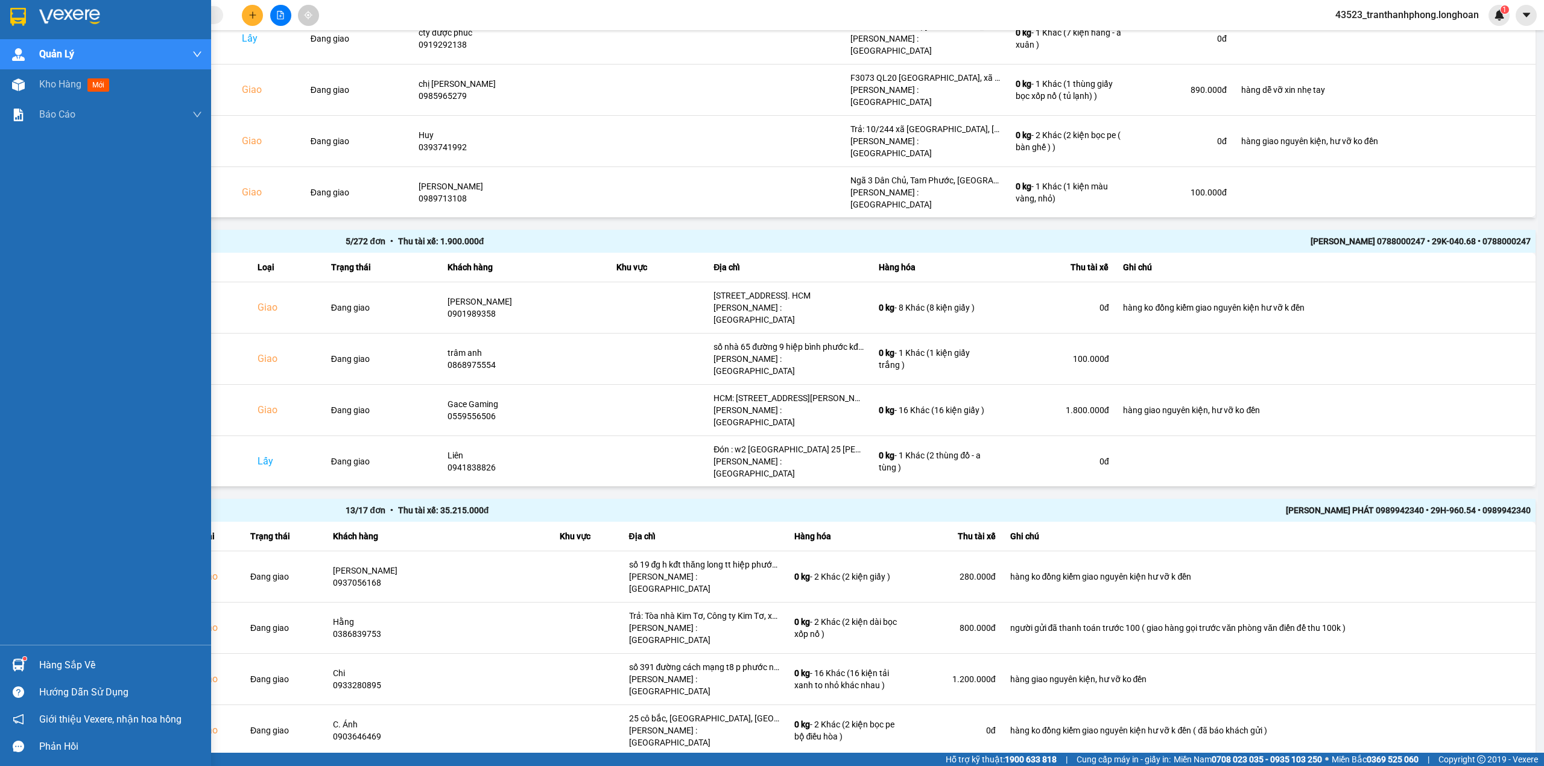
click at [0, 5] on div at bounding box center [105, 19] width 211 height 39
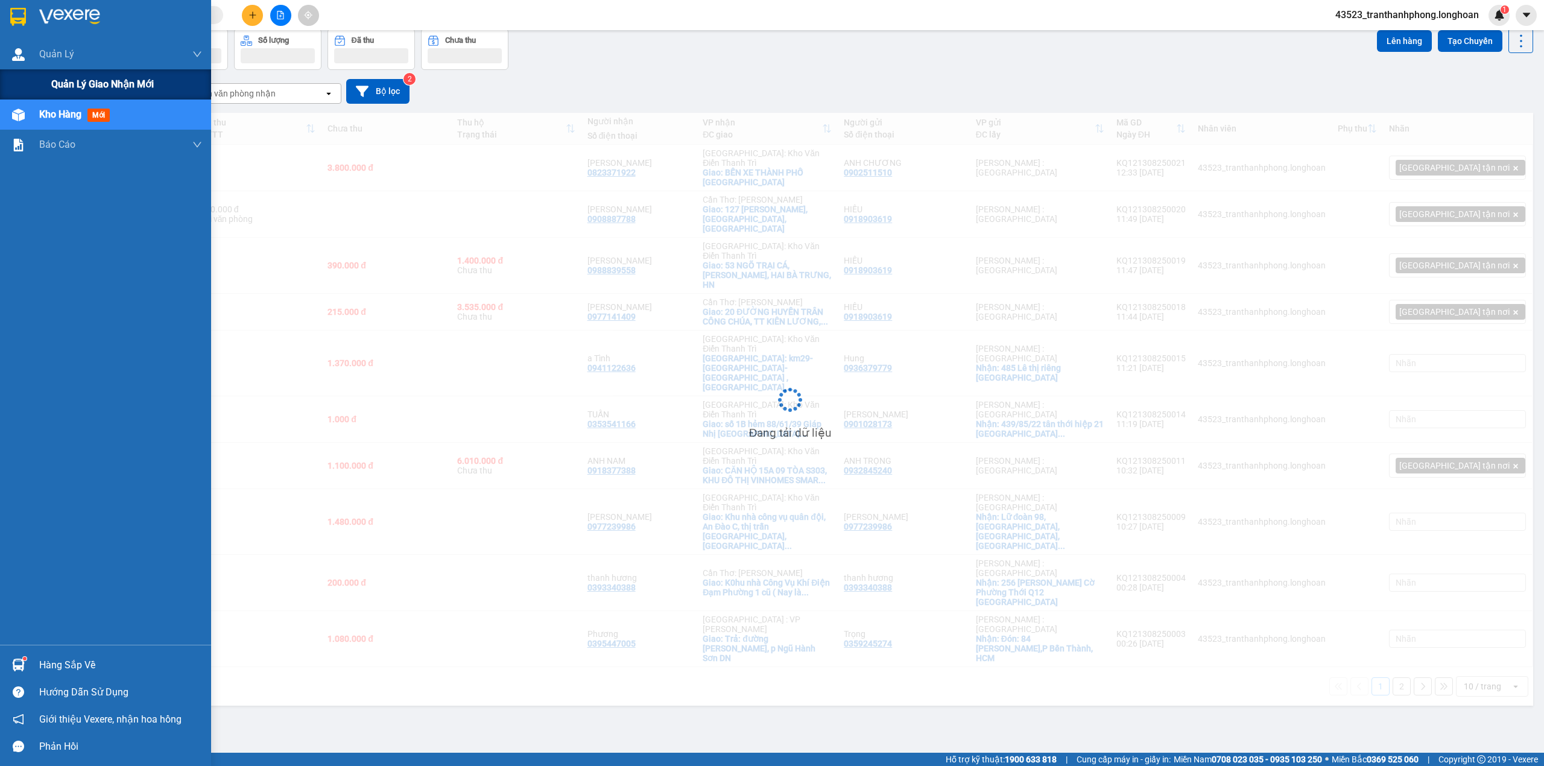
scroll to position [55, 0]
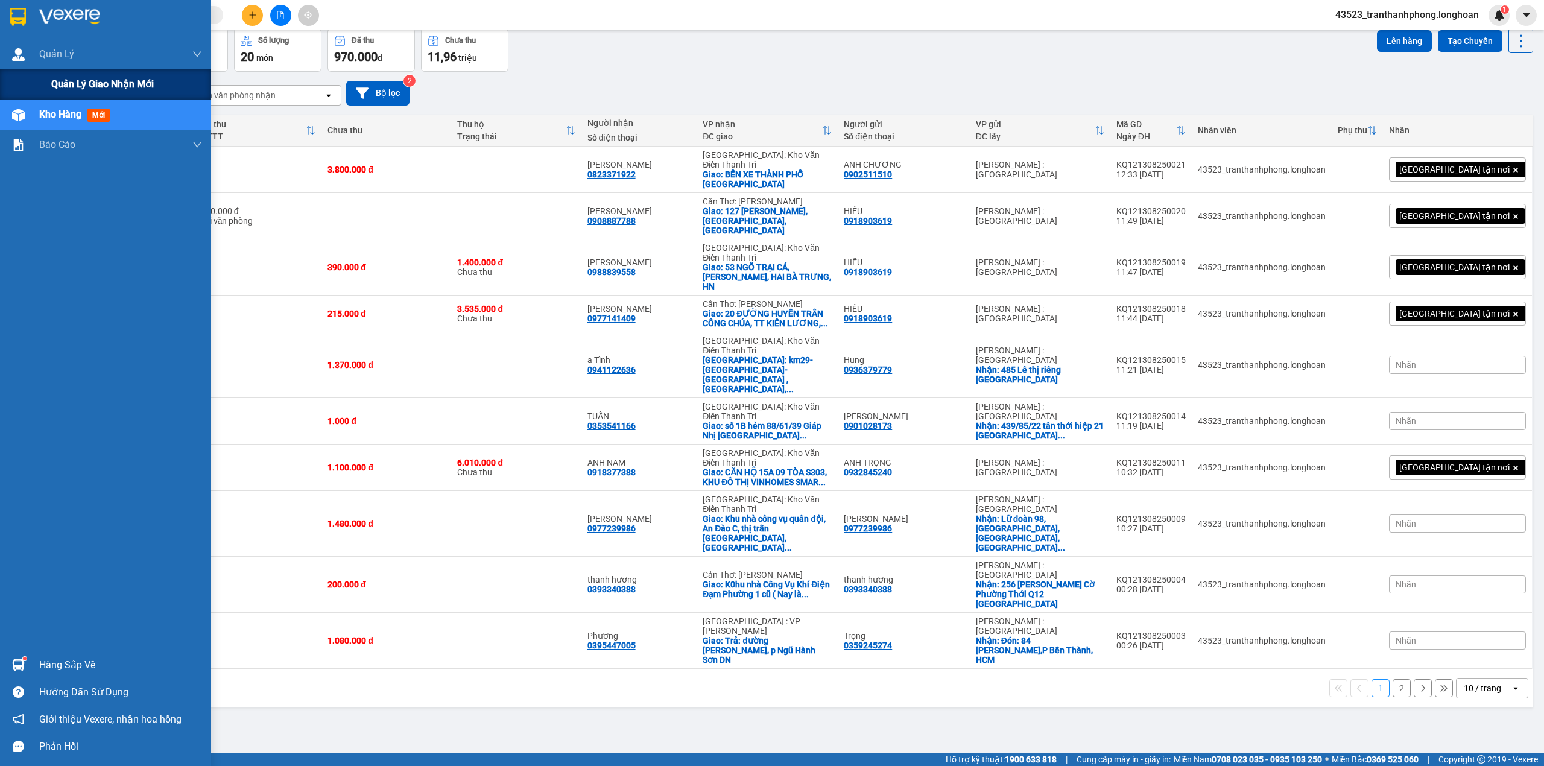
click at [69, 77] on span "Quản lý giao nhận mới" at bounding box center [102, 84] width 103 height 15
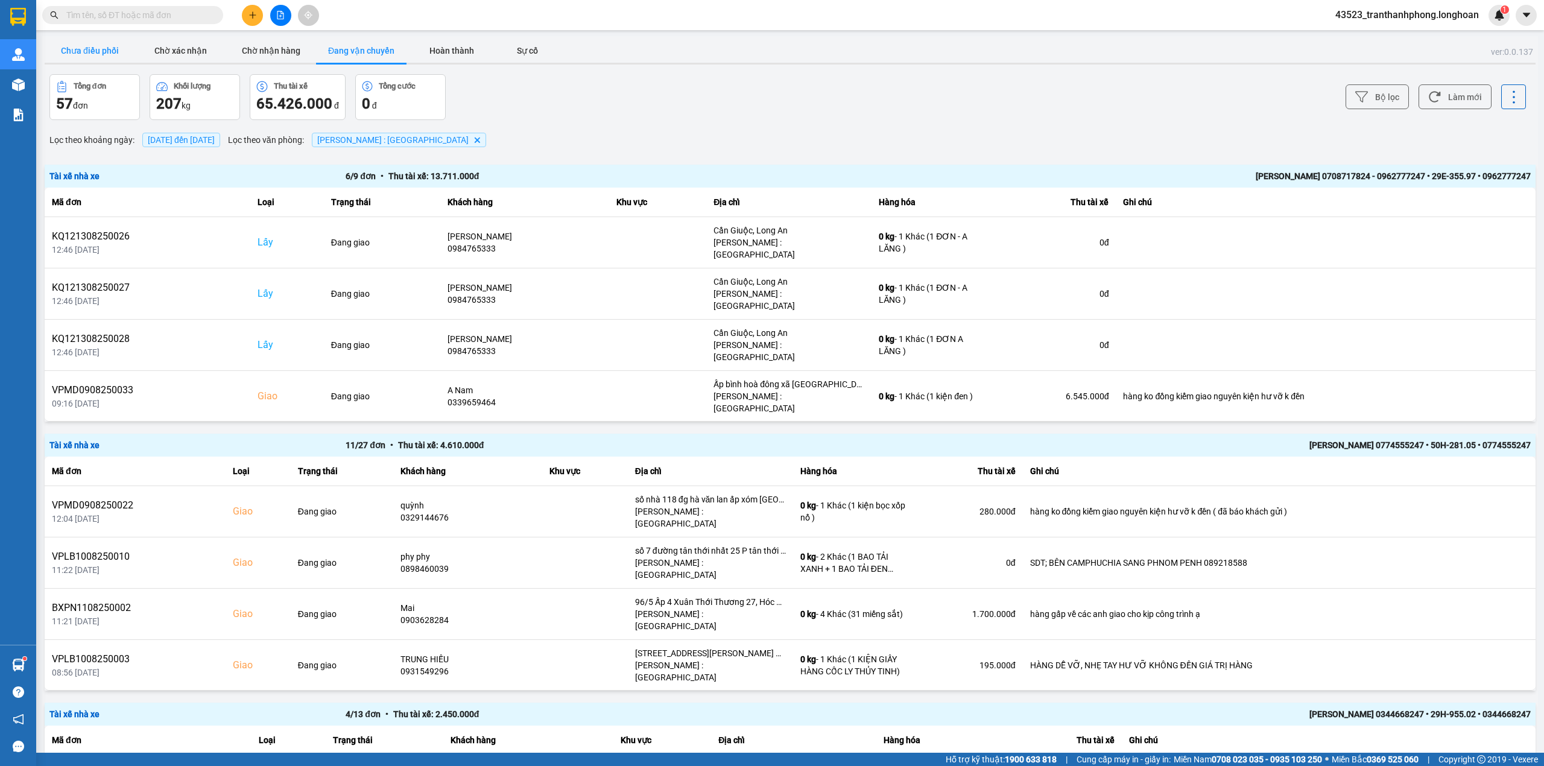
click at [109, 51] on button "Chưa điều phối" at bounding box center [90, 51] width 90 height 24
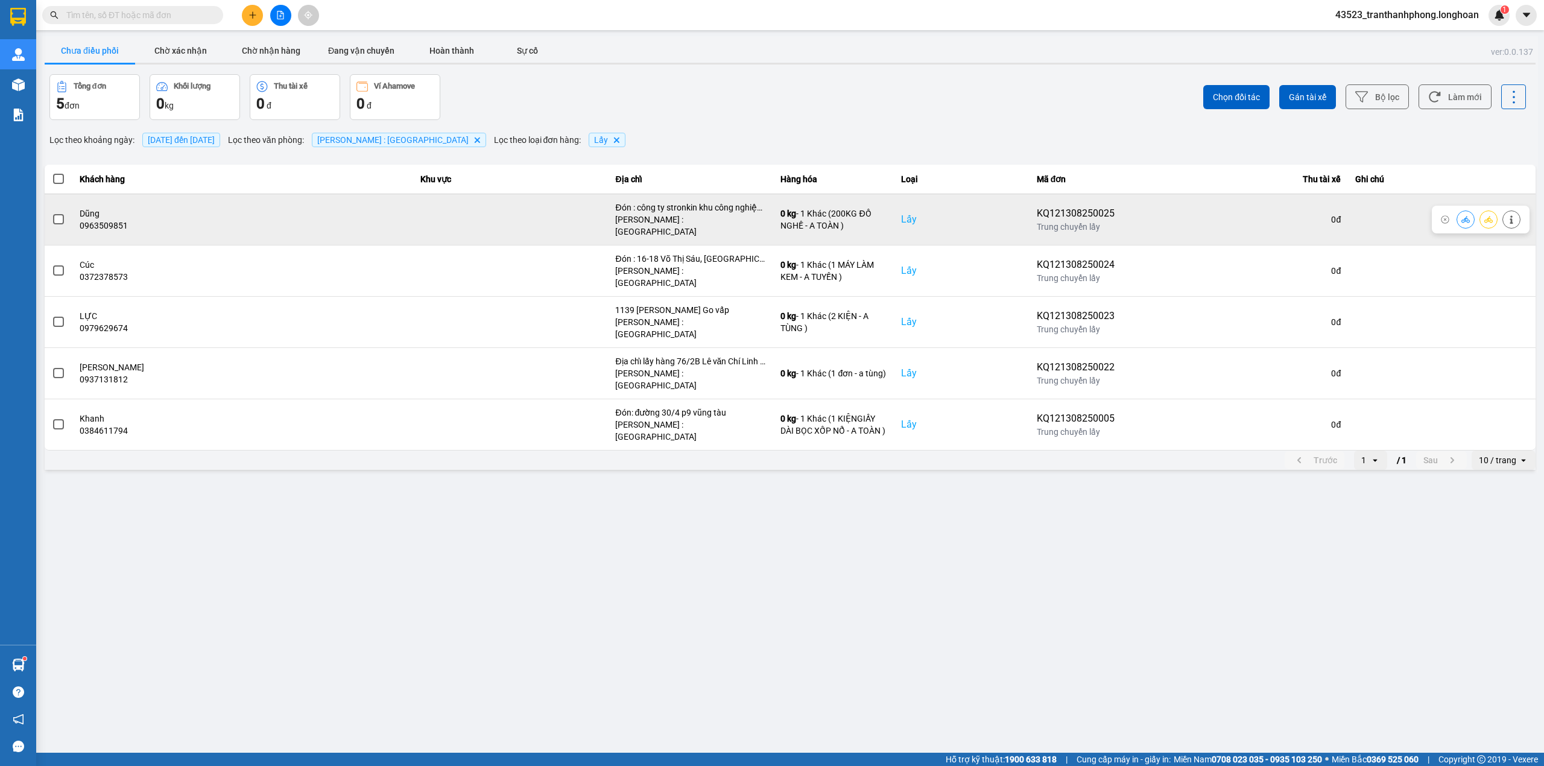
click at [56, 217] on span at bounding box center [58, 219] width 11 height 11
click at [52, 213] on input "checkbox" at bounding box center [52, 213] width 0 height 0
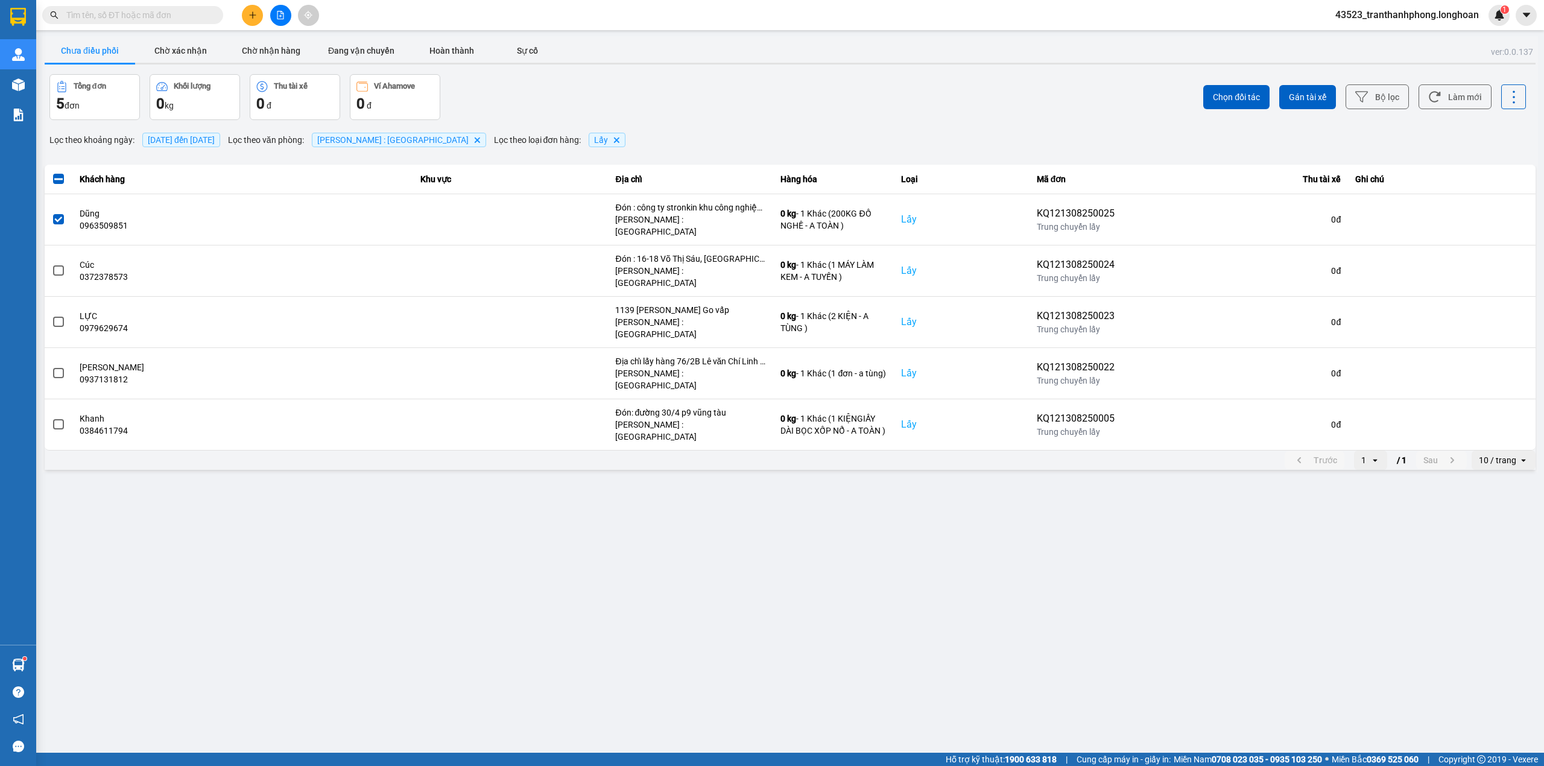
click at [215, 144] on span "[DATE] đến [DATE]" at bounding box center [181, 140] width 67 height 10
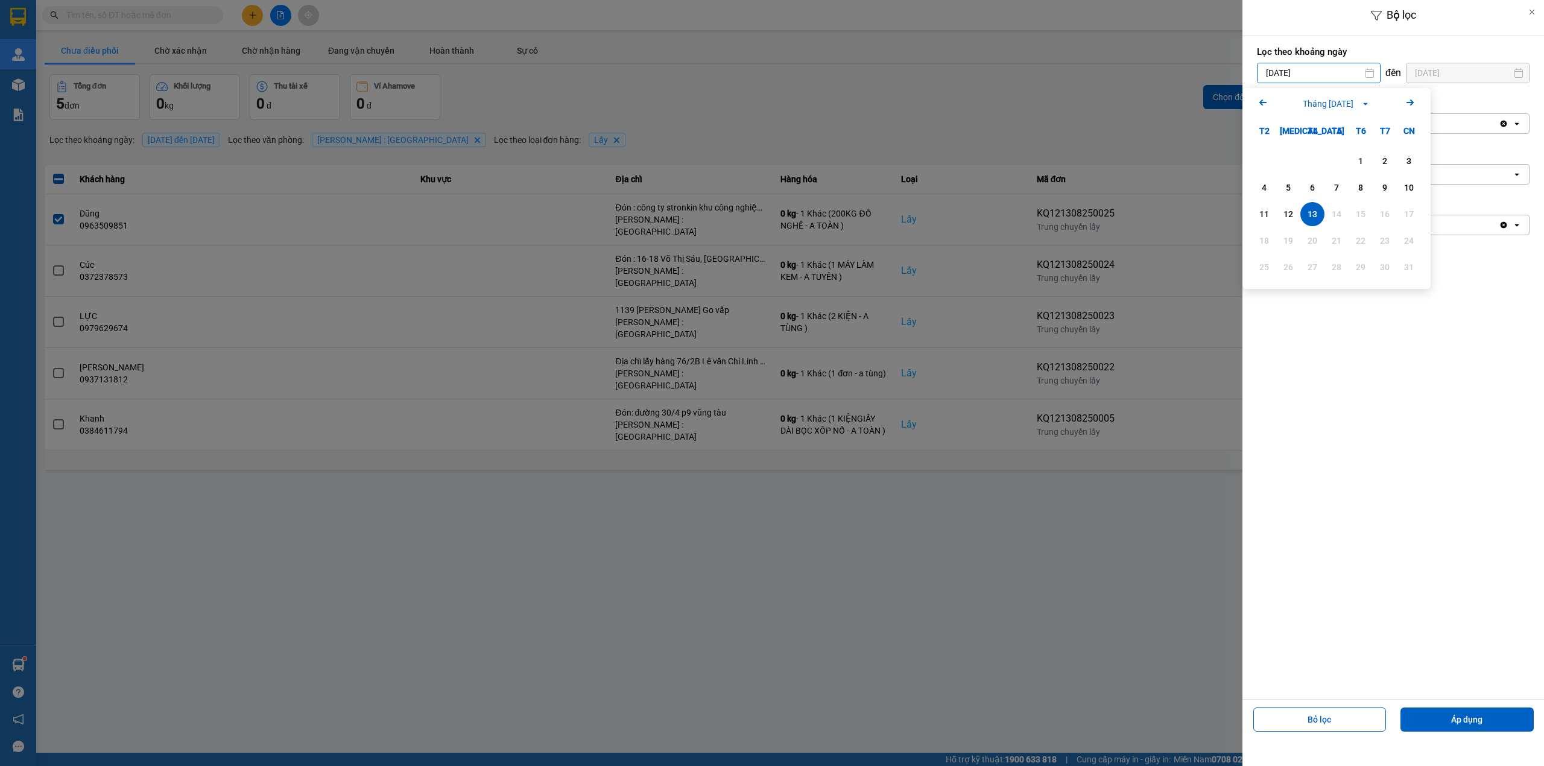
click at [1258, 74] on input "[DATE]" at bounding box center [1318, 72] width 122 height 19
click at [1347, 152] on div "Calendar." at bounding box center [1336, 161] width 24 height 24
click at [1360, 162] on div "1" at bounding box center [1360, 161] width 17 height 14
click at [1447, 718] on button "Áp dụng" at bounding box center [1466, 719] width 133 height 24
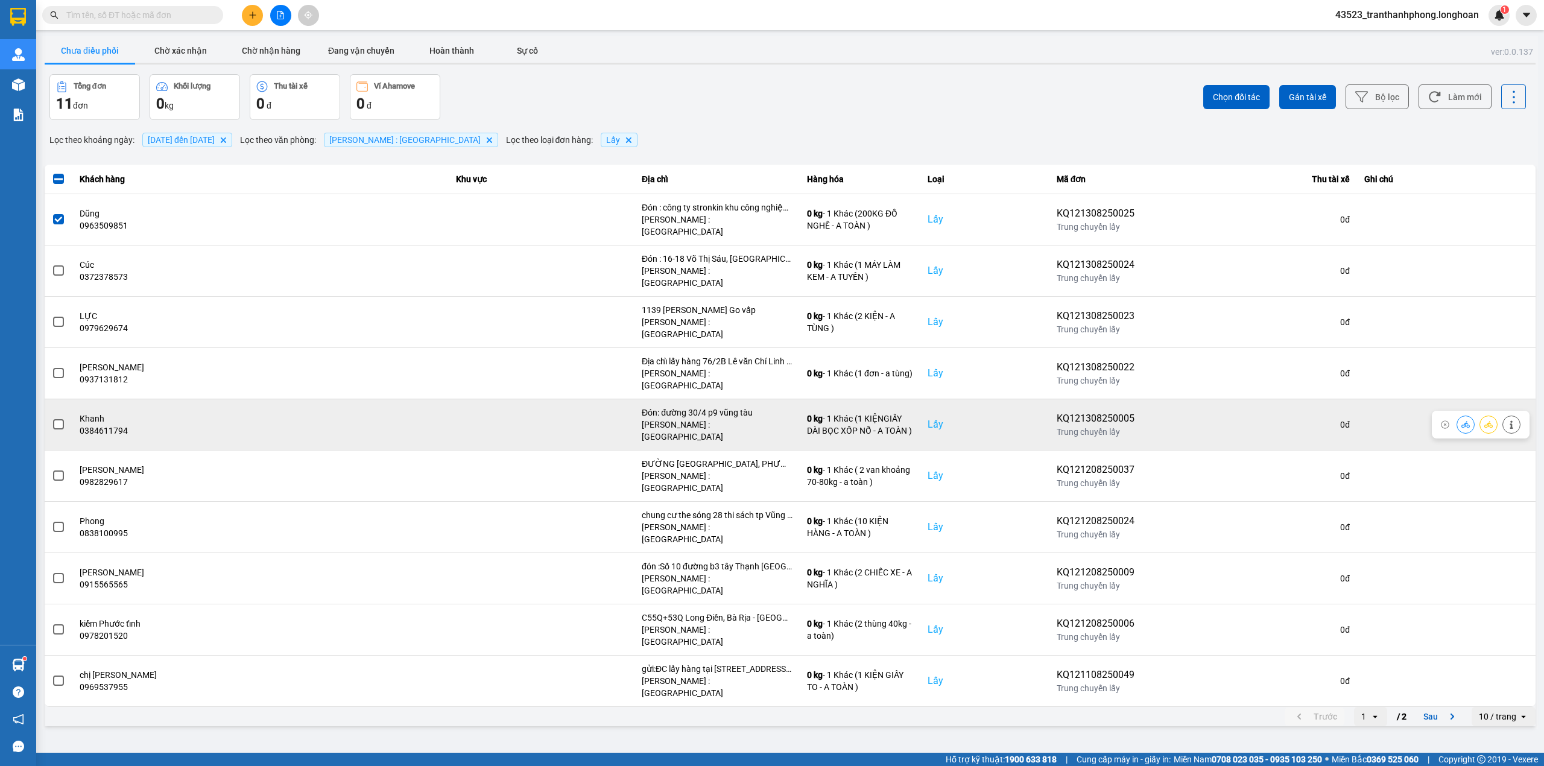
click at [65, 399] on td at bounding box center [59, 424] width 28 height 51
click at [58, 419] on span at bounding box center [58, 424] width 11 height 11
click at [52, 418] on input "checkbox" at bounding box center [52, 418] width 0 height 0
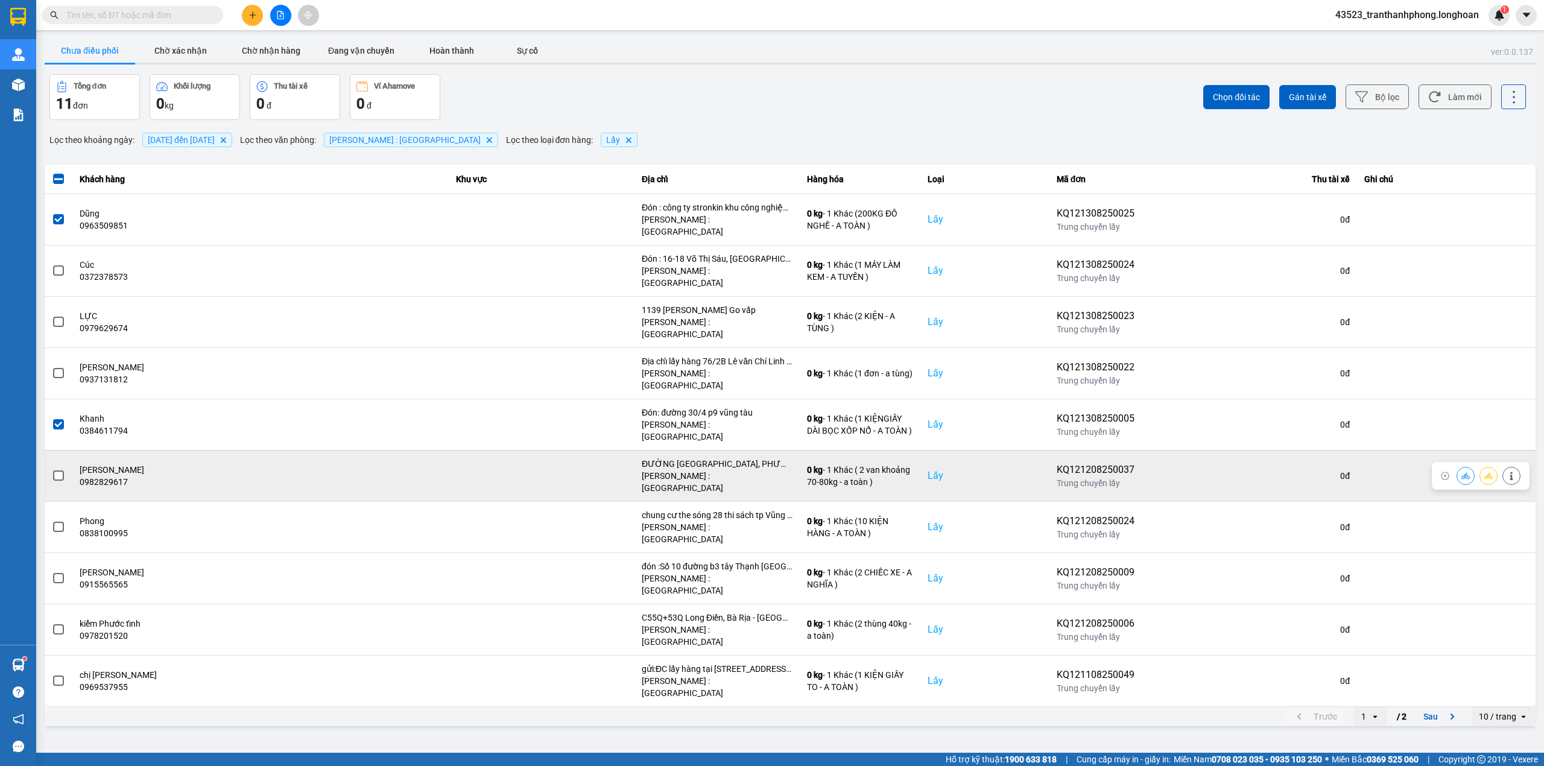
click at [55, 470] on span at bounding box center [58, 475] width 11 height 11
click at [52, 469] on input "checkbox" at bounding box center [52, 469] width 0 height 0
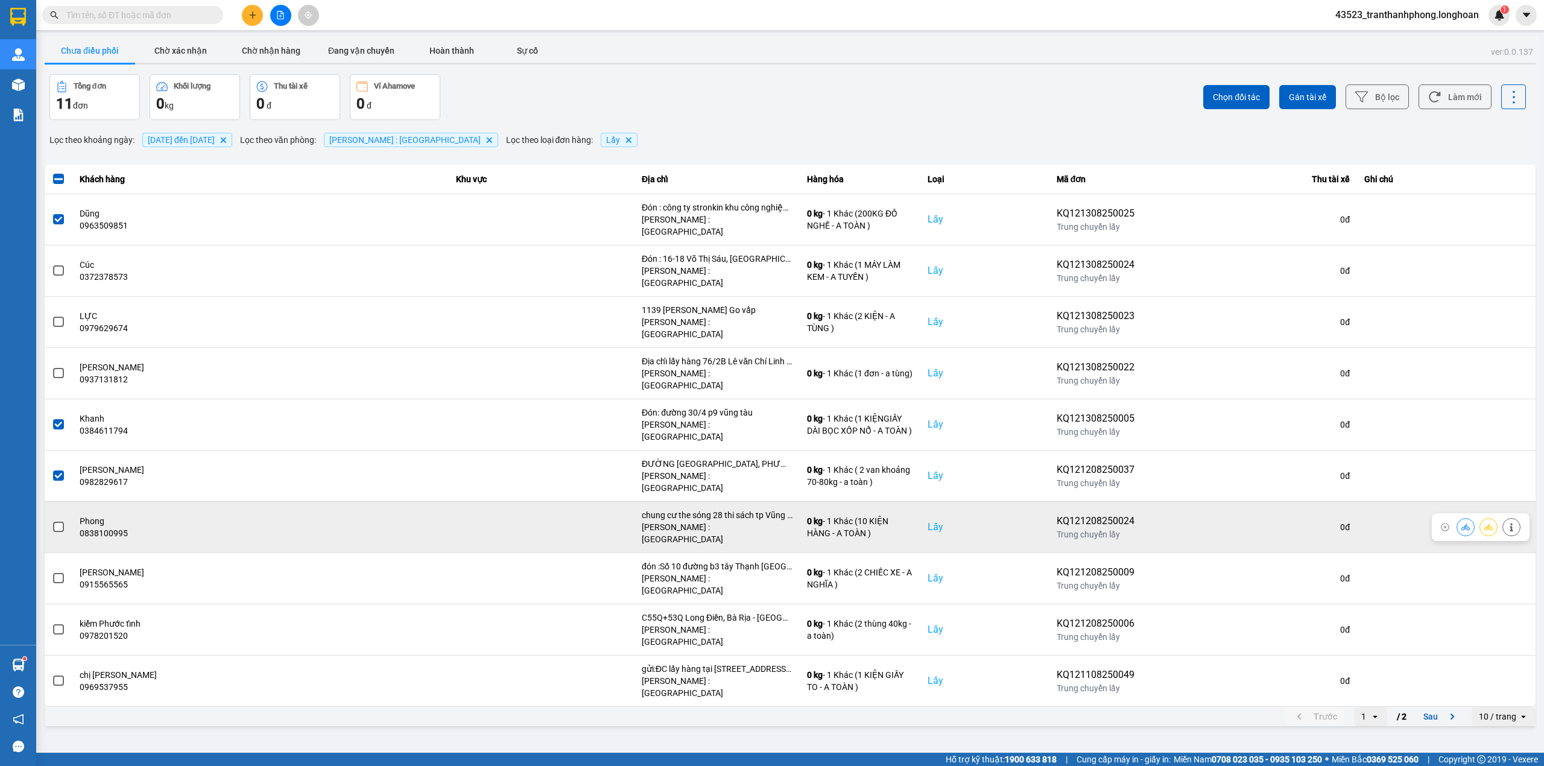
click at [58, 522] on span at bounding box center [58, 527] width 11 height 11
click at [52, 520] on input "checkbox" at bounding box center [52, 520] width 0 height 0
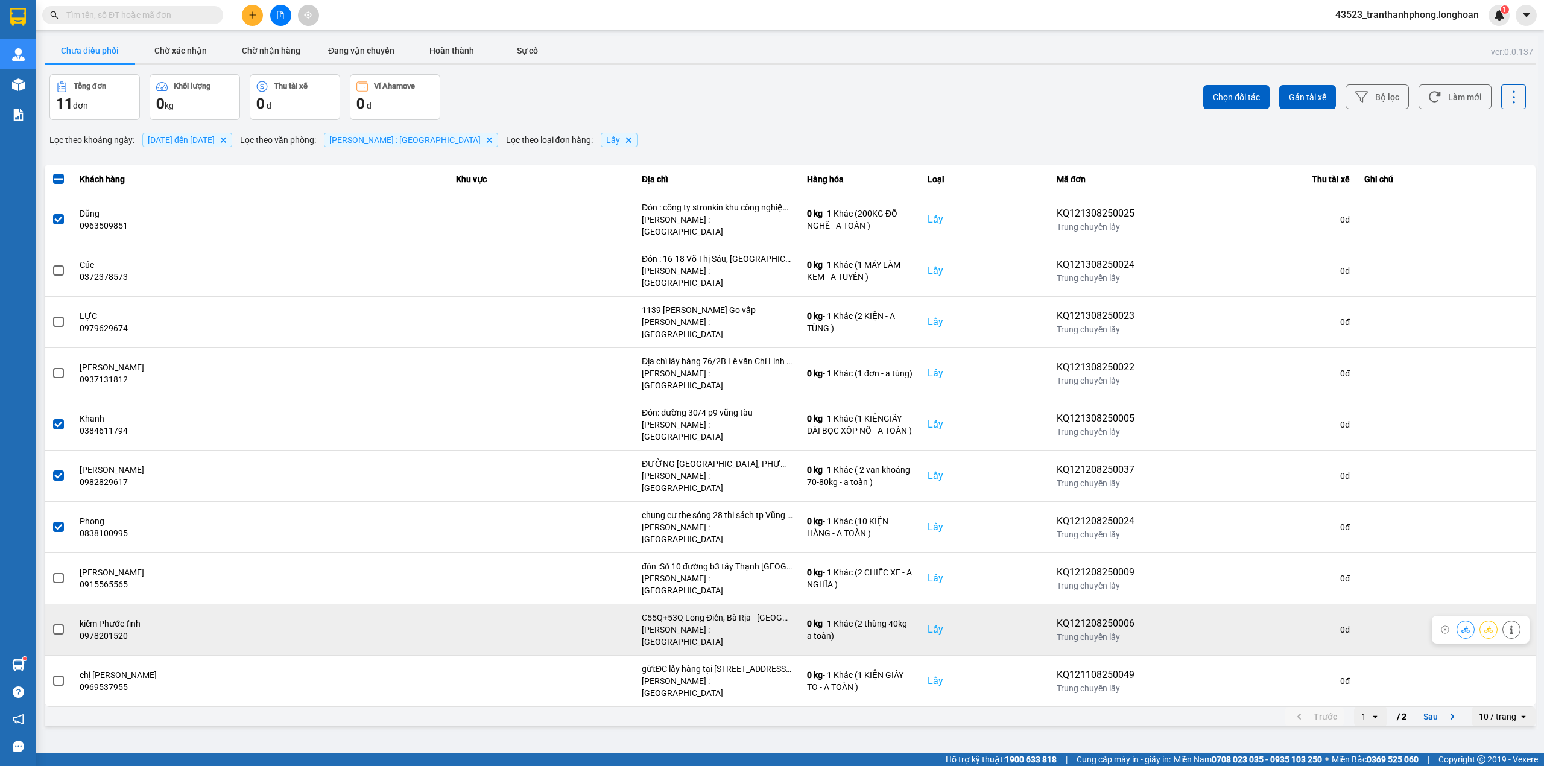
click at [52, 623] on label at bounding box center [58, 629] width 13 height 13
click at [52, 623] on input "checkbox" at bounding box center [52, 623] width 0 height 0
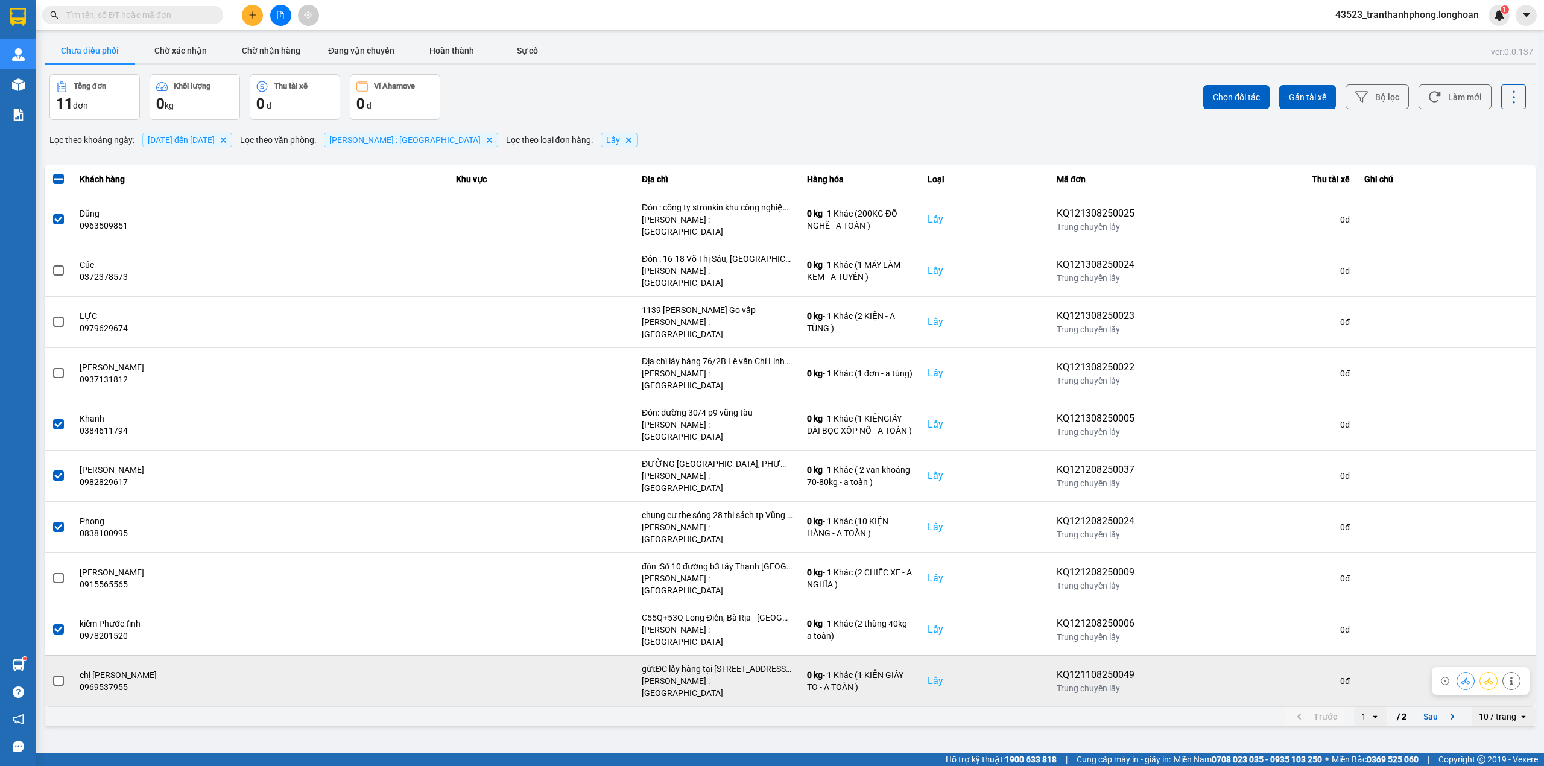
click at [55, 675] on span at bounding box center [58, 680] width 11 height 11
click at [52, 674] on input "checkbox" at bounding box center [52, 674] width 0 height 0
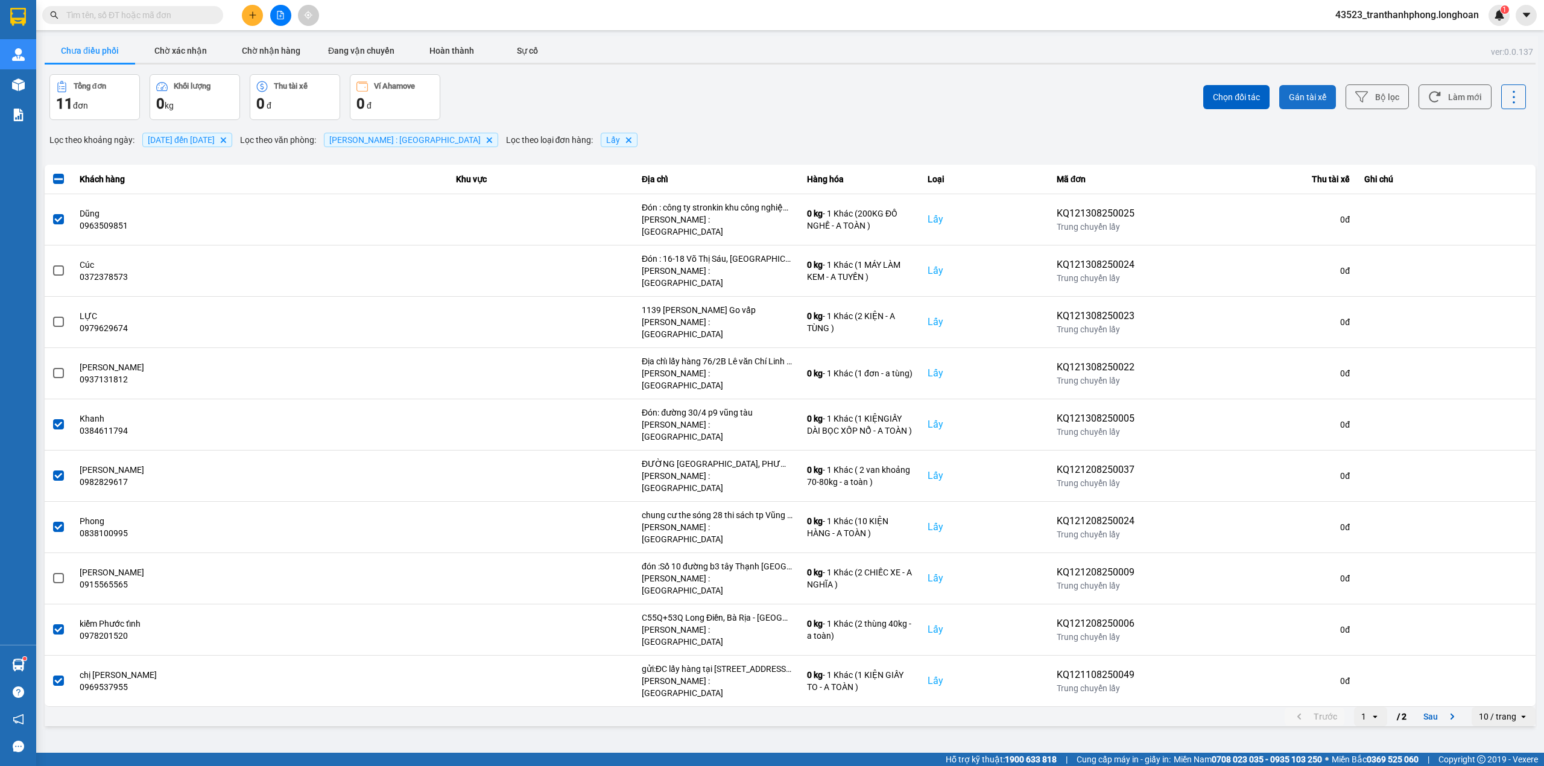
click at [1313, 86] on button "Gán tài xế" at bounding box center [1307, 97] width 57 height 24
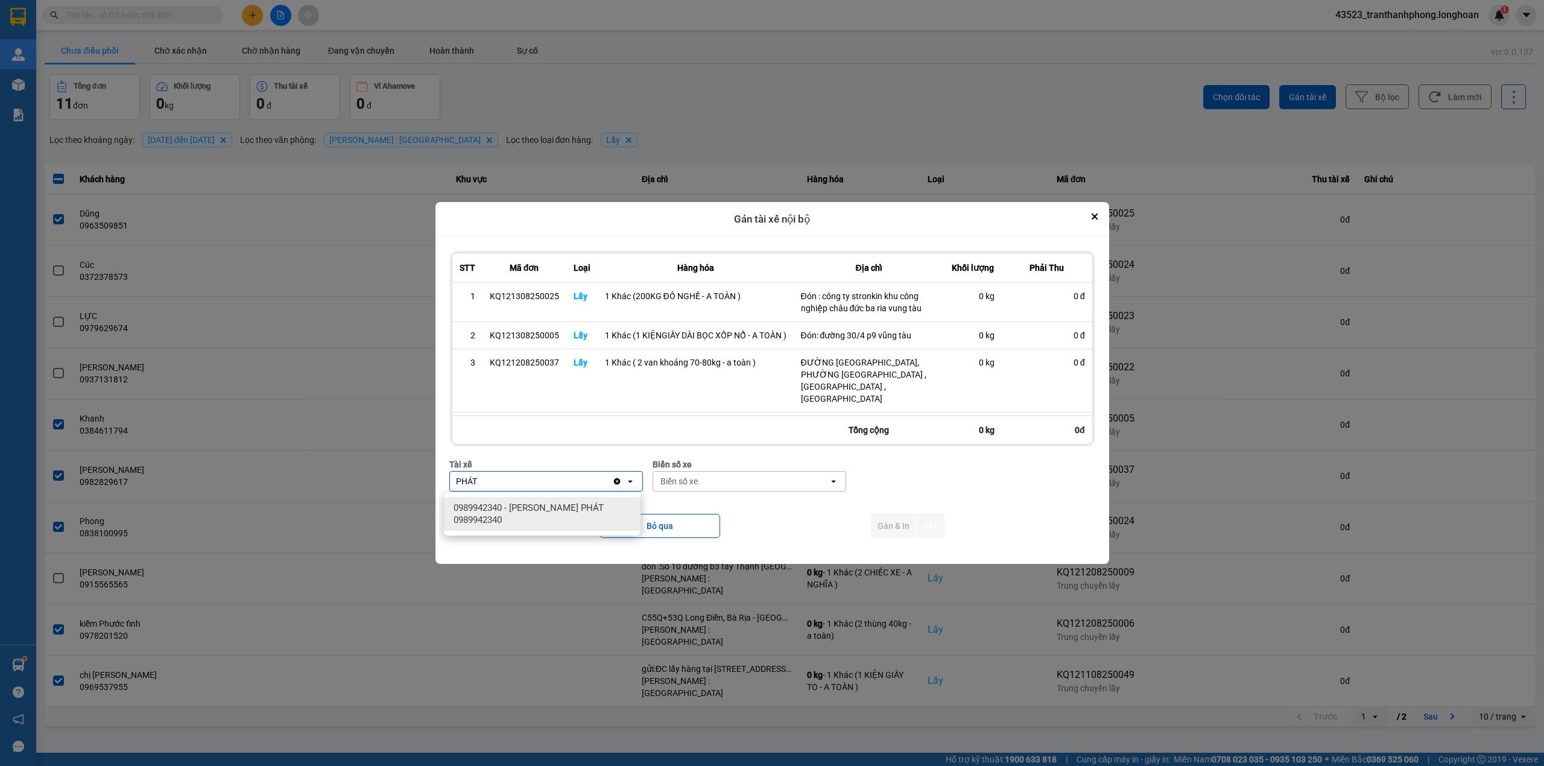
click at [581, 503] on span "0989942340 - [PERSON_NAME] PHÁT 0989942340" at bounding box center [544, 514] width 182 height 24
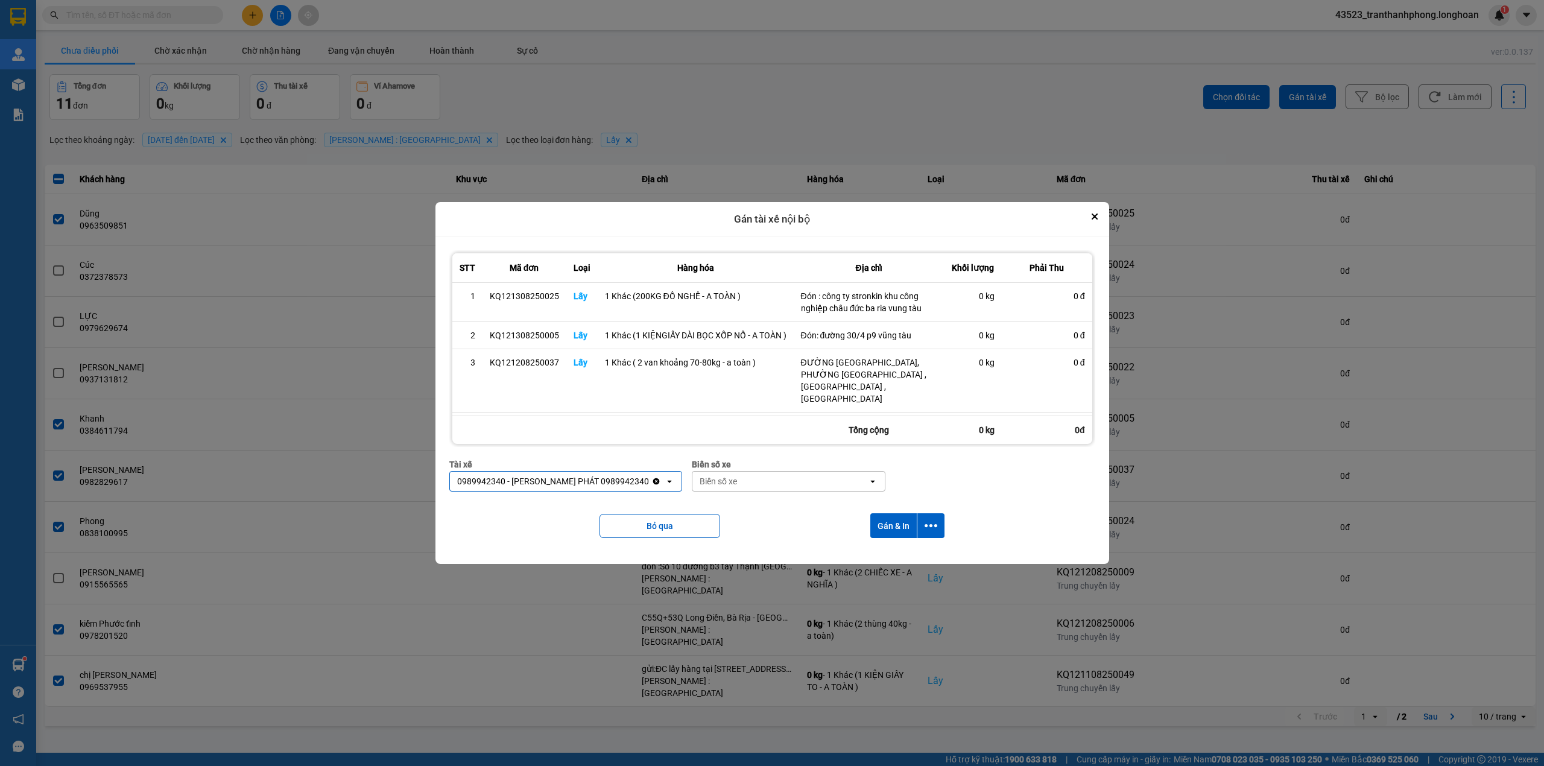
click at [749, 470] on div "Biển số xe" at bounding box center [789, 464] width 194 height 13
click at [740, 476] on div "Biển số xe" at bounding box center [779, 481] width 175 height 19
click at [698, 544] on div "29H-960.54" at bounding box center [748, 551] width 197 height 22
click at [900, 517] on button "Gán & In" at bounding box center [893, 525] width 46 height 25
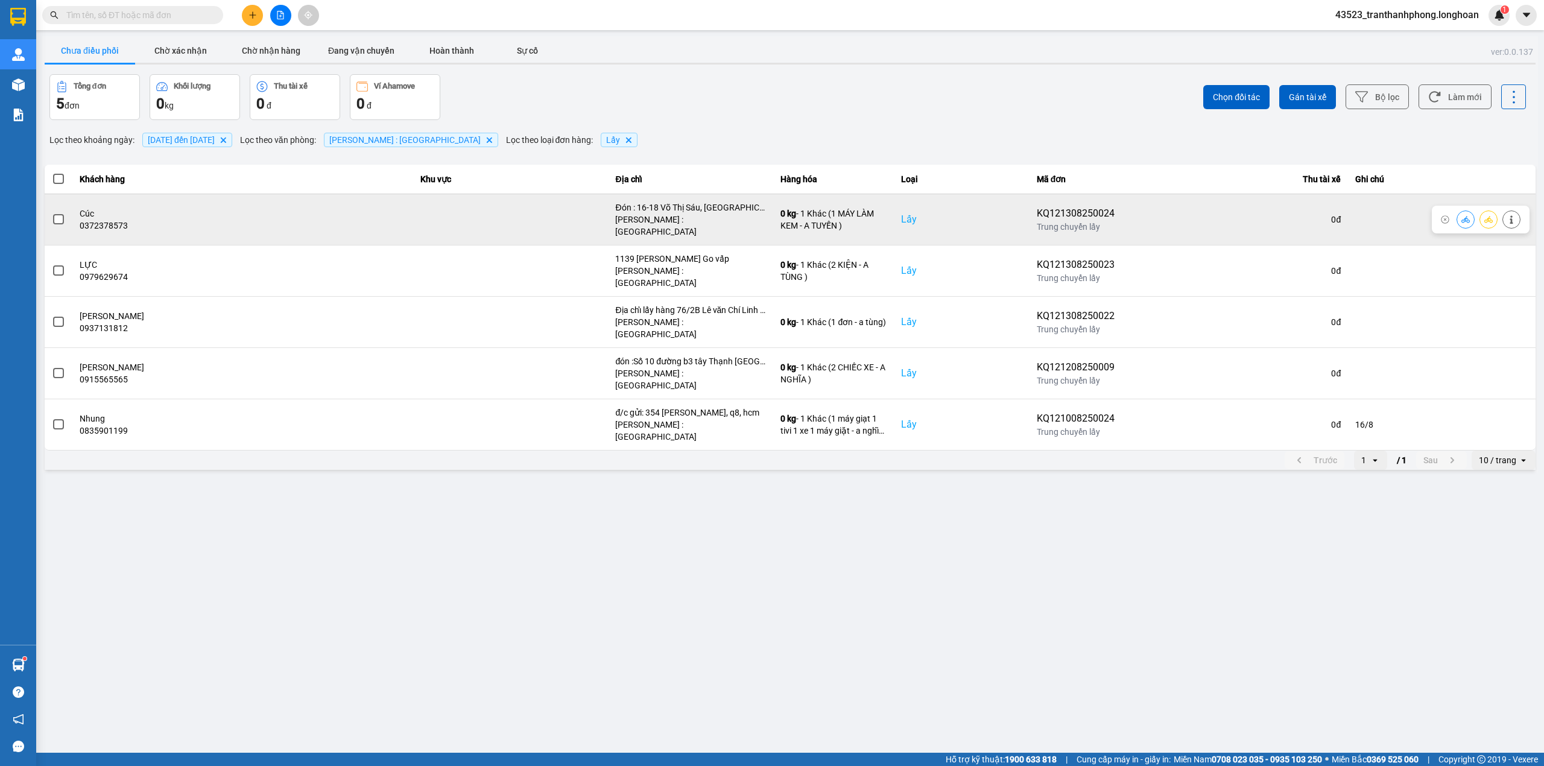
click at [62, 214] on span at bounding box center [58, 219] width 11 height 11
click at [52, 213] on input "checkbox" at bounding box center [52, 213] width 0 height 0
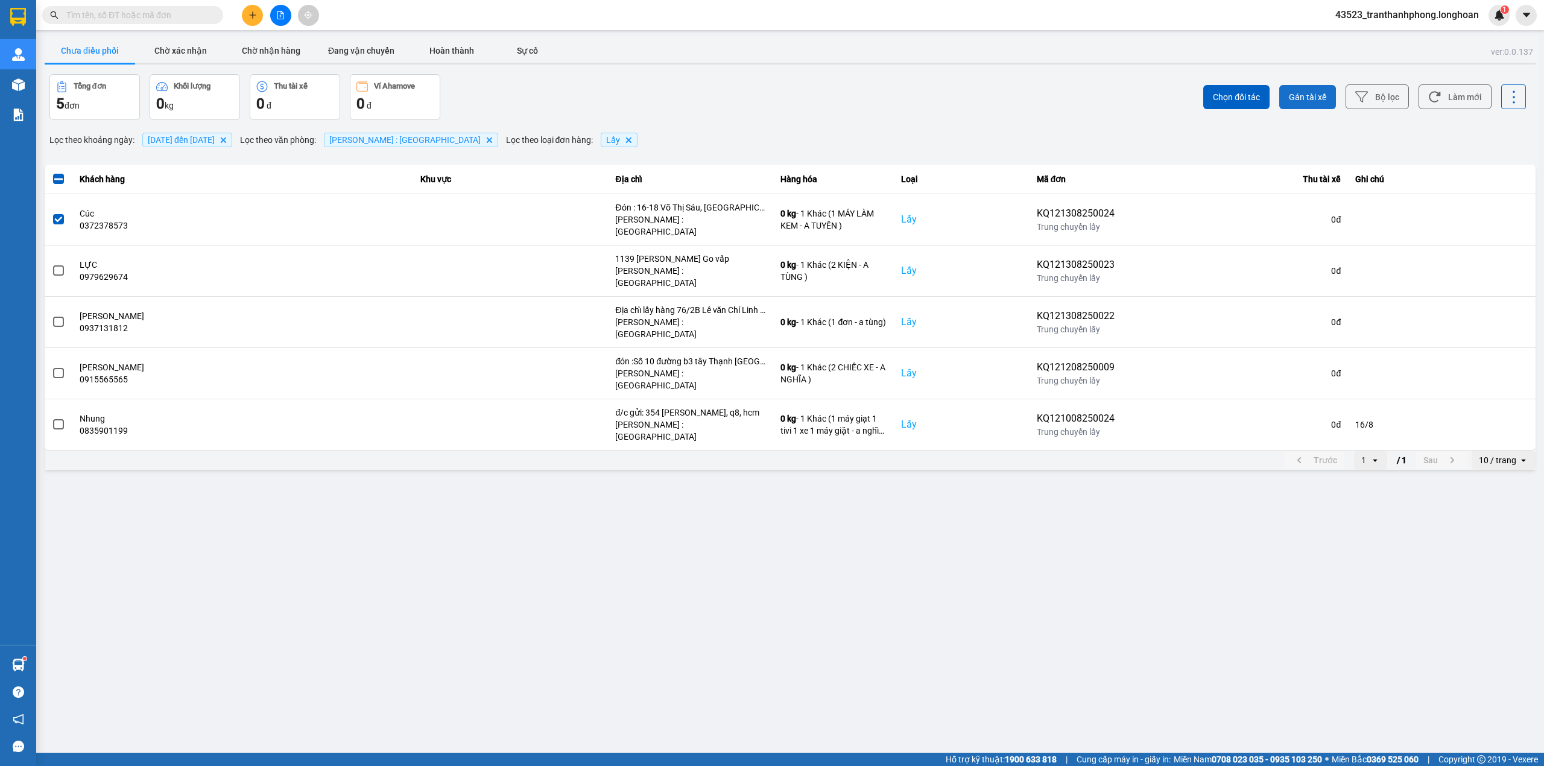
click at [1301, 99] on span "Gán tài xế" at bounding box center [1307, 97] width 37 height 12
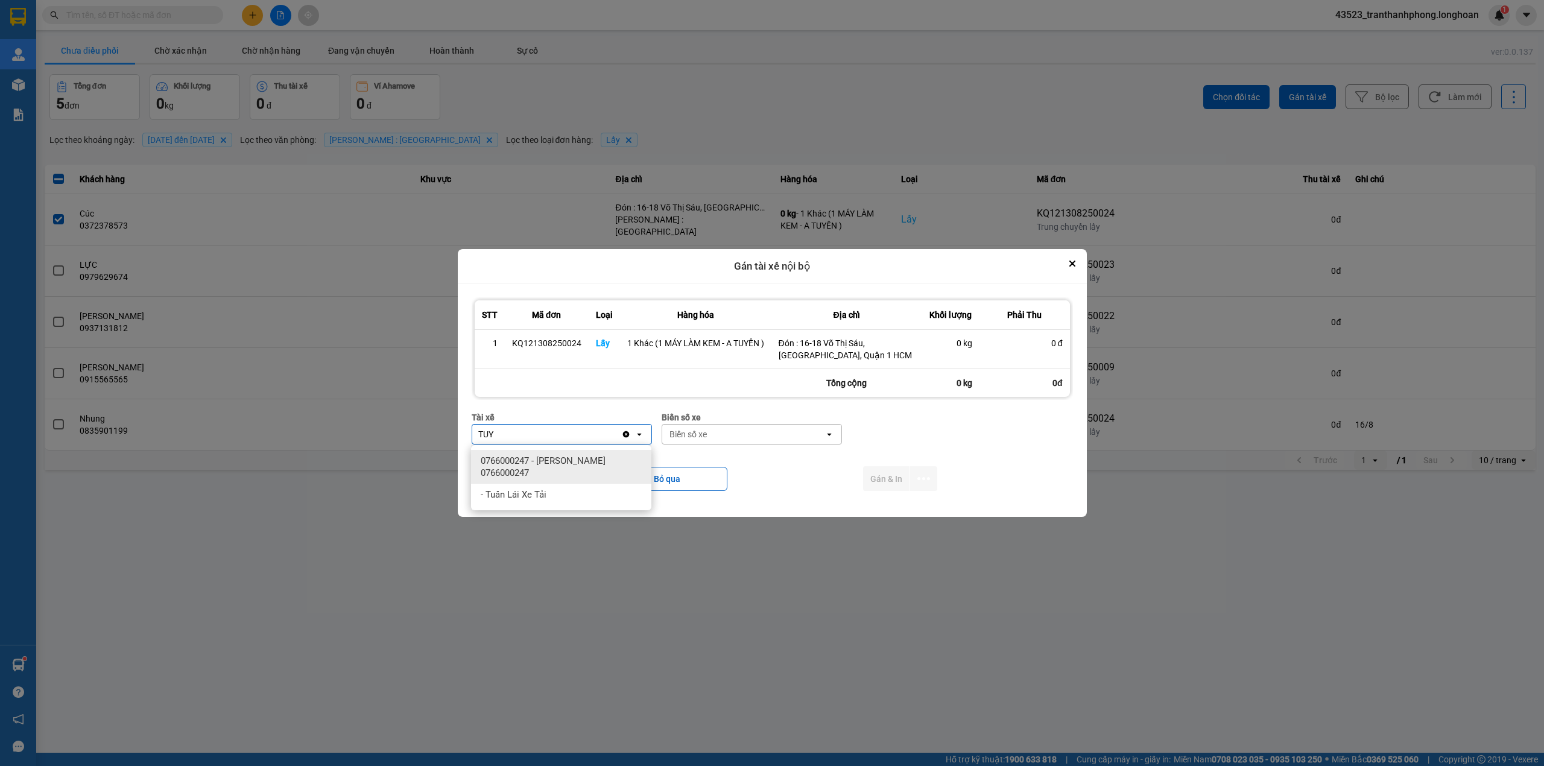
click at [572, 462] on span "0766000247 - [PERSON_NAME] 0766000247" at bounding box center [564, 467] width 166 height 24
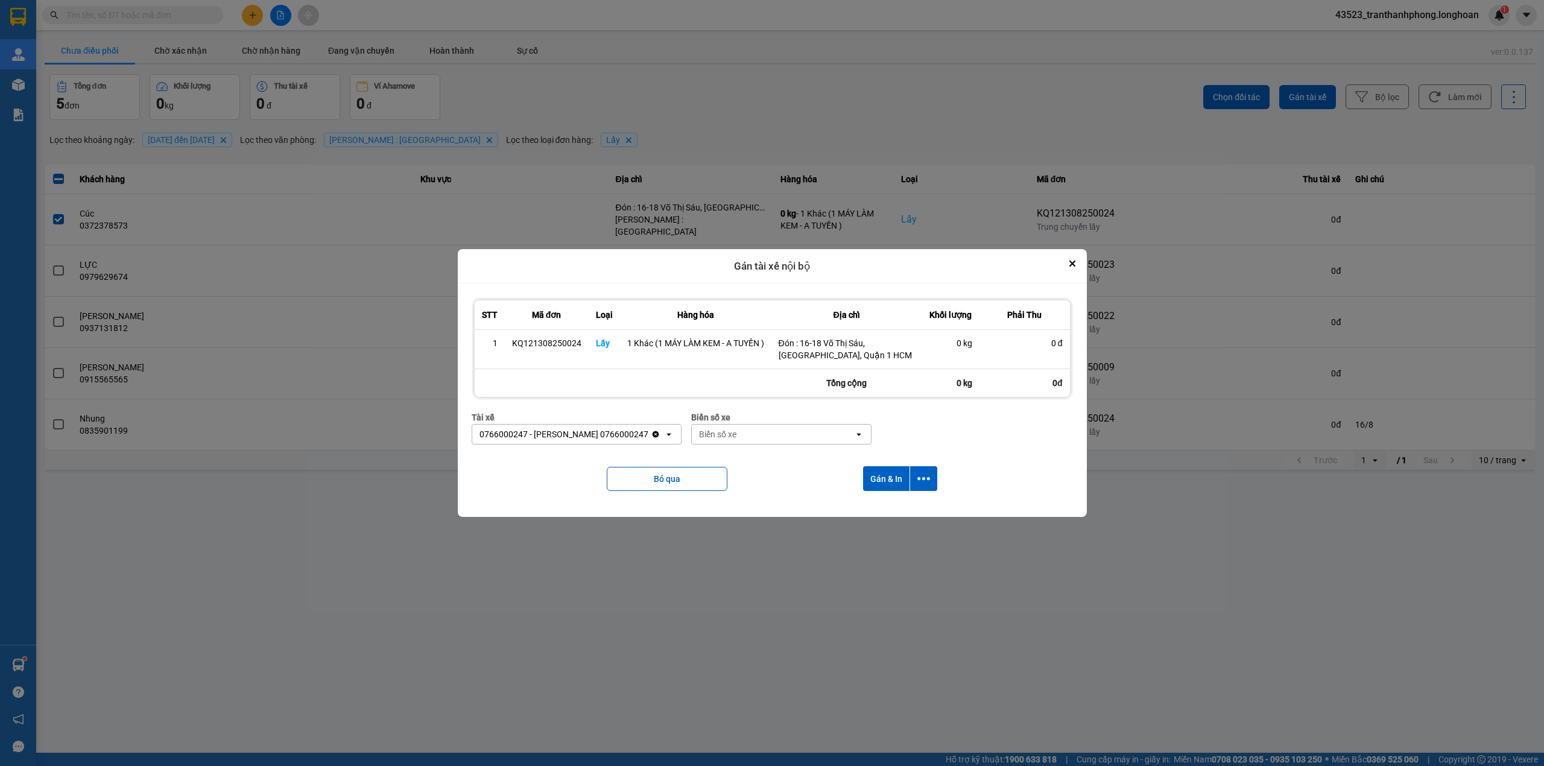
drag, startPoint x: 777, startPoint y: 433, endPoint x: 760, endPoint y: 429, distance: 17.3
click at [775, 433] on div "Biển số xe" at bounding box center [773, 433] width 162 height 19
click at [763, 463] on span "29K-023.73" at bounding box center [743, 461] width 44 height 12
drag, startPoint x: 854, startPoint y: 481, endPoint x: 867, endPoint y: 485, distance: 13.9
click at [857, 482] on div "Bỏ qua Gán & In" at bounding box center [772, 478] width 601 height 49
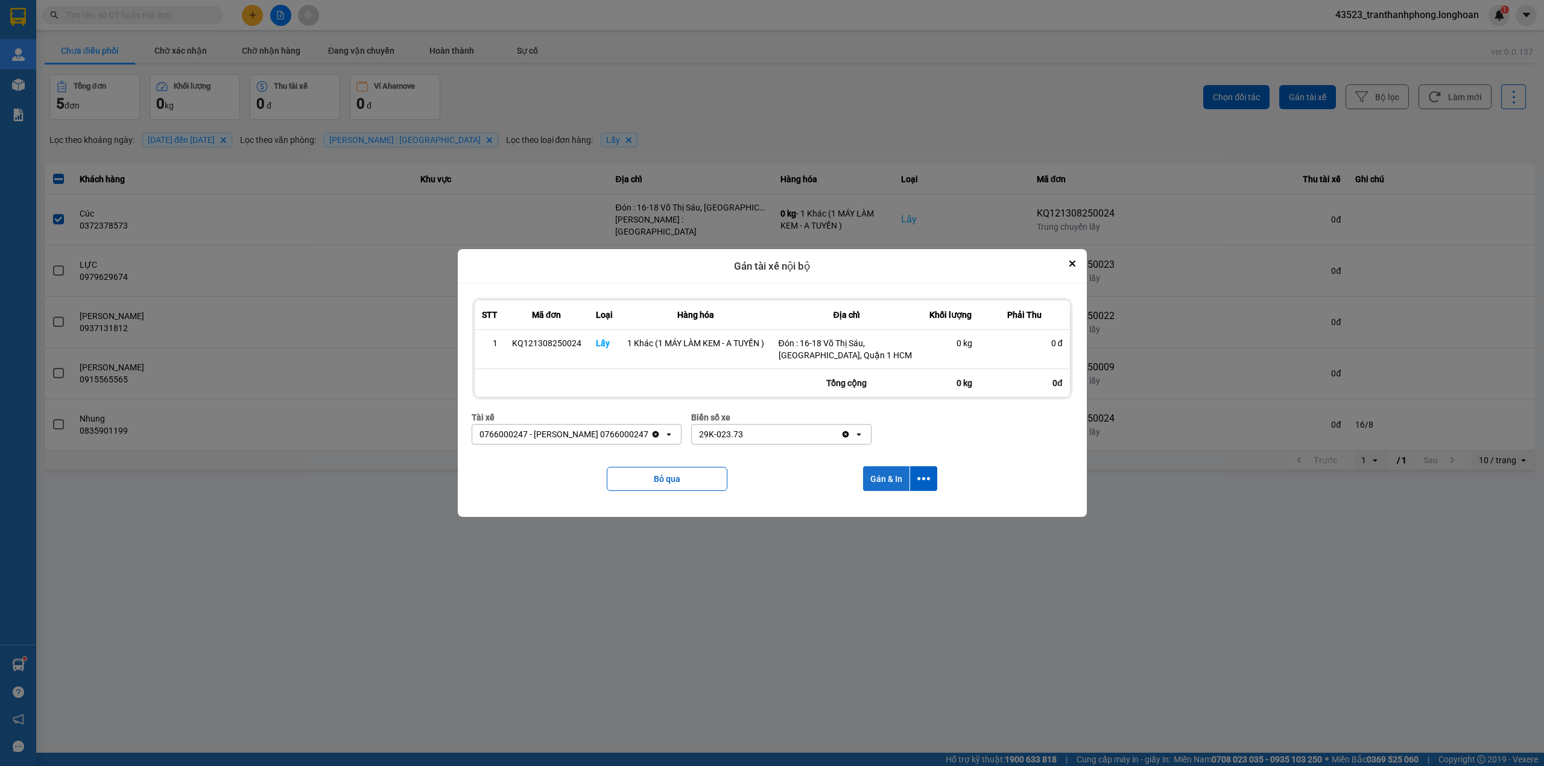
click at [869, 485] on button "Gán & In" at bounding box center [886, 478] width 46 height 25
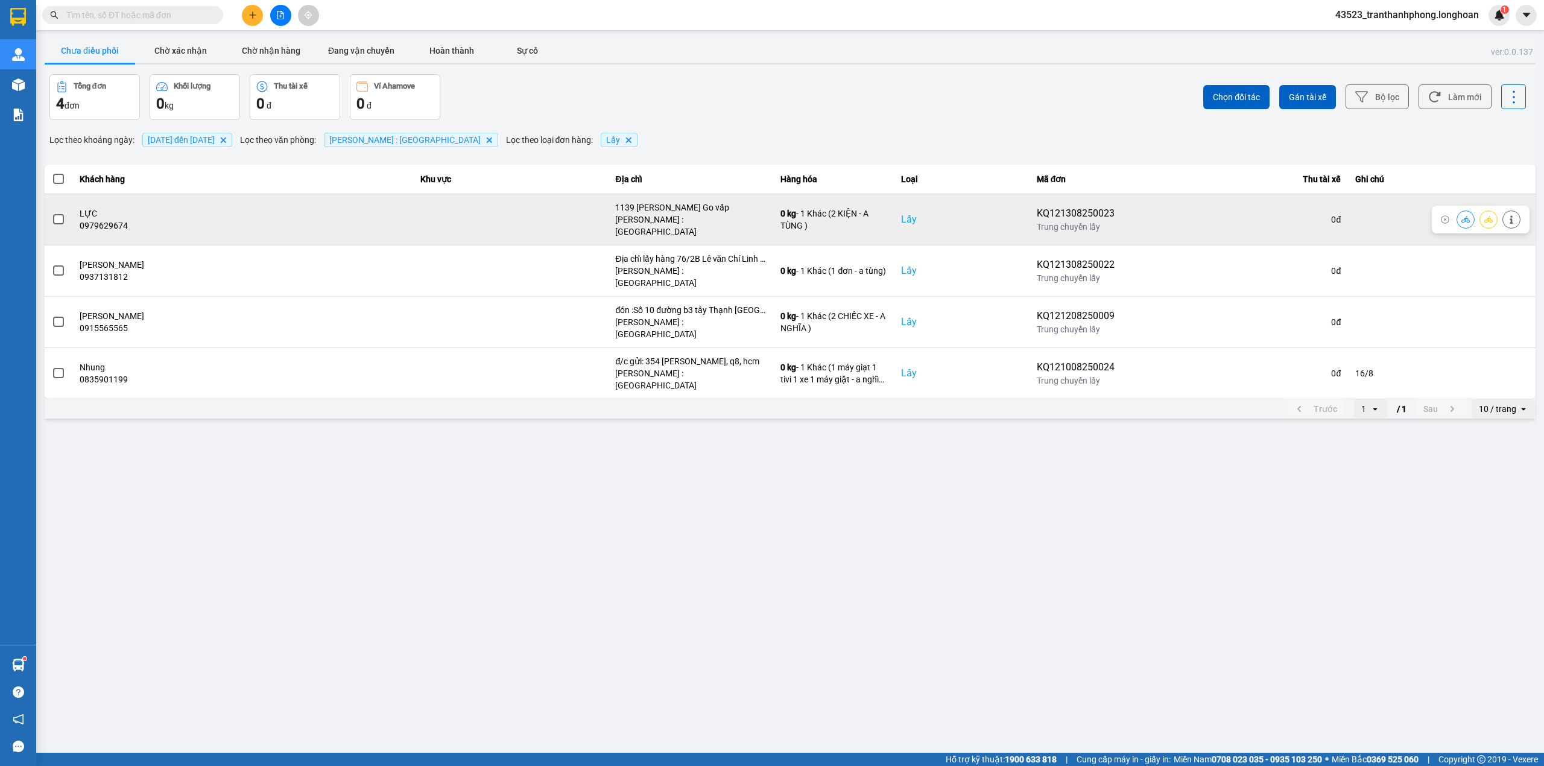
click at [63, 217] on span at bounding box center [58, 219] width 11 height 11
click at [52, 213] on input "checkbox" at bounding box center [52, 213] width 0 height 0
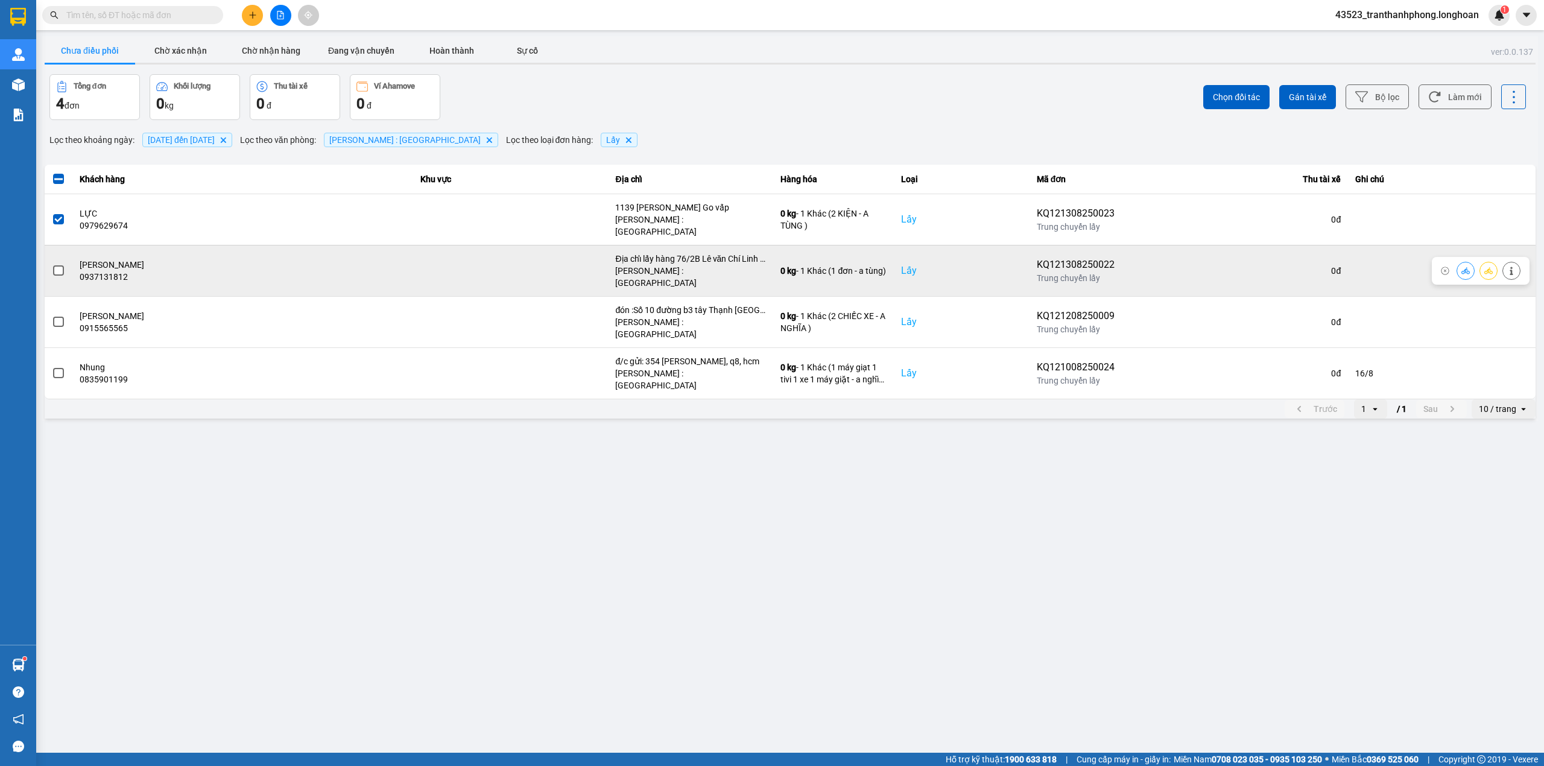
click at [64, 264] on label at bounding box center [58, 270] width 13 height 13
click at [52, 264] on input "checkbox" at bounding box center [52, 264] width 0 height 0
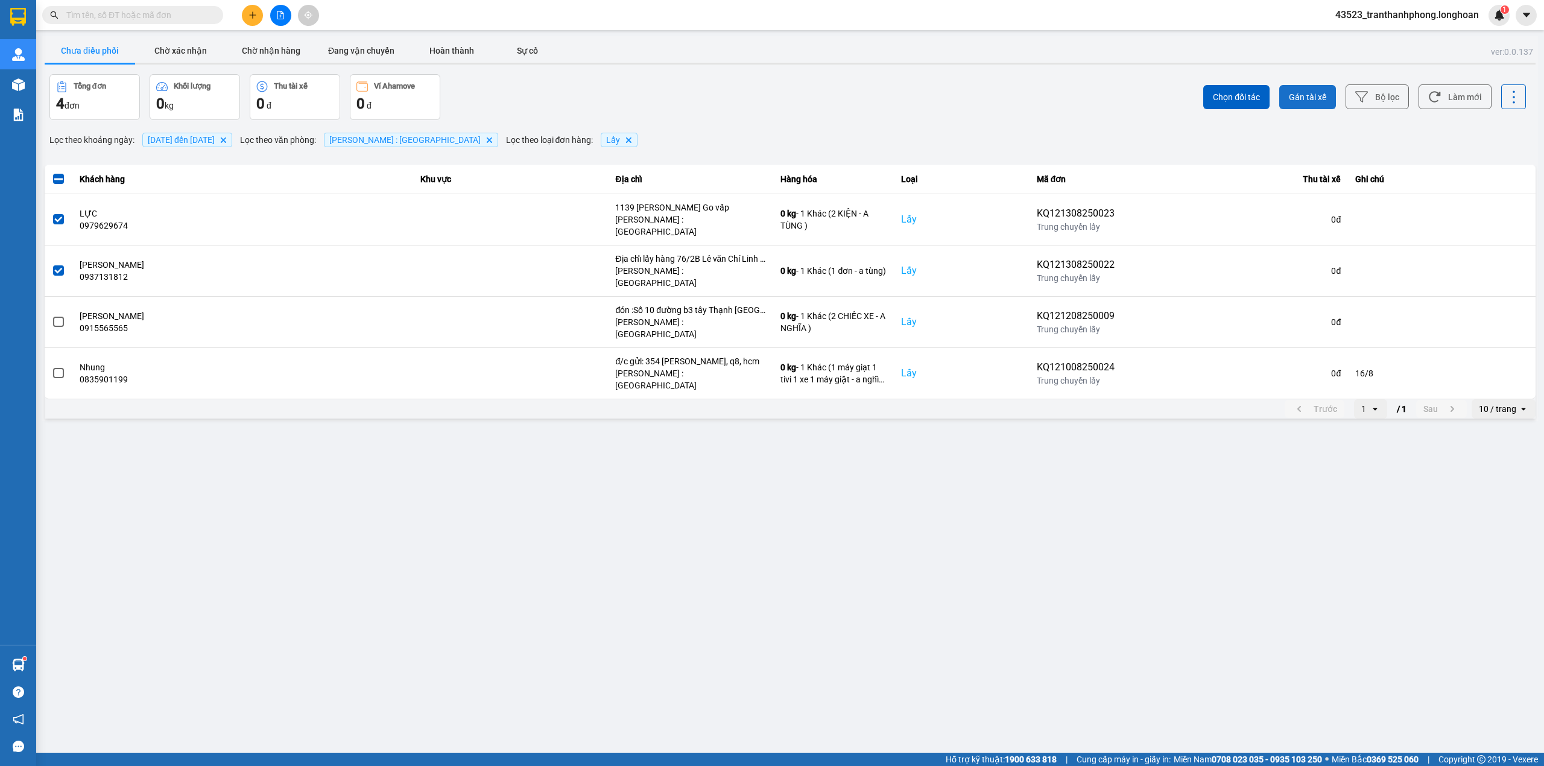
click at [1316, 97] on span "Gán tài xế" at bounding box center [1307, 97] width 37 height 12
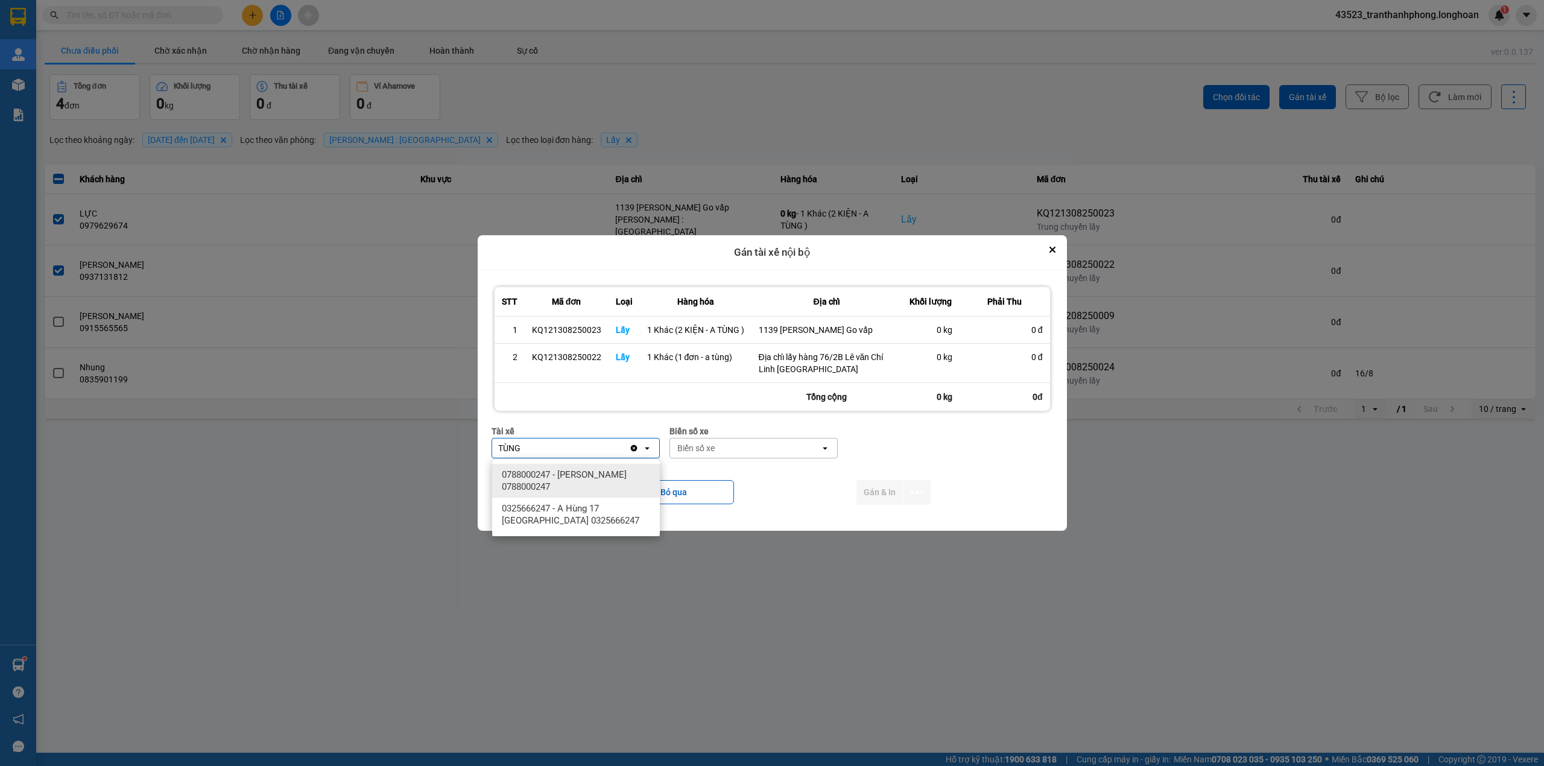
click at [605, 478] on span "0788000247 - [PERSON_NAME] 0788000247" at bounding box center [578, 481] width 153 height 24
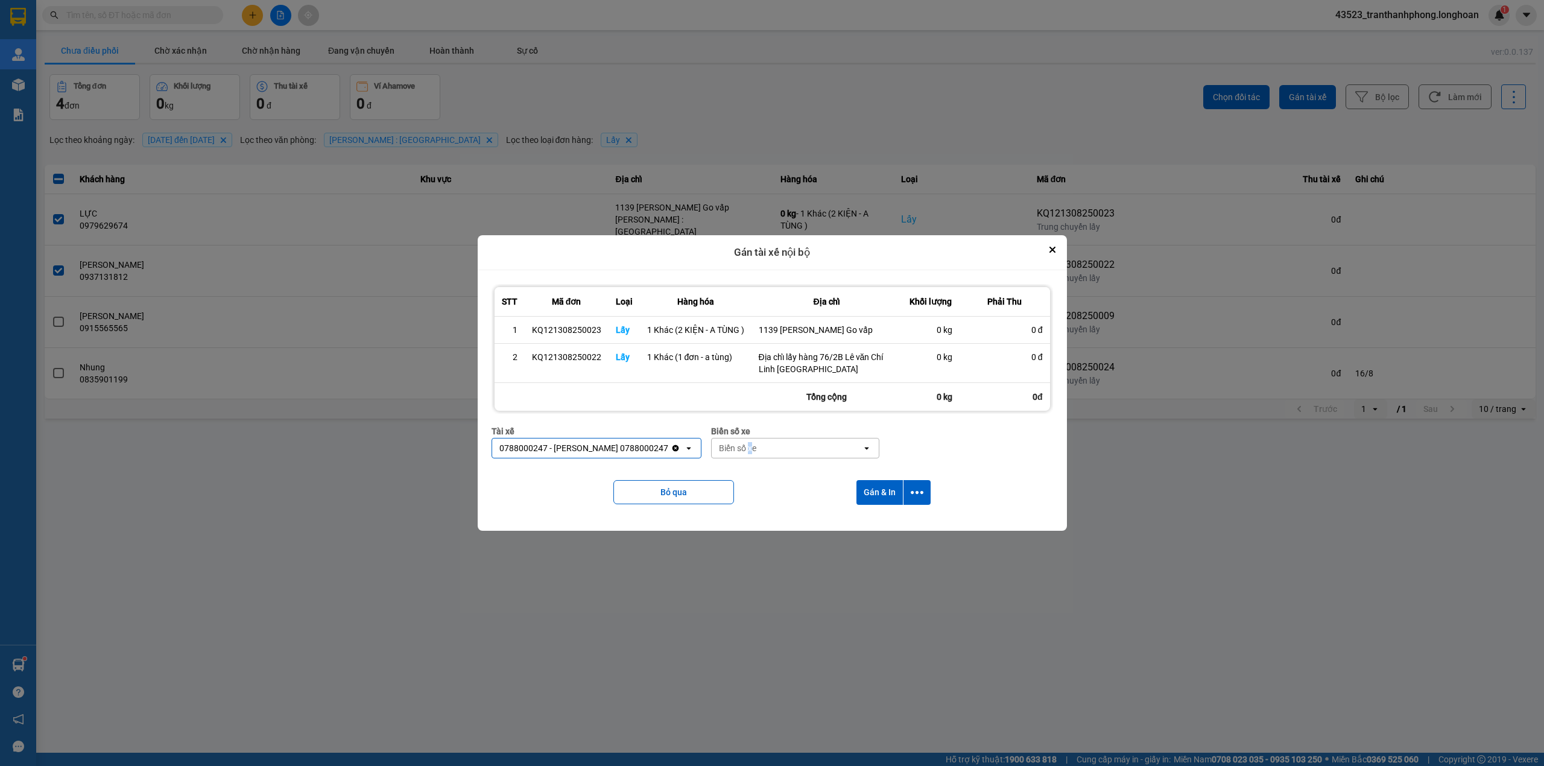
drag, startPoint x: 801, startPoint y: 462, endPoint x: 808, endPoint y: 458, distance: 8.1
click at [804, 461] on div "Biển số xe Biển số xe open" at bounding box center [795, 445] width 168 height 43
click at [810, 456] on div "Biển số xe" at bounding box center [787, 447] width 150 height 19
click at [806, 507] on div "29K-040.68" at bounding box center [844, 518] width 168 height 22
click at [874, 491] on button "Gán & In" at bounding box center [879, 492] width 46 height 25
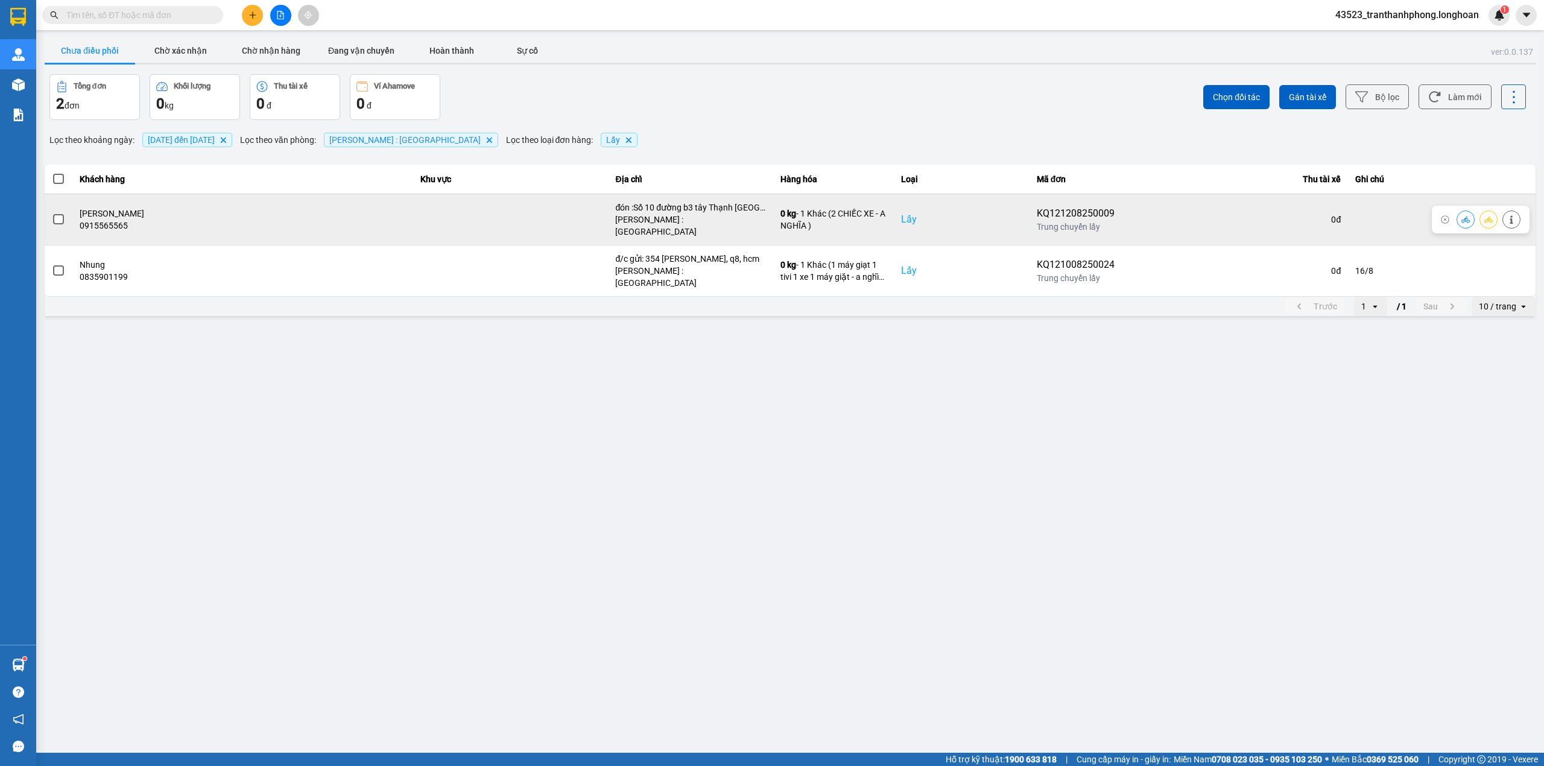
click at [60, 214] on span at bounding box center [58, 219] width 11 height 11
click at [52, 213] on input "checkbox" at bounding box center [52, 213] width 0 height 0
click at [1447, 217] on div at bounding box center [1480, 220] width 98 height 28
click at [1447, 218] on button at bounding box center [1511, 219] width 17 height 21
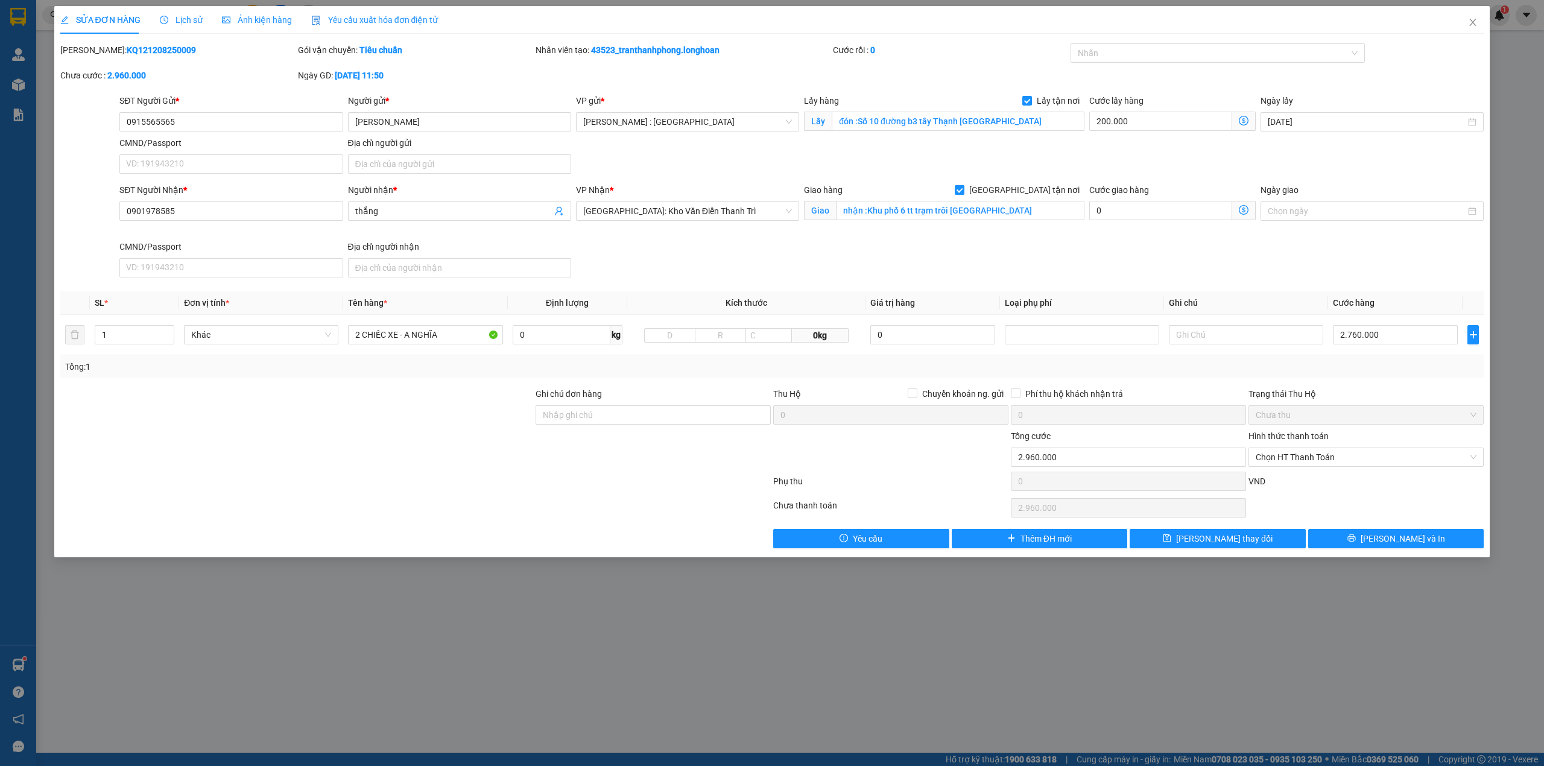
click at [193, 13] on div "Lịch sử" at bounding box center [181, 19] width 43 height 13
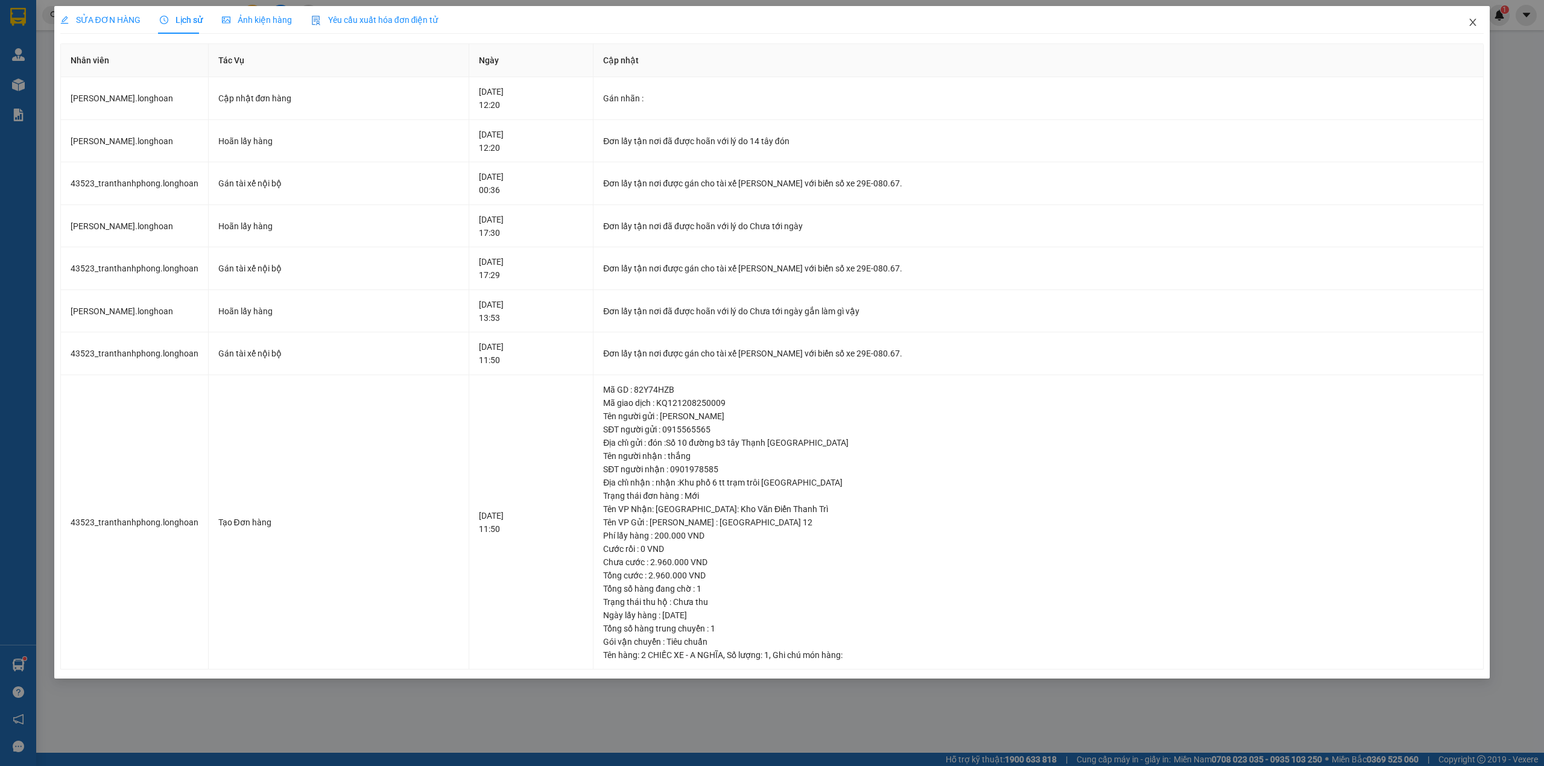
click at [1447, 27] on icon "close" at bounding box center [1473, 22] width 10 height 10
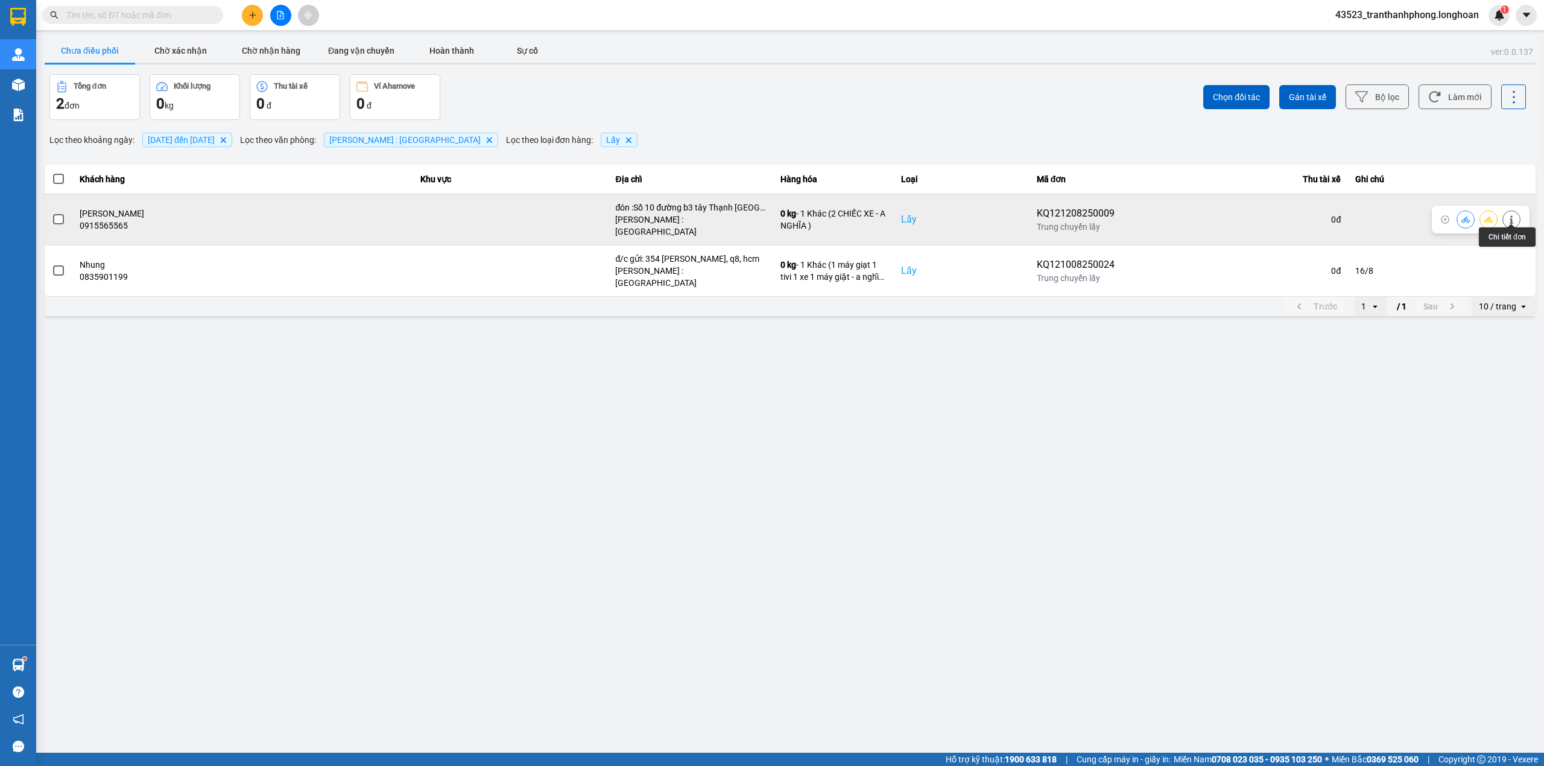
click at [1447, 215] on button at bounding box center [1511, 219] width 17 height 21
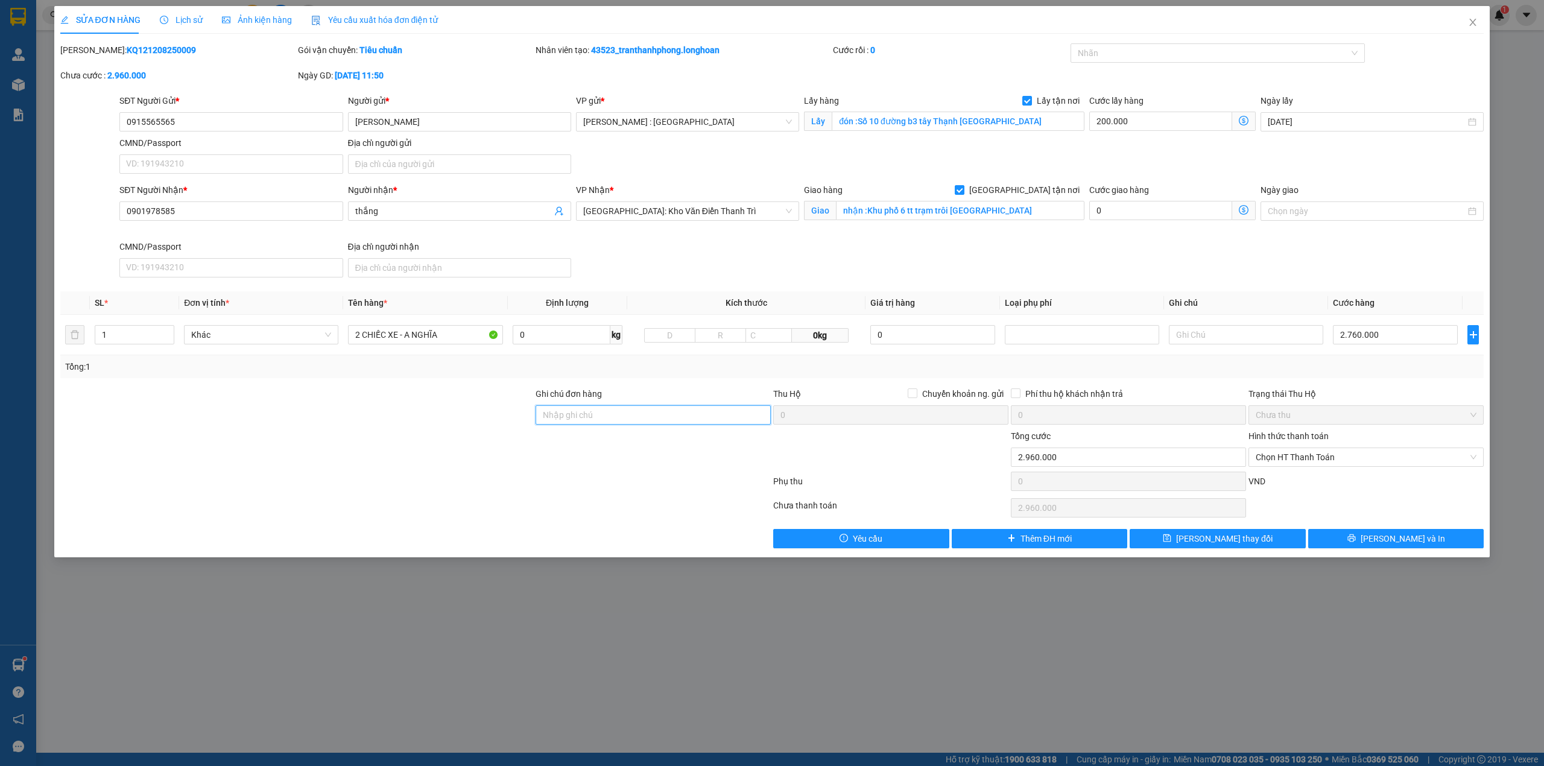
click at [619, 417] on input "Ghi chú đơn hàng" at bounding box center [652, 414] width 235 height 19
click at [1251, 538] on button "[PERSON_NAME] thay đổi" at bounding box center [1217, 538] width 176 height 19
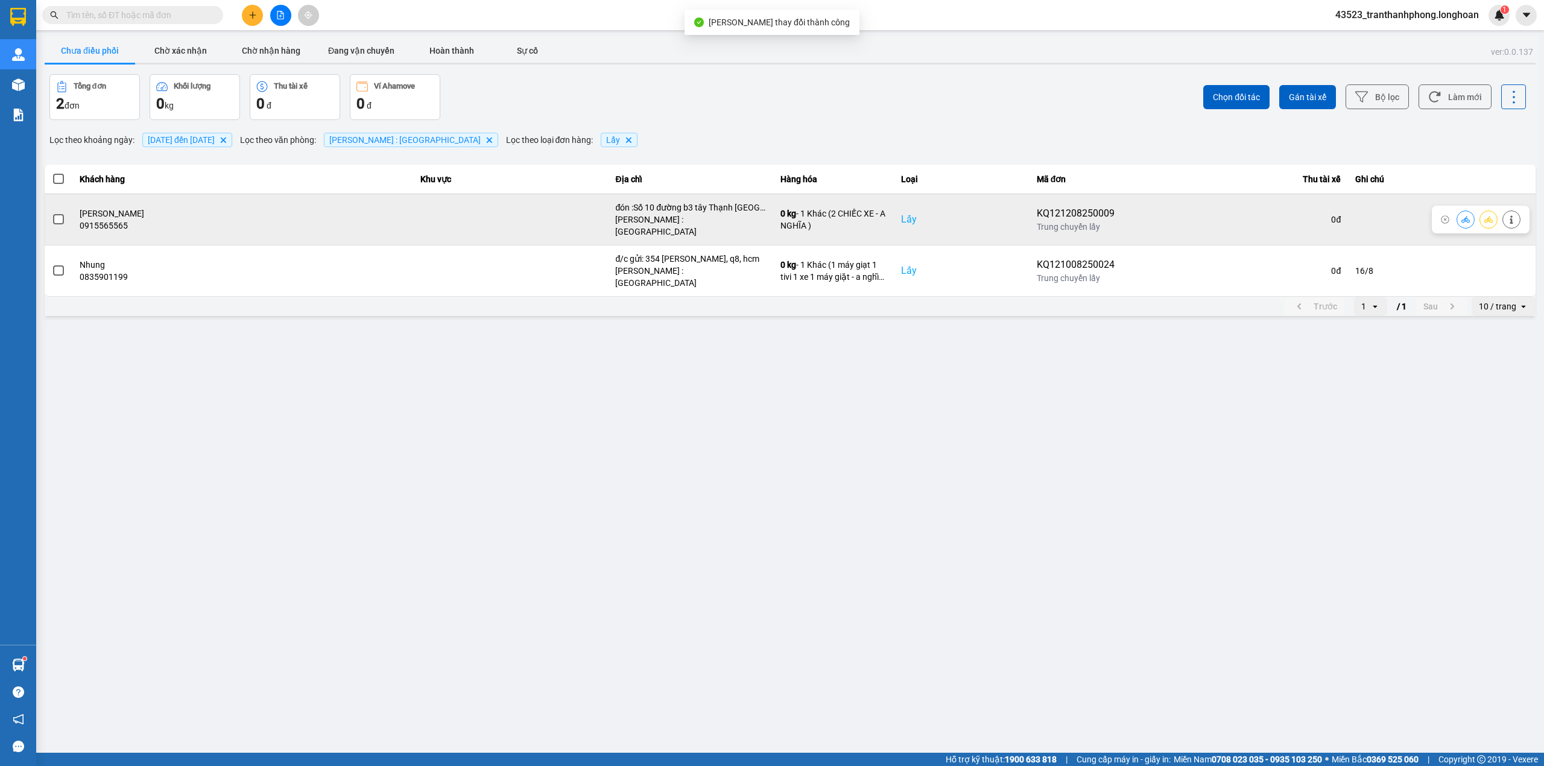
click at [1447, 215] on icon at bounding box center [1510, 219] width 3 height 8
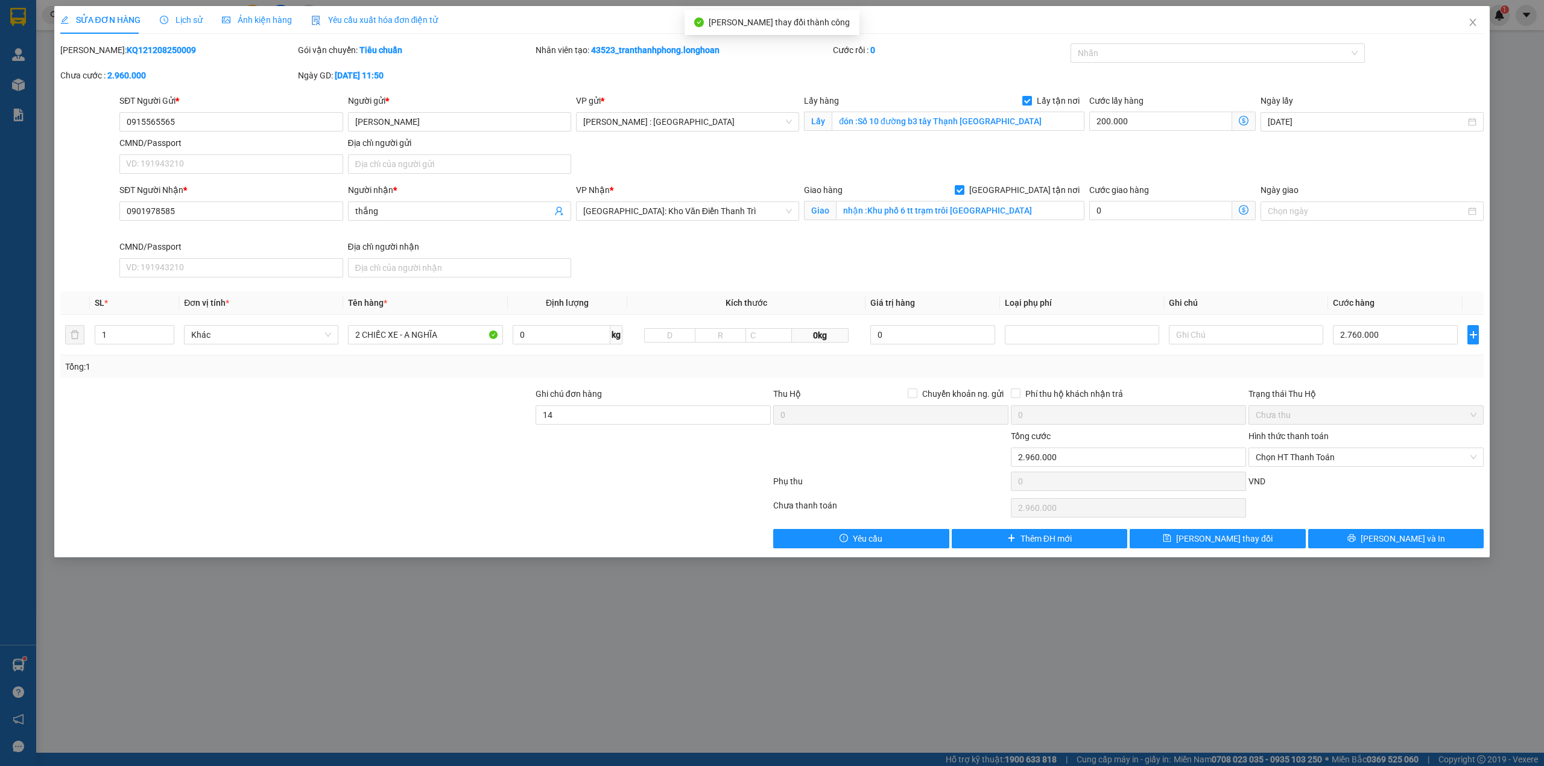
click at [169, 6] on div "Lịch sử" at bounding box center [181, 20] width 43 height 28
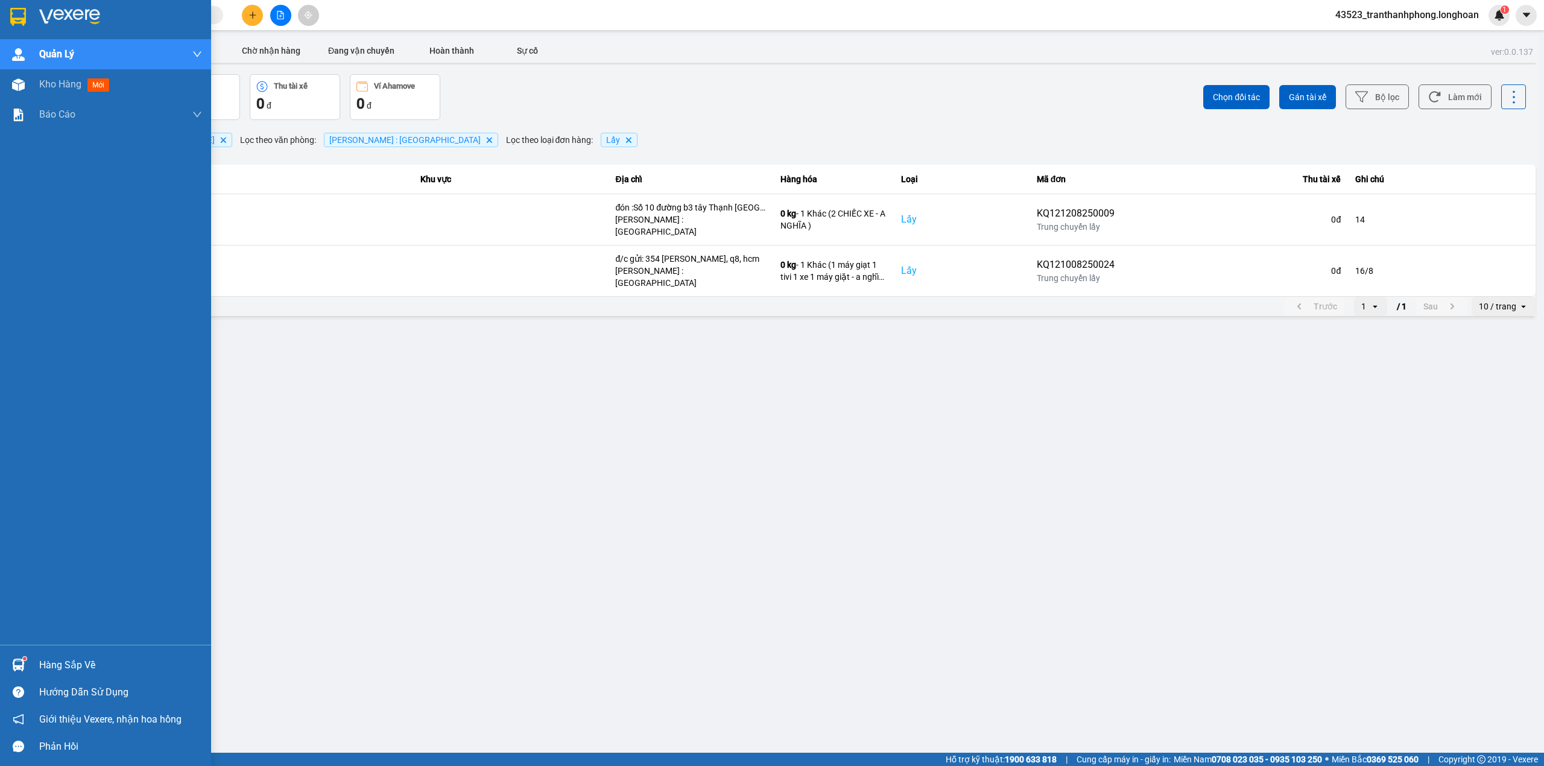
click at [0, 7] on div at bounding box center [105, 19] width 211 height 39
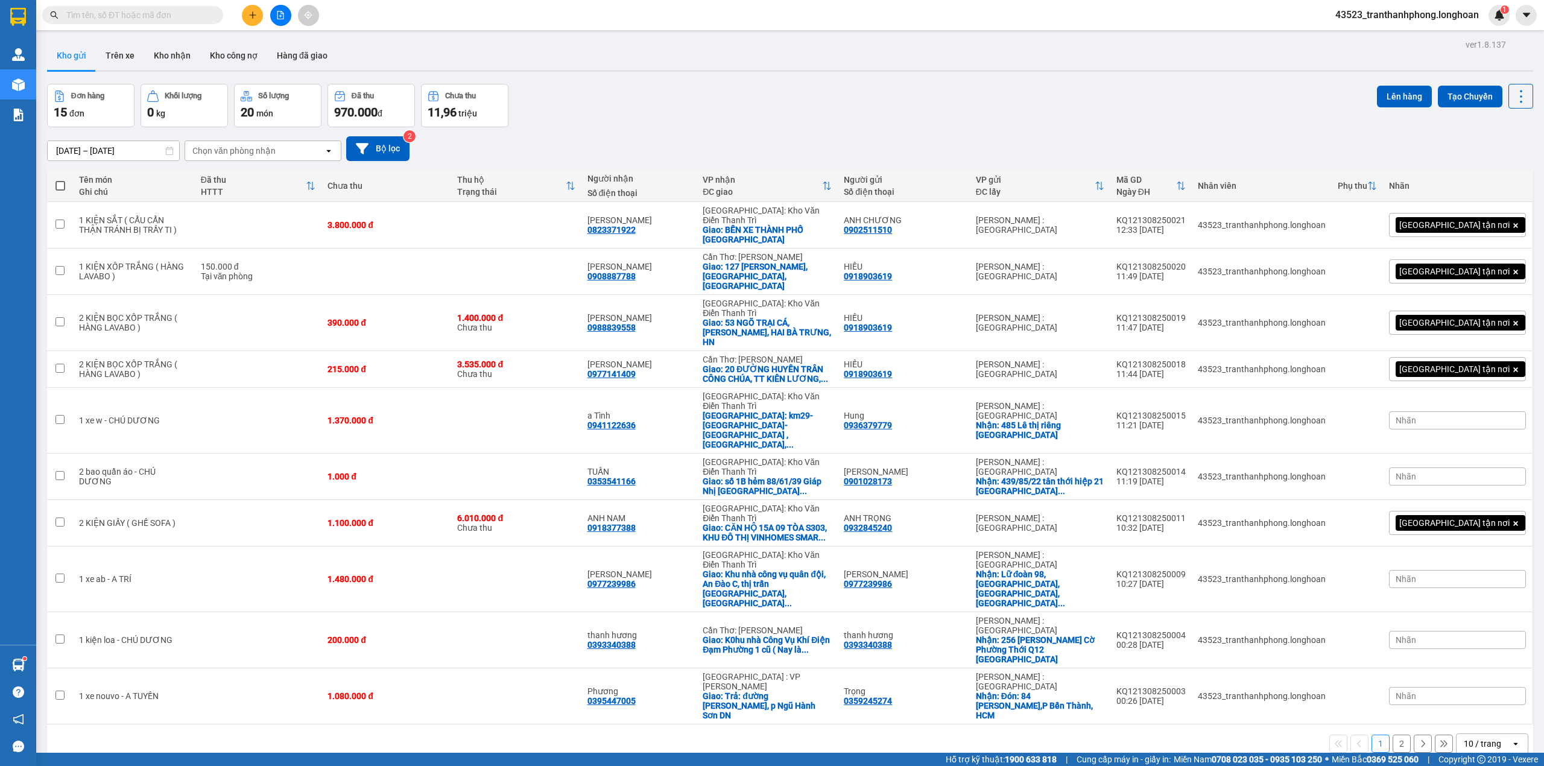
click at [1447, 718] on div "10 / trang" at bounding box center [1483, 743] width 54 height 19
click at [1447, 718] on span "100 / trang" at bounding box center [1474, 736] width 43 height 12
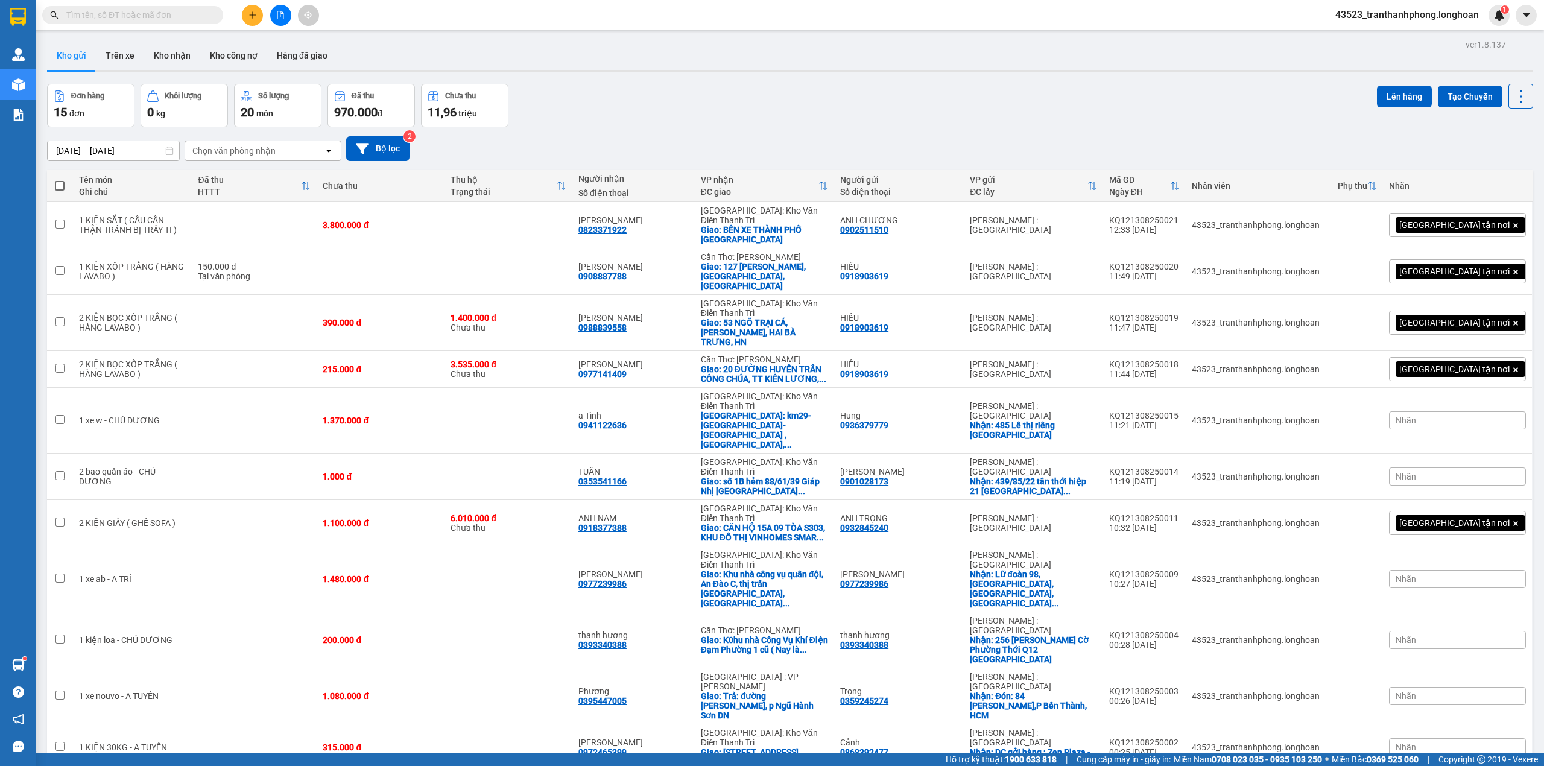
click at [1377, 97] on button "Lên hàng" at bounding box center [1404, 97] width 55 height 22
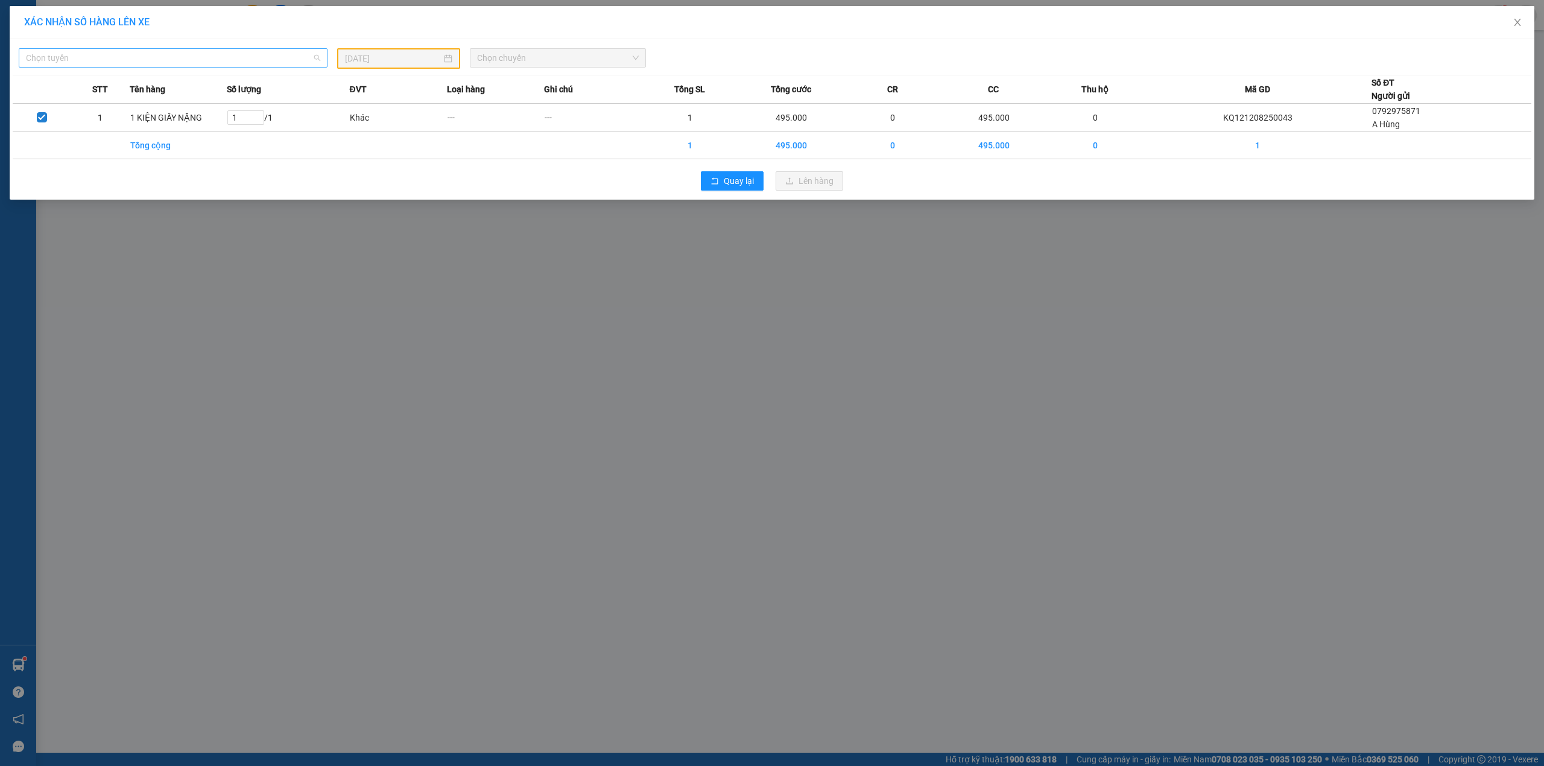
click at [273, 51] on span "Chọn tuyến" at bounding box center [173, 58] width 294 height 18
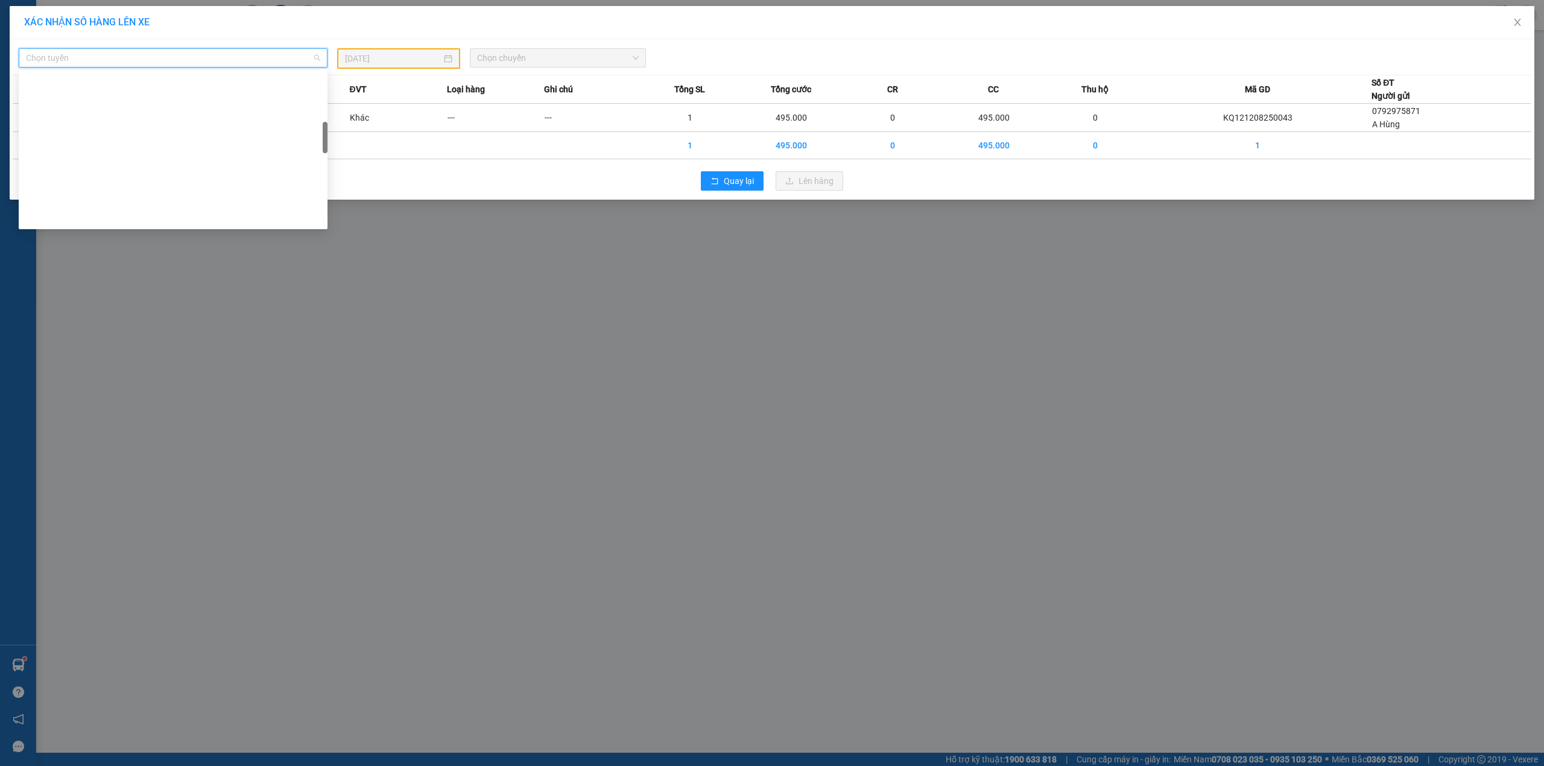
drag, startPoint x: 324, startPoint y: 83, endPoint x: 308, endPoint y: 406, distance: 324.2
click at [308, 406] on body "Kết quả tìm kiếm ( 1 ) Bộ lọc Mã ĐH Trạng thái Món hàng Thu hộ Tổng cước Chưa c…" at bounding box center [772, 383] width 1544 height 766
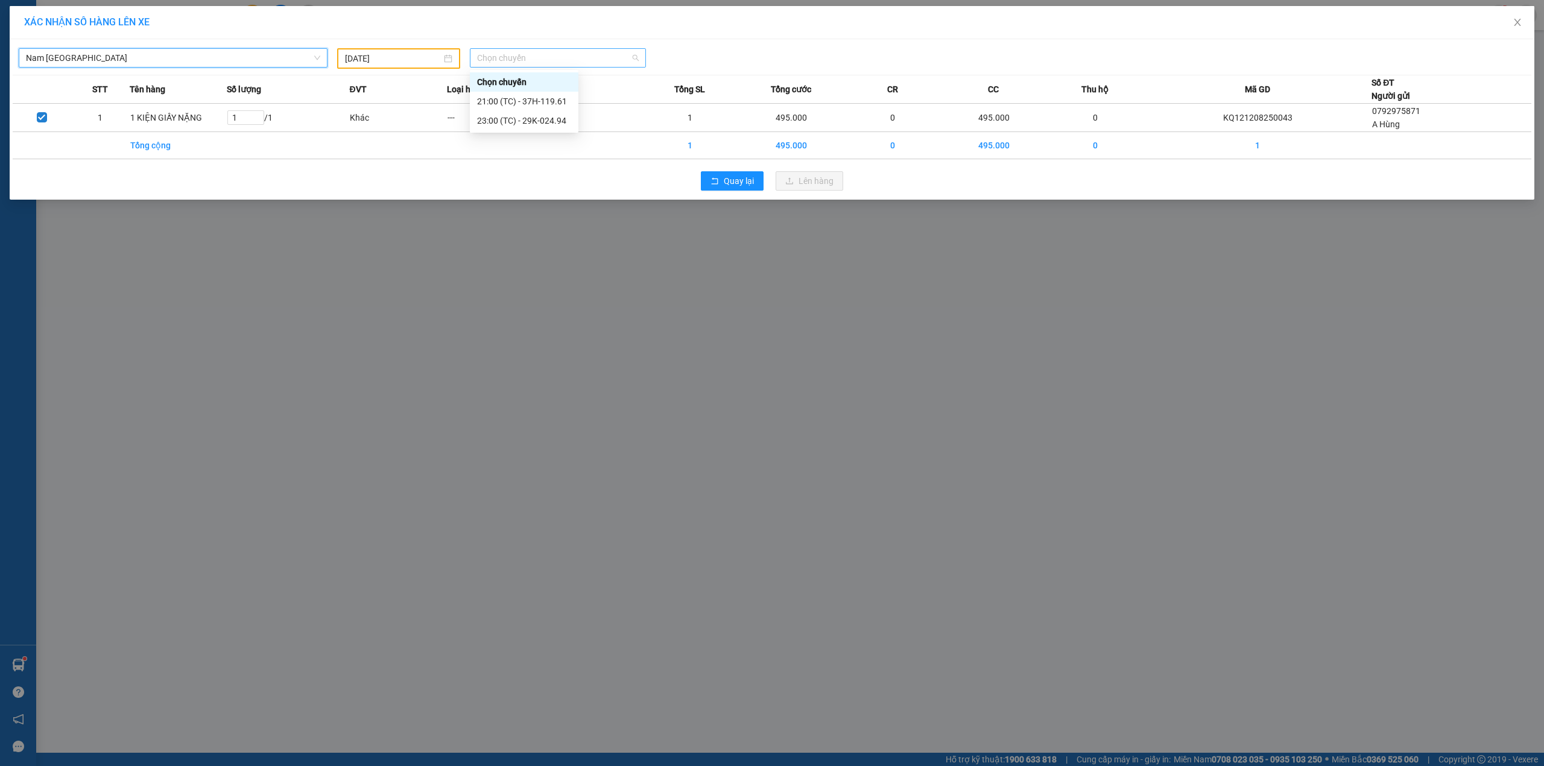
click at [560, 62] on span "Chọn chuyến" at bounding box center [558, 58] width 162 height 18
click at [428, 46] on div "Nam Trung Bắc QL1A 12/08/2025 Chọn chuyến" at bounding box center [772, 55] width 1518 height 27
click at [575, 54] on span "Chọn chuyến" at bounding box center [558, 58] width 162 height 18
click at [532, 102] on div "21:00 (TC) - 37H-119.61" at bounding box center [524, 101] width 94 height 13
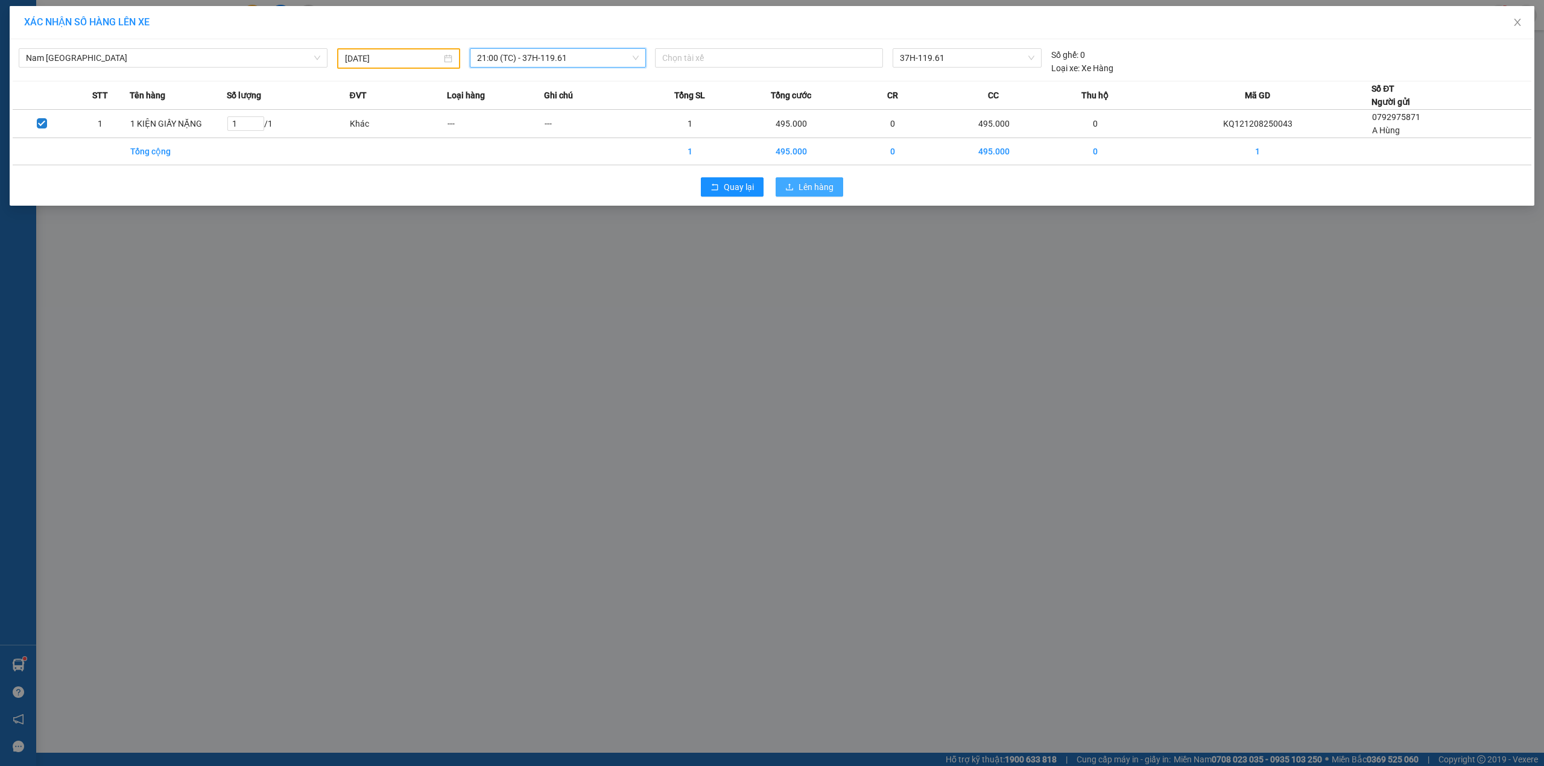
click at [806, 192] on span "Lên hàng" at bounding box center [815, 186] width 35 height 13
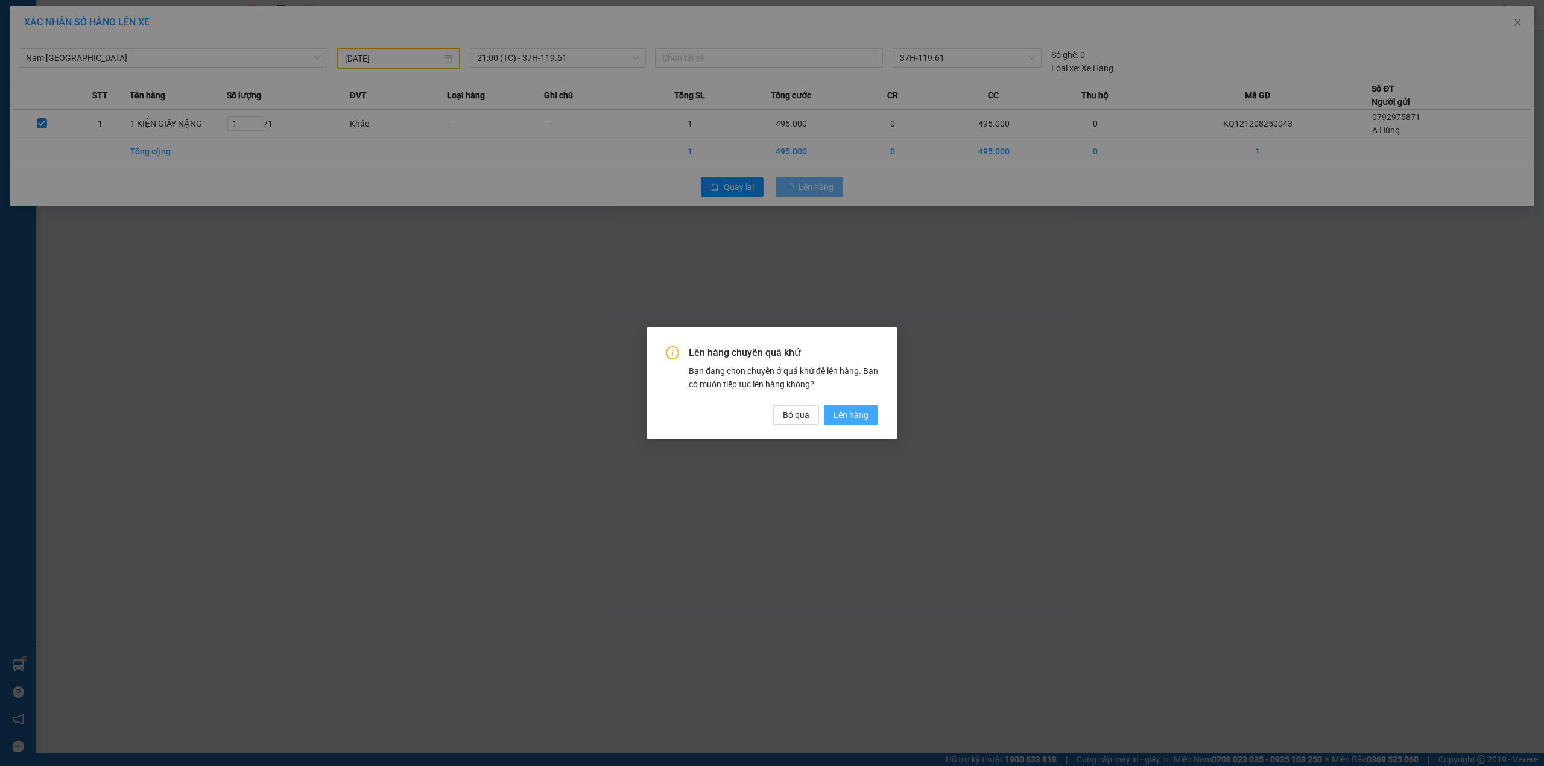
click at [833, 416] on button "Lên hàng" at bounding box center [851, 414] width 54 height 19
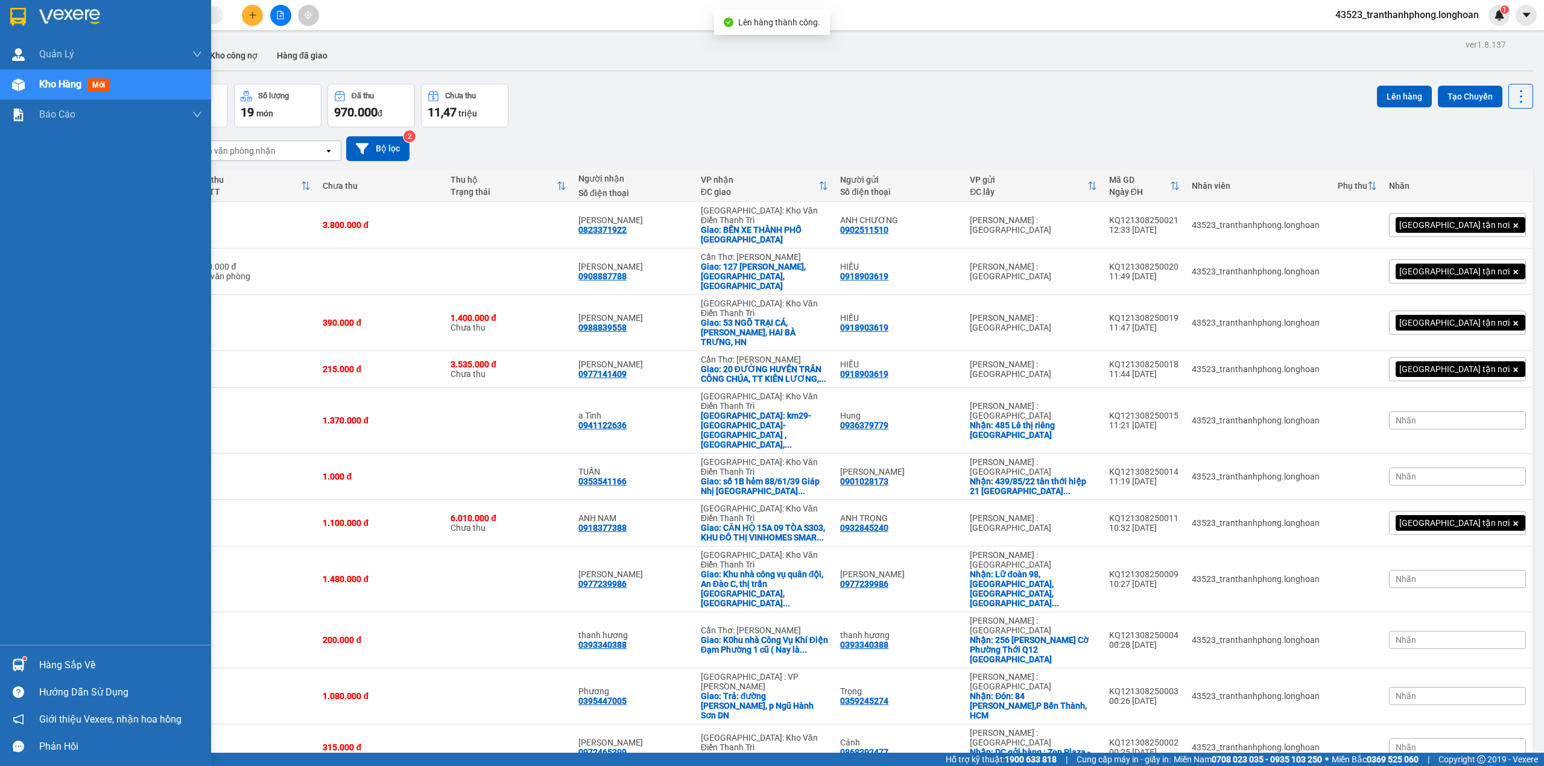
click at [0, 13] on div at bounding box center [105, 19] width 211 height 39
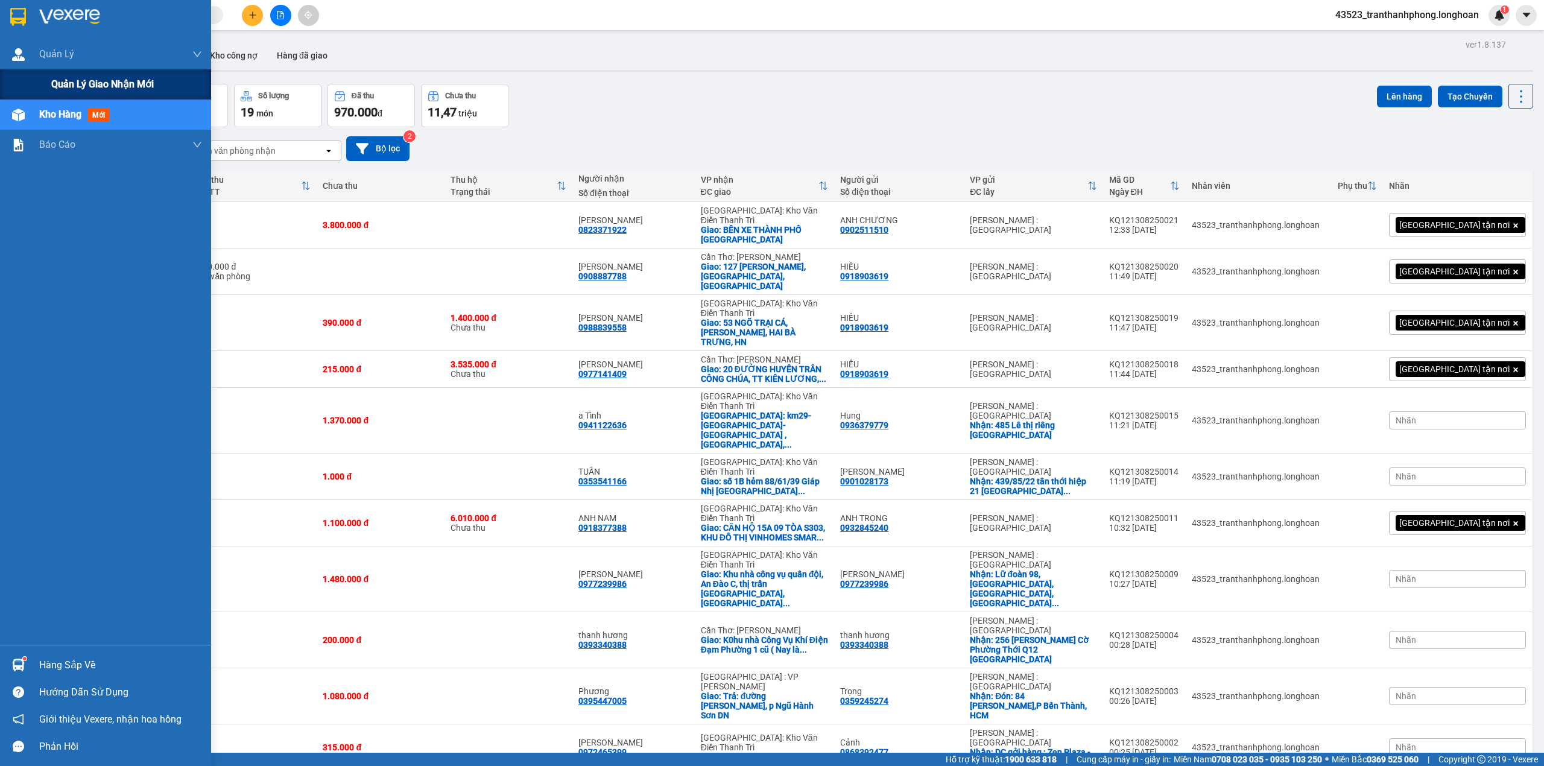
click at [117, 82] on span "Quản lý giao nhận mới" at bounding box center [102, 84] width 103 height 15
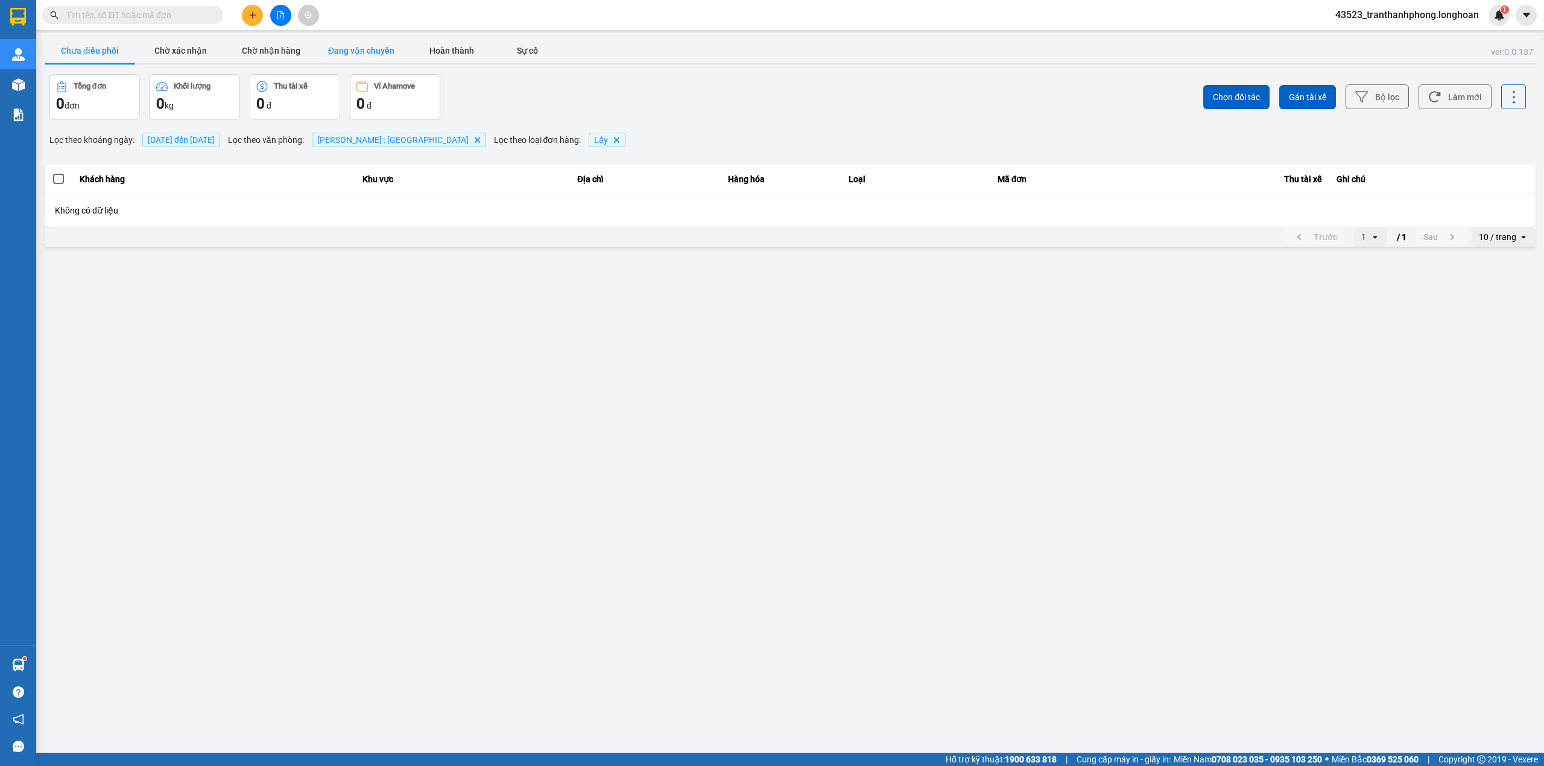
click at [374, 49] on button "Đang vận chuyển" at bounding box center [361, 51] width 90 height 24
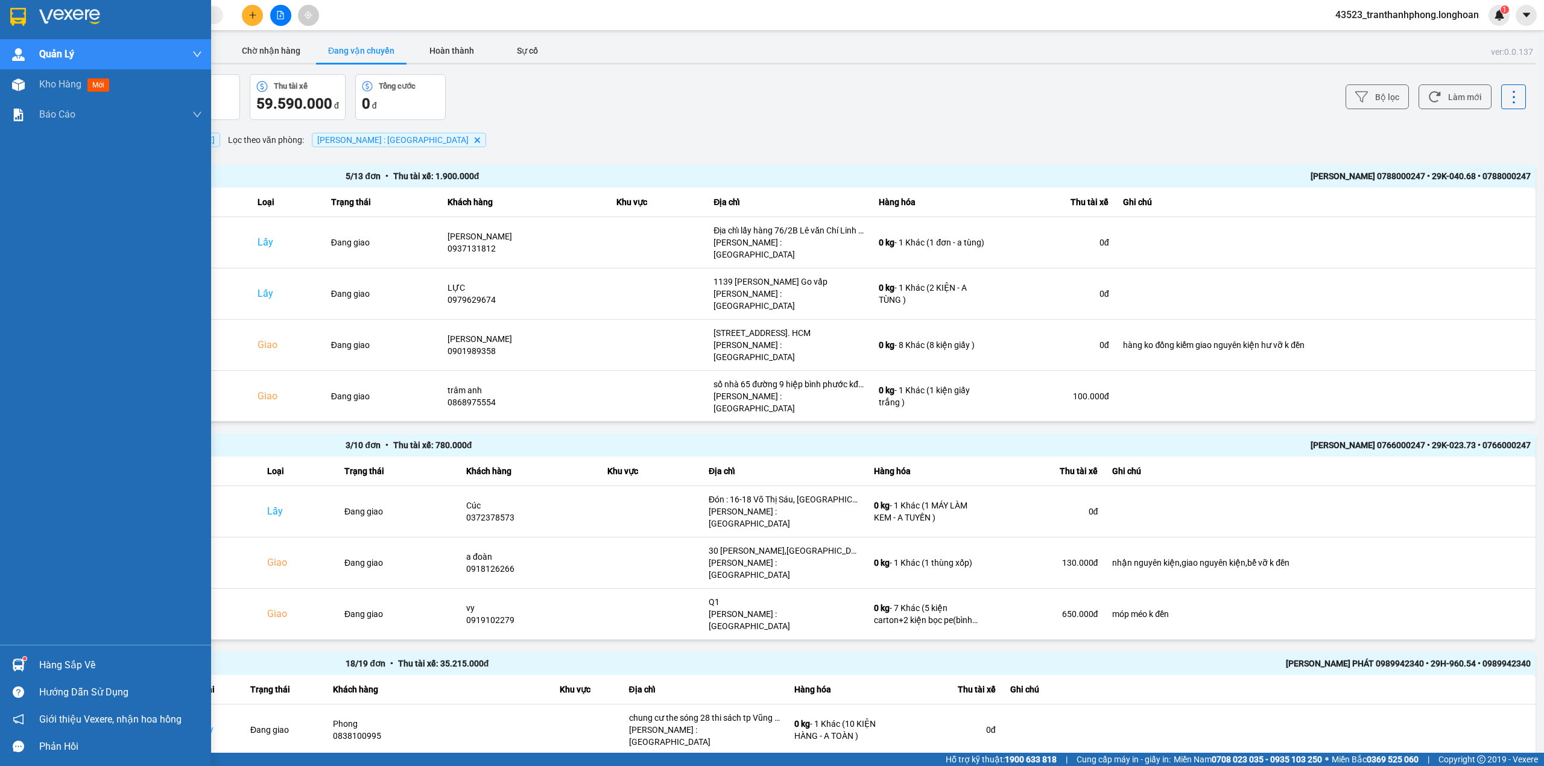
click at [5, 7] on div at bounding box center [105, 19] width 211 height 39
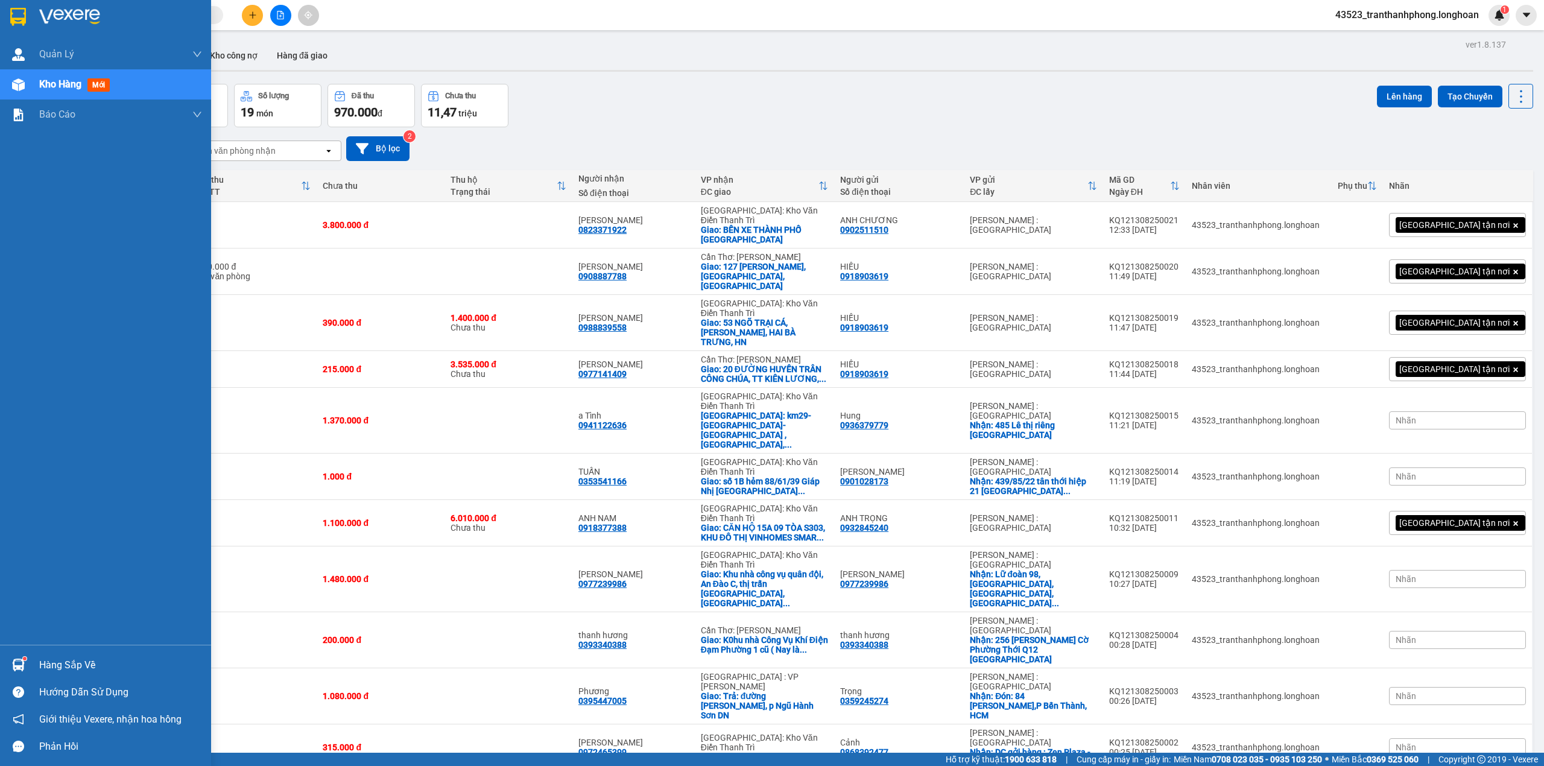
click at [12, 17] on img at bounding box center [18, 17] width 16 height 18
click at [54, 70] on div "Quản lý giao nhận mới" at bounding box center [126, 84] width 151 height 30
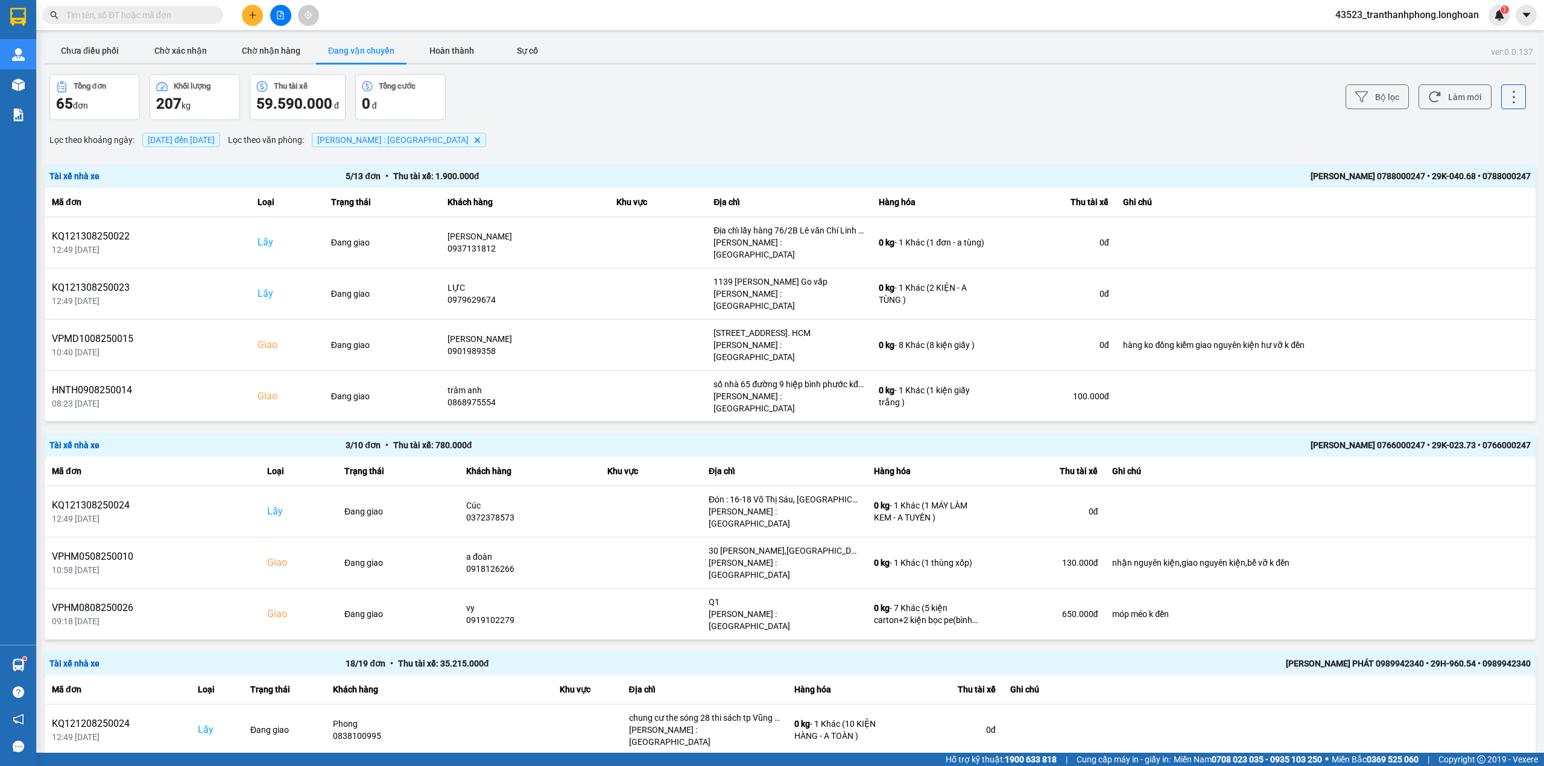
click at [186, 134] on span "[DATE] đến [DATE]" at bounding box center [181, 140] width 78 height 14
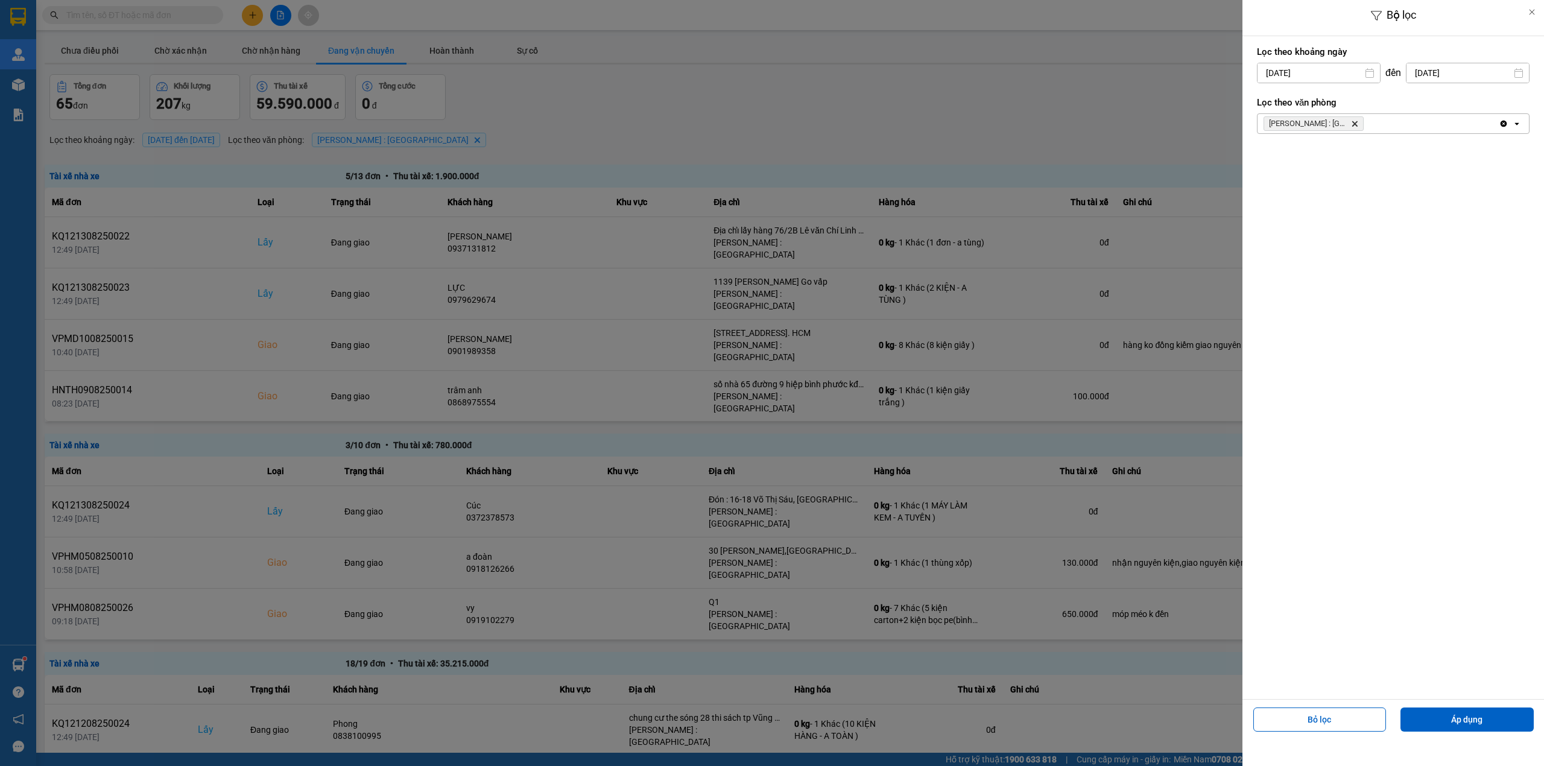
click at [1330, 69] on input "[DATE]" at bounding box center [1318, 72] width 122 height 19
click at [1359, 158] on div "1" at bounding box center [1360, 161] width 17 height 14
type input "[DATE]"
click at [1498, 716] on button "Áp dụng" at bounding box center [1466, 719] width 133 height 24
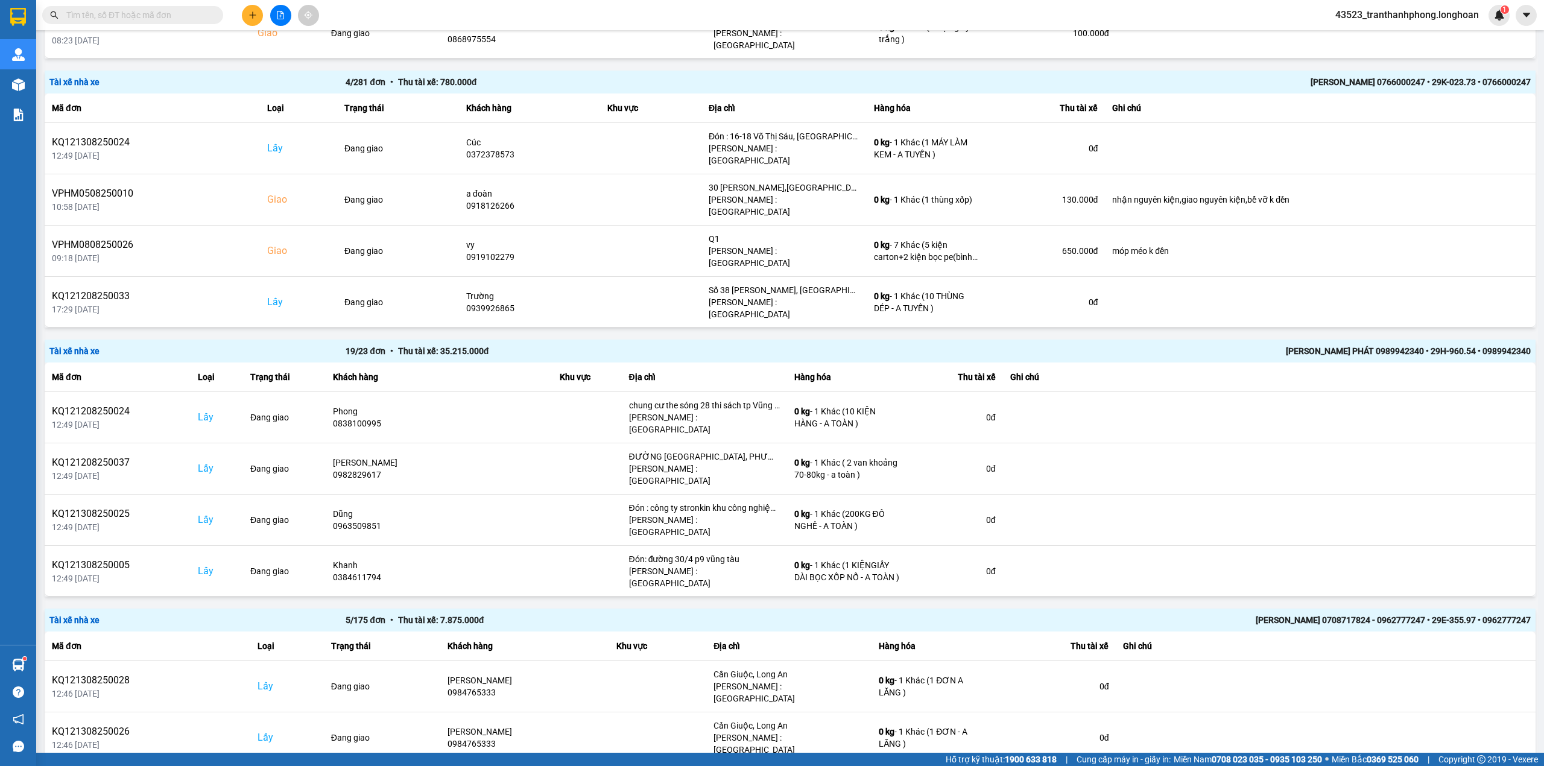
scroll to position [365, 0]
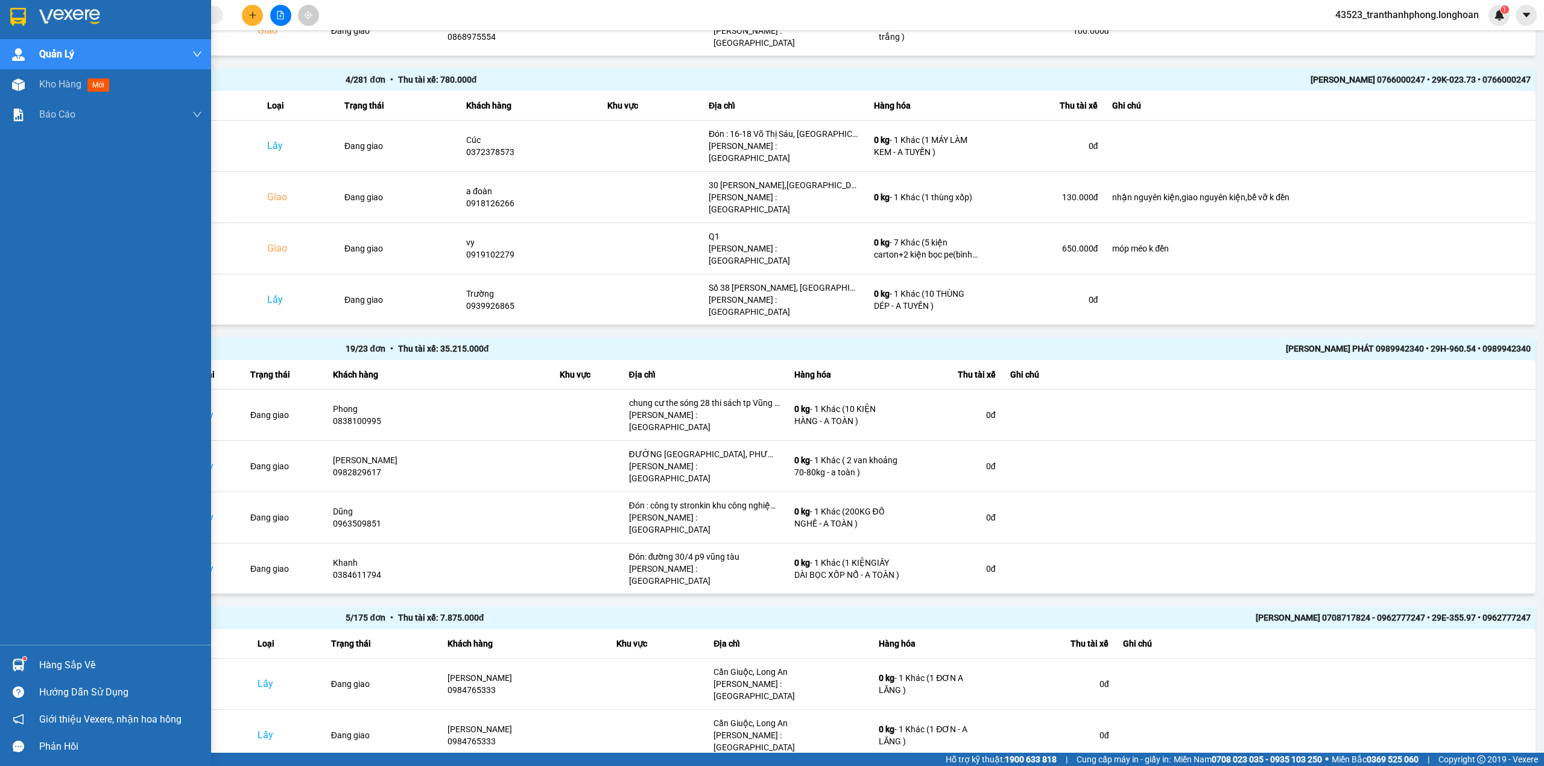
click at [0, 24] on div at bounding box center [105, 19] width 211 height 39
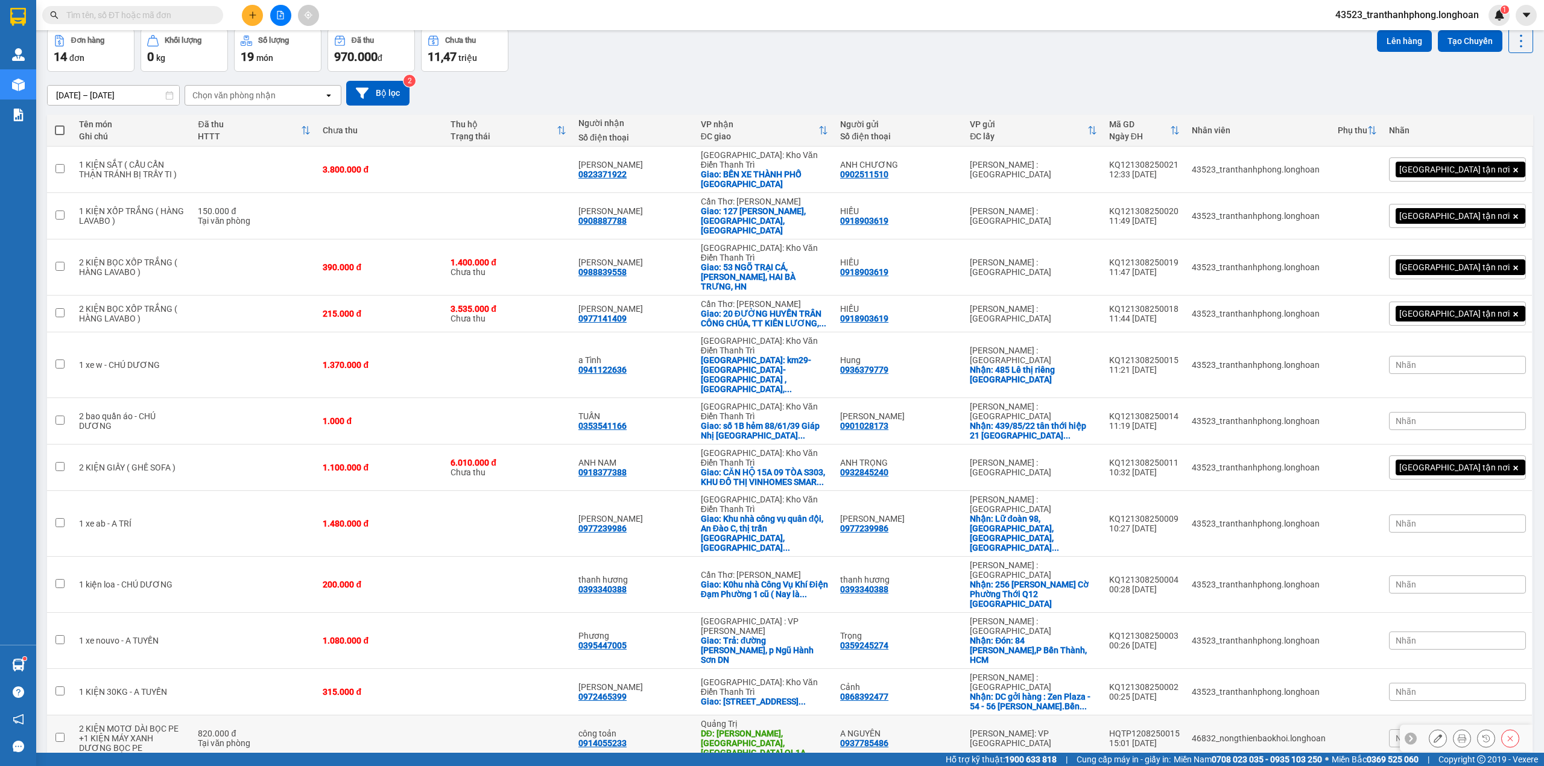
scroll to position [56, 0]
click at [166, 15] on input "text" at bounding box center [137, 14] width 142 height 13
paste input "0384611794"
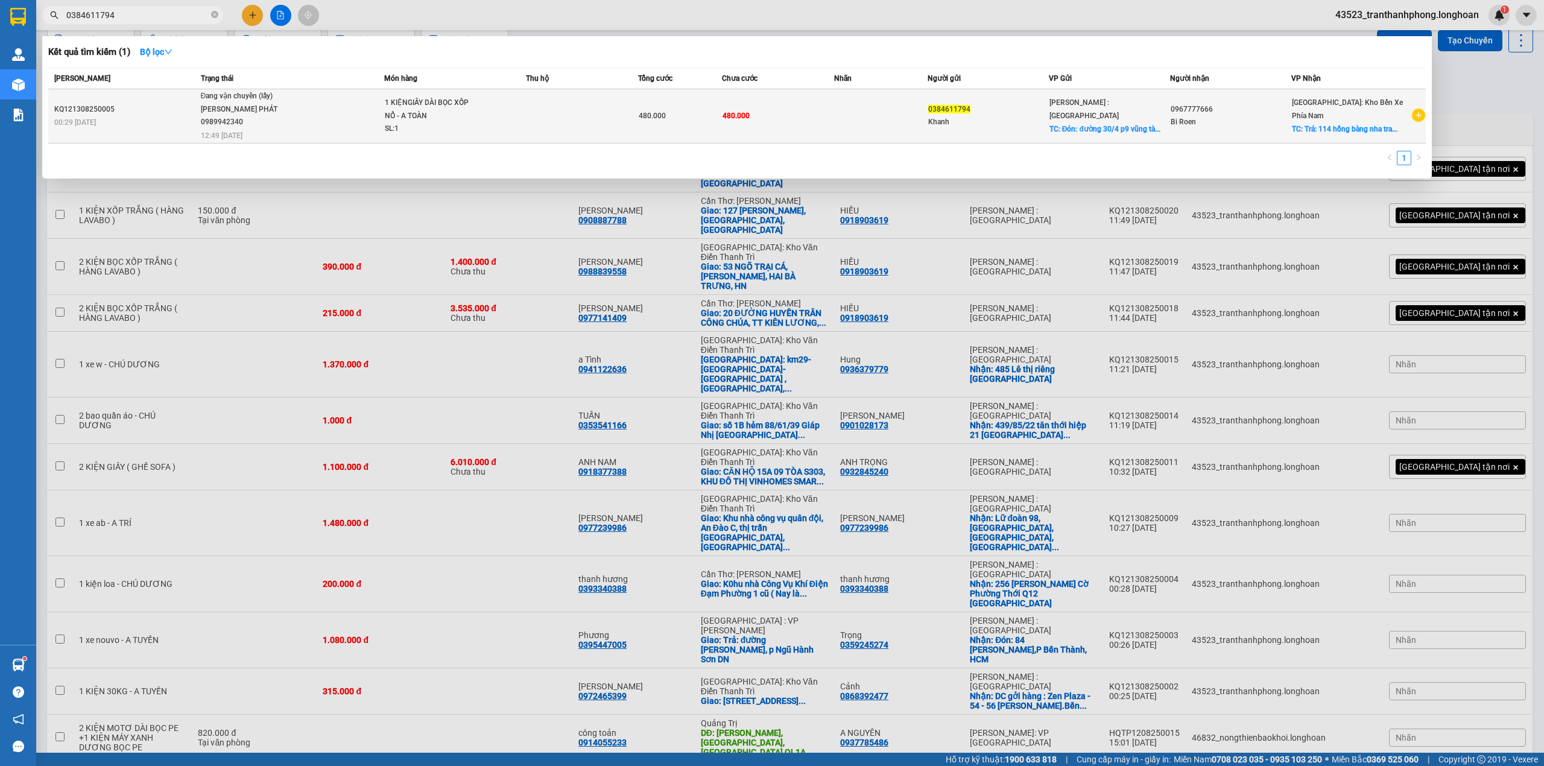
type input "0384611794"
click at [973, 123] on td "0384611794 Khanh" at bounding box center [987, 116] width 121 height 54
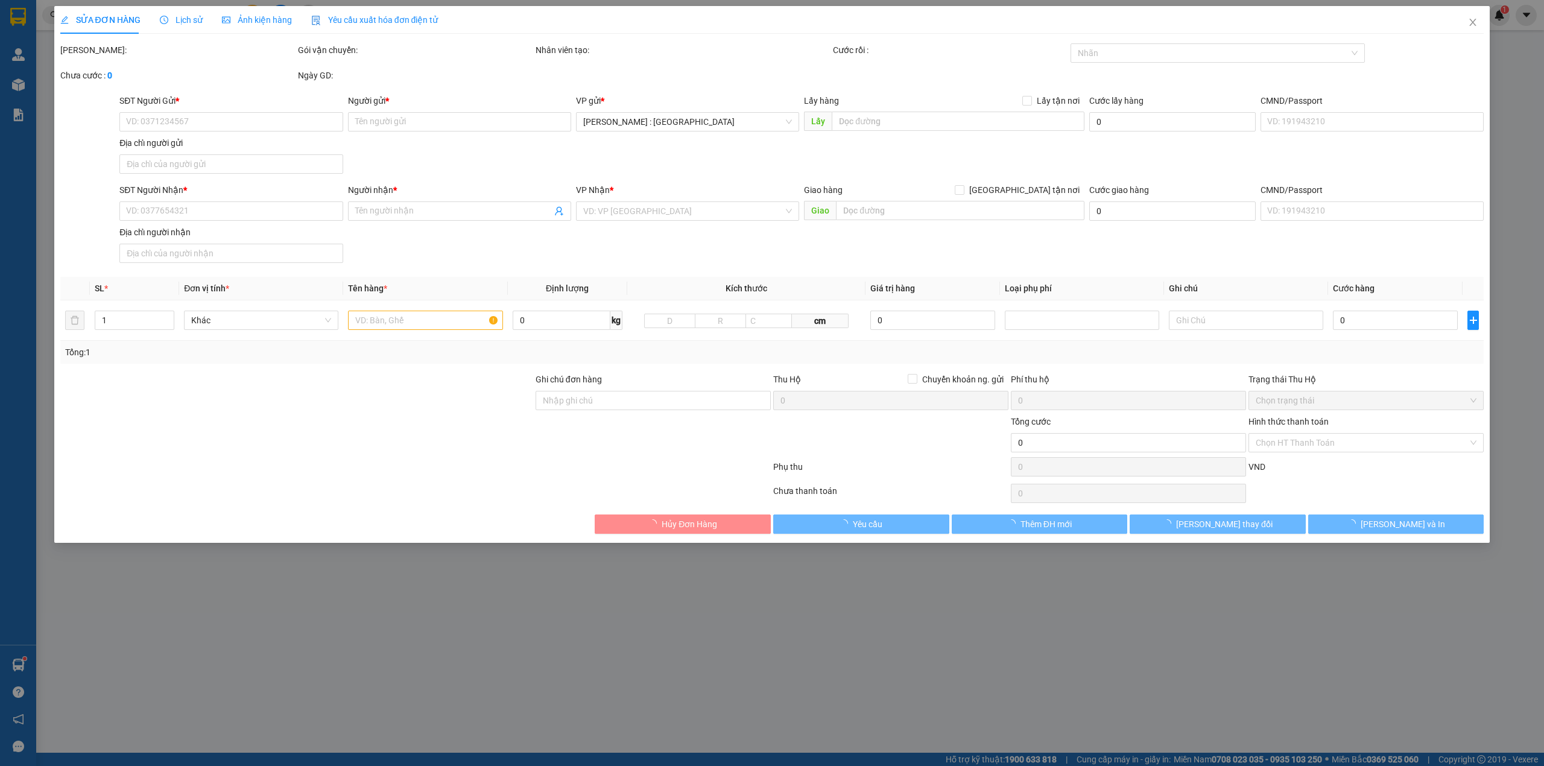
type input "0384611794"
type input "Khanh"
checkbox input "true"
type input "Đón: đường 30/4 p9 vũng tàu"
type input "0967777666"
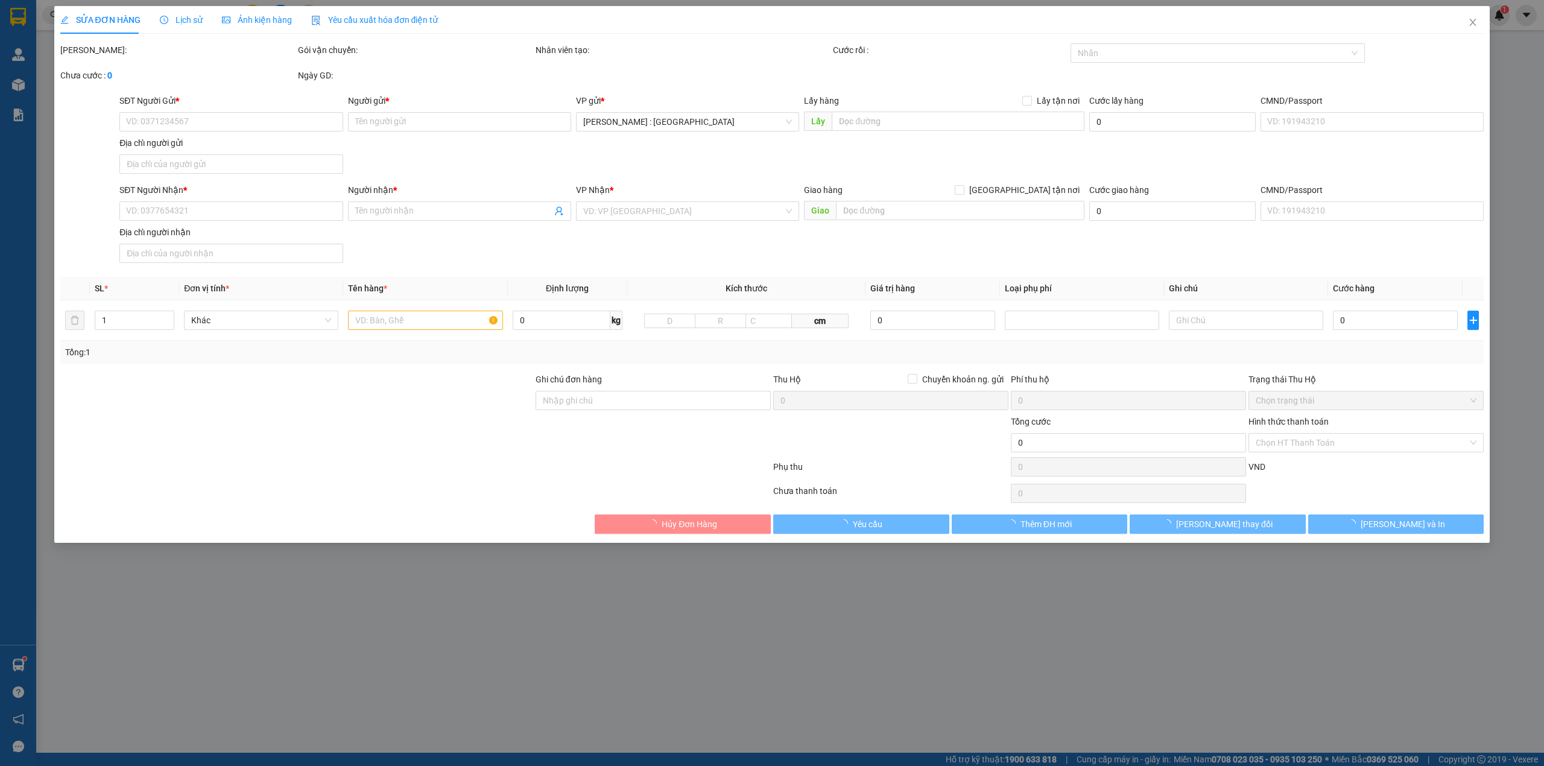
type input "Bi Roen"
checkbox input "true"
type input "Trả: 114 hồng bàng nha trang"
type input "480.000"
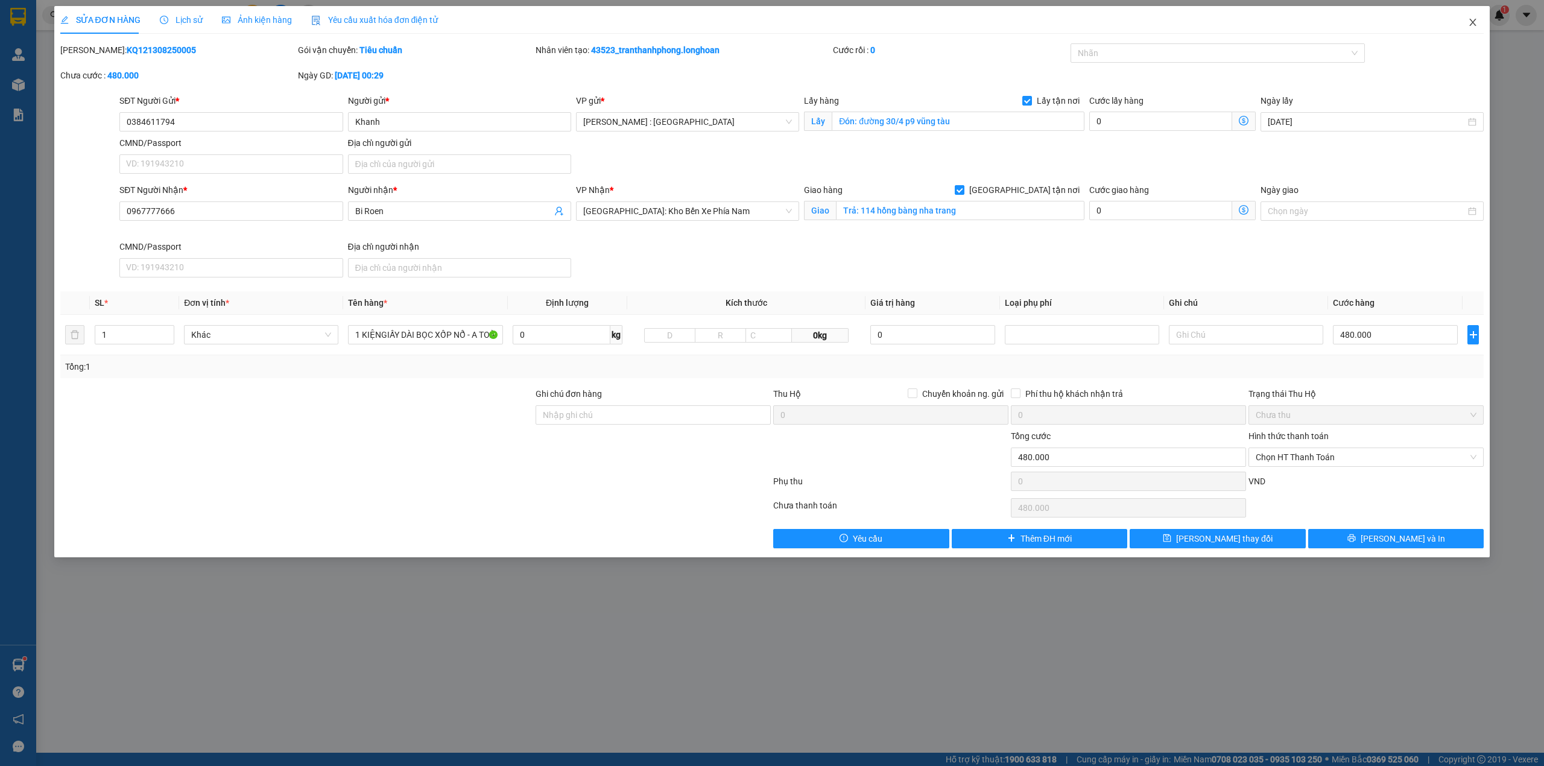
click at [1469, 24] on icon "close" at bounding box center [1473, 22] width 10 height 10
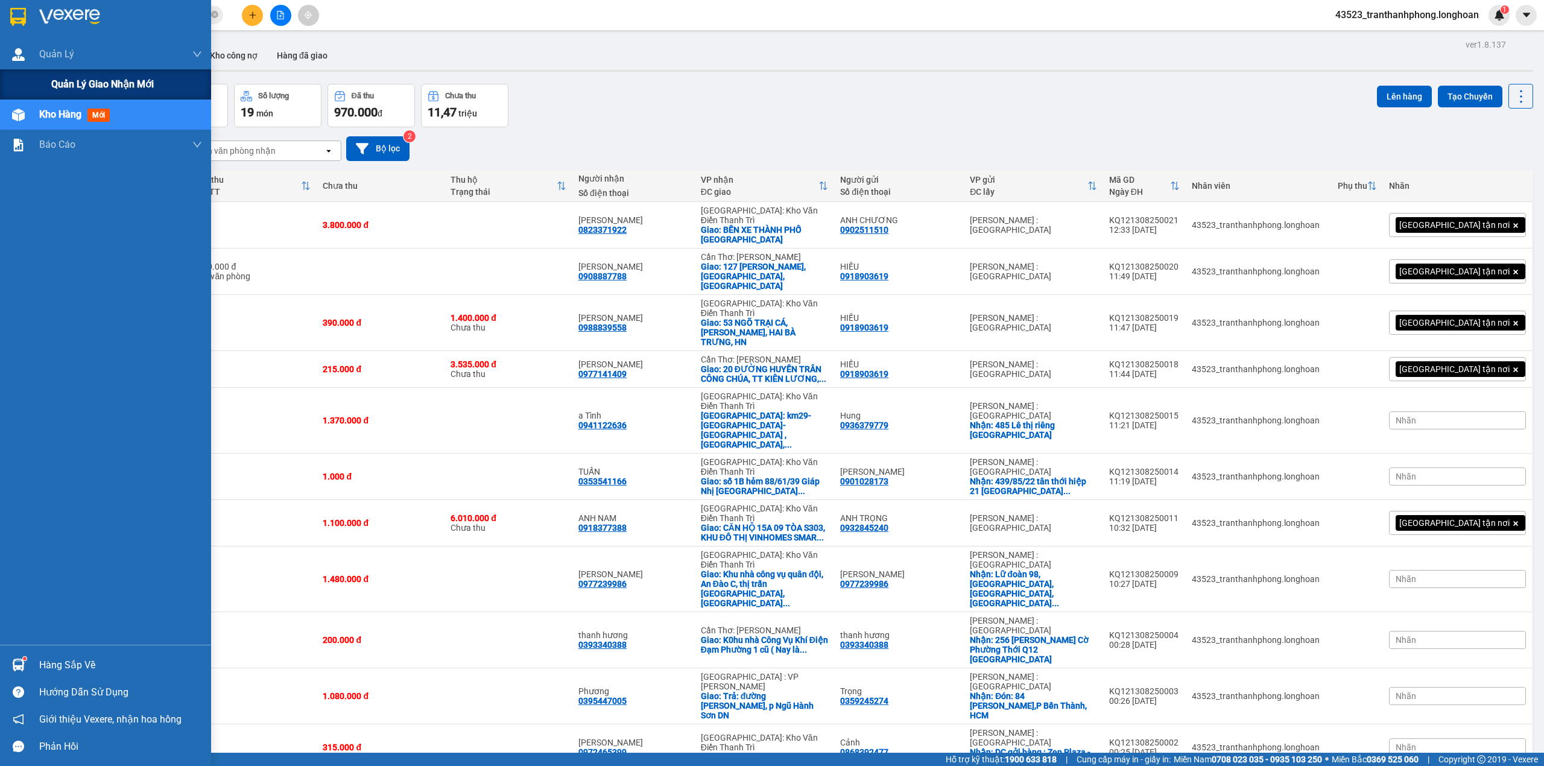
drag, startPoint x: 74, startPoint y: 85, endPoint x: 89, endPoint y: 84, distance: 15.7
click at [75, 85] on span "Quản lý giao nhận mới" at bounding box center [102, 84] width 103 height 15
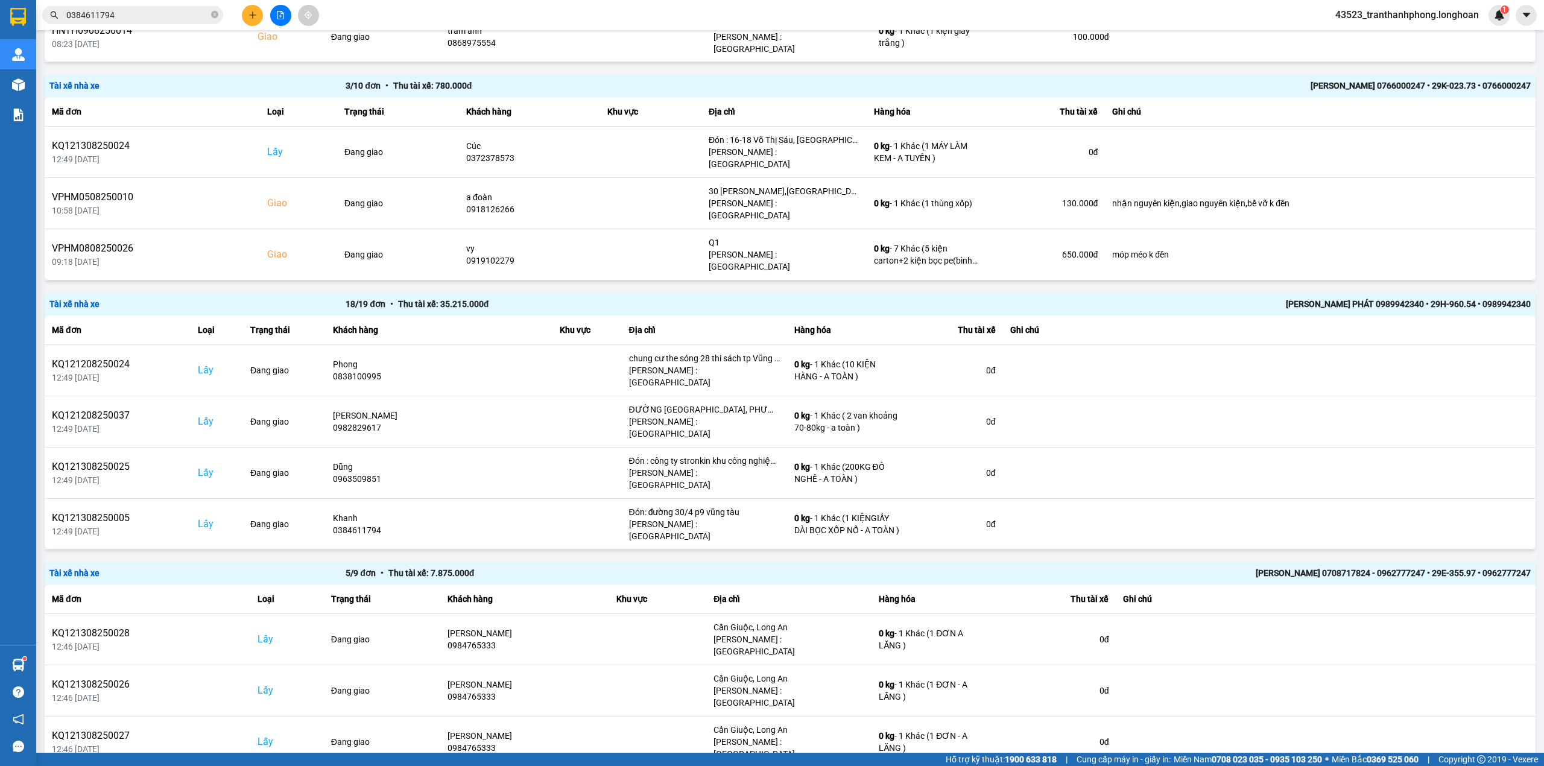
scroll to position [362, 0]
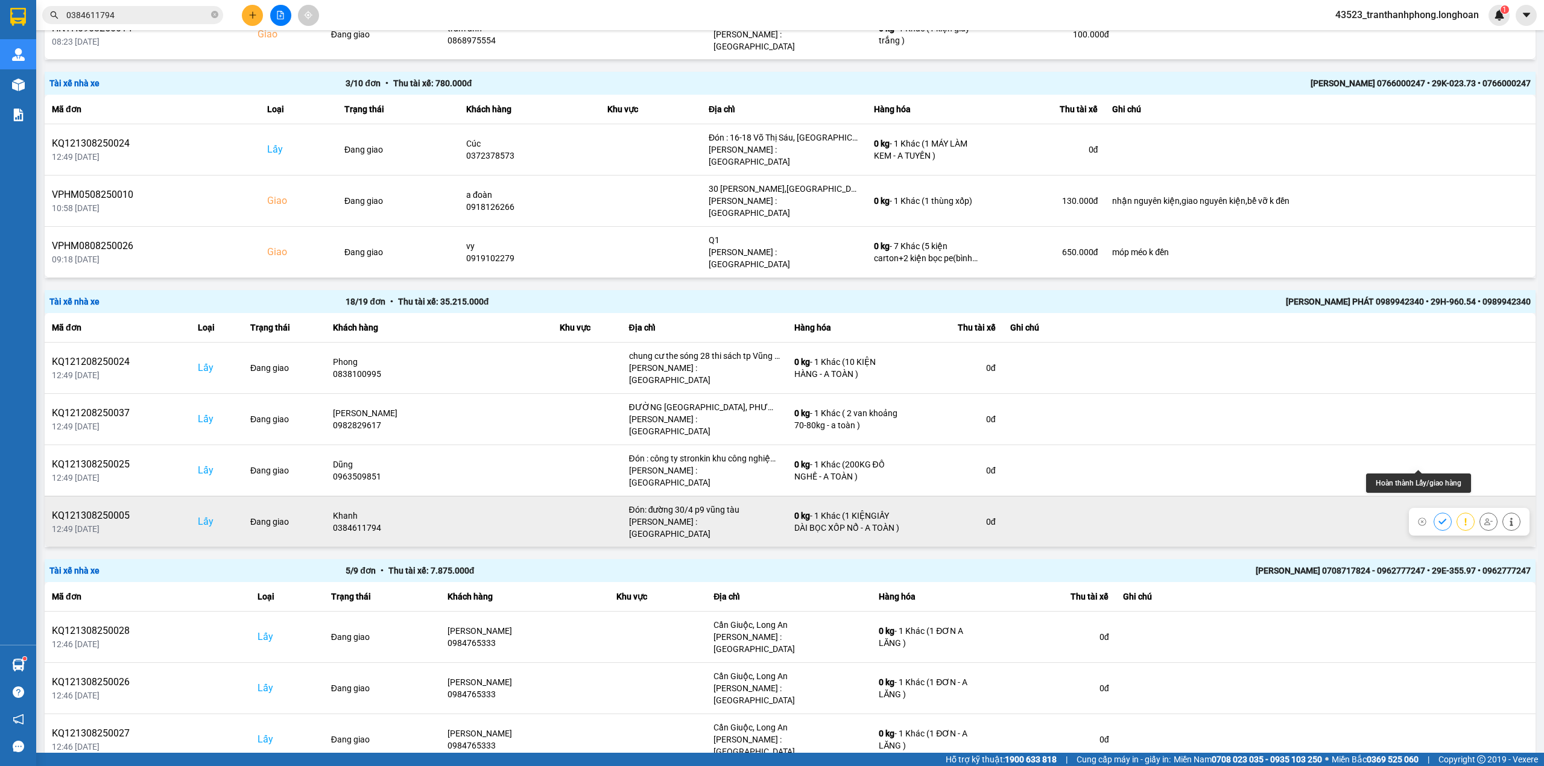
click at [1438, 517] on icon at bounding box center [1442, 521] width 8 height 8
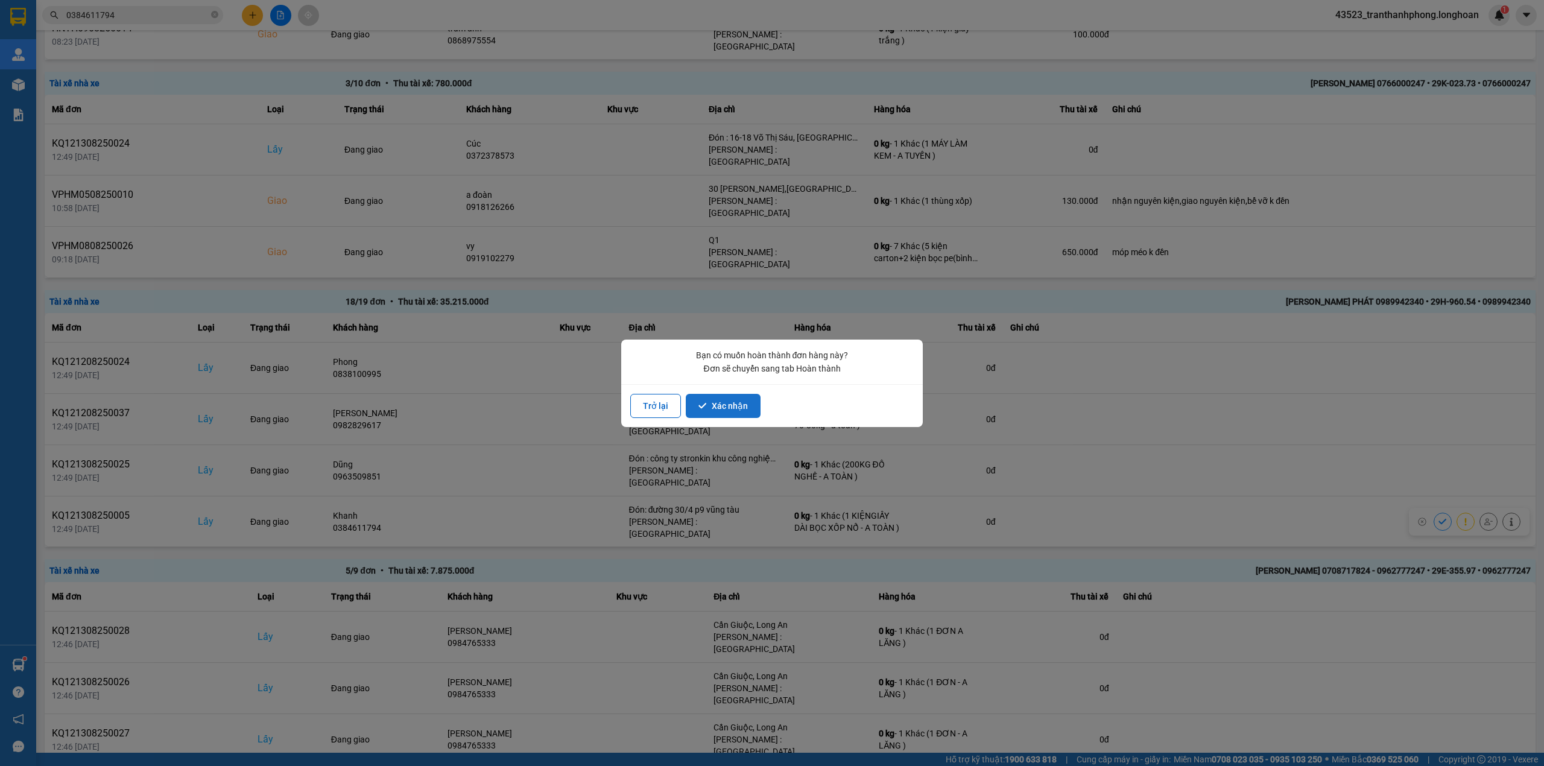
click at [704, 405] on icon "dialog" at bounding box center [702, 406] width 8 height 8
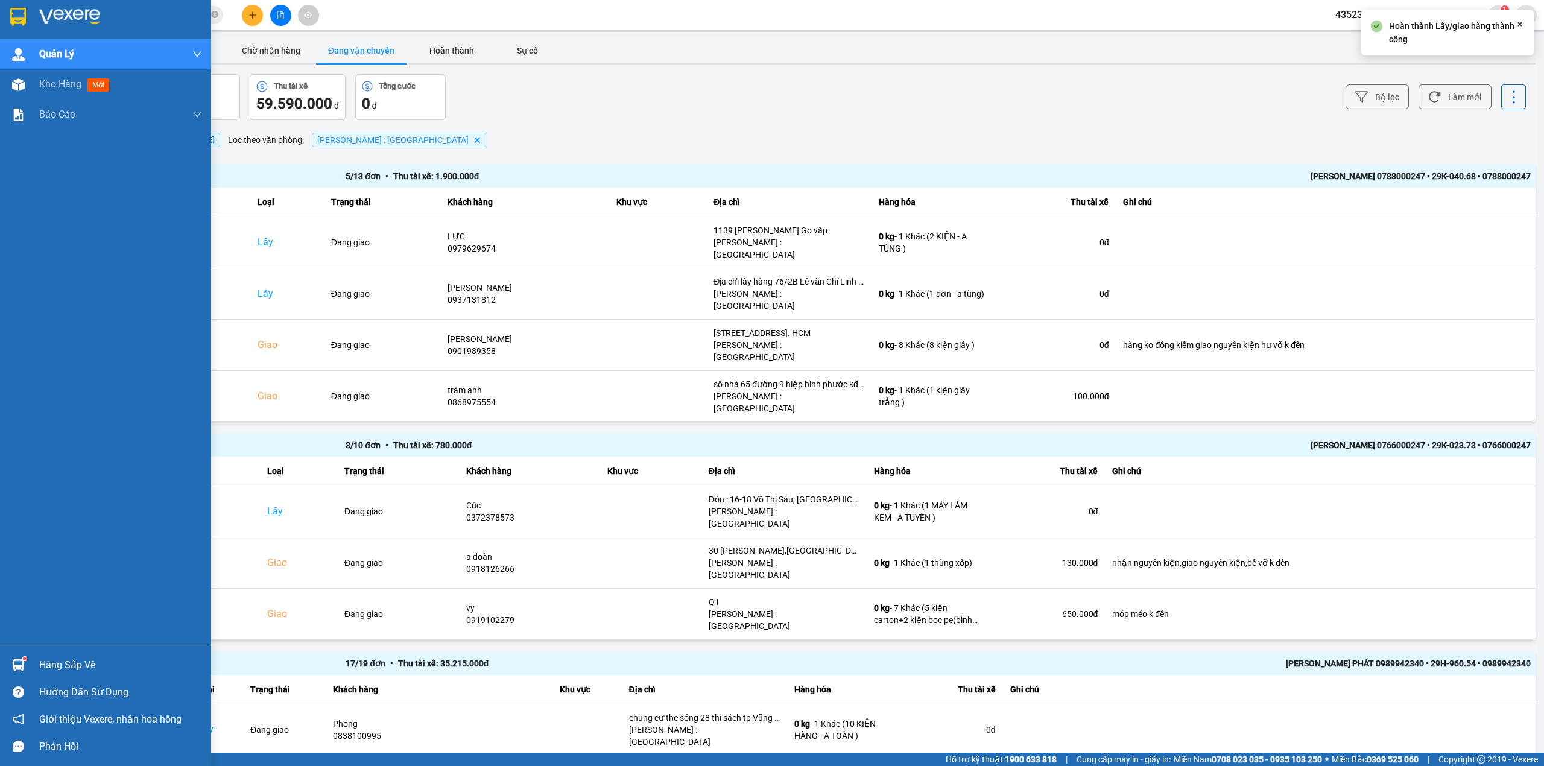
click at [0, 22] on div at bounding box center [105, 19] width 211 height 39
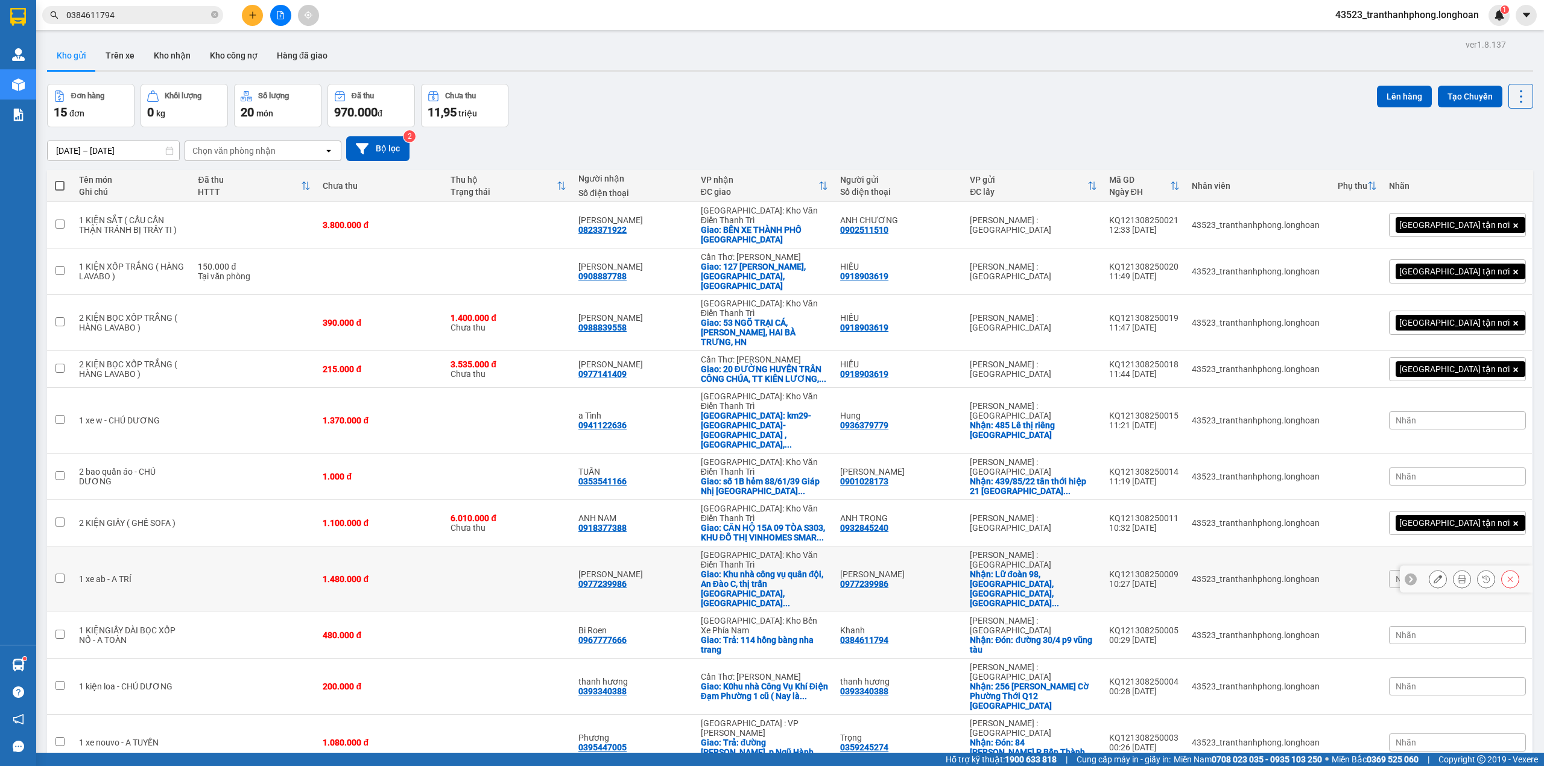
scroll to position [83, 0]
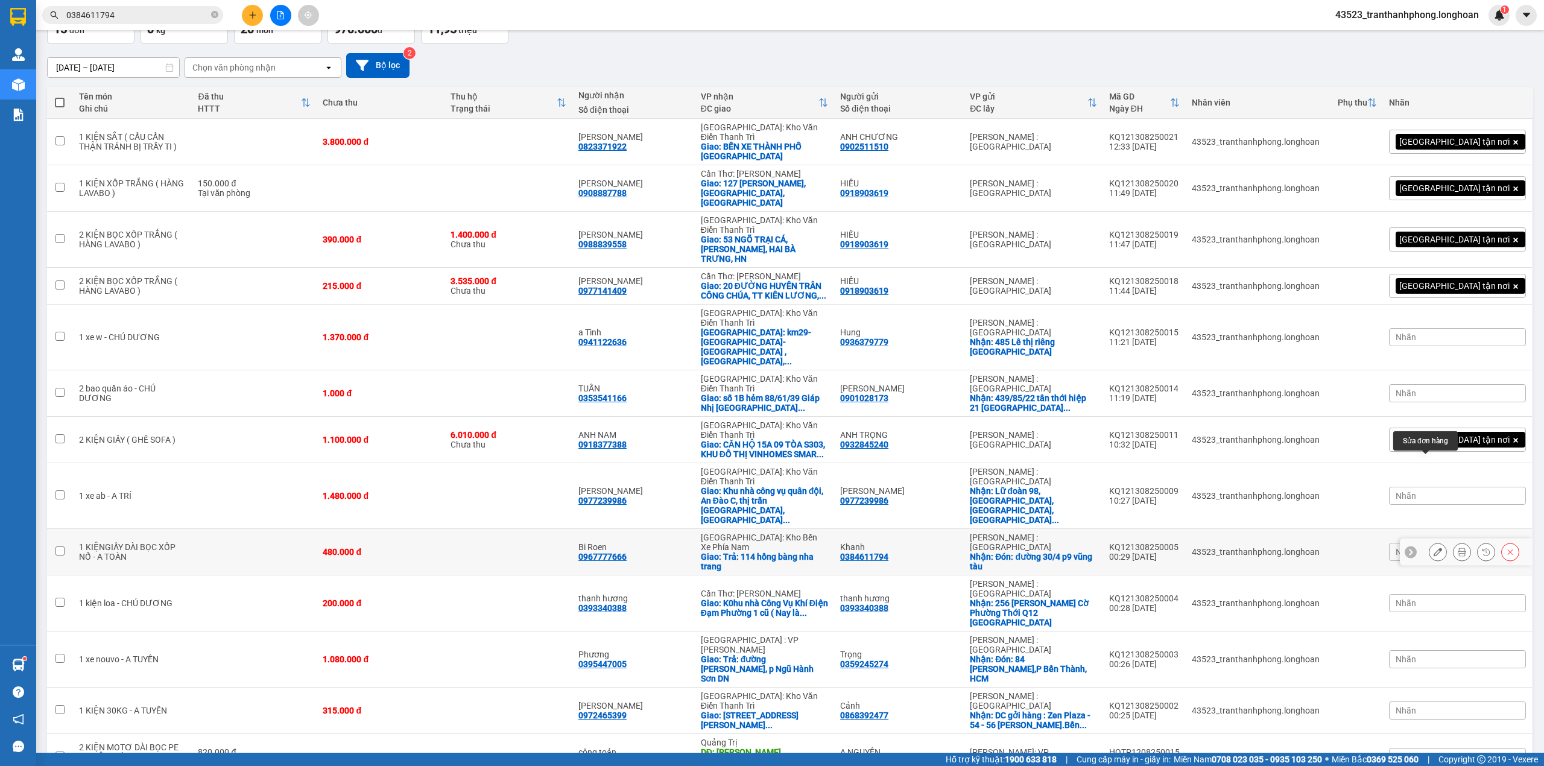
click at [1433, 548] on icon at bounding box center [1437, 552] width 8 height 8
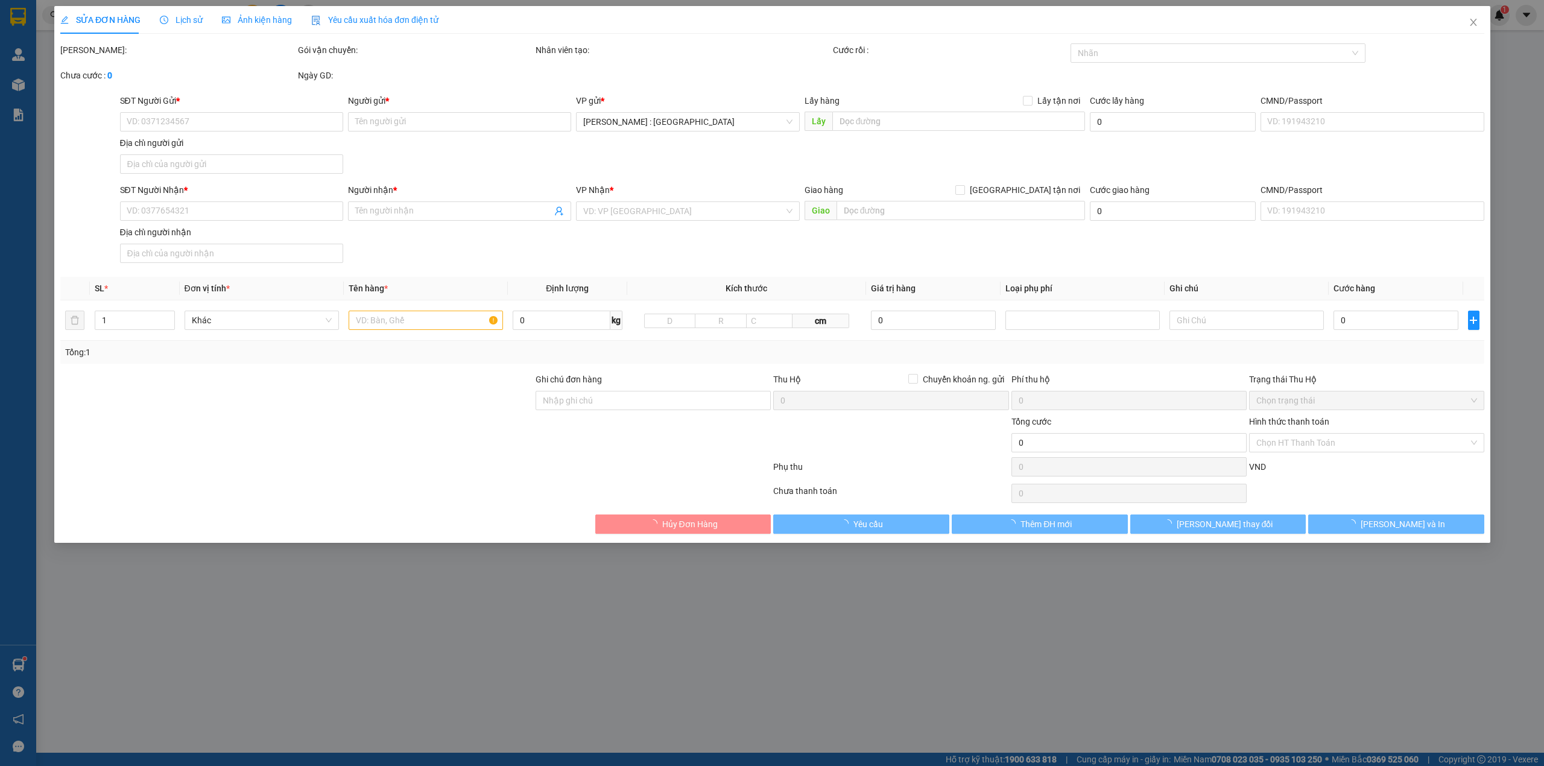
type input "0384611794"
type input "Khanh"
checkbox input "true"
type input "Đón: đường 30/4 p9 vũng tàu"
type input "0967777666"
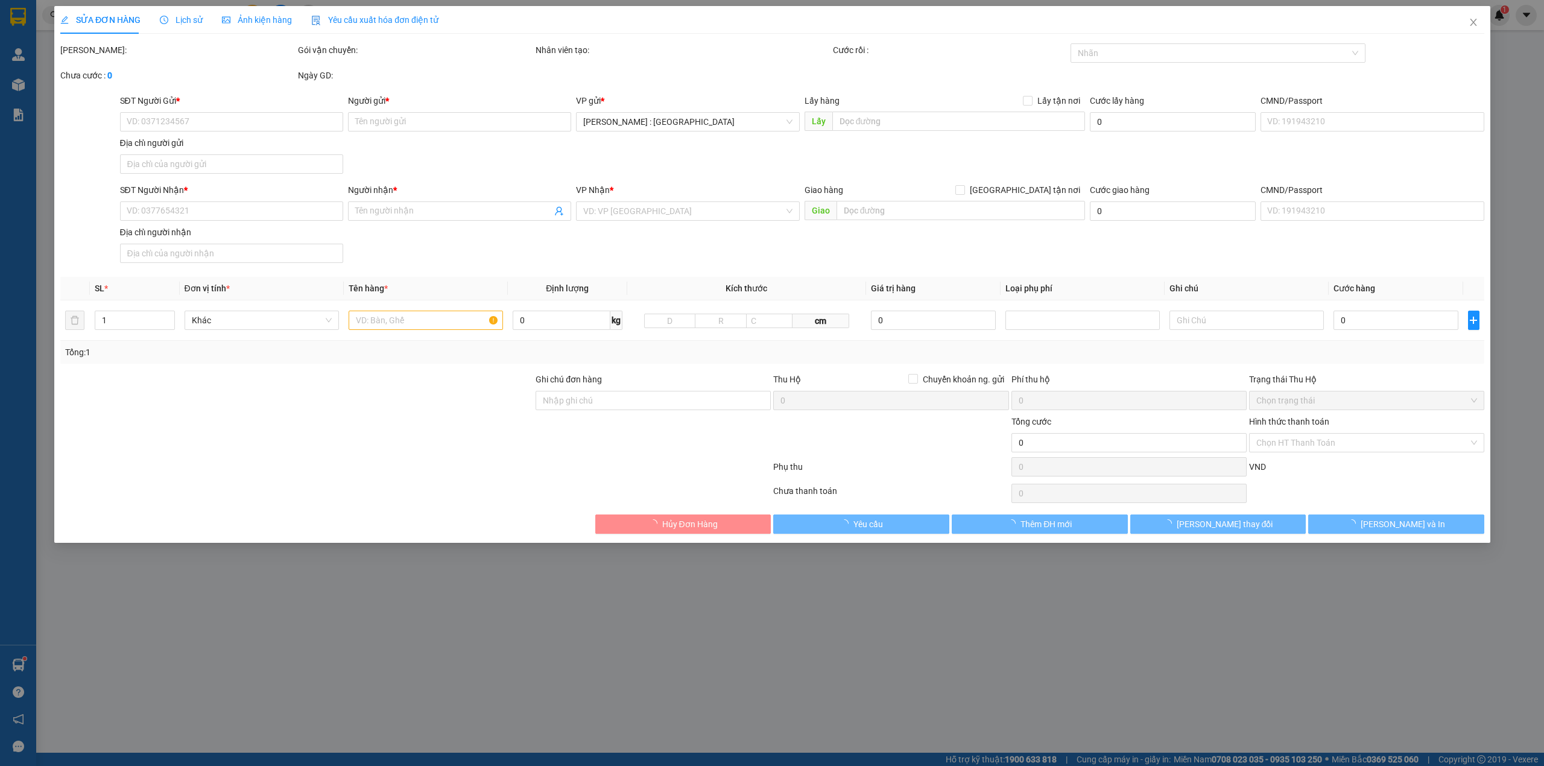
type input "Bi Roen"
checkbox input "true"
type input "Trả: 114 hồng bàng nha trang"
type input "480.000"
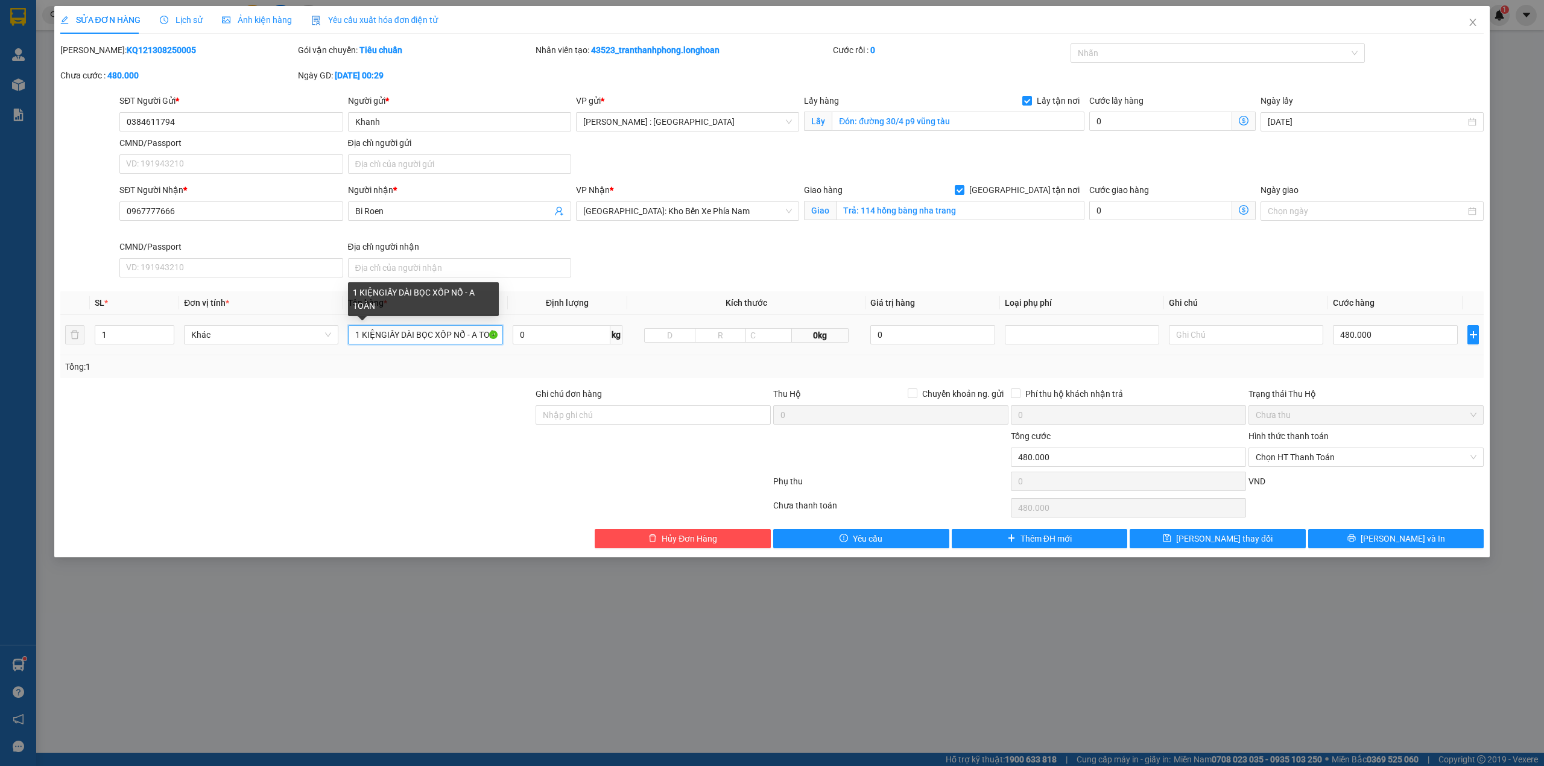
drag, startPoint x: 469, startPoint y: 333, endPoint x: 707, endPoint y: 306, distance: 239.6
click at [705, 310] on table "SL * Đơn vị tính * Tên hàng * Định lượng Kích thước Giá trị hàng Loại phụ phí G…" at bounding box center [772, 323] width 1424 height 64
type input "1 KIỆNGIẤY DÀI BỌC XỐP NỔ"
click at [1211, 56] on div at bounding box center [1211, 53] width 277 height 14
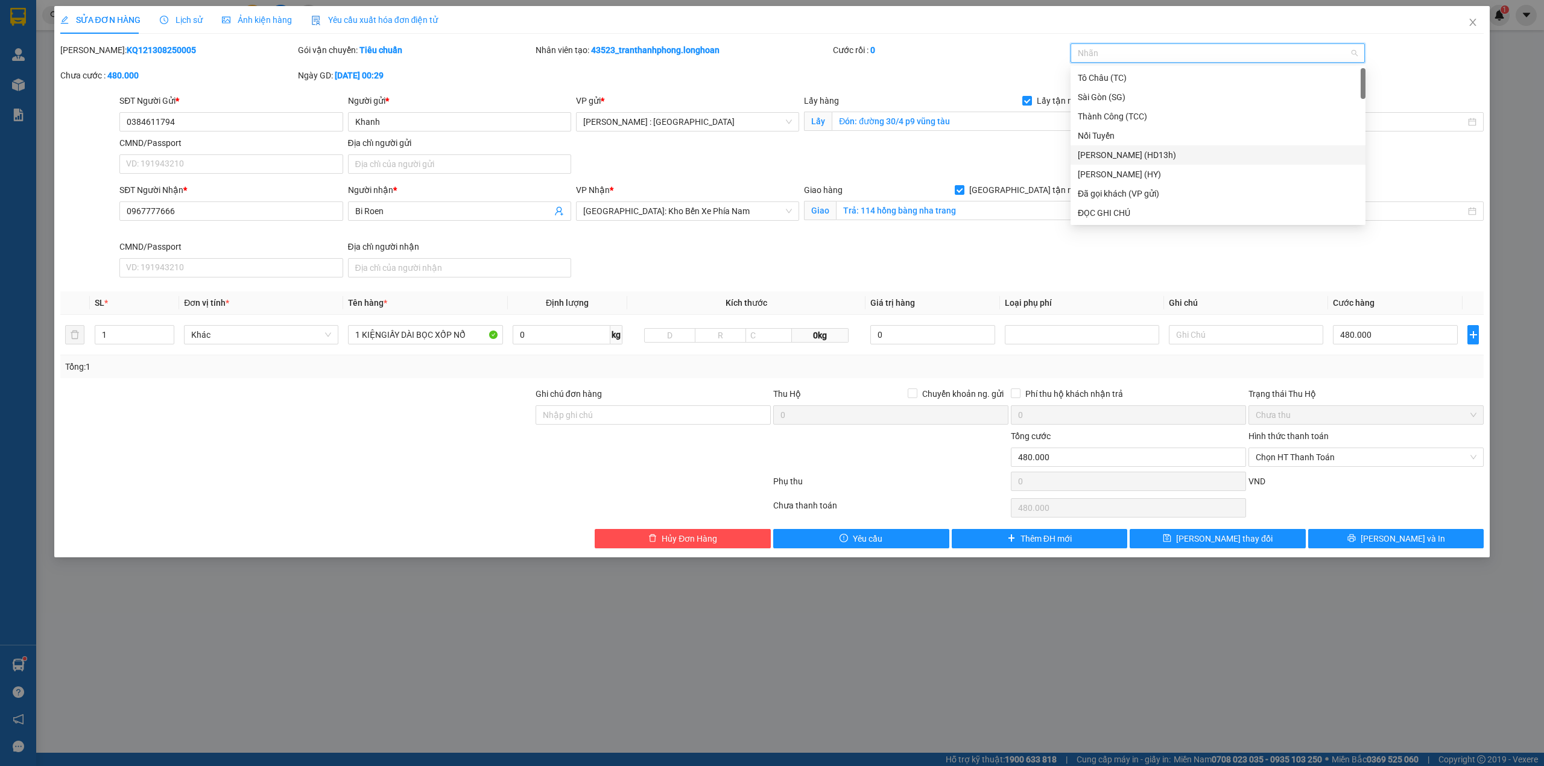
type input "G"
click at [1168, 218] on div "[GEOGRAPHIC_DATA] tận nơi" at bounding box center [1218, 212] width 280 height 13
click at [672, 428] on div "Ghi chú đơn hàng" at bounding box center [652, 408] width 235 height 42
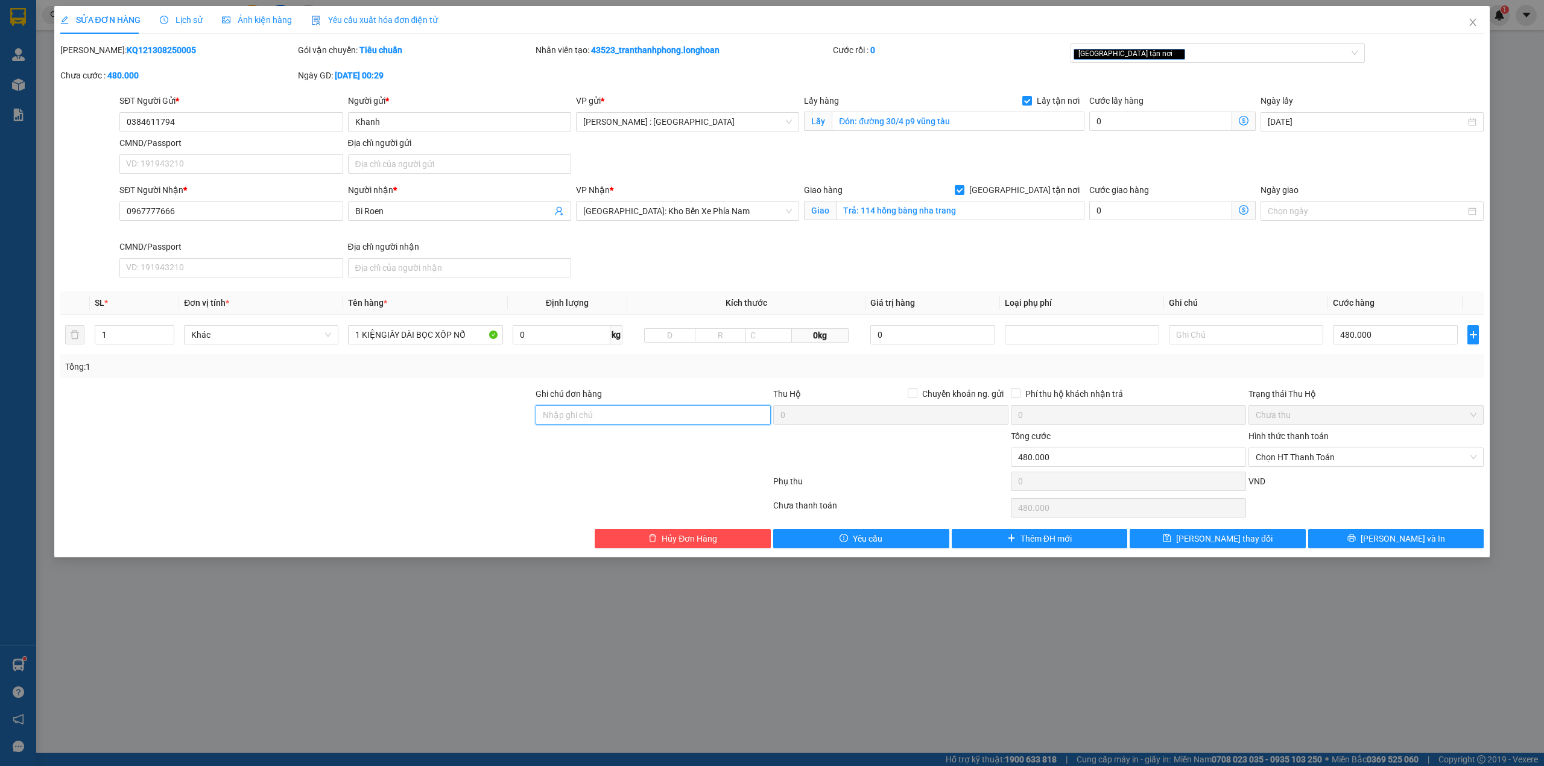
drag, startPoint x: 674, startPoint y: 418, endPoint x: 675, endPoint y: 426, distance: 7.9
click at [674, 418] on input "Ghi chú đơn hàng" at bounding box center [652, 414] width 235 height 19
type input "VẬN CHUYỂN NHẸ TAY - KHÔNG BAO HƯ VỠ"
click at [1341, 548] on button "[PERSON_NAME] và In" at bounding box center [1396, 538] width 176 height 19
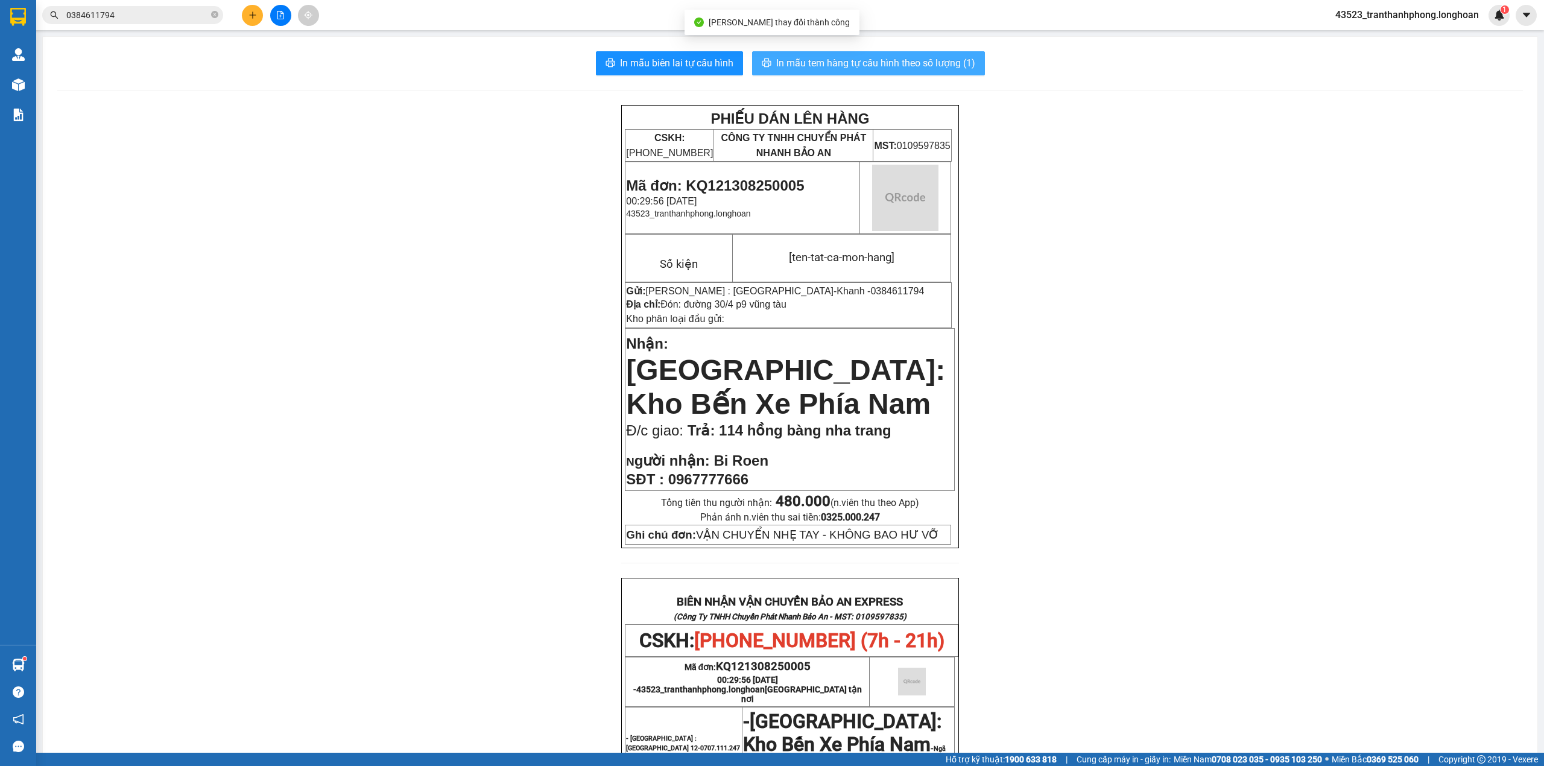
click at [824, 56] on span "In mẫu tem hàng tự cấu hình theo số lượng (1)" at bounding box center [875, 62] width 199 height 15
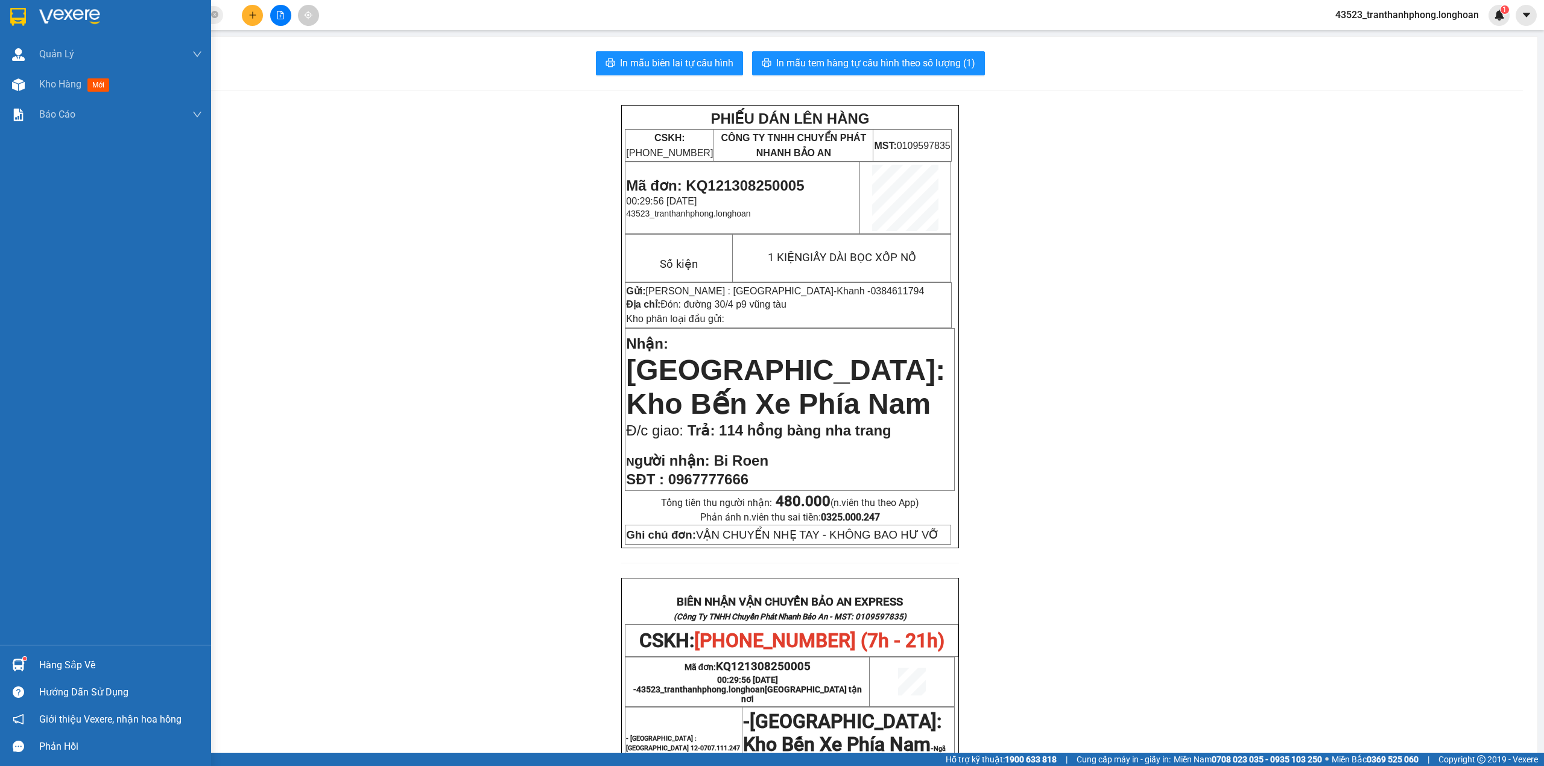
click at [18, 27] on div at bounding box center [18, 16] width 21 height 21
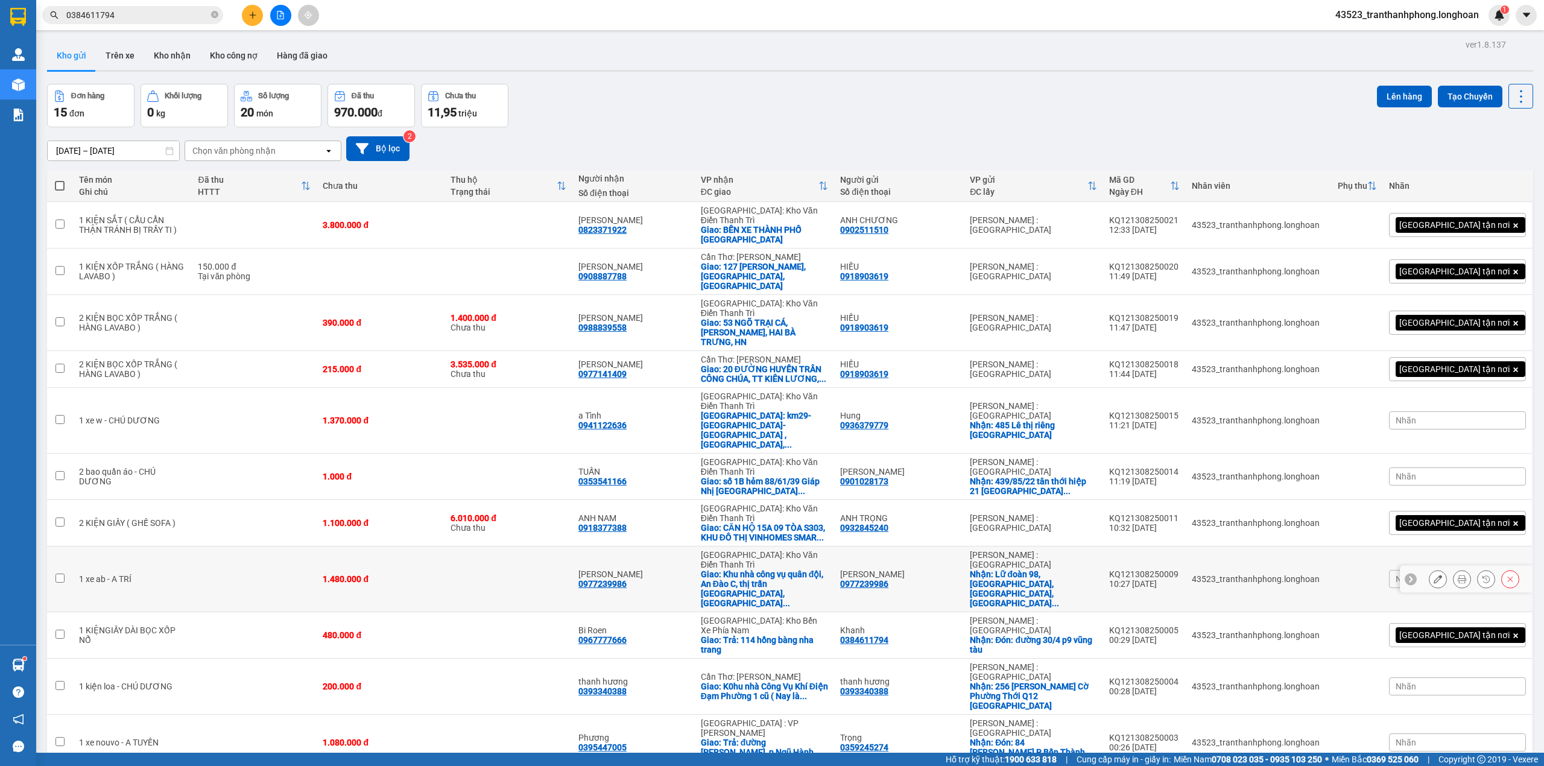
scroll to position [93, 0]
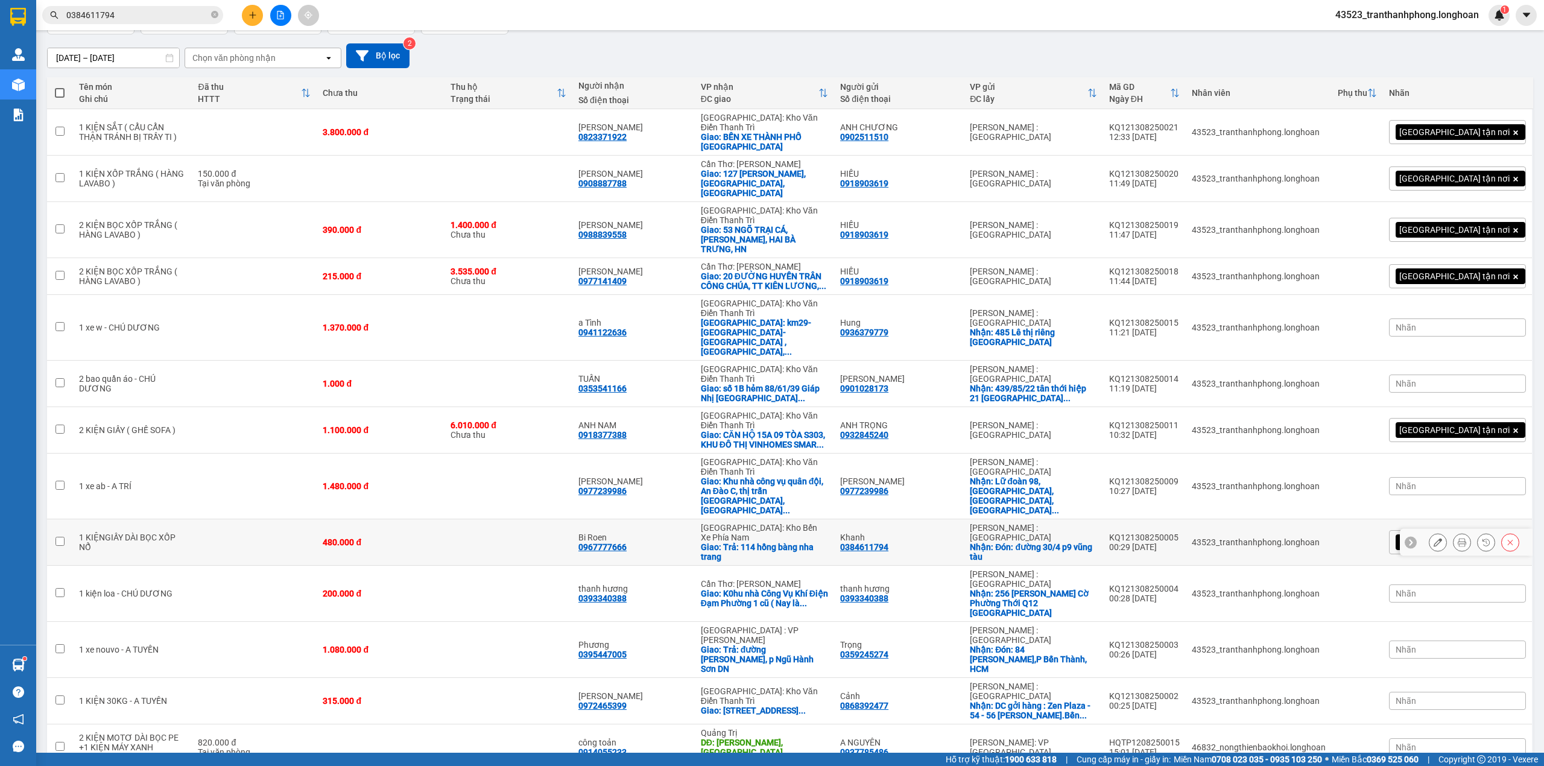
click at [1457, 538] on icon at bounding box center [1461, 542] width 8 height 8
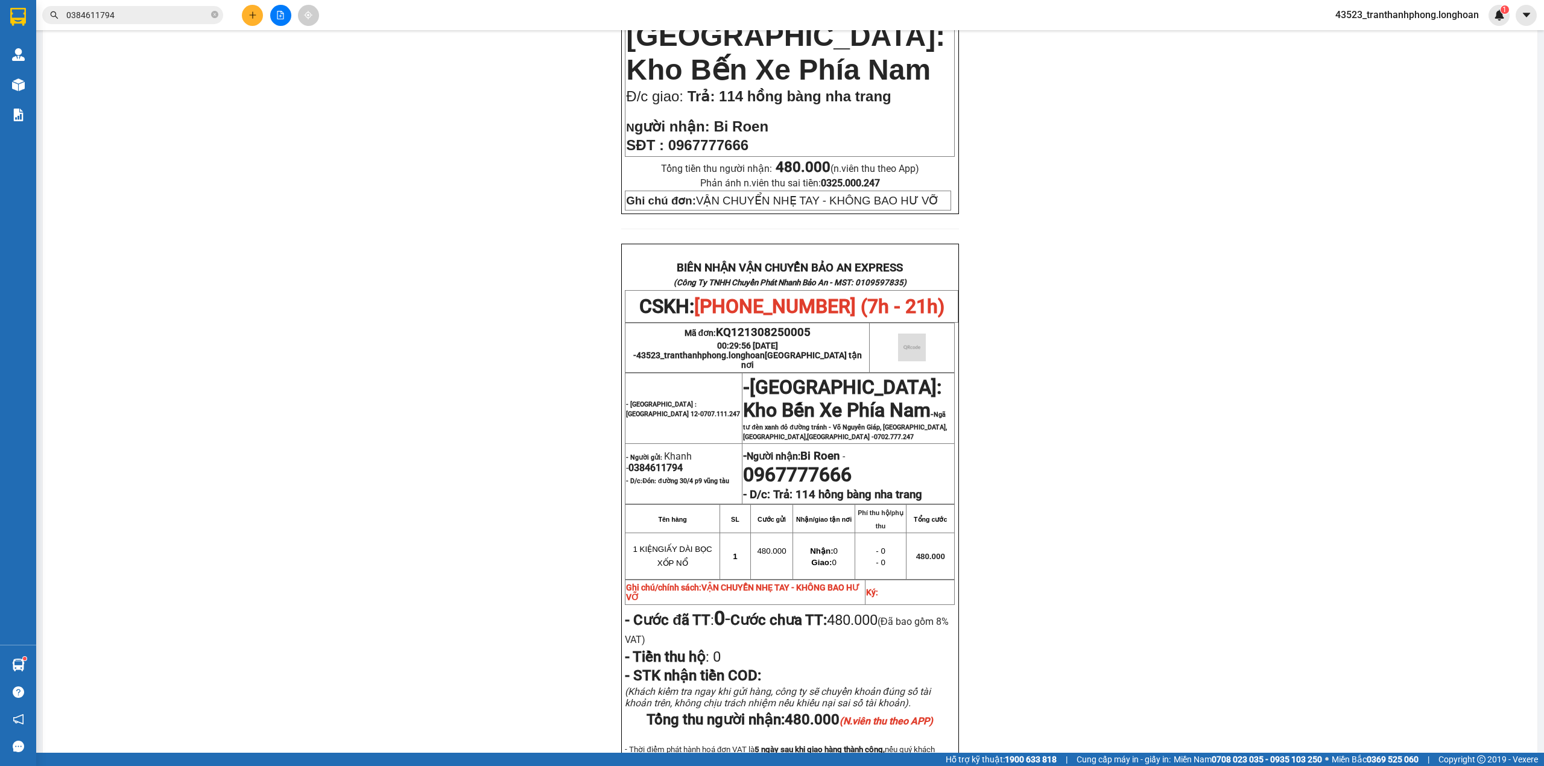
scroll to position [497, 0]
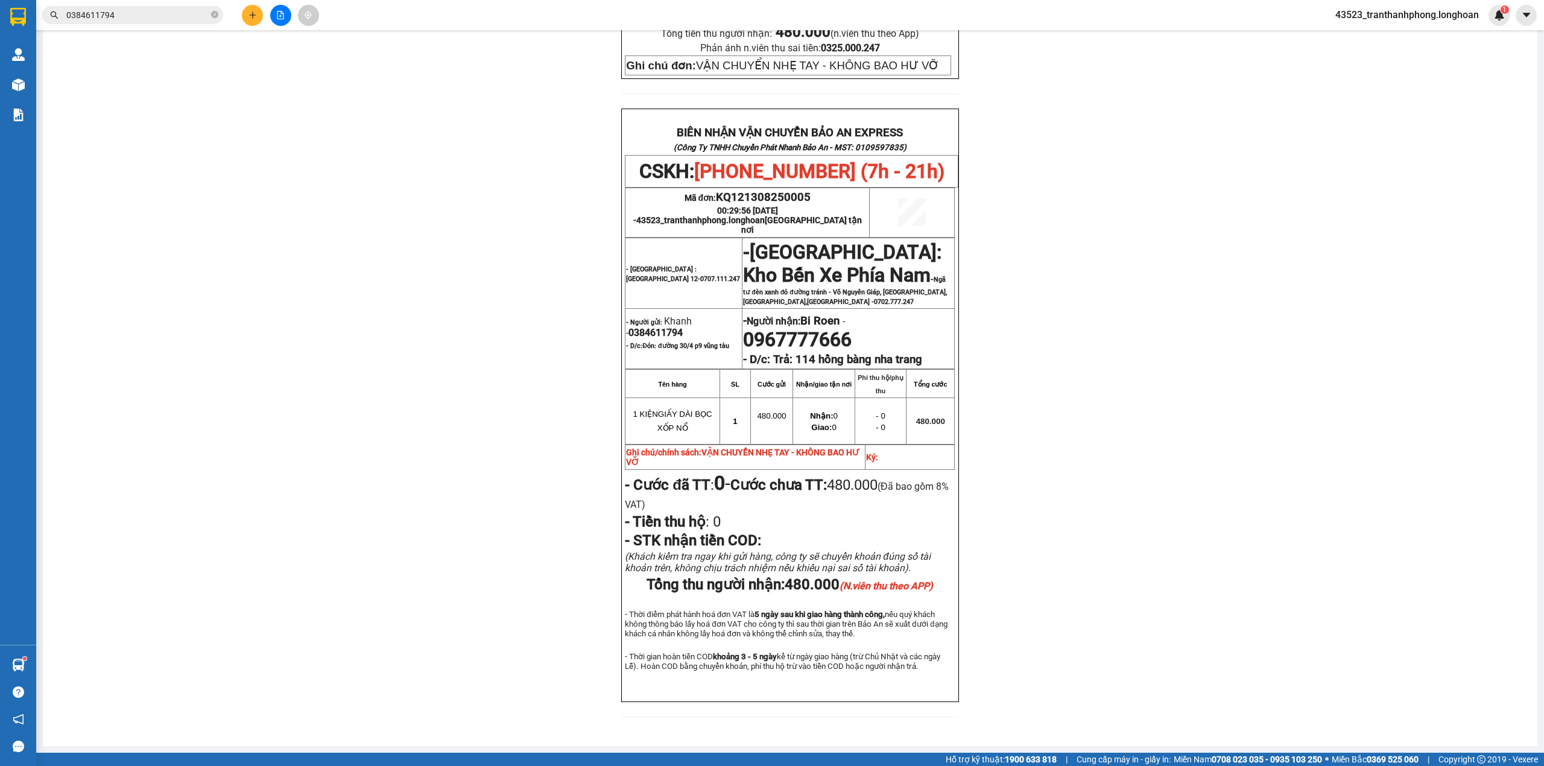
click at [650, 327] on span "0384611794" at bounding box center [655, 332] width 54 height 11
copy span "0384611794"
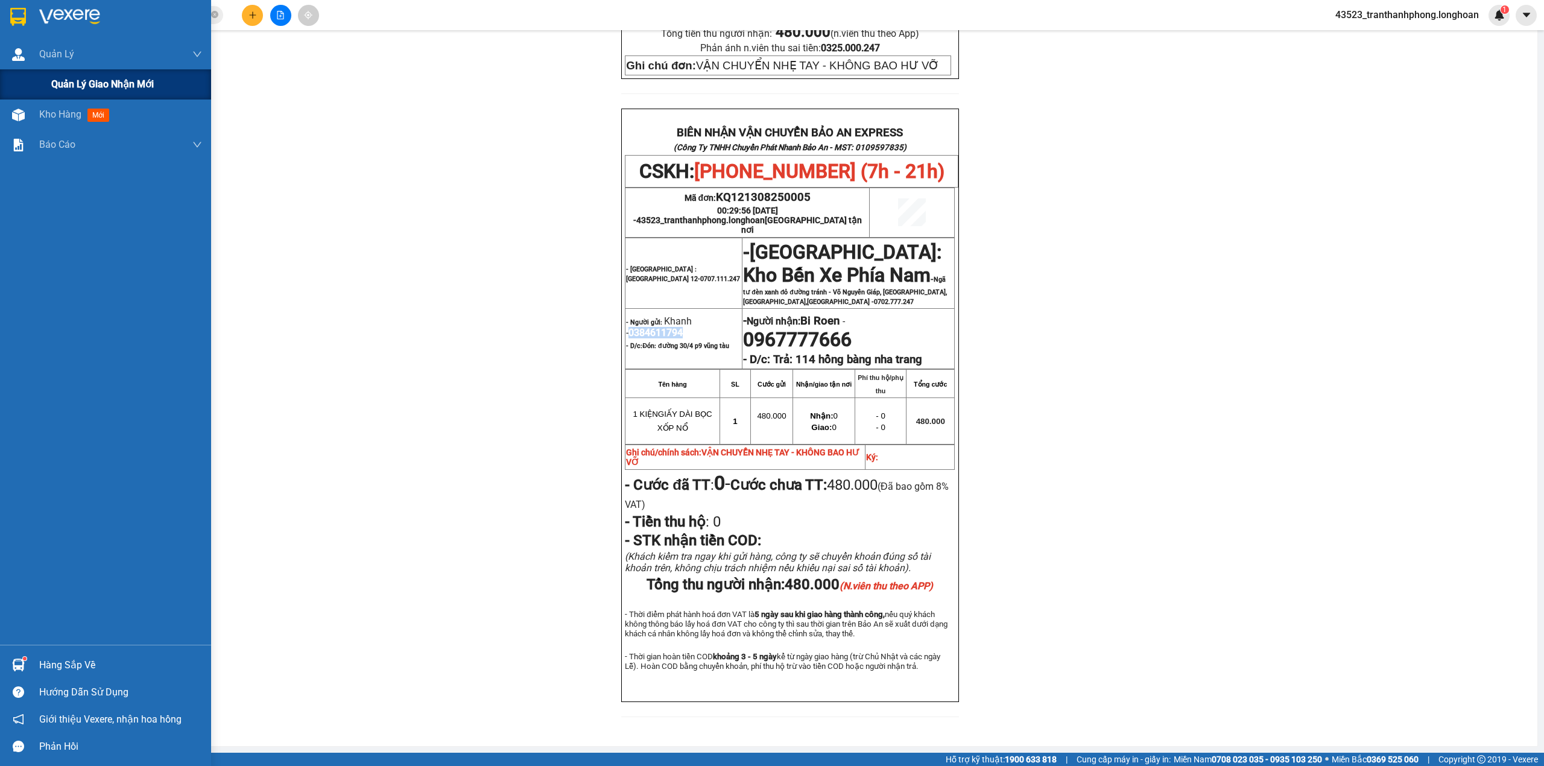
click at [58, 83] on span "Quản lý giao nhận mới" at bounding box center [102, 84] width 103 height 15
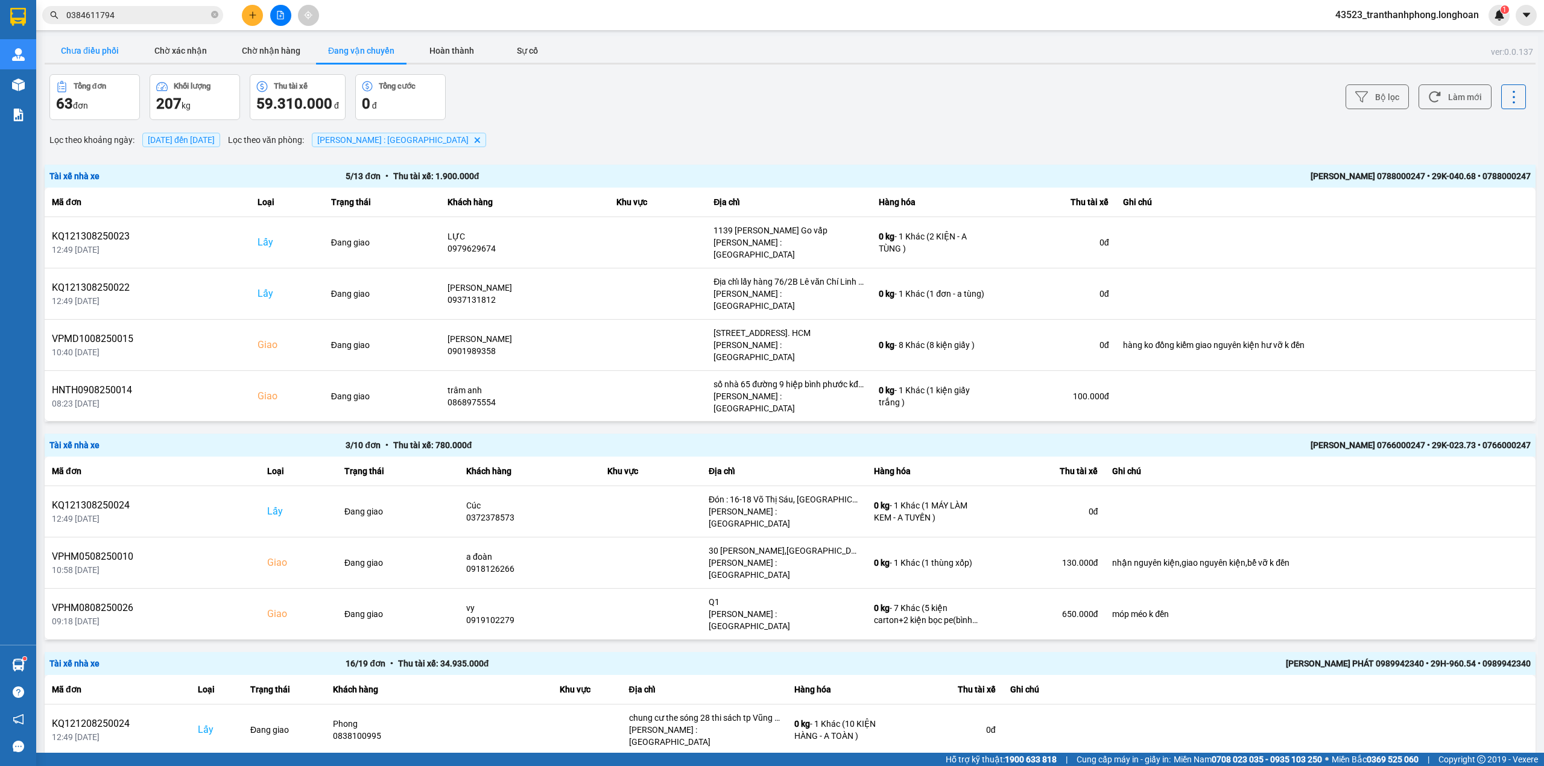
click at [100, 57] on button "Chưa điều phối" at bounding box center [90, 51] width 90 height 24
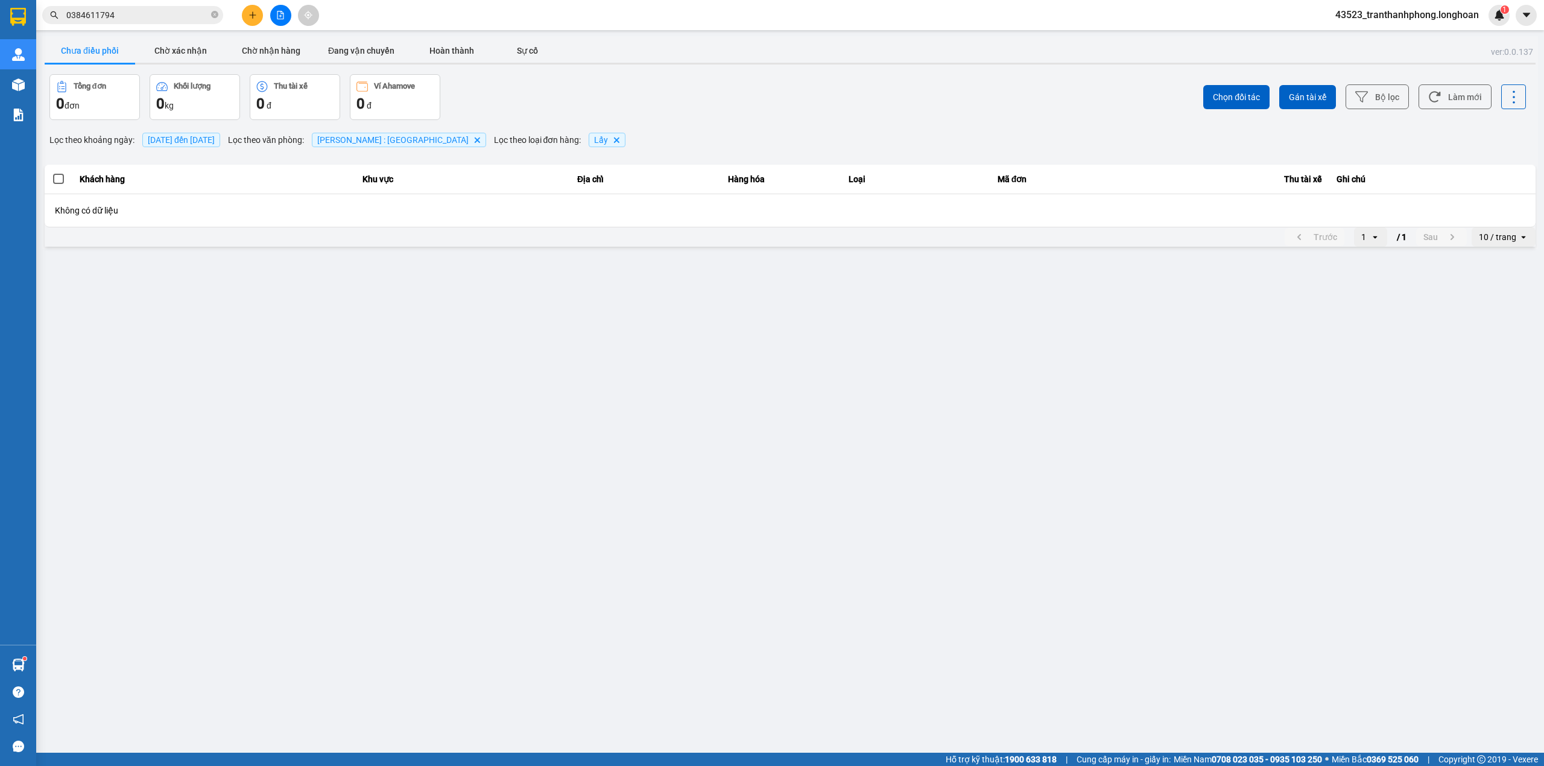
click at [200, 141] on span "[DATE] đến [DATE]" at bounding box center [181, 140] width 67 height 10
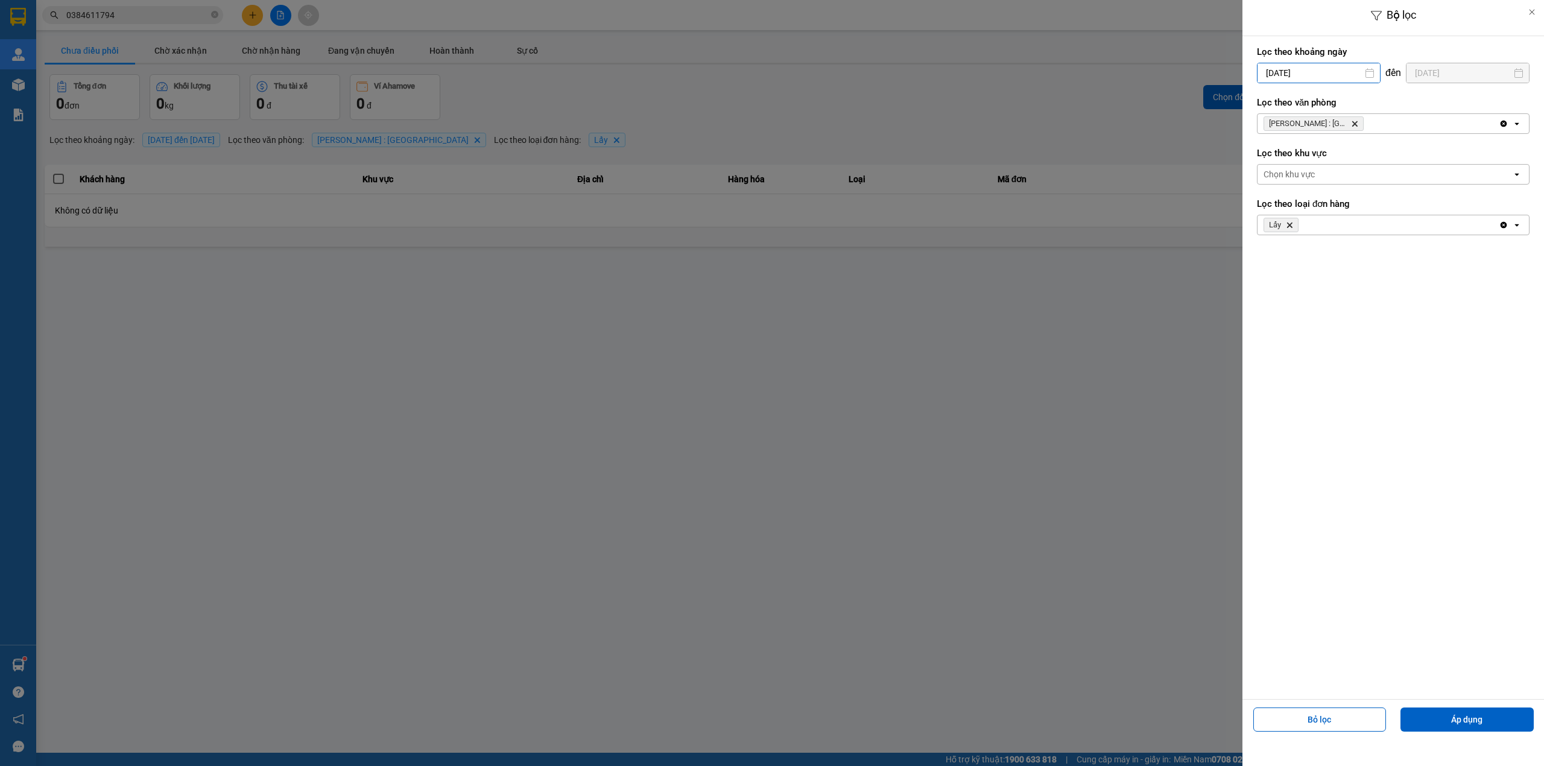
drag, startPoint x: 1274, startPoint y: 80, endPoint x: 1286, endPoint y: 131, distance: 52.5
click at [1275, 82] on input "[DATE]" at bounding box center [1318, 72] width 122 height 19
drag, startPoint x: 1366, startPoint y: 169, endPoint x: 0, endPoint y: 129, distance: 1366.3
click at [1363, 169] on div "1" at bounding box center [1360, 161] width 24 height 24
type input "[DATE]"
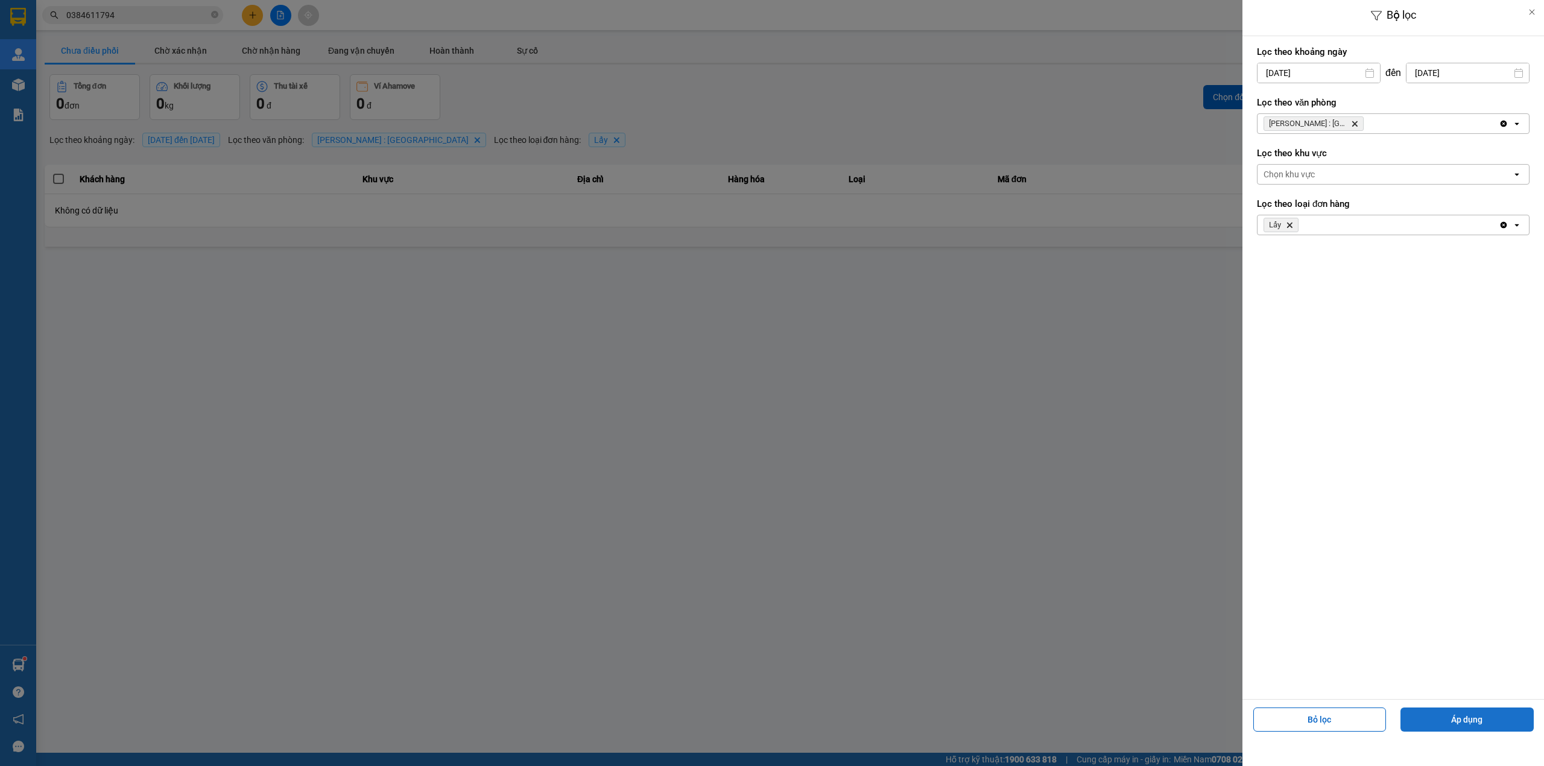
click at [1438, 719] on button "Áp dụng" at bounding box center [1466, 719] width 133 height 24
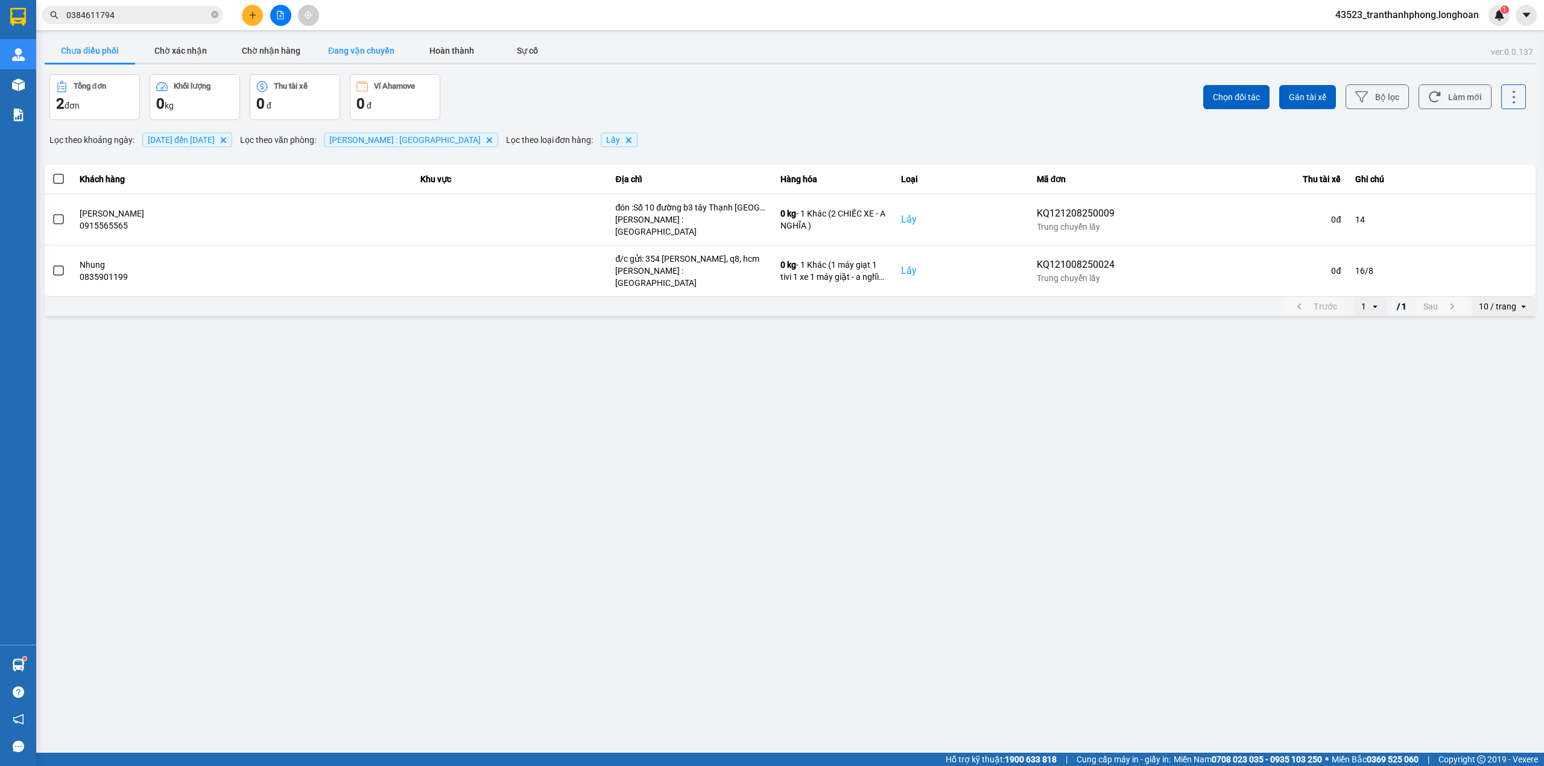
click at [332, 44] on button "Đang vận chuyển" at bounding box center [361, 51] width 90 height 24
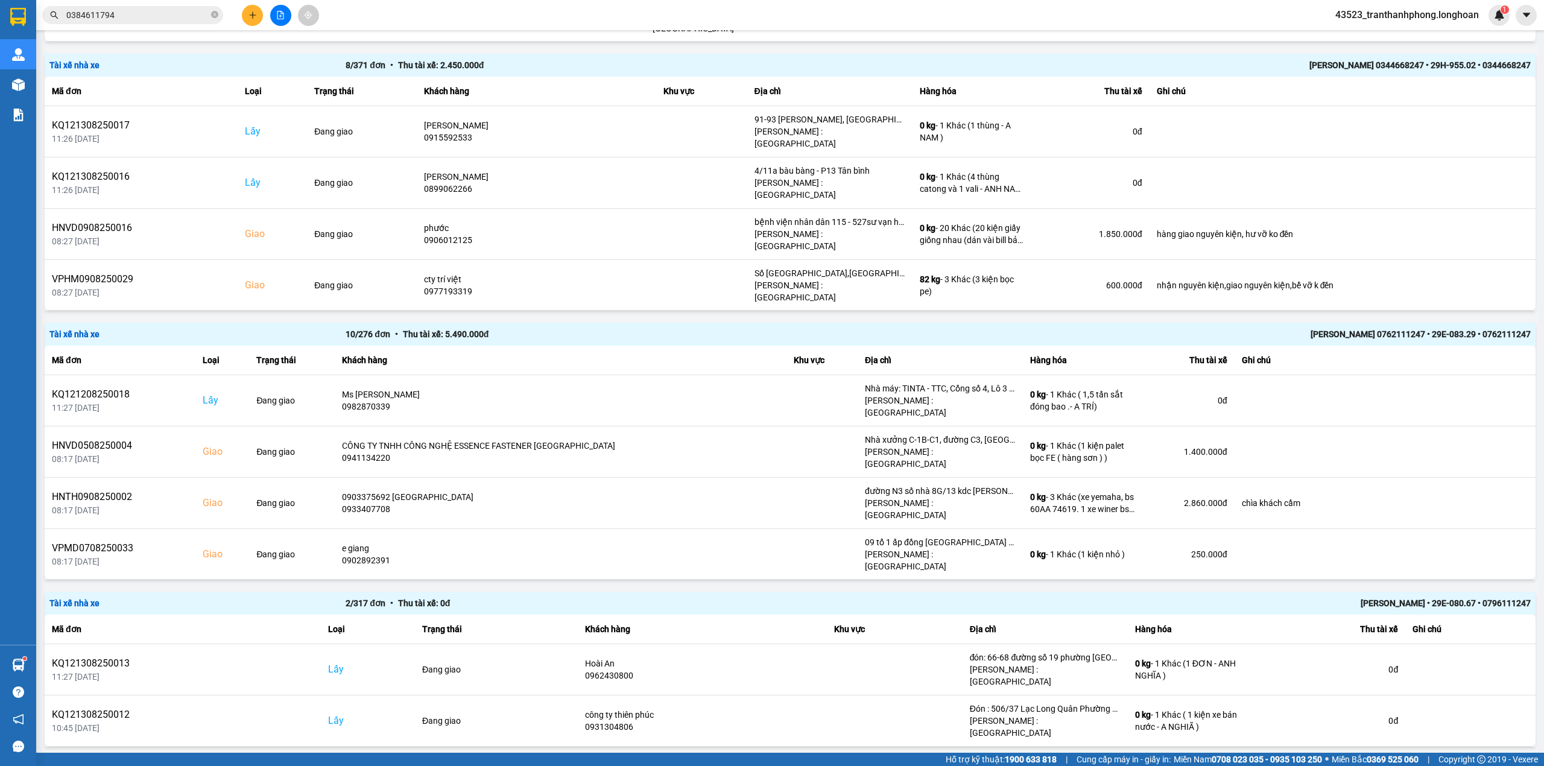
scroll to position [1624, 0]
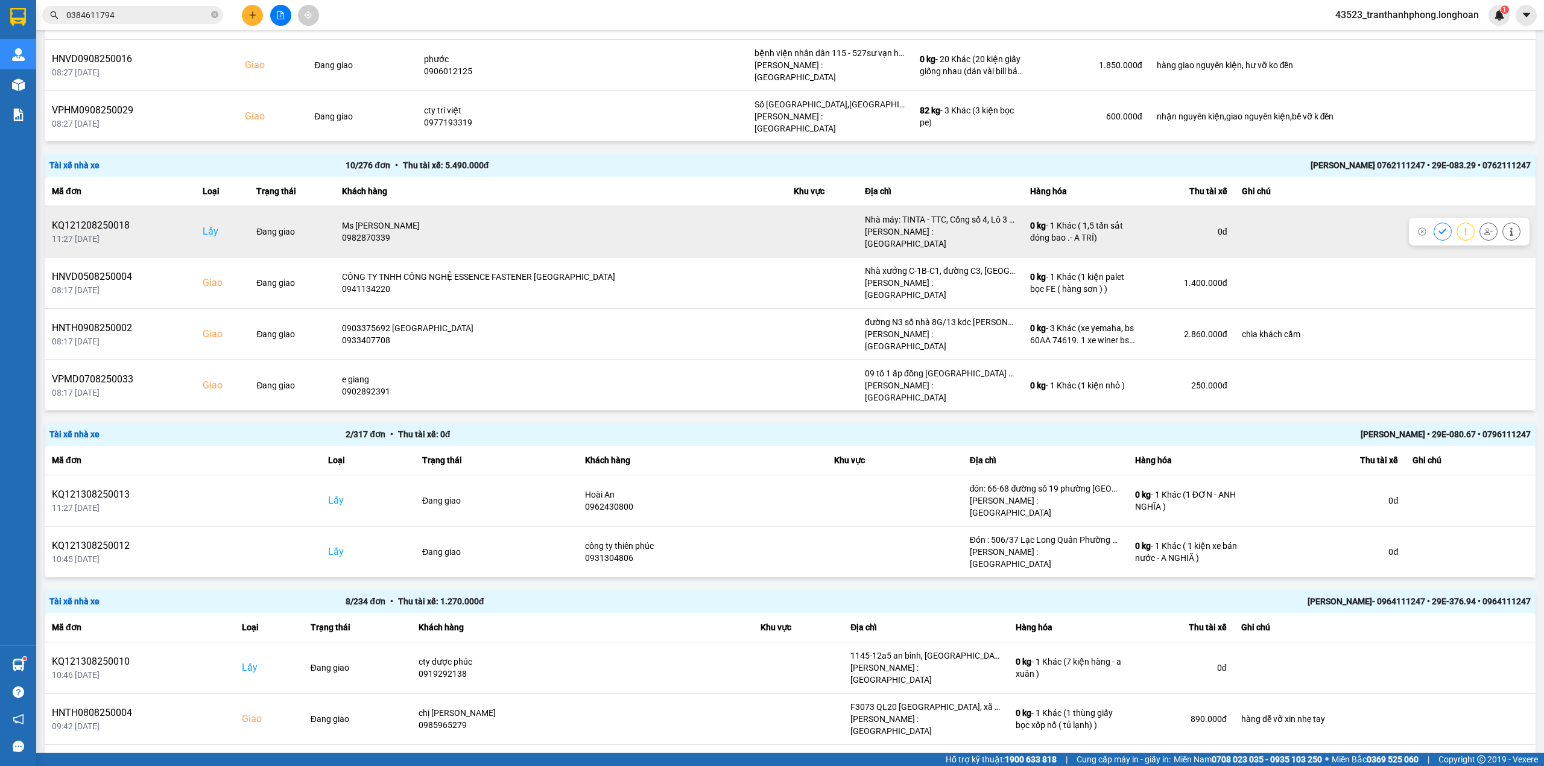
click at [1480, 221] on button at bounding box center [1488, 231] width 17 height 21
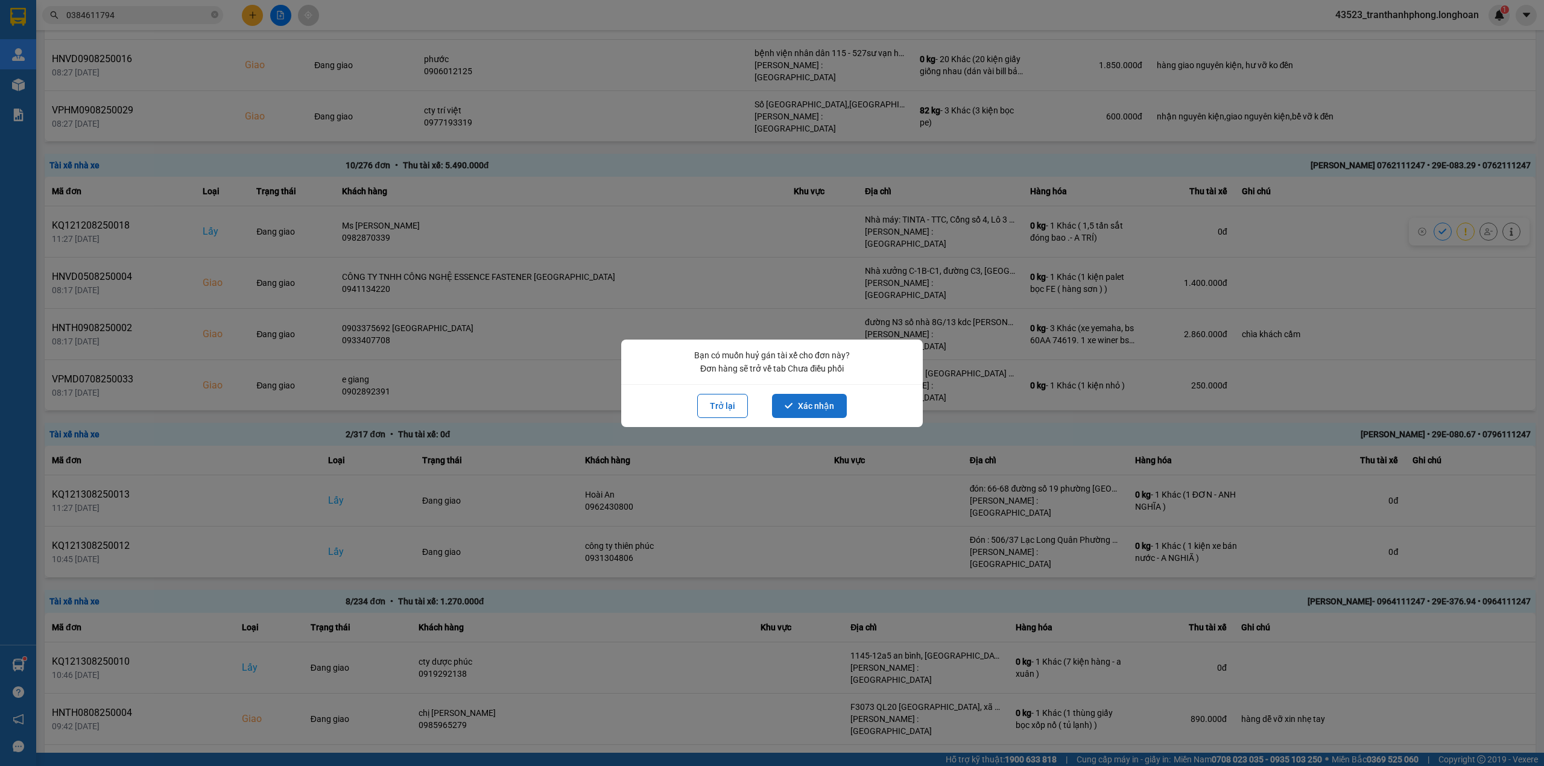
click at [798, 405] on button "Xác nhận" at bounding box center [809, 406] width 75 height 24
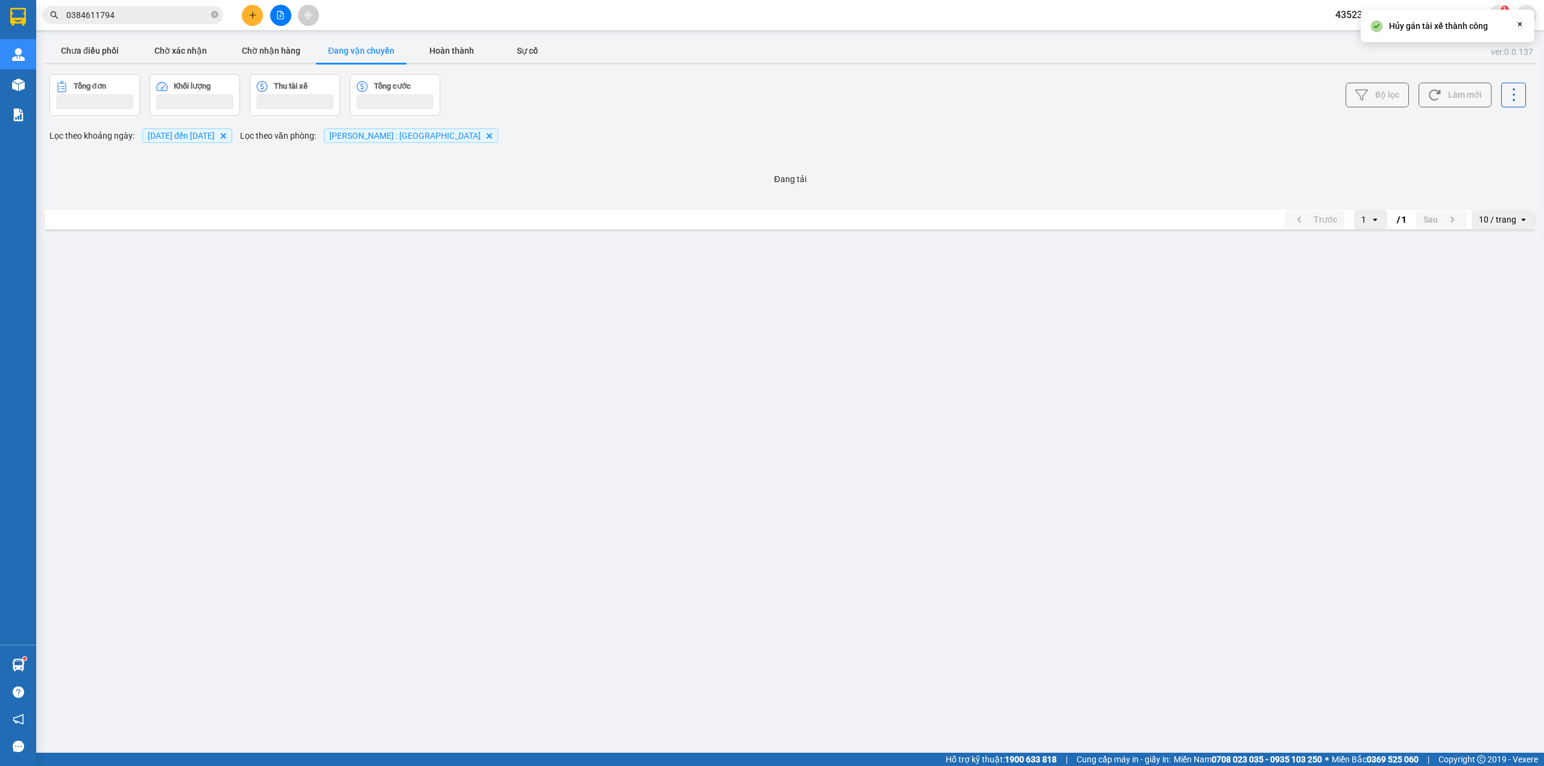
scroll to position [0, 0]
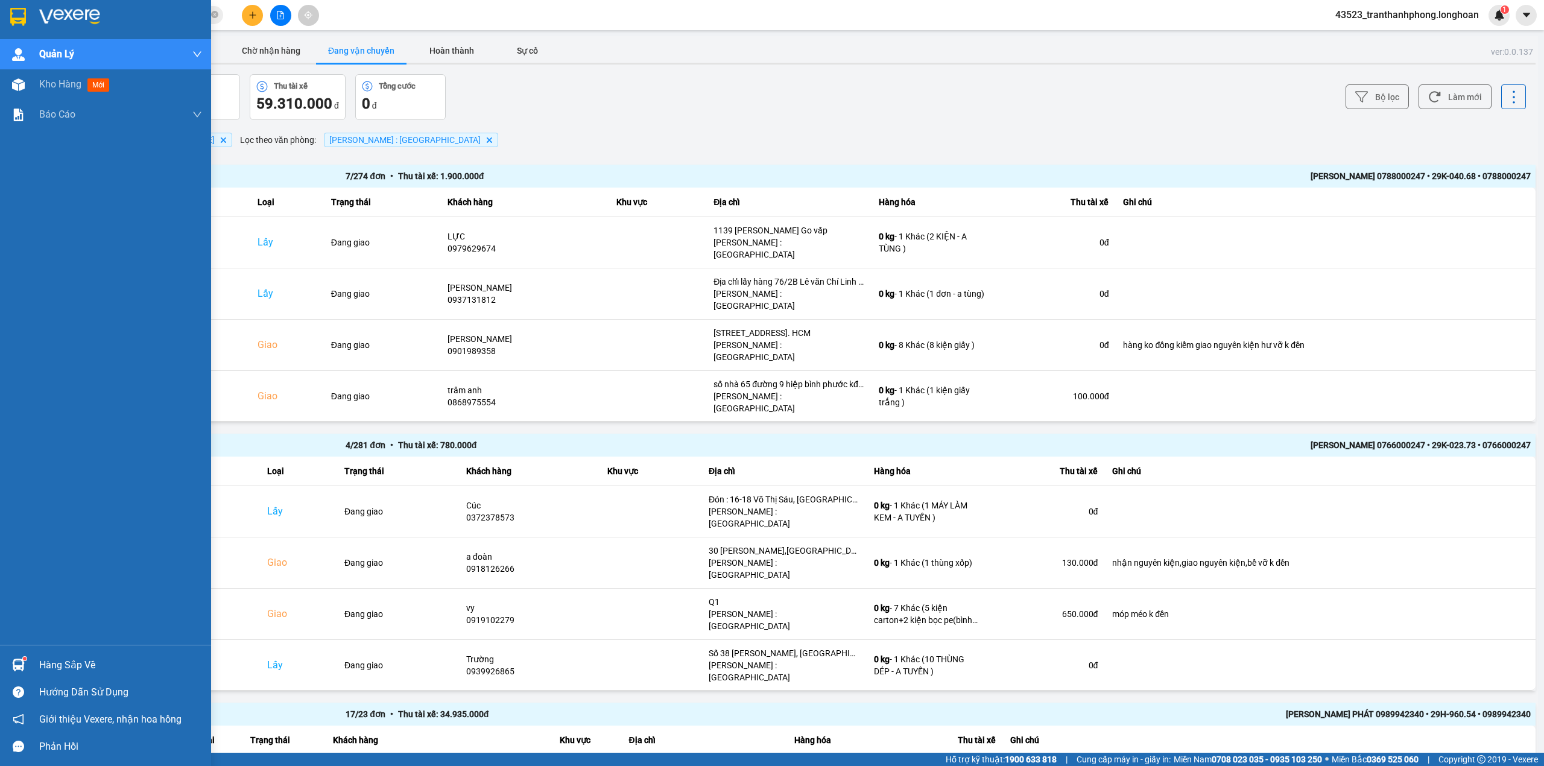
click at [0, 13] on div at bounding box center [105, 19] width 211 height 39
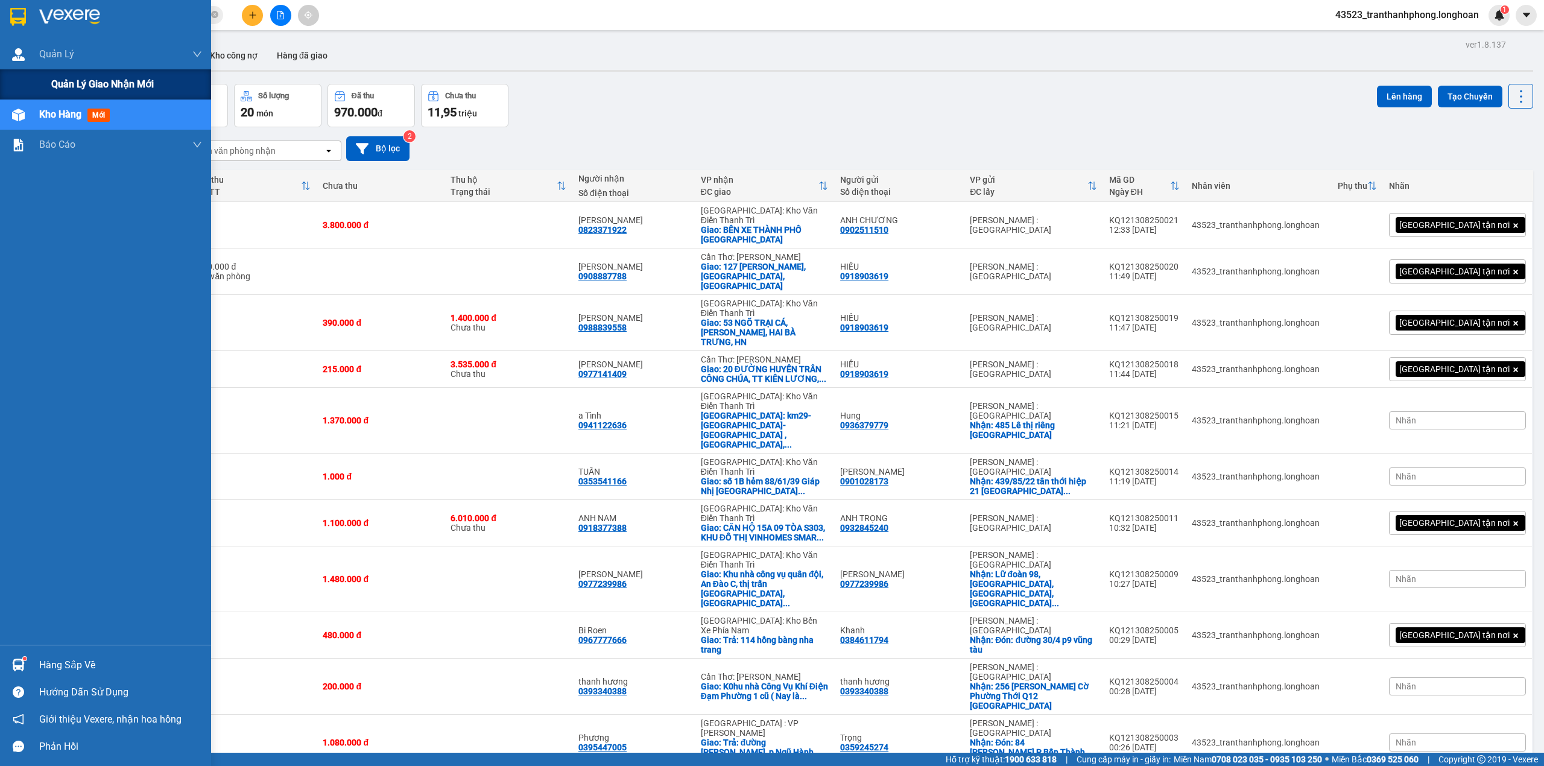
click at [58, 75] on div "Quản lý giao nhận mới" at bounding box center [126, 84] width 151 height 30
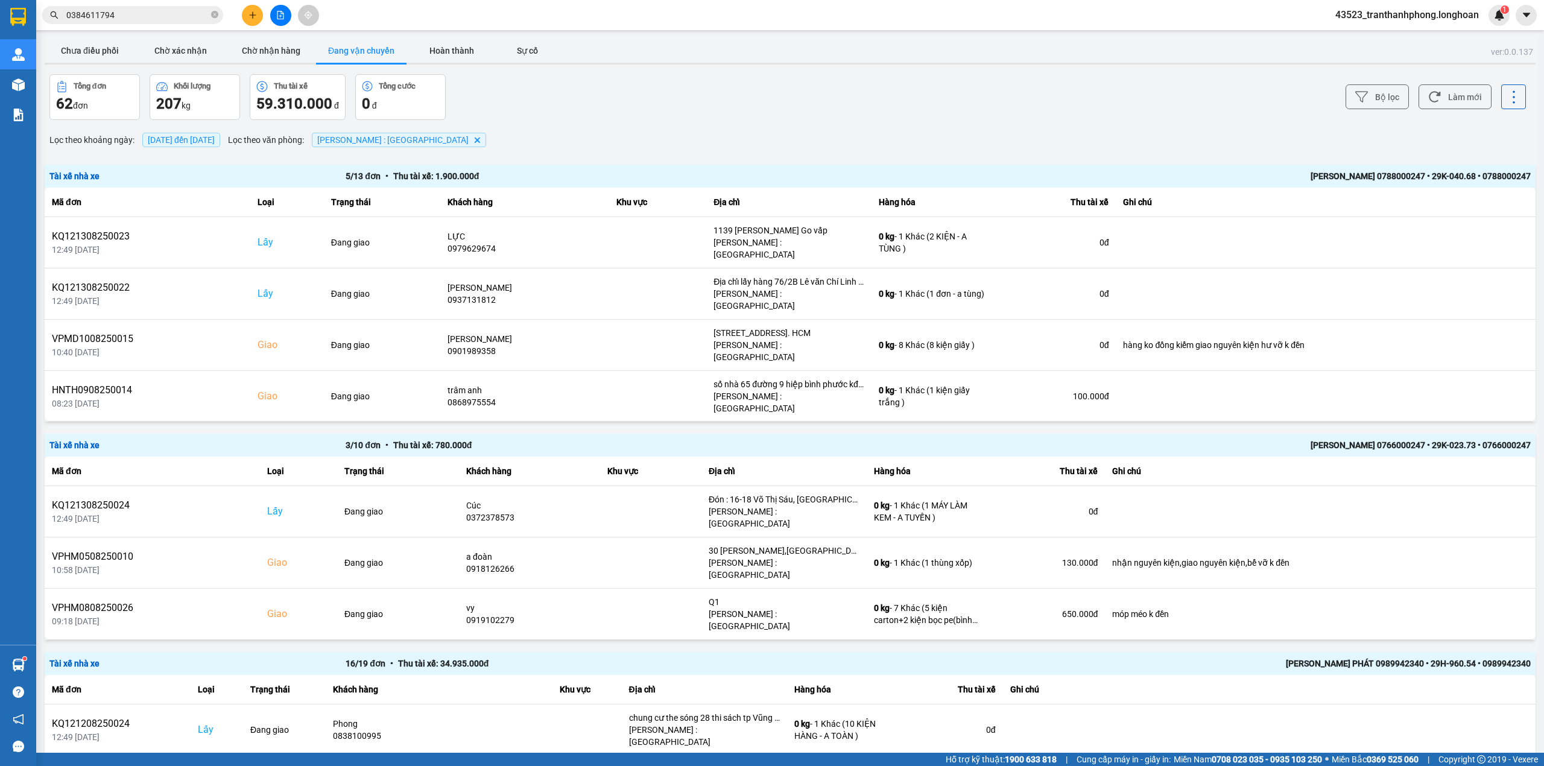
click at [105, 54] on button "Chưa điều phối" at bounding box center [90, 51] width 90 height 24
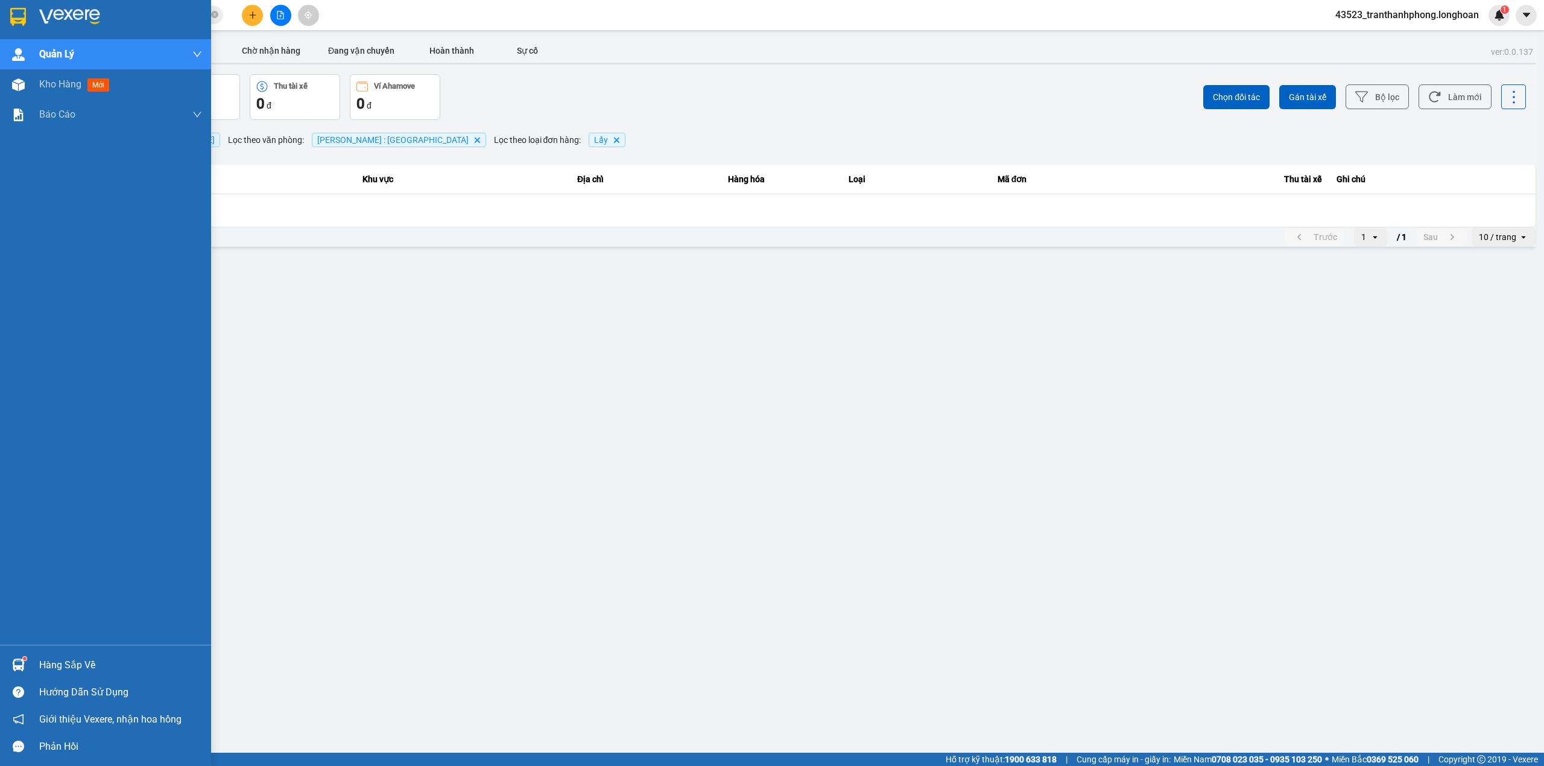
click at [27, 13] on div at bounding box center [18, 16] width 21 height 21
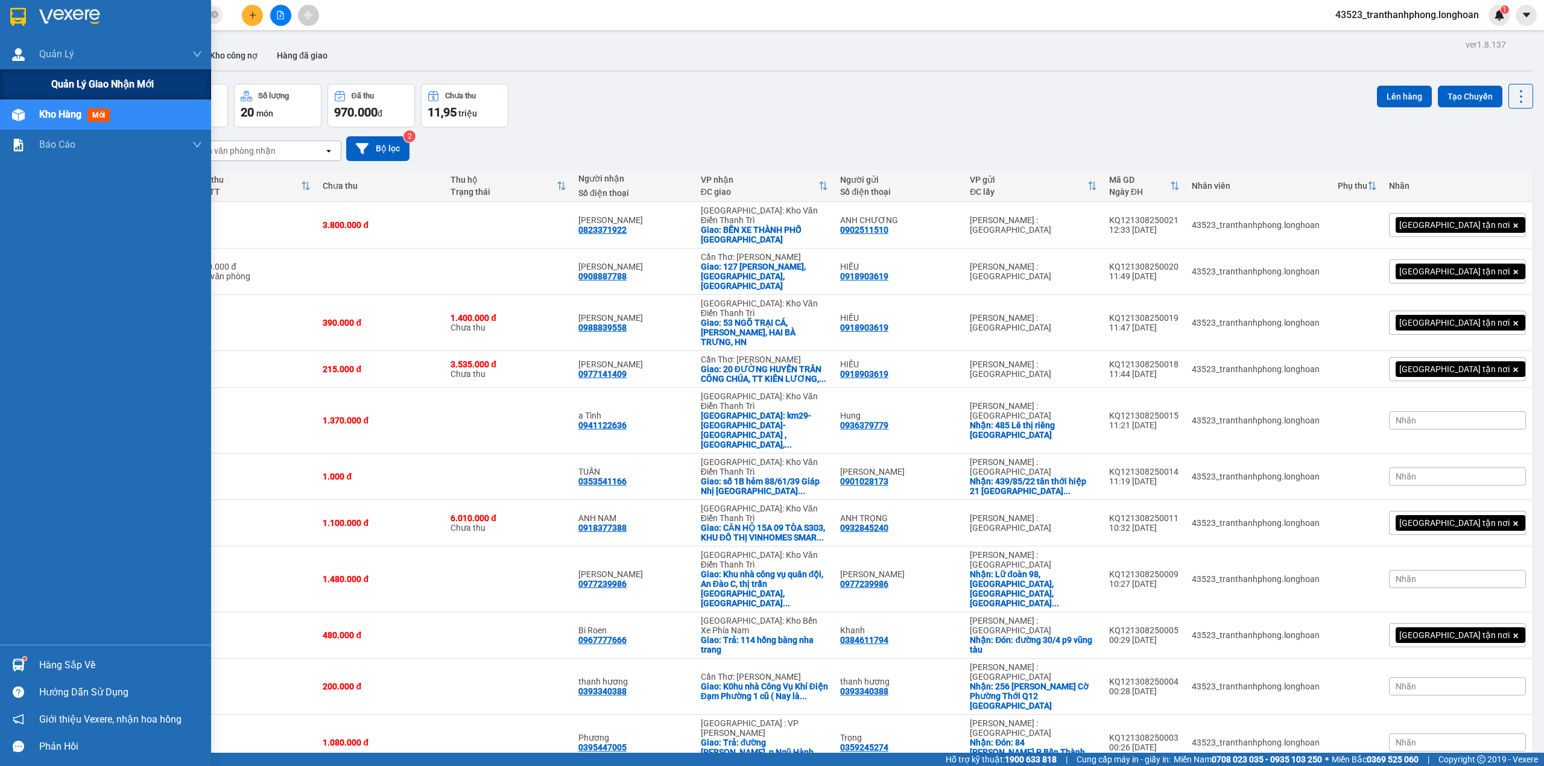
click at [39, 73] on div "Quản lý giao nhận mới" at bounding box center [105, 84] width 211 height 30
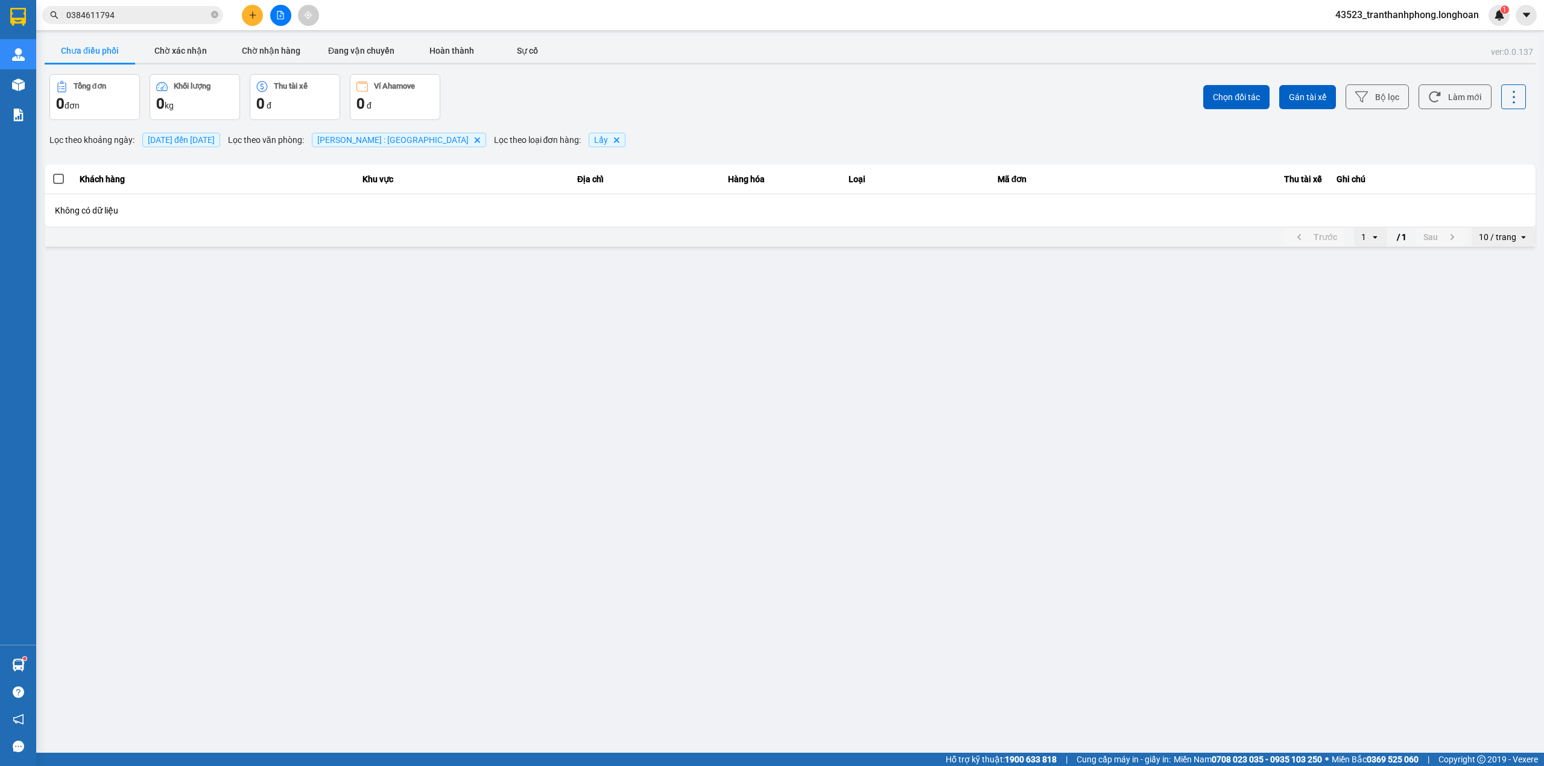
click at [613, 139] on icon "Delete" at bounding box center [616, 139] width 7 height 7
click at [204, 140] on span "[DATE] đến [DATE]" at bounding box center [181, 140] width 67 height 10
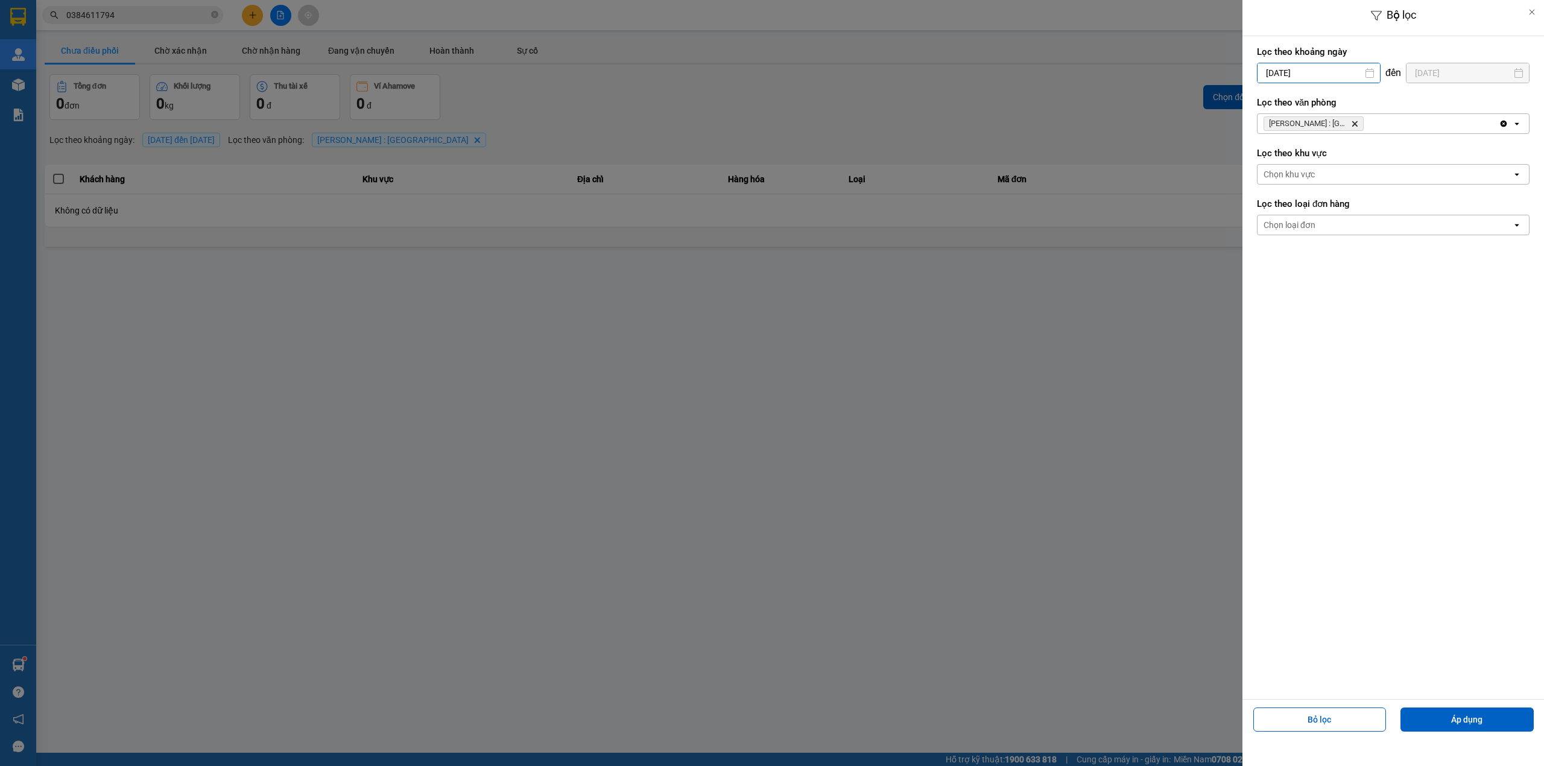
click at [1298, 71] on input "[DATE]" at bounding box center [1318, 72] width 122 height 19
click at [1359, 160] on div "1" at bounding box center [1360, 161] width 17 height 14
type input "[DATE]"
click at [1319, 181] on div "Chọn khu vực" at bounding box center [1384, 174] width 254 height 19
drag, startPoint x: 1321, startPoint y: 343, endPoint x: 1307, endPoint y: 245, distance: 99.2
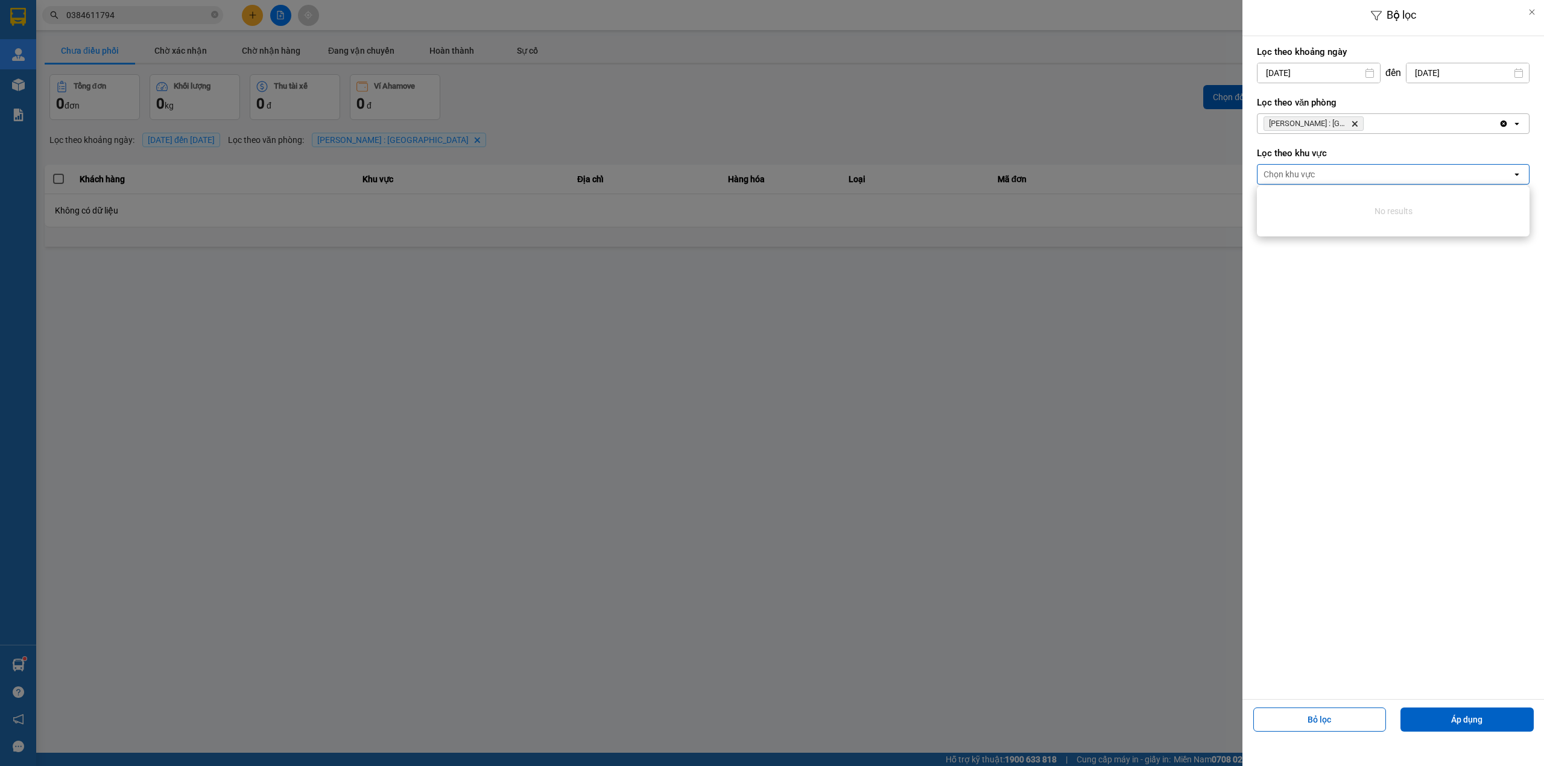
click at [1325, 330] on div "Lọc theo khoảng [DATE] Press the down arrow key to interact with the calendar a…" at bounding box center [1392, 367] width 301 height 663
click at [1299, 232] on div "Chọn loại đơn" at bounding box center [1384, 224] width 254 height 19
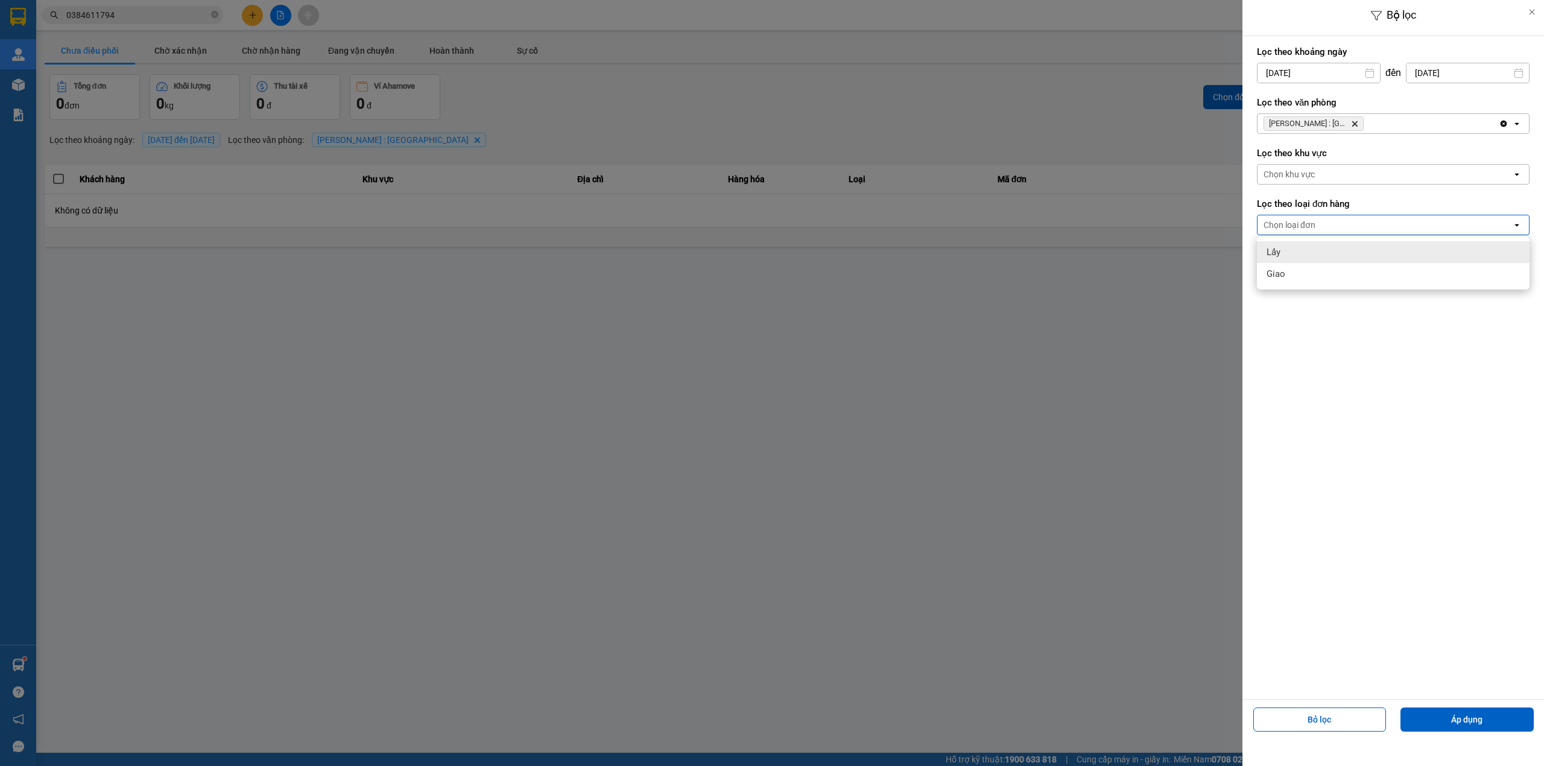
click at [1283, 259] on div "Lấy" at bounding box center [1393, 252] width 273 height 22
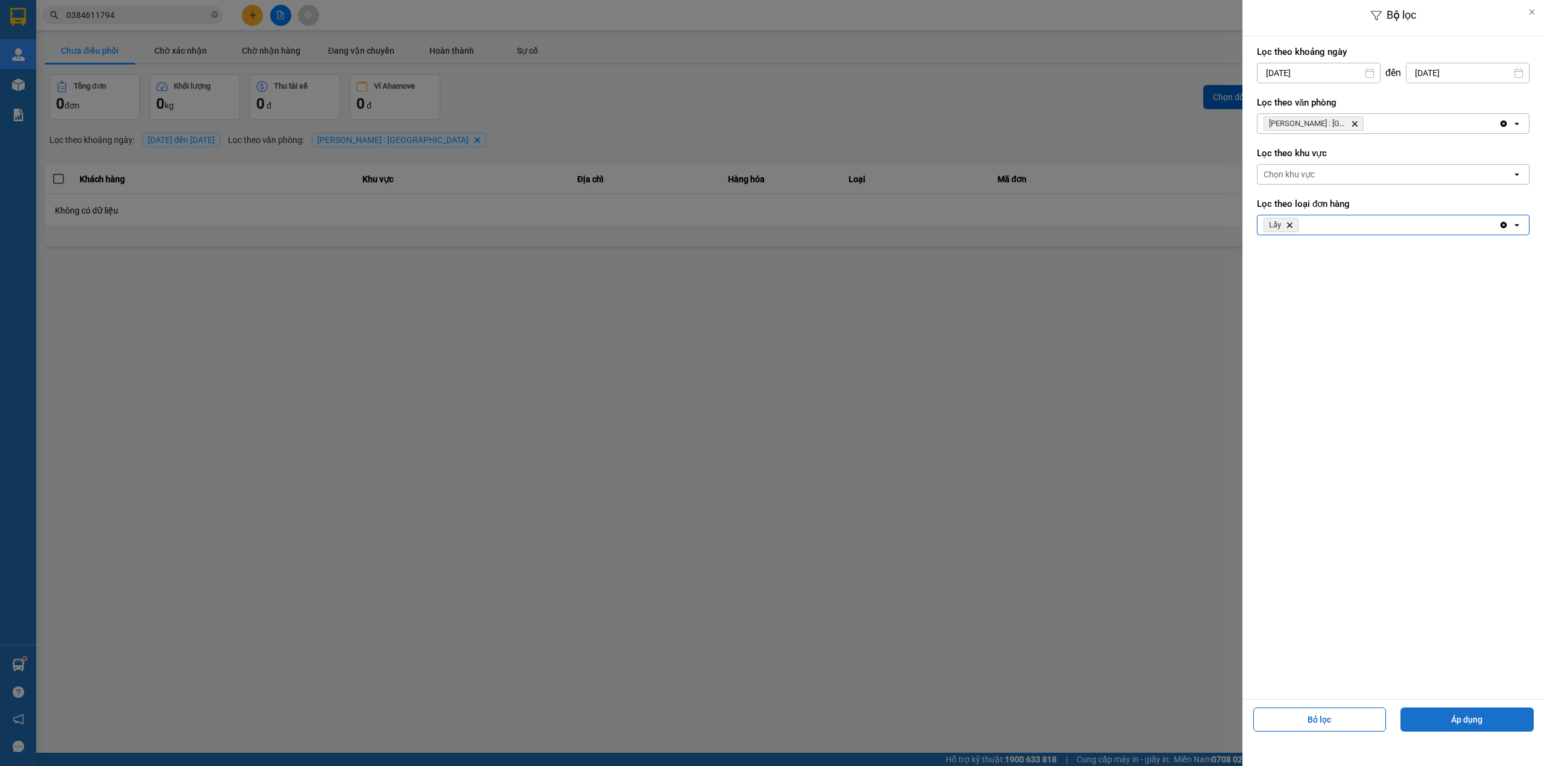
click at [1503, 730] on button "Áp dụng" at bounding box center [1466, 719] width 133 height 24
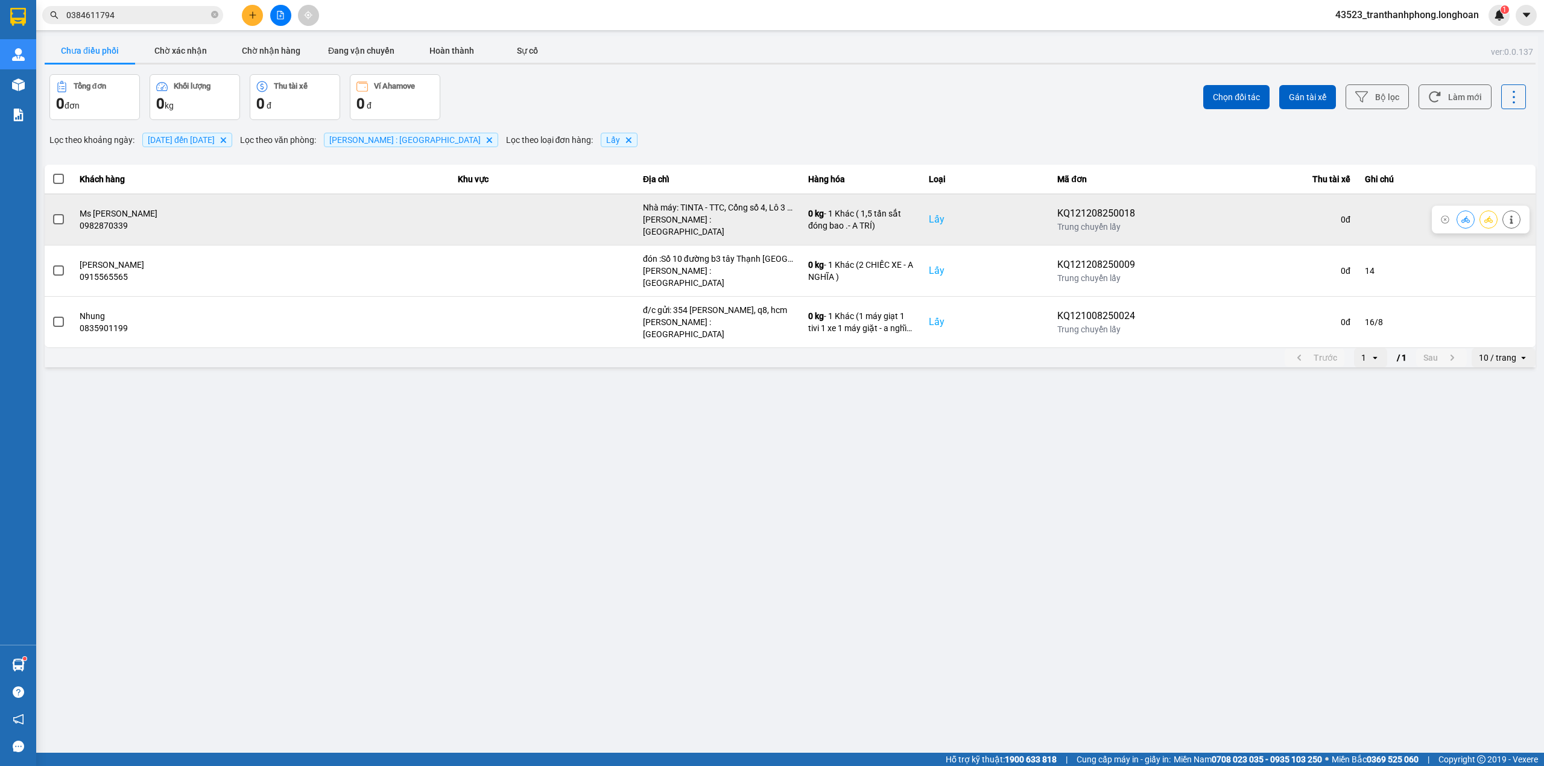
click at [63, 215] on td at bounding box center [59, 219] width 28 height 51
click at [53, 219] on span at bounding box center [58, 219] width 11 height 11
click at [52, 213] on input "checkbox" at bounding box center [52, 213] width 0 height 0
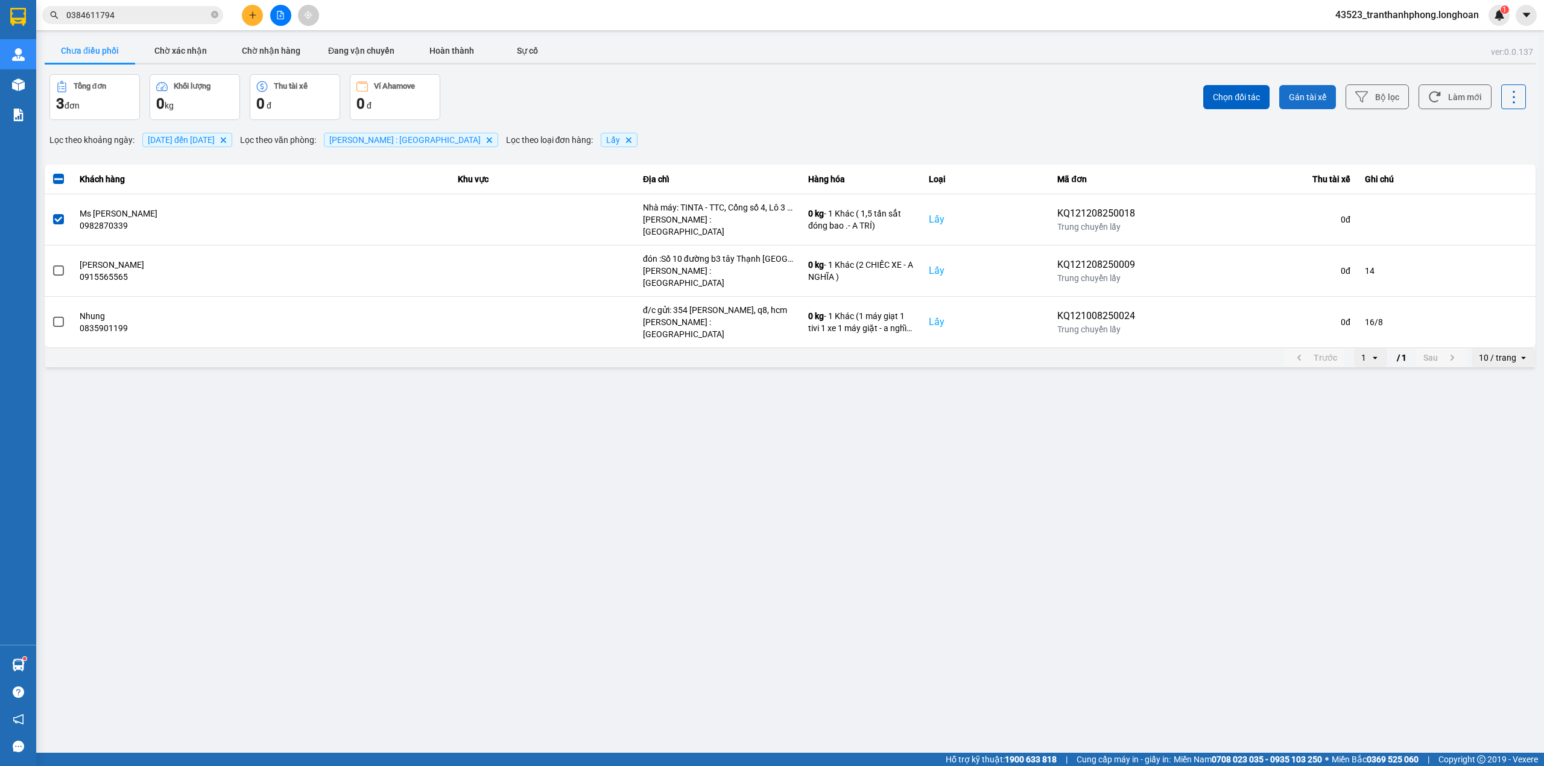
click at [1296, 99] on span "Gán tài xế" at bounding box center [1307, 97] width 37 height 12
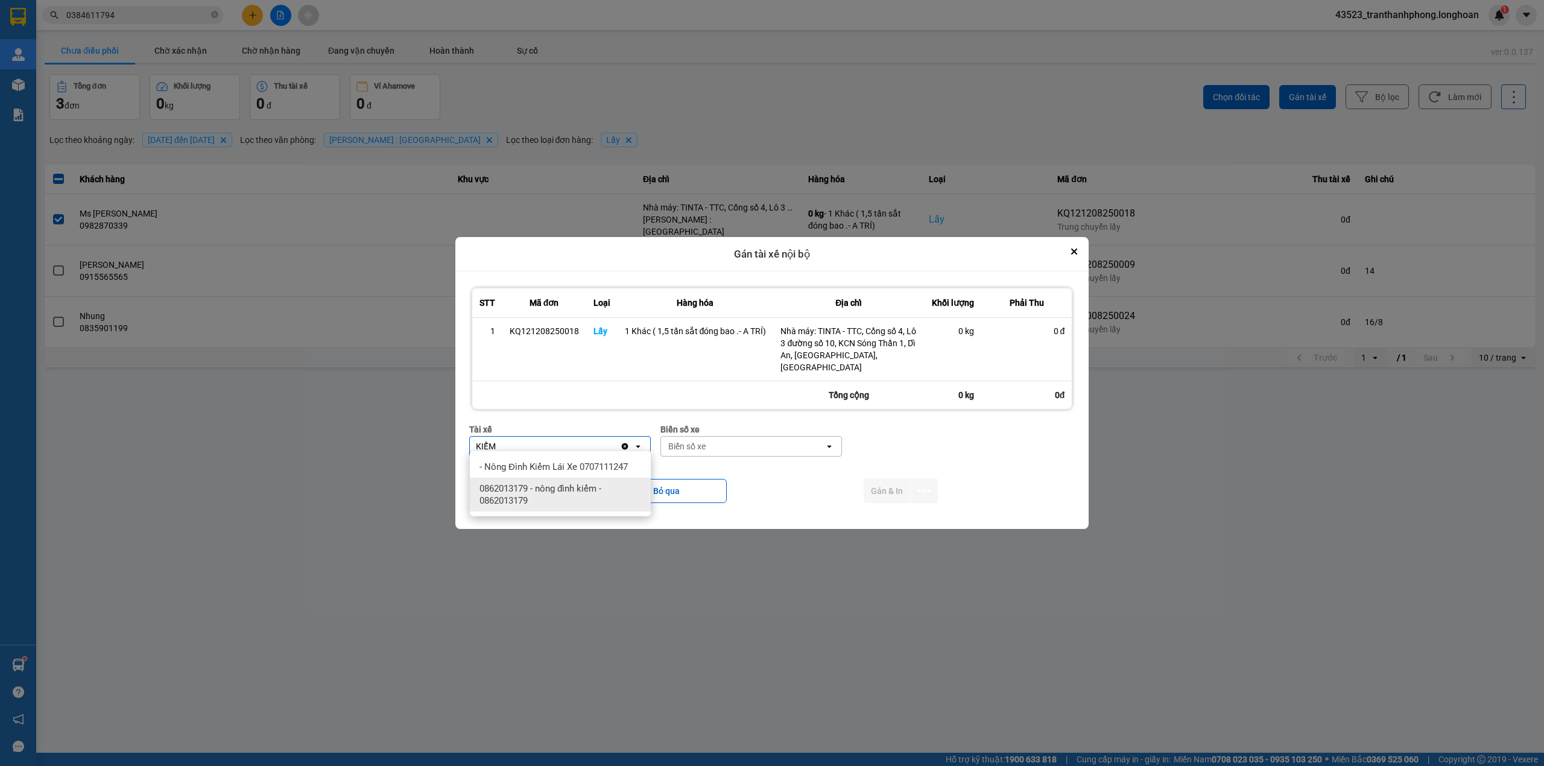
type input "KIỂM"
click at [550, 492] on span "0862013179 - nông đình kiểm - 0862013179" at bounding box center [562, 494] width 166 height 24
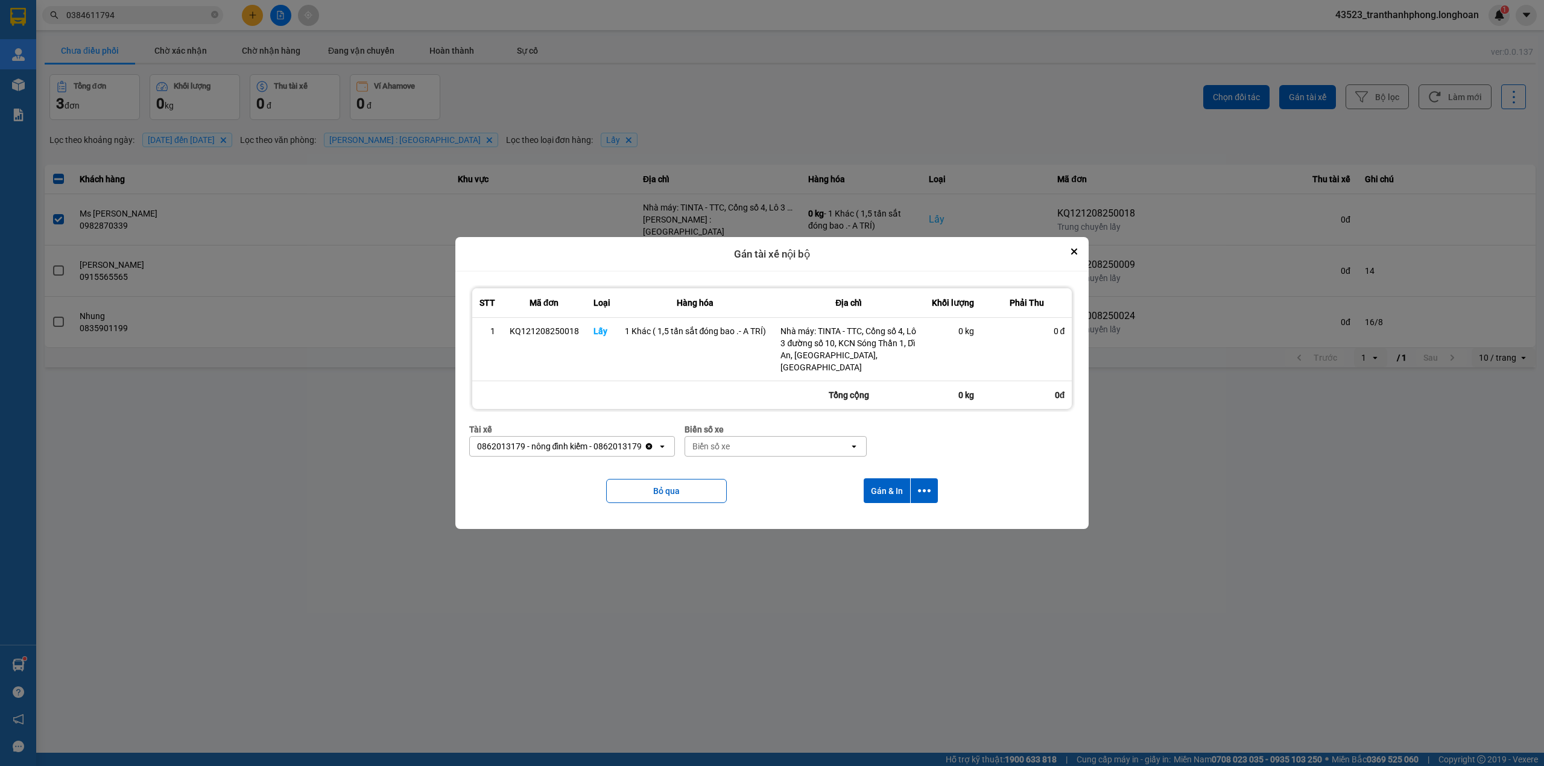
click at [550, 423] on div "Tài xế" at bounding box center [572, 429] width 206 height 13
click at [546, 440] on div "0862013179 - nông đình kiểm - 0862013179" at bounding box center [559, 446] width 165 height 12
type input "KIỂM"
click at [569, 469] on span "- Nông Đình Kiểm Lái Xe 0707111247" at bounding box center [553, 467] width 148 height 12
click at [763, 440] on div "Biển số xe" at bounding box center [742, 446] width 163 height 19
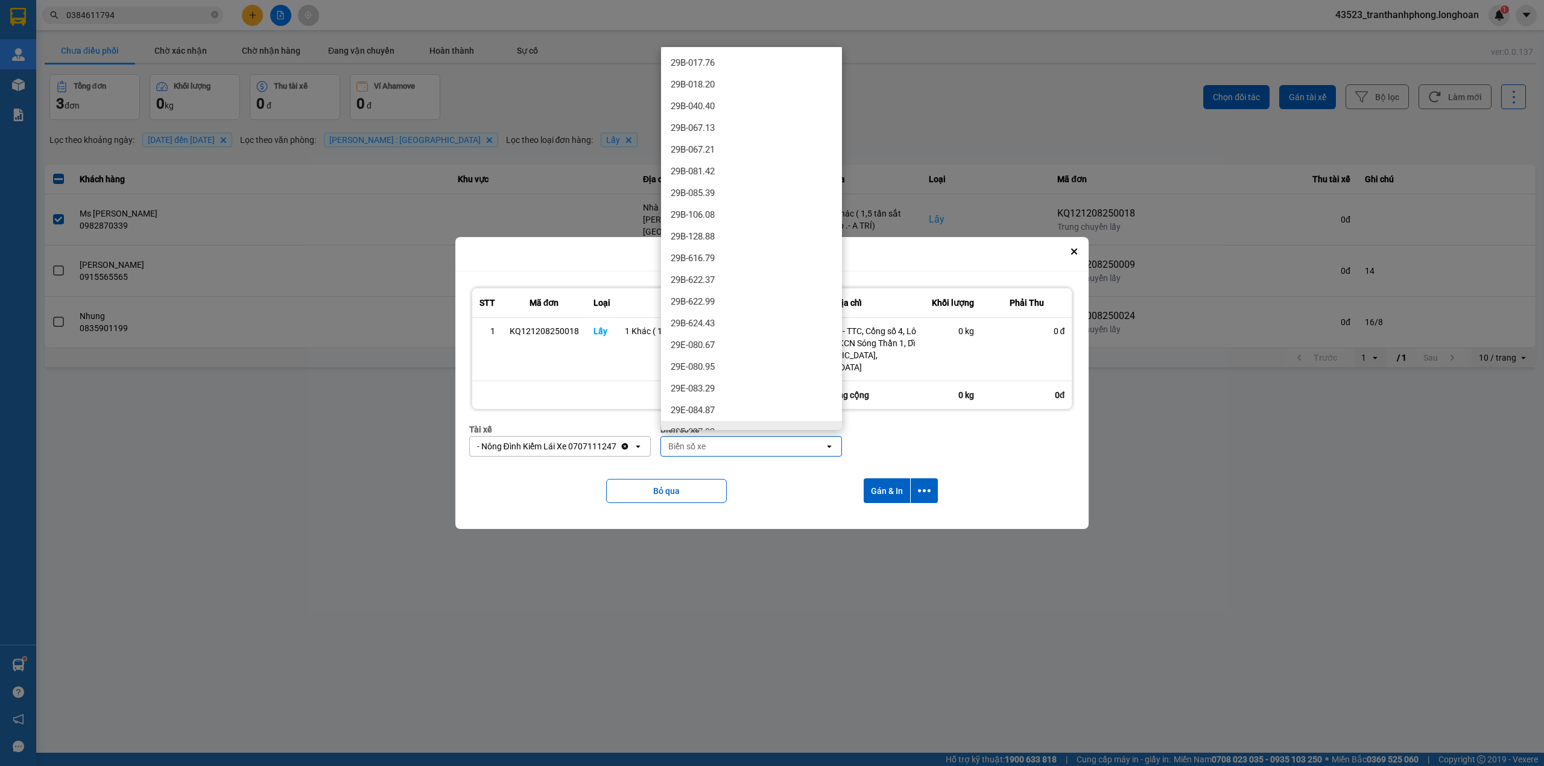
drag, startPoint x: 708, startPoint y: 538, endPoint x: 683, endPoint y: 515, distance: 33.7
click at [708, 540] on div at bounding box center [772, 383] width 1544 height 766
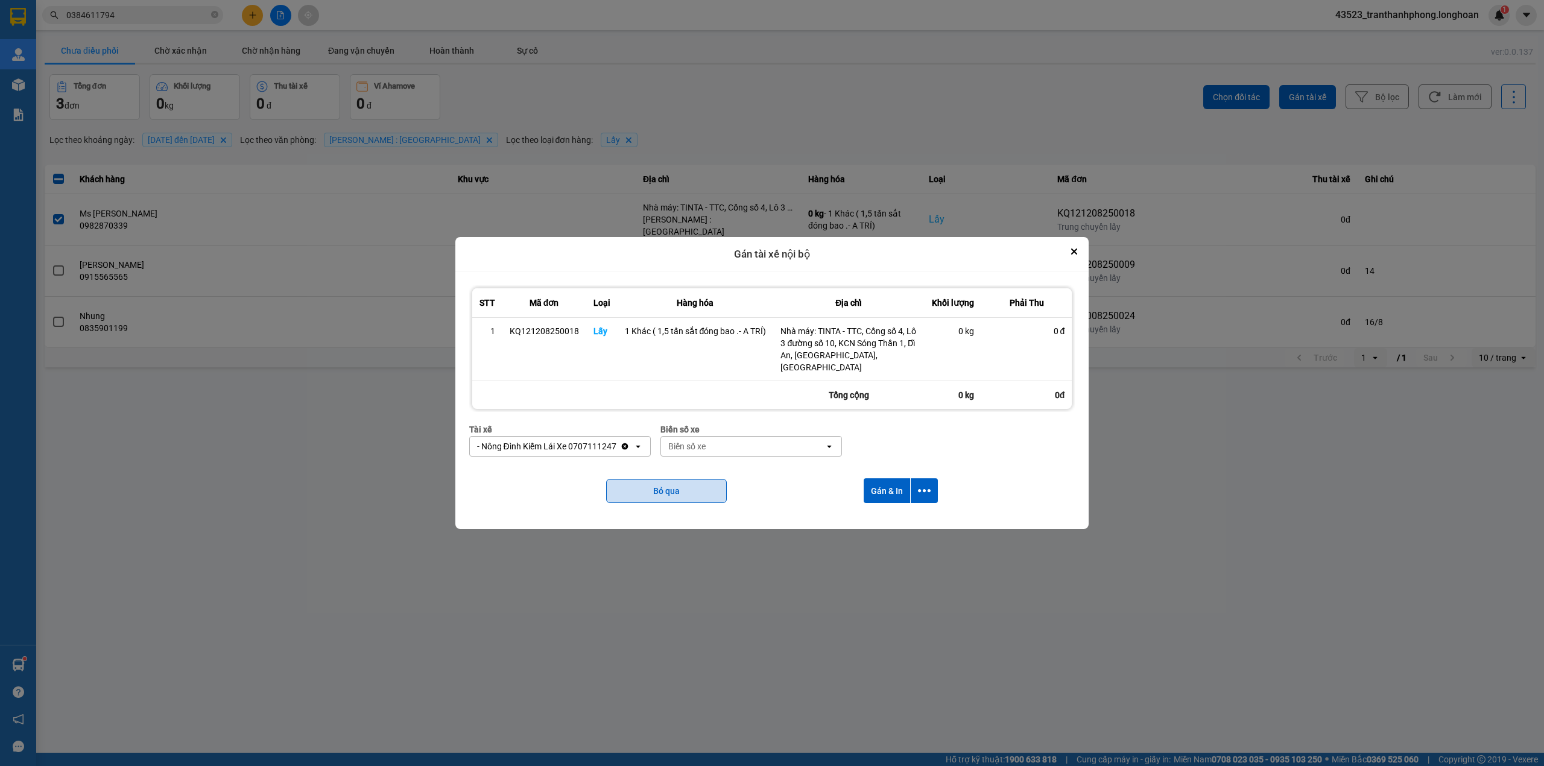
click at [681, 485] on button "Bỏ qua" at bounding box center [666, 491] width 121 height 24
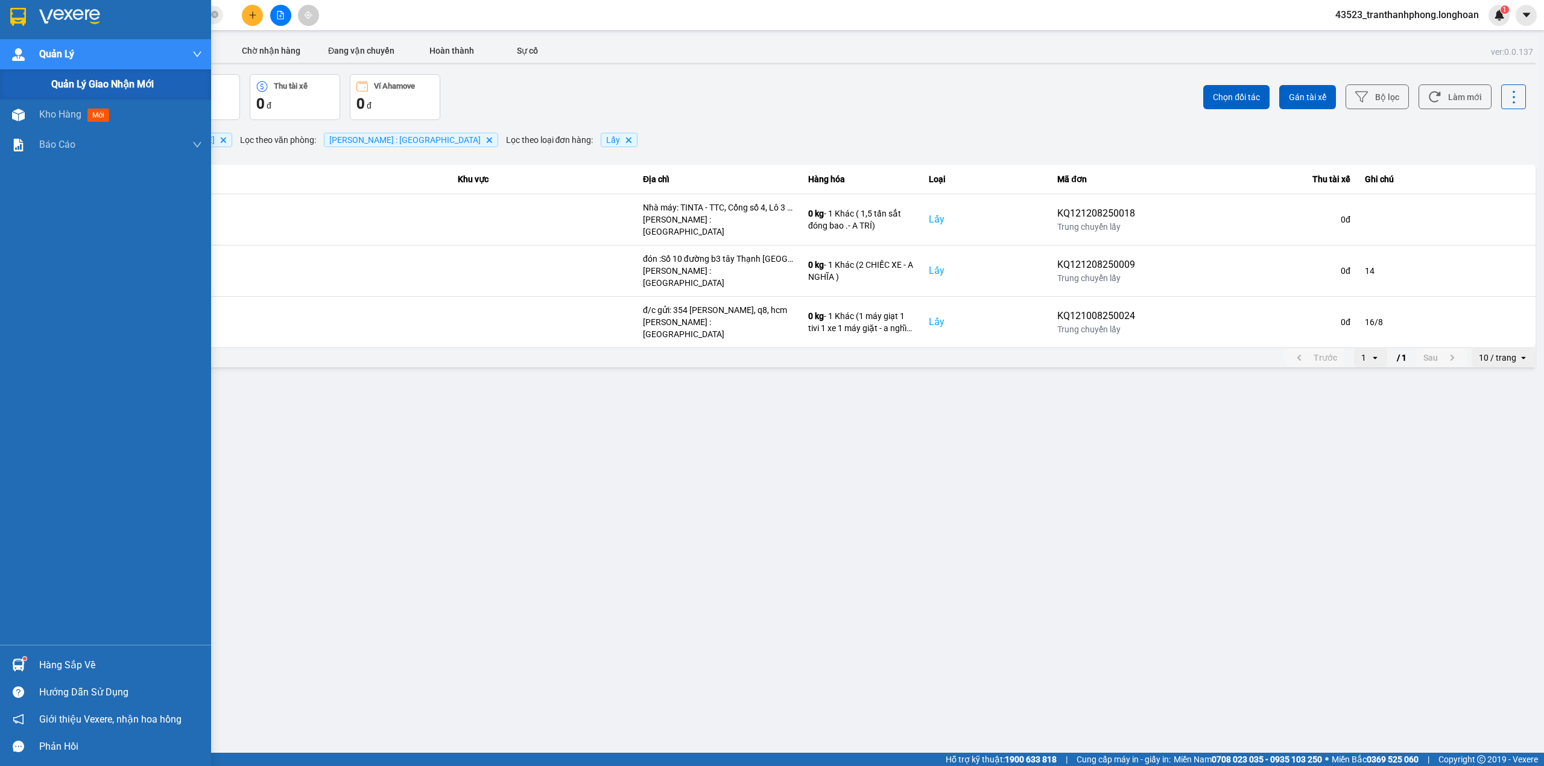
click at [66, 80] on span "Quản lý giao nhận mới" at bounding box center [102, 84] width 103 height 15
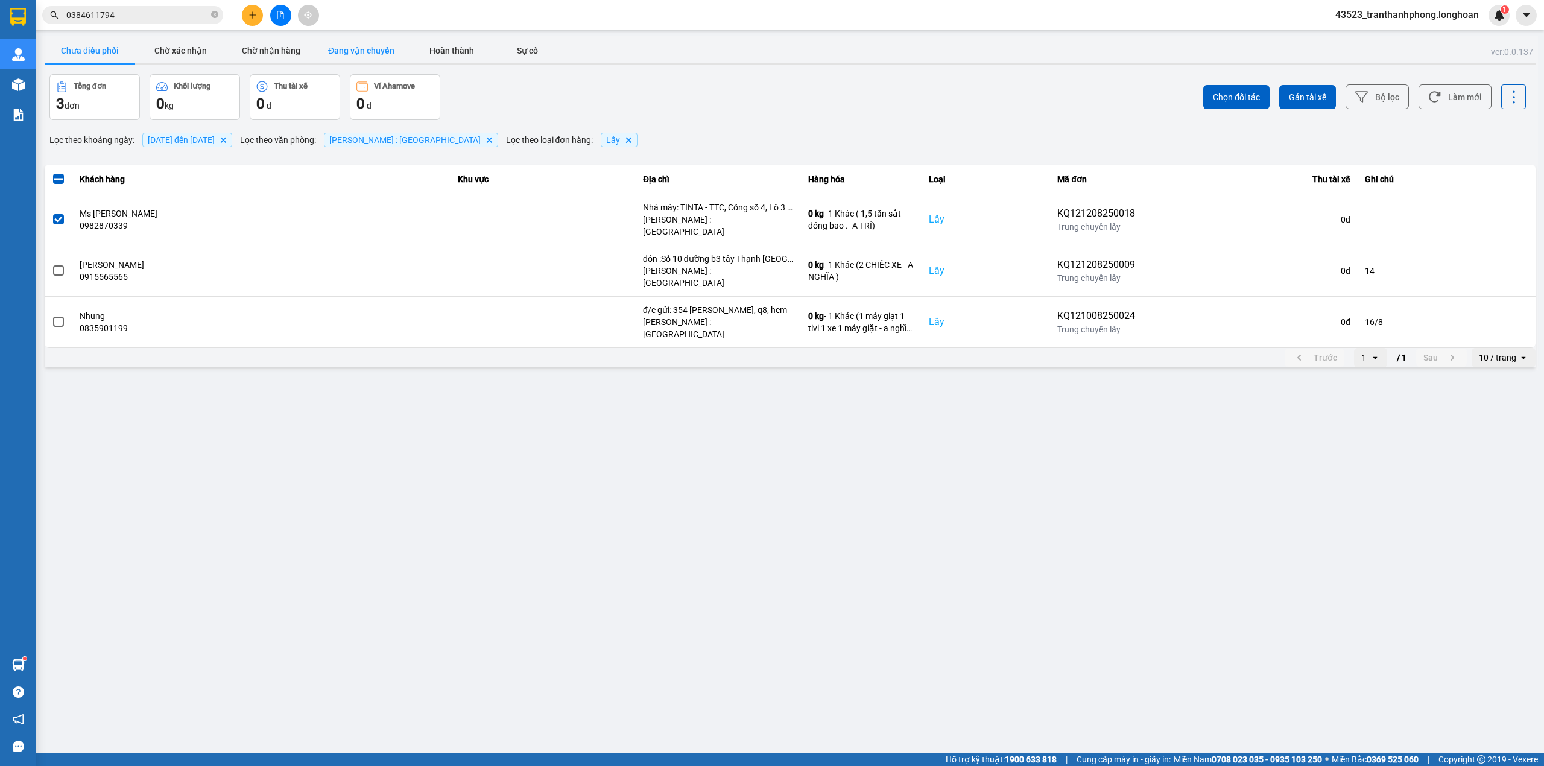
click at [342, 46] on button "Đang vận chuyển" at bounding box center [361, 51] width 90 height 24
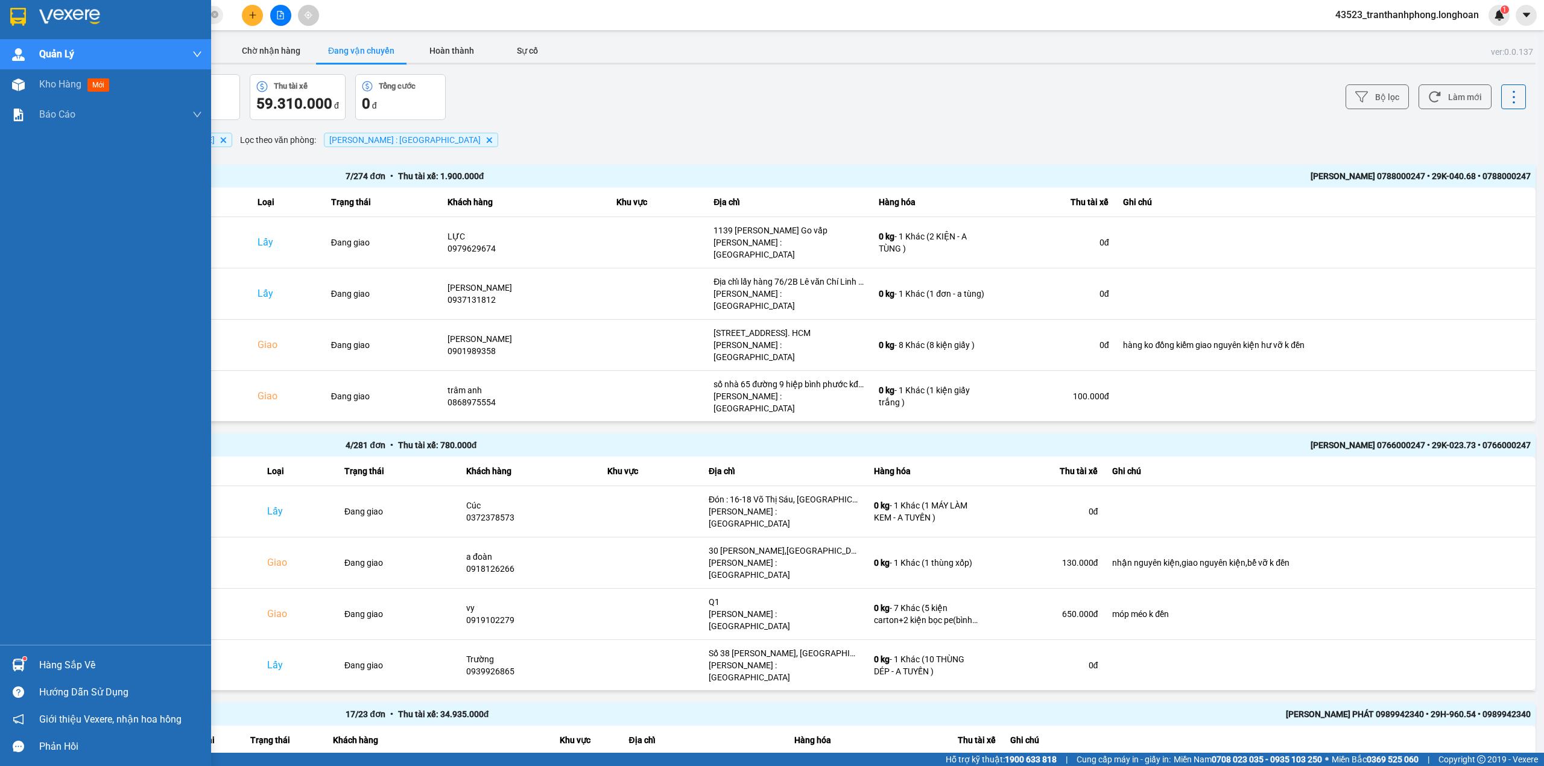
click at [4, 8] on div at bounding box center [105, 19] width 211 height 39
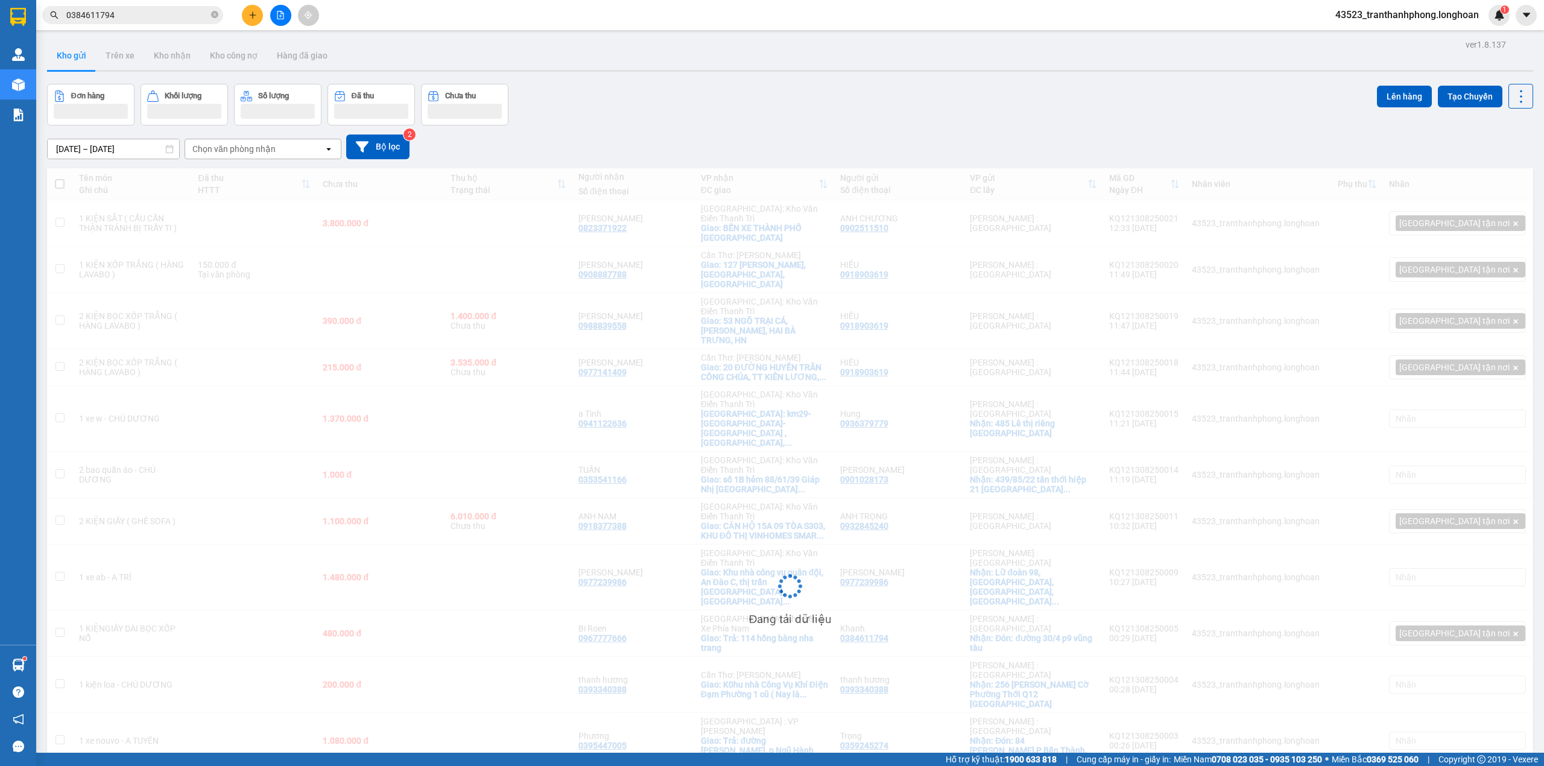
click at [171, 12] on input "0384611794" at bounding box center [137, 14] width 142 height 13
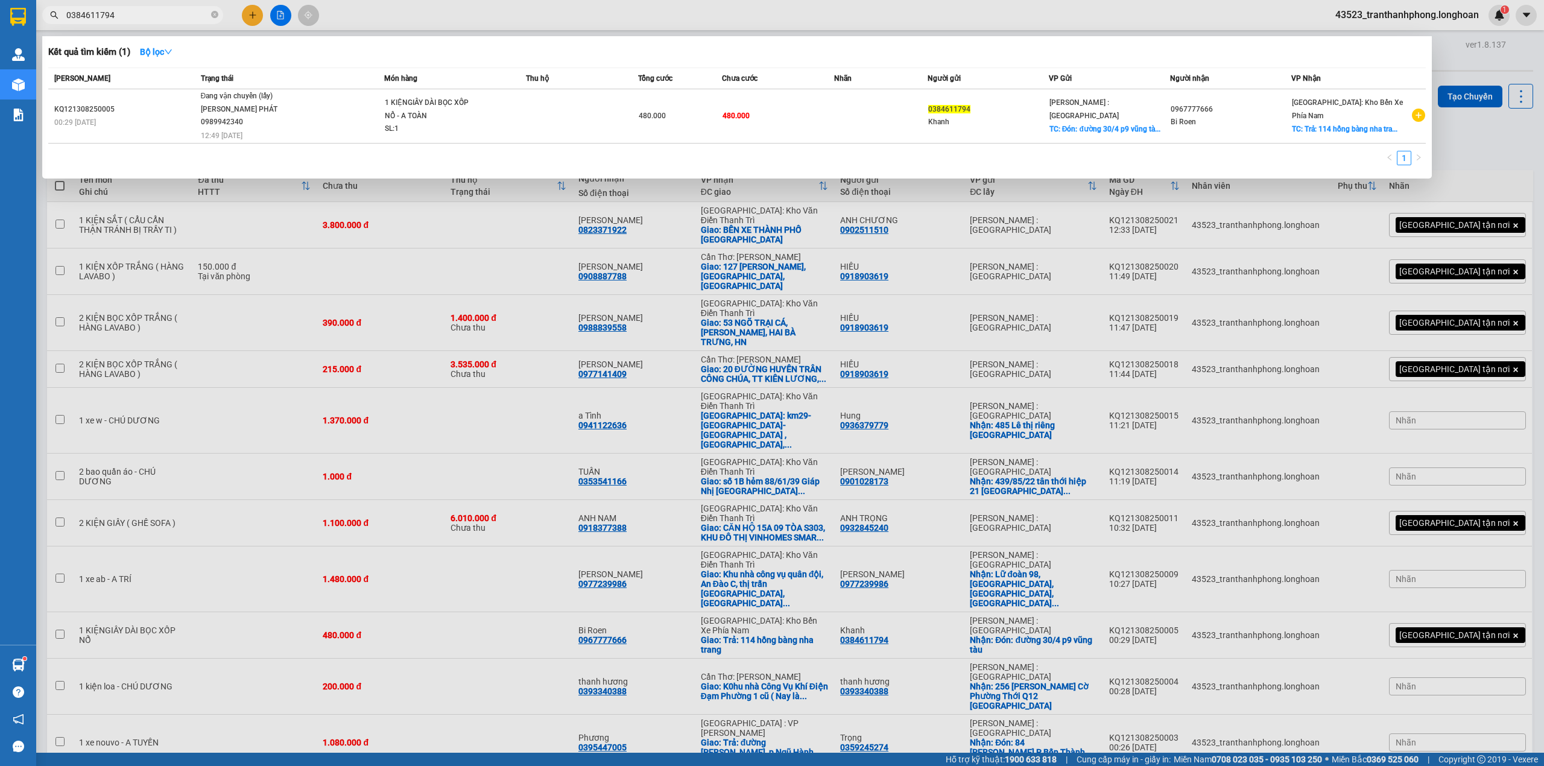
click at [277, 390] on div at bounding box center [772, 383] width 1544 height 766
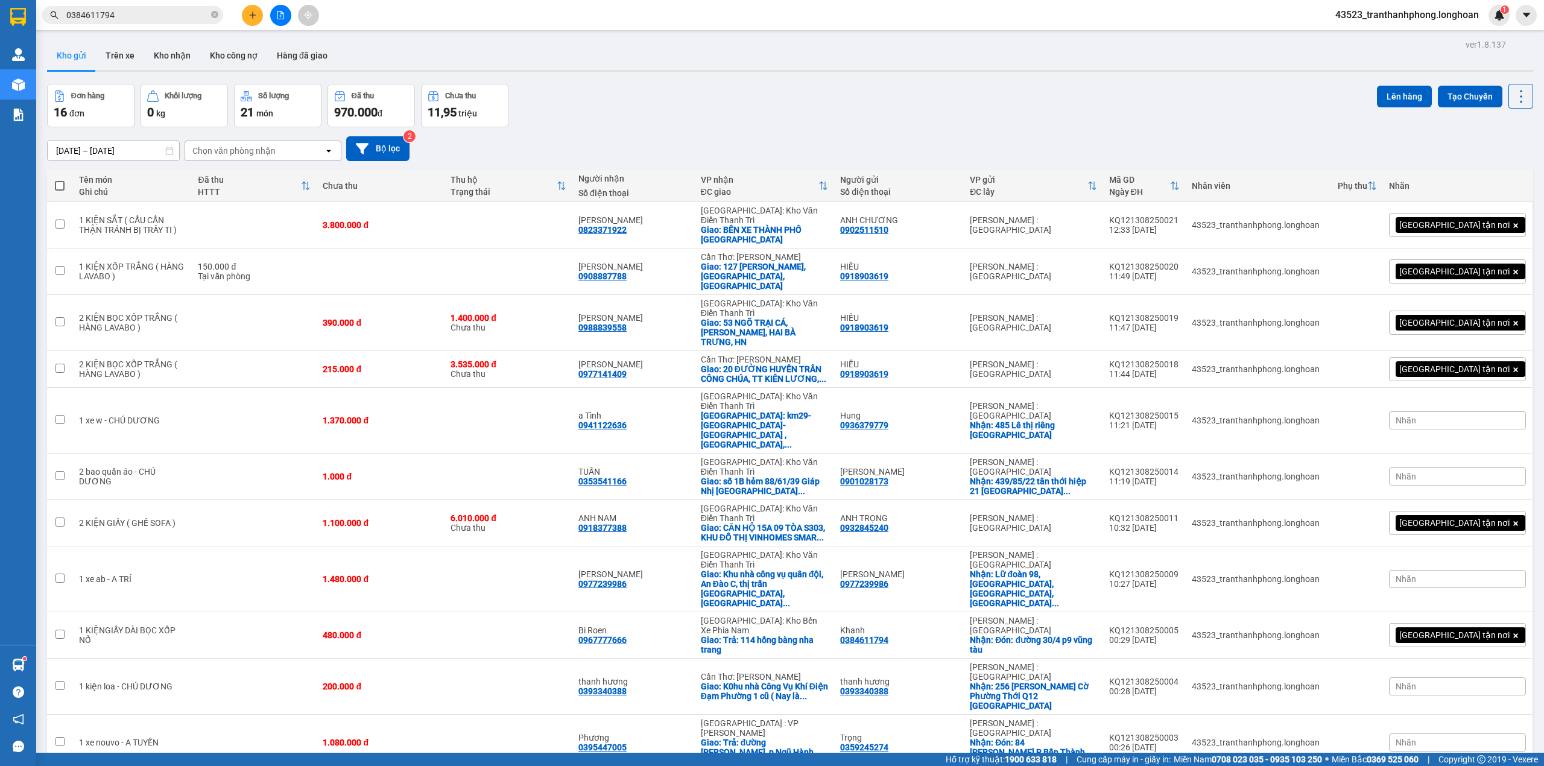
click at [169, 12] on input "0384611794" at bounding box center [137, 14] width 142 height 13
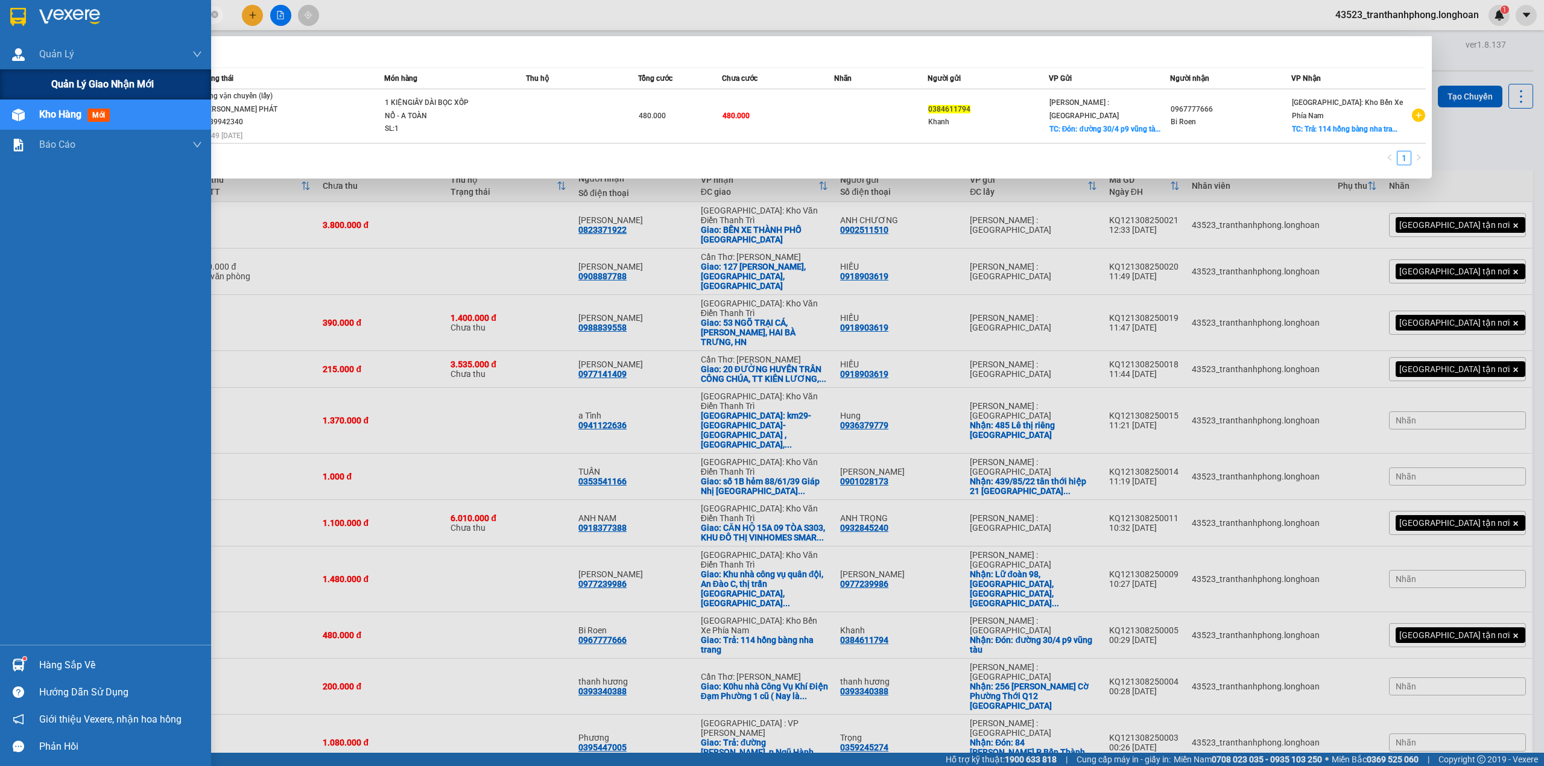
click at [55, 95] on div "Quản lý giao nhận mới" at bounding box center [126, 84] width 151 height 30
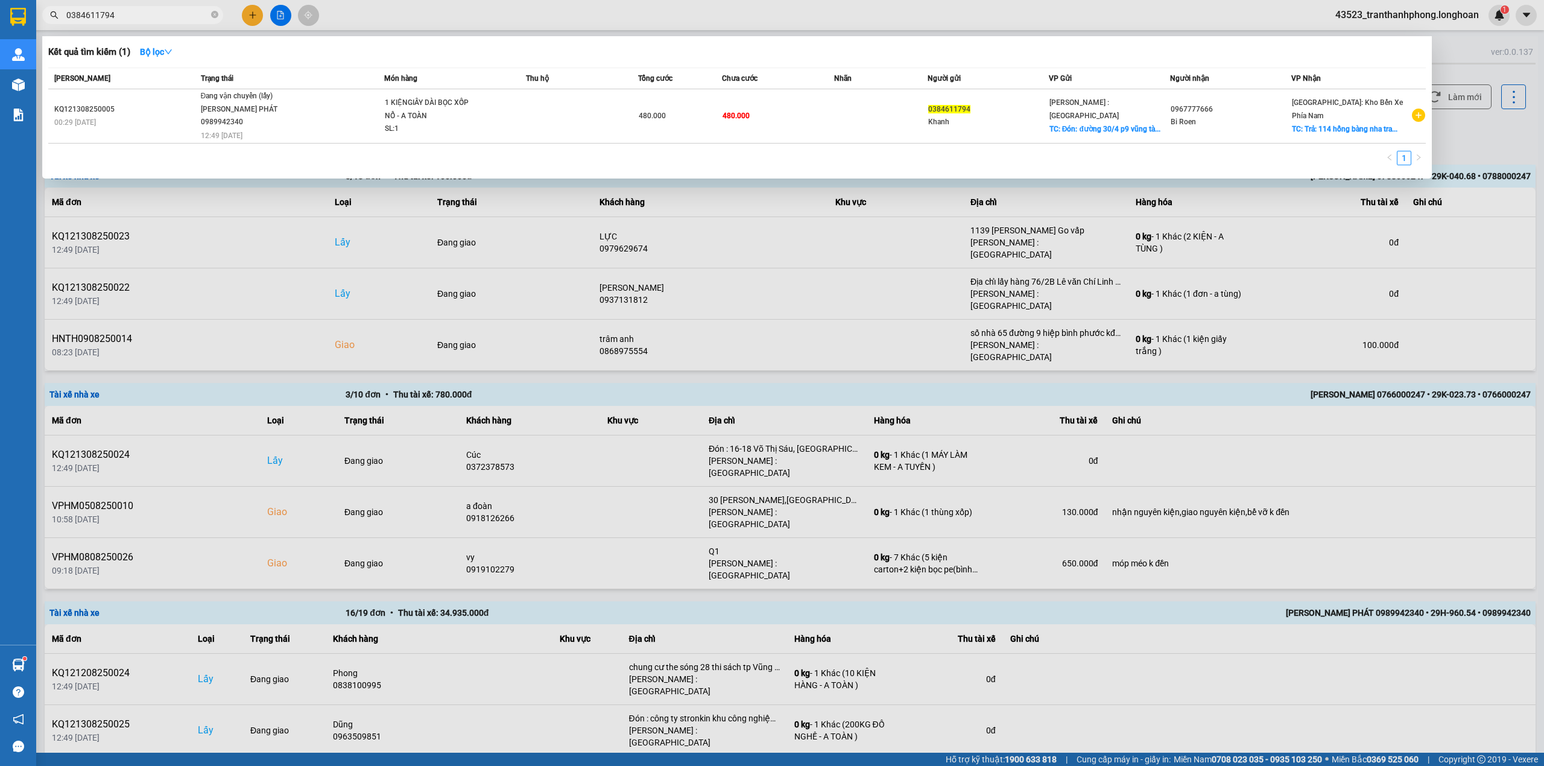
click at [317, 301] on div at bounding box center [772, 383] width 1544 height 766
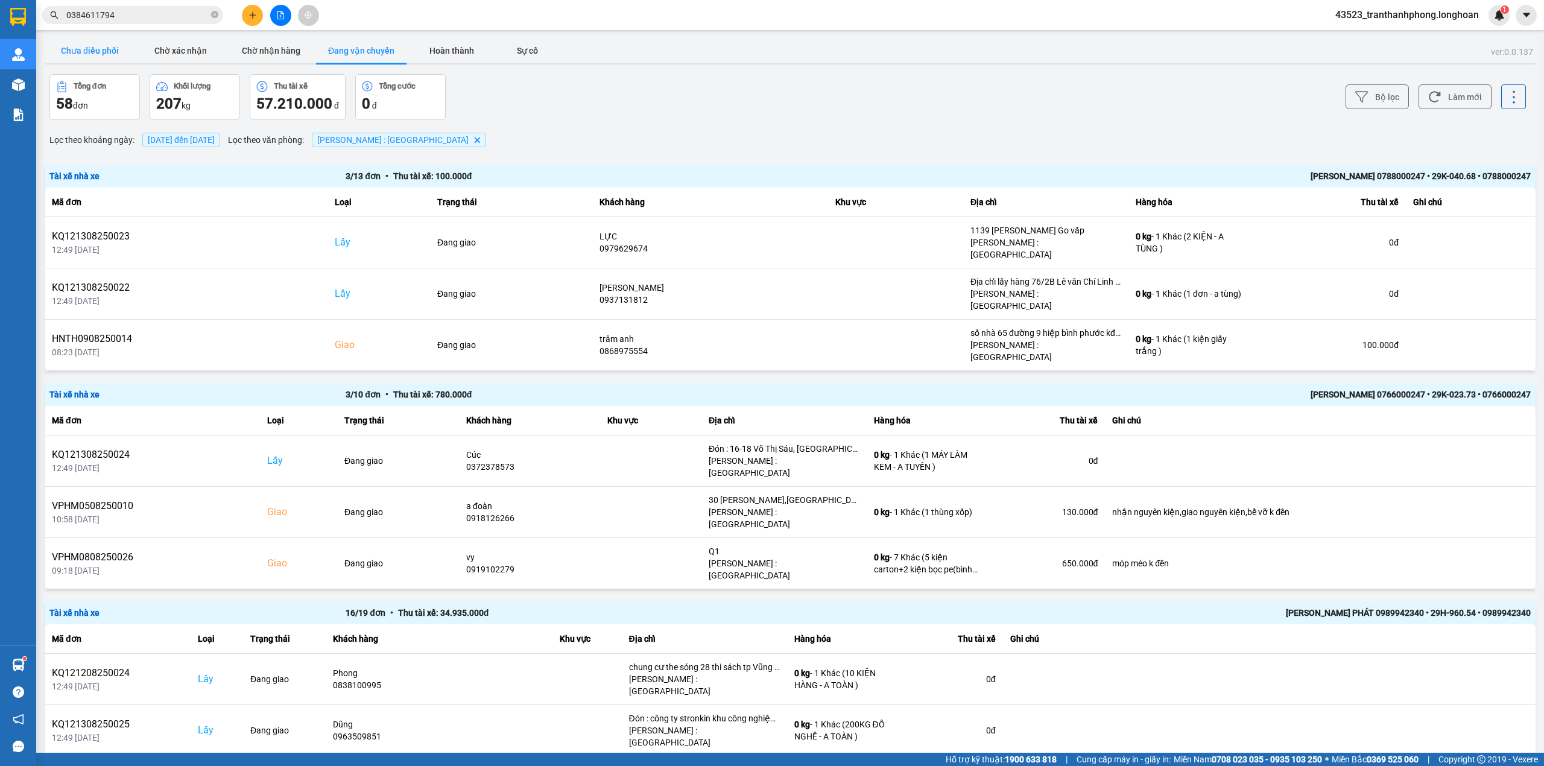
click at [110, 46] on button "Chưa điều phối" at bounding box center [90, 51] width 90 height 24
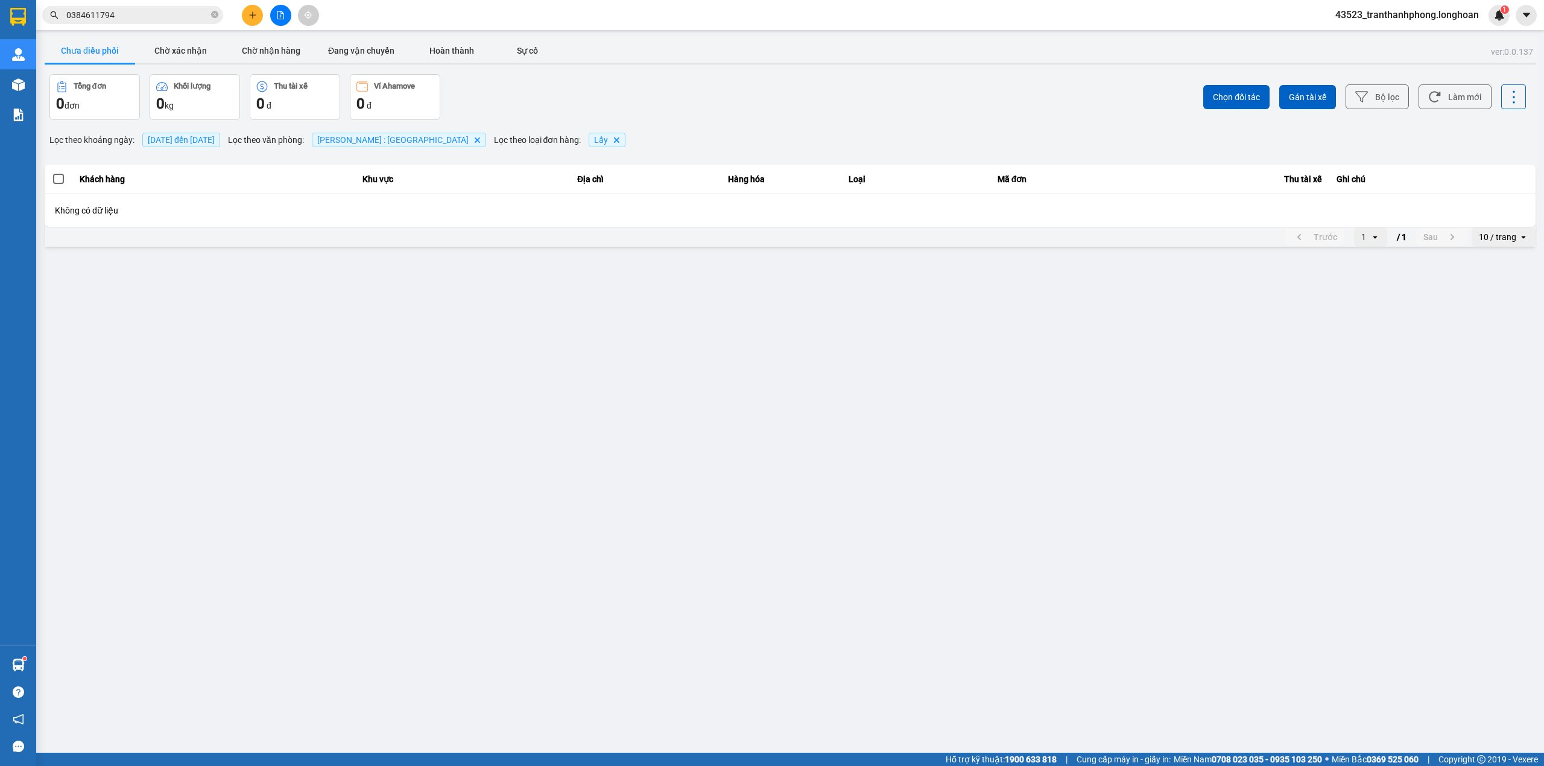
click at [205, 146] on span "[DATE] đến [DATE]" at bounding box center [181, 140] width 78 height 14
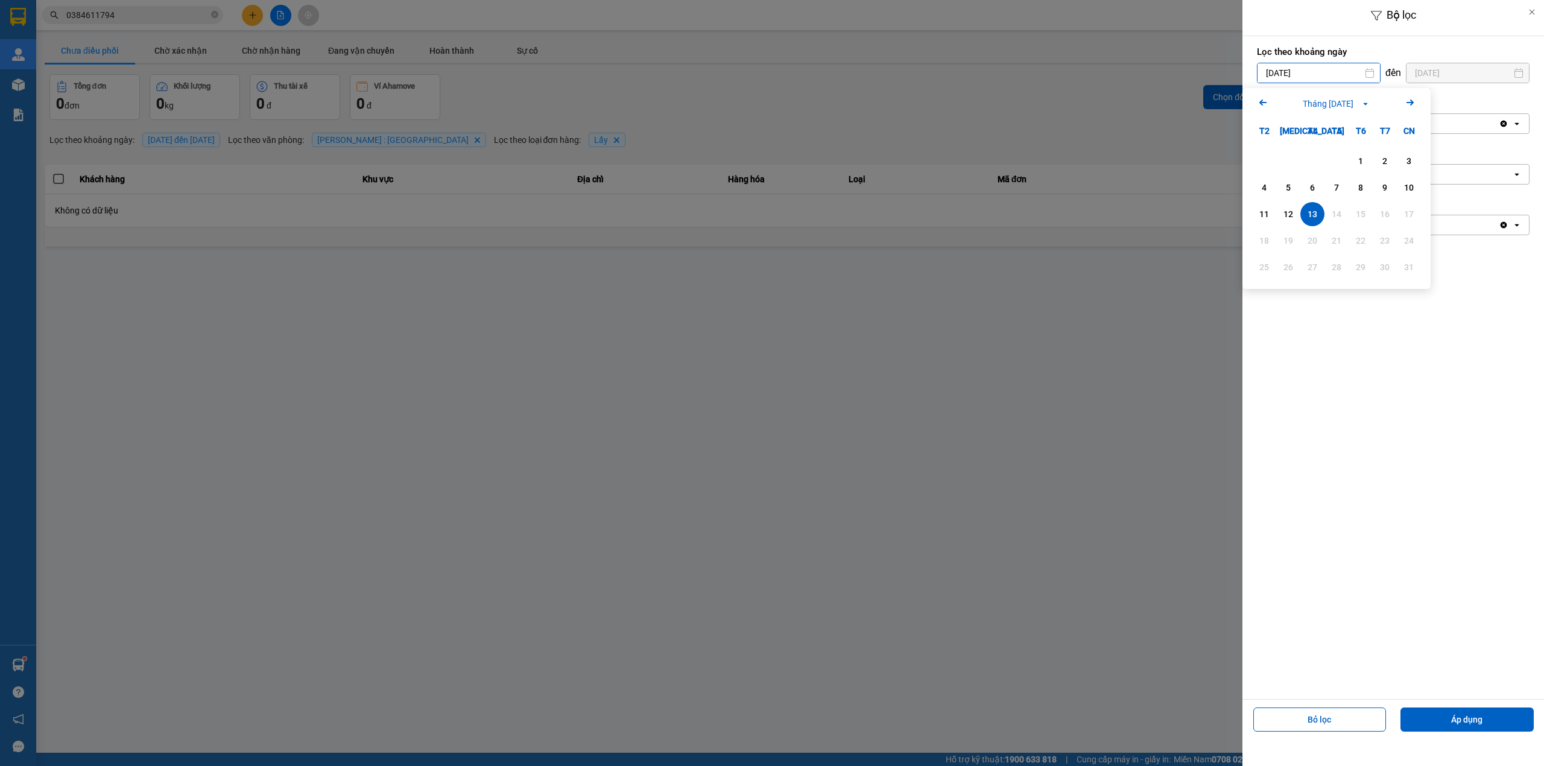
click at [1288, 78] on input "[DATE]" at bounding box center [1318, 72] width 122 height 19
click at [1365, 160] on div "1" at bounding box center [1360, 161] width 17 height 14
type input "[DATE]"
click at [1448, 724] on button "Áp dụng" at bounding box center [1466, 719] width 133 height 24
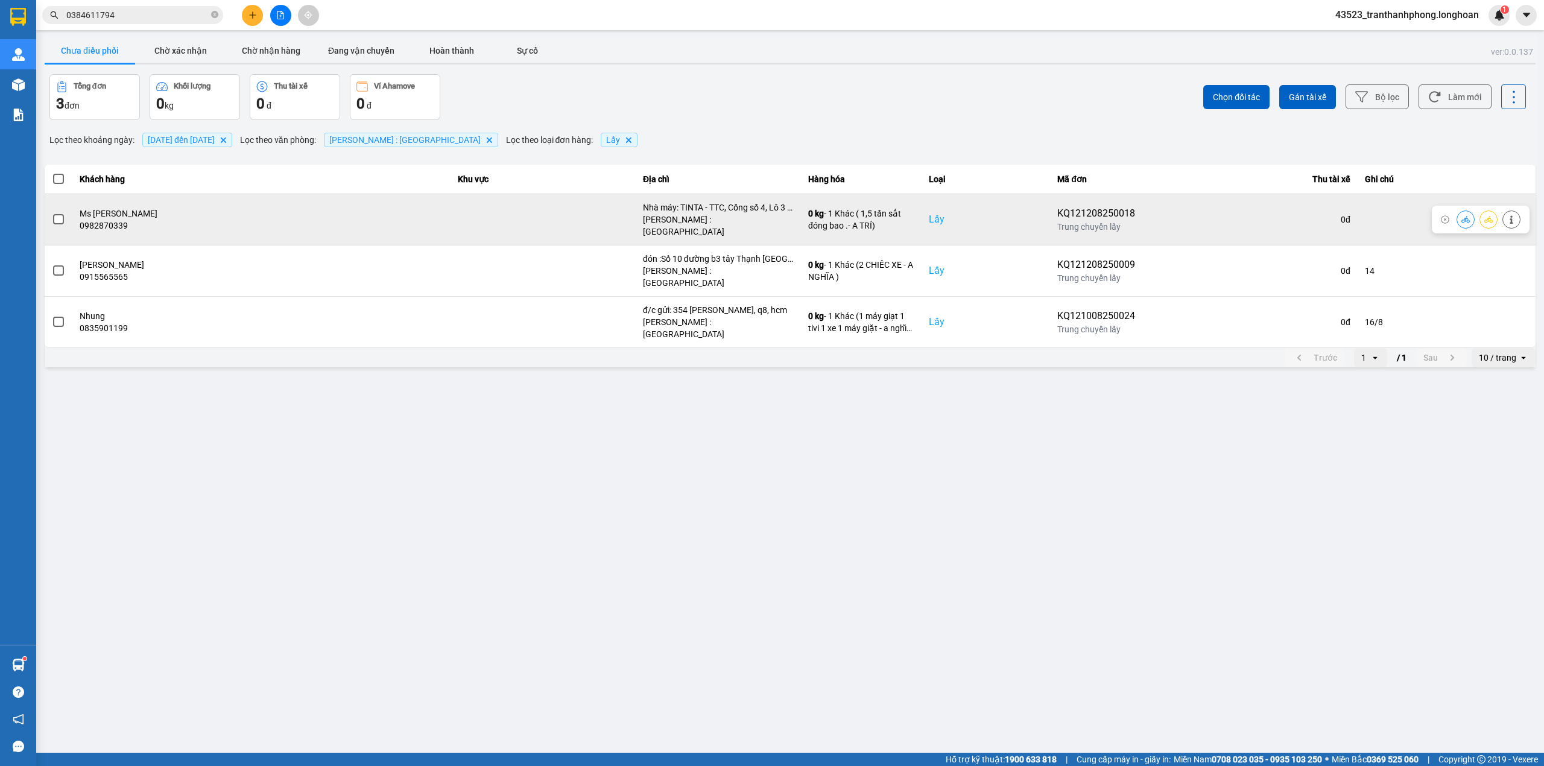
click at [1363, 210] on td at bounding box center [1446, 219] width 178 height 51
click at [1387, 218] on td at bounding box center [1446, 219] width 178 height 51
click at [58, 215] on span at bounding box center [58, 219] width 11 height 11
click at [52, 213] on input "checkbox" at bounding box center [52, 213] width 0 height 0
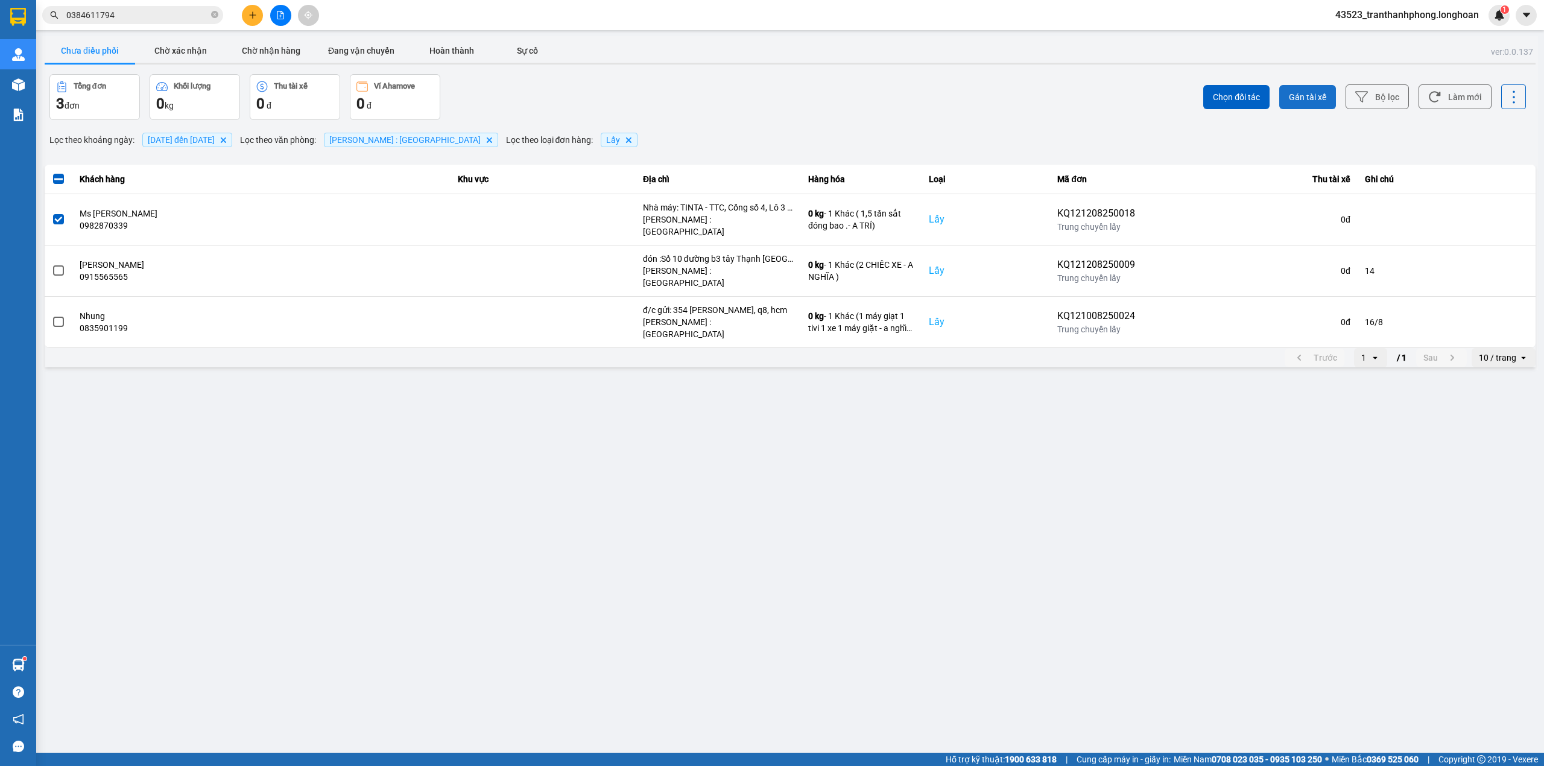
click at [1325, 95] on span "Gán tài xế" at bounding box center [1307, 97] width 37 height 12
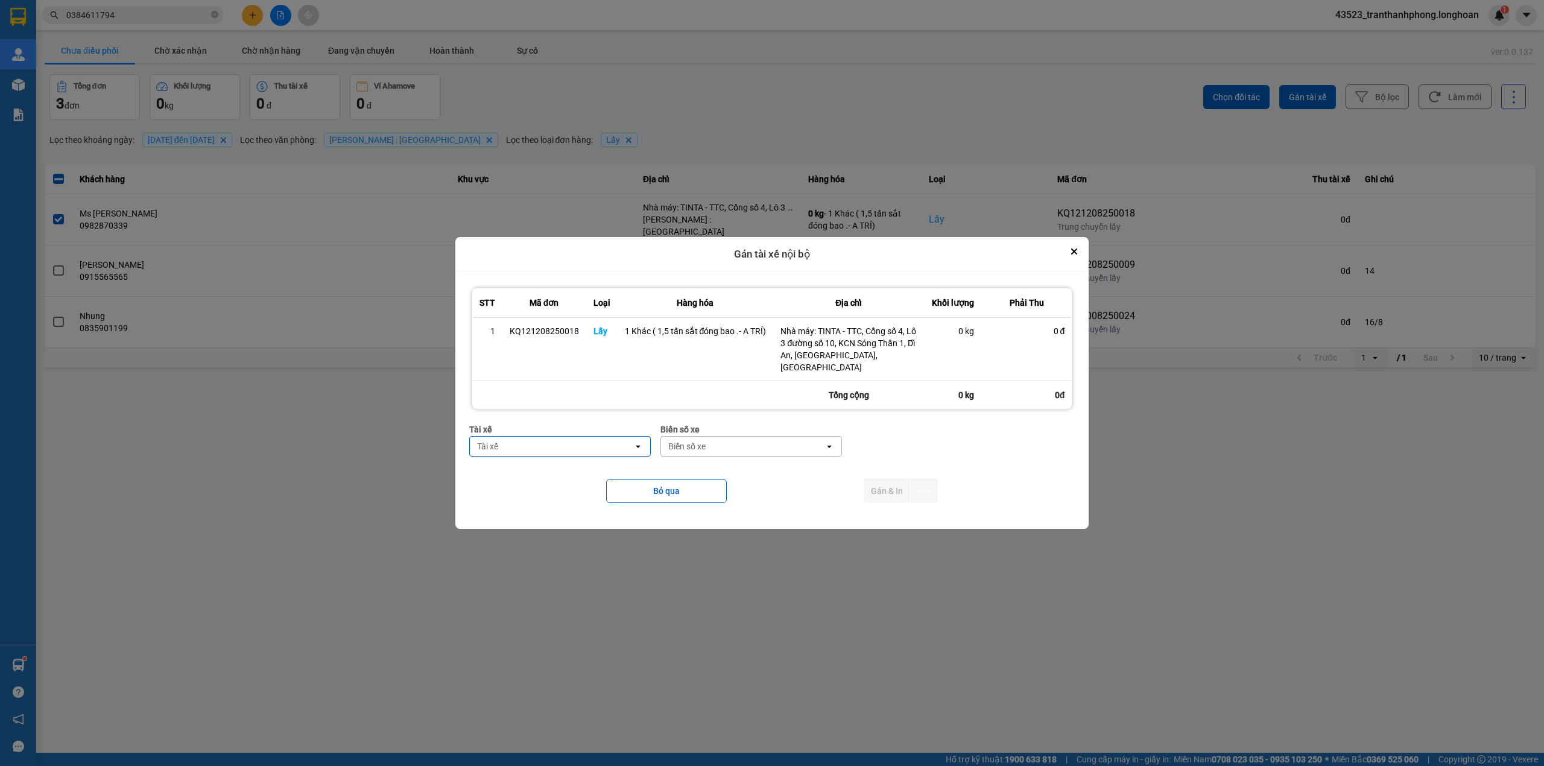
click at [539, 437] on div "Tài xế" at bounding box center [551, 446] width 163 height 19
type input "KIỂM"
click at [516, 437] on div "Tài xế" at bounding box center [551, 446] width 163 height 19
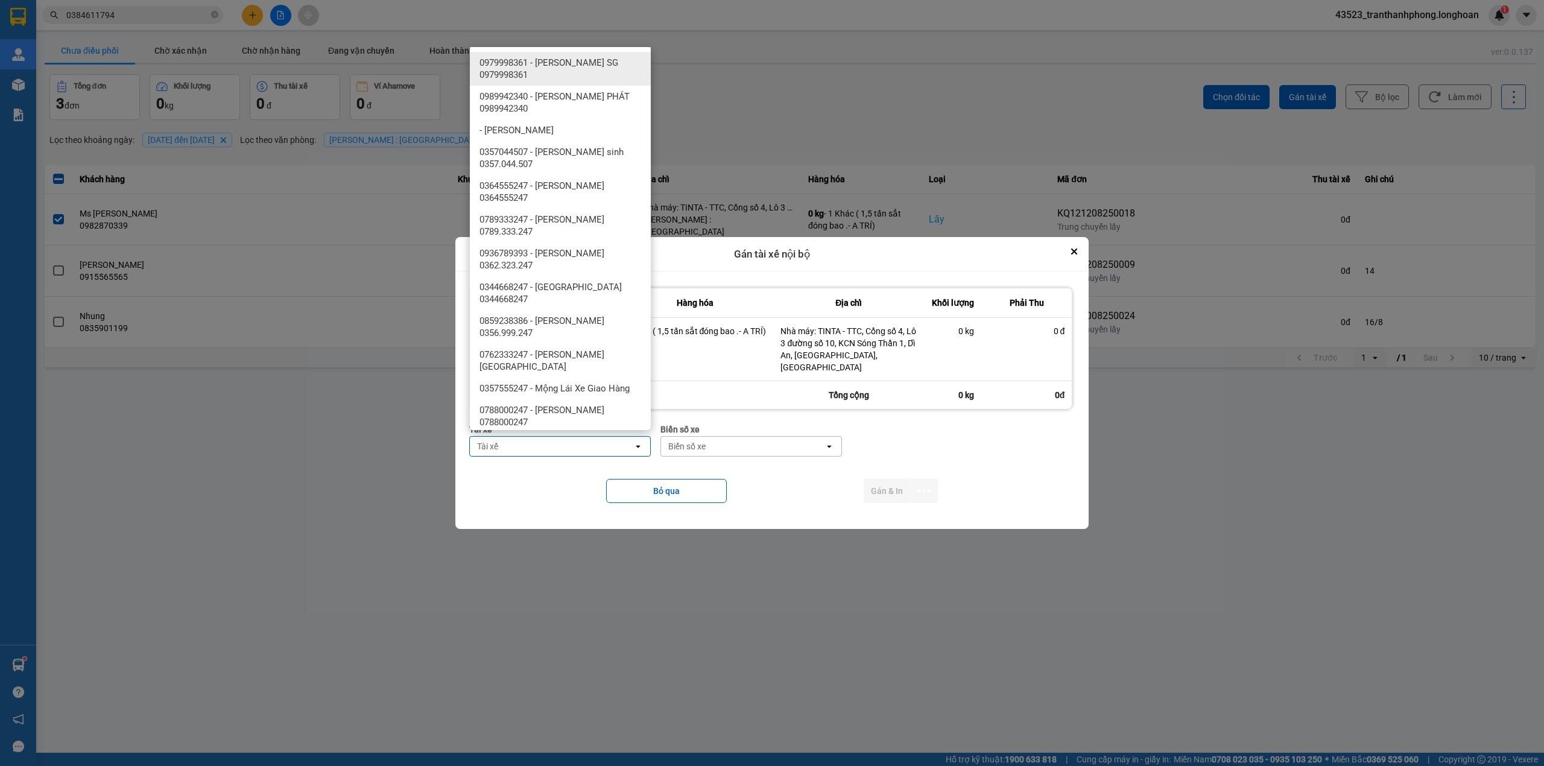
click at [511, 449] on div "Tài xế" at bounding box center [551, 446] width 163 height 19
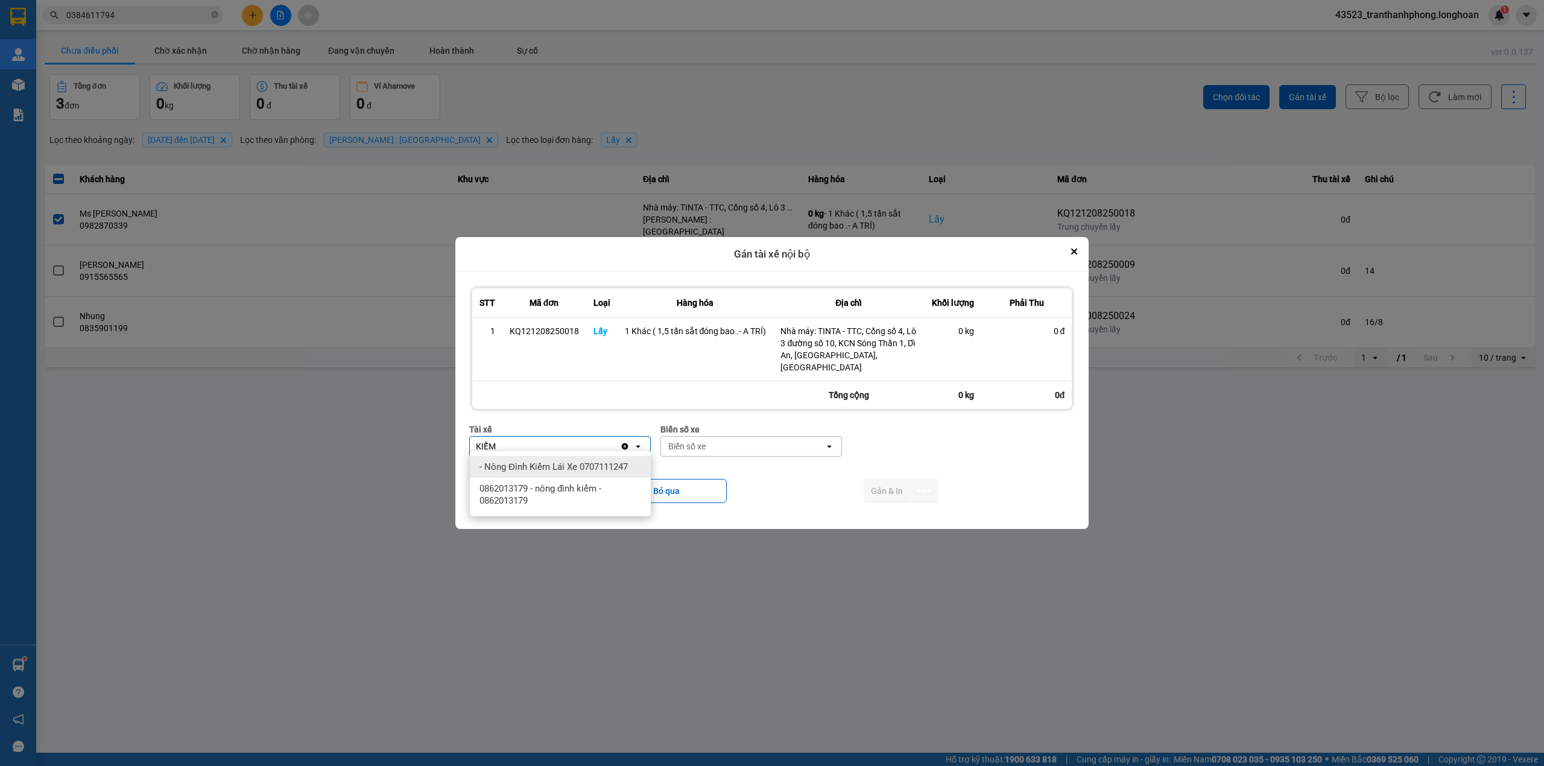
type input "KIỂM"
click at [527, 459] on div "- Nông Đình Kiểm Lái Xe 0707111247" at bounding box center [560, 467] width 181 height 22
click at [727, 447] on div "Biển số xe" at bounding box center [742, 446] width 163 height 19
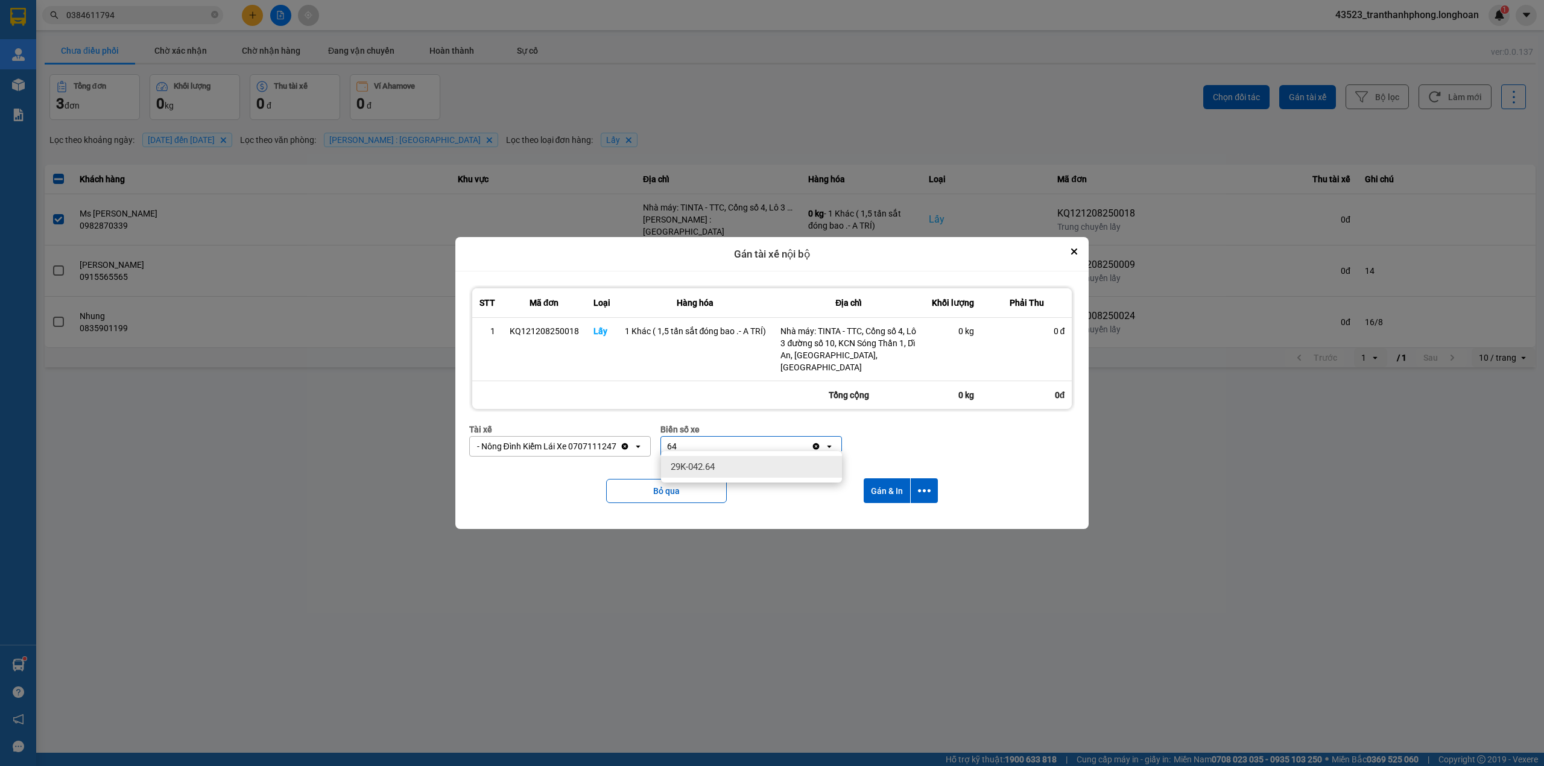
type input "64"
click at [763, 463] on div "29K-042.64" at bounding box center [751, 467] width 181 height 22
click at [880, 478] on button "Gán & In" at bounding box center [886, 490] width 46 height 25
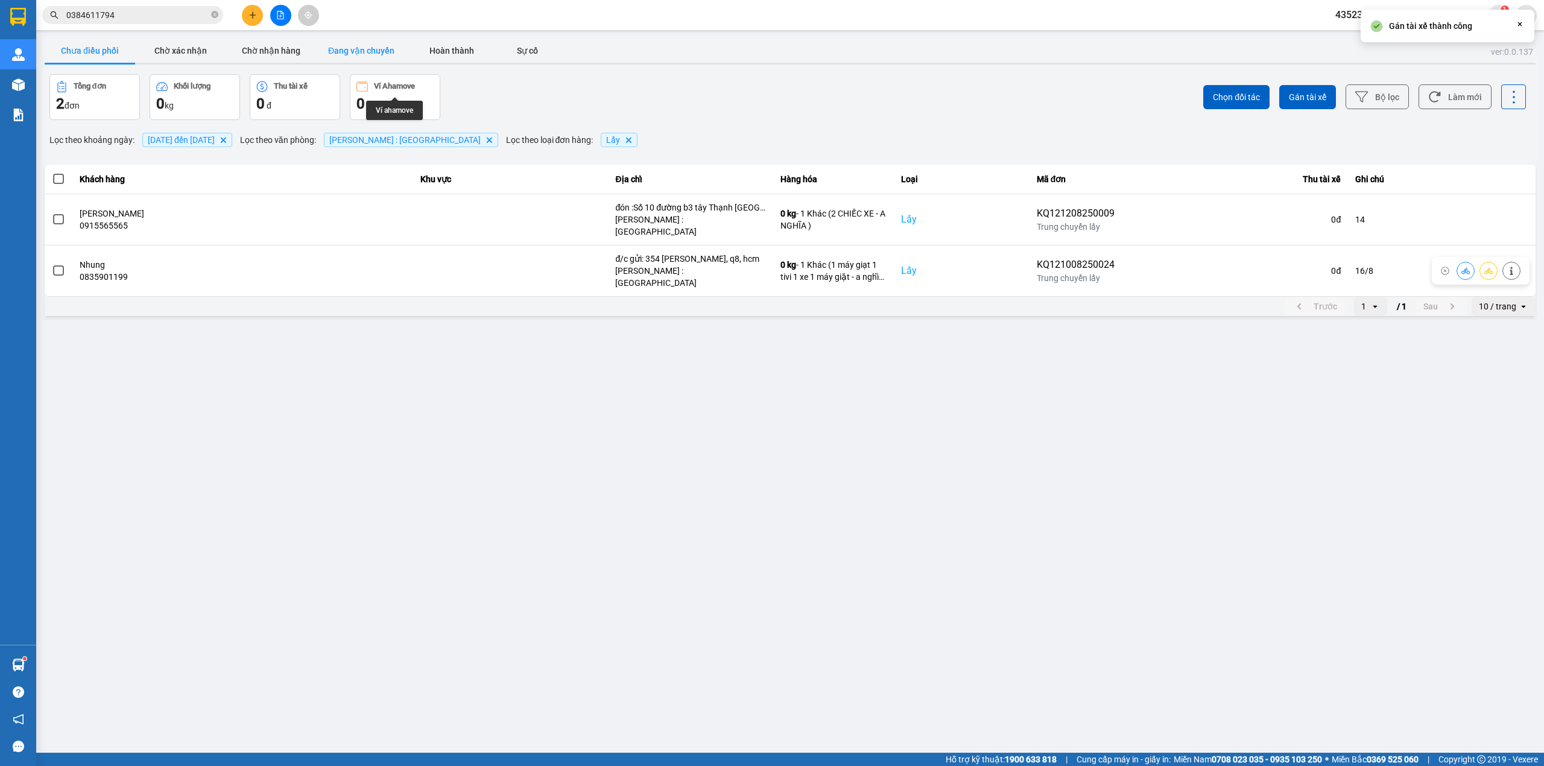
click at [373, 53] on button "Đang vận chuyển" at bounding box center [361, 51] width 90 height 24
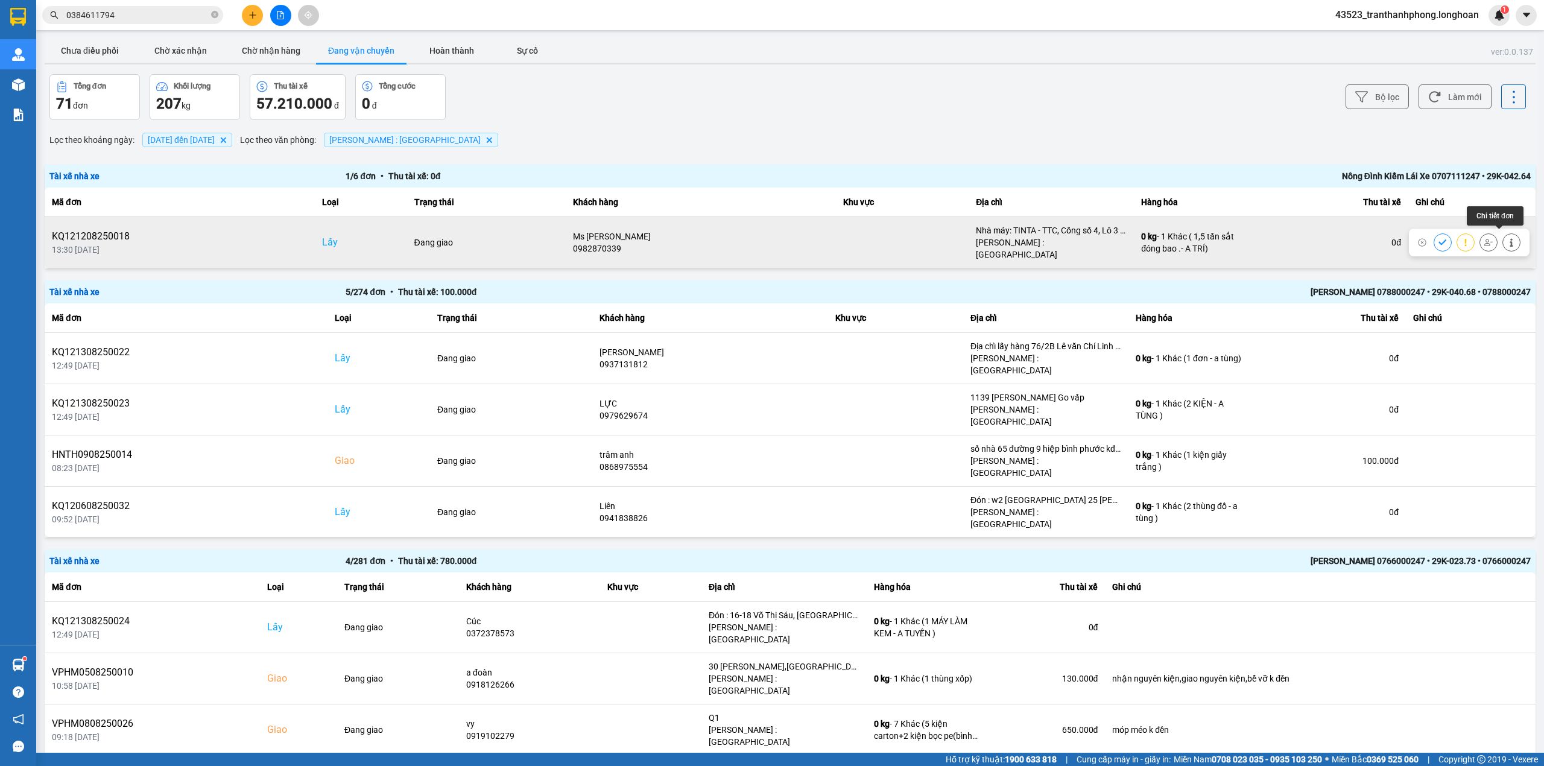
click at [1509, 238] on icon at bounding box center [1510, 242] width 3 height 8
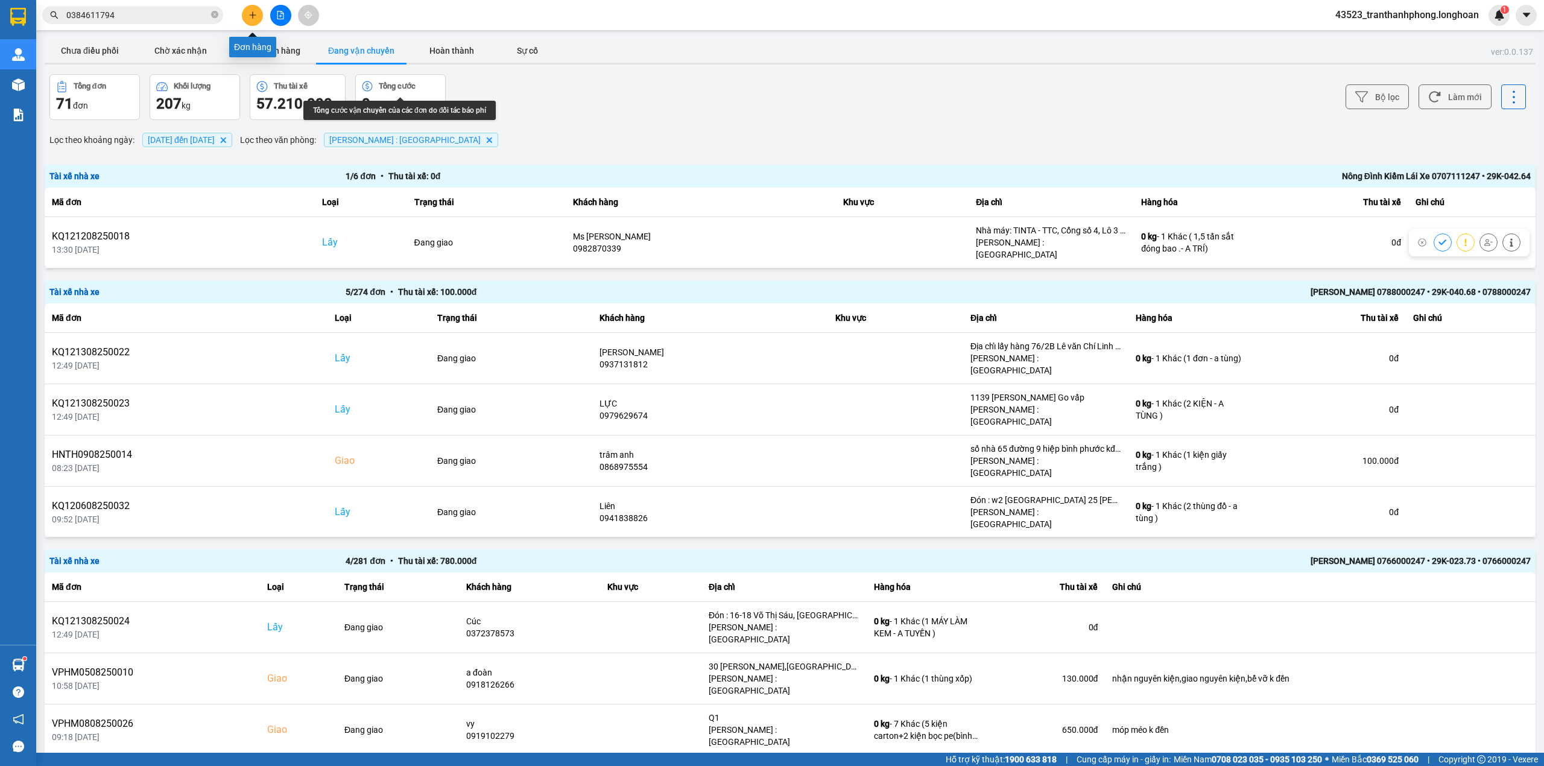
click at [248, 13] on icon "plus" at bounding box center [252, 15] width 8 height 8
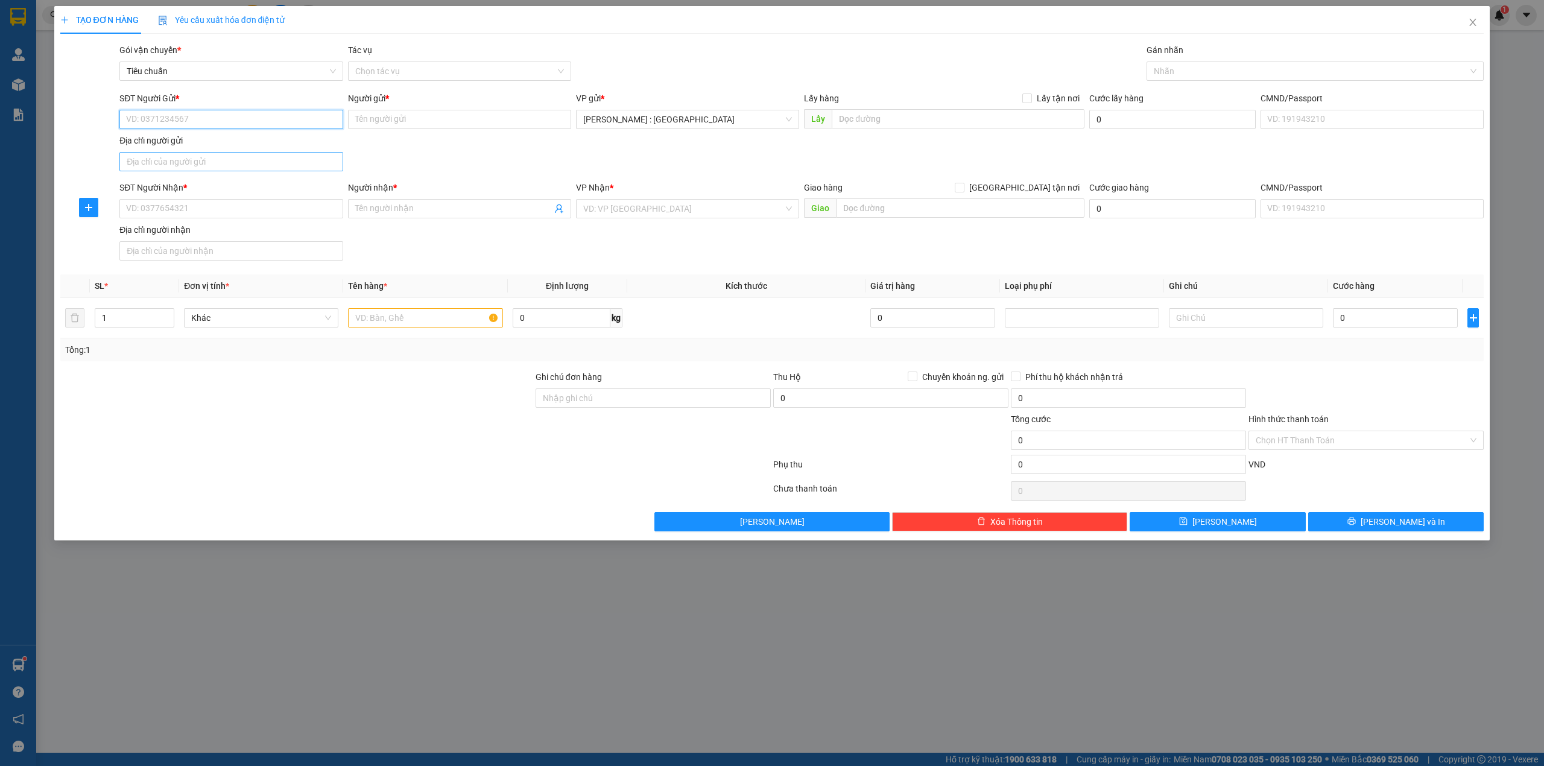
paste input "0944535756"
type input "0944535756"
click at [291, 211] on input "SĐT Người Nhận *" at bounding box center [230, 208] width 223 height 19
paste input "0915043223"
type input "0915043223"
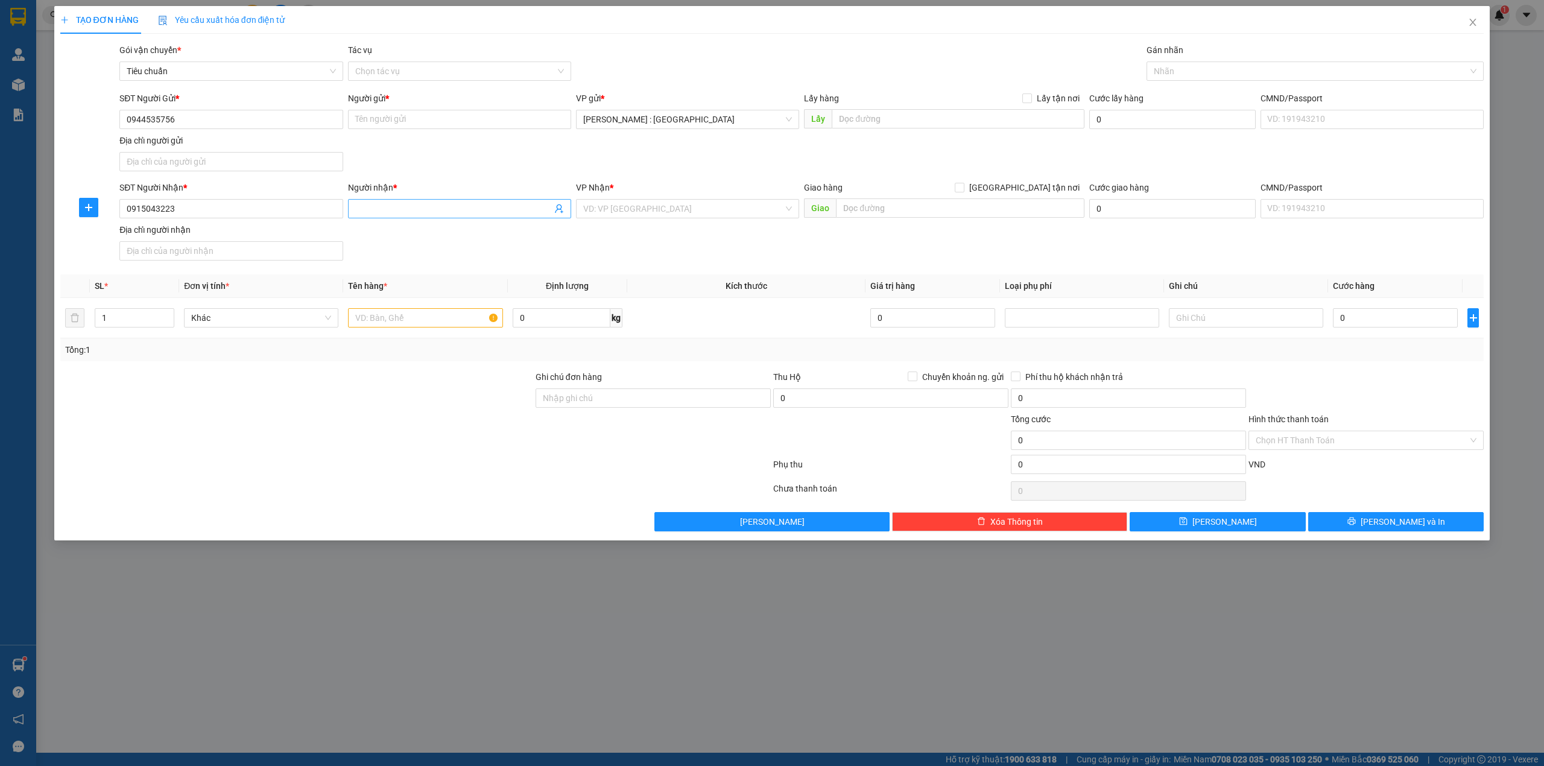
drag, startPoint x: 504, startPoint y: 227, endPoint x: 494, endPoint y: 217, distance: 13.6
click at [500, 226] on div "SĐT Người Nhận * 0915043223 Người nhận * Tên người nhận VP Nhận * VD: VP [GEOGR…" at bounding box center [801, 223] width 1369 height 84
click at [494, 217] on span at bounding box center [459, 208] width 223 height 19
paste input "[PERSON_NAME]-"
type input "[PERSON_NAME]-"
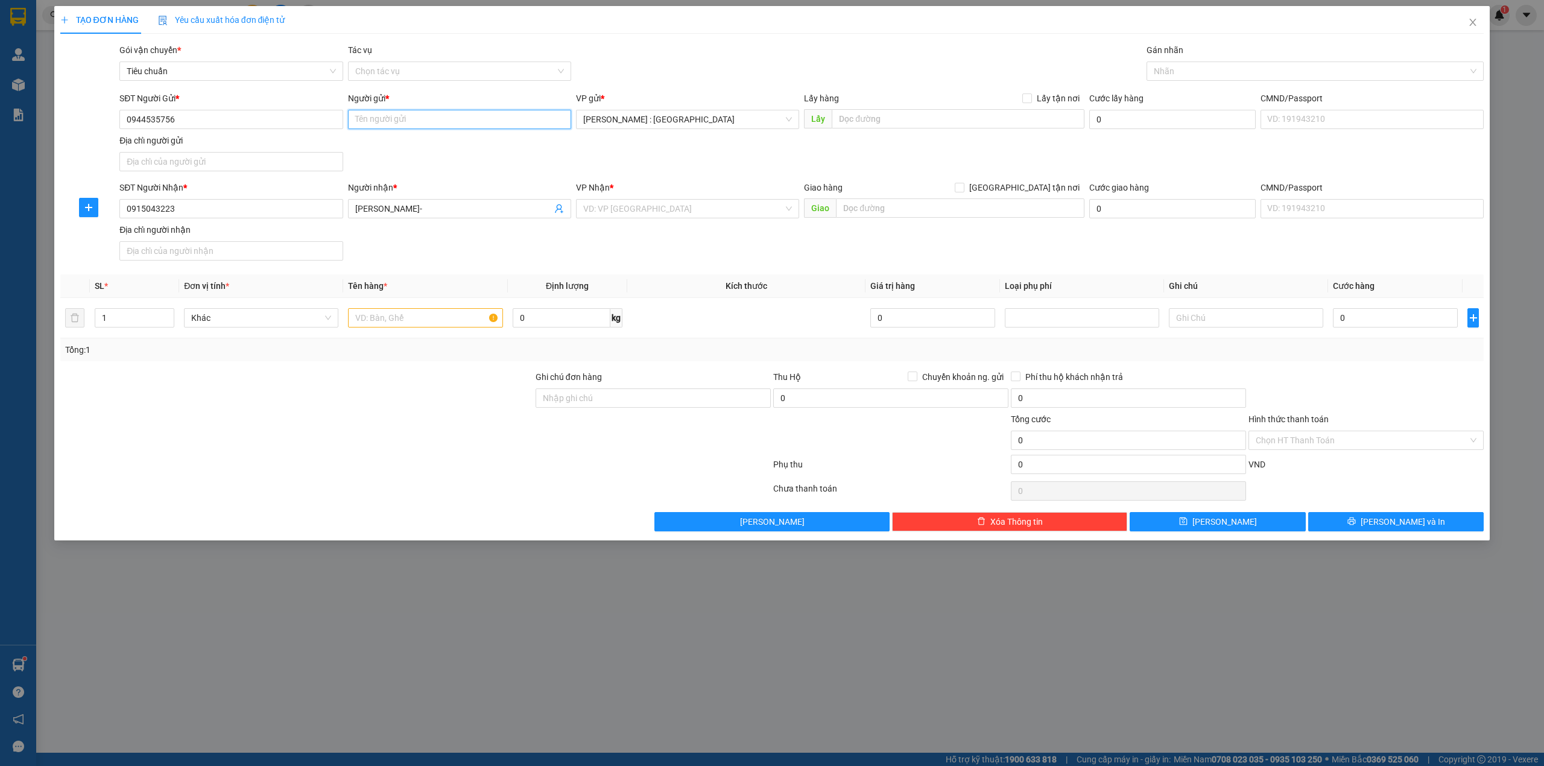
paste input "[PERSON_NAME] gửi)"
click at [512, 125] on input "Người gửi *" at bounding box center [459, 119] width 223 height 19
type input "[PERSON_NAME] gửi)"
paste input "NGã tư mếu công cù, Kho gạo tfood Phường bình chuẩn [GEOGRAPHIC_DATA], [GEOGRAP…"
click at [985, 116] on input "text" at bounding box center [958, 118] width 253 height 19
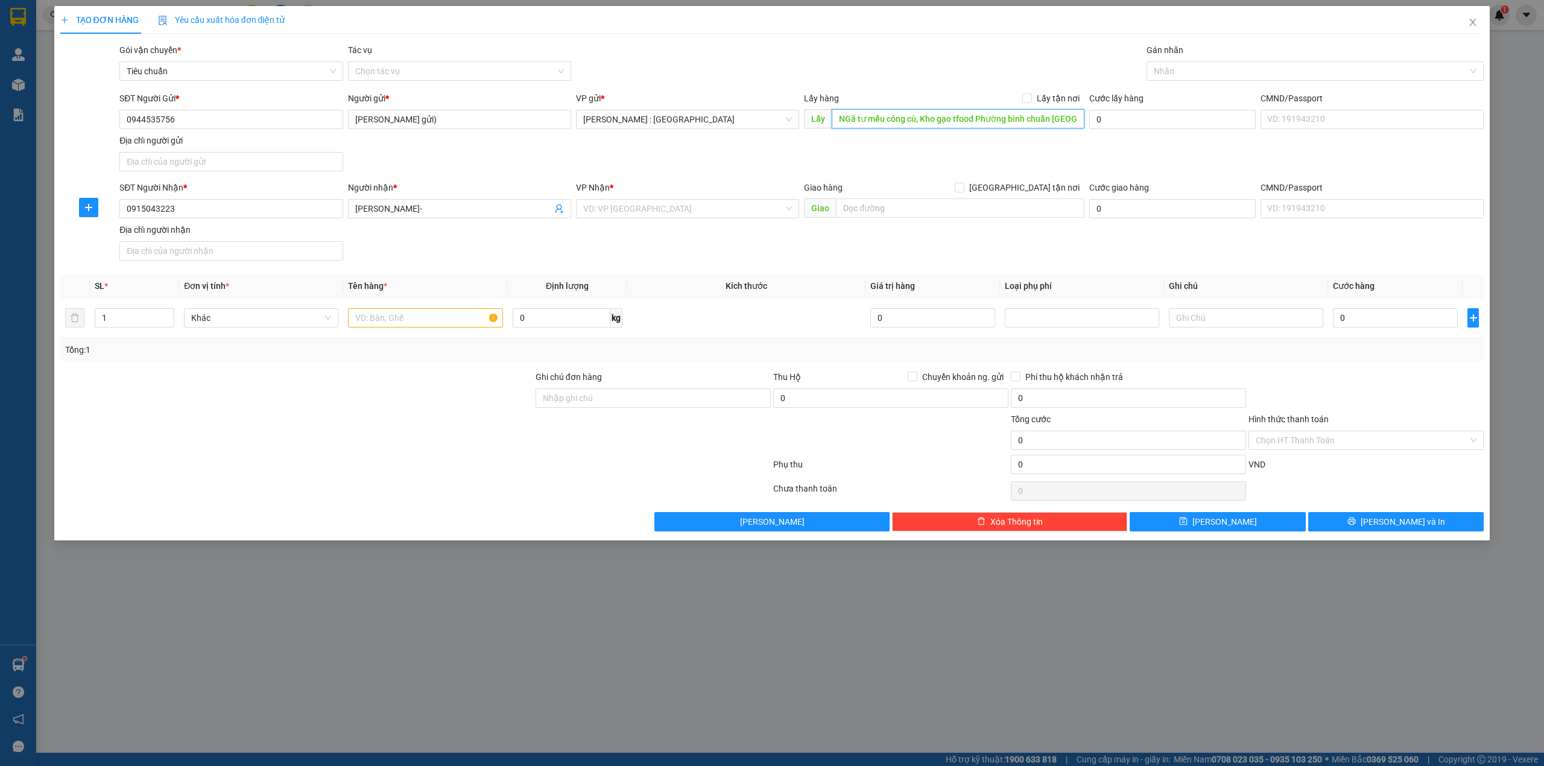
scroll to position [0, 119]
type input "NGã tư mếu công cù, Kho gạo tfood Phường bình chuẩn [GEOGRAPHIC_DATA], [GEOGRAP…"
click at [1024, 95] on input "Lấy tận nơi" at bounding box center [1026, 97] width 8 height 8
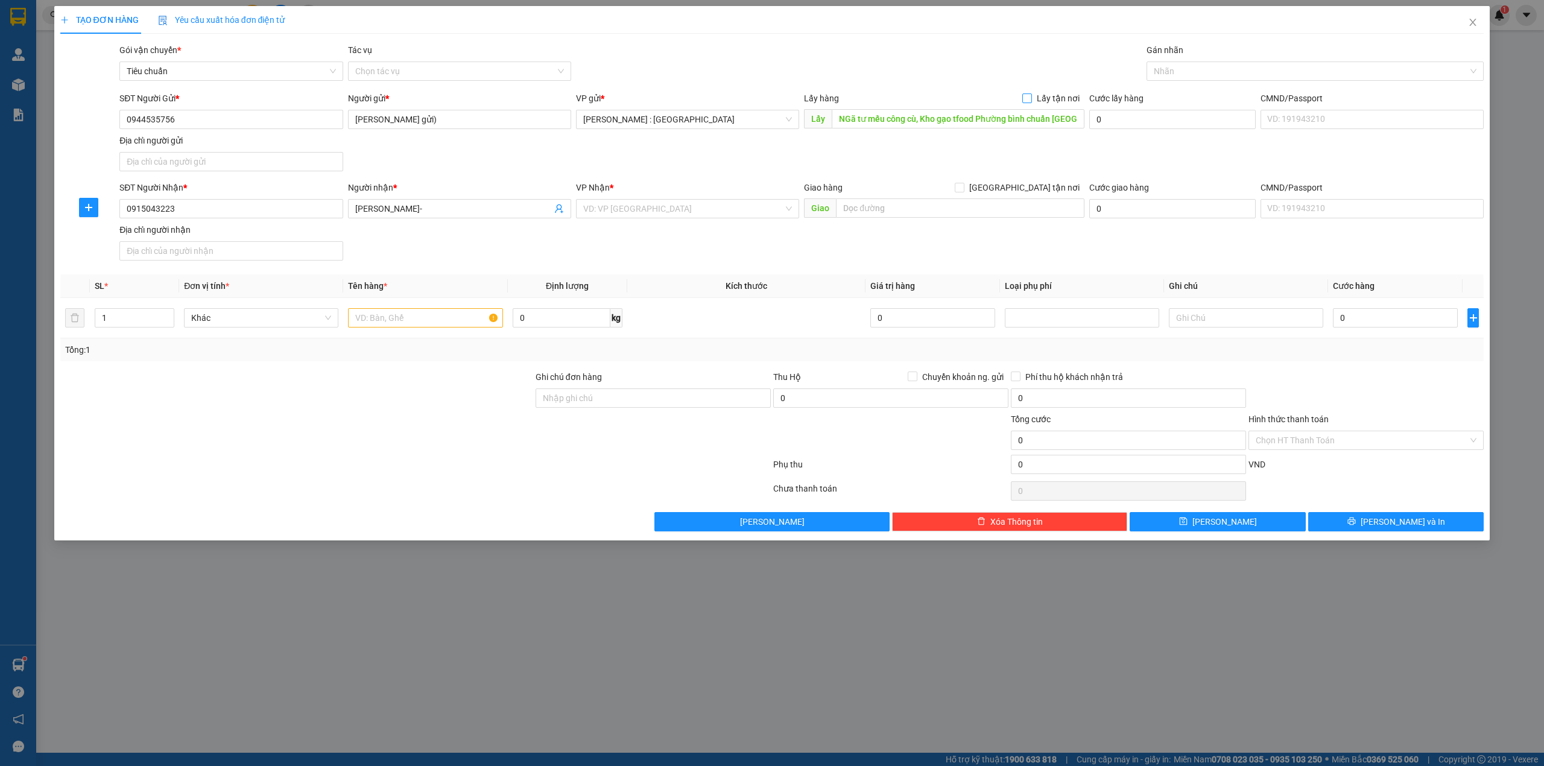
click at [1030, 100] on input "Lấy tận nơi" at bounding box center [1026, 97] width 8 height 8
checkbox input "true"
click at [734, 212] on input "search" at bounding box center [683, 209] width 200 height 18
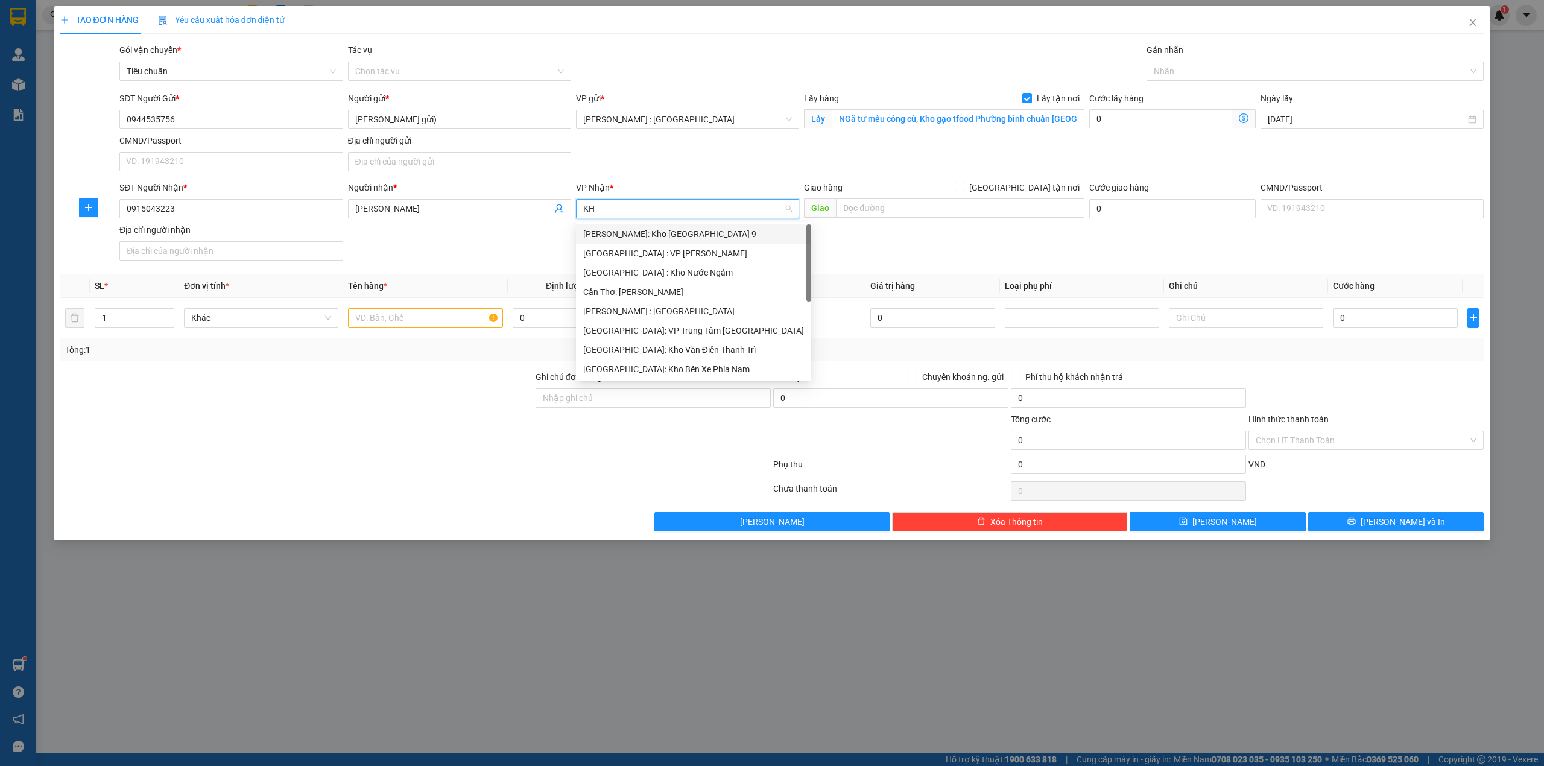
type input "KHO"
drag, startPoint x: 644, startPoint y: 311, endPoint x: 664, endPoint y: 300, distance: 22.7
click at [645, 310] on div "[GEOGRAPHIC_DATA]: Kho Văn Điển Thanh Trì" at bounding box center [687, 311] width 209 height 13
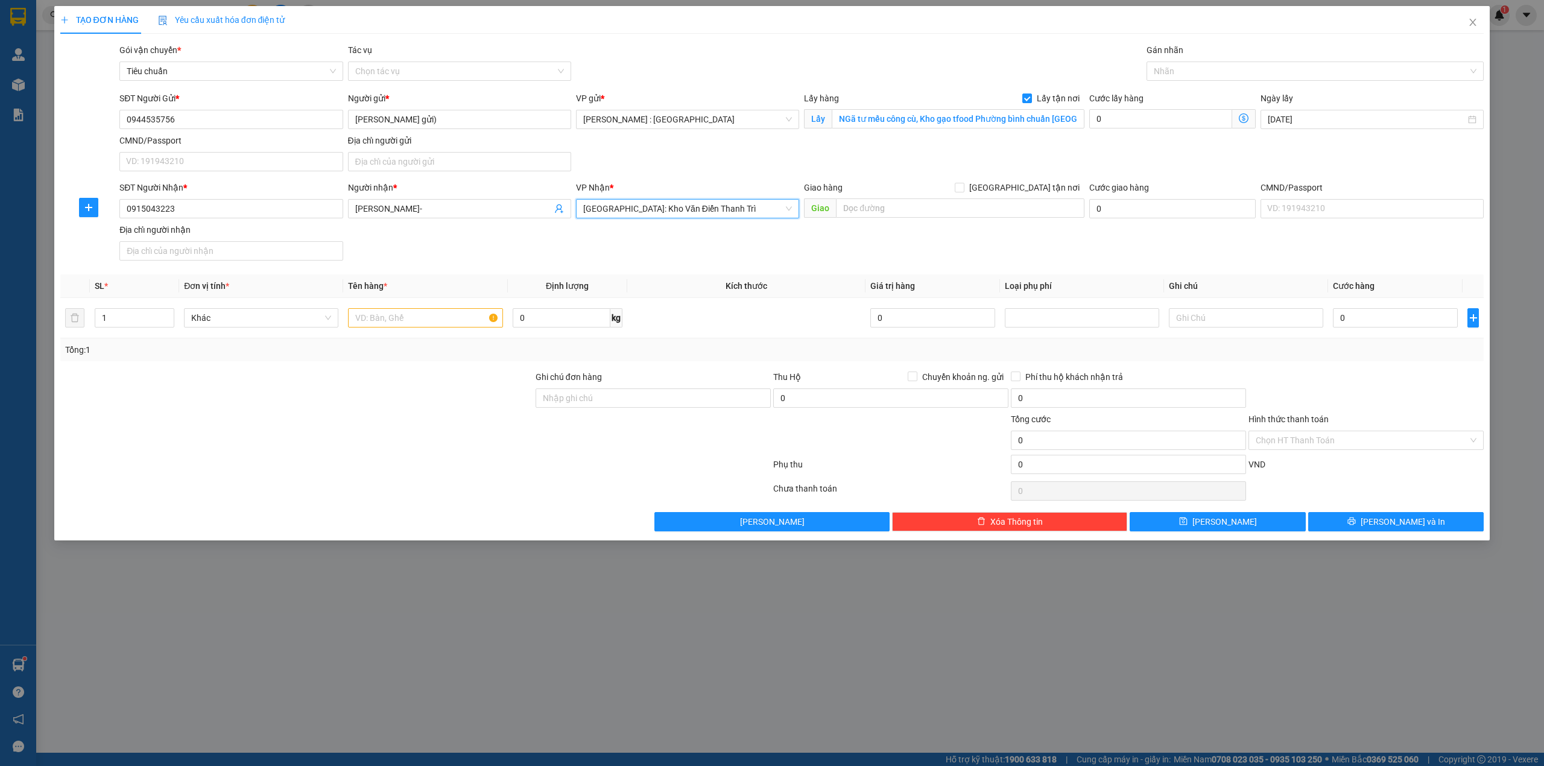
click at [1030, 198] on div "Giao hàng [GEOGRAPHIC_DATA] tận nơi" at bounding box center [944, 190] width 280 height 18
click at [1030, 186] on span "[GEOGRAPHIC_DATA] tận nơi" at bounding box center [1024, 187] width 120 height 13
click at [963, 186] on input "[GEOGRAPHIC_DATA] tận nơi" at bounding box center [959, 187] width 8 height 8
checkbox input "true"
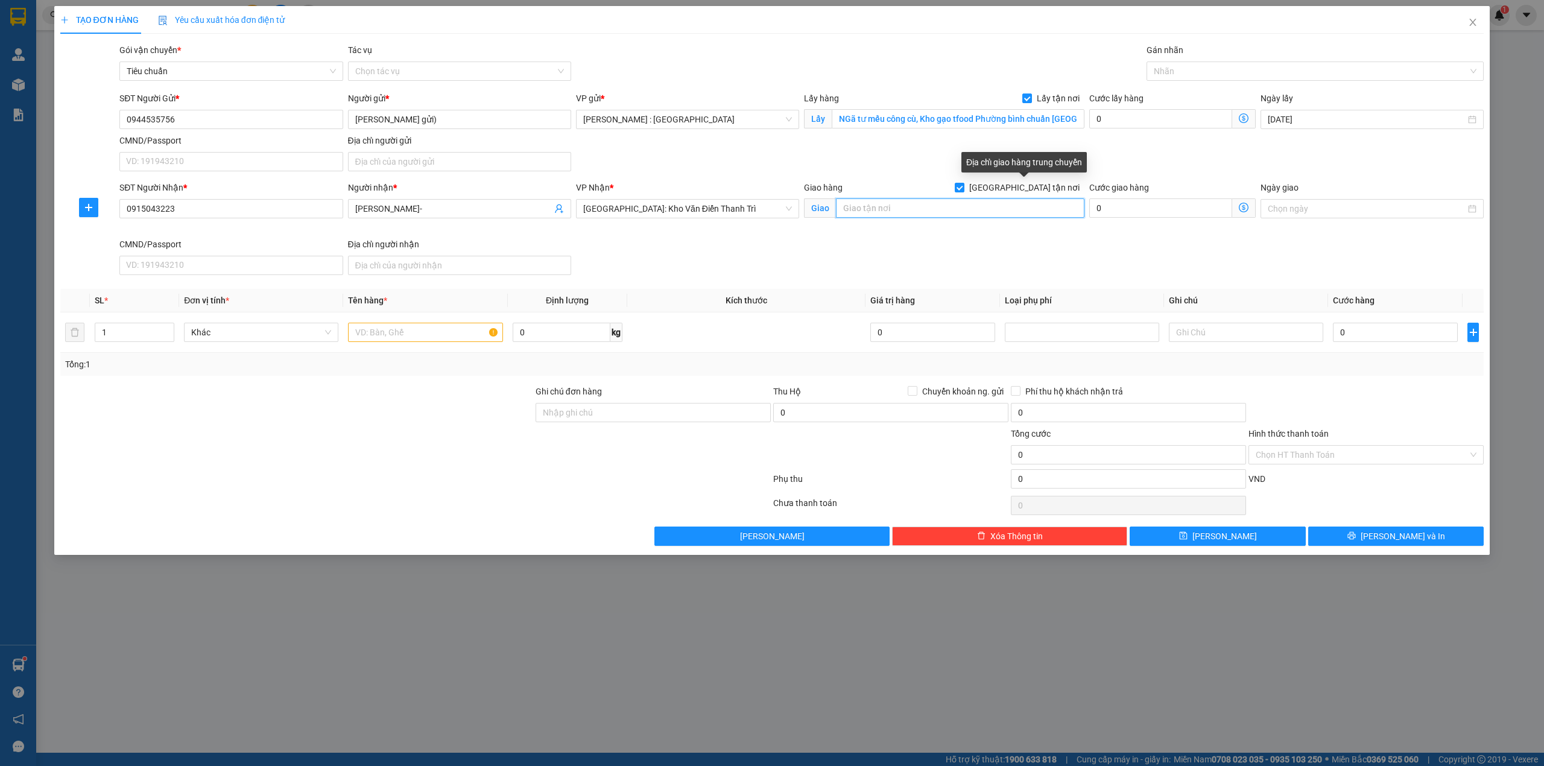
click at [1016, 210] on input "text" at bounding box center [960, 207] width 248 height 19
paste input "Đc: [GEOGRAPHIC_DATA], [GEOGRAPHIC_DATA], [GEOGRAPHIC_DATA]"
type input "Đc: [GEOGRAPHIC_DATA], [GEOGRAPHIC_DATA], [GEOGRAPHIC_DATA]"
click at [429, 340] on input "text" at bounding box center [425, 332] width 154 height 19
paste input "200kg gạo"
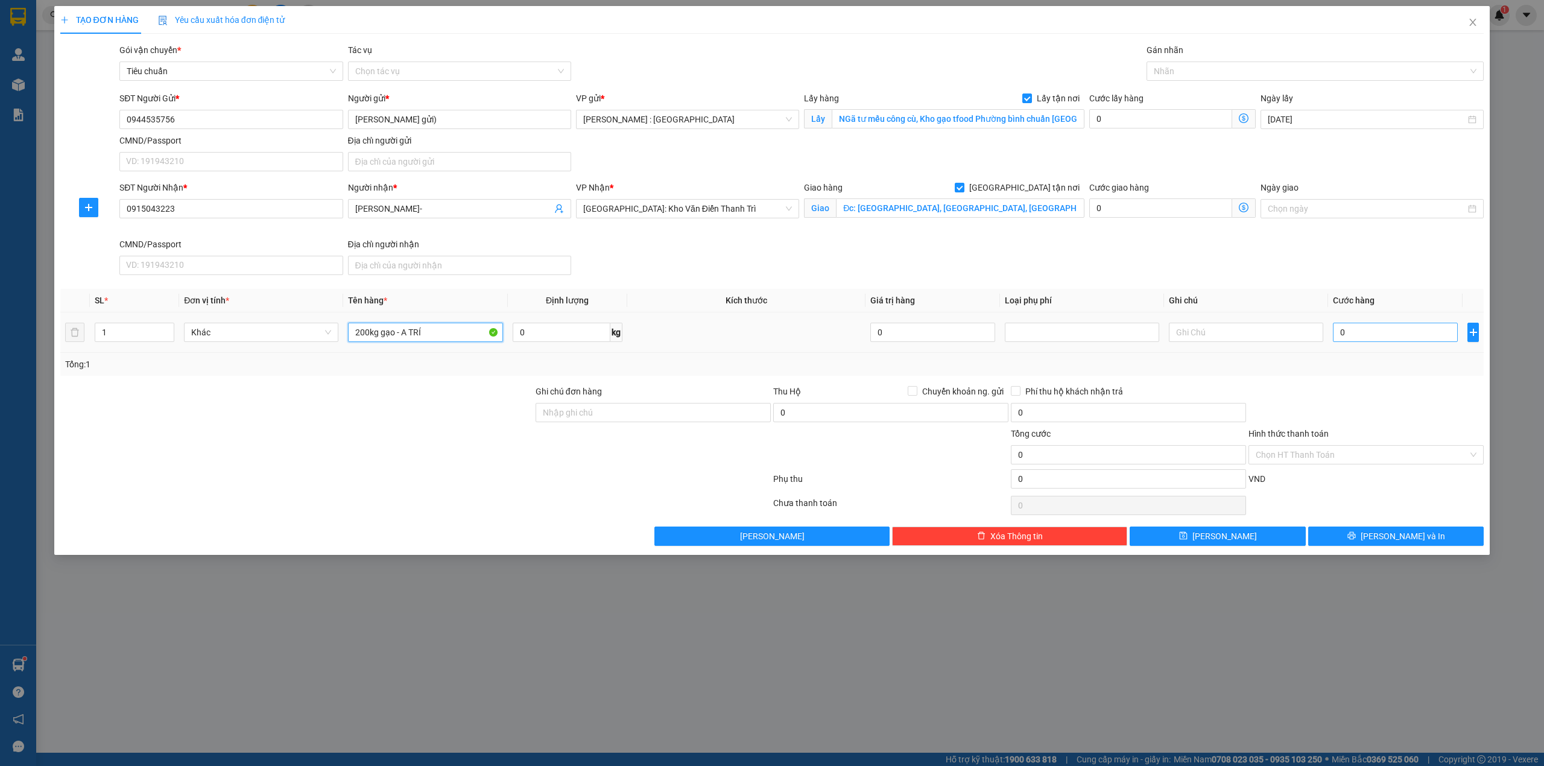
type input "200kg gạo - A TRÍ"
click at [1351, 340] on input "0" at bounding box center [1395, 332] width 125 height 19
type input "1"
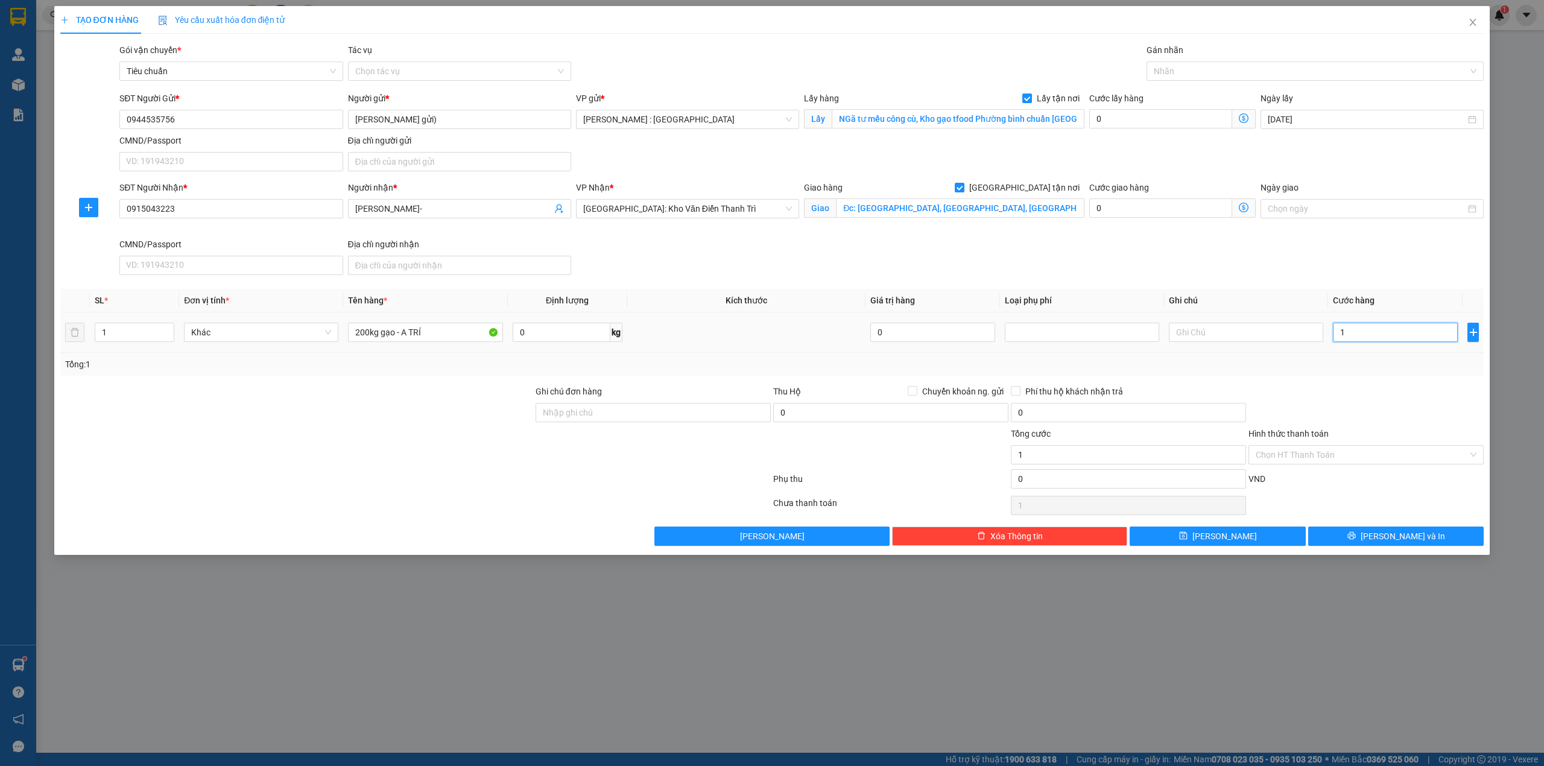
type input "13"
type input "130"
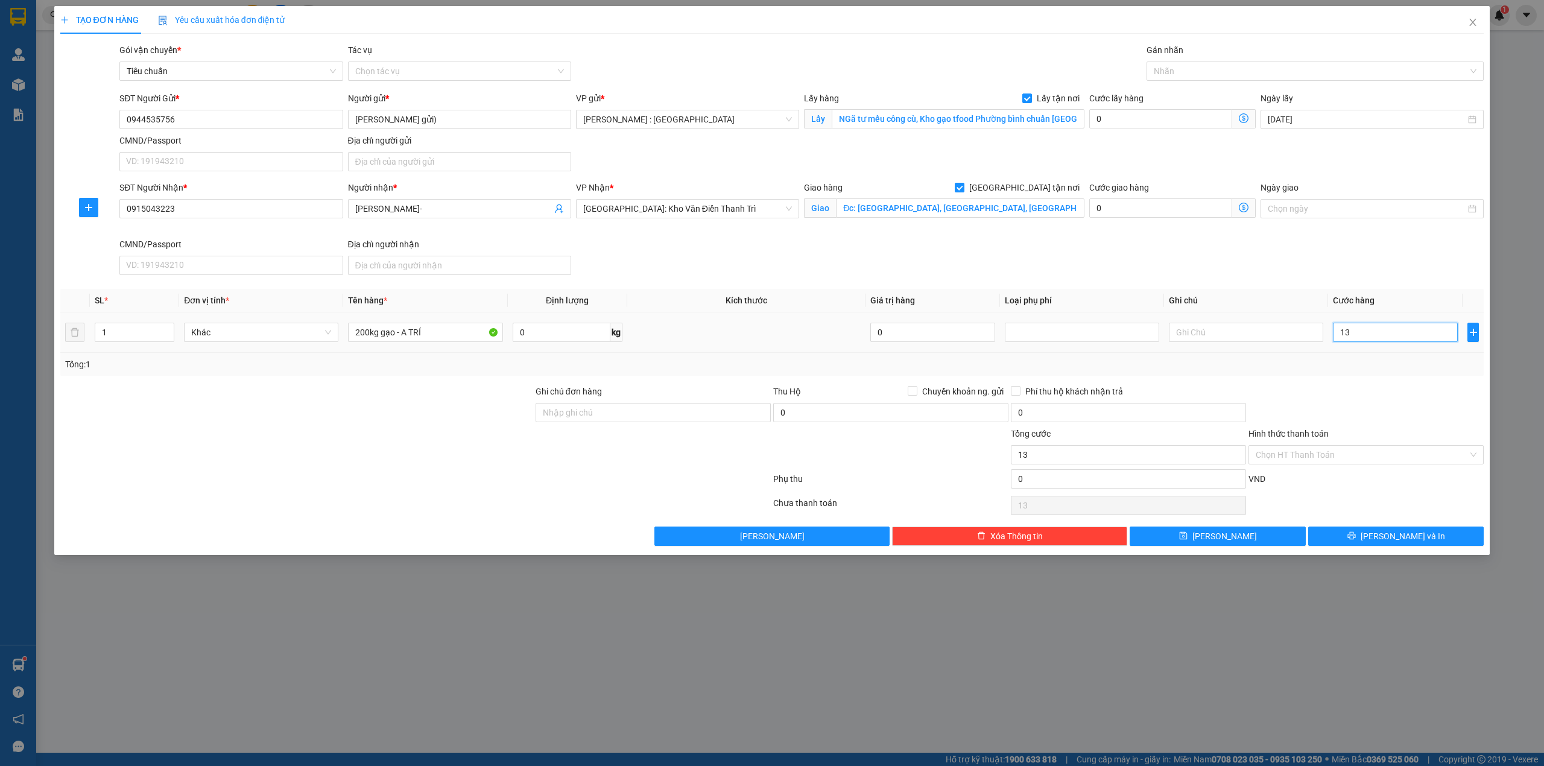
type input "130"
type input "1.300"
type input "13.000"
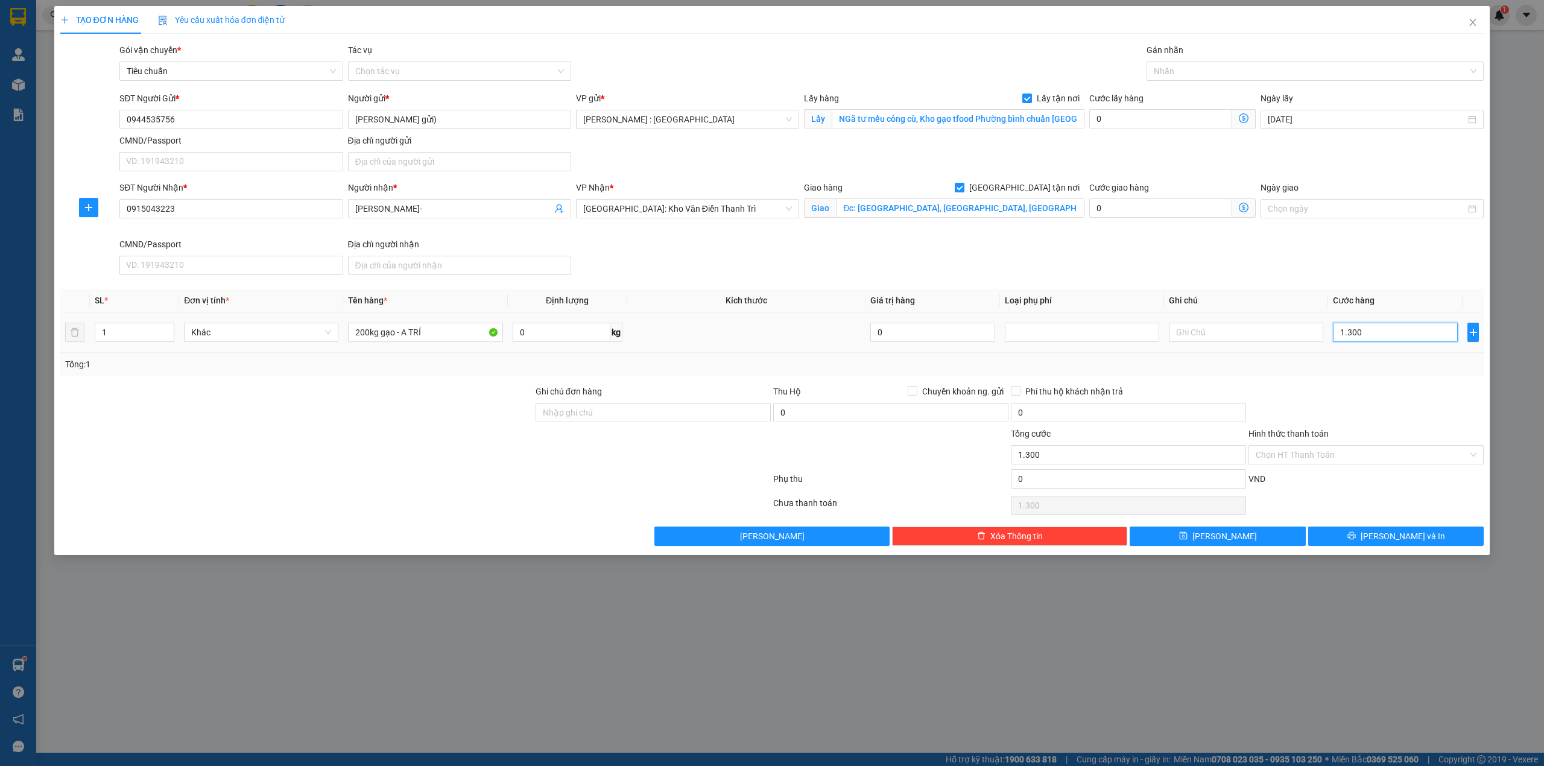
type input "13.000"
type input "1.300"
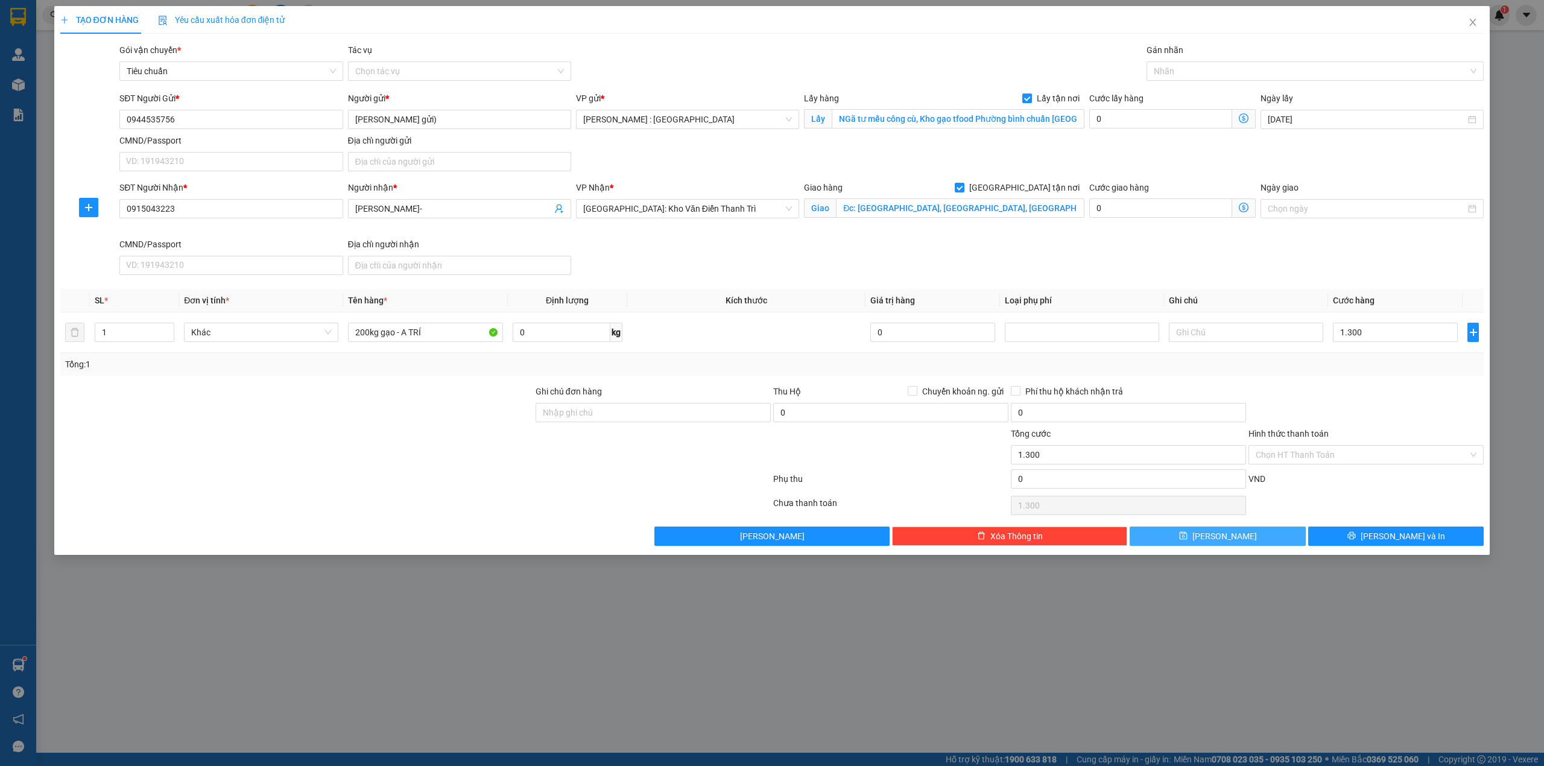
type input "1.300.000"
click at [1247, 539] on button "[PERSON_NAME]" at bounding box center [1217, 535] width 176 height 19
checkbox input "false"
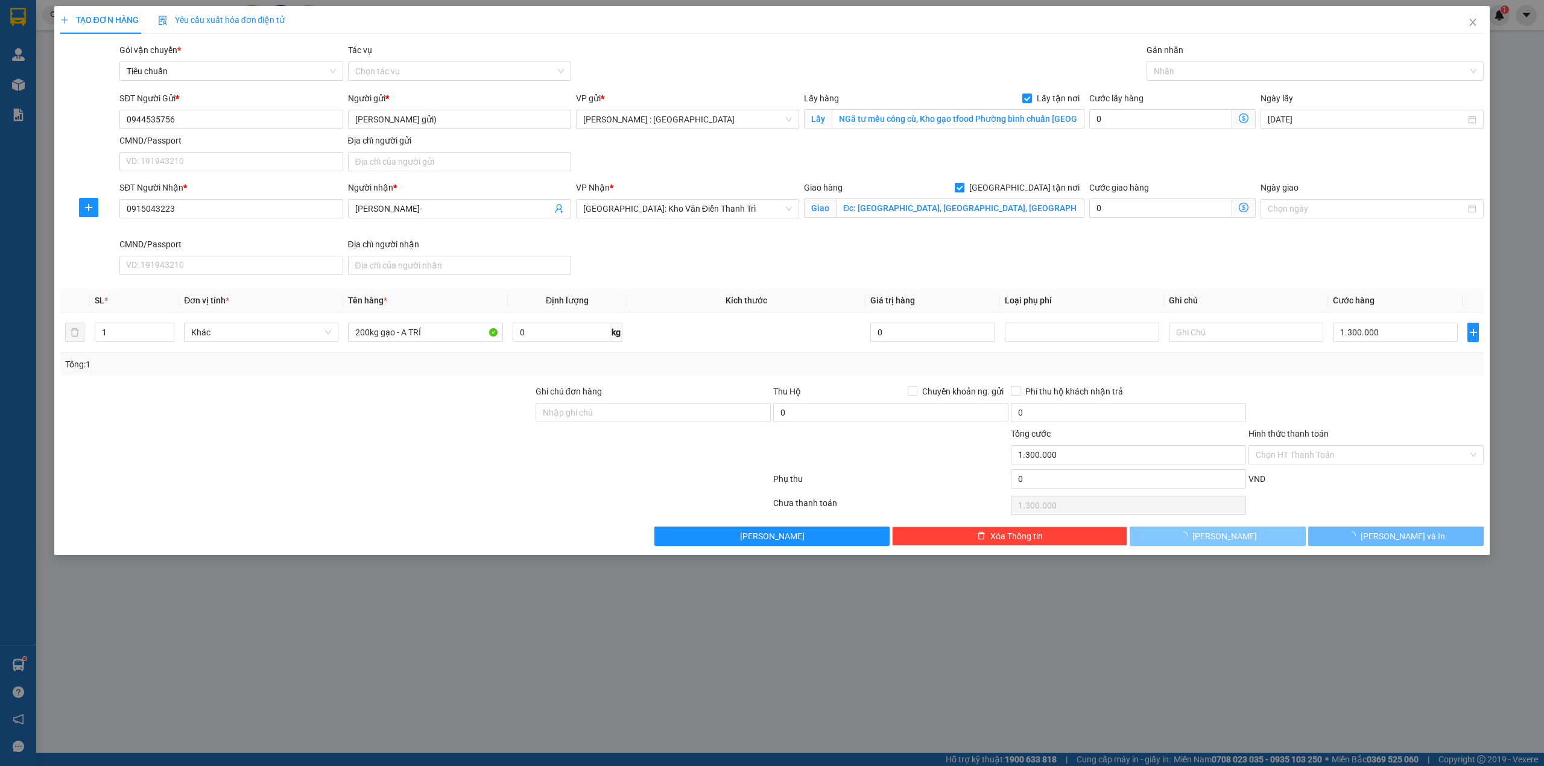
checkbox input "false"
type input "0"
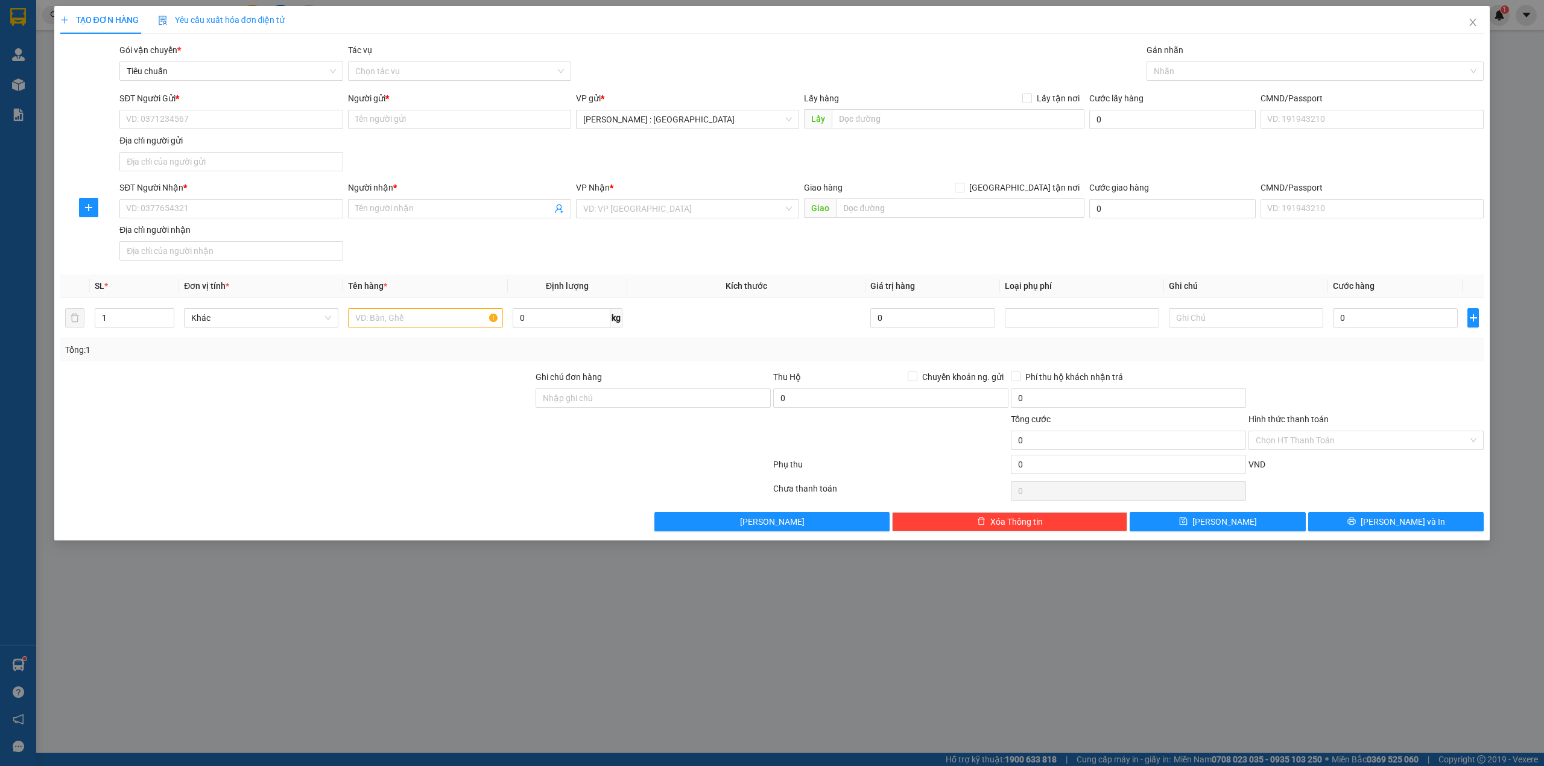
click at [271, 106] on div "SĐT Người Gửi *" at bounding box center [230, 101] width 223 height 18
click at [265, 113] on input "SĐT Người Gửi *" at bounding box center [230, 119] width 223 height 19
paste input "0567567890"
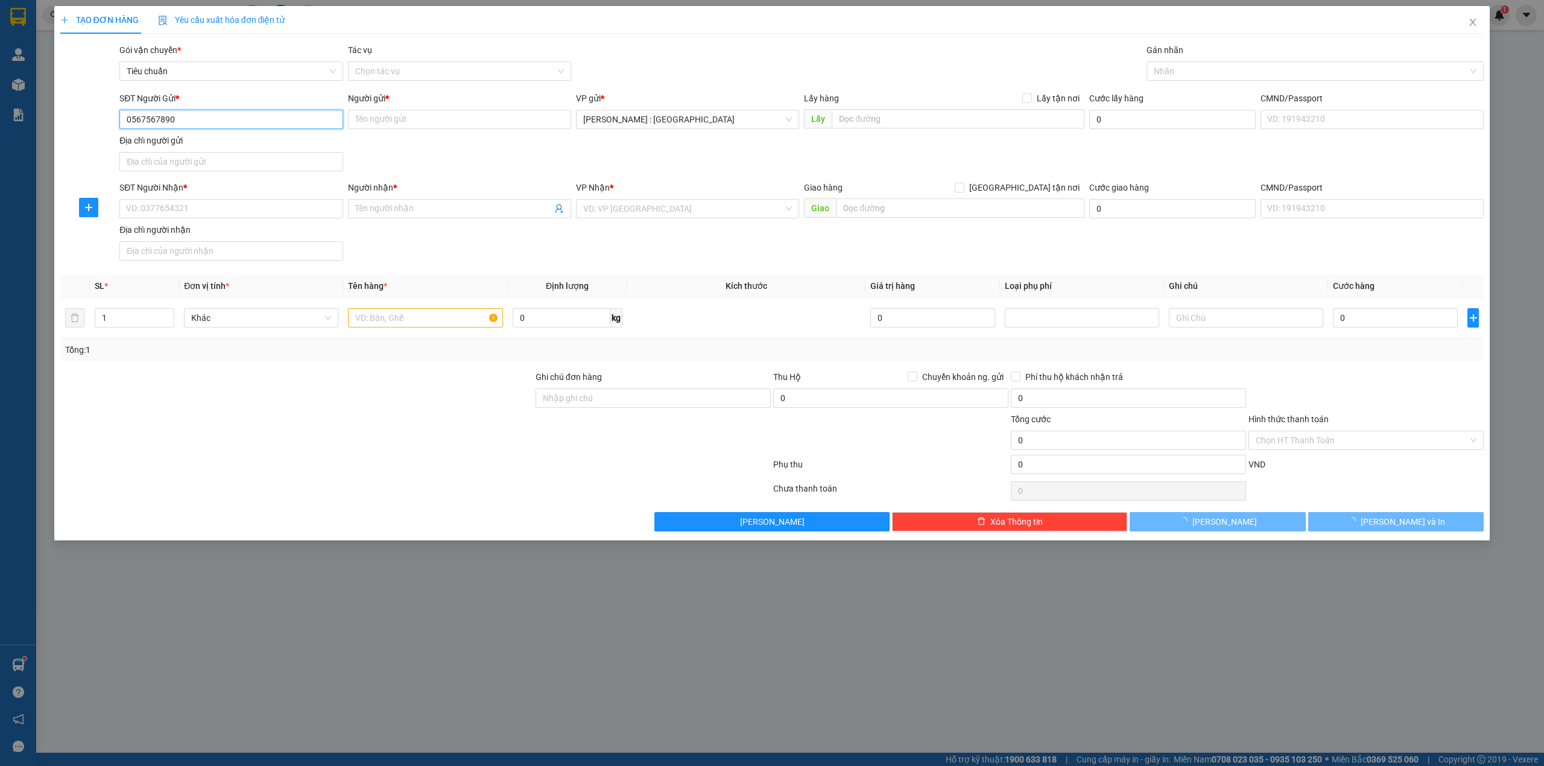
type input "0567567890"
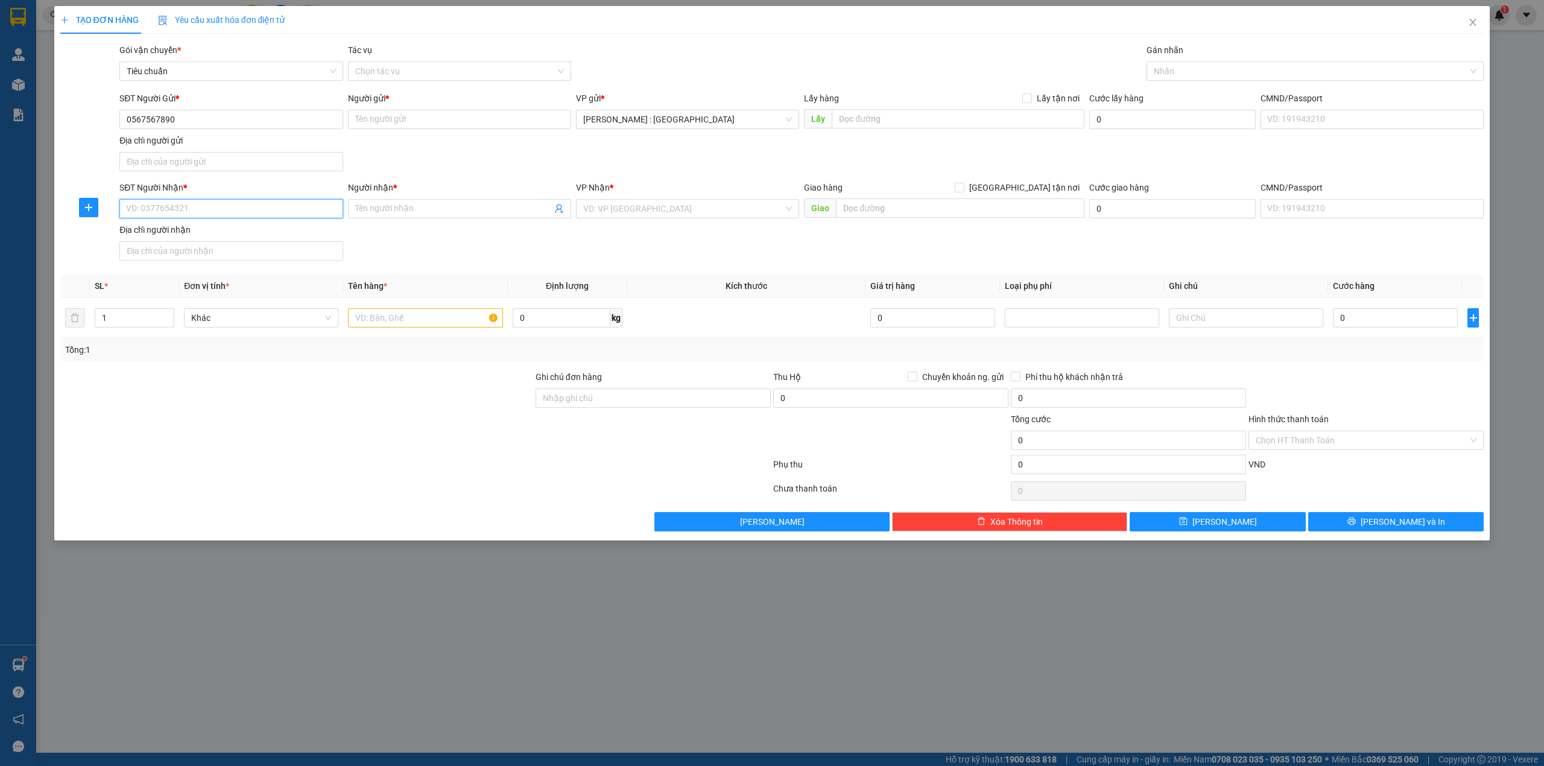
click at [226, 201] on input "SĐT Người Nhận *" at bounding box center [230, 208] width 223 height 19
paste input "0364773675"
type input "0364773675"
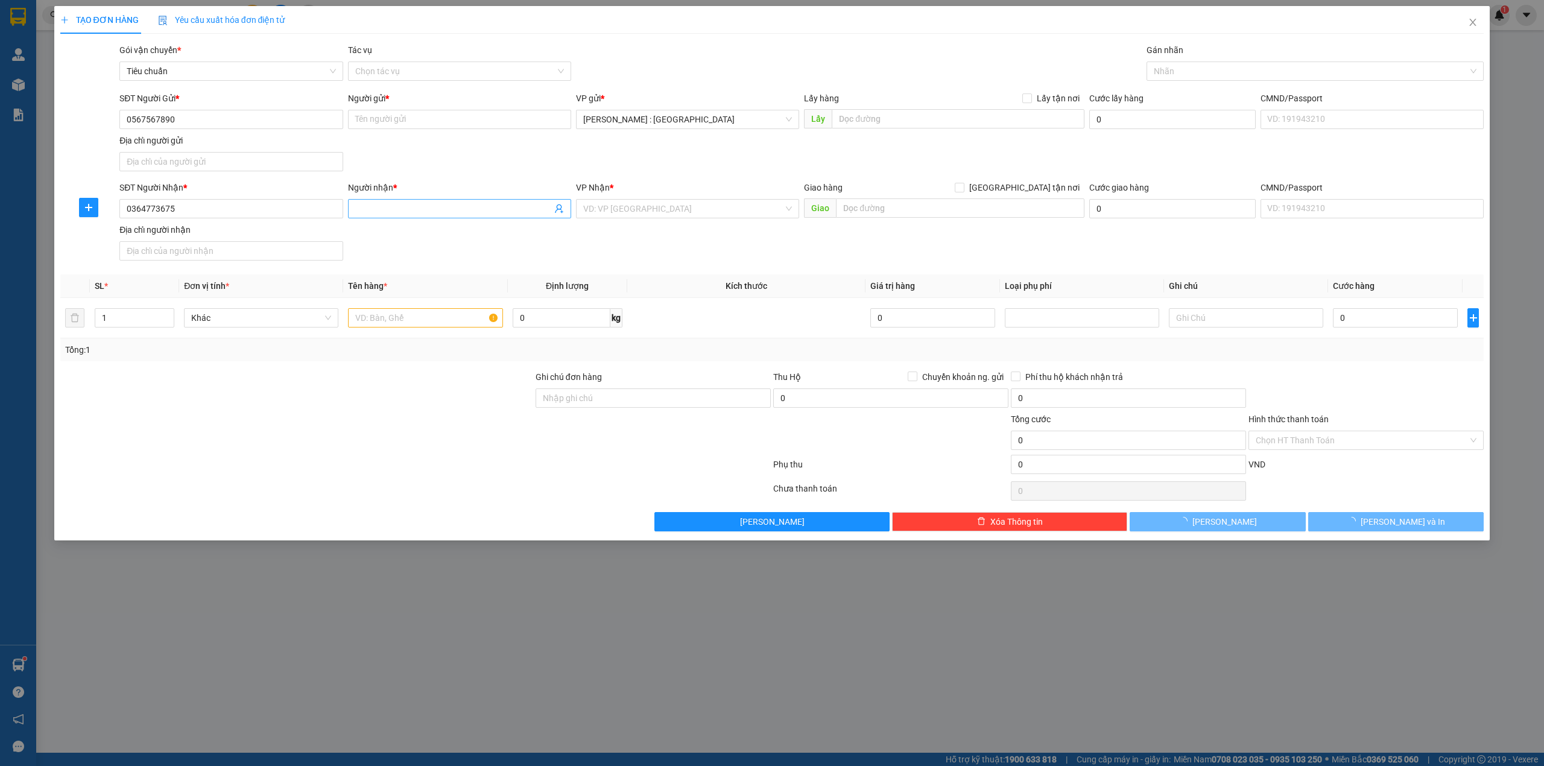
click at [442, 209] on input "Người nhận *" at bounding box center [453, 208] width 197 height 13
paste input "[PERSON_NAME]"
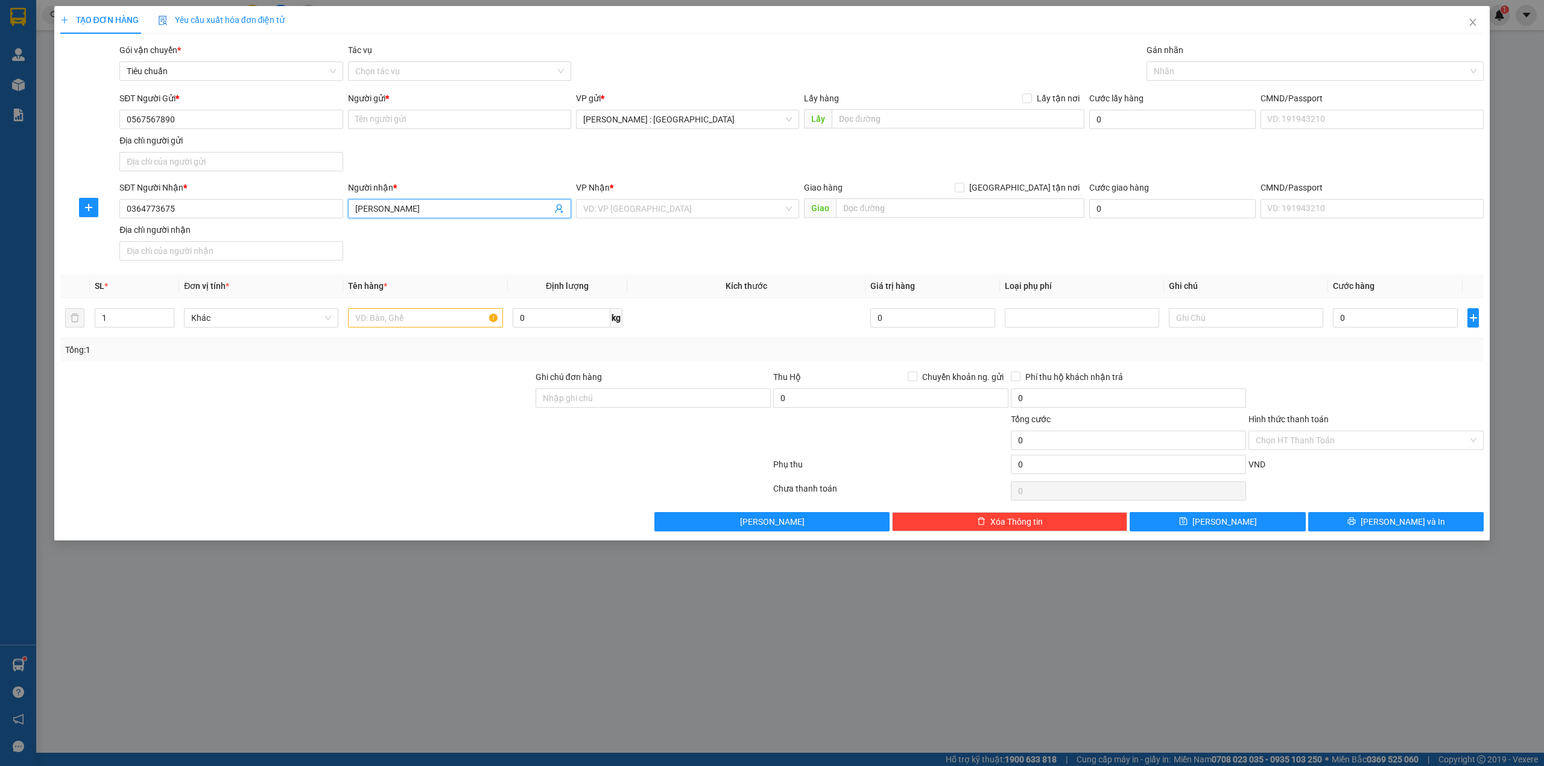
type input "[PERSON_NAME]"
click at [467, 109] on div "Người gửi *" at bounding box center [459, 101] width 223 height 18
click at [464, 119] on input "Người gửi *" at bounding box center [459, 119] width 223 height 19
paste input "Lala"
type input "Lala"
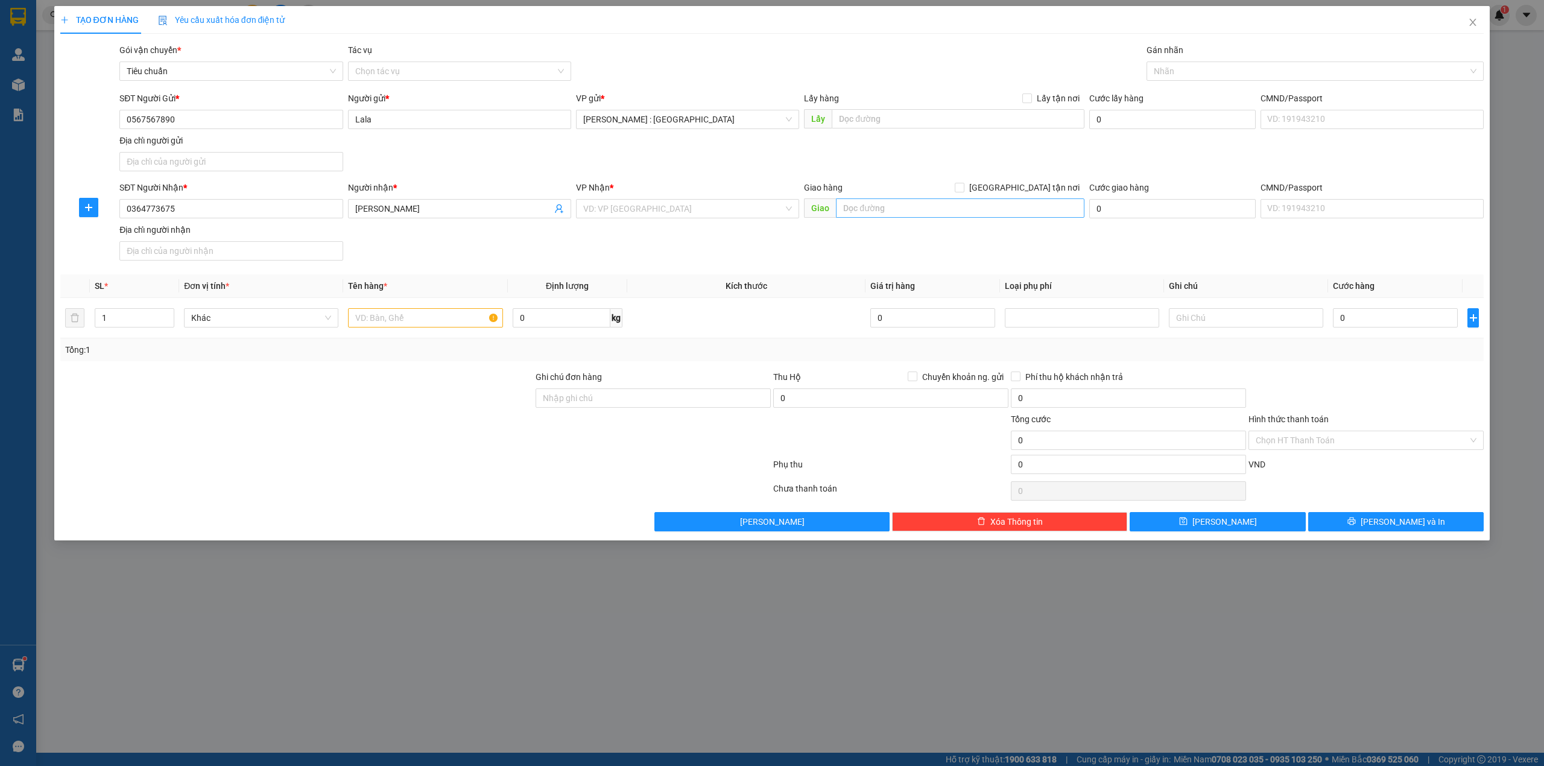
click at [974, 220] on div "Giao hàng [GEOGRAPHIC_DATA] tận nơi [GEOGRAPHIC_DATA]" at bounding box center [944, 202] width 280 height 42
drag, startPoint x: 977, startPoint y: 210, endPoint x: 1134, endPoint y: 172, distance: 161.3
click at [977, 210] on input "text" at bounding box center [960, 207] width 248 height 19
paste input "87đường Mạc Đĩnh Chi _ Ka Long _ Móng Cái 2_ tỉnh [GEOGRAPHIC_DATA]"
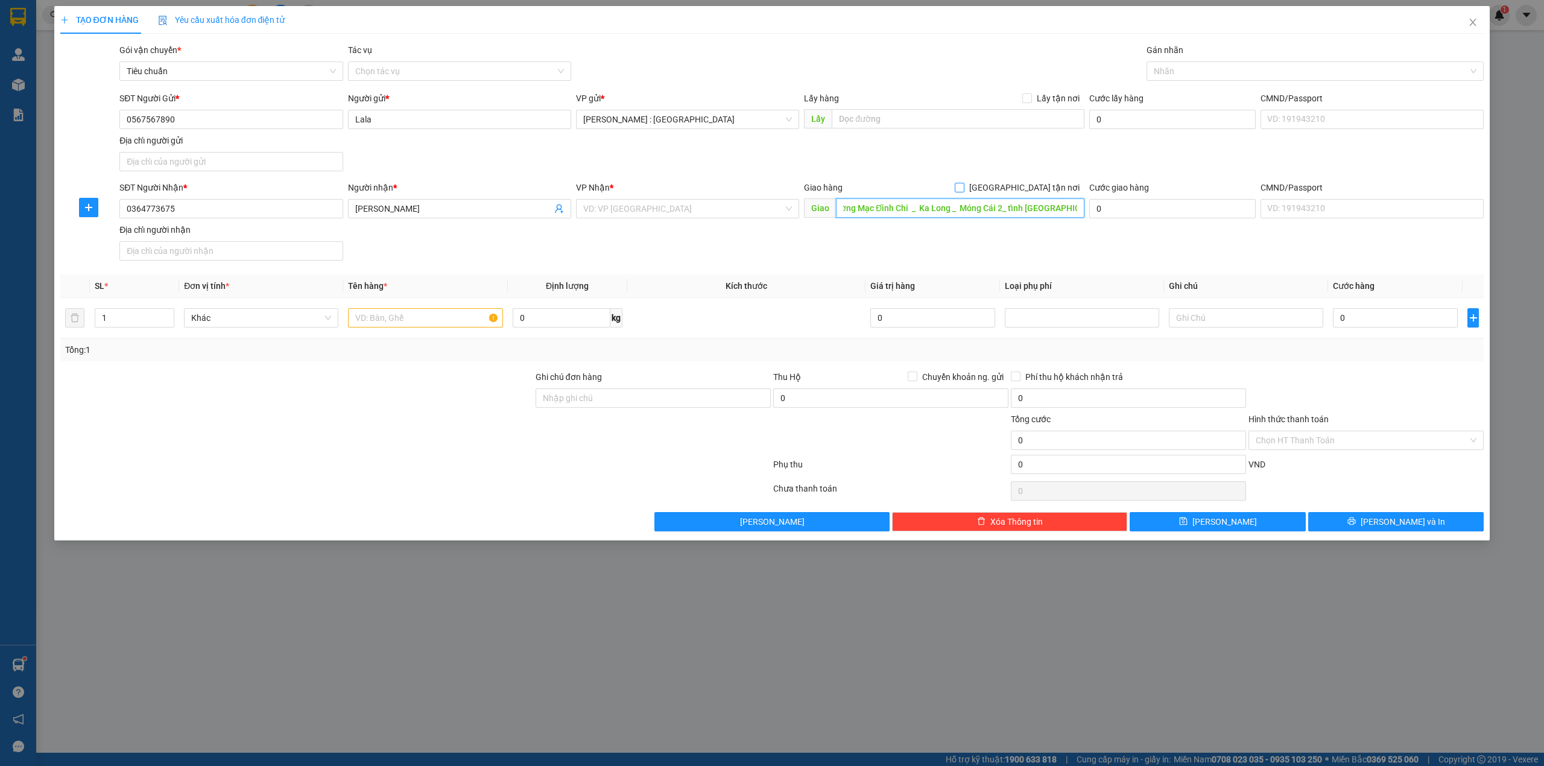
type input "87đường Mạc Đĩnh Chi _ Ka Long _ Móng Cái 2_ tỉnh [GEOGRAPHIC_DATA]"
click at [1043, 191] on span "[GEOGRAPHIC_DATA] tận nơi" at bounding box center [1024, 187] width 120 height 13
click at [963, 191] on input "[GEOGRAPHIC_DATA] tận nơi" at bounding box center [959, 187] width 8 height 8
checkbox input "true"
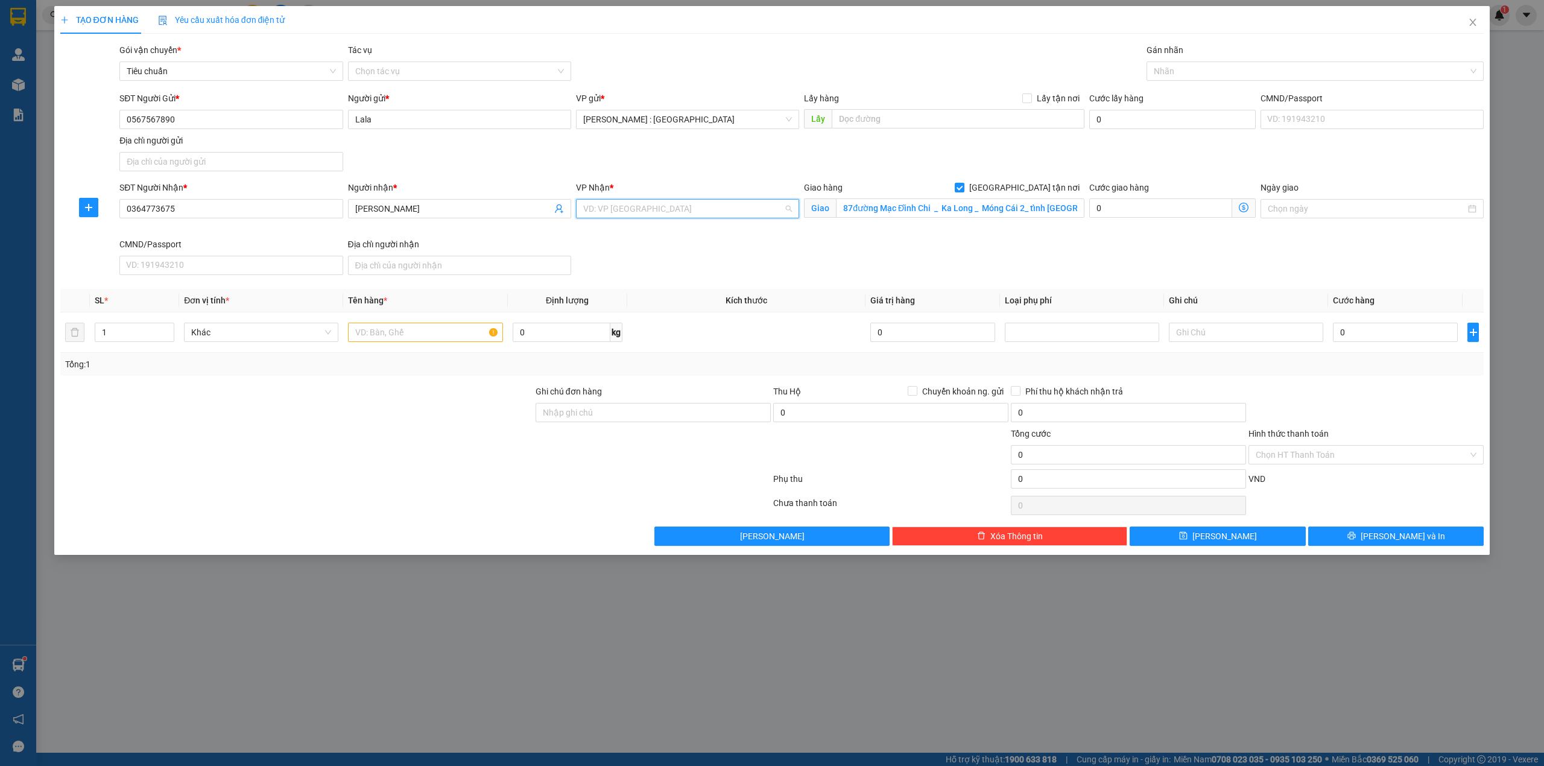
click at [686, 211] on input "search" at bounding box center [683, 209] width 200 height 18
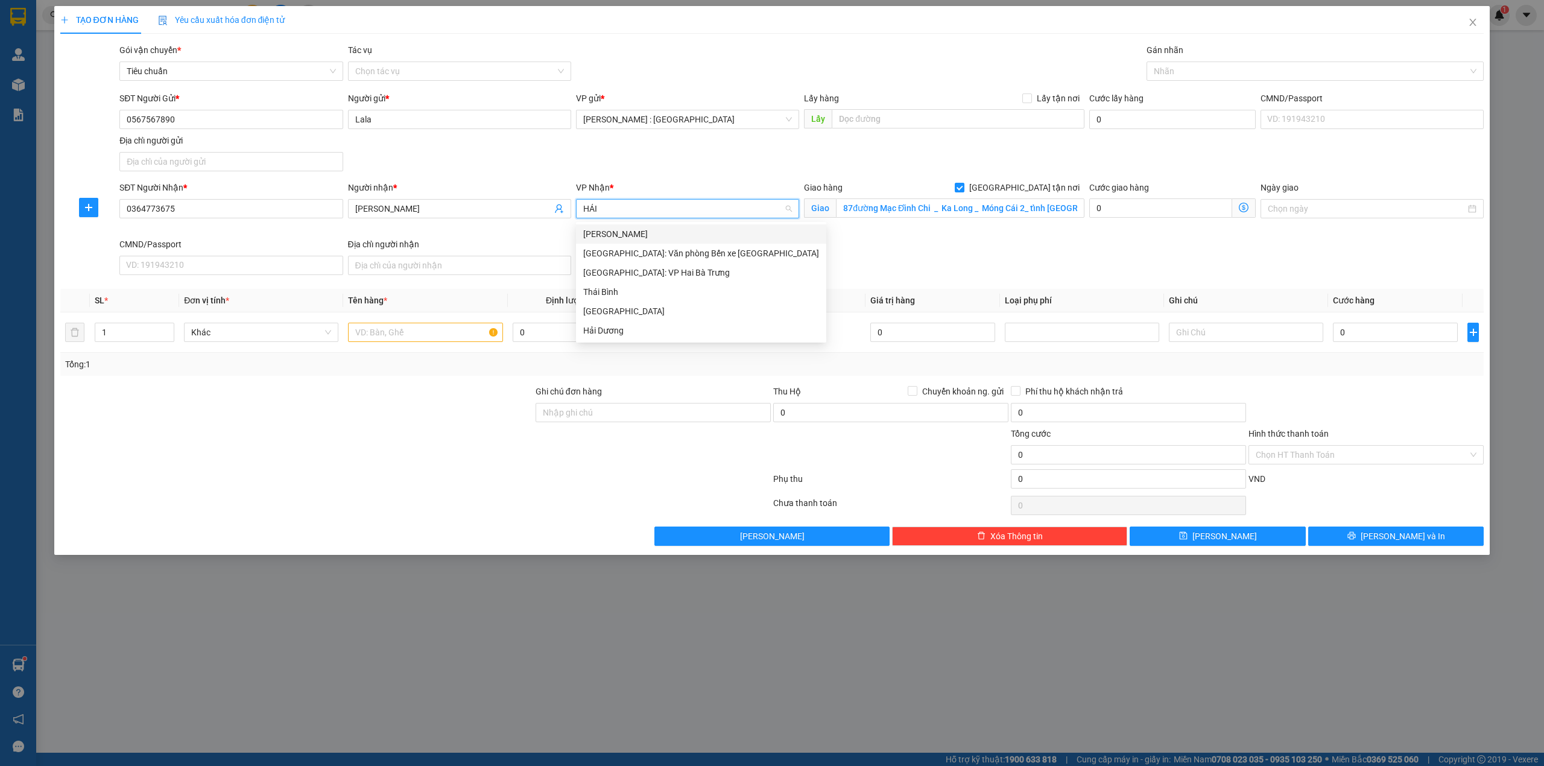
type input "HẢI"
click at [712, 258] on div "[GEOGRAPHIC_DATA]: Văn phòng Bến xe [GEOGRAPHIC_DATA]" at bounding box center [701, 253] width 236 height 13
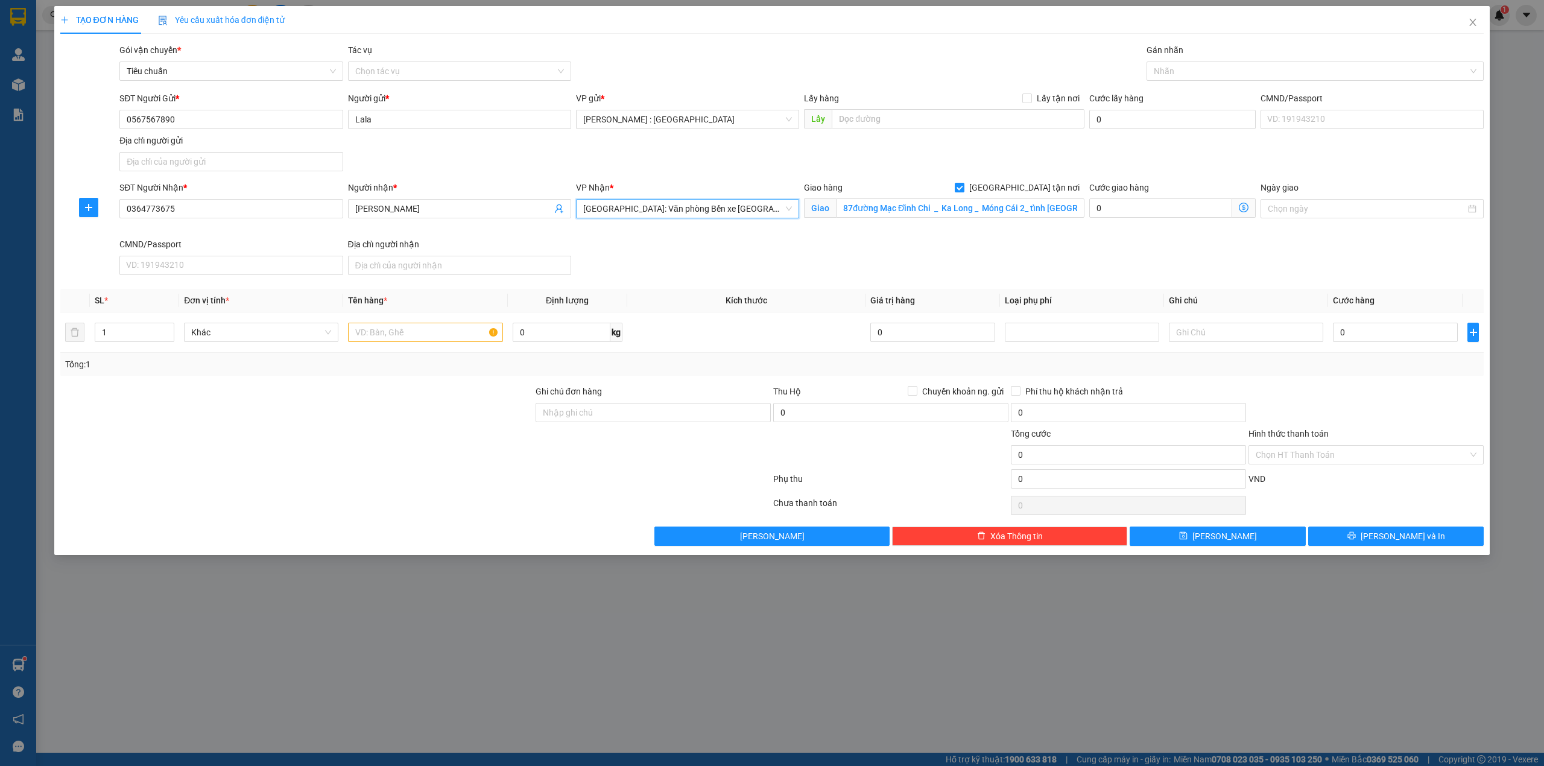
click at [1028, 105] on div "Lấy hàng Lấy tận nơi" at bounding box center [944, 101] width 280 height 18
click at [1026, 103] on span at bounding box center [1027, 98] width 10 height 10
click at [1026, 102] on input "Lấy tận nơi" at bounding box center [1026, 97] width 8 height 8
checkbox input "true"
drag, startPoint x: 1006, startPoint y: 117, endPoint x: 992, endPoint y: 121, distance: 14.5
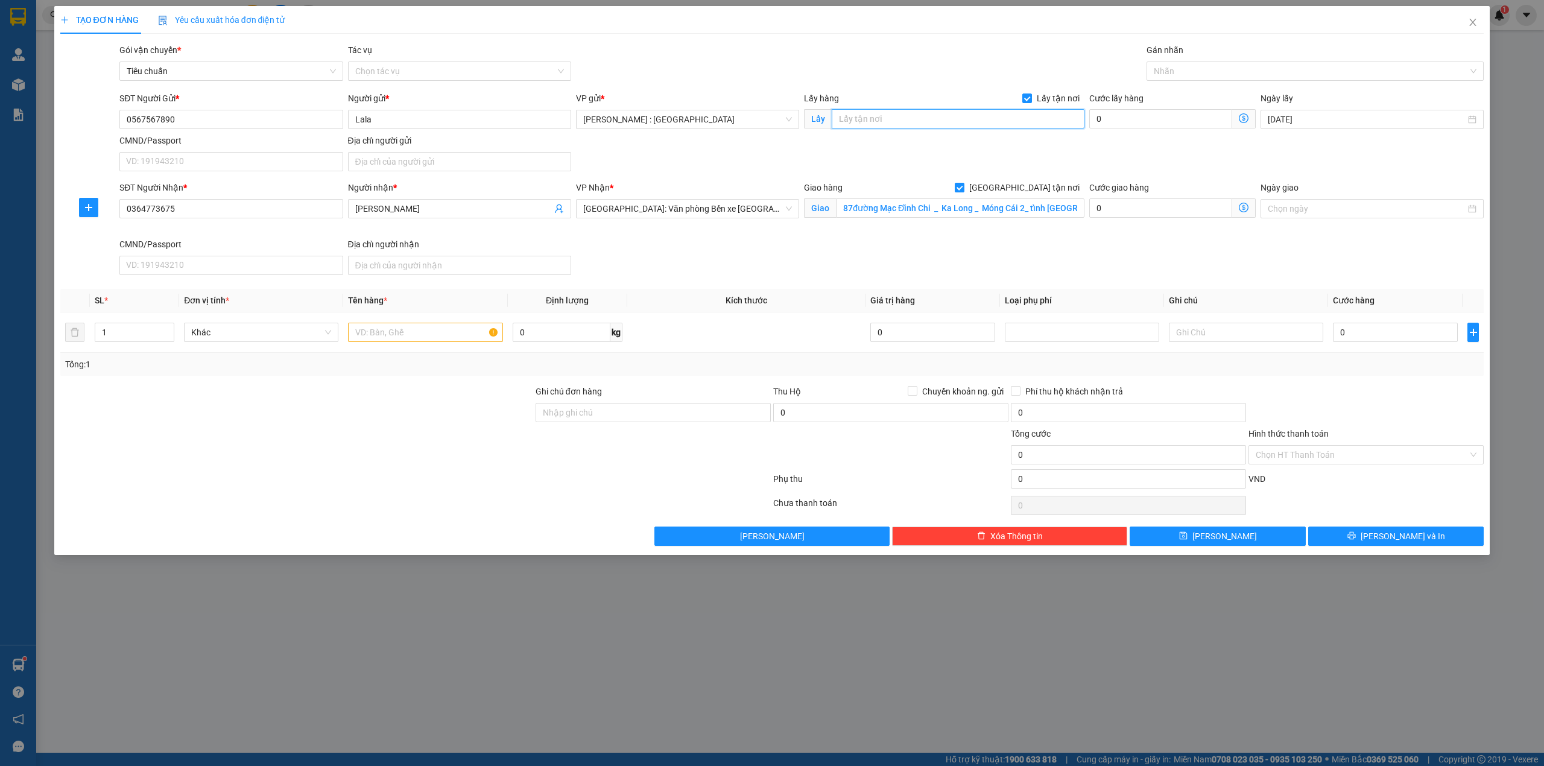
click at [1004, 117] on input "text" at bounding box center [958, 118] width 253 height 19
paste input "39 [PERSON_NAME] . [GEOGRAPHIC_DATA]. Quận 1"
type input "39 [PERSON_NAME] . [GEOGRAPHIC_DATA]. Quận 1"
click at [438, 338] on input "text" at bounding box center [425, 332] width 154 height 19
paste input "1 kiện mỹ phẩm"
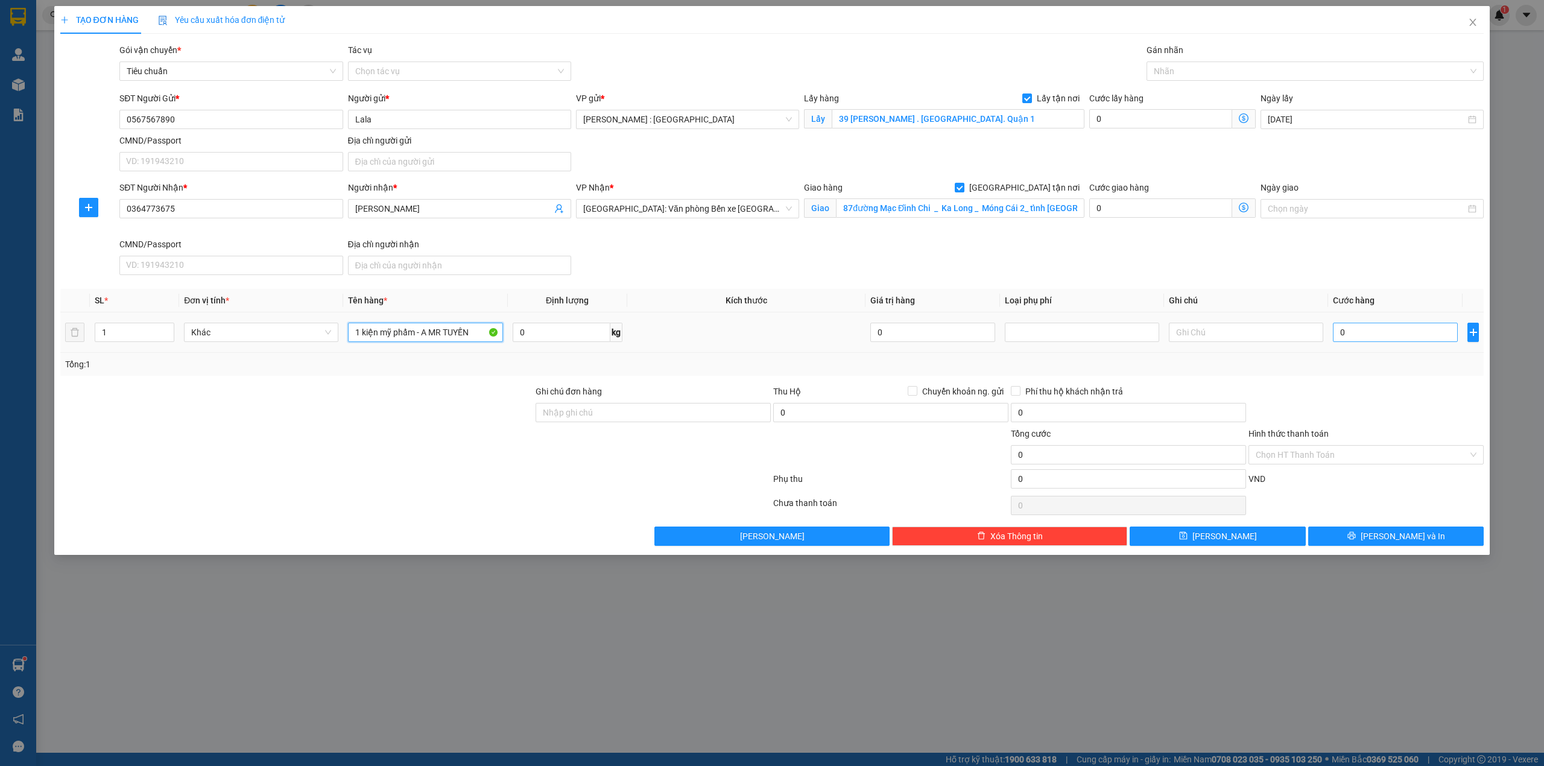
type input "1 kiện mỹ phẩm - A MR TUYẾN"
click at [1345, 334] on input "0" at bounding box center [1395, 332] width 125 height 19
type input "3"
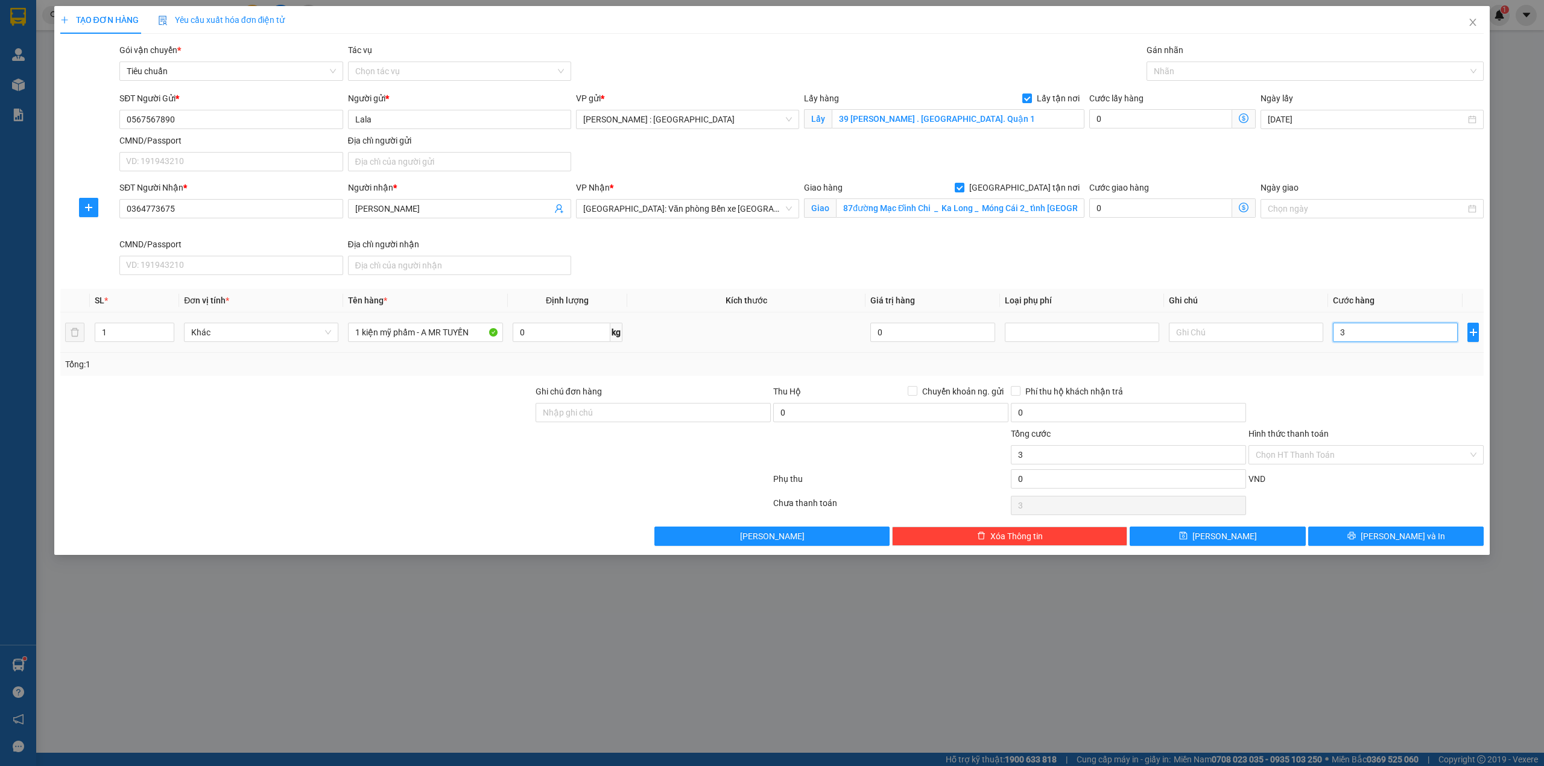
type input "30"
type input "300"
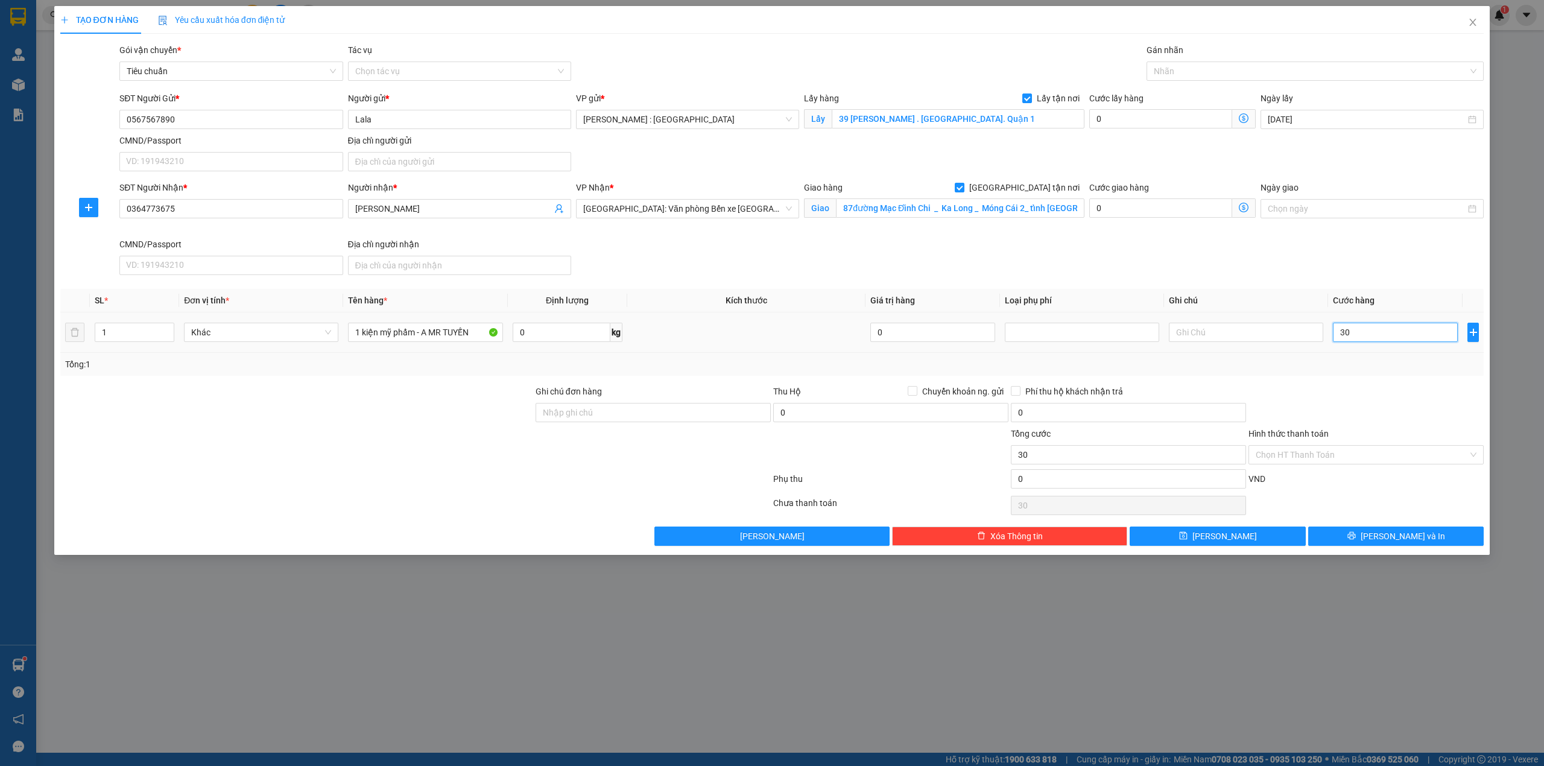
type input "300"
type input "300.000"
click at [1136, 124] on input "0" at bounding box center [1160, 118] width 143 height 19
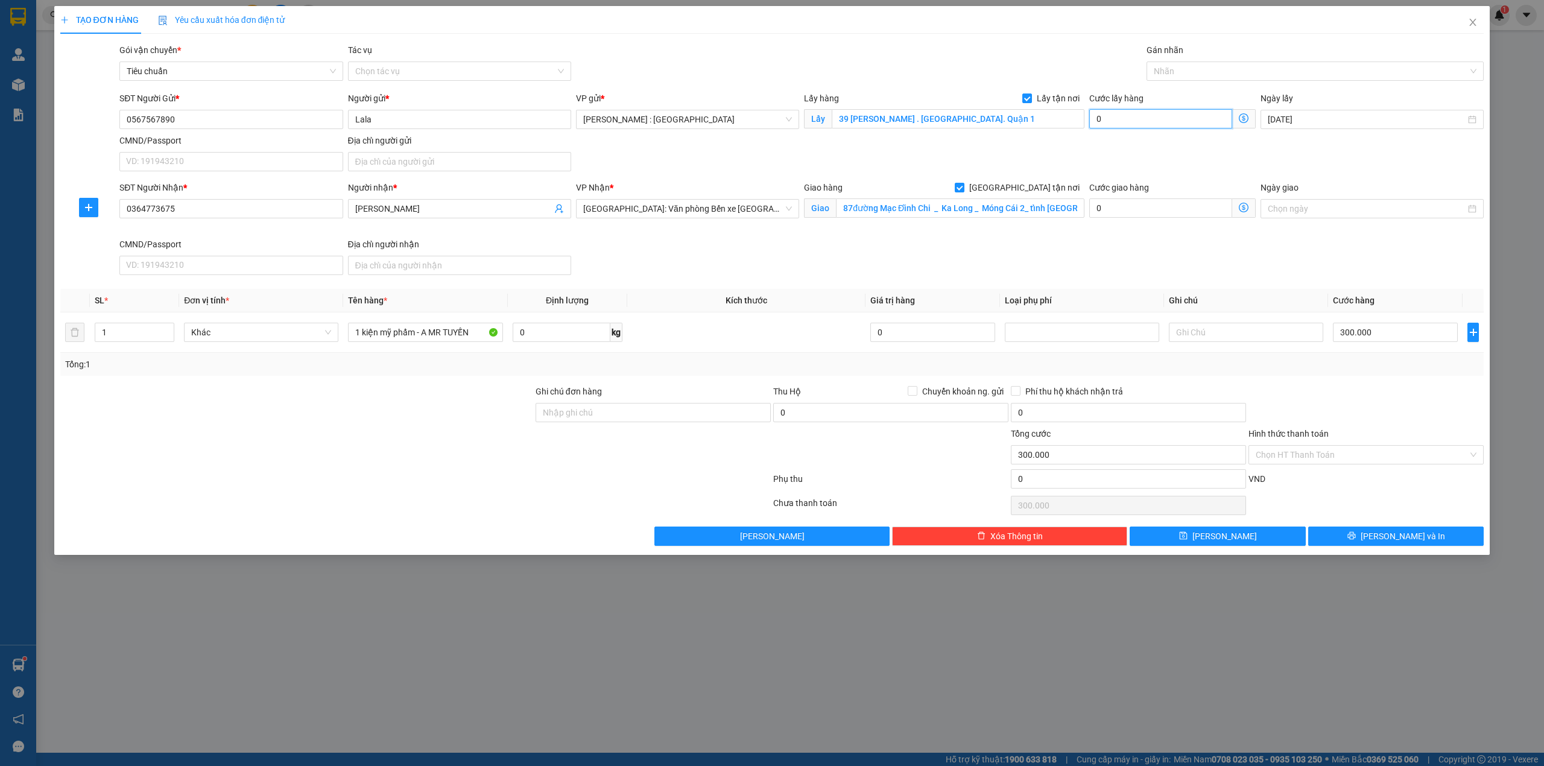
type input "300.006"
type input "6"
type input "300.065"
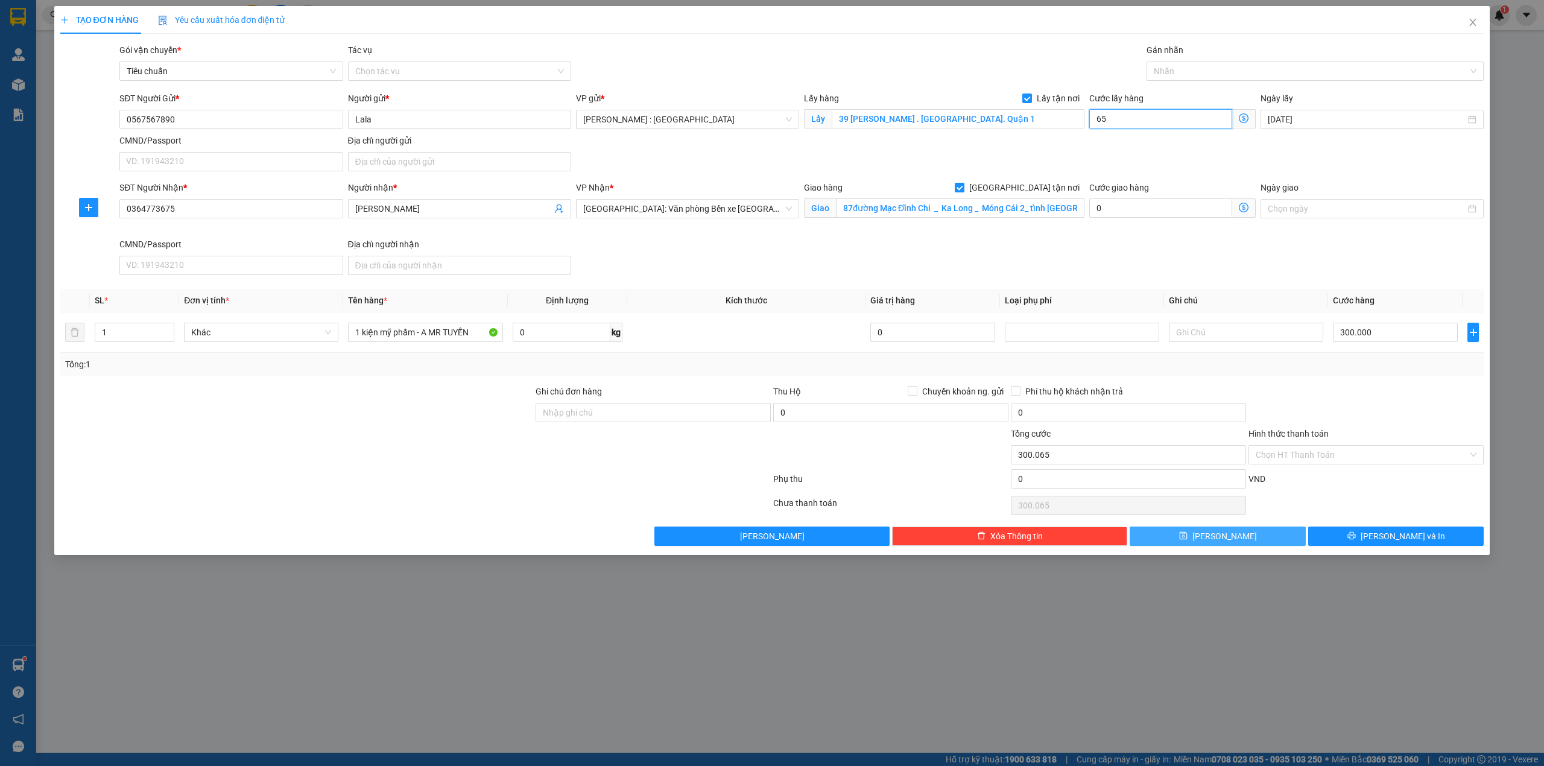
type input "65"
type input "365.000"
type input "65.000"
click at [1263, 534] on button "[PERSON_NAME]" at bounding box center [1217, 535] width 176 height 19
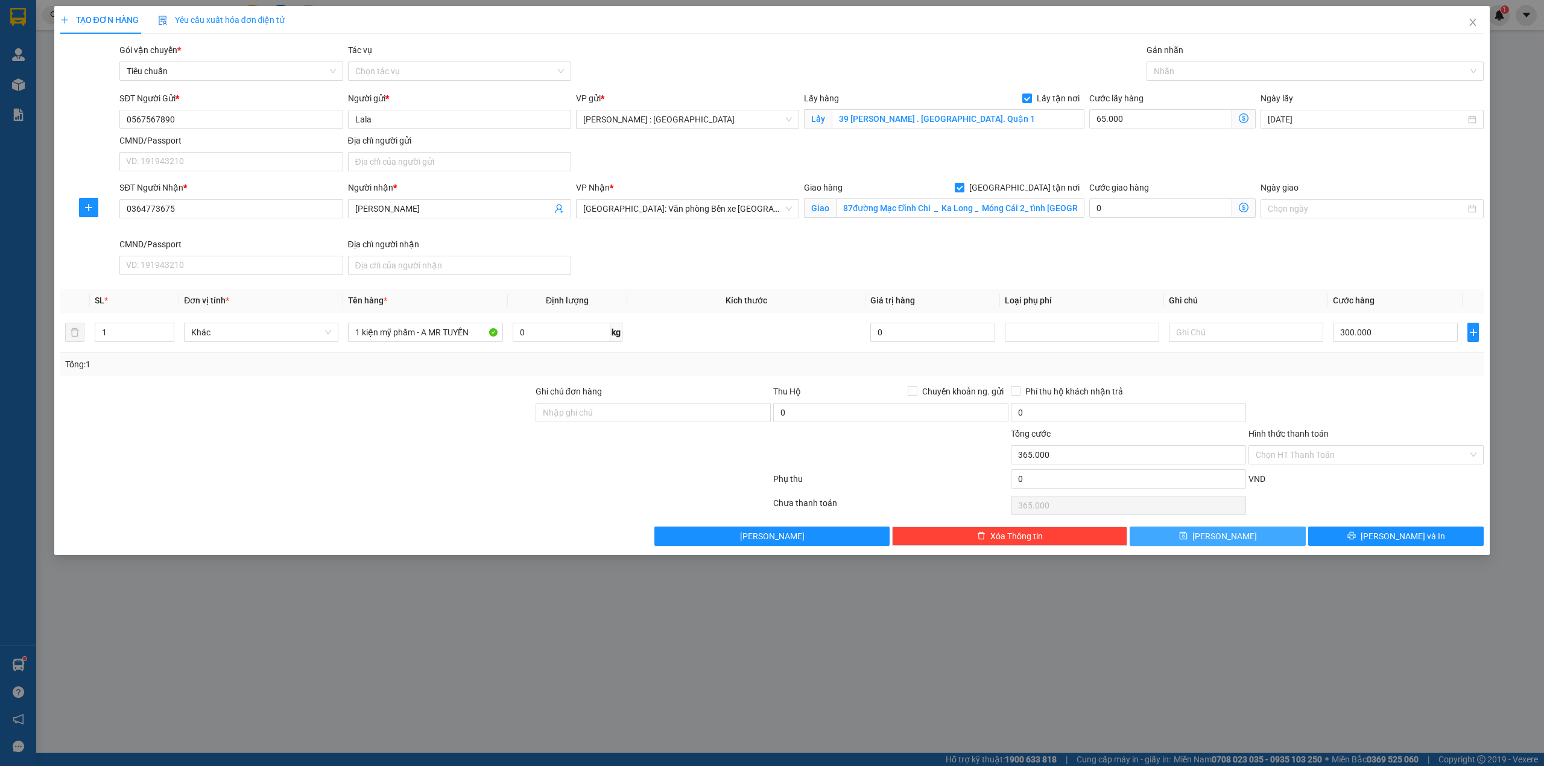
checkbox input "false"
type input "0"
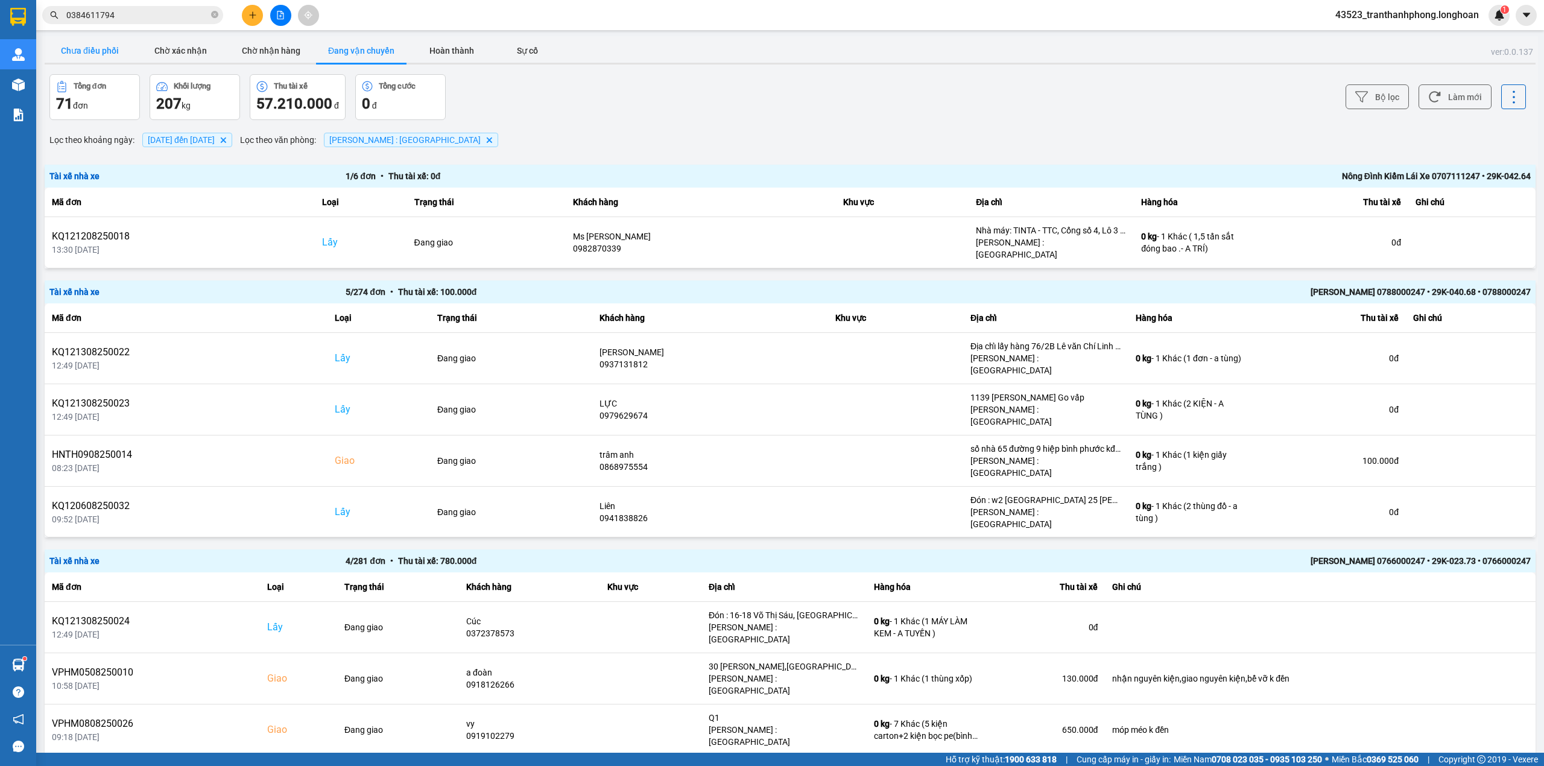
click at [124, 49] on button "Chưa điều phối" at bounding box center [90, 51] width 90 height 24
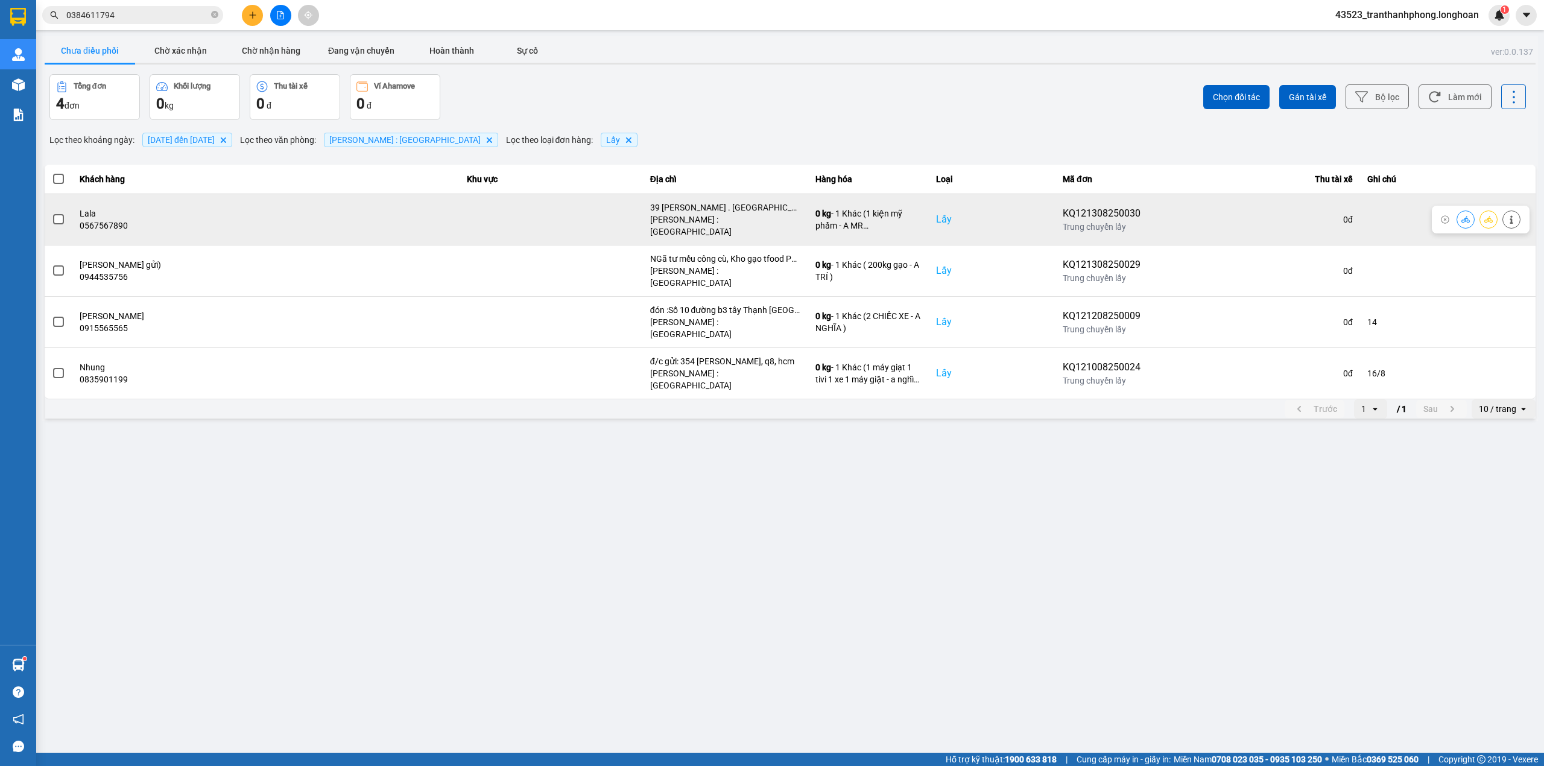
click at [64, 213] on label at bounding box center [58, 219] width 13 height 13
click at [52, 213] on input "checkbox" at bounding box center [52, 213] width 0 height 0
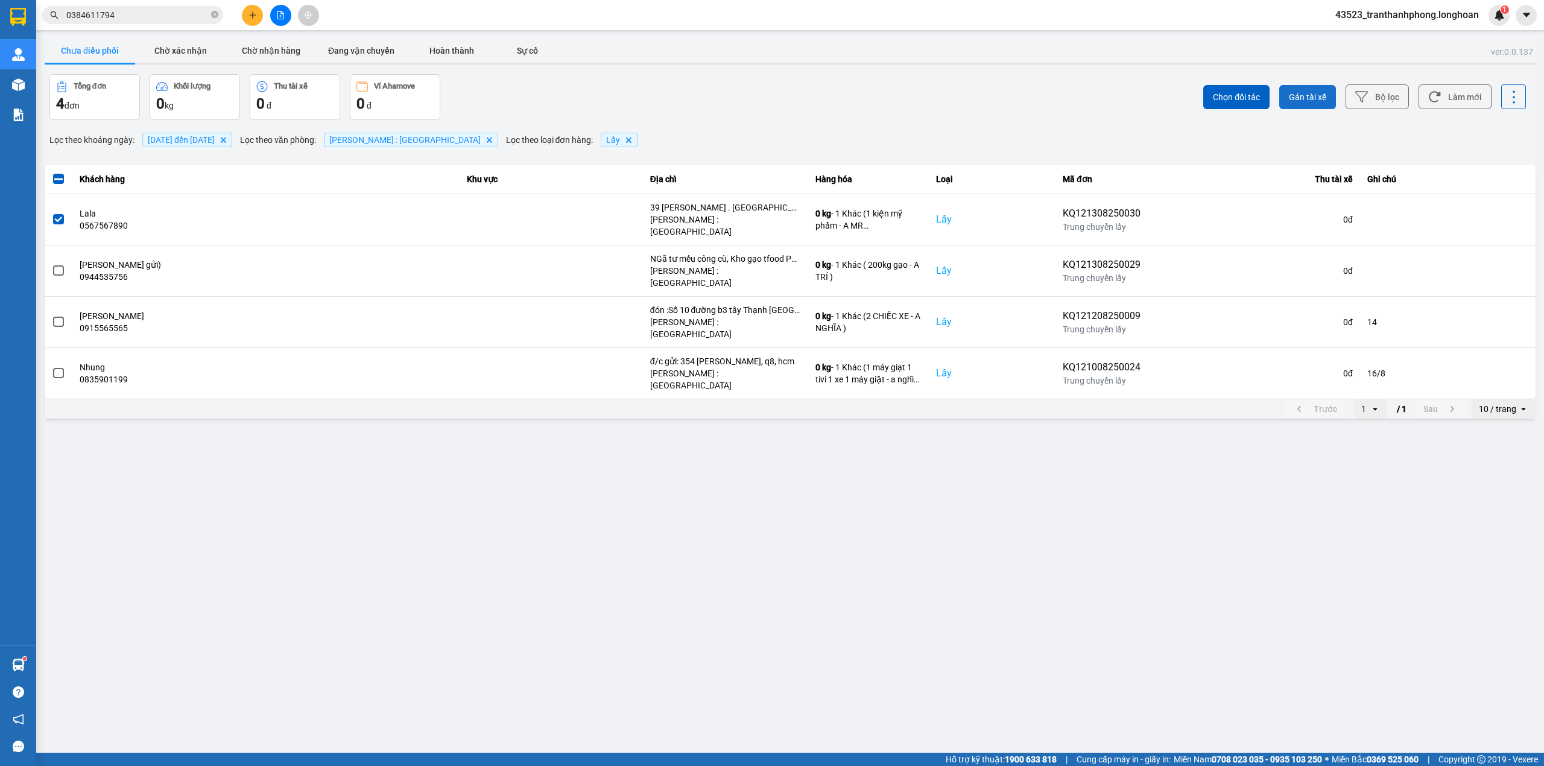
click at [1310, 87] on button "Gán tài xế" at bounding box center [1307, 97] width 57 height 24
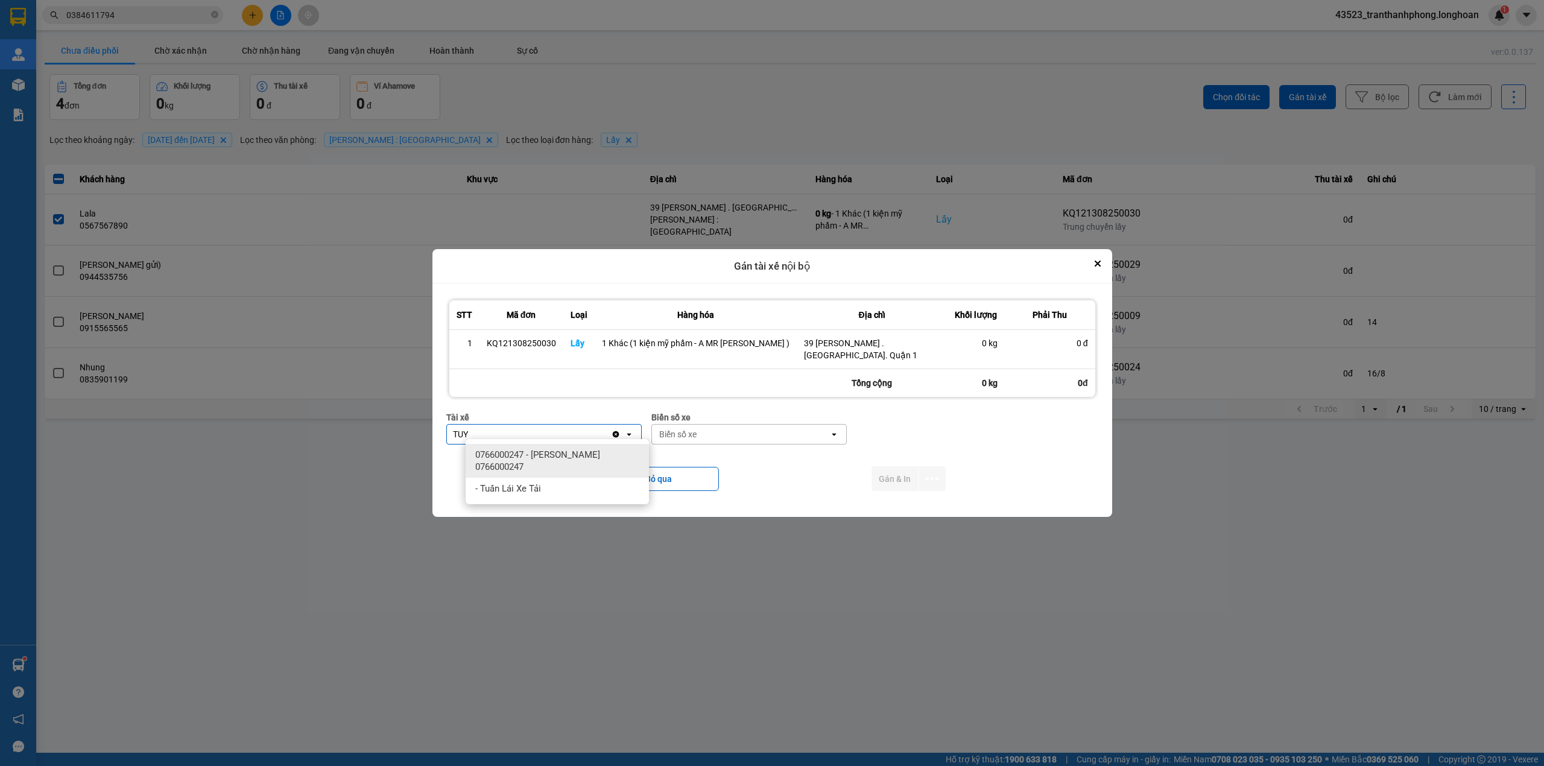
type input "TUY"
drag, startPoint x: 572, startPoint y: 458, endPoint x: 745, endPoint y: 427, distance: 176.5
click at [572, 457] on span "0766000247 - [PERSON_NAME] 0766000247" at bounding box center [559, 461] width 169 height 24
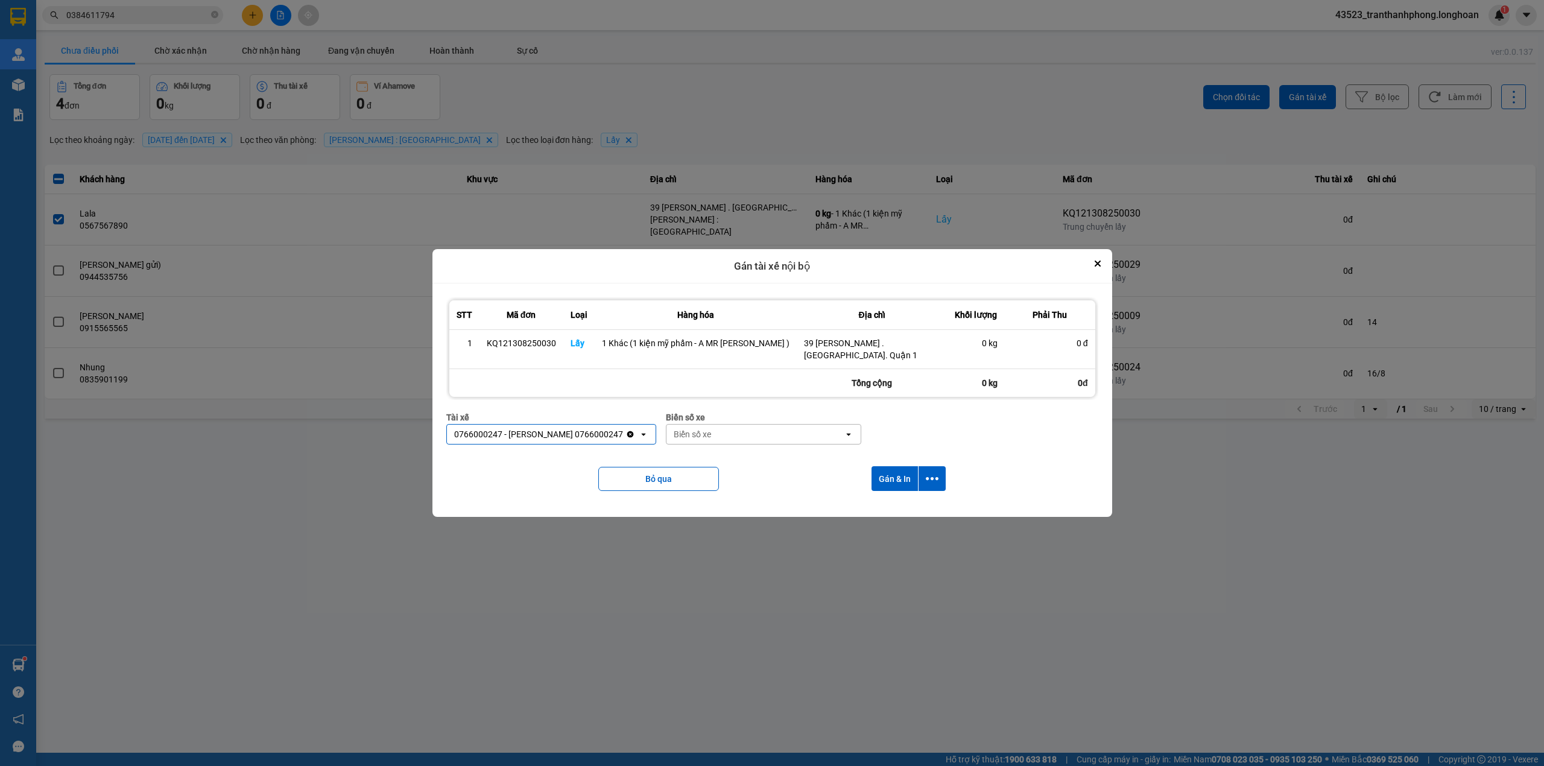
click at [711, 428] on div "Biển số xe" at bounding box center [692, 434] width 37 height 12
type input "73"
click at [750, 452] on span "29K-023.73" at bounding box center [737, 455] width 44 height 12
click at [883, 466] on button "Gán & In" at bounding box center [894, 478] width 46 height 25
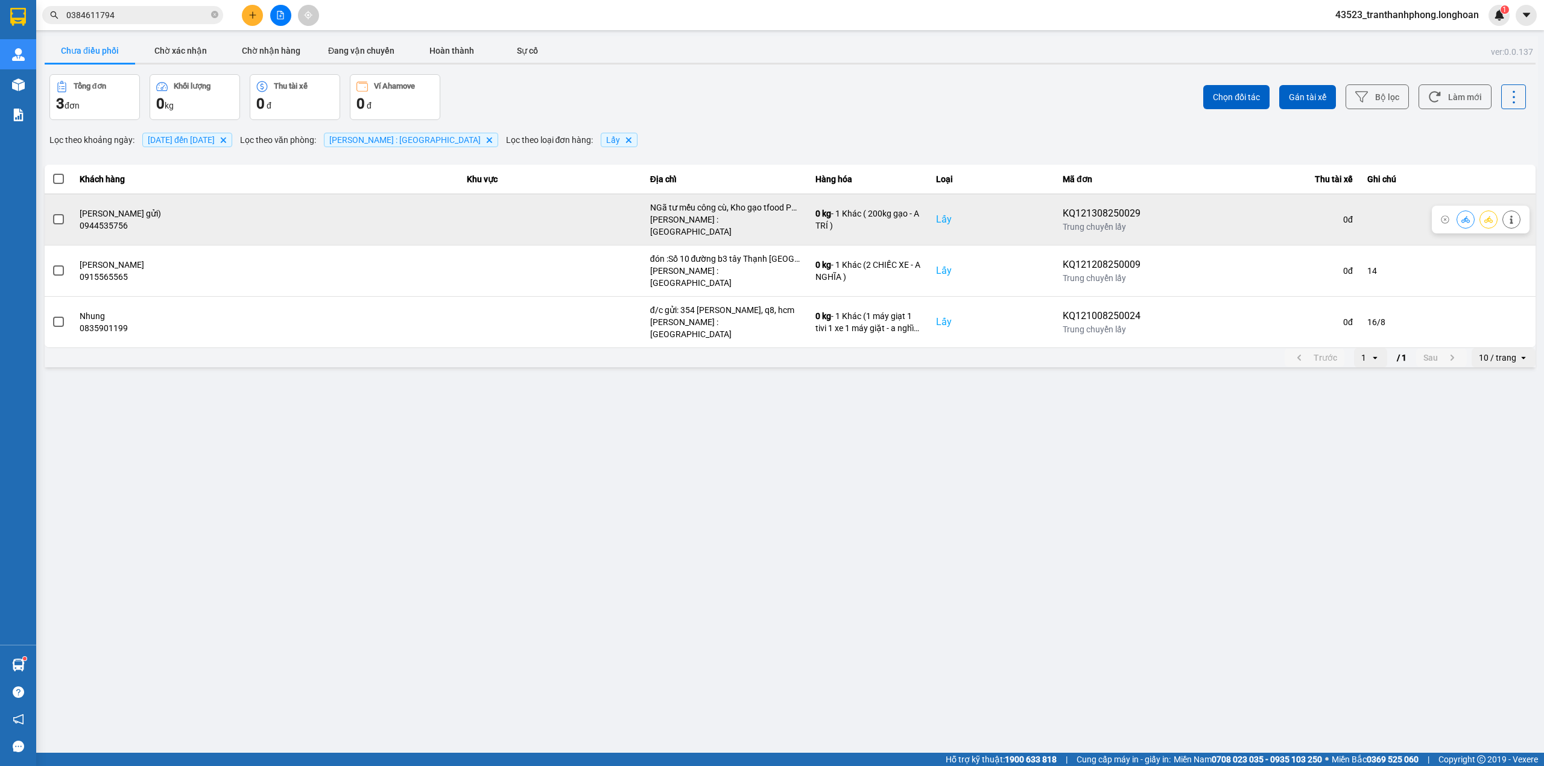
click at [51, 215] on td at bounding box center [59, 219] width 28 height 51
click at [53, 215] on span at bounding box center [58, 219] width 11 height 11
click at [52, 213] on input "checkbox" at bounding box center [52, 213] width 0 height 0
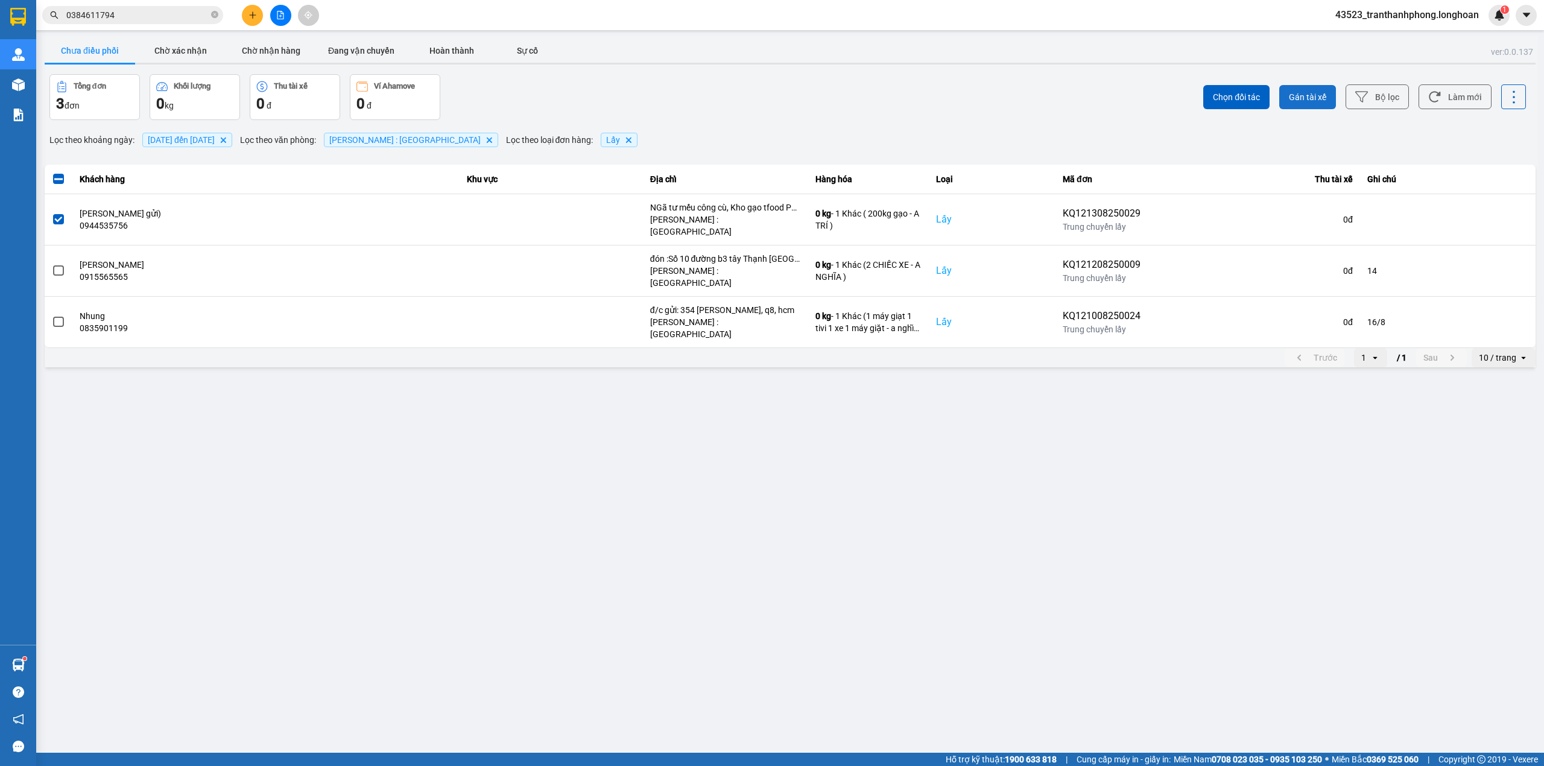
click at [1304, 98] on span "Gán tài xế" at bounding box center [1307, 97] width 37 height 12
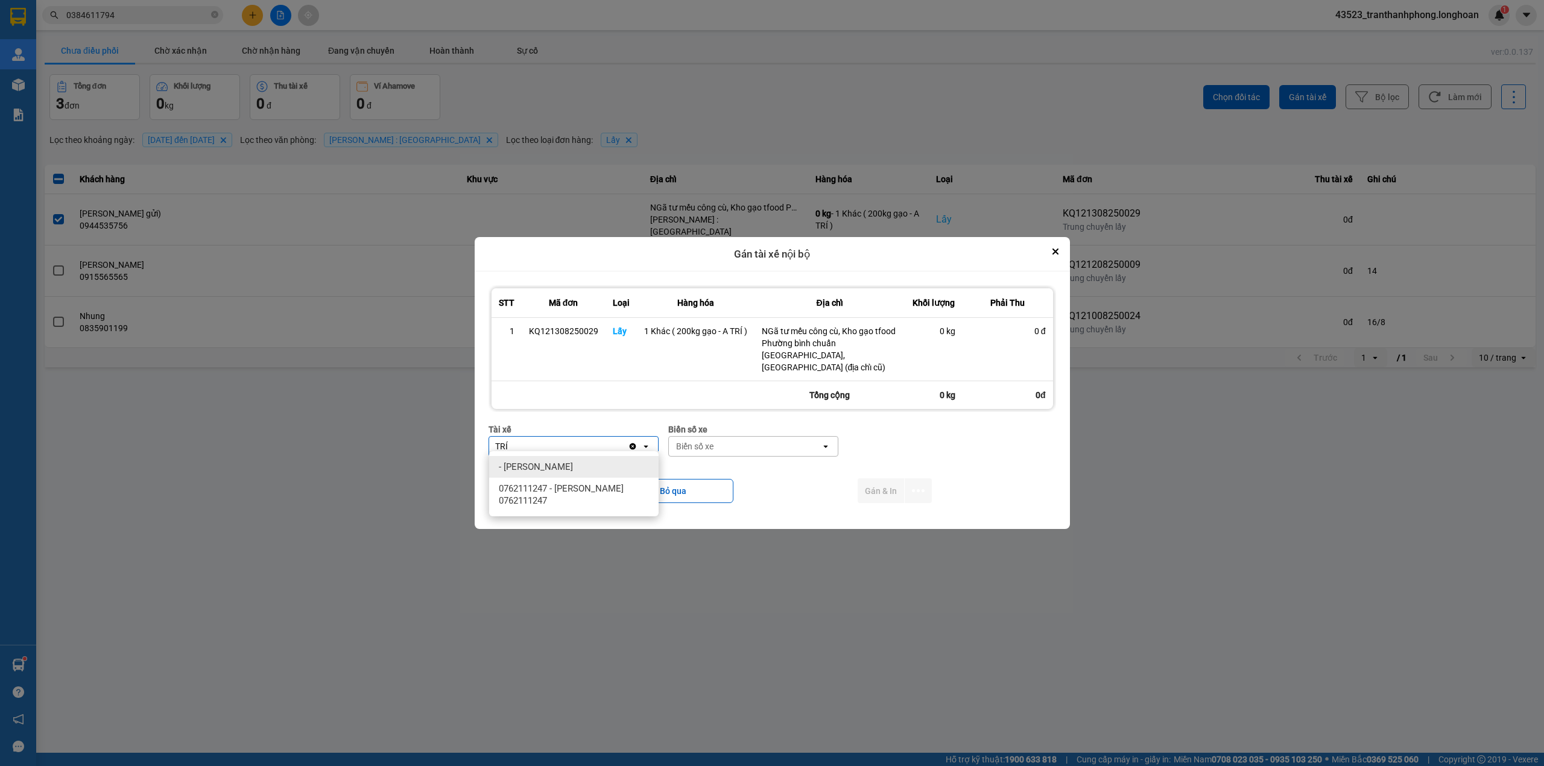
type input "TRÍ"
click at [570, 485] on span "0762111247 - [PERSON_NAME] 0762111247" at bounding box center [576, 494] width 155 height 24
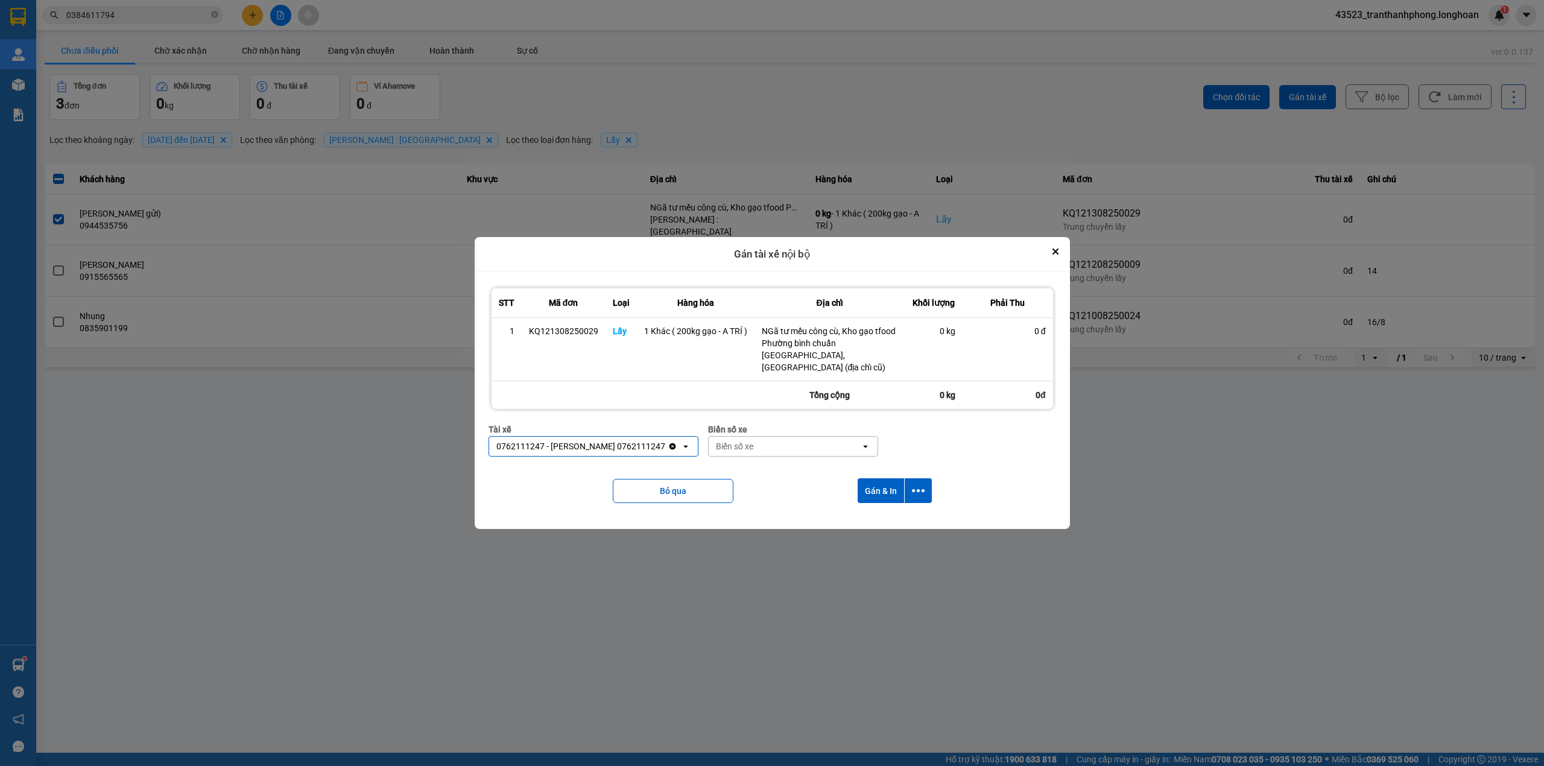
click at [746, 441] on div "Biển số xe" at bounding box center [784, 446] width 152 height 19
type input "9"
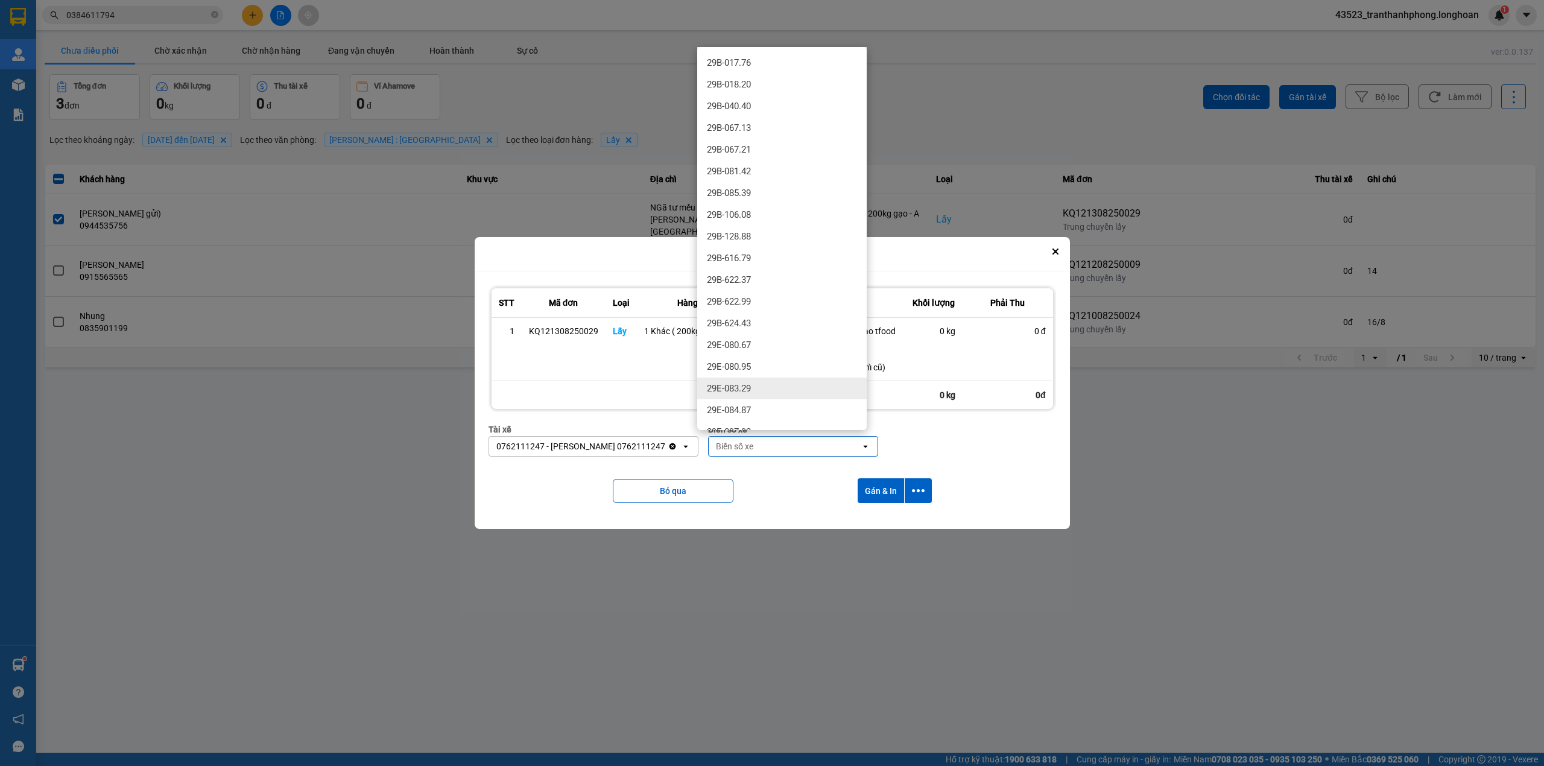
click at [736, 391] on span "29E-083.29" at bounding box center [729, 388] width 44 height 12
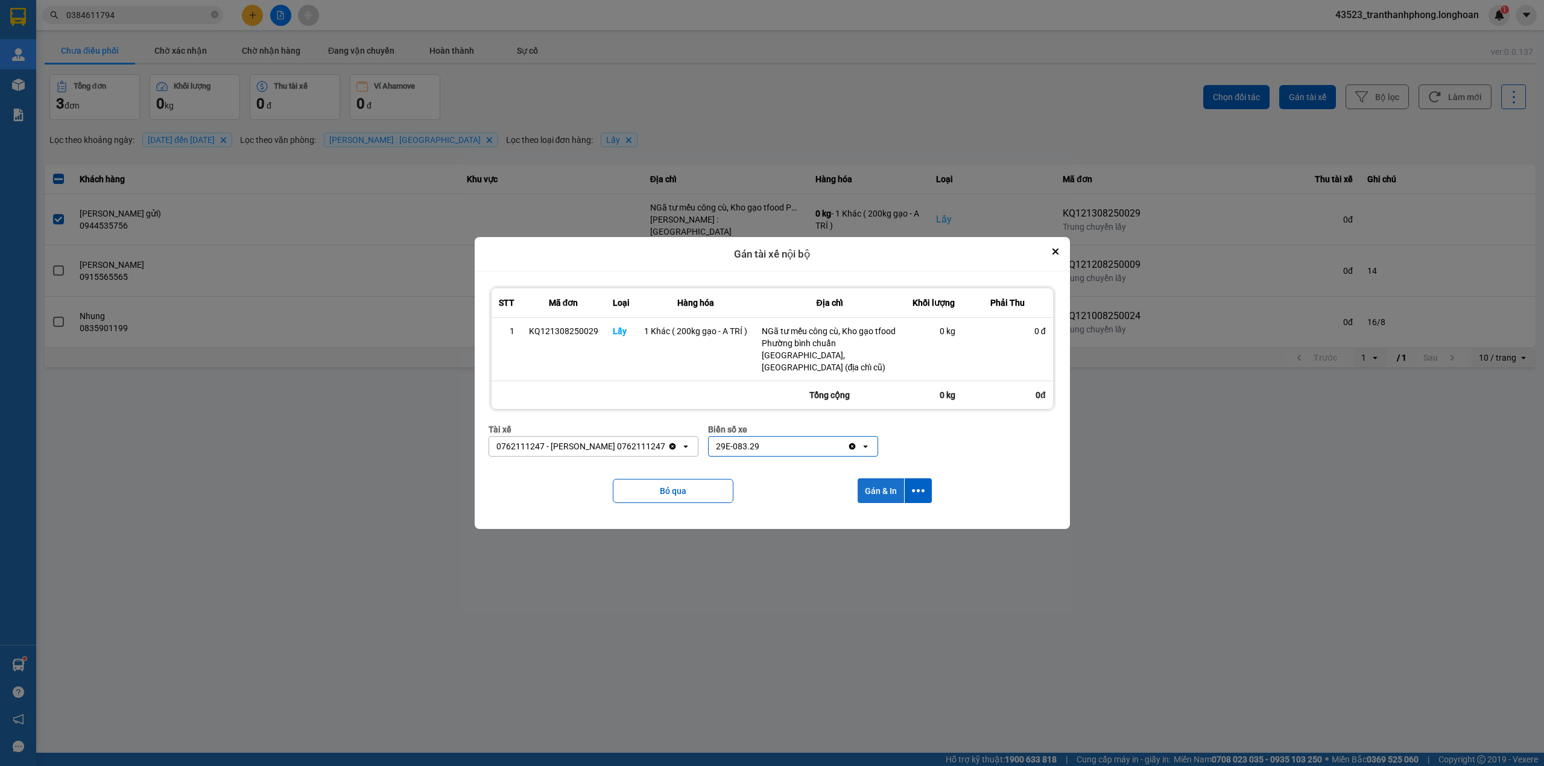
click at [874, 481] on button "Gán & In" at bounding box center [880, 490] width 46 height 25
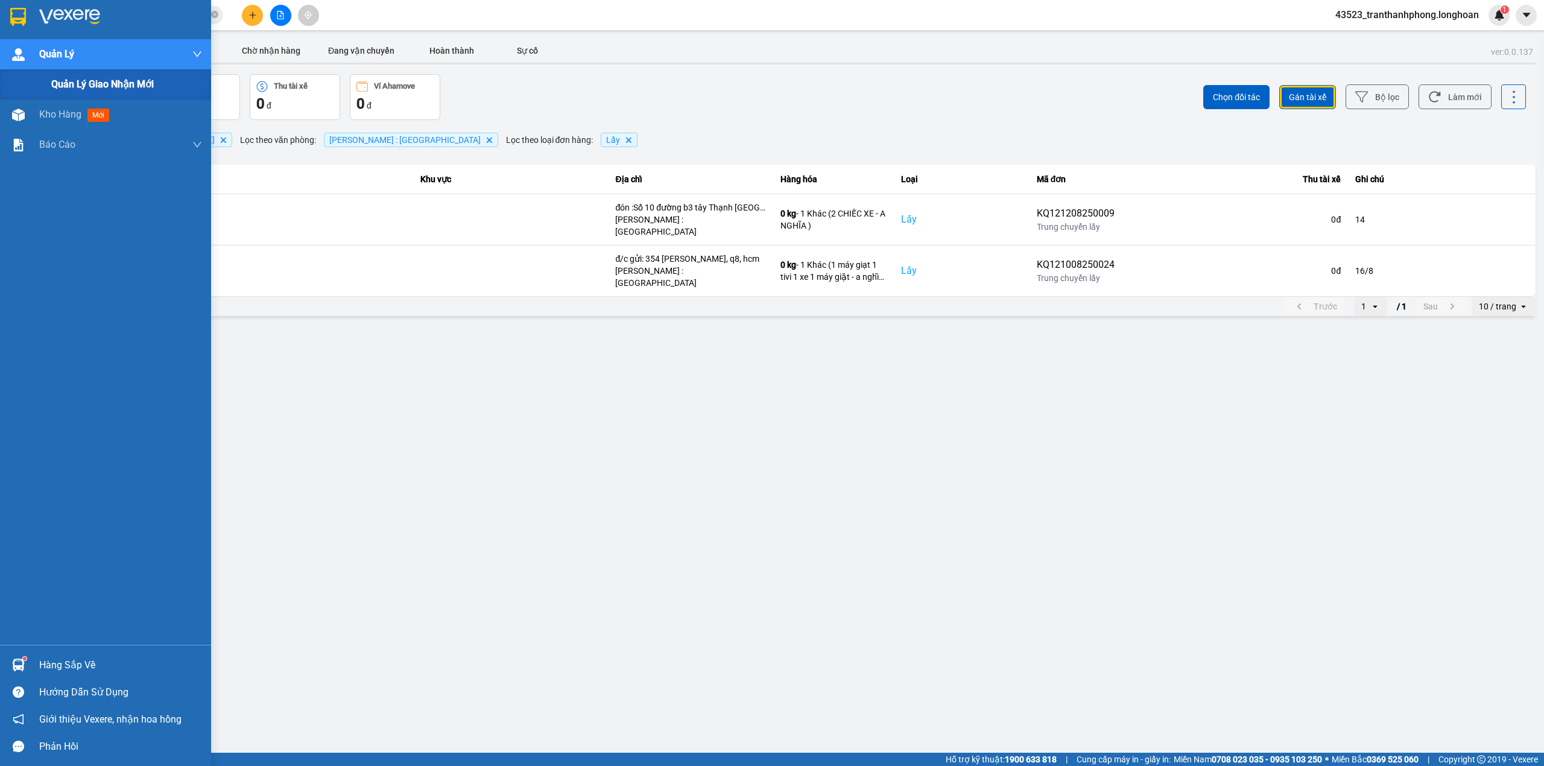
click at [71, 73] on div "Quản lý giao nhận mới" at bounding box center [126, 84] width 151 height 30
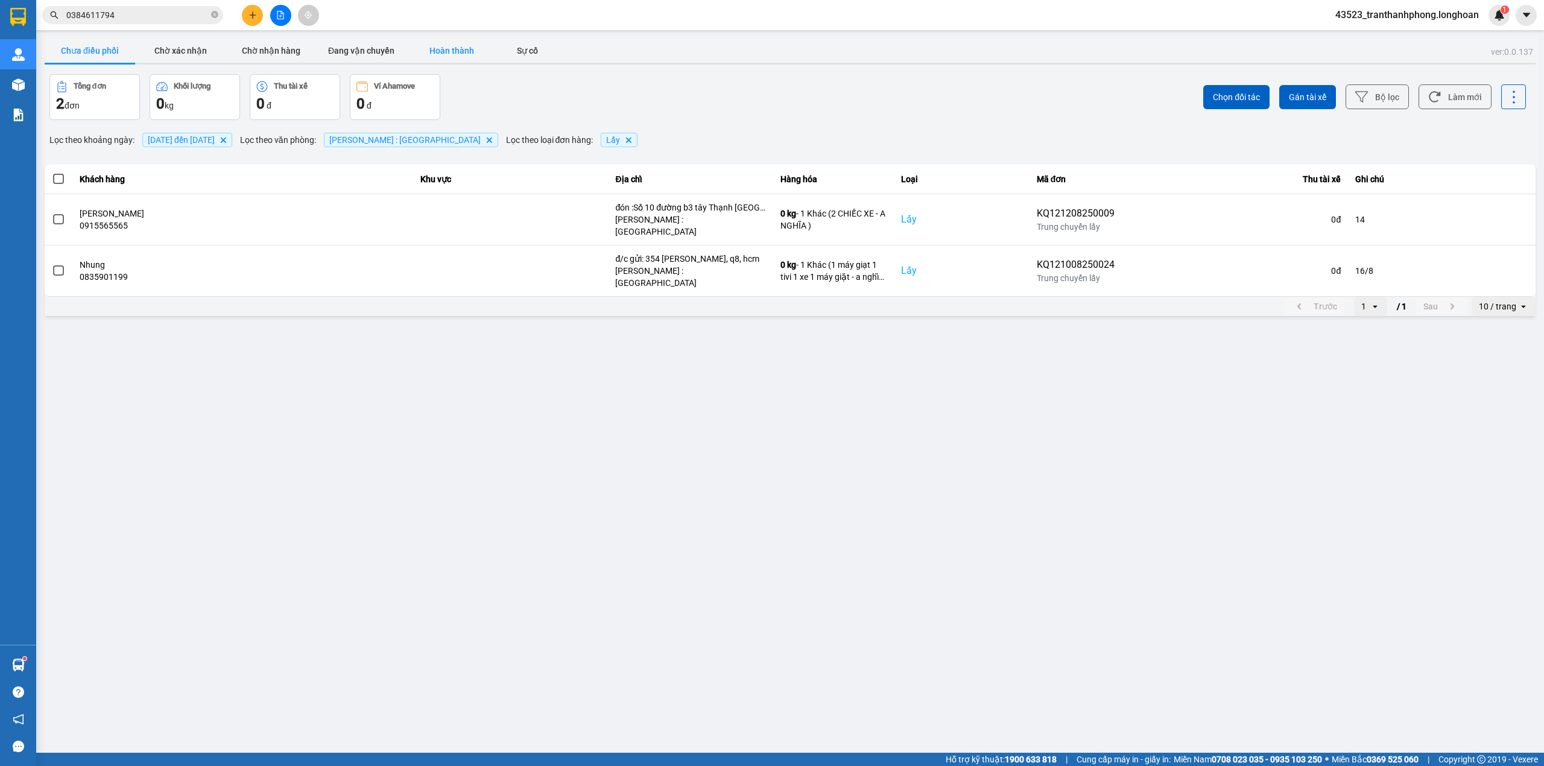
drag, startPoint x: 434, startPoint y: 51, endPoint x: 414, endPoint y: 47, distance: 20.8
click at [432, 51] on button "Hoàn thành" at bounding box center [451, 51] width 90 height 24
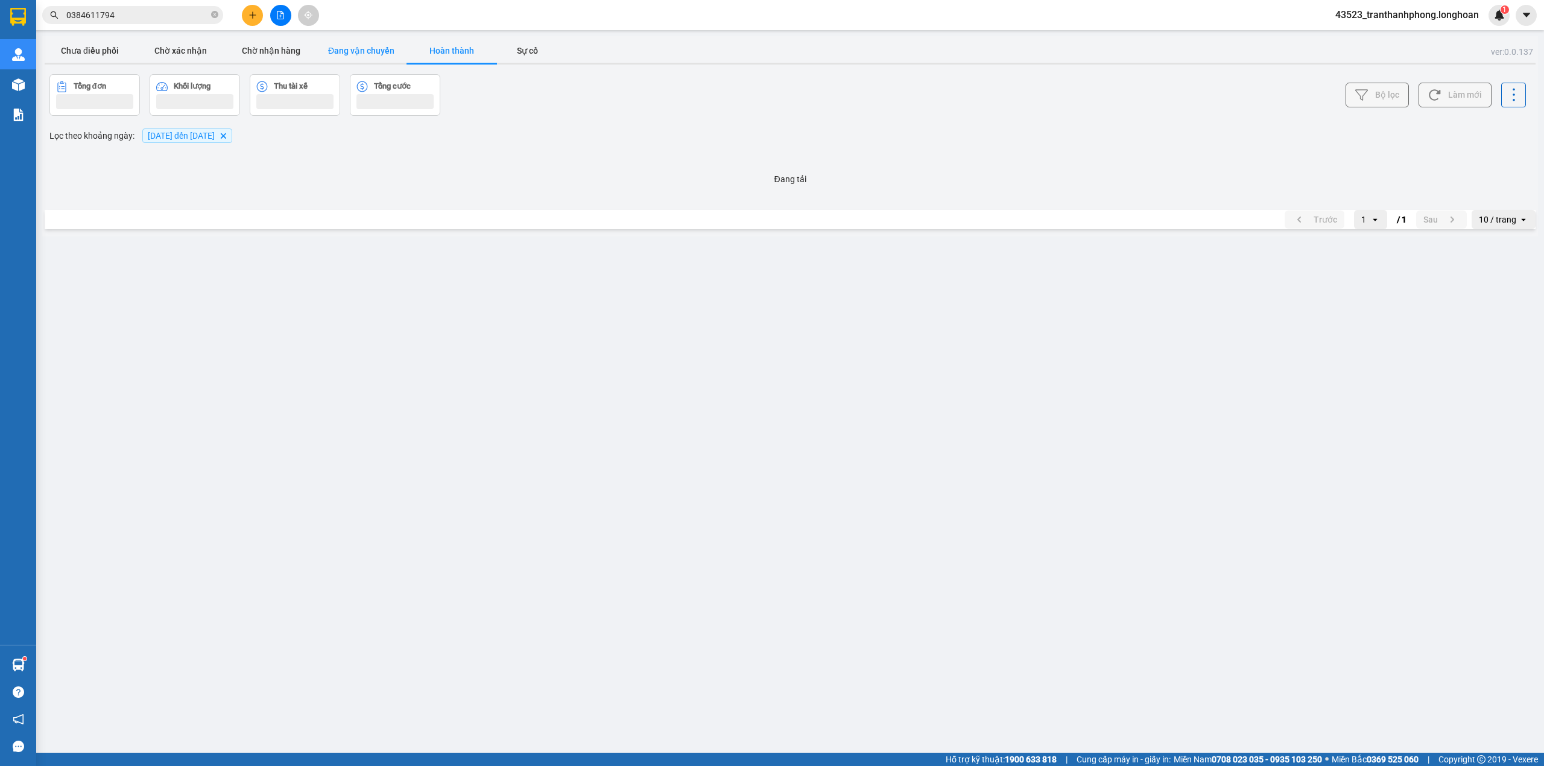
click at [377, 46] on button "Đang vận chuyển" at bounding box center [361, 51] width 90 height 24
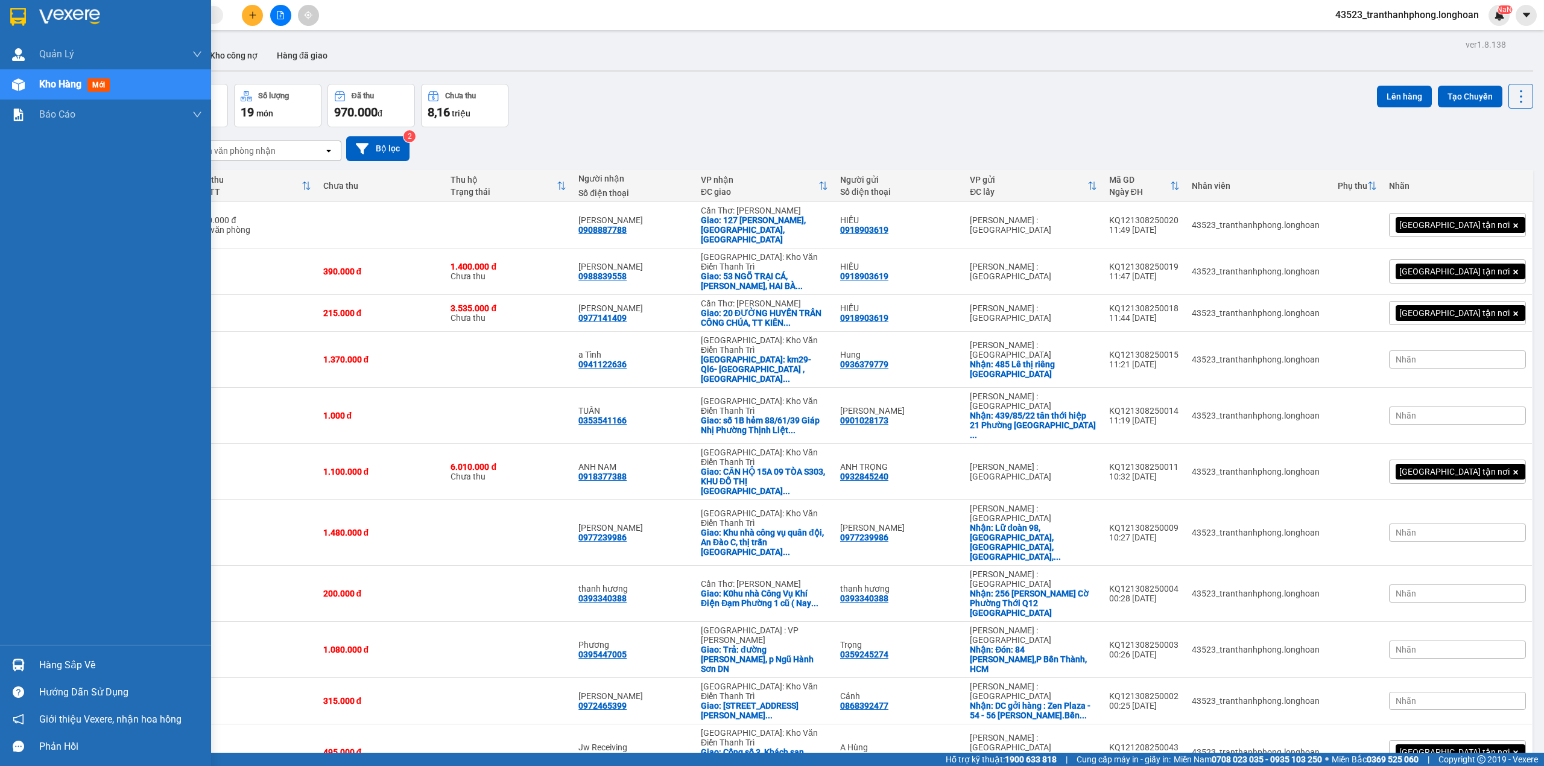
click at [13, 16] on img at bounding box center [18, 17] width 16 height 18
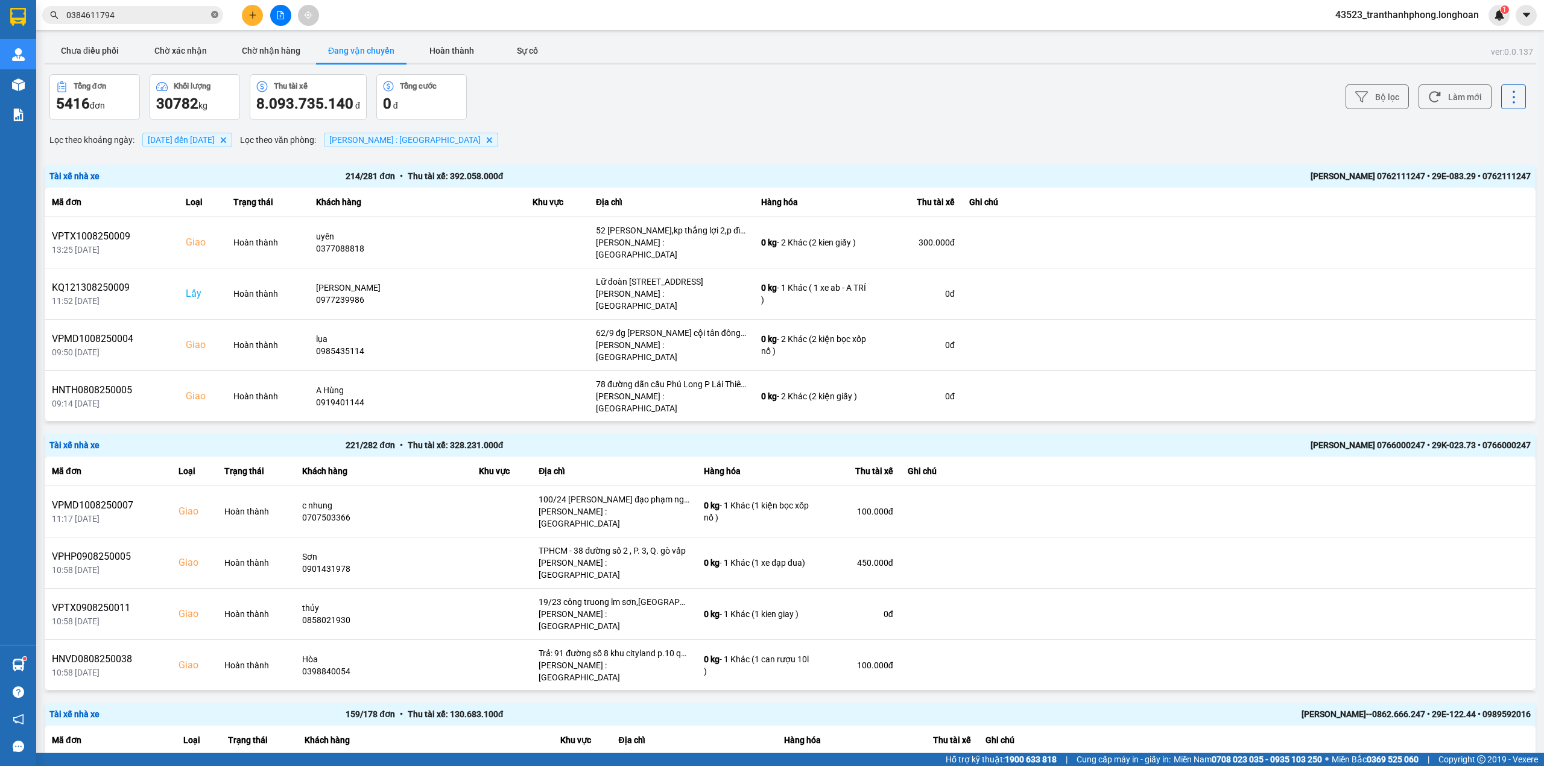
click at [212, 14] on icon "close-circle" at bounding box center [214, 14] width 7 height 7
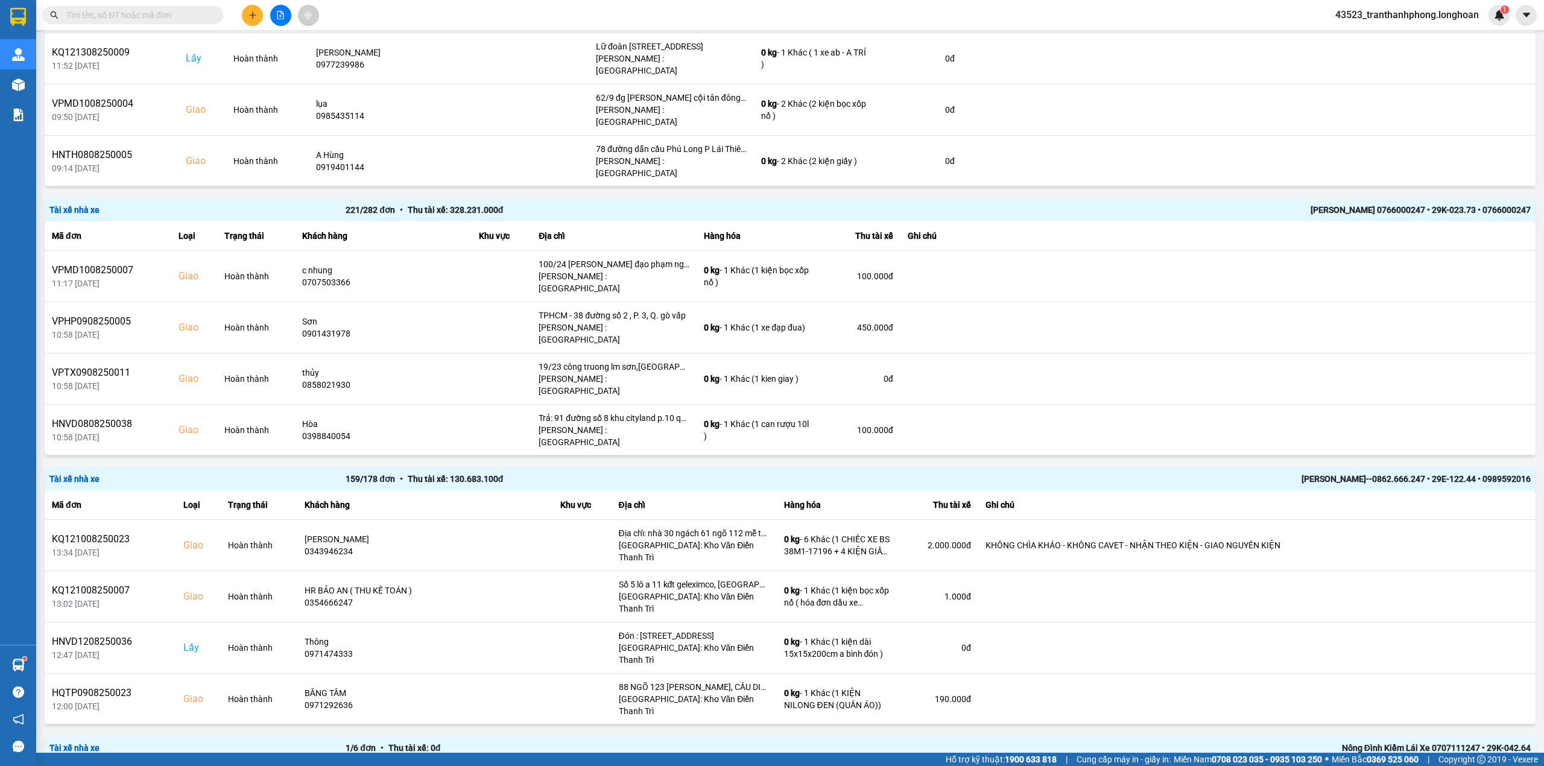
scroll to position [197, 0]
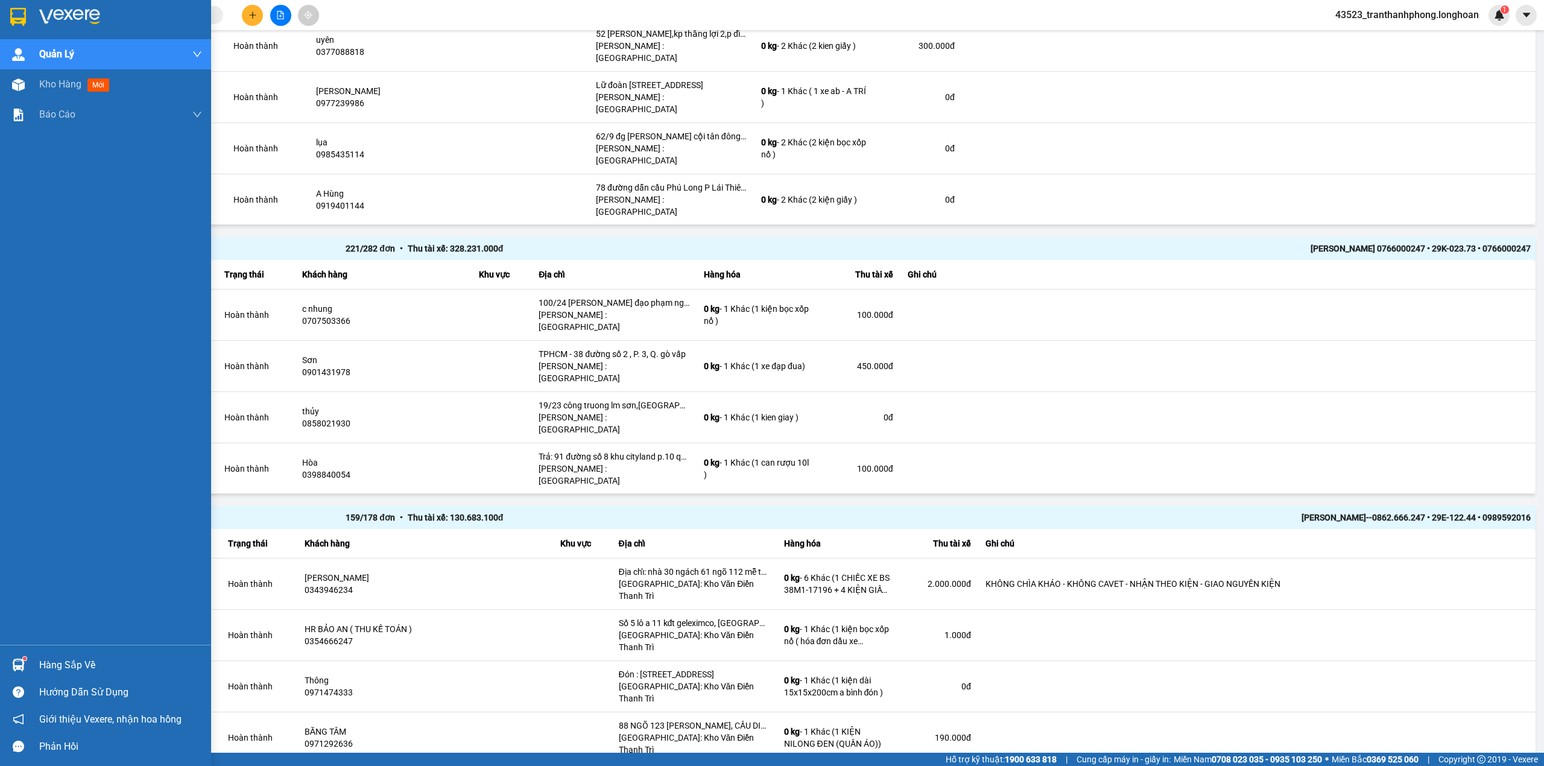
click at [42, 22] on img at bounding box center [69, 17] width 61 height 18
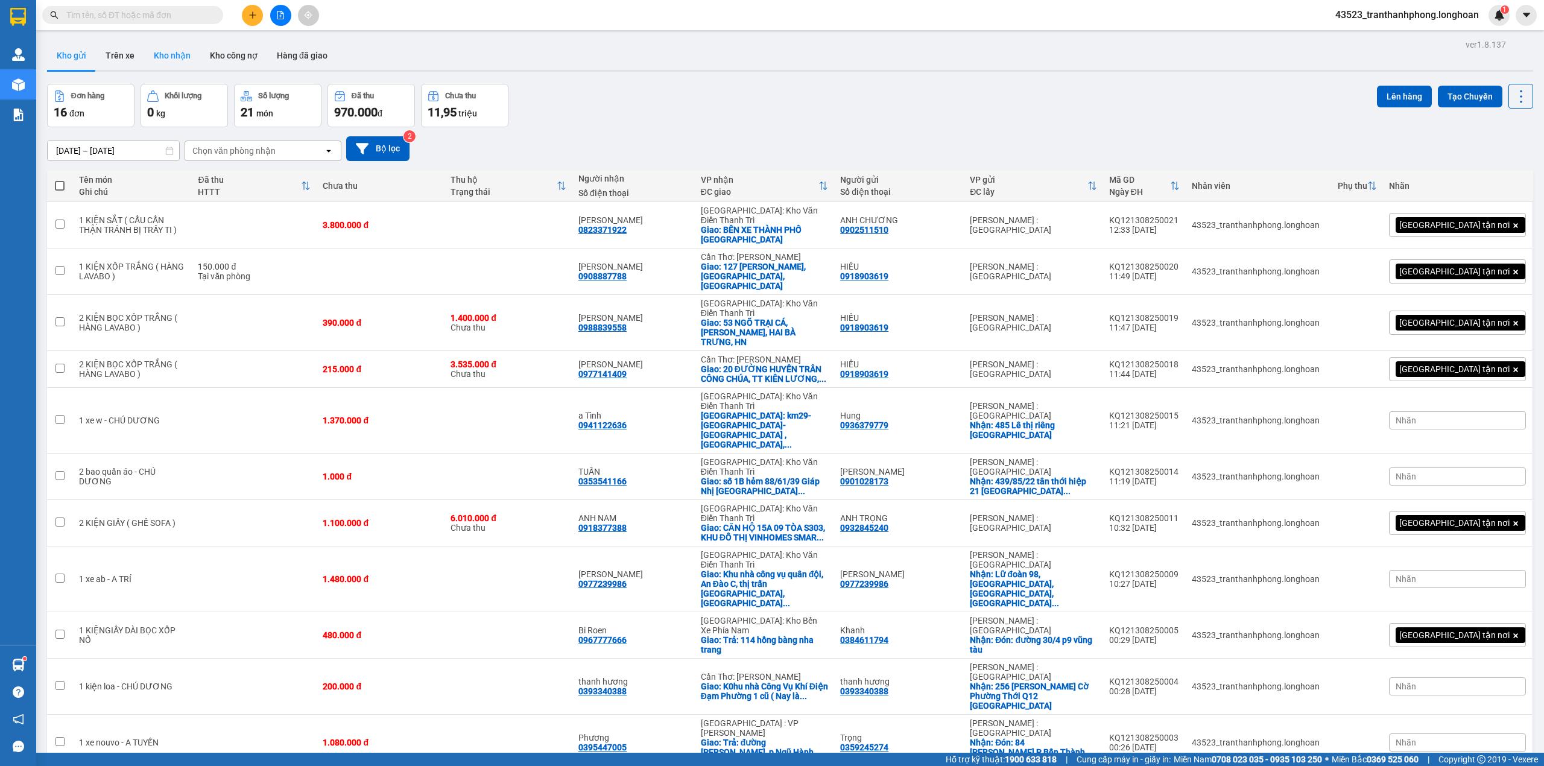
click at [186, 58] on button "Kho nhận" at bounding box center [172, 55] width 56 height 29
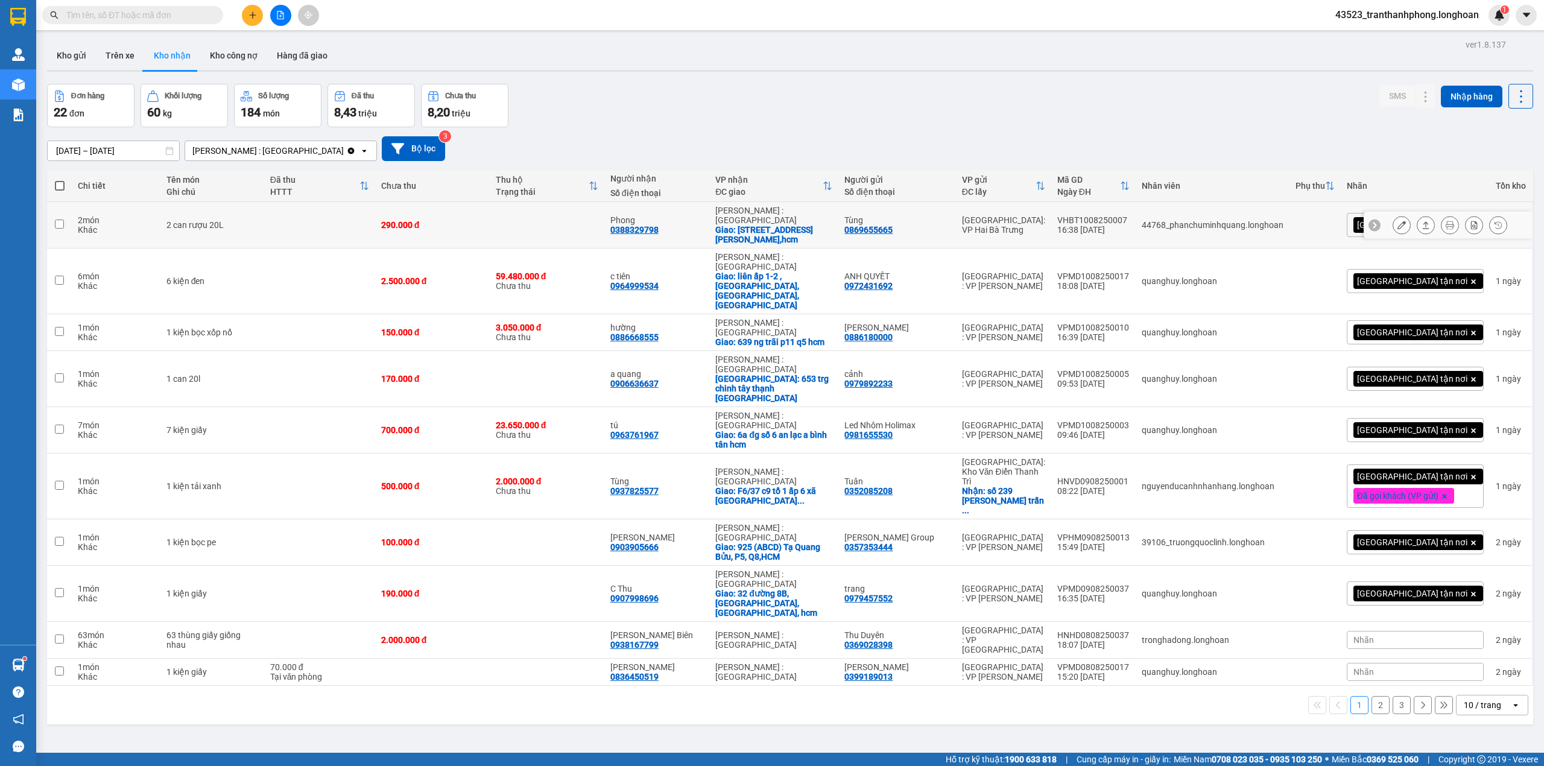
click at [58, 219] on input "checkbox" at bounding box center [59, 223] width 9 height 9
checkbox input "true"
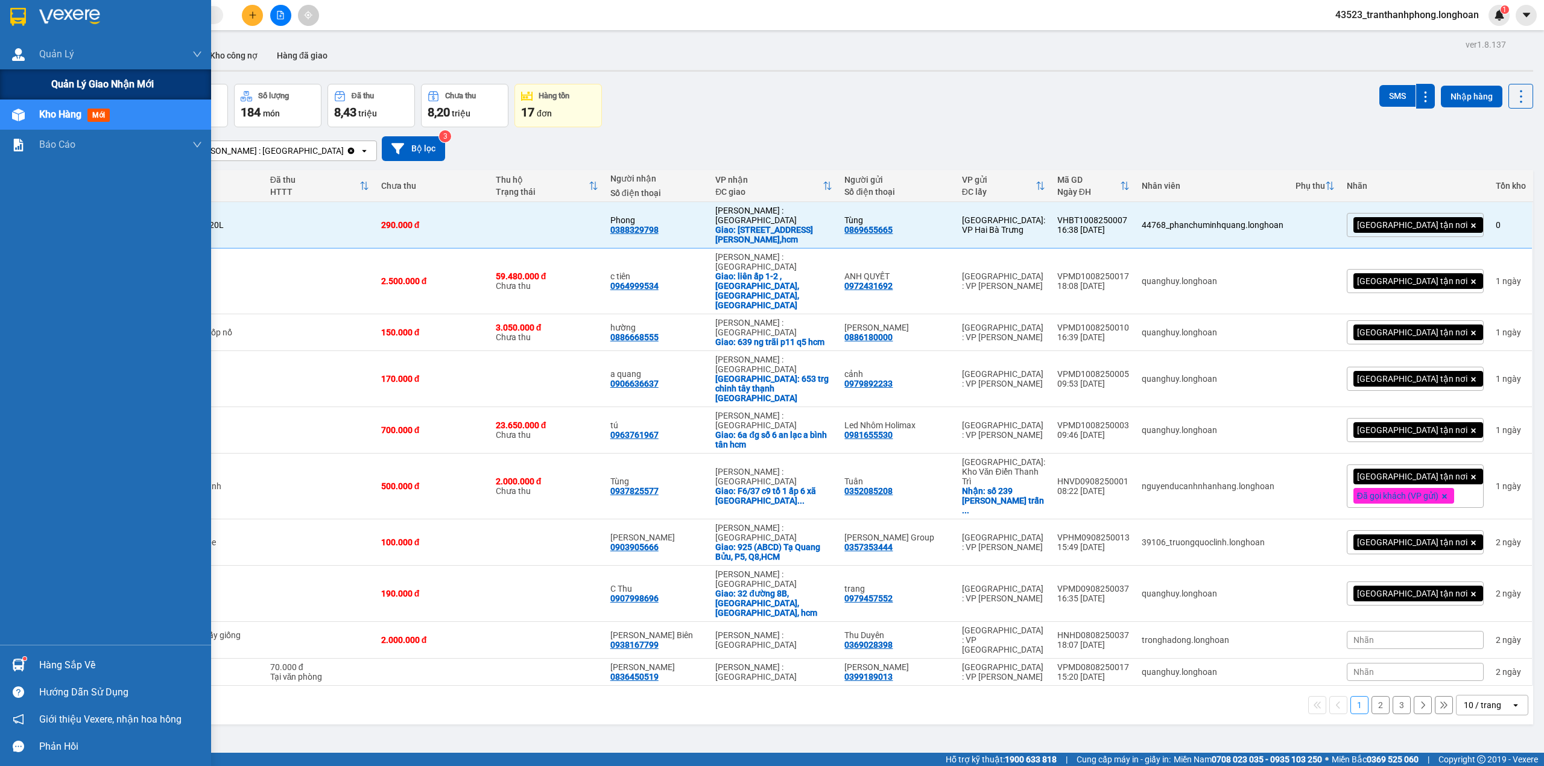
click at [57, 80] on span "Quản lý giao nhận mới" at bounding box center [102, 84] width 103 height 15
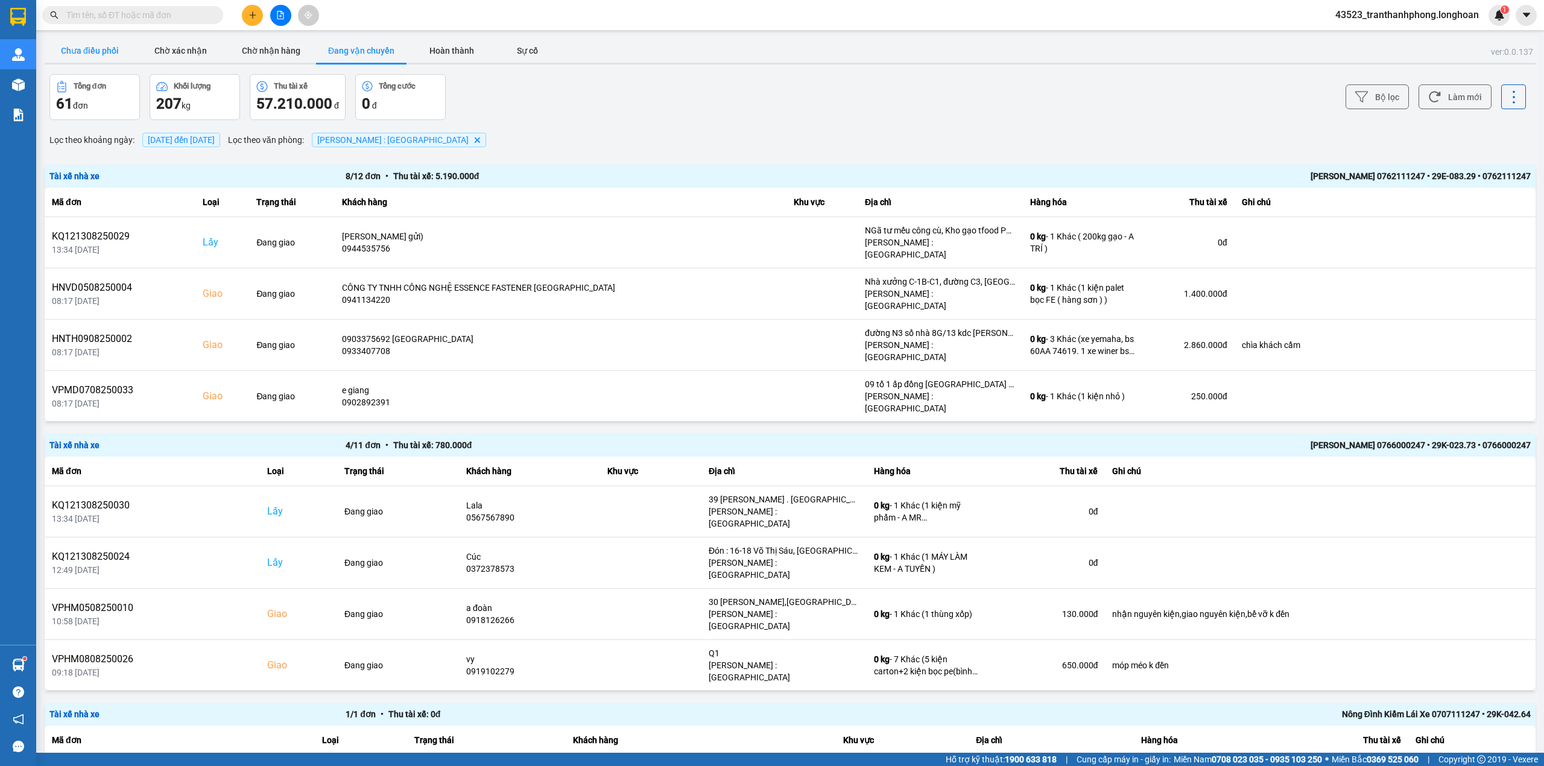
click at [110, 46] on button "Chưa điều phối" at bounding box center [90, 51] width 90 height 24
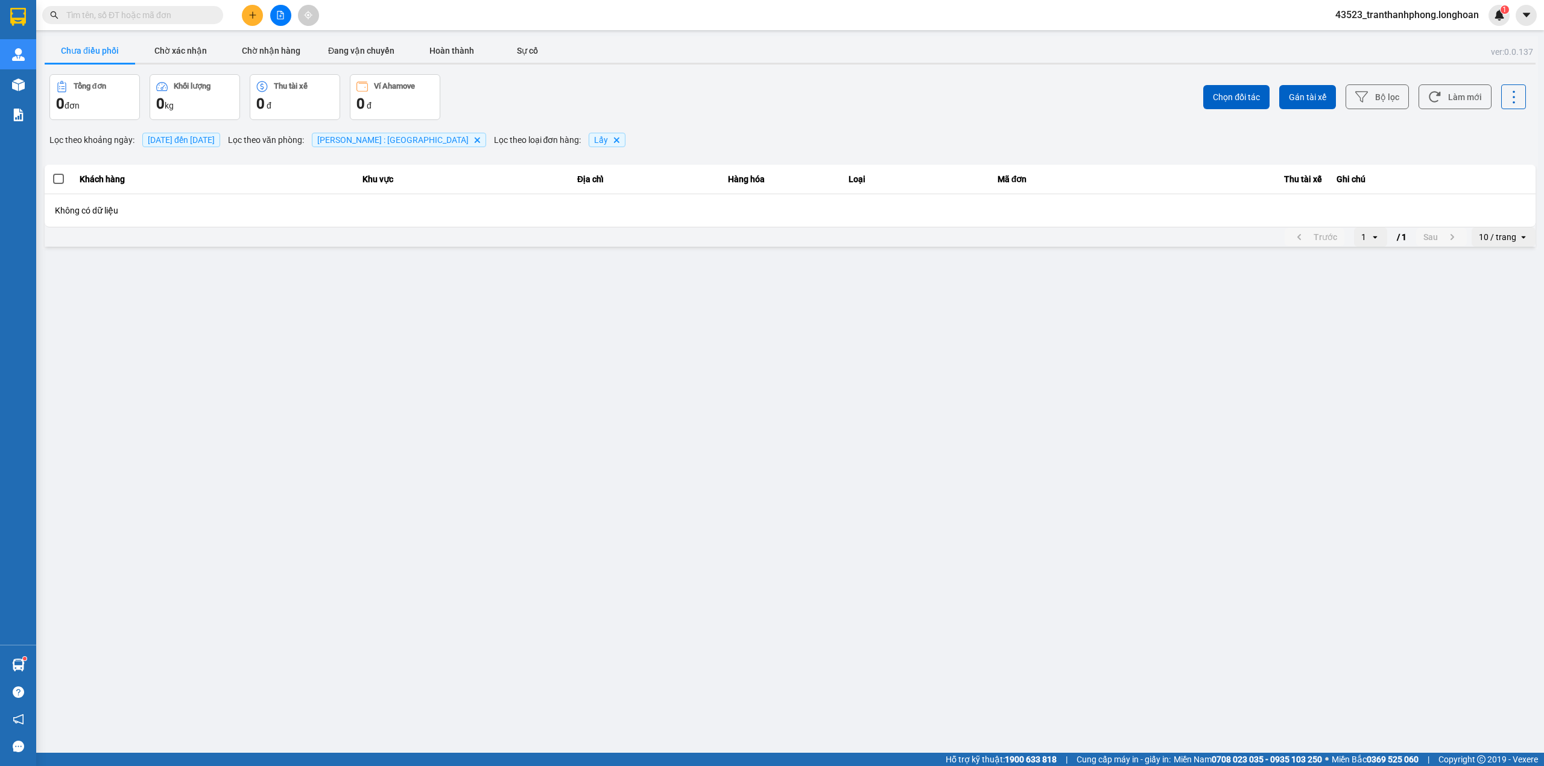
click at [152, 136] on span "[DATE] đến [DATE]" at bounding box center [181, 140] width 67 height 10
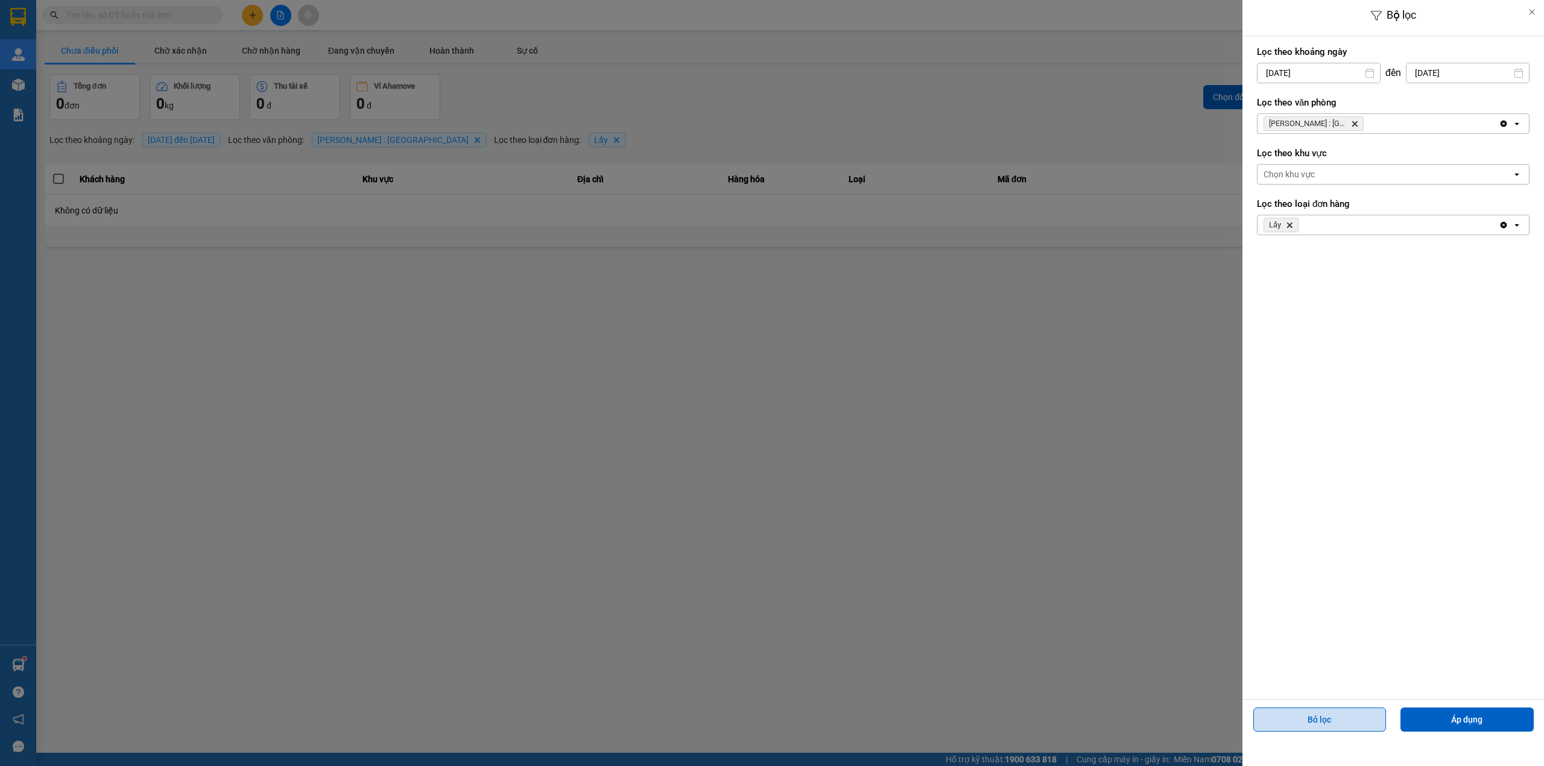
click at [1284, 721] on button "Bỏ lọc" at bounding box center [1319, 719] width 133 height 24
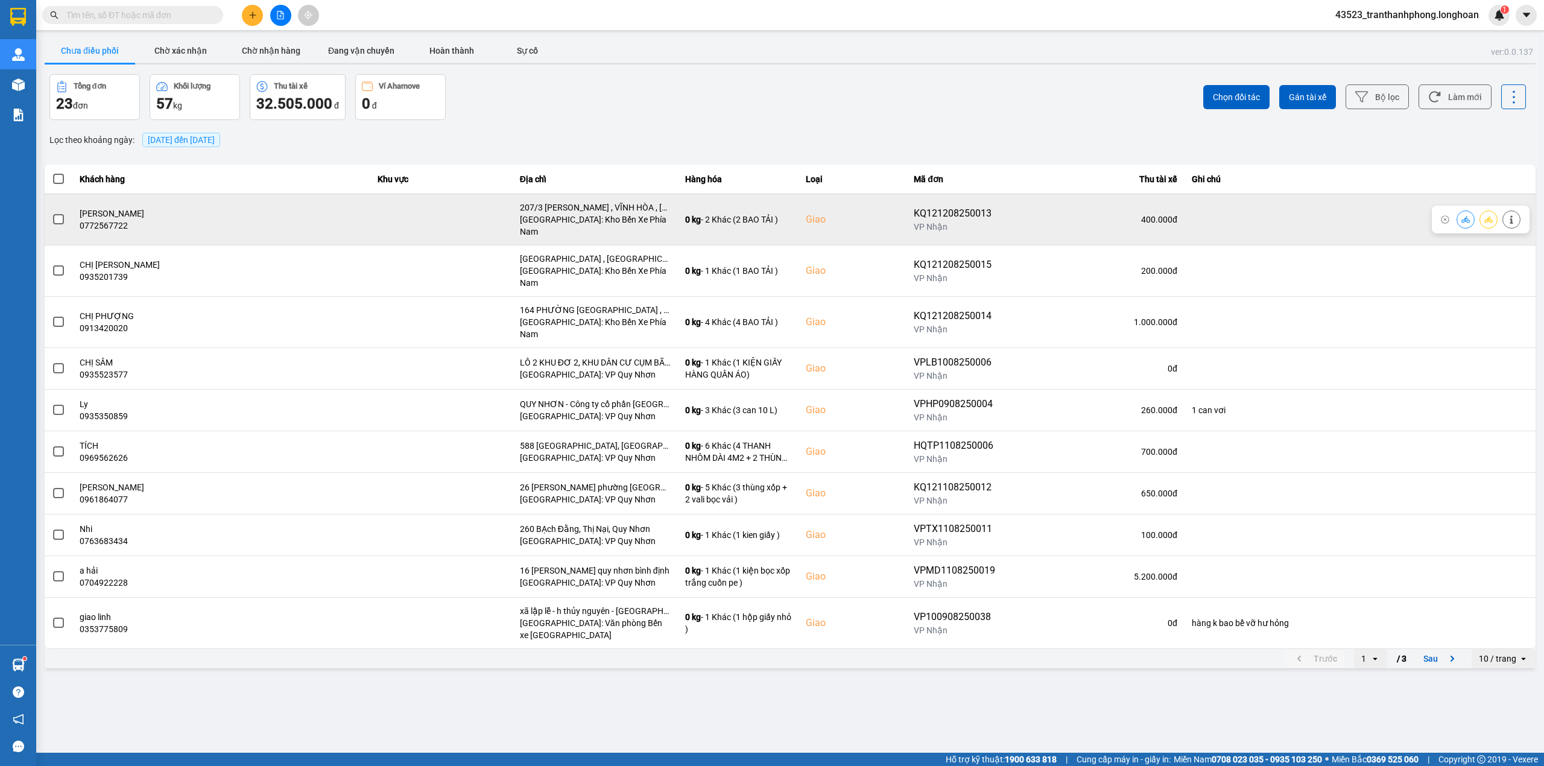
click at [57, 217] on span at bounding box center [58, 219] width 11 height 11
click at [52, 213] on input "checkbox" at bounding box center [52, 213] width 0 height 0
click at [58, 217] on span at bounding box center [58, 219] width 11 height 11
click at [52, 213] on input "checkbox" at bounding box center [52, 213] width 0 height 0
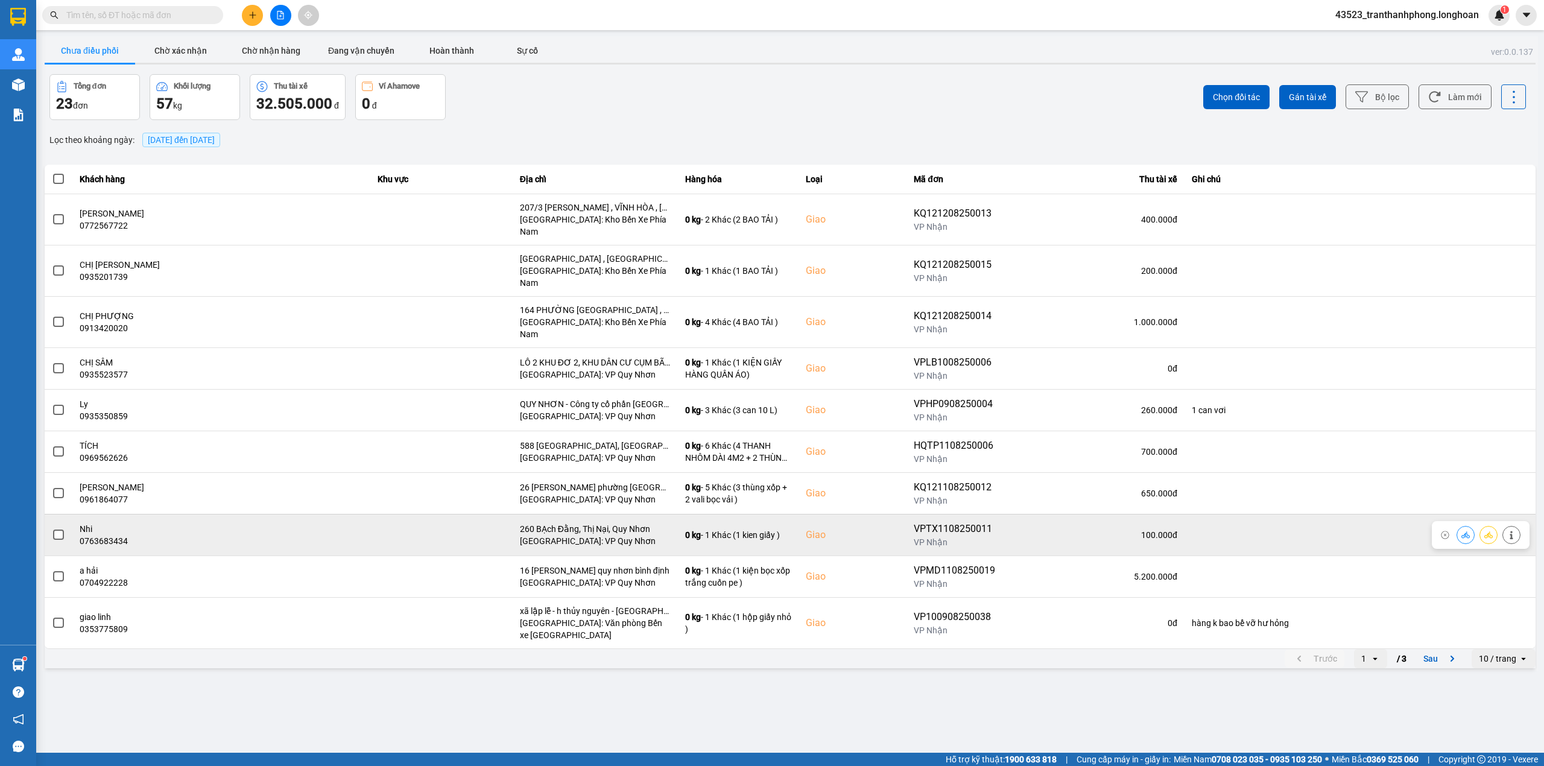
click at [53, 529] on span at bounding box center [58, 534] width 11 height 11
click at [52, 528] on input "checkbox" at bounding box center [52, 528] width 0 height 0
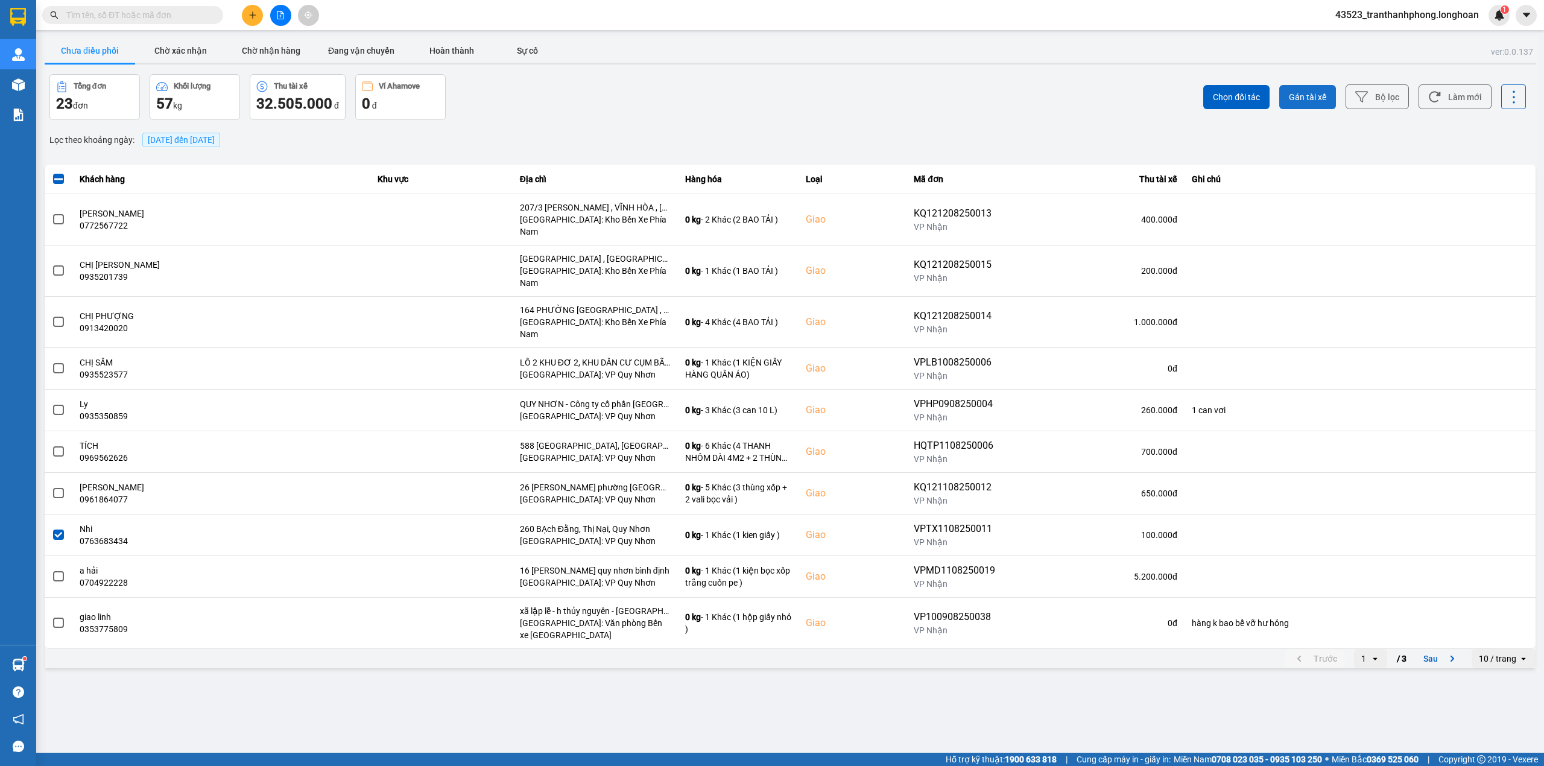
click at [1310, 98] on span "Gán tài xế" at bounding box center [1307, 97] width 37 height 12
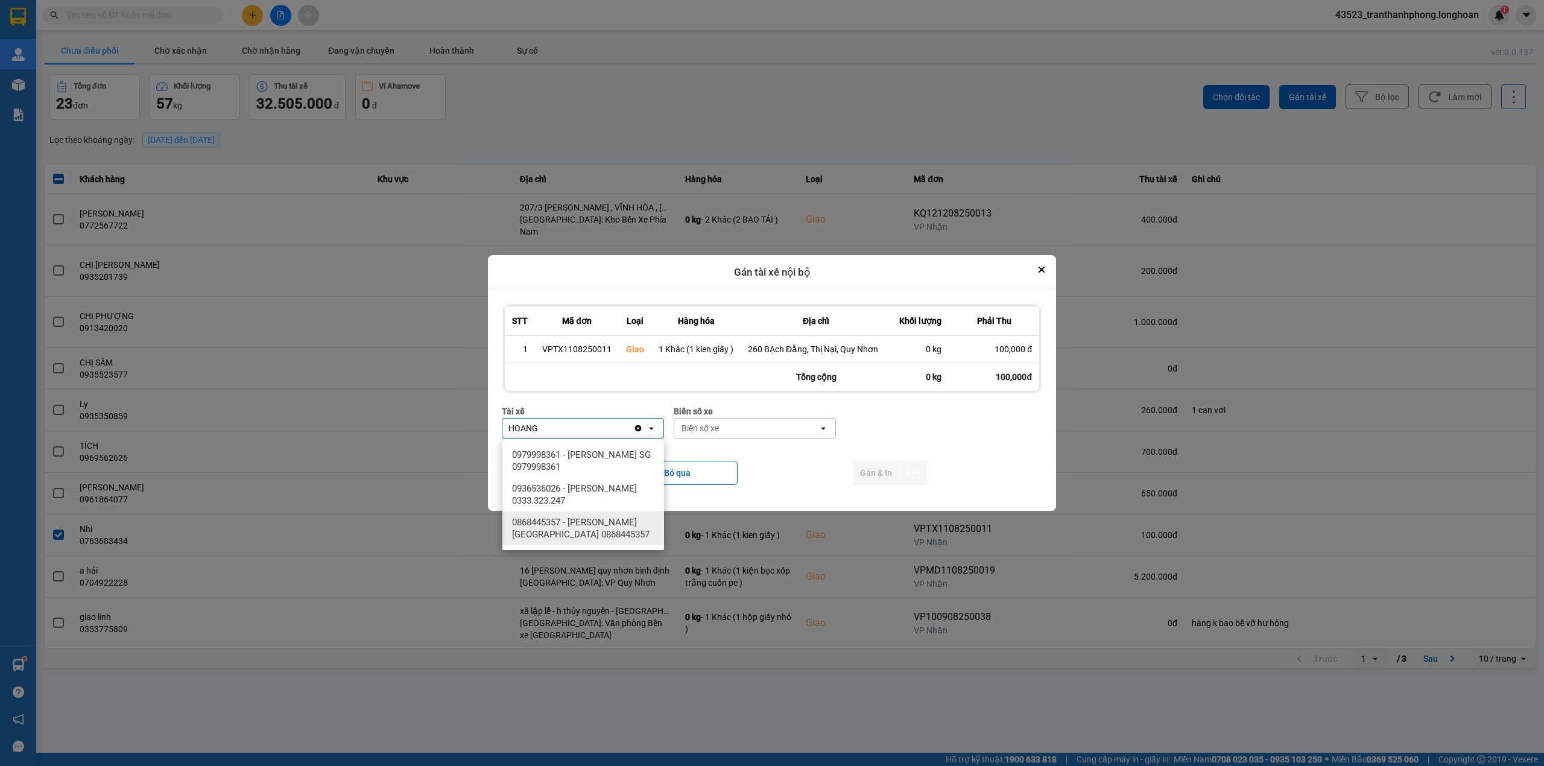
type input "HOANG"
click at [593, 519] on span "0868445357 - [PERSON_NAME][GEOGRAPHIC_DATA] 0868445357" at bounding box center [585, 528] width 147 height 24
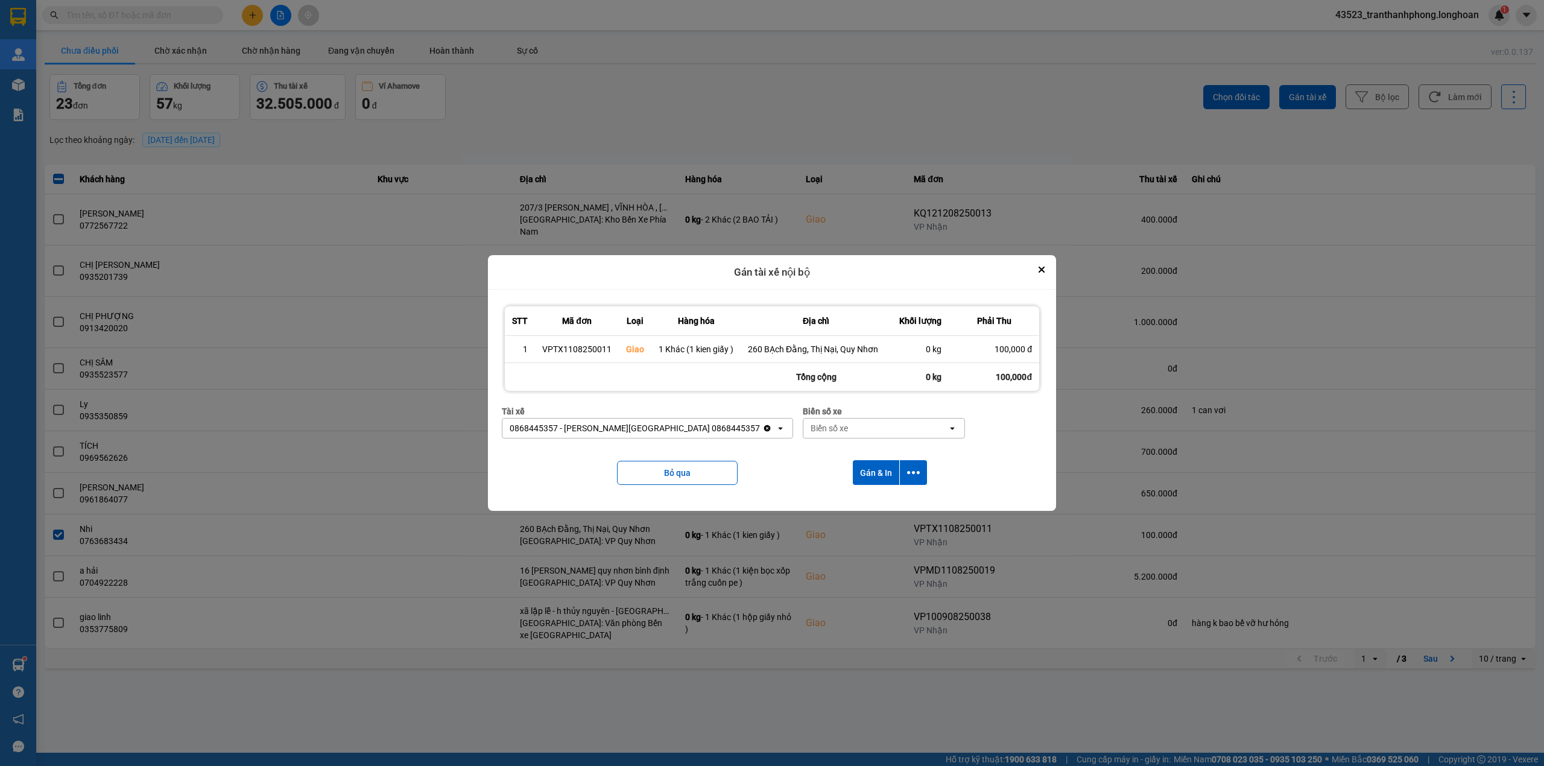
click at [808, 423] on div "Biển số xe" at bounding box center [875, 427] width 144 height 19
type input "91"
click at [801, 445] on div "29E-136.91" at bounding box center [827, 455] width 162 height 22
click at [626, 431] on div "0868445357 - [PERSON_NAME][GEOGRAPHIC_DATA] 0868445357" at bounding box center [635, 428] width 250 height 12
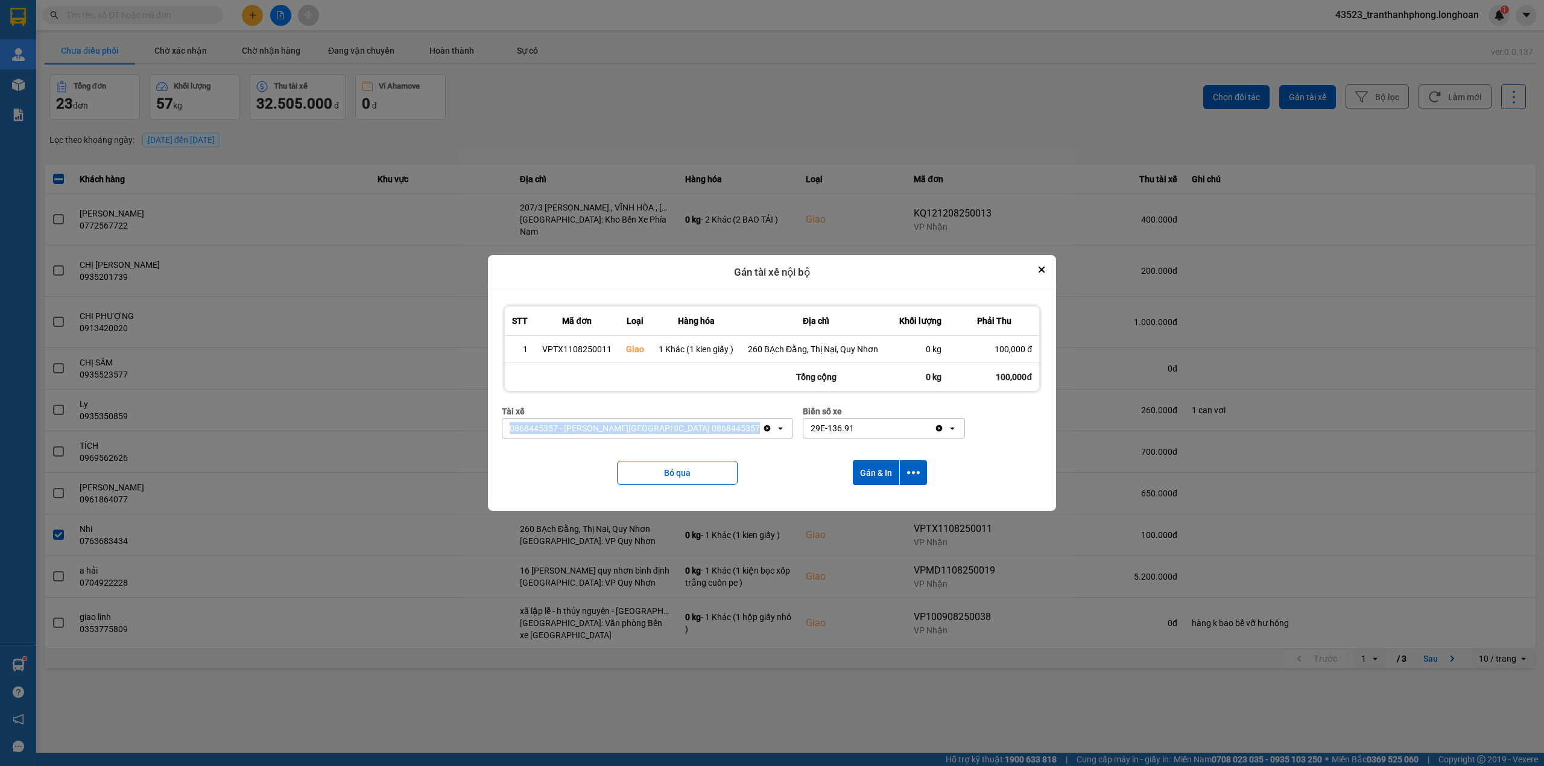
click at [626, 431] on div "0868445357 - [PERSON_NAME][GEOGRAPHIC_DATA] 0868445357" at bounding box center [635, 428] width 250 height 12
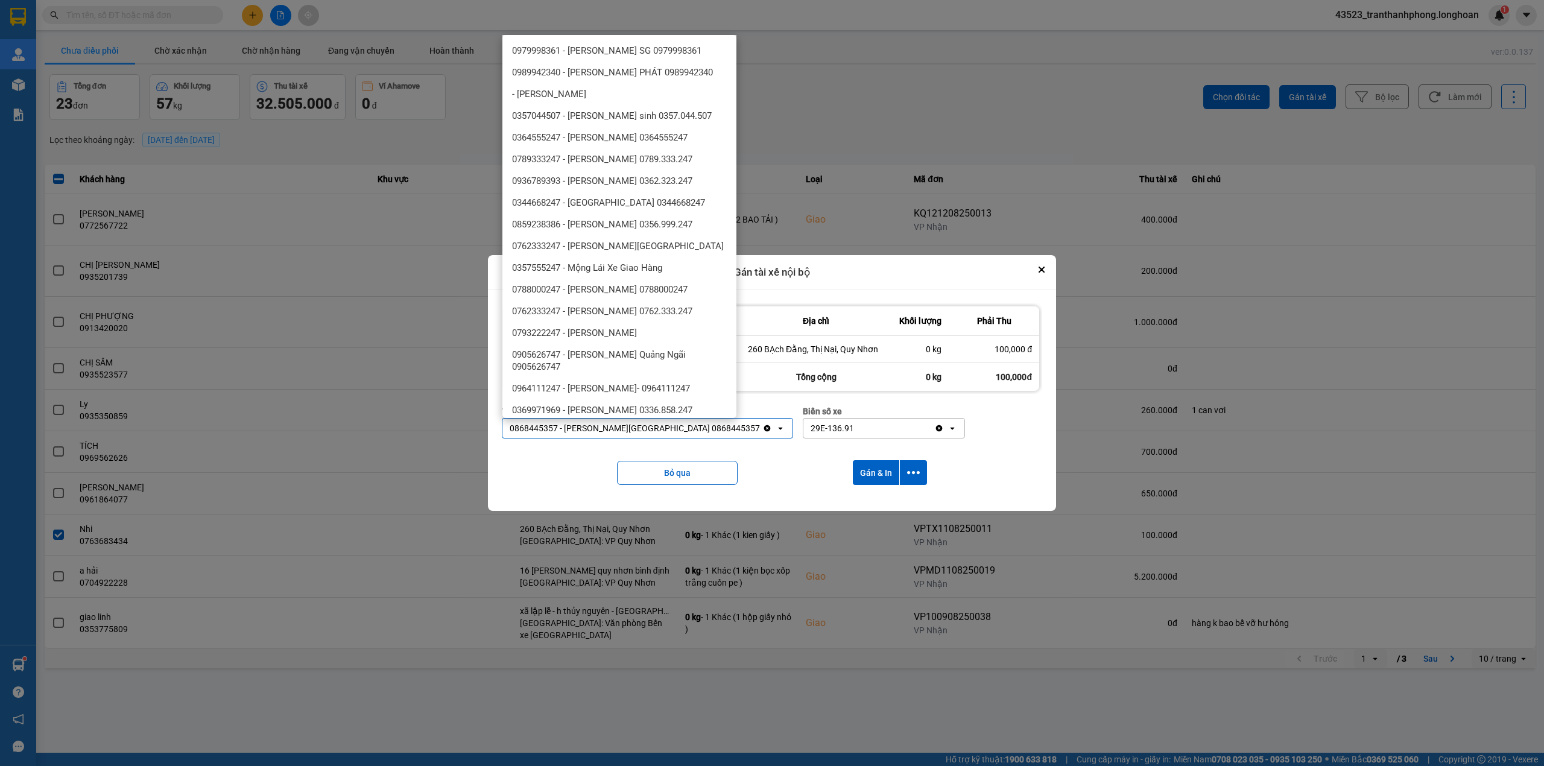
scroll to position [288, 0]
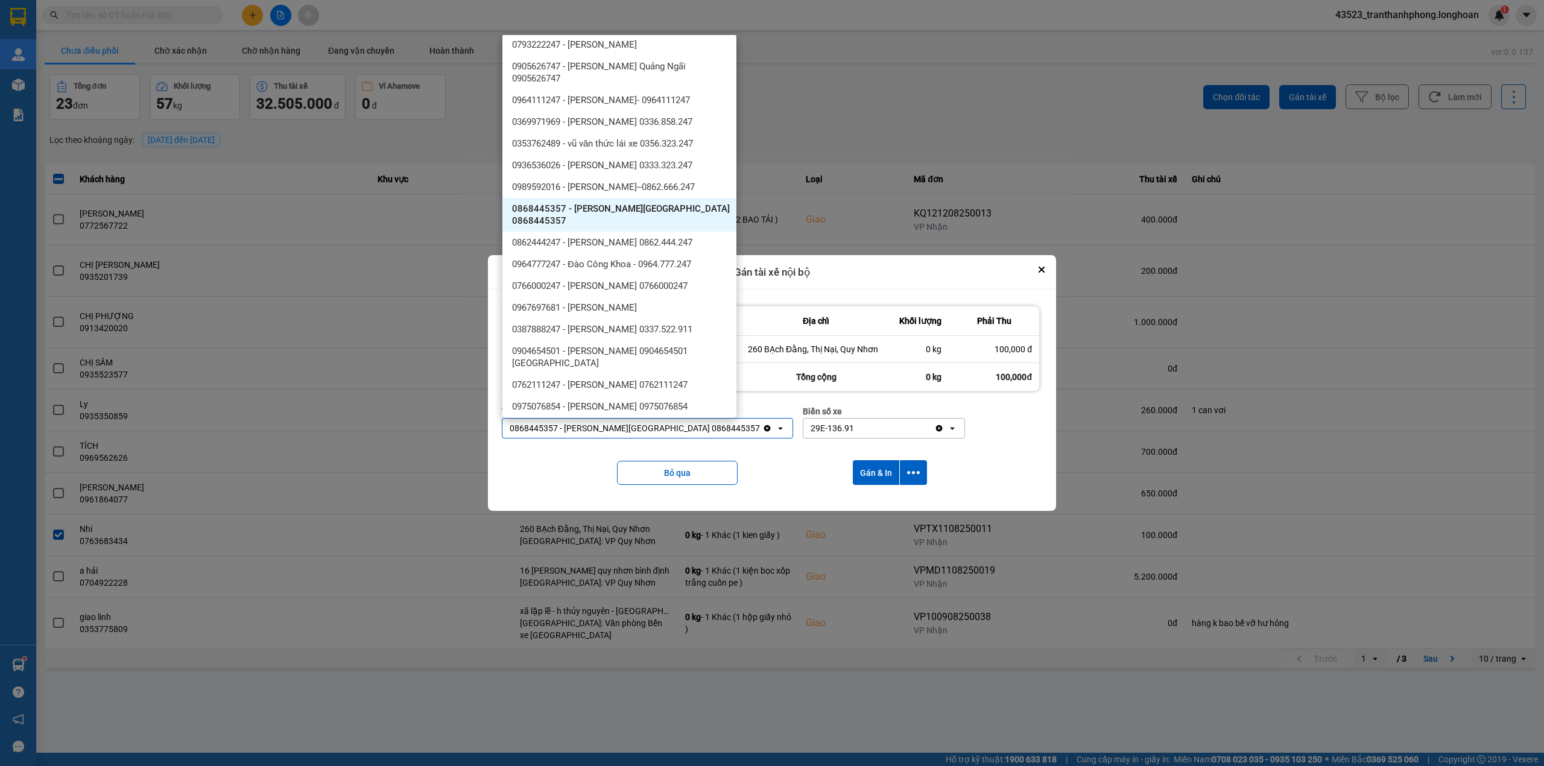
click at [626, 431] on div "0868445357 - [PERSON_NAME][GEOGRAPHIC_DATA] 0868445357" at bounding box center [635, 428] width 250 height 12
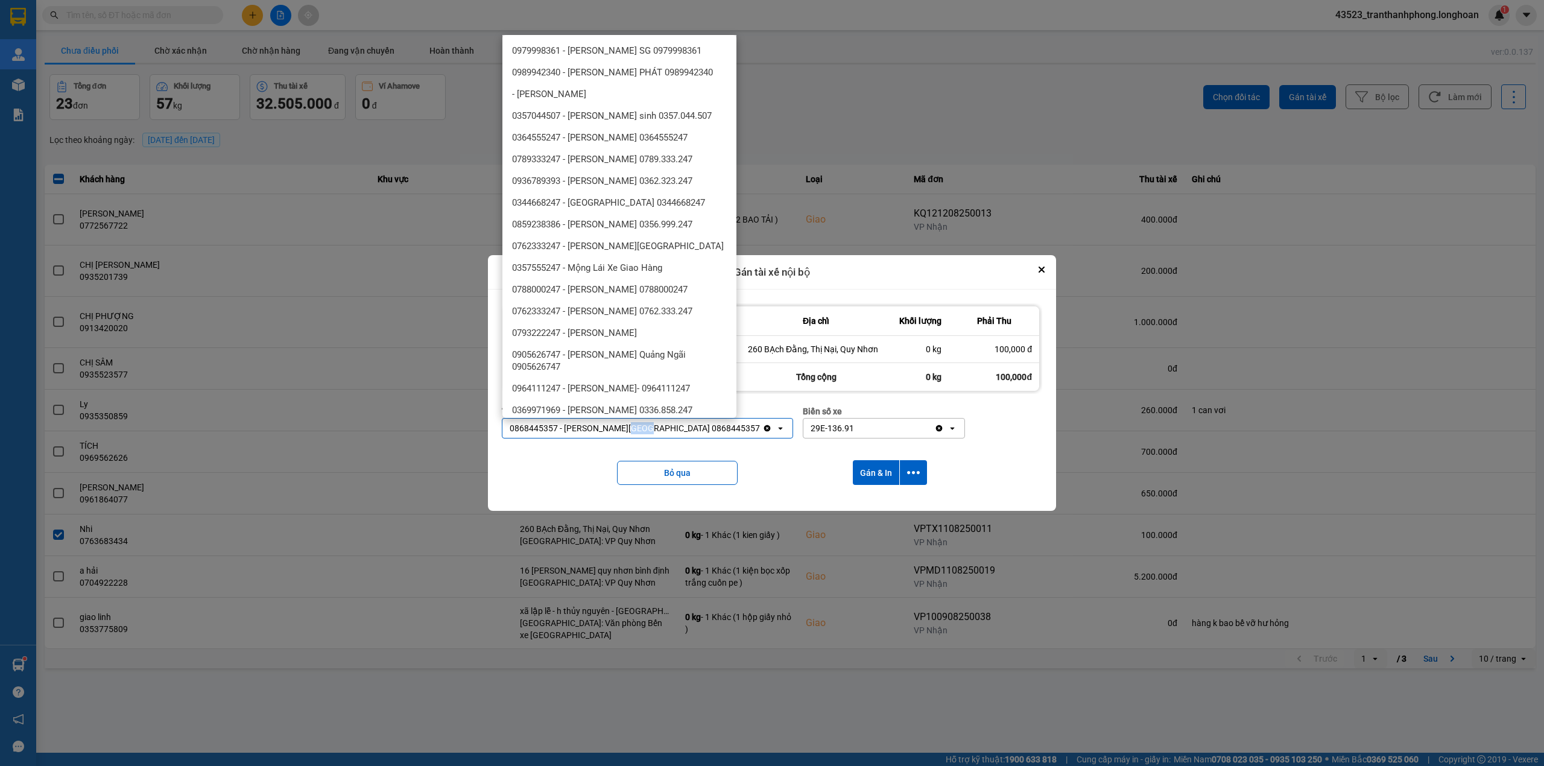
click at [626, 431] on div "0868445357 - [PERSON_NAME][GEOGRAPHIC_DATA] 0868445357" at bounding box center [635, 428] width 250 height 12
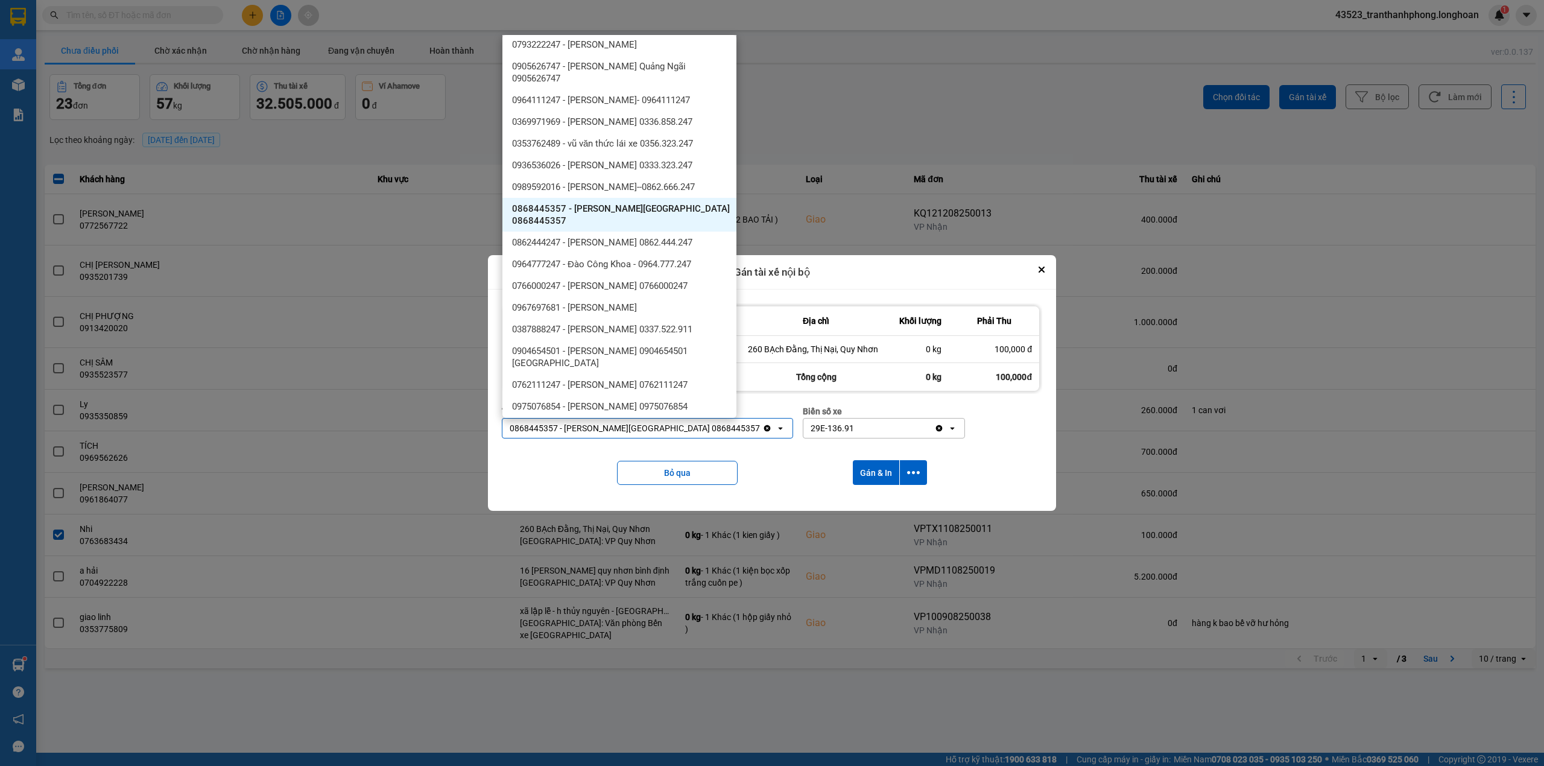
click at [626, 431] on div "0868445357 - [PERSON_NAME][GEOGRAPHIC_DATA] 0868445357" at bounding box center [635, 428] width 250 height 12
click at [637, 428] on div "0868445357 - [PERSON_NAME][GEOGRAPHIC_DATA] 0868445357" at bounding box center [635, 428] width 250 height 12
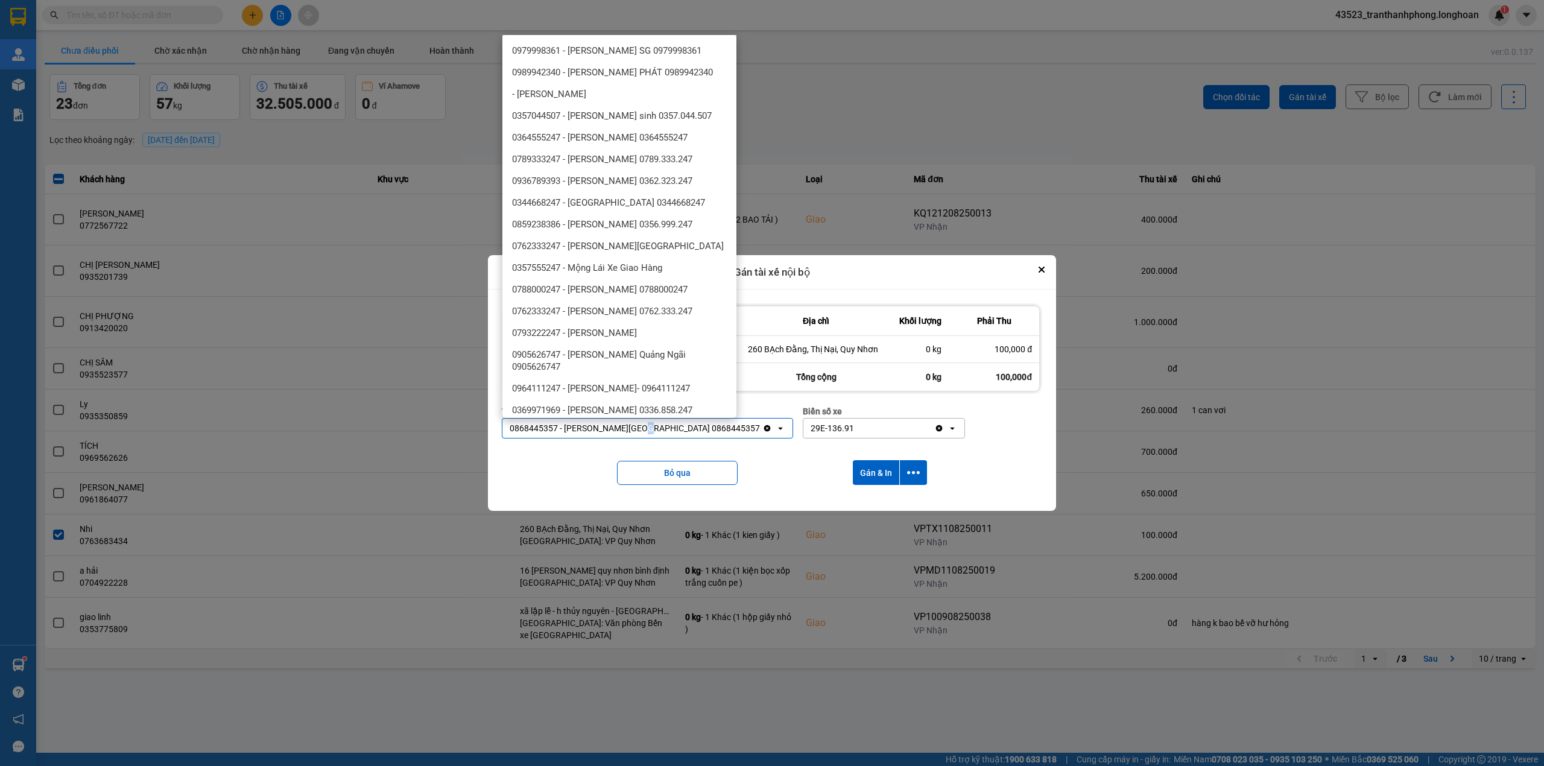
click at [637, 428] on div "0868445357 - [PERSON_NAME][GEOGRAPHIC_DATA] 0868445357" at bounding box center [635, 428] width 250 height 12
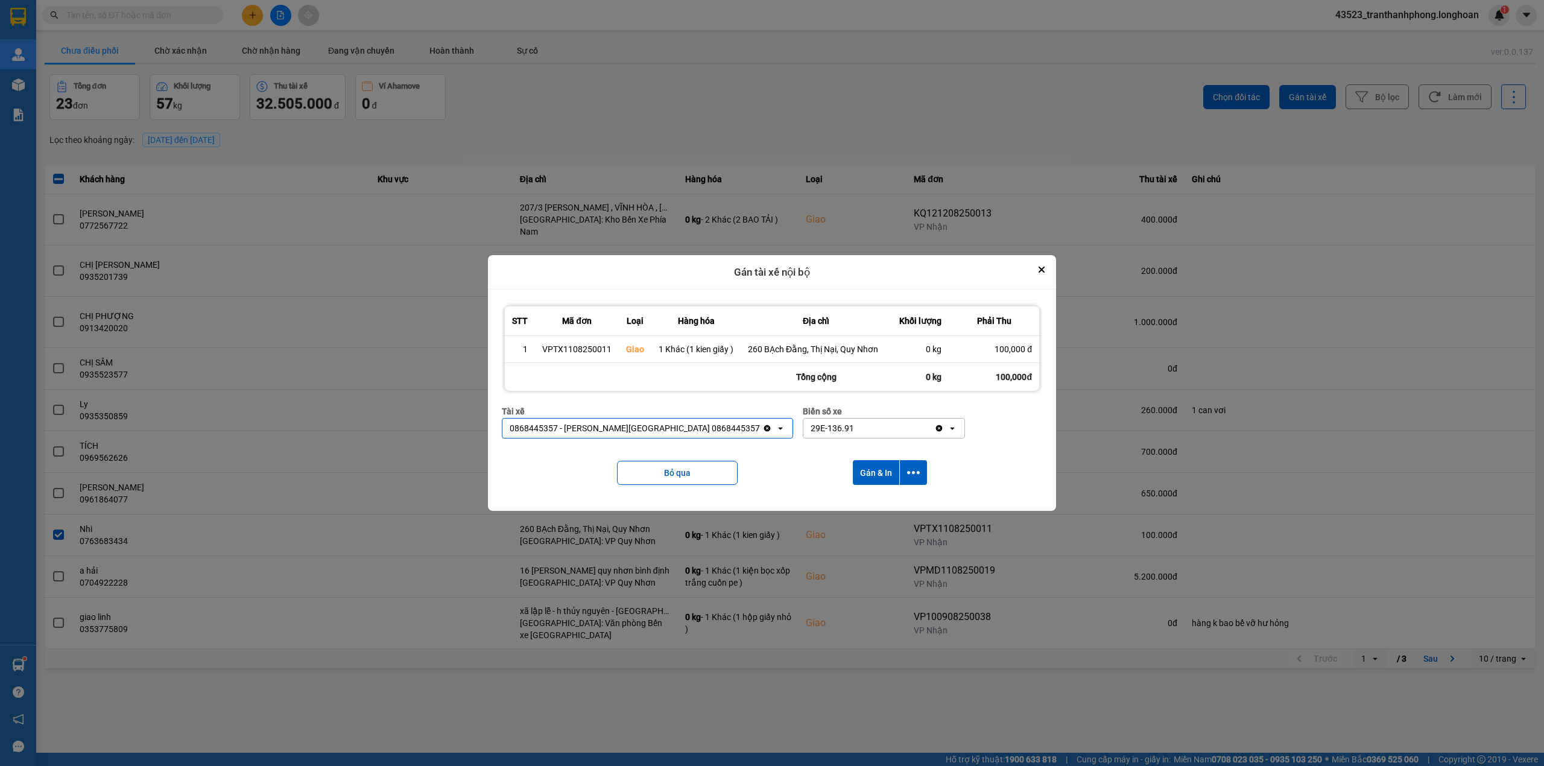
scroll to position [0, 0]
click at [637, 428] on div "0868445357 - [PERSON_NAME][GEOGRAPHIC_DATA] 0868445357" at bounding box center [635, 428] width 250 height 12
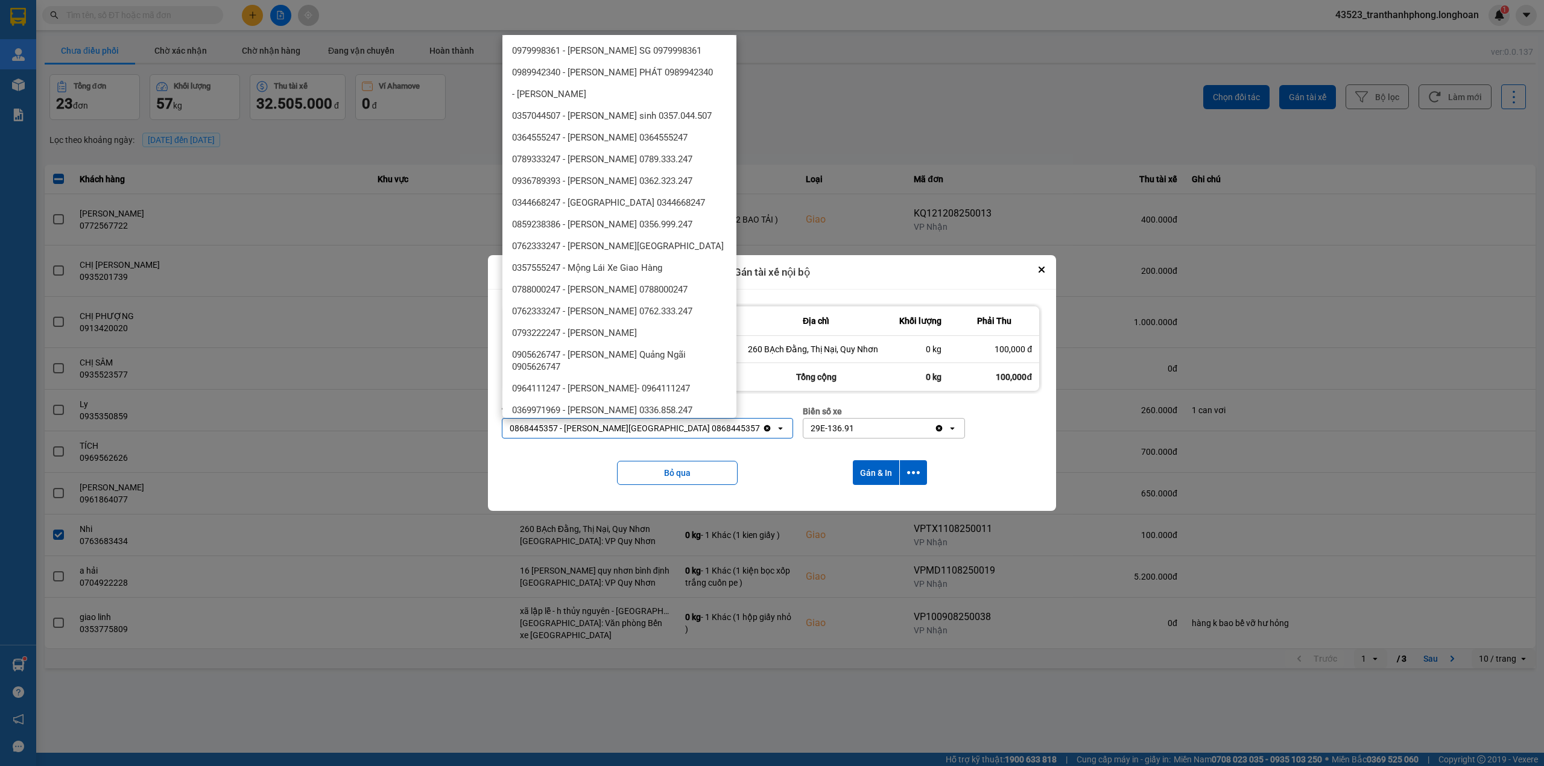
scroll to position [288, 0]
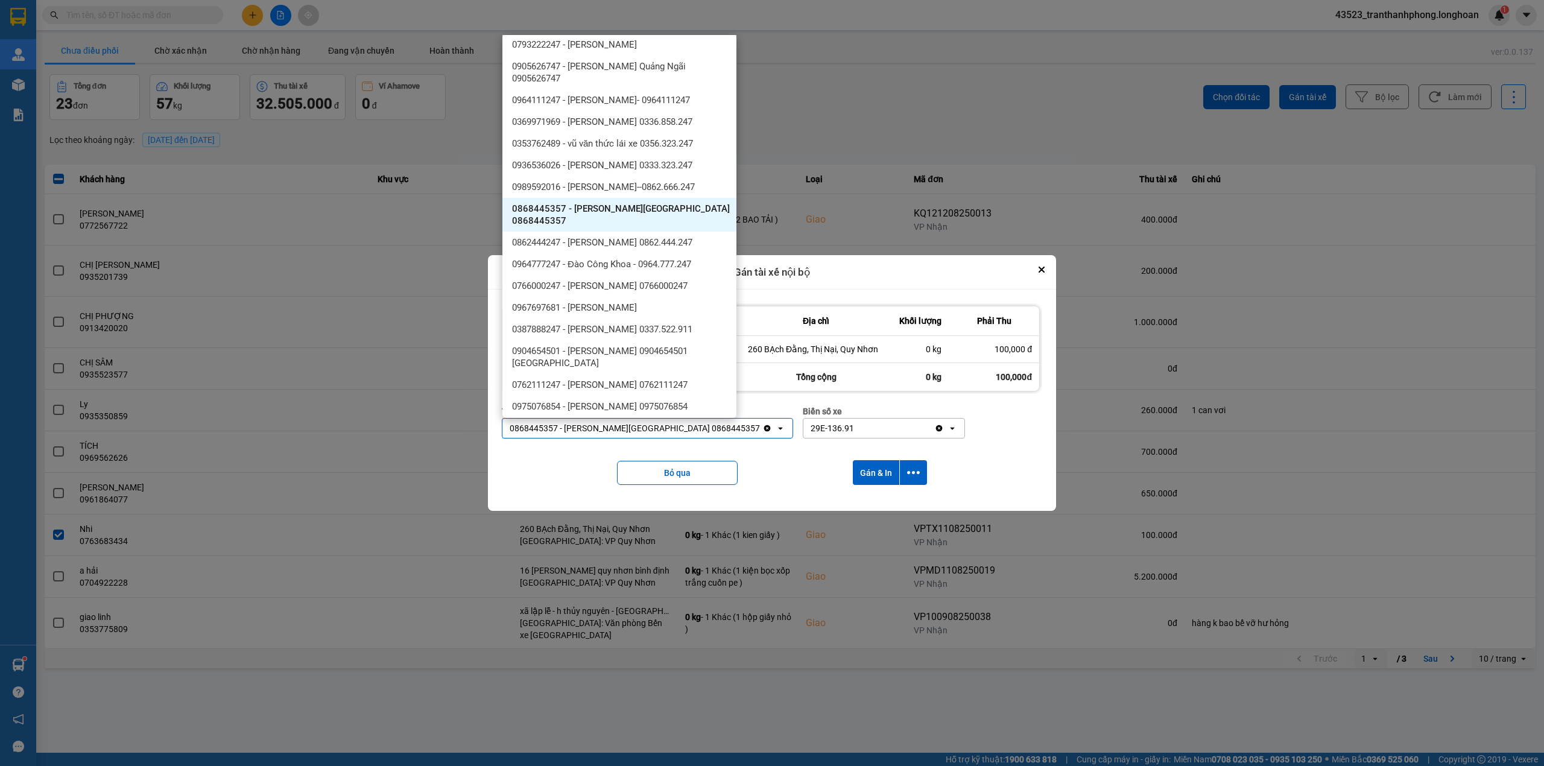
click at [637, 428] on div "0868445357 - [PERSON_NAME][GEOGRAPHIC_DATA] 0868445357" at bounding box center [635, 428] width 250 height 12
click at [615, 216] on span "0868445357 - [PERSON_NAME][GEOGRAPHIC_DATA] 0868445357" at bounding box center [621, 215] width 219 height 24
click at [615, 216] on div "ver: 0.0.137 Chưa điều phối Chờ xác nhận Chờ nhận hàng Đang vận chuyển Hoàn thà…" at bounding box center [789, 353] width 1495 height 634
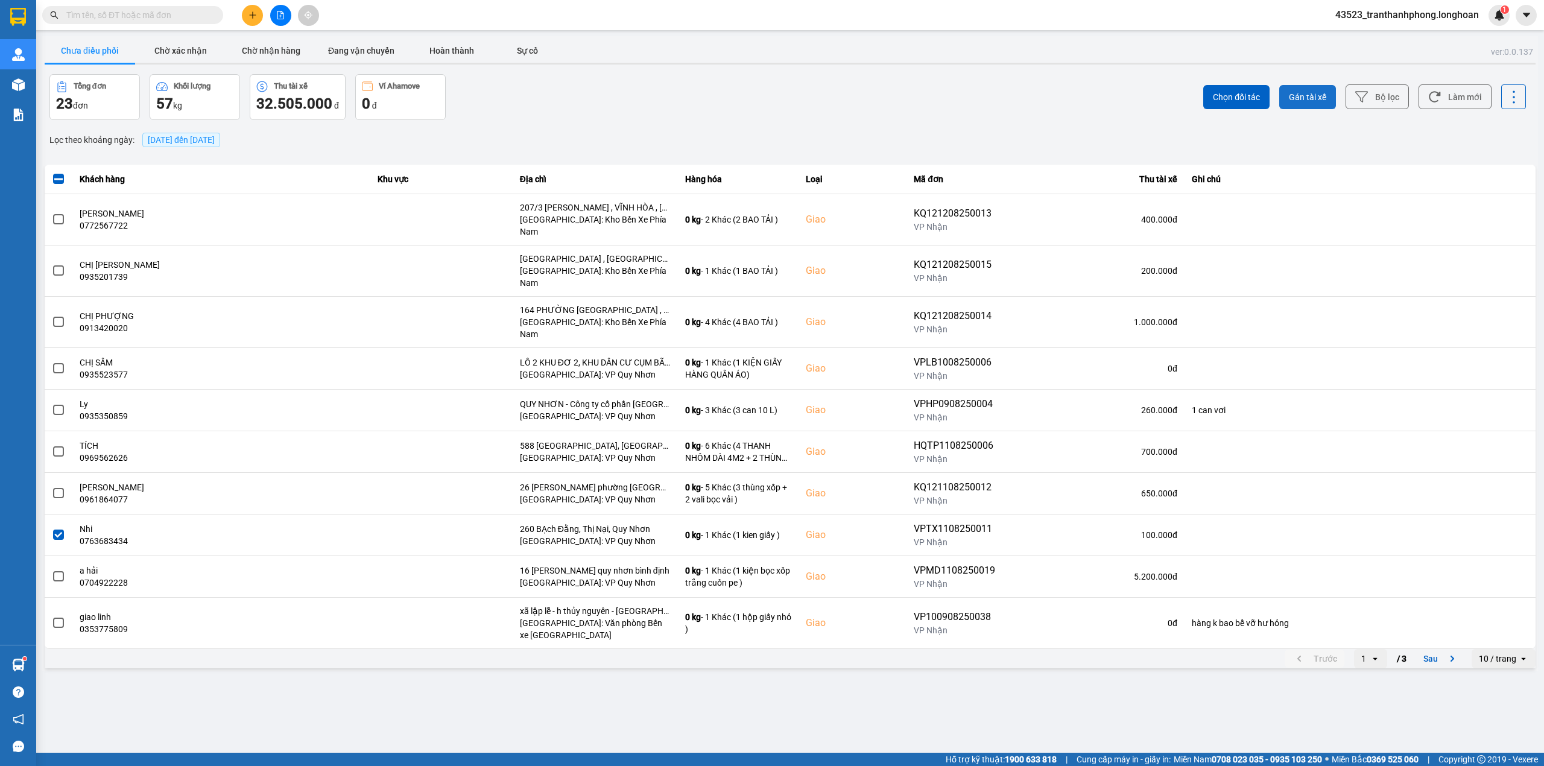
click at [1320, 99] on span "Gán tài xế" at bounding box center [1307, 97] width 37 height 12
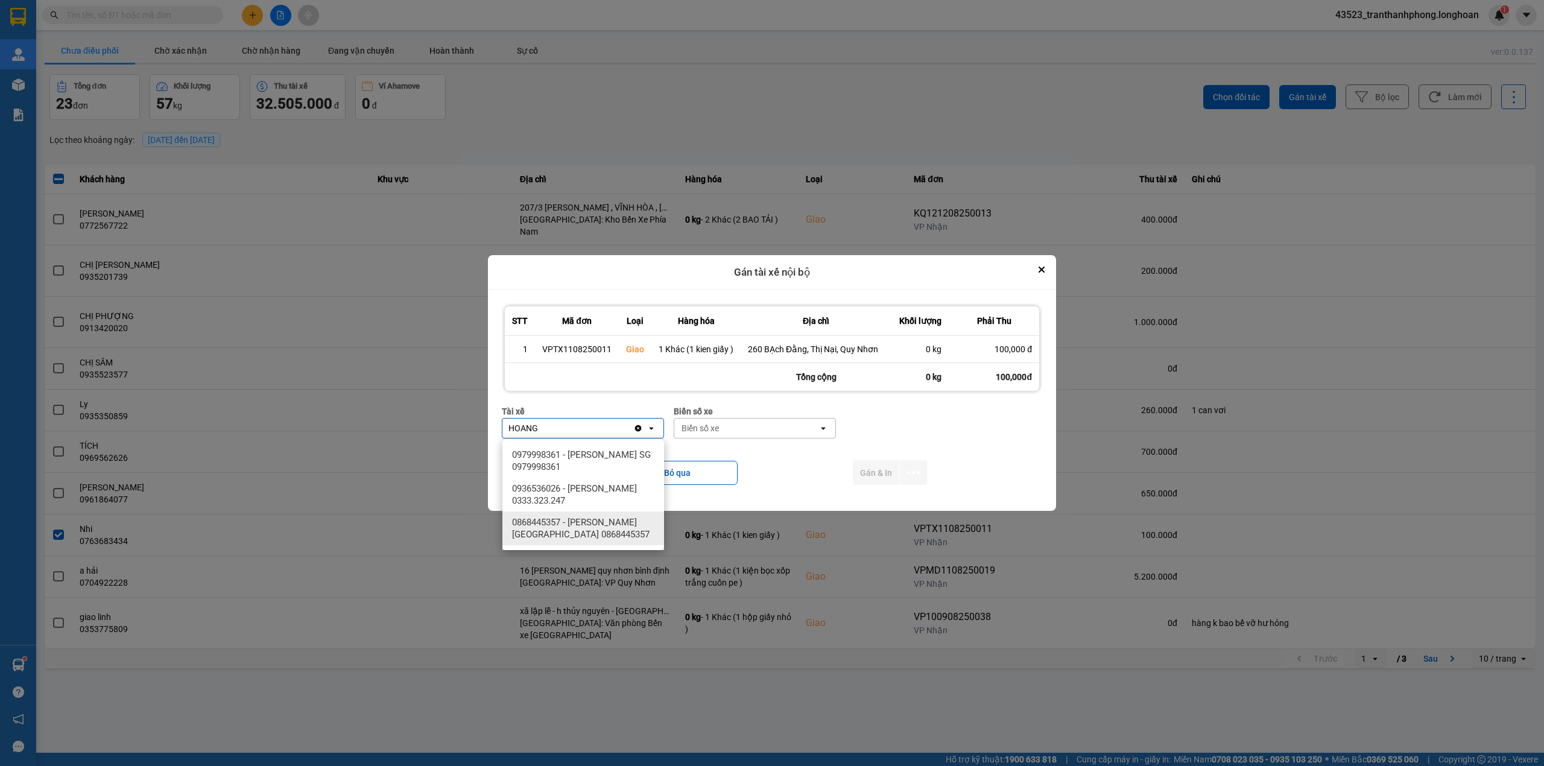
type input "HOANG"
click at [628, 519] on span "0868445357 - [PERSON_NAME][GEOGRAPHIC_DATA] 0868445357" at bounding box center [585, 528] width 147 height 24
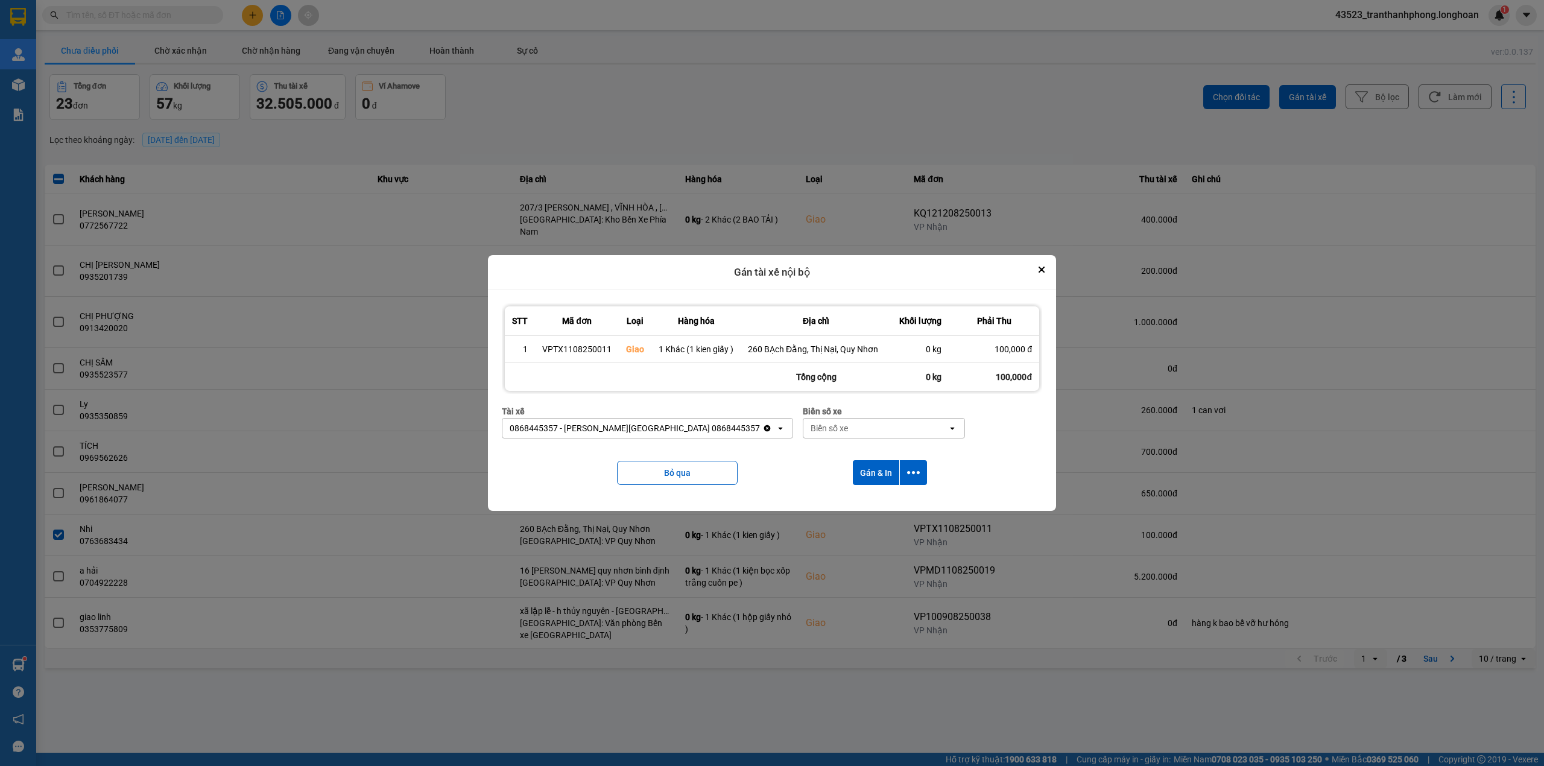
click at [775, 425] on icon "open" at bounding box center [780, 428] width 10 height 10
click at [643, 427] on div "0868445357 - [PERSON_NAME][GEOGRAPHIC_DATA] 0868445357" at bounding box center [635, 428] width 250 height 12
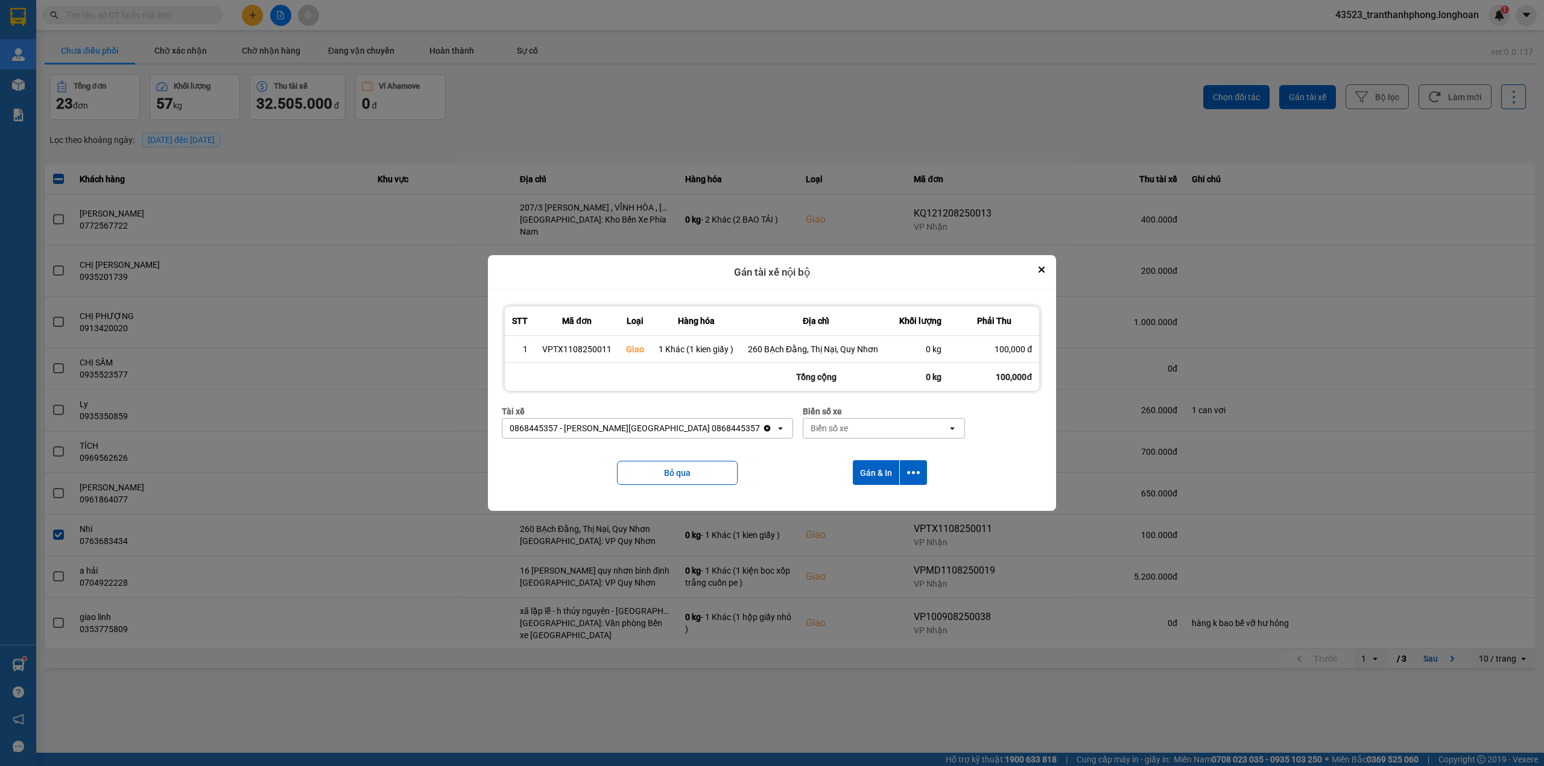
click at [647, 428] on div "0868445357 - [PERSON_NAME][GEOGRAPHIC_DATA] 0868445357" at bounding box center [635, 428] width 250 height 12
drag, startPoint x: 703, startPoint y: 426, endPoint x: 507, endPoint y: 428, distance: 196.0
click at [507, 428] on div "0868445357 - [PERSON_NAME][GEOGRAPHIC_DATA] 0868445357" at bounding box center [632, 427] width 260 height 19
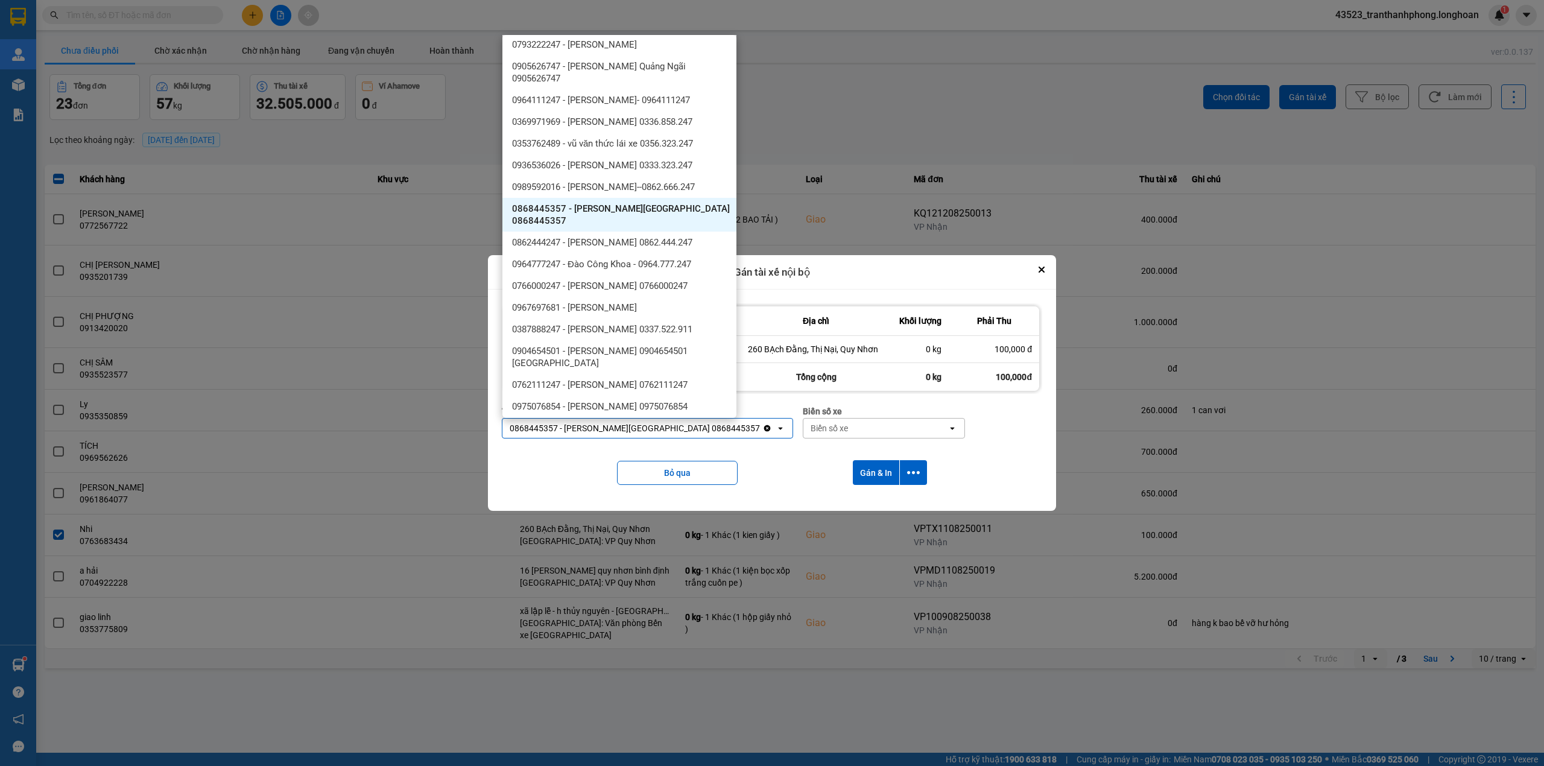
click at [845, 433] on div "Biển số xe" at bounding box center [875, 427] width 144 height 19
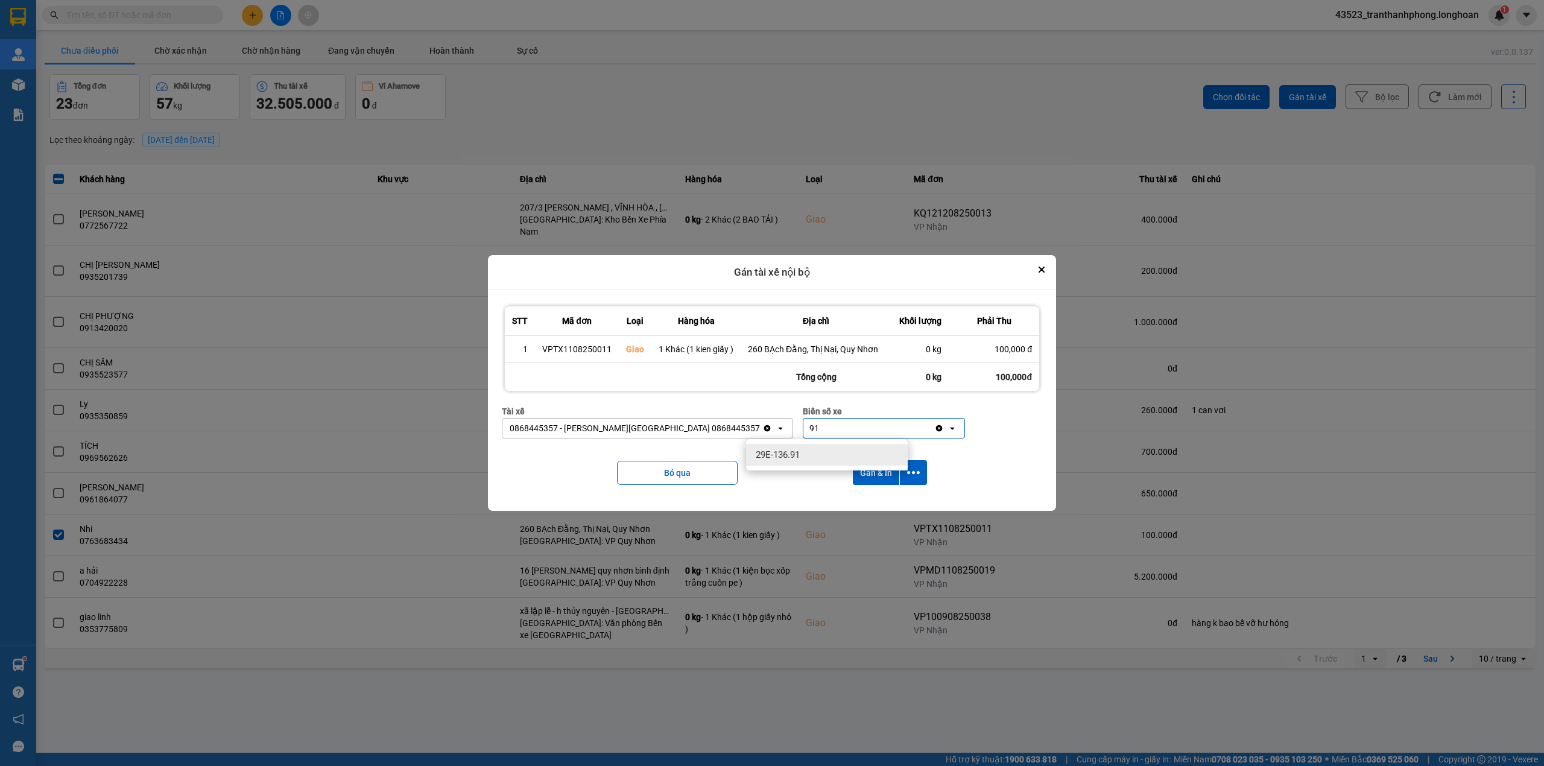
type input "91"
click at [798, 458] on span "29E-136.91" at bounding box center [778, 455] width 44 height 12
drag, startPoint x: 510, startPoint y: 426, endPoint x: 704, endPoint y: 424, distance: 194.2
click at [704, 424] on div "0868445357 - [PERSON_NAME][GEOGRAPHIC_DATA] 0868445357" at bounding box center [632, 427] width 260 height 19
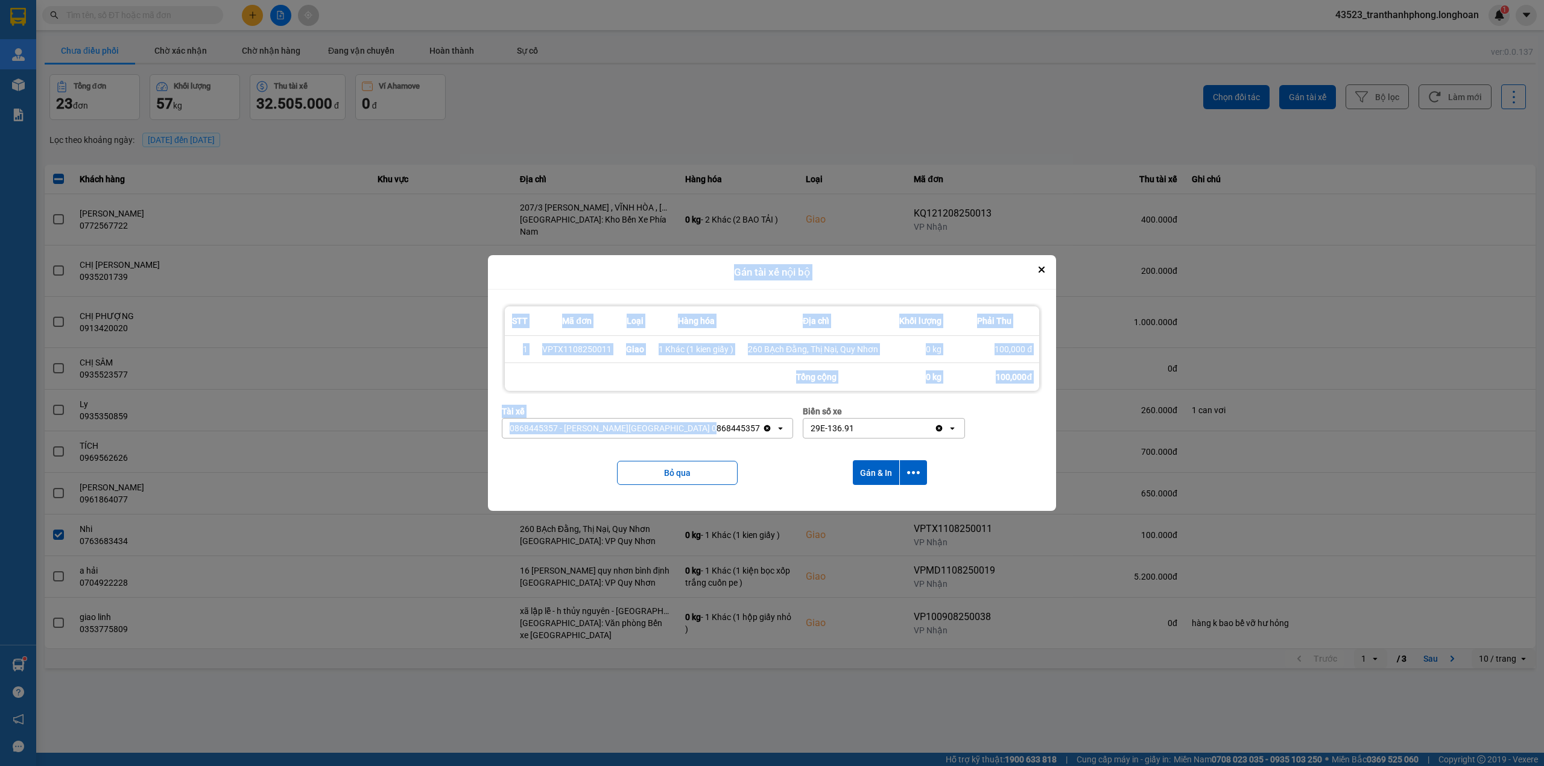
drag, startPoint x: 702, startPoint y: 426, endPoint x: 456, endPoint y: 520, distance: 263.4
click at [456, 520] on div "Gán tài xế nội bộ STT Mã đơn Loại Hàng hóa Địa chỉ Khối lượng Phải Thu 1 VPTX11…" at bounding box center [772, 383] width 1544 height 766
drag, startPoint x: 567, startPoint y: 440, endPoint x: 561, endPoint y: 437, distance: 7.3
click at [567, 440] on div "Tài xế 0868445357 - [PERSON_NAME][GEOGRAPHIC_DATA] 0868445357 Clear value open" at bounding box center [647, 426] width 291 height 43
click at [514, 426] on div "0868445357 - [PERSON_NAME][GEOGRAPHIC_DATA] 0868445357" at bounding box center [635, 428] width 250 height 12
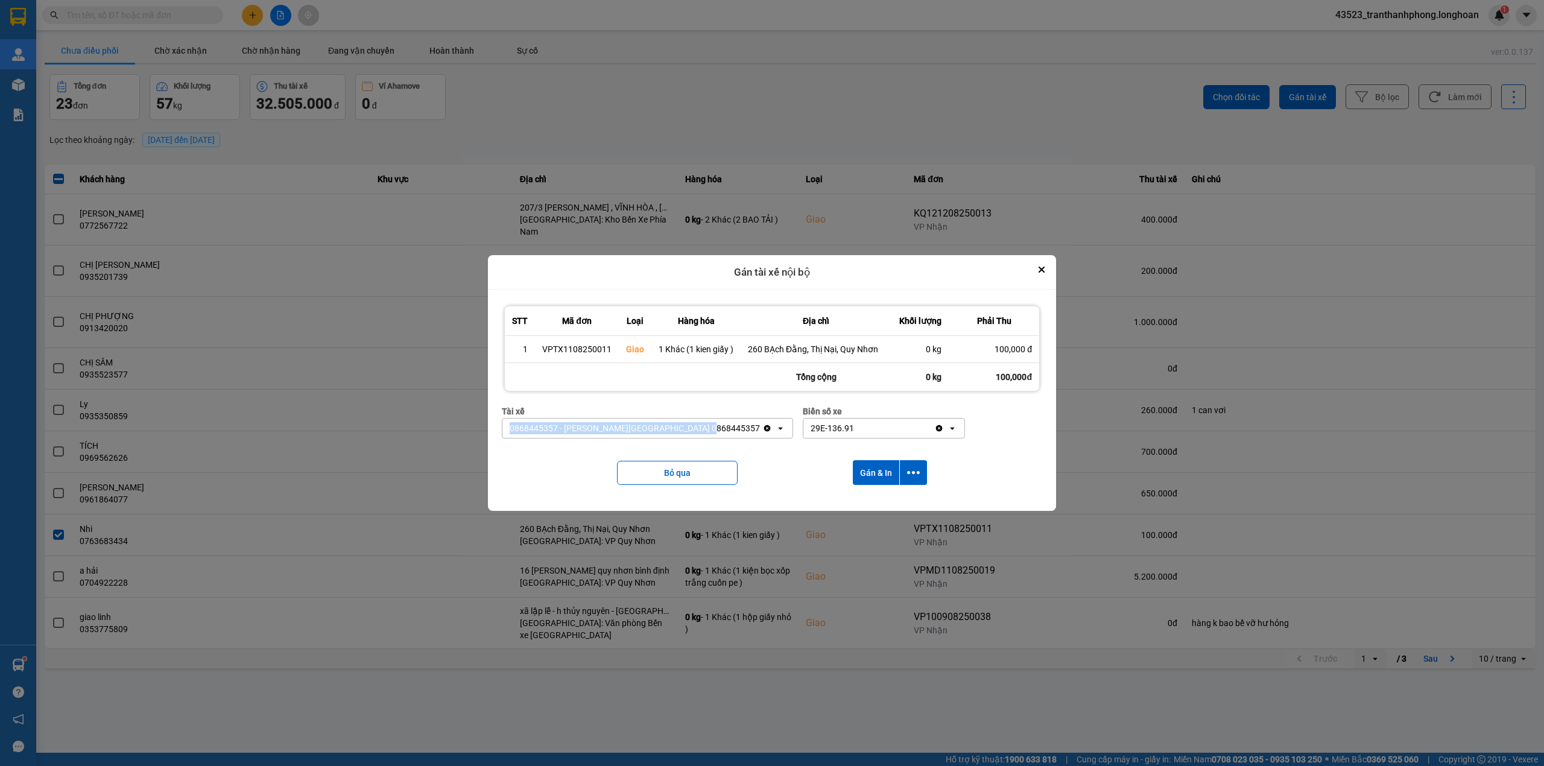
drag, startPoint x: 702, startPoint y: 427, endPoint x: 493, endPoint y: 428, distance: 209.2
click at [493, 428] on div "STT Mã đơn Loại Hàng hóa Địa chỉ Khối lượng Phải Thu 1 VPTX1108250011 Giao 1 Kh…" at bounding box center [772, 399] width 568 height 221
copy div "0868445357 - [PERSON_NAME][GEOGRAPHIC_DATA] 0868445357"
drag, startPoint x: 811, startPoint y: 430, endPoint x: 931, endPoint y: 428, distance: 120.0
click at [931, 428] on div "Tài xế 0868445357 - [PERSON_NAME][GEOGRAPHIC_DATA] 0868445357 Clear value open …" at bounding box center [772, 426] width 540 height 43
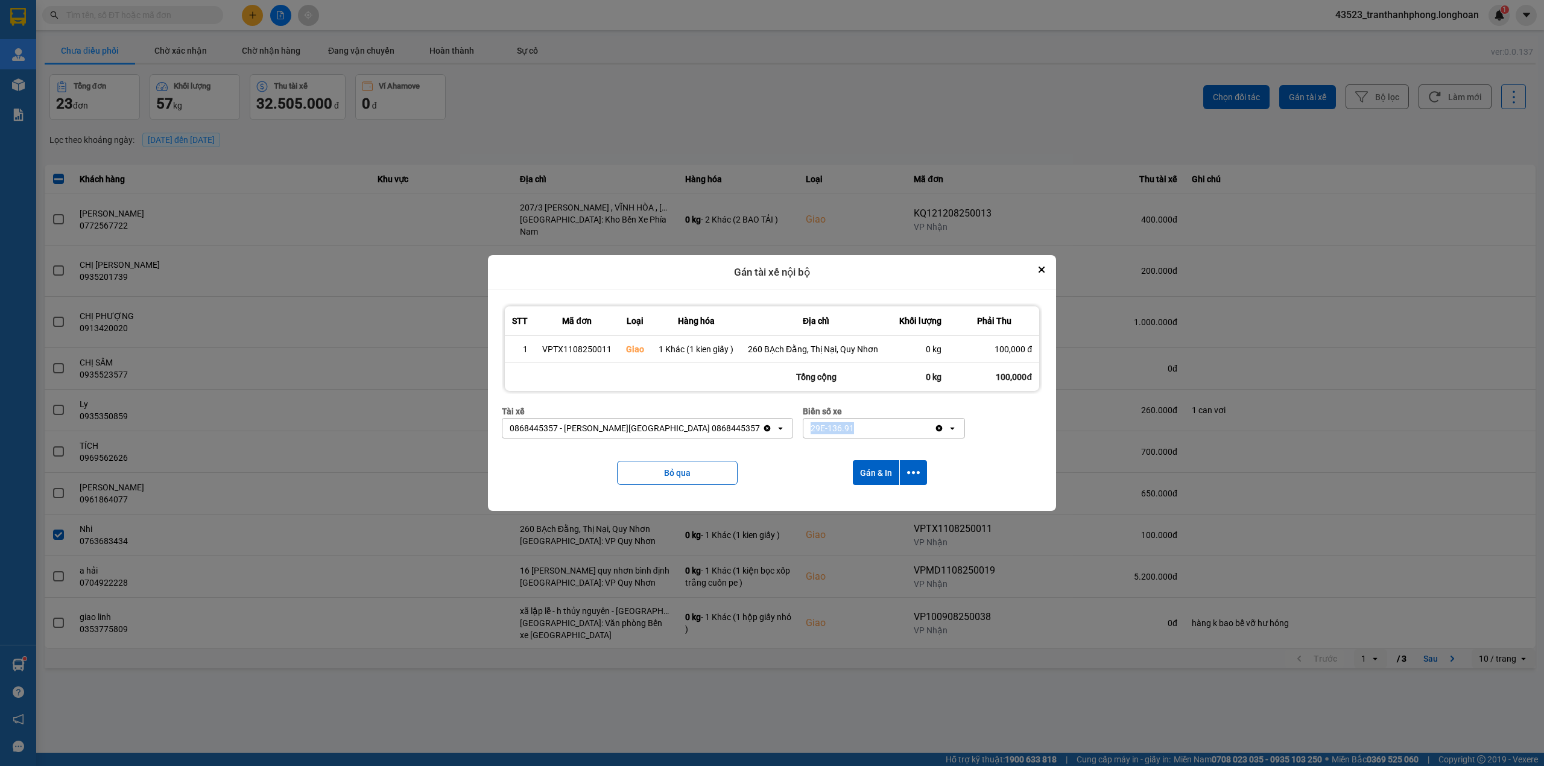
drag, startPoint x: 751, startPoint y: 428, endPoint x: 1043, endPoint y: 421, distance: 291.9
click at [1043, 421] on div "STT Mã đơn Loại Hàng hóa Địa chỉ Khối lượng Phải Thu 1 VPTX1108250011 Giao 1 Kh…" at bounding box center [772, 399] width 550 height 203
copy div "29E-136.91 Clear value open"
click at [1039, 268] on icon "Close" at bounding box center [1041, 269] width 5 height 5
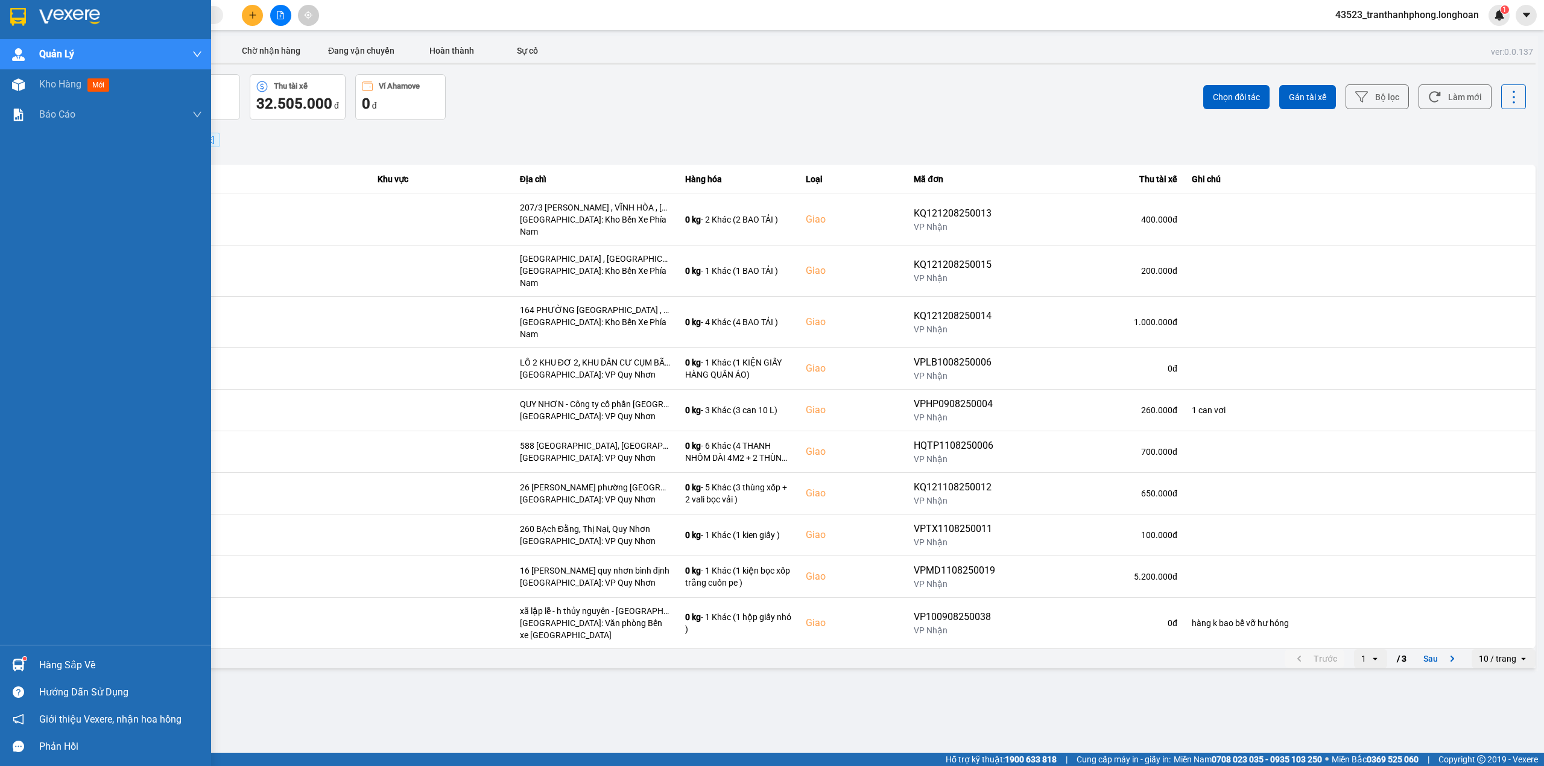
click at [0, 11] on div at bounding box center [105, 19] width 211 height 39
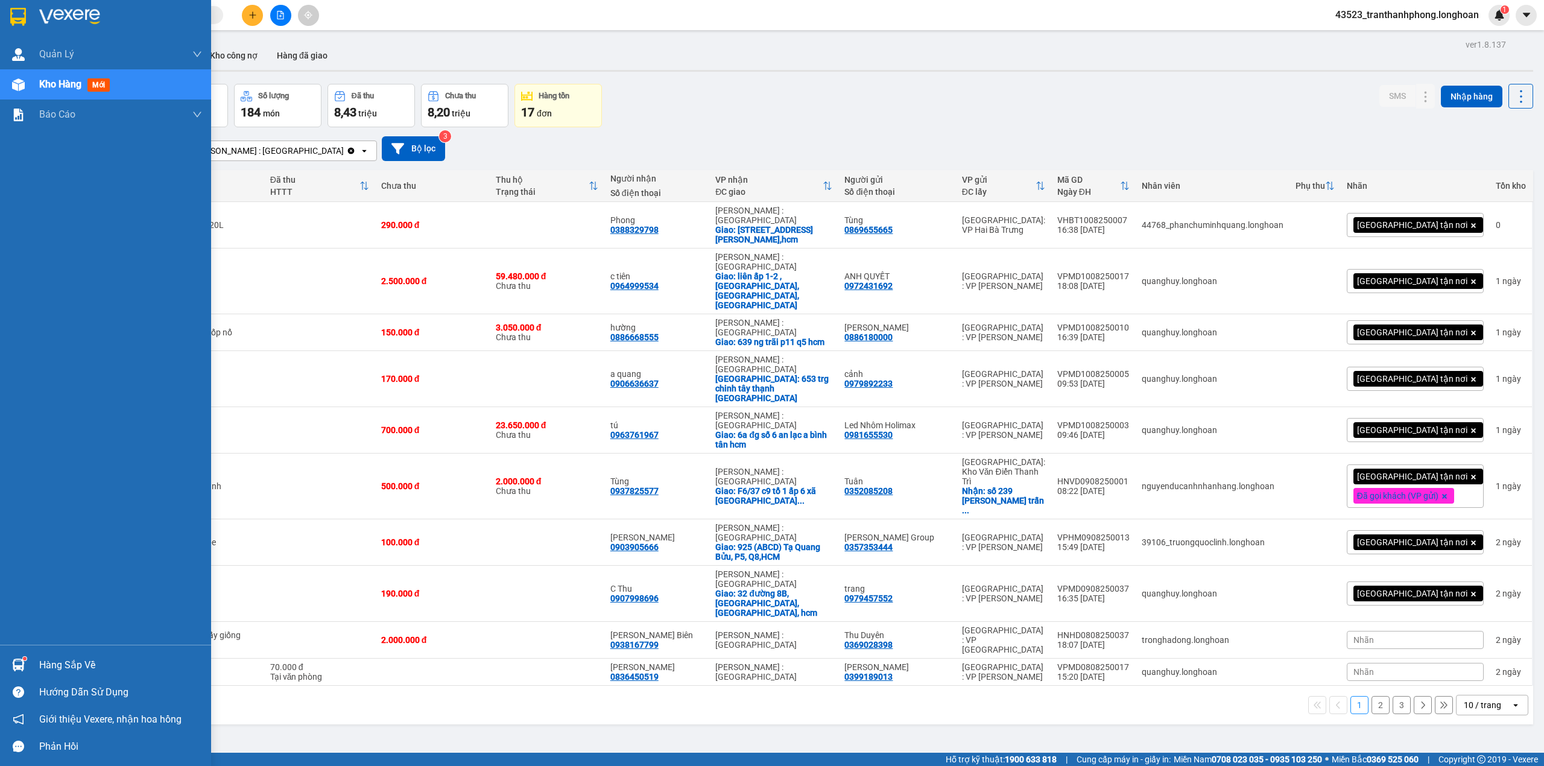
click at [0, 5] on div at bounding box center [105, 19] width 211 height 39
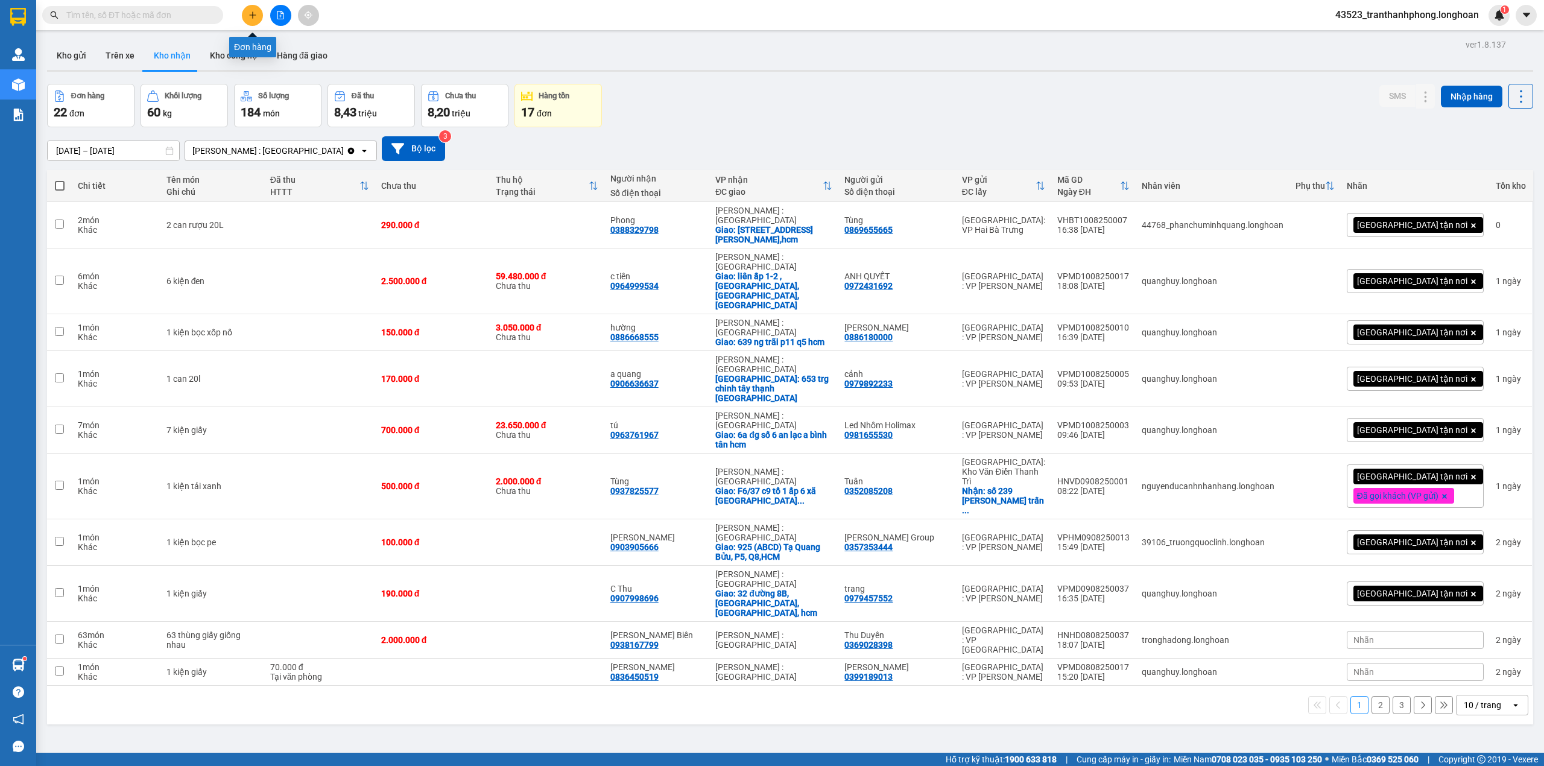
click at [256, 13] on icon "plus" at bounding box center [252, 15] width 8 height 8
click at [208, 17] on input "text" at bounding box center [137, 14] width 142 height 13
paste input "0909900667"
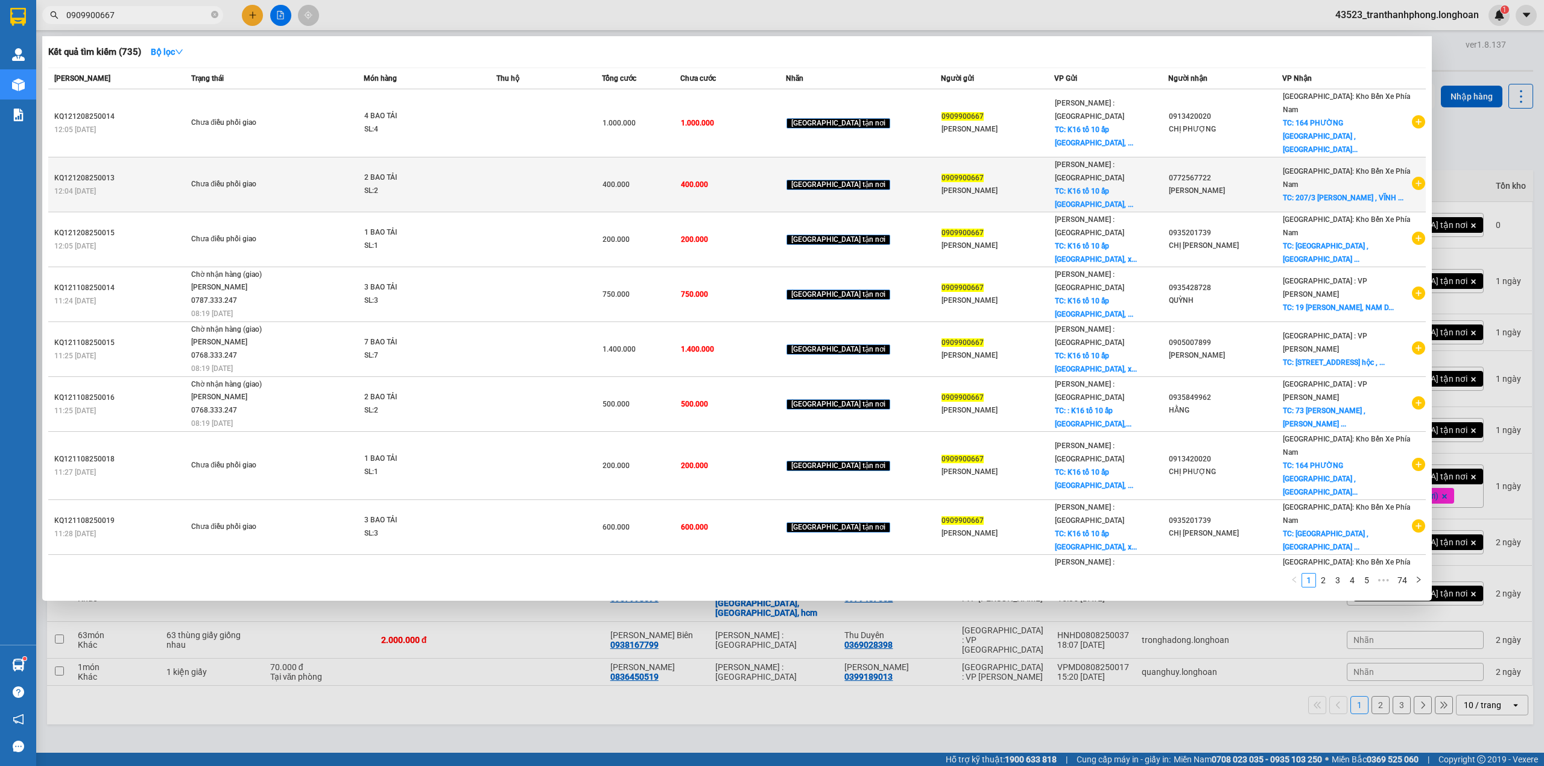
type input "0909900667"
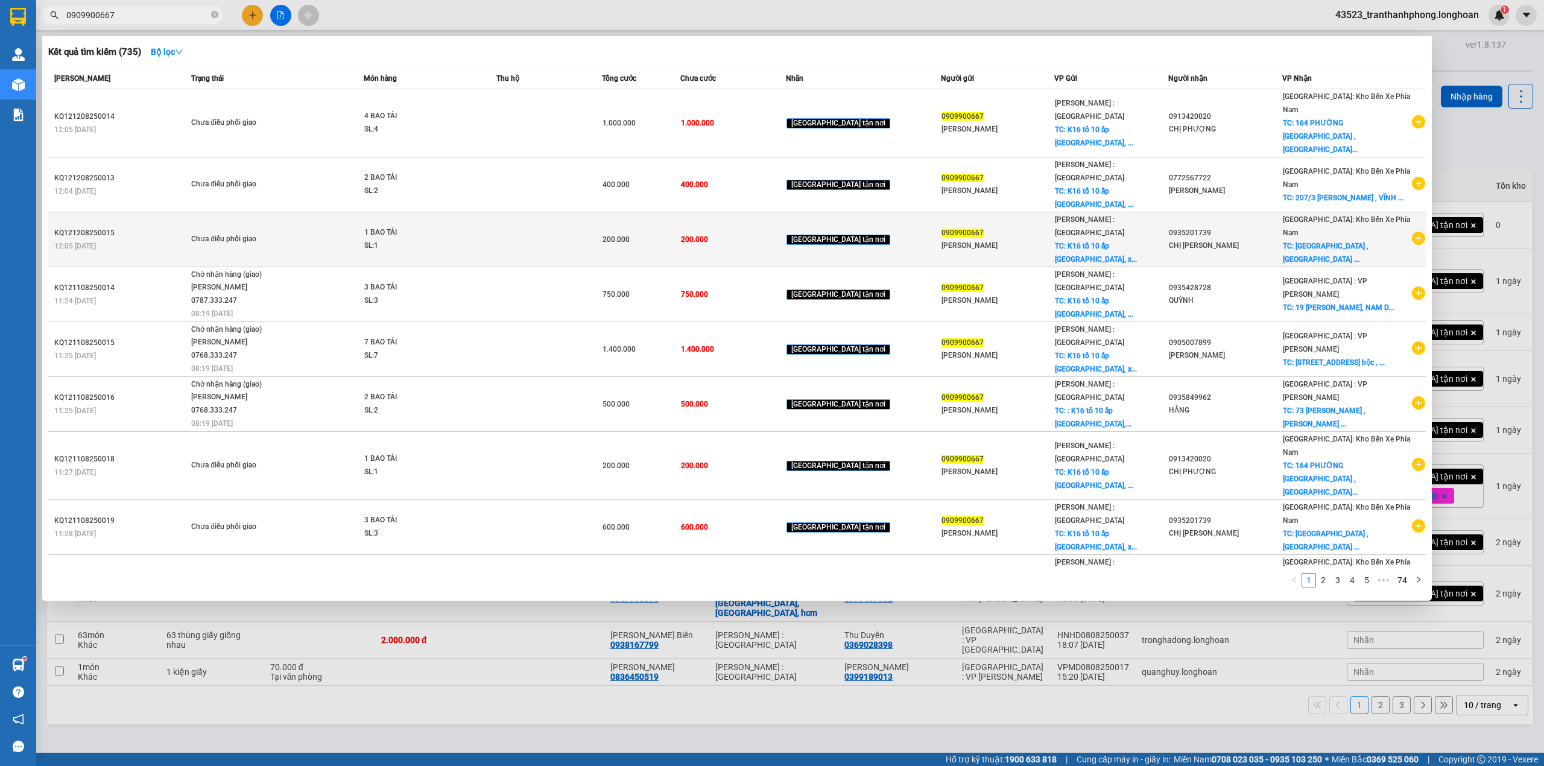
click at [1211, 227] on div "0935201739" at bounding box center [1225, 233] width 113 height 13
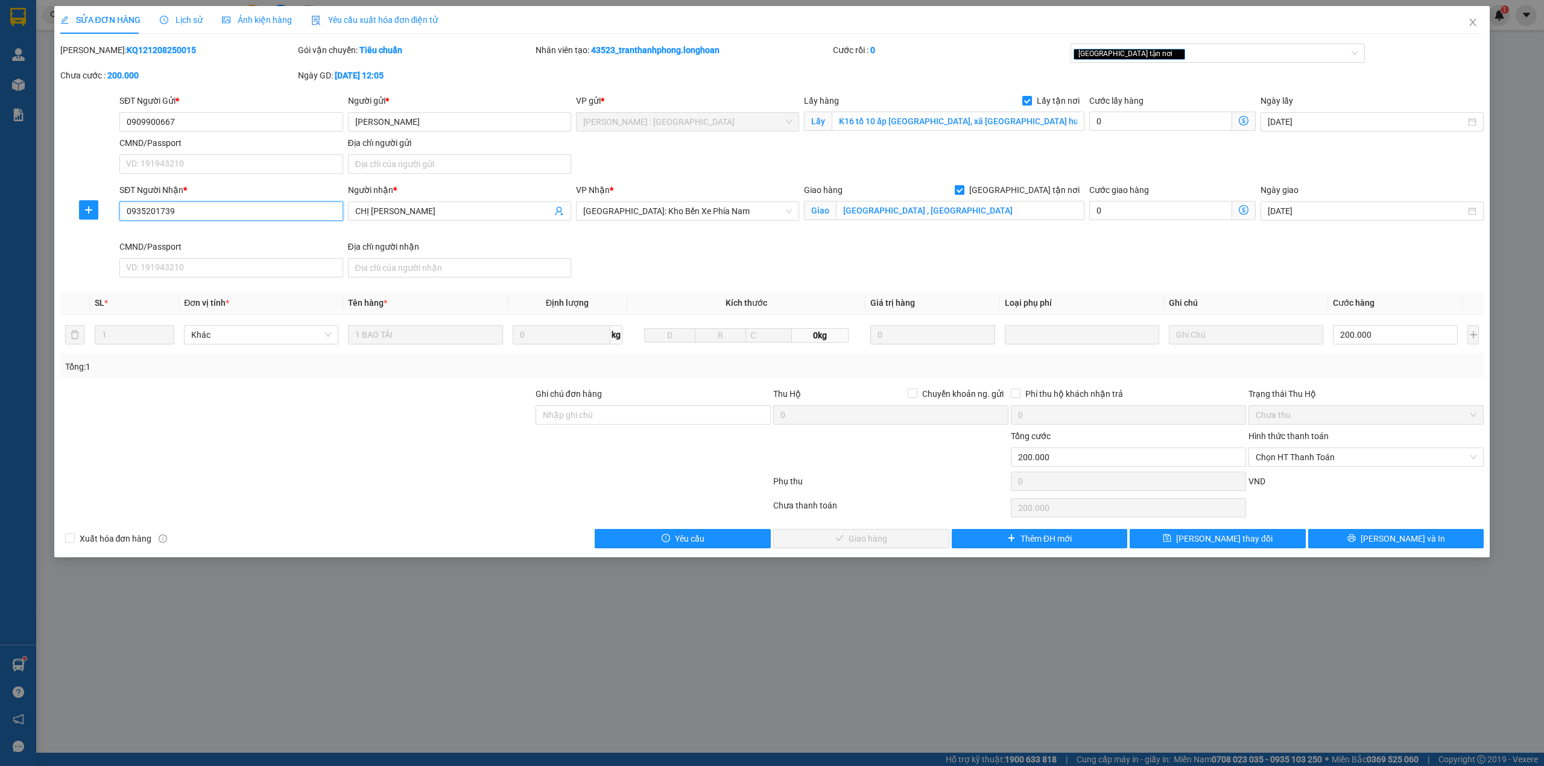
click at [259, 210] on input "0935201739" at bounding box center [230, 210] width 223 height 19
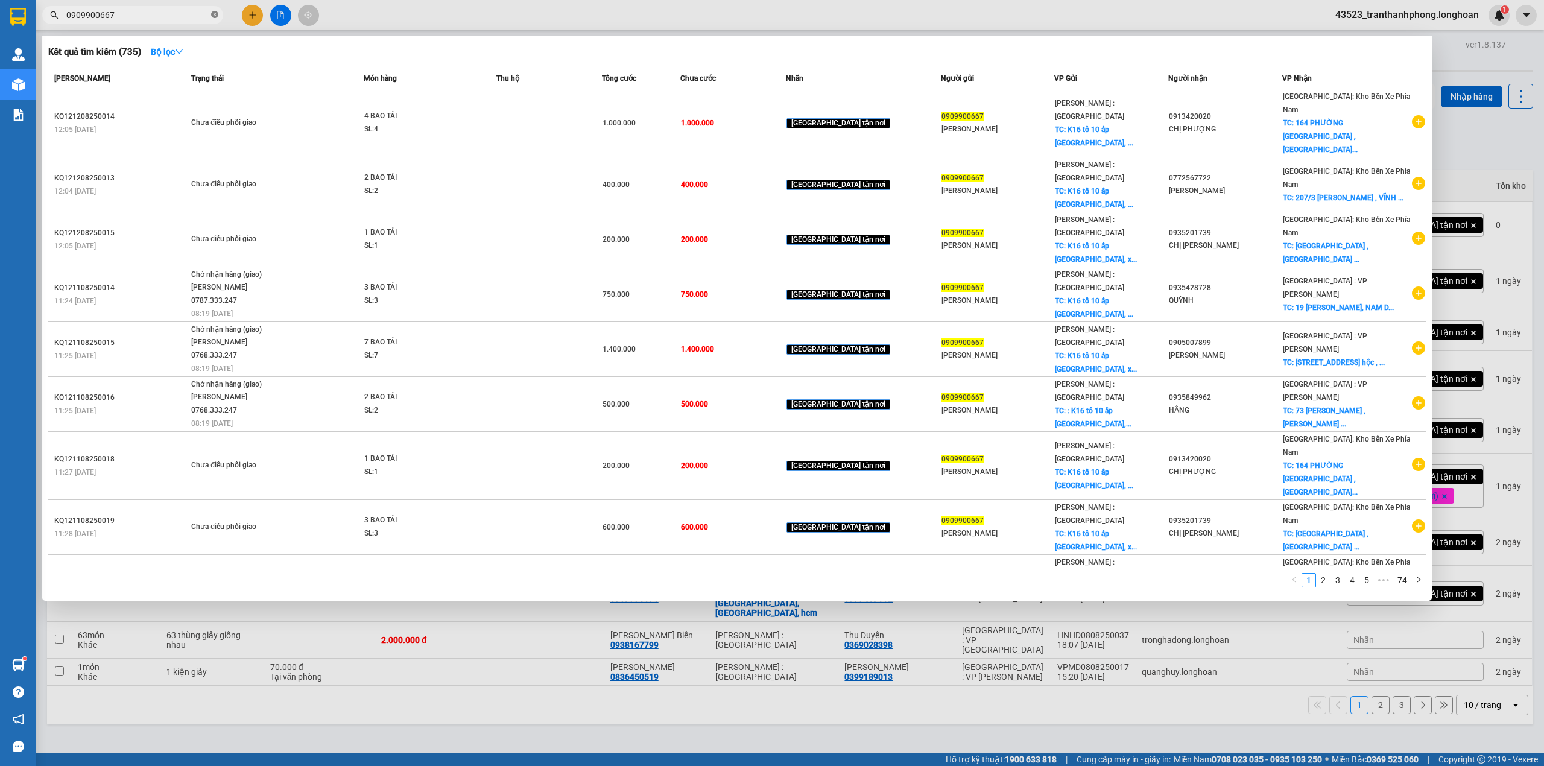
click at [213, 11] on icon "close-circle" at bounding box center [214, 14] width 7 height 7
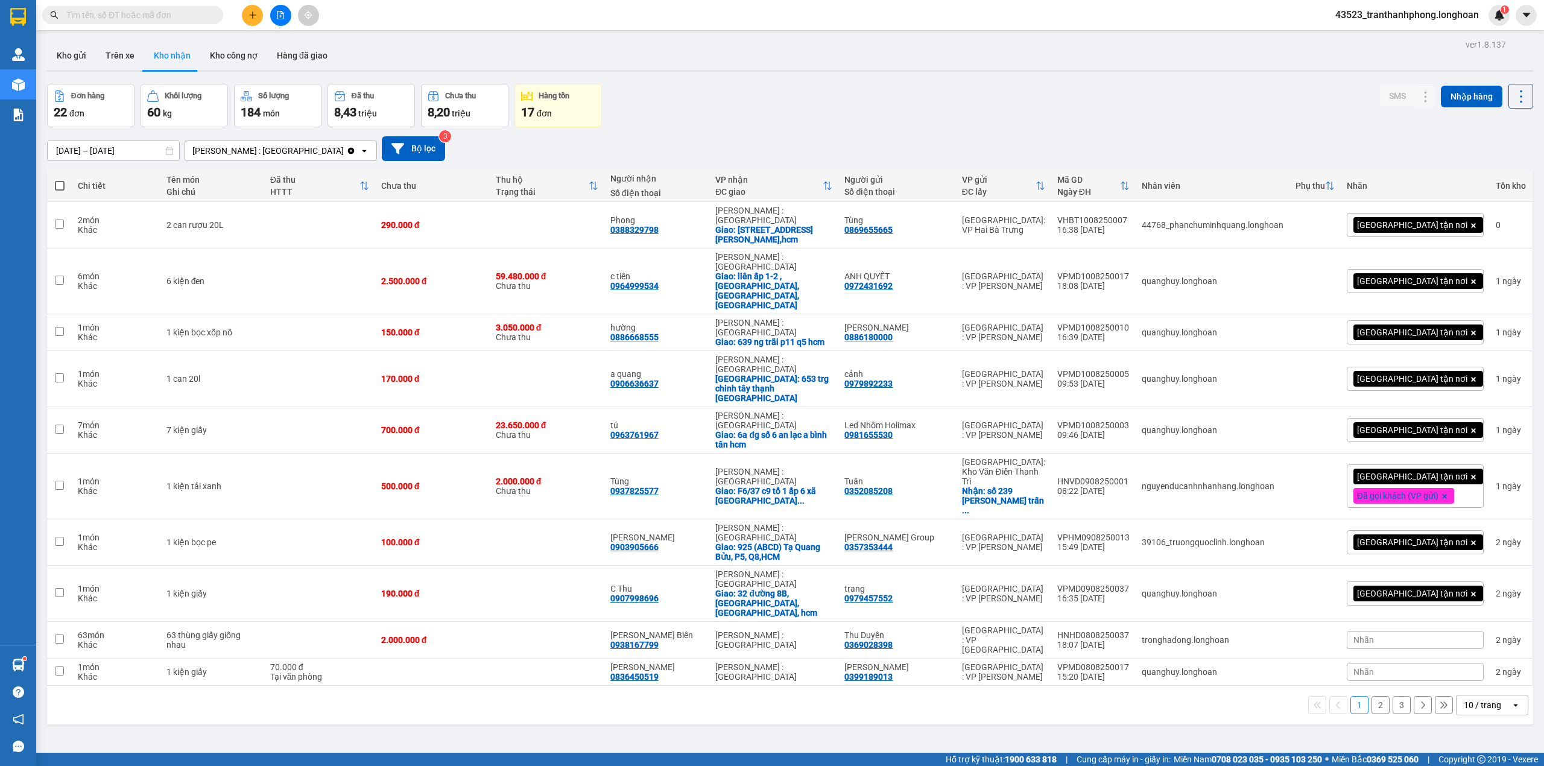
paste input "0935201739"
click at [192, 11] on input "0935201739" at bounding box center [137, 14] width 142 height 13
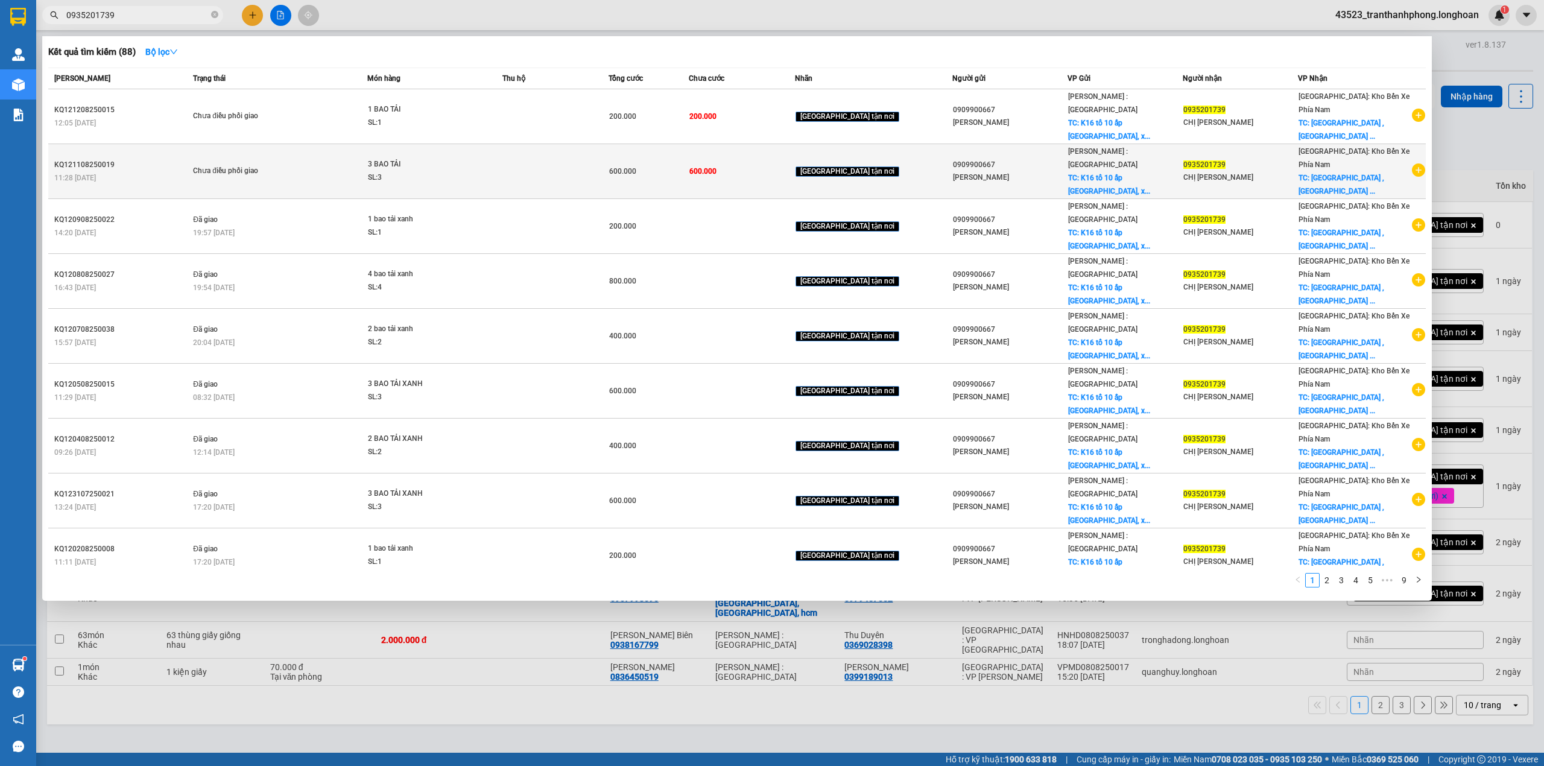
type input "0935201739"
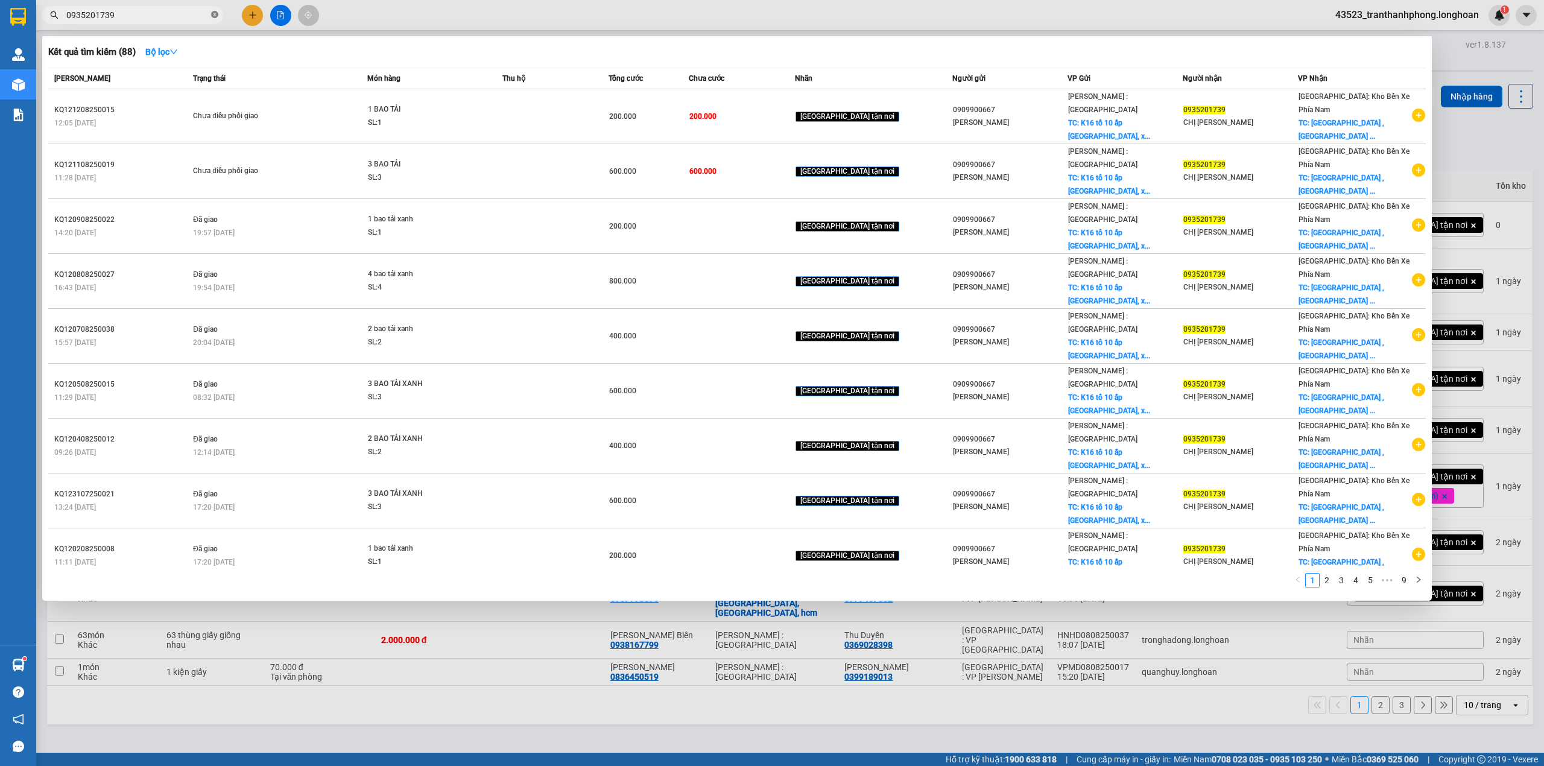
click at [213, 15] on icon "close-circle" at bounding box center [214, 14] width 7 height 7
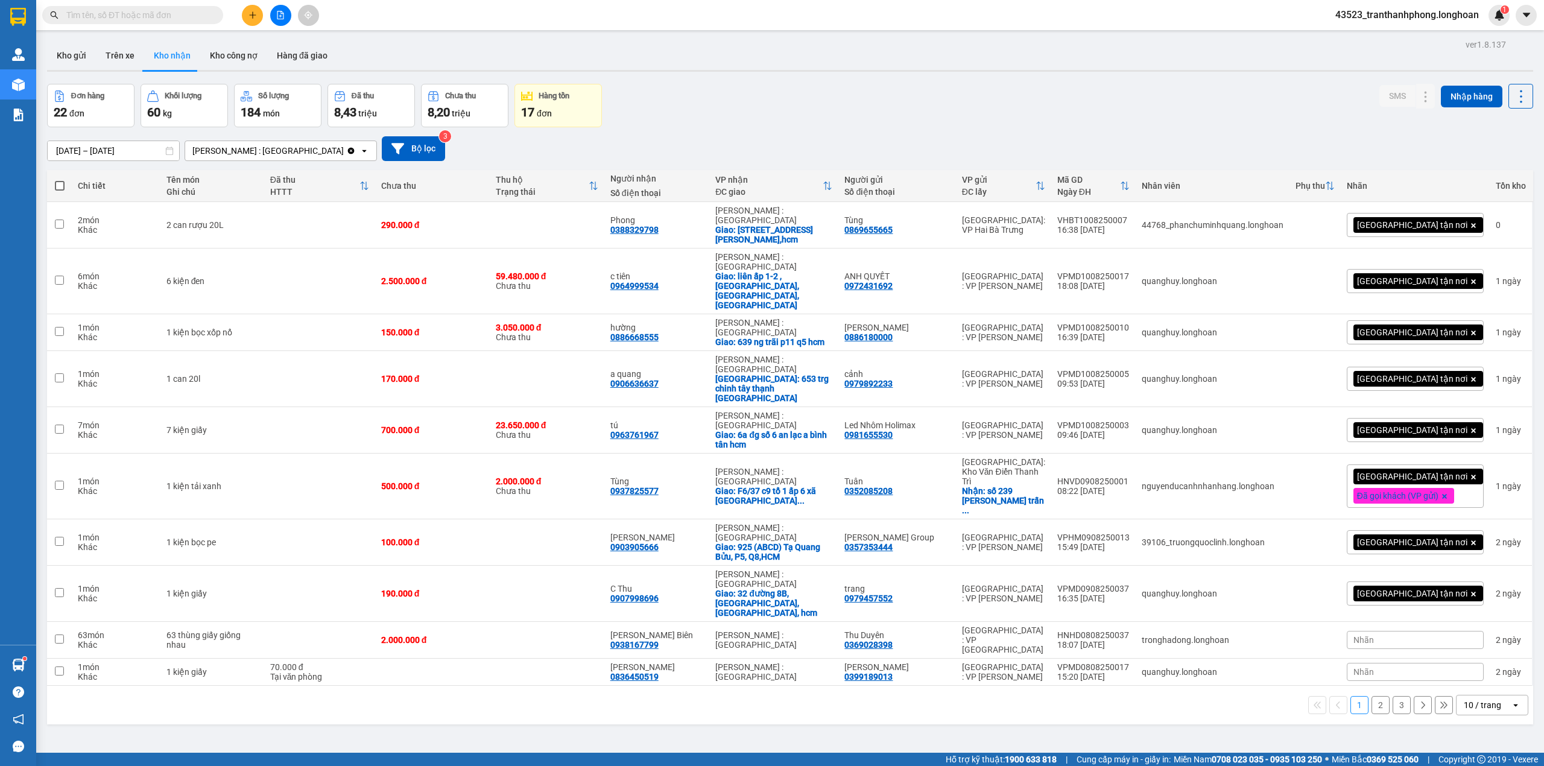
paste input "0909900667"
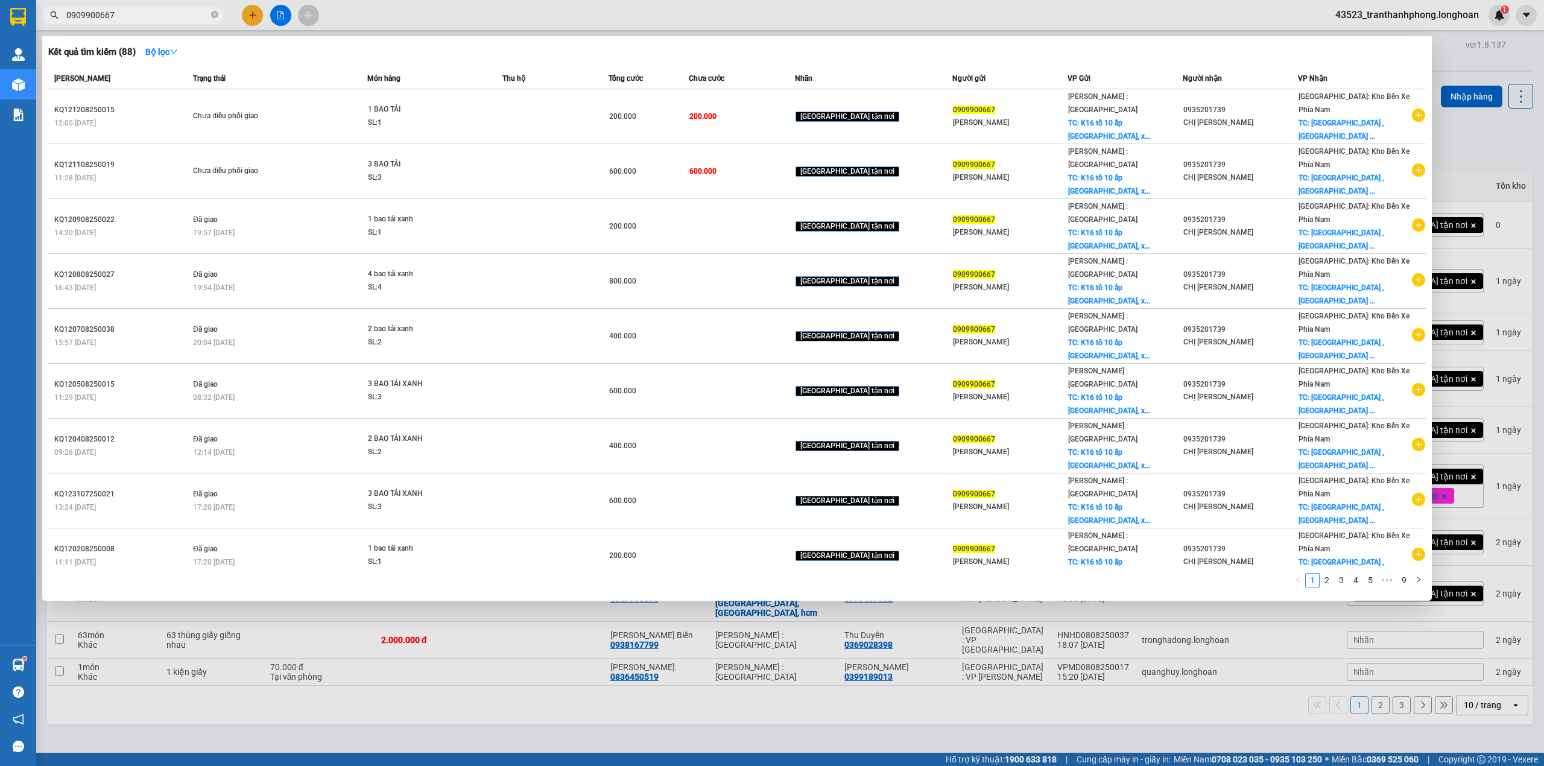
click at [201, 14] on input "0909900667" at bounding box center [137, 14] width 142 height 13
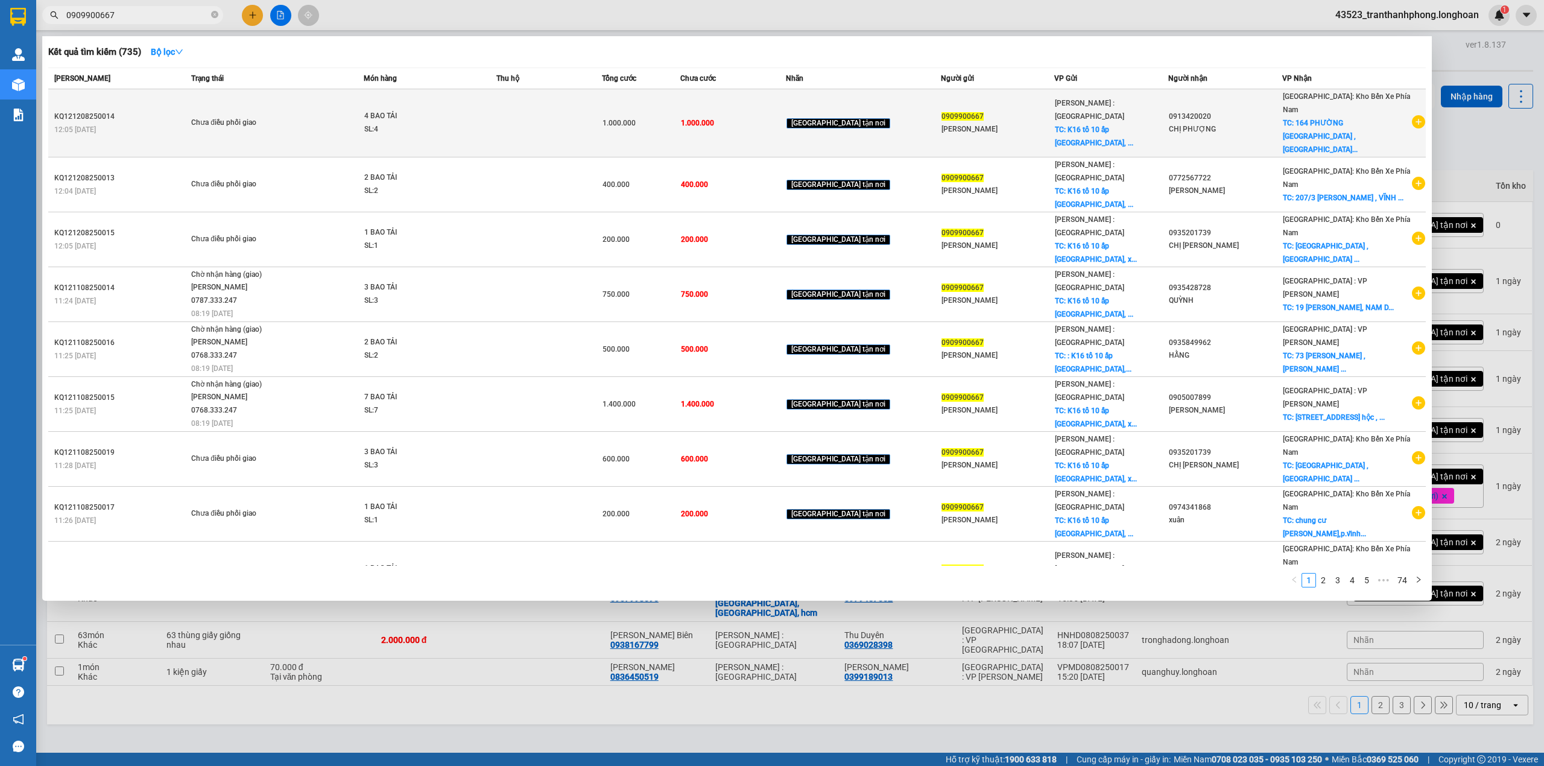
type input "0909900667"
click at [1240, 114] on div "0913420020" at bounding box center [1225, 116] width 113 height 13
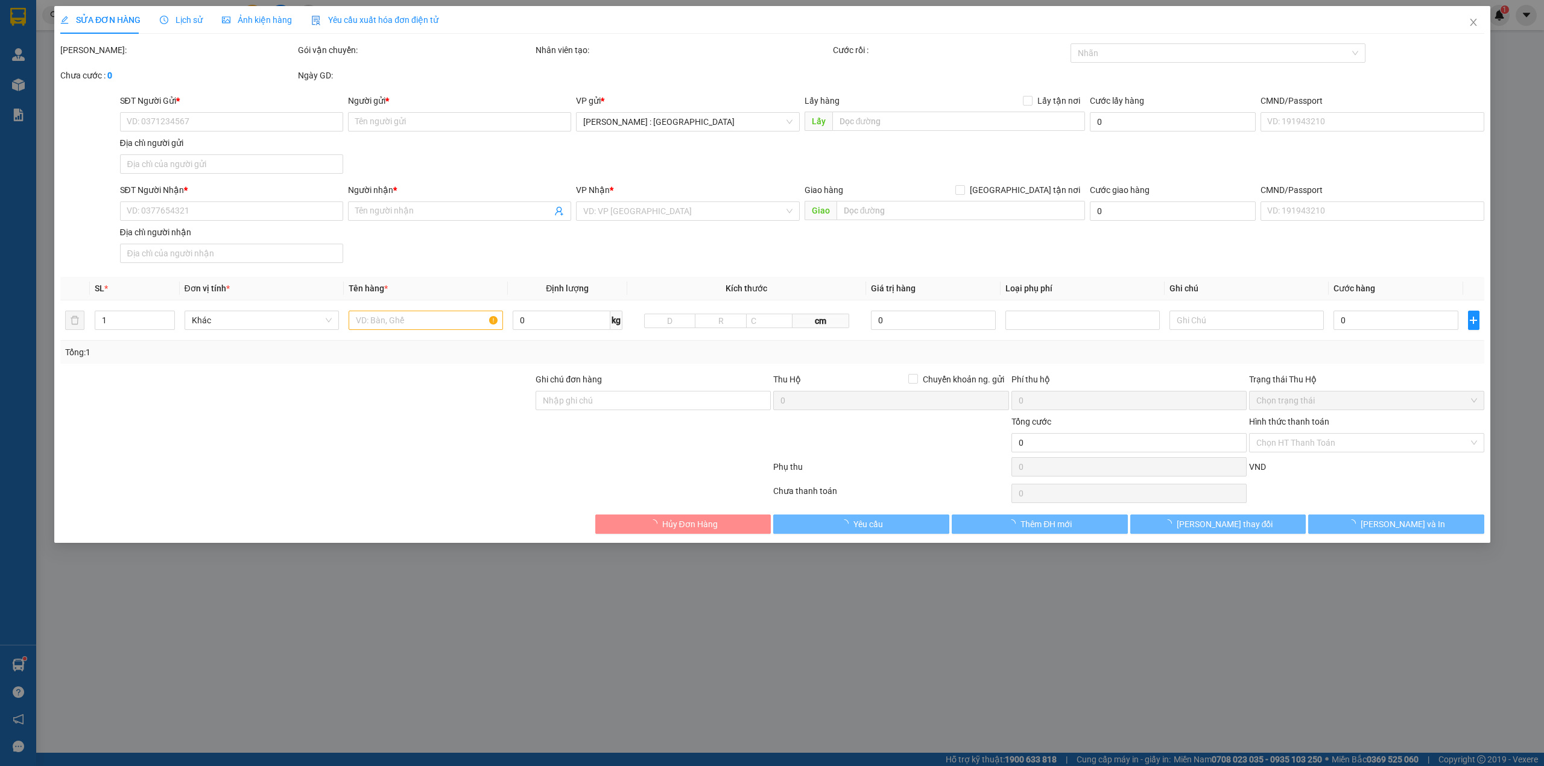
type input "0909900667"
type input "[PERSON_NAME]"
checkbox input "true"
type input "K16 tổ 10 ấp [GEOGRAPHIC_DATA], xã [GEOGRAPHIC_DATA] huyện [GEOGRAPHIC_DATA], […"
type input "0913420020"
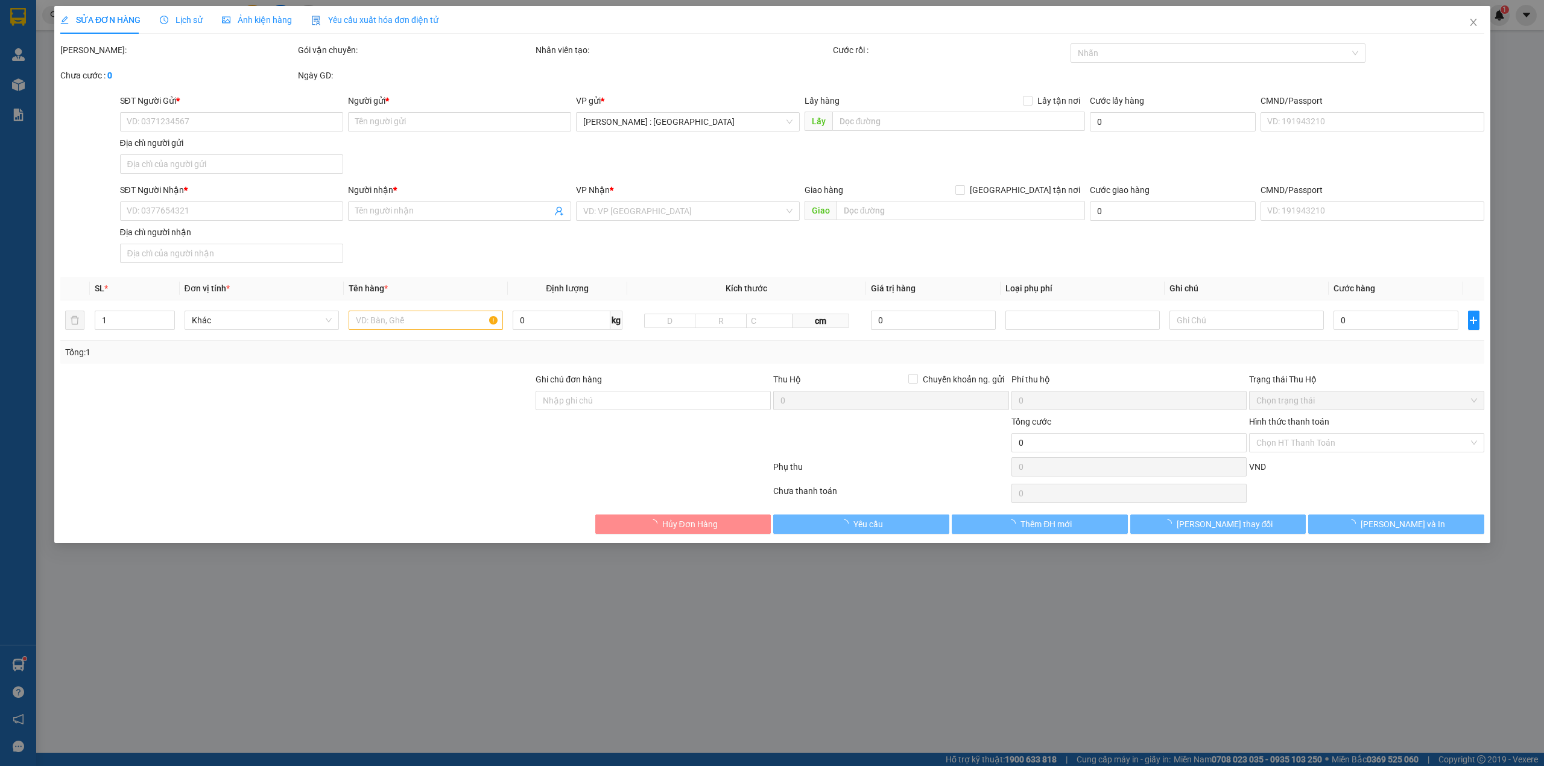
type input "CHỊ PHƯỢNG"
checkbox input "true"
type input "164 PHƯỜNG [GEOGRAPHIC_DATA] , [GEOGRAPHIC_DATA] , [GEOGRAPHIC_DATA]"
type input "1.000.000"
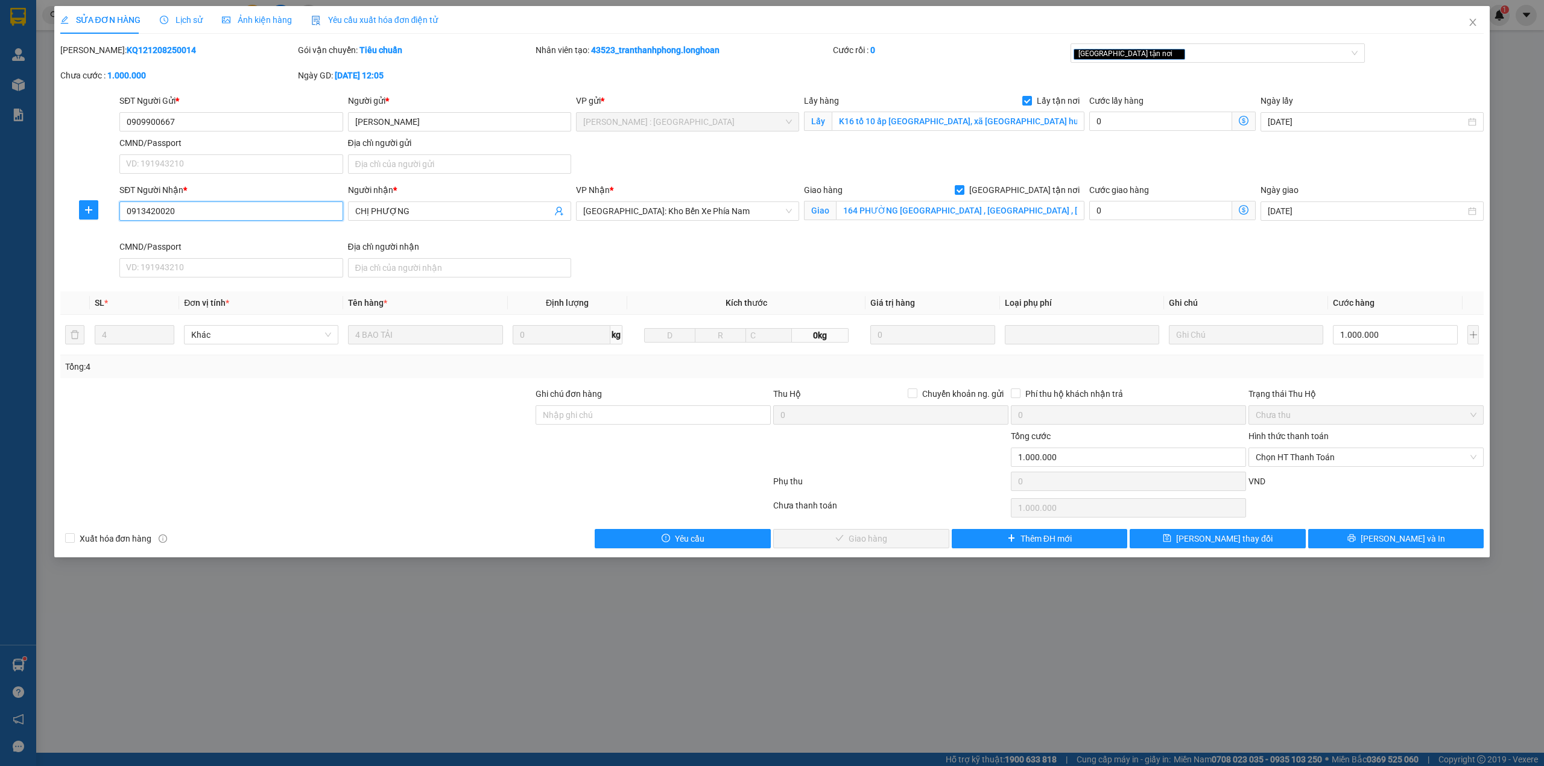
click at [275, 218] on input "0913420020" at bounding box center [230, 210] width 223 height 19
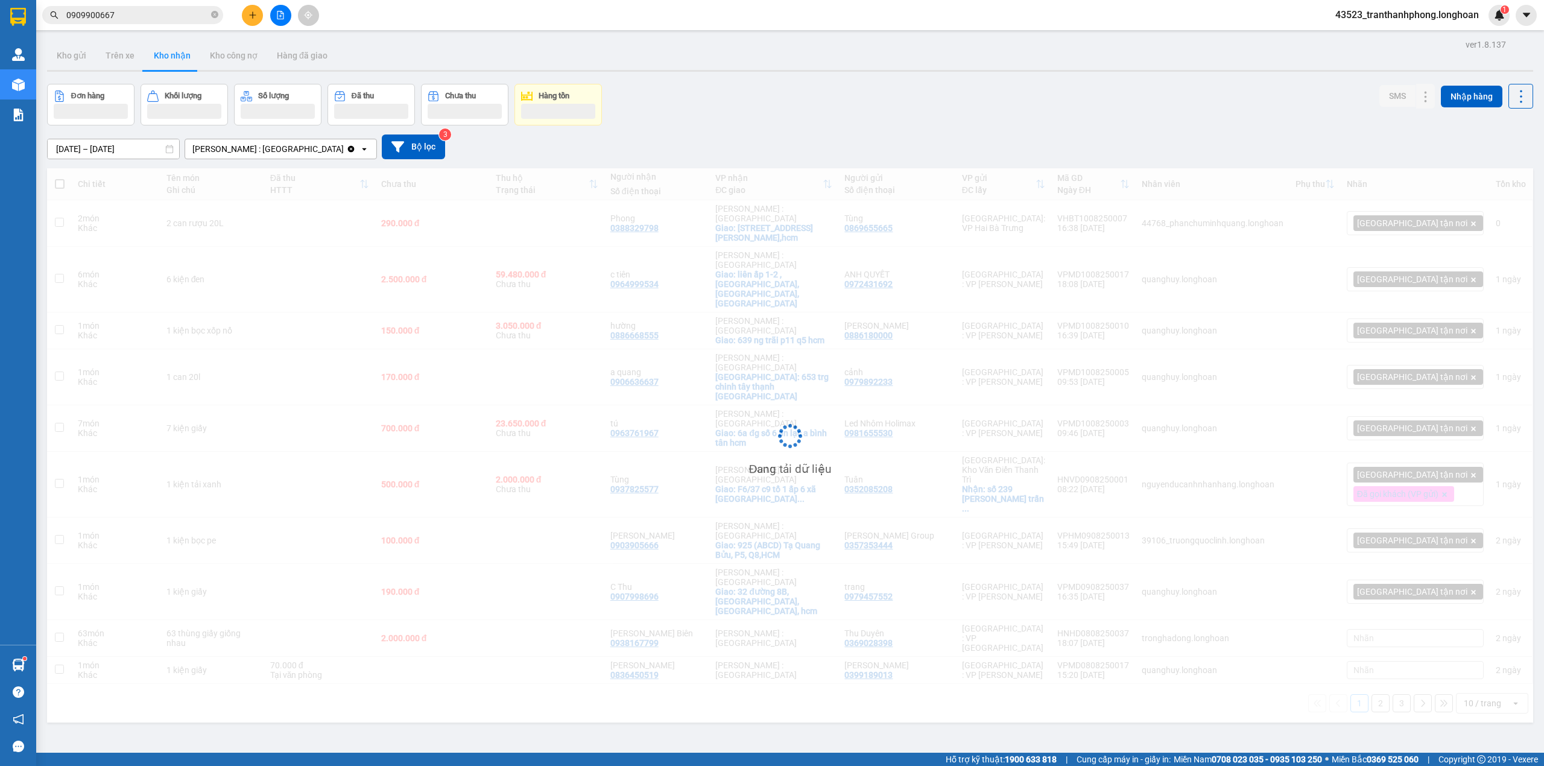
click at [160, 13] on input "0909900667" at bounding box center [137, 14] width 142 height 13
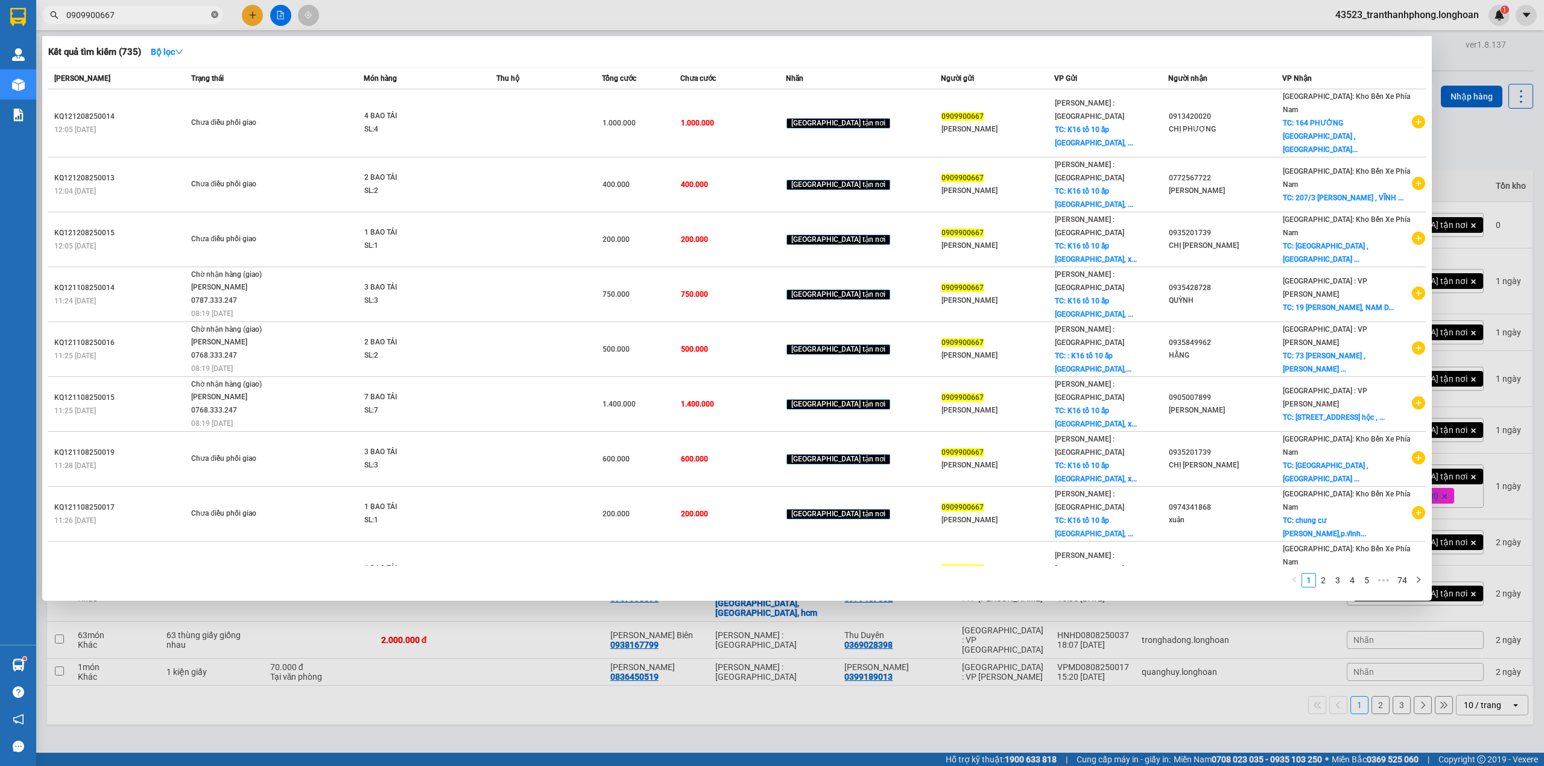
click at [215, 17] on icon "close-circle" at bounding box center [214, 14] width 7 height 7
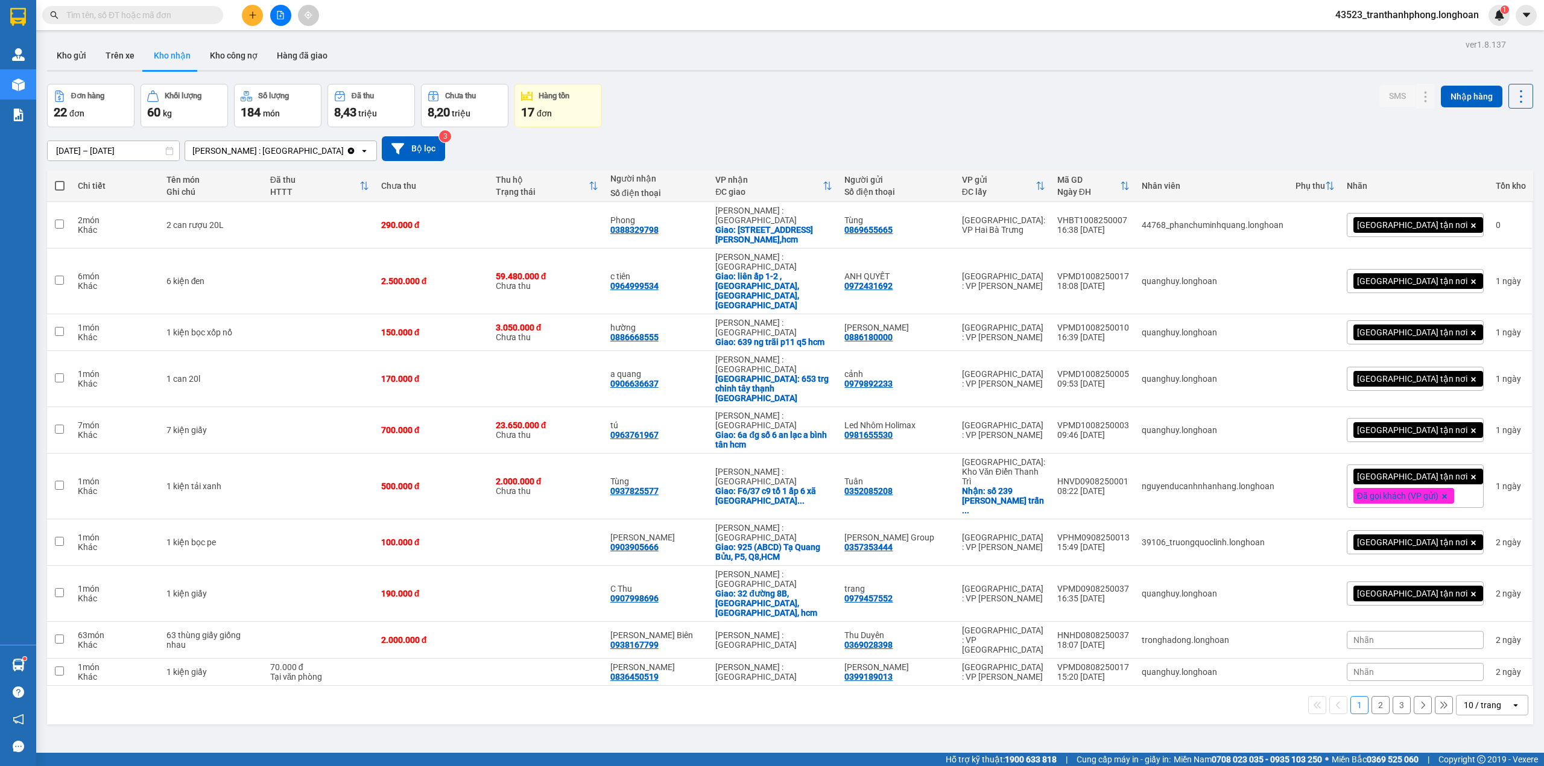
paste input "0913420020"
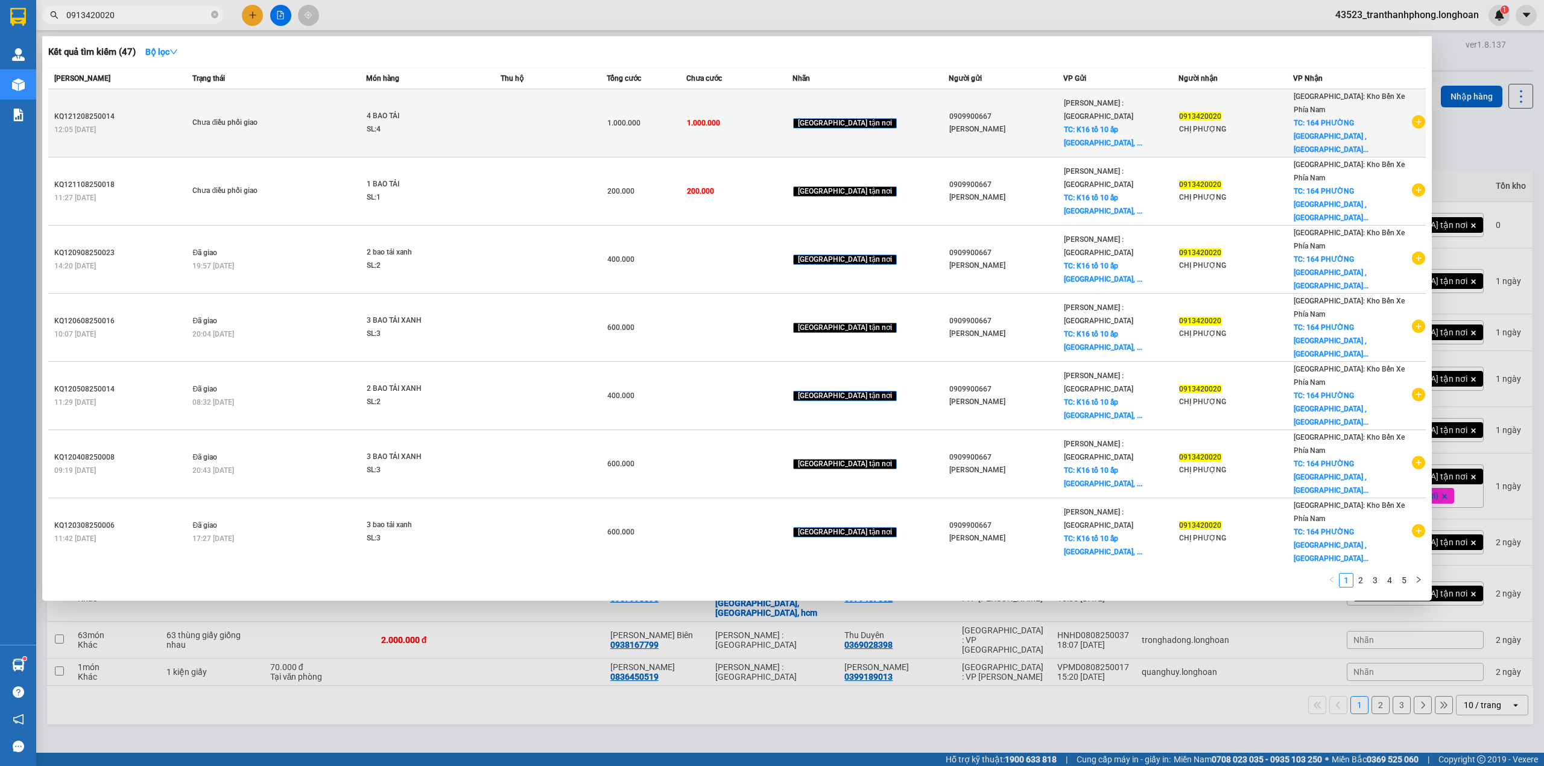
type input "0913420020"
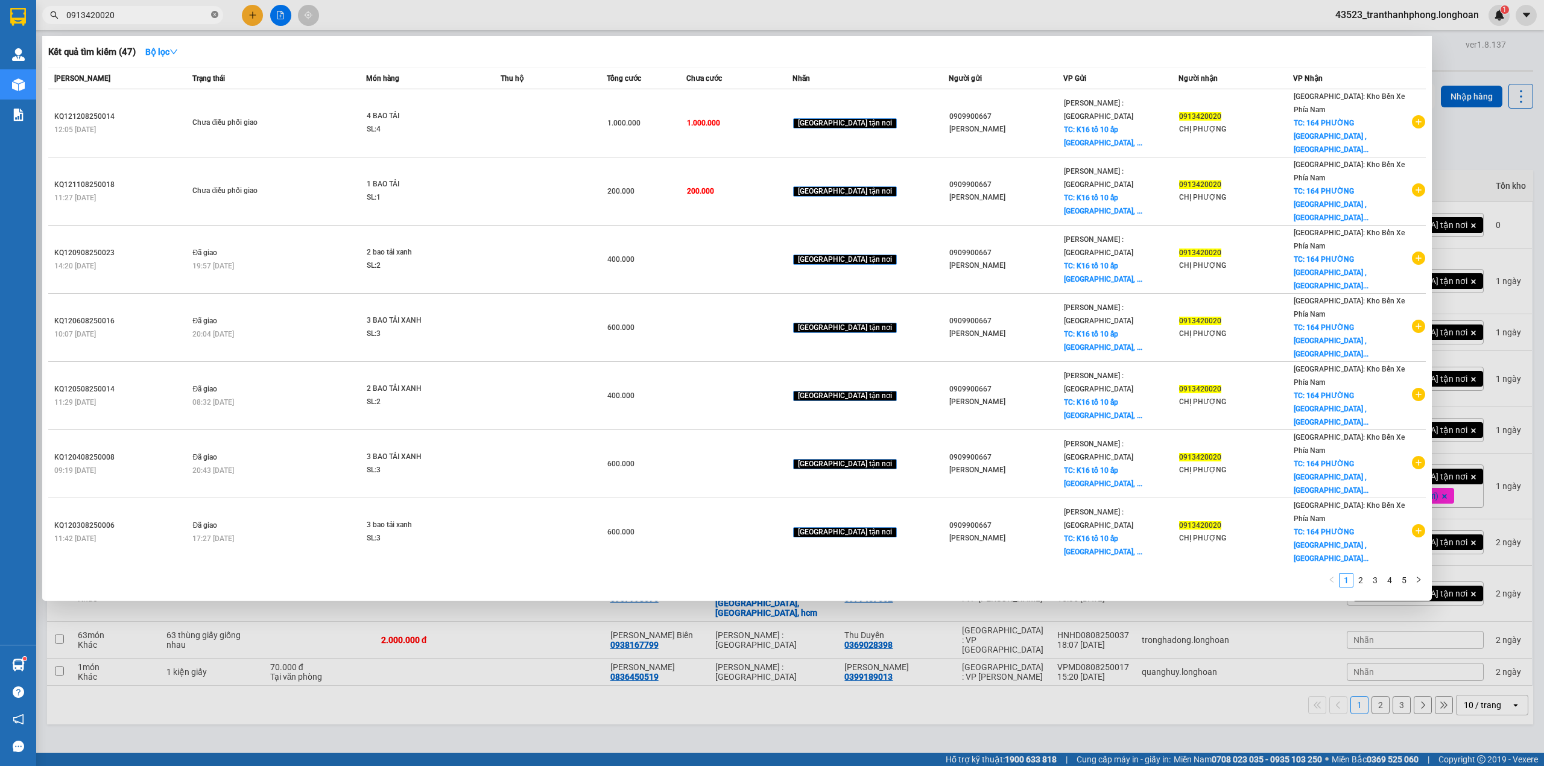
click at [213, 17] on icon "close-circle" at bounding box center [214, 14] width 7 height 7
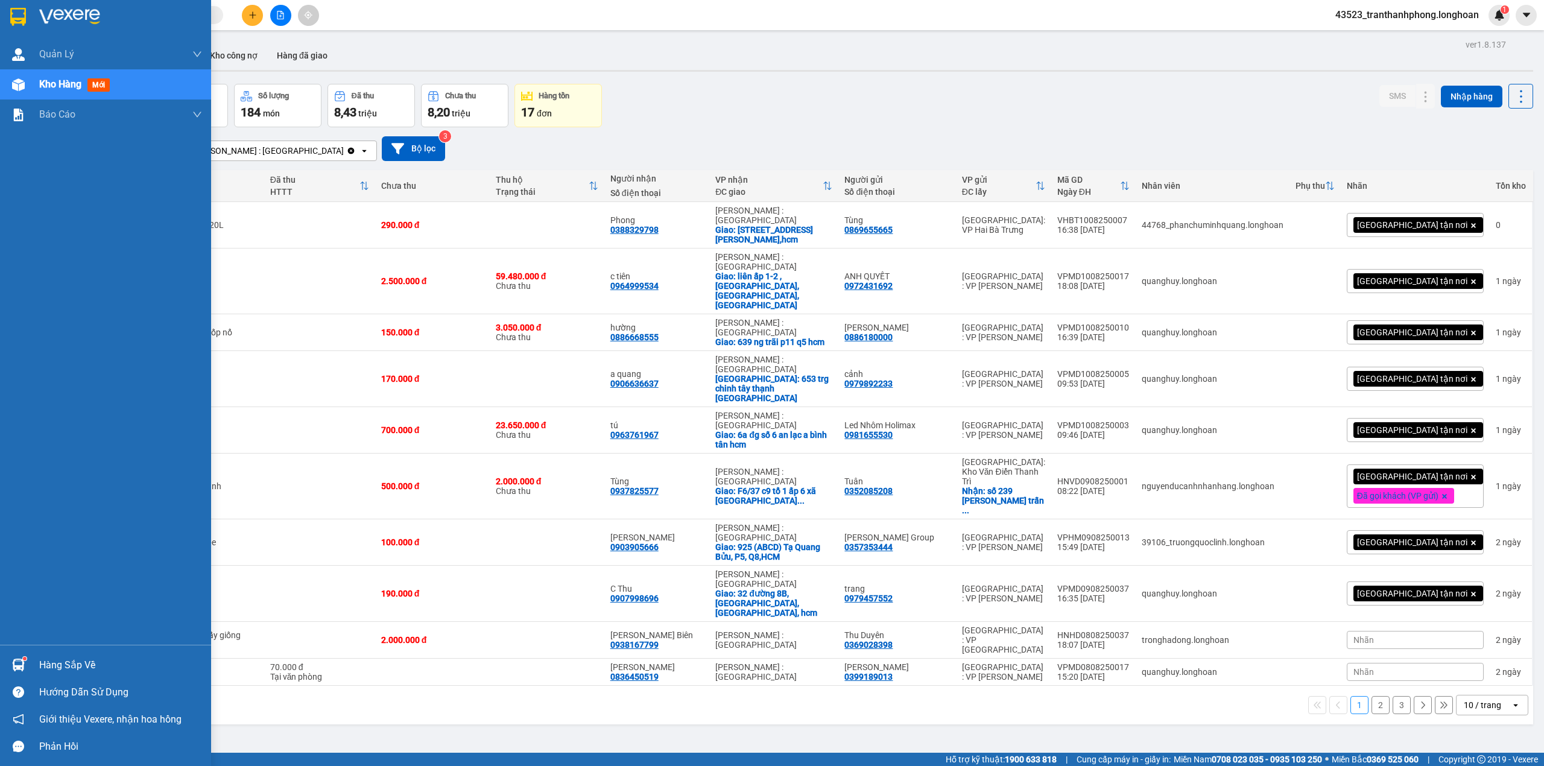
click at [0, 20] on div at bounding box center [105, 19] width 211 height 39
